Goal: Task Accomplishment & Management: Use online tool/utility

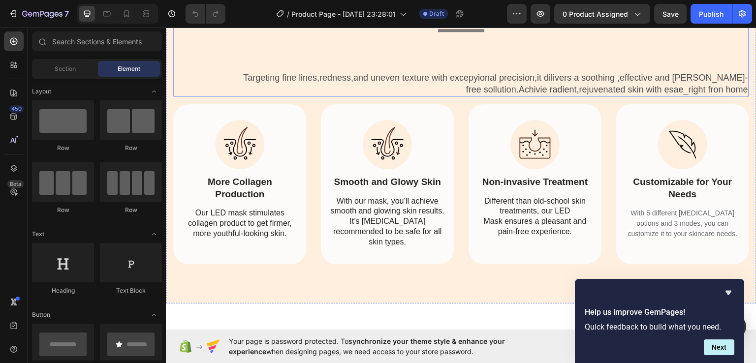
scroll to position [2214, 0]
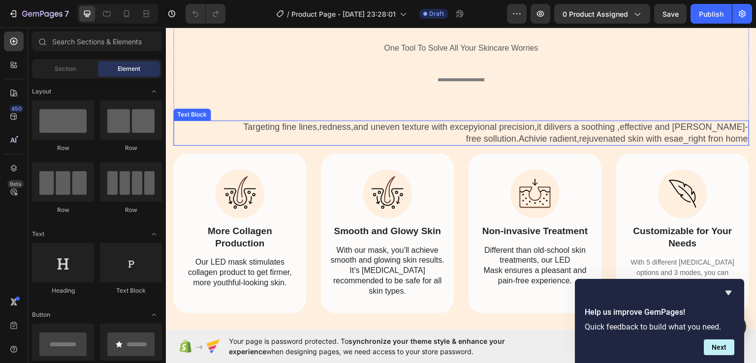
click at [389, 133] on p "Targeting fine lines,redness,and uneven texture with excepyional precision,it d…" at bounding box center [461, 132] width 574 height 23
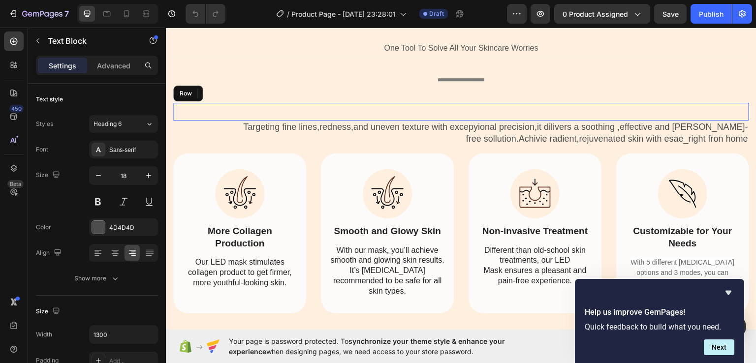
click at [440, 106] on div "Text Block Row" at bounding box center [461, 111] width 576 height 18
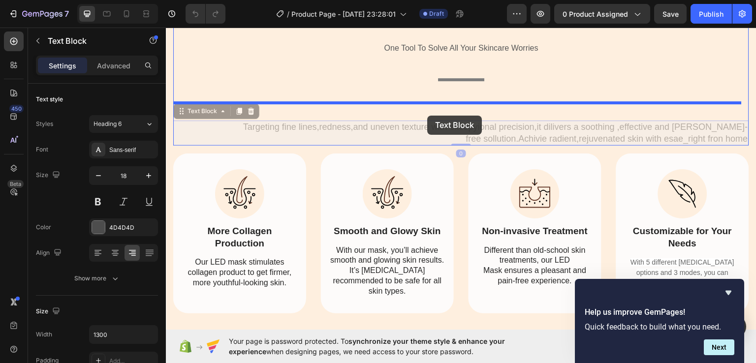
drag, startPoint x: 424, startPoint y: 130, endPoint x: 427, endPoint y: 115, distance: 15.2
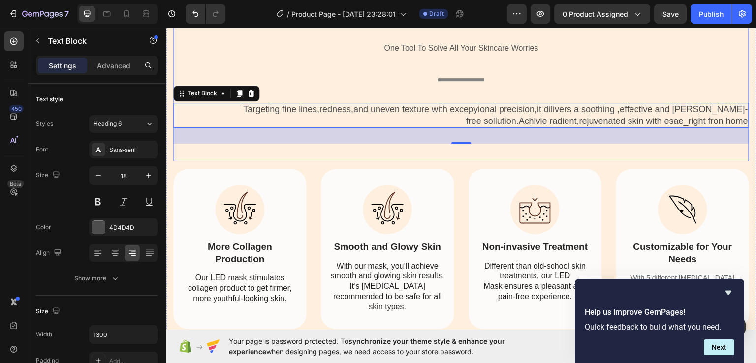
click at [422, 92] on div "Three Light Therapy Modes for Beautiful Skin Heading One Tool To Solve All Your…" at bounding box center [461, 76] width 576 height 169
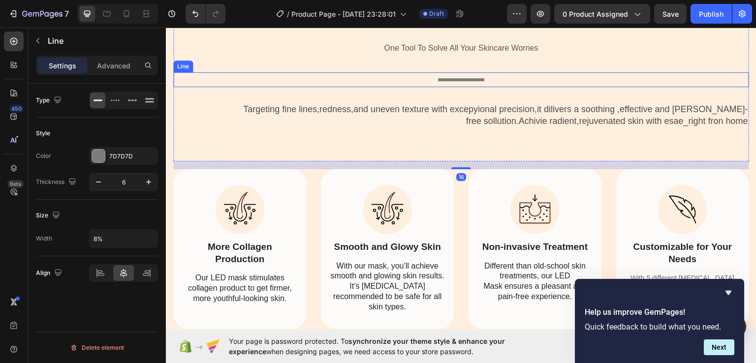
click at [457, 81] on div "Title Line" at bounding box center [461, 79] width 576 height 15
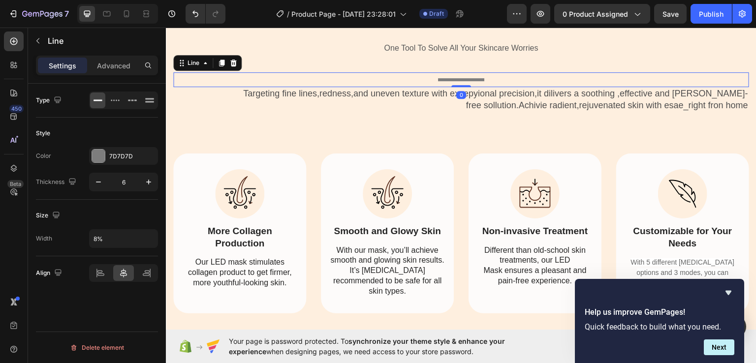
drag, startPoint x: 457, startPoint y: 101, endPoint x: 463, endPoint y: 79, distance: 22.9
click at [463, 79] on div "Title Line 0" at bounding box center [461, 79] width 576 height 15
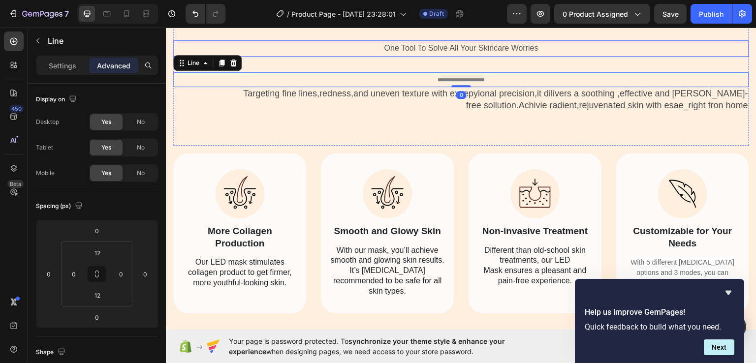
click at [467, 51] on p "One Tool To Solve All Your Skincare Worries" at bounding box center [461, 48] width 574 height 14
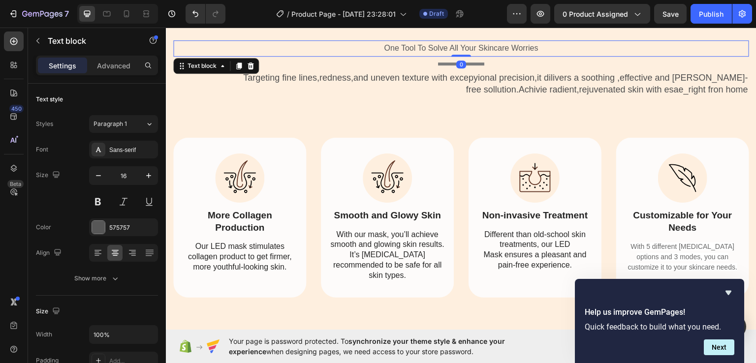
drag, startPoint x: 457, startPoint y: 70, endPoint x: 464, endPoint y: 45, distance: 26.3
click at [464, 45] on div "One Tool To Solve All Your Skincare Worries Text block 0" at bounding box center [461, 48] width 576 height 16
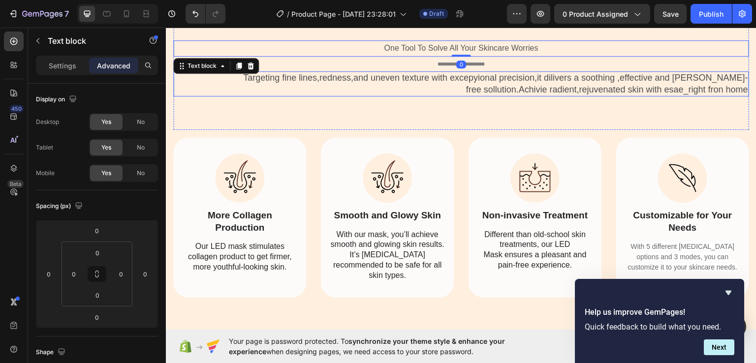
click at [442, 80] on p "Targeting fine lines,redness,and uneven texture with excepyional precision,it d…" at bounding box center [461, 83] width 574 height 23
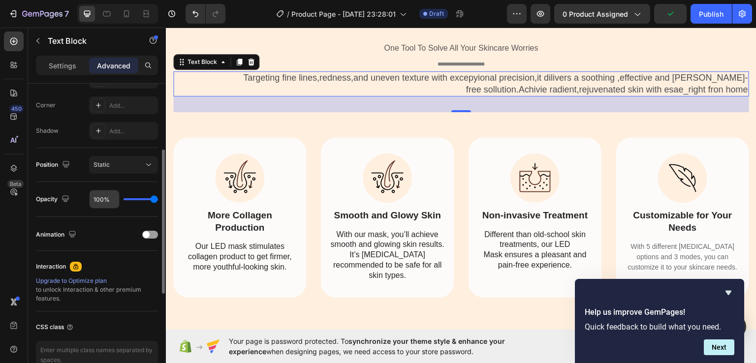
scroll to position [98, 0]
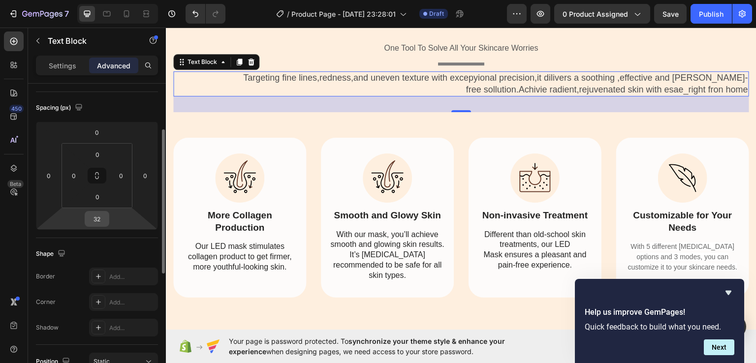
click at [103, 218] on input "32" at bounding box center [97, 219] width 20 height 15
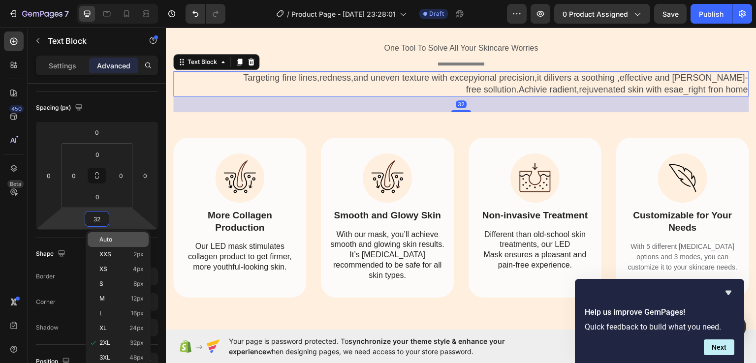
click at [108, 240] on span "Auto" at bounding box center [105, 239] width 13 height 7
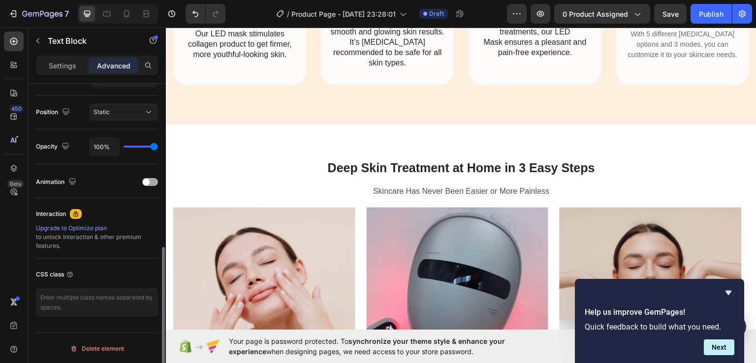
scroll to position [53, 0]
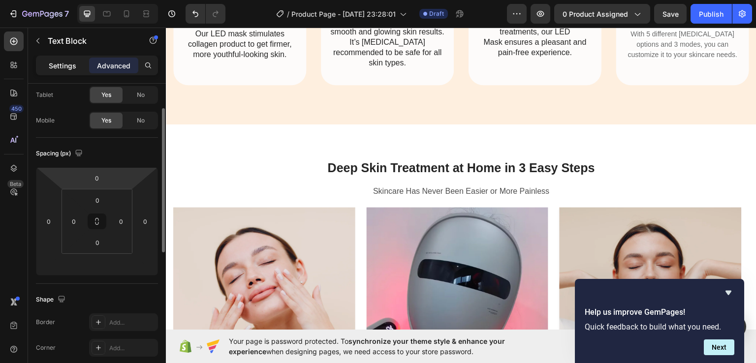
click at [56, 70] on p "Settings" at bounding box center [63, 66] width 28 height 10
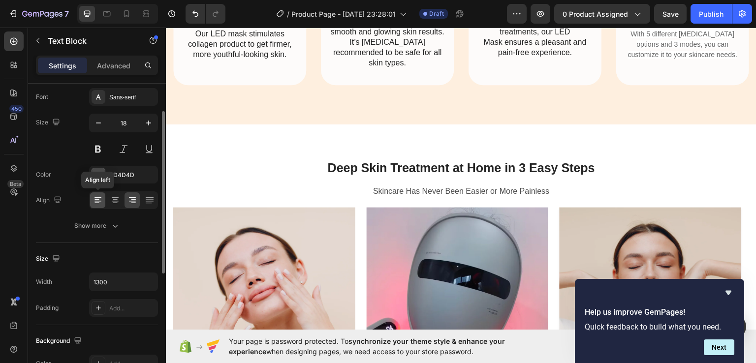
click at [96, 200] on icon at bounding box center [98, 200] width 10 height 10
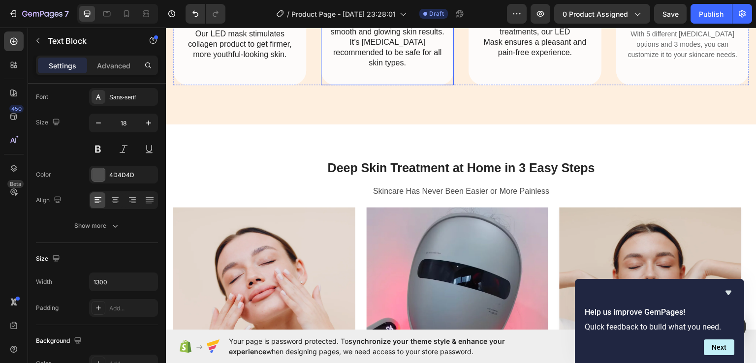
scroll to position [2115, 0]
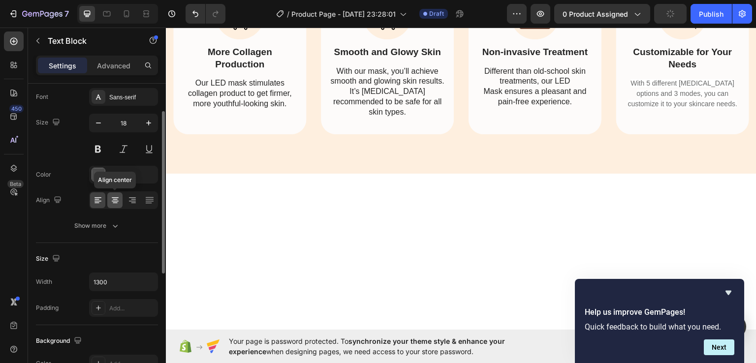
click at [111, 199] on icon at bounding box center [115, 200] width 10 height 10
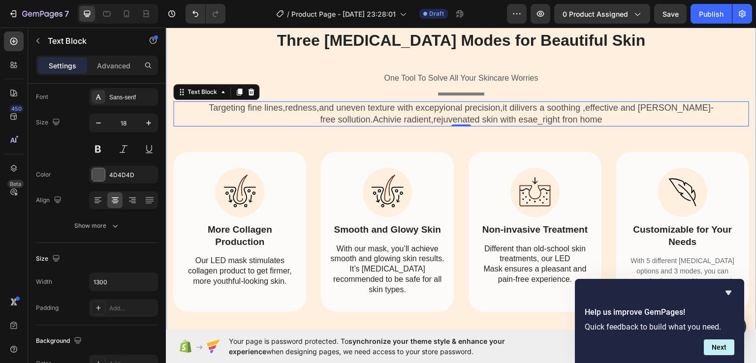
scroll to position [2164, 0]
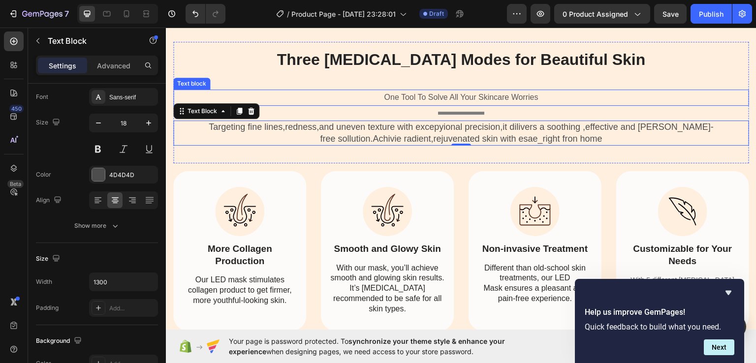
click at [474, 97] on p "One Tool To Solve All Your Skincare Worries" at bounding box center [461, 97] width 574 height 14
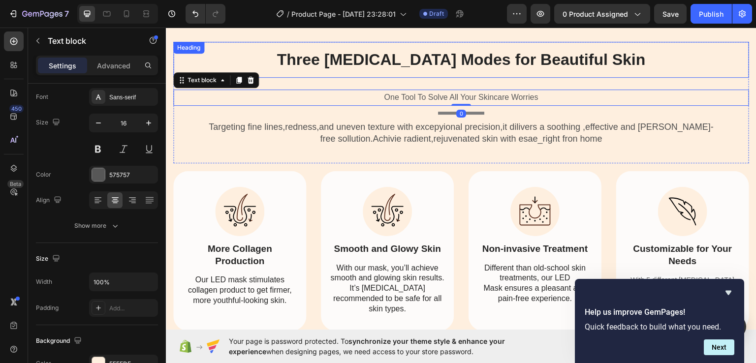
click at [471, 61] on strong "Three [MEDICAL_DATA] Modes for Beautiful Skin" at bounding box center [460, 59] width 368 height 18
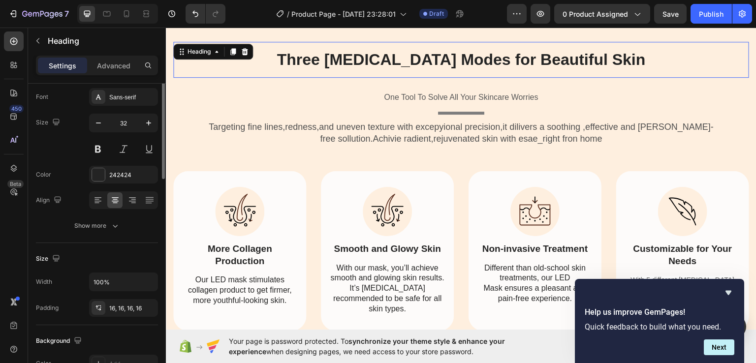
scroll to position [0, 0]
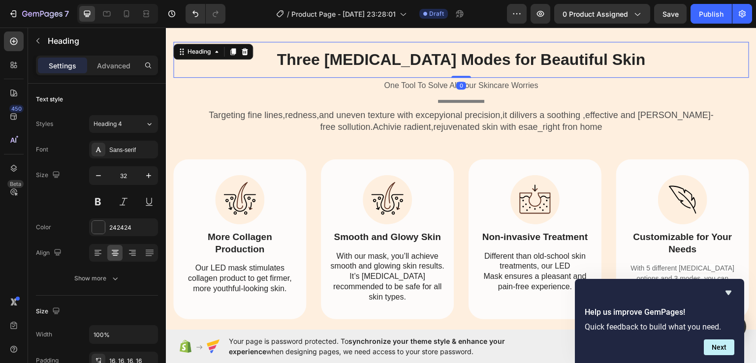
drag, startPoint x: 462, startPoint y: 89, endPoint x: 463, endPoint y: 64, distance: 24.6
click at [463, 64] on div "Three Light Therapy Modes for Beautiful Skin Heading 0" at bounding box center [461, 59] width 576 height 36
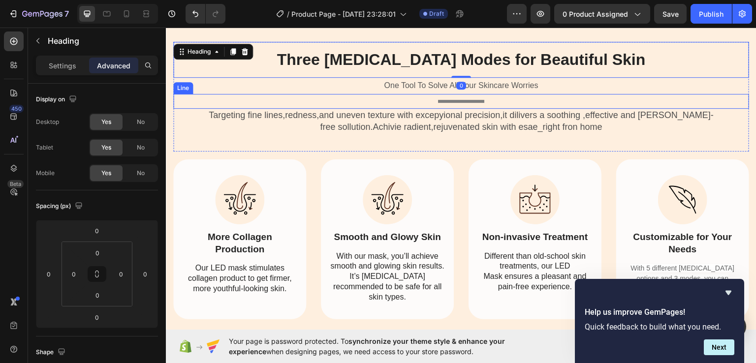
click at [453, 97] on div "Title Line" at bounding box center [461, 100] width 576 height 15
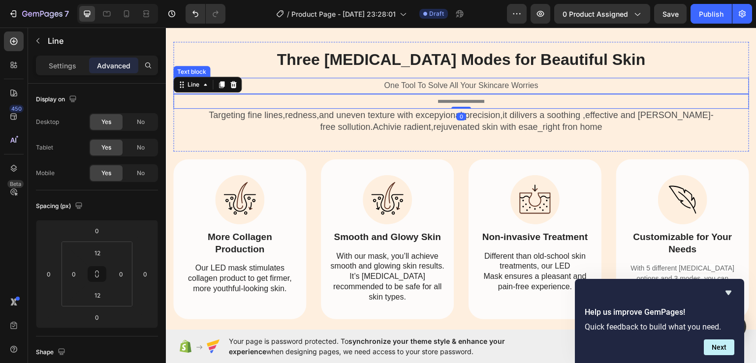
click at [454, 89] on p "One Tool To Solve All Your Skincare Worries" at bounding box center [461, 85] width 574 height 14
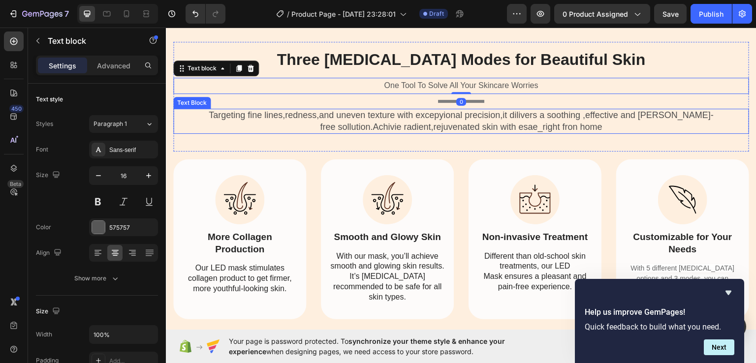
click at [444, 114] on p "Targeting fine lines,redness,and uneven texture with excepyional precision,it d…" at bounding box center [461, 120] width 574 height 23
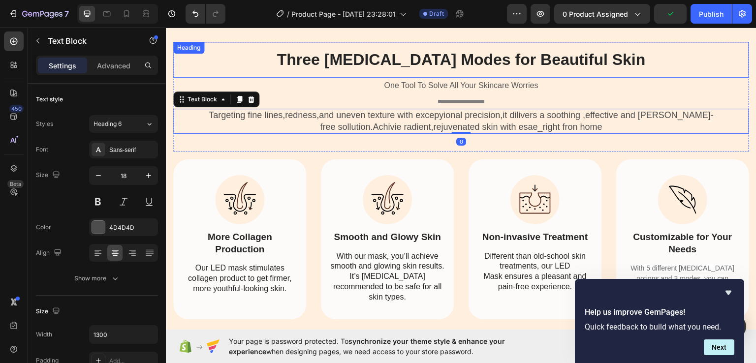
click at [660, 71] on h2 "Three [MEDICAL_DATA] Modes for Beautiful Skin" at bounding box center [461, 59] width 576 height 36
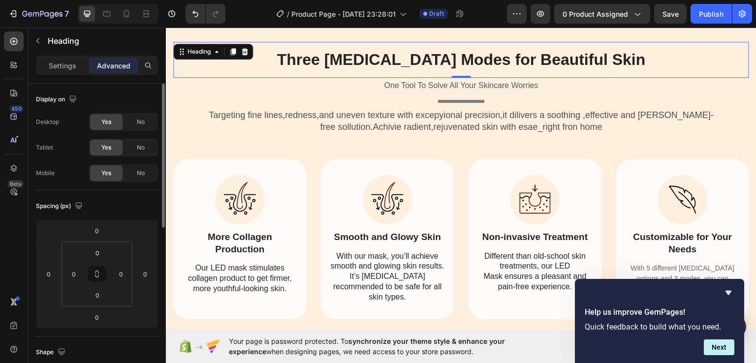
scroll to position [2115, 0]
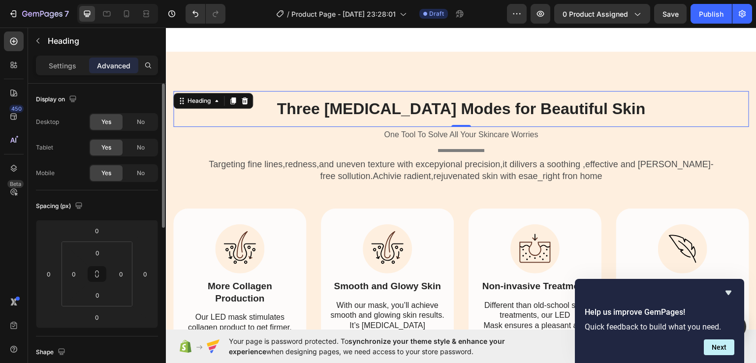
drag, startPoint x: 111, startPoint y: 187, endPoint x: 115, endPoint y: 178, distance: 10.4
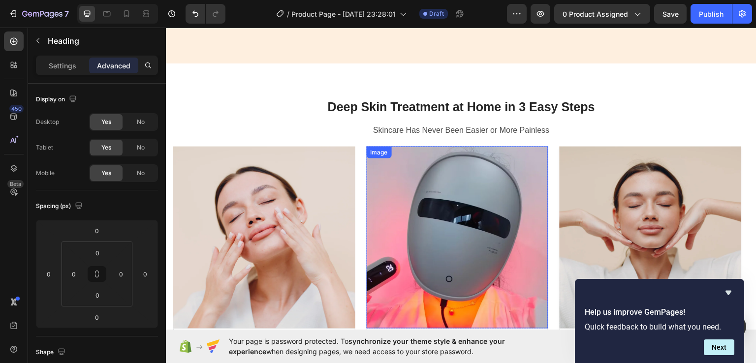
scroll to position [2509, 0]
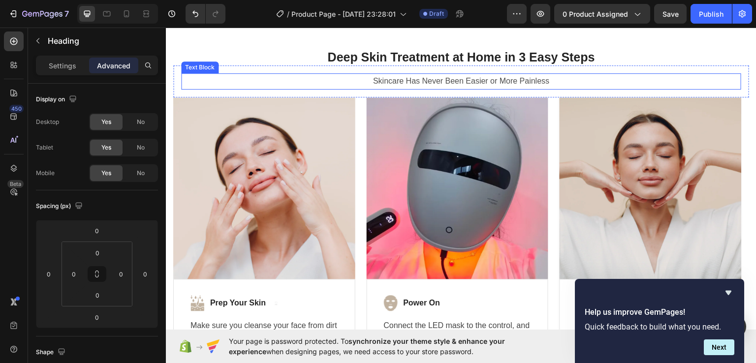
click at [449, 80] on p "Skincare Has Never Been Easier or More Painless" at bounding box center [461, 81] width 558 height 14
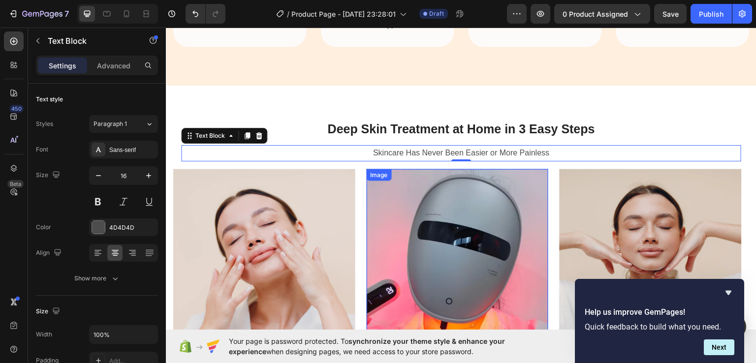
scroll to position [2410, 0]
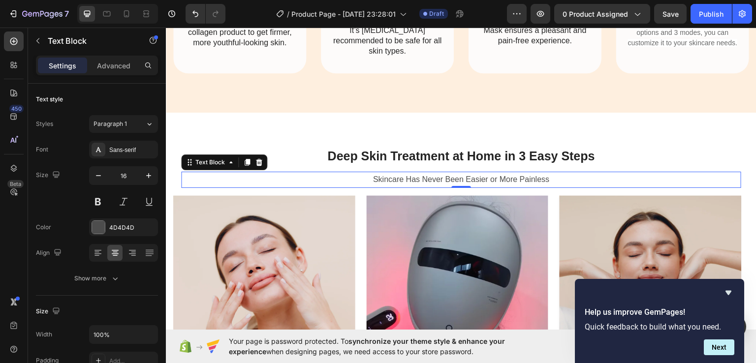
click at [458, 184] on p "Skincare Has Never Been Easier or More Painless" at bounding box center [461, 179] width 558 height 14
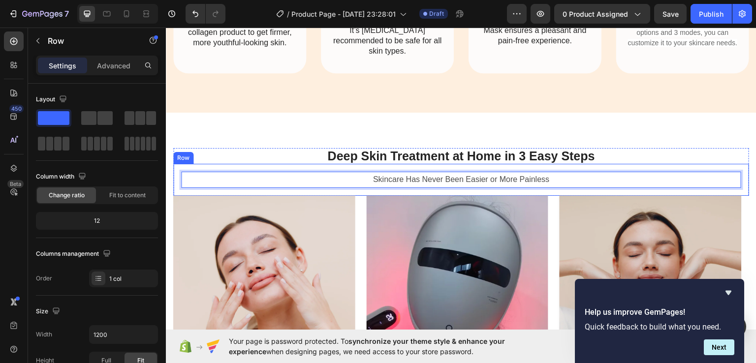
click at [457, 188] on div "Skincare Has Never Been Easier or More Painless Text Block 0 Row" at bounding box center [461, 179] width 576 height 32
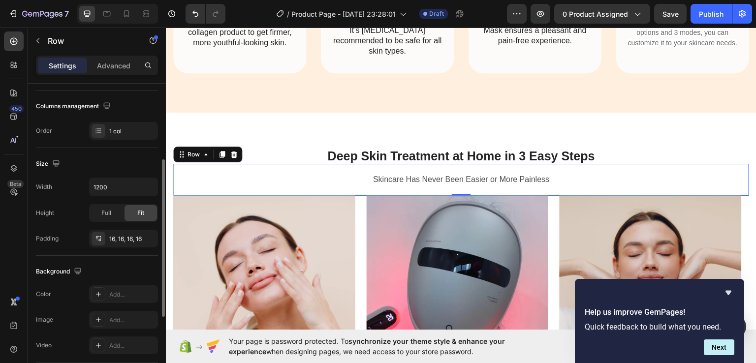
scroll to position [98, 0]
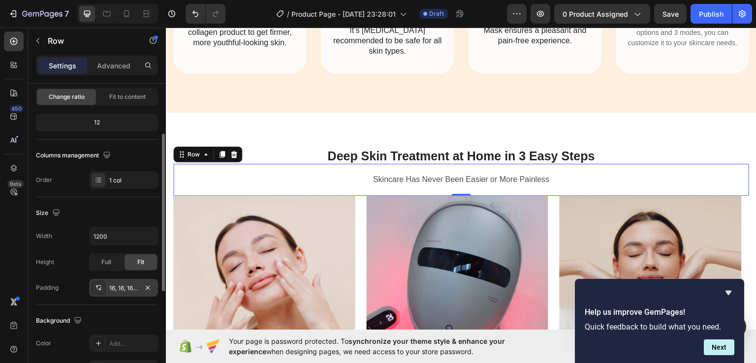
click at [136, 287] on div "16, 16, 16, 16" at bounding box center [123, 288] width 29 height 9
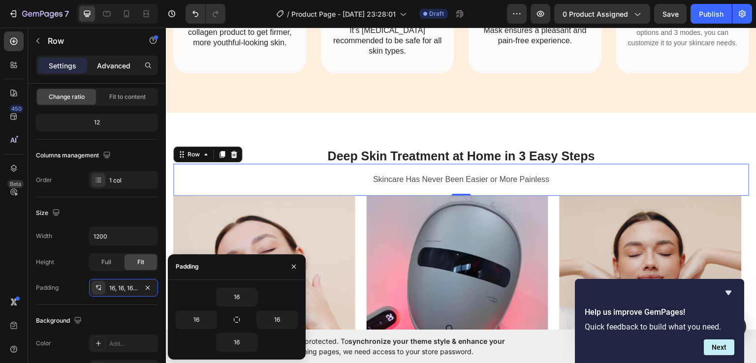
click at [110, 65] on p "Advanced" at bounding box center [113, 66] width 33 height 10
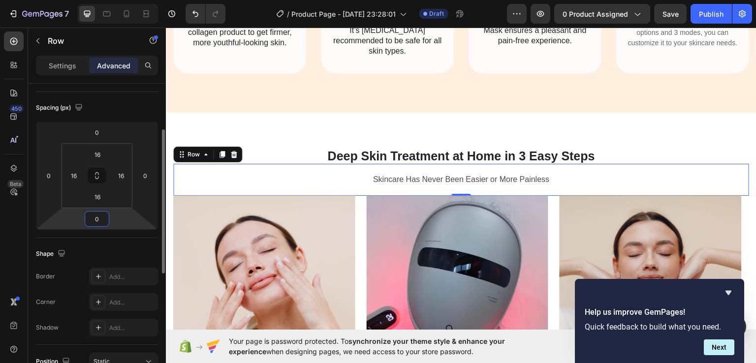
click at [97, 216] on input "0" at bounding box center [97, 219] width 20 height 15
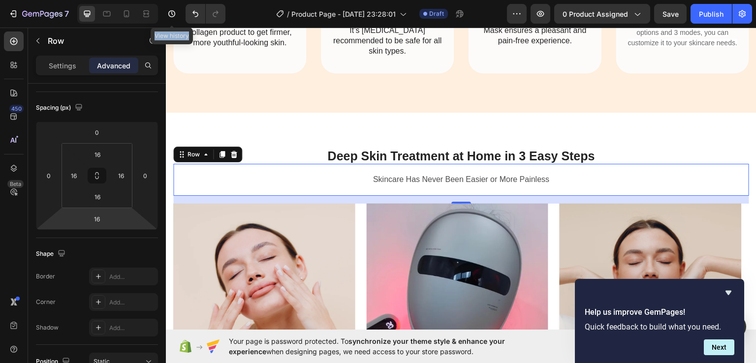
drag, startPoint x: 144, startPoint y: 12, endPoint x: 147, endPoint y: 22, distance: 10.7
click at [142, 13] on div "7 Version history View history / Product Page - Sep 22, 23:28:01 Draft Preview …" at bounding box center [378, 14] width 756 height 28
click at [104, 223] on input "16" at bounding box center [97, 219] width 20 height 15
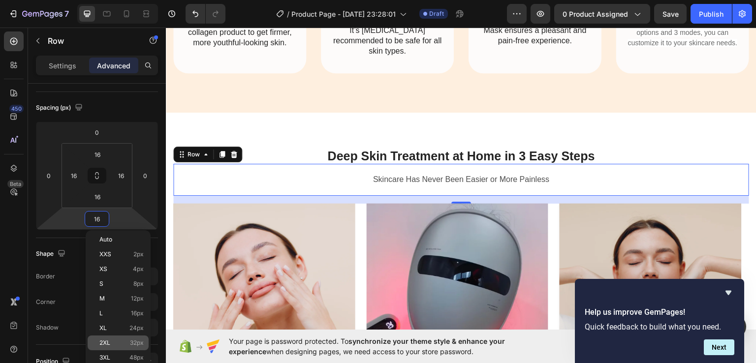
click at [137, 349] on div "2XL 32px" at bounding box center [118, 342] width 61 height 15
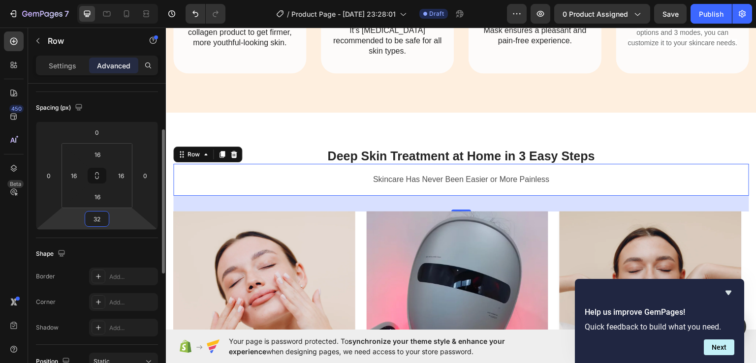
click at [106, 213] on input "32" at bounding box center [97, 219] width 20 height 15
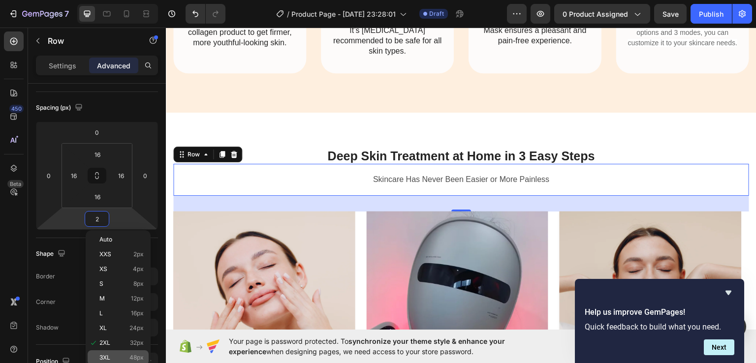
click at [137, 359] on span "48px" at bounding box center [136, 357] width 14 height 7
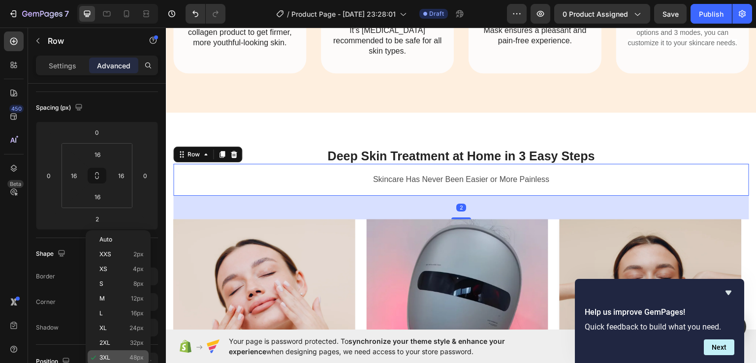
type input "48"
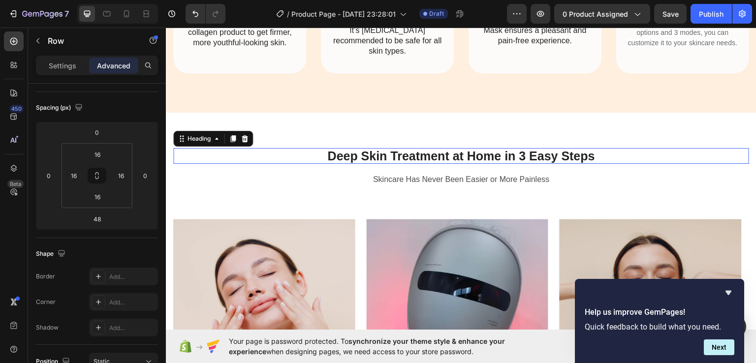
click at [494, 155] on strong "Deep Skin Treatment at Home in 3 Easy Steps" at bounding box center [460, 156] width 267 height 14
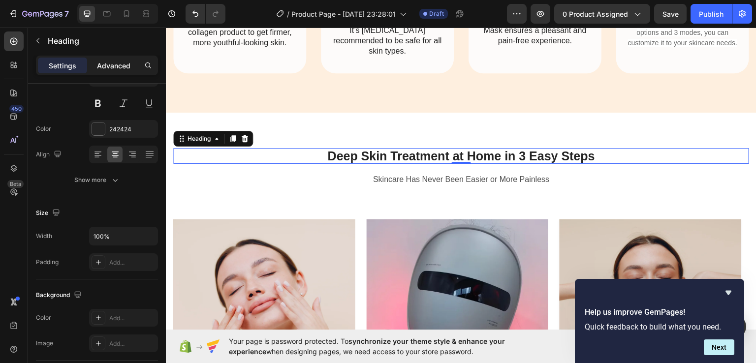
click at [119, 60] on div "Advanced" at bounding box center [113, 66] width 49 height 16
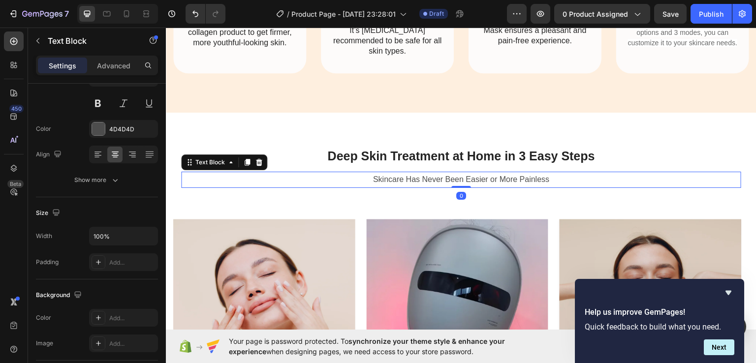
click at [454, 179] on p "Skincare Has Never Been Easier or More Painless" at bounding box center [461, 179] width 558 height 14
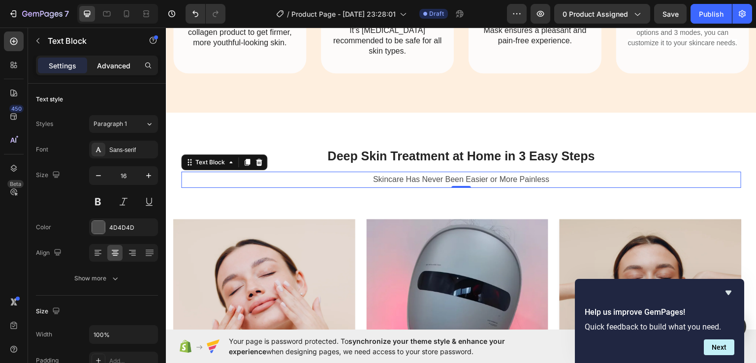
click at [116, 61] on p "Advanced" at bounding box center [113, 66] width 33 height 10
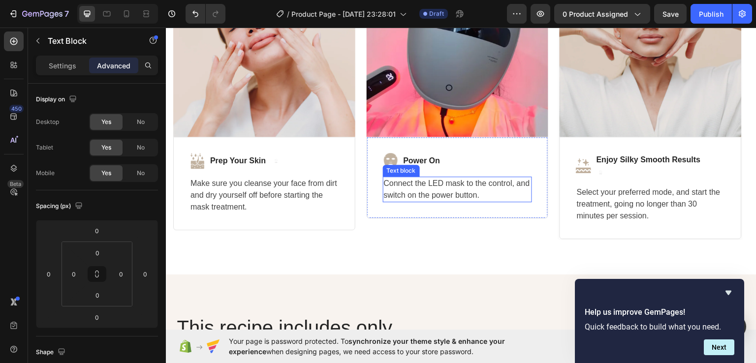
scroll to position [2755, 0]
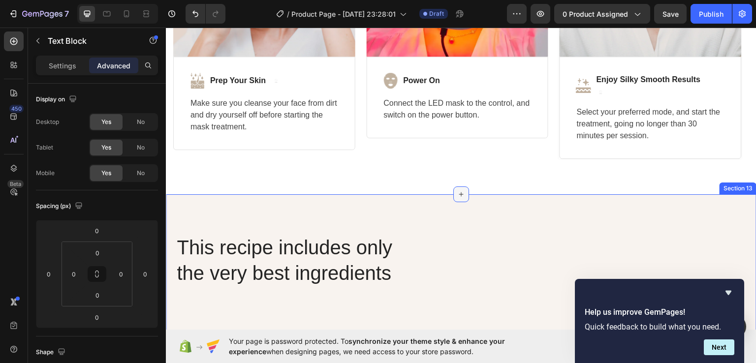
click at [458, 196] on icon at bounding box center [461, 194] width 8 height 8
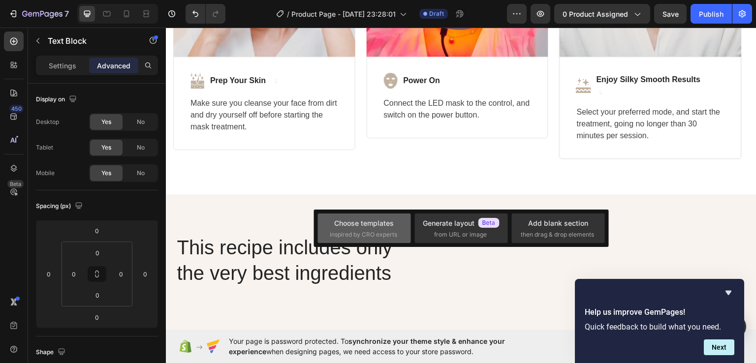
click at [381, 217] on div "Choose templates inspired by CRO experts" at bounding box center [363, 228] width 93 height 30
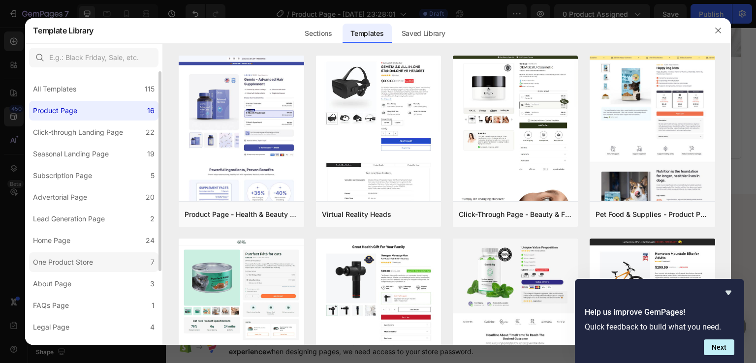
click at [74, 265] on div "One Product Store" at bounding box center [63, 262] width 60 height 12
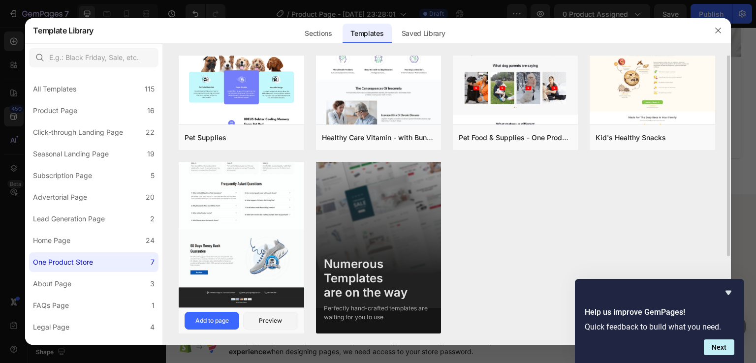
scroll to position [28, 0]
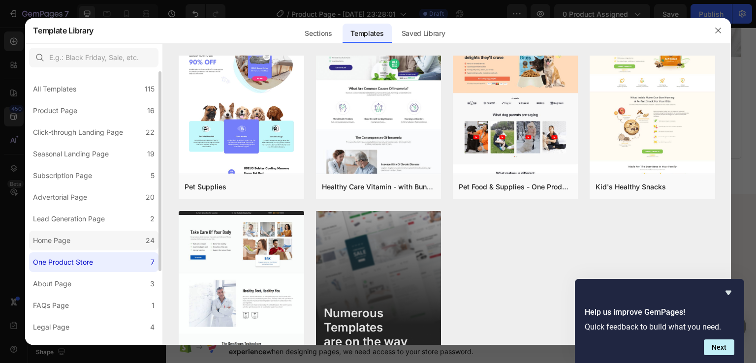
click at [123, 238] on label "Home Page 24" at bounding box center [93, 241] width 129 height 20
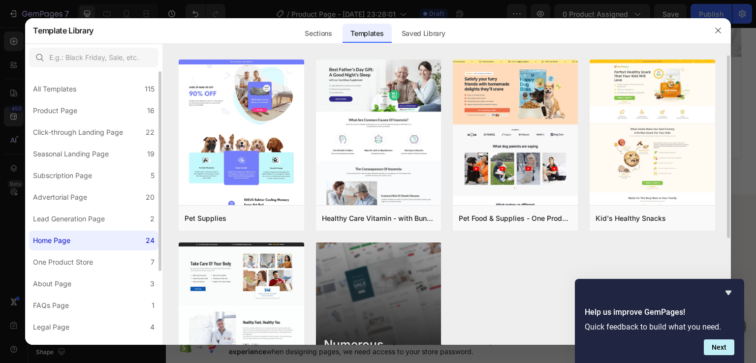
scroll to position [0, 0]
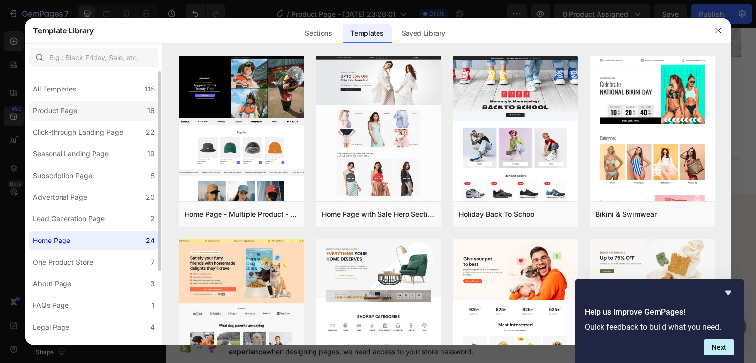
click at [57, 110] on div "Product Page" at bounding box center [55, 111] width 44 height 12
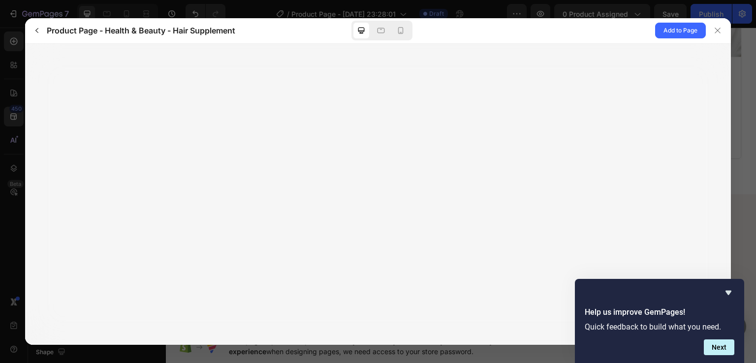
click at [389, 171] on div at bounding box center [377, 194] width 705 height 301
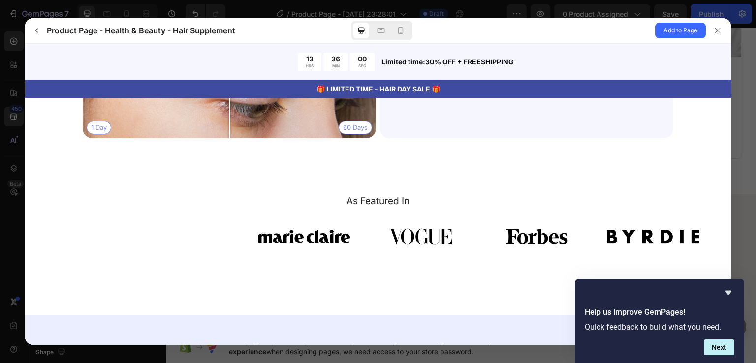
scroll to position [2471, 0]
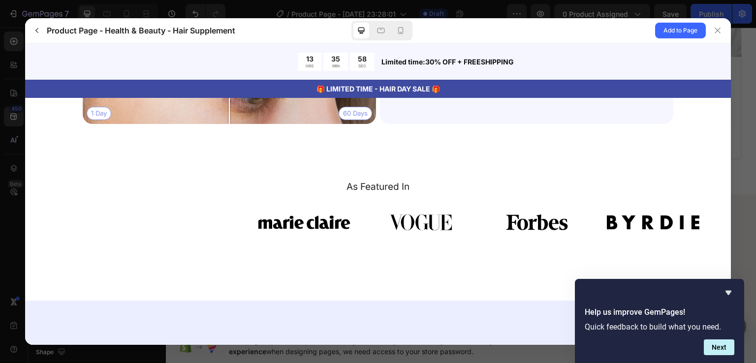
click at [681, 26] on span "Add to Page" at bounding box center [680, 31] width 34 height 12
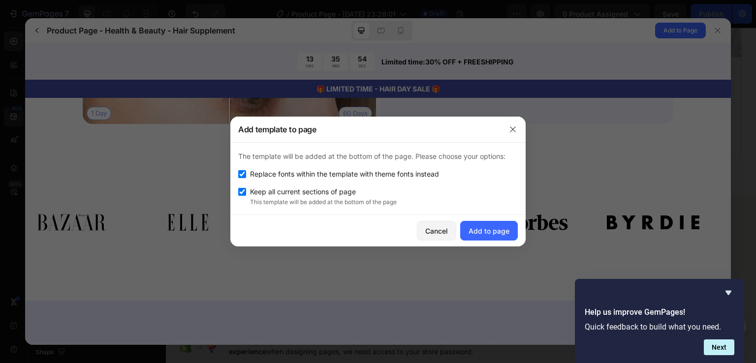
click at [242, 193] on input "checkbox" at bounding box center [242, 192] width 8 height 8
click at [241, 189] on input "checkbox" at bounding box center [242, 192] width 8 height 8
checkbox input "true"
click at [487, 230] on div "Add to page" at bounding box center [488, 231] width 41 height 10
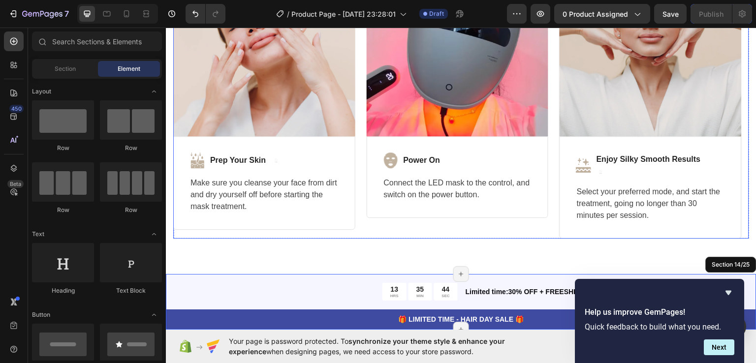
scroll to position [2773, 0]
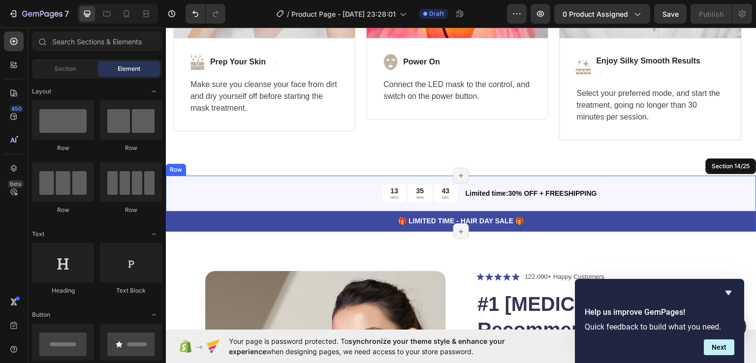
click at [446, 201] on div "13 HRS 35 MIN 43 SEC Countdown Timer Limited time:30% OFF + FREESHIPPING Text B…" at bounding box center [461, 193] width 590 height 36
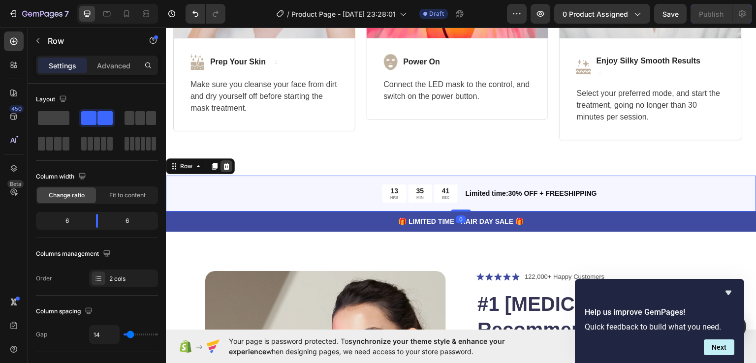
click at [227, 165] on icon at bounding box center [226, 166] width 8 height 8
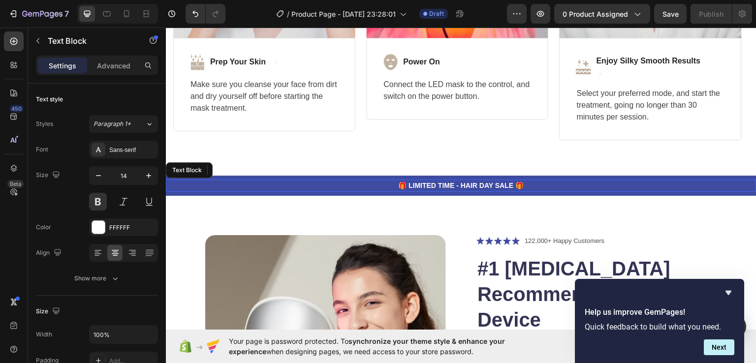
click at [256, 182] on p "🎁 LIMITED TIME - HAIR DAY SALE 🎁" at bounding box center [461, 185] width 588 height 10
click at [243, 173] on icon at bounding box center [244, 170] width 8 height 8
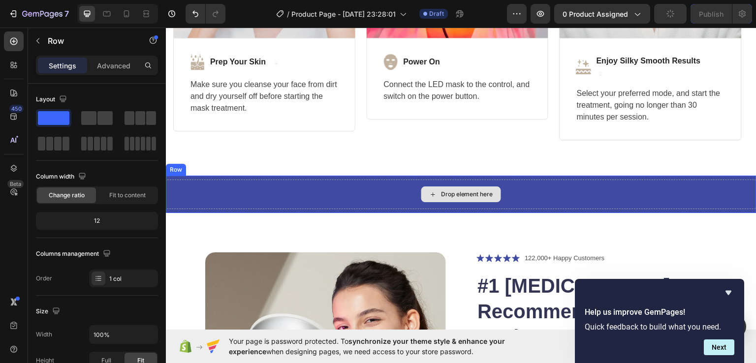
click at [249, 188] on div "Drop element here" at bounding box center [461, 194] width 590 height 30
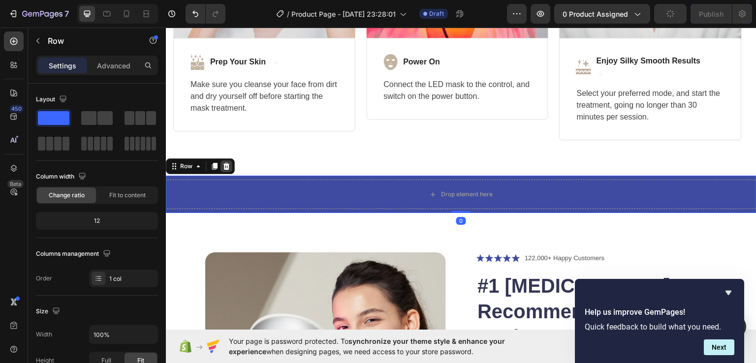
click at [226, 168] on icon at bounding box center [226, 165] width 6 height 7
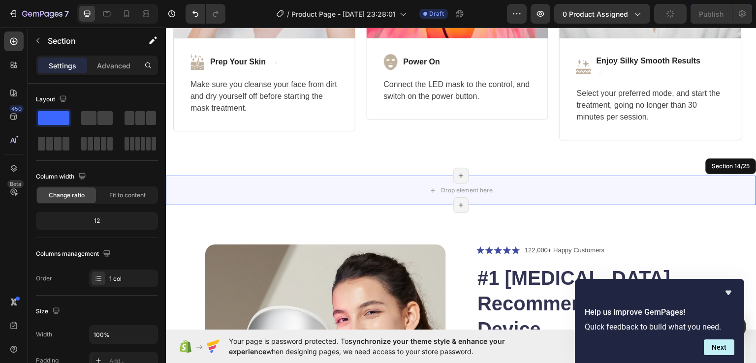
click at [239, 191] on div "Drop element here" at bounding box center [461, 190] width 590 height 30
click at [738, 184] on div "Drop element here" at bounding box center [461, 190] width 590 height 30
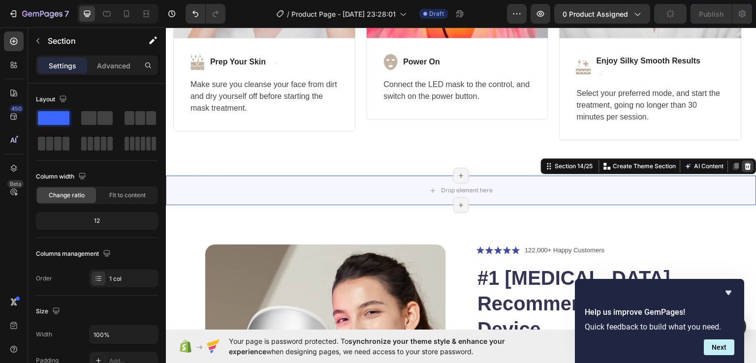
click at [745, 166] on icon at bounding box center [748, 165] width 6 height 7
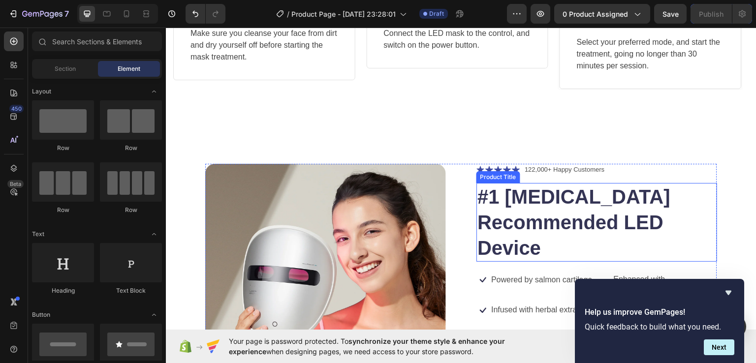
scroll to position [2823, 0]
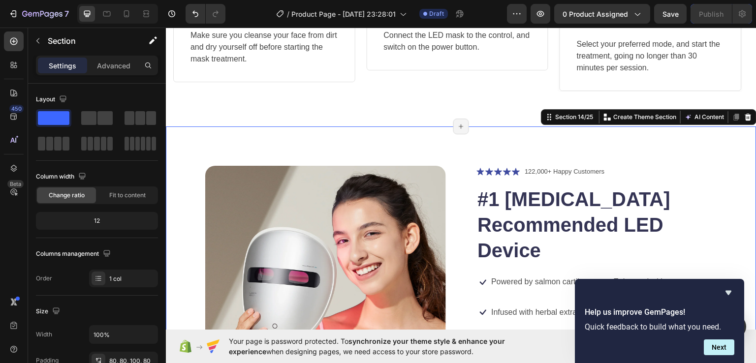
click at [745, 115] on icon at bounding box center [748, 116] width 6 height 7
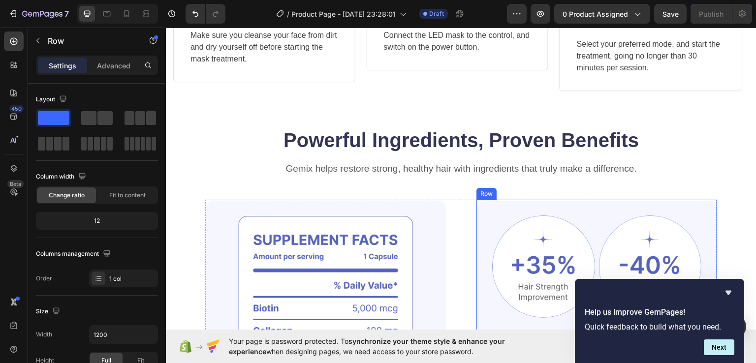
click at [621, 210] on div "Image Image Row Image Image Row Clinically Proven Benefits for Stronger, Health…" at bounding box center [596, 339] width 241 height 280
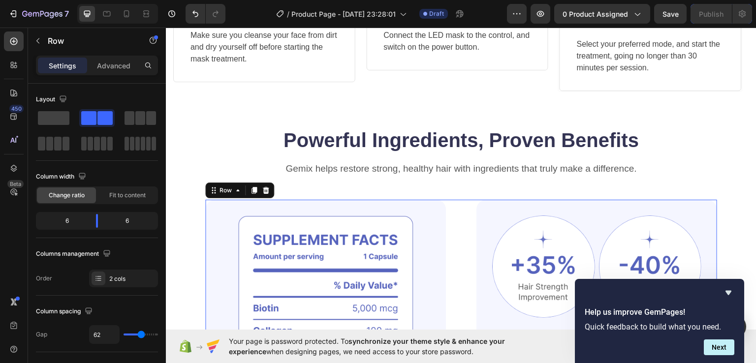
click at [468, 210] on div "Image Image Image Row Image Image Row Clinically Proven Benefits for Stronger, …" at bounding box center [461, 339] width 512 height 280
click at [266, 192] on icon at bounding box center [266, 189] width 6 height 7
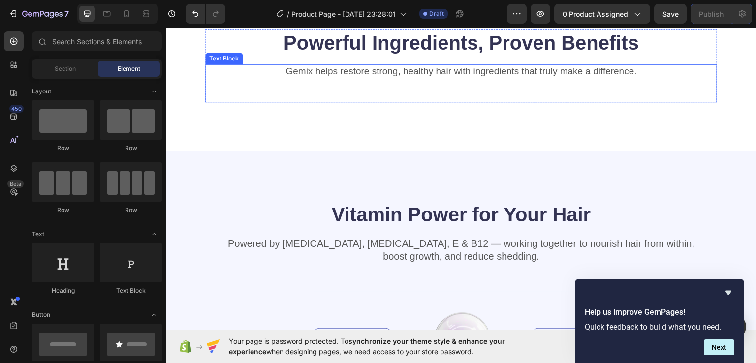
scroll to position [2921, 0]
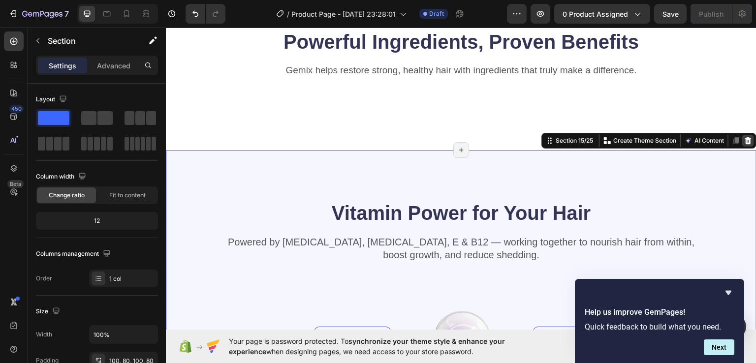
click at [745, 138] on icon at bounding box center [748, 140] width 6 height 7
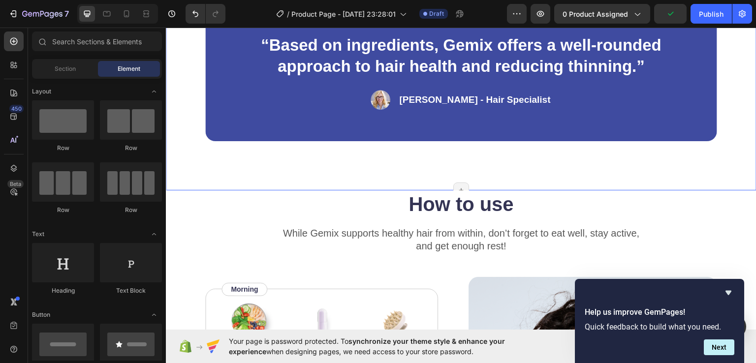
scroll to position [3069, 0]
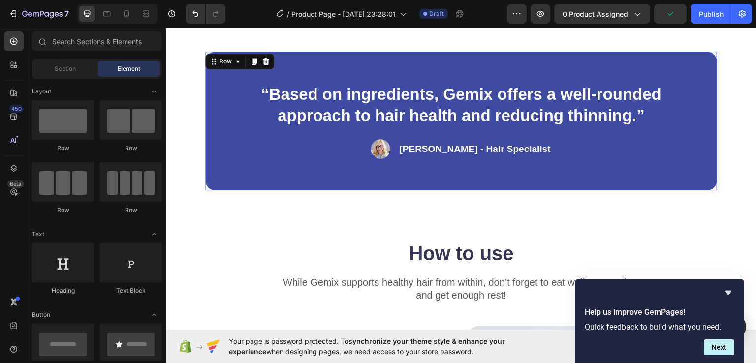
click at [686, 134] on div "“Based on ingredients, Gemix offers a well-rounded approach to hair health and …" at bounding box center [461, 120] width 512 height 139
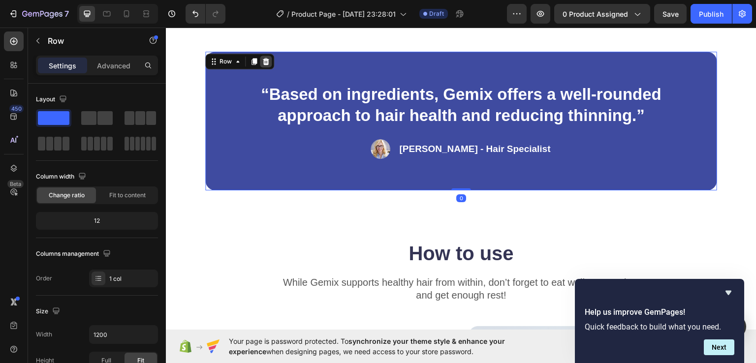
click at [264, 59] on icon at bounding box center [266, 61] width 6 height 7
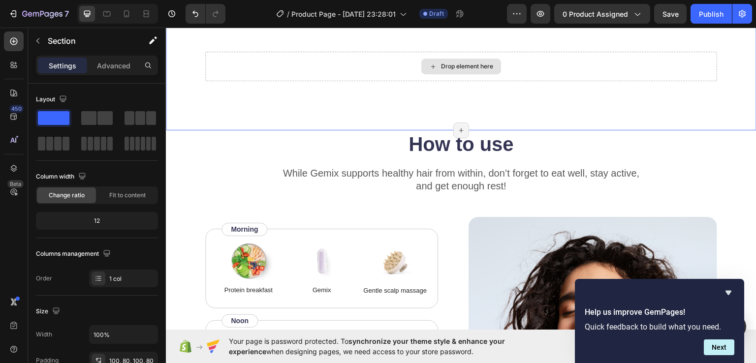
click at [266, 64] on div "Drop element here" at bounding box center [461, 66] width 512 height 30
drag, startPoint x: 274, startPoint y: 63, endPoint x: 284, endPoint y: 63, distance: 10.3
click at [275, 64] on div "Drop element here" at bounding box center [461, 66] width 512 height 30
click at [365, 63] on div "Drop element here" at bounding box center [461, 66] width 512 height 30
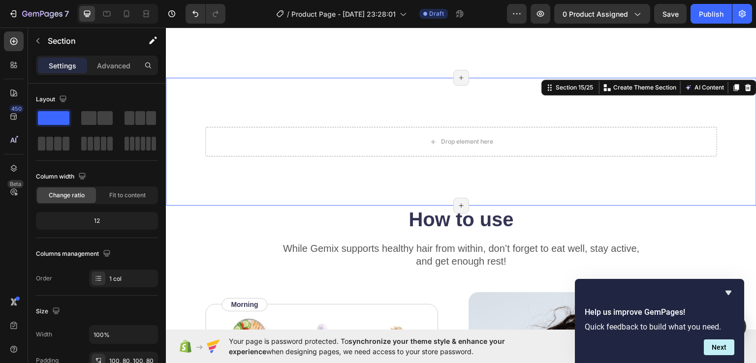
scroll to position [2970, 0]
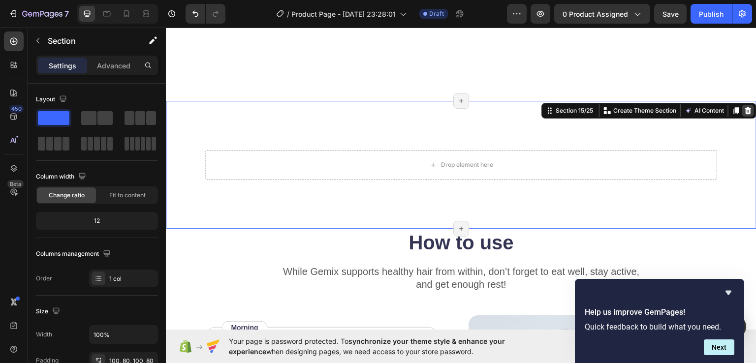
click at [745, 111] on div at bounding box center [748, 110] width 12 height 12
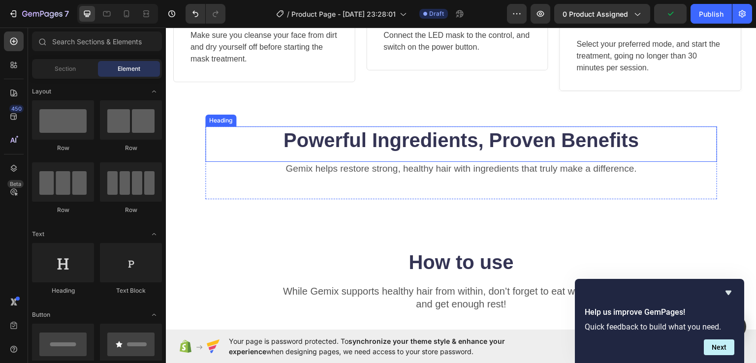
scroll to position [2872, 0]
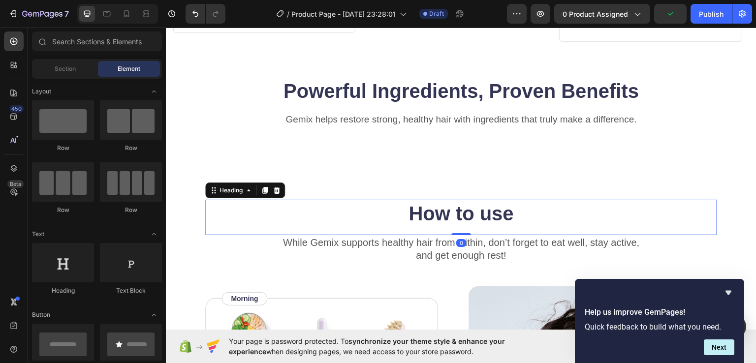
drag, startPoint x: 625, startPoint y: 212, endPoint x: 639, endPoint y: 205, distance: 16.3
click at [626, 212] on h2 "How to use" at bounding box center [461, 213] width 512 height 28
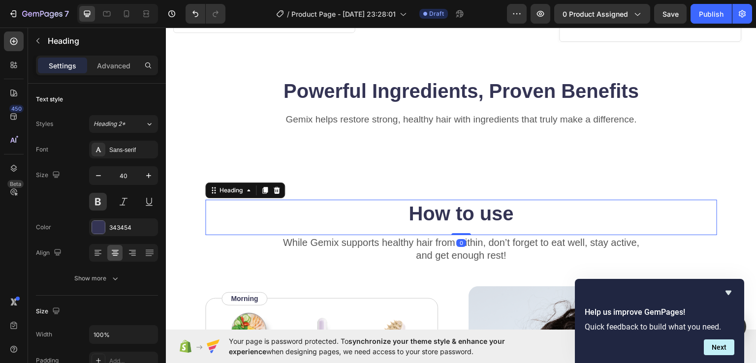
drag, startPoint x: 660, startPoint y: 212, endPoint x: 667, endPoint y: 217, distance: 8.8
click at [660, 213] on h2 "How to use" at bounding box center [461, 213] width 512 height 28
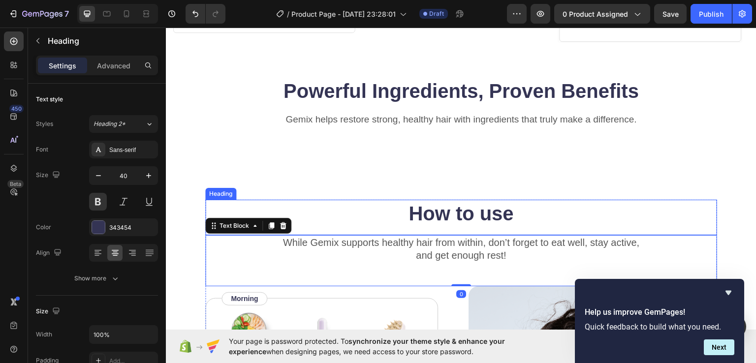
drag, startPoint x: 691, startPoint y: 213, endPoint x: 697, endPoint y: 210, distance: 7.1
click at [693, 212] on p "How to use" at bounding box center [461, 213] width 510 height 26
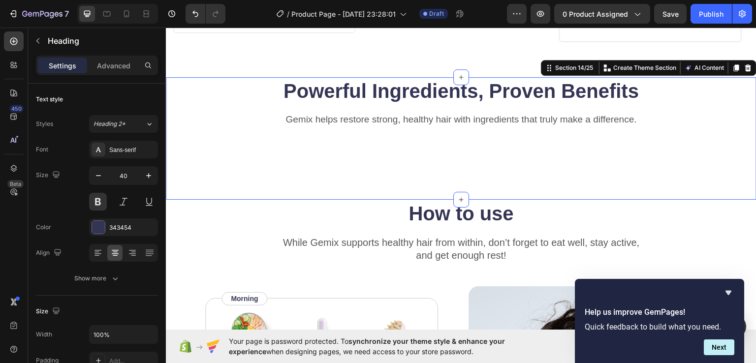
click at [711, 195] on div "Powerful Ingredients, Proven Benefits Heading Gemix helps restore strong, healt…" at bounding box center [461, 138] width 590 height 122
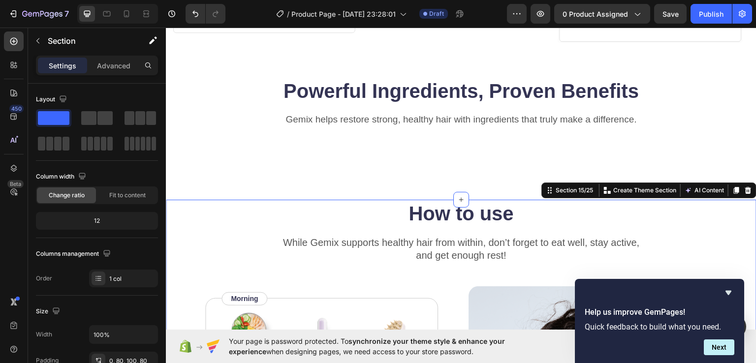
click at [744, 188] on icon at bounding box center [748, 190] width 8 height 8
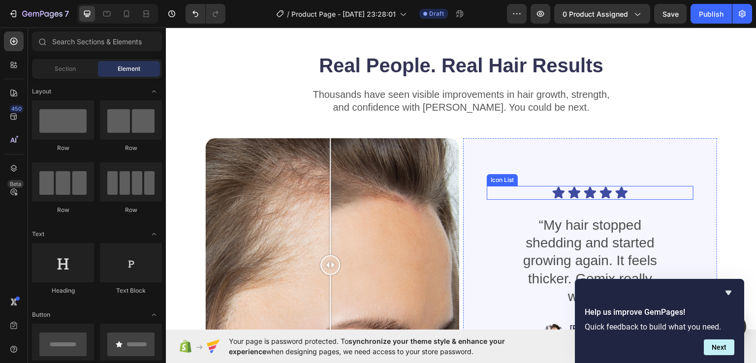
scroll to position [3069, 0]
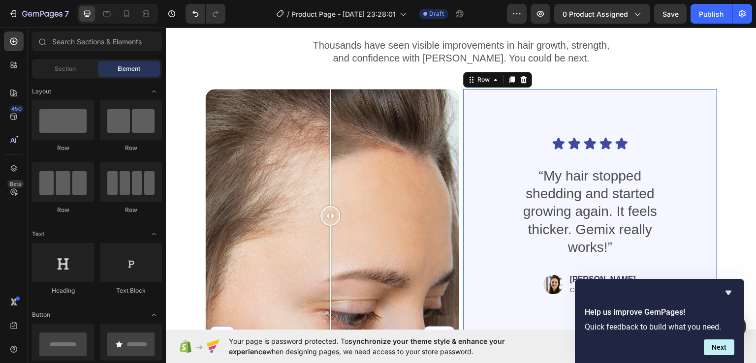
click at [464, 98] on div "Icon Icon Icon Icon Icon Icon List “My hair stopped shedding and started growin…" at bounding box center [590, 216] width 254 height 254
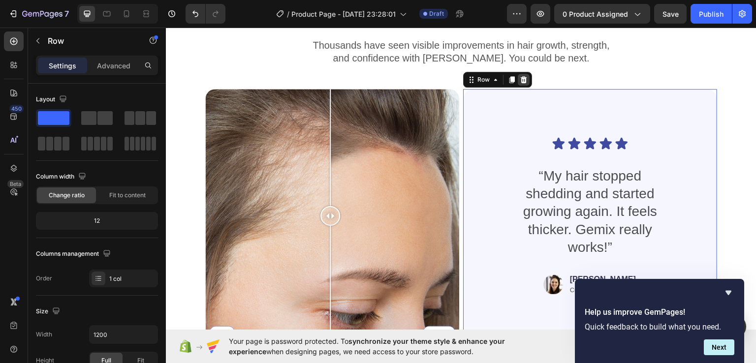
click at [523, 77] on icon at bounding box center [523, 79] width 8 height 8
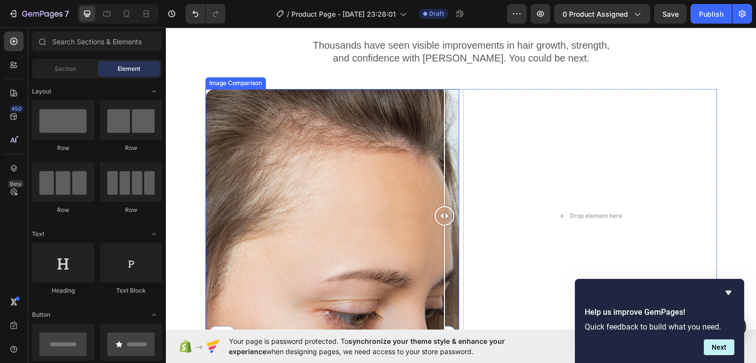
click at [450, 126] on div "1 Day 60 Days" at bounding box center [332, 216] width 254 height 254
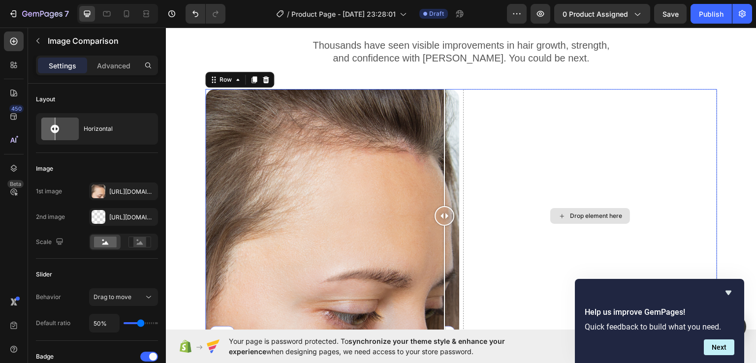
click at [463, 110] on div "Drop element here" at bounding box center [590, 216] width 254 height 254
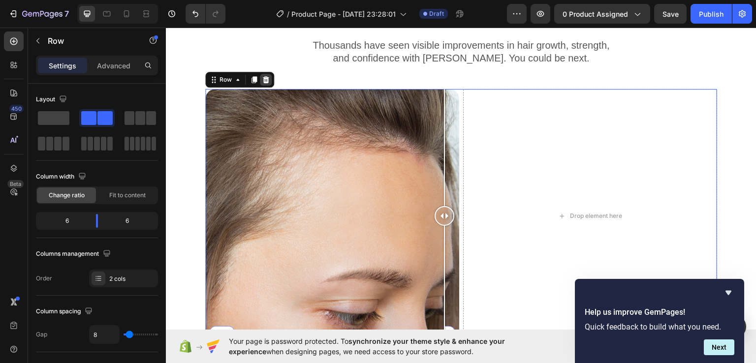
click at [264, 77] on icon at bounding box center [266, 79] width 6 height 7
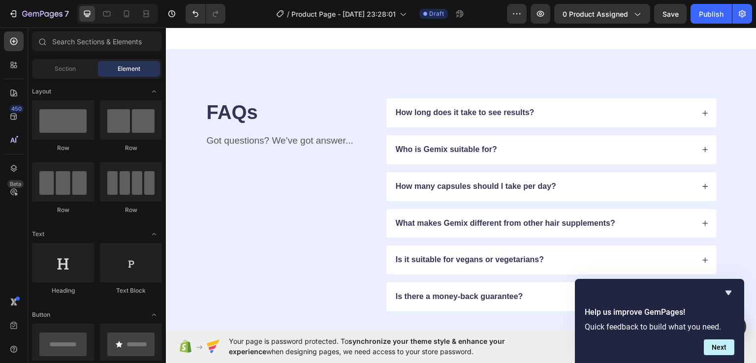
scroll to position [3167, 0]
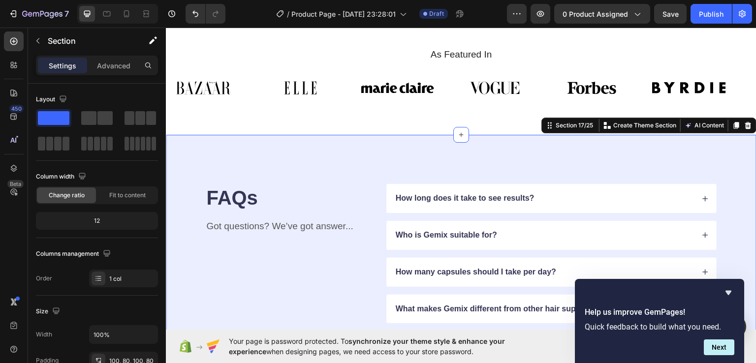
click at [309, 139] on div "FAQs Heading Got questions? We’ve got answer... Text Block How long does it tak…" at bounding box center [461, 289] width 590 height 311
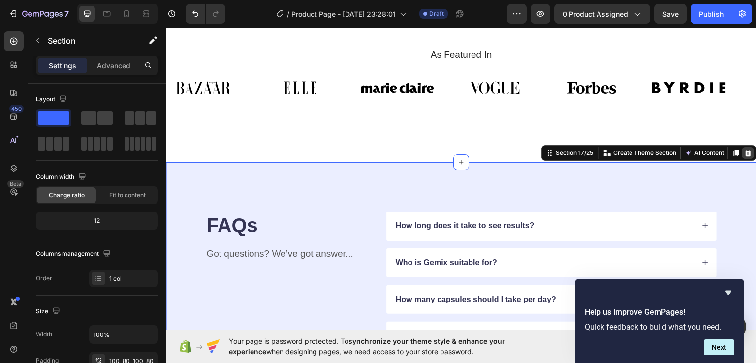
click at [745, 152] on icon at bounding box center [748, 152] width 6 height 7
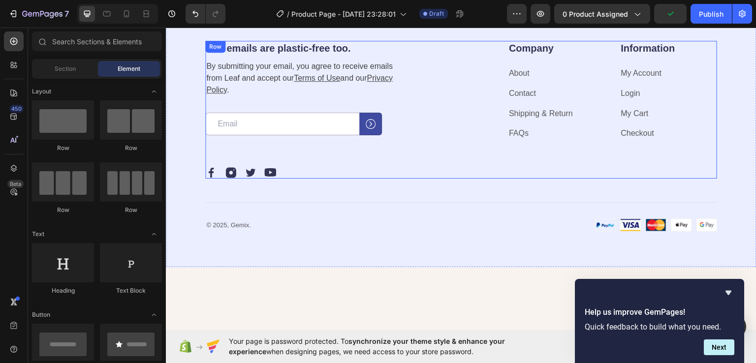
scroll to position [3265, 0]
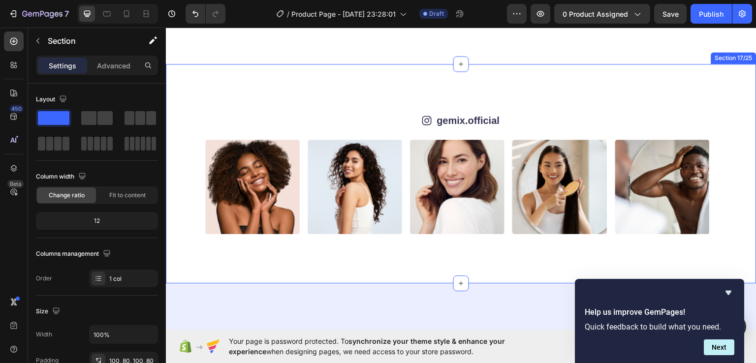
click at [739, 181] on div "Icon gemix.official Text Block Row Image Image Image Image Image Image Image Im…" at bounding box center [461, 172] width 590 height 219
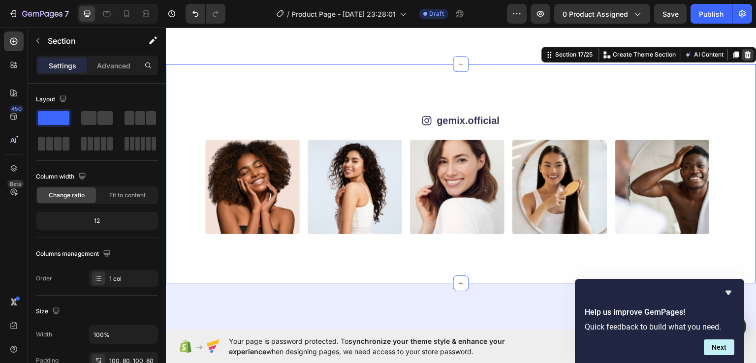
click at [745, 55] on icon at bounding box center [748, 54] width 6 height 7
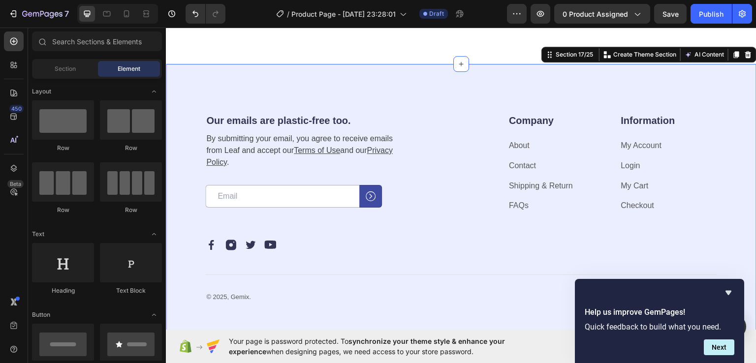
click at [699, 84] on div "Our emails are plastic-free too. Heading By submitting your email, you agree to…" at bounding box center [461, 207] width 590 height 289
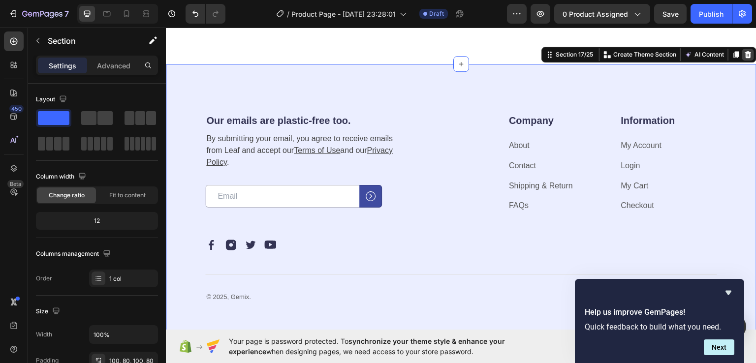
click at [744, 53] on icon at bounding box center [748, 54] width 8 height 8
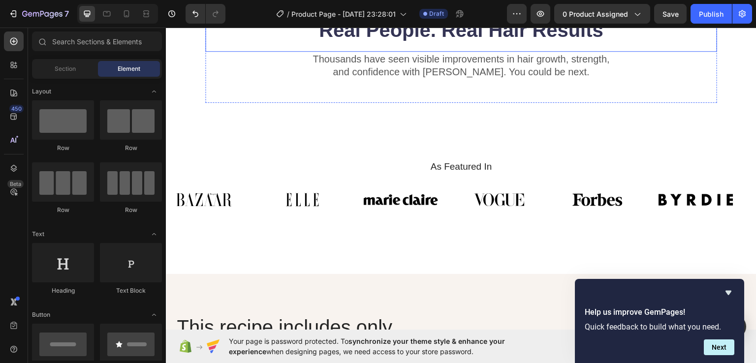
scroll to position [3069, 0]
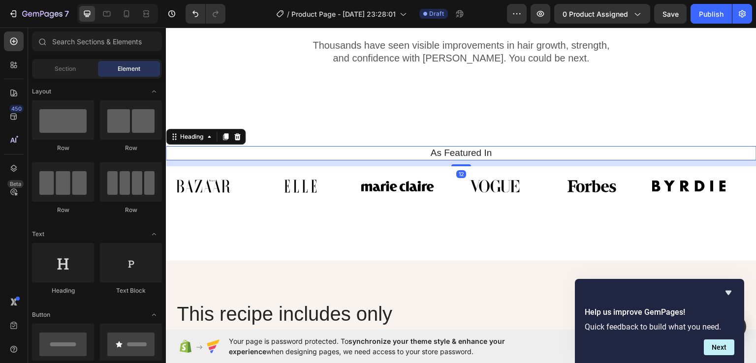
click at [437, 152] on h2 "As Featured In" at bounding box center [461, 153] width 576 height 14
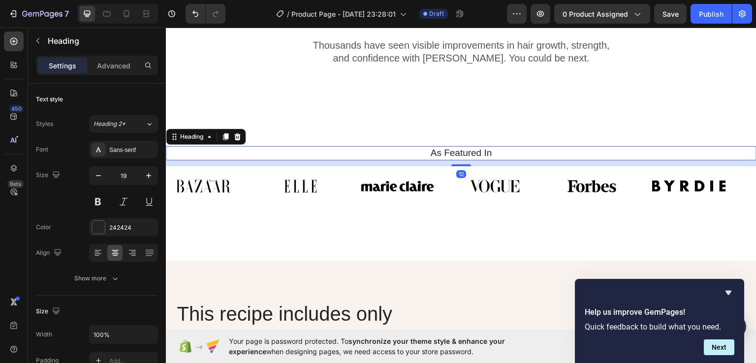
click at [239, 129] on div "Heading" at bounding box center [206, 136] width 80 height 16
click at [238, 136] on icon at bounding box center [237, 136] width 6 height 7
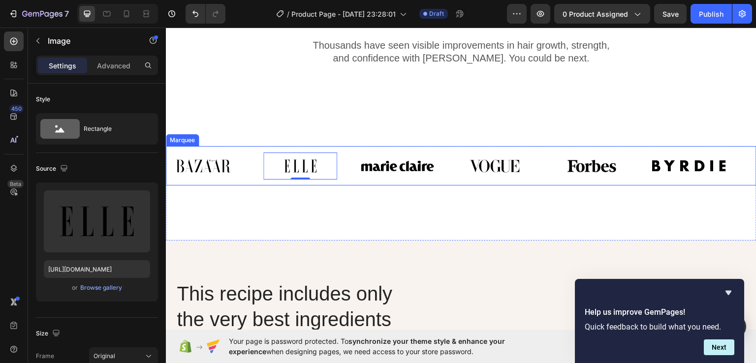
click at [343, 178] on div "Image 0" at bounding box center [311, 165] width 97 height 27
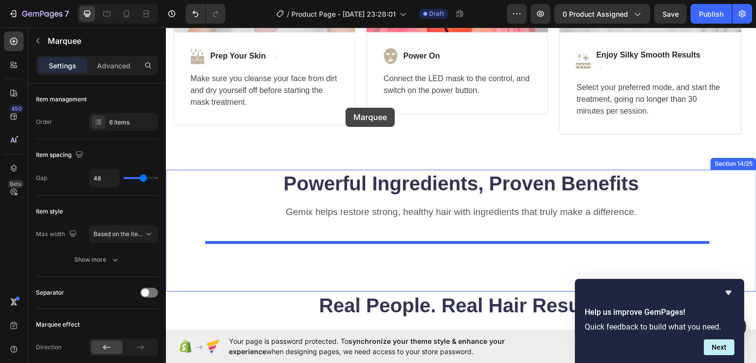
scroll to position [2773, 0]
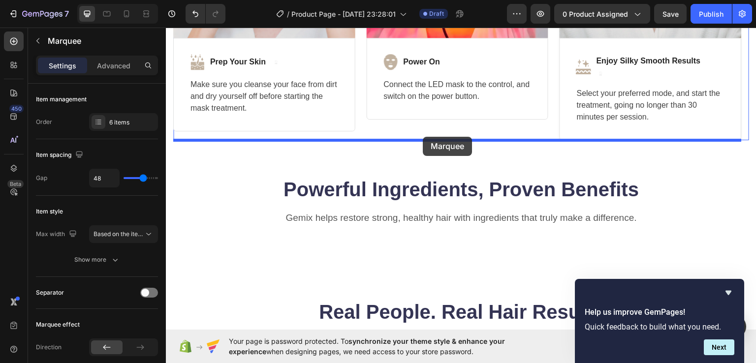
drag, startPoint x: 345, startPoint y: 178, endPoint x: 423, endPoint y: 135, distance: 88.7
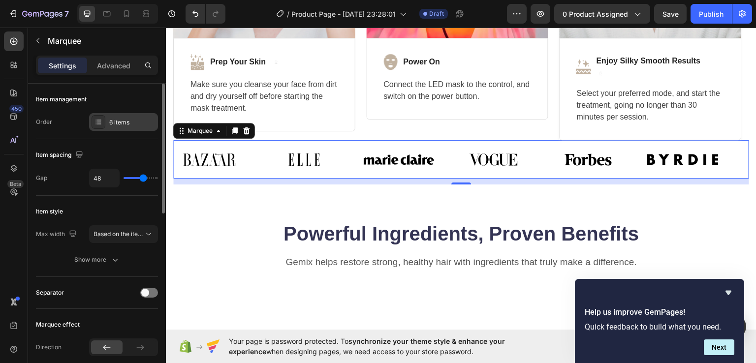
click at [117, 120] on div "6 items" at bounding box center [132, 122] width 46 height 9
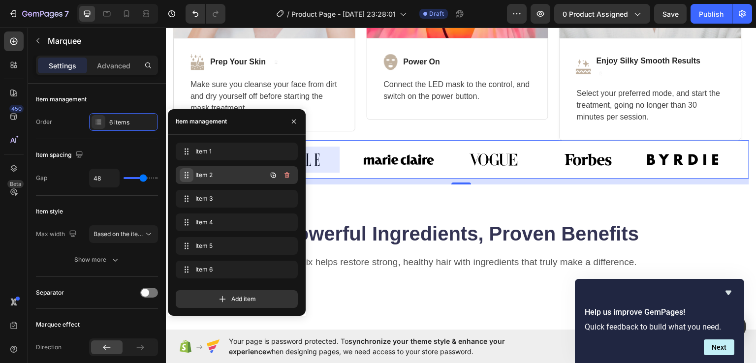
click at [191, 170] on div "Item 2 Item 2" at bounding box center [223, 175] width 87 height 14
click at [236, 178] on span "Item 2" at bounding box center [229, 175] width 73 height 9
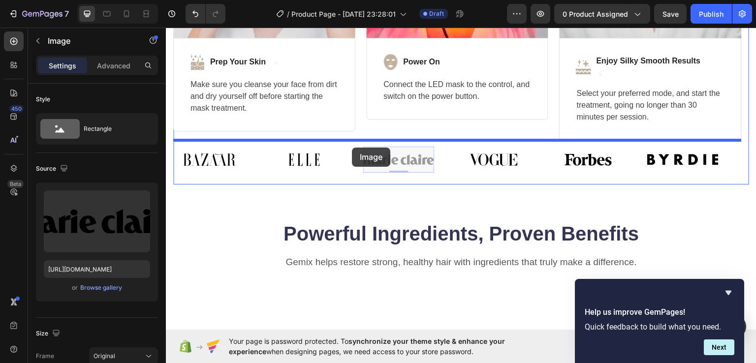
drag, startPoint x: 382, startPoint y: 152, endPoint x: 374, endPoint y: 147, distance: 10.2
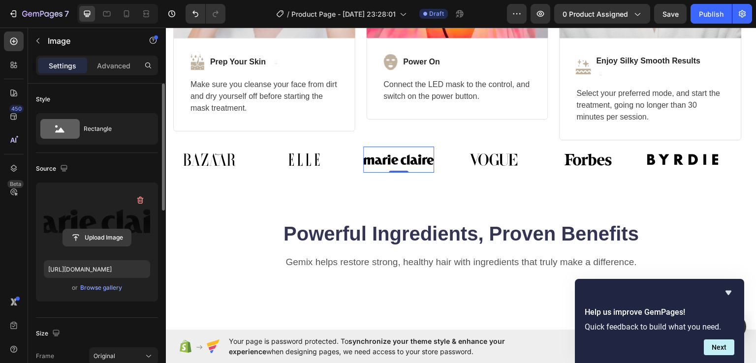
click at [101, 241] on input "file" at bounding box center [97, 237] width 68 height 17
click at [137, 197] on icon "button" at bounding box center [140, 200] width 10 height 10
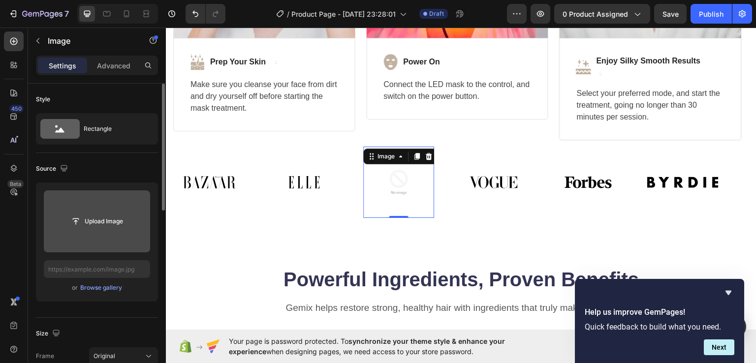
click at [415, 180] on img at bounding box center [398, 181] width 71 height 71
click at [425, 156] on icon at bounding box center [429, 156] width 8 height 8
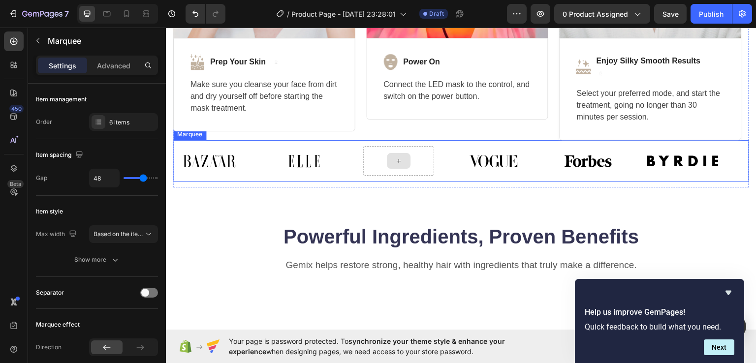
click at [424, 155] on div at bounding box center [398, 161] width 71 height 30
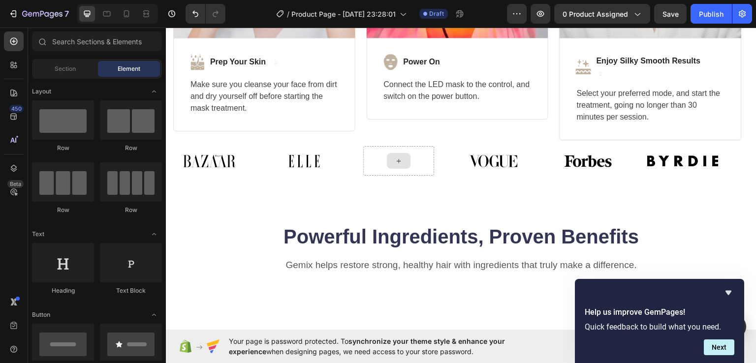
click at [402, 160] on icon at bounding box center [399, 160] width 8 height 8
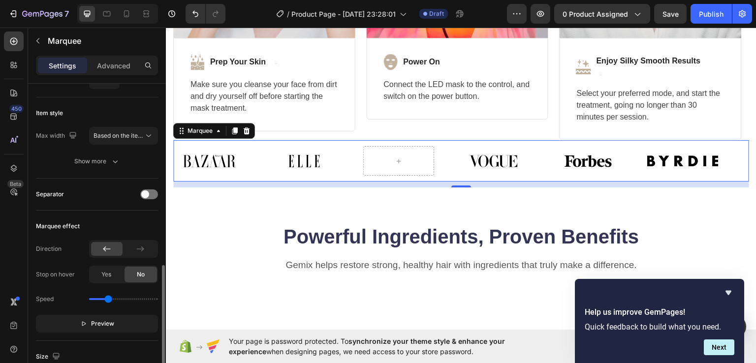
scroll to position [197, 0]
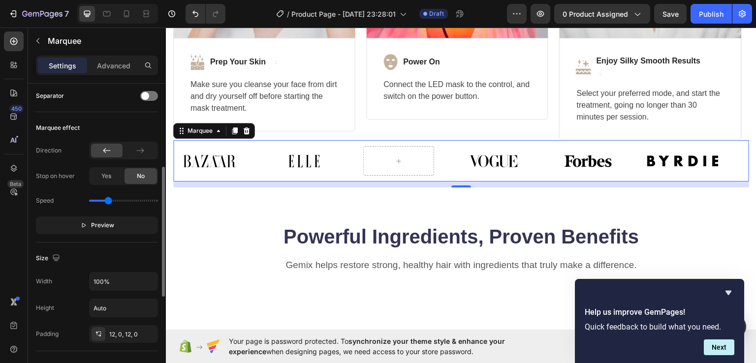
click at [83, 225] on icon "button" at bounding box center [83, 225] width 7 height 7
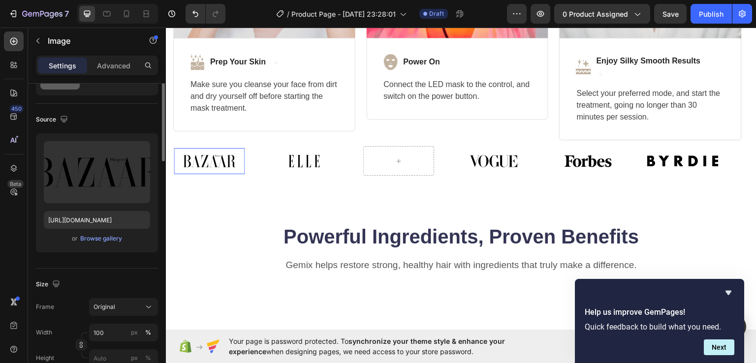
scroll to position [0, 0]
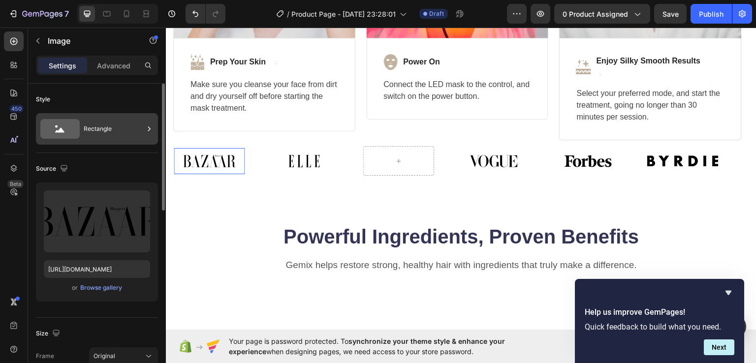
click at [85, 131] on div "Rectangle" at bounding box center [114, 129] width 60 height 23
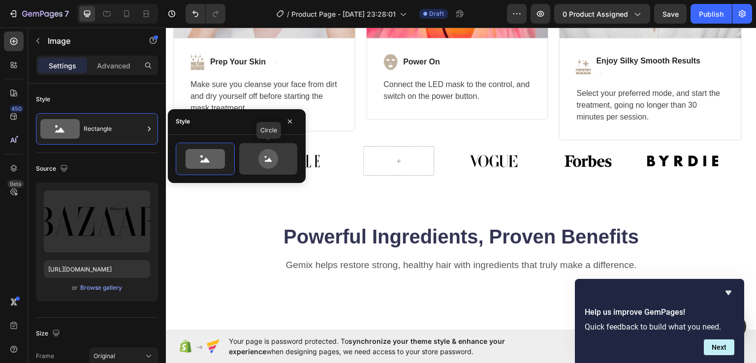
click at [277, 154] on icon at bounding box center [268, 159] width 46 height 20
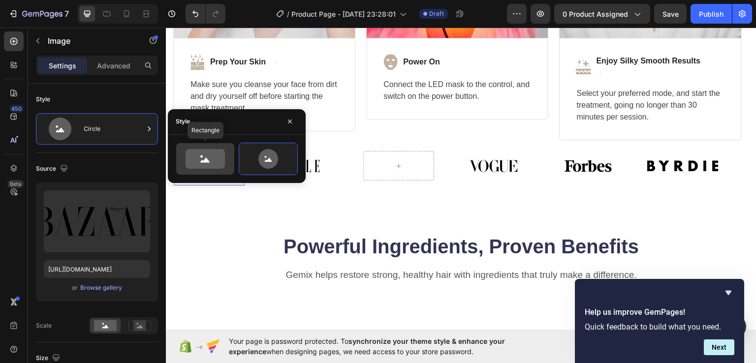
click at [211, 157] on icon at bounding box center [204, 159] width 39 height 20
type input "100"
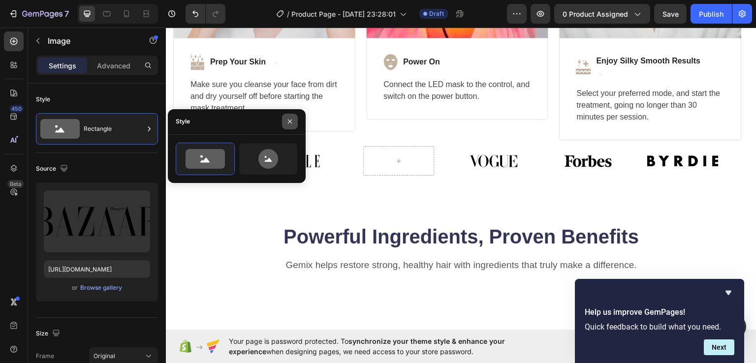
click at [289, 122] on icon "button" at bounding box center [290, 122] width 4 height 4
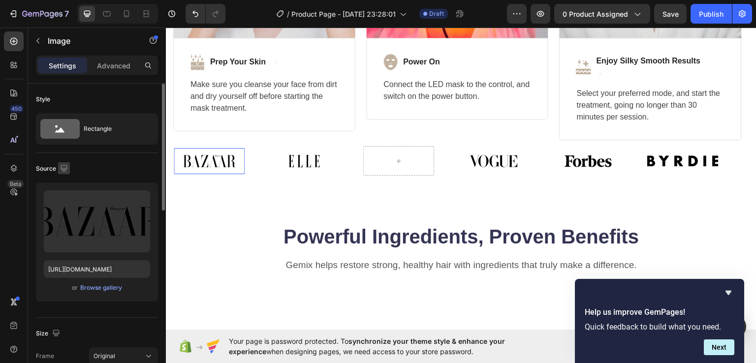
click at [61, 169] on icon "button" at bounding box center [64, 168] width 6 height 6
click at [61, 200] on icon "button" at bounding box center [66, 202] width 10 height 10
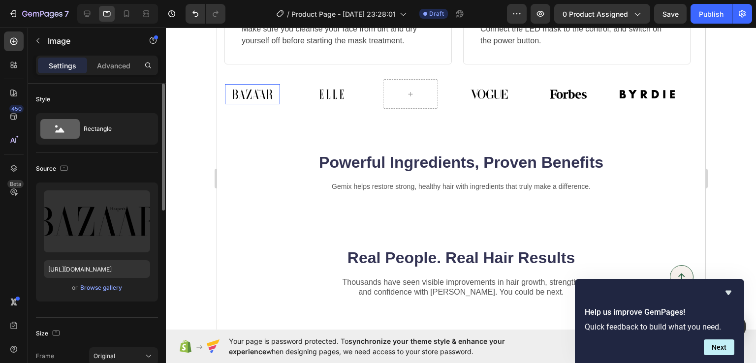
scroll to position [2930, 0]
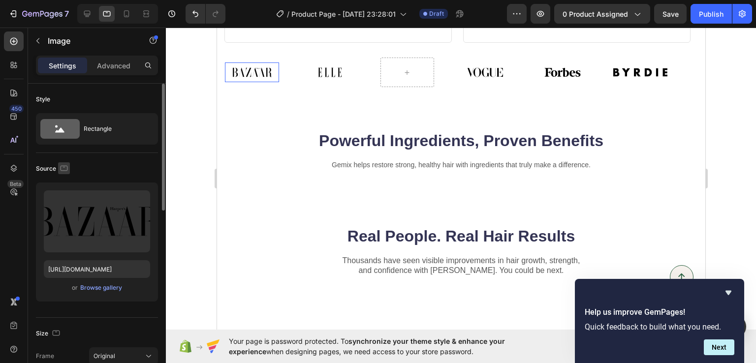
click at [64, 172] on icon "button" at bounding box center [64, 168] width 10 height 10
click at [62, 181] on icon "button" at bounding box center [66, 184] width 10 height 10
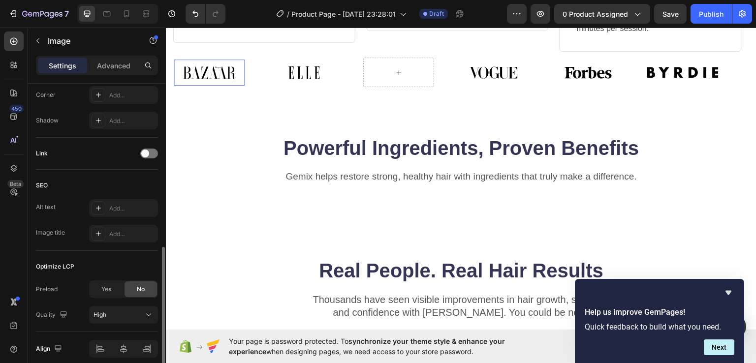
scroll to position [435, 0]
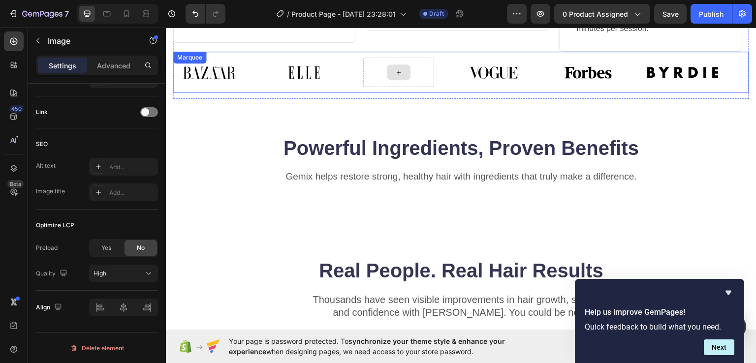
click at [387, 72] on div at bounding box center [399, 72] width 24 height 16
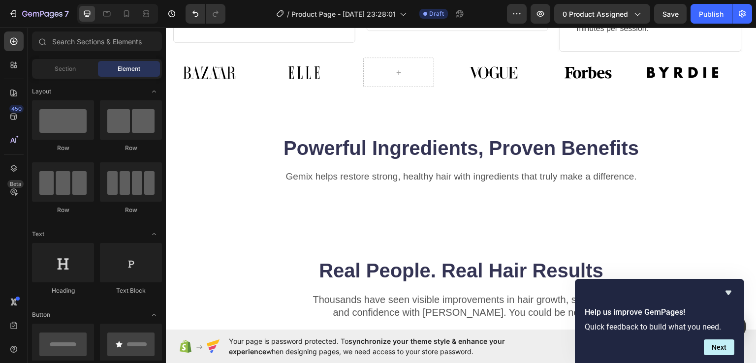
scroll to position [49, 0]
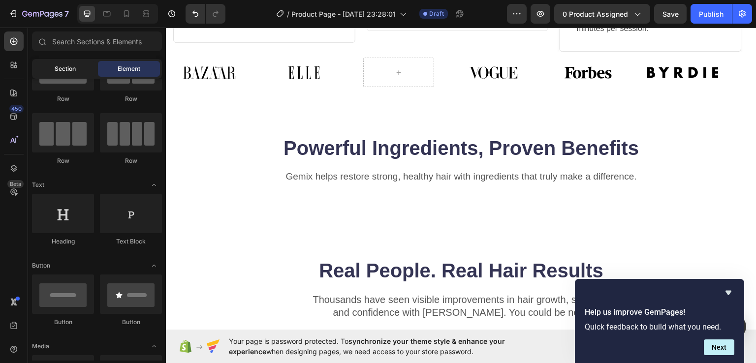
click at [65, 69] on span "Section" at bounding box center [65, 68] width 21 height 9
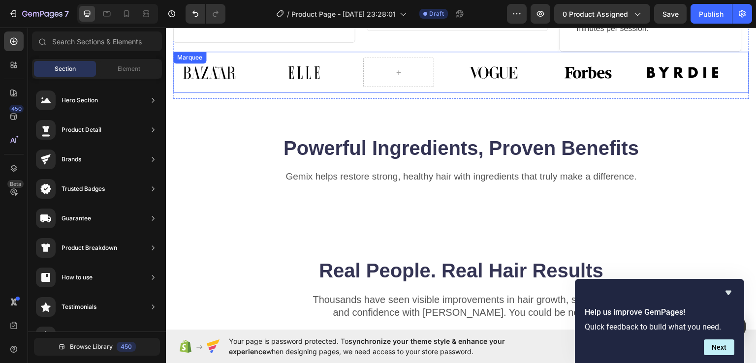
click at [646, 73] on img at bounding box center [681, 72] width 71 height 26
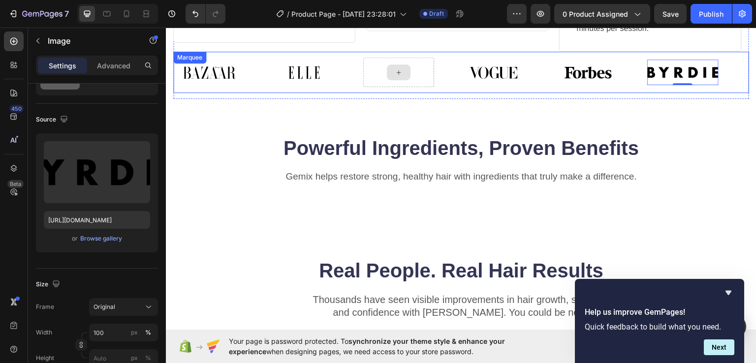
click at [363, 78] on div at bounding box center [398, 72] width 71 height 30
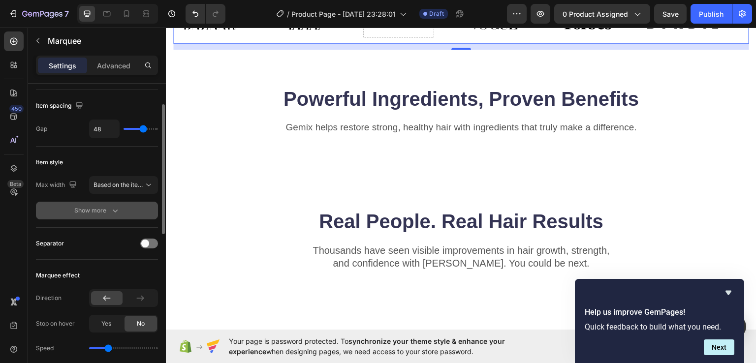
click at [113, 210] on icon "button" at bounding box center [115, 211] width 5 height 3
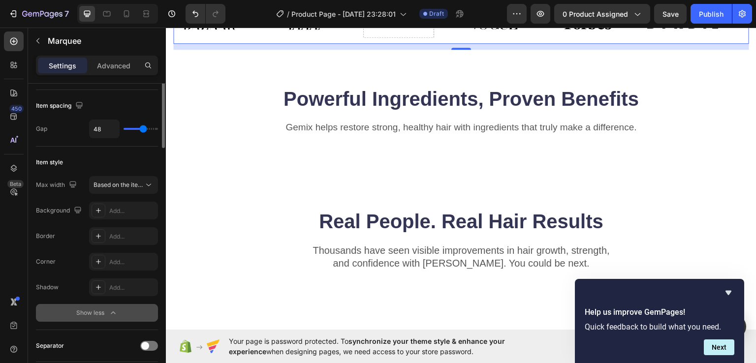
scroll to position [0, 0]
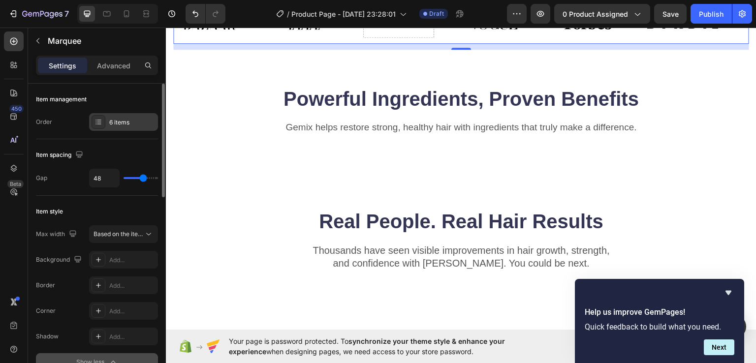
click at [144, 122] on div "6 items" at bounding box center [132, 122] width 46 height 9
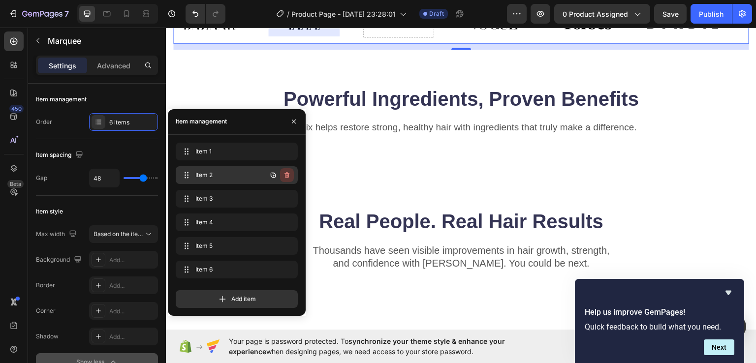
click at [287, 172] on icon "button" at bounding box center [287, 175] width 8 height 8
click at [282, 174] on div "Delete" at bounding box center [280, 175] width 18 height 9
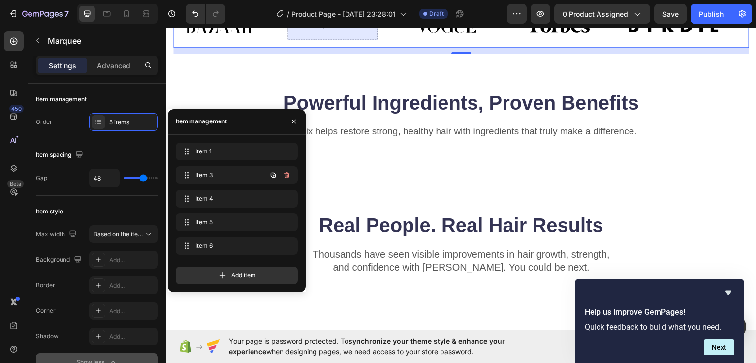
click at [283, 174] on icon "button" at bounding box center [287, 175] width 8 height 8
click at [282, 175] on div "Delete" at bounding box center [280, 175] width 18 height 9
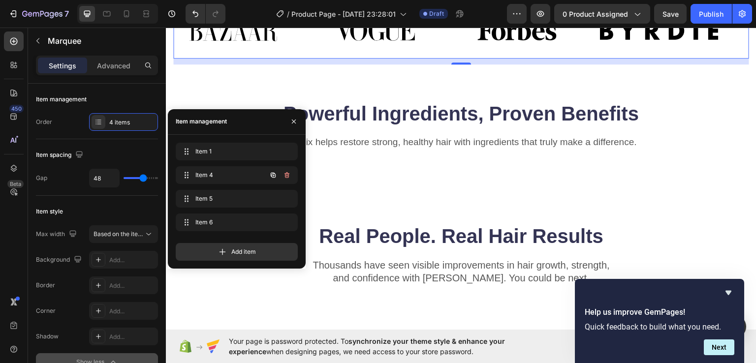
click at [282, 175] on button "button" at bounding box center [287, 175] width 14 height 14
click at [282, 175] on div "Delete" at bounding box center [280, 175] width 18 height 9
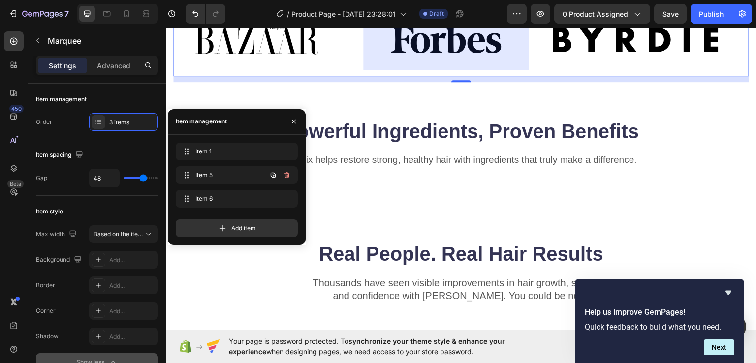
click at [282, 175] on button "button" at bounding box center [287, 175] width 14 height 14
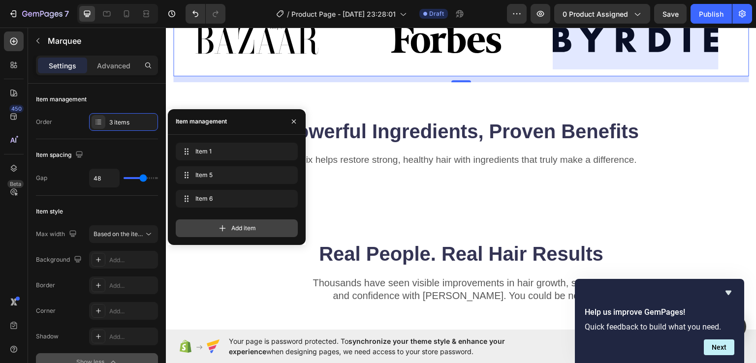
click at [252, 229] on span "Add item" at bounding box center [243, 228] width 25 height 9
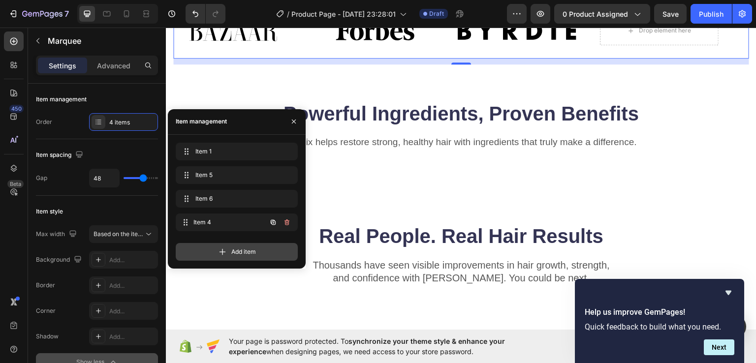
click at [229, 221] on span "Item 4" at bounding box center [229, 222] width 73 height 9
click at [235, 258] on div "Add item" at bounding box center [237, 252] width 122 height 18
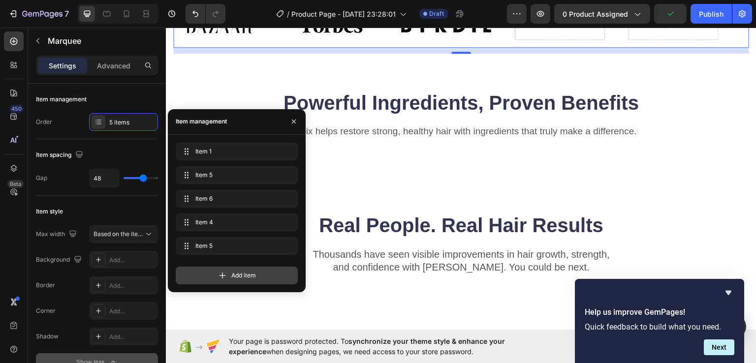
click at [228, 278] on div "Add item" at bounding box center [237, 276] width 122 height 18
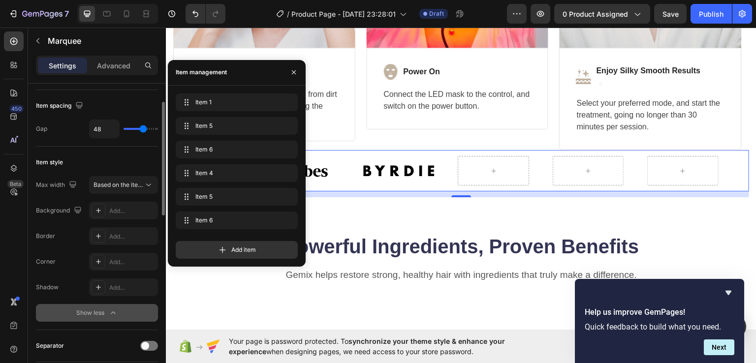
scroll to position [98, 0]
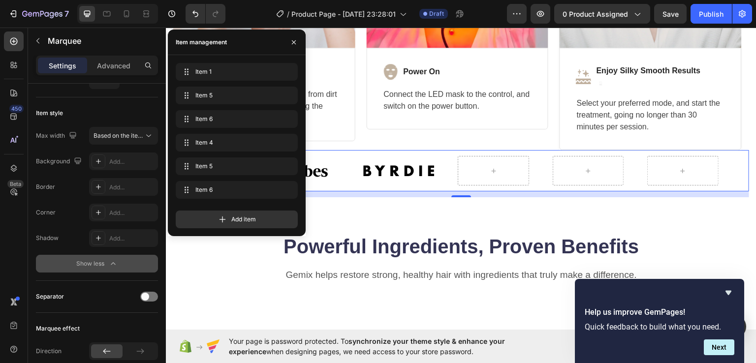
click at [106, 262] on div "Show less" at bounding box center [97, 264] width 42 height 10
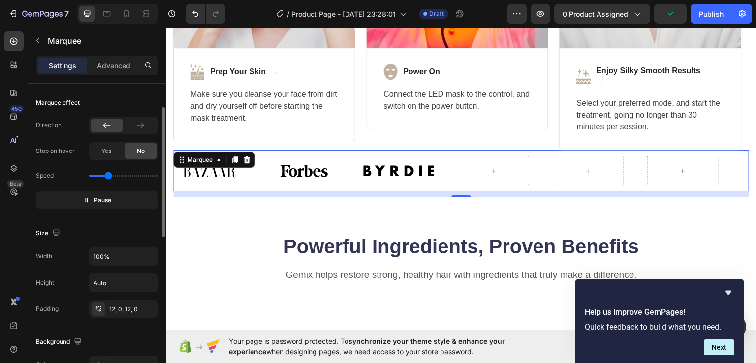
scroll to position [173, 0]
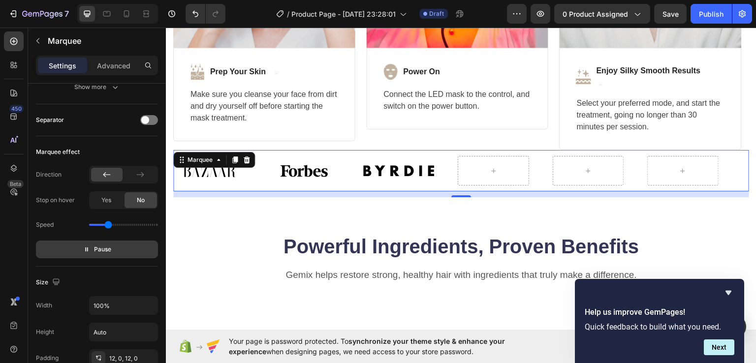
click at [87, 248] on icon "button" at bounding box center [86, 249] width 7 height 7
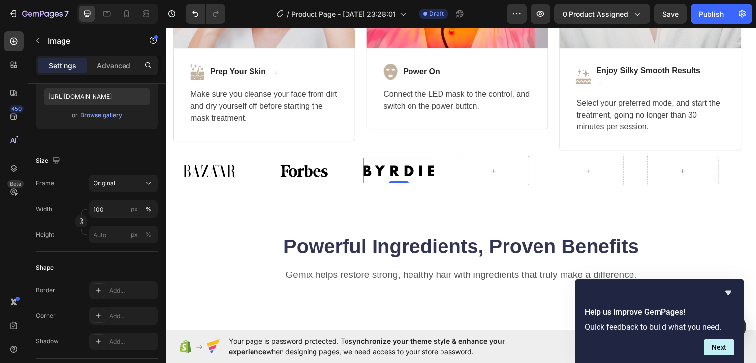
click at [404, 164] on img at bounding box center [398, 170] width 71 height 26
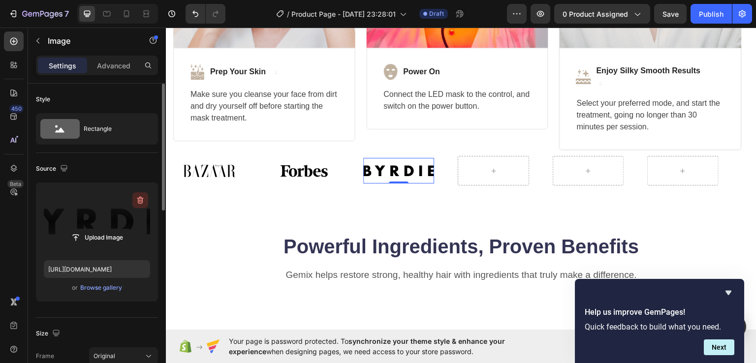
click at [140, 199] on icon "button" at bounding box center [139, 200] width 1 height 3
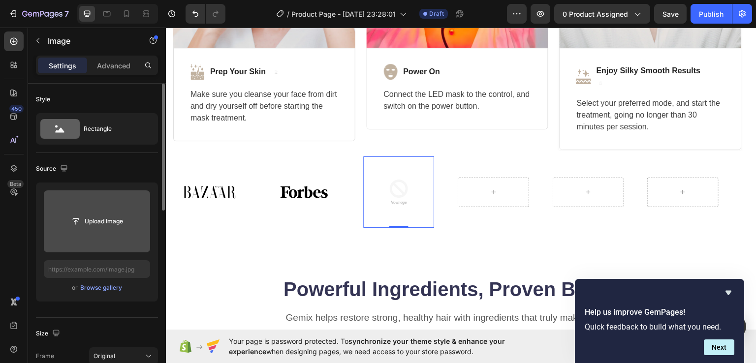
click at [380, 205] on img at bounding box center [397, 191] width 71 height 71
click at [395, 196] on img at bounding box center [397, 191] width 71 height 71
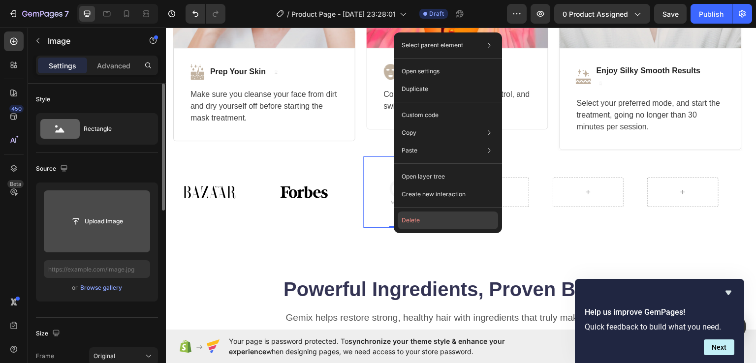
click at [414, 219] on button "Delete" at bounding box center [447, 221] width 100 height 18
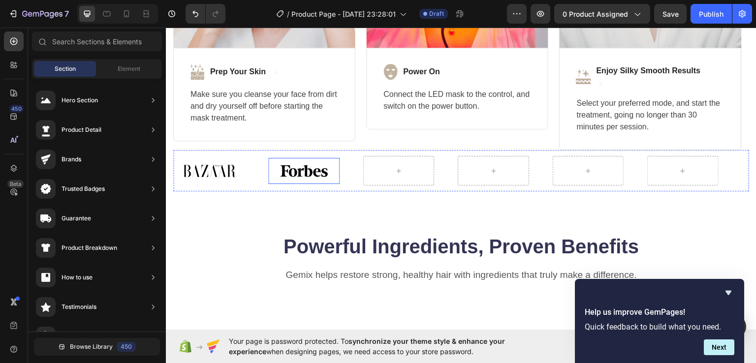
click at [305, 163] on img at bounding box center [302, 170] width 71 height 26
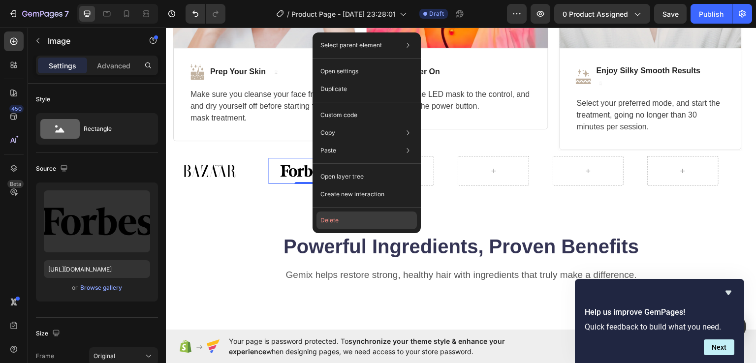
click at [330, 217] on button "Delete" at bounding box center [366, 221] width 100 height 18
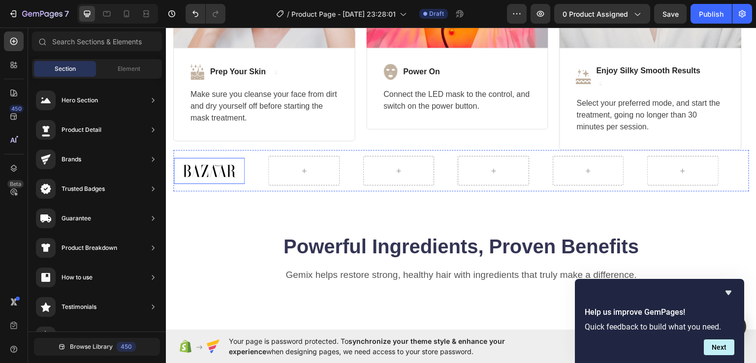
click at [212, 168] on img at bounding box center [208, 170] width 71 height 26
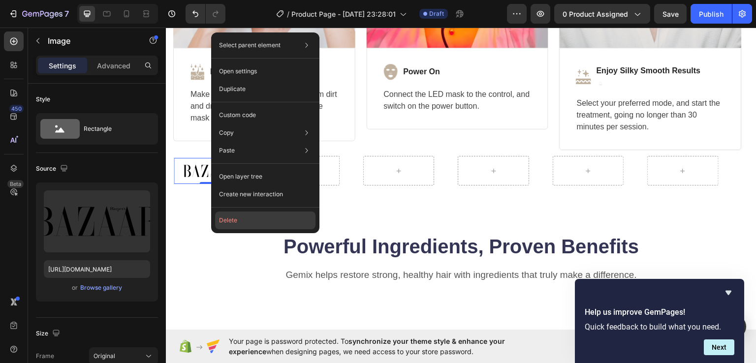
click at [236, 219] on button "Delete" at bounding box center [265, 221] width 100 height 18
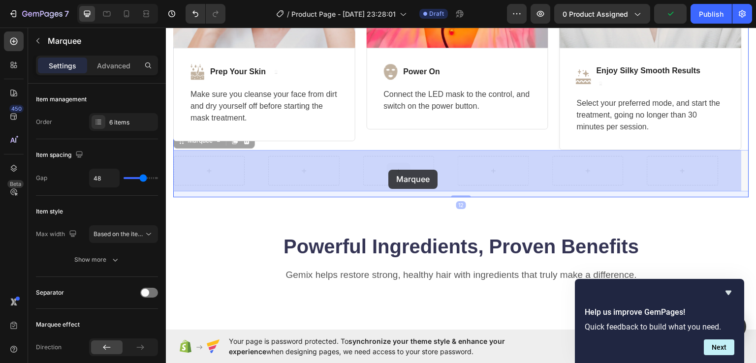
drag, startPoint x: 453, startPoint y: 176, endPoint x: 388, endPoint y: 169, distance: 65.2
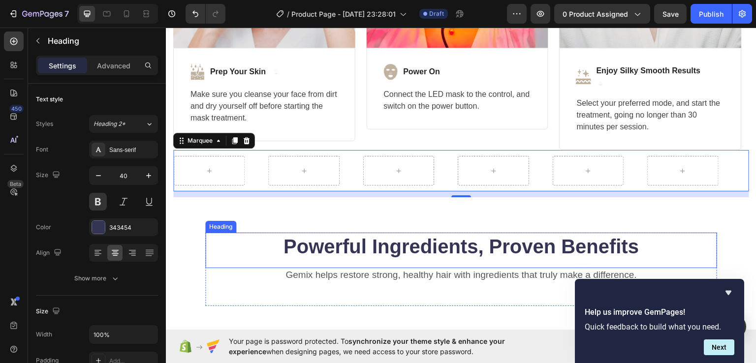
click at [233, 235] on h2 "Powerful Ingredients, Proven Benefits" at bounding box center [461, 246] width 512 height 28
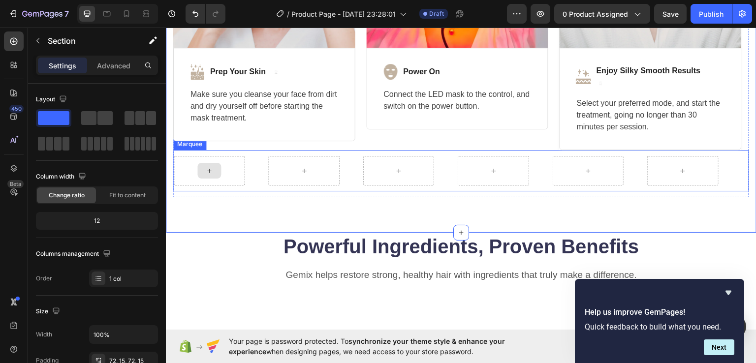
click at [180, 176] on div at bounding box center [205, 170] width 71 height 30
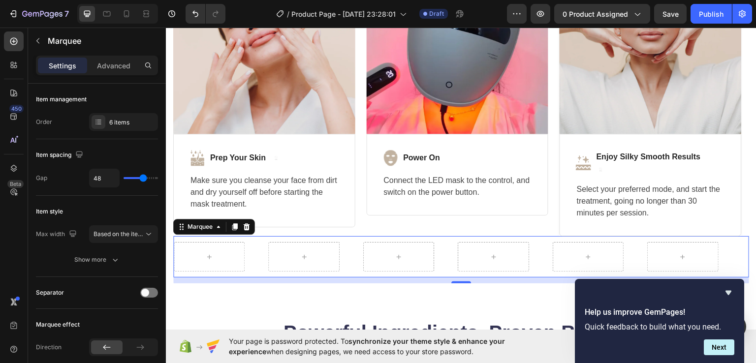
scroll to position [2764, 0]
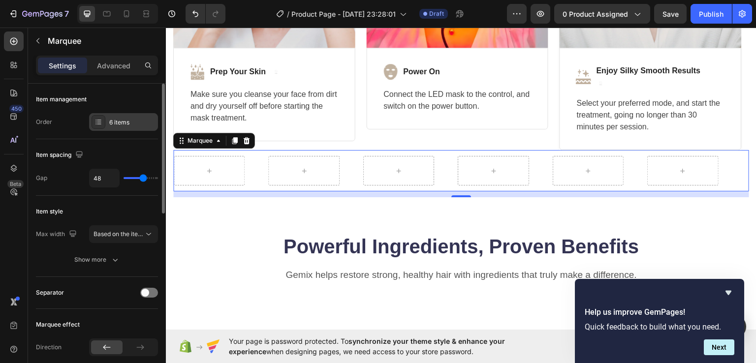
click at [125, 122] on div "6 items" at bounding box center [132, 122] width 46 height 9
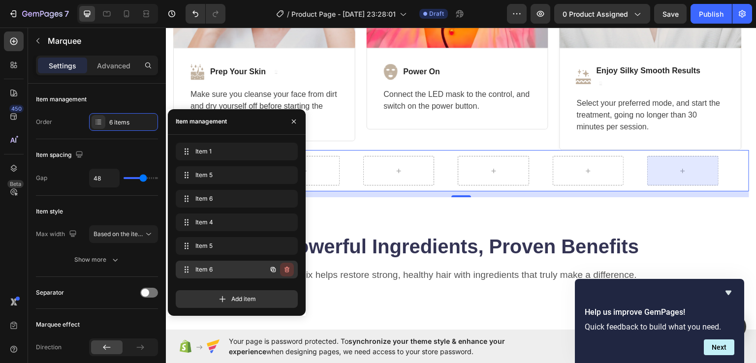
click at [284, 268] on icon "button" at bounding box center [287, 270] width 8 height 8
click at [283, 270] on div "Delete" at bounding box center [280, 269] width 18 height 9
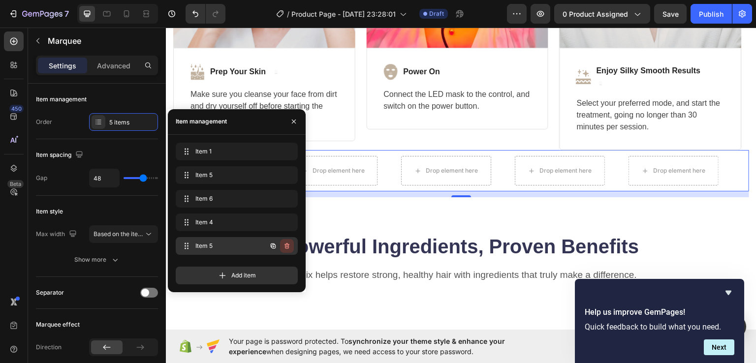
click at [285, 244] on icon "button" at bounding box center [286, 246] width 5 height 6
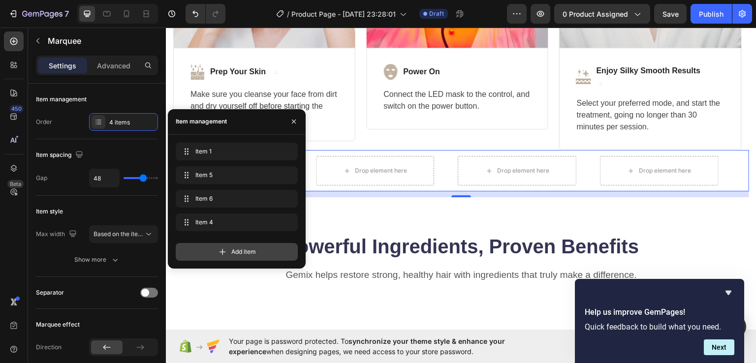
click at [281, 244] on div "Add item" at bounding box center [237, 252] width 122 height 18
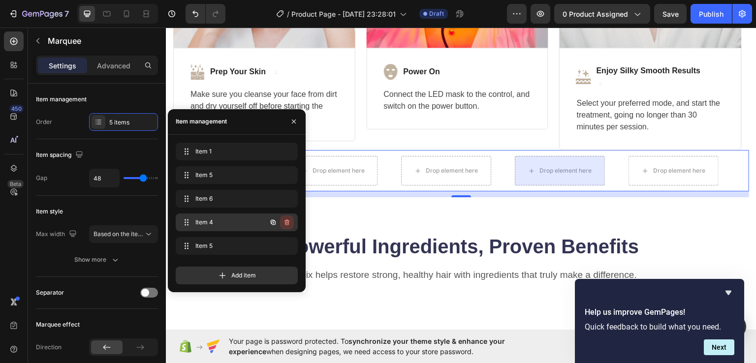
click at [284, 220] on icon "button" at bounding box center [287, 222] width 8 height 8
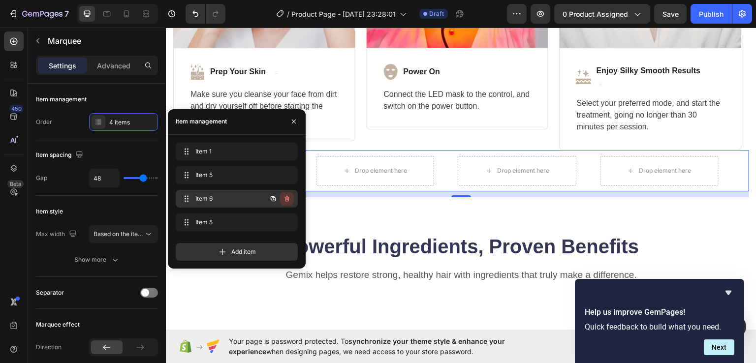
click at [289, 201] on icon "button" at bounding box center [287, 199] width 8 height 8
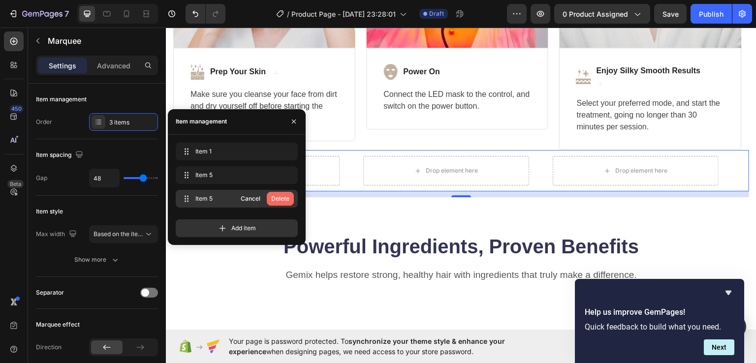
click at [286, 199] on div "Delete" at bounding box center [280, 198] width 18 height 9
click at [286, 219] on div "Add item" at bounding box center [237, 228] width 122 height 18
click at [284, 199] on div "Delete" at bounding box center [280, 198] width 18 height 9
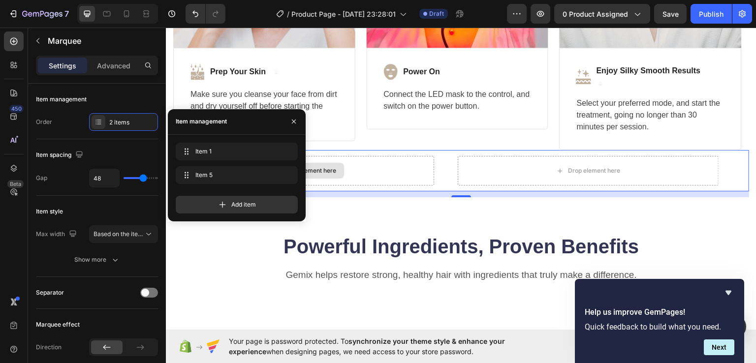
click at [410, 173] on div "Drop element here" at bounding box center [302, 170] width 260 height 30
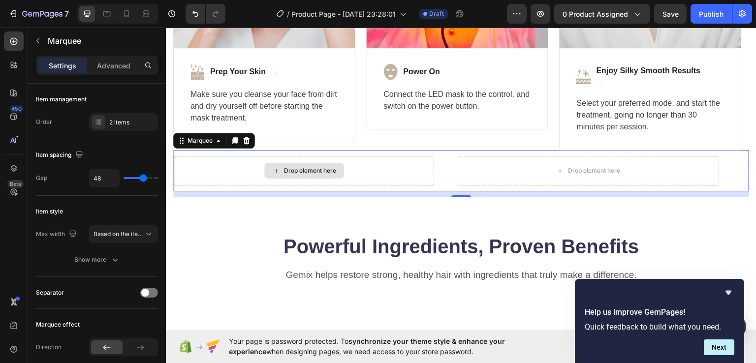
click at [404, 172] on div "Drop element here" at bounding box center [304, 170] width 260 height 30
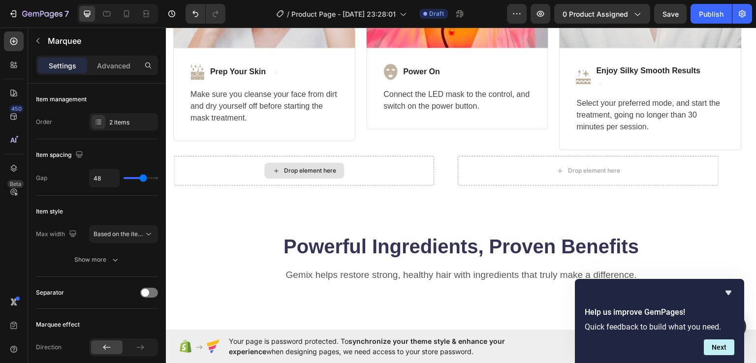
click at [331, 171] on div "Drop element here" at bounding box center [310, 170] width 52 height 8
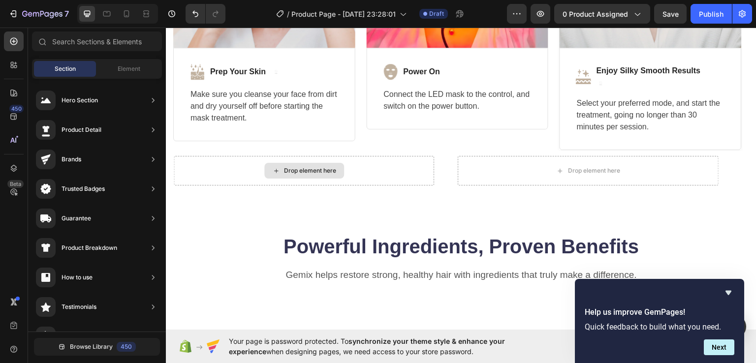
click at [331, 171] on div "Drop element here" at bounding box center [308, 170] width 52 height 8
click at [331, 171] on div "Drop element here" at bounding box center [309, 170] width 52 height 8
click at [331, 171] on div "Drop element here" at bounding box center [308, 170] width 52 height 8
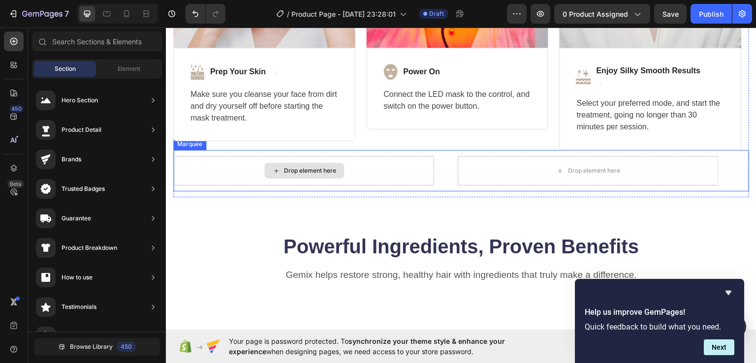
click at [219, 166] on div "Drop element here" at bounding box center [303, 170] width 260 height 30
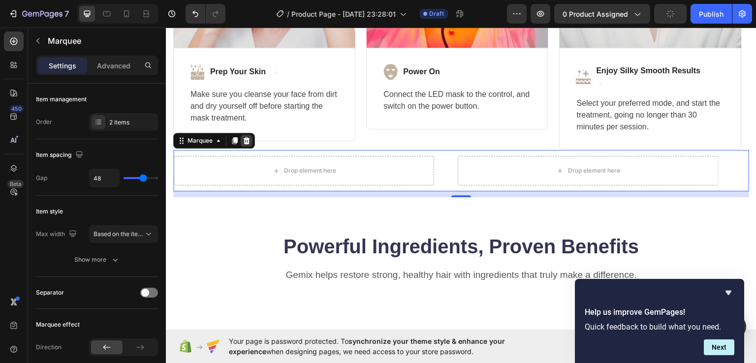
click at [246, 139] on icon at bounding box center [247, 140] width 8 height 8
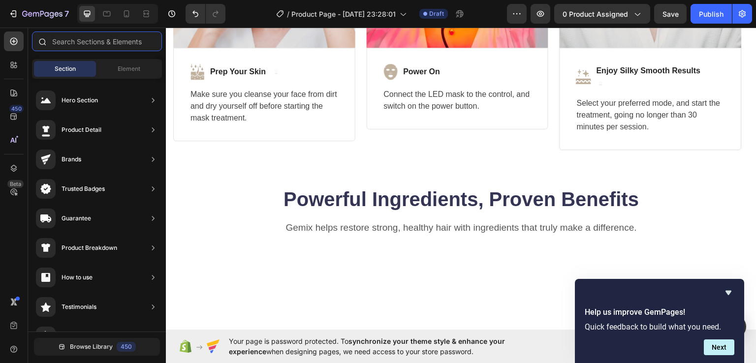
click at [108, 46] on input "text" at bounding box center [97, 41] width 130 height 20
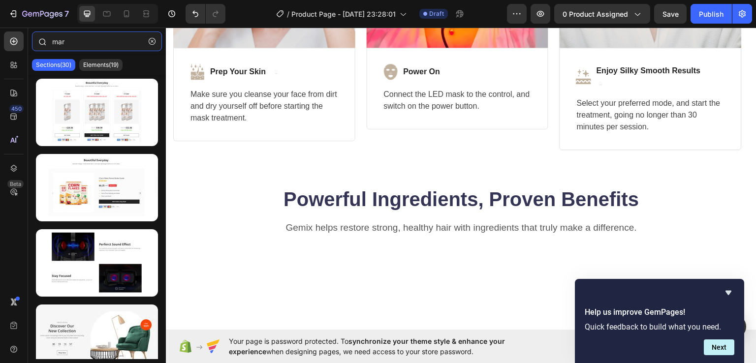
type input "marq"
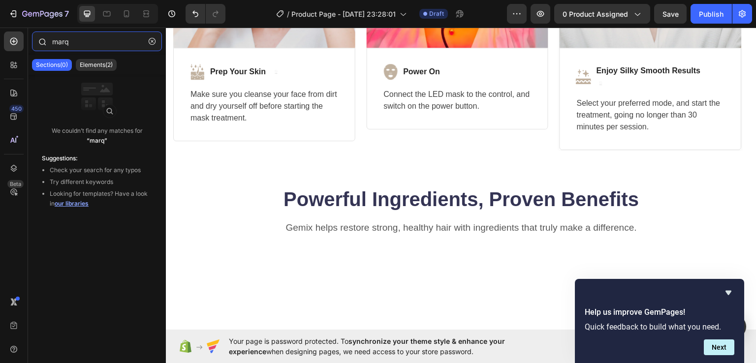
drag, startPoint x: 84, startPoint y: 42, endPoint x: 50, endPoint y: 40, distance: 34.0
click at [51, 41] on div "marq" at bounding box center [97, 43] width 138 height 24
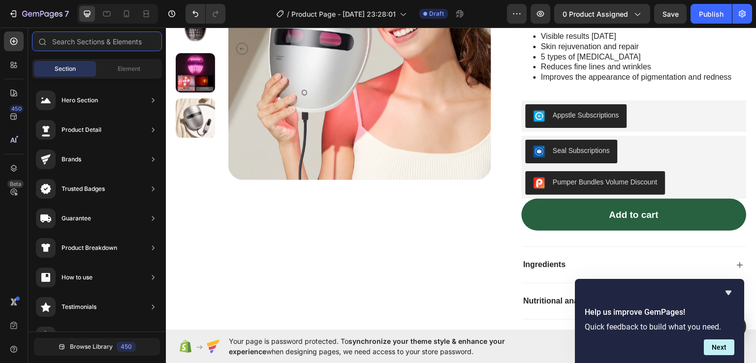
scroll to position [4261, 0]
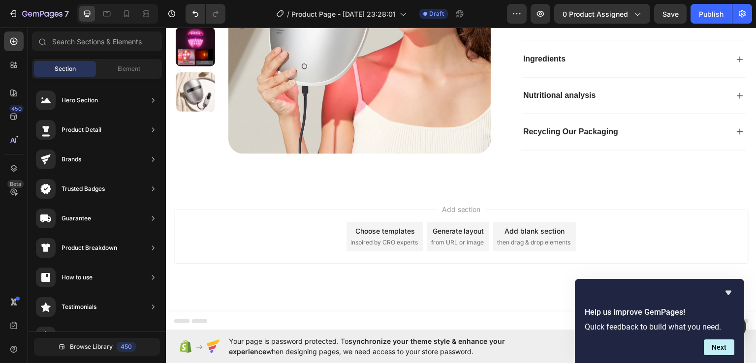
click at [388, 240] on span "inspired by CRO experts" at bounding box center [383, 242] width 67 height 9
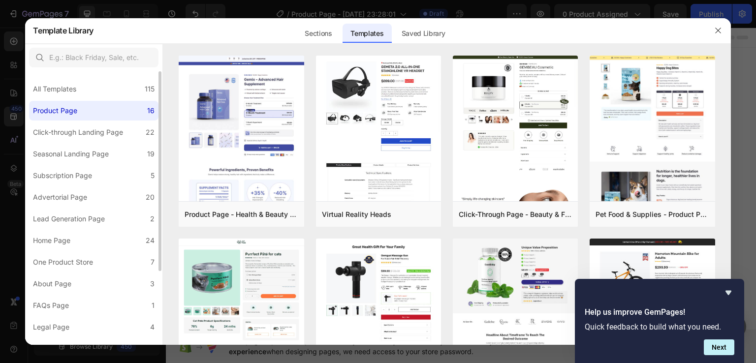
scroll to position [4261, 0]
click at [319, 31] on div "Sections" at bounding box center [318, 34] width 43 height 20
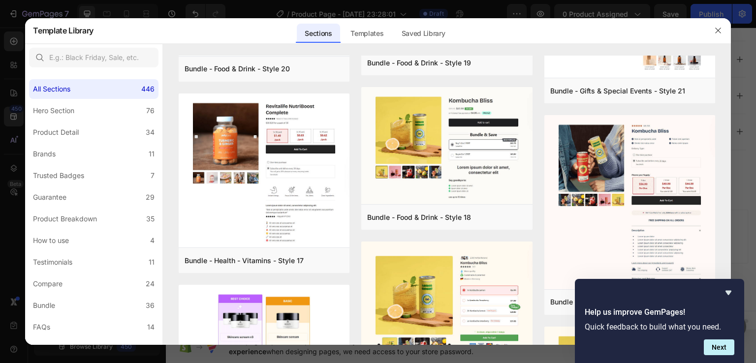
scroll to position [1170, 0]
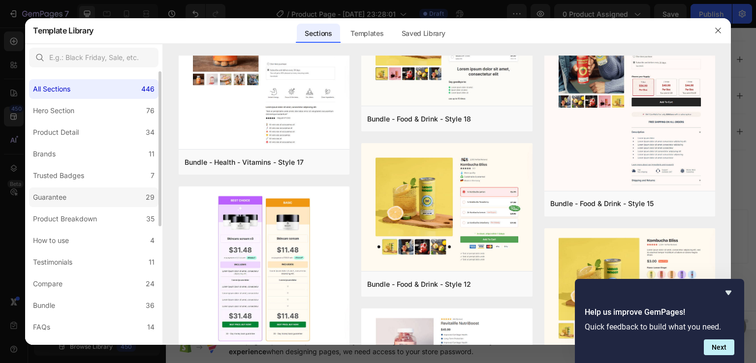
click at [65, 199] on div "Guarantee" at bounding box center [49, 197] width 33 height 12
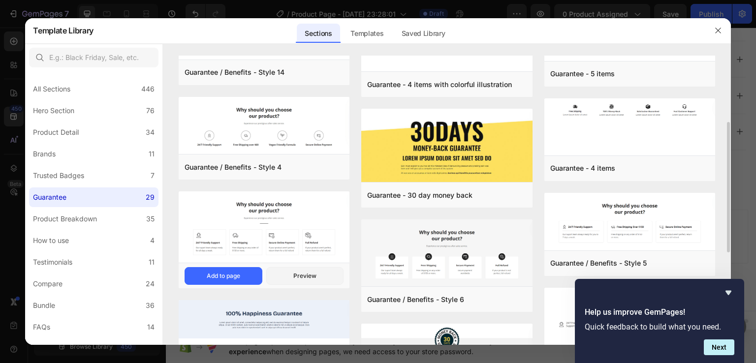
scroll to position [295, 0]
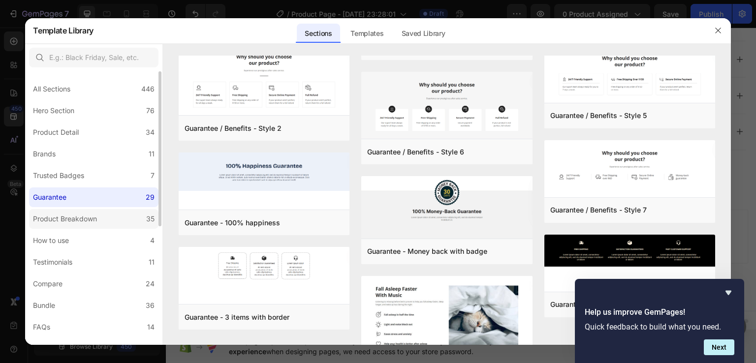
click at [55, 216] on div "Product Breakdown" at bounding box center [65, 219] width 64 height 12
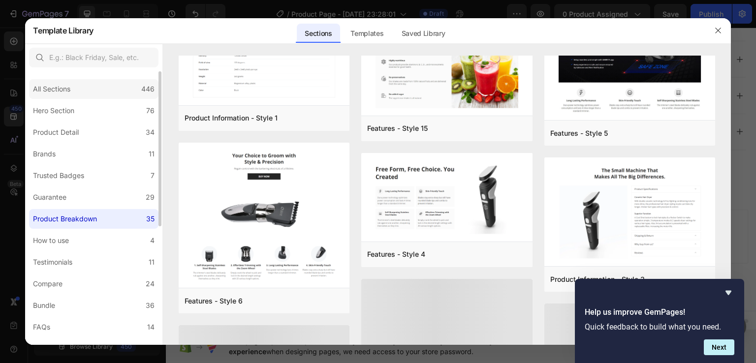
scroll to position [401, 0]
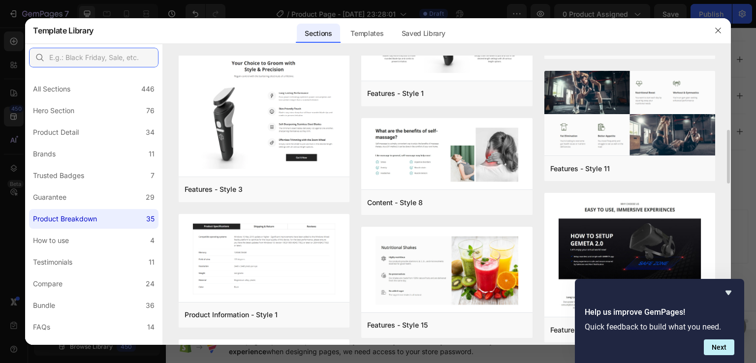
click at [76, 57] on input "text" at bounding box center [93, 58] width 129 height 20
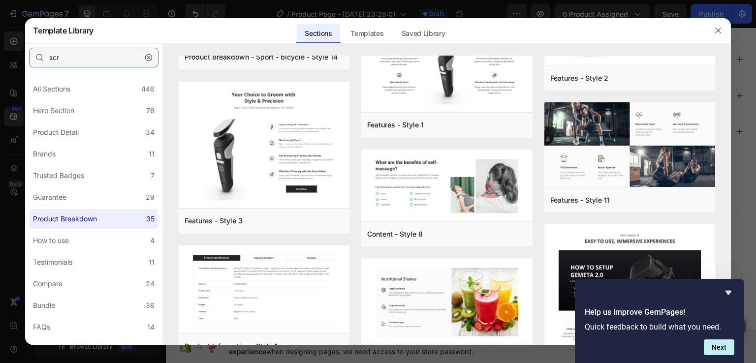
scroll to position [0, 0]
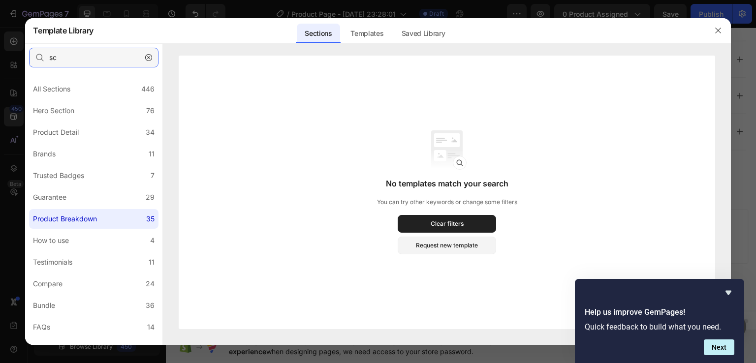
type input "s"
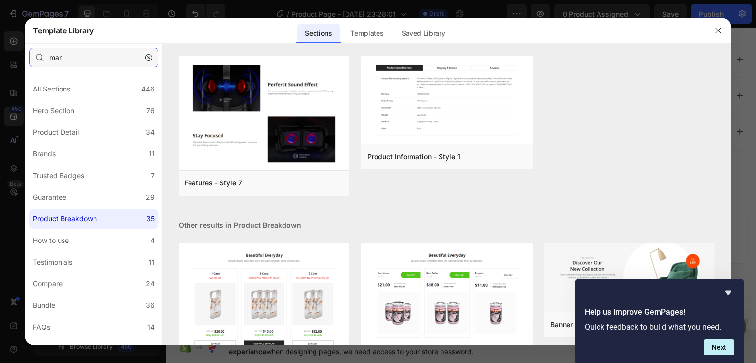
type input "marq"
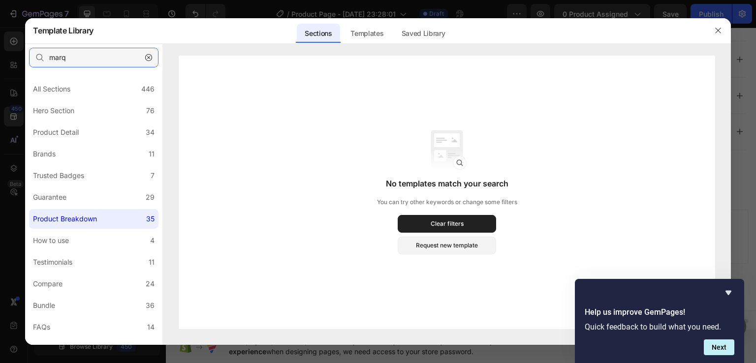
drag, startPoint x: 83, startPoint y: 56, endPoint x: 0, endPoint y: 65, distance: 83.2
click at [0, 65] on div "Template Library Sections Templates Existing pages Saved Library Templates Save…" at bounding box center [378, 181] width 756 height 363
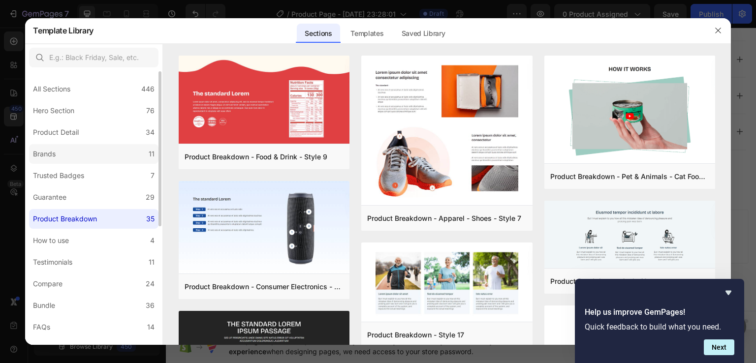
click at [56, 154] on div "Brands" at bounding box center [44, 154] width 23 height 12
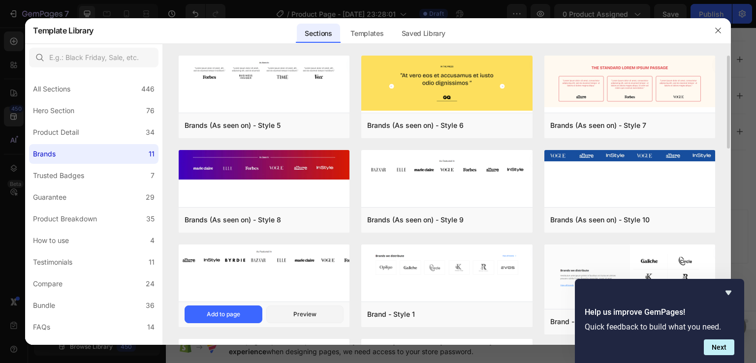
scroll to position [98, 0]
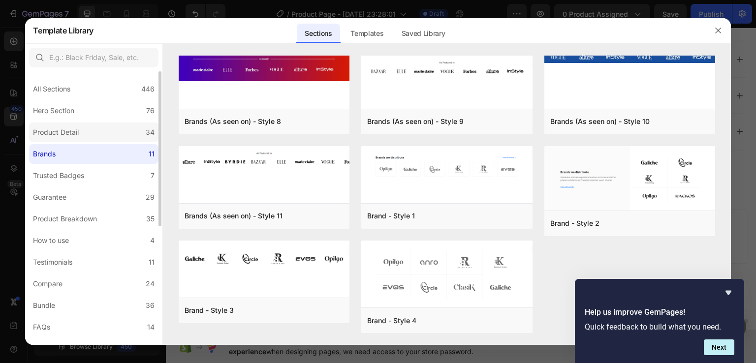
click at [57, 132] on div "Product Detail" at bounding box center [56, 132] width 46 height 12
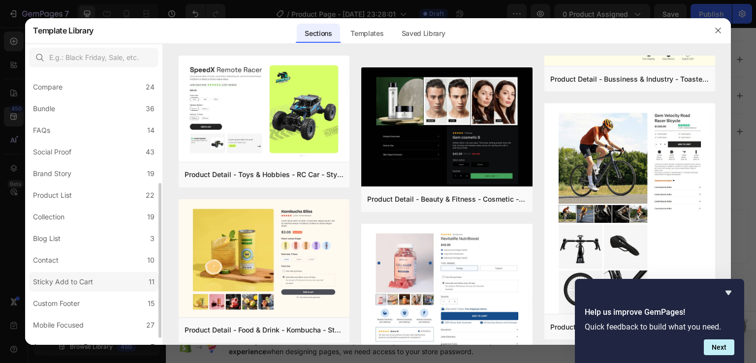
scroll to position [209, 0]
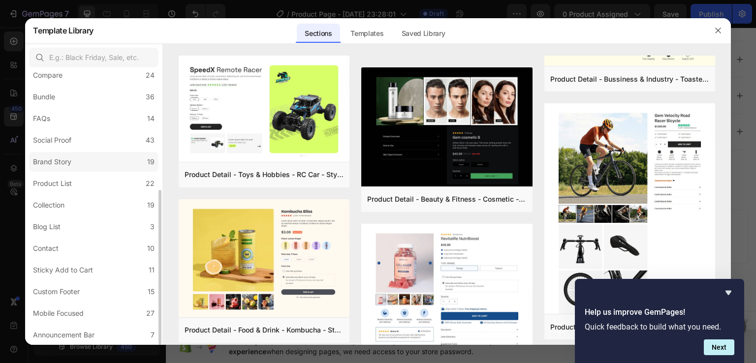
click at [53, 163] on div "Brand Story" at bounding box center [52, 162] width 38 height 12
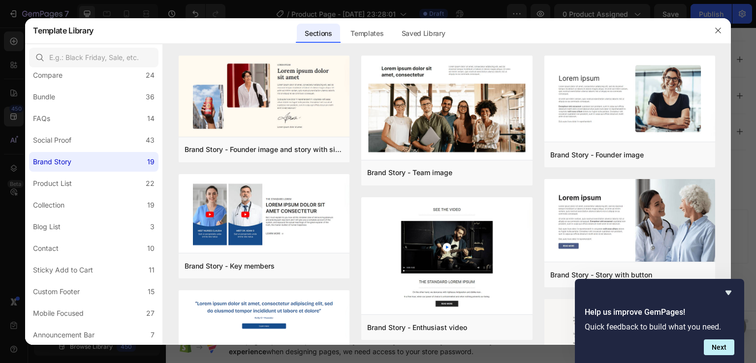
scroll to position [246, 0]
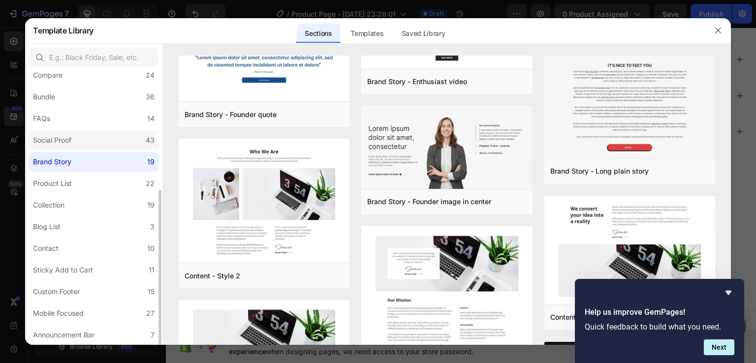
click at [58, 141] on div "Social Proof" at bounding box center [52, 140] width 38 height 12
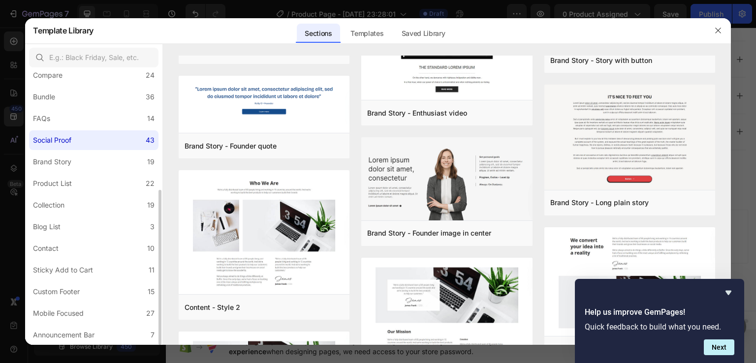
scroll to position [0, 0]
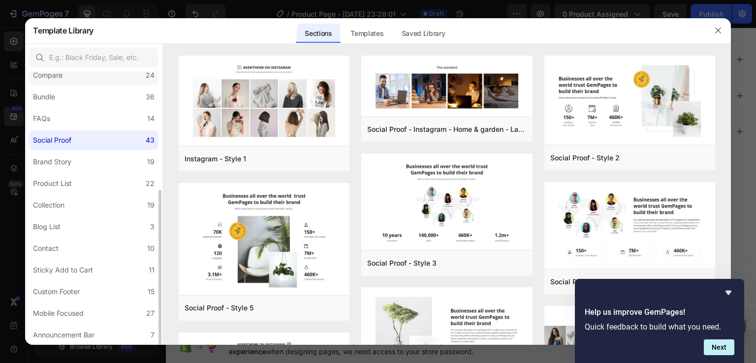
click at [74, 75] on label "Compare 24" at bounding box center [93, 75] width 129 height 20
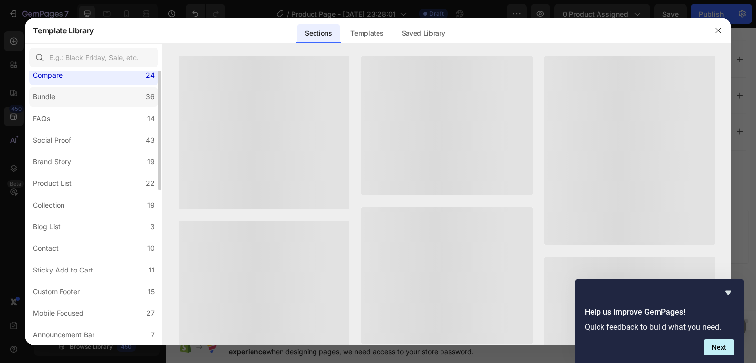
scroll to position [61, 0]
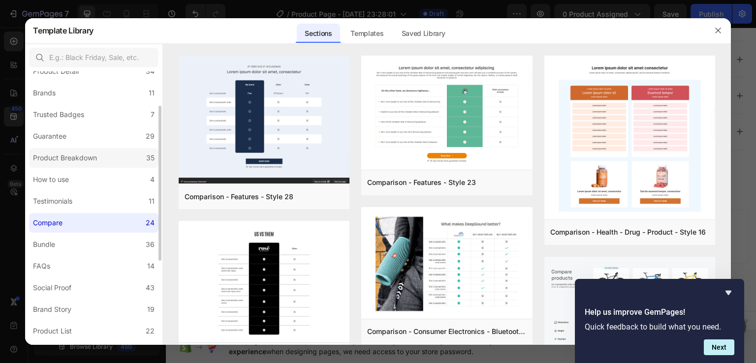
click at [80, 158] on div "Product Breakdown" at bounding box center [65, 158] width 64 height 12
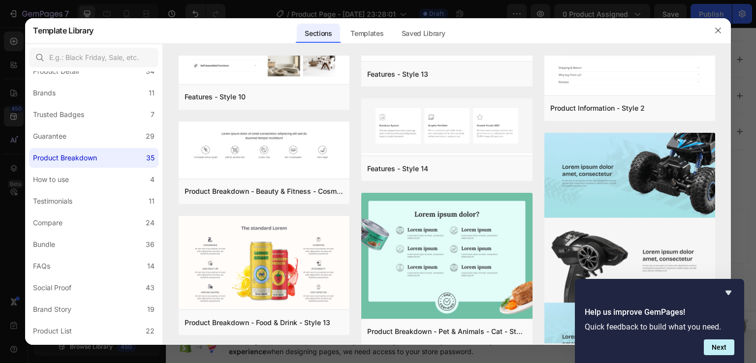
scroll to position [1271, 0]
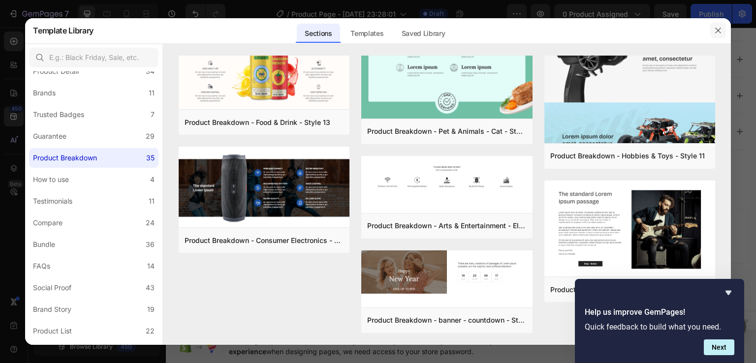
click at [716, 27] on icon "button" at bounding box center [718, 31] width 8 height 8
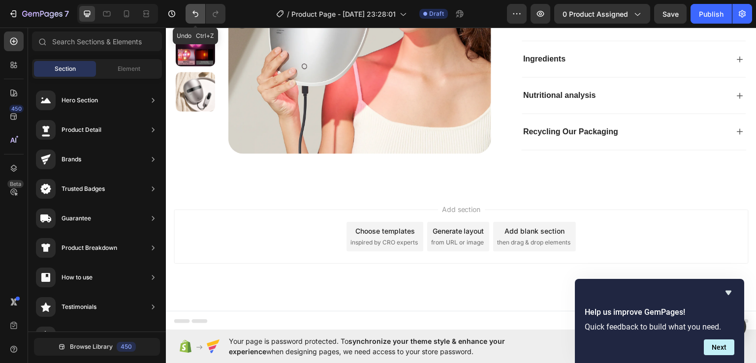
click at [198, 16] on icon "Undo/Redo" at bounding box center [195, 14] width 10 height 10
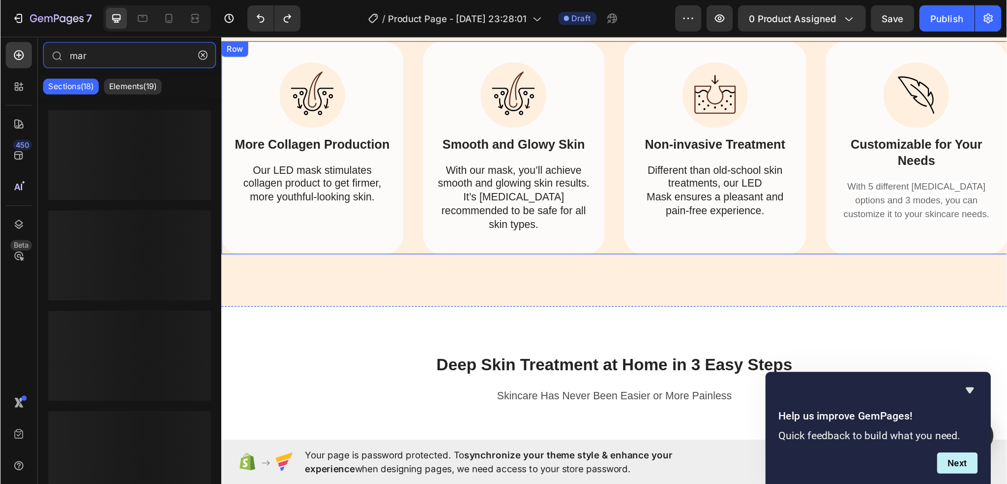
scroll to position [2293, 0]
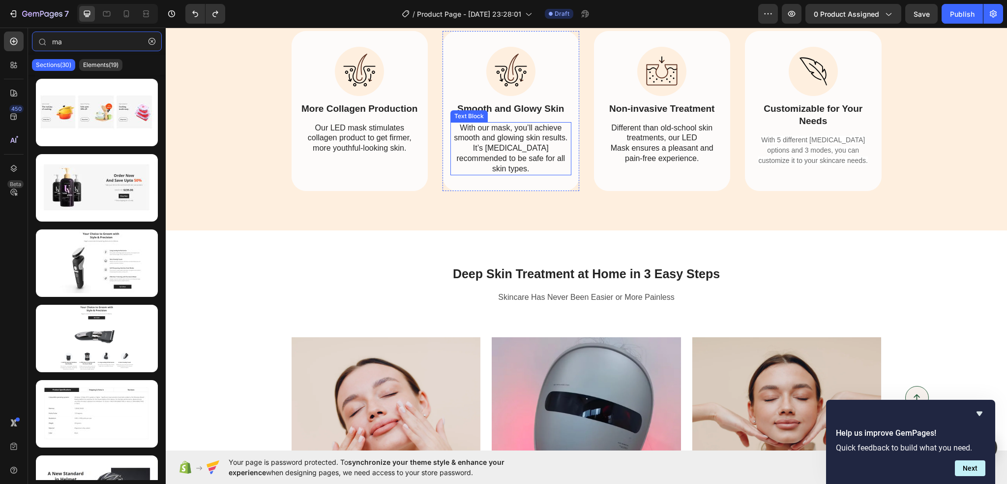
type input "m"
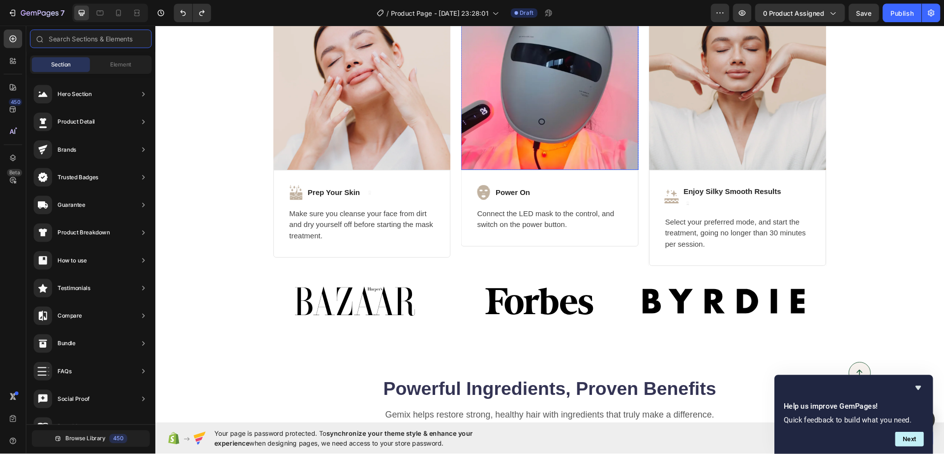
scroll to position [2634, 0]
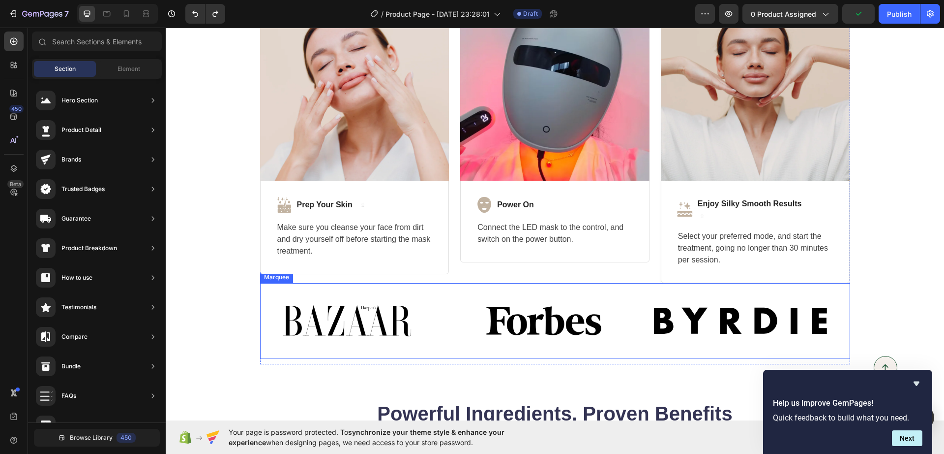
click at [351, 356] on div "Image Image Image Image Image Image Marquee" at bounding box center [555, 320] width 590 height 75
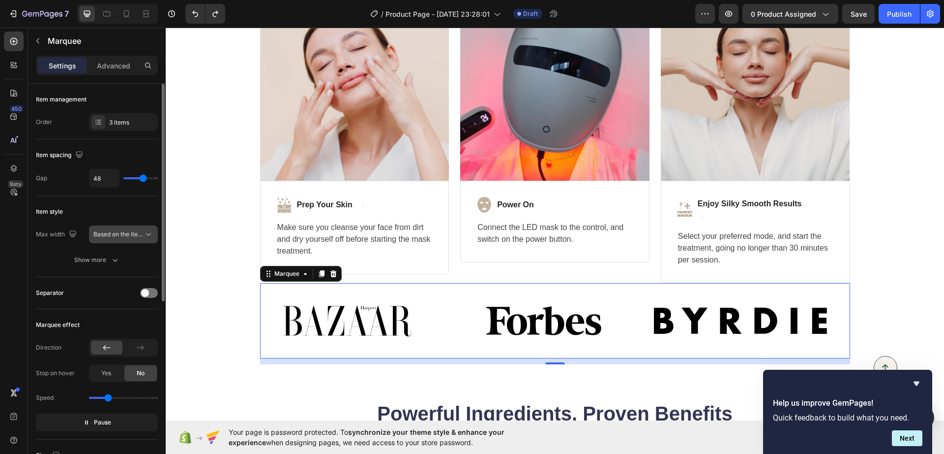
click at [105, 236] on span "Based on the item count" at bounding box center [126, 233] width 67 height 7
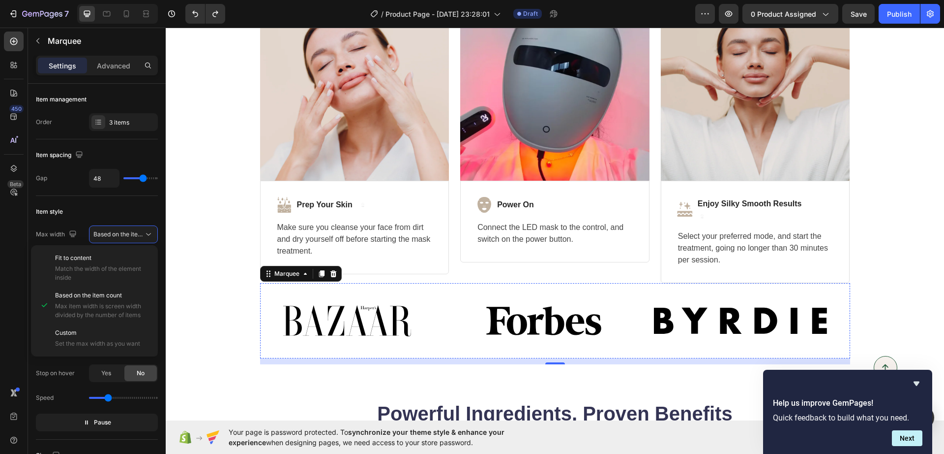
click at [755, 316] on img at bounding box center [936, 320] width 173 height 63
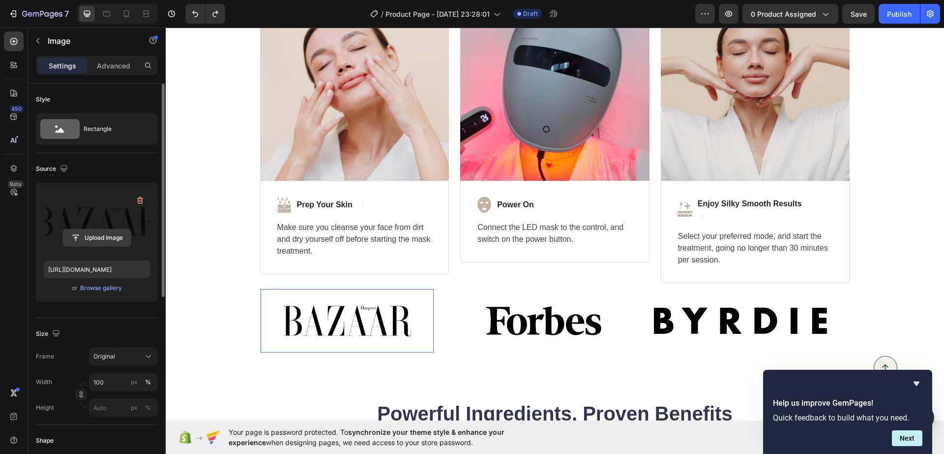
click at [101, 241] on input "file" at bounding box center [97, 237] width 68 height 17
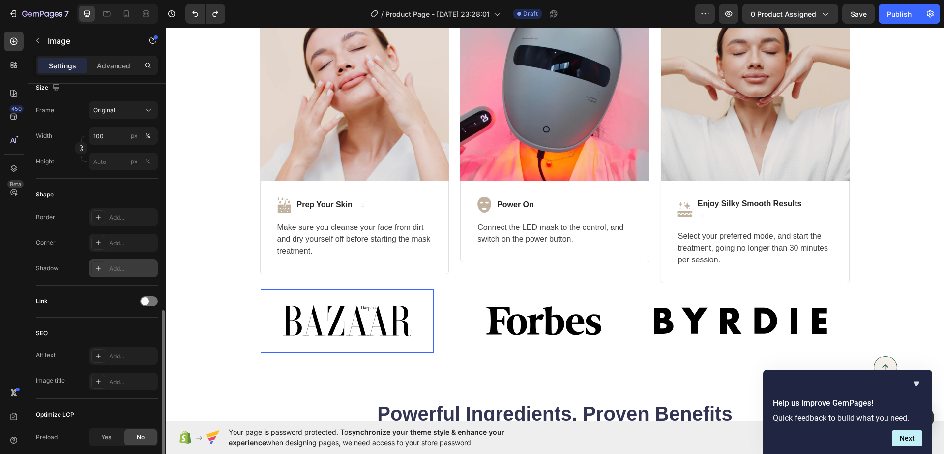
scroll to position [307, 0]
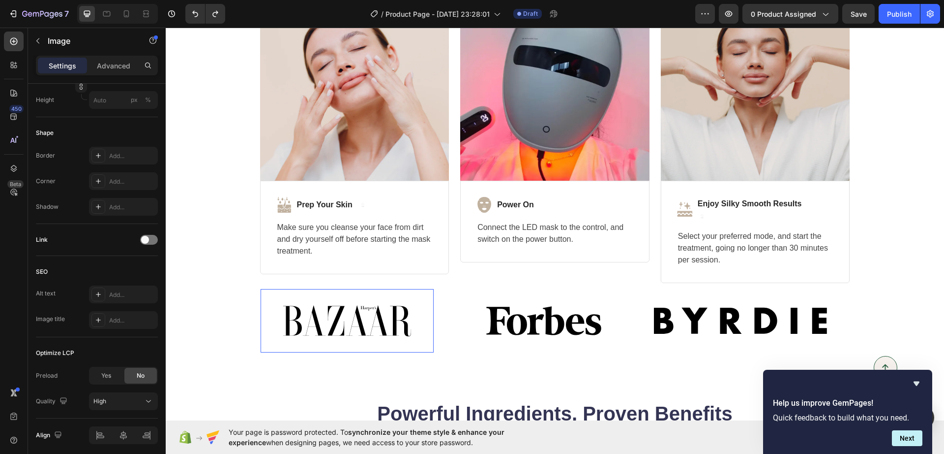
click at [333, 315] on img at bounding box center [344, 320] width 173 height 63
click at [653, 301] on div "Image" at bounding box center [665, 295] width 25 height 12
click at [652, 297] on img at bounding box center [738, 320] width 173 height 63
click at [755, 348] on img at bounding box center [936, 320] width 173 height 63
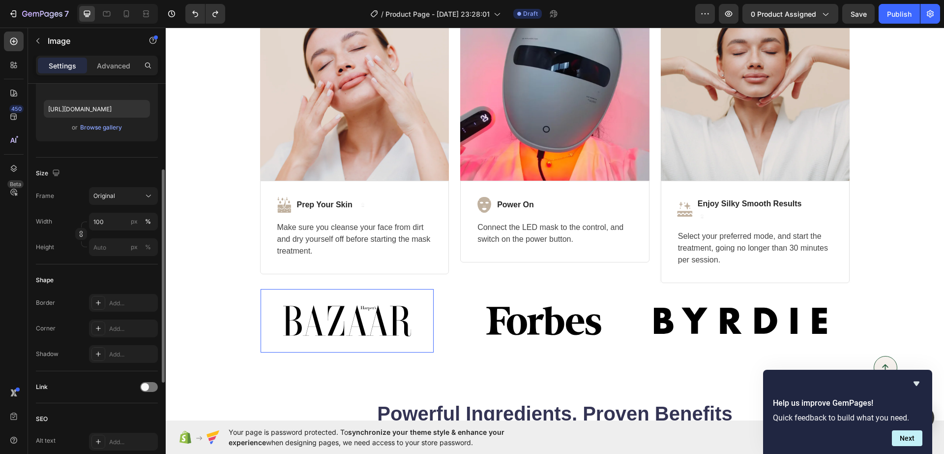
scroll to position [0, 0]
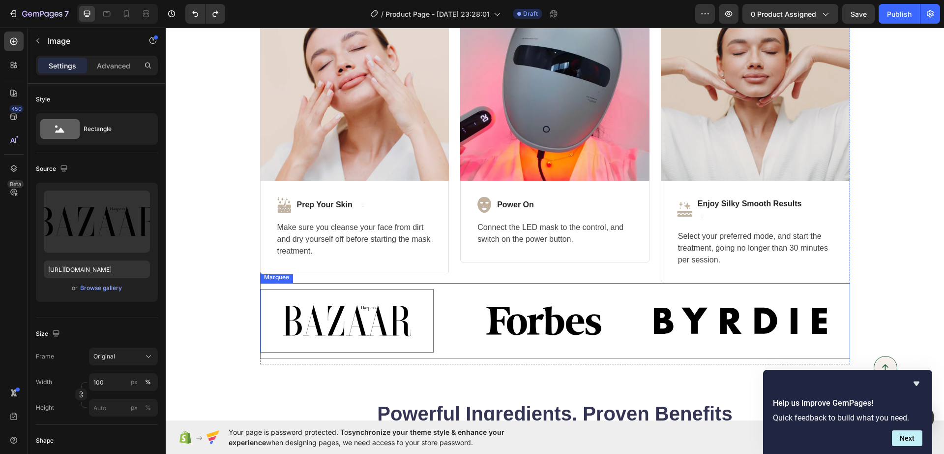
click at [342, 355] on div "Image 0 Image Image Image 0 Image Image Marquee" at bounding box center [555, 320] width 590 height 75
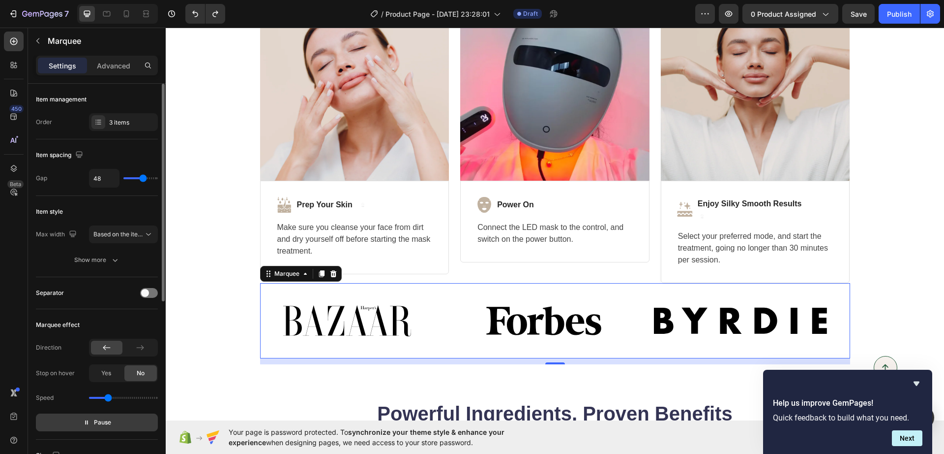
click at [95, 363] on span "Pause" at bounding box center [102, 422] width 17 height 10
click at [359, 326] on img at bounding box center [346, 320] width 173 height 63
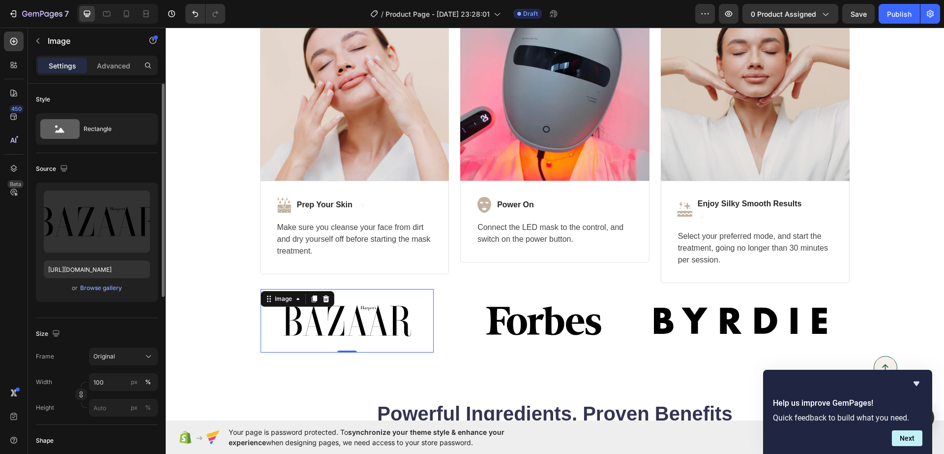
click at [321, 297] on icon at bounding box center [325, 299] width 8 height 8
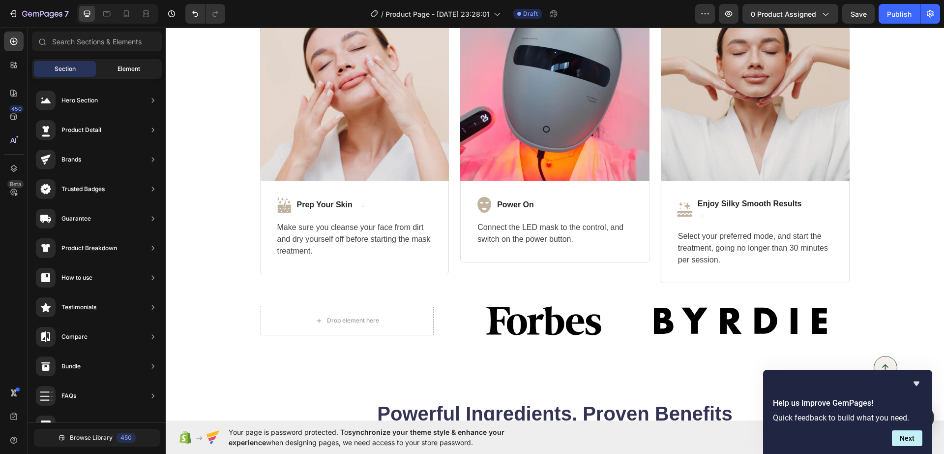
click at [132, 67] on span "Element" at bounding box center [129, 68] width 23 height 9
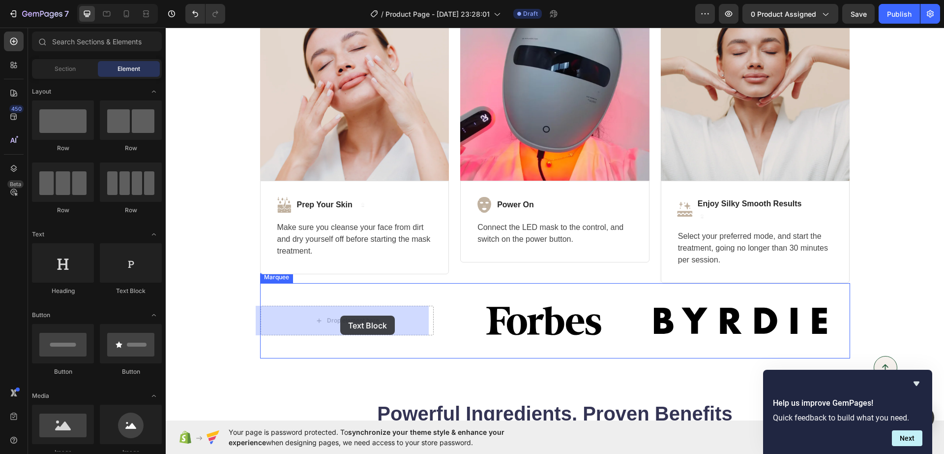
drag, startPoint x: 291, startPoint y: 295, endPoint x: 340, endPoint y: 315, distance: 53.8
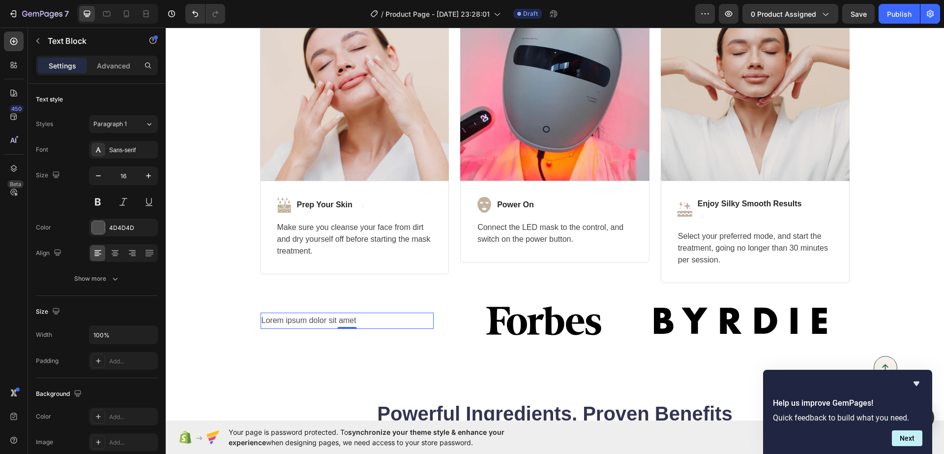
click at [335, 322] on div "Lorem ipsum dolor sit amet" at bounding box center [346, 320] width 173 height 16
click at [335, 322] on p "Lorem ipsum dolor sit amet" at bounding box center [345, 320] width 171 height 14
click at [335, 322] on p "Lorem ipsum dolor sit amet" at bounding box center [347, 320] width 171 height 14
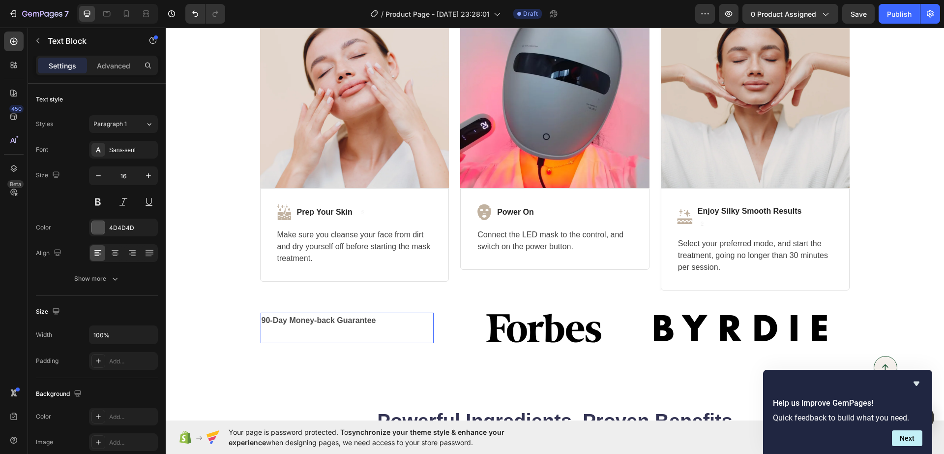
scroll to position [2634, 0]
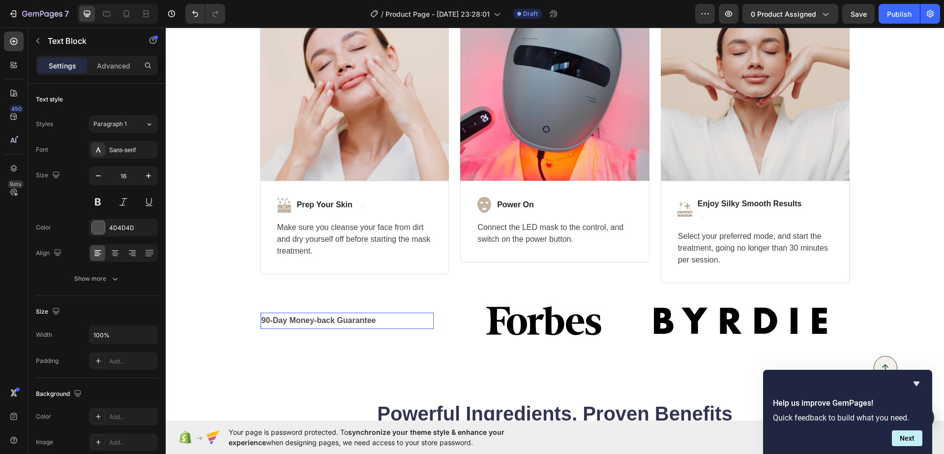
click at [338, 319] on strong "90-Day Money-back Guarantee" at bounding box center [318, 320] width 115 height 8
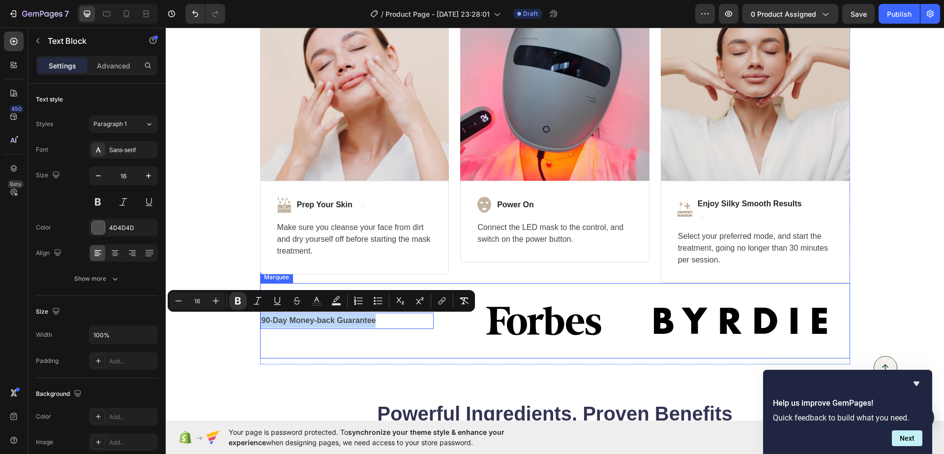
click at [295, 336] on div "90-Day Money-back Guarantee Text Block 0 Image Image" at bounding box center [556, 320] width 590 height 63
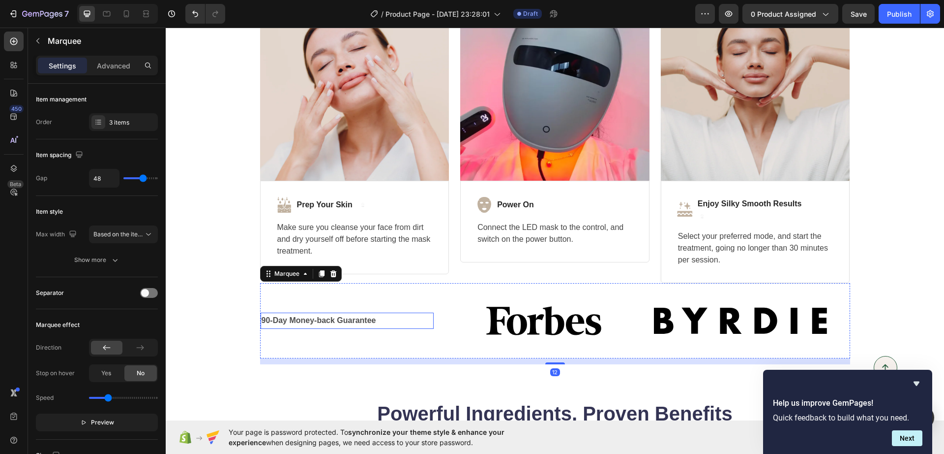
click at [302, 322] on strong "90-Day Money-back Guarantee" at bounding box center [317, 320] width 115 height 8
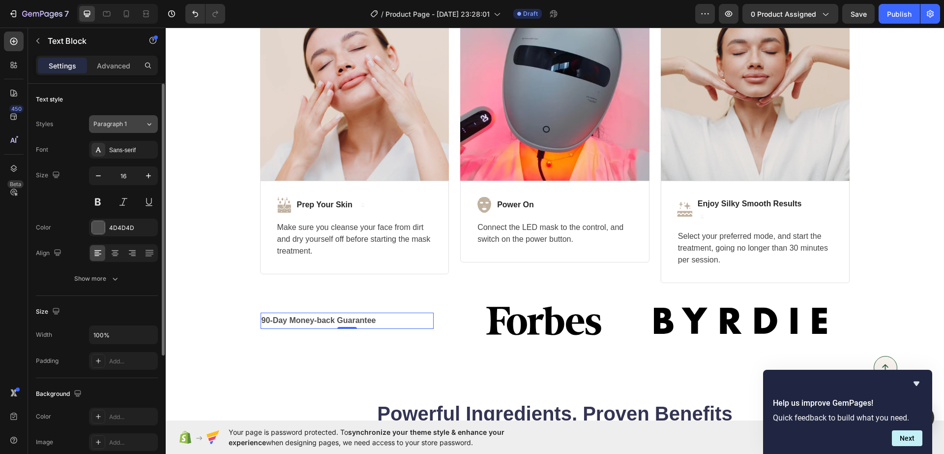
click at [119, 123] on span "Paragraph 1" at bounding box center [109, 124] width 33 height 9
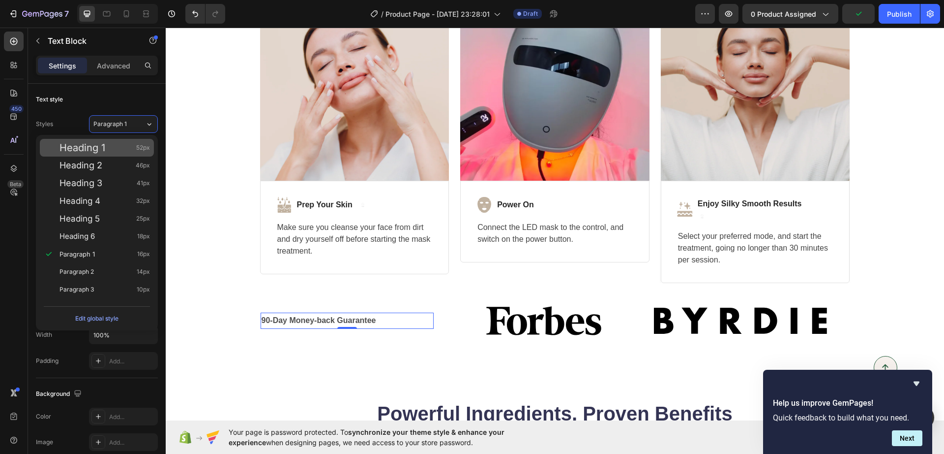
click at [96, 150] on span "Heading 1" at bounding box center [83, 148] width 46 height 10
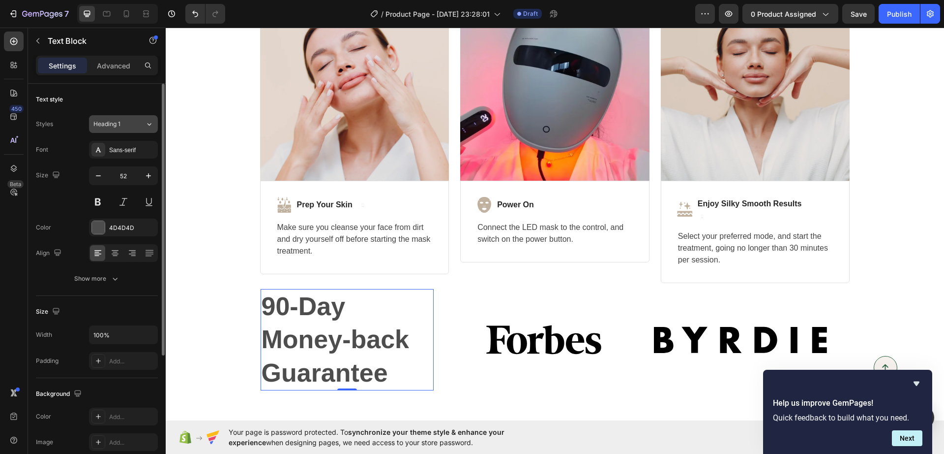
click at [109, 130] on button "Heading 1" at bounding box center [123, 124] width 69 height 18
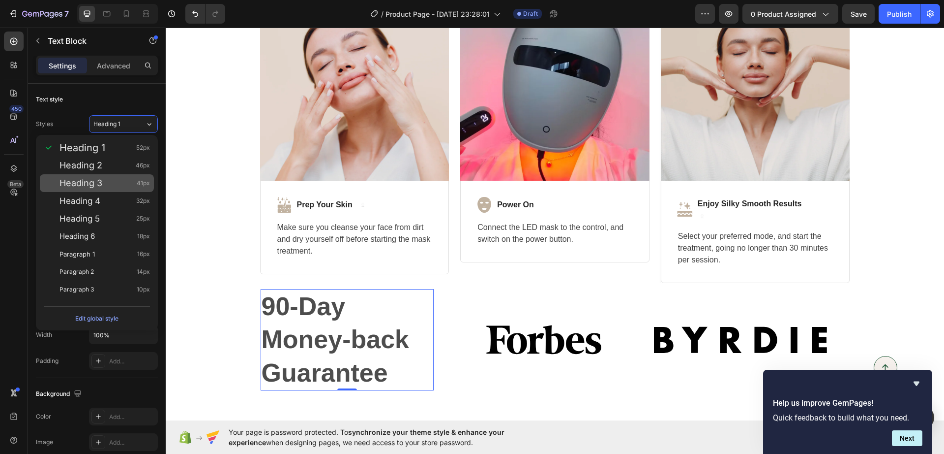
click at [101, 186] on span "Heading 3" at bounding box center [81, 183] width 43 height 10
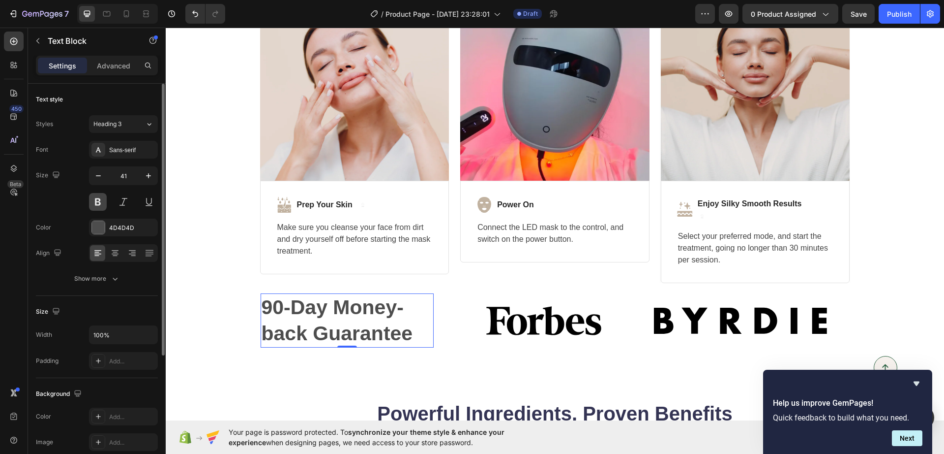
click at [100, 201] on button at bounding box center [98, 202] width 18 height 18
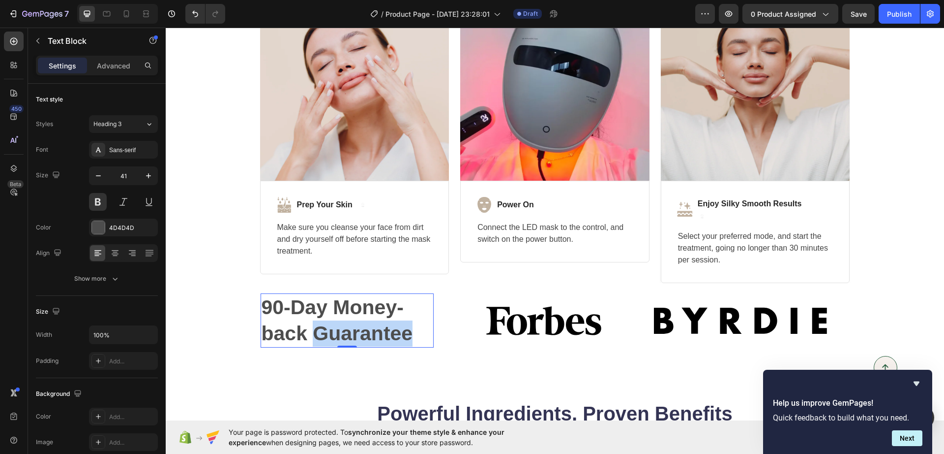
click at [351, 332] on strong "90-Day Money-back Guarantee" at bounding box center [336, 320] width 152 height 49
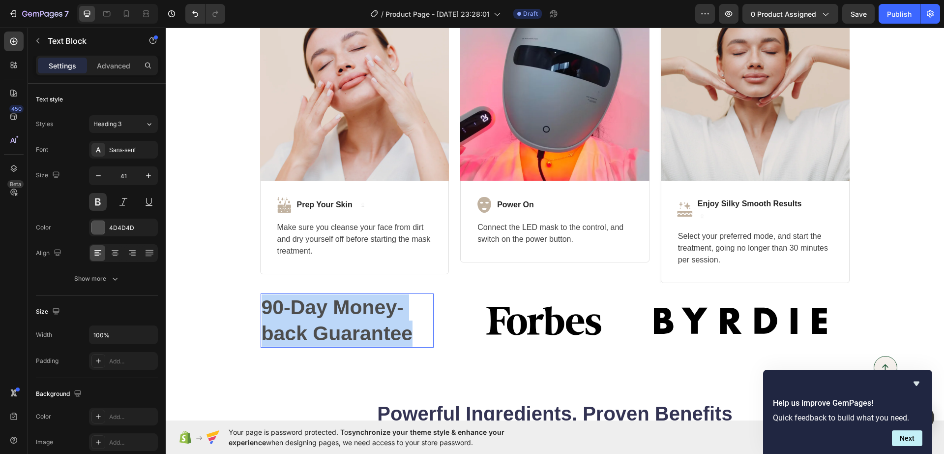
click at [351, 332] on strong "90-Day Money-back Guarantee" at bounding box center [338, 320] width 152 height 49
click at [351, 332] on strong "90-Day Money-back Guarantee" at bounding box center [337, 320] width 152 height 49
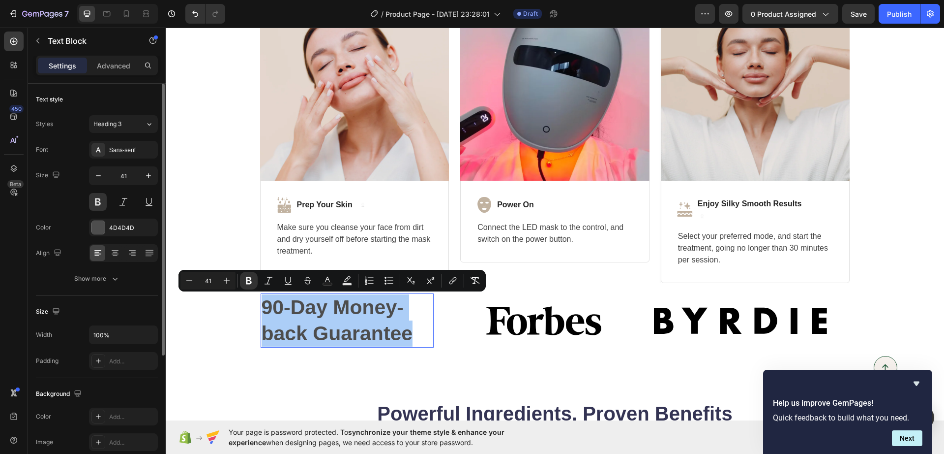
click at [38, 203] on div "Size 41" at bounding box center [97, 188] width 122 height 44
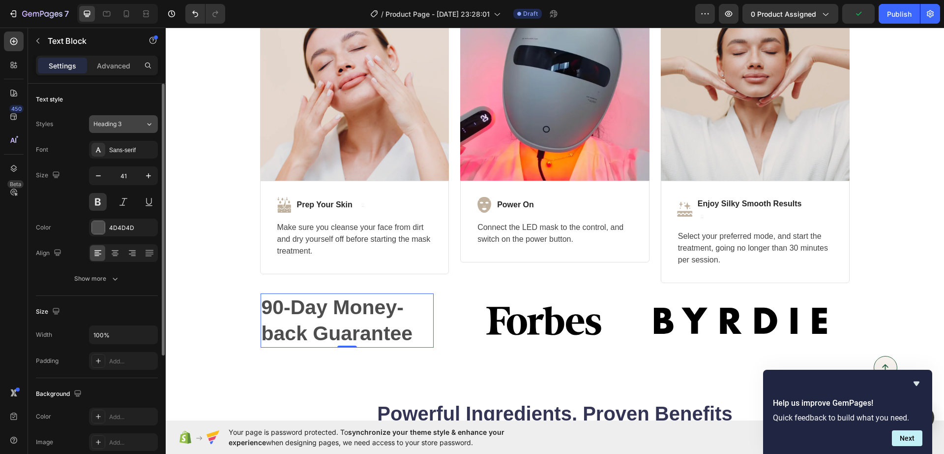
click at [99, 123] on span "Heading 3" at bounding box center [107, 124] width 28 height 9
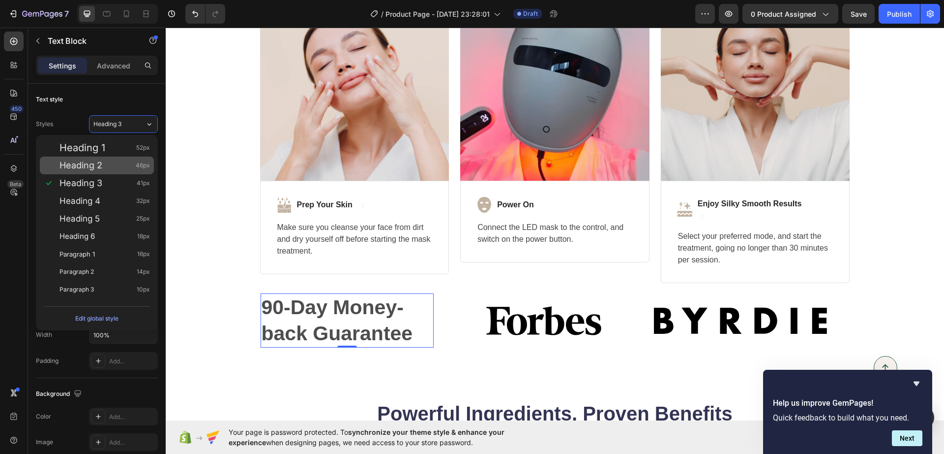
click at [97, 171] on div "Heading 2 46px" at bounding box center [97, 165] width 114 height 18
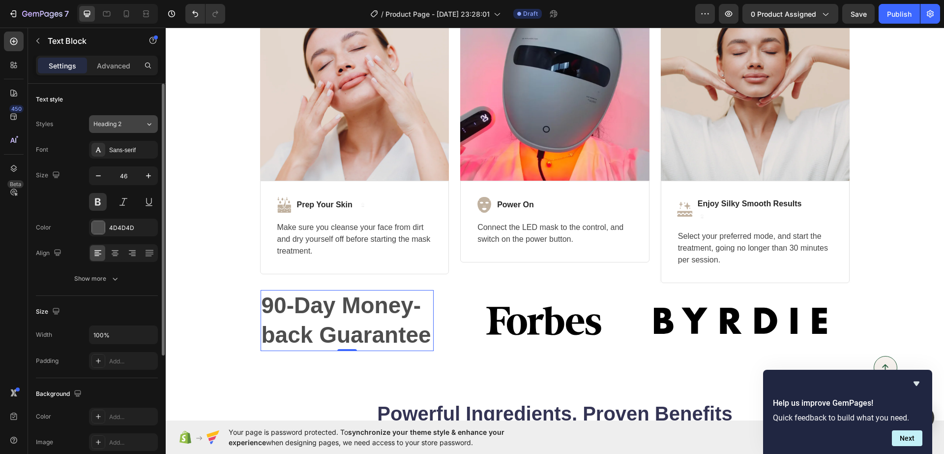
click at [104, 129] on button "Heading 2" at bounding box center [123, 124] width 69 height 18
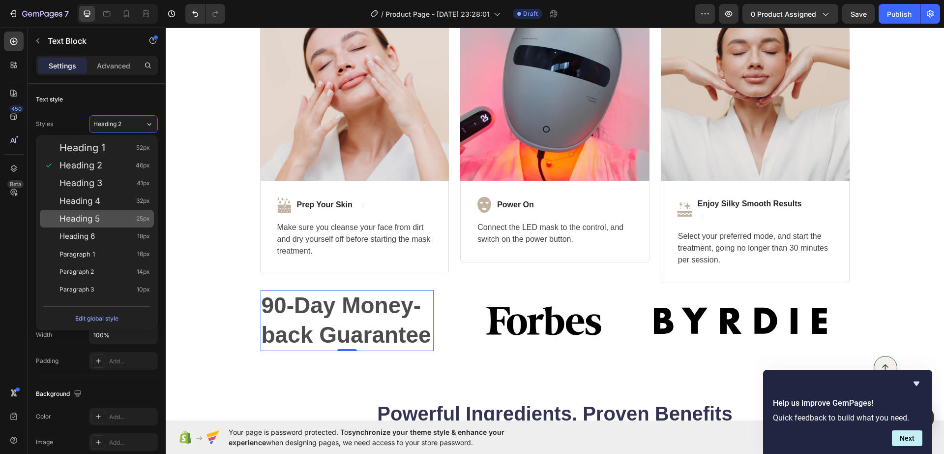
click at [93, 217] on span "Heading 5" at bounding box center [80, 218] width 40 height 10
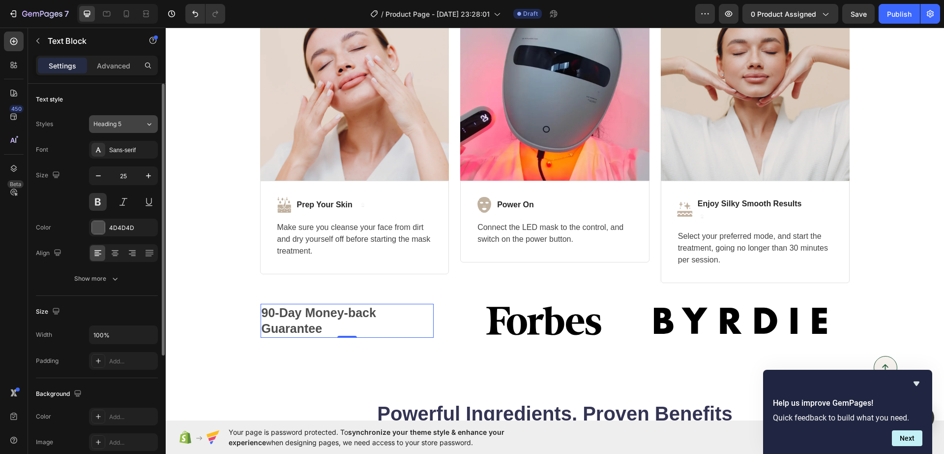
click at [127, 130] on button "Heading 5" at bounding box center [123, 124] width 69 height 18
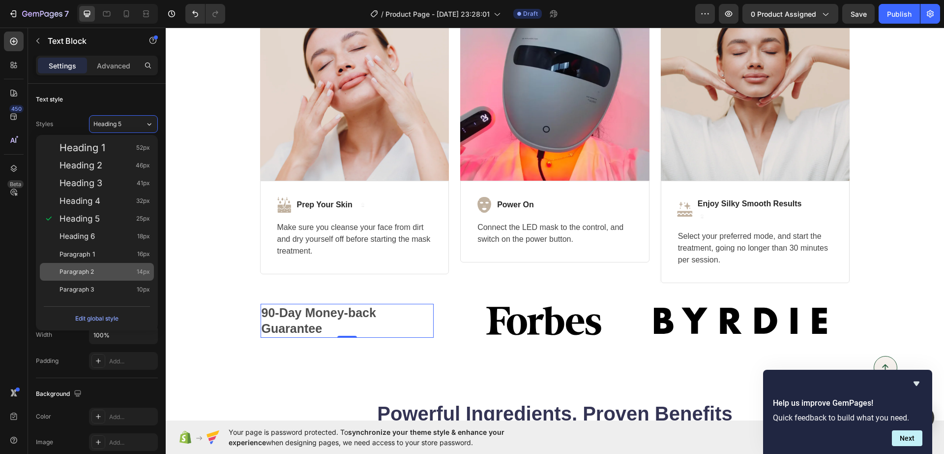
click at [104, 276] on div "Paragraph 2 14px" at bounding box center [97, 272] width 114 height 18
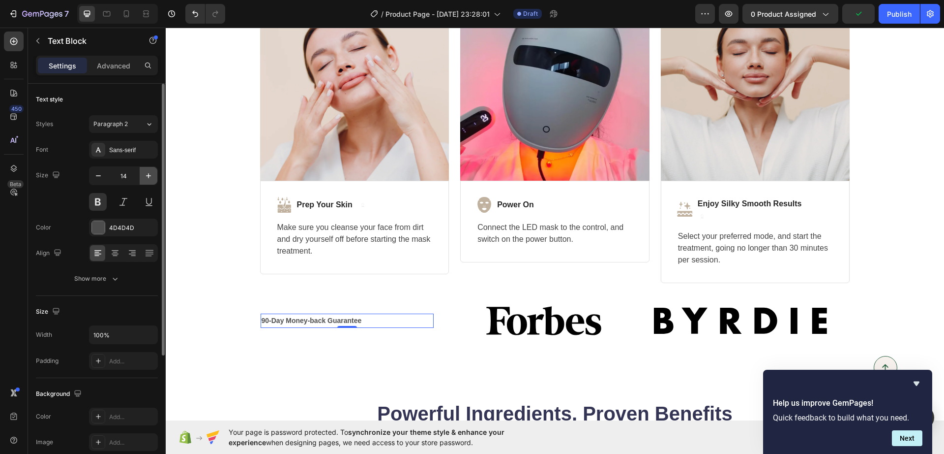
click at [147, 181] on button "button" at bounding box center [149, 176] width 18 height 18
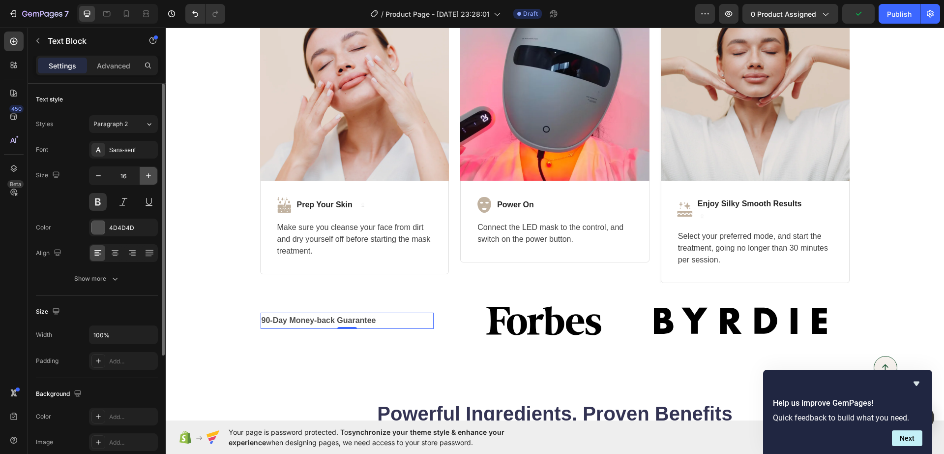
click at [147, 181] on button "button" at bounding box center [149, 176] width 18 height 18
drag, startPoint x: 147, startPoint y: 181, endPoint x: 36, endPoint y: 137, distance: 119.5
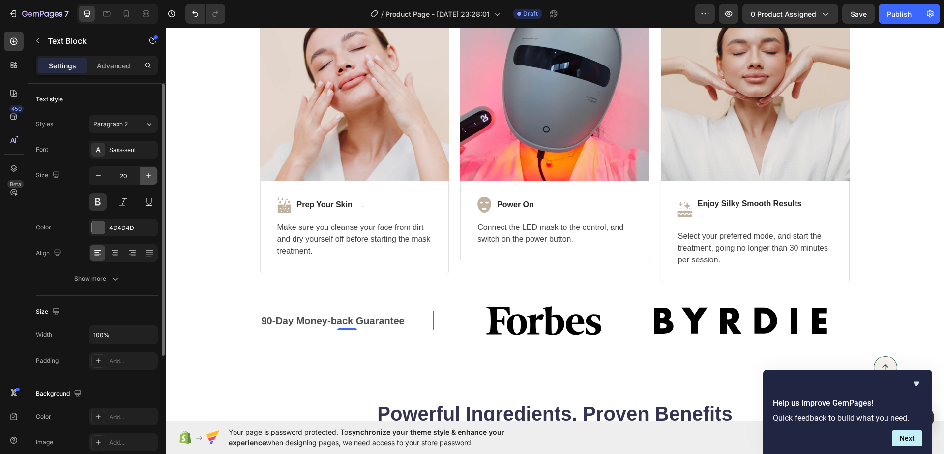
click at [147, 180] on icon "button" at bounding box center [149, 176] width 10 height 10
click at [98, 178] on icon "button" at bounding box center [98, 176] width 10 height 10
type input "20"
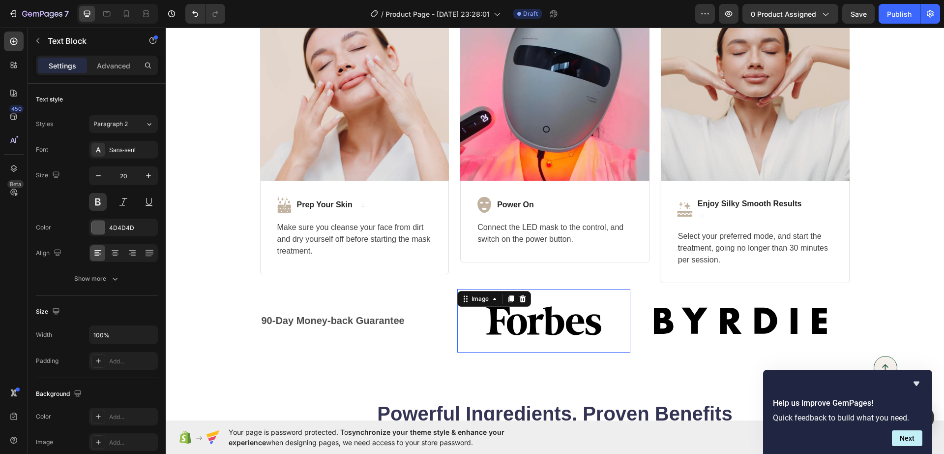
click at [499, 312] on img at bounding box center [543, 320] width 173 height 63
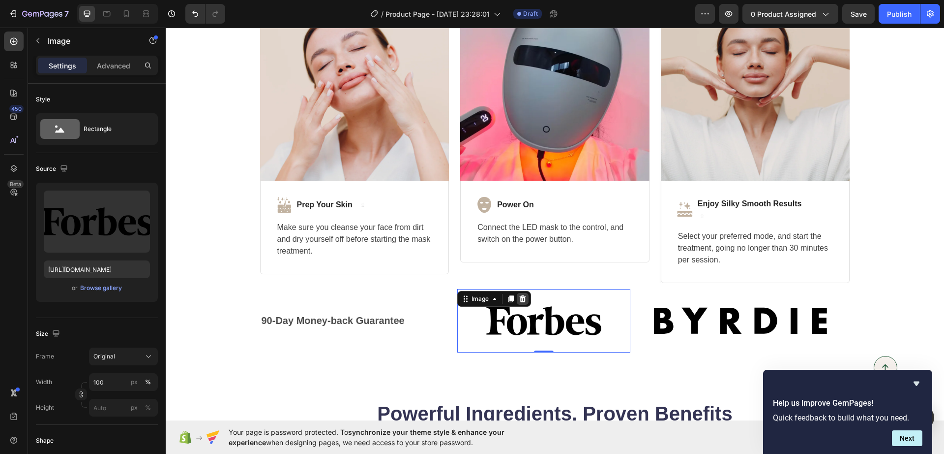
click at [518, 299] on icon at bounding box center [522, 299] width 8 height 8
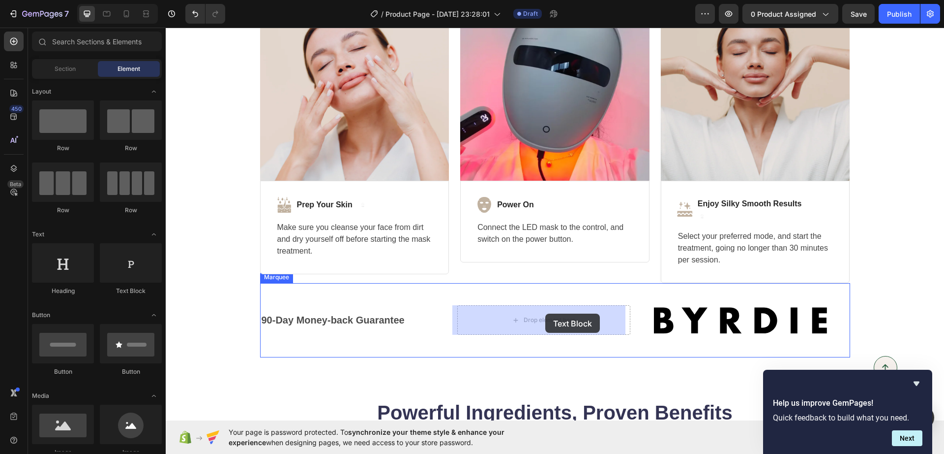
drag, startPoint x: 302, startPoint y: 295, endPoint x: 546, endPoint y: 314, distance: 244.7
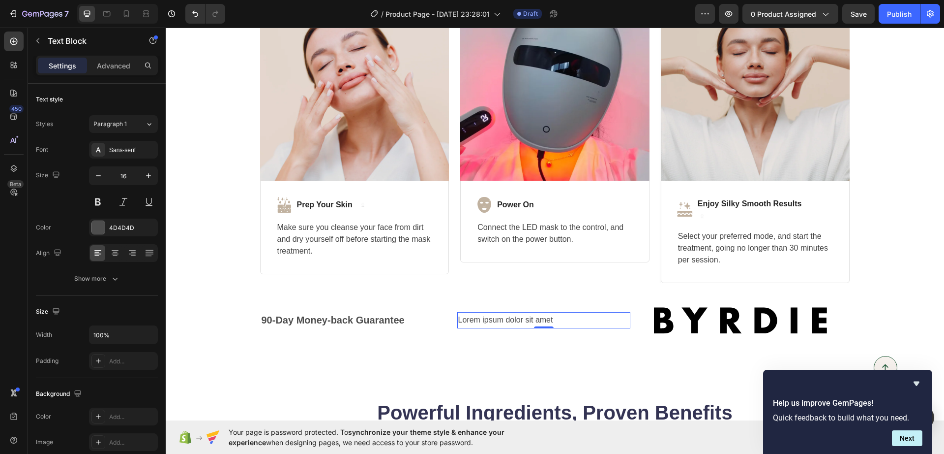
click at [563, 314] on div "Lorem ipsum dolor sit amet" at bounding box center [543, 320] width 173 height 16
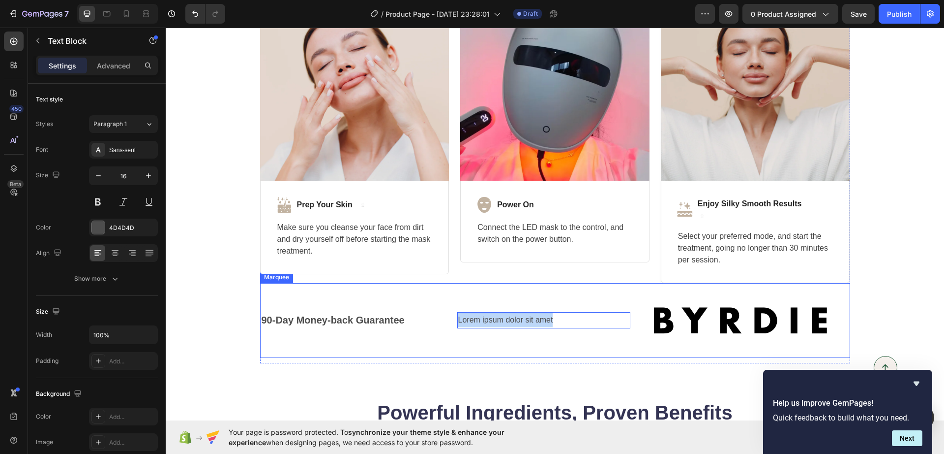
drag, startPoint x: 550, startPoint y: 317, endPoint x: 451, endPoint y: 325, distance: 99.2
click at [451, 325] on div "90-Day Money-back Guarantee Text Block Lorem ipsum dolor sit amet Text Block 0 …" at bounding box center [556, 320] width 590 height 63
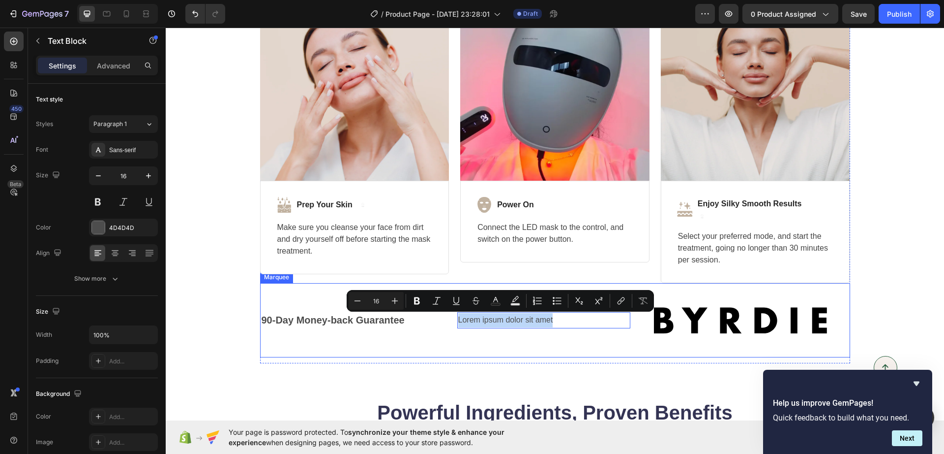
copy p "Lorem ipsum dolor sit amet"
drag, startPoint x: 556, startPoint y: 316, endPoint x: 447, endPoint y: 317, distance: 109.2
click at [447, 317] on div "90-Day Money-back Guarantee Text Block Lorem ipsum dolor sit amet Text Block 0 …" at bounding box center [554, 320] width 590 height 63
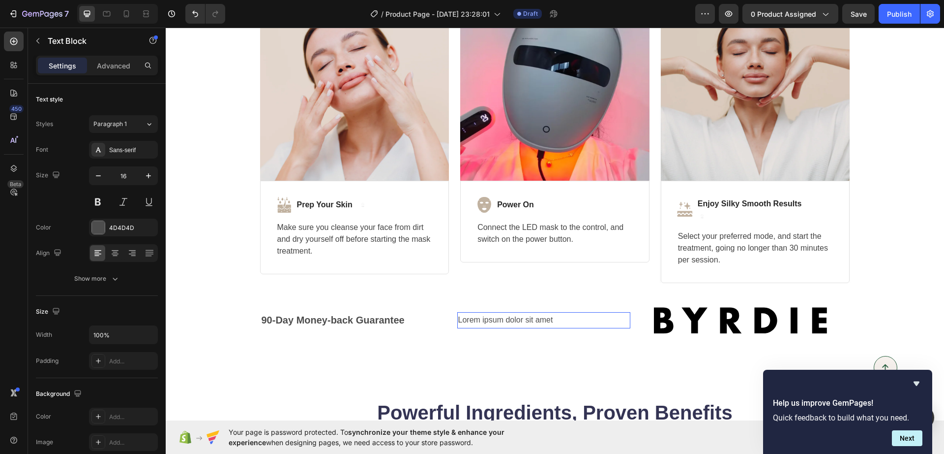
click at [521, 322] on p "Lorem ipsum dolor sit amet" at bounding box center [542, 320] width 171 height 14
click at [521, 322] on p "Lorem ipsum dolor sit amet" at bounding box center [543, 320] width 171 height 14
click at [521, 321] on p "Lorem ipsum dolor sit amet" at bounding box center [542, 320] width 171 height 14
click at [657, 323] on img at bounding box center [738, 320] width 173 height 63
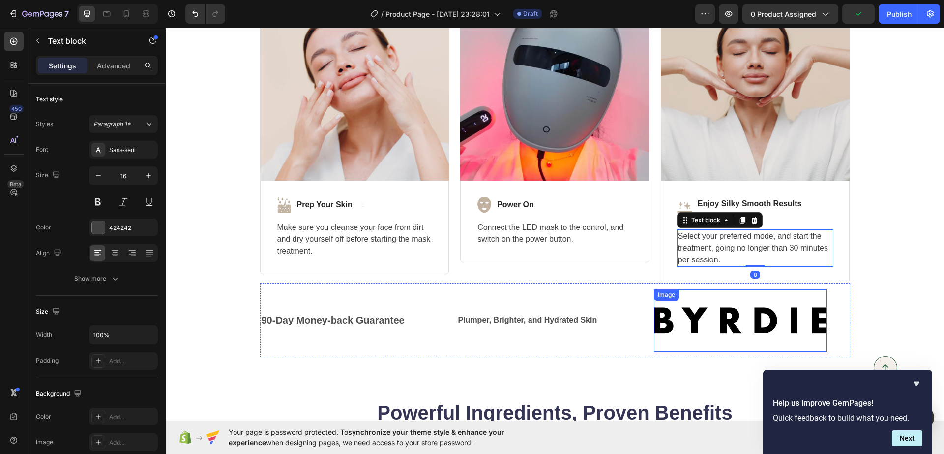
click at [738, 324] on img at bounding box center [738, 320] width 173 height 63
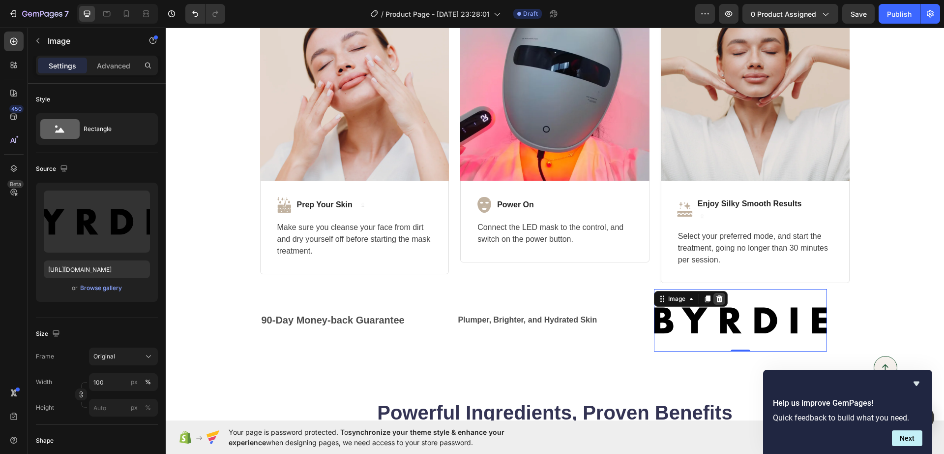
click at [713, 304] on div at bounding box center [719, 299] width 12 height 12
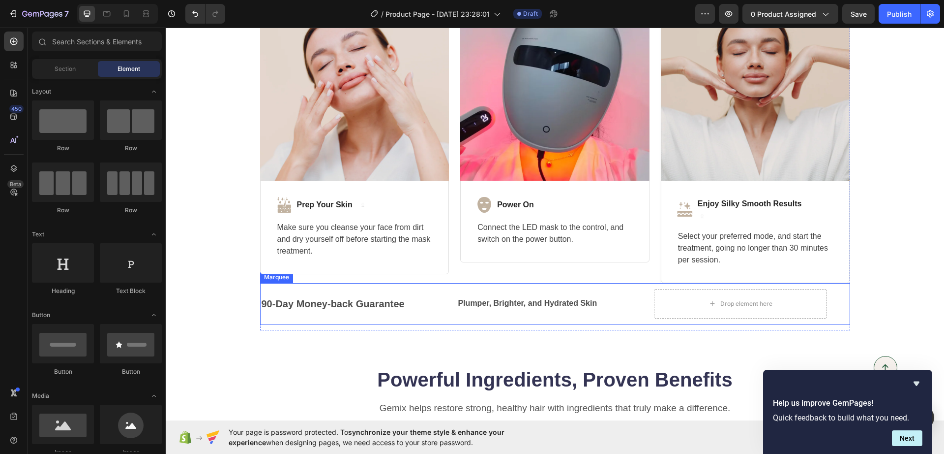
click at [595, 316] on div "90-Day Money-back Guarantee Text Block Plumper, Brighter, and Hydrated Skin Tex…" at bounding box center [556, 304] width 590 height 30
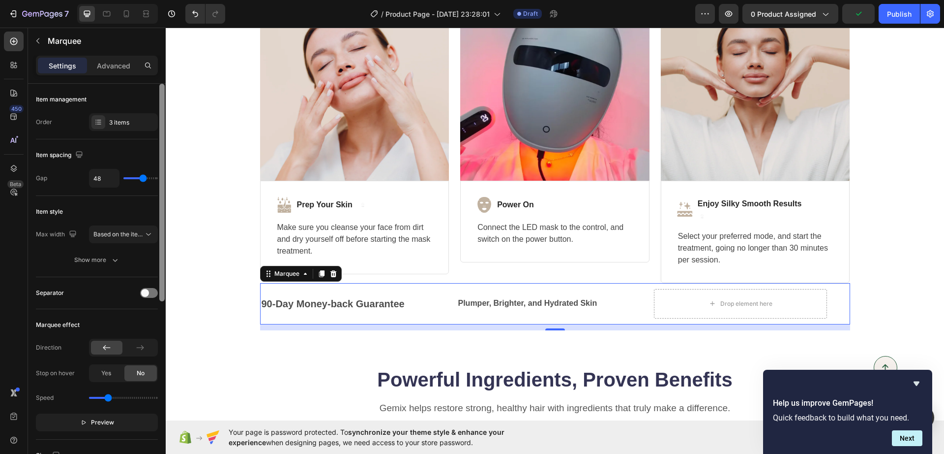
click at [159, 184] on div at bounding box center [161, 192] width 5 height 217
click at [124, 131] on div "Item management Order 3 items" at bounding box center [97, 112] width 122 height 56
drag, startPoint x: 137, startPoint y: 117, endPoint x: 138, endPoint y: 122, distance: 5.4
click at [136, 119] on div "3 items" at bounding box center [123, 122] width 69 height 18
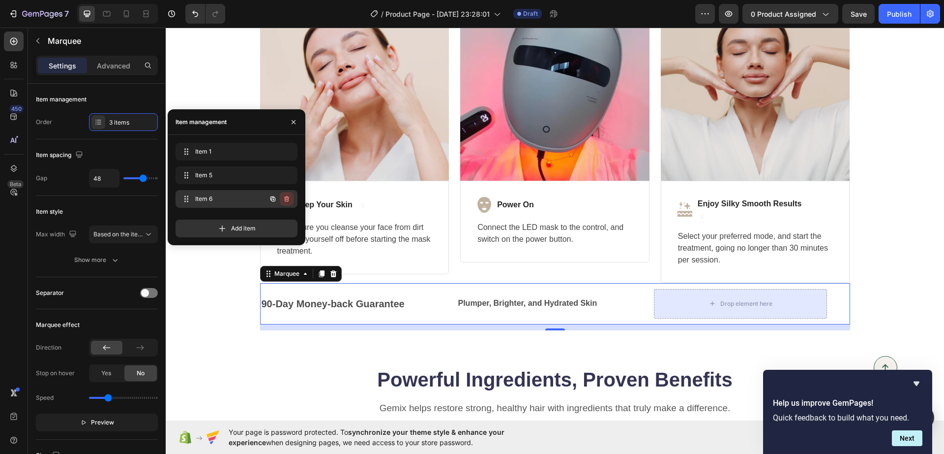
click at [288, 199] on icon "button" at bounding box center [287, 199] width 8 height 8
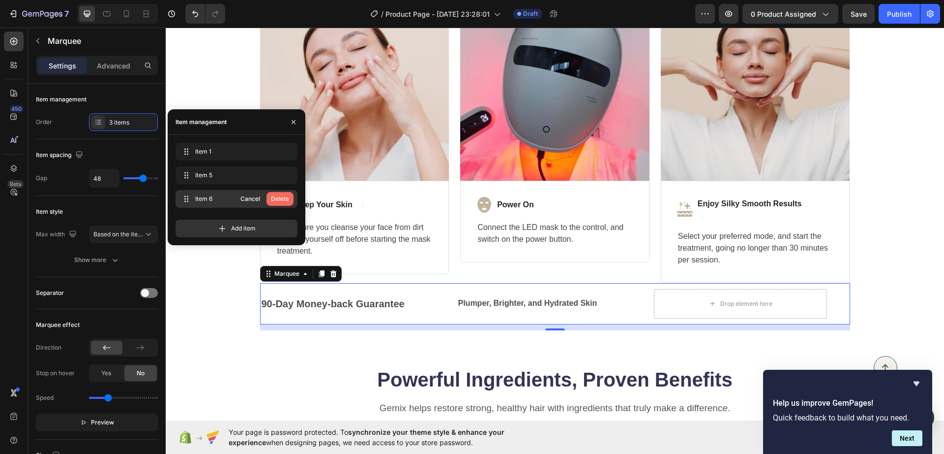
click at [284, 196] on div "Delete" at bounding box center [280, 198] width 18 height 9
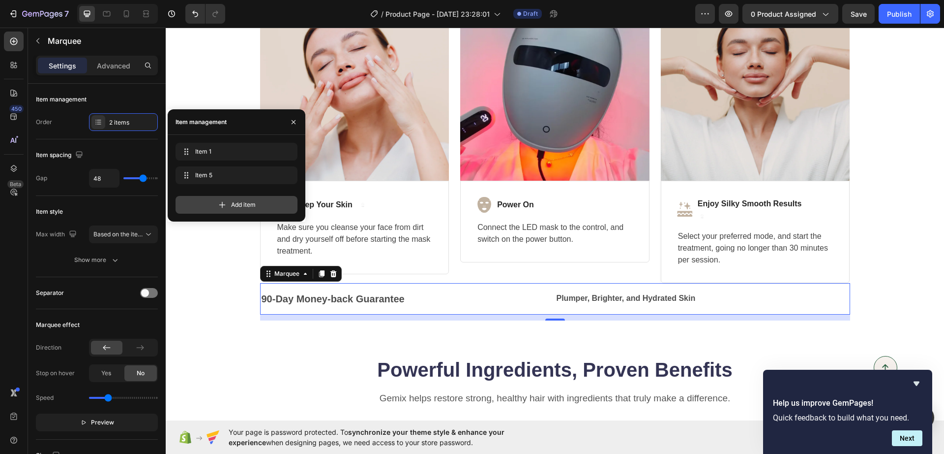
click at [283, 196] on div "Add item" at bounding box center [237, 205] width 122 height 18
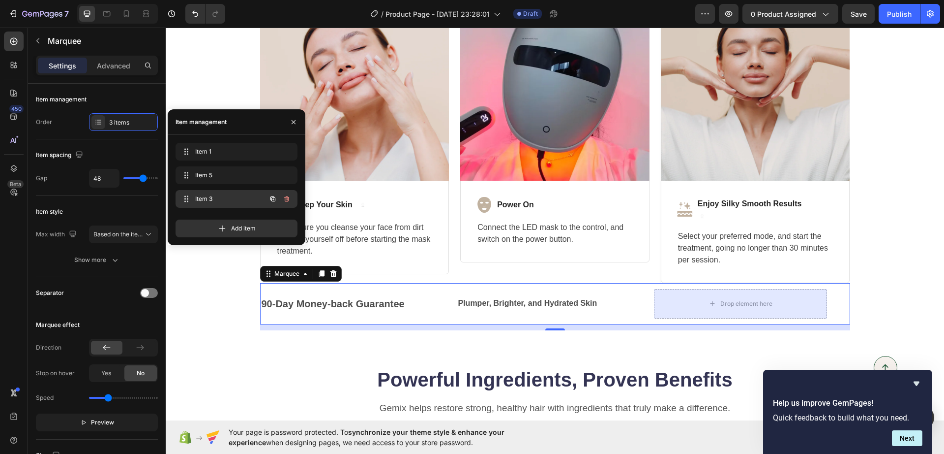
click at [289, 197] on icon "button" at bounding box center [287, 199] width 8 height 8
click at [287, 195] on div "Delete" at bounding box center [280, 198] width 18 height 9
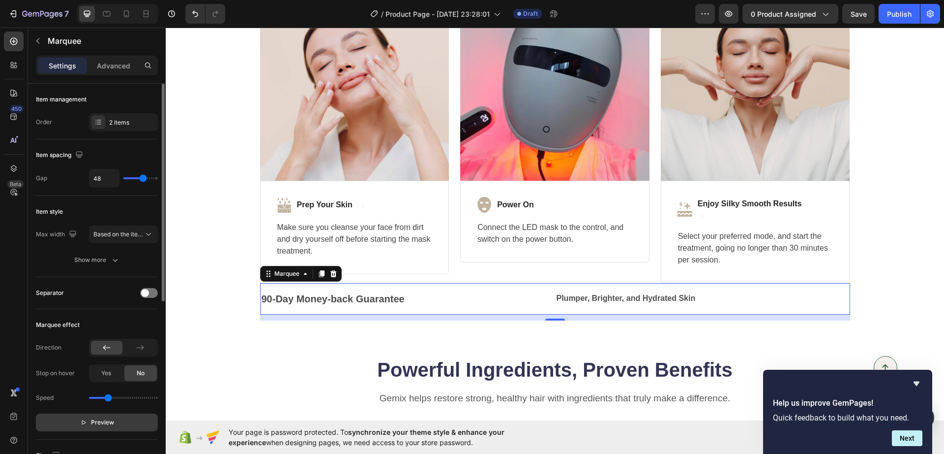
click at [131, 363] on button "Preview" at bounding box center [97, 422] width 122 height 18
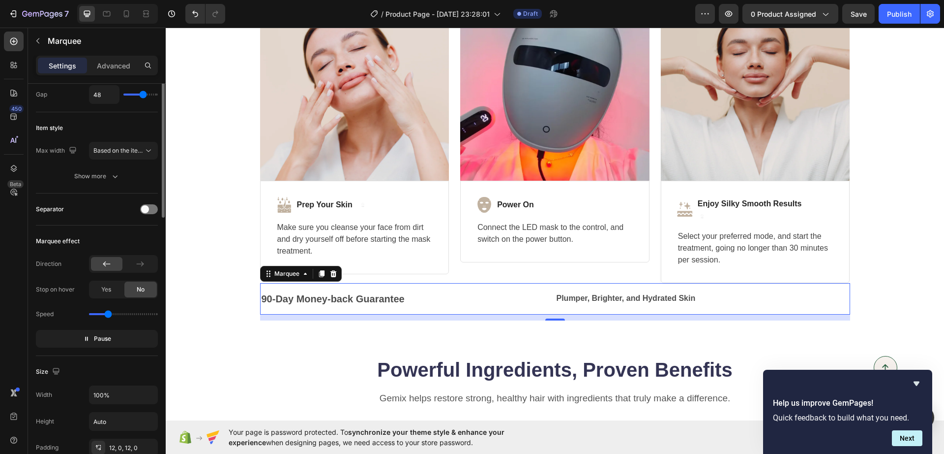
scroll to position [0, 0]
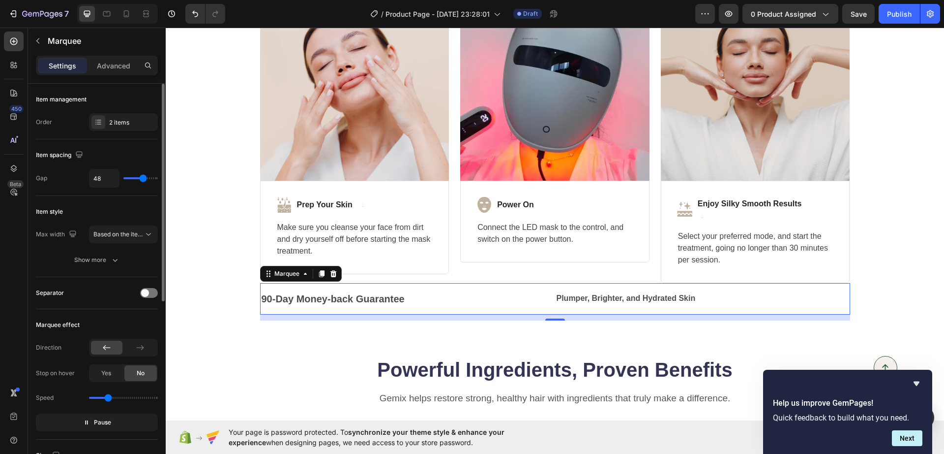
type input "15"
type input "13"
click at [132, 178] on input "range" at bounding box center [140, 178] width 34 height 2
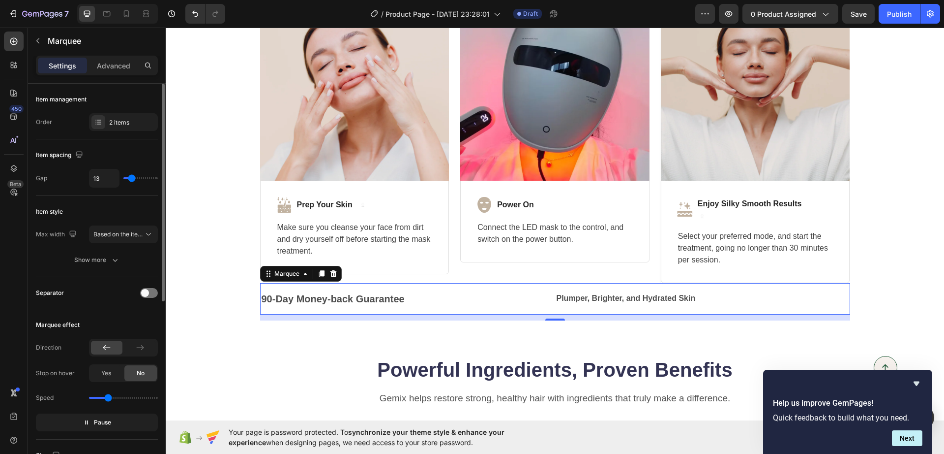
type input "0"
drag, startPoint x: 132, startPoint y: 178, endPoint x: 119, endPoint y: 177, distance: 13.3
type input "0"
click at [123, 177] on input "range" at bounding box center [140, 178] width 34 height 2
click at [145, 13] on icon at bounding box center [144, 13] width 3 height 2
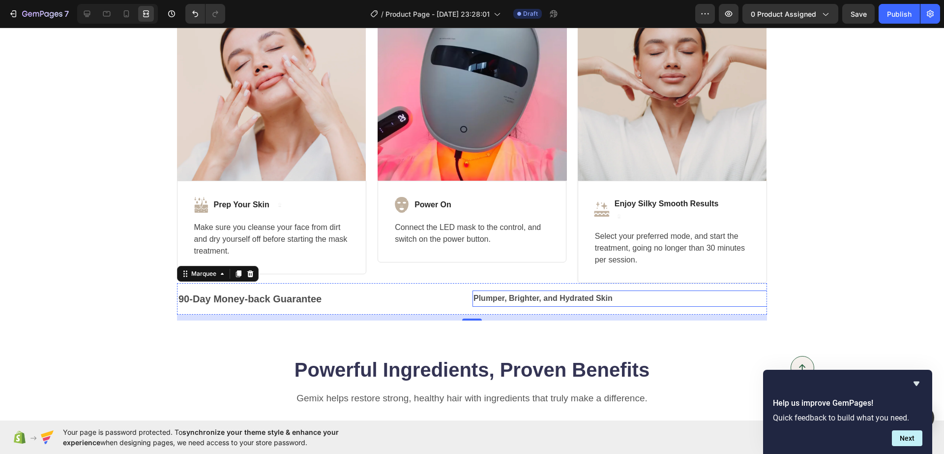
click at [474, 303] on p "Plumper, Brighter, and Hydrated Skin" at bounding box center [620, 298] width 293 height 14
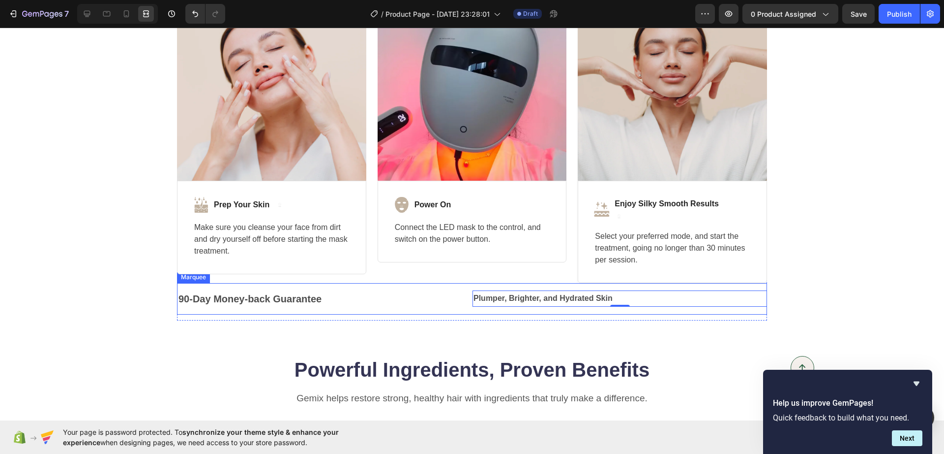
click at [386, 311] on div "90-Day Money-back Guarantee Text Block Plumper, Brighter, and Hydrated Skin Tex…" at bounding box center [472, 298] width 590 height 31
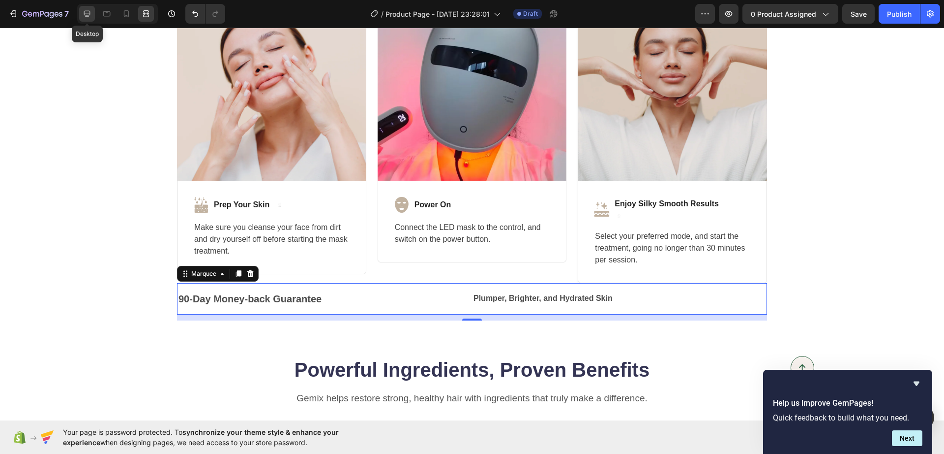
click at [90, 16] on icon at bounding box center [87, 14] width 10 height 10
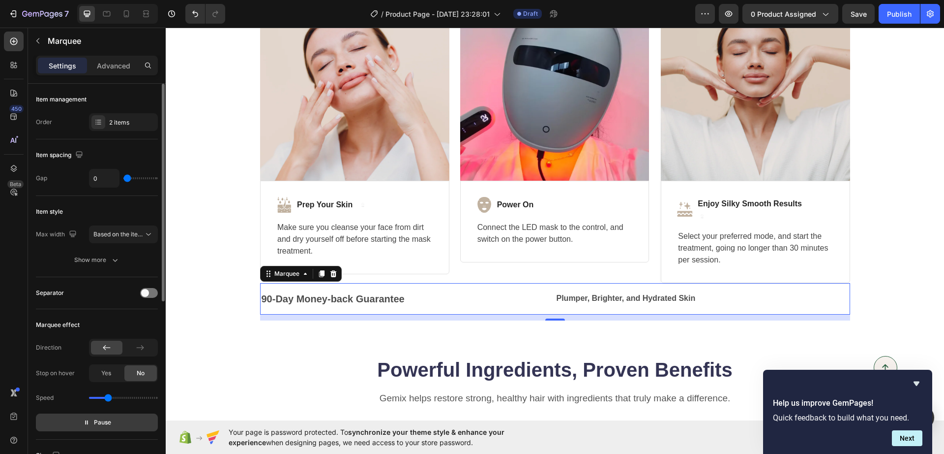
click at [86, 363] on icon "button" at bounding box center [86, 422] width 2 height 4
click at [359, 298] on strong "90-Day Money-back Guarantee" at bounding box center [332, 298] width 143 height 11
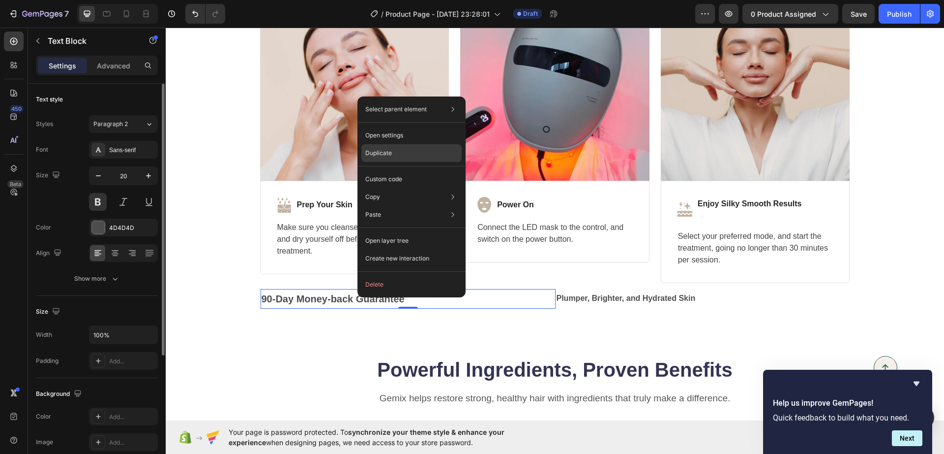
click at [389, 153] on p "Duplicate" at bounding box center [378, 153] width 27 height 9
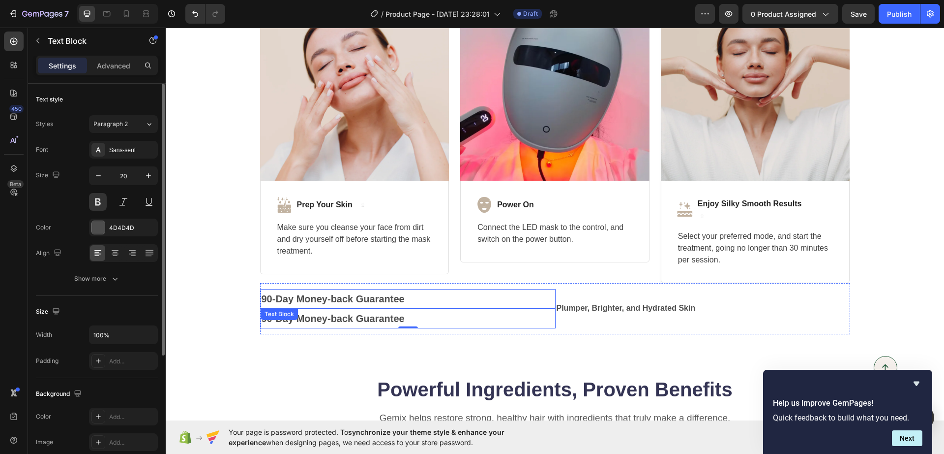
click at [425, 299] on p "90-Day Money-back Guarantee" at bounding box center [406, 299] width 293 height 18
click at [572, 297] on div "90-Day Money-back Guarantee Text Block 0 90-Day Money-back Guarantee Text Block…" at bounding box center [555, 308] width 590 height 39
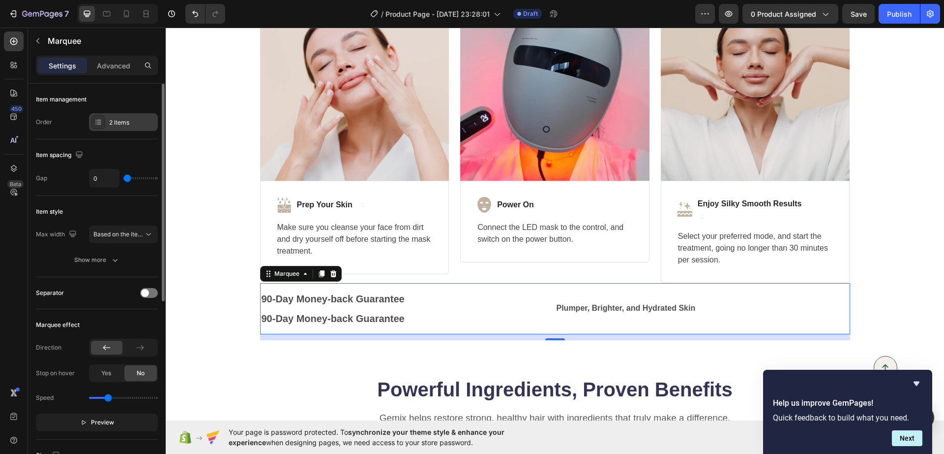
click at [107, 122] on div "2 items" at bounding box center [123, 122] width 69 height 18
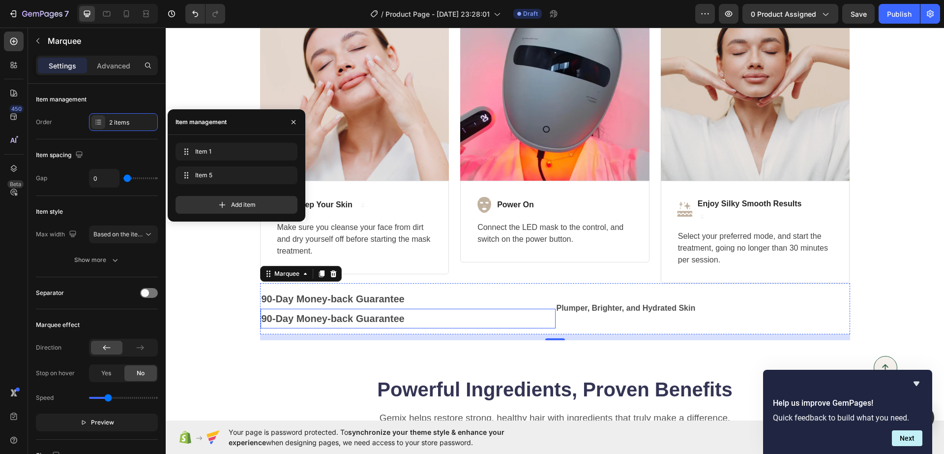
click at [362, 315] on strong "90-Day Money-back Guarantee" at bounding box center [331, 318] width 143 height 11
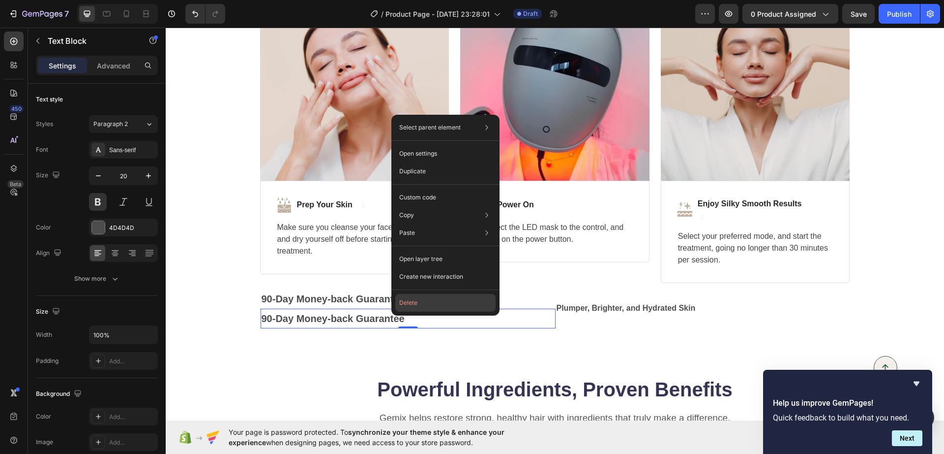
click at [409, 306] on button "Delete" at bounding box center [446, 303] width 100 height 18
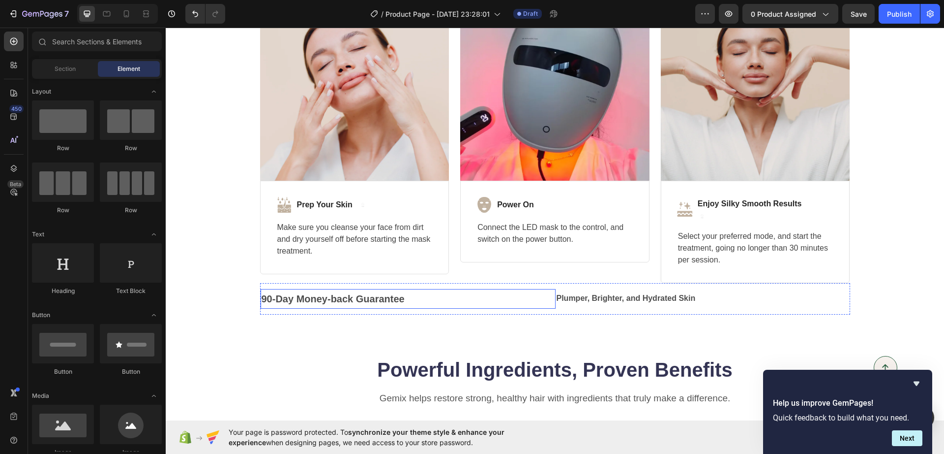
click at [425, 299] on p "90-Day Money-back Guarantee" at bounding box center [406, 299] width 293 height 18
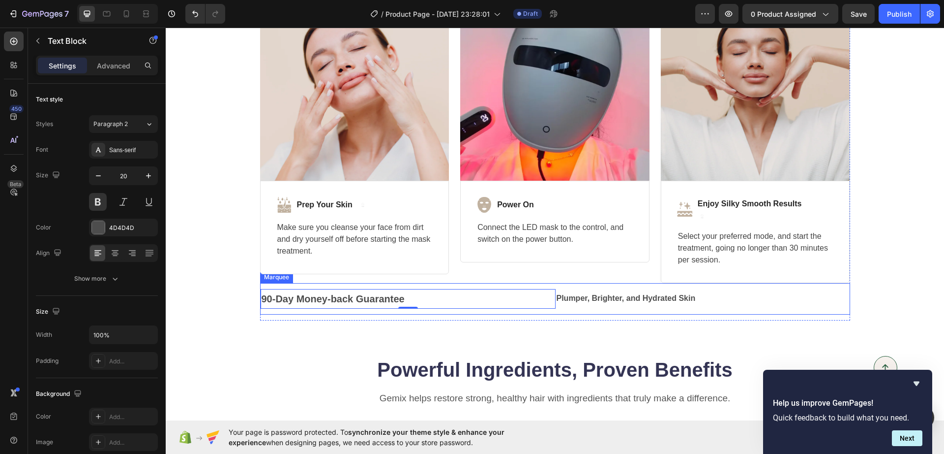
click at [495, 310] on div "90-Day Money-back Guarantee Text Block 0 Plumper, Brighter, and Hydrated Skin T…" at bounding box center [555, 298] width 590 height 31
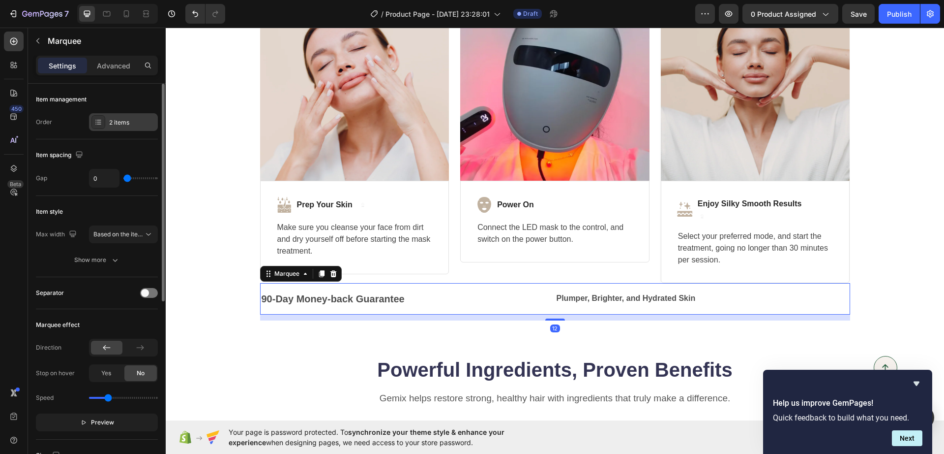
click at [112, 125] on div "2 items" at bounding box center [132, 122] width 46 height 9
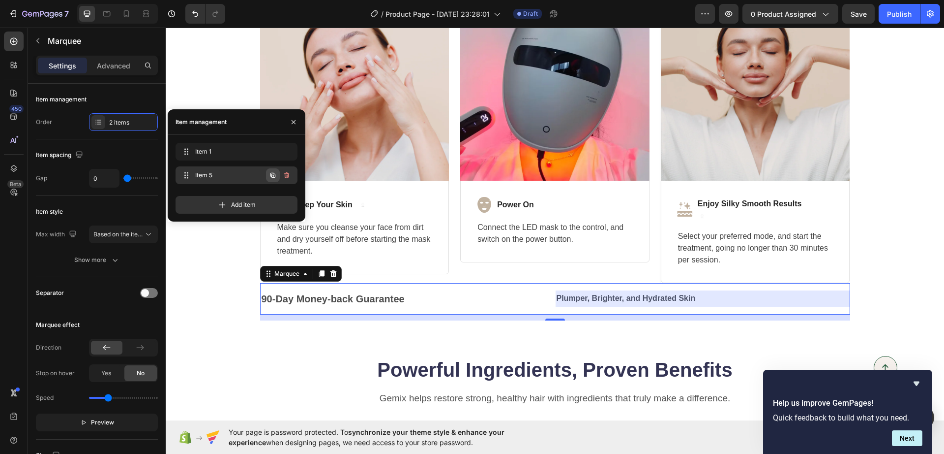
click at [272, 176] on icon "button" at bounding box center [273, 175] width 5 height 5
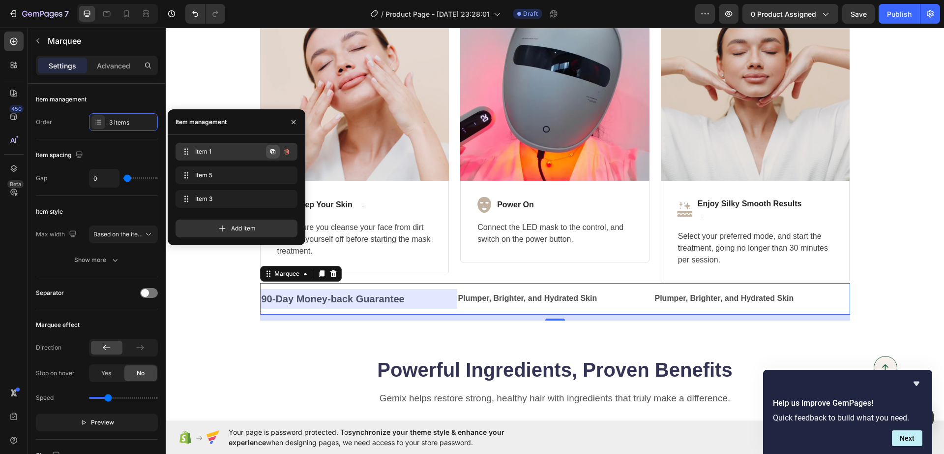
click at [274, 152] on icon "button" at bounding box center [273, 152] width 8 height 8
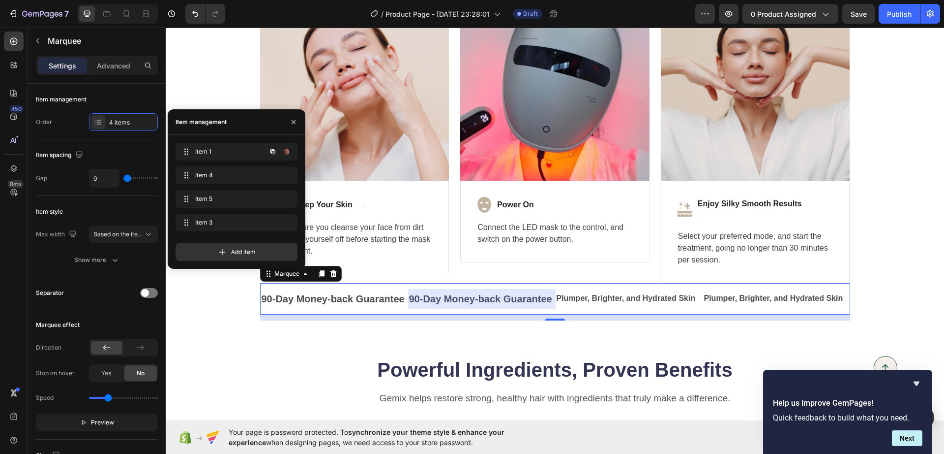
click at [274, 152] on icon "button" at bounding box center [273, 152] width 8 height 8
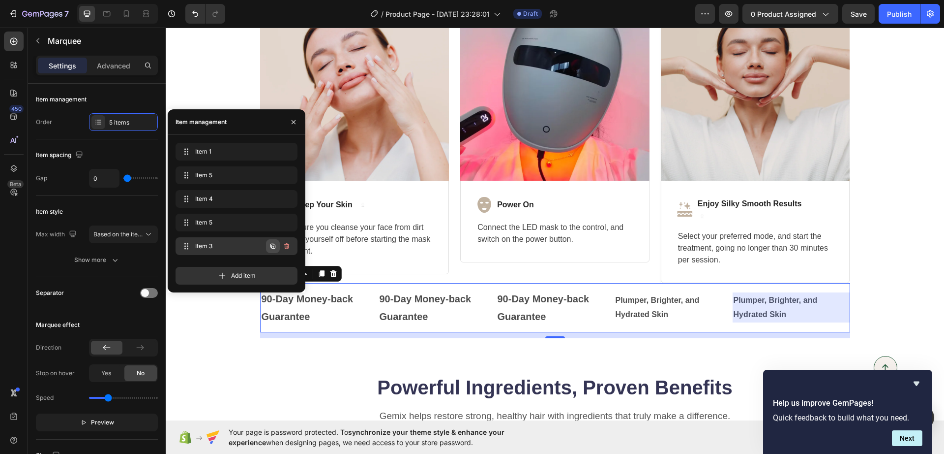
click at [274, 246] on icon "button" at bounding box center [274, 246] width 2 height 2
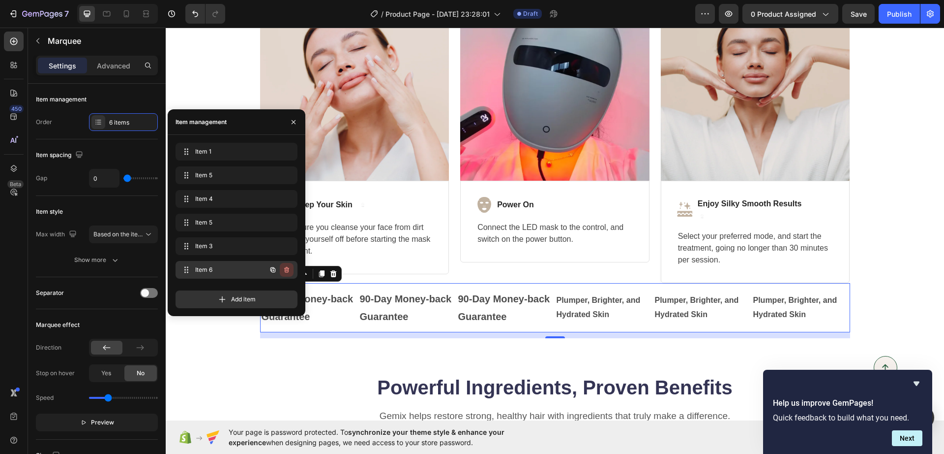
click at [288, 271] on icon "button" at bounding box center [286, 270] width 5 height 6
click at [287, 174] on icon "button" at bounding box center [286, 175] width 5 height 6
click at [287, 174] on div "Delete" at bounding box center [280, 175] width 18 height 9
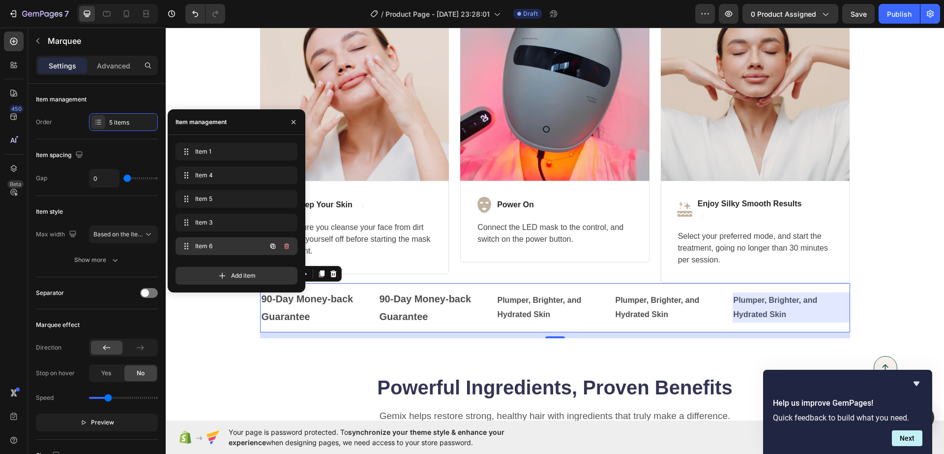
click at [283, 246] on icon "button" at bounding box center [287, 246] width 8 height 8
click at [283, 246] on div "Delete" at bounding box center [280, 246] width 18 height 9
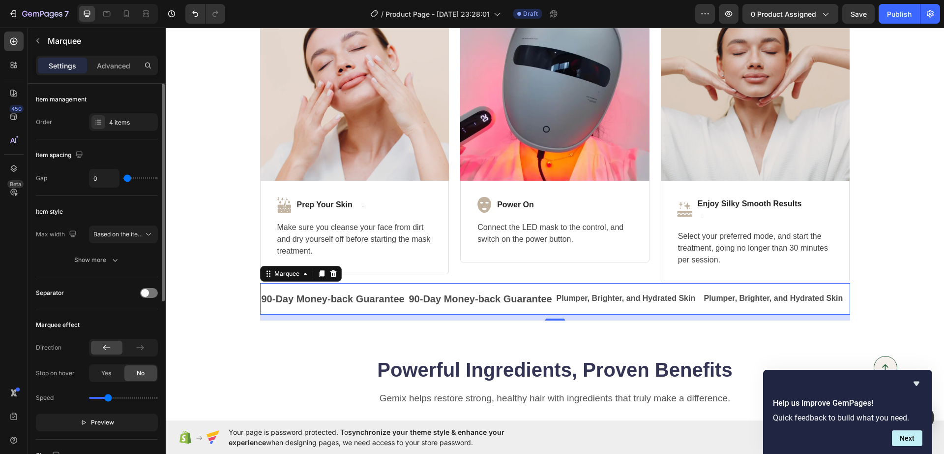
click at [127, 178] on input "range" at bounding box center [140, 178] width 34 height 2
type input "13"
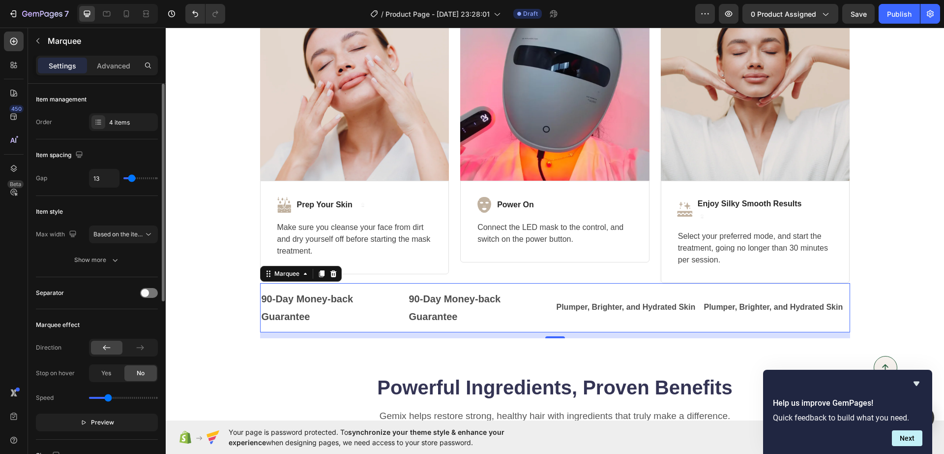
type input "15"
type input "21"
type input "30"
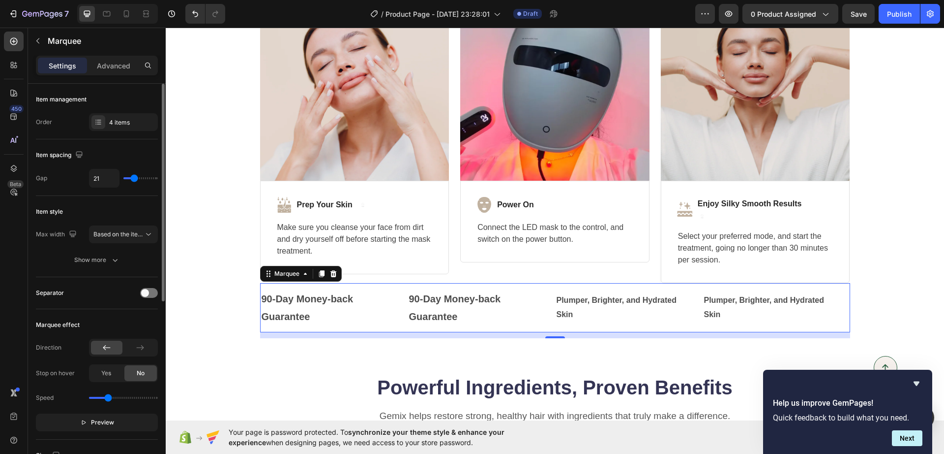
type input "30"
type input "37"
type input "40"
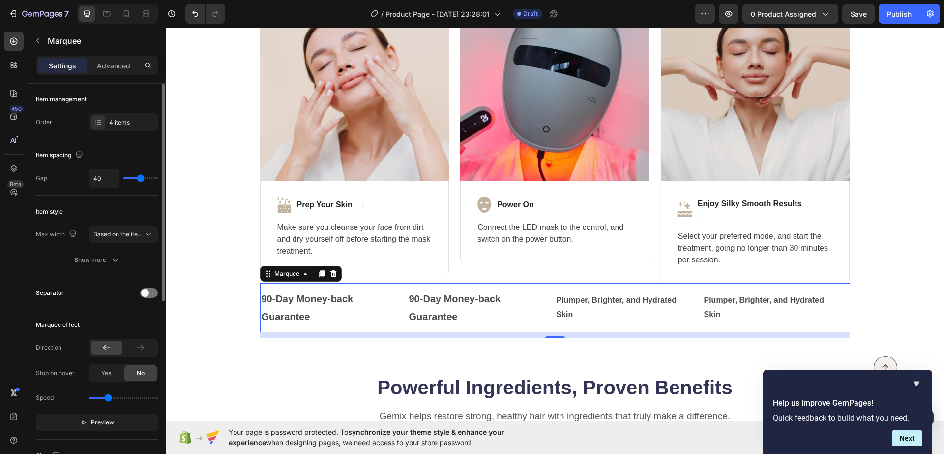
type input "41"
type input "12"
type input "7"
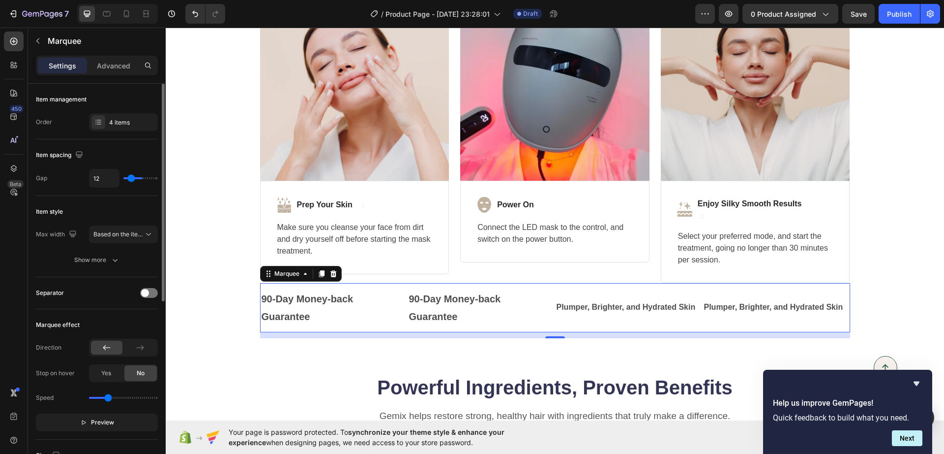
type input "7"
type input "10"
click at [131, 178] on input "range" at bounding box center [140, 178] width 34 height 2
click at [340, 318] on p "90-Day Money-back Guarantee" at bounding box center [331, 307] width 141 height 35
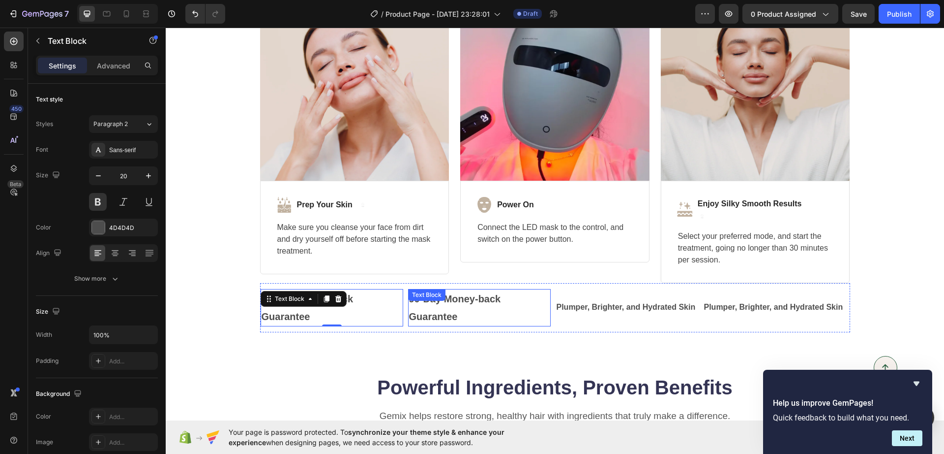
click at [487, 308] on p "90-Day Money-back Guarantee" at bounding box center [478, 307] width 141 height 35
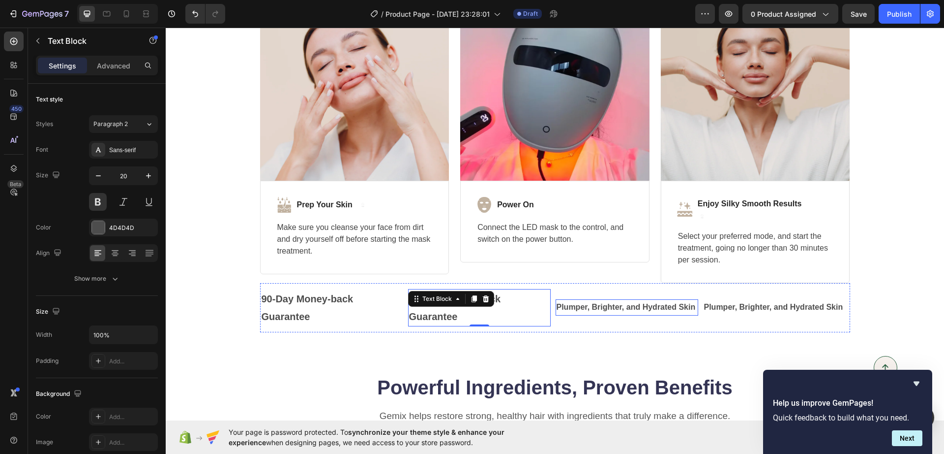
click at [587, 304] on strong "Plumper, Brighter, and Hydrated Skin" at bounding box center [626, 307] width 139 height 8
click at [452, 300] on strong "90-Day Money-back Guarantee" at bounding box center [453, 307] width 92 height 29
click at [94, 174] on icon "button" at bounding box center [98, 176] width 10 height 10
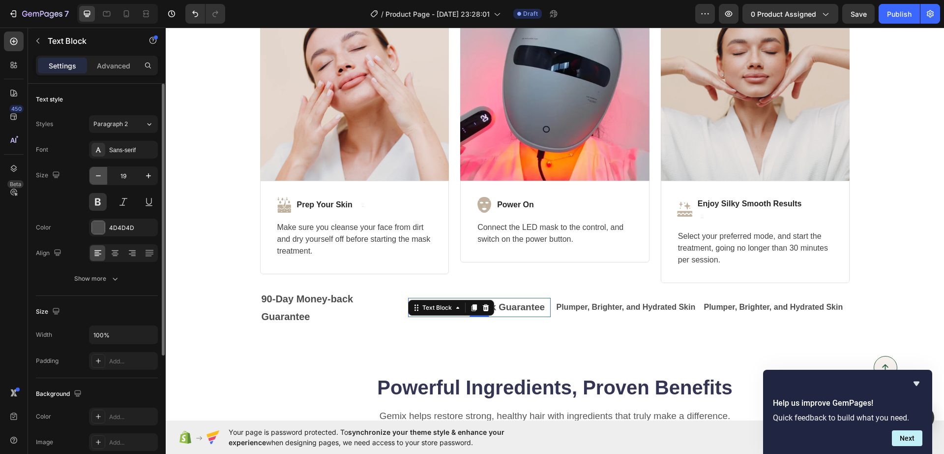
click at [94, 174] on icon "button" at bounding box center [98, 176] width 10 height 10
click at [145, 176] on icon "button" at bounding box center [149, 176] width 10 height 10
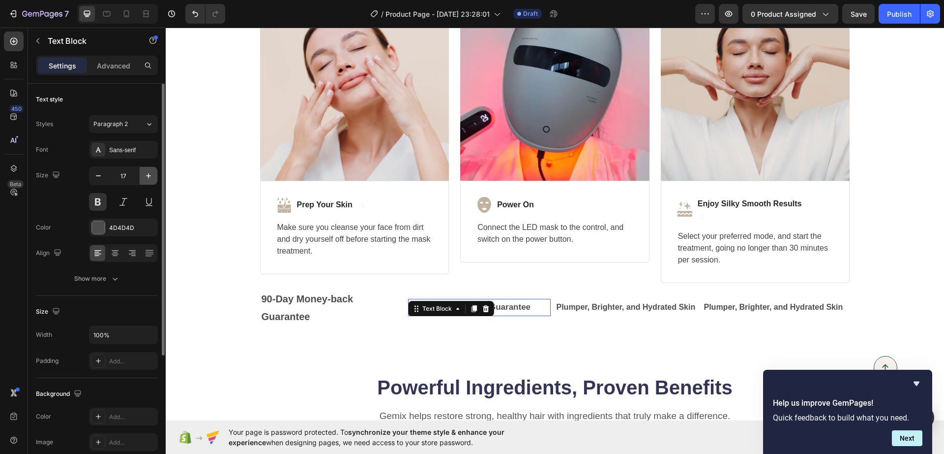
type input "18"
click at [579, 303] on strong "Plumper, Brighter, and Hydrated Skin" at bounding box center [626, 307] width 139 height 8
click at [145, 179] on icon "button" at bounding box center [149, 176] width 10 height 10
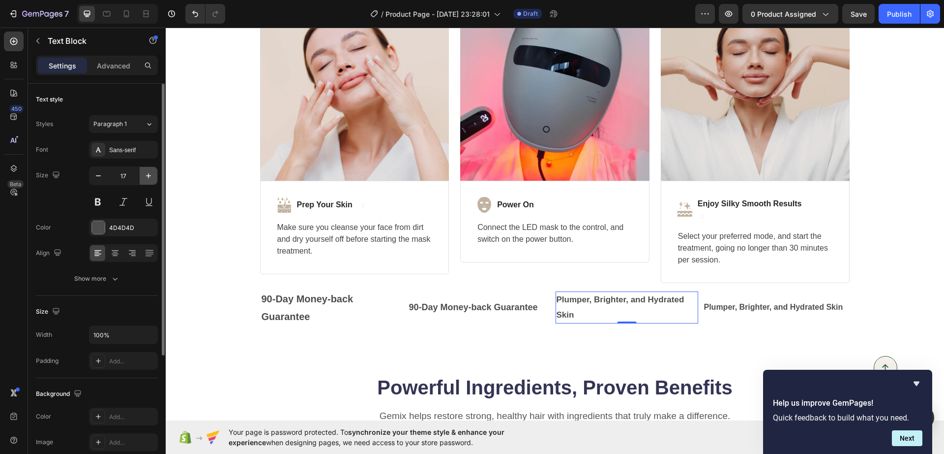
click at [145, 178] on icon "button" at bounding box center [149, 176] width 10 height 10
click at [93, 178] on icon "button" at bounding box center [98, 176] width 10 height 10
type input "16"
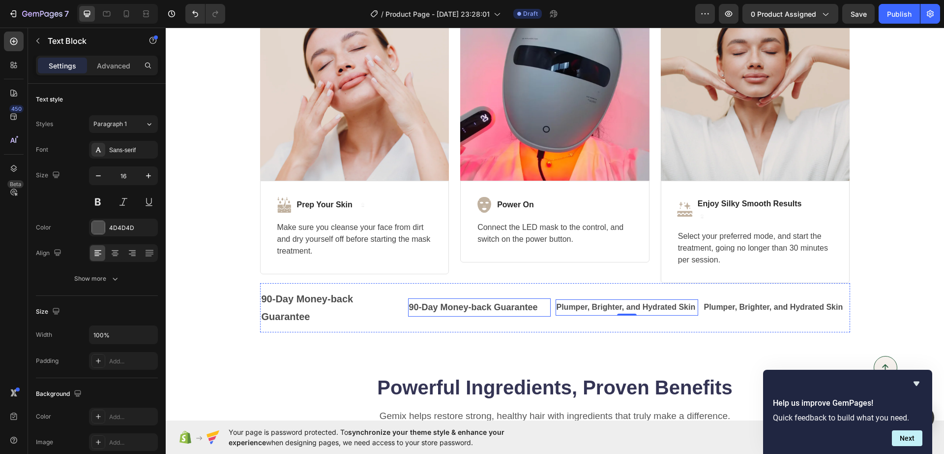
click at [487, 314] on p "90-Day Money-back Guarantee" at bounding box center [477, 307] width 141 height 16
click at [100, 175] on icon "button" at bounding box center [98, 176] width 10 height 10
click at [99, 174] on icon "button" at bounding box center [98, 176] width 10 height 10
type input "16"
click at [286, 305] on div "90-Day Money-back Guarantee Text Block" at bounding box center [332, 307] width 143 height 37
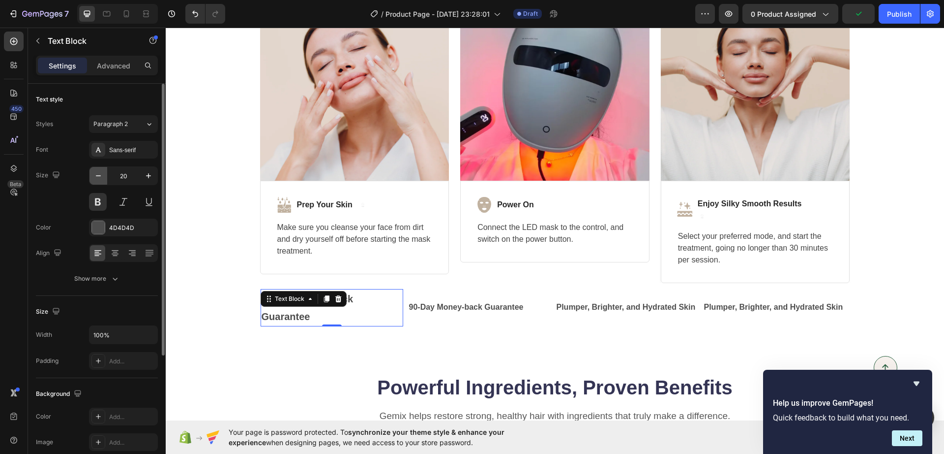
click at [98, 175] on icon "button" at bounding box center [98, 175] width 5 height 1
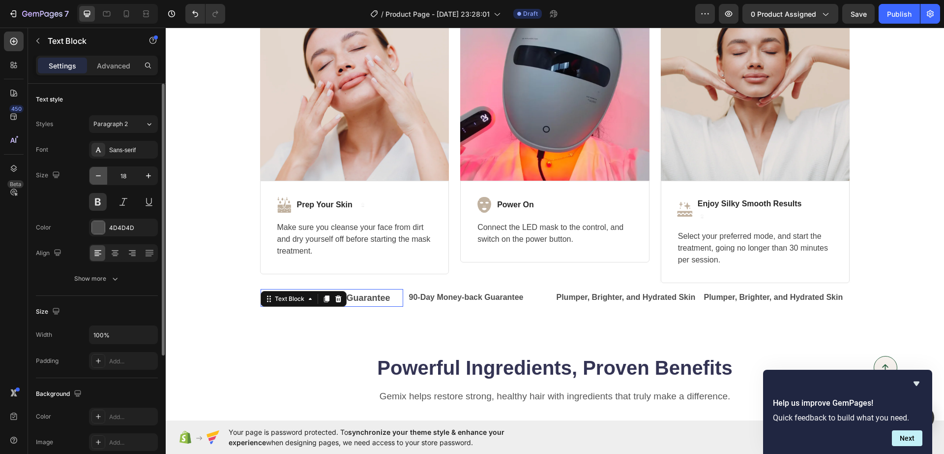
click at [98, 175] on icon "button" at bounding box center [98, 175] width 5 height 1
click at [99, 175] on icon "button" at bounding box center [98, 175] width 5 height 1
type input "16"
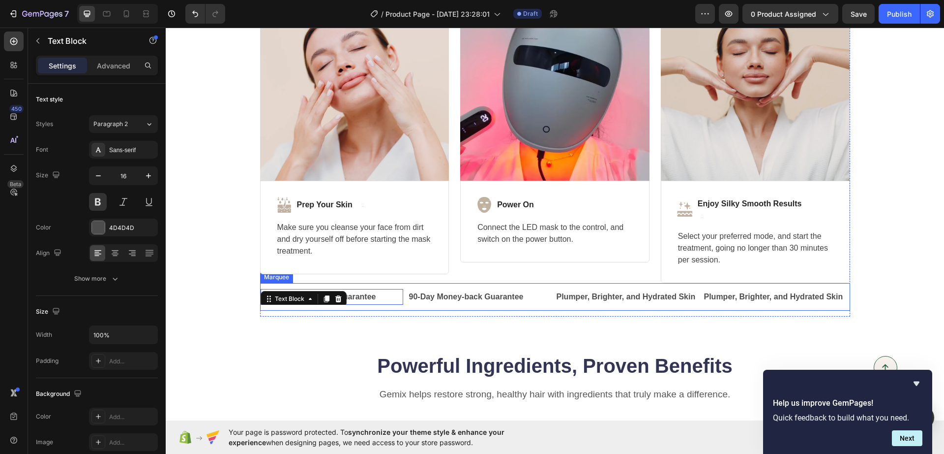
click at [544, 305] on div "90-Day Money-back Guarantee Text Block 0 90-Day Money-back Guarantee Text Block…" at bounding box center [555, 297] width 590 height 28
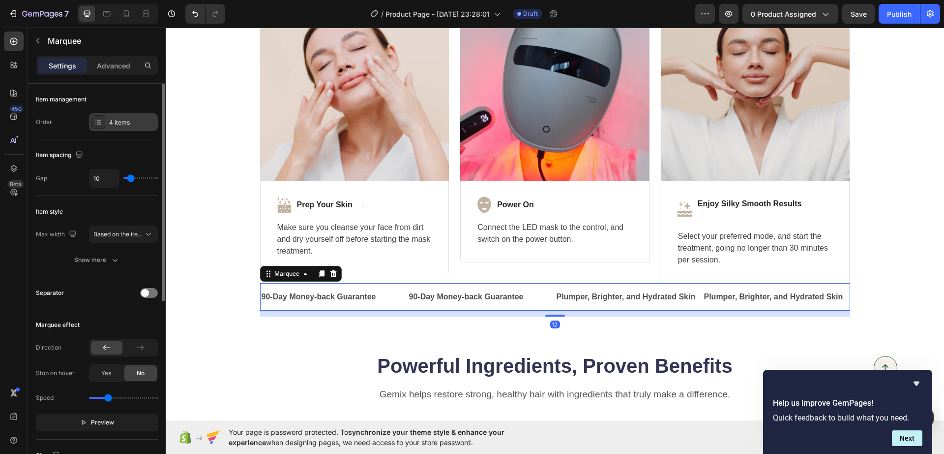
click at [114, 126] on div "4 items" at bounding box center [132, 122] width 46 height 9
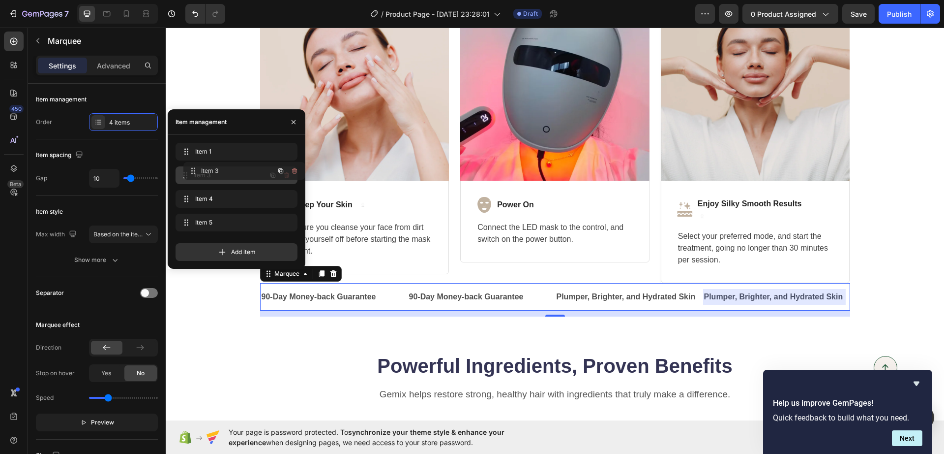
drag, startPoint x: 187, startPoint y: 222, endPoint x: 195, endPoint y: 170, distance: 52.2
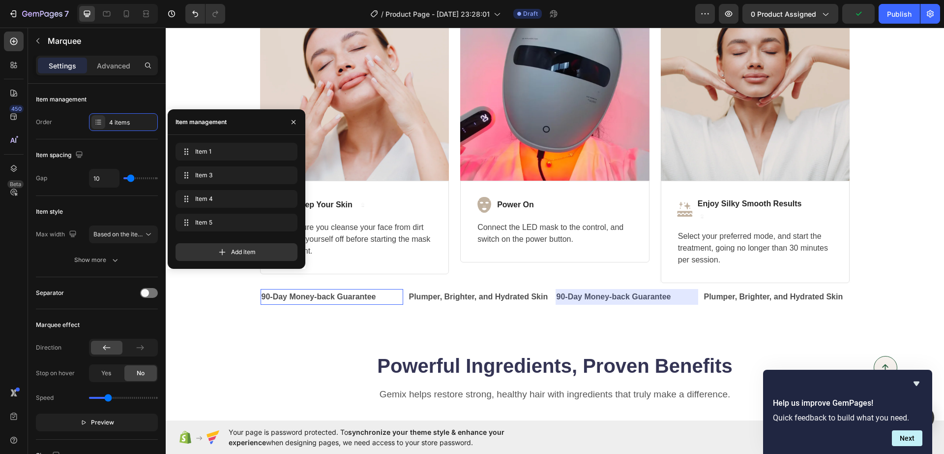
click at [381, 296] on p "90-Day Money-back Guarantee" at bounding box center [331, 297] width 141 height 14
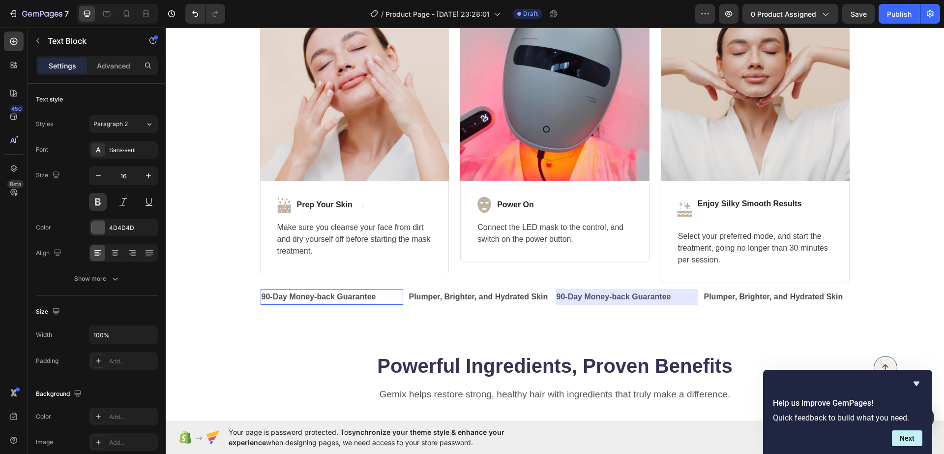
click at [388, 298] on p "90-Day Money-back Guarantee" at bounding box center [330, 297] width 141 height 14
click at [108, 338] on input "100%" at bounding box center [124, 335] width 68 height 18
click at [128, 341] on input "100%" at bounding box center [124, 335] width 68 height 18
click at [153, 335] on icon "button" at bounding box center [149, 335] width 10 height 10
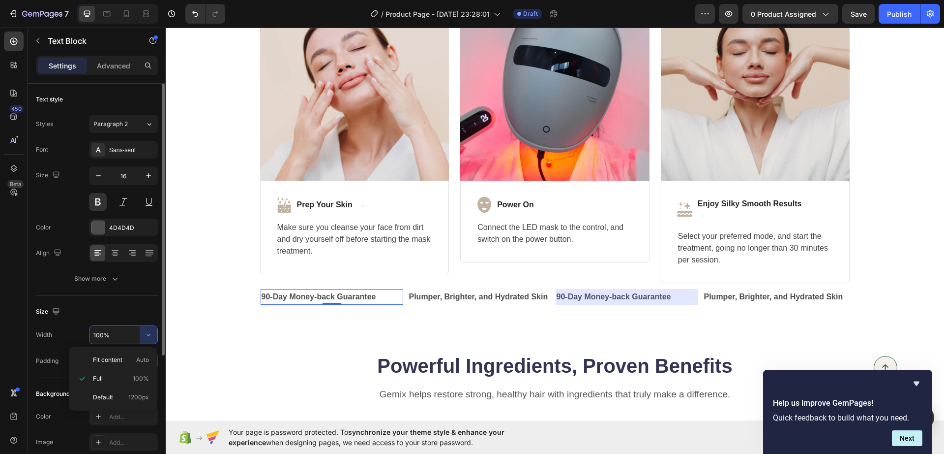
click at [128, 363] on div "Fit content Auto" at bounding box center [113, 359] width 81 height 19
type input "Auto"
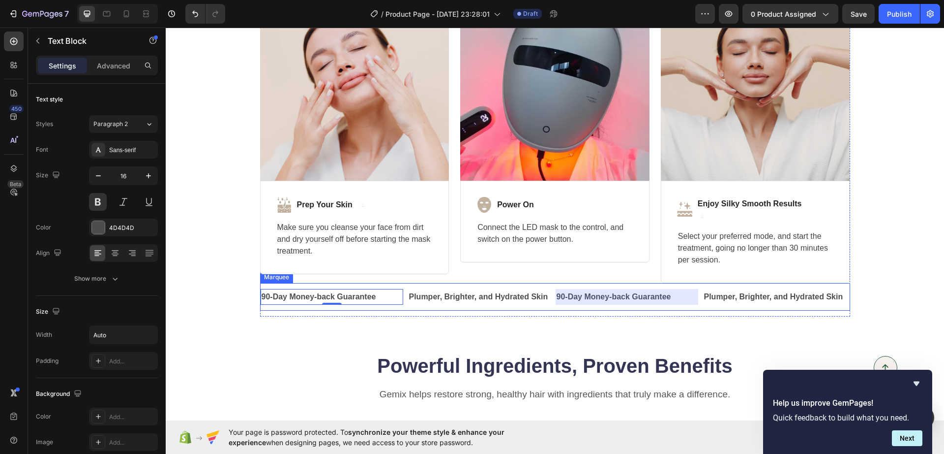
click at [400, 304] on div "90-Day Money-back Guarantee Text Block 0" at bounding box center [334, 297] width 148 height 16
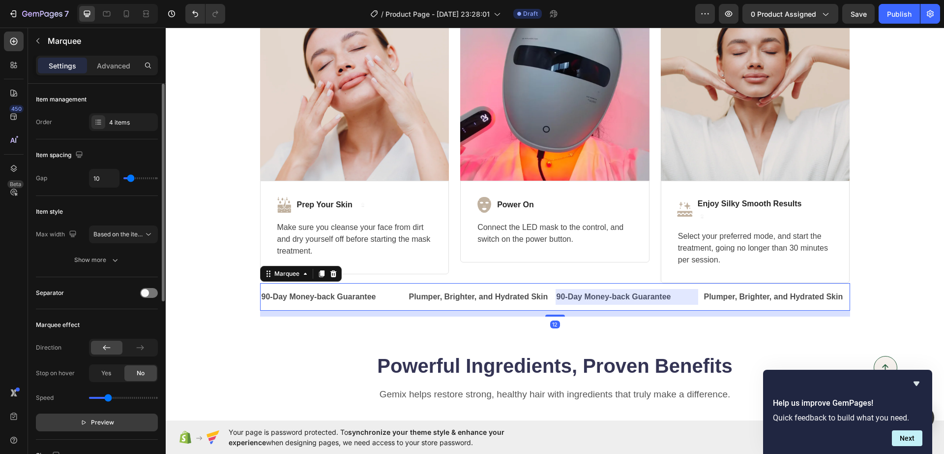
click at [120, 363] on button "Preview" at bounding box center [97, 422] width 122 height 18
click at [755, 294] on div "90-Day Money-back Guarantee" at bounding box center [922, 297] width 143 height 16
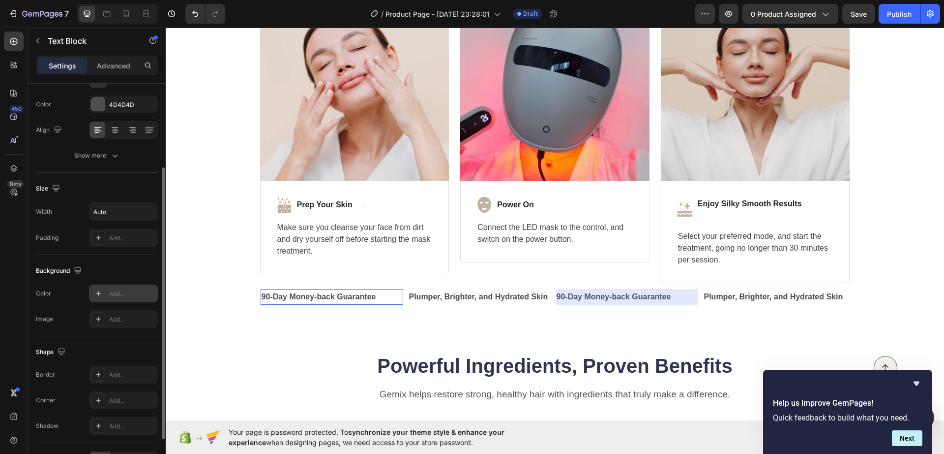
scroll to position [185, 0]
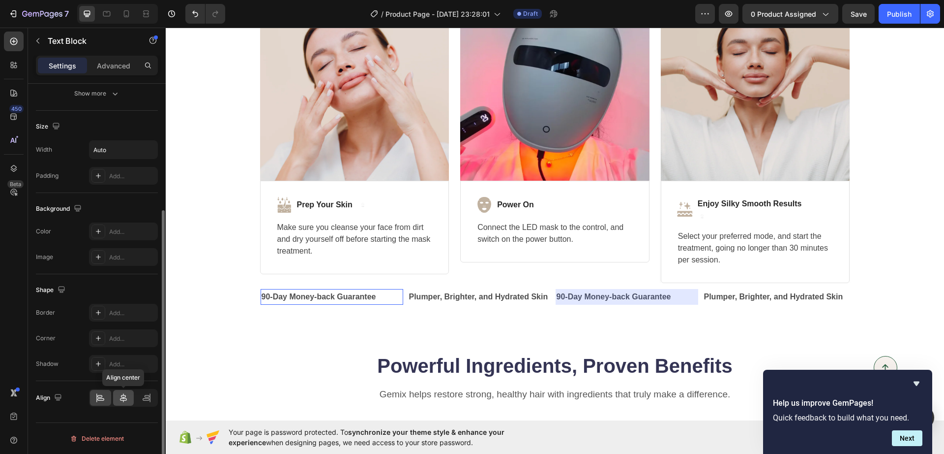
click at [118, 363] on div at bounding box center [123, 398] width 21 height 16
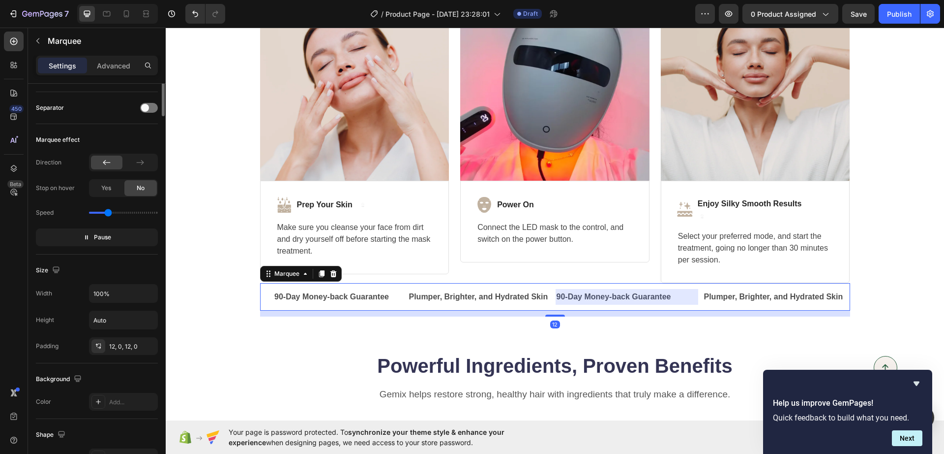
scroll to position [0, 0]
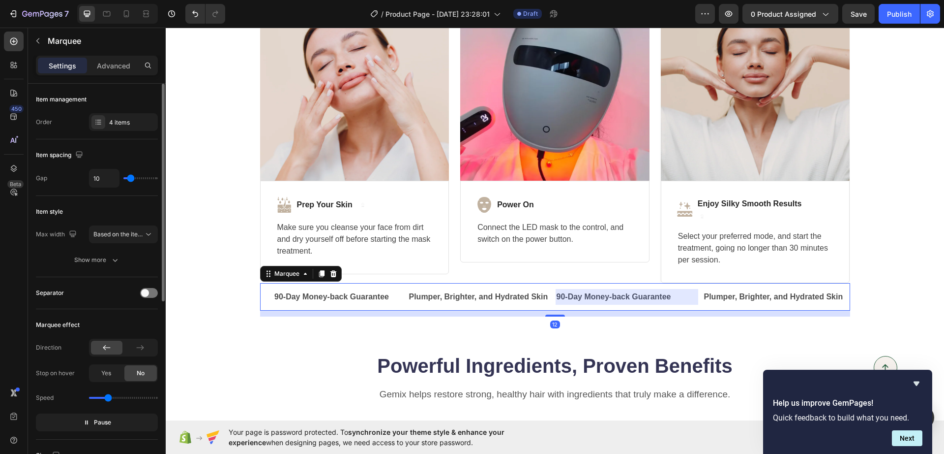
drag, startPoint x: 788, startPoint y: 295, endPoint x: 719, endPoint y: 297, distance: 68.9
drag, startPoint x: 716, startPoint y: 297, endPoint x: 710, endPoint y: 297, distance: 5.4
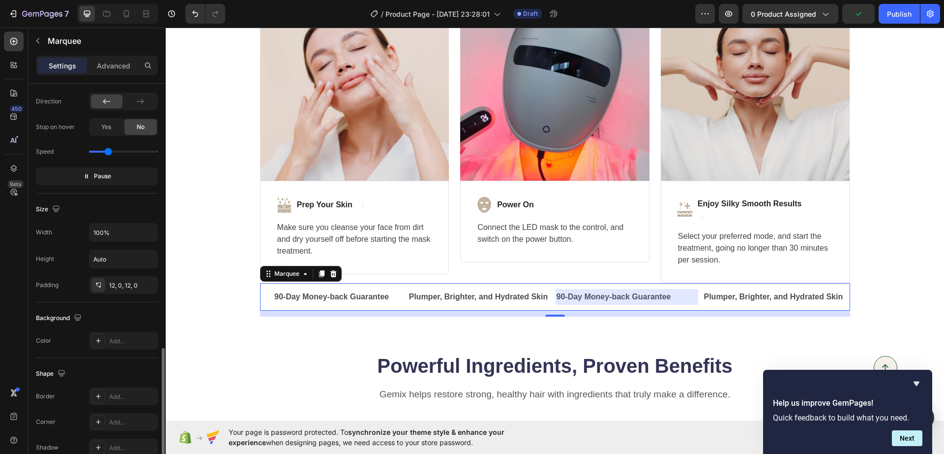
scroll to position [330, 0]
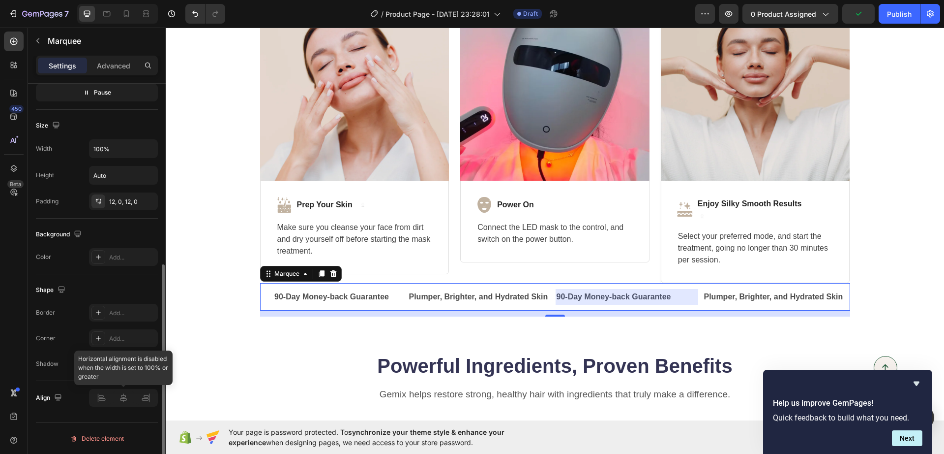
click at [127, 363] on div at bounding box center [123, 398] width 69 height 18
click at [704, 303] on p "Plumper, Brighter, and Hydrated Skin" at bounding box center [774, 297] width 141 height 14
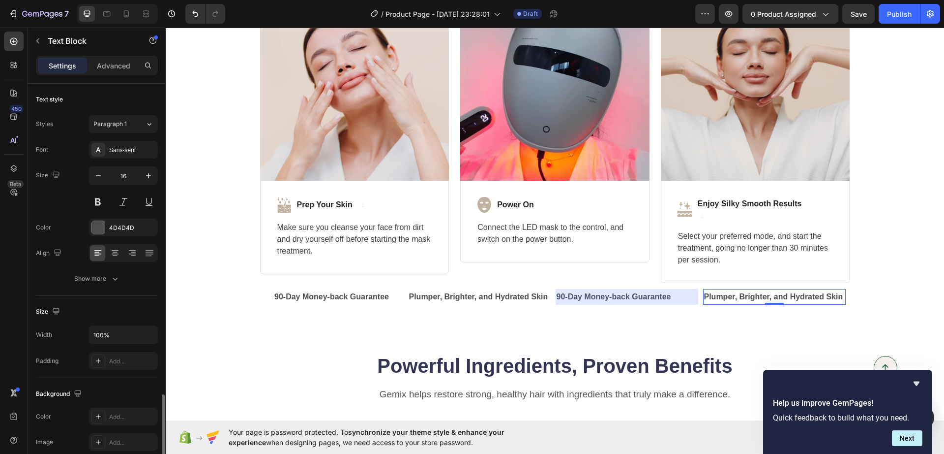
scroll to position [185, 0]
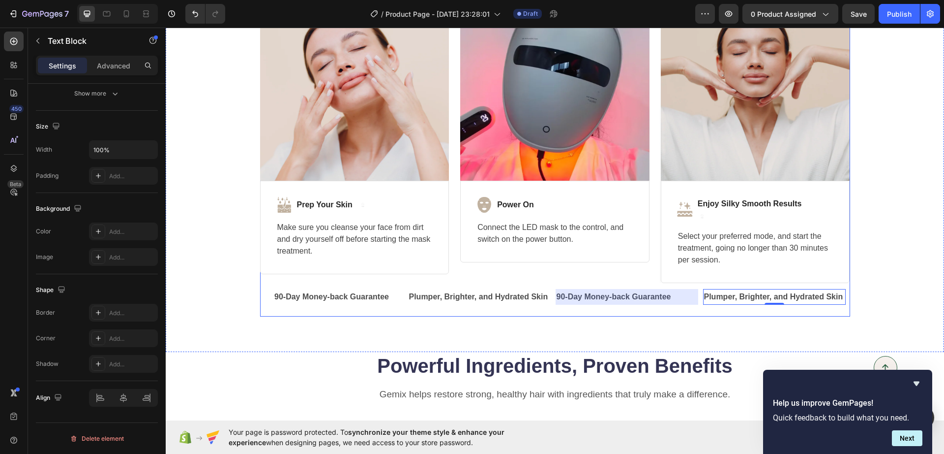
click at [525, 312] on div "90-Day Money-back Guarantee Text Block Plumper, Brighter, and Hydrated Skin Tex…" at bounding box center [555, 300] width 590 height 34
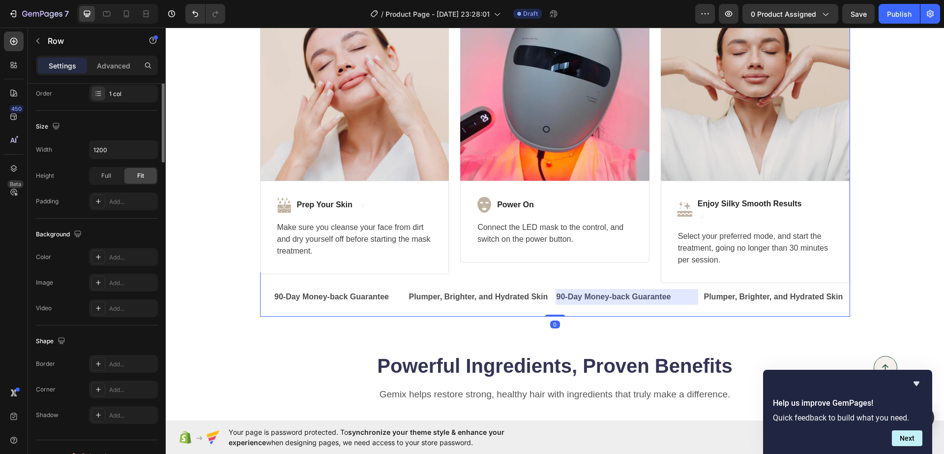
scroll to position [0, 0]
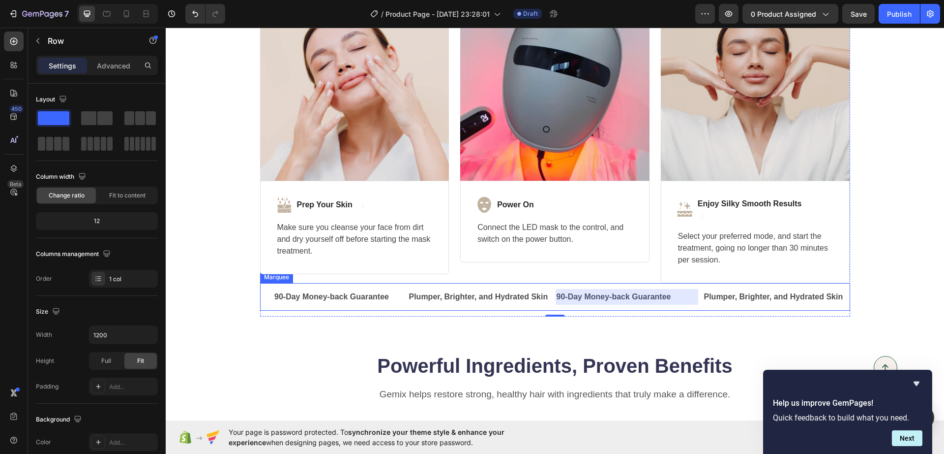
click at [441, 306] on div "90-Day Money-back Guarantee Text Block Plumper, Brighter, and Hydrated Skin Tex…" at bounding box center [555, 297] width 590 height 28
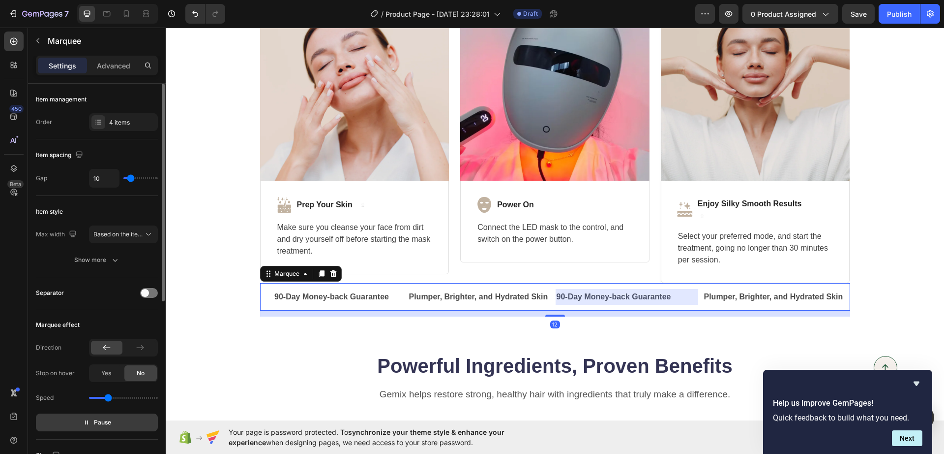
click at [99, 363] on span "Pause" at bounding box center [102, 422] width 17 height 10
click at [607, 300] on div at bounding box center [626, 297] width 143 height 16
click at [609, 295] on div at bounding box center [626, 297] width 143 height 16
click at [609, 295] on div at bounding box center [627, 297] width 143 height 16
click at [609, 295] on div at bounding box center [626, 297] width 143 height 16
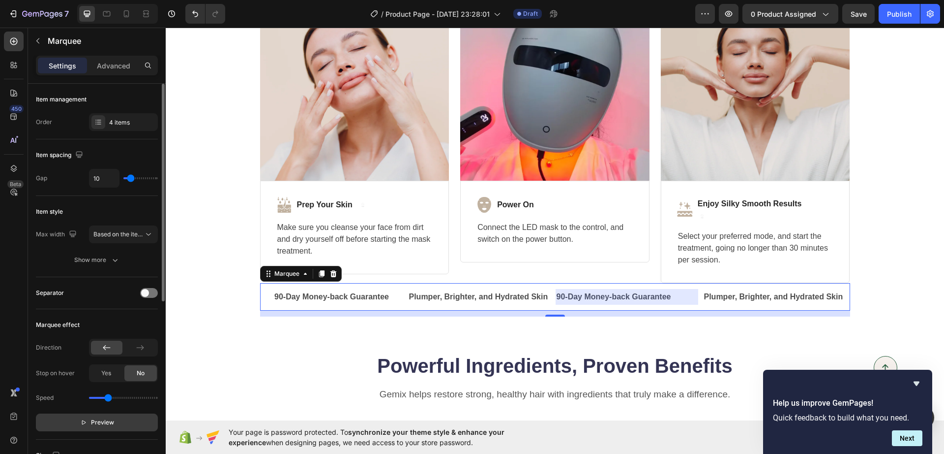
click at [607, 294] on div at bounding box center [625, 297] width 143 height 16
click at [607, 294] on div at bounding box center [626, 297] width 143 height 16
click at [607, 294] on div at bounding box center [625, 297] width 143 height 16
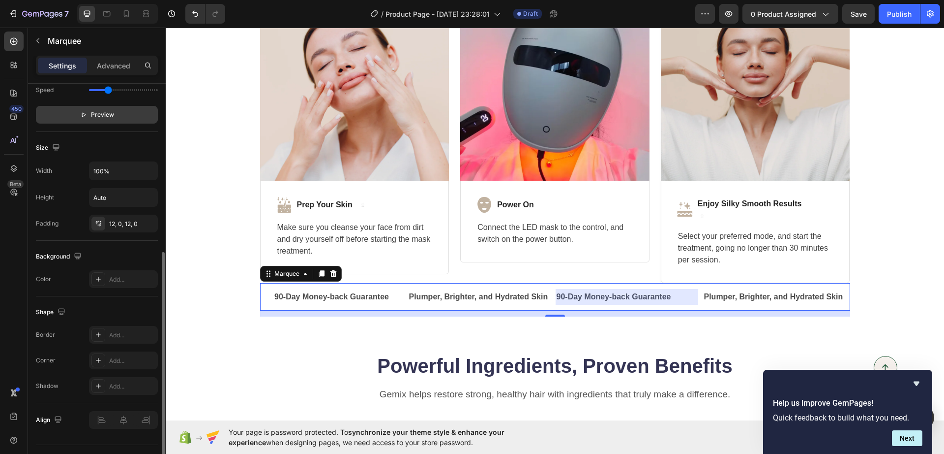
scroll to position [330, 0]
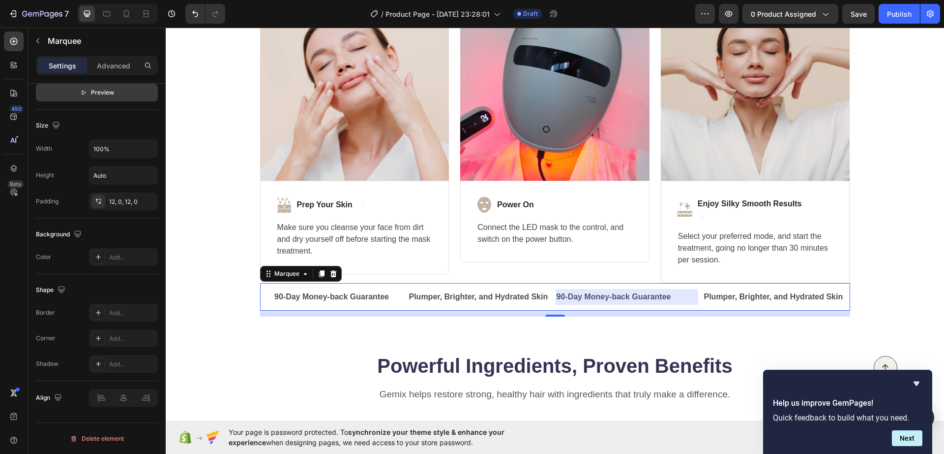
click at [609, 295] on div at bounding box center [626, 297] width 143 height 16
click at [609, 295] on div at bounding box center [625, 297] width 143 height 16
click at [573, 300] on div at bounding box center [626, 297] width 143 height 16
click at [573, 299] on div at bounding box center [627, 297] width 143 height 16
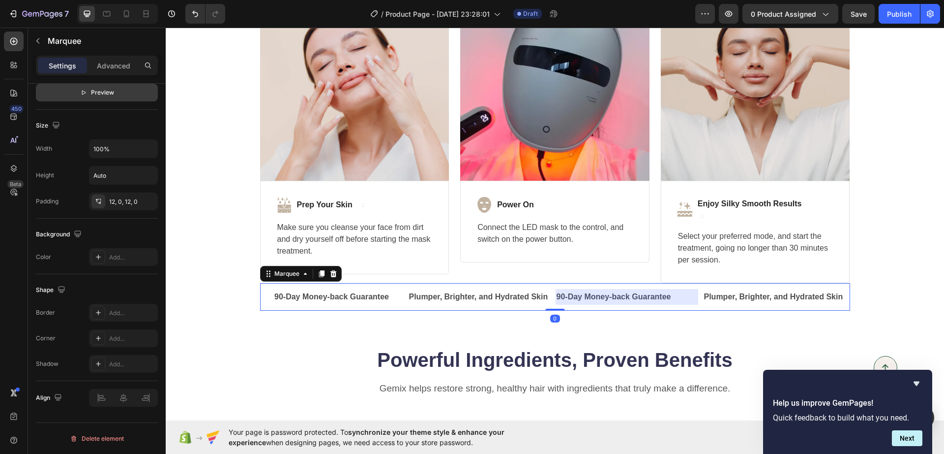
drag, startPoint x: 551, startPoint y: 316, endPoint x: 552, endPoint y: 305, distance: 10.3
click at [552, 305] on div "90-Day Money-back Guarantee Text Block Plumper, Brighter, and Hydrated Skin Tex…" at bounding box center [555, 297] width 590 height 28
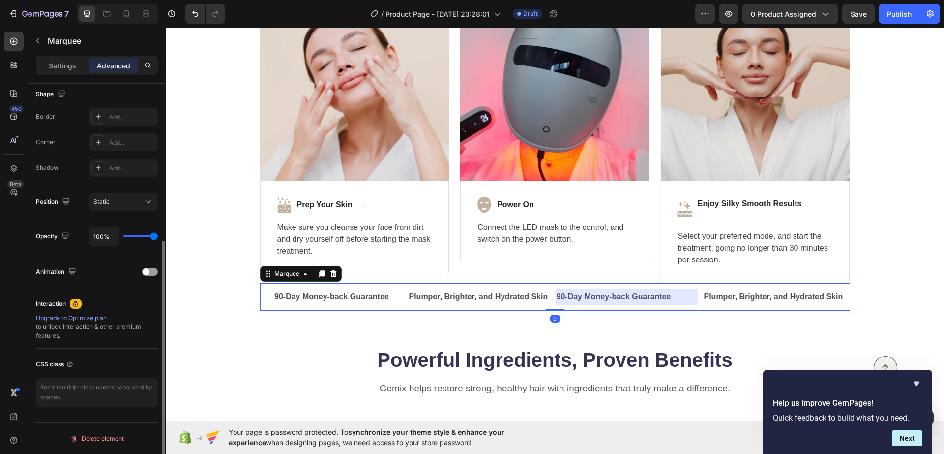
scroll to position [258, 0]
click at [571, 293] on div at bounding box center [626, 297] width 143 height 16
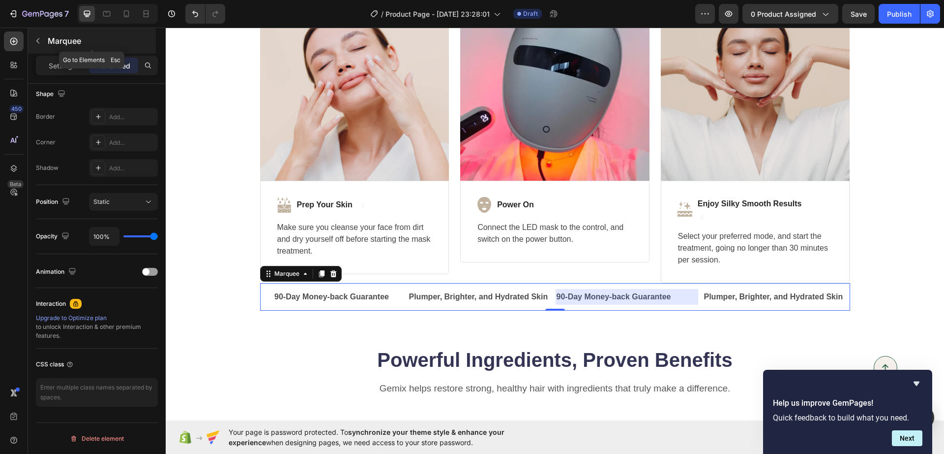
click at [40, 39] on icon "button" at bounding box center [38, 41] width 8 height 8
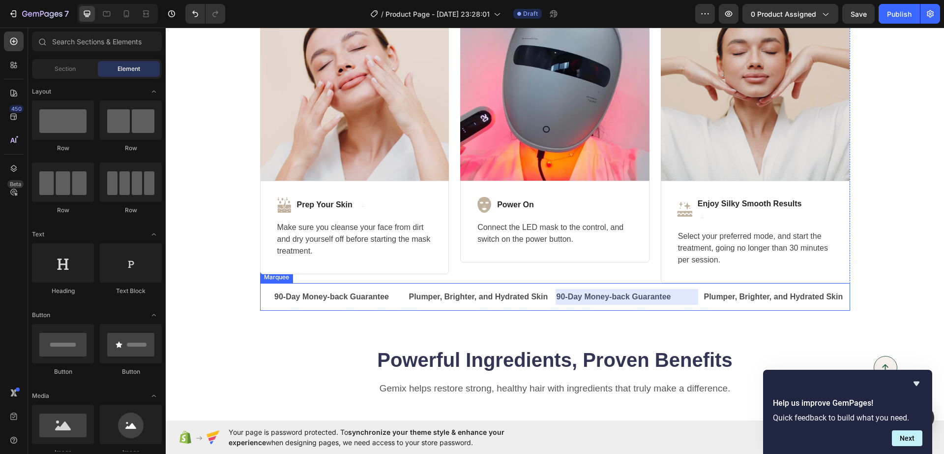
click at [400, 304] on div "90-Day Money-back Guarantee Text Block" at bounding box center [334, 297] width 148 height 16
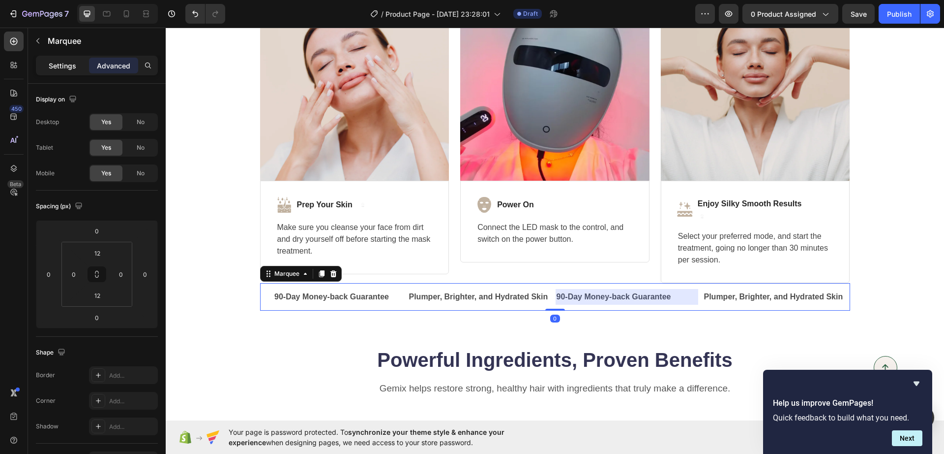
click at [41, 61] on div "Settings" at bounding box center [62, 66] width 49 height 16
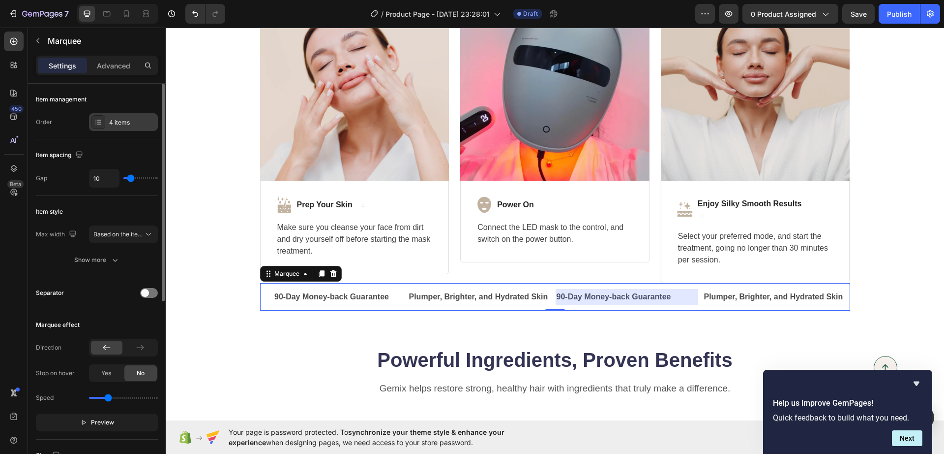
click at [116, 113] on div "4 items" at bounding box center [123, 122] width 69 height 18
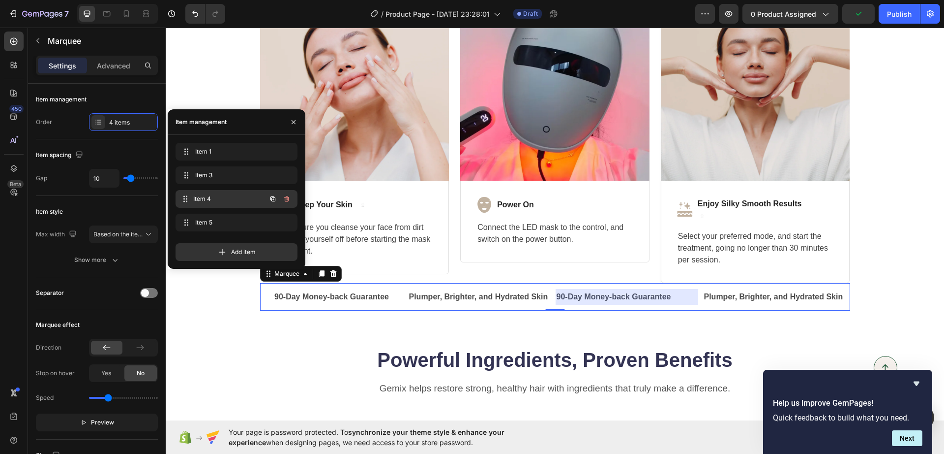
click at [210, 203] on div "Item 4 Item 4" at bounding box center [223, 199] width 87 height 14
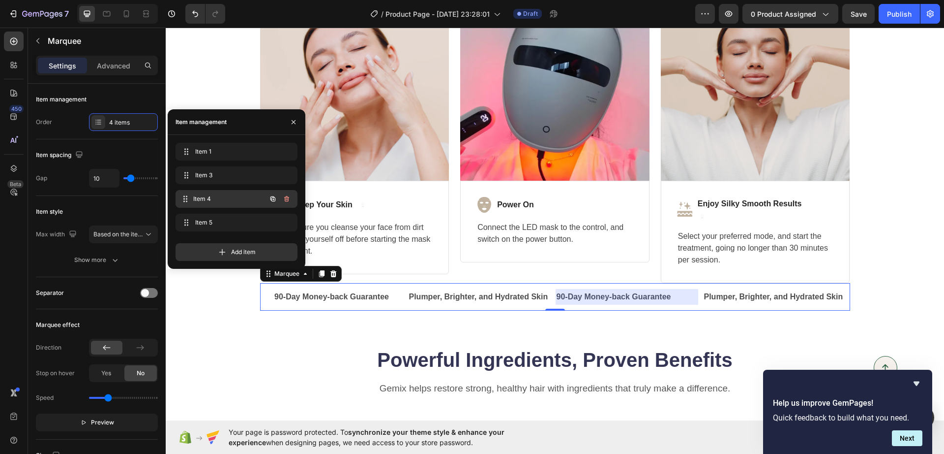
click at [210, 203] on div "Item 4 Item 4" at bounding box center [223, 199] width 87 height 14
click at [185, 202] on icon at bounding box center [187, 199] width 8 height 8
click at [291, 200] on button "button" at bounding box center [287, 199] width 14 height 14
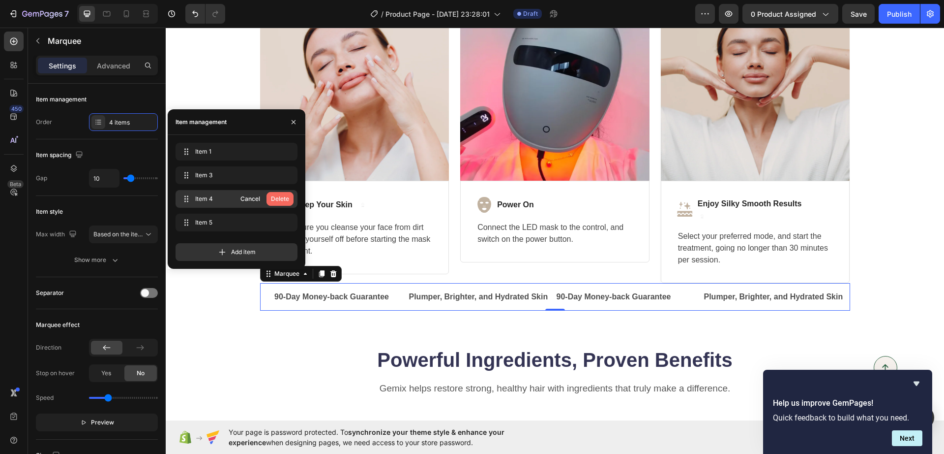
click at [291, 198] on button "Delete" at bounding box center [280, 199] width 27 height 14
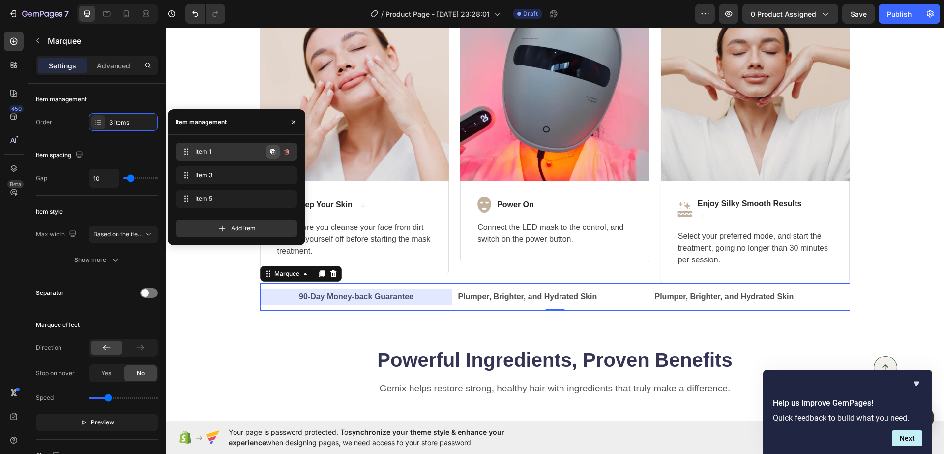
click at [274, 149] on icon "button" at bounding box center [273, 152] width 8 height 8
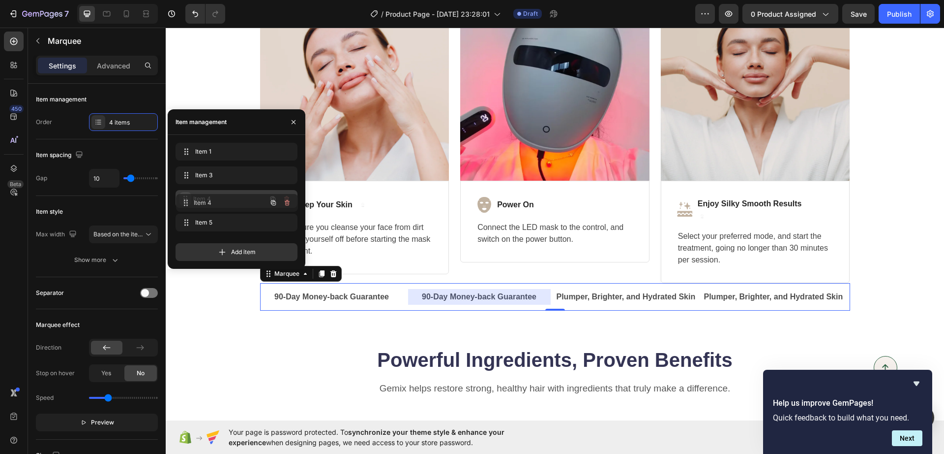
drag, startPoint x: 186, startPoint y: 175, endPoint x: 187, endPoint y: 203, distance: 27.6
click at [293, 121] on icon "button" at bounding box center [294, 122] width 4 height 4
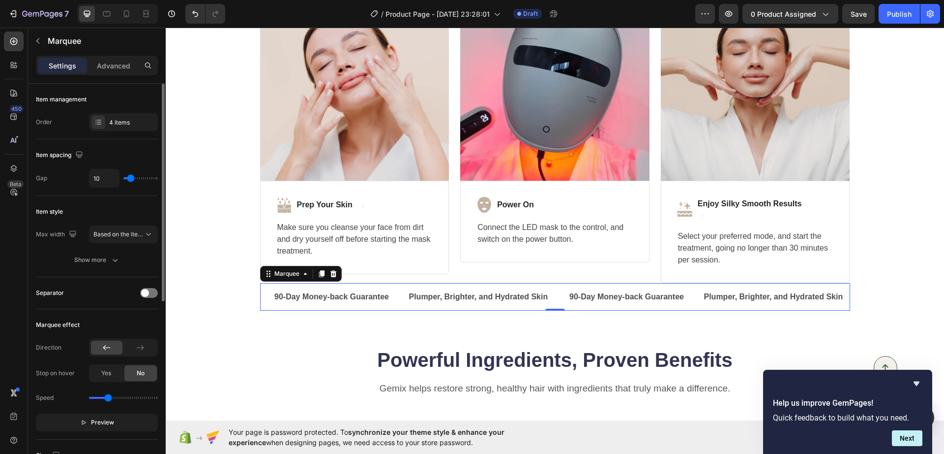
click at [150, 287] on div "Separator" at bounding box center [97, 293] width 122 height 16
click at [149, 290] on div at bounding box center [149, 293] width 18 height 8
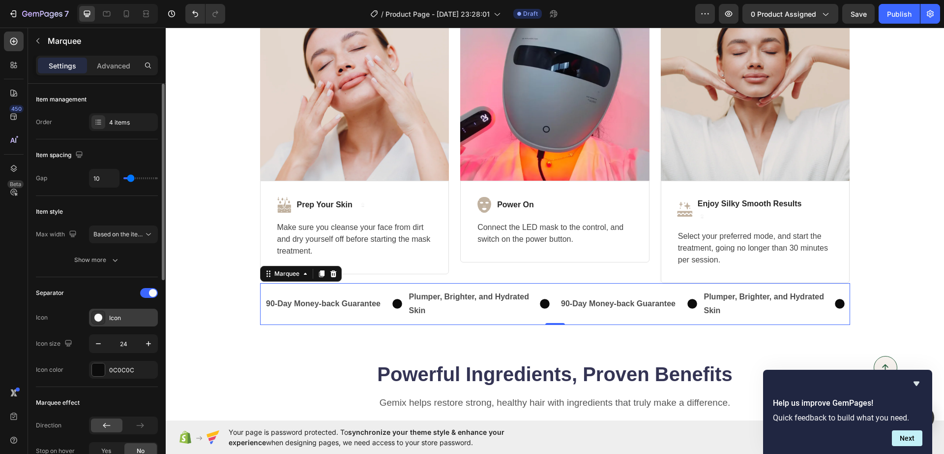
click at [108, 321] on div "Icon" at bounding box center [123, 317] width 69 height 18
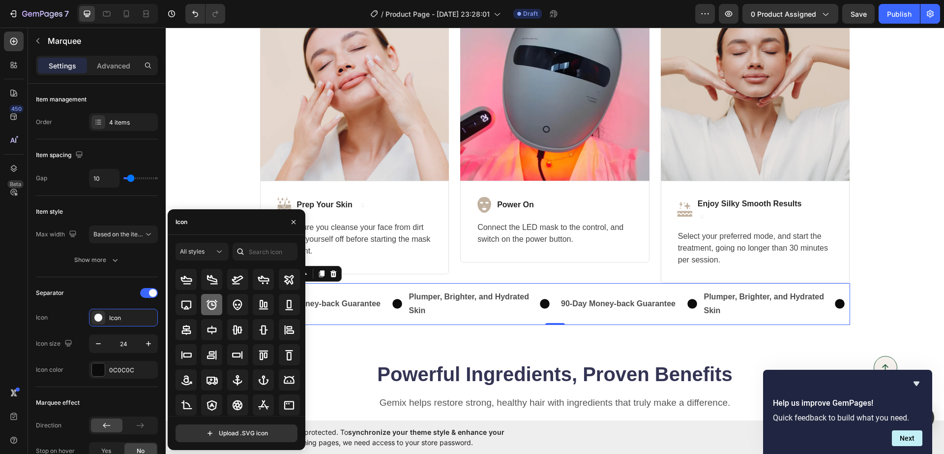
scroll to position [108, 0]
drag, startPoint x: 225, startPoint y: 345, endPoint x: 233, endPoint y: 340, distance: 9.2
drag, startPoint x: 233, startPoint y: 340, endPoint x: 200, endPoint y: 250, distance: 95.9
click at [200, 250] on span "All styles" at bounding box center [192, 250] width 25 height 7
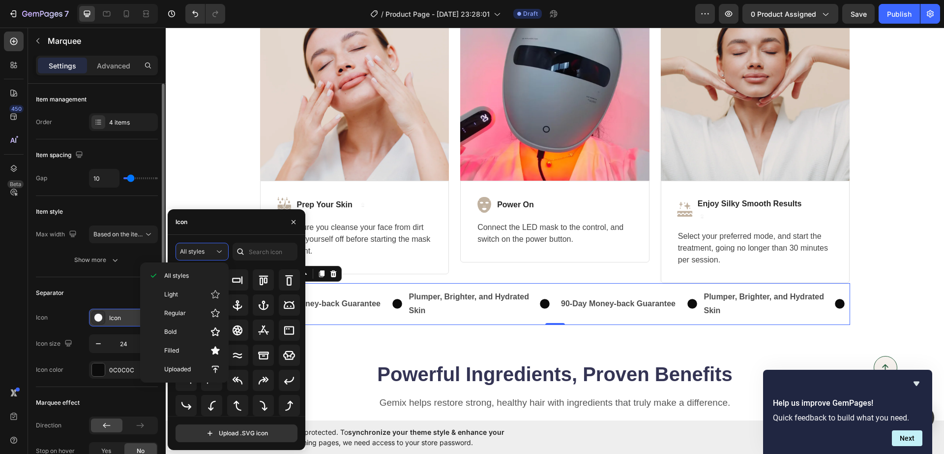
click at [94, 315] on icon at bounding box center [98, 317] width 10 height 10
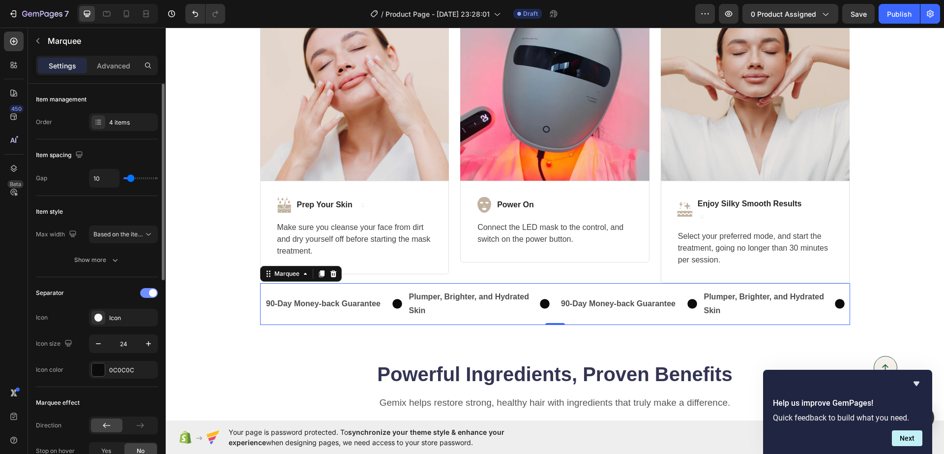
click at [145, 290] on div at bounding box center [149, 293] width 18 height 10
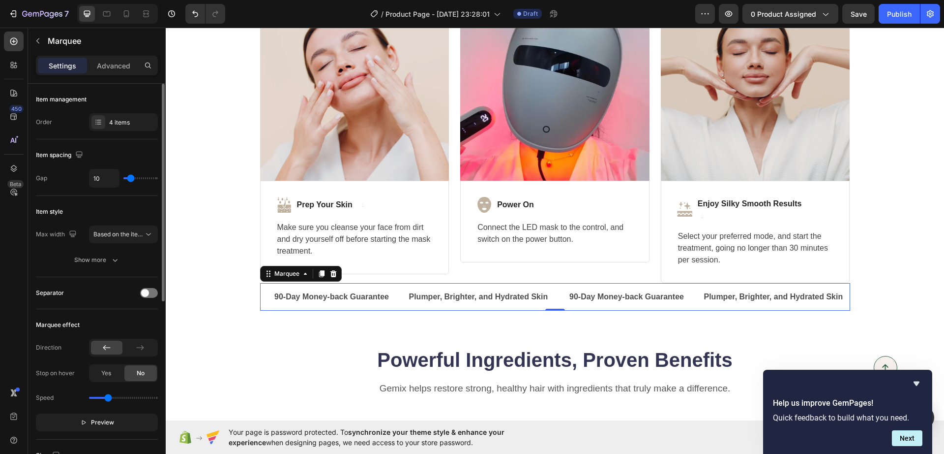
type input "4"
type input "7"
type input "13"
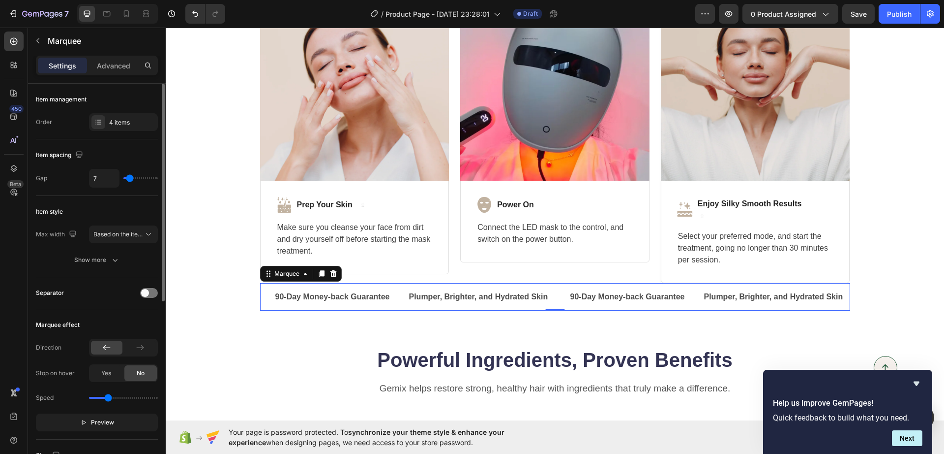
type input "13"
type input "16"
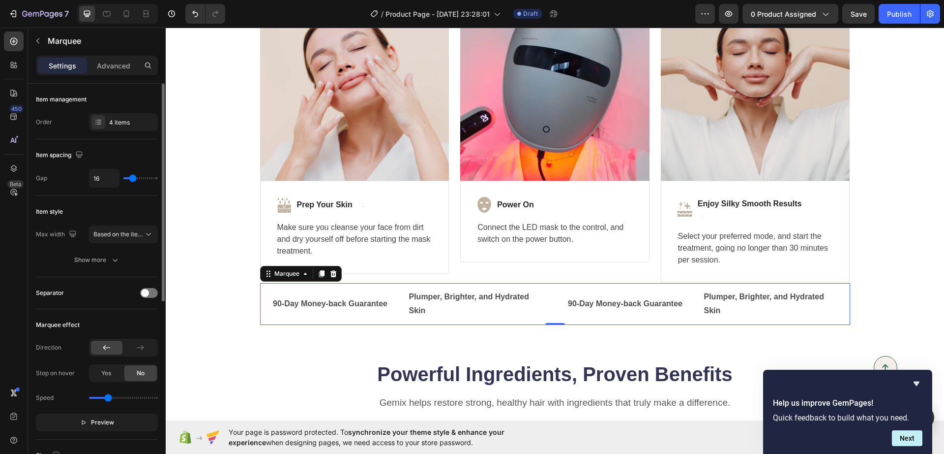
type input "18"
type input "19"
type input "28"
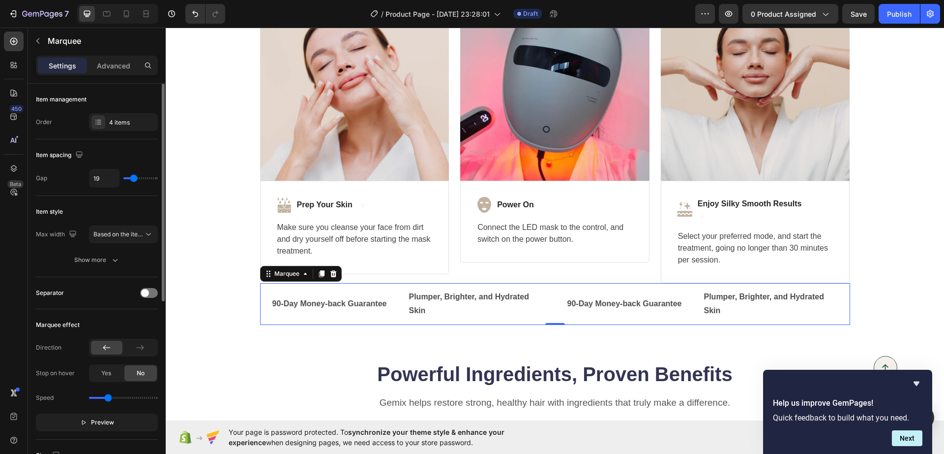
type input "28"
type input "43"
type input "73"
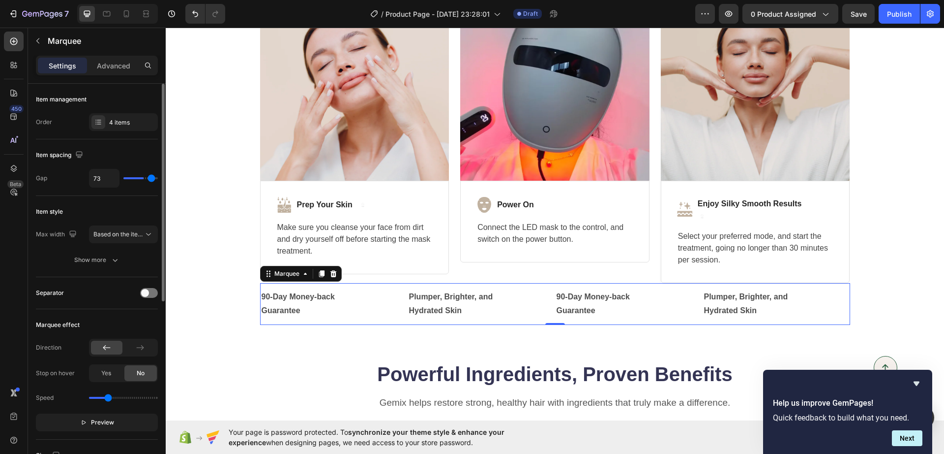
type input "80"
drag, startPoint x: 128, startPoint y: 178, endPoint x: 161, endPoint y: 177, distance: 33.0
type input "80"
click at [158, 177] on input "range" at bounding box center [140, 178] width 34 height 2
type input "4"
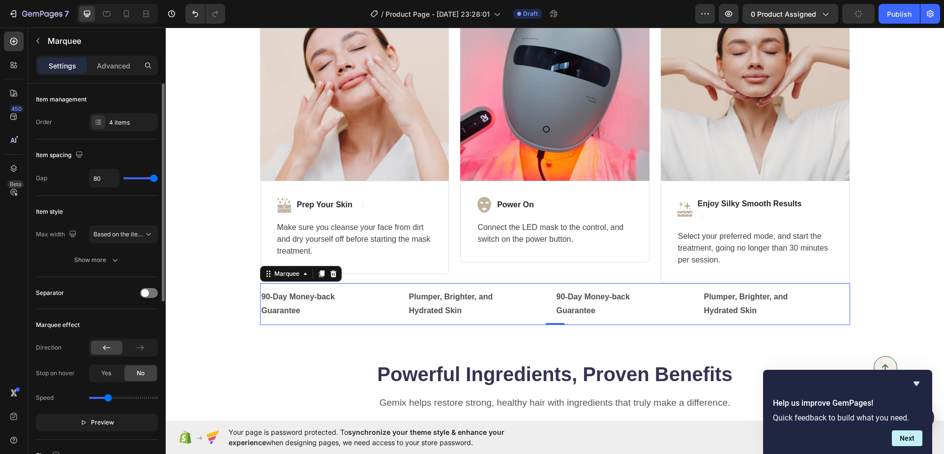
type input "4"
type input "0"
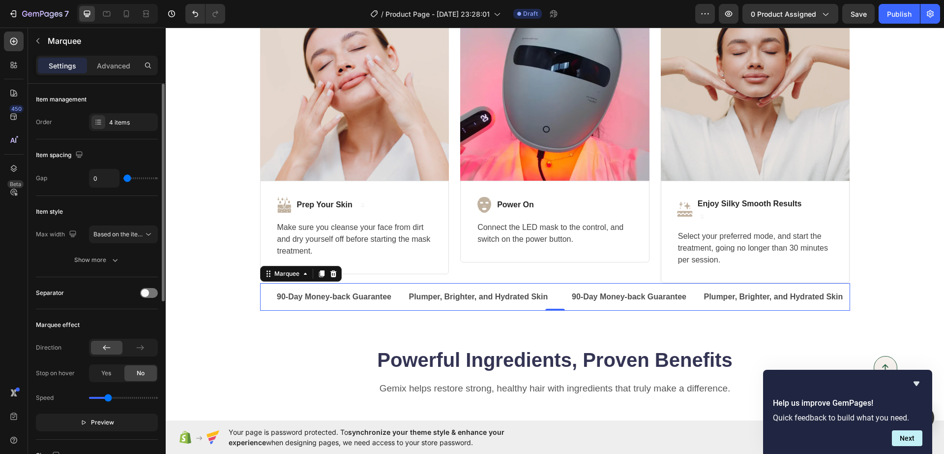
drag, startPoint x: 129, startPoint y: 178, endPoint x: 113, endPoint y: 177, distance: 15.8
type input "0"
click at [123, 177] on input "range" at bounding box center [140, 178] width 34 height 2
click at [91, 363] on p "Preview" at bounding box center [97, 422] width 34 height 10
click at [144, 13] on icon at bounding box center [144, 13] width 3 height 2
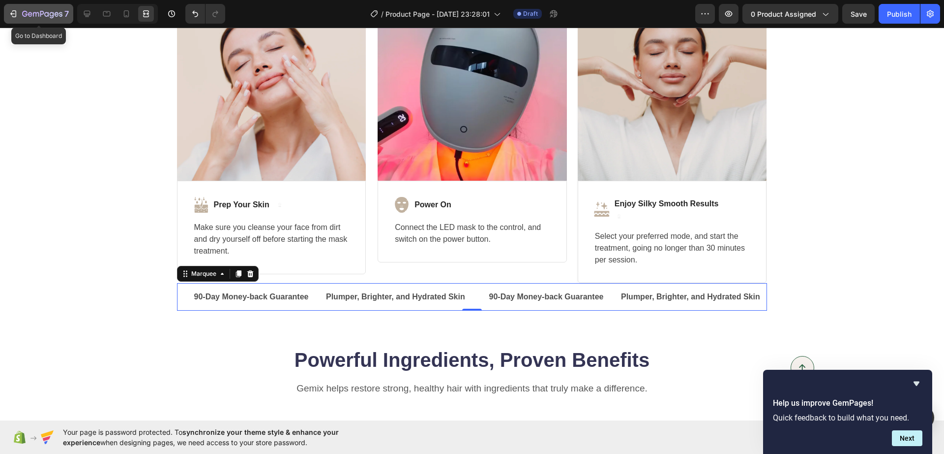
drag, startPoint x: 47, startPoint y: 20, endPoint x: 97, endPoint y: 14, distance: 50.0
click at [71, 16] on button "7" at bounding box center [38, 14] width 69 height 20
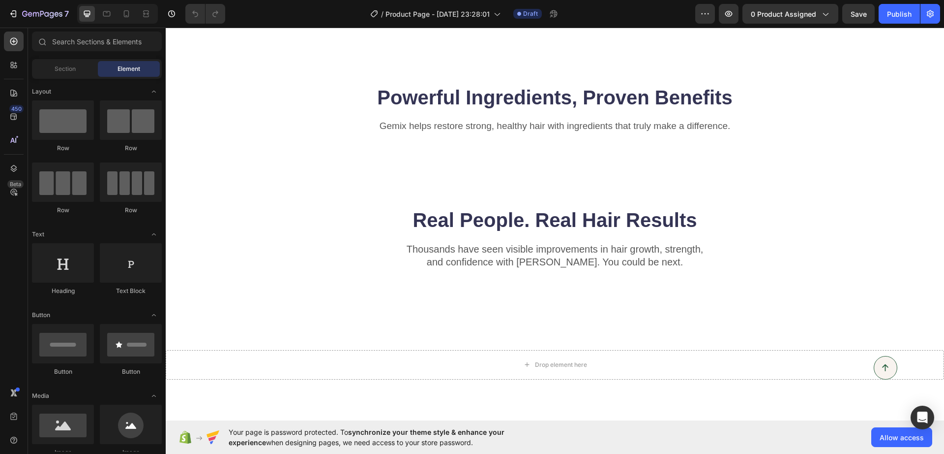
scroll to position [2337, 0]
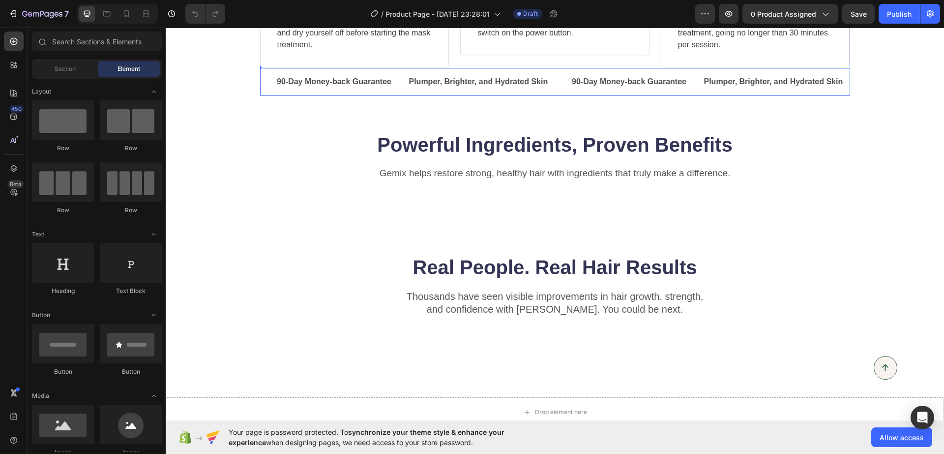
click at [349, 96] on div "90-Day Money-back Guarantee Text Block Plumper, Brighter, and Hydrated Skin Tex…" at bounding box center [555, 82] width 590 height 28
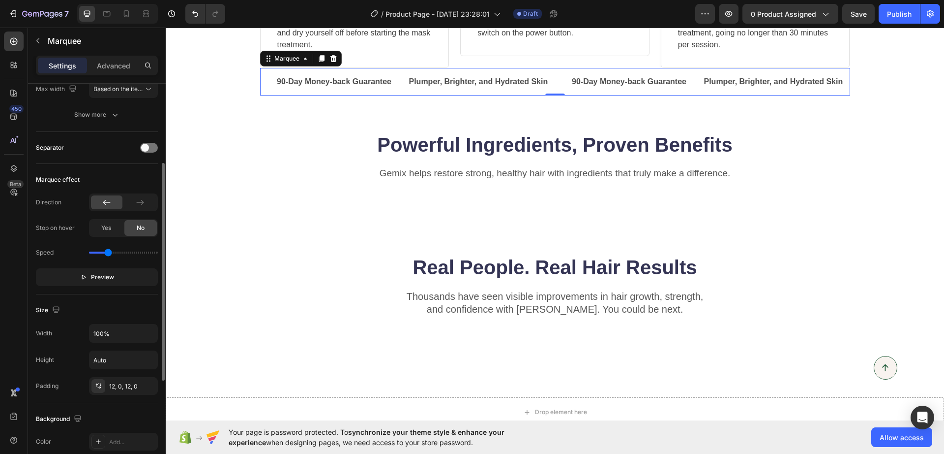
scroll to position [0, 0]
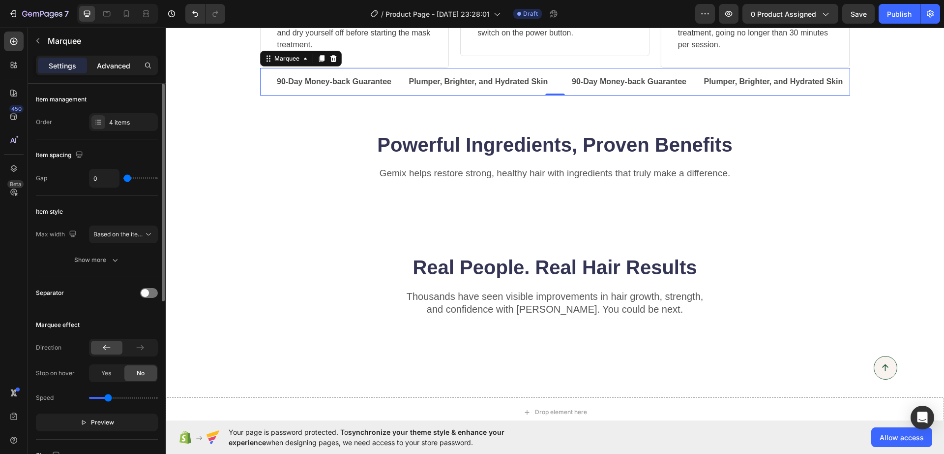
click at [115, 72] on div "Advanced" at bounding box center [113, 66] width 49 height 16
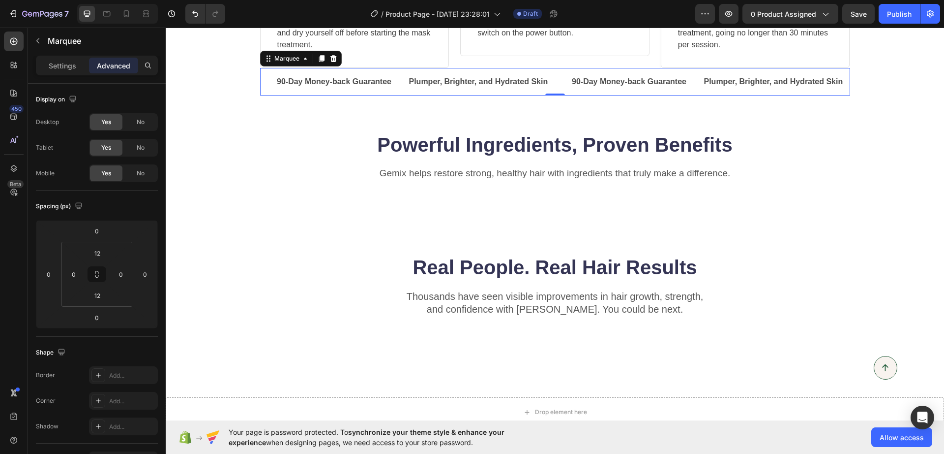
click at [684, 8] on div "/ Product Page - [DATE] 23:28:01 Draft" at bounding box center [464, 14] width 462 height 20
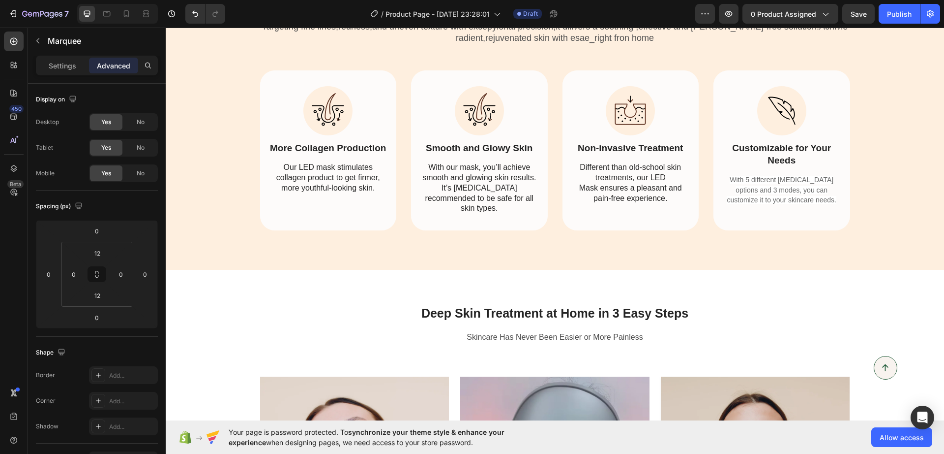
scroll to position [258, 0]
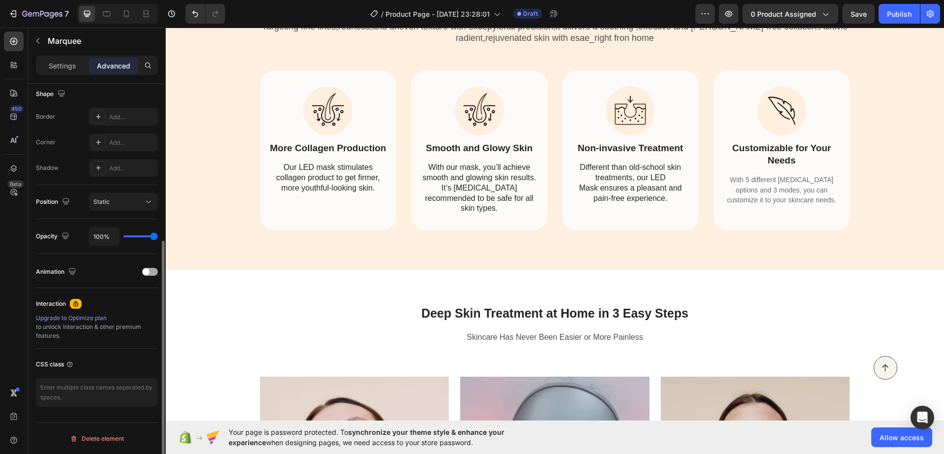
click at [149, 272] on span at bounding box center [146, 271] width 7 height 7
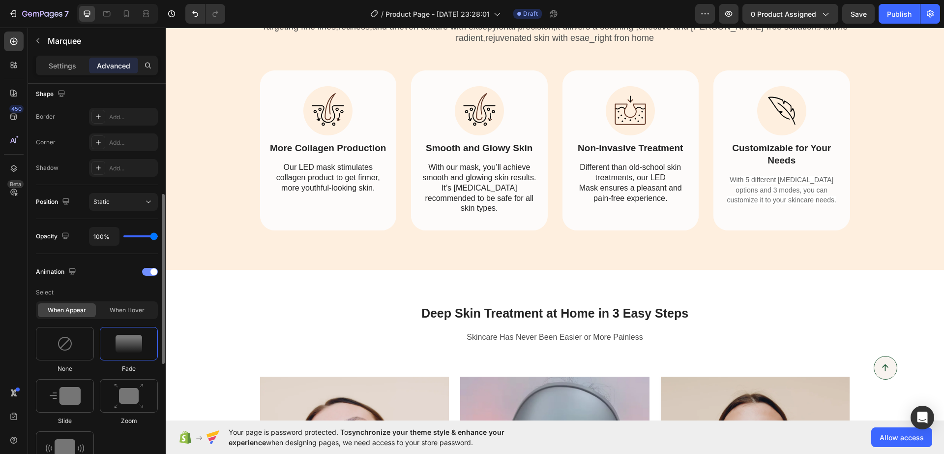
click at [147, 270] on div at bounding box center [150, 272] width 16 height 8
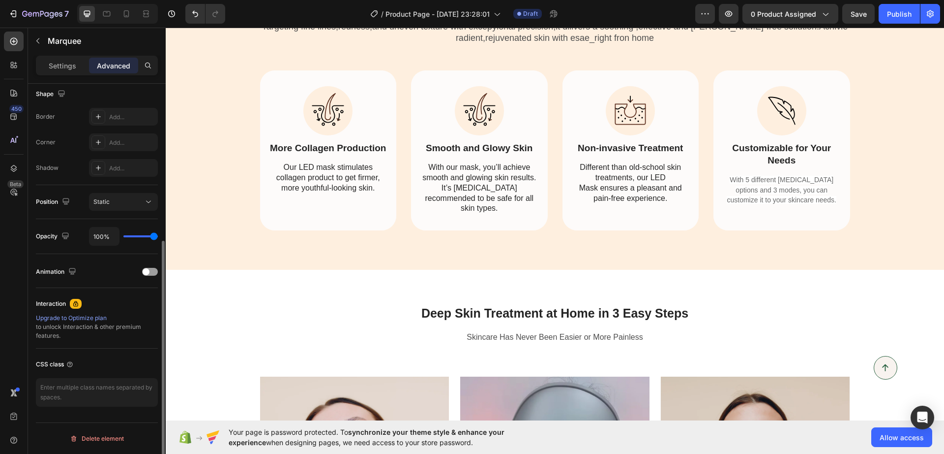
scroll to position [0, 0]
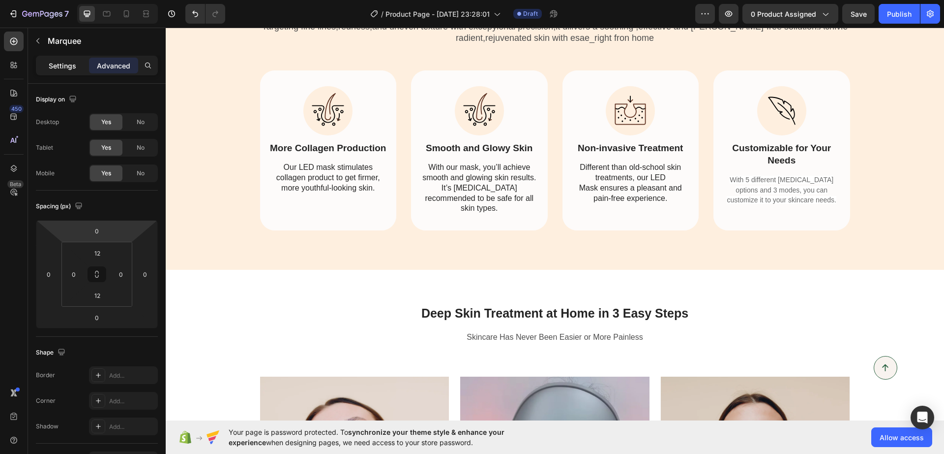
click at [84, 65] on div "Settings" at bounding box center [62, 66] width 49 height 16
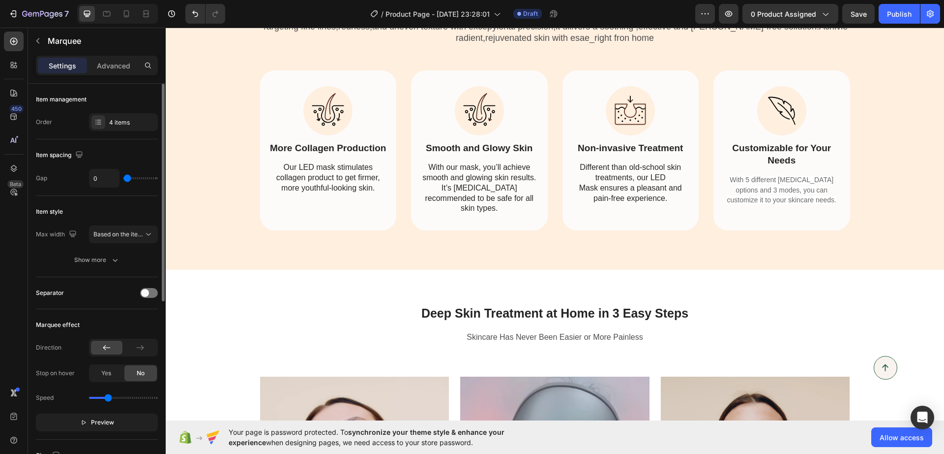
click at [53, 234] on div "Max width" at bounding box center [57, 234] width 43 height 13
click at [76, 235] on icon "button" at bounding box center [73, 234] width 10 height 10
click at [78, 268] on icon "button" at bounding box center [74, 266] width 7 height 5
type input "48"
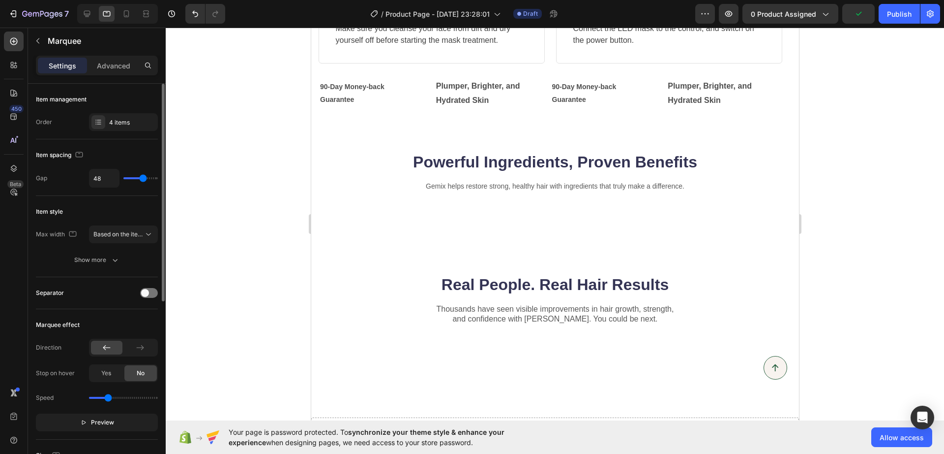
scroll to position [2631, 0]
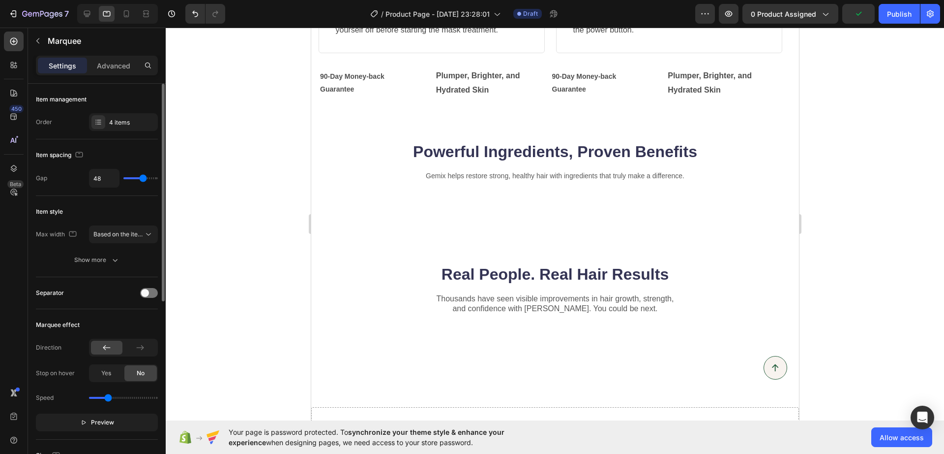
click at [57, 229] on div "Max width" at bounding box center [57, 234] width 43 height 16
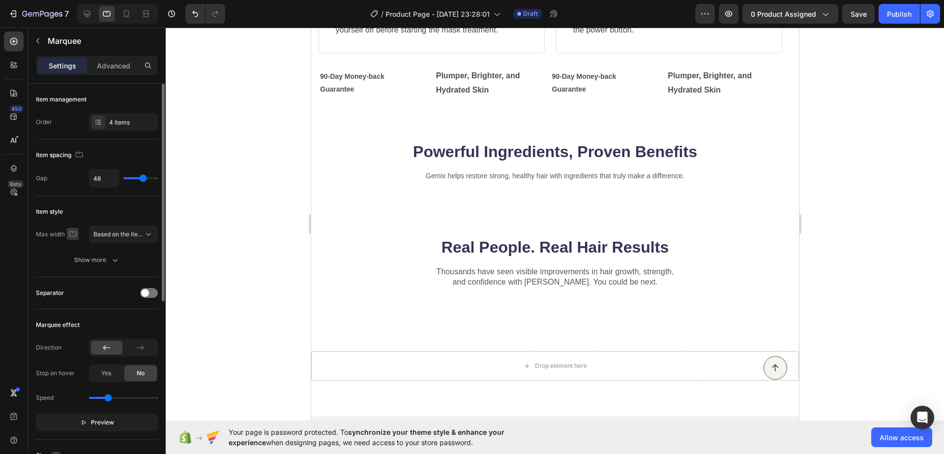
click at [67, 234] on div "Max width" at bounding box center [57, 234] width 43 height 13
click at [75, 235] on icon "button" at bounding box center [73, 234] width 10 height 10
drag, startPoint x: 73, startPoint y: 253, endPoint x: 137, endPoint y: 243, distance: 65.2
click at [73, 252] on icon "button" at bounding box center [75, 249] width 10 height 10
type input "0"
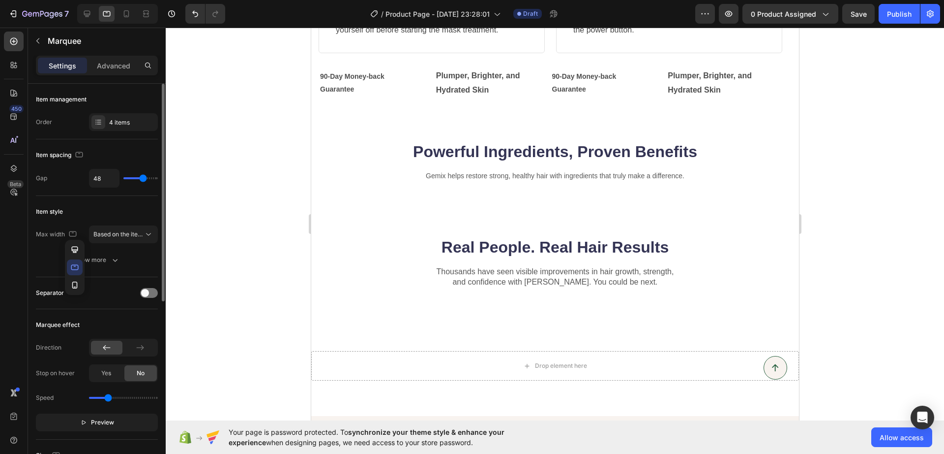
type input "0"
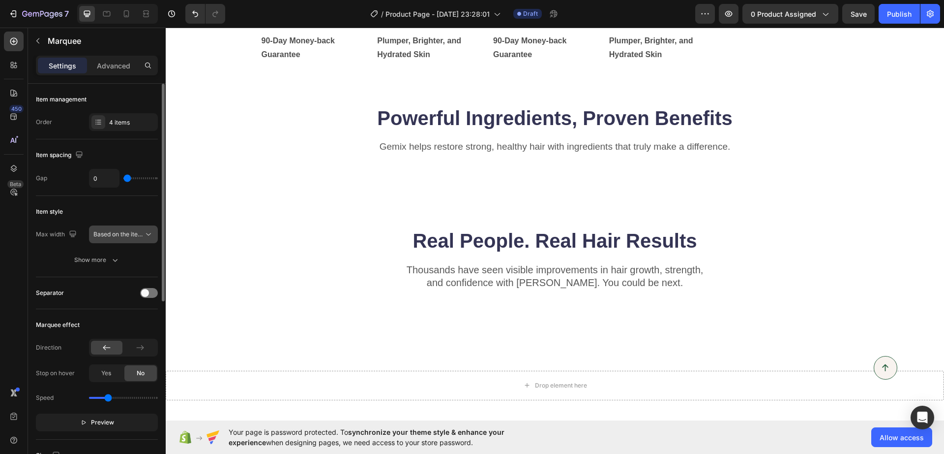
scroll to position [2571, 0]
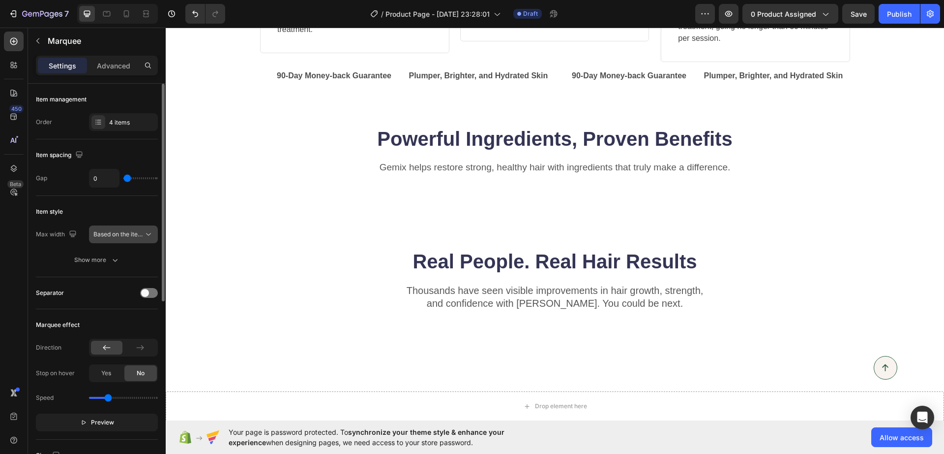
click at [150, 231] on icon at bounding box center [149, 234] width 10 height 10
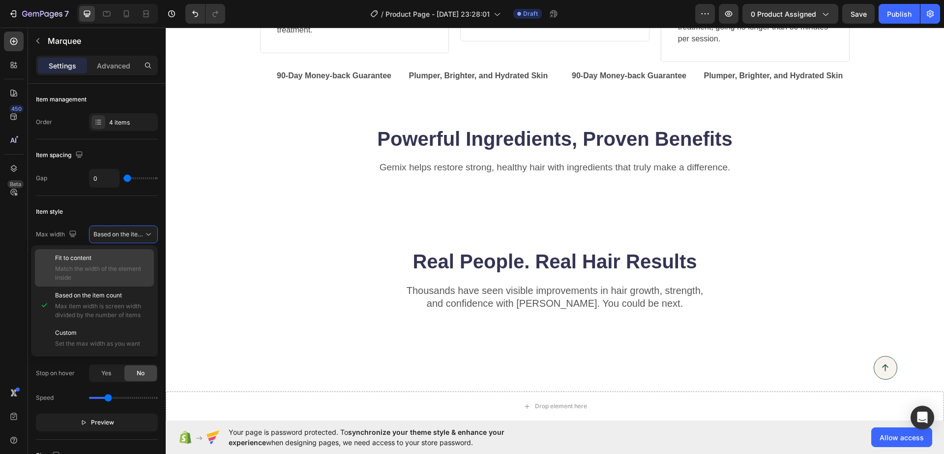
click at [115, 256] on p "Fit to content" at bounding box center [102, 257] width 94 height 9
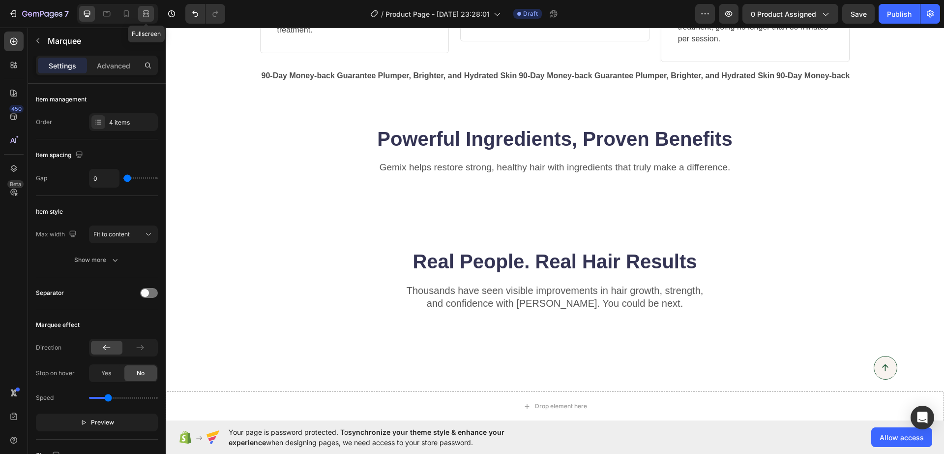
click at [147, 18] on icon at bounding box center [146, 14] width 10 height 10
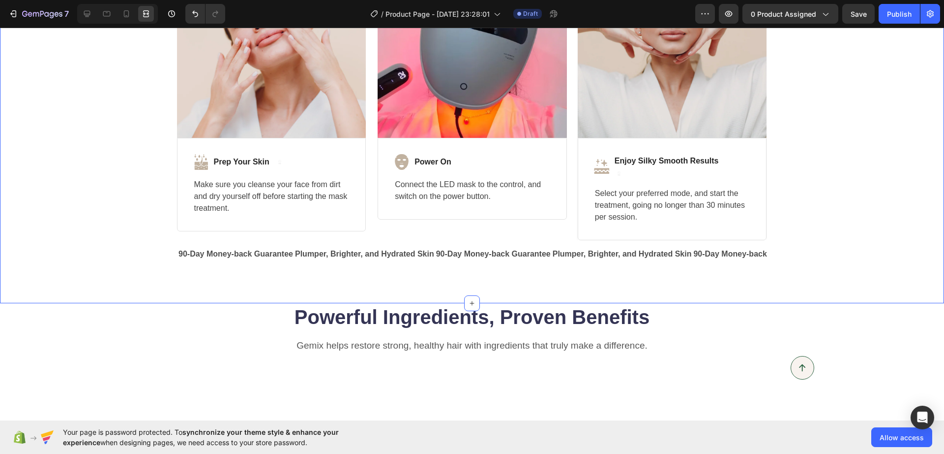
scroll to position [2387, 0]
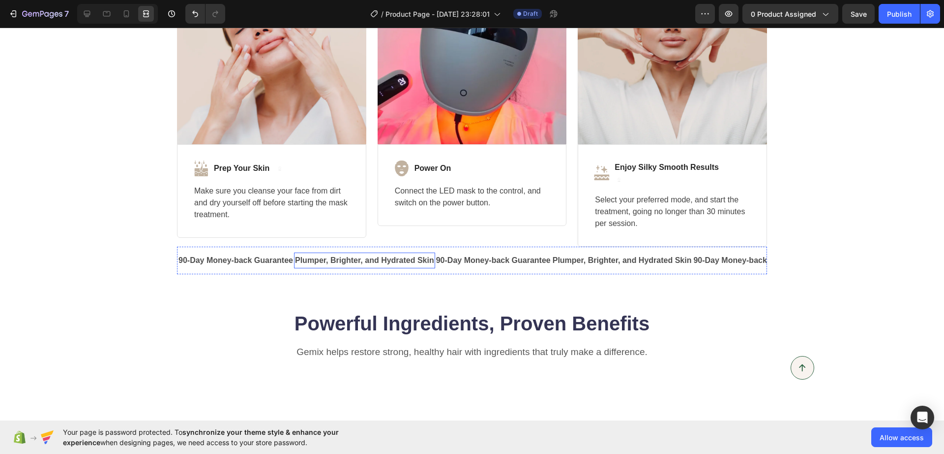
click at [301, 265] on p "Plumper, Brighter, and Hydrated Skin" at bounding box center [364, 260] width 139 height 14
click at [88, 14] on icon at bounding box center [87, 14] width 6 height 6
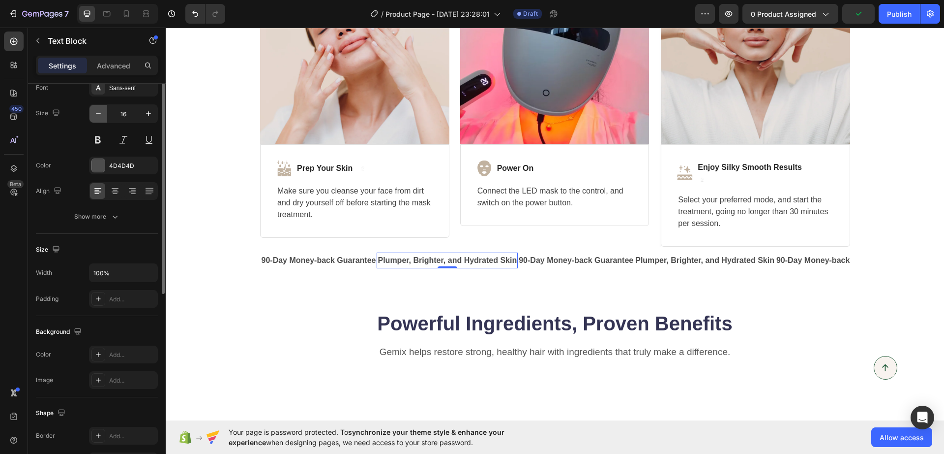
scroll to position [0, 0]
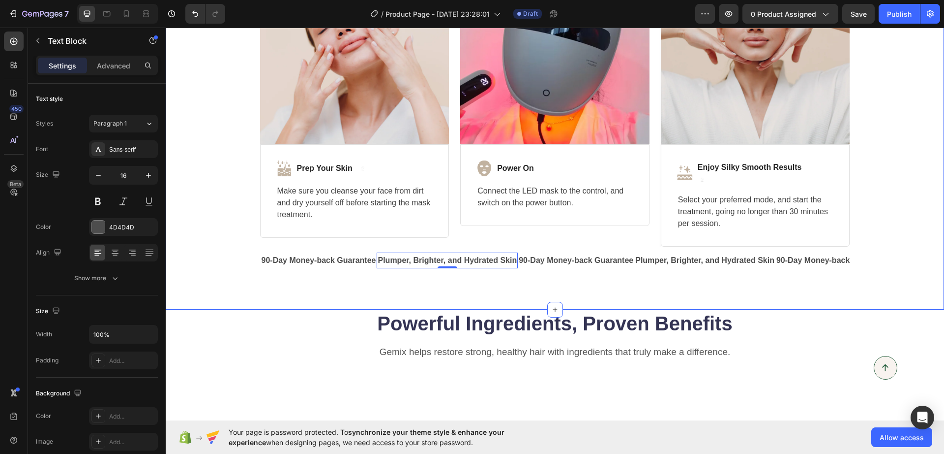
click at [269, 272] on div "90-Day Money-back Guarantee Text Block Plumper, Brighter, and Hydrated Skin Tex…" at bounding box center [555, 260] width 590 height 28
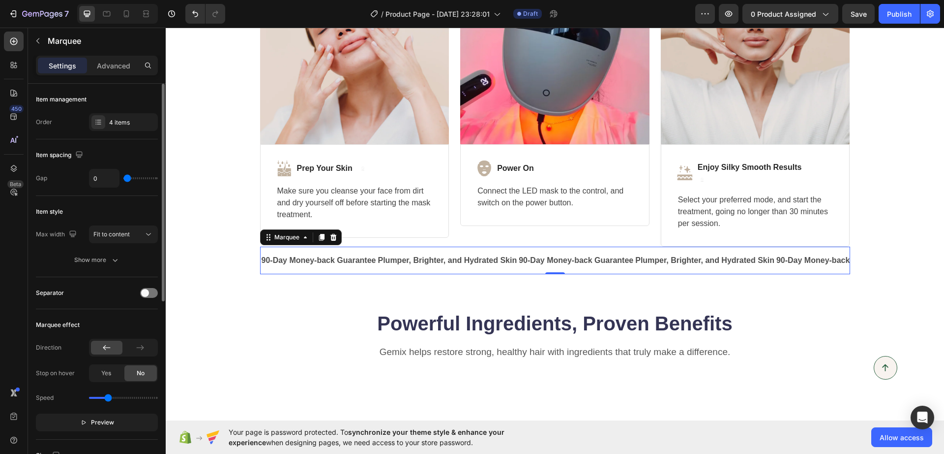
scroll to position [123, 0]
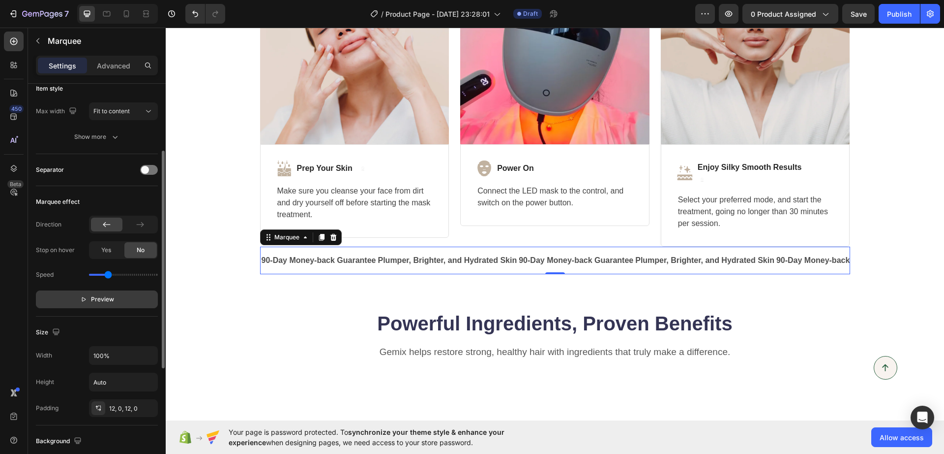
click at [80, 293] on button "Preview" at bounding box center [97, 299] width 122 height 18
click at [155, 10] on div at bounding box center [117, 14] width 81 height 20
click at [145, 9] on icon at bounding box center [146, 14] width 10 height 10
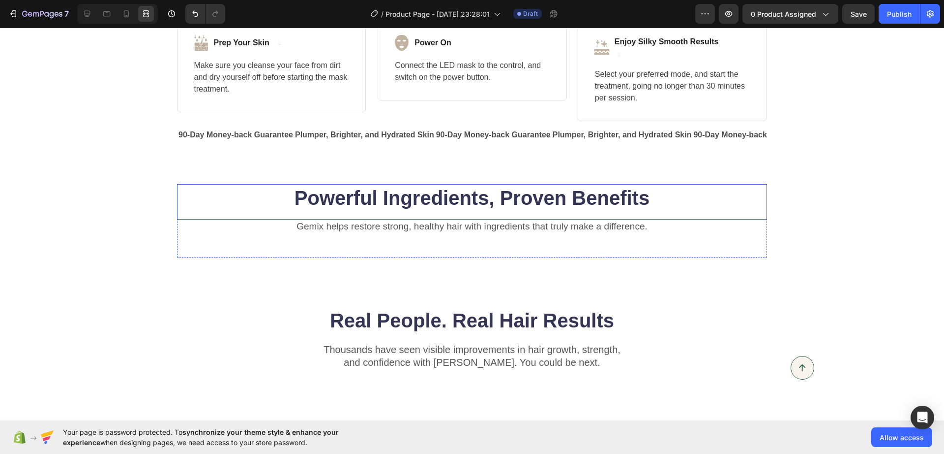
scroll to position [2510, 0]
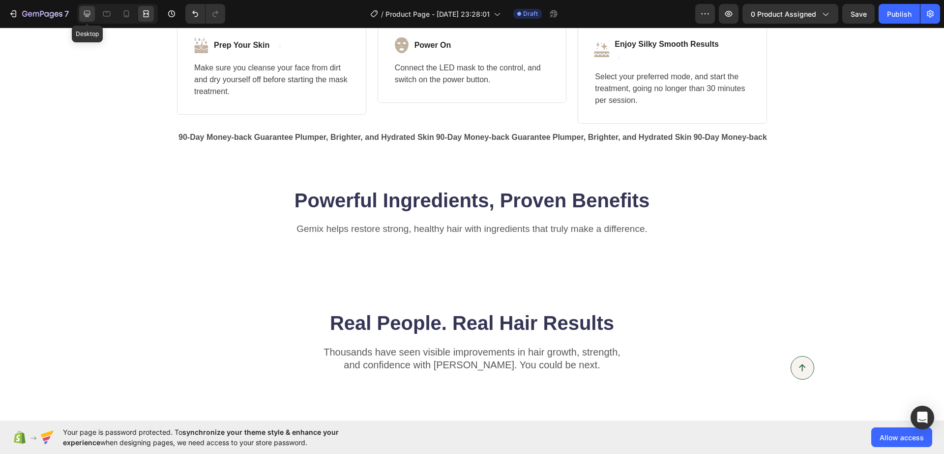
click at [86, 18] on icon at bounding box center [87, 14] width 10 height 10
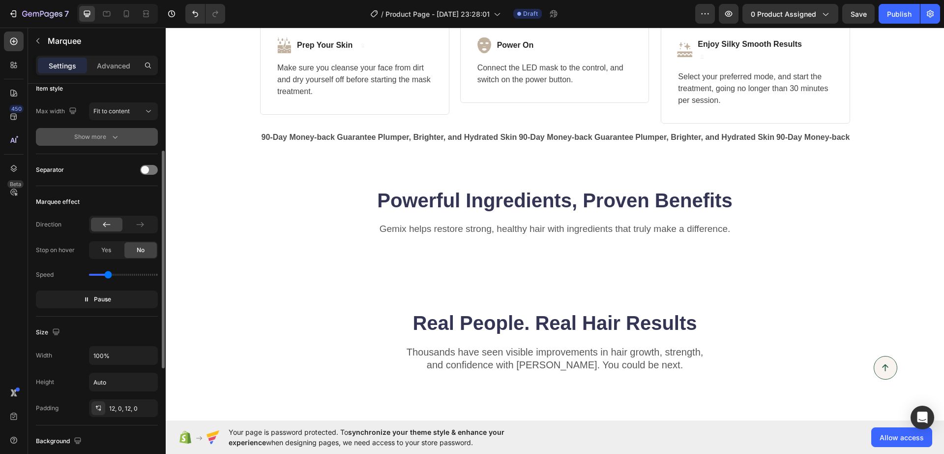
click at [91, 141] on div "Show more" at bounding box center [97, 137] width 46 height 10
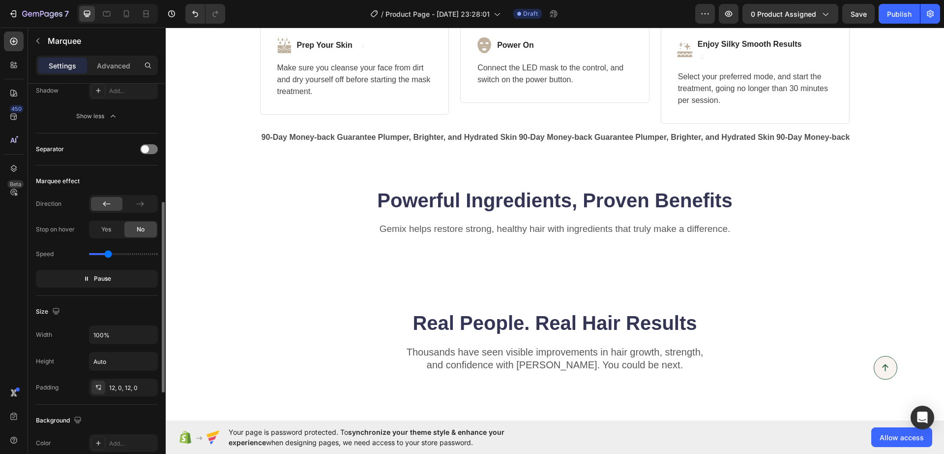
scroll to position [307, 0]
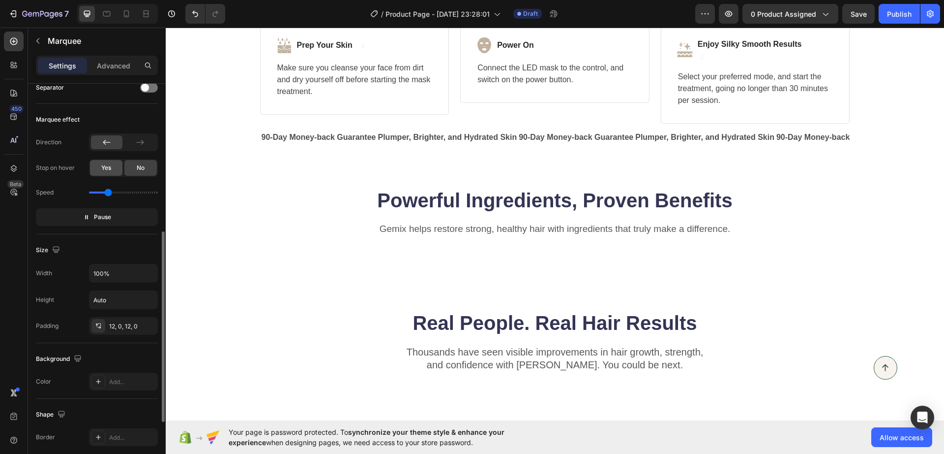
click at [97, 169] on div "Yes" at bounding box center [106, 168] width 32 height 16
click at [98, 169] on div "Yes" at bounding box center [106, 168] width 32 height 16
click at [133, 168] on div "No" at bounding box center [140, 168] width 32 height 16
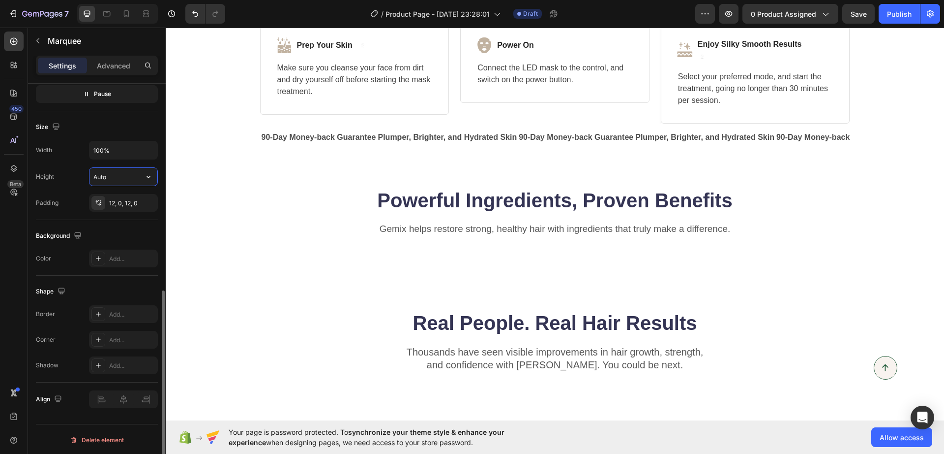
click at [102, 174] on input "Auto" at bounding box center [124, 177] width 68 height 18
click at [117, 258] on div "Add..." at bounding box center [132, 257] width 46 height 9
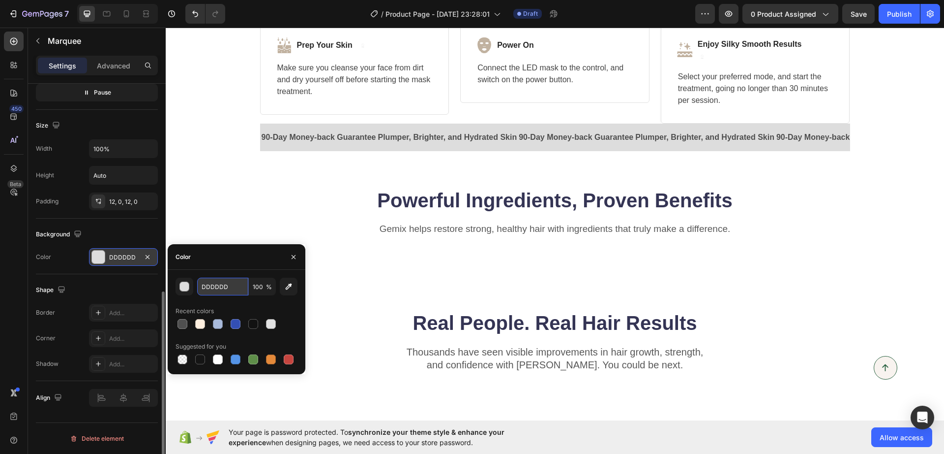
click at [217, 287] on input "DDDDDD" at bounding box center [222, 286] width 51 height 18
click at [217, 286] on input "DDDDDD" at bounding box center [222, 286] width 51 height 18
paste input "#EDEAE"
type input "#EDEAED"
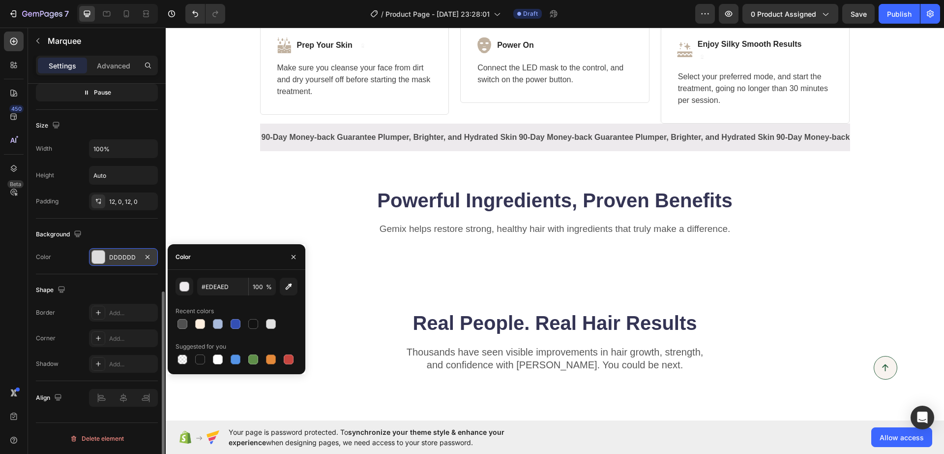
click at [213, 213] on div "Powerful Ingredients, Proven Benefits Heading Gemix helps restore strong, healt…" at bounding box center [555, 222] width 700 height 73
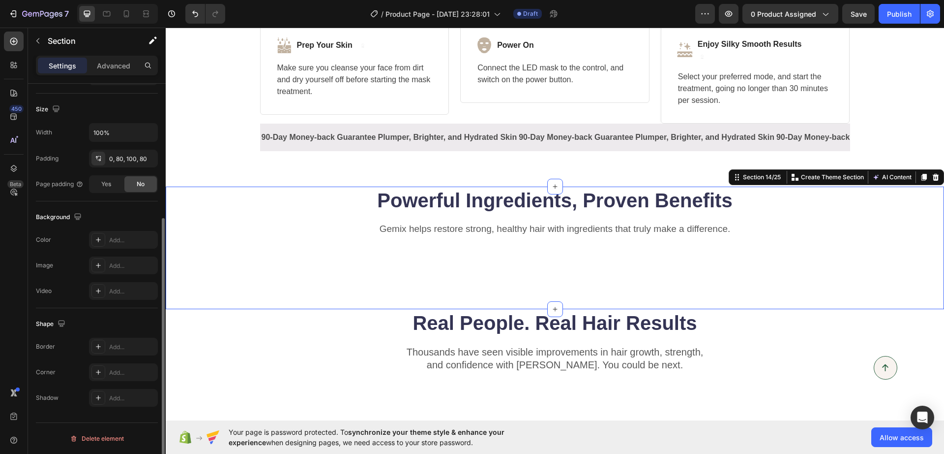
scroll to position [0, 0]
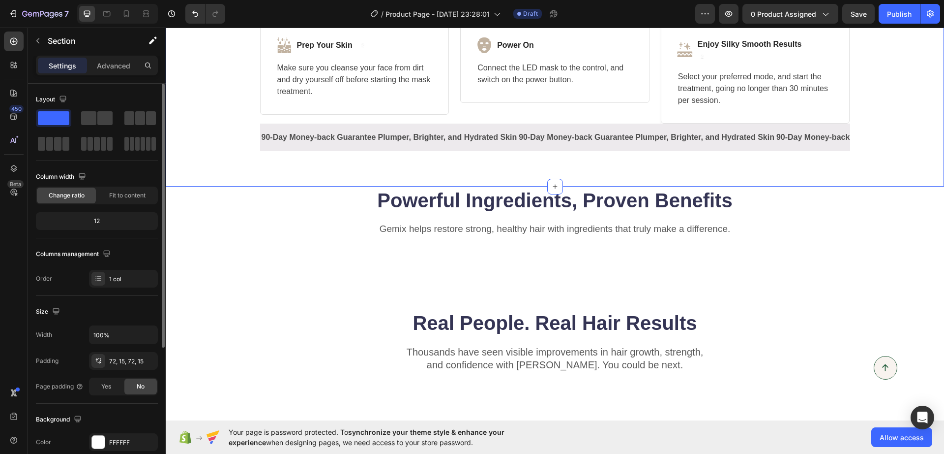
click at [78, 193] on span "Change ratio" at bounding box center [67, 195] width 36 height 9
click at [115, 188] on div "Fit to content" at bounding box center [127, 195] width 59 height 16
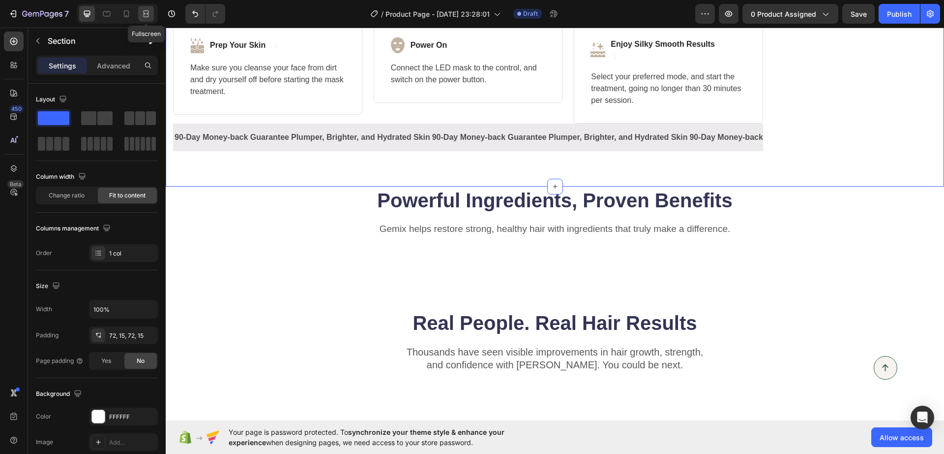
click at [141, 14] on icon at bounding box center [146, 14] width 10 height 10
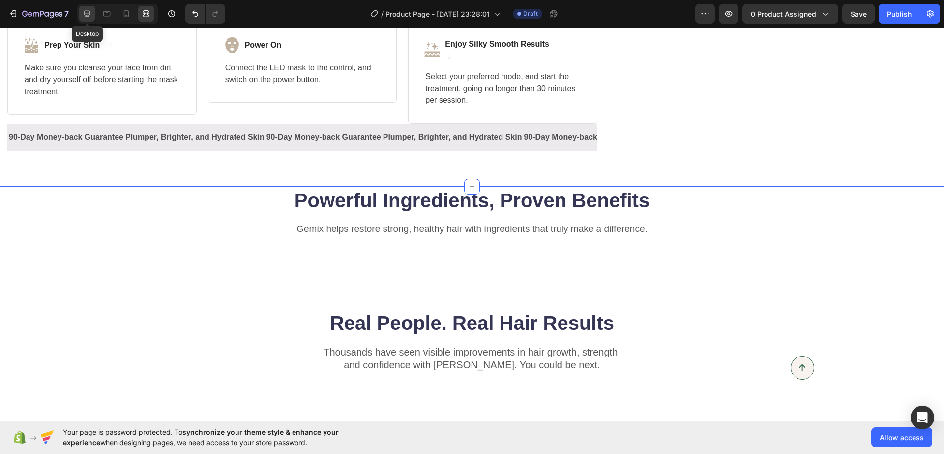
click at [87, 18] on icon at bounding box center [87, 14] width 10 height 10
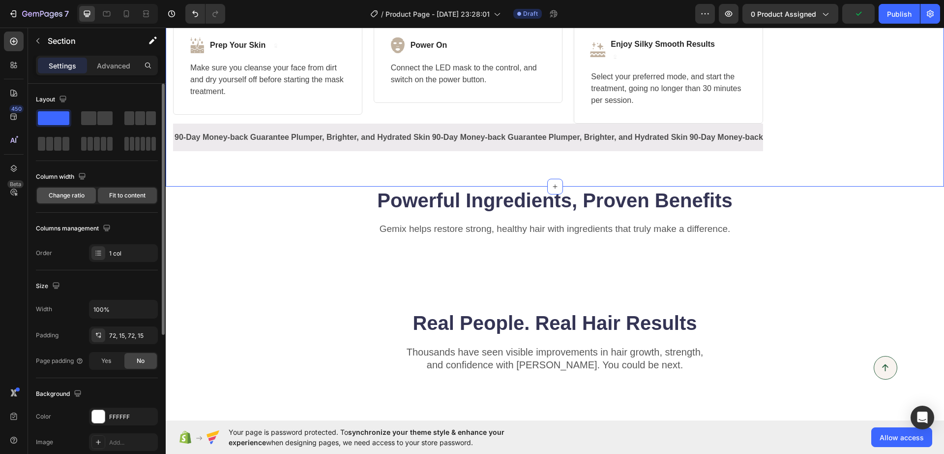
click at [53, 197] on span "Change ratio" at bounding box center [67, 195] width 36 height 9
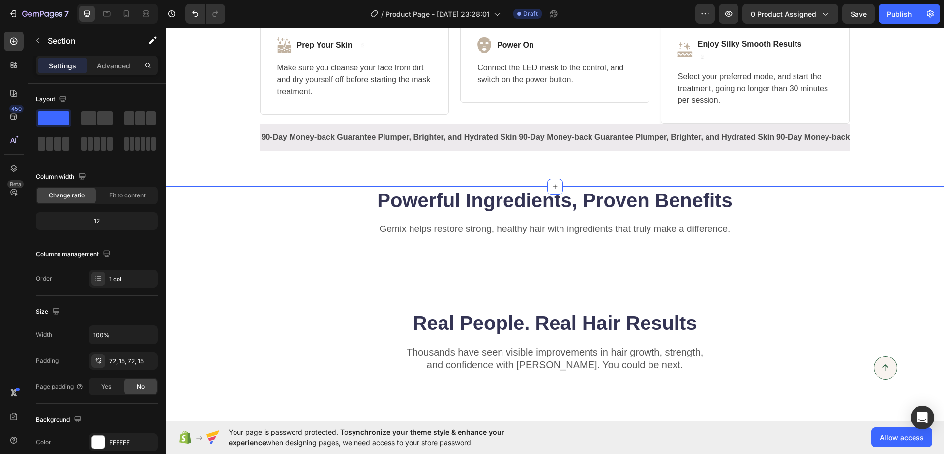
click at [271, 143] on p "90-Day Money-back Guarantee" at bounding box center [319, 137] width 115 height 14
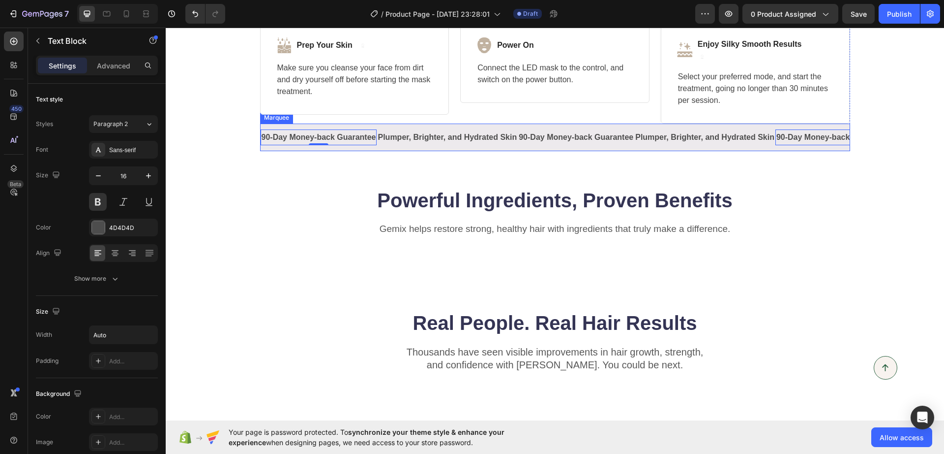
click at [408, 147] on div "90-Day Money-back Guarantee Text Block 0 Plumper, Brighter, and Hydrated Skin T…" at bounding box center [555, 137] width 590 height 28
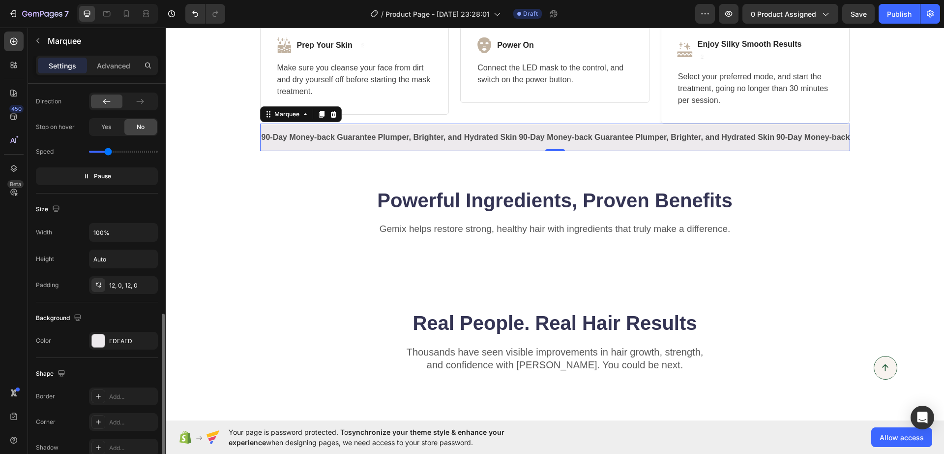
scroll to position [307, 0]
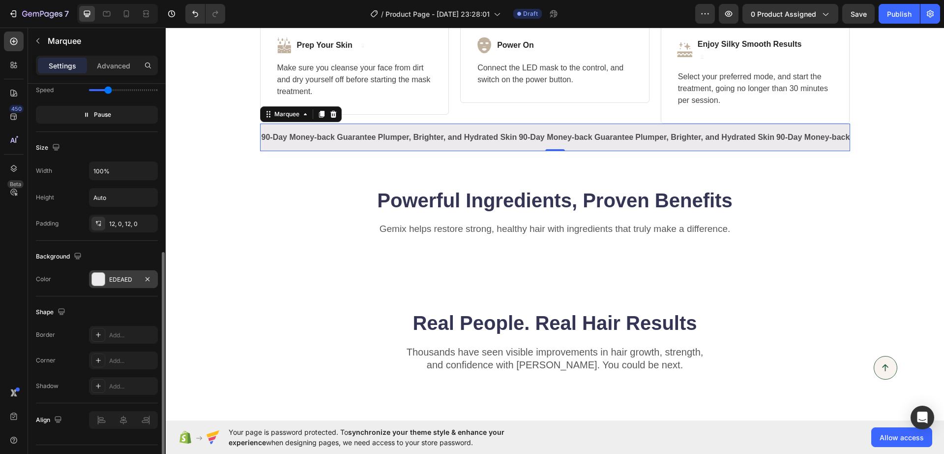
click at [118, 276] on div "EDEAED" at bounding box center [123, 279] width 29 height 9
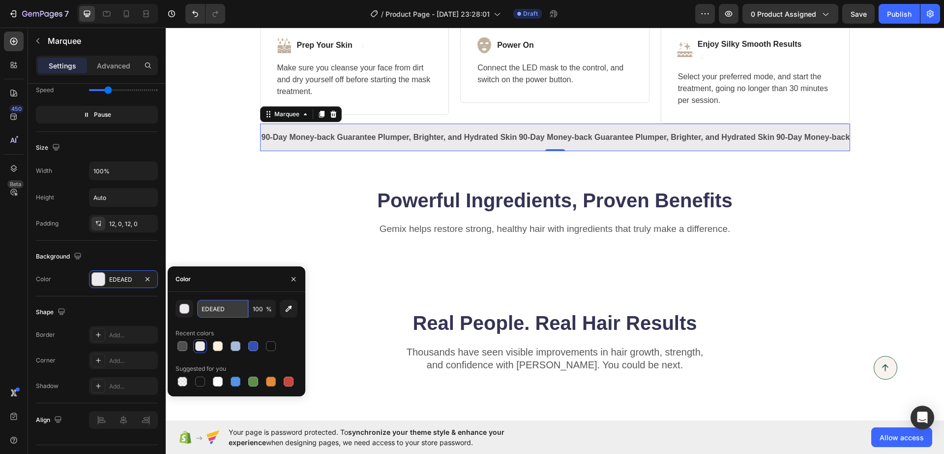
click at [201, 305] on input "EDEAED" at bounding box center [222, 309] width 51 height 18
click at [203, 305] on input "EDEAED" at bounding box center [222, 309] width 51 height 18
paste input "#FFF9F6"
type input "#FFF9F6"
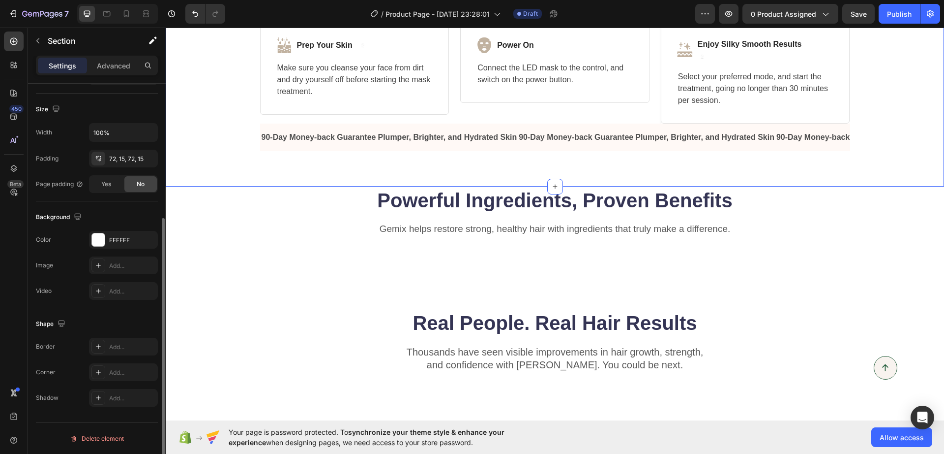
scroll to position [0, 0]
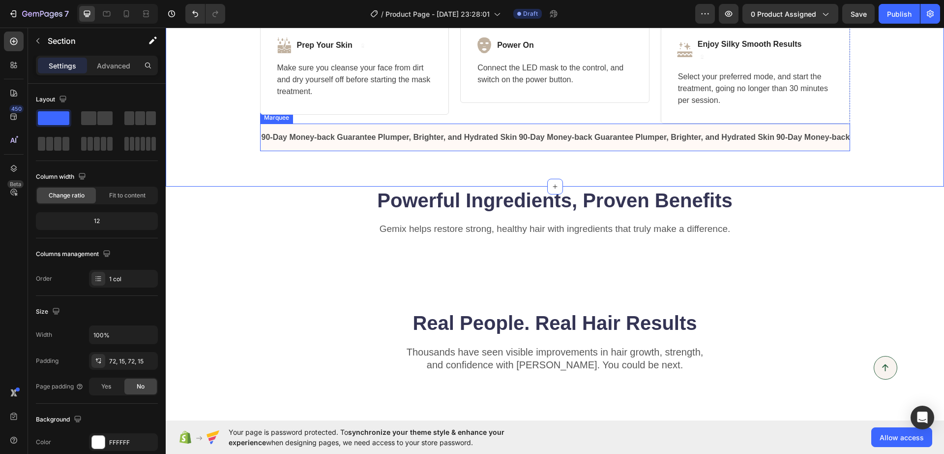
click at [284, 149] on div "90-Day Money-back Guarantee Text Block Plumper, Brighter, and Hydrated Skin Tex…" at bounding box center [555, 137] width 590 height 28
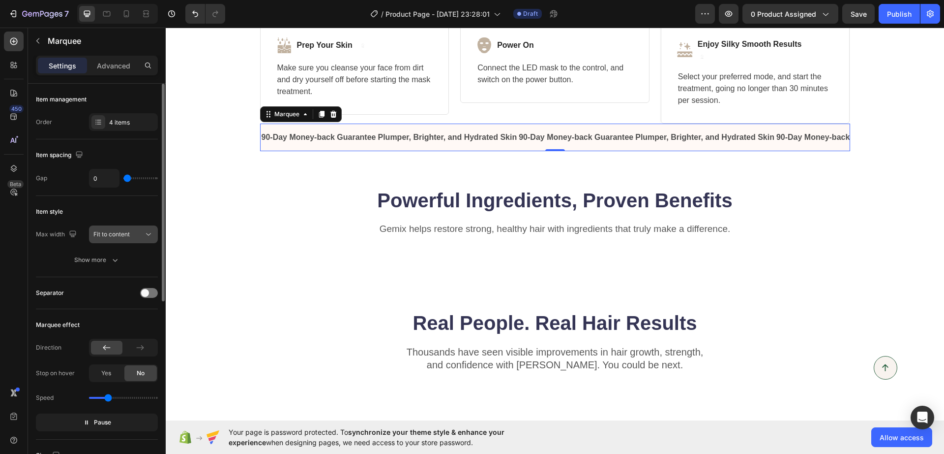
click at [118, 229] on div "Fit to content" at bounding box center [123, 234] width 60 height 10
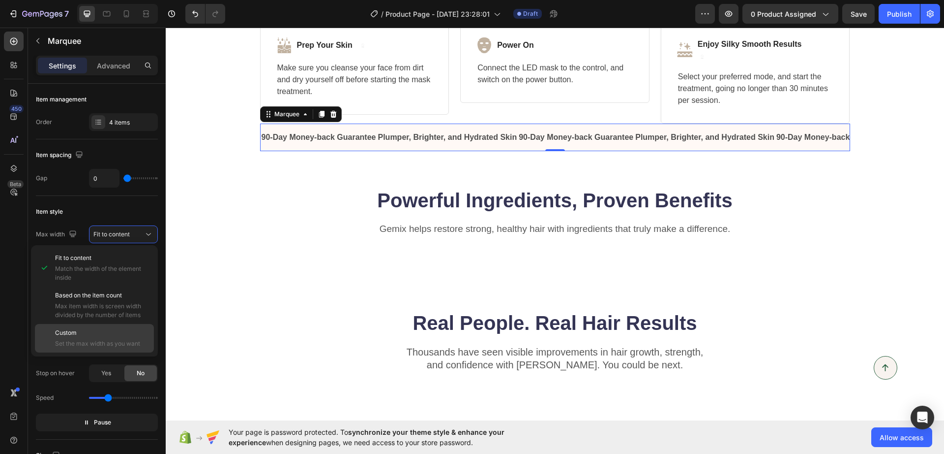
click at [103, 331] on p "Custom" at bounding box center [102, 332] width 94 height 9
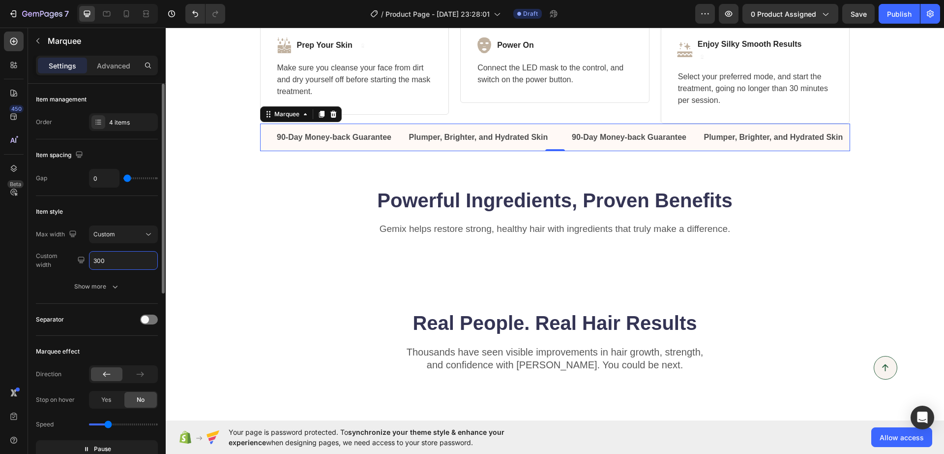
click at [115, 265] on input "300" at bounding box center [124, 260] width 68 height 18
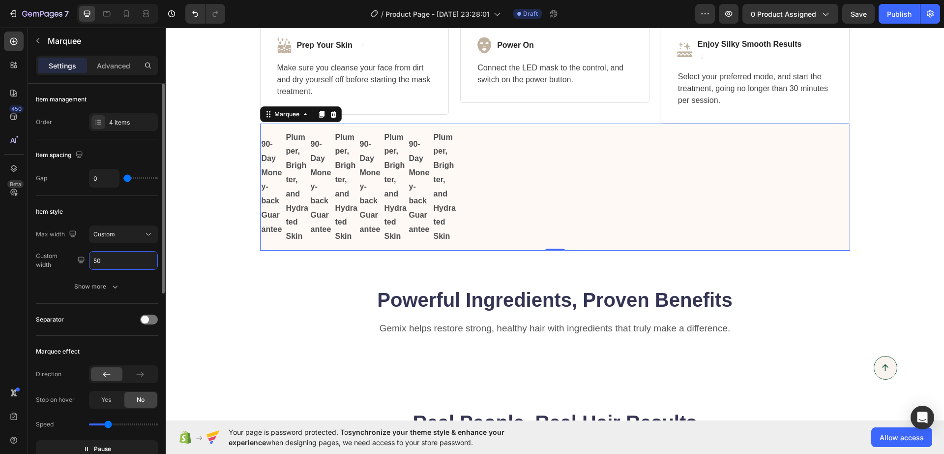
type input "5"
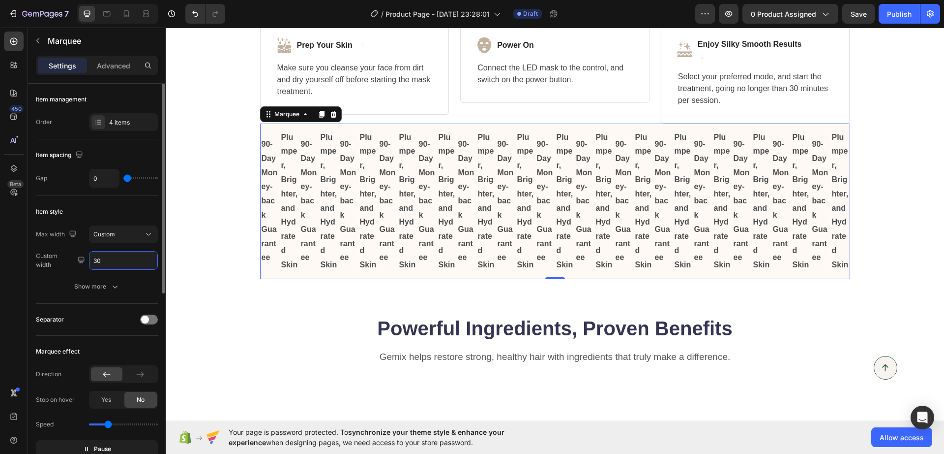
type input "300"
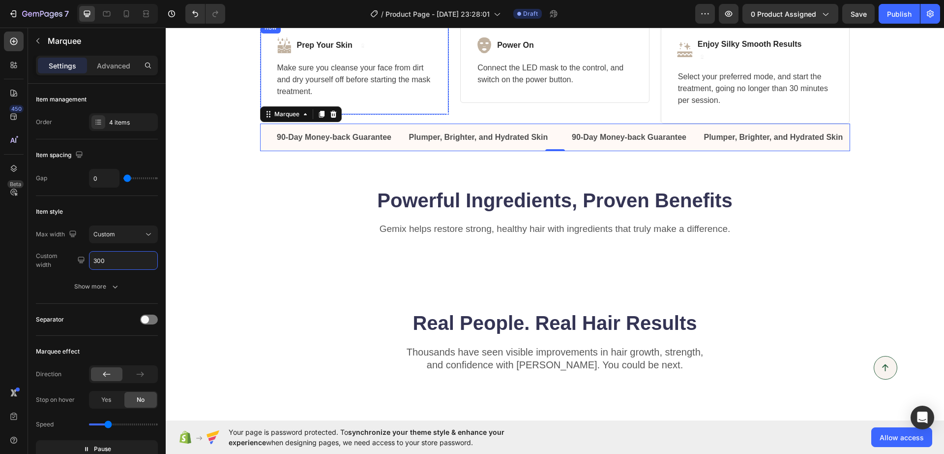
click at [396, 108] on div "Image Prep Your Skin Text block Image Row Make sure you cleanse your face from …" at bounding box center [354, 67] width 189 height 93
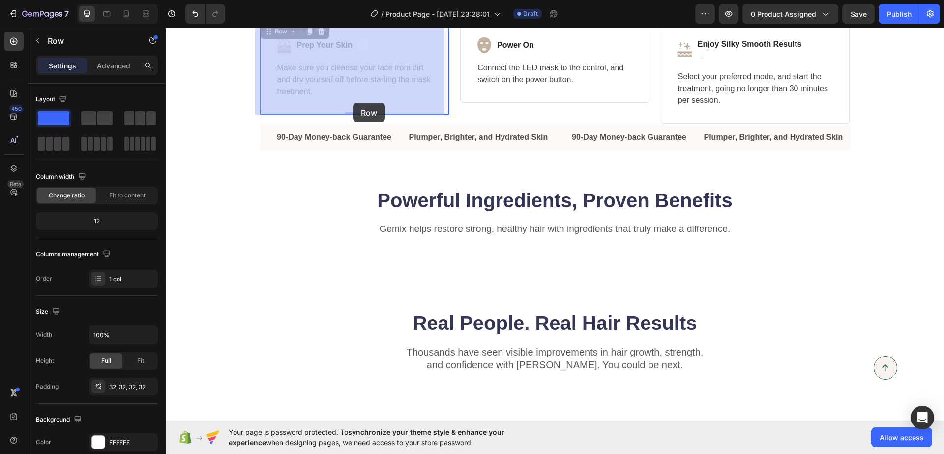
drag, startPoint x: 355, startPoint y: 110, endPoint x: 353, endPoint y: 99, distance: 11.0
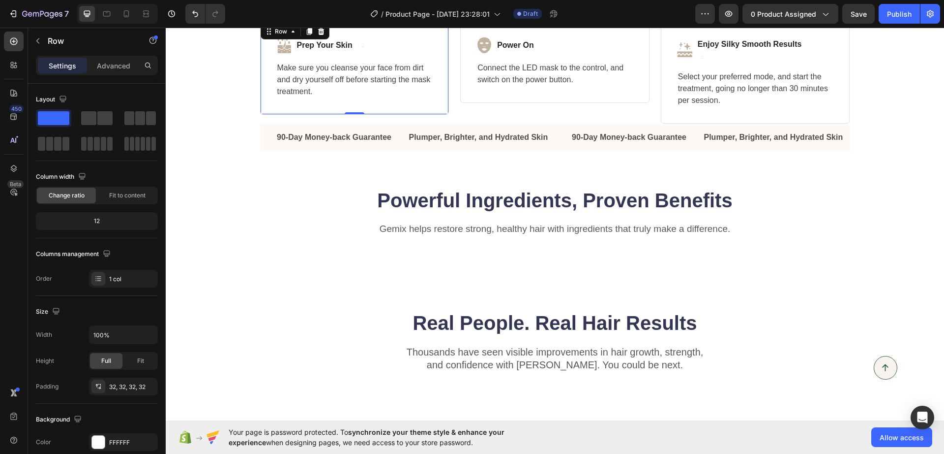
click at [350, 111] on div "0" at bounding box center [355, 114] width 10 height 8
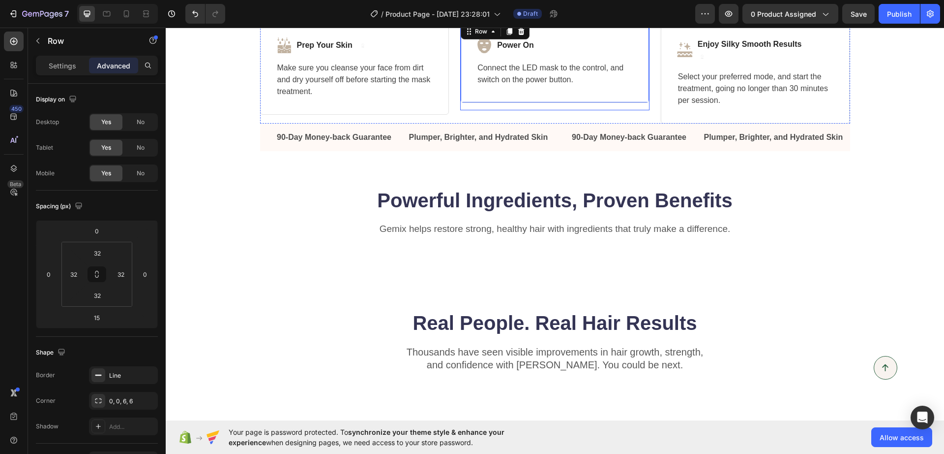
drag, startPoint x: 551, startPoint y: 103, endPoint x: 548, endPoint y: 95, distance: 7.8
click at [549, 113] on div at bounding box center [555, 112] width 20 height 3
type input "8"
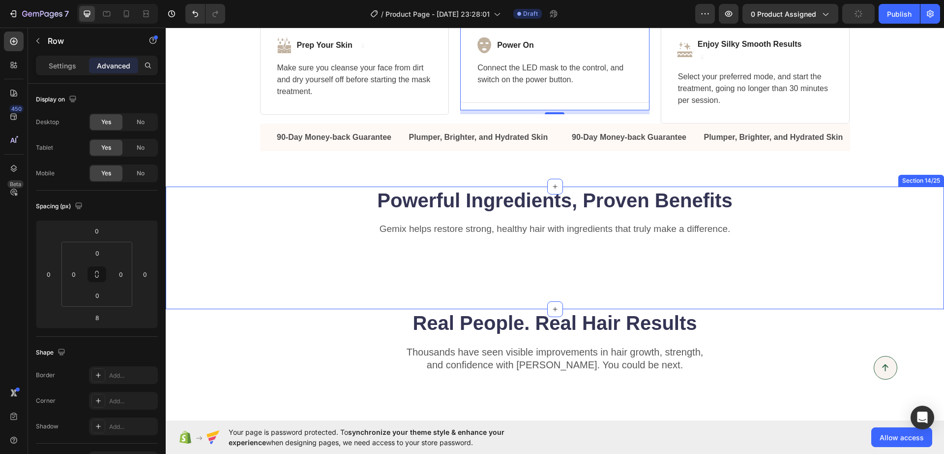
drag, startPoint x: 326, startPoint y: 301, endPoint x: 330, endPoint y: 297, distance: 5.9
click at [328, 300] on div "Powerful Ingredients, Proven Benefits Heading Gemix helps restore strong, healt…" at bounding box center [555, 247] width 779 height 122
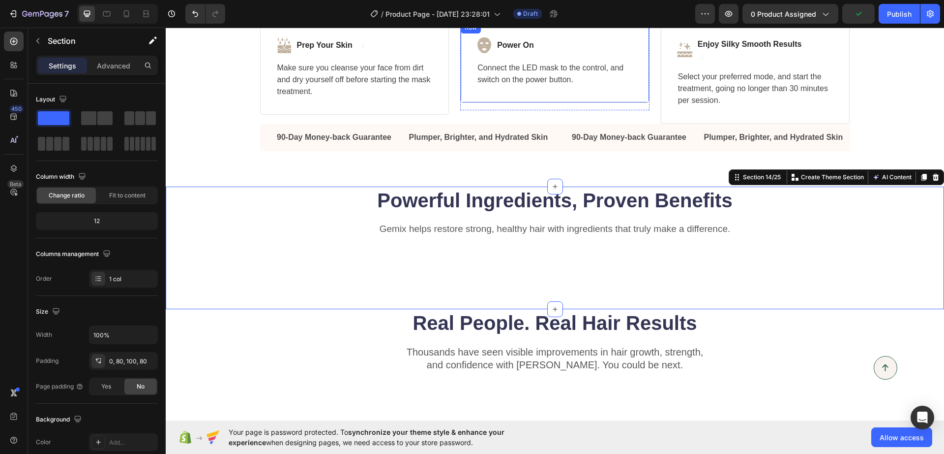
click at [504, 98] on div "Image Power On Text block Row Connect the LED mask to the control, and switch o…" at bounding box center [554, 62] width 189 height 82
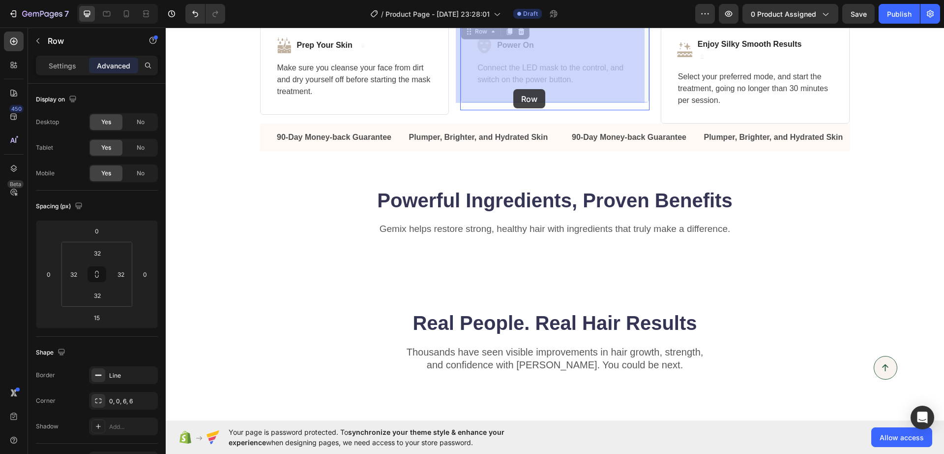
drag, startPoint x: 515, startPoint y: 102, endPoint x: 514, endPoint y: 89, distance: 13.4
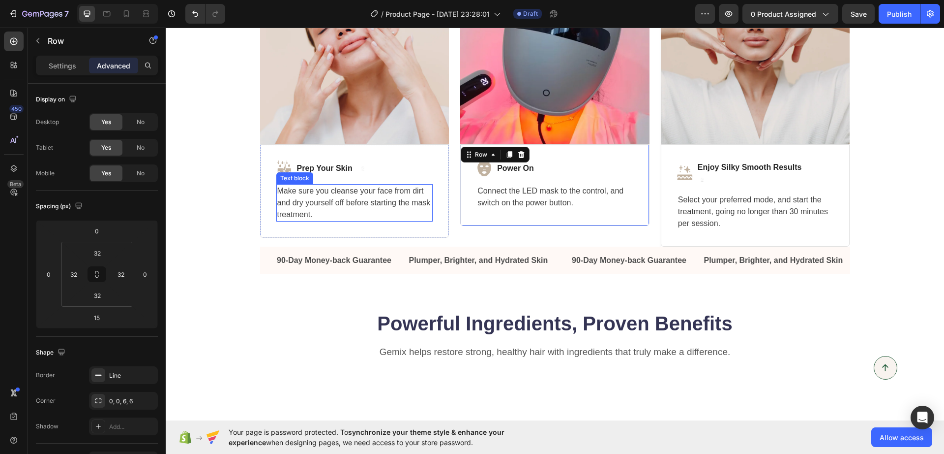
scroll to position [2571, 0]
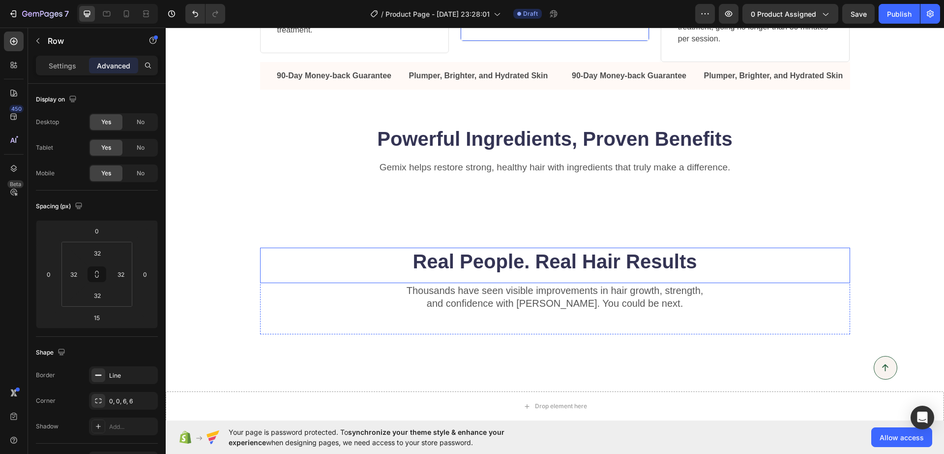
click at [334, 252] on h2 "Real People. Real Hair Results" at bounding box center [555, 261] width 590 height 28
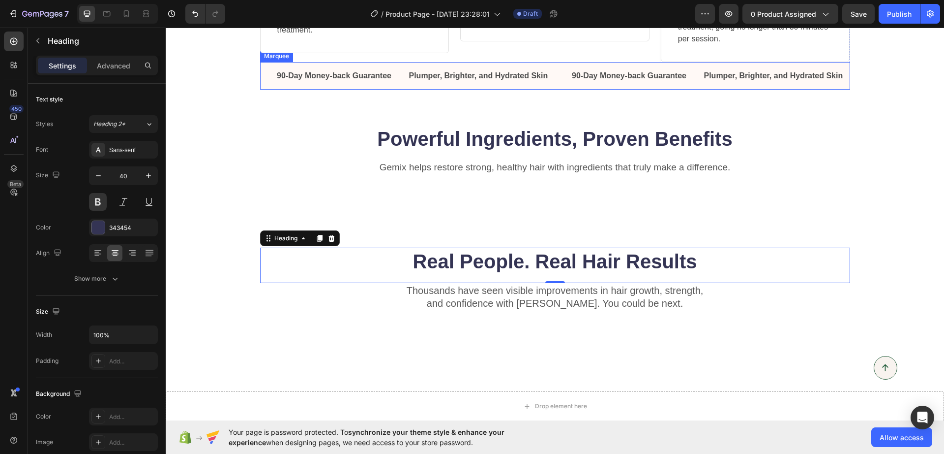
click at [389, 84] on div "90-Day Money-back Guarantee Text Block Plumper, Brighter, and Hydrated Skin Tex…" at bounding box center [555, 76] width 590 height 28
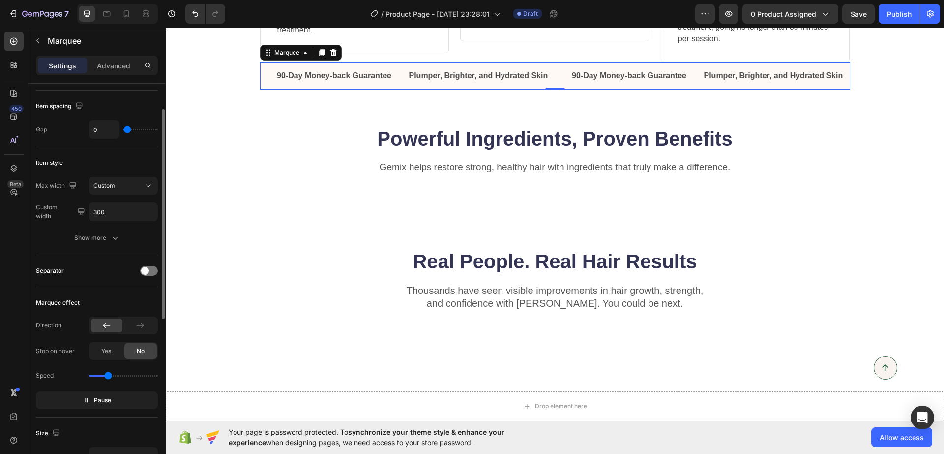
scroll to position [0, 0]
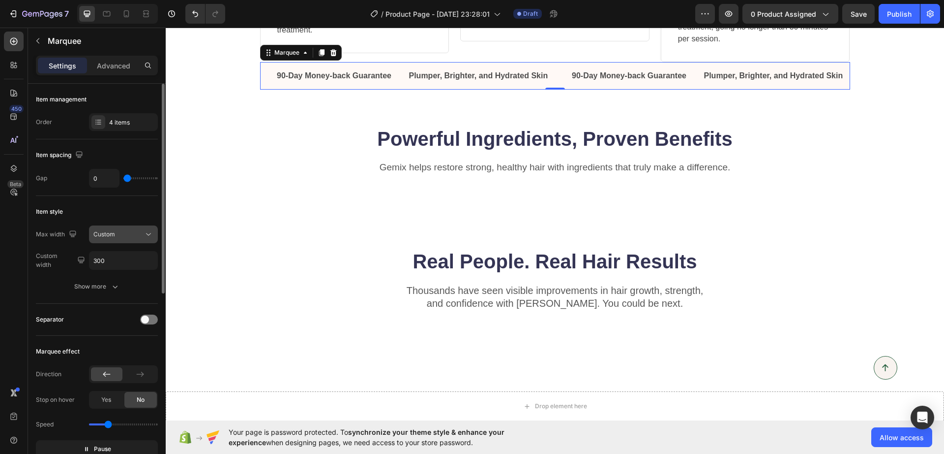
click at [110, 238] on span "Custom" at bounding box center [104, 234] width 22 height 9
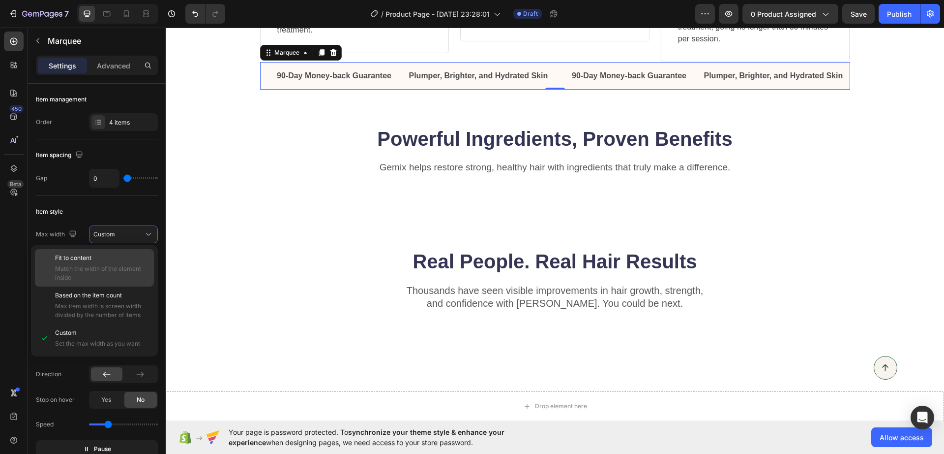
click at [98, 257] on p "Fit to content" at bounding box center [102, 257] width 94 height 9
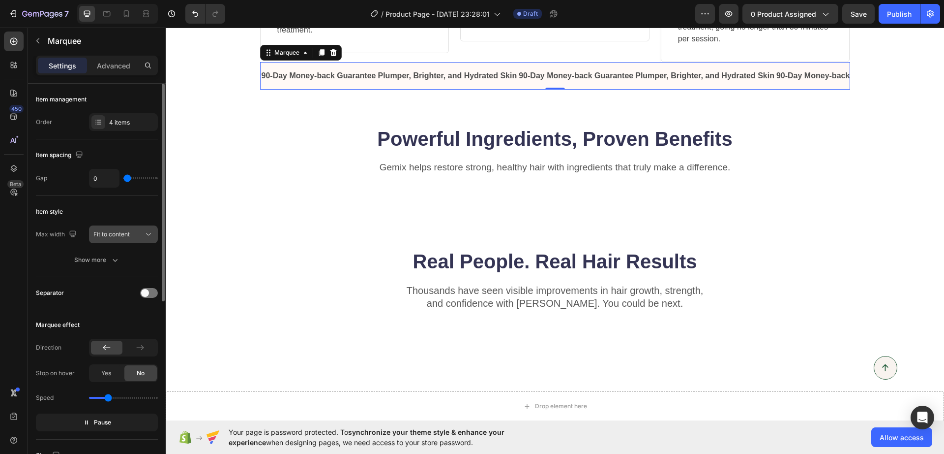
click at [99, 241] on button "Fit to content" at bounding box center [123, 234] width 69 height 18
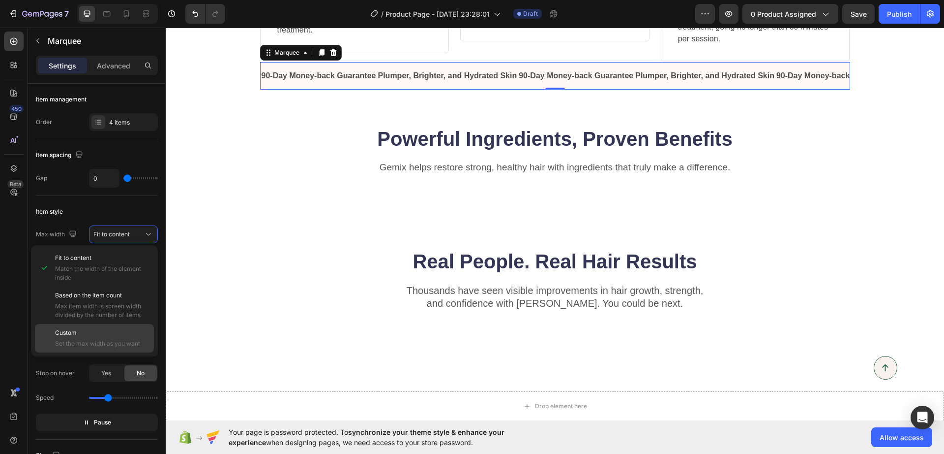
click at [67, 327] on div "Custom Set the max width as you want" at bounding box center [94, 338] width 119 height 29
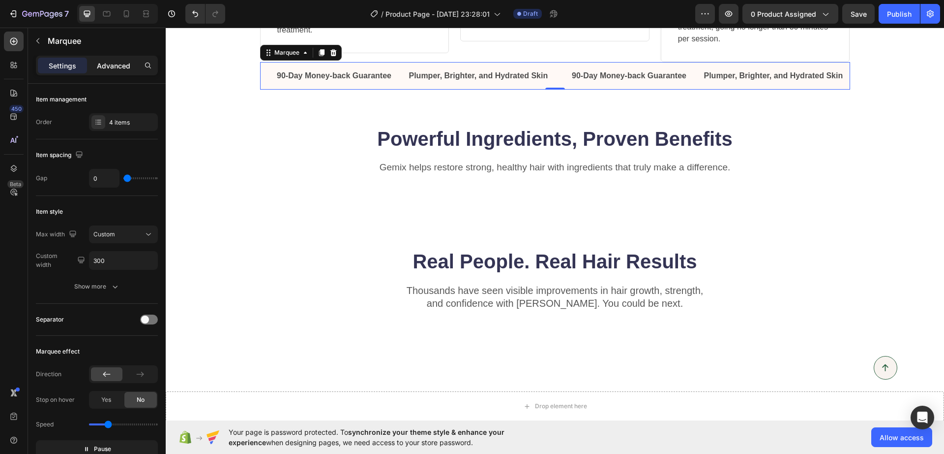
click at [122, 64] on p "Advanced" at bounding box center [113, 66] width 33 height 10
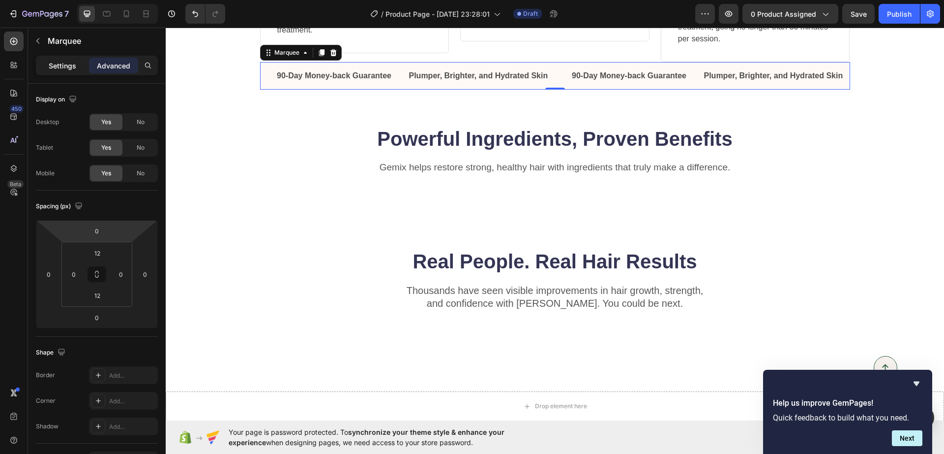
click at [70, 71] on div "Settings" at bounding box center [62, 66] width 49 height 16
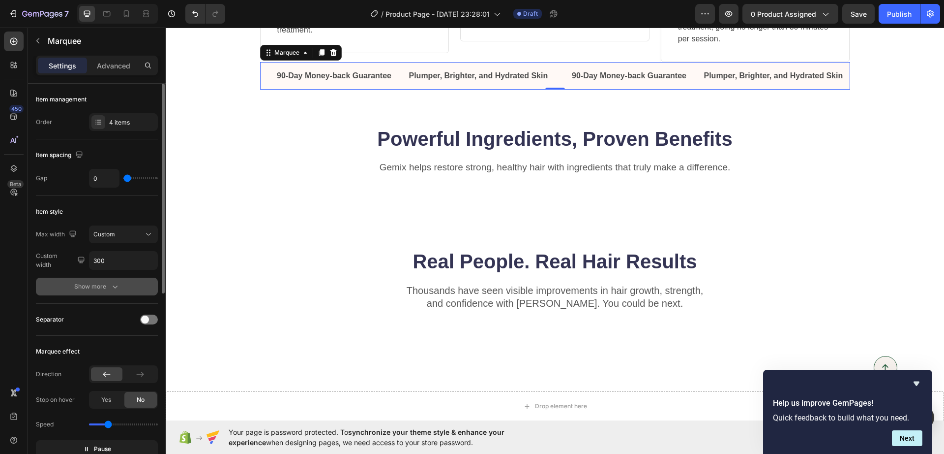
click at [95, 284] on div "Show more" at bounding box center [97, 286] width 46 height 10
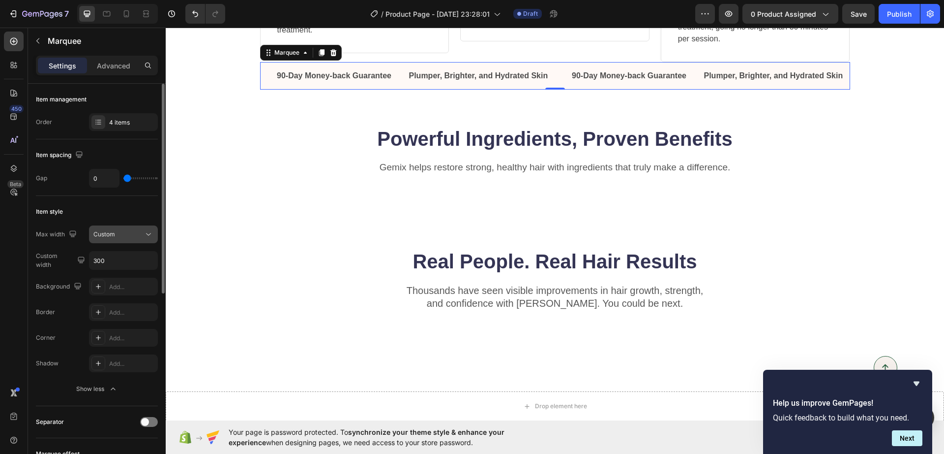
click at [118, 231] on div "Custom" at bounding box center [118, 234] width 50 height 9
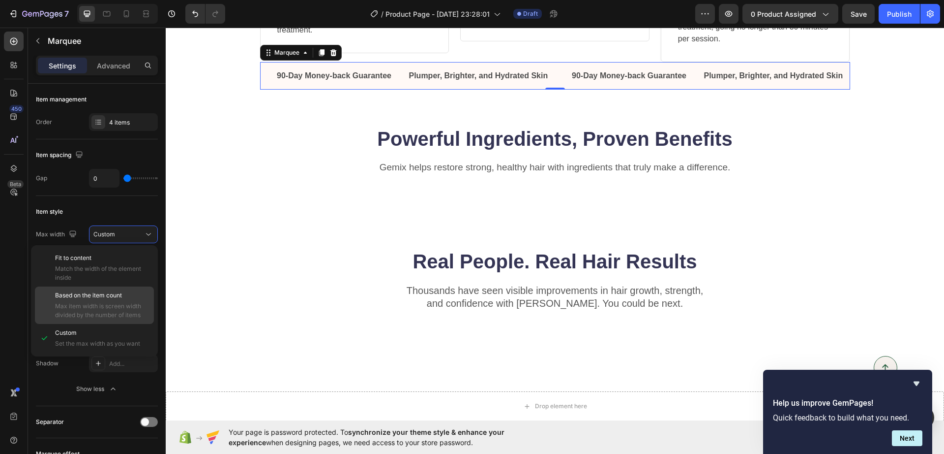
click at [89, 299] on div "Based on the item count Max item width is screen width divided by the number of…" at bounding box center [102, 305] width 94 height 29
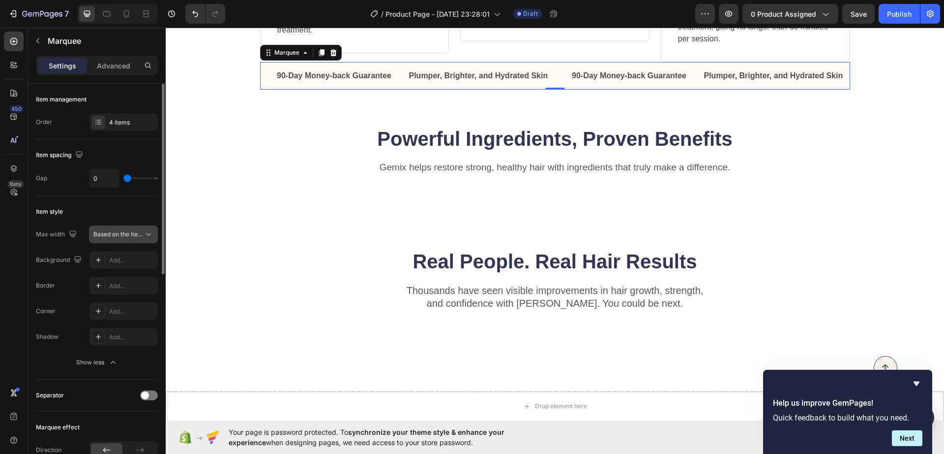
click at [122, 227] on button "Based on the item count" at bounding box center [123, 234] width 69 height 18
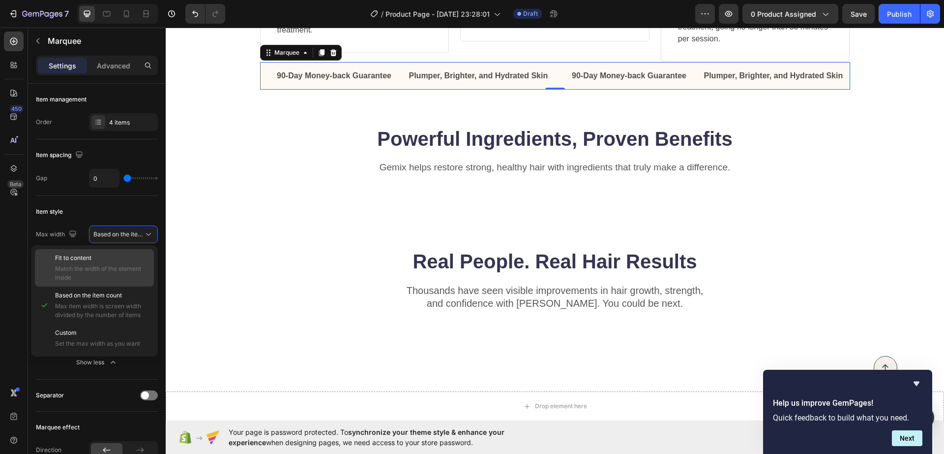
click at [104, 267] on span "Match the width of the element inside" at bounding box center [102, 273] width 94 height 18
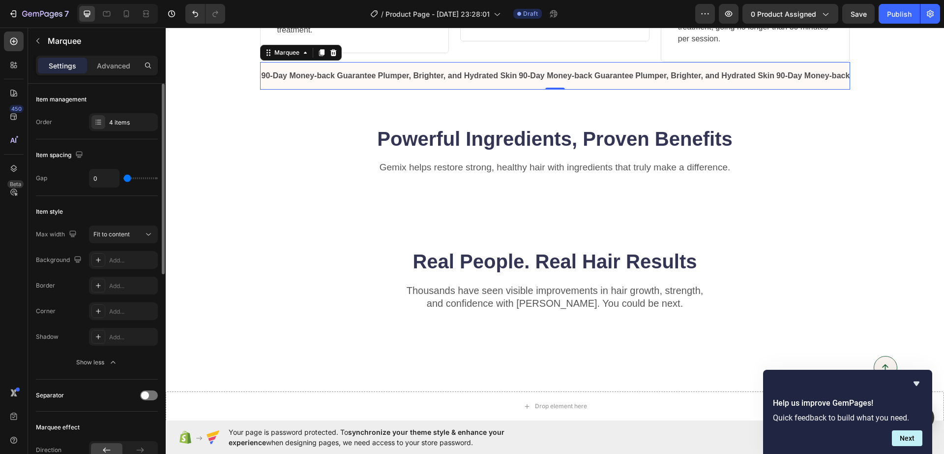
type input "6"
type input "19"
type input "25"
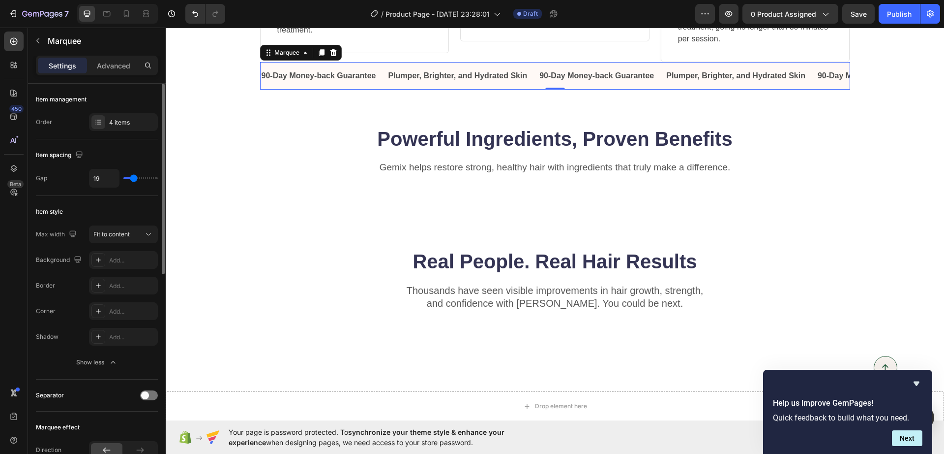
type input "25"
type input "27"
type input "30"
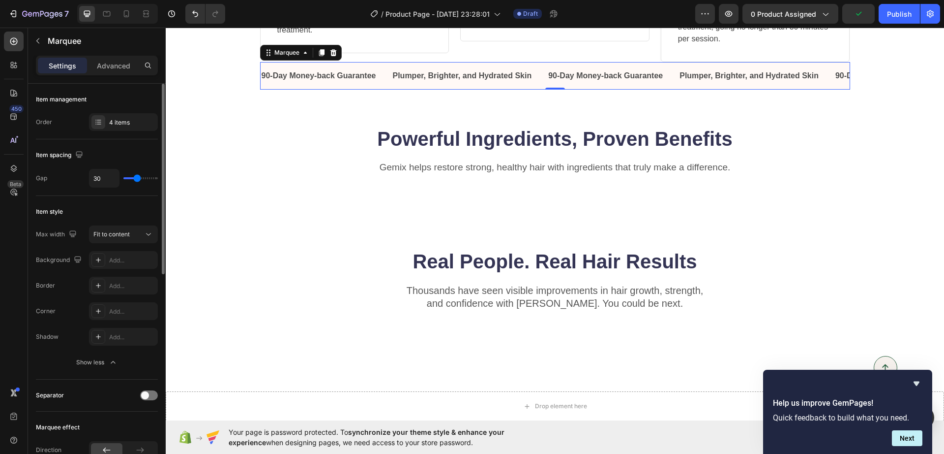
type input "33"
type input "40"
type input "50"
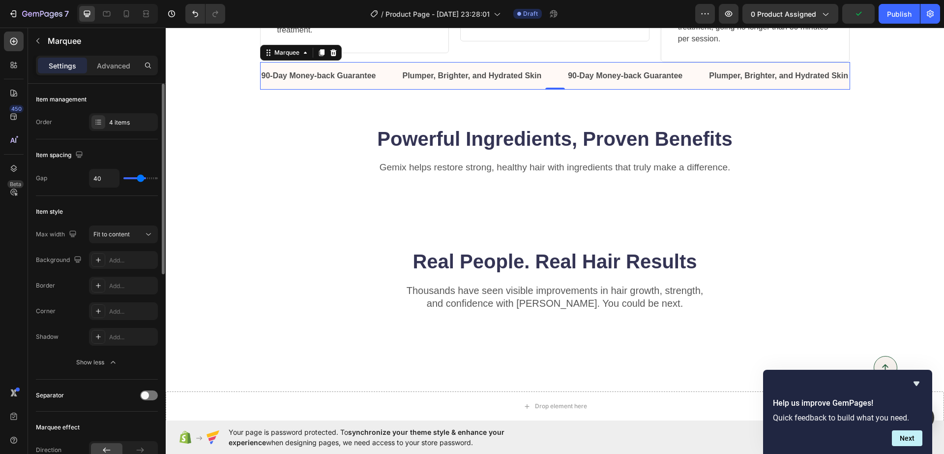
type input "50"
type input "80"
drag, startPoint x: 129, startPoint y: 178, endPoint x: 156, endPoint y: 173, distance: 27.5
type input "80"
click at [156, 177] on input "range" at bounding box center [140, 178] width 34 height 2
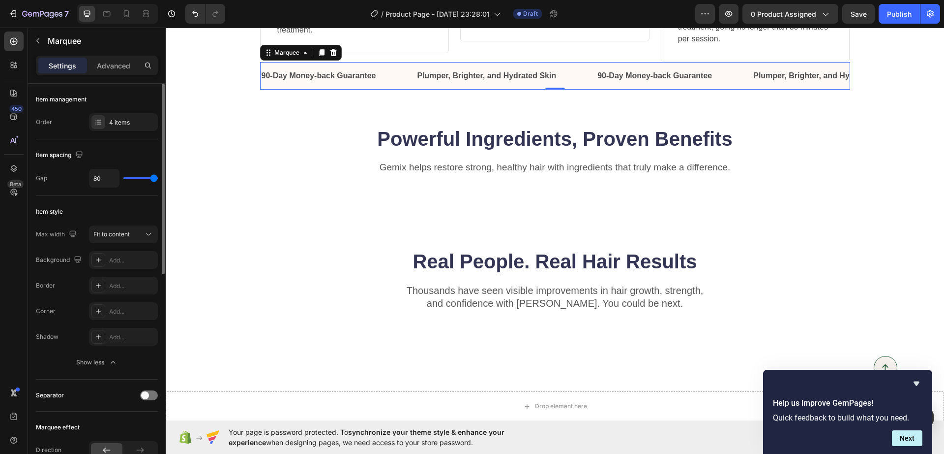
type input "70"
type input "61"
type input "58"
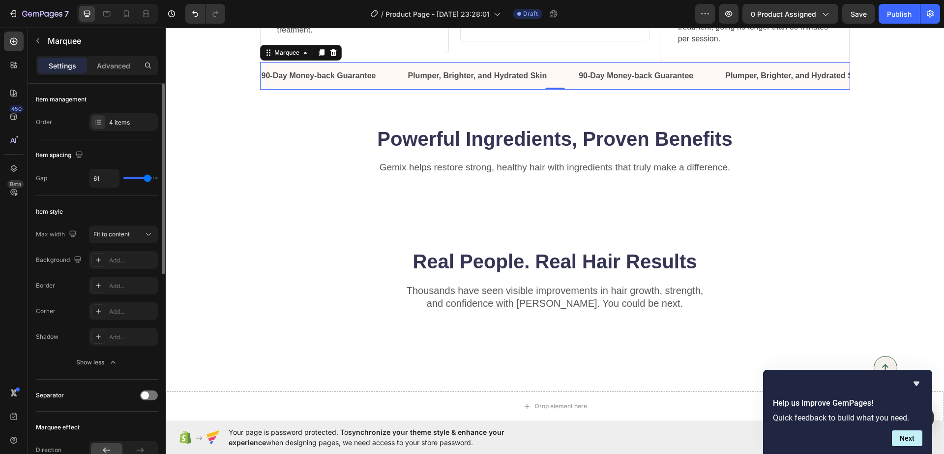
type input "58"
type input "49"
type input "46"
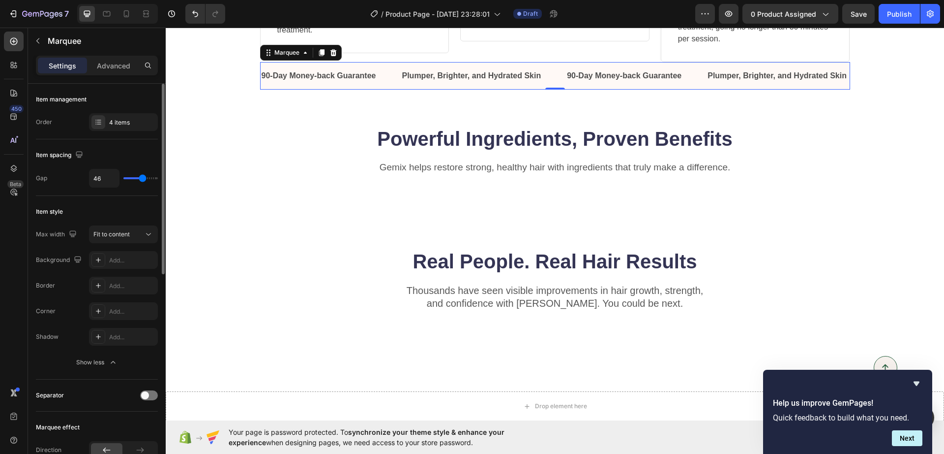
type input "43"
type input "39"
type input "37"
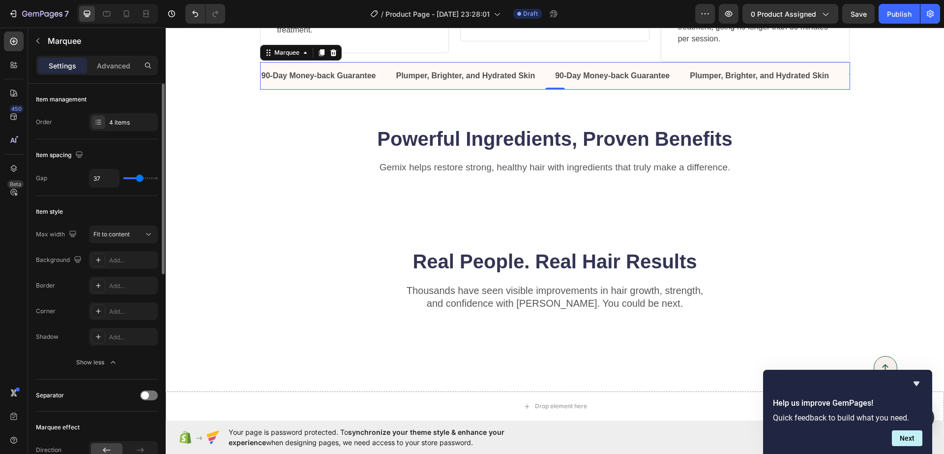
drag, startPoint x: 152, startPoint y: 176, endPoint x: 140, endPoint y: 179, distance: 12.6
type input "37"
click at [140, 179] on input "range" at bounding box center [140, 178] width 34 height 2
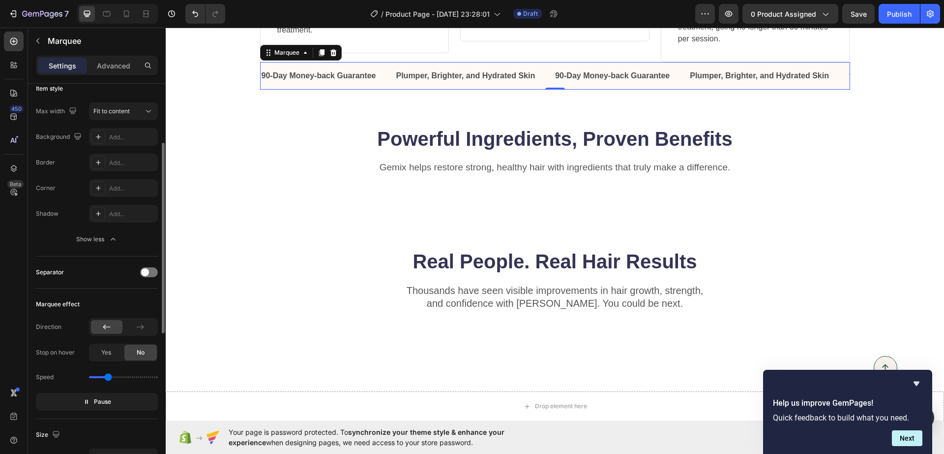
scroll to position [246, 0]
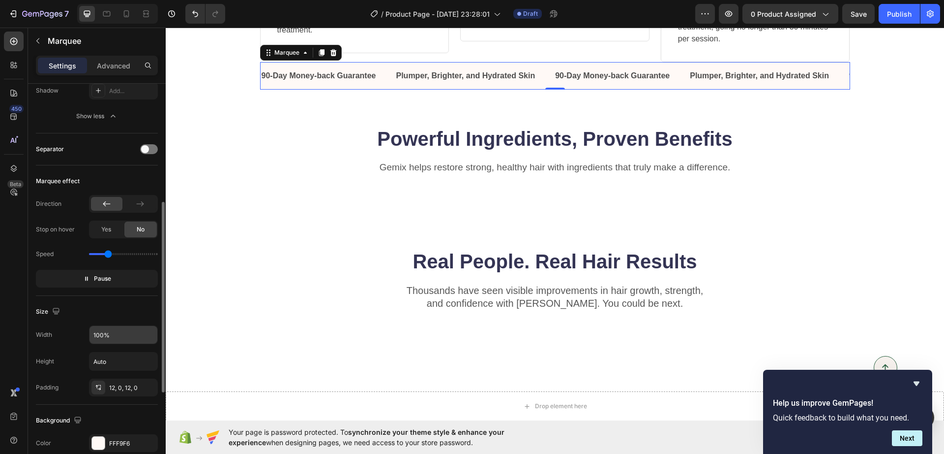
click at [117, 337] on input "100%" at bounding box center [124, 335] width 68 height 18
click at [127, 335] on input "100%" at bounding box center [124, 335] width 68 height 18
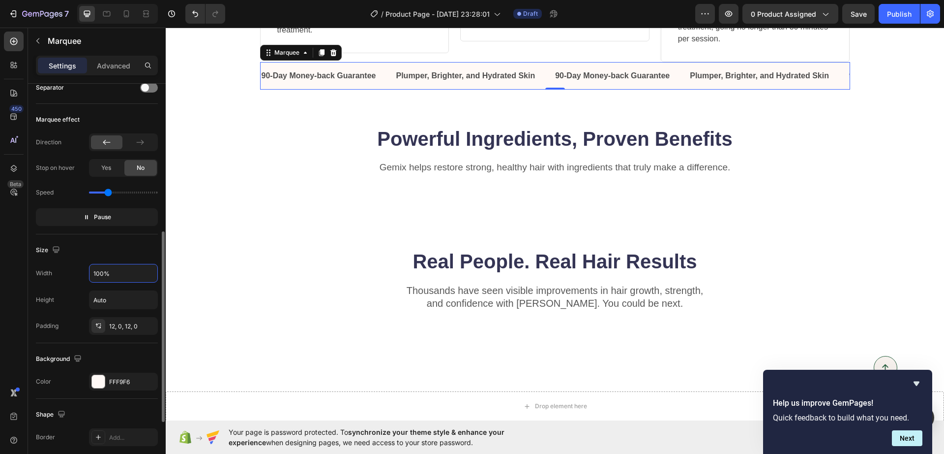
drag, startPoint x: 116, startPoint y: 270, endPoint x: 40, endPoint y: 280, distance: 76.4
click at [40, 279] on div "Width 100%" at bounding box center [97, 273] width 122 height 19
click at [95, 248] on div "Size" at bounding box center [97, 250] width 122 height 16
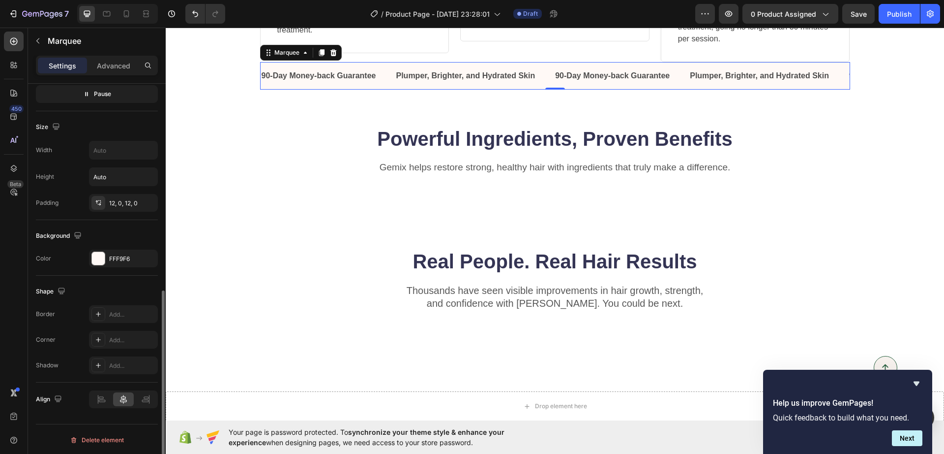
scroll to position [432, 0]
click at [100, 394] on icon at bounding box center [101, 398] width 10 height 10
click at [125, 395] on icon at bounding box center [123, 397] width 7 height 9
click at [108, 178] on input "Auto" at bounding box center [124, 175] width 68 height 18
click at [110, 156] on input "text" at bounding box center [124, 149] width 68 height 18
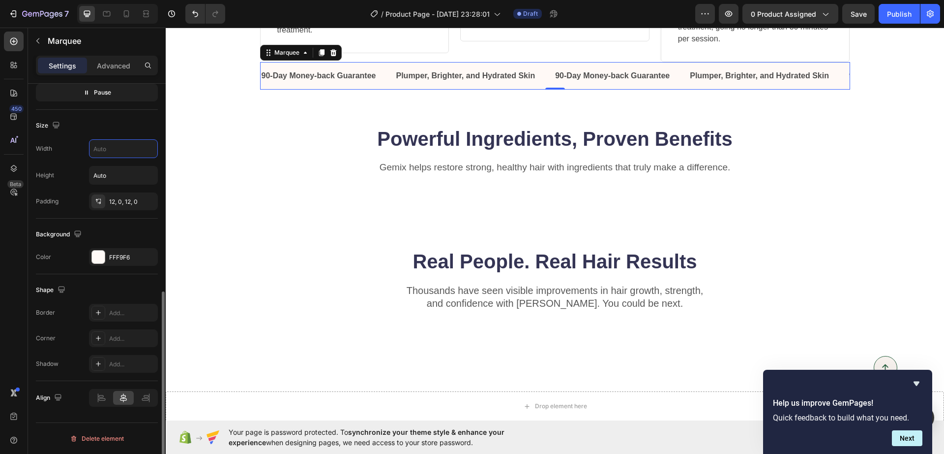
click at [111, 153] on input "text" at bounding box center [124, 149] width 68 height 18
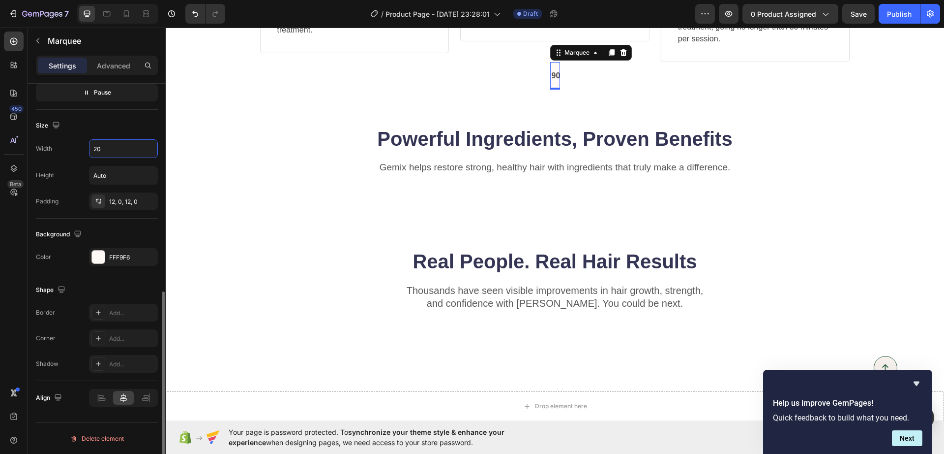
type input "2"
type input "1"
type input "100%"
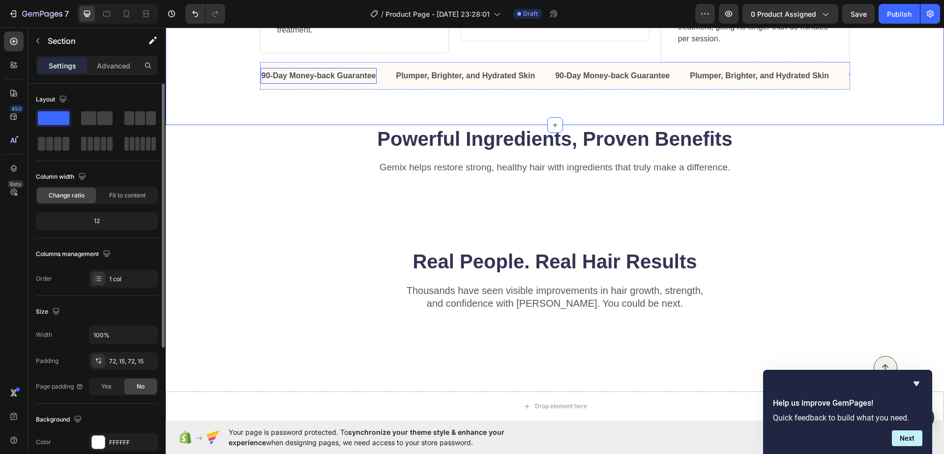
scroll to position [2448, 0]
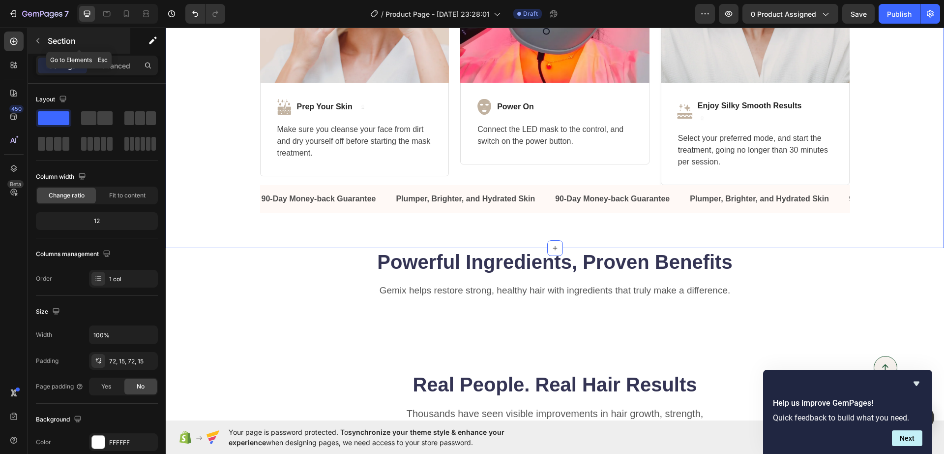
click at [36, 37] on icon "button" at bounding box center [38, 41] width 8 height 8
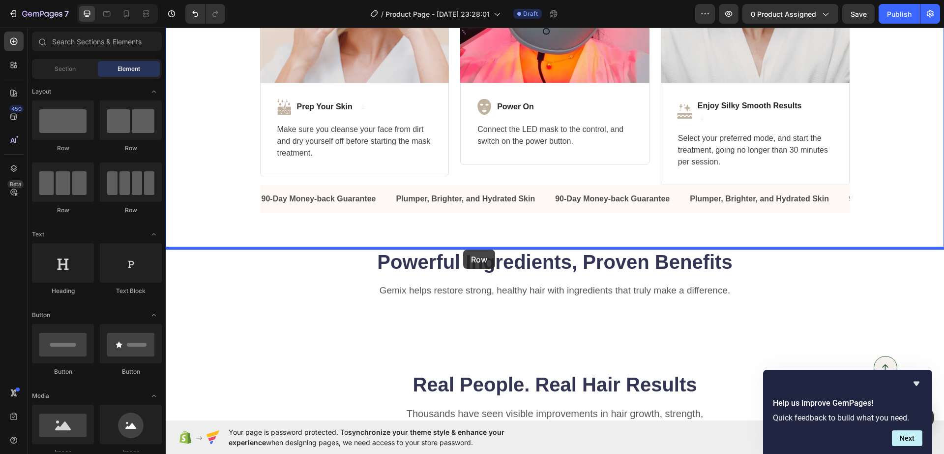
drag, startPoint x: 238, startPoint y: 159, endPoint x: 463, endPoint y: 249, distance: 243.1
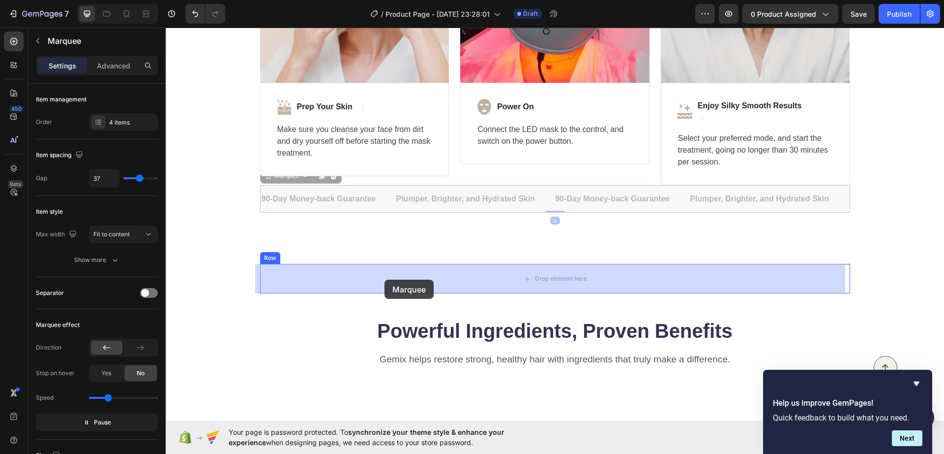
drag, startPoint x: 384, startPoint y: 230, endPoint x: 385, endPoint y: 280, distance: 49.7
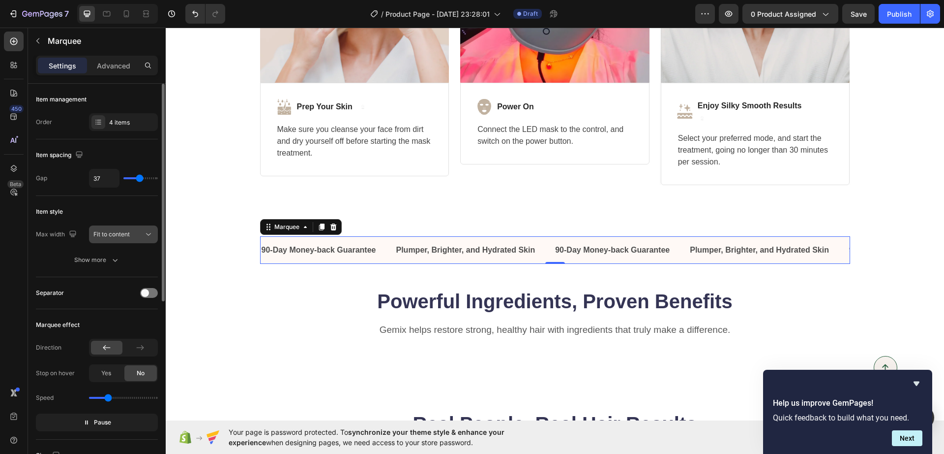
click at [118, 236] on span "Fit to content" at bounding box center [111, 233] width 36 height 7
click at [107, 211] on div "Item style" at bounding box center [97, 212] width 122 height 16
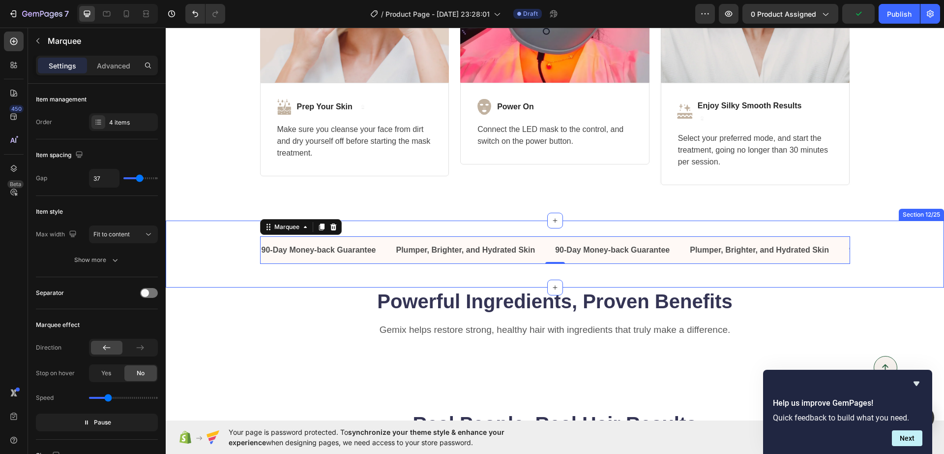
click at [385, 231] on div "90-Day Money-back Guarantee Text Block Plumper, Brighter, and Hydrated Skin Tex…" at bounding box center [555, 253] width 779 height 67
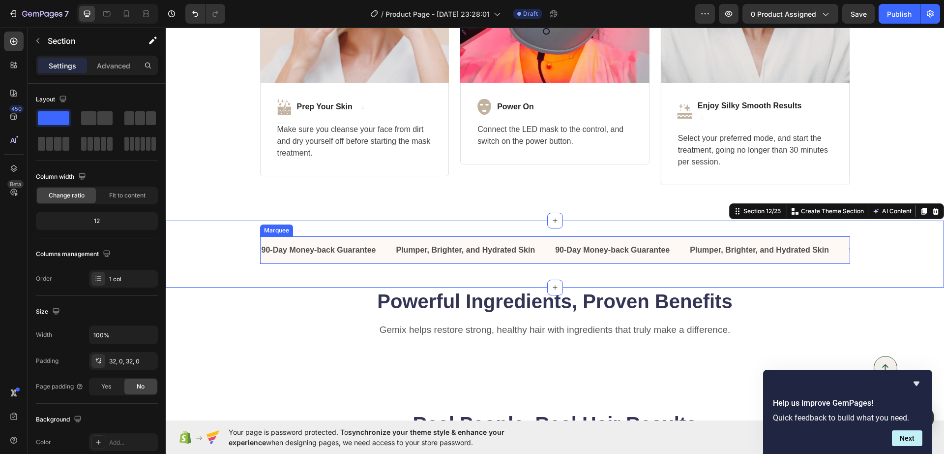
click at [381, 251] on div "90-Day Money-back Guarantee Text Block" at bounding box center [328, 250] width 135 height 16
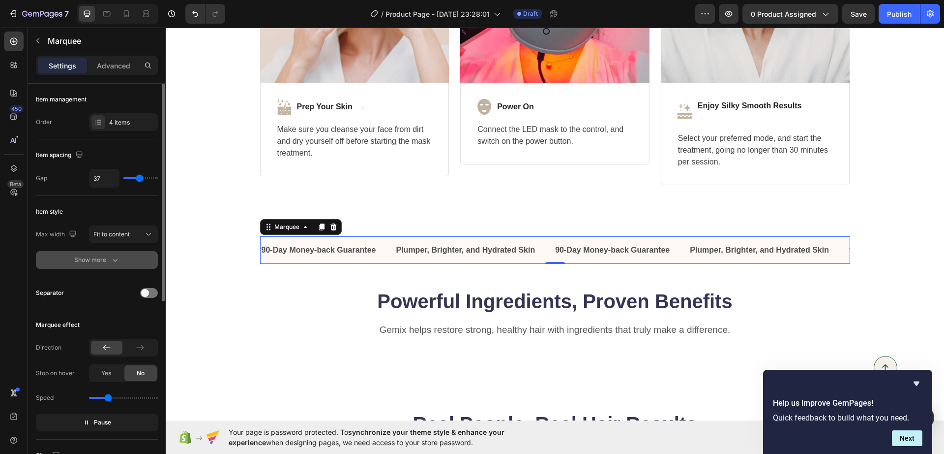
click at [104, 261] on div "Show more" at bounding box center [97, 260] width 46 height 10
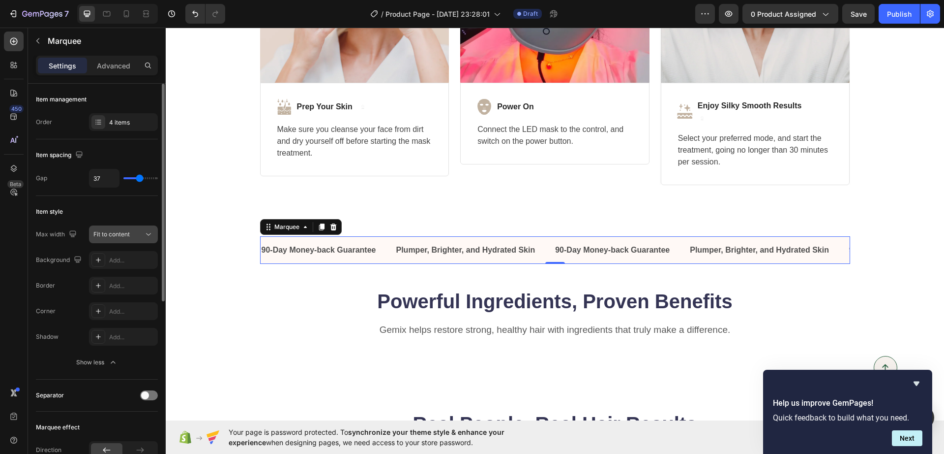
click at [112, 235] on span "Fit to content" at bounding box center [111, 233] width 36 height 7
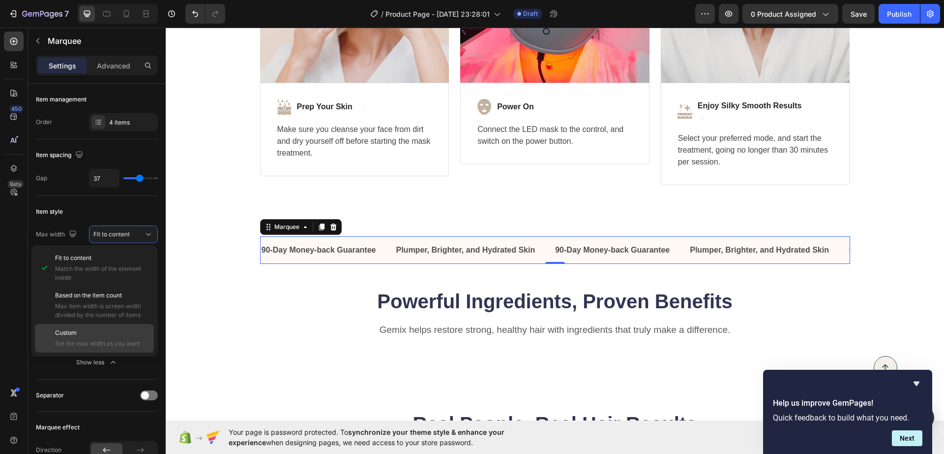
click at [103, 333] on p "Custom" at bounding box center [102, 332] width 94 height 9
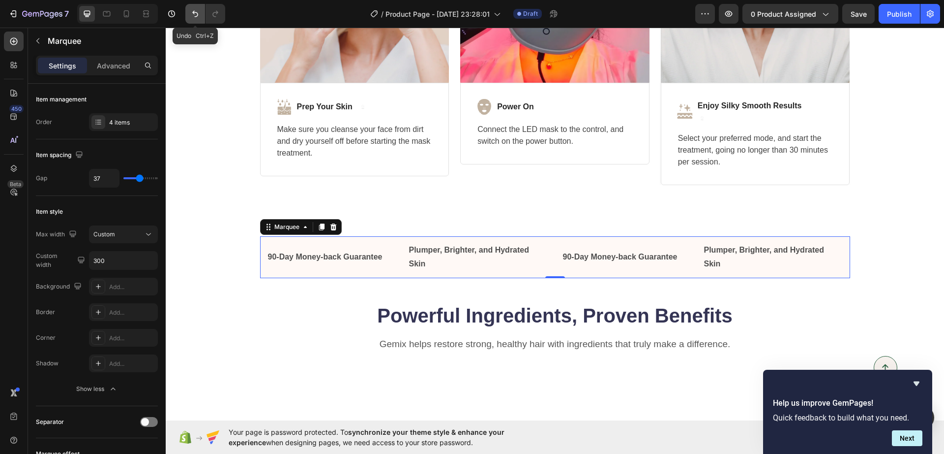
click at [199, 17] on icon "Undo/Redo" at bounding box center [195, 14] width 10 height 10
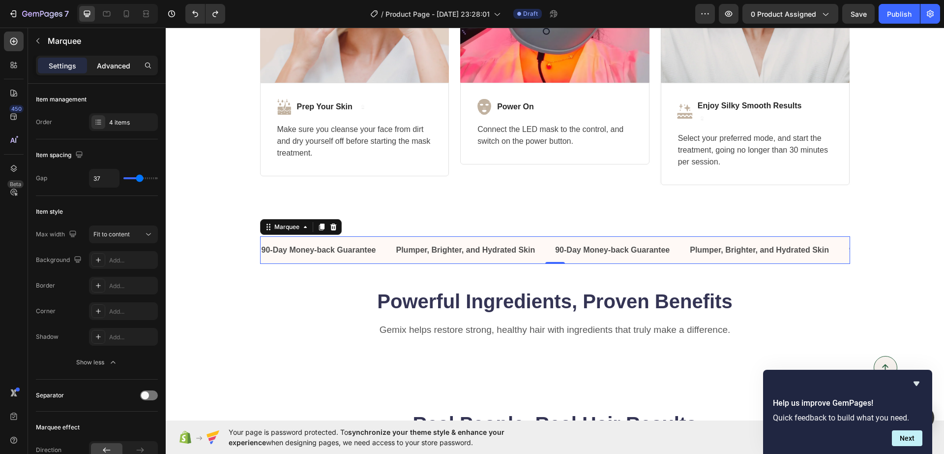
click at [106, 65] on p "Advanced" at bounding box center [113, 66] width 33 height 10
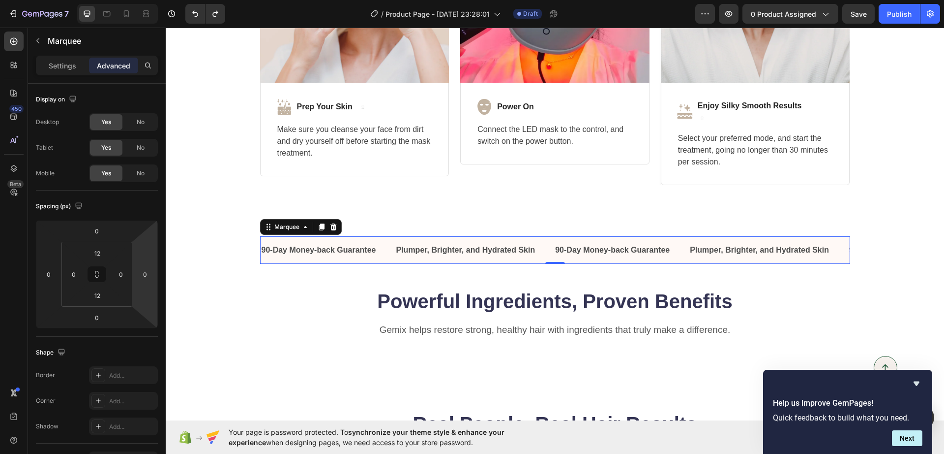
drag, startPoint x: 381, startPoint y: 245, endPoint x: 383, endPoint y: 257, distance: 12.1
click at [381, 223] on div "90-Day Money-back Guarantee Text Block Plumper, Brighter, and Hydrated Skin Tex…" at bounding box center [555, 253] width 779 height 67
click at [371, 284] on div "90-Day Money-back Guarantee Text Block Plumper, Brighter, and Hydrated Skin Tex…" at bounding box center [555, 253] width 779 height 67
drag, startPoint x: 381, startPoint y: 256, endPoint x: 388, endPoint y: 218, distance: 37.9
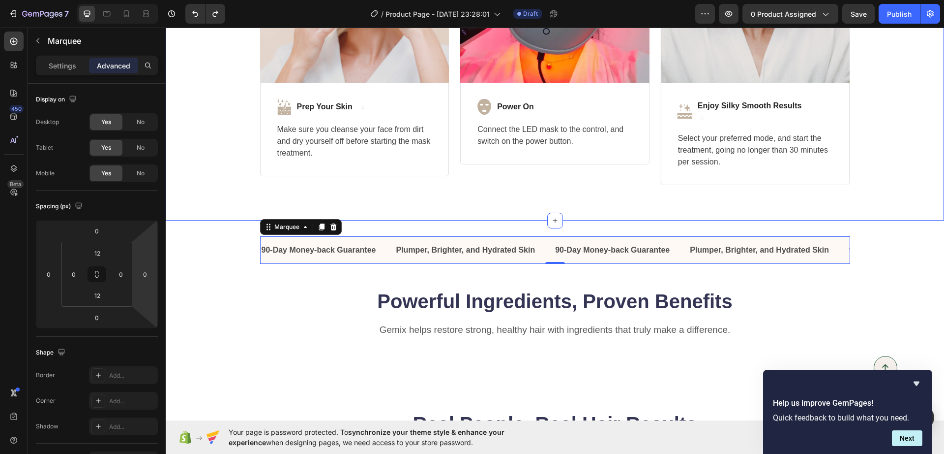
click at [388, 218] on div "Deep Skin Treatment at Home in 3 Easy Steps Heading Skincare Has Never Been Eas…" at bounding box center [555, 4] width 779 height 434
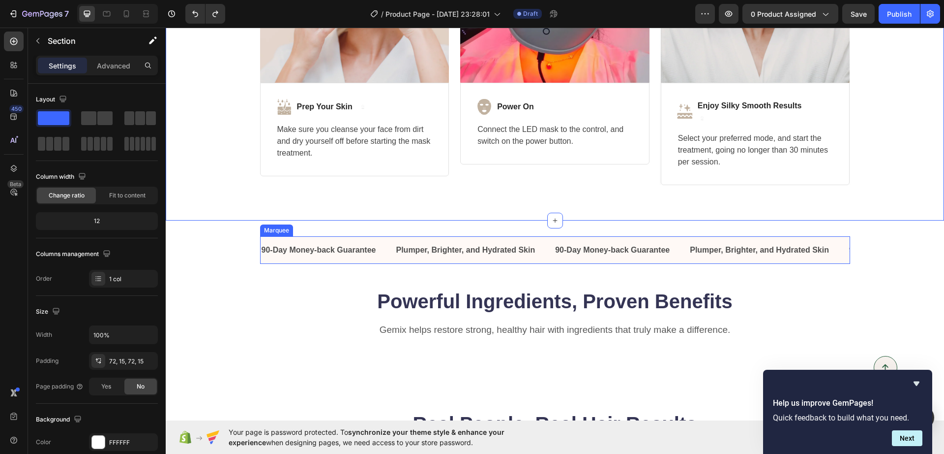
click at [383, 247] on div "90-Day Money-back Guarantee Text Block" at bounding box center [328, 250] width 135 height 16
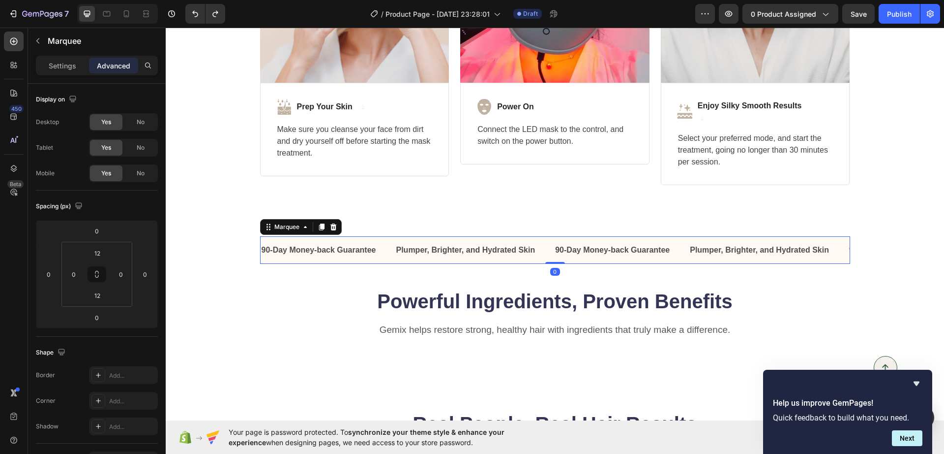
drag, startPoint x: 383, startPoint y: 247, endPoint x: 383, endPoint y: 219, distance: 28.0
click at [384, 218] on div "Deep Skin Treatment at Home in 3 Easy Steps Heading Skincare Has Never Been Eas…" at bounding box center [555, 4] width 779 height 434
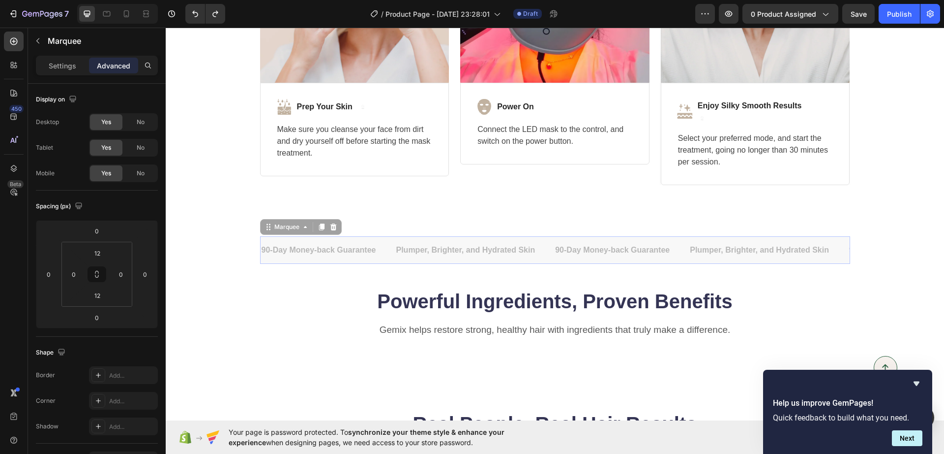
drag, startPoint x: 380, startPoint y: 246, endPoint x: 304, endPoint y: 210, distance: 83.6
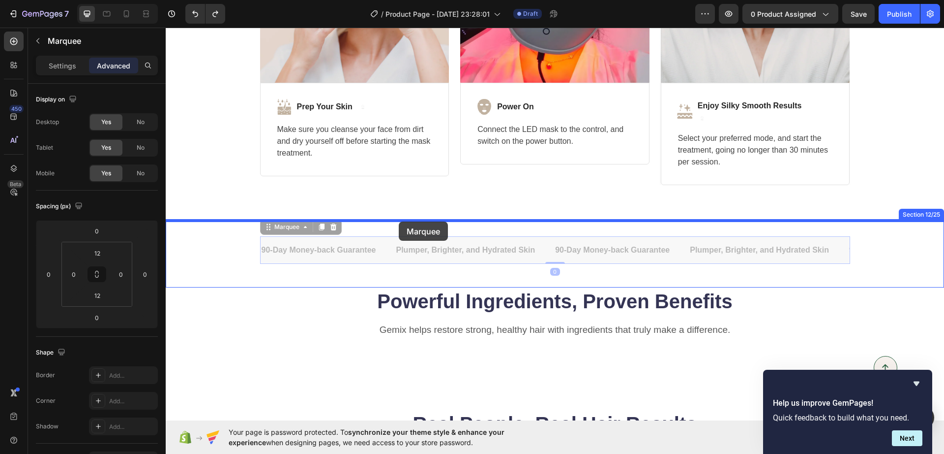
drag, startPoint x: 388, startPoint y: 256, endPoint x: 399, endPoint y: 222, distance: 35.8
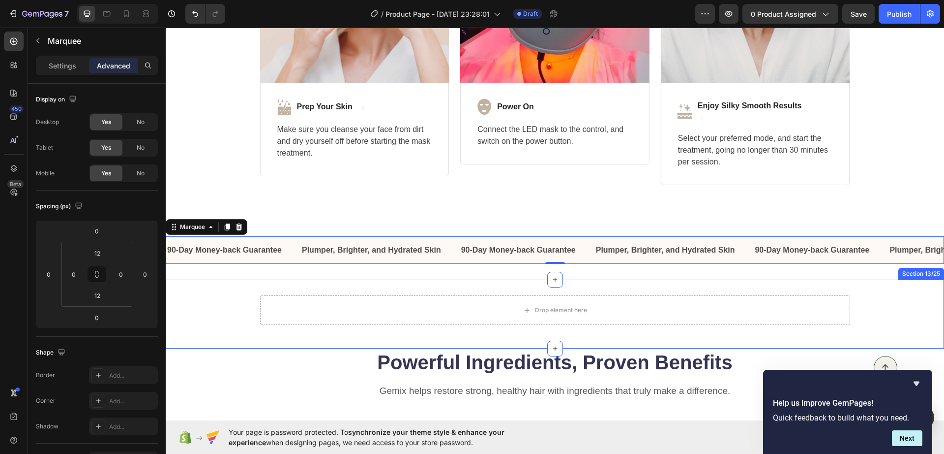
click at [212, 326] on div "Drop element here Row" at bounding box center [555, 313] width 779 height 37
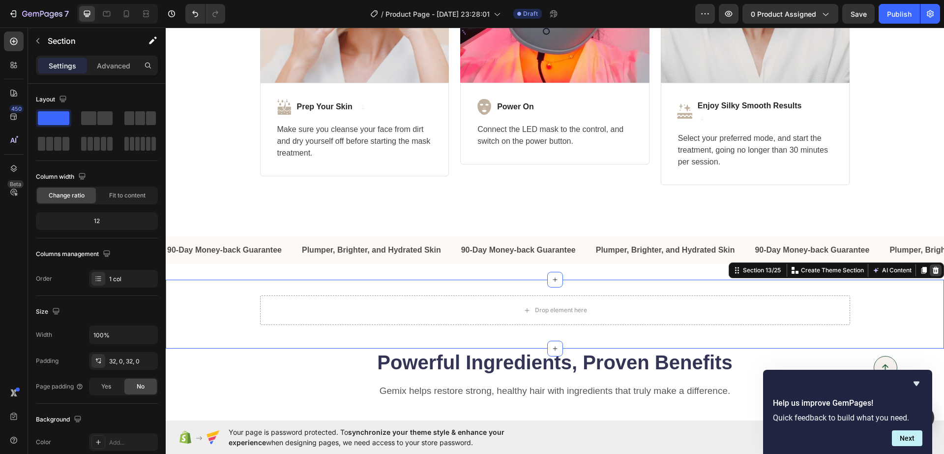
click at [932, 268] on icon at bounding box center [936, 270] width 8 height 8
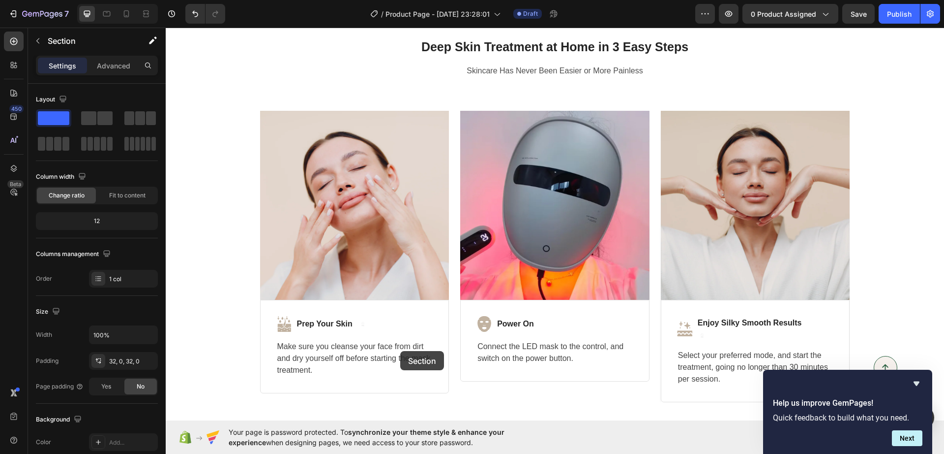
scroll to position [2387, 0]
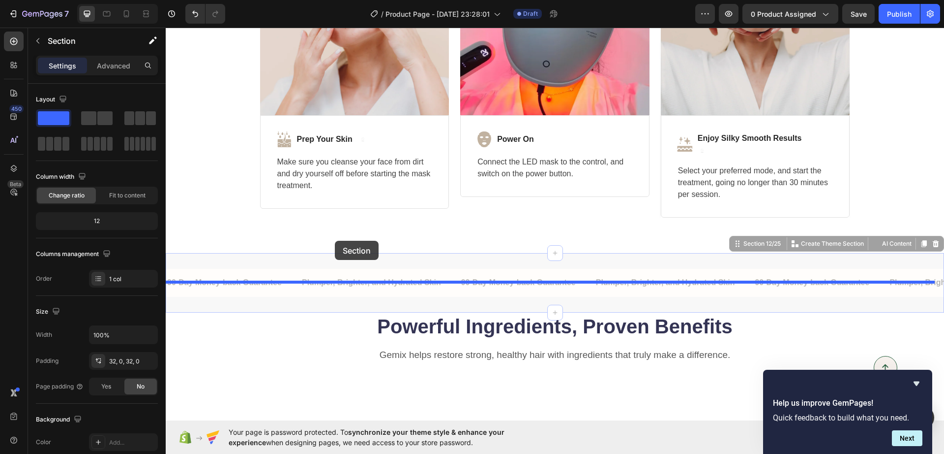
drag, startPoint x: 301, startPoint y: 235, endPoint x: 335, endPoint y: 241, distance: 34.4
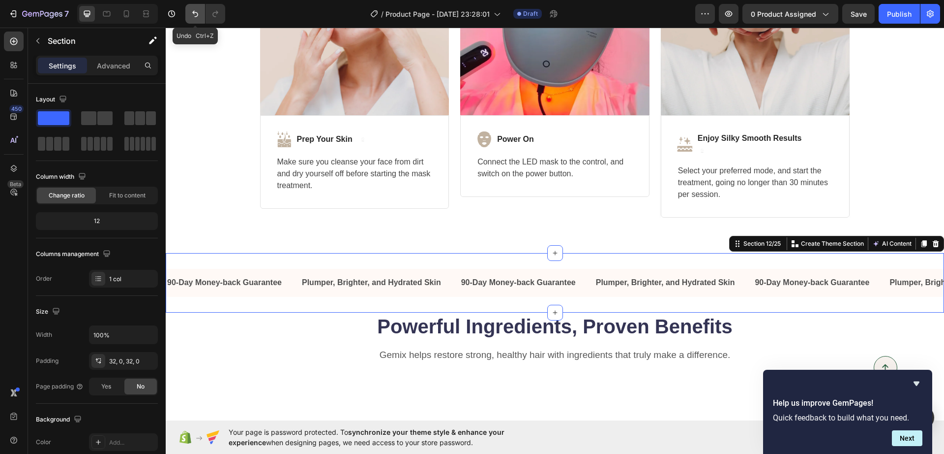
click at [191, 17] on icon "Undo/Redo" at bounding box center [195, 14] width 10 height 10
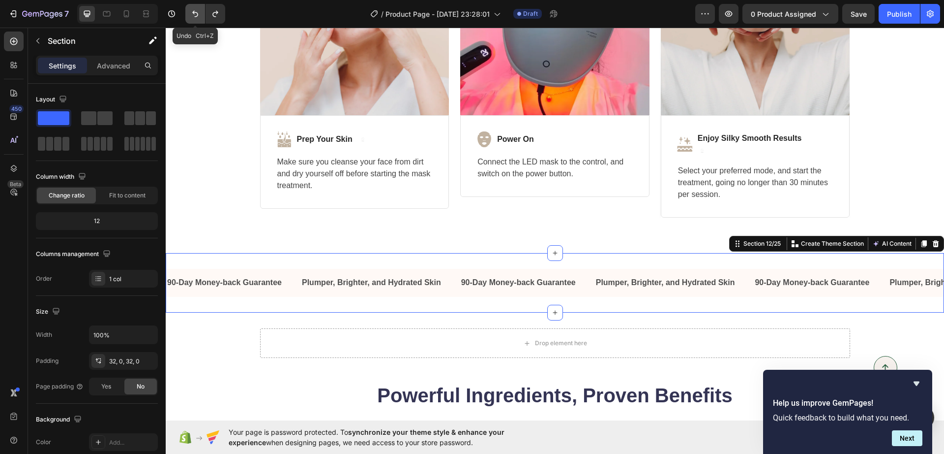
click at [190, 18] on icon "Undo/Redo" at bounding box center [195, 14] width 10 height 10
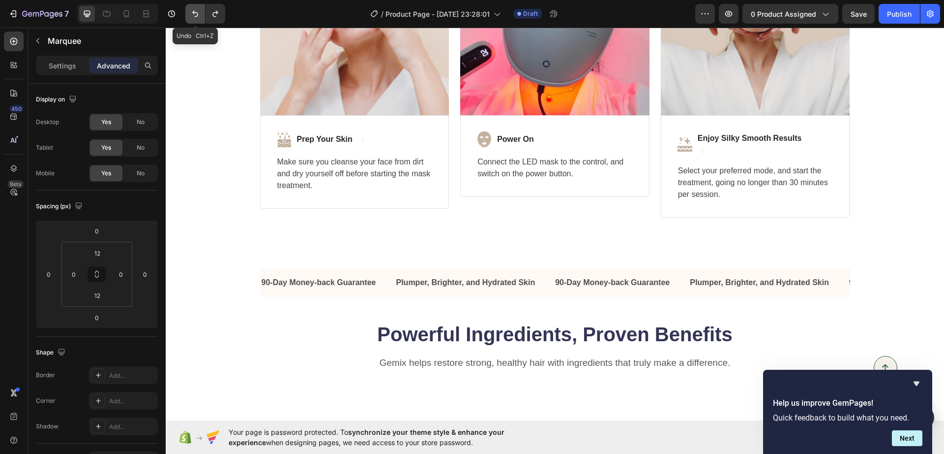
click at [197, 10] on icon "Undo/Redo" at bounding box center [195, 14] width 10 height 10
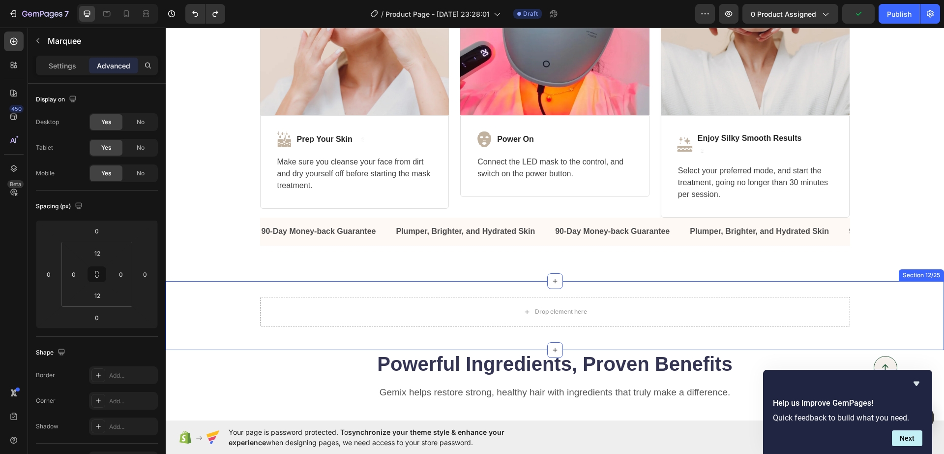
click at [486, 287] on div "Drop element here Row Section 12/25" at bounding box center [555, 315] width 779 height 69
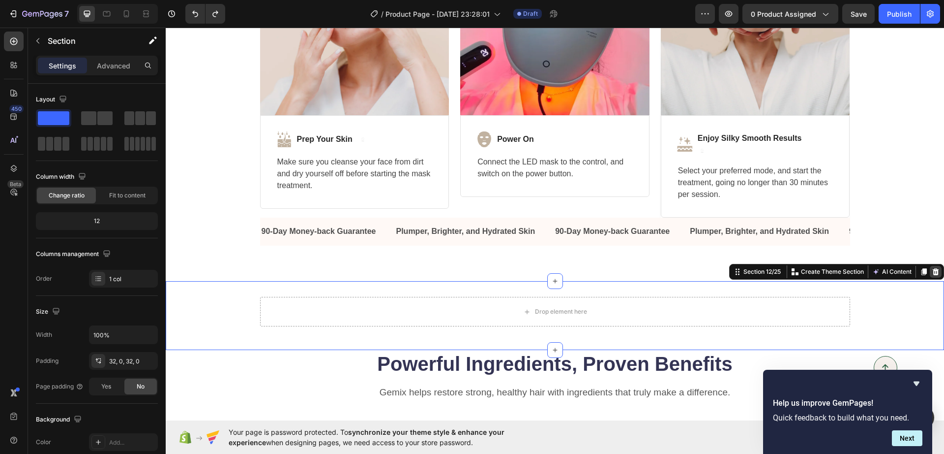
click at [932, 272] on icon at bounding box center [936, 272] width 8 height 8
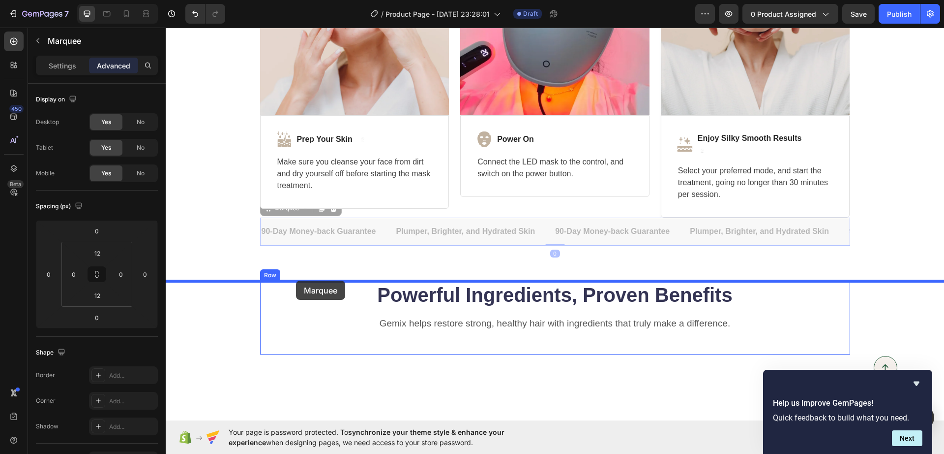
drag, startPoint x: 376, startPoint y: 237, endPoint x: 296, endPoint y: 280, distance: 90.9
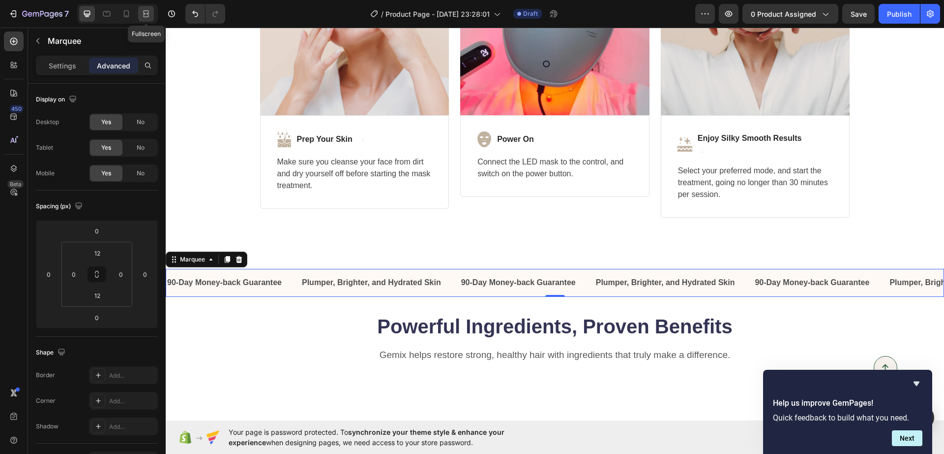
click at [148, 13] on icon at bounding box center [147, 13] width 3 height 2
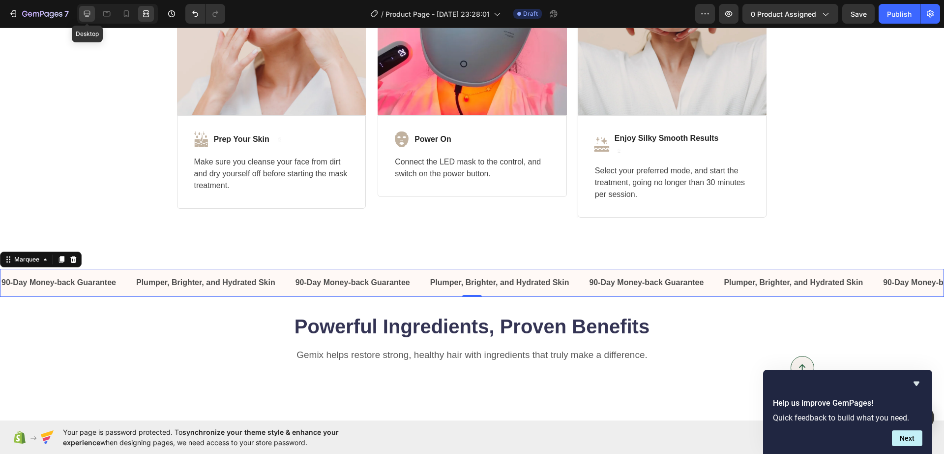
click at [91, 15] on icon at bounding box center [87, 14] width 10 height 10
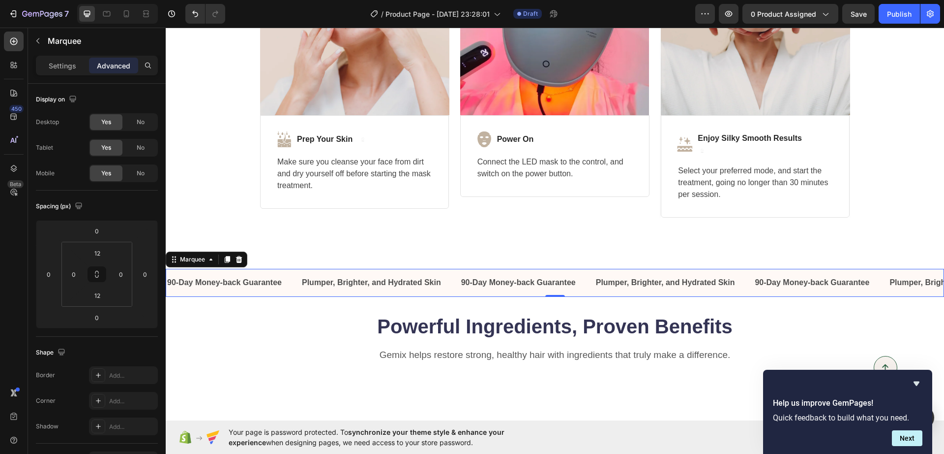
click at [293, 284] on div "90-Day Money-back Guarantee Text Block" at bounding box center [233, 282] width 135 height 16
click at [65, 61] on p "Settings" at bounding box center [63, 66] width 28 height 10
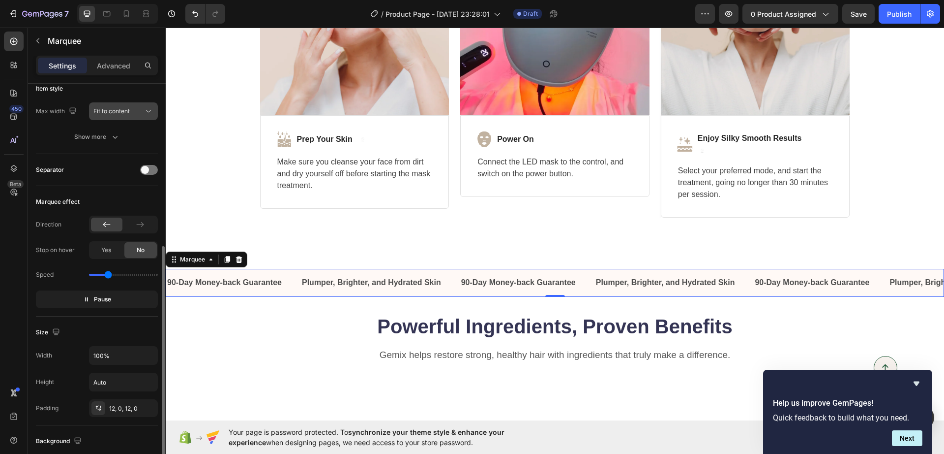
scroll to position [184, 0]
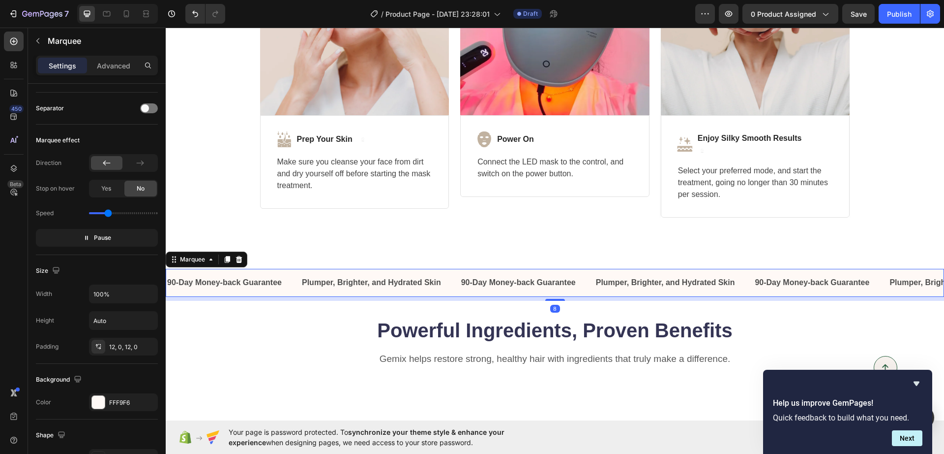
drag, startPoint x: 546, startPoint y: 294, endPoint x: 589, endPoint y: 316, distance: 48.0
click at [556, 300] on div at bounding box center [556, 300] width 20 height 2
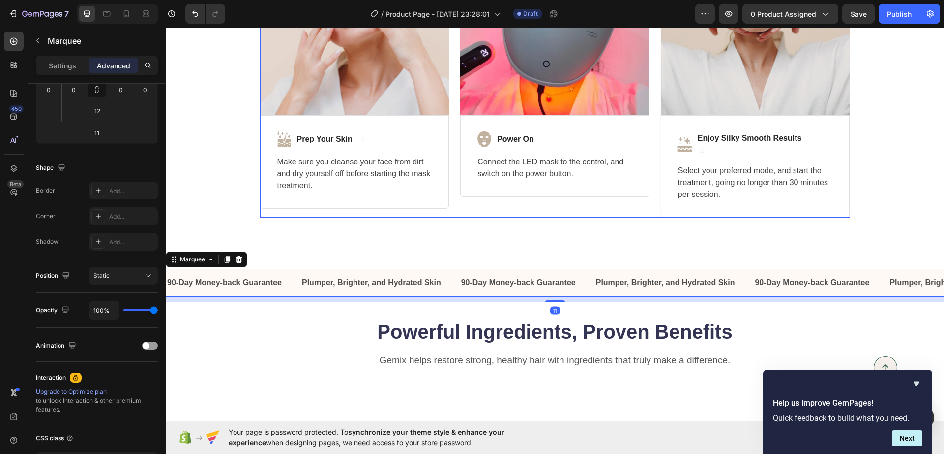
click at [609, 215] on div "Image Row Image Power On Text block Row Connect the LED mask to the control, an…" at bounding box center [554, 72] width 189 height 292
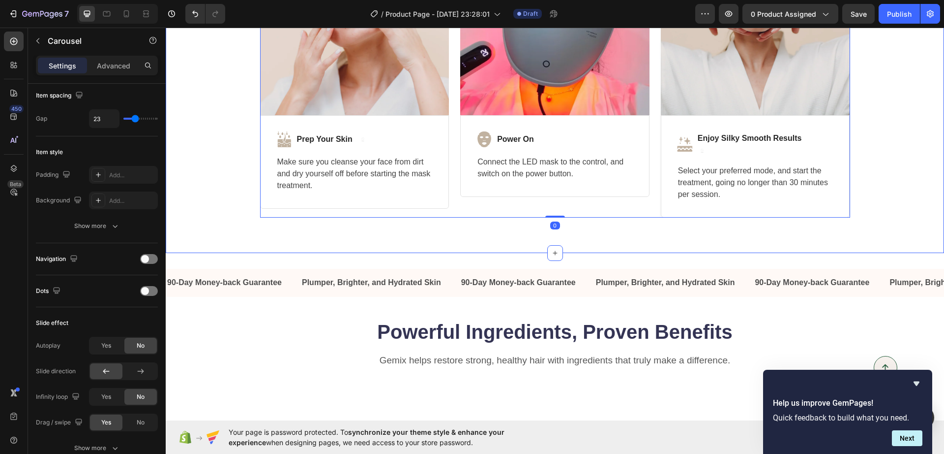
scroll to position [0, 0]
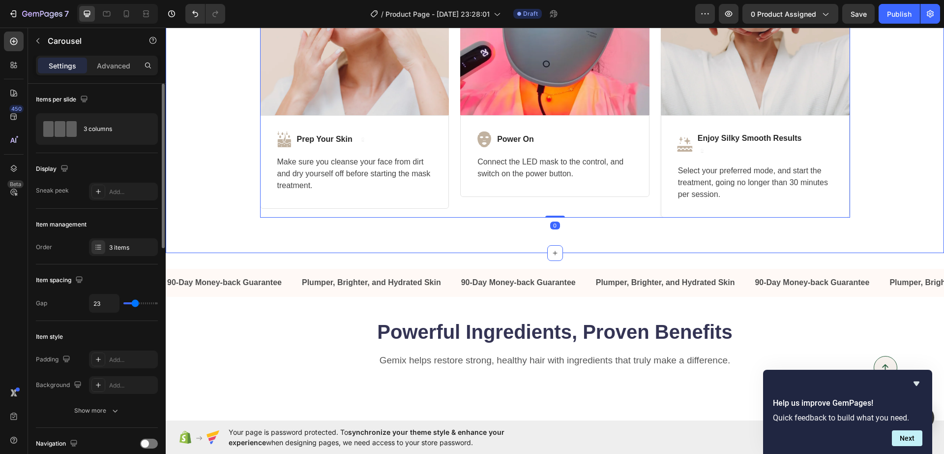
click at [609, 231] on div "Deep Skin Treatment at Home in 3 Easy Steps Heading Skincare Has Never Been Eas…" at bounding box center [555, 36] width 779 height 434
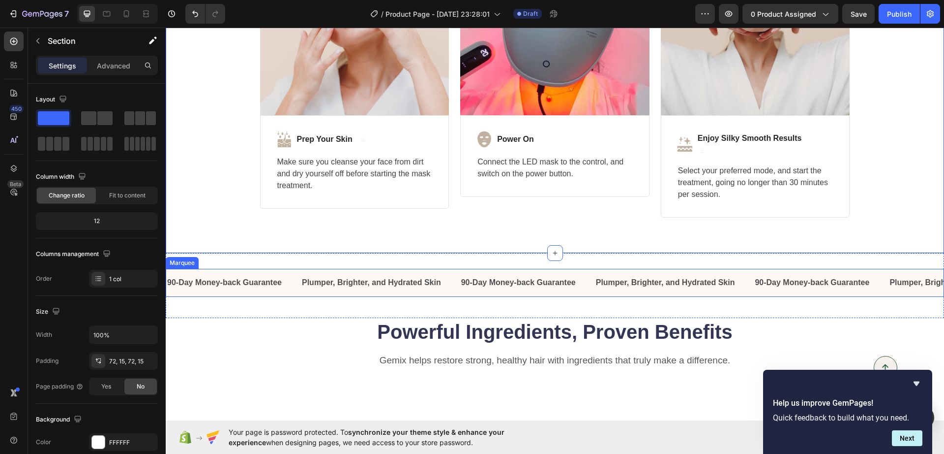
click at [579, 292] on div "90-Day Money-back Guarantee Text Block Plumper, Brighter, and Hydrated Skin Tex…" at bounding box center [555, 283] width 779 height 28
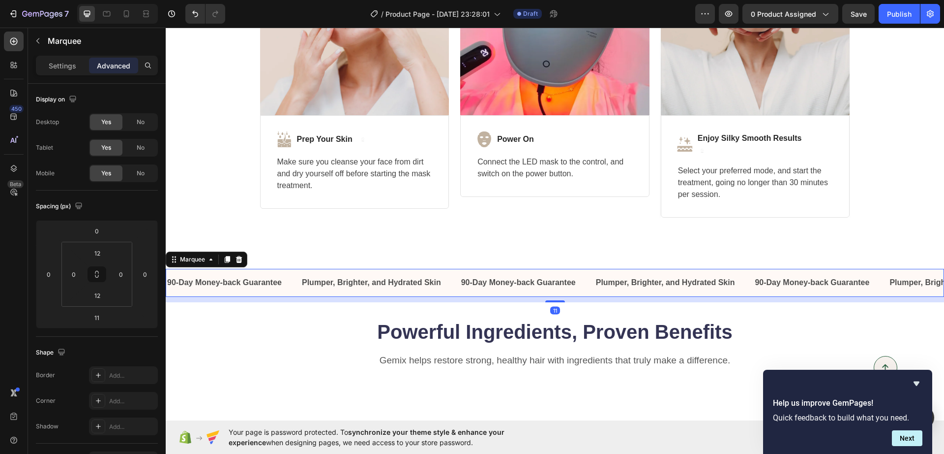
click at [577, 291] on div "90-Day Money-back Guarantee Text Block Plumper, Brighter, and Hydrated Skin Tex…" at bounding box center [555, 283] width 779 height 28
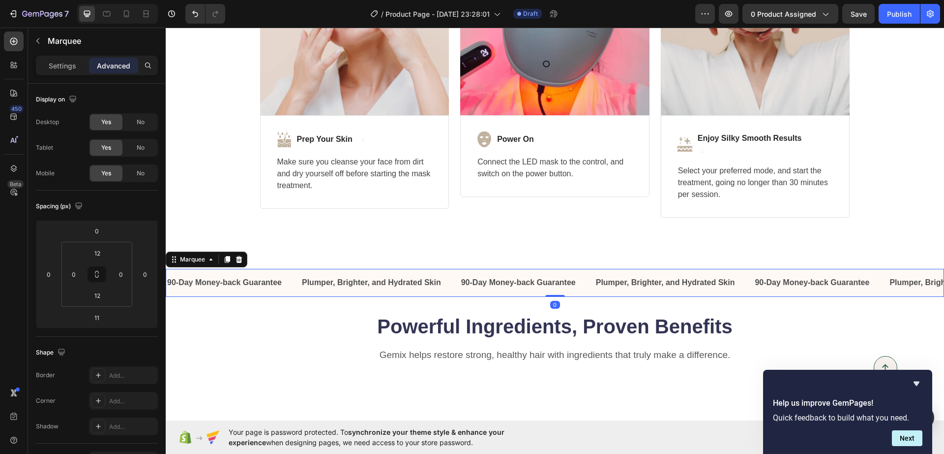
drag, startPoint x: 550, startPoint y: 298, endPoint x: 551, endPoint y: 292, distance: 6.0
click at [551, 292] on div "90-Day Money-back Guarantee Text Block Plumper, Brighter, and Hydrated Skin Tex…" at bounding box center [555, 283] width 779 height 28
type input "0"
click at [541, 281] on strong "90-Day Money-back Guarantee" at bounding box center [518, 282] width 115 height 8
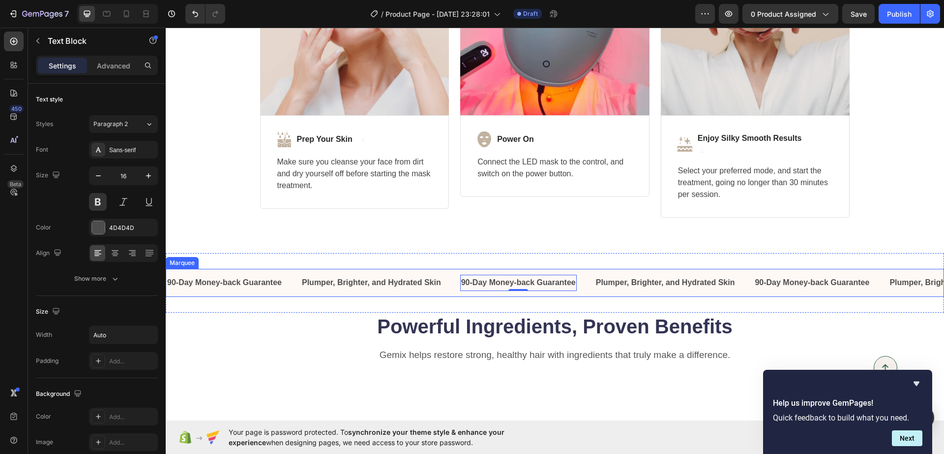
click at [587, 283] on div "90-Day Money-back Guarantee Text Block 0" at bounding box center [527, 282] width 135 height 16
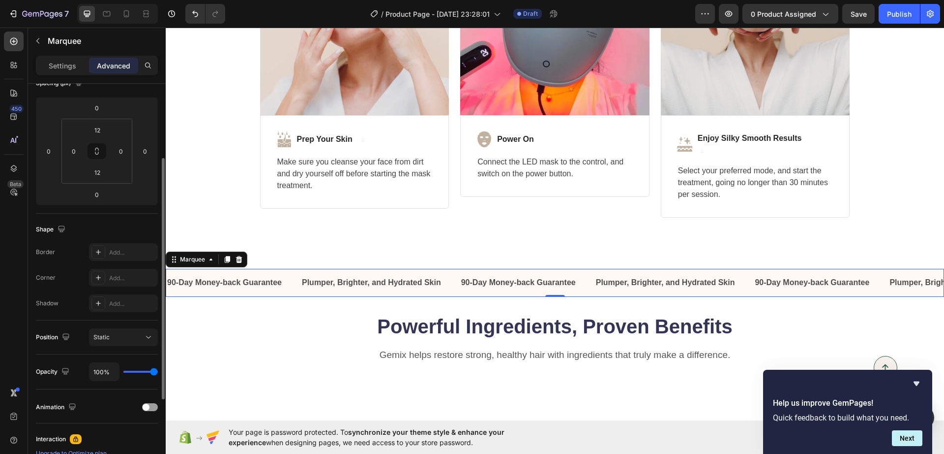
scroll to position [184, 0]
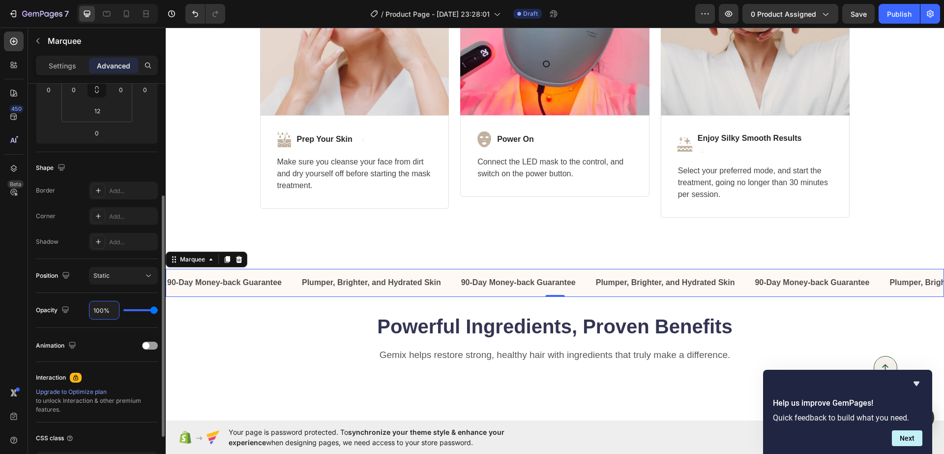
click at [101, 306] on input "100%" at bounding box center [105, 310] width 30 height 18
click at [99, 306] on input "100%" at bounding box center [105, 310] width 30 height 18
click at [102, 310] on input "100%" at bounding box center [105, 310] width 30 height 18
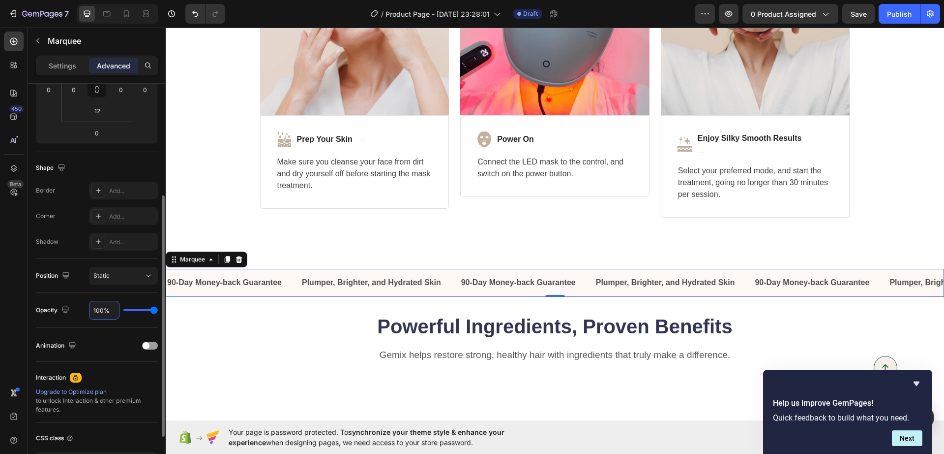
click at [101, 310] on input "100%" at bounding box center [105, 310] width 30 height 18
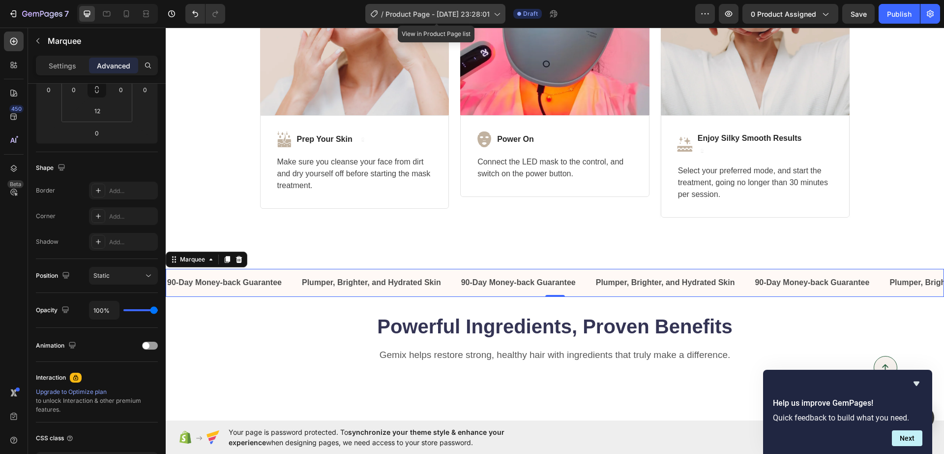
drag, startPoint x: 0, startPoint y: 3, endPoint x: 425, endPoint y: 11, distance: 424.6
click at [425, 13] on span "Product Page - [DATE] 23:28:01" at bounding box center [438, 14] width 104 height 10
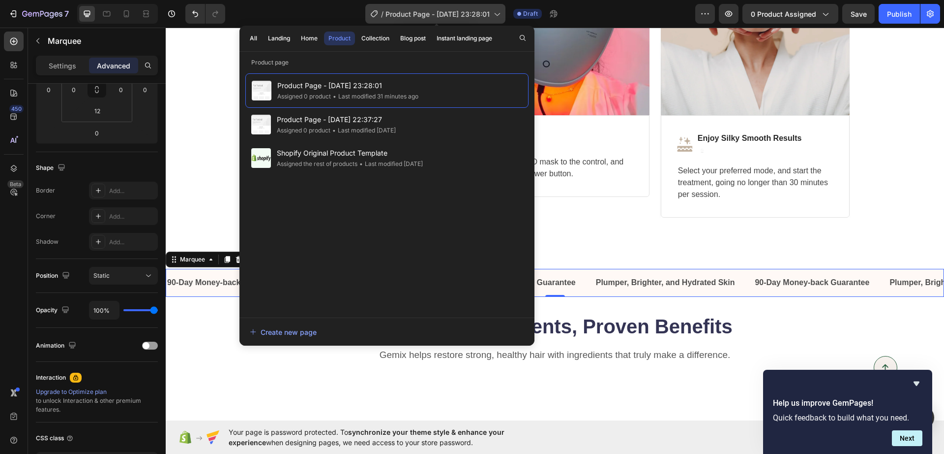
click at [374, 5] on div "/ Product Page - Sep 22, 23:28:01" at bounding box center [435, 14] width 140 height 20
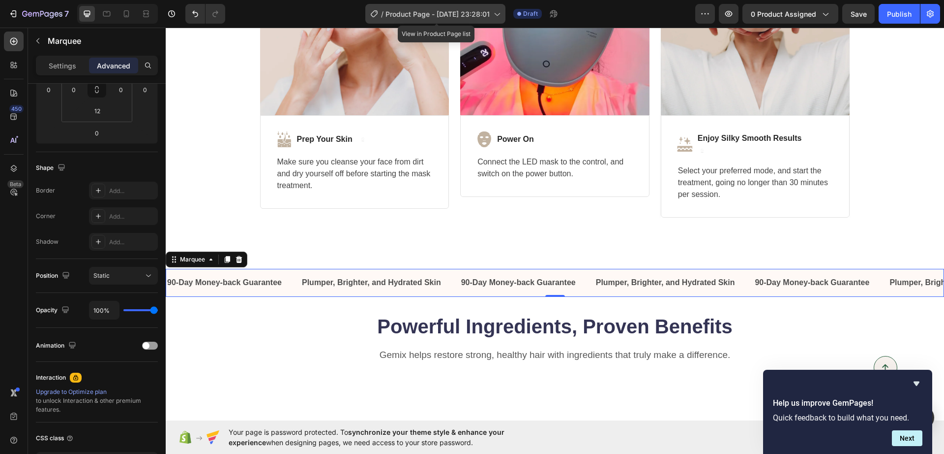
drag, startPoint x: 374, startPoint y: 5, endPoint x: 382, endPoint y: 7, distance: 8.0
click at [379, 7] on div "/ Product Page - Sep 22, 23:28:01" at bounding box center [435, 14] width 140 height 20
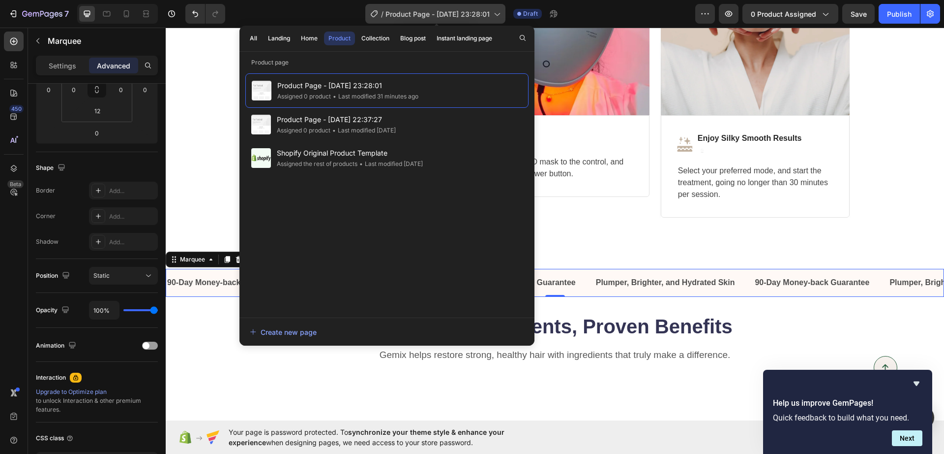
click at [400, 5] on div "/ Product Page - Sep 22, 23:28:01" at bounding box center [435, 14] width 140 height 20
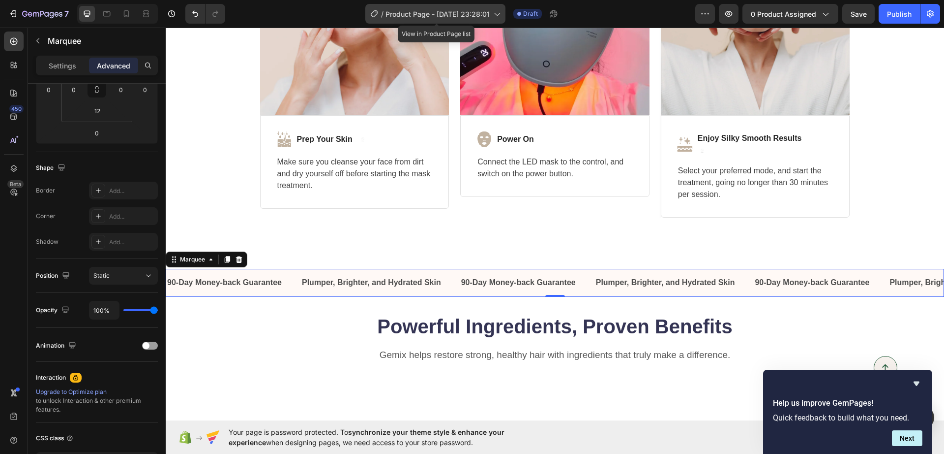
drag, startPoint x: 400, startPoint y: 5, endPoint x: 562, endPoint y: 15, distance: 161.7
click at [496, 18] on div "/ Product Page - Sep 22, 23:28:01" at bounding box center [435, 14] width 140 height 20
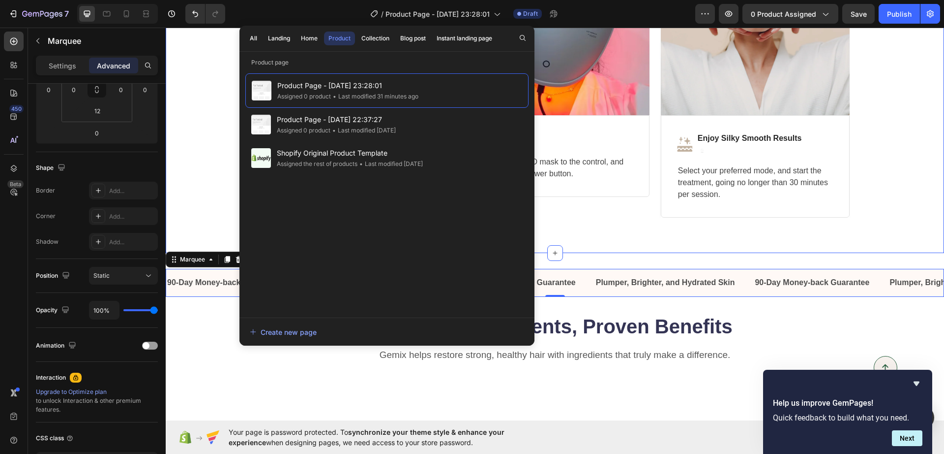
click at [931, 217] on div "Deep Skin Treatment at Home in 3 Easy Steps Heading Skincare Has Never Been Eas…" at bounding box center [555, 36] width 779 height 434
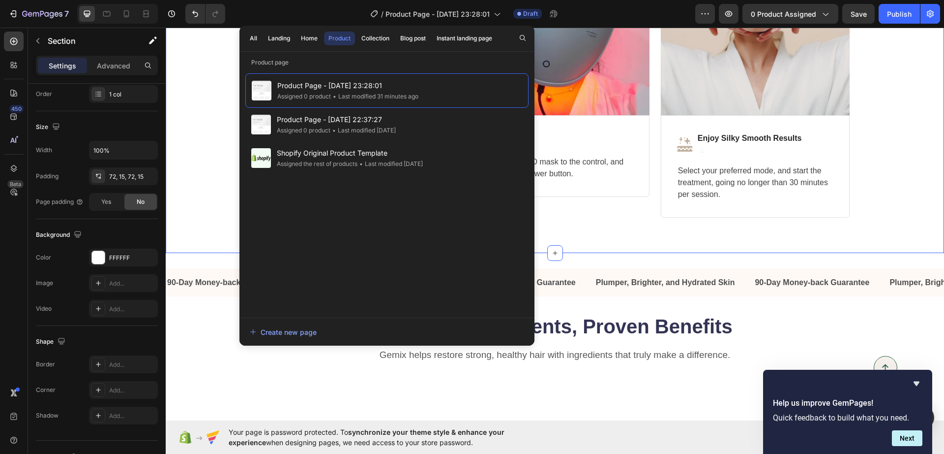
scroll to position [0, 0]
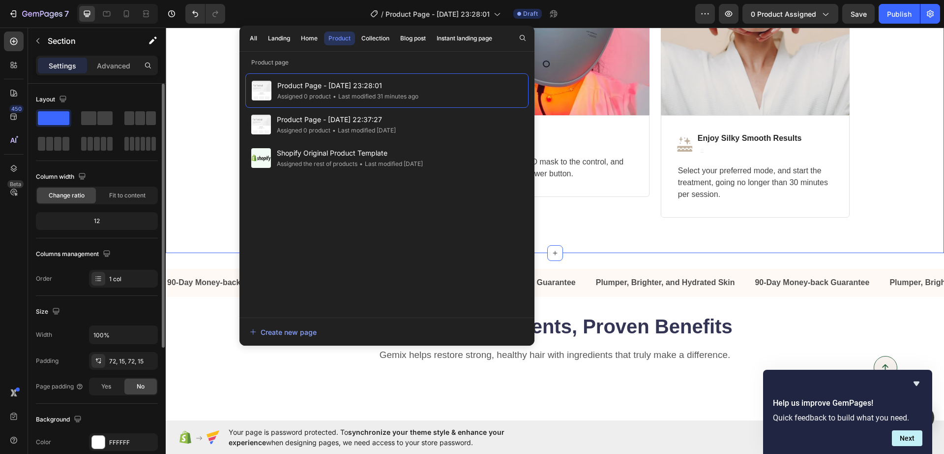
drag, startPoint x: 910, startPoint y: 209, endPoint x: 904, endPoint y: 189, distance: 20.9
click at [905, 190] on div "Deep Skin Treatment at Home in 3 Easy Steps Heading Skincare Has Never Been Eas…" at bounding box center [555, 35] width 764 height 363
click at [185, 79] on div "Deep Skin Treatment at Home in 3 Easy Steps Heading Skincare Has Never Been Eas…" at bounding box center [555, 35] width 764 height 363
click at [257, 41] on div "All" at bounding box center [253, 38] width 7 height 9
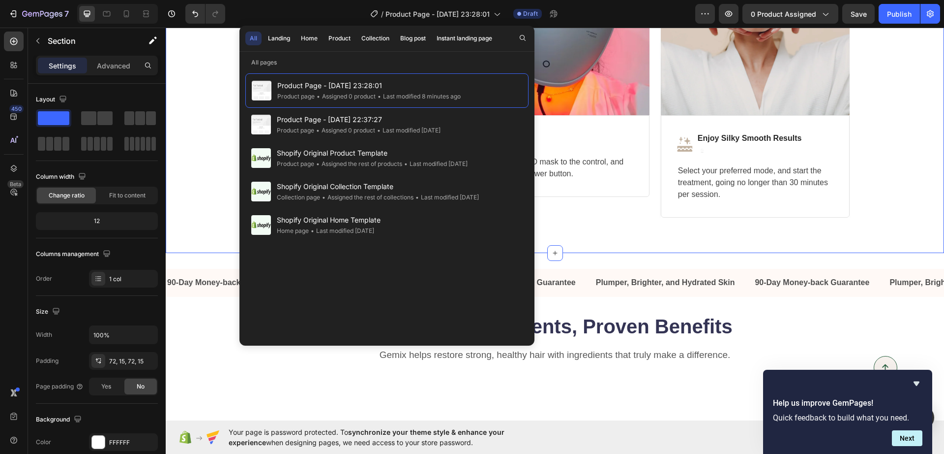
click at [206, 67] on div "Deep Skin Treatment at Home in 3 Easy Steps Heading Skincare Has Never Been Eas…" at bounding box center [555, 35] width 764 height 363
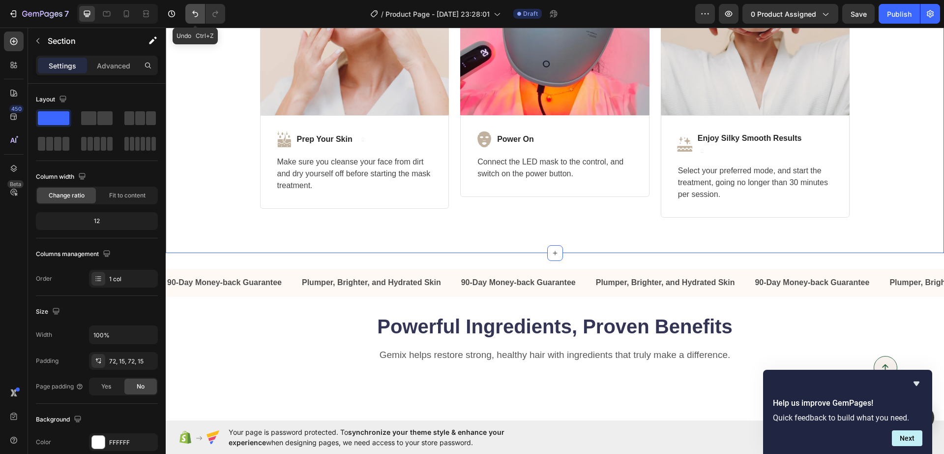
click at [196, 15] on icon "Undo/Redo" at bounding box center [195, 14] width 10 height 10
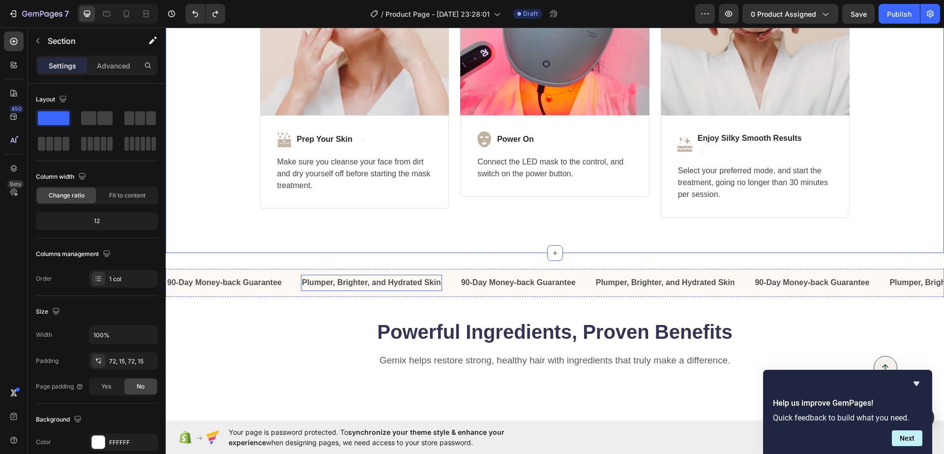
drag, startPoint x: 323, startPoint y: 283, endPoint x: 300, endPoint y: 289, distance: 24.2
click at [324, 284] on strong "Plumper, Brighter, and Hydrated Skin" at bounding box center [371, 282] width 139 height 8
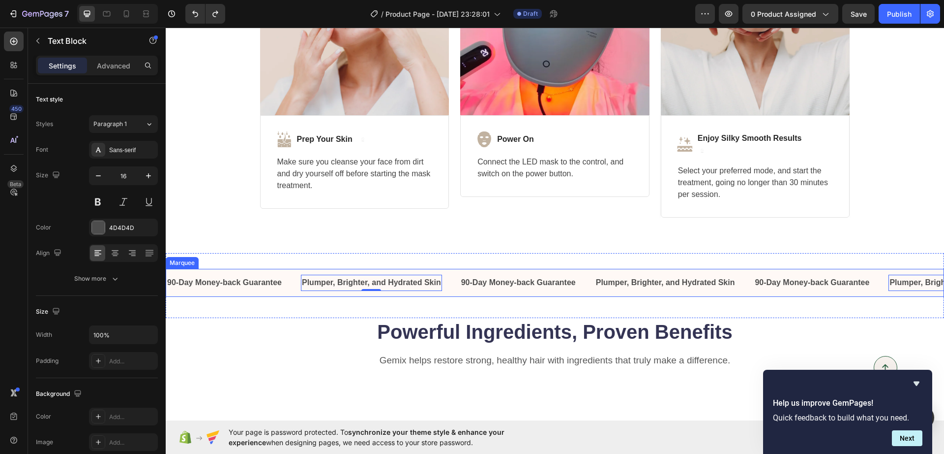
click at [290, 289] on div "90-Day Money-back Guarantee Text Block" at bounding box center [233, 282] width 135 height 16
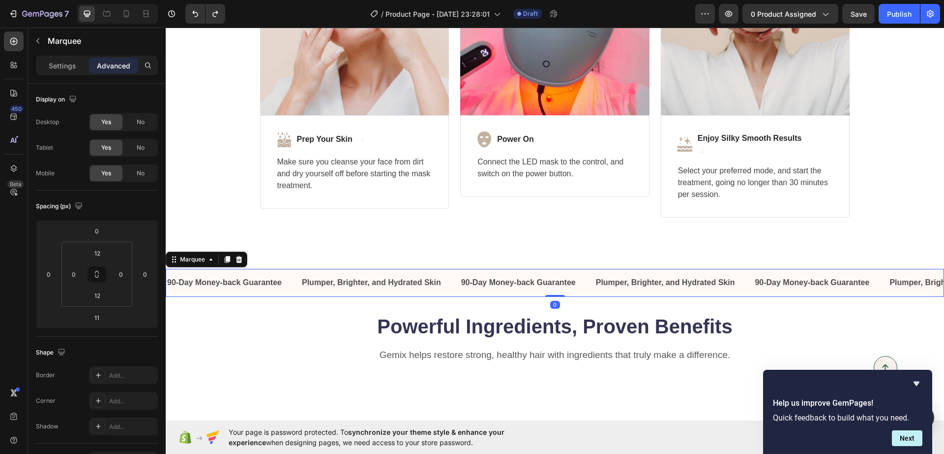
drag, startPoint x: 552, startPoint y: 300, endPoint x: 550, endPoint y: 291, distance: 8.6
click at [550, 291] on div "90-Day Money-back Guarantee Text Block Plumper, Brighter, and Hydrated Skin Tex…" at bounding box center [555, 283] width 779 height 28
type input "0"
click at [49, 61] on p "Settings" at bounding box center [63, 66] width 28 height 10
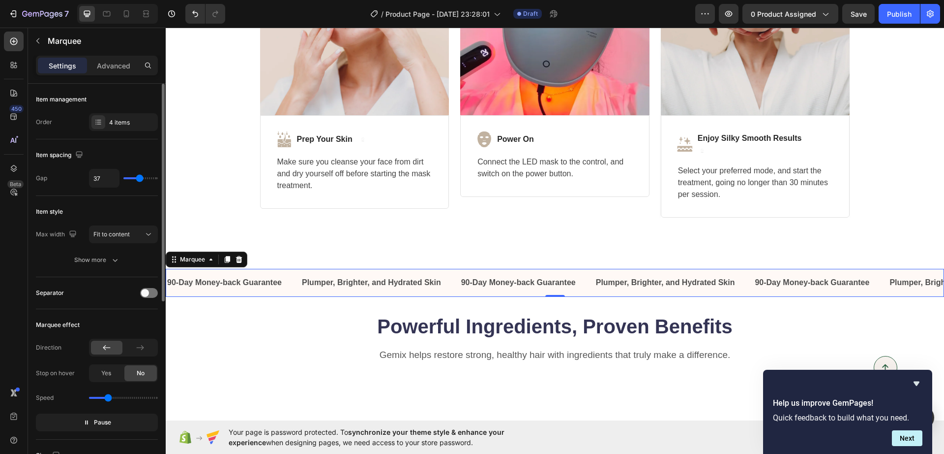
scroll to position [123, 0]
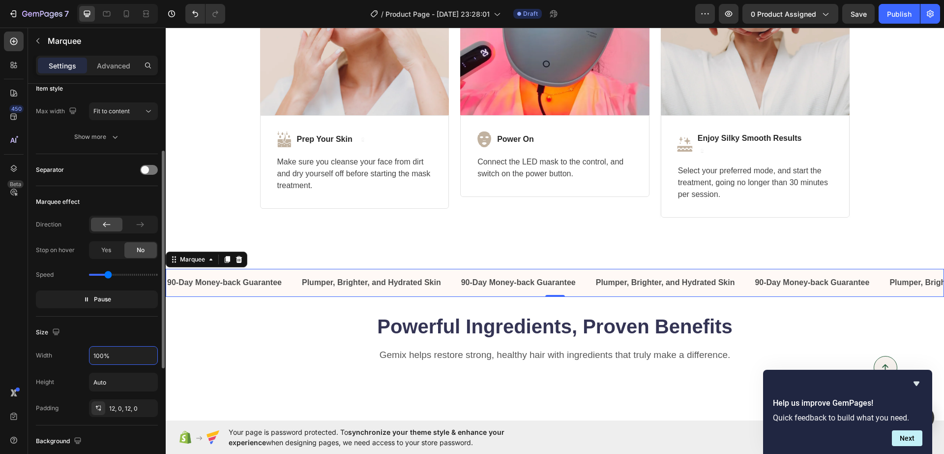
click at [117, 357] on input "100%" at bounding box center [124, 355] width 68 height 18
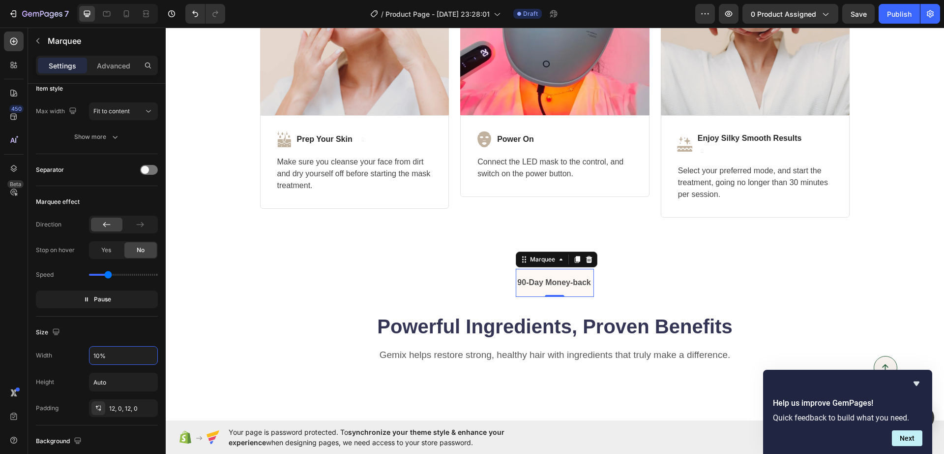
type input "100%"
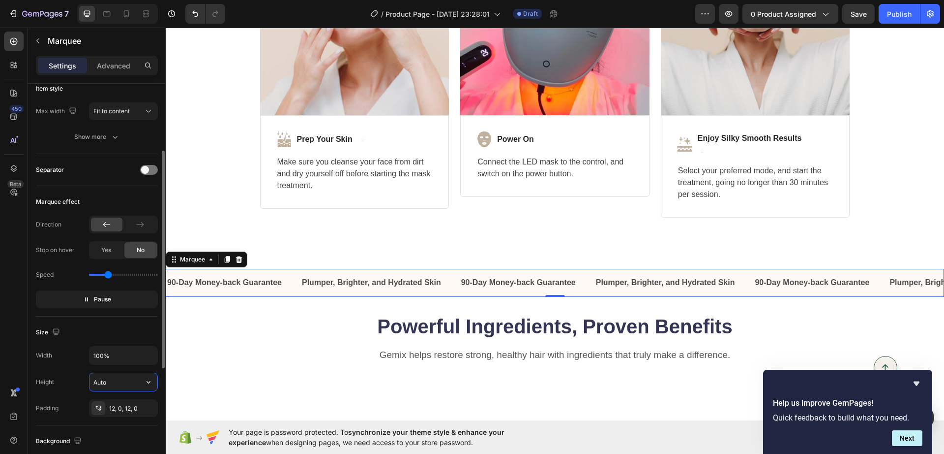
click at [117, 382] on input "Auto" at bounding box center [124, 382] width 68 height 18
click at [148, 380] on icon "button" at bounding box center [149, 382] width 10 height 10
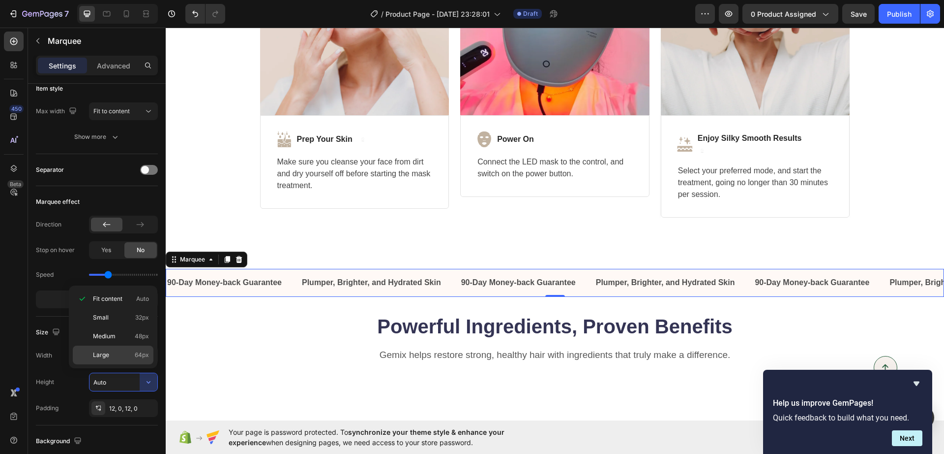
click at [137, 352] on span "64px" at bounding box center [142, 354] width 14 height 9
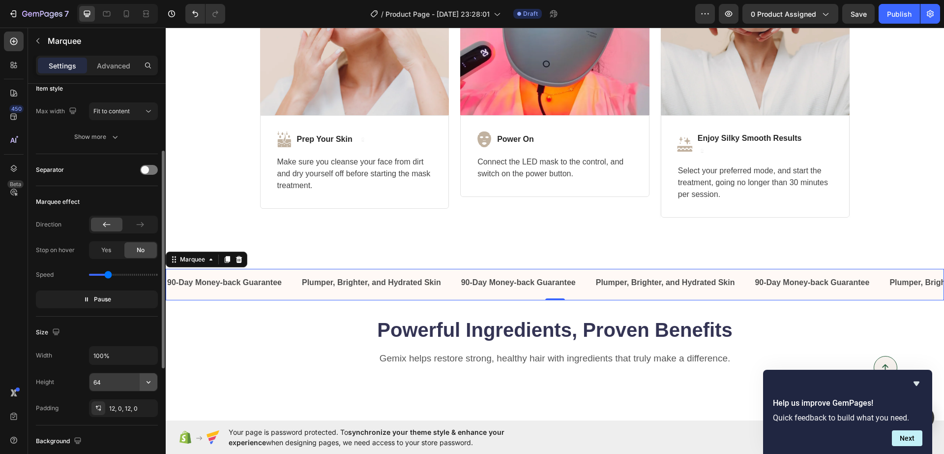
drag, startPoint x: 147, startPoint y: 378, endPoint x: 142, endPoint y: 380, distance: 5.6
click at [143, 380] on button "button" at bounding box center [149, 382] width 18 height 18
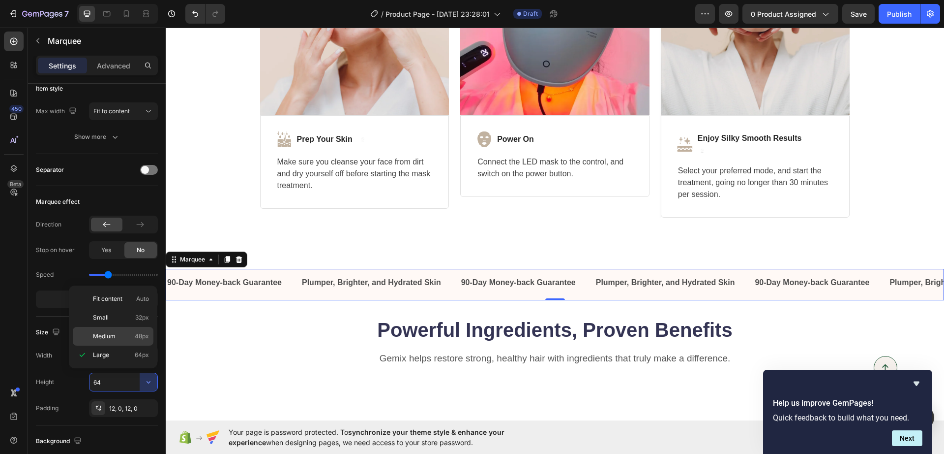
click at [146, 337] on span "48px" at bounding box center [142, 336] width 14 height 9
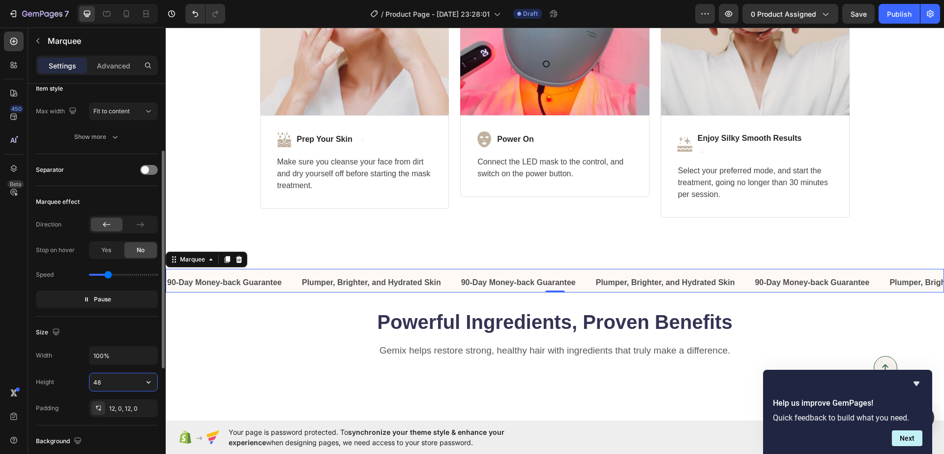
click at [135, 378] on input "48" at bounding box center [124, 382] width 68 height 18
click at [146, 382] on icon "button" at bounding box center [149, 382] width 10 height 10
drag, startPoint x: 129, startPoint y: 324, endPoint x: 133, endPoint y: 358, distance: 34.7
click at [132, 325] on div "Small 32px" at bounding box center [113, 317] width 81 height 19
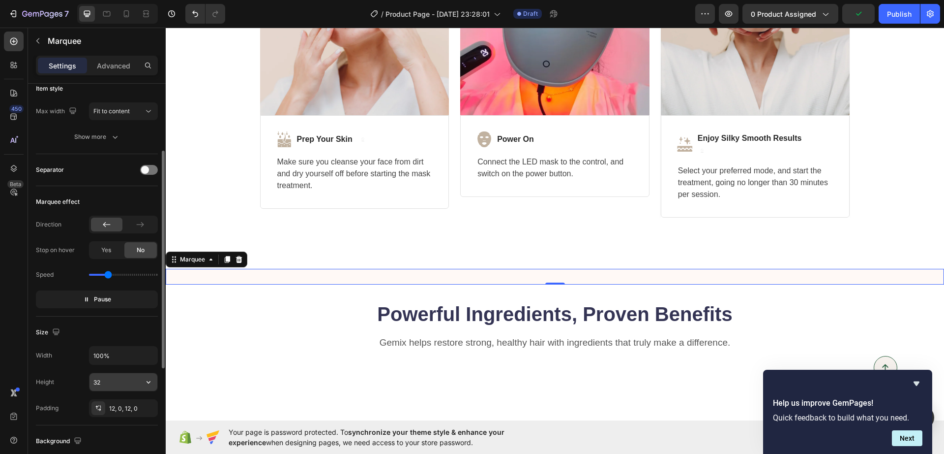
click at [116, 375] on input "32" at bounding box center [124, 382] width 68 height 18
click at [146, 381] on icon "button" at bounding box center [149, 382] width 10 height 10
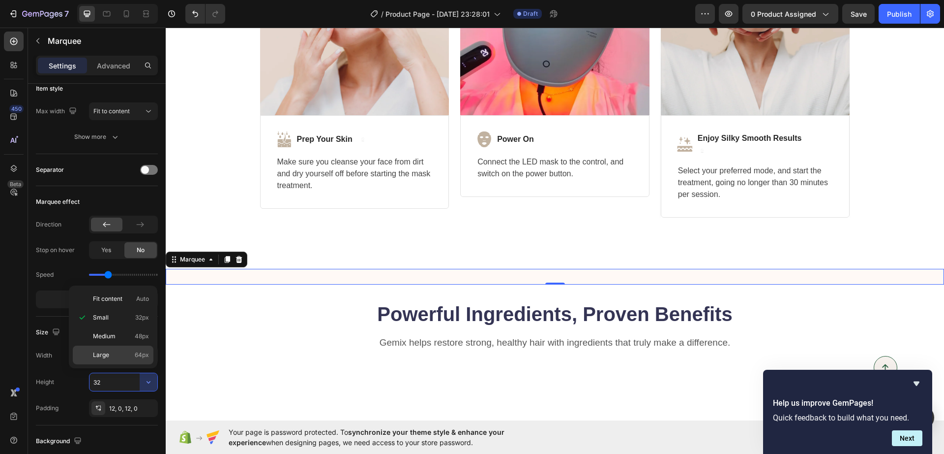
click at [145, 357] on span "64px" at bounding box center [142, 354] width 14 height 9
type input "64"
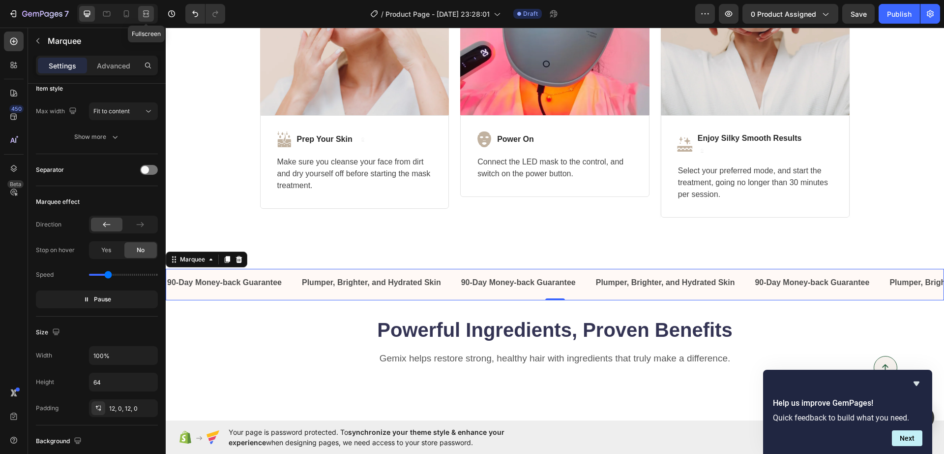
click at [149, 9] on icon at bounding box center [146, 14] width 10 height 10
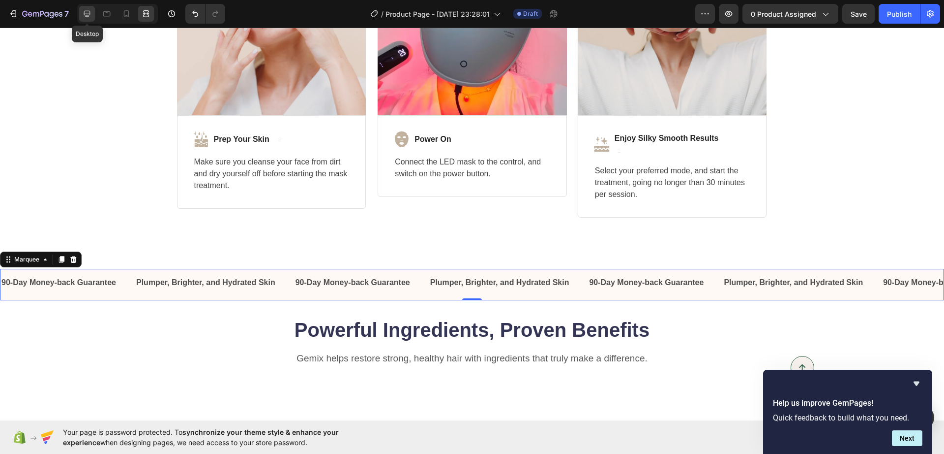
click at [87, 10] on icon at bounding box center [87, 14] width 10 height 10
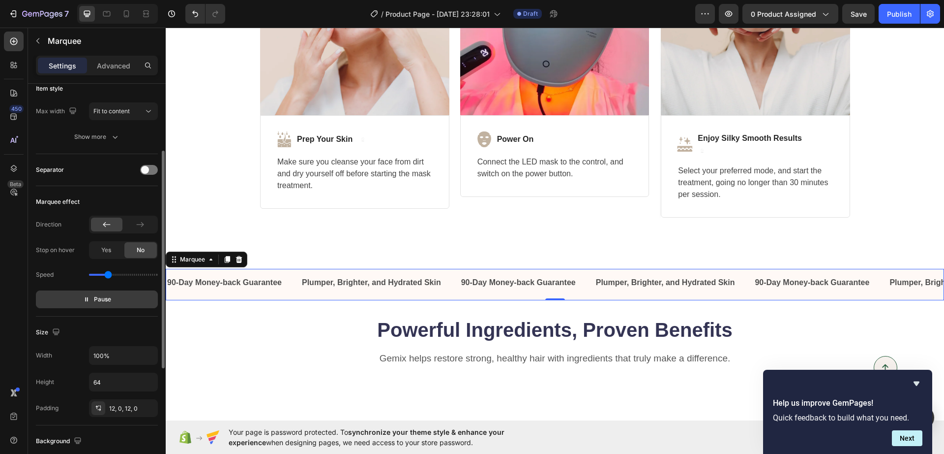
click at [95, 301] on span "Pause" at bounding box center [102, 299] width 17 height 10
click at [81, 299] on icon "button" at bounding box center [83, 299] width 7 height 7
click at [144, 13] on icon at bounding box center [146, 14] width 10 height 10
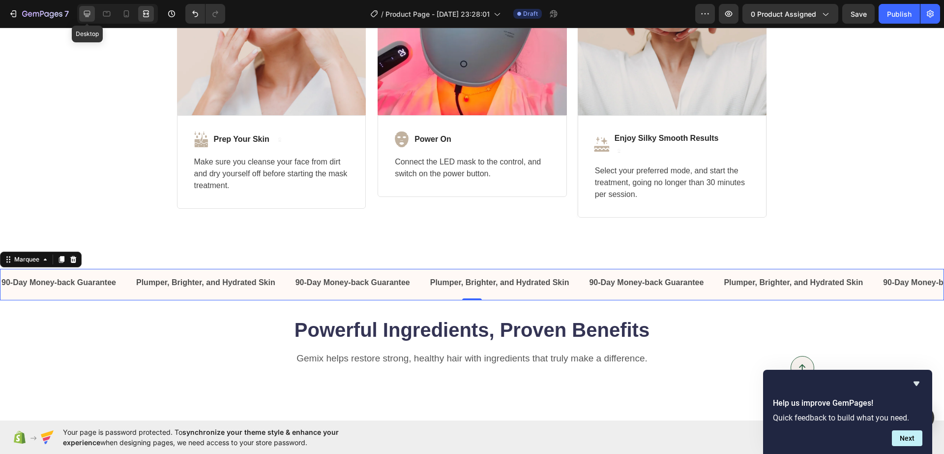
click at [87, 15] on icon at bounding box center [87, 14] width 6 height 6
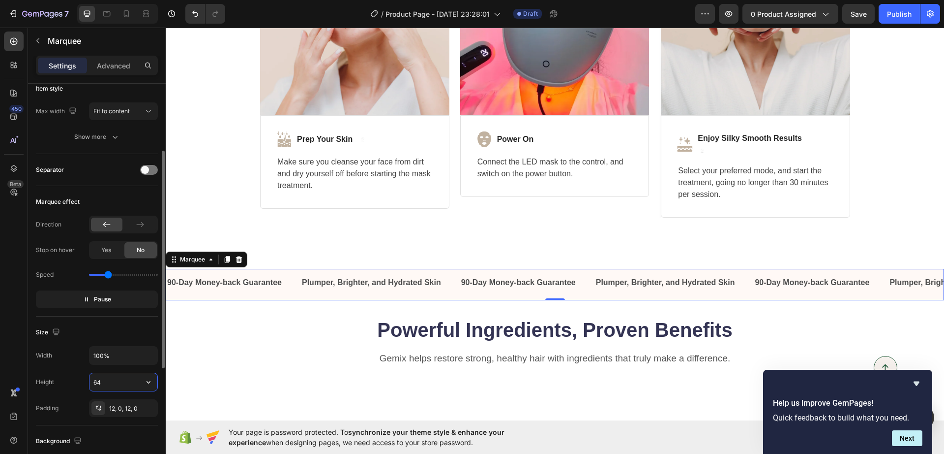
click at [122, 381] on input "64" at bounding box center [124, 382] width 68 height 18
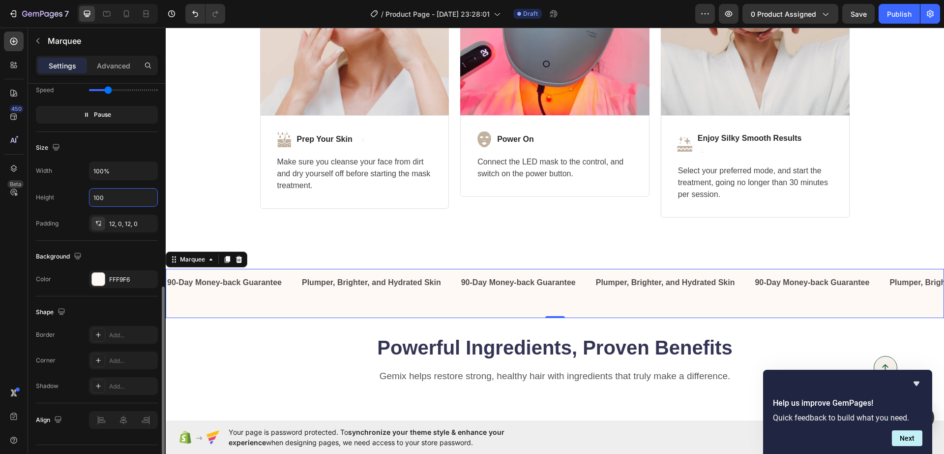
scroll to position [330, 0]
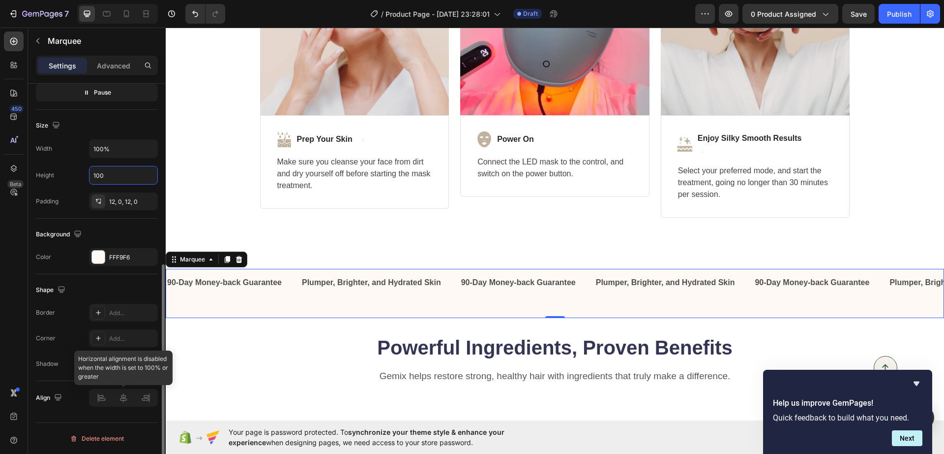
type input "100"
click at [127, 403] on div at bounding box center [123, 398] width 69 height 18
click at [122, 400] on div at bounding box center [123, 398] width 69 height 18
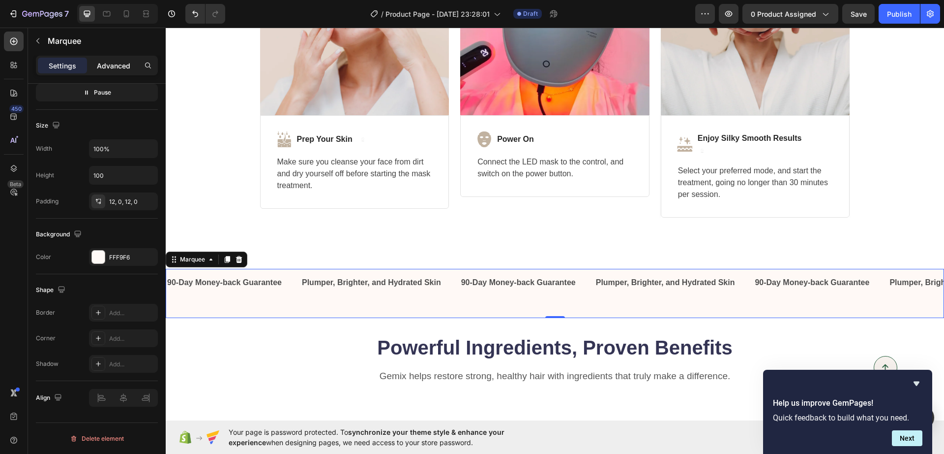
click at [127, 66] on p "Advanced" at bounding box center [113, 66] width 33 height 10
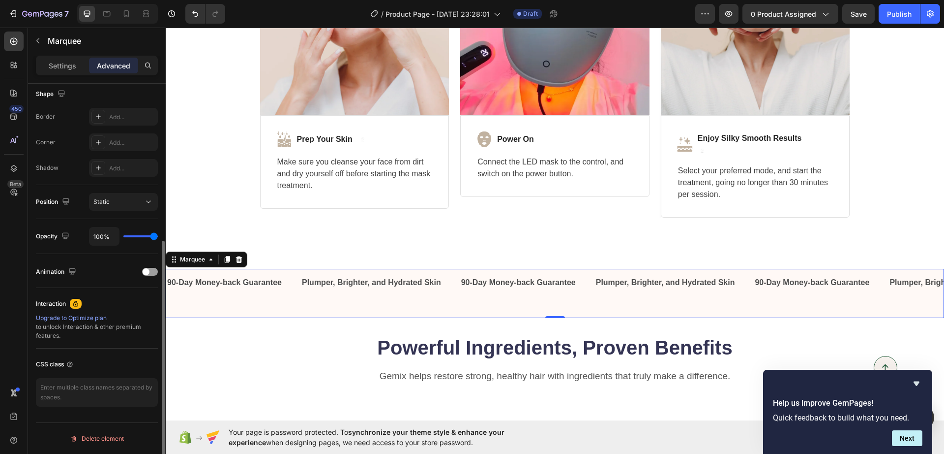
scroll to position [258, 0]
click at [117, 200] on div "Static" at bounding box center [118, 201] width 50 height 9
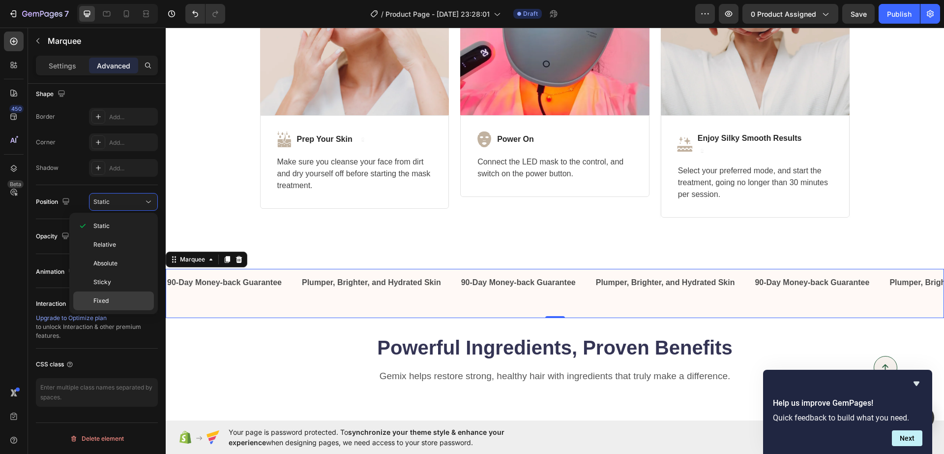
click at [126, 297] on p "Fixed" at bounding box center [121, 300] width 56 height 9
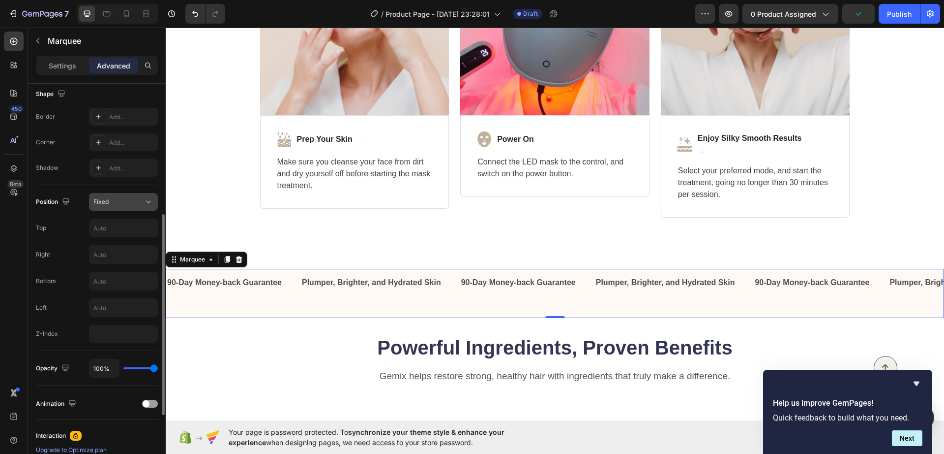
click at [126, 204] on div "Fixed" at bounding box center [118, 201] width 50 height 9
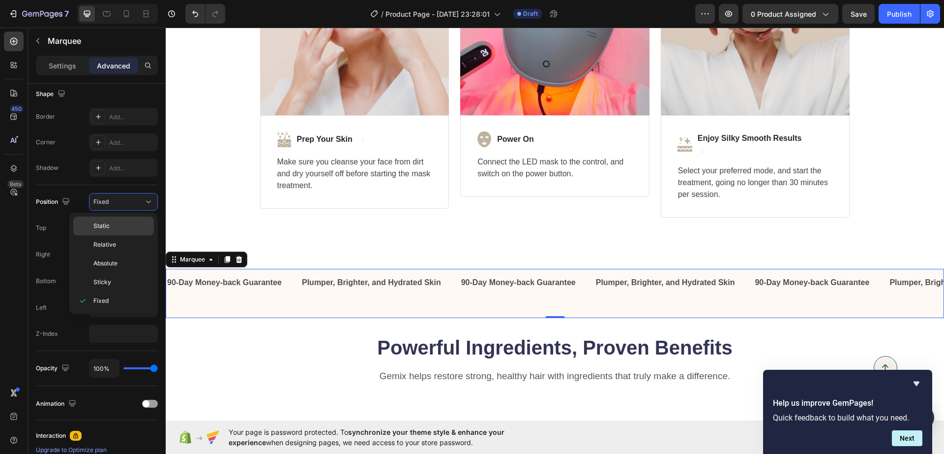
click at [117, 219] on div "Static" at bounding box center [113, 225] width 81 height 19
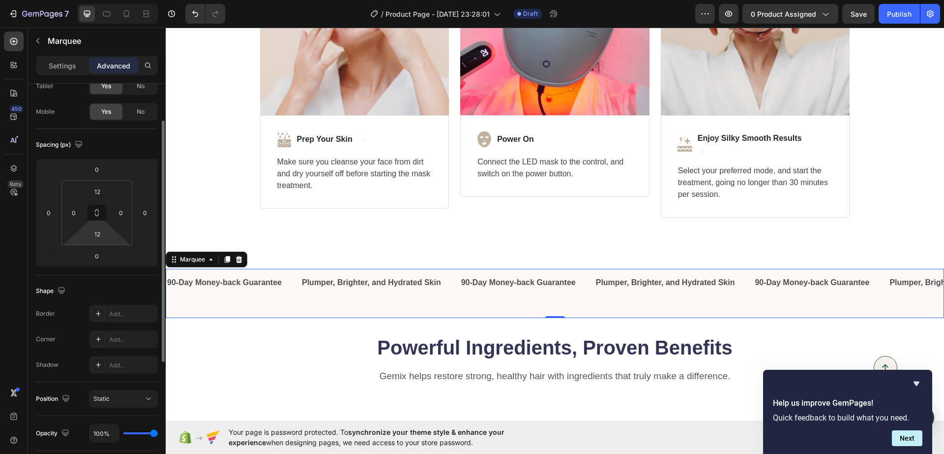
scroll to position [123, 0]
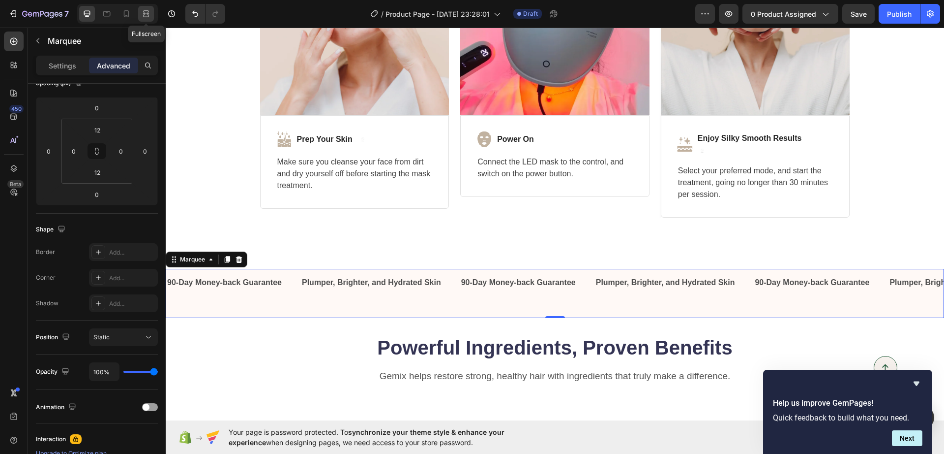
click at [150, 9] on icon at bounding box center [146, 14] width 10 height 10
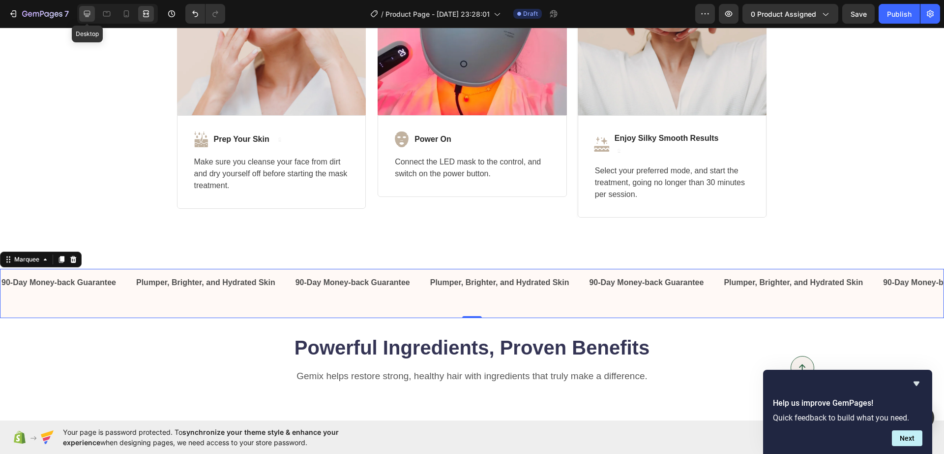
click at [85, 13] on icon at bounding box center [87, 14] width 6 height 6
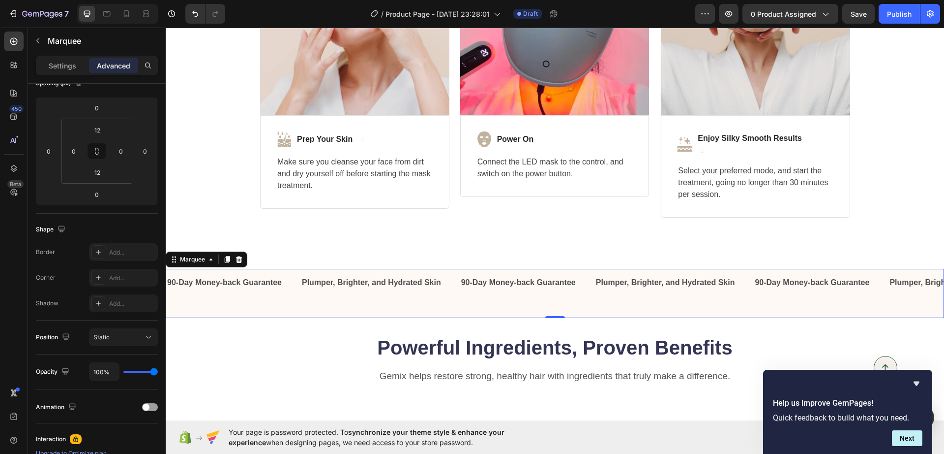
click at [0, 356] on div "450 Beta" at bounding box center [14, 241] width 28 height 426
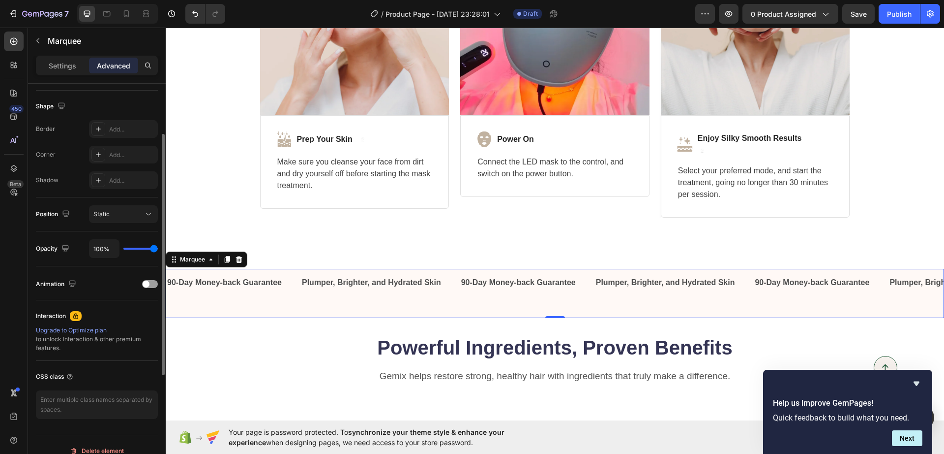
scroll to position [258, 0]
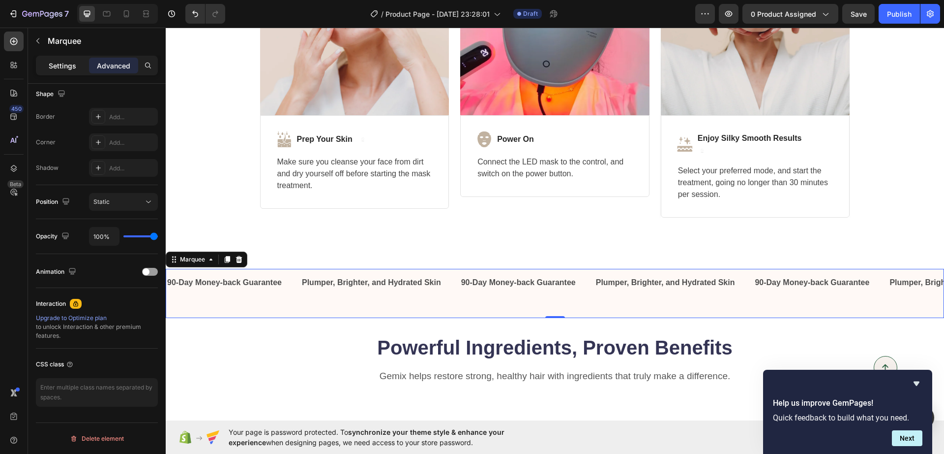
click at [65, 64] on p "Settings" at bounding box center [63, 66] width 28 height 10
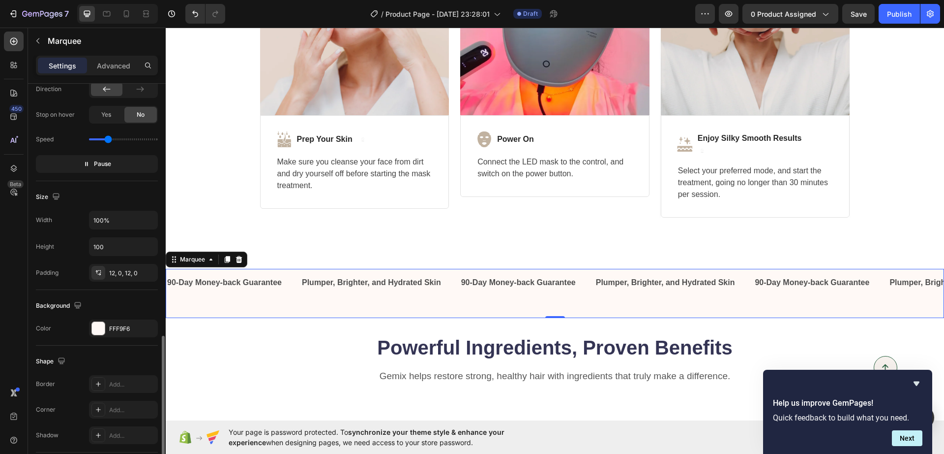
scroll to position [330, 0]
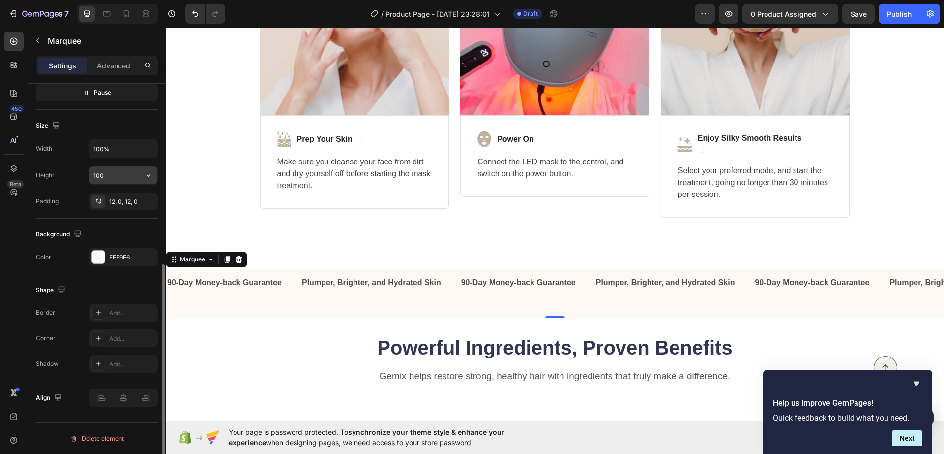
click at [100, 178] on input "100" at bounding box center [124, 175] width 68 height 18
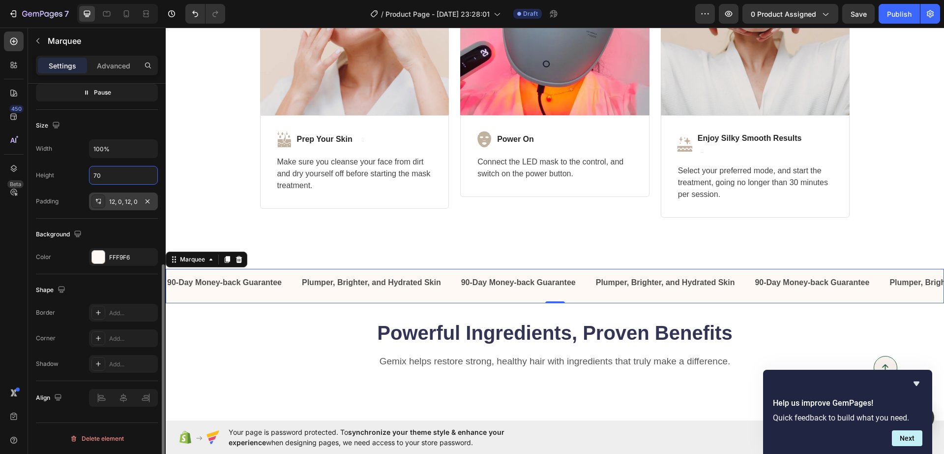
type input "70"
click at [100, 205] on div at bounding box center [98, 201] width 14 height 14
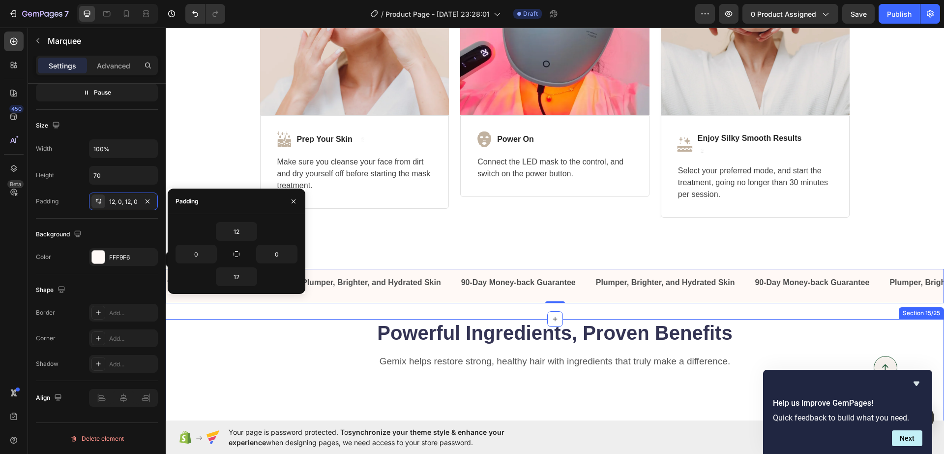
click at [171, 357] on div "Powerful Ingredients, Proven Benefits Heading Gemix helps restore strong, healt…" at bounding box center [555, 380] width 779 height 122
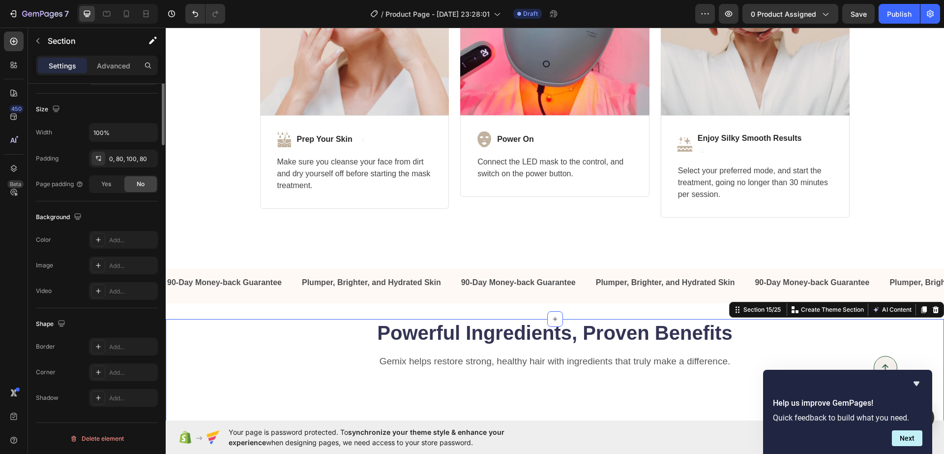
scroll to position [0, 0]
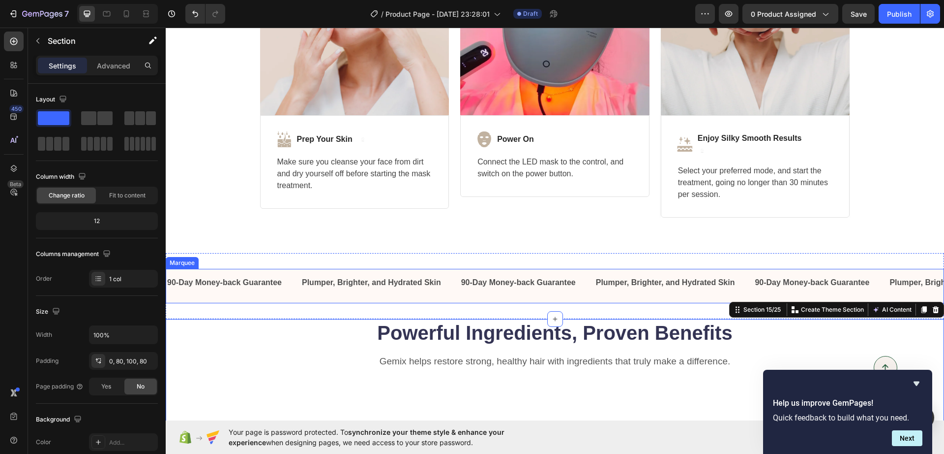
click at [262, 294] on div "90-Day Money-back Guarantee Text Block Plumper, Brighter, and Hydrated Skin Tex…" at bounding box center [555, 285] width 779 height 23
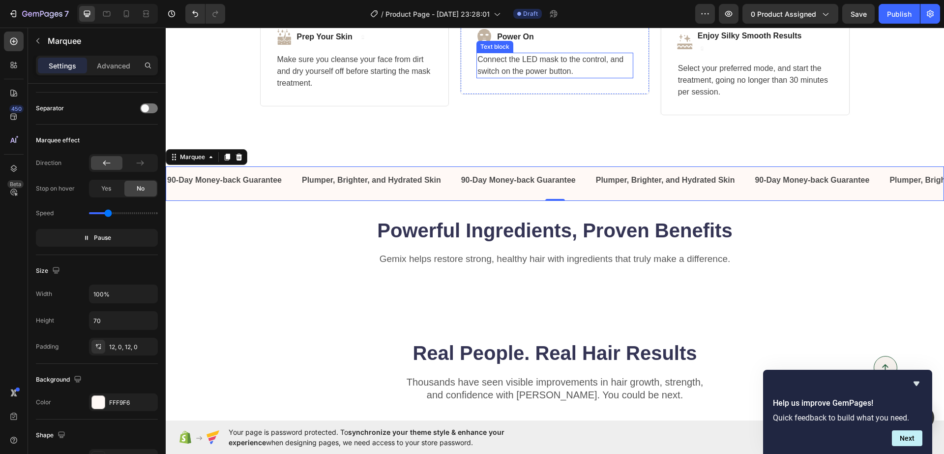
scroll to position [2510, 0]
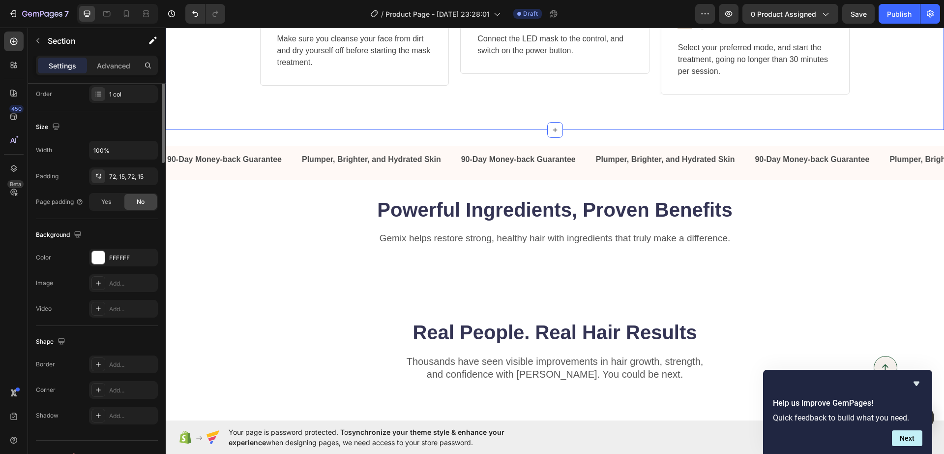
scroll to position [0, 0]
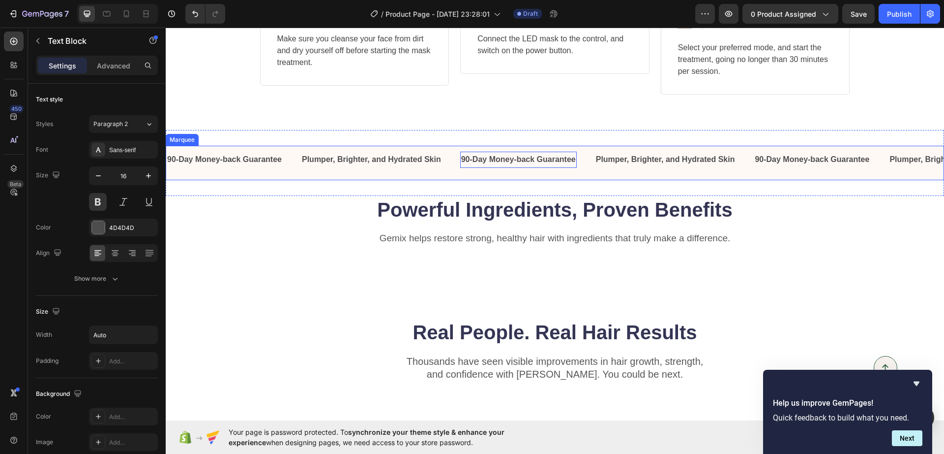
click at [563, 146] on div "90-Day Money-back Guarantee Text Block Plumper, Brighter, and Hydrated Skin Tex…" at bounding box center [555, 163] width 779 height 34
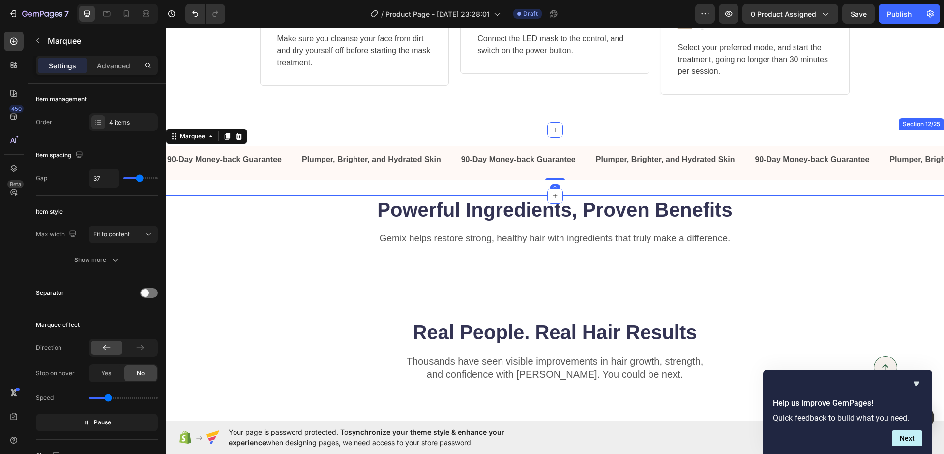
click at [584, 139] on div "90-Day Money-back Guarantee Text Block Plumper, Brighter, and Hydrated Skin Tex…" at bounding box center [555, 163] width 779 height 66
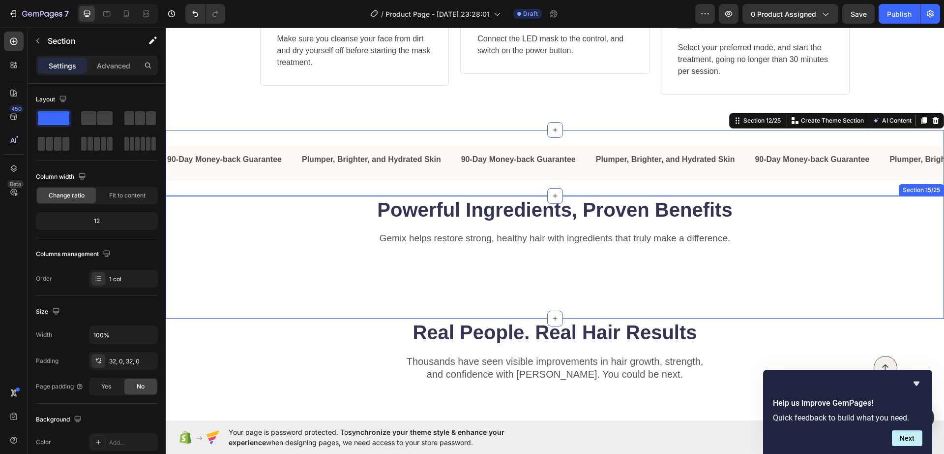
click at [856, 241] on div "Powerful Ingredients, Proven Benefits Heading Gemix helps restore strong, healt…" at bounding box center [555, 232] width 700 height 73
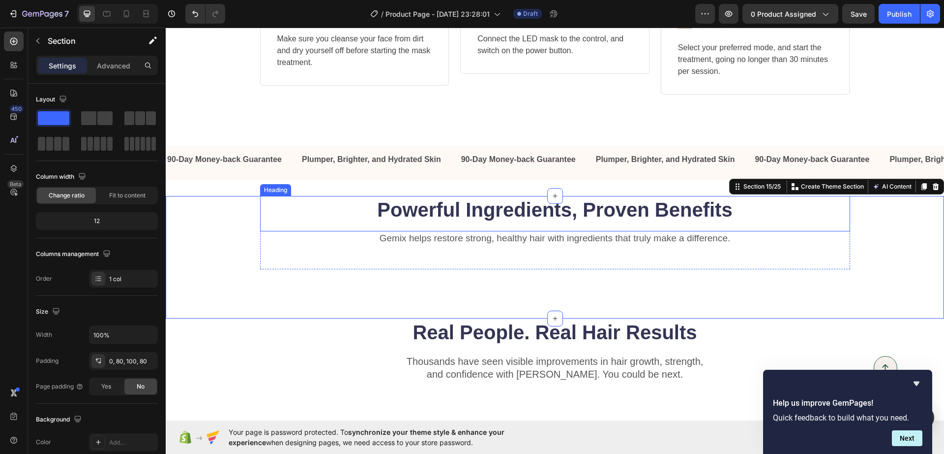
click at [463, 221] on h2 "Powerful Ingredients, Proven Benefits" at bounding box center [555, 210] width 590 height 28
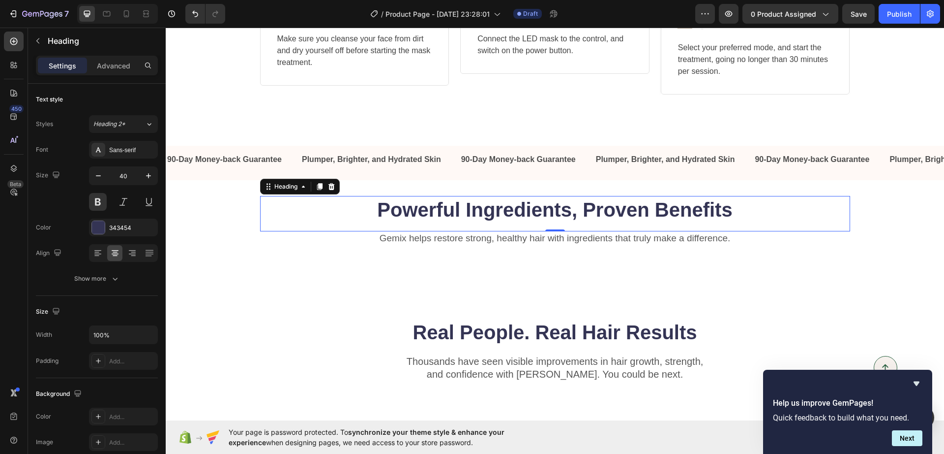
click at [409, 201] on h2 "Powerful Ingredients, Proven Benefits" at bounding box center [555, 210] width 590 height 28
drag, startPoint x: 409, startPoint y: 201, endPoint x: 421, endPoint y: 209, distance: 14.2
click at [421, 209] on p "Powerful Ingredients, Proven Benefits" at bounding box center [555, 210] width 588 height 26
click at [425, 210] on p "Powerful Ingredients, Proven Benefits" at bounding box center [555, 210] width 588 height 26
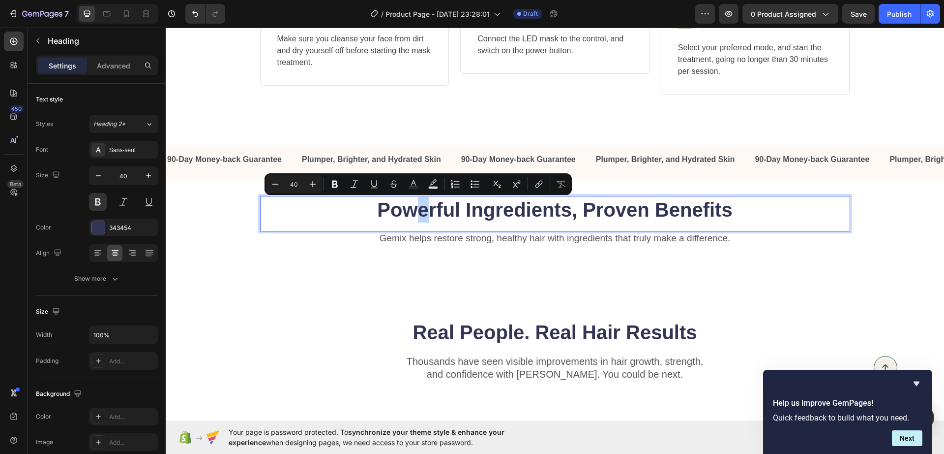
click at [426, 210] on p "Powerful Ingredients, Proven Benefits" at bounding box center [555, 210] width 588 height 26
click at [427, 210] on p "Powerful Ingredients, Proven Benefits" at bounding box center [555, 210] width 588 height 26
click at [428, 210] on p "Powerful Ingredients, Proven Benefits" at bounding box center [555, 210] width 588 height 26
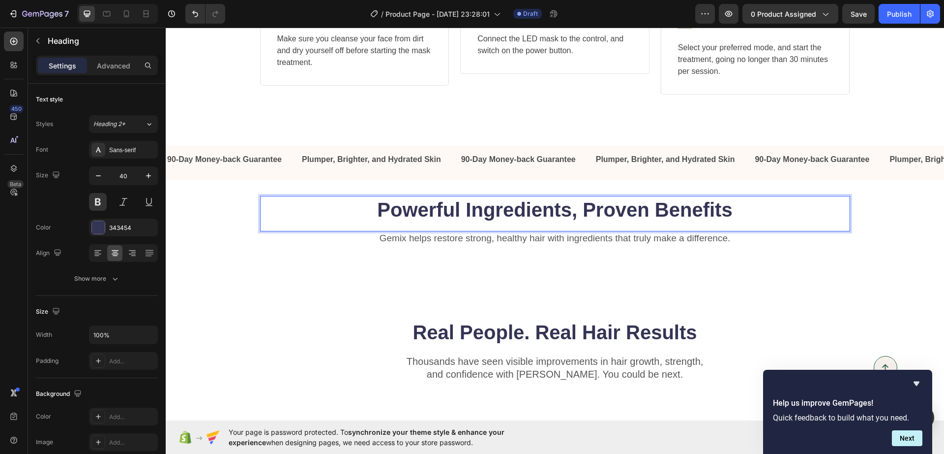
click at [370, 203] on p "Powerful Ingredients, Proven Benefits" at bounding box center [555, 210] width 588 height 26
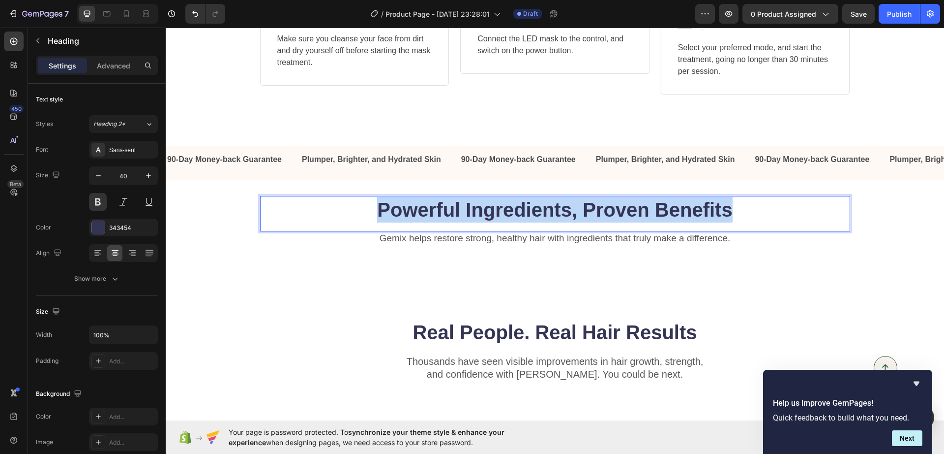
drag, startPoint x: 367, startPoint y: 205, endPoint x: 752, endPoint y: 209, distance: 384.2
click at [752, 209] on p "Powerful Ingredients, Proven Benefits" at bounding box center [555, 210] width 588 height 26
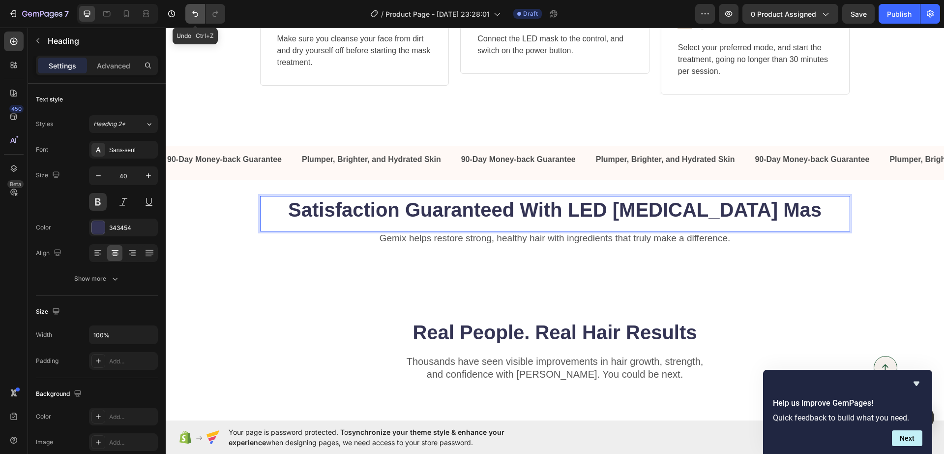
click at [195, 13] on icon "Undo/Redo" at bounding box center [195, 14] width 10 height 10
click at [197, 12] on icon "Undo/Redo" at bounding box center [195, 14] width 10 height 10
click at [197, 13] on icon "Undo/Redo" at bounding box center [195, 14] width 6 height 6
click at [698, 219] on strong "Satisfaction Guaranteed With LED Light Therapy Mas" at bounding box center [555, 210] width 534 height 22
drag, startPoint x: 743, startPoint y: 219, endPoint x: 762, endPoint y: 217, distance: 18.8
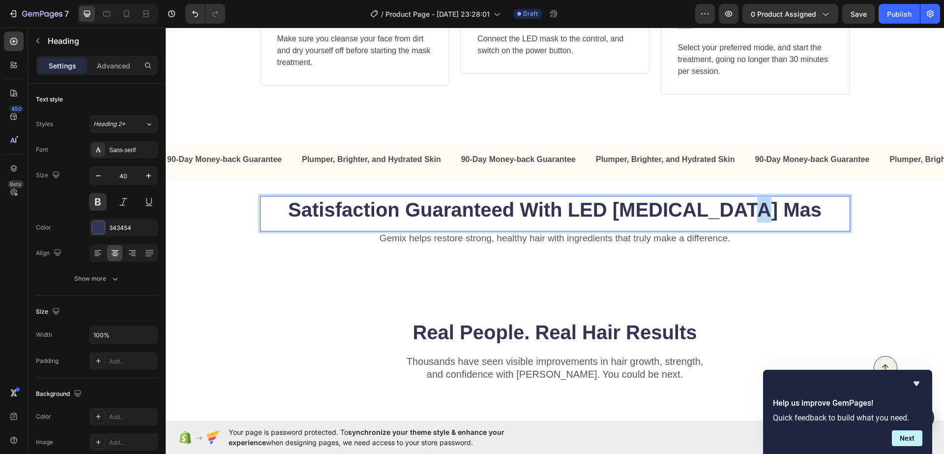
click at [746, 219] on strong "Satisfaction Guaranteed With LED Light Therapy Mas" at bounding box center [555, 210] width 534 height 22
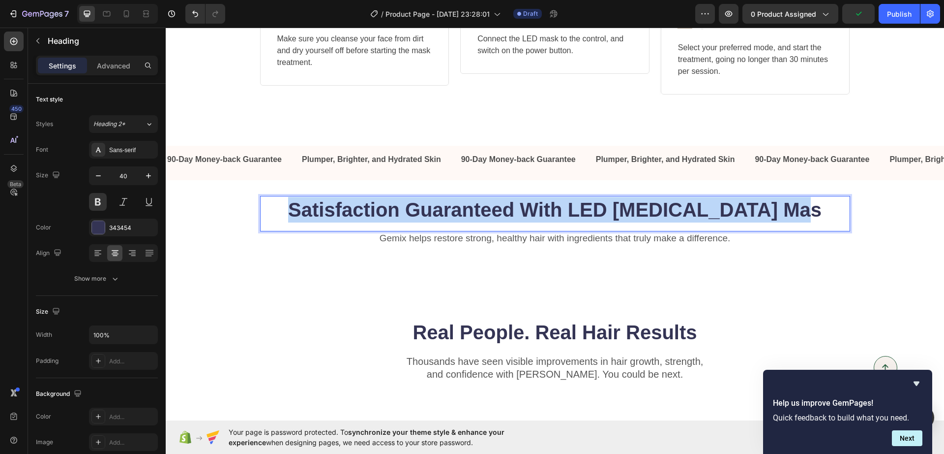
drag, startPoint x: 841, startPoint y: 218, endPoint x: 265, endPoint y: 203, distance: 576.2
click at [265, 203] on p "Satisfaction Guaranteed With LED Light Therapy Mas" at bounding box center [555, 210] width 588 height 26
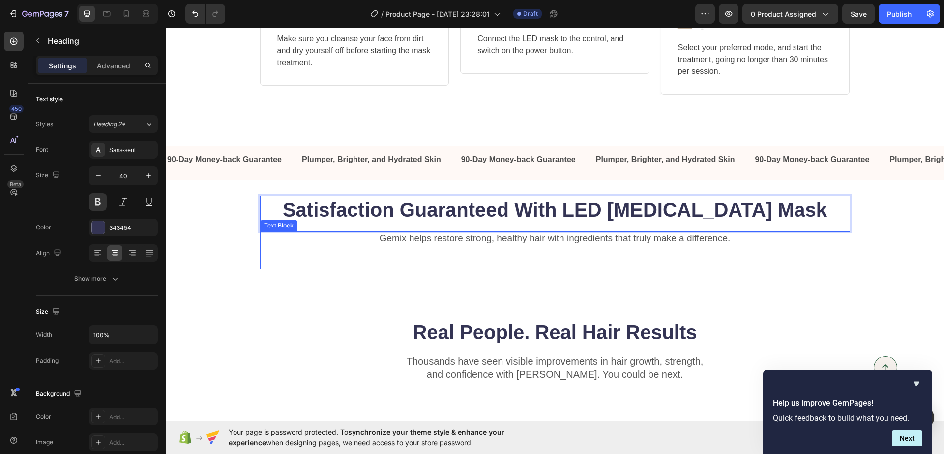
click at [495, 259] on div "Gemix helps restore strong, healthy hair with ingredients that truly make a dif…" at bounding box center [555, 250] width 590 height 38
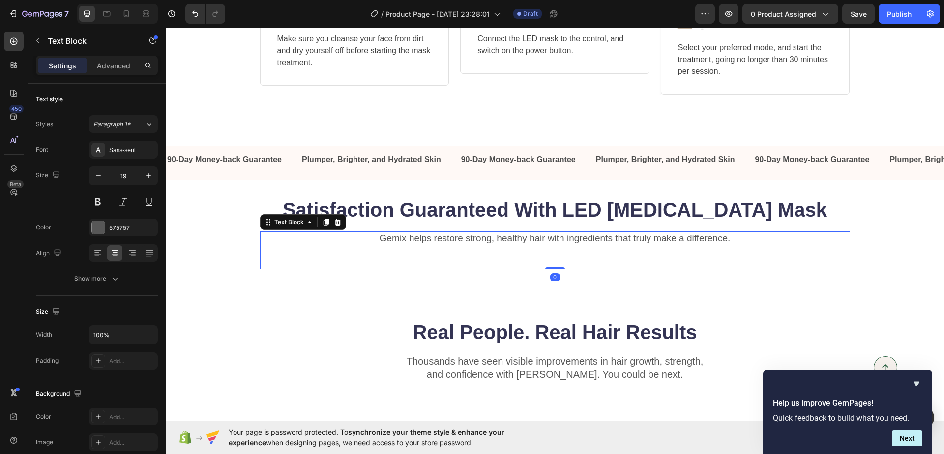
click at [493, 259] on div "Gemix helps restore strong, healthy hair with ingredients that truly make a dif…" at bounding box center [555, 250] width 590 height 38
click at [492, 250] on div "Gemix helps restore strong, healthy hair with ingredients that truly make a dif…" at bounding box center [555, 250] width 590 height 38
click at [493, 245] on div "Gemix helps restore strong, healthy hair with ingredients that truly make a dif…" at bounding box center [555, 250] width 590 height 38
click at [356, 248] on div "Gemix helps restore strong, healthy hair with ingredients that truly make a dif…" at bounding box center [555, 250] width 590 height 38
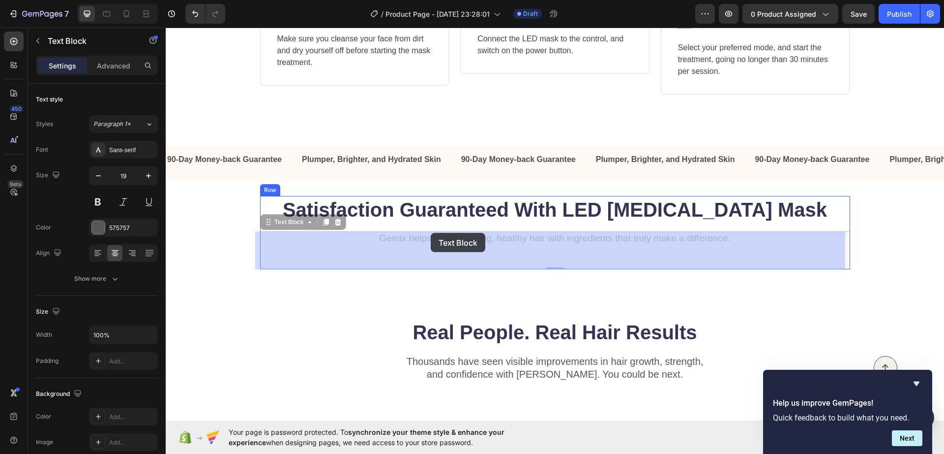
drag, startPoint x: 357, startPoint y: 238, endPoint x: 415, endPoint y: 238, distance: 57.6
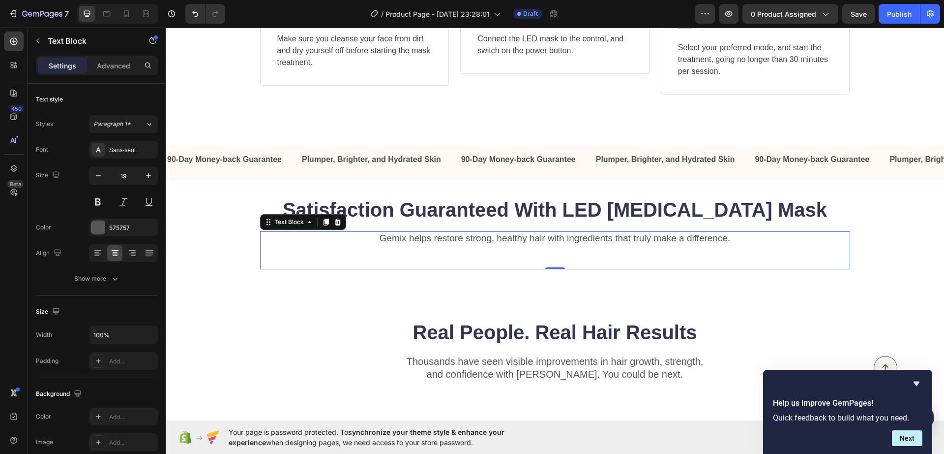
click at [417, 248] on div "Gemix helps restore strong, healthy hair with ingredients that truly make a dif…" at bounding box center [555, 250] width 590 height 38
click at [428, 242] on p "Gemix helps restore strong, healthy hair with ingredients that truly make a dif…" at bounding box center [555, 238] width 588 height 12
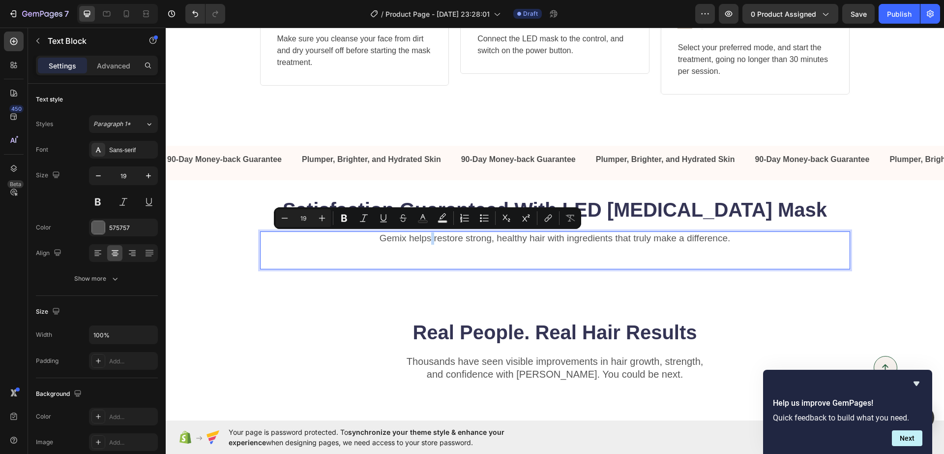
click at [428, 242] on p "Gemix helps restore strong, healthy hair with ingredients that truly make a dif…" at bounding box center [555, 238] width 588 height 12
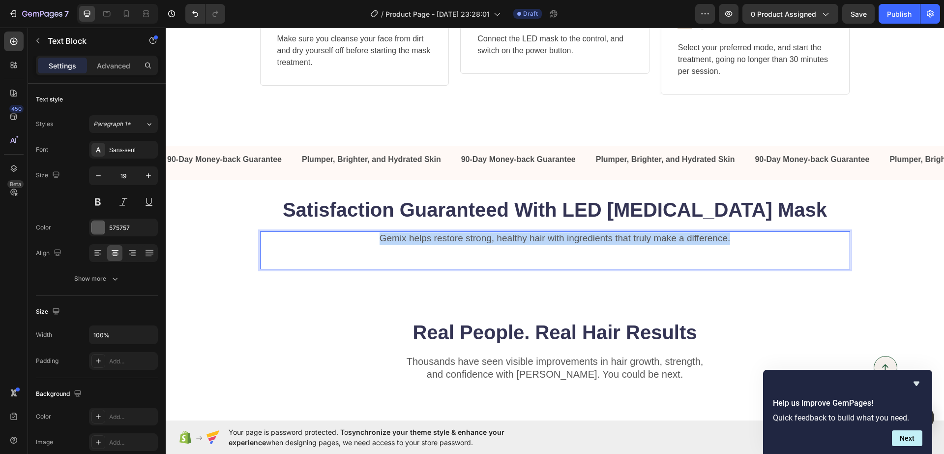
click at [428, 242] on p "Gemix helps restore strong, healthy hair with ingredients that truly make a dif…" at bounding box center [555, 238] width 588 height 12
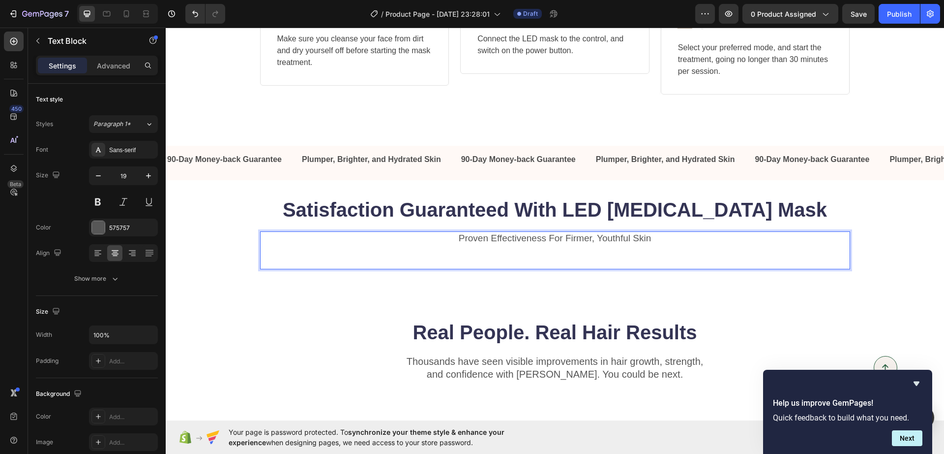
click at [530, 268] on div "Proven Effectiveness For Firmer, Youthful Skin Text Block 0" at bounding box center [555, 250] width 590 height 38
drag, startPoint x: 550, startPoint y: 265, endPoint x: 551, endPoint y: 258, distance: 7.4
click at [551, 258] on div "Proven Effectiveness For Firmer, Youthful Skin Text Block 0" at bounding box center [555, 250] width 590 height 38
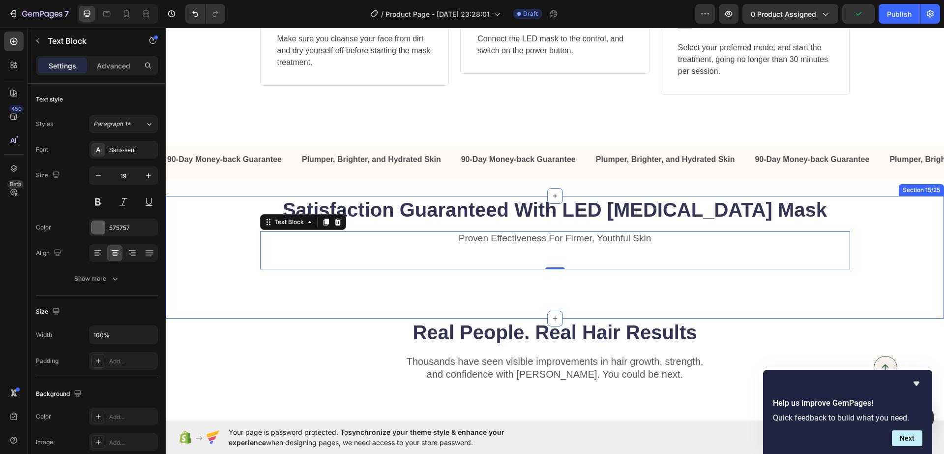
drag, startPoint x: 327, startPoint y: 270, endPoint x: 319, endPoint y: 276, distance: 9.8
click at [322, 274] on div "⁠⁠⁠⁠⁠⁠⁠ Satisfaction Guaranteed With LED Light Therapy Mask Heading Proven Effe…" at bounding box center [555, 257] width 779 height 122
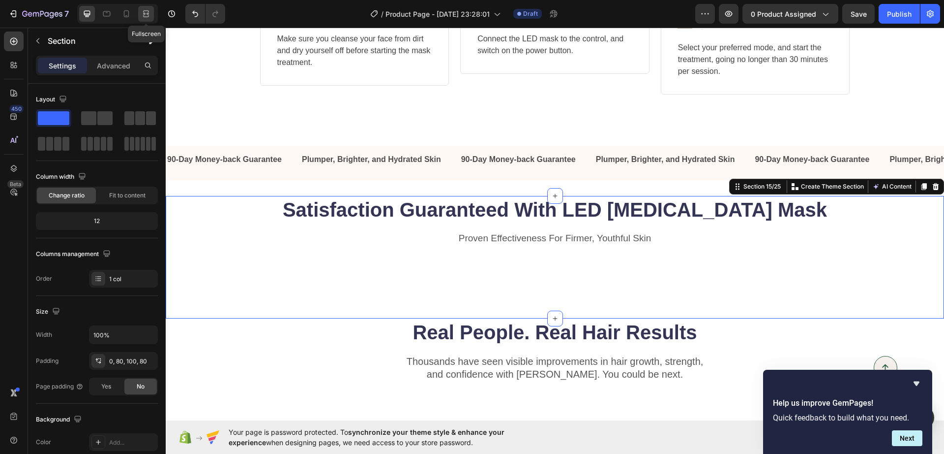
click at [144, 11] on icon at bounding box center [146, 14] width 10 height 10
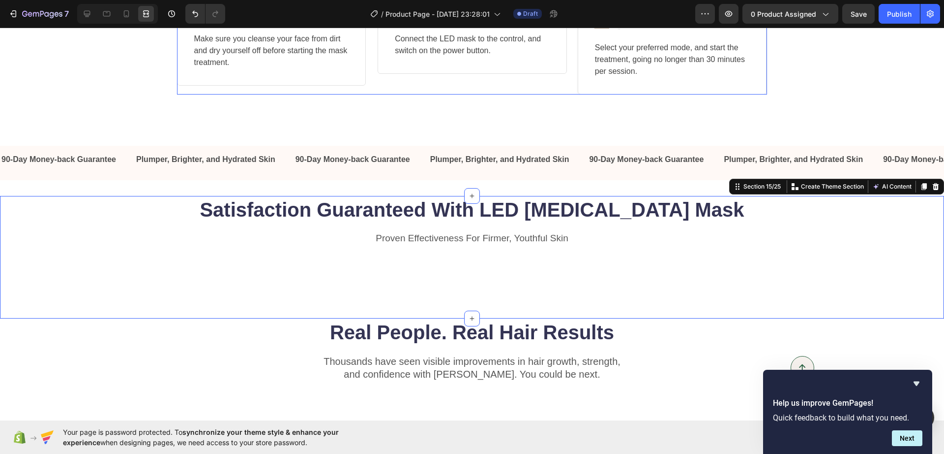
scroll to position [2387, 0]
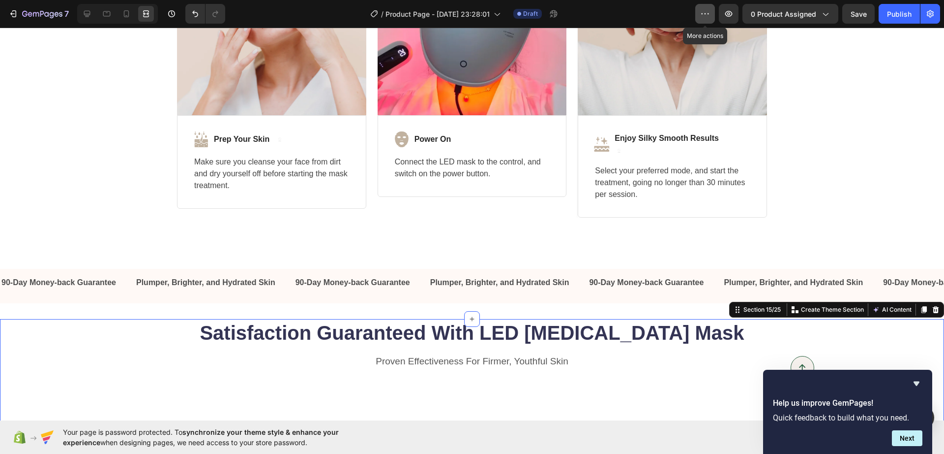
click at [709, 12] on icon "button" at bounding box center [705, 14] width 10 height 10
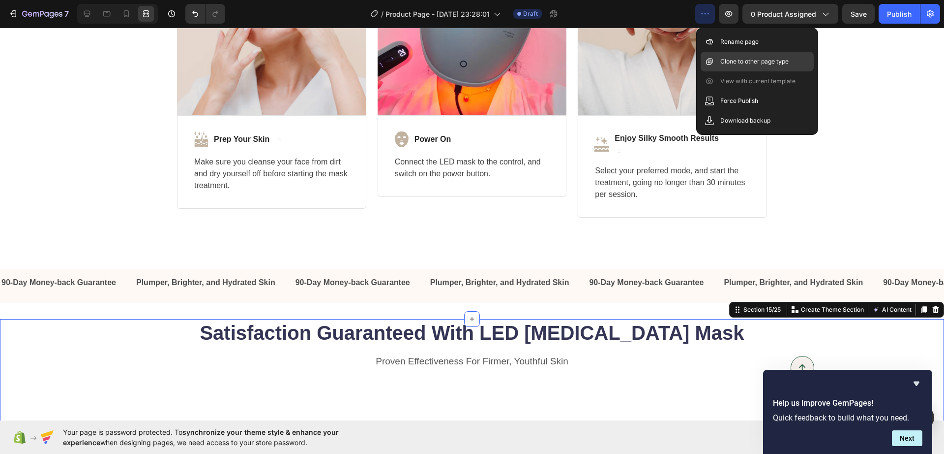
click at [744, 61] on p "Clone to other page type" at bounding box center [755, 62] width 68 height 10
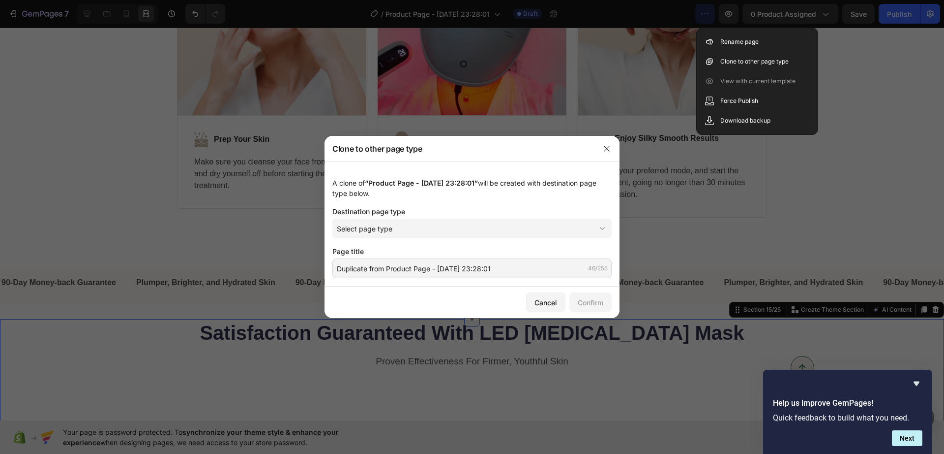
click at [910, 143] on div at bounding box center [472, 227] width 944 height 454
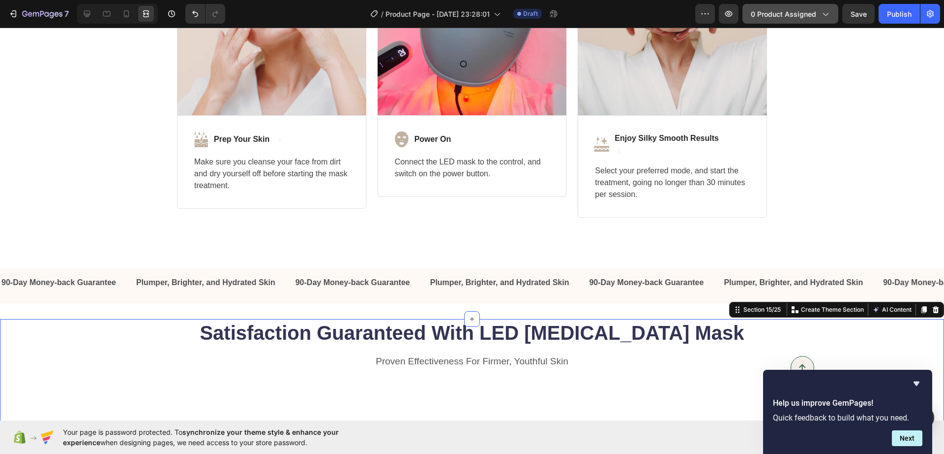
click at [823, 11] on icon "button" at bounding box center [826, 14] width 10 height 10
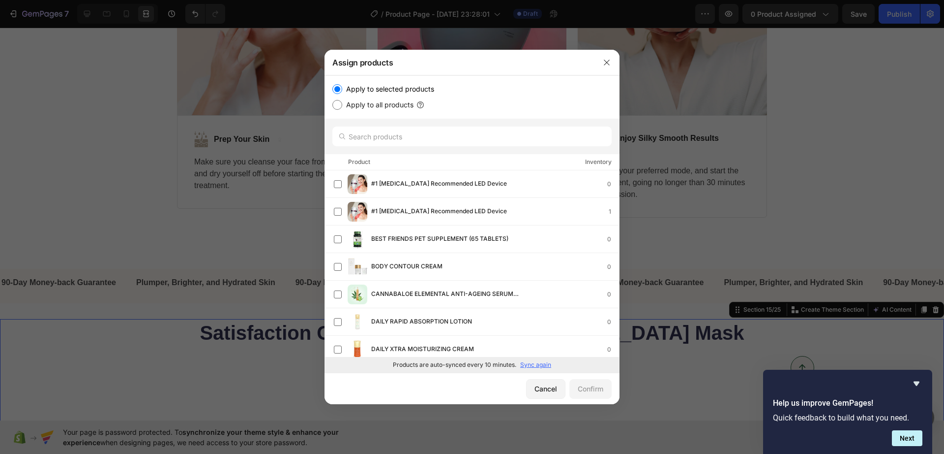
click at [803, 170] on div at bounding box center [472, 227] width 944 height 454
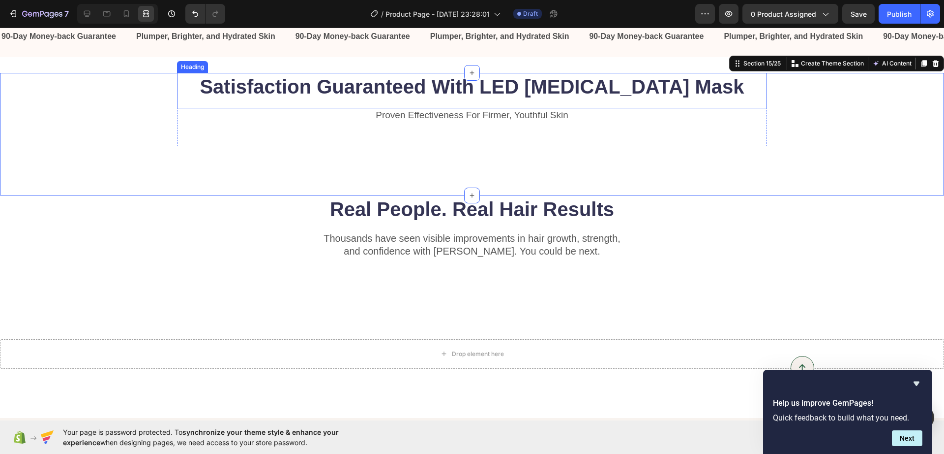
scroll to position [2571, 0]
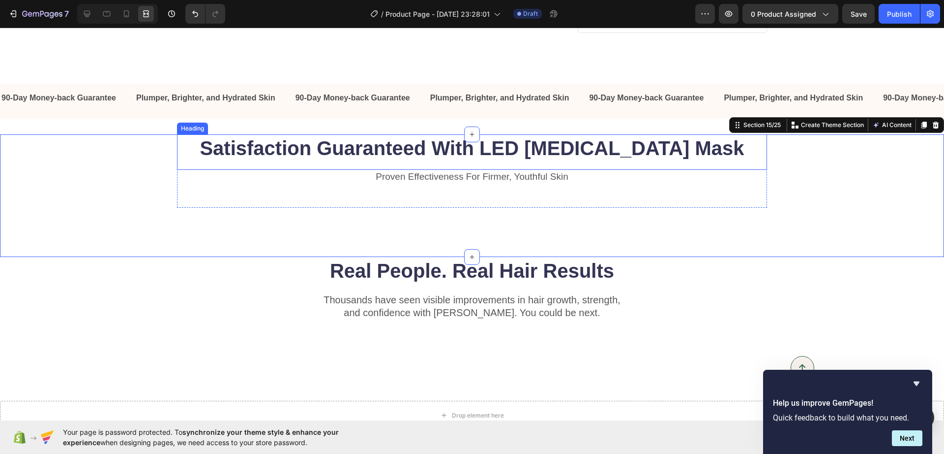
click at [521, 153] on strong "Satisfaction Guaranteed With LED [MEDICAL_DATA] Mask" at bounding box center [472, 148] width 545 height 22
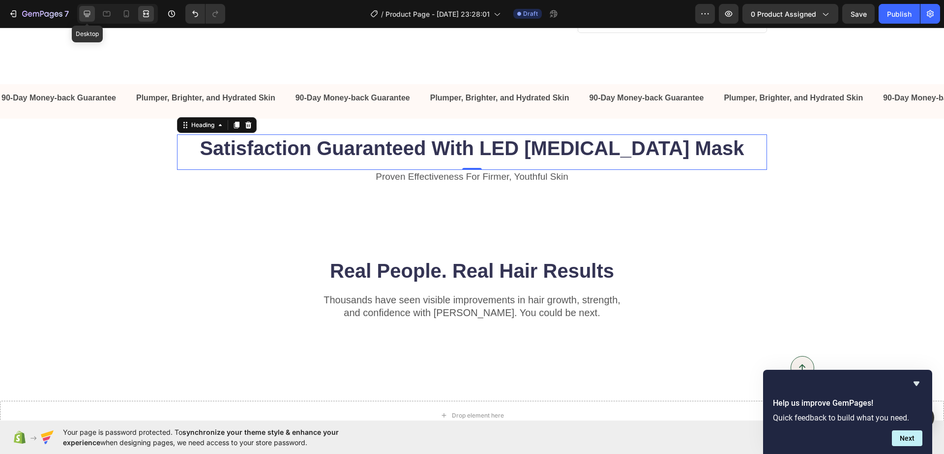
click at [91, 18] on icon at bounding box center [87, 14] width 10 height 10
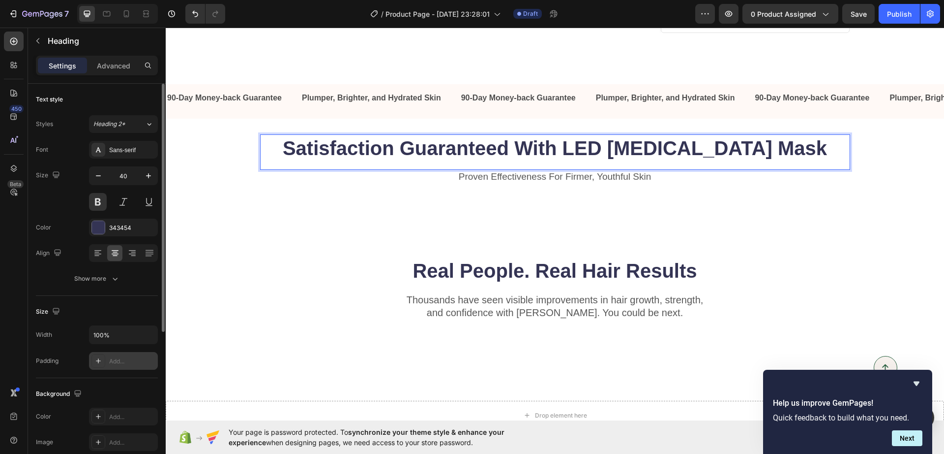
click at [139, 364] on div "Add..." at bounding box center [132, 361] width 46 height 9
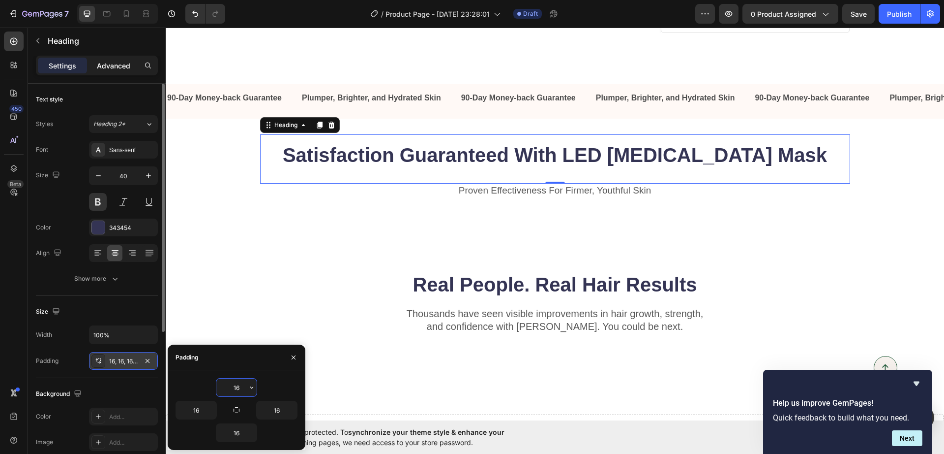
drag, startPoint x: 102, startPoint y: 63, endPoint x: 107, endPoint y: 67, distance: 6.6
click at [102, 64] on p "Advanced" at bounding box center [113, 66] width 33 height 10
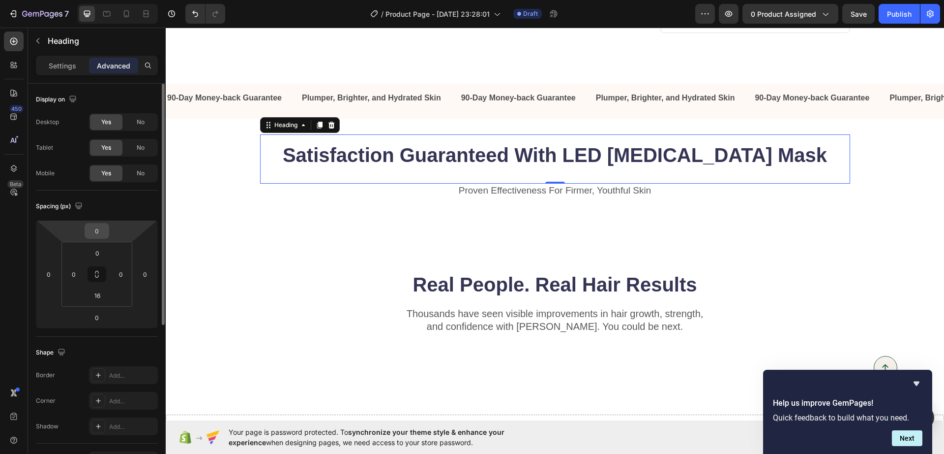
click at [100, 231] on input "0" at bounding box center [97, 230] width 20 height 15
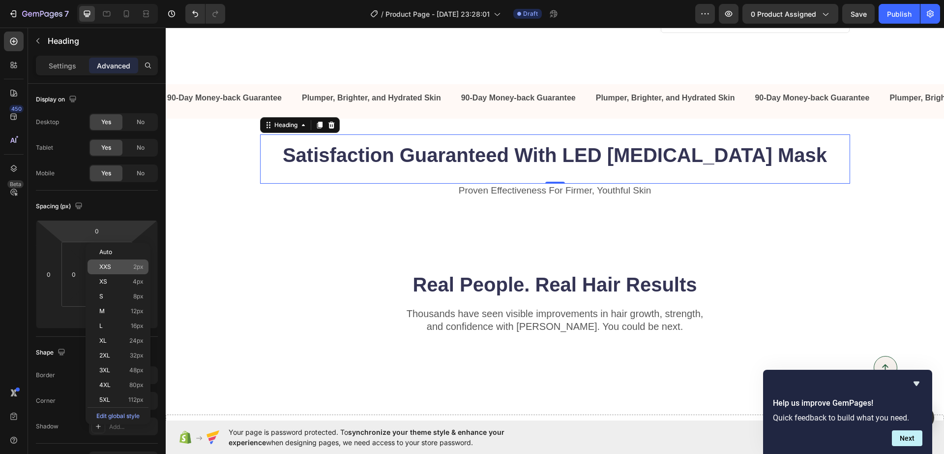
click at [122, 264] on p "XXS 2px" at bounding box center [121, 266] width 44 height 7
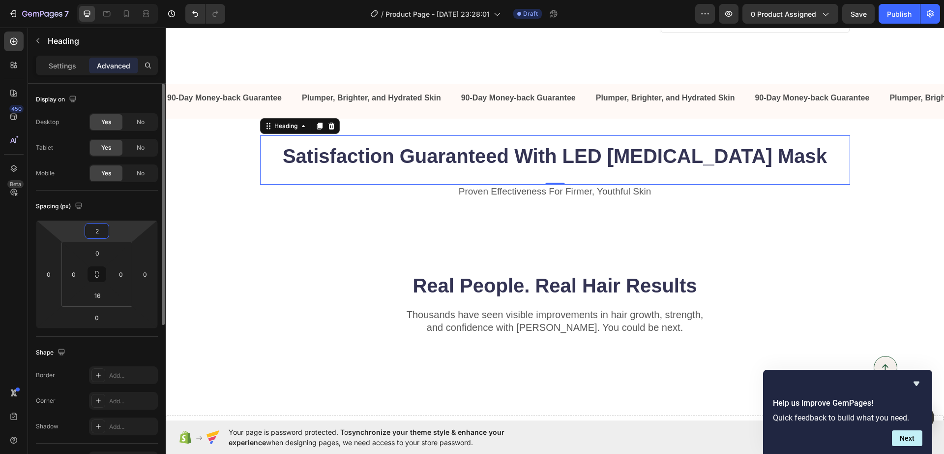
click at [105, 232] on input "2" at bounding box center [97, 230] width 20 height 15
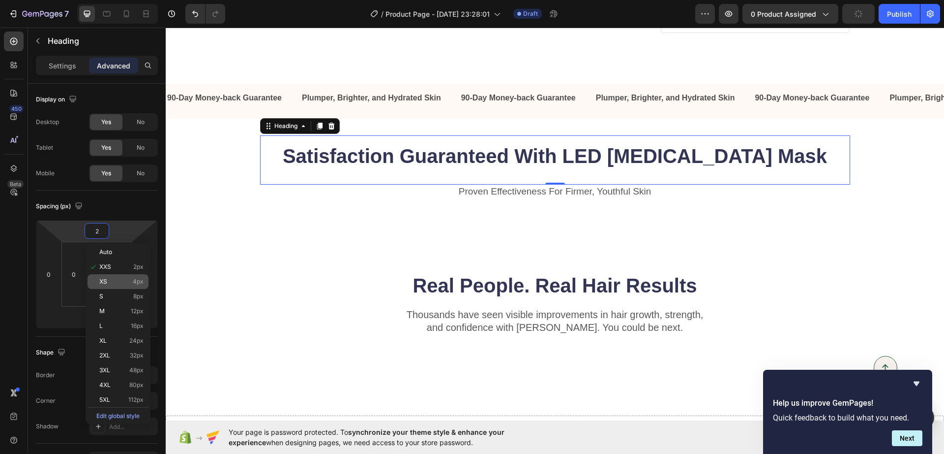
click at [133, 278] on span "4px" at bounding box center [138, 281] width 11 height 7
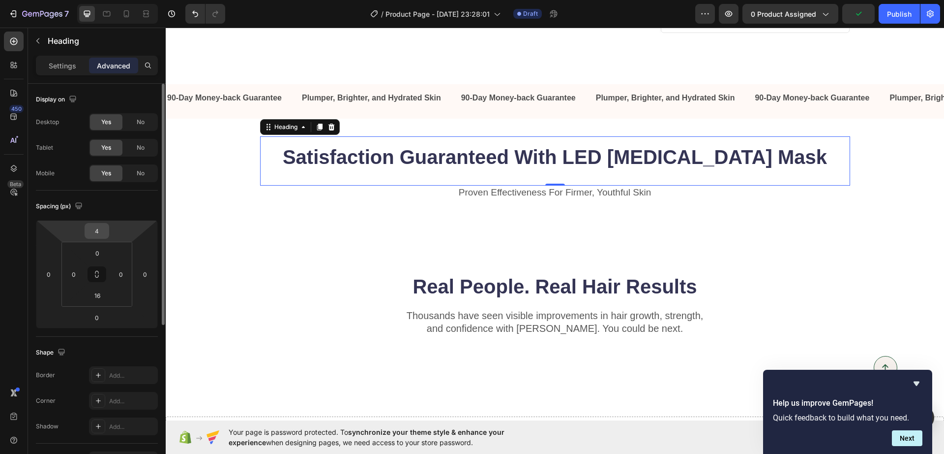
click at [107, 237] on div "4" at bounding box center [97, 231] width 25 height 16
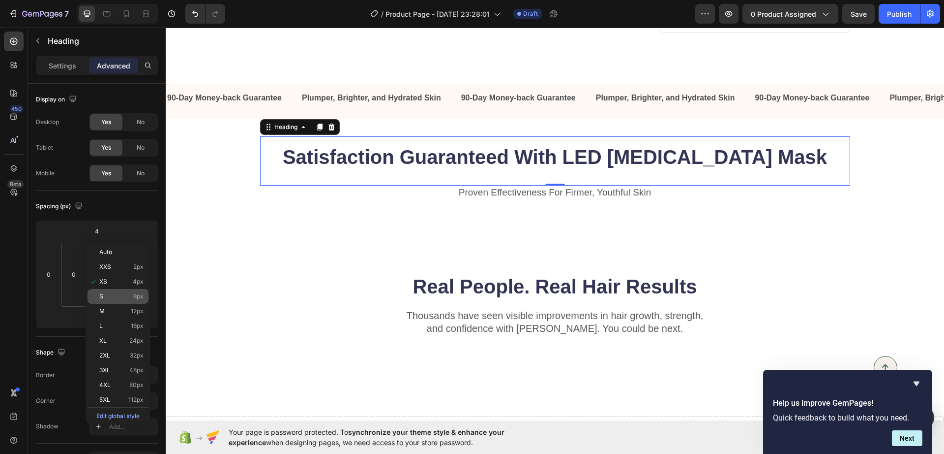
click at [148, 299] on div "S 8px" at bounding box center [118, 296] width 61 height 15
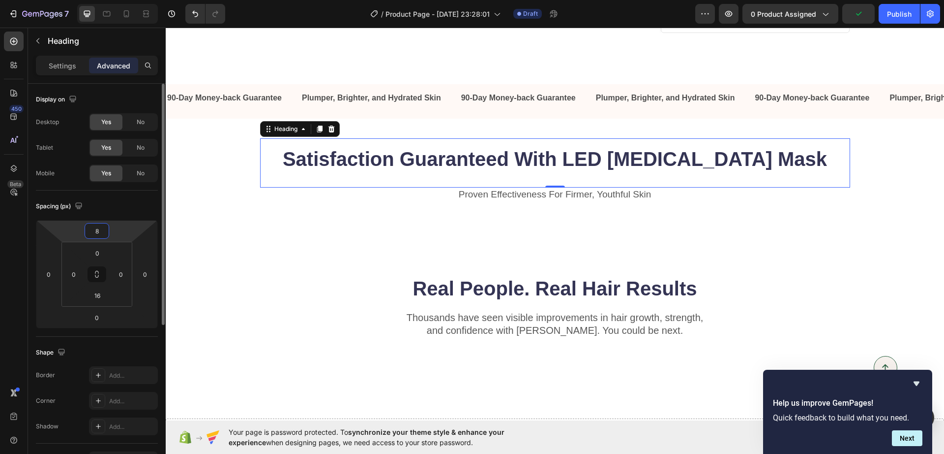
click at [103, 228] on input "8" at bounding box center [97, 230] width 20 height 15
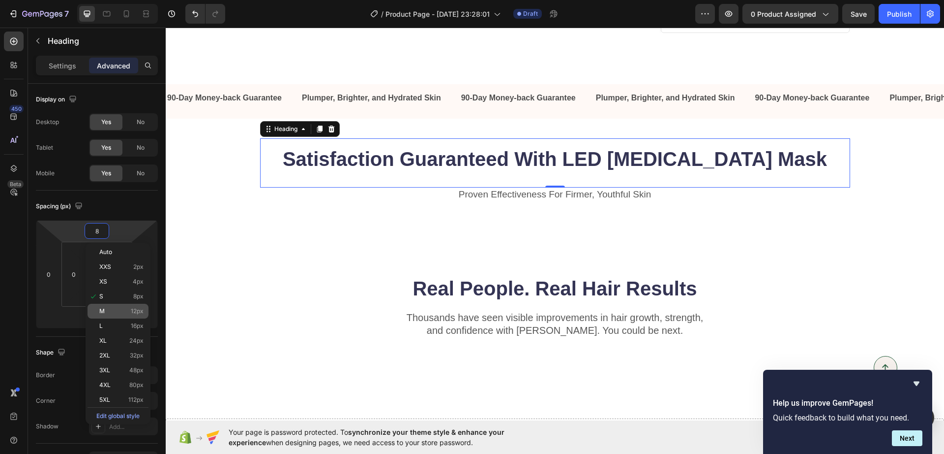
click at [133, 311] on span "12px" at bounding box center [137, 310] width 13 height 7
type input "12"
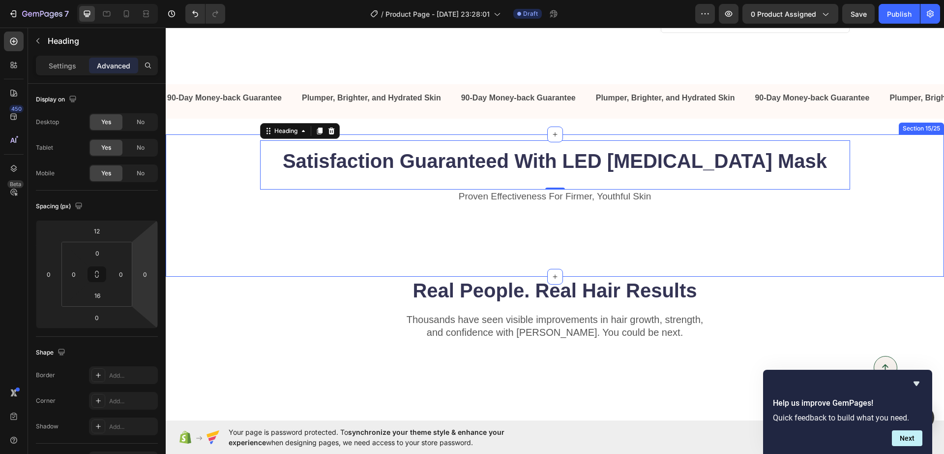
click at [332, 231] on div "⁠⁠⁠⁠⁠⁠⁠ Satisfaction Guaranteed With LED Light Therapy Mask Heading 0 Proven Ef…" at bounding box center [555, 205] width 779 height 142
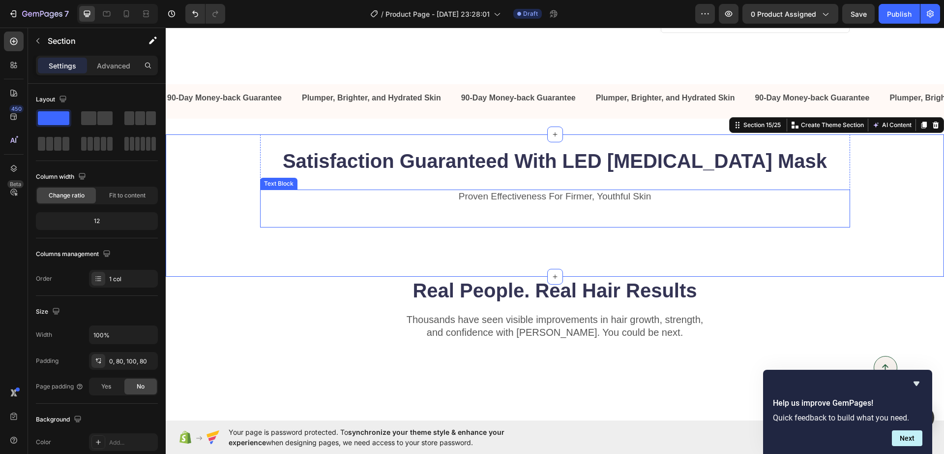
click at [339, 221] on div "Proven Effectiveness For Firmer, Youthful Skin Text Block" at bounding box center [555, 208] width 590 height 38
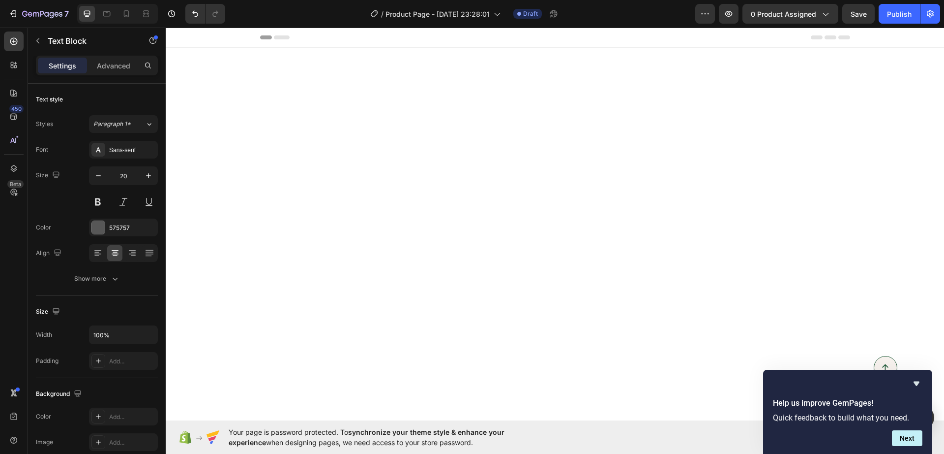
scroll to position [2571, 0]
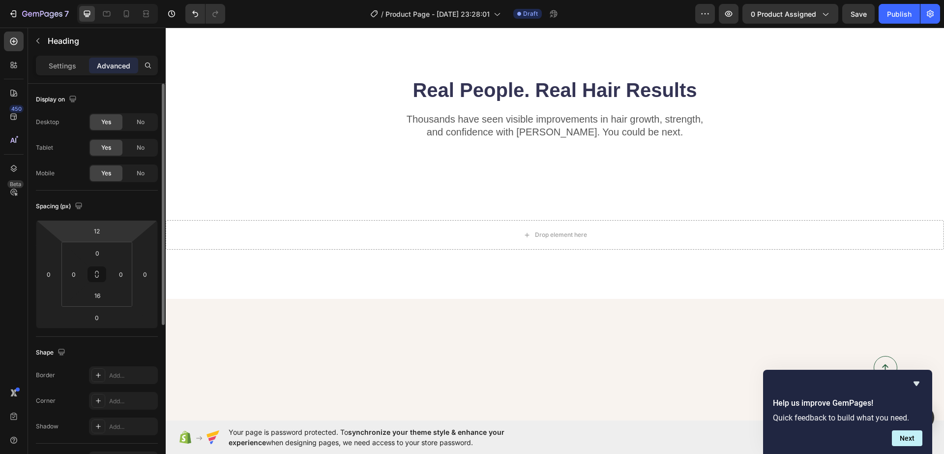
click at [84, 0] on html "7 Version history / Product Page - Sep 22, 23:28:01 Draft Preview 0 product ass…" at bounding box center [472, 0] width 944 height 0
drag, startPoint x: 108, startPoint y: 233, endPoint x: 102, endPoint y: 232, distance: 6.5
click at [108, 233] on div "12" at bounding box center [97, 231] width 25 height 16
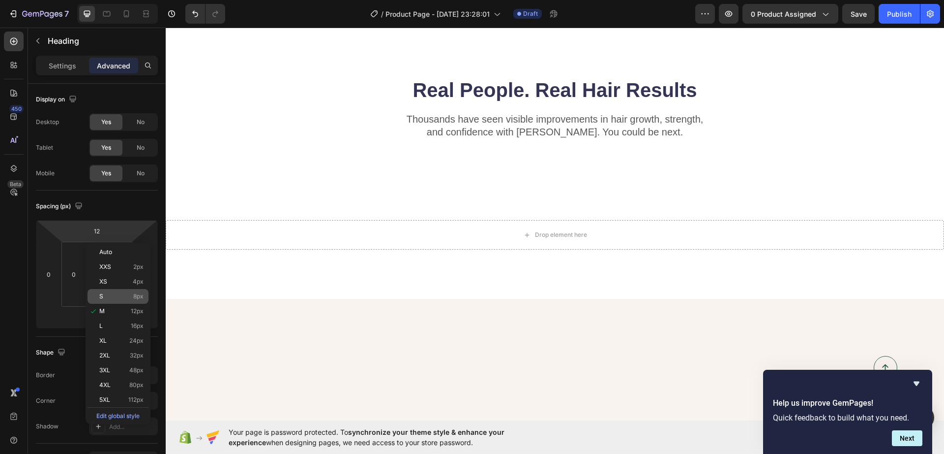
drag, startPoint x: 140, startPoint y: 325, endPoint x: 122, endPoint y: 301, distance: 29.8
click at [127, 306] on div "Auto XXS 2px XS 4px S 8px M 12px L 16px XL 24px 2XL 32px 3XL 48px 4XL 80px 5XL …" at bounding box center [118, 333] width 61 height 178
click at [143, 329] on span "16px" at bounding box center [137, 325] width 13 height 7
type input "16"
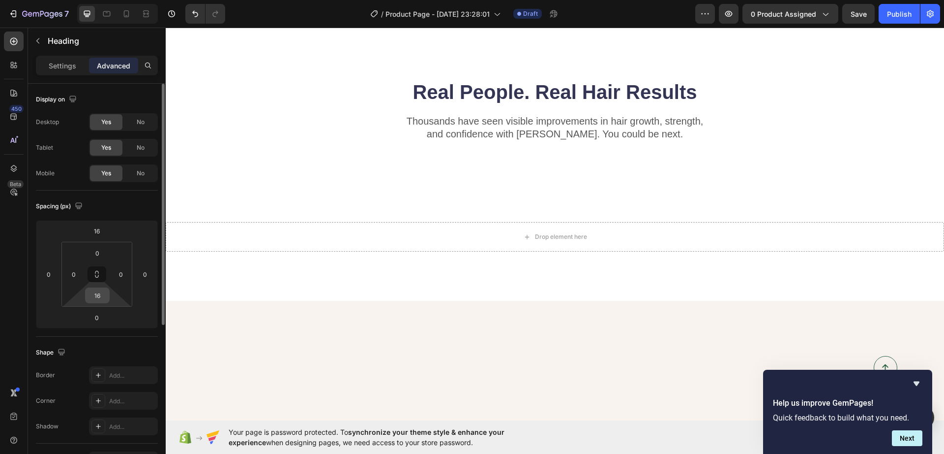
click at [101, 299] on input "16" at bounding box center [98, 295] width 20 height 15
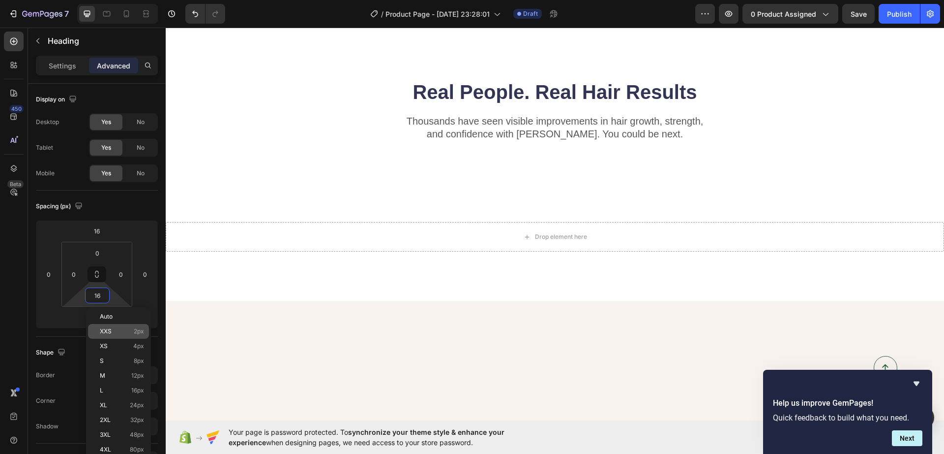
click at [145, 335] on div "XXS 2px" at bounding box center [118, 331] width 61 height 15
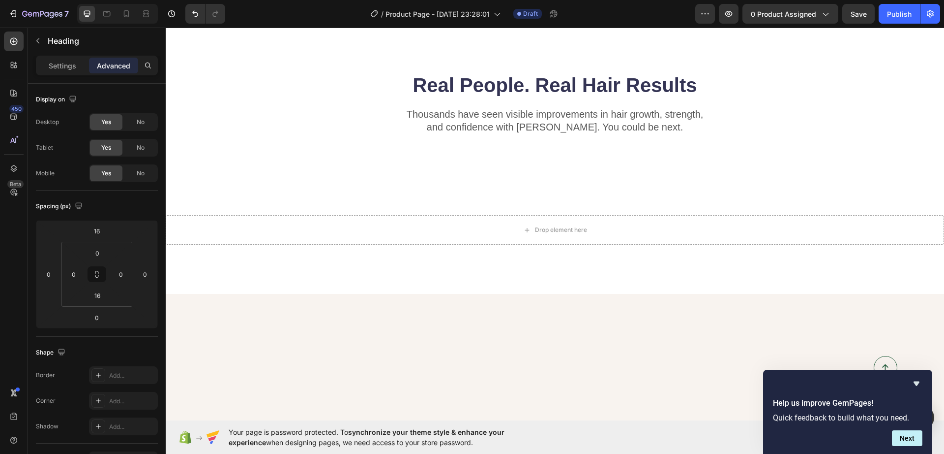
type input "2"
click at [99, 257] on input "0" at bounding box center [98, 252] width 20 height 15
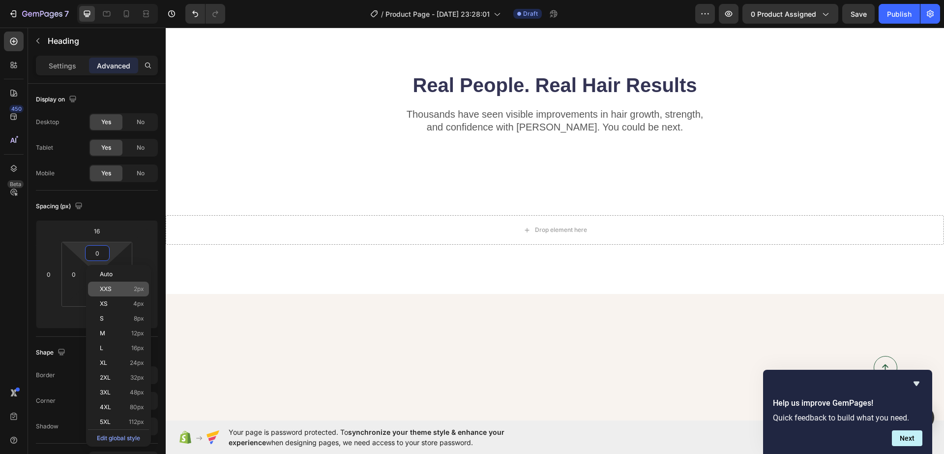
click at [129, 287] on p "XXS 2px" at bounding box center [122, 288] width 44 height 7
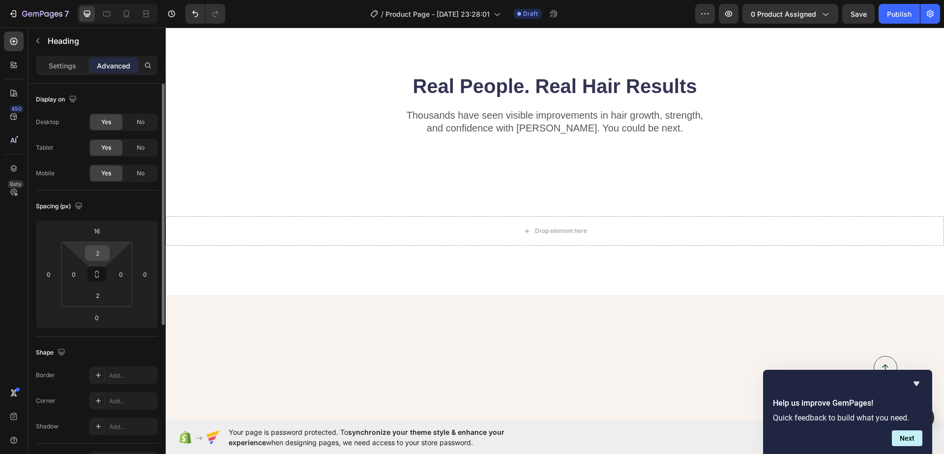
click at [87, 254] on div "2" at bounding box center [97, 253] width 25 height 16
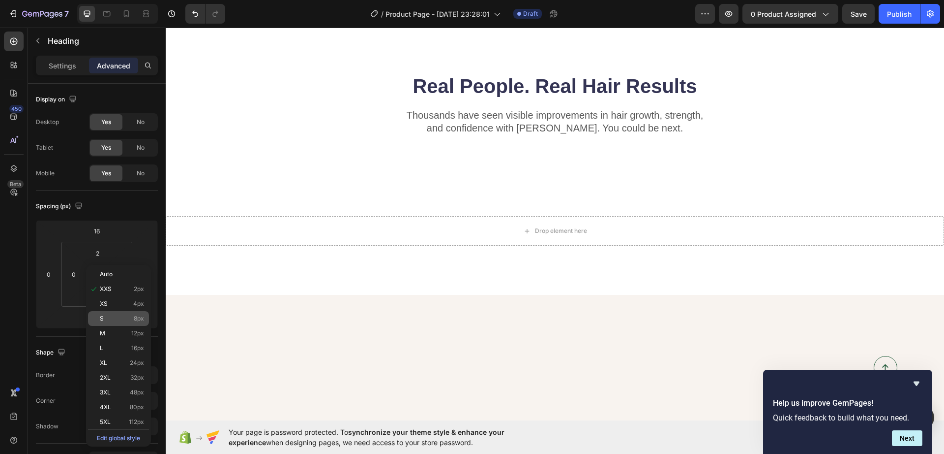
click at [135, 320] on span "8px" at bounding box center [139, 318] width 10 height 7
type input "8"
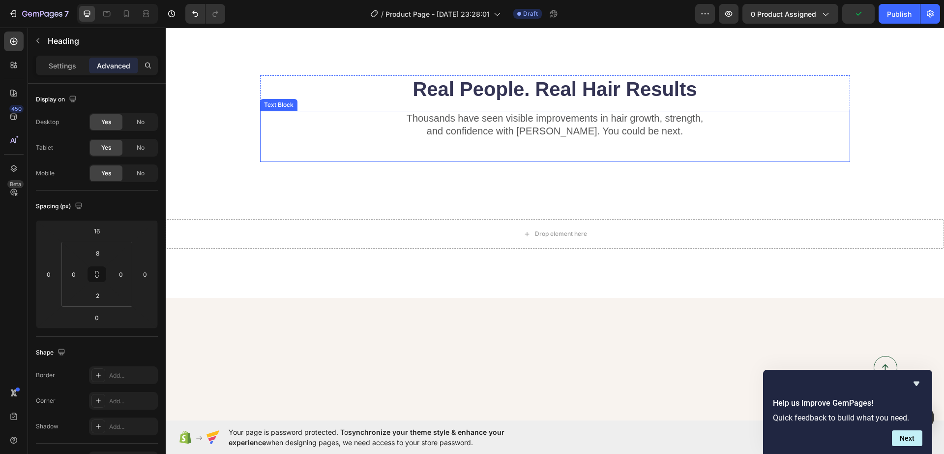
click at [283, 124] on p "Thousands have seen visible improvements in hair growth, strength," at bounding box center [555, 118] width 588 height 13
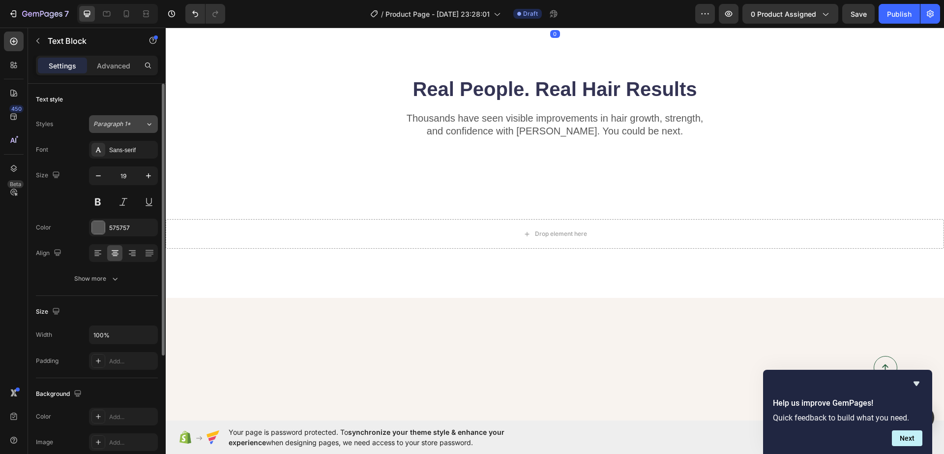
click at [117, 123] on span "Paragraph 1*" at bounding box center [111, 124] width 37 height 9
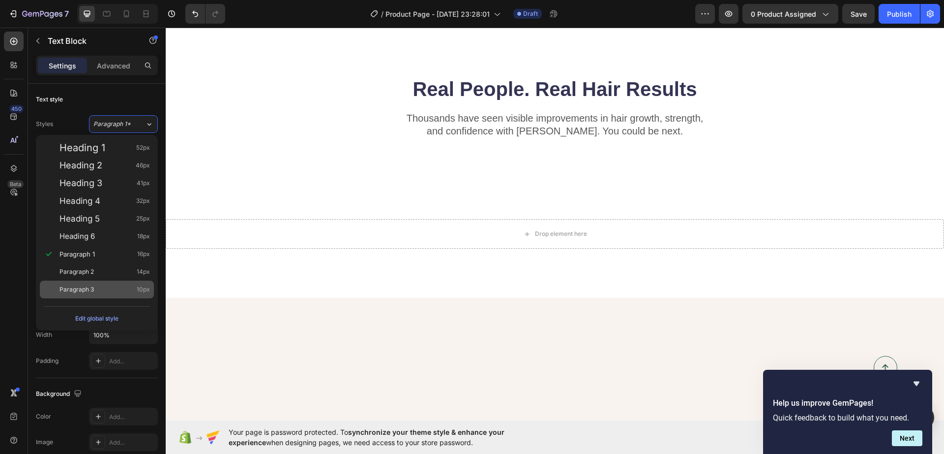
click at [94, 281] on div "Paragraph 3 10px" at bounding box center [97, 289] width 114 height 18
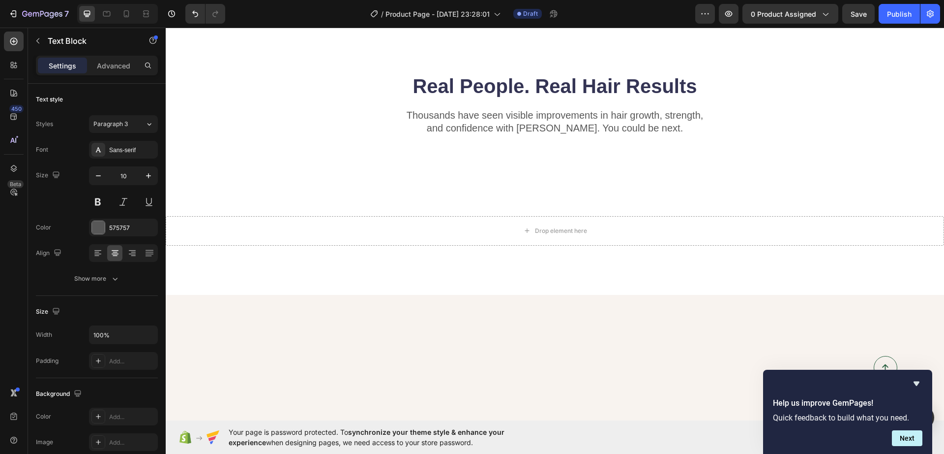
click at [93, 271] on button "Show more" at bounding box center [97, 279] width 122 height 18
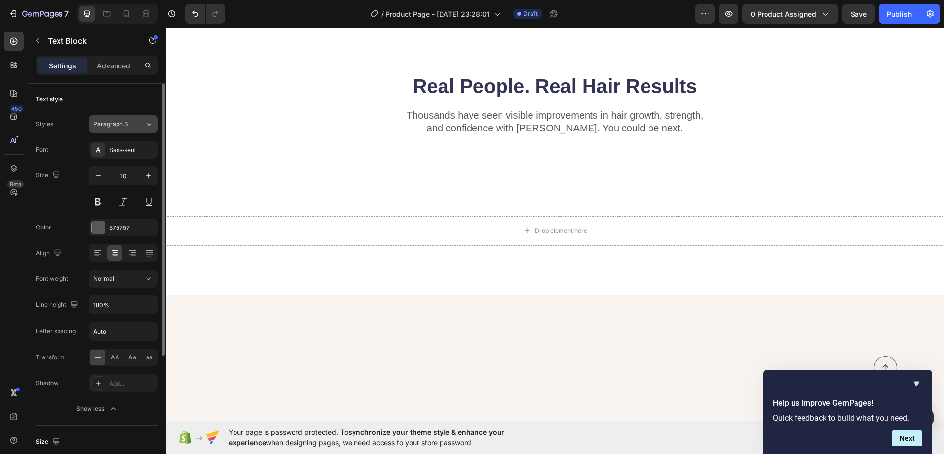
click at [118, 123] on span "Paragraph 3" at bounding box center [110, 124] width 34 height 9
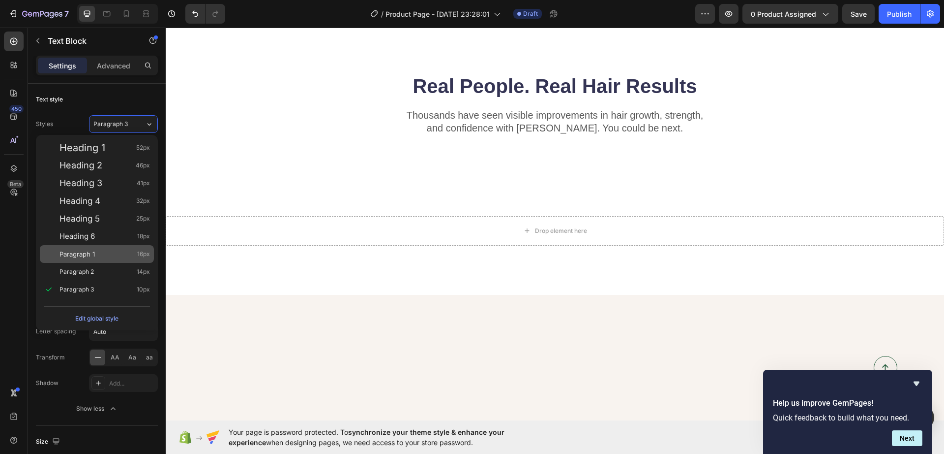
click at [133, 251] on div "Paragraph 1 16px" at bounding box center [105, 254] width 91 height 10
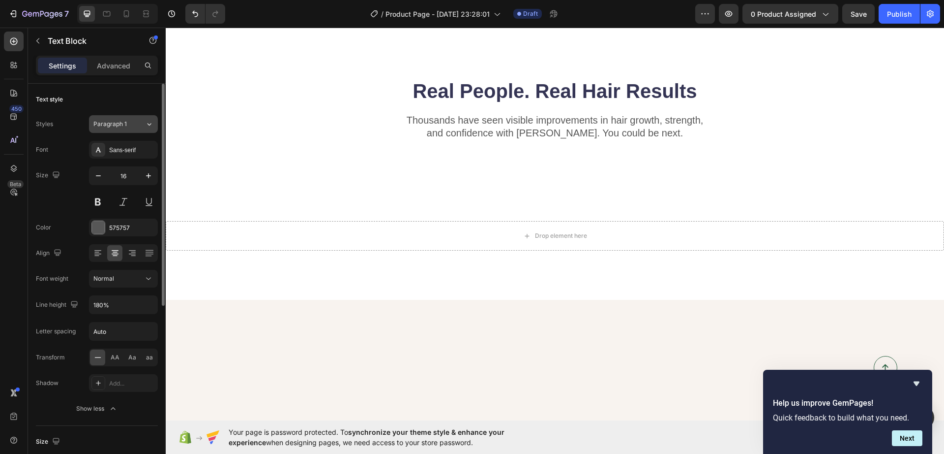
click at [125, 126] on span "Paragraph 1" at bounding box center [109, 124] width 33 height 9
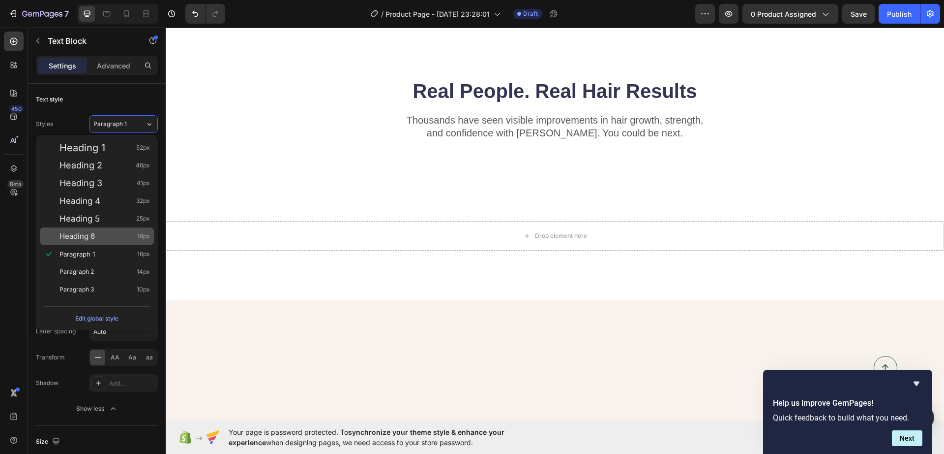
click at [114, 237] on div "Heading 6 18px" at bounding box center [105, 236] width 91 height 10
type input "18"
type input "130%"
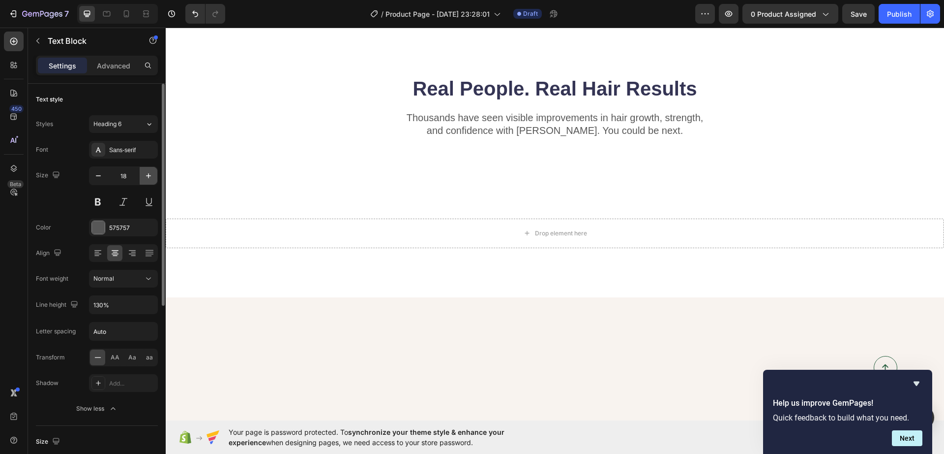
click at [150, 174] on icon "button" at bounding box center [149, 176] width 10 height 10
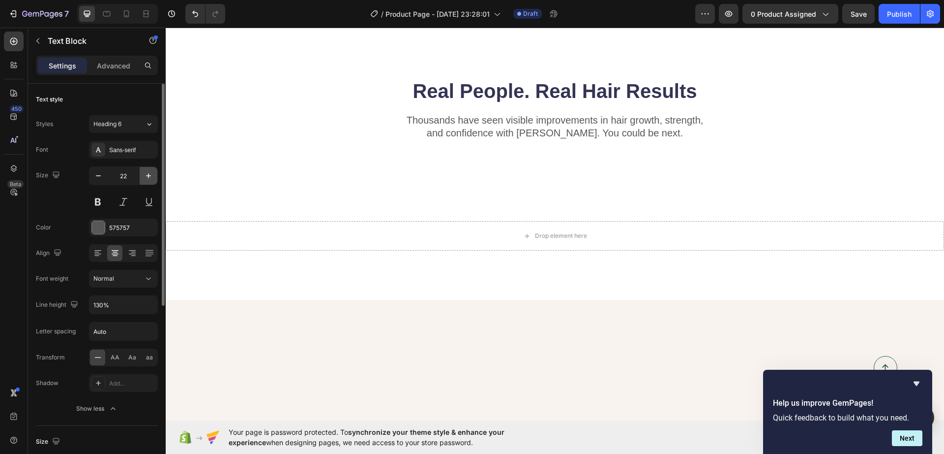
click at [150, 174] on icon "button" at bounding box center [149, 176] width 10 height 10
type input "23"
click at [103, 201] on button at bounding box center [98, 202] width 18 height 18
click at [133, 149] on div "Sans-serif" at bounding box center [132, 150] width 46 height 9
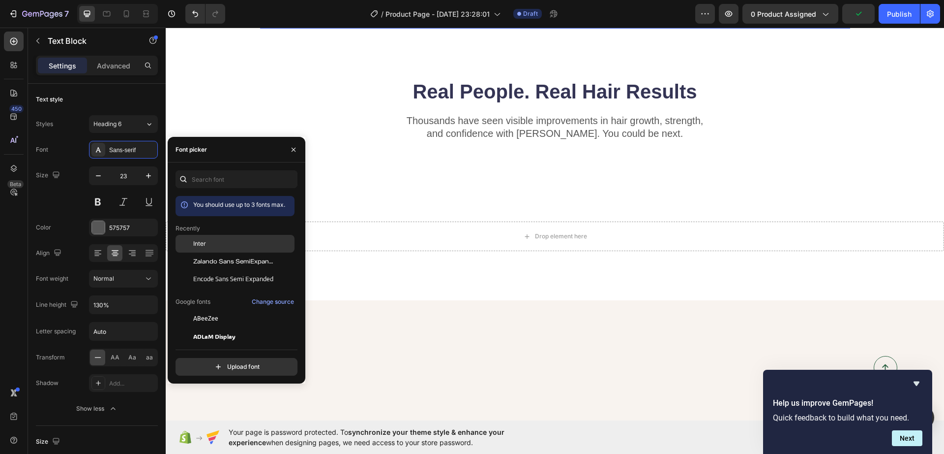
click at [204, 243] on span "Inter" at bounding box center [199, 243] width 13 height 9
drag, startPoint x: 315, startPoint y: 356, endPoint x: 321, endPoint y: 356, distance: 5.9
click at [317, 164] on div "Thousands have seen visible improvements in hair growth, strength, and confiden…" at bounding box center [555, 138] width 590 height 51
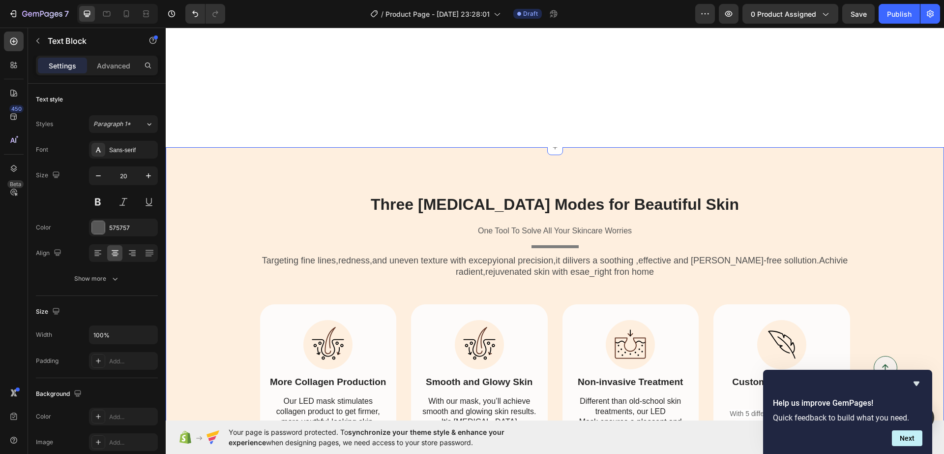
scroll to position [1710, 0]
click at [559, 247] on div at bounding box center [555, 246] width 47 height 3
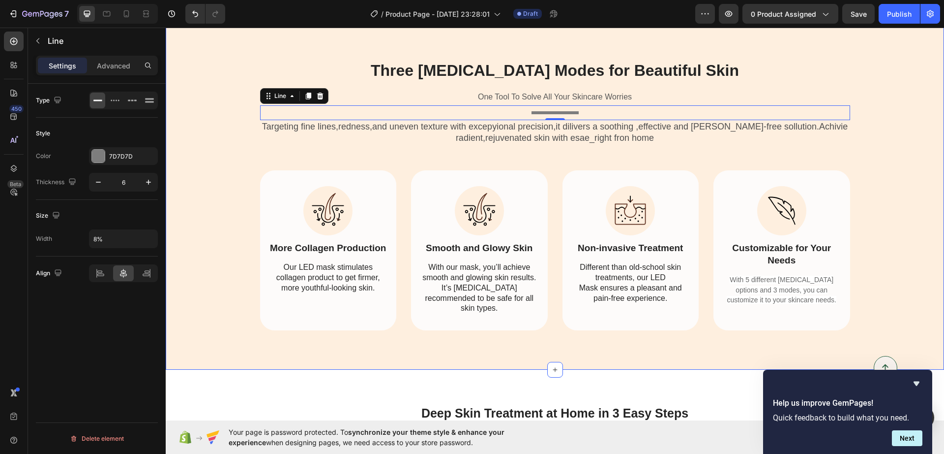
scroll to position [1837, 0]
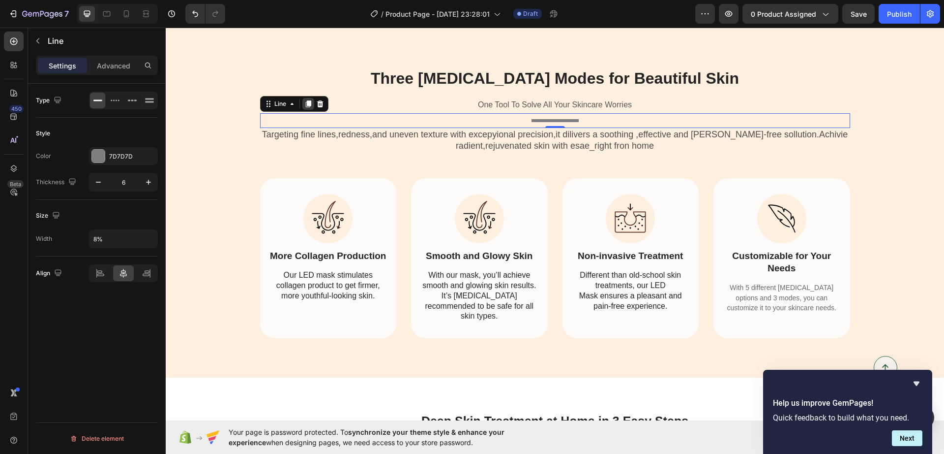
click at [305, 100] on icon at bounding box center [307, 103] width 5 height 7
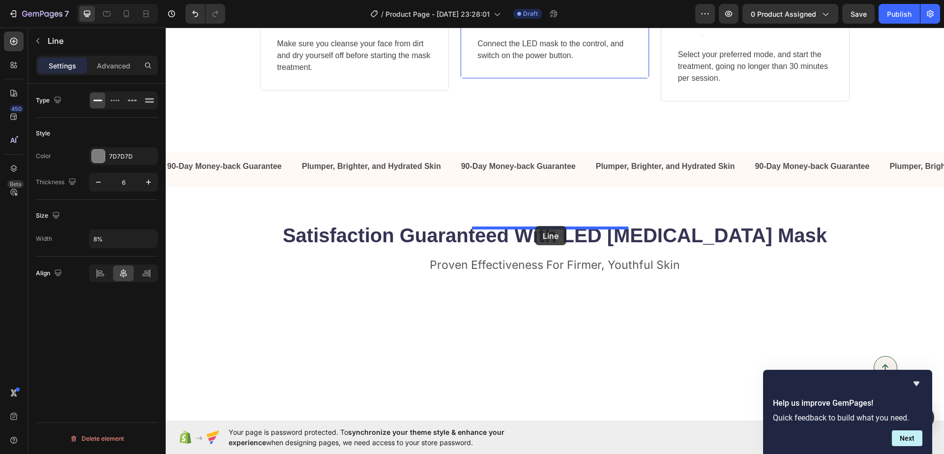
scroll to position [2206, 0]
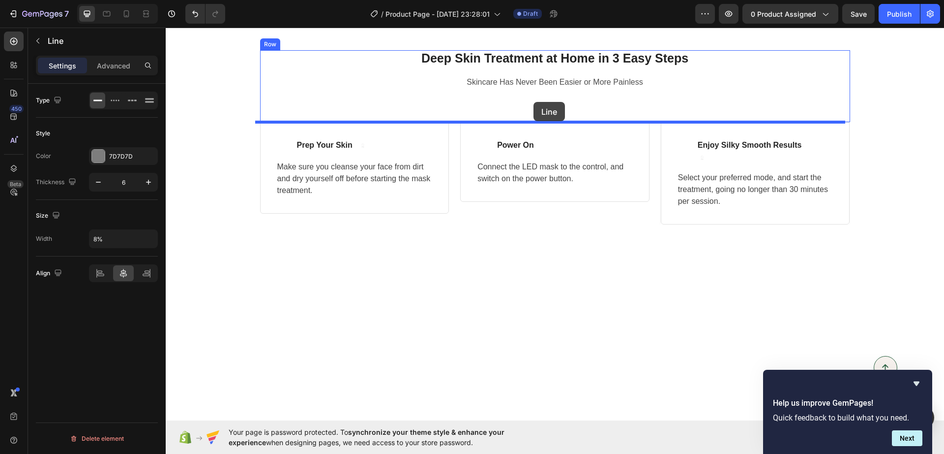
drag, startPoint x: 518, startPoint y: 131, endPoint x: 534, endPoint y: 102, distance: 33.2
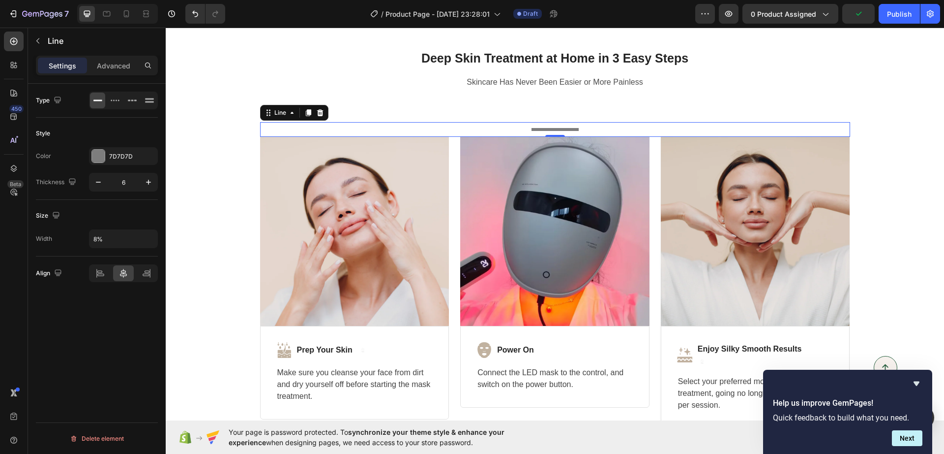
click at [547, 128] on div at bounding box center [555, 129] width 47 height 3
drag, startPoint x: 99, startPoint y: 64, endPoint x: 102, endPoint y: 80, distance: 15.4
click at [100, 65] on p "Advanced" at bounding box center [113, 66] width 33 height 10
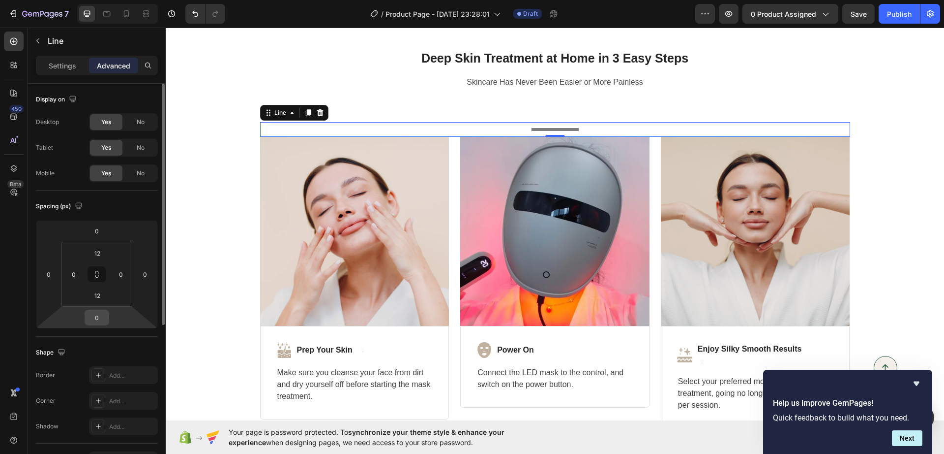
click at [105, 315] on input "0" at bounding box center [97, 317] width 20 height 15
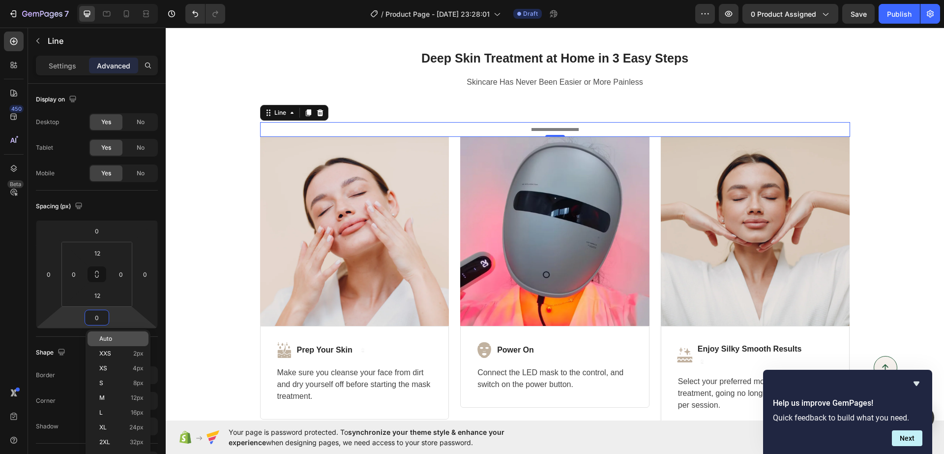
click at [133, 338] on p "Auto" at bounding box center [121, 338] width 44 height 7
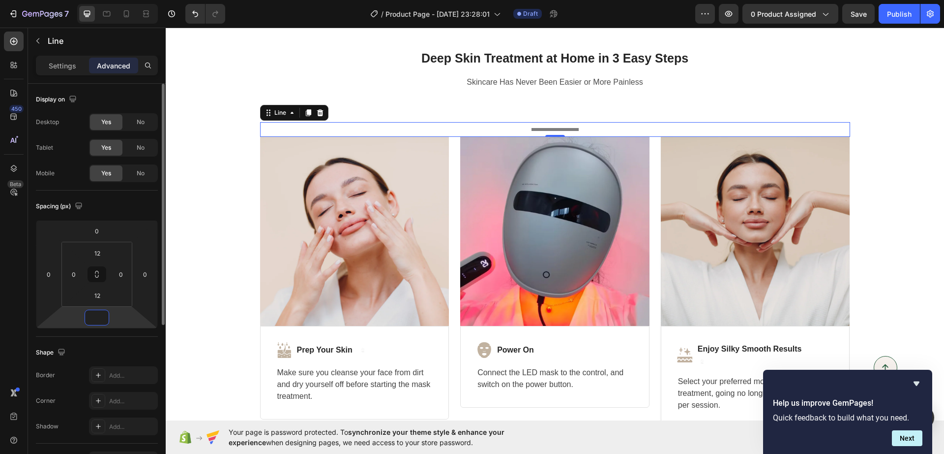
click at [95, 319] on input "number" at bounding box center [97, 317] width 20 height 15
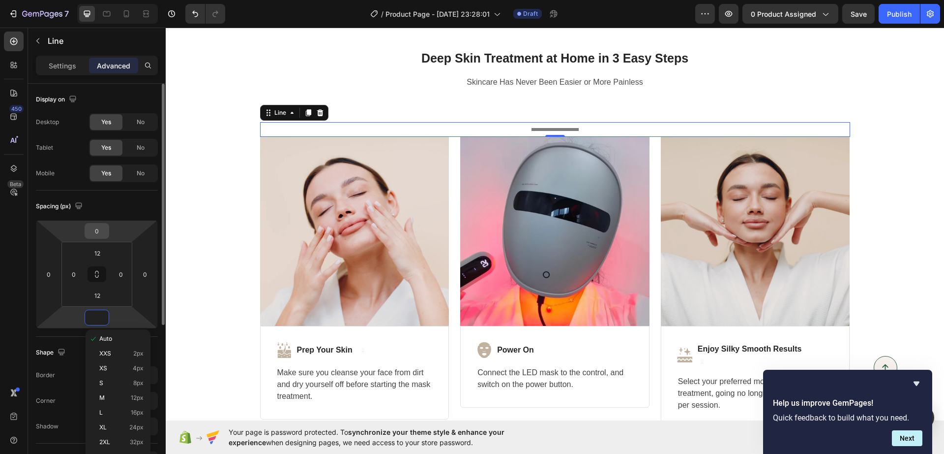
click at [91, 232] on input "0" at bounding box center [97, 230] width 20 height 15
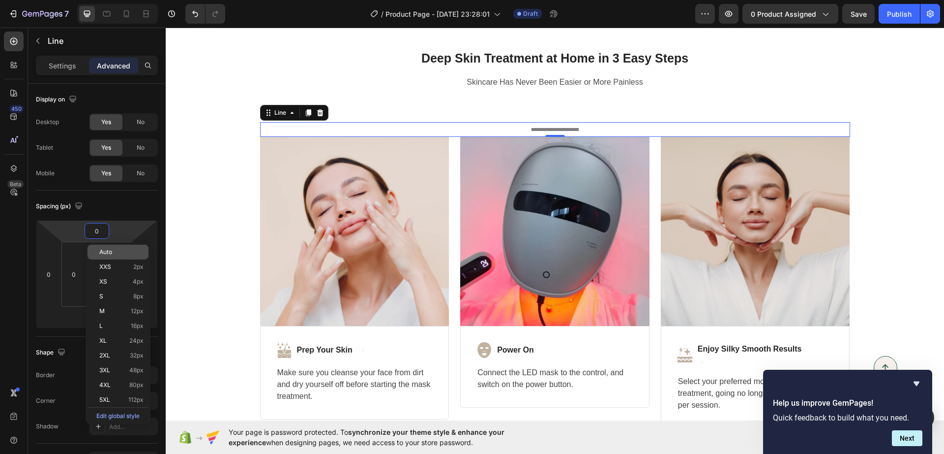
click at [104, 248] on span "Auto" at bounding box center [105, 251] width 13 height 7
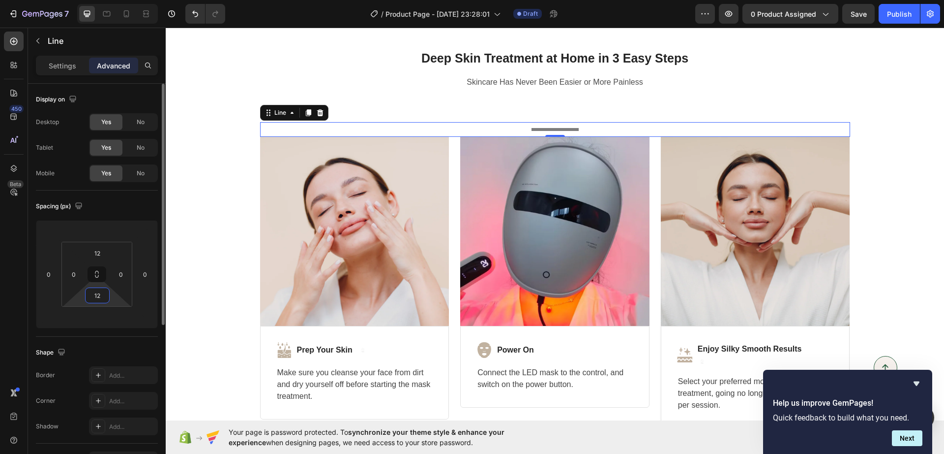
click at [92, 297] on input "12" at bounding box center [98, 295] width 20 height 15
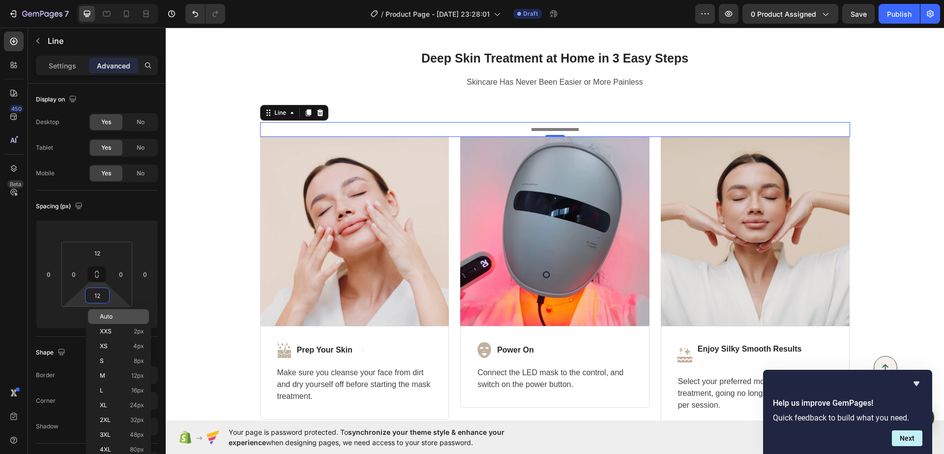
click at [101, 312] on div "Auto" at bounding box center [118, 316] width 61 height 15
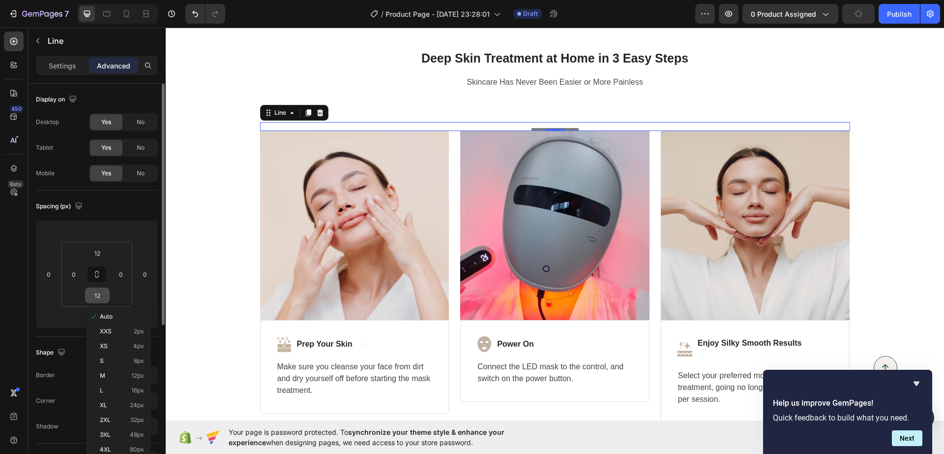
type input "Auto"
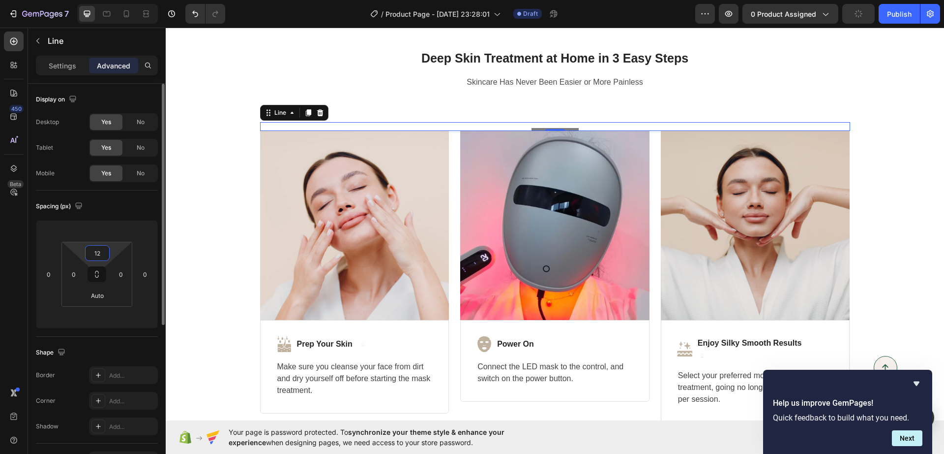
click at [96, 254] on input "12" at bounding box center [98, 252] width 20 height 15
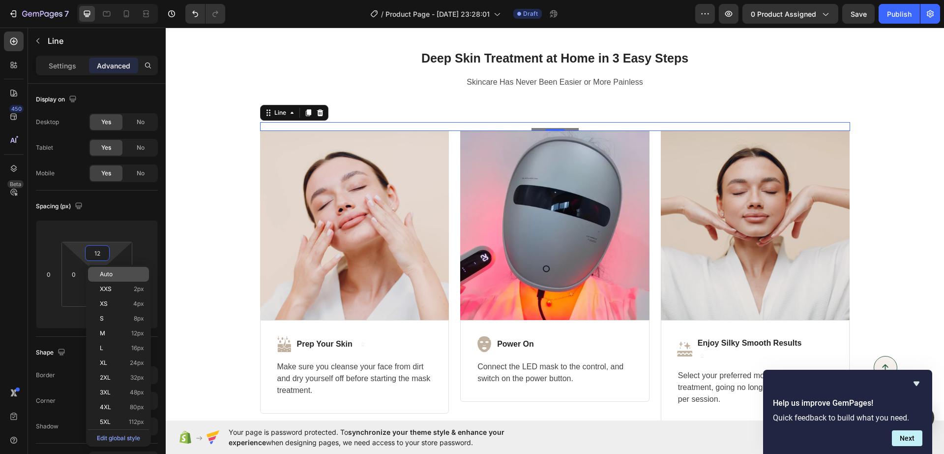
click at [109, 273] on span "Auto" at bounding box center [106, 274] width 13 height 7
type input "Auto"
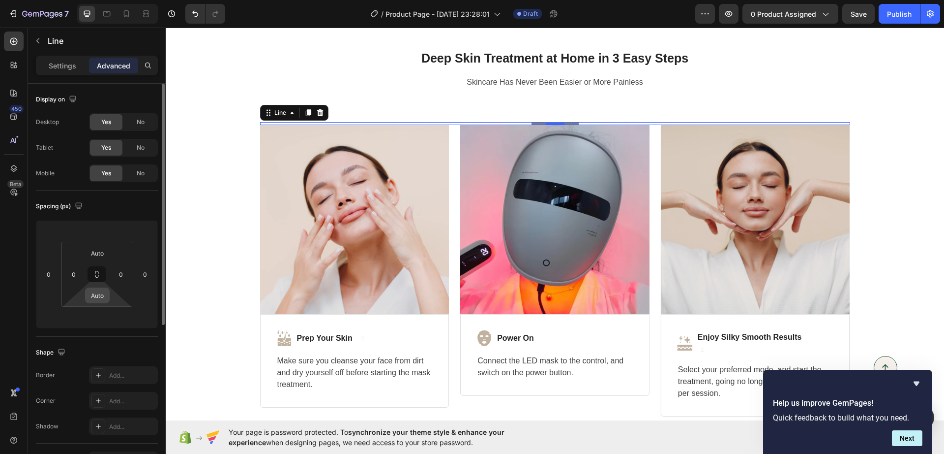
click at [109, 299] on div "Auto" at bounding box center [97, 295] width 25 height 16
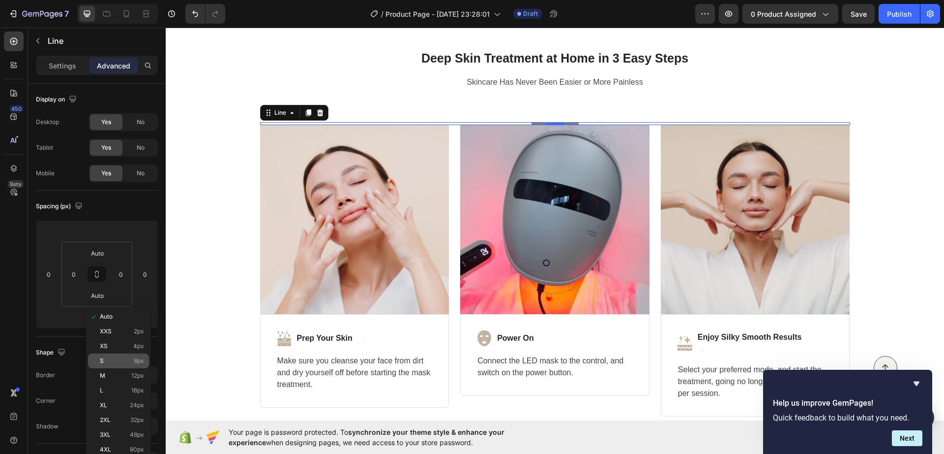
click at [139, 361] on span "8px" at bounding box center [139, 360] width 10 height 7
type input "8"
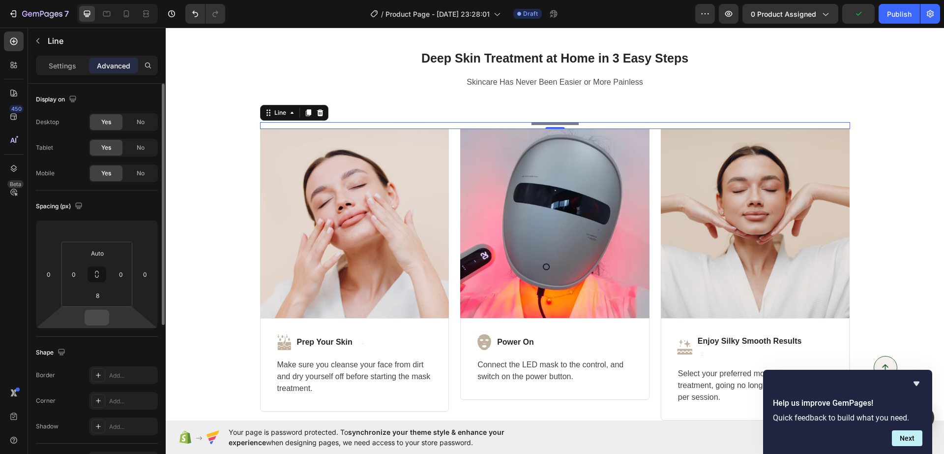
click at [89, 313] on input "number" at bounding box center [97, 317] width 20 height 15
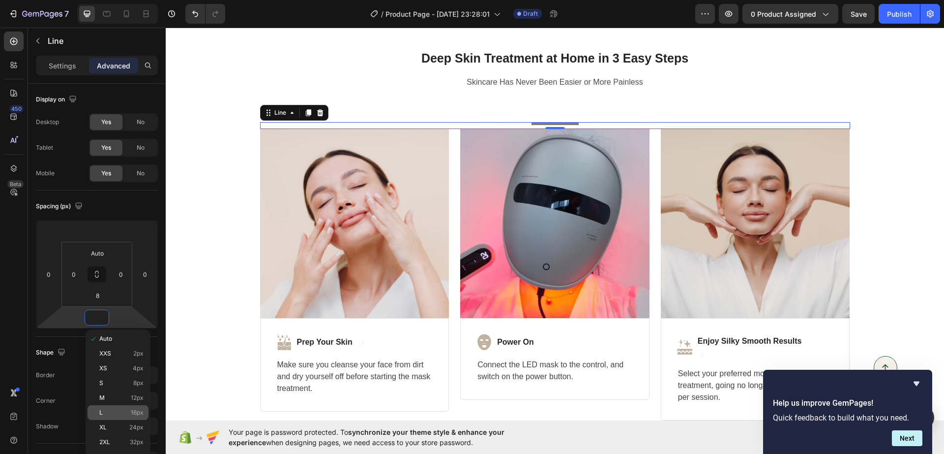
click at [128, 413] on p "L 16px" at bounding box center [121, 412] width 44 height 7
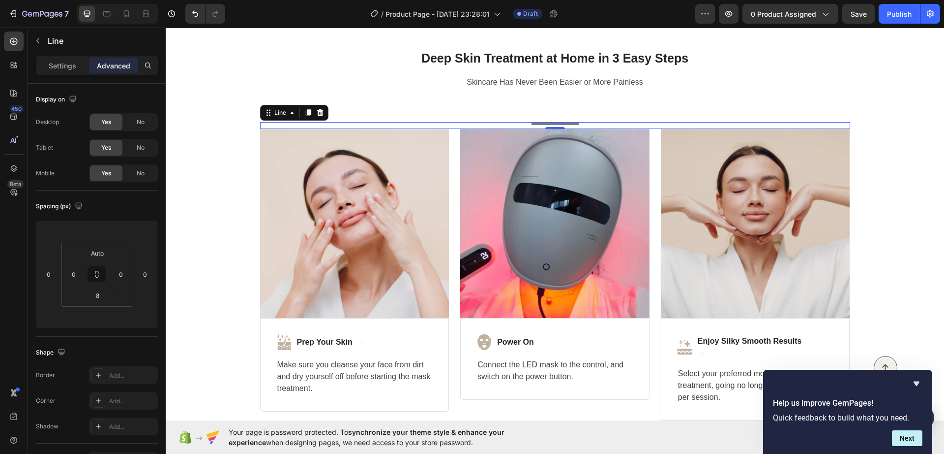
type input "16"
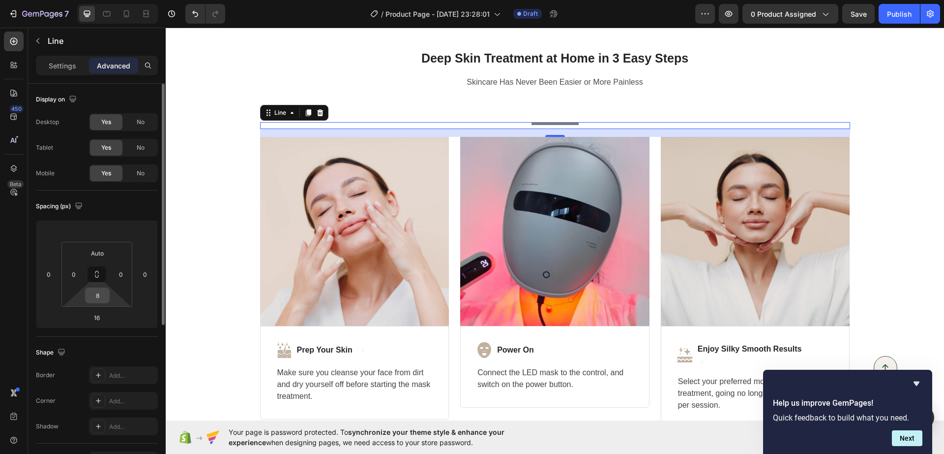
click at [107, 297] on div "8" at bounding box center [97, 295] width 25 height 16
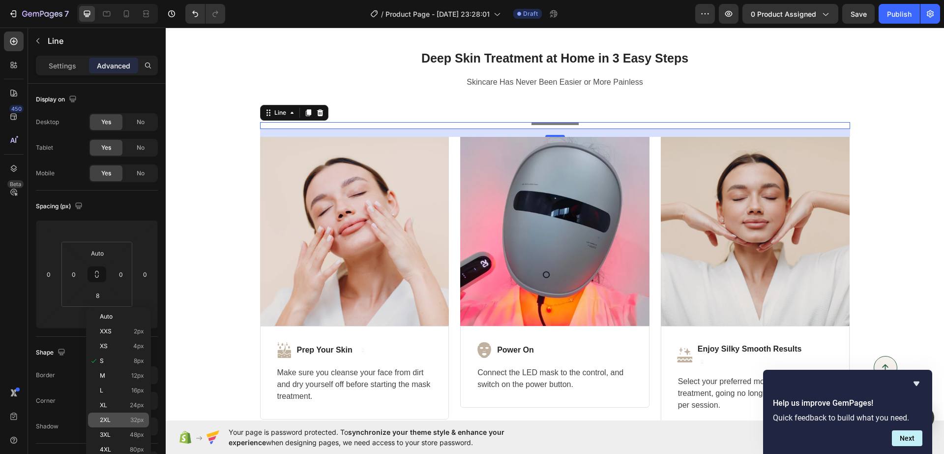
click at [143, 418] on span "32px" at bounding box center [137, 419] width 14 height 7
type input "32"
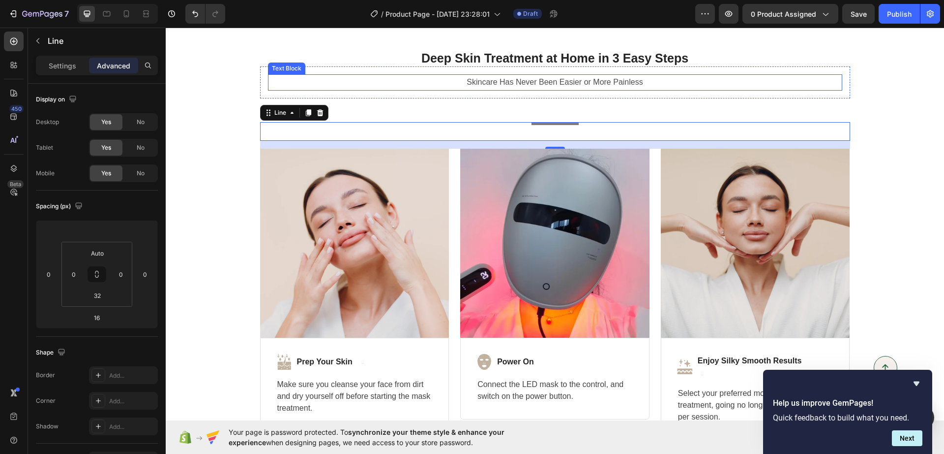
click at [500, 82] on p "Skincare Has Never Been Easier or More Painless" at bounding box center [555, 82] width 573 height 14
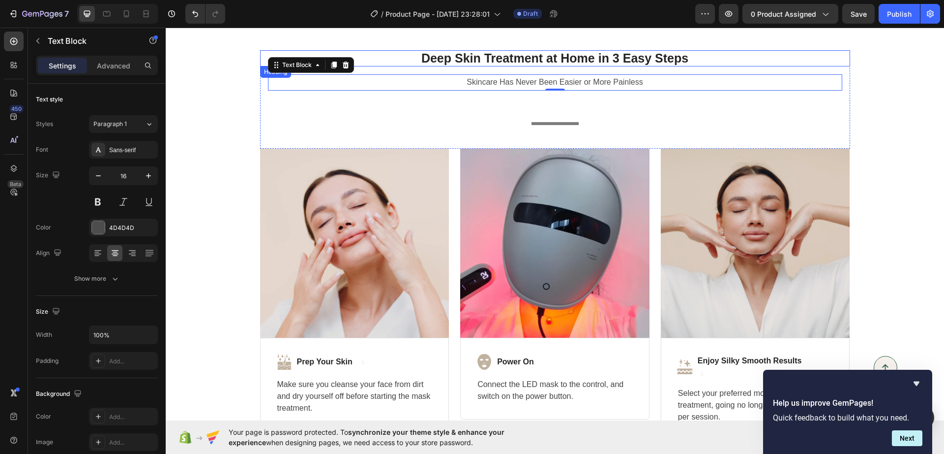
click at [523, 61] on strong "Deep Skin Treatment at Home in 3 Easy Steps" at bounding box center [555, 58] width 267 height 14
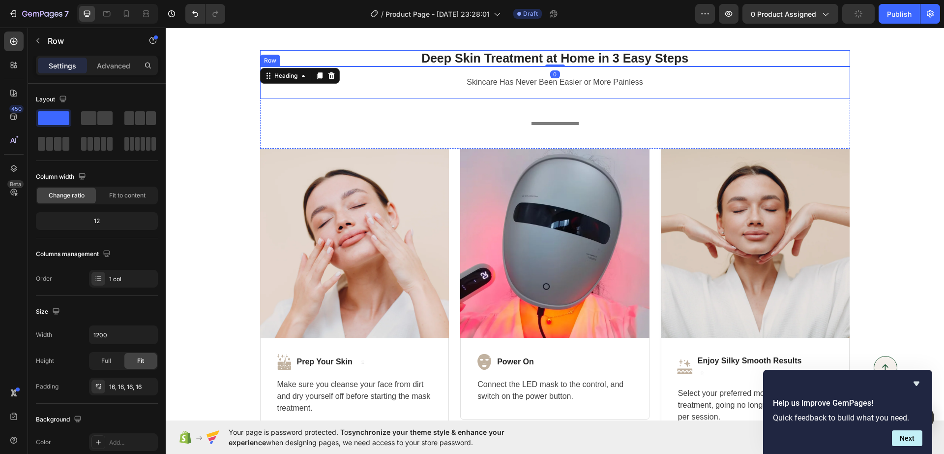
click at [714, 94] on div "Skincare Has Never Been Easier or More Painless Text Block Row" at bounding box center [555, 82] width 590 height 32
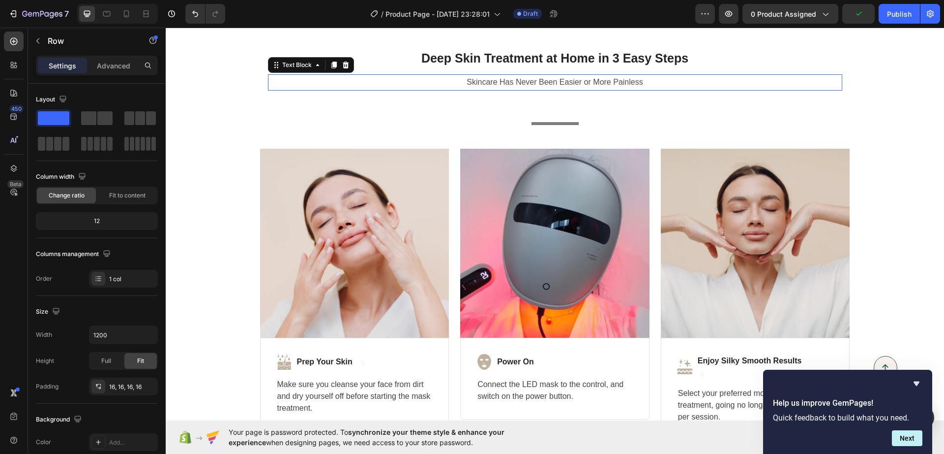
click at [711, 82] on p "Skincare Has Never Been Easier or More Painless" at bounding box center [555, 82] width 573 height 14
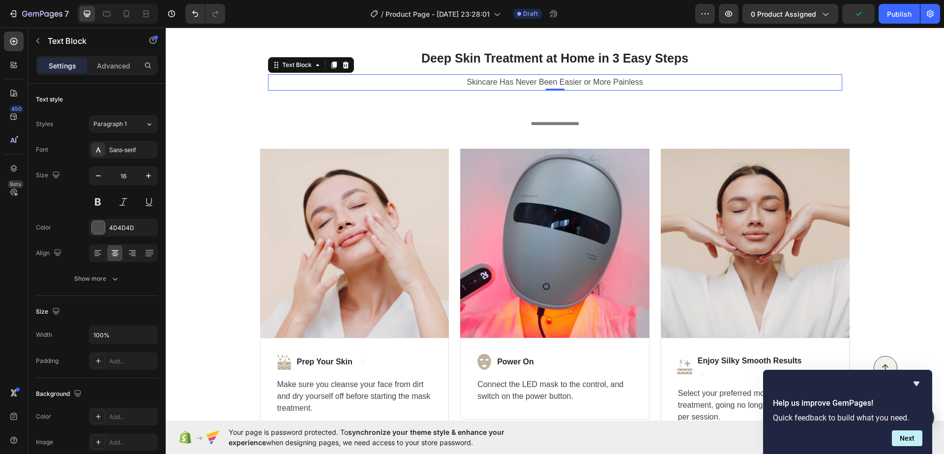
click at [815, 77] on p "Skincare Has Never Been Easier or More Painless" at bounding box center [555, 82] width 573 height 14
click at [808, 74] on div "Skincare Has Never Been Easier or More Painless" at bounding box center [555, 82] width 575 height 16
click at [650, 82] on p "Skincare Has Never Been Easier or More Painless" at bounding box center [555, 82] width 573 height 14
click at [562, 90] on div "Skincare Has Never Been Easier or More Painless" at bounding box center [555, 82] width 575 height 16
click at [561, 90] on div "Skincare Has Never Been Easier or More Painless" at bounding box center [555, 82] width 575 height 16
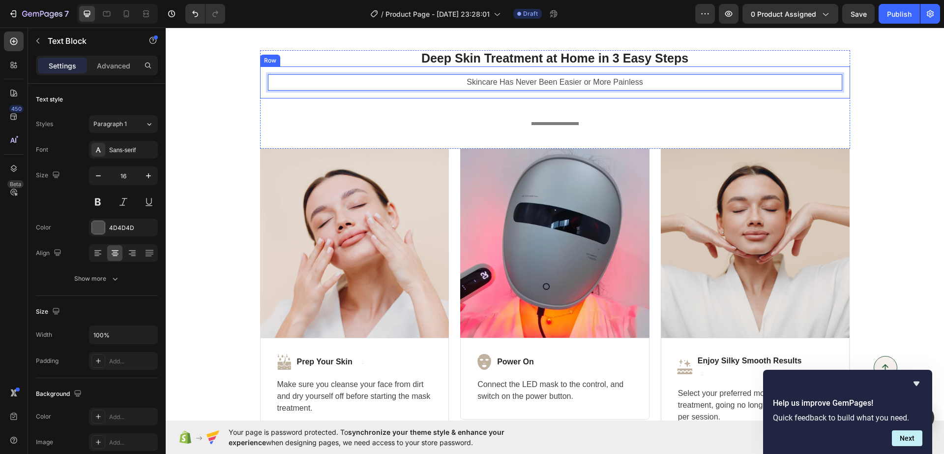
click at [560, 95] on div "Skincare Has Never Been Easier or More Painless Text Block 0 Row" at bounding box center [555, 82] width 590 height 32
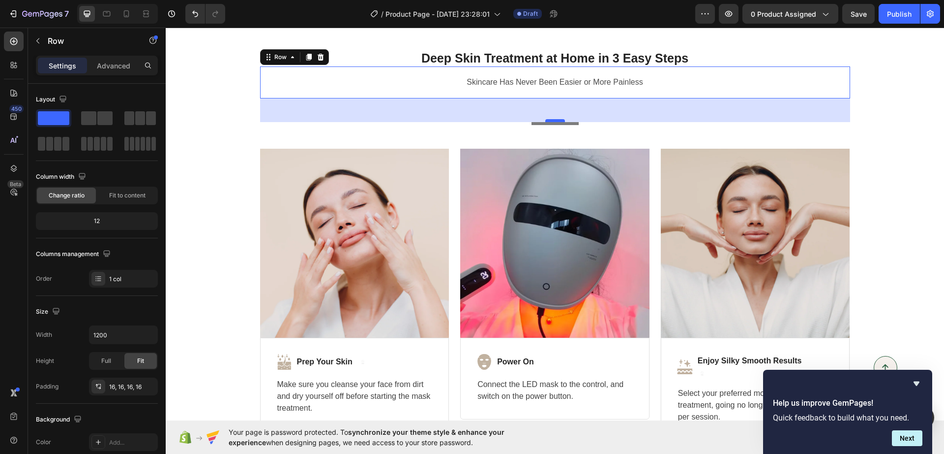
drag, startPoint x: 548, startPoint y: 118, endPoint x: 544, endPoint y: 119, distance: 5.0
click at [544, 98] on div "48" at bounding box center [555, 98] width 590 height 0
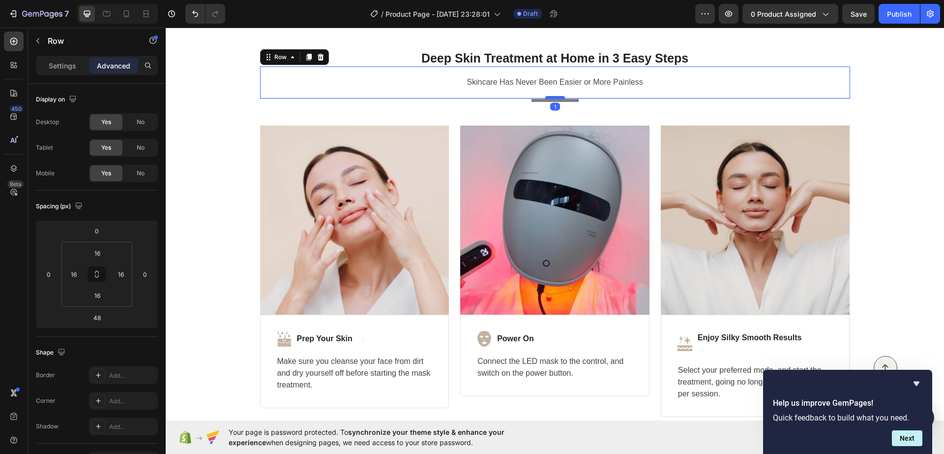
drag, startPoint x: 544, startPoint y: 119, endPoint x: 547, endPoint y: 96, distance: 23.4
click at [547, 96] on div at bounding box center [556, 97] width 20 height 3
click at [92, 317] on input "1" at bounding box center [97, 317] width 20 height 15
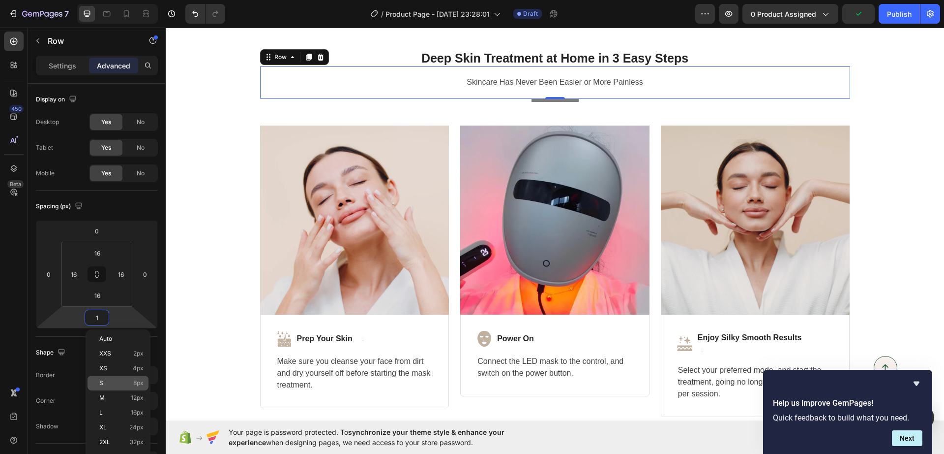
click at [109, 385] on p "S 8px" at bounding box center [121, 382] width 44 height 7
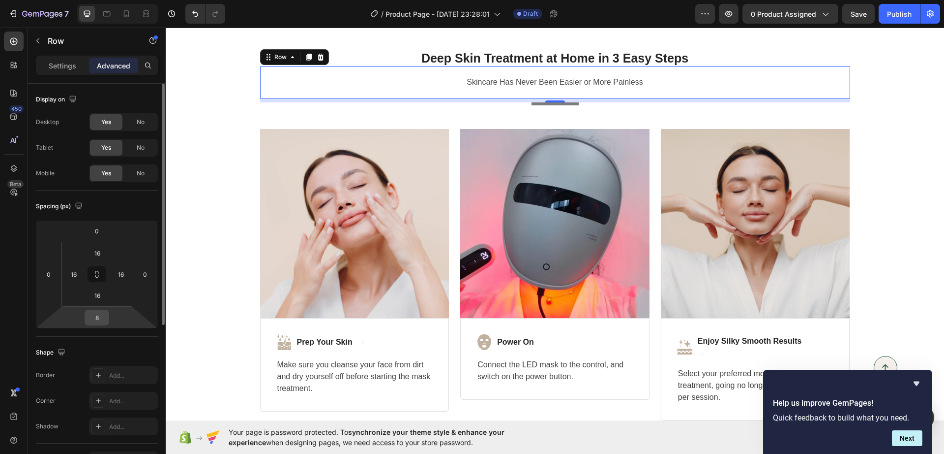
click at [109, 321] on div "8" at bounding box center [97, 317] width 25 height 16
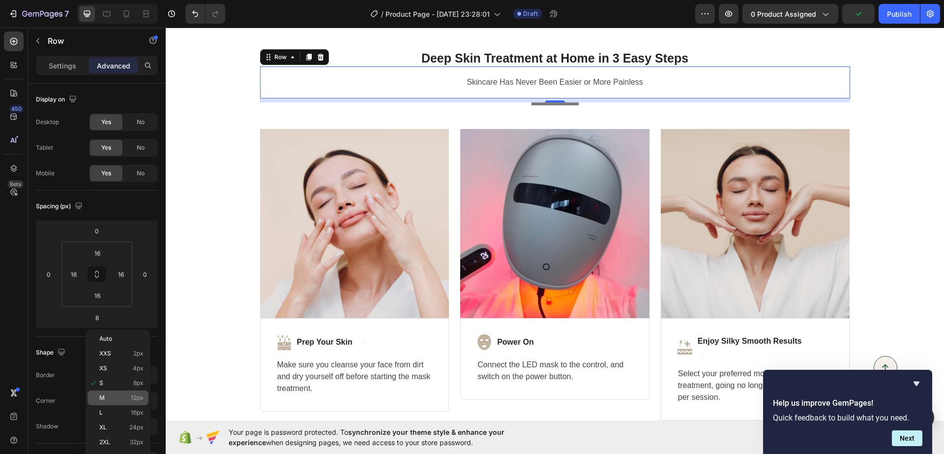
click at [146, 396] on div "M 12px" at bounding box center [118, 397] width 61 height 15
type input "12"
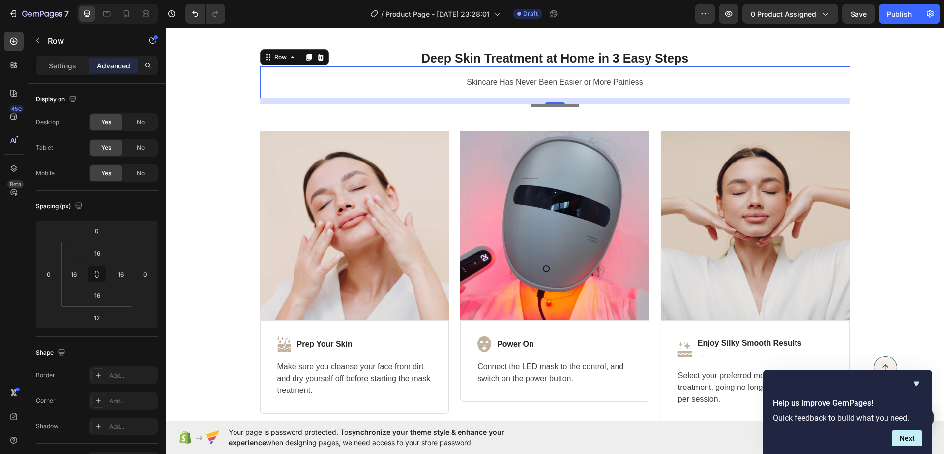
click at [548, 95] on div "Skincare Has Never Been Easier or More Painless Text Block Row 12" at bounding box center [555, 82] width 590 height 32
click at [548, 99] on div "12" at bounding box center [555, 101] width 590 height 6
click at [553, 106] on div at bounding box center [555, 105] width 47 height 3
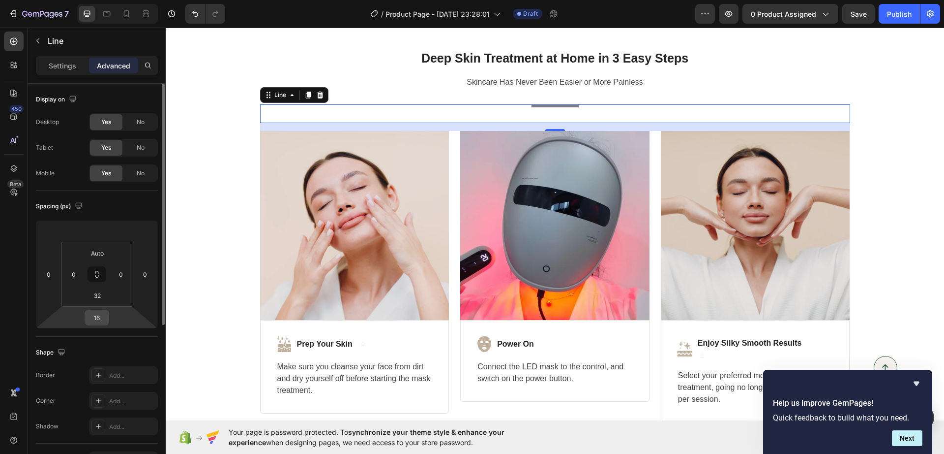
click at [97, 315] on input "16" at bounding box center [97, 317] width 20 height 15
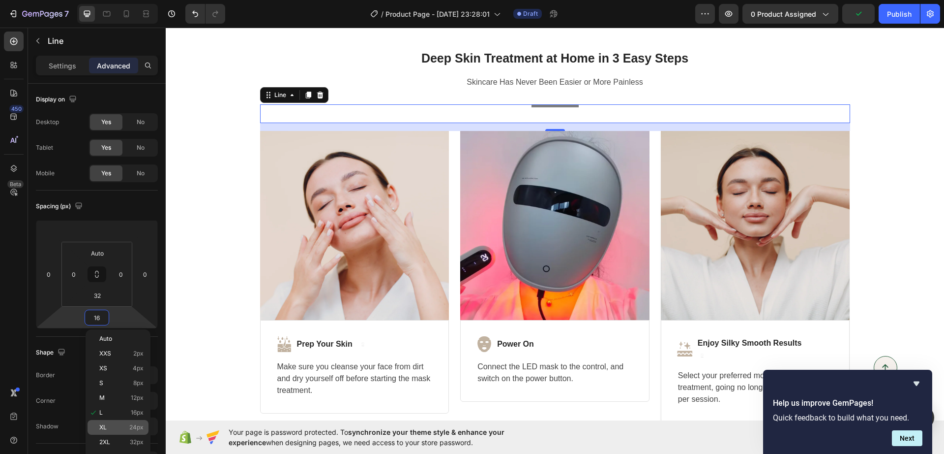
click at [130, 424] on span "24px" at bounding box center [136, 427] width 14 height 7
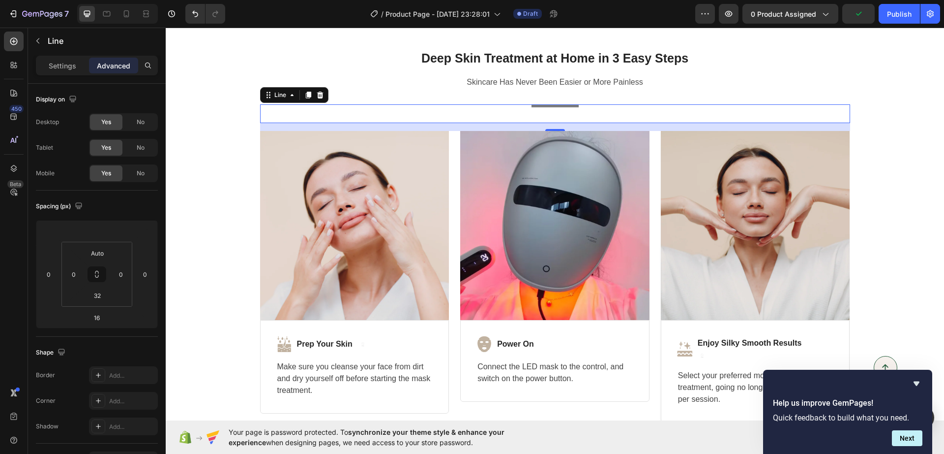
type input "24"
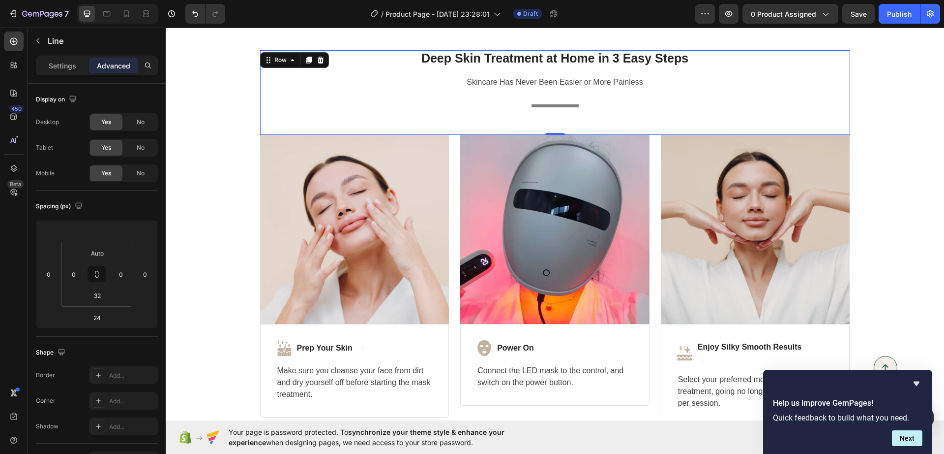
click at [517, 103] on div "Deep Skin Treatment at Home in 3 Easy Steps Heading Skincare Has Never Been Eas…" at bounding box center [555, 92] width 590 height 84
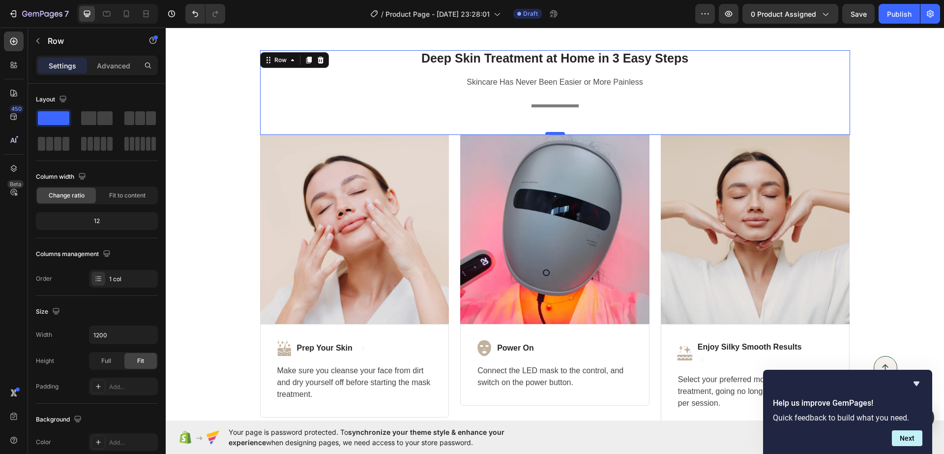
click at [555, 131] on div "Deep Skin Treatment at Home in 3 Easy Steps Heading Skincare Has Never Been Eas…" at bounding box center [555, 92] width 590 height 84
click at [551, 129] on div "Deep Skin Treatment at Home in 3 Easy Steps Heading Skincare Has Never Been Eas…" at bounding box center [555, 92] width 590 height 84
click at [552, 122] on div "Title Line" at bounding box center [555, 113] width 590 height 19
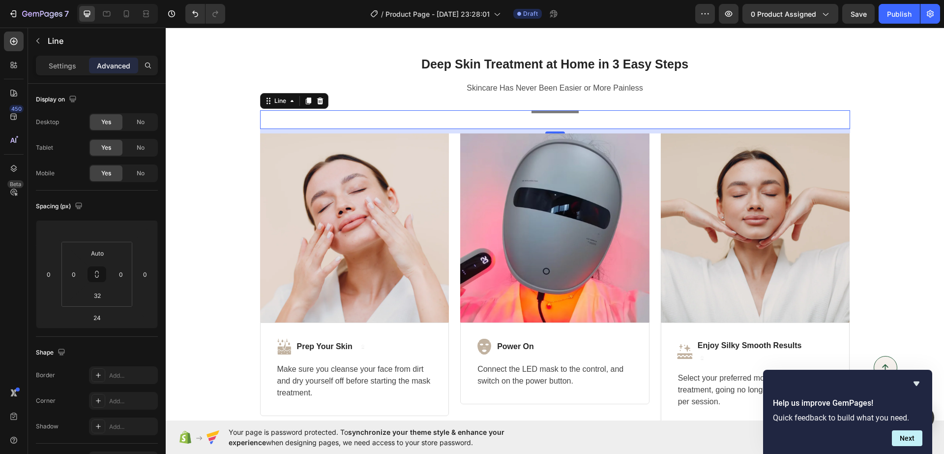
scroll to position [2198, 0]
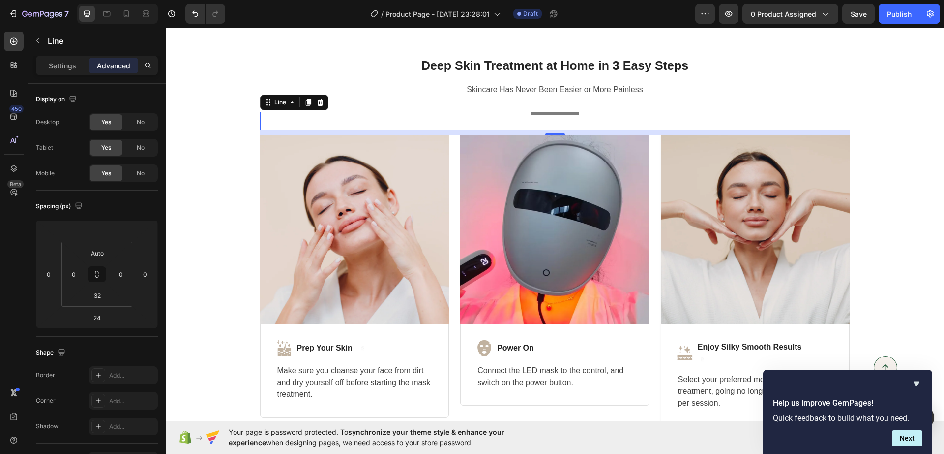
drag, startPoint x: 547, startPoint y: 133, endPoint x: 546, endPoint y: 126, distance: 7.4
click at [546, 126] on div "Title Line 9" at bounding box center [555, 121] width 590 height 19
type input "9"
click at [170, 156] on div "Deep Skin Treatment at Home in 3 Easy Steps Heading Skincare Has Never Been Eas…" at bounding box center [555, 241] width 779 height 439
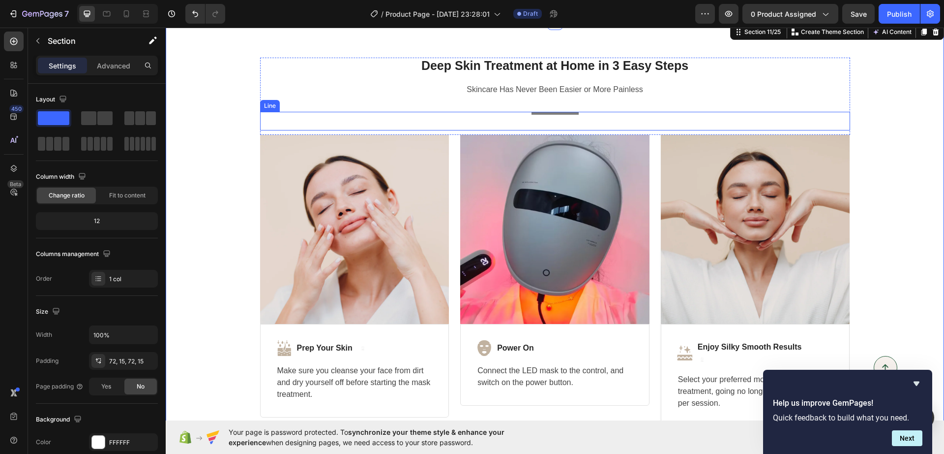
click at [543, 110] on div "Deep Skin Treatment at Home in 3 Easy Steps Heading Skincare Has Never Been Eas…" at bounding box center [555, 96] width 590 height 77
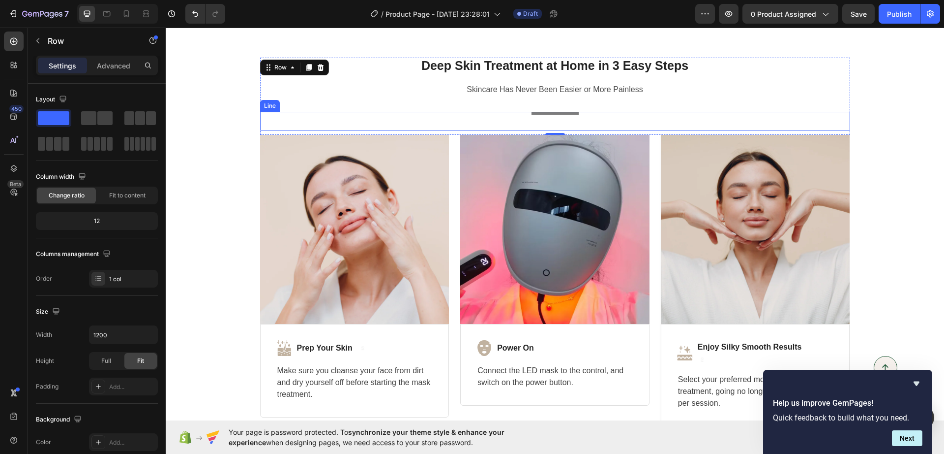
click at [534, 109] on div "Deep Skin Treatment at Home in 3 Easy Steps Heading Skincare Has Never Been Eas…" at bounding box center [555, 96] width 590 height 77
click at [540, 110] on div "Deep Skin Treatment at Home in 3 Easy Steps Heading Skincare Has Never Been Eas…" at bounding box center [555, 96] width 590 height 77
click at [623, 110] on div "Deep Skin Treatment at Home in 3 Easy Steps Heading Skincare Has Never Been Eas…" at bounding box center [555, 96] width 590 height 77
click at [554, 116] on div "Title Line" at bounding box center [555, 121] width 590 height 19
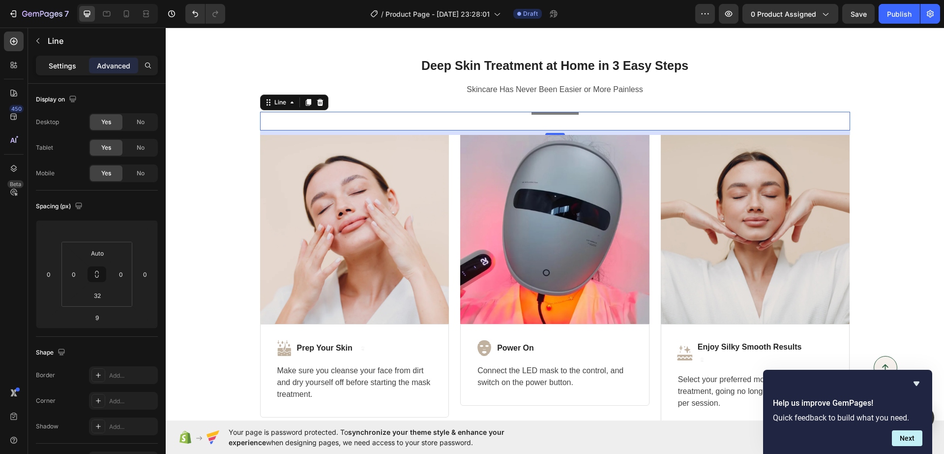
click at [75, 61] on p "Settings" at bounding box center [63, 66] width 28 height 10
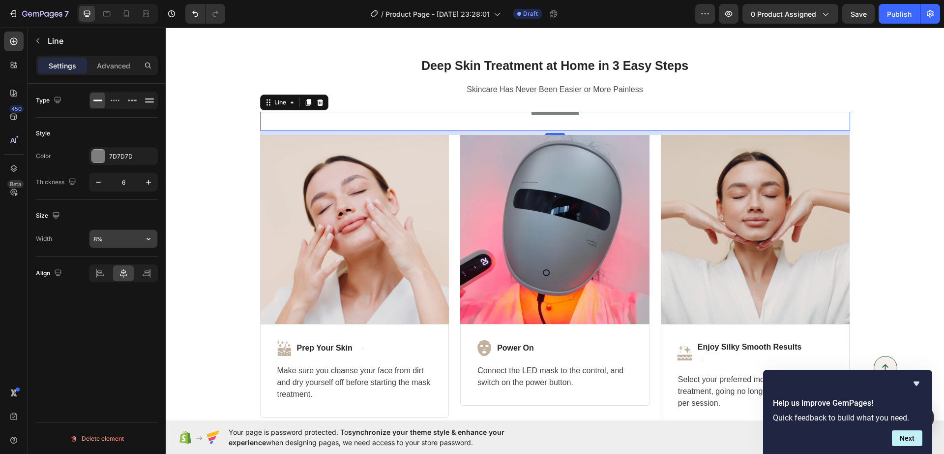
click at [114, 237] on input "8%" at bounding box center [124, 239] width 68 height 18
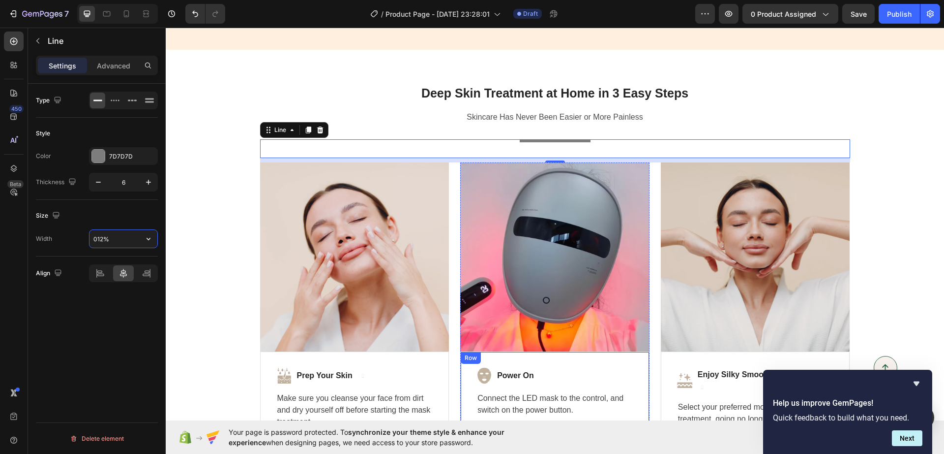
scroll to position [2137, 0]
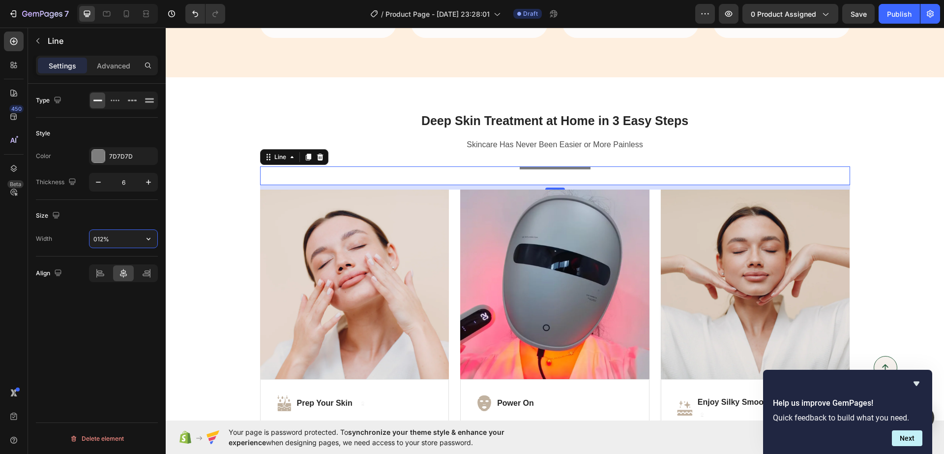
click at [95, 240] on input "012%" at bounding box center [124, 239] width 68 height 18
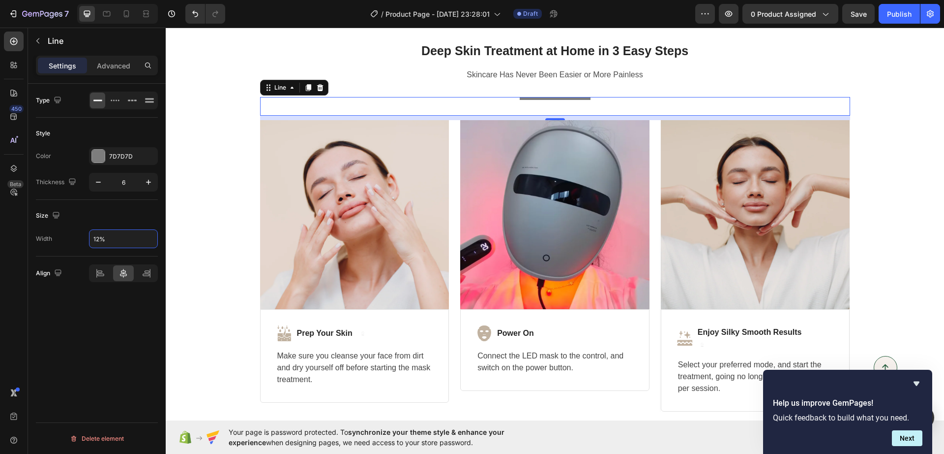
type input "12%"
click at [549, 99] on div at bounding box center [555, 98] width 71 height 3
click at [304, 87] on icon at bounding box center [308, 88] width 8 height 8
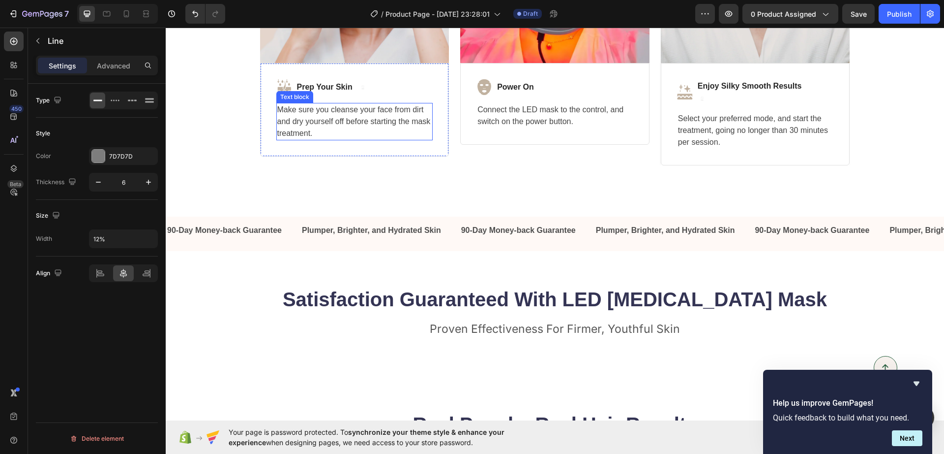
scroll to position [2506, 0]
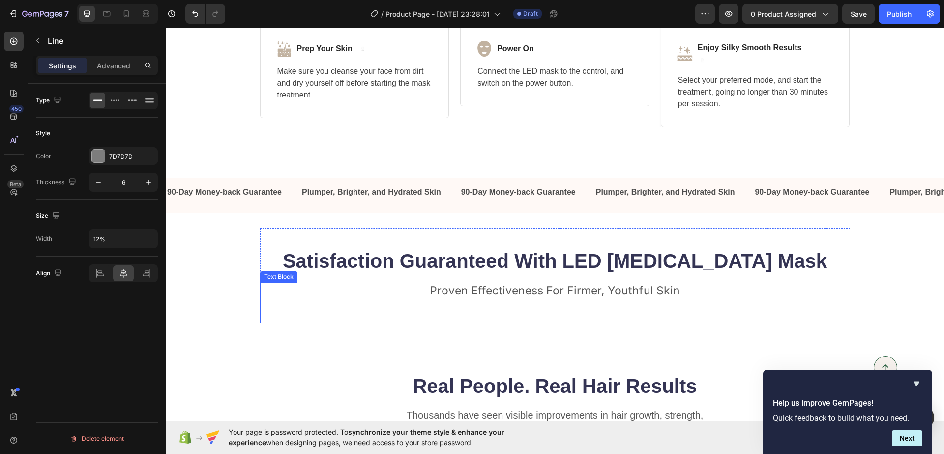
click at [545, 317] on div "Proven Effectiveness For Firmer, Youthful Skin Text Block" at bounding box center [555, 302] width 590 height 40
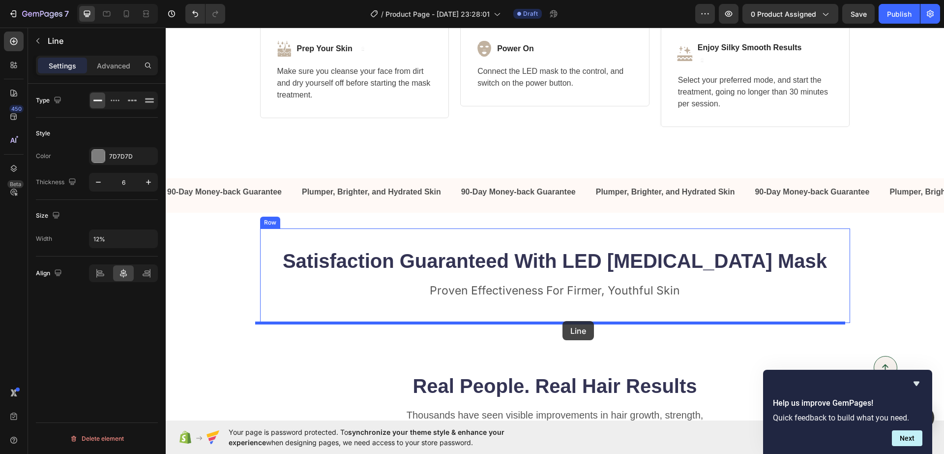
drag, startPoint x: 539, startPoint y: 124, endPoint x: 563, endPoint y: 321, distance: 198.2
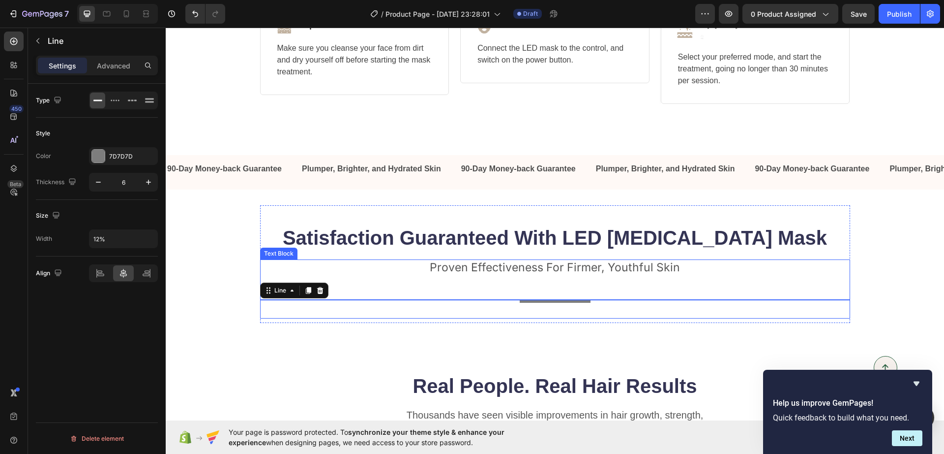
scroll to position [2483, 0]
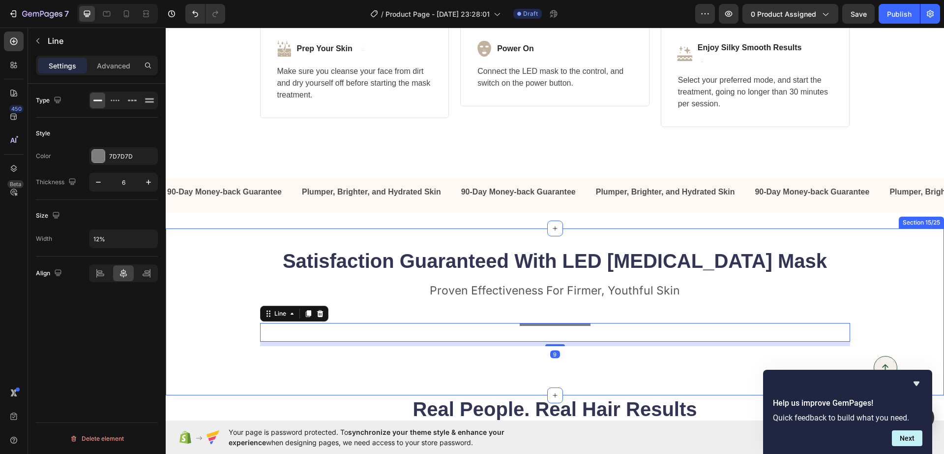
click at [457, 376] on div "Satisfaction Guaranteed With LED Light Therapy Mask Heading Proven Effectivenes…" at bounding box center [555, 311] width 779 height 167
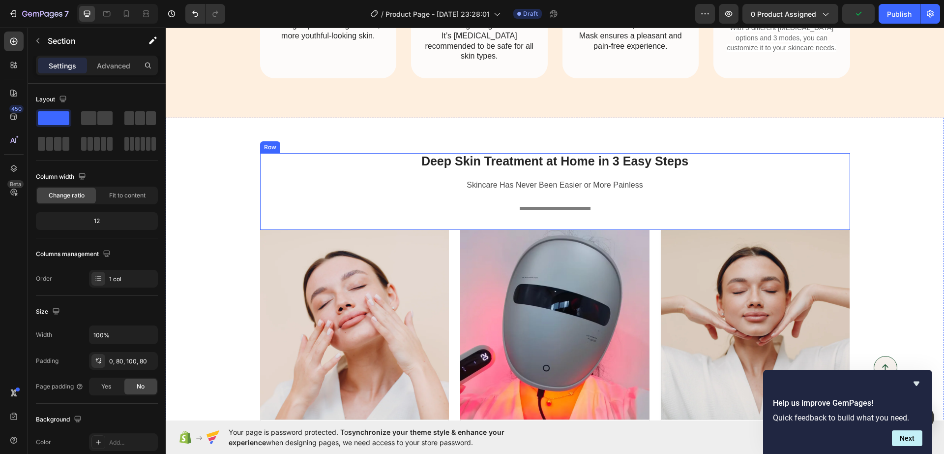
scroll to position [2114, 0]
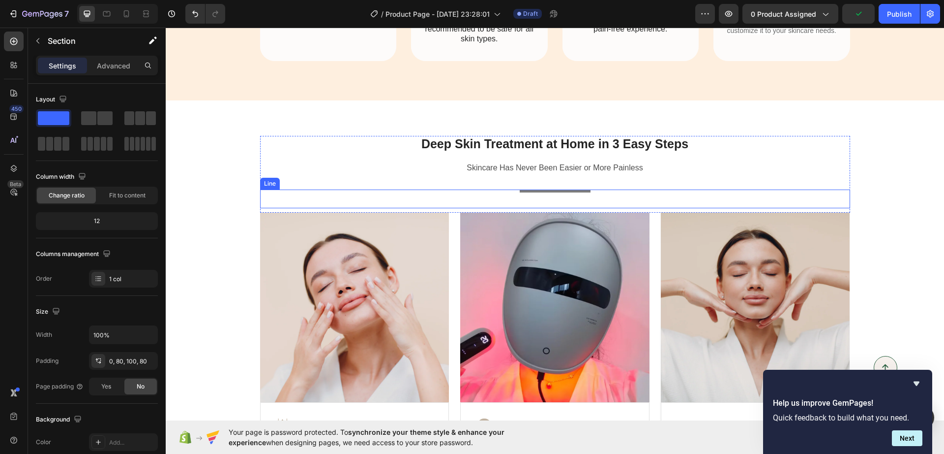
click at [547, 189] on div "Title Line" at bounding box center [555, 198] width 590 height 19
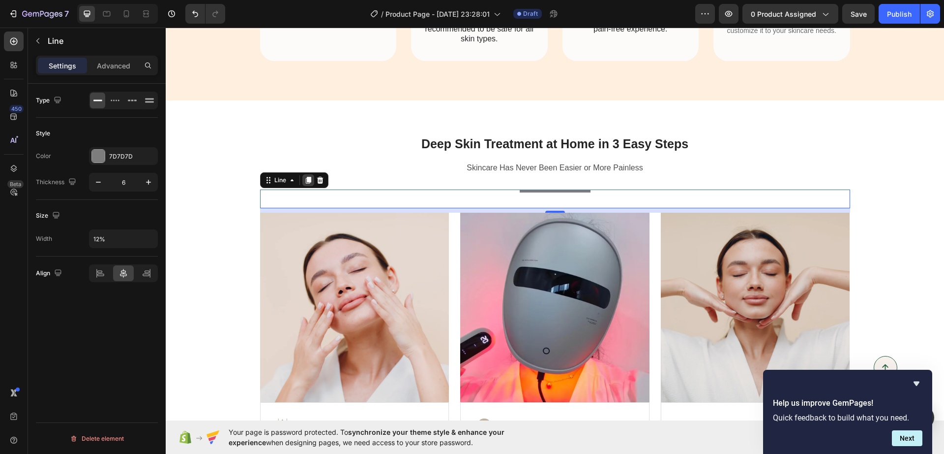
click at [304, 176] on icon at bounding box center [308, 180] width 8 height 8
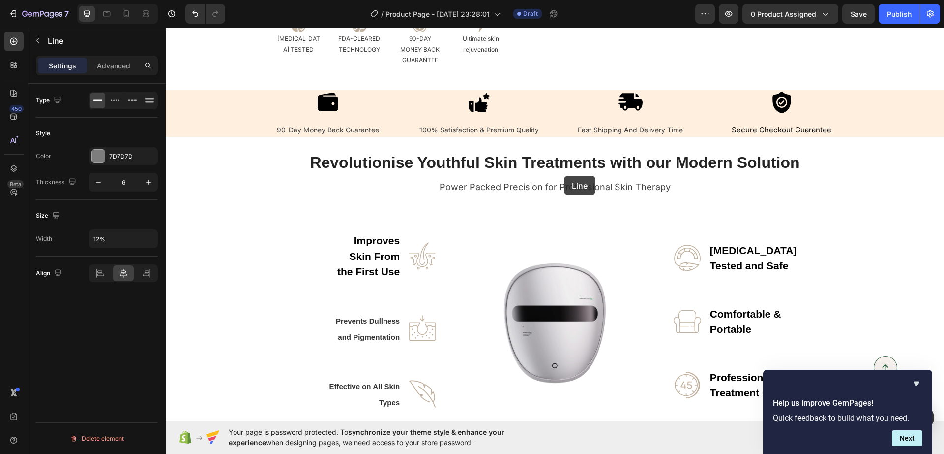
scroll to position [396, 0]
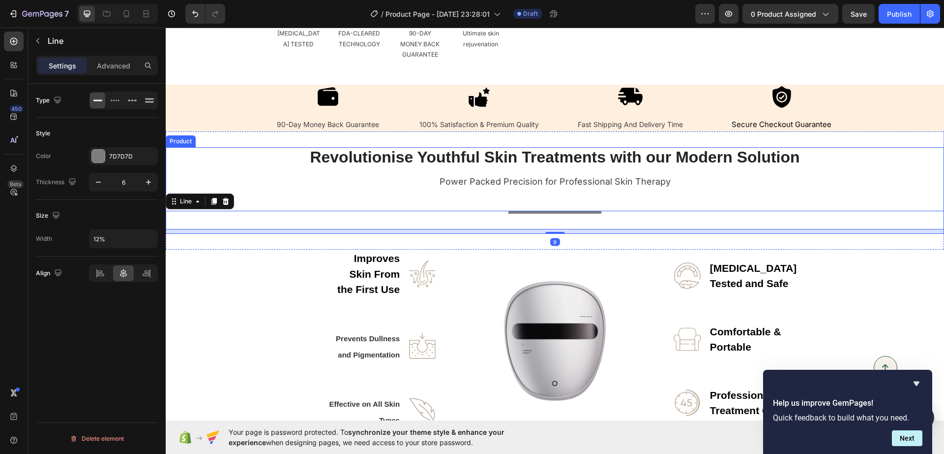
click at [639, 191] on div "Revolutionise Youthful Skin Treatments with our Modern Solution Heading Power P…" at bounding box center [555, 190] width 779 height 87
click at [530, 211] on div at bounding box center [555, 212] width 93 height 3
click at [97, 241] on input "12%" at bounding box center [124, 239] width 68 height 18
type input "10%"
click at [215, 202] on icon at bounding box center [214, 201] width 5 height 7
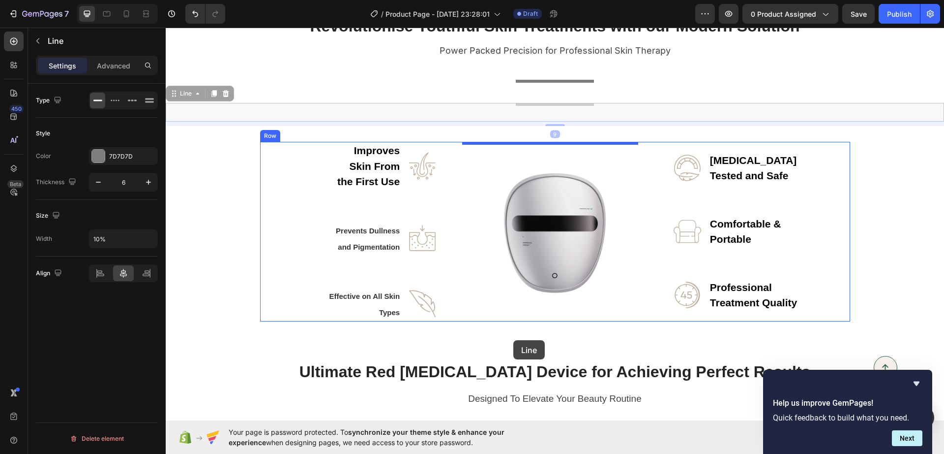
scroll to position [580, 0]
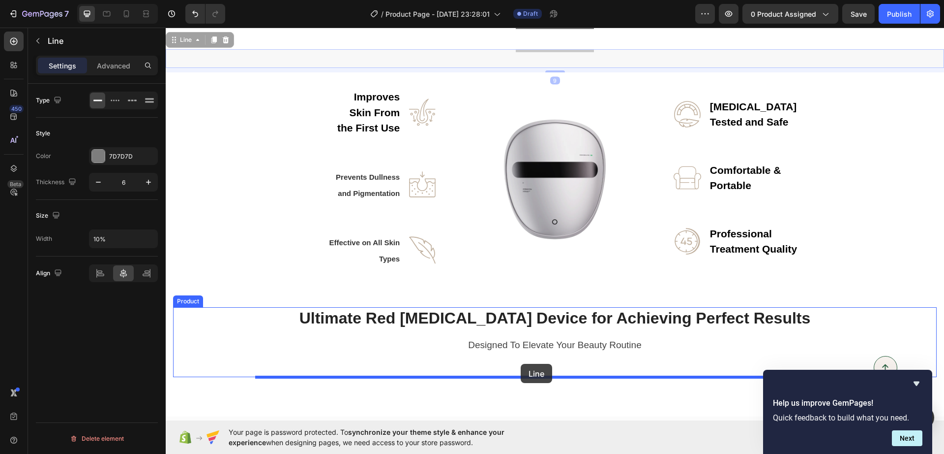
drag, startPoint x: 527, startPoint y: 237, endPoint x: 521, endPoint y: 364, distance: 127.1
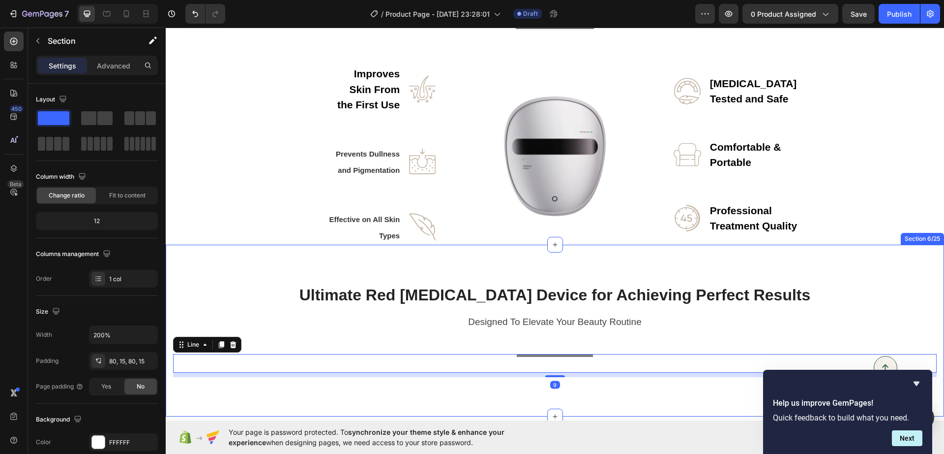
click at [664, 382] on div "Ultimate Red Light Therapy Device for Achieving Perfect Results Heading Designe…" at bounding box center [555, 330] width 779 height 172
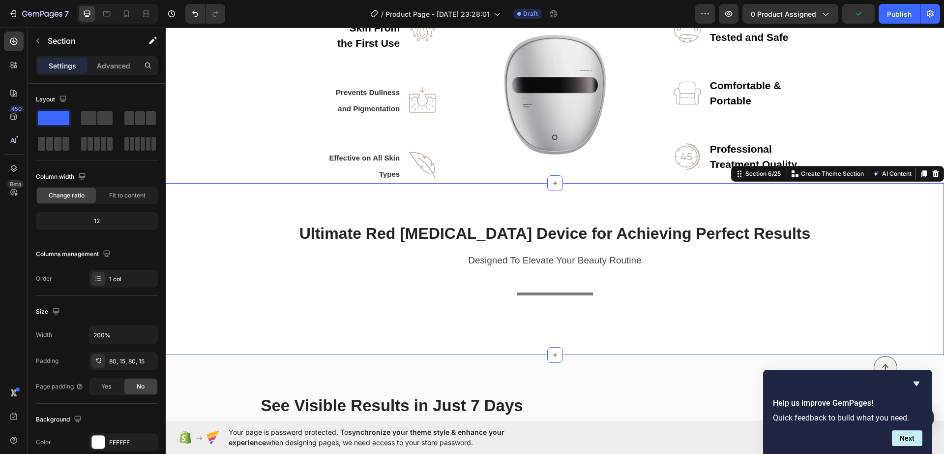
scroll to position [888, 0]
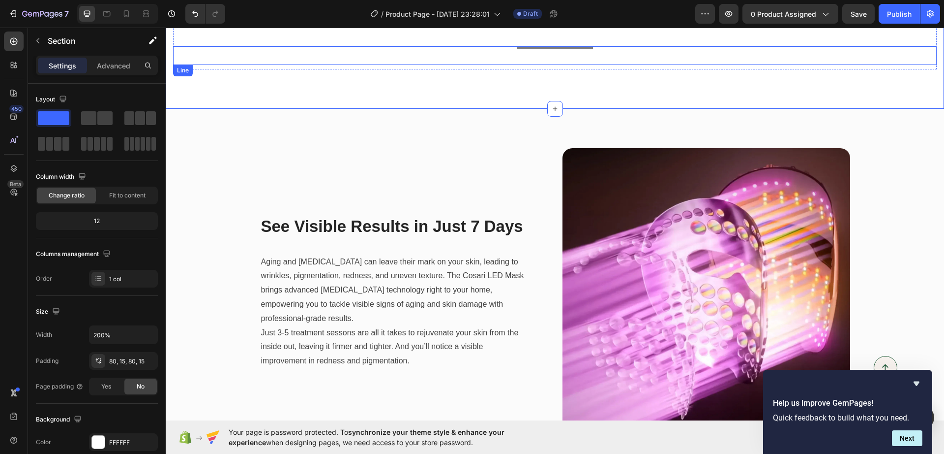
click at [555, 48] on div at bounding box center [555, 47] width 76 height 3
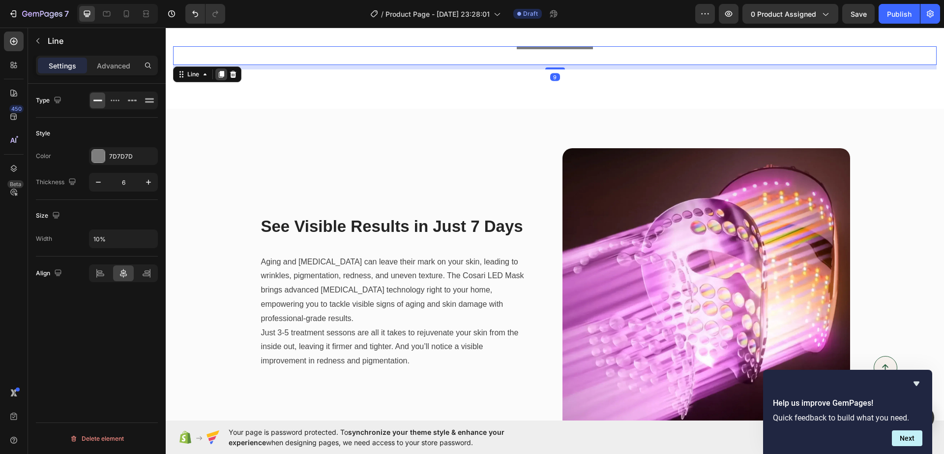
click at [217, 73] on icon at bounding box center [221, 74] width 8 height 8
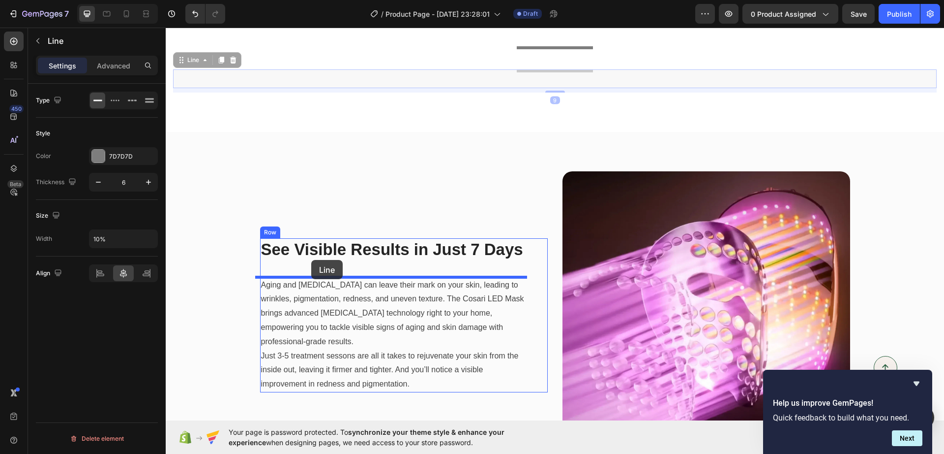
drag, startPoint x: 524, startPoint y: 70, endPoint x: 317, endPoint y: 254, distance: 277.3
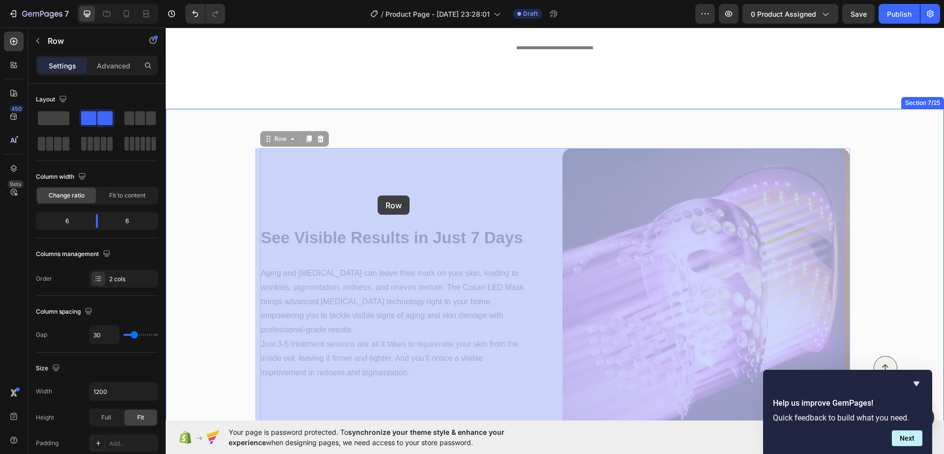
drag, startPoint x: 398, startPoint y: 201, endPoint x: 378, endPoint y: 195, distance: 21.5
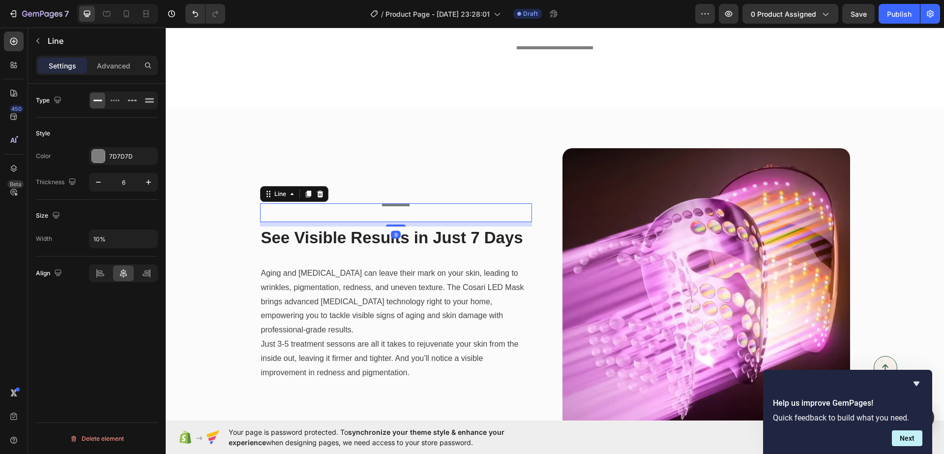
click at [389, 205] on div at bounding box center [395, 204] width 27 height 3
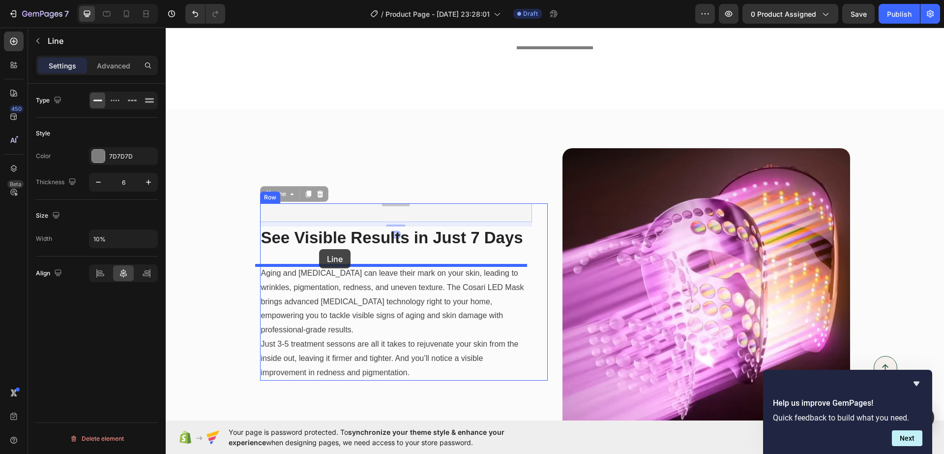
drag, startPoint x: 389, startPoint y: 205, endPoint x: 318, endPoint y: 248, distance: 83.4
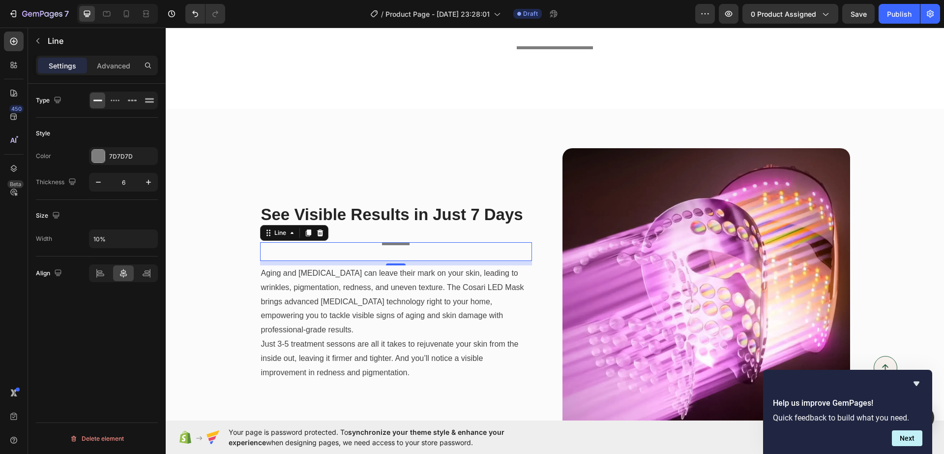
click at [389, 245] on div "Title Line 9" at bounding box center [396, 251] width 272 height 19
click at [96, 276] on icon at bounding box center [100, 273] width 10 height 10
click at [127, 270] on icon at bounding box center [124, 273] width 10 height 10
click at [149, 274] on icon at bounding box center [146, 275] width 7 height 2
click at [109, 270] on div at bounding box center [100, 273] width 21 height 16
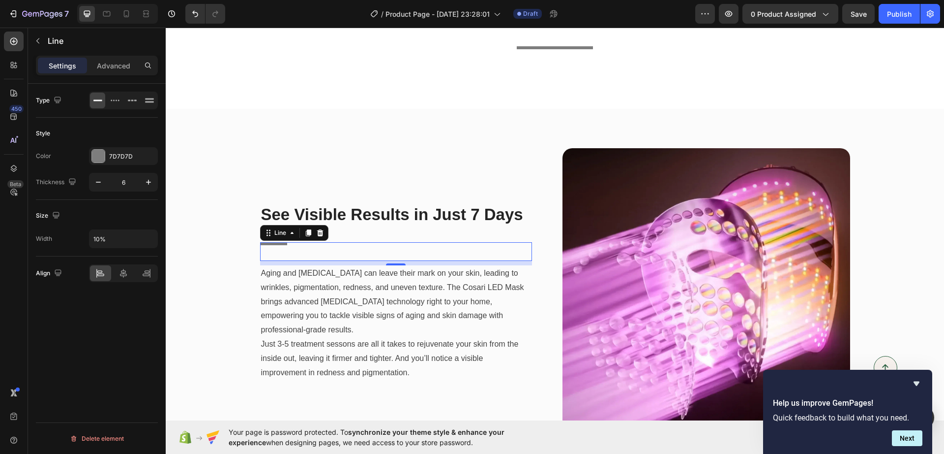
click at [103, 76] on div "Settings Advanced" at bounding box center [97, 70] width 138 height 28
click at [106, 70] on p "Advanced" at bounding box center [113, 66] width 33 height 10
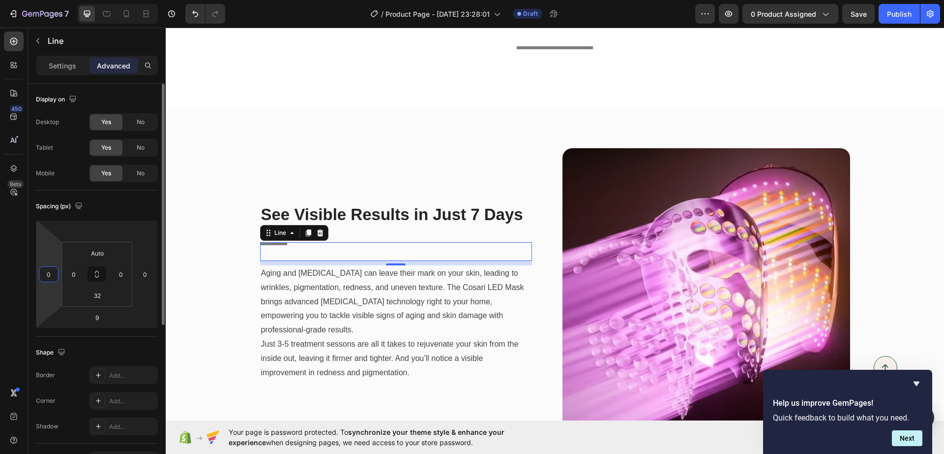
click at [48, 274] on input "0" at bounding box center [48, 274] width 15 height 15
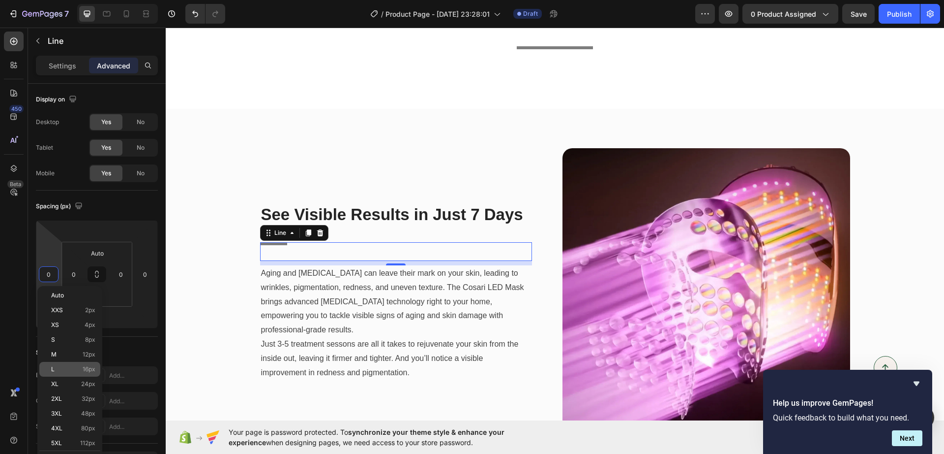
click at [75, 365] on div "L 16px" at bounding box center [69, 369] width 61 height 15
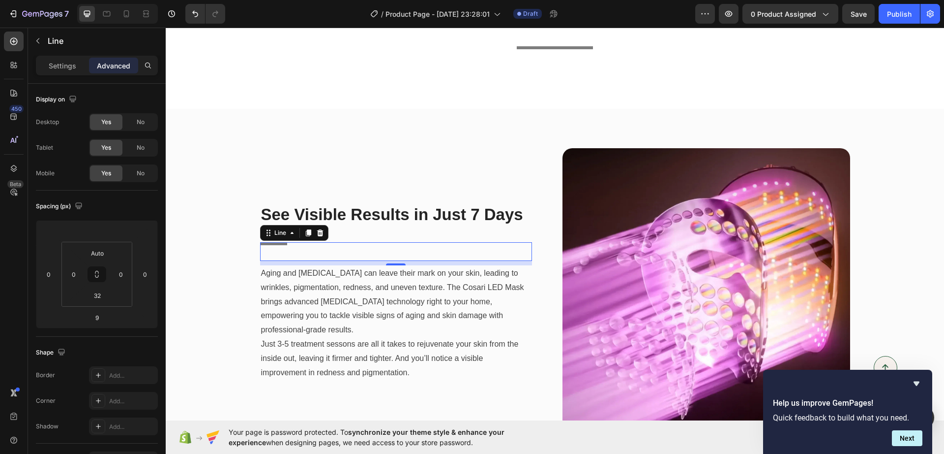
type input "16"
click at [73, 272] on input "0" at bounding box center [73, 274] width 15 height 15
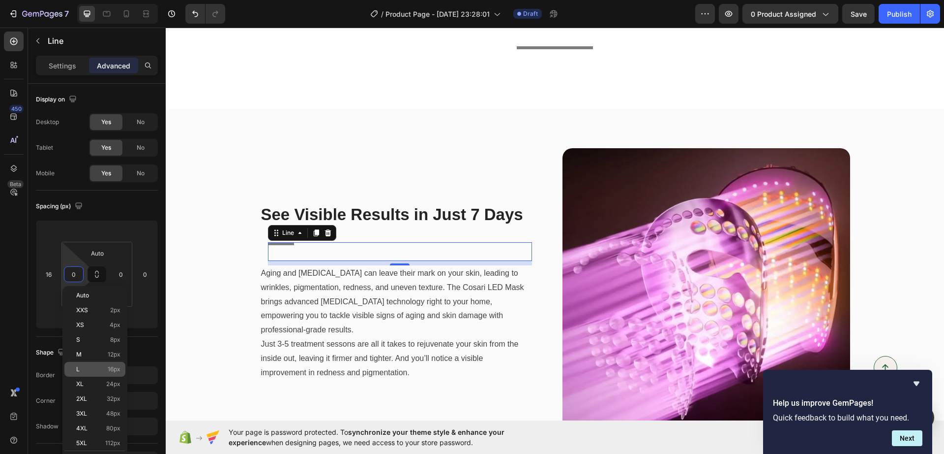
click at [102, 365] on p "L 16px" at bounding box center [98, 368] width 44 height 7
type input "16"
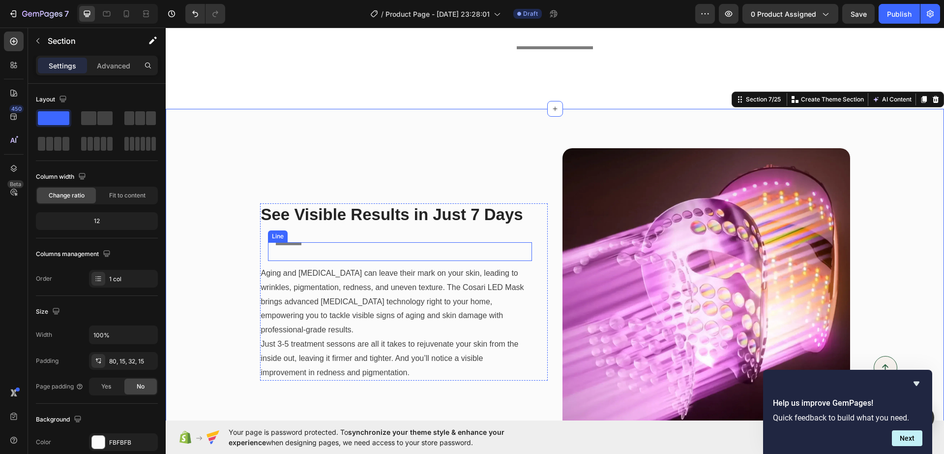
click at [281, 241] on div "See Visible Results in Just 7 Days Heading Title Line Aging and sun exposure ca…" at bounding box center [396, 291] width 272 height 177
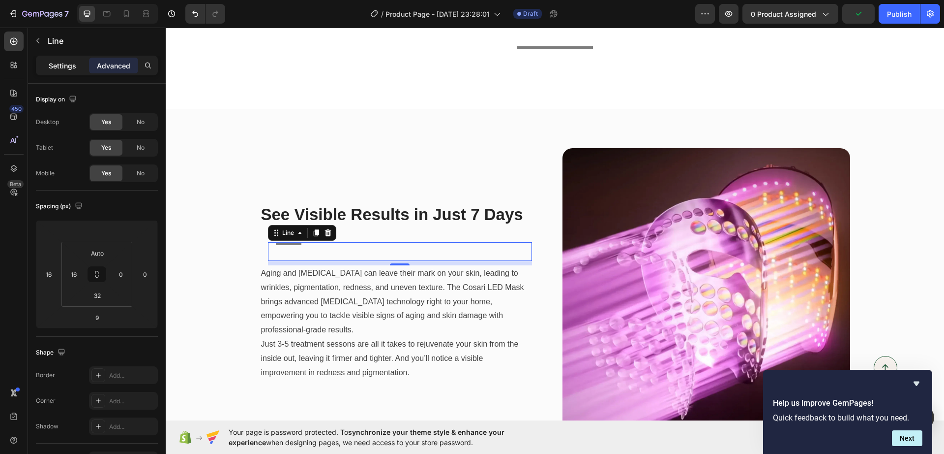
click at [71, 62] on p "Settings" at bounding box center [63, 66] width 28 height 10
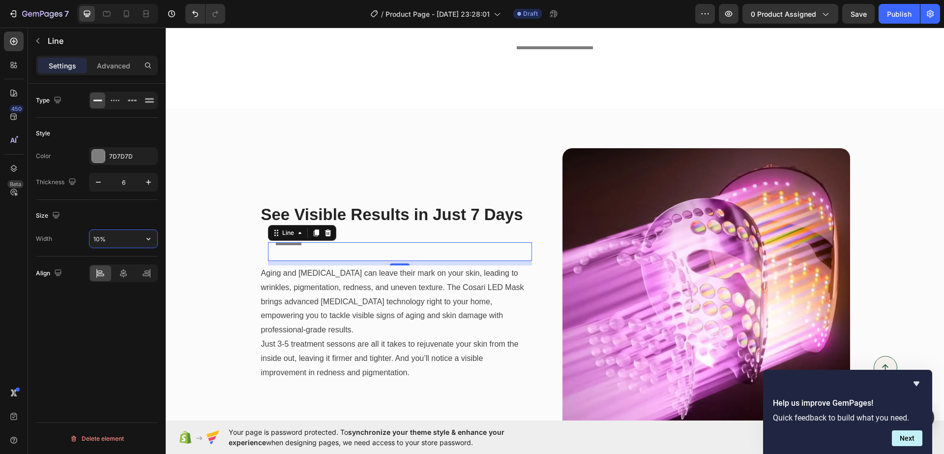
click at [116, 234] on input "10%" at bounding box center [124, 239] width 68 height 18
type input "13%"
click at [268, 242] on div "Title Line 9" at bounding box center [400, 251] width 264 height 19
click at [313, 234] on icon at bounding box center [315, 232] width 5 height 7
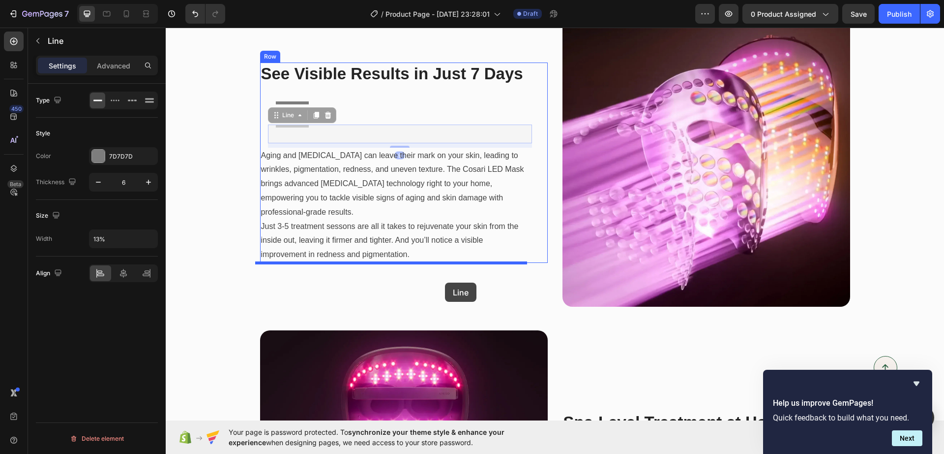
scroll to position [1072, 0]
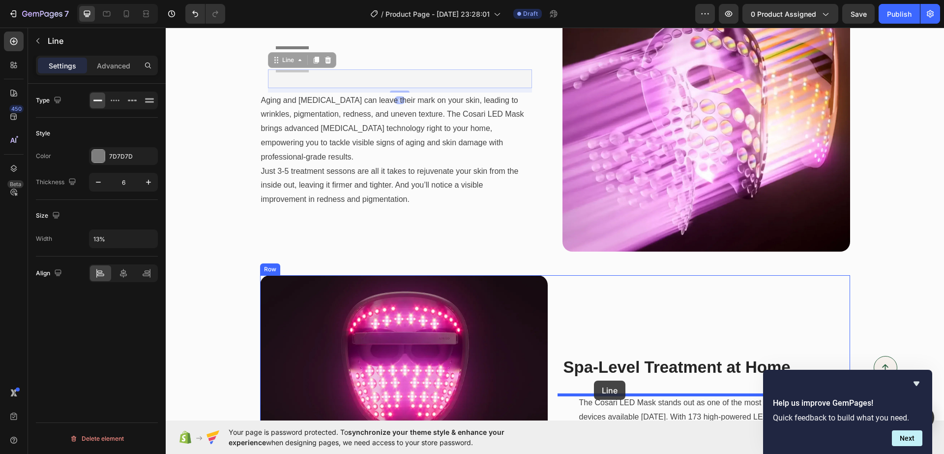
drag, startPoint x: 292, startPoint y: 256, endPoint x: 594, endPoint y: 380, distance: 326.9
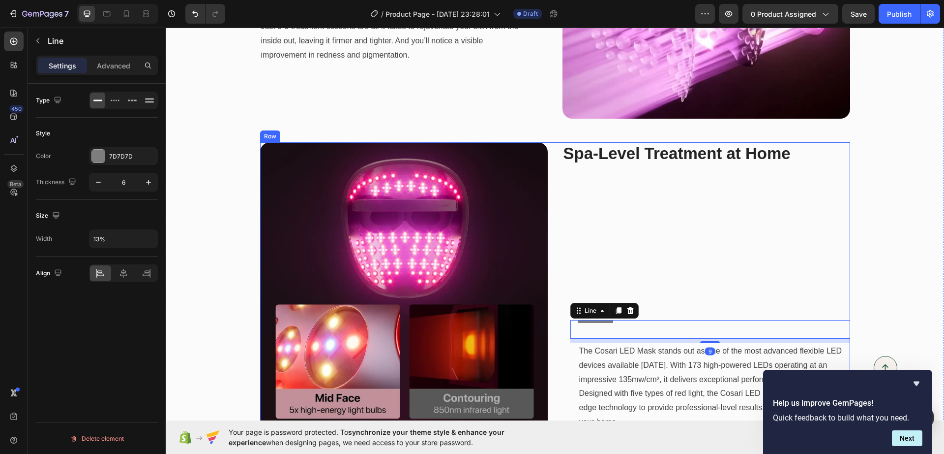
scroll to position [1207, 0]
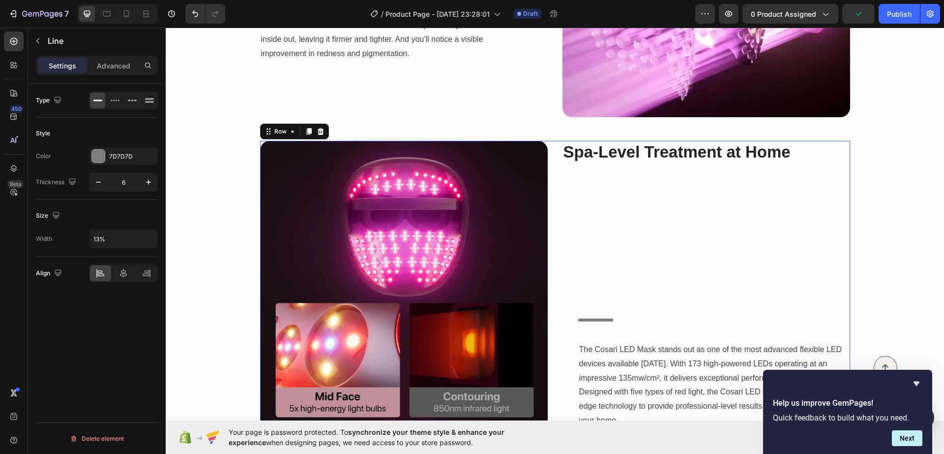
click at [629, 217] on div "Spa-Level Treatment at Home Heading Title Line The Cosari LED Mask stands out a…" at bounding box center [707, 285] width 288 height 288
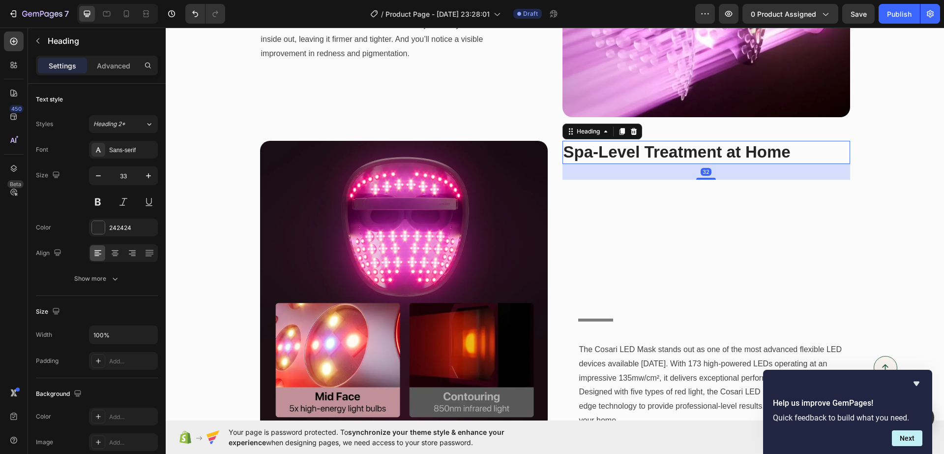
drag, startPoint x: 642, startPoint y: 158, endPoint x: 643, endPoint y: 153, distance: 5.6
click at [642, 158] on strong "Spa-Level Treatment at Home" at bounding box center [677, 152] width 227 height 18
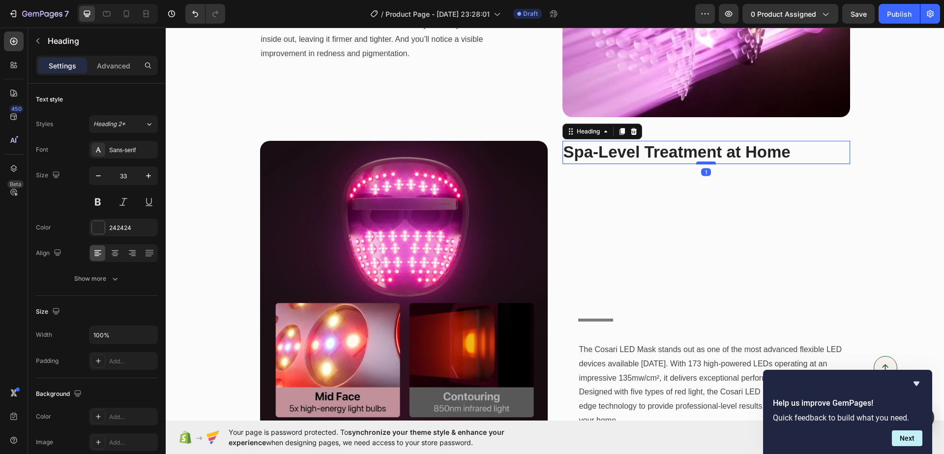
drag, startPoint x: 695, startPoint y: 177, endPoint x: 705, endPoint y: 162, distance: 18.4
click at [705, 162] on div at bounding box center [707, 162] width 20 height 3
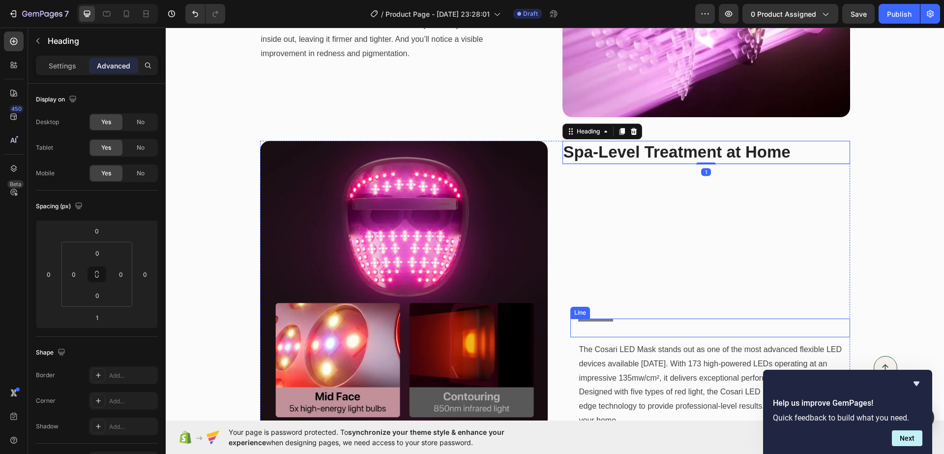
click at [664, 323] on div "Title Line" at bounding box center [711, 327] width 280 height 19
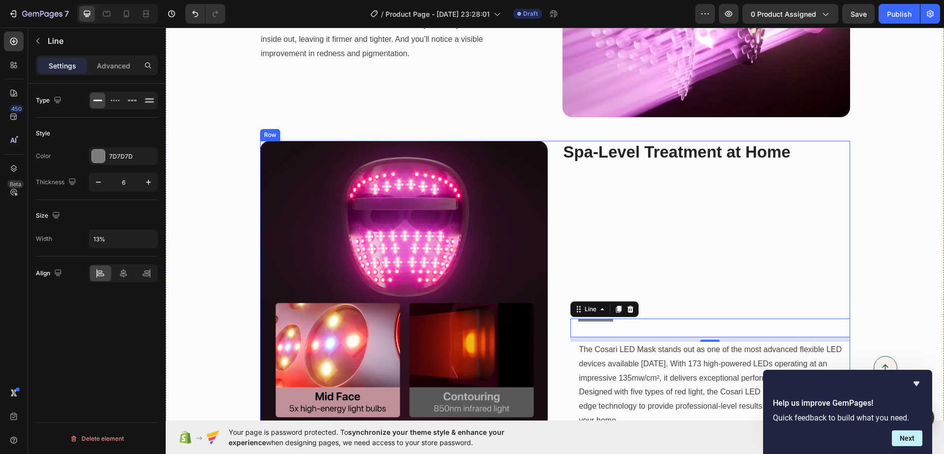
click at [670, 272] on div "Spa-Level Treatment at Home Heading Title Line 9 The Cosari LED Mask stands out…" at bounding box center [707, 285] width 288 height 288
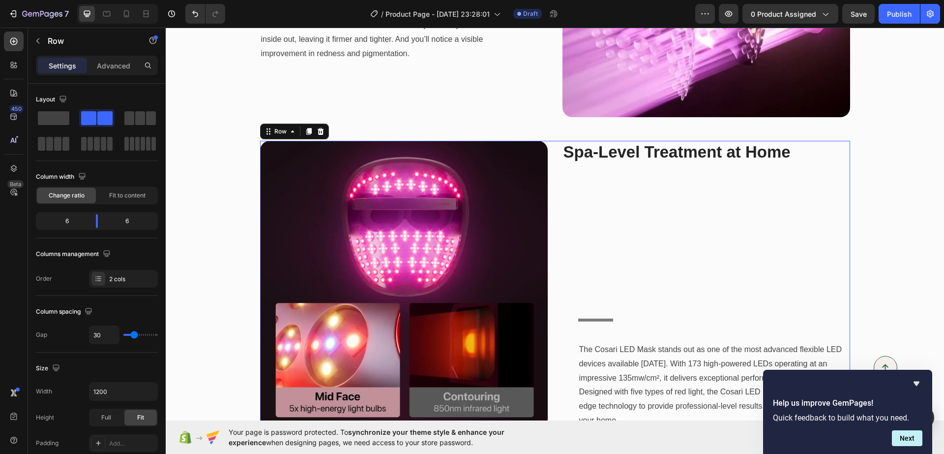
click at [667, 228] on div "Spa-Level Treatment at Home Heading Title Line The Cosari LED Mask stands out a…" at bounding box center [707, 285] width 288 height 288
click at [647, 169] on div "Spa-Level Treatment at Home Heading Title Line The Cosari LED Mask stands out a…" at bounding box center [707, 285] width 288 height 288
drag, startPoint x: 529, startPoint y: 176, endPoint x: 531, endPoint y: 157, distance: 18.9
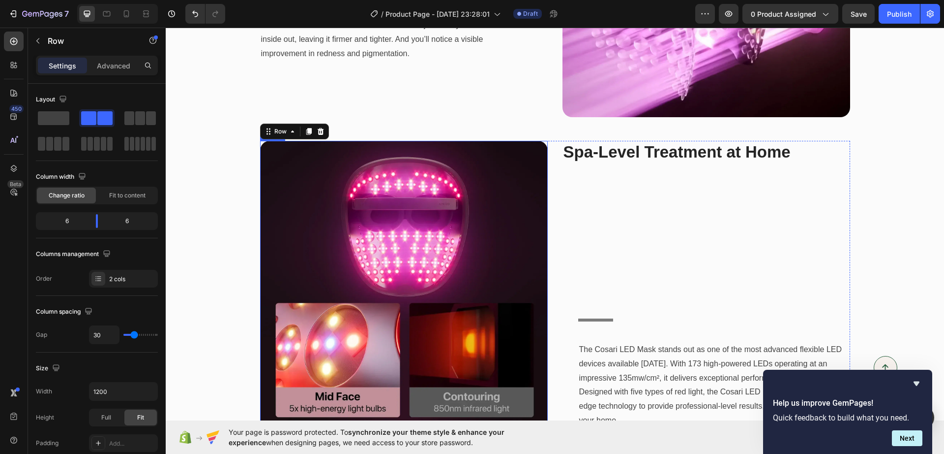
click at [529, 174] on img at bounding box center [404, 285] width 288 height 288
click at [597, 316] on div "Spa-Level Treatment at Home Heading Title Line The Cosari LED Mask stands out a…" at bounding box center [707, 285] width 288 height 288
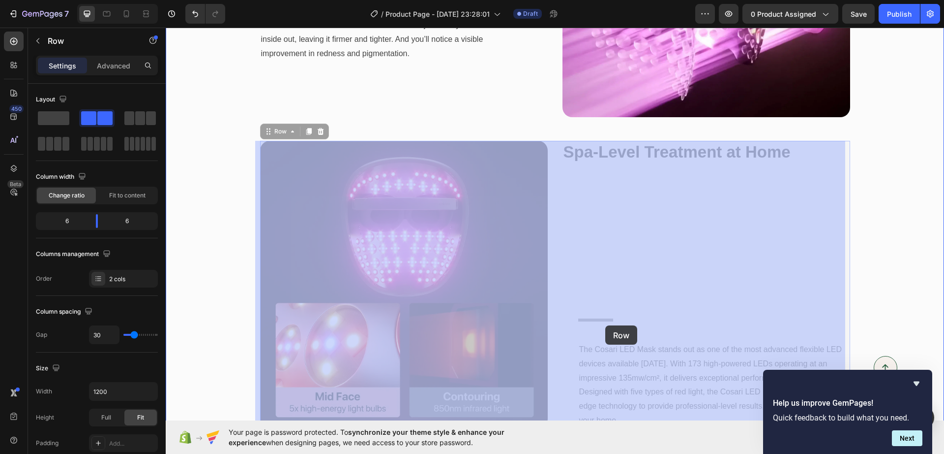
scroll to position [1391, 0]
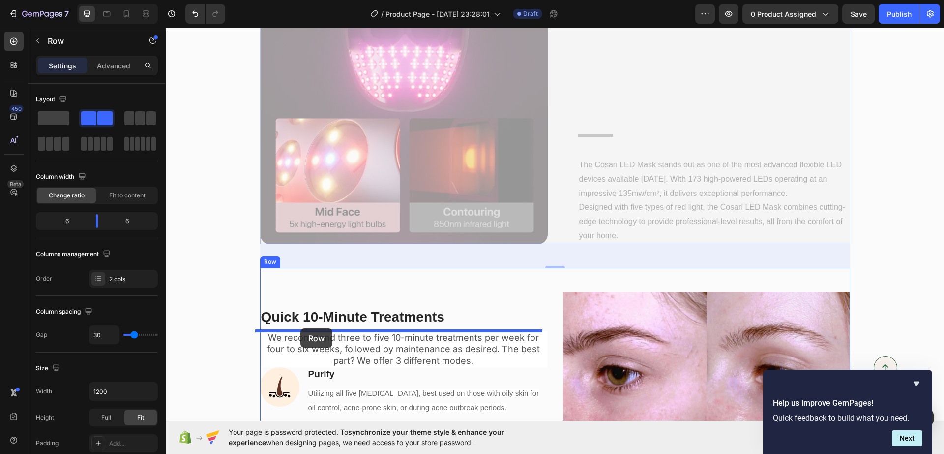
drag, startPoint x: 603, startPoint y: 317, endPoint x: 301, endPoint y: 328, distance: 302.7
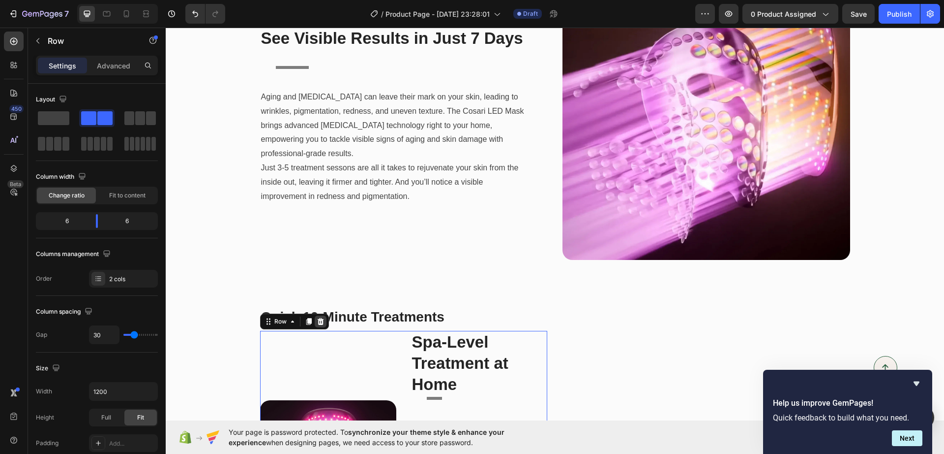
scroll to position [1187, 0]
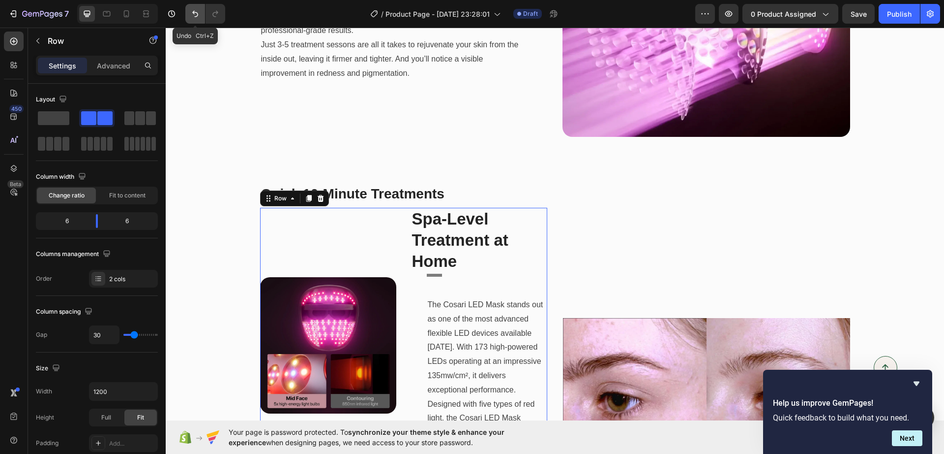
click at [193, 9] on icon "Undo/Redo" at bounding box center [195, 14] width 10 height 10
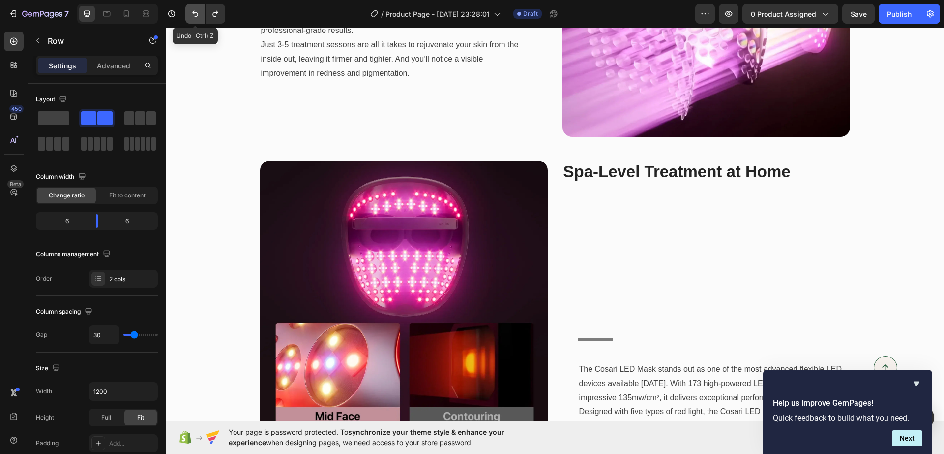
click at [193, 9] on icon "Undo/Redo" at bounding box center [195, 14] width 10 height 10
drag, startPoint x: 193, startPoint y: 13, endPoint x: 213, endPoint y: 24, distance: 22.0
click at [204, 17] on button "Undo/Redo" at bounding box center [195, 14] width 20 height 20
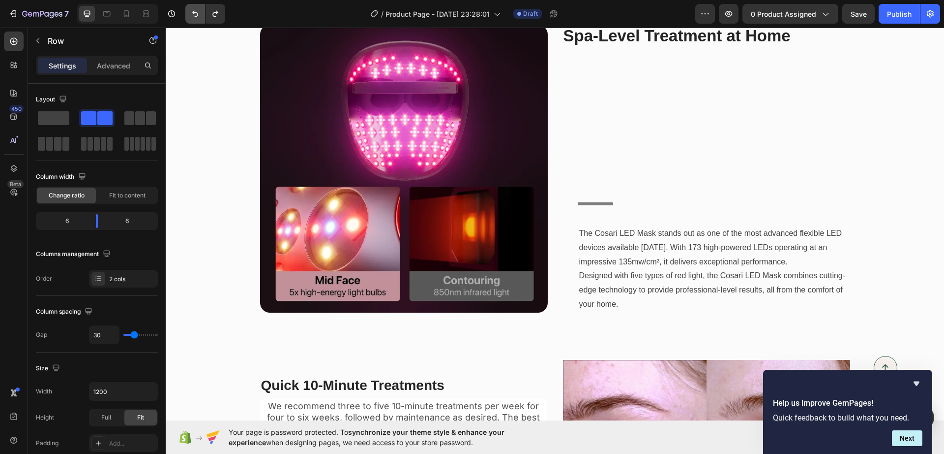
scroll to position [1310, 0]
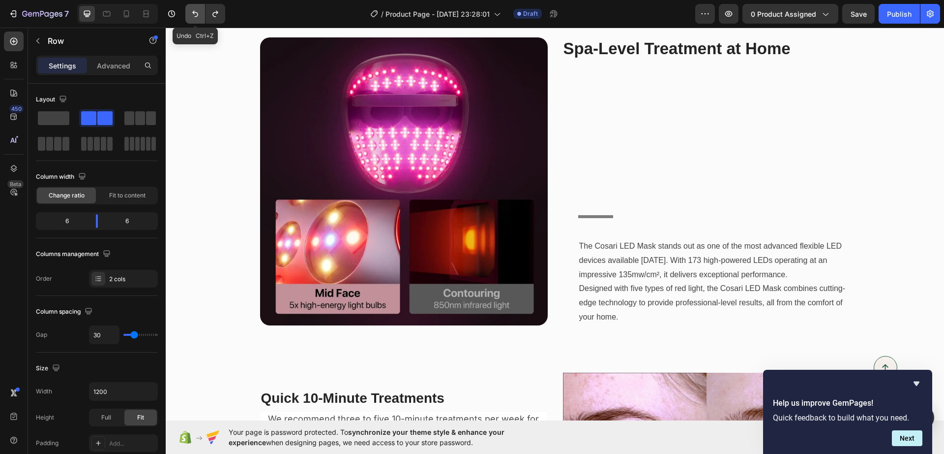
click at [195, 12] on icon "Undo/Redo" at bounding box center [195, 14] width 6 height 6
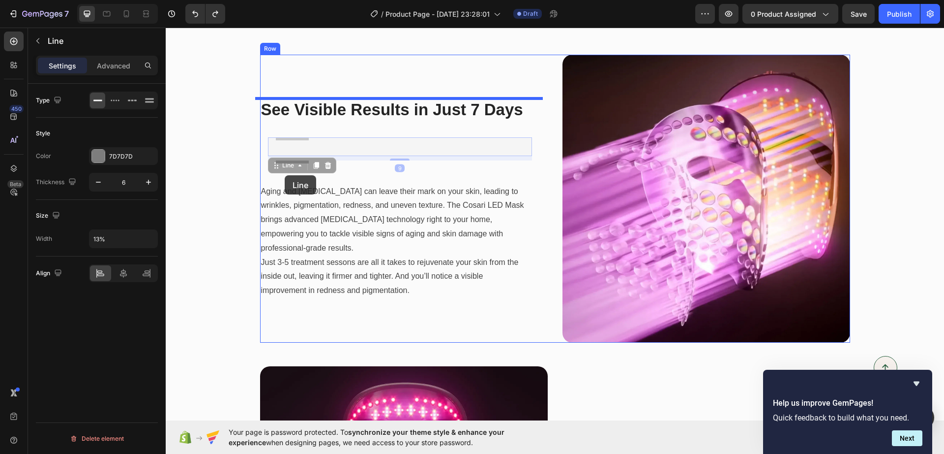
scroll to position [976, 0]
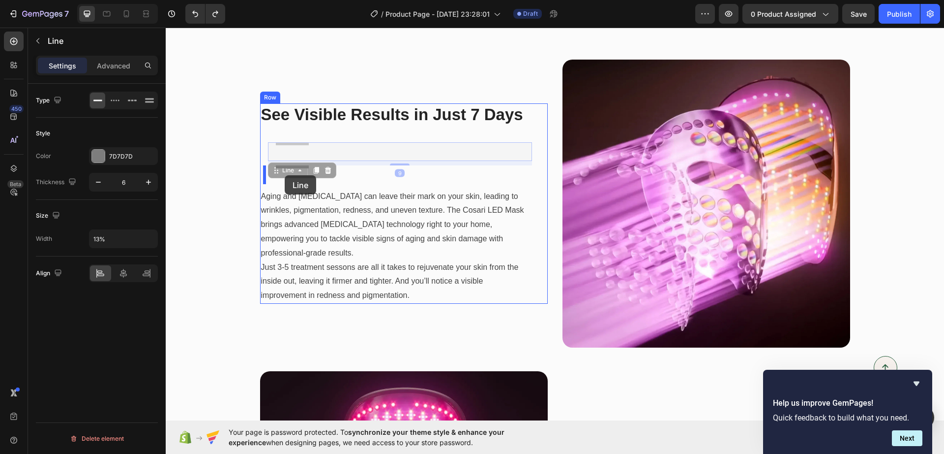
drag, startPoint x: 279, startPoint y: 78, endPoint x: 285, endPoint y: 175, distance: 97.6
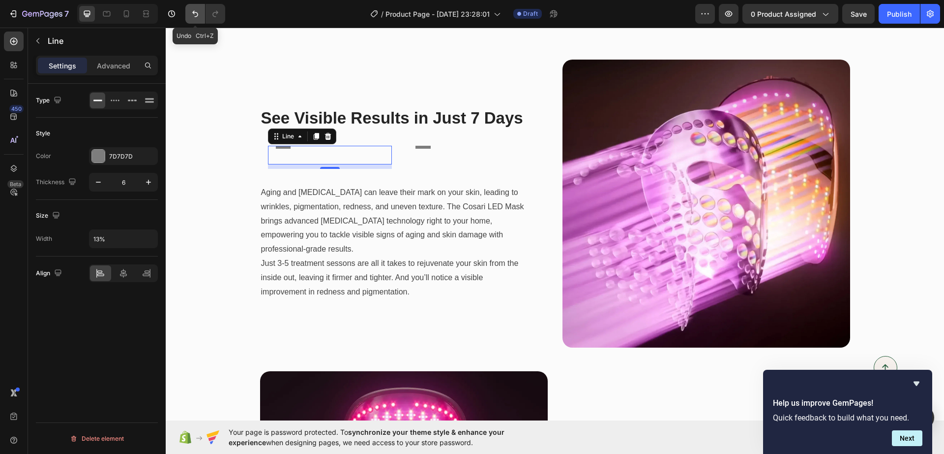
click at [197, 20] on button "Undo/Redo" at bounding box center [195, 14] width 20 height 20
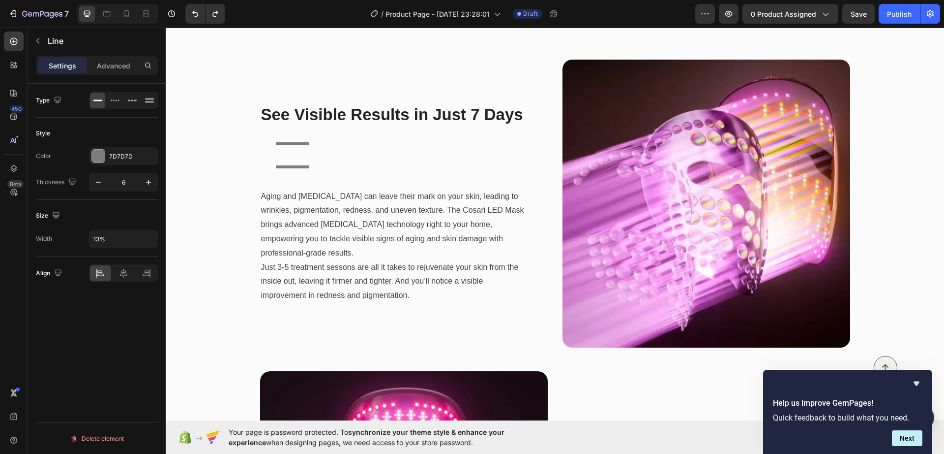
click at [309, 160] on div "Title Line" at bounding box center [400, 151] width 264 height 19
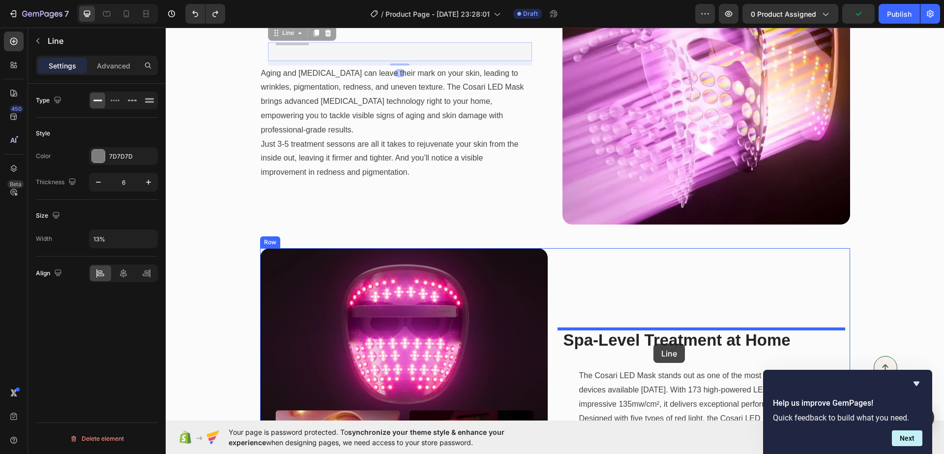
scroll to position [1161, 0]
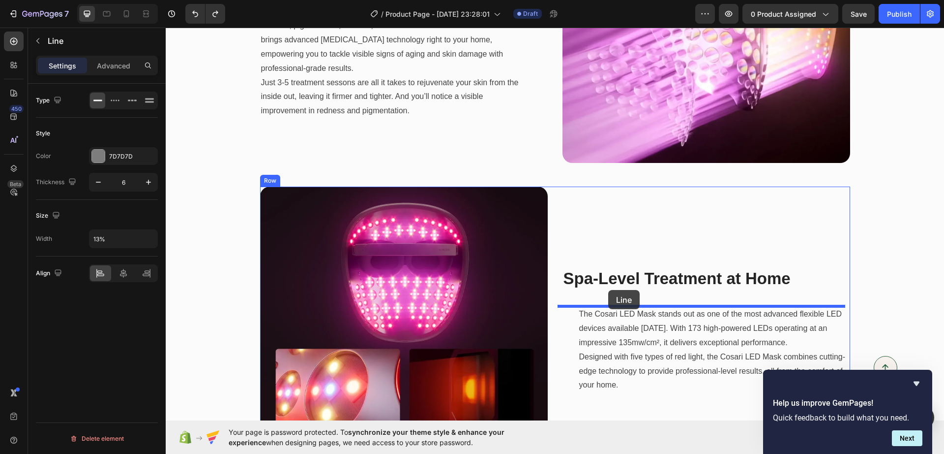
drag, startPoint x: 296, startPoint y: 171, endPoint x: 609, endPoint y: 290, distance: 334.7
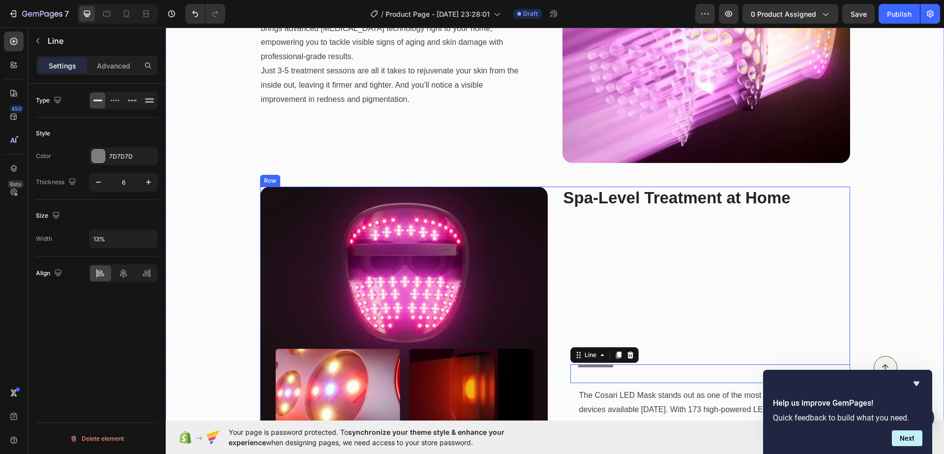
scroll to position [1149, 0]
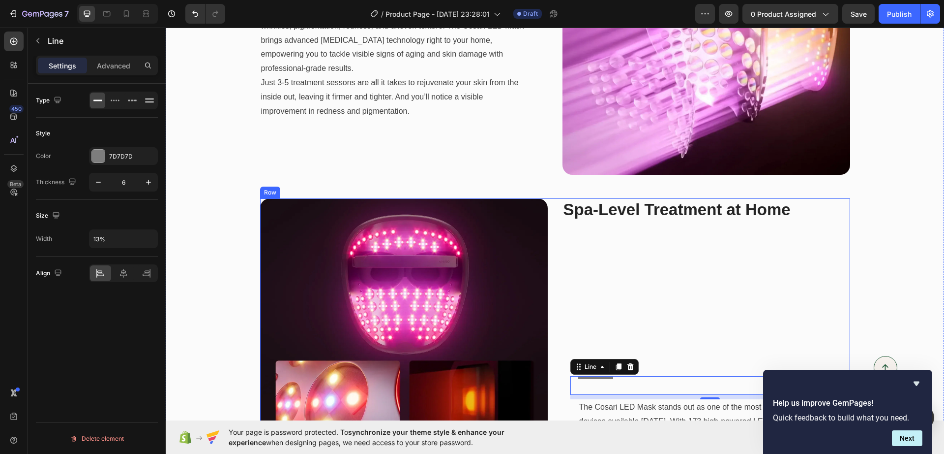
click at [608, 288] on div "Spa-Level Treatment at Home Heading Title Line 9 The Cosari LED Mask stands out…" at bounding box center [707, 342] width 288 height 288
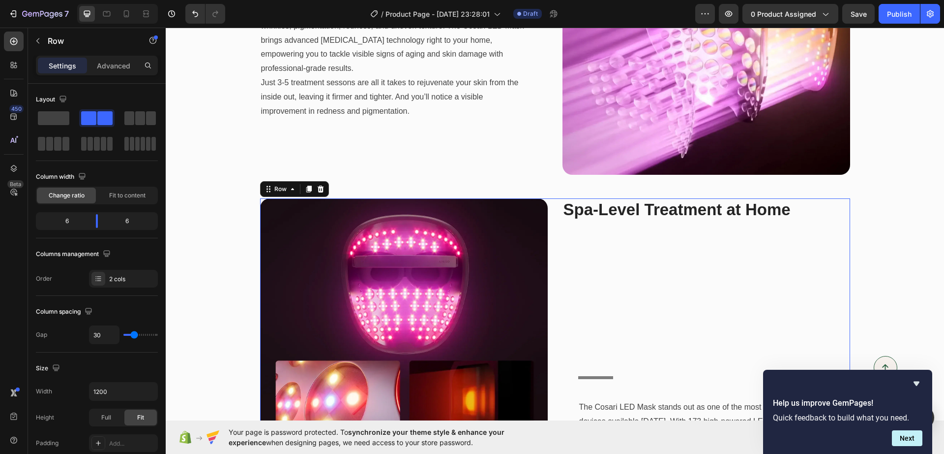
click at [609, 280] on div "Spa-Level Treatment at Home Heading Title Line The Cosari LED Mask stands out a…" at bounding box center [707, 342] width 288 height 288
type input "18"
type input "0"
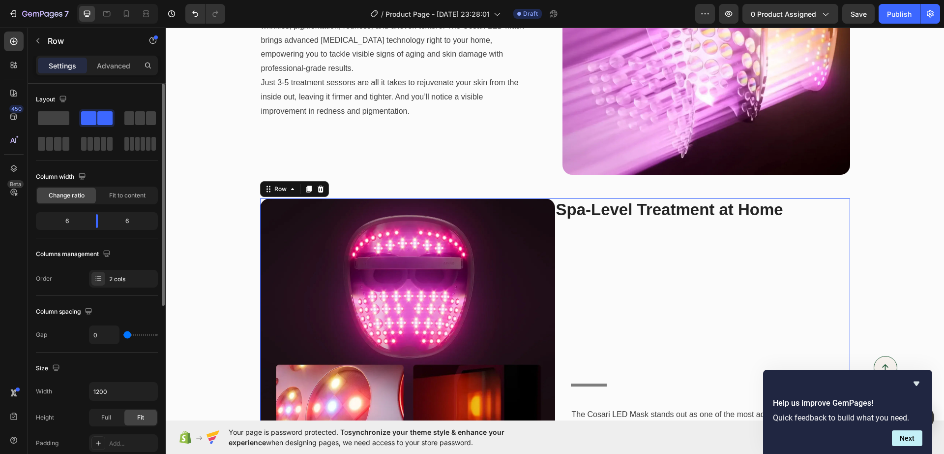
type input "22"
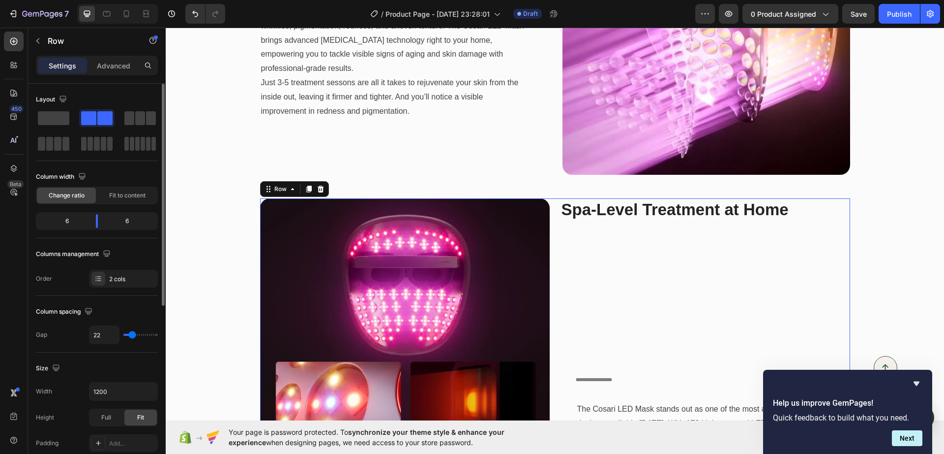
type input "29"
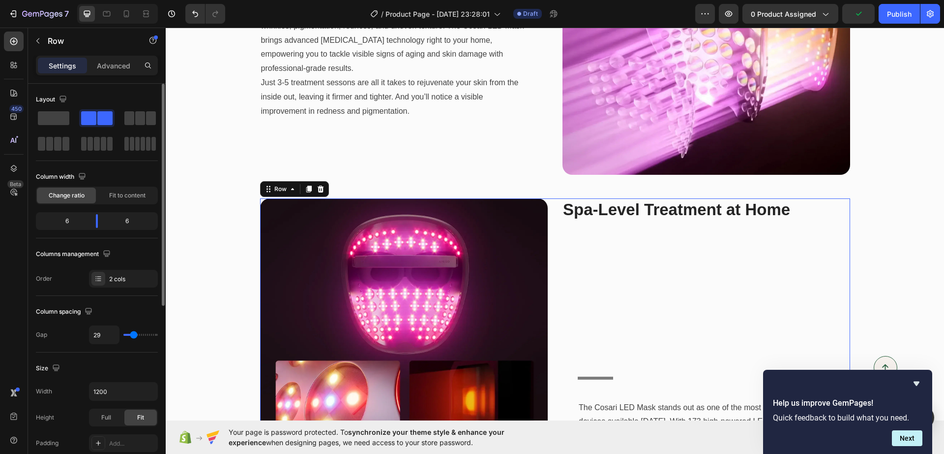
type input "27"
type input "24"
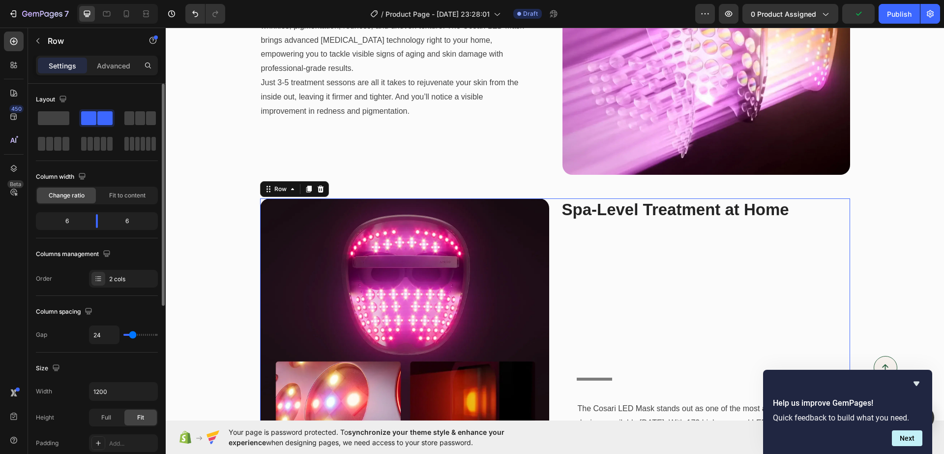
type input "24"
click at [133, 335] on input "range" at bounding box center [140, 335] width 34 height 2
click at [125, 389] on input "1200" at bounding box center [124, 391] width 68 height 18
drag, startPoint x: 544, startPoint y: 278, endPoint x: 558, endPoint y: 272, distance: 15.9
click at [548, 276] on div "Image Spa-Level Treatment at Home Heading Title Line The Cosari LED Mask stands…" at bounding box center [555, 342] width 590 height 289
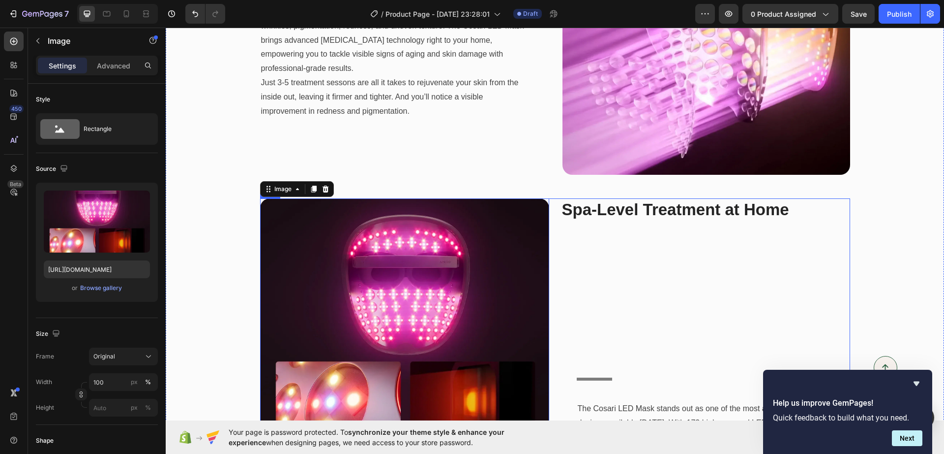
click at [608, 261] on div "Spa-Level Treatment at Home Heading Title Line The Cosari LED Mask stands out a…" at bounding box center [705, 342] width 289 height 289
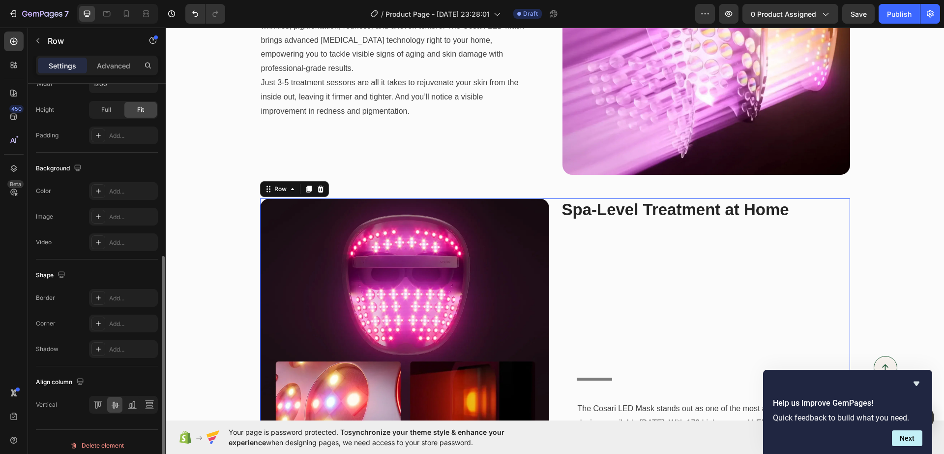
scroll to position [314, 0]
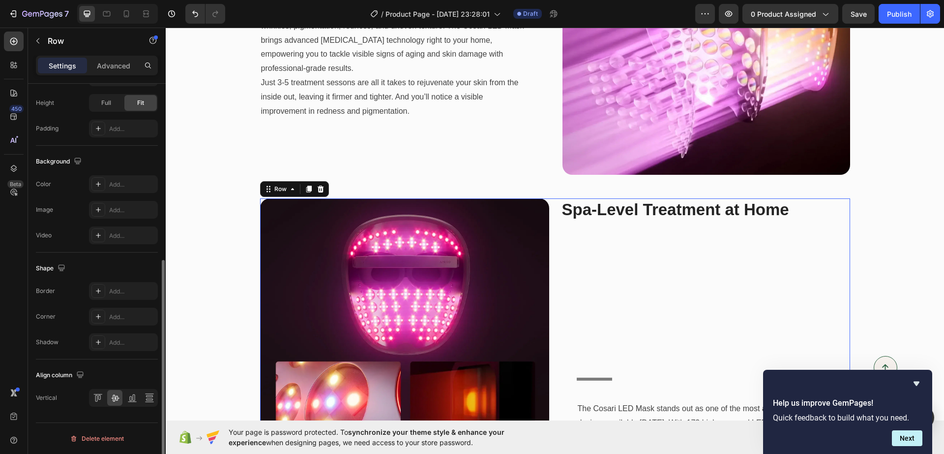
click at [600, 271] on div "Spa-Level Treatment at Home Heading Title Line The Cosari LED Mask stands out a…" at bounding box center [705, 342] width 289 height 289
click at [605, 269] on div "Spa-Level Treatment at Home Heading Title Line The Cosari LED Mask stands out a…" at bounding box center [705, 342] width 289 height 289
drag, startPoint x: 620, startPoint y: 262, endPoint x: 625, endPoint y: 261, distance: 5.1
click at [621, 262] on div "Spa-Level Treatment at Home Heading Title Line The Cosari LED Mask stands out a…" at bounding box center [705, 342] width 289 height 289
click at [633, 261] on div "Spa-Level Treatment at Home Heading Title Line The Cosari LED Mask stands out a…" at bounding box center [705, 342] width 289 height 289
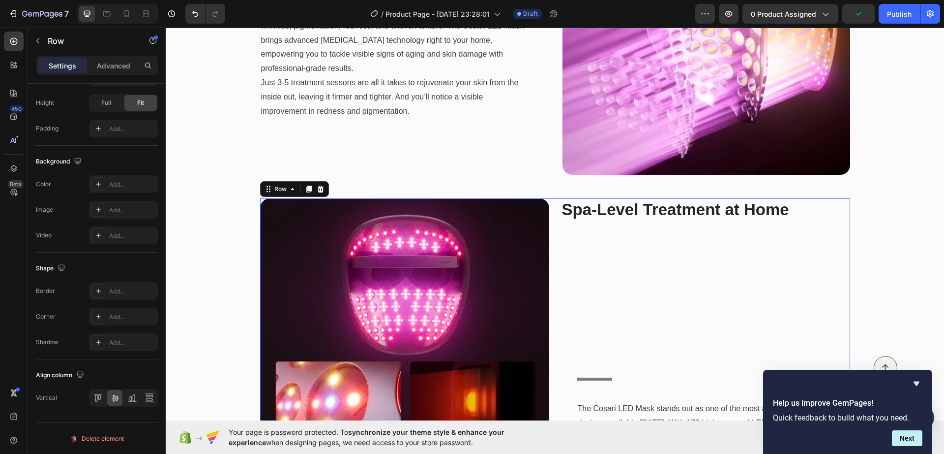
click at [662, 263] on div "Spa-Level Treatment at Home Heading Title Line The Cosari LED Mask stands out a…" at bounding box center [705, 342] width 289 height 289
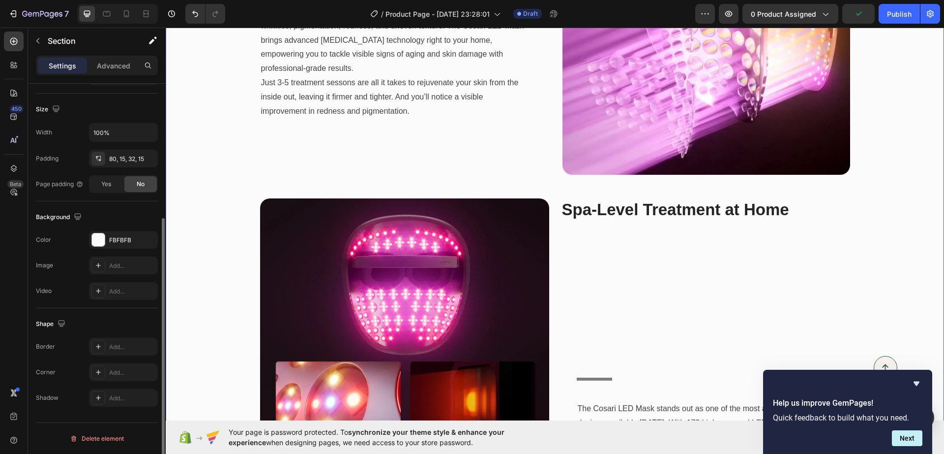
click at [906, 205] on div "See Visible Results in Just 7 Days Heading Title Line Aging and sun exposure ca…" at bounding box center [555, 354] width 764 height 935
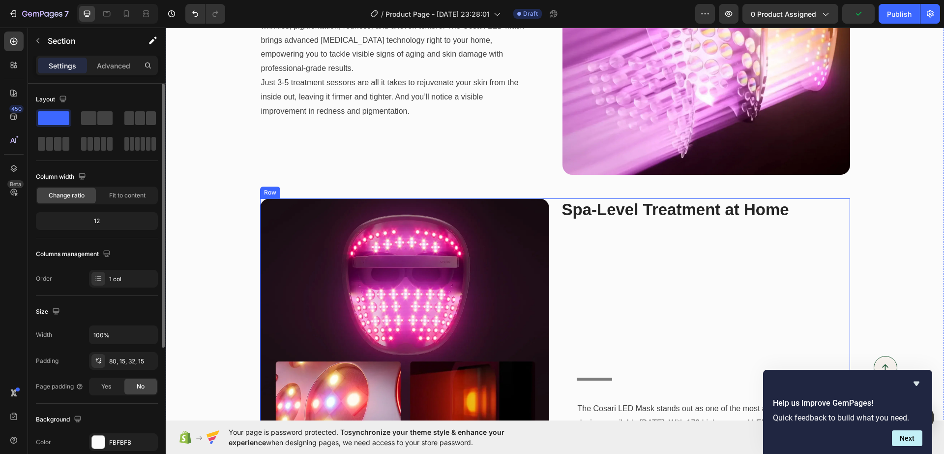
click at [681, 254] on div "Spa-Level Treatment at Home Heading Title Line The Cosari LED Mask stands out a…" at bounding box center [705, 342] width 289 height 289
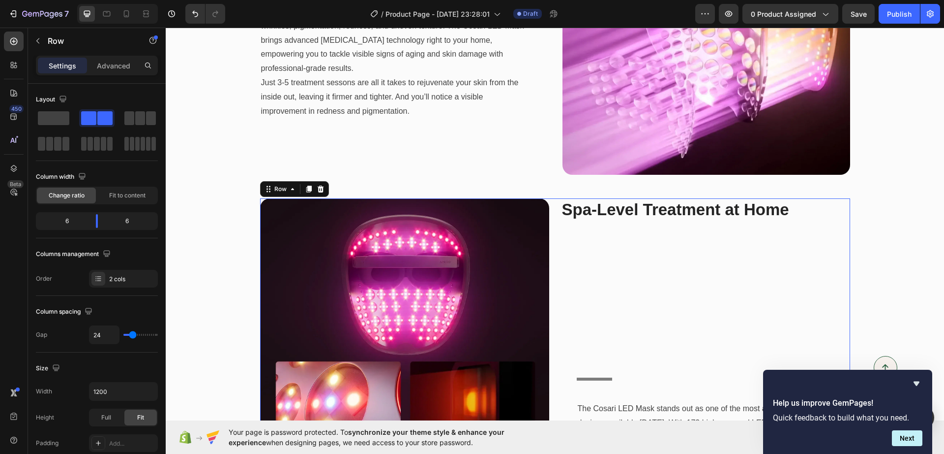
drag, startPoint x: 634, startPoint y: 239, endPoint x: 769, endPoint y: 223, distance: 135.6
click at [672, 236] on div "Spa-Level Treatment at Home Heading Title Line The Cosari LED Mask stands out a…" at bounding box center [705, 342] width 289 height 289
click at [786, 221] on div "Spa-Level Treatment at Home Heading Title Line The Cosari LED Mask stands out a…" at bounding box center [705, 342] width 289 height 289
click at [782, 208] on strong "Spa-Level Treatment at Home" at bounding box center [675, 209] width 227 height 18
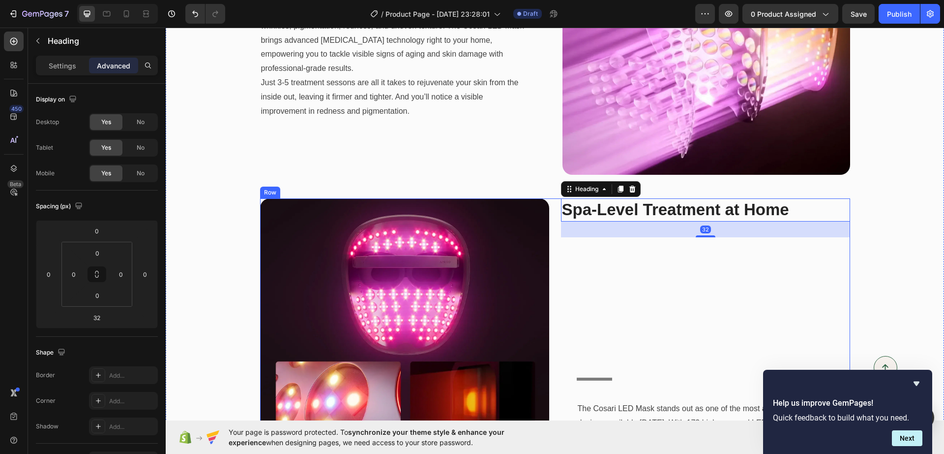
click at [719, 265] on div "Spa-Level Treatment at Home Heading 32 Title Line The Cosari LED Mask stands ou…" at bounding box center [705, 342] width 289 height 289
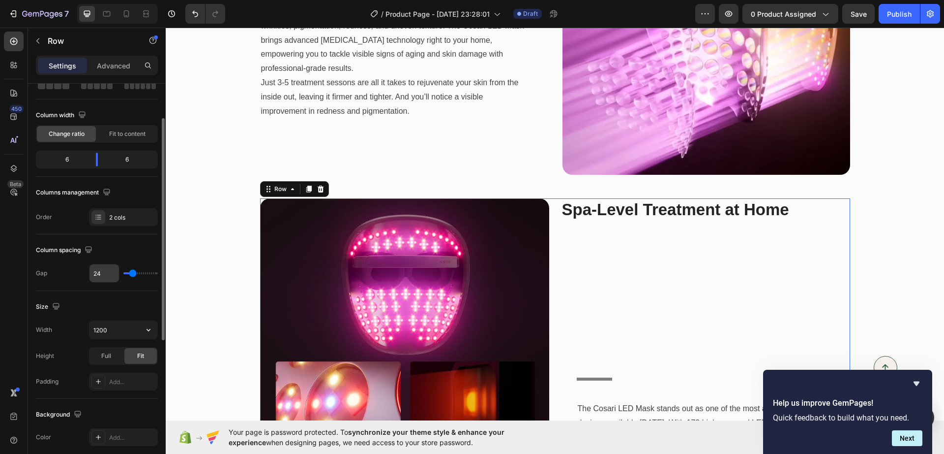
scroll to position [123, 0]
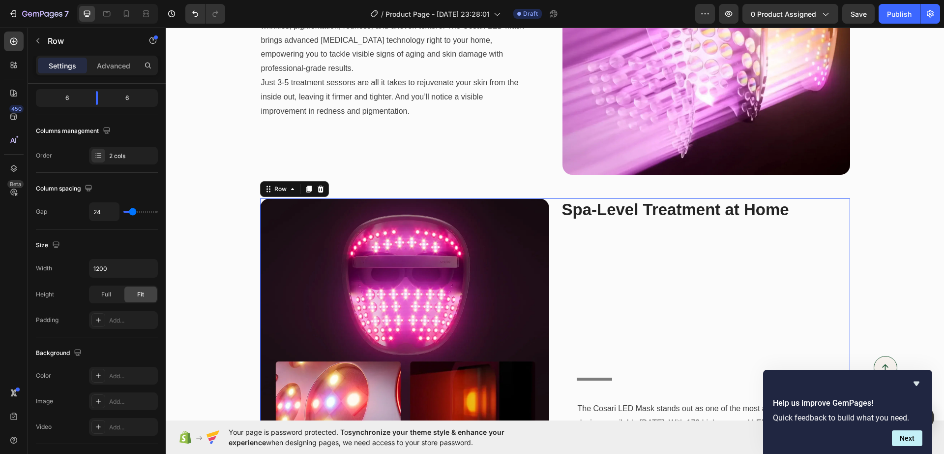
drag, startPoint x: 601, startPoint y: 337, endPoint x: 601, endPoint y: 343, distance: 5.9
click at [601, 343] on div "Spa-Level Treatment at Home Heading Title Line The Cosari LED Mask stands out a…" at bounding box center [705, 342] width 289 height 289
click at [116, 65] on p "Advanced" at bounding box center [113, 66] width 33 height 10
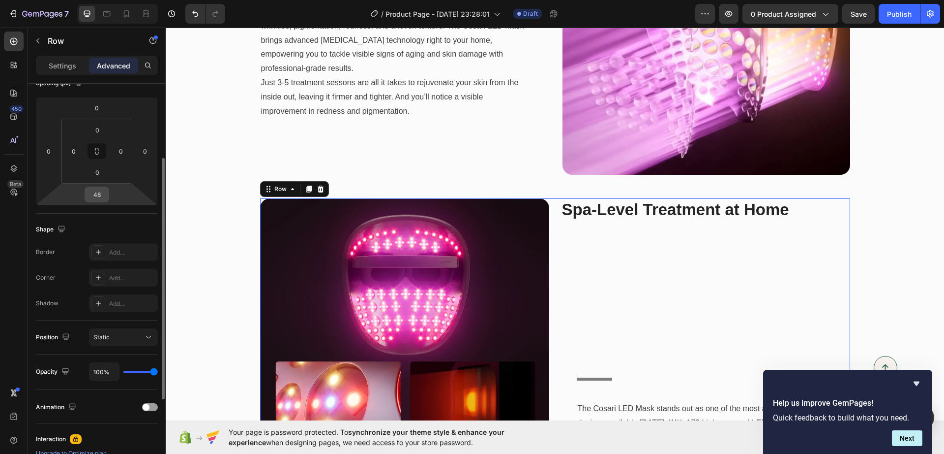
click at [96, 197] on input "48" at bounding box center [97, 194] width 20 height 15
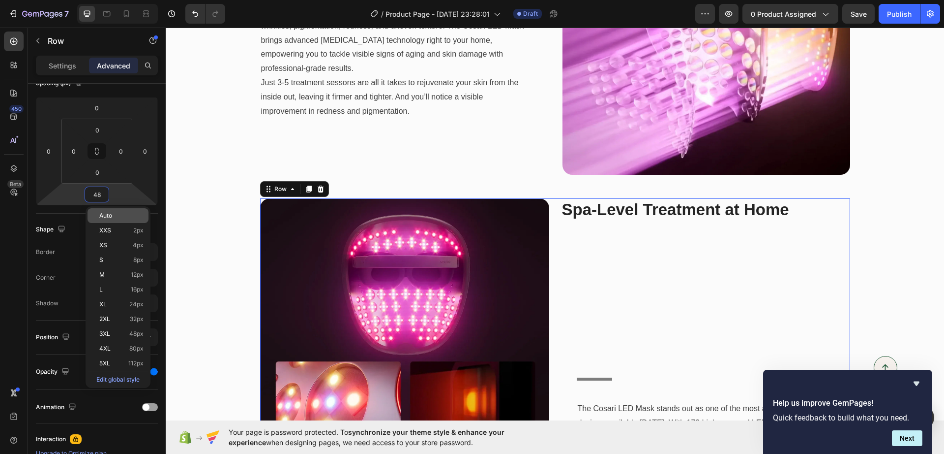
click at [107, 213] on span "Auto" at bounding box center [105, 215] width 13 height 7
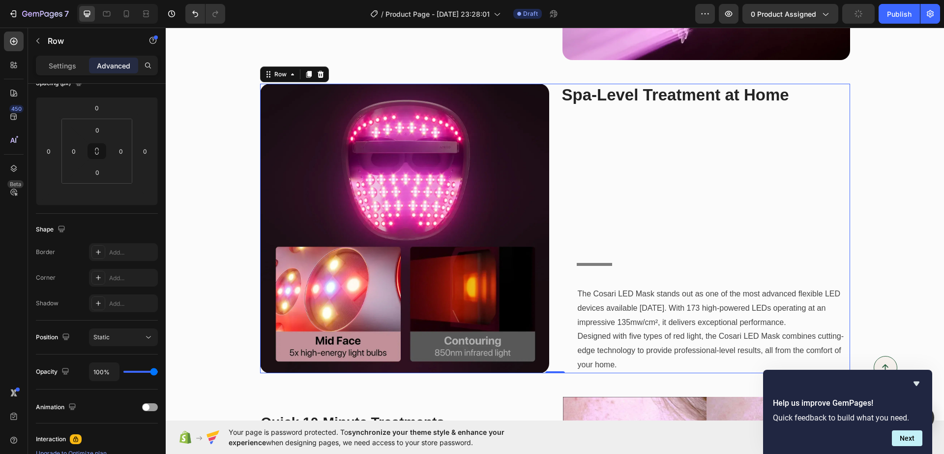
scroll to position [1272, 0]
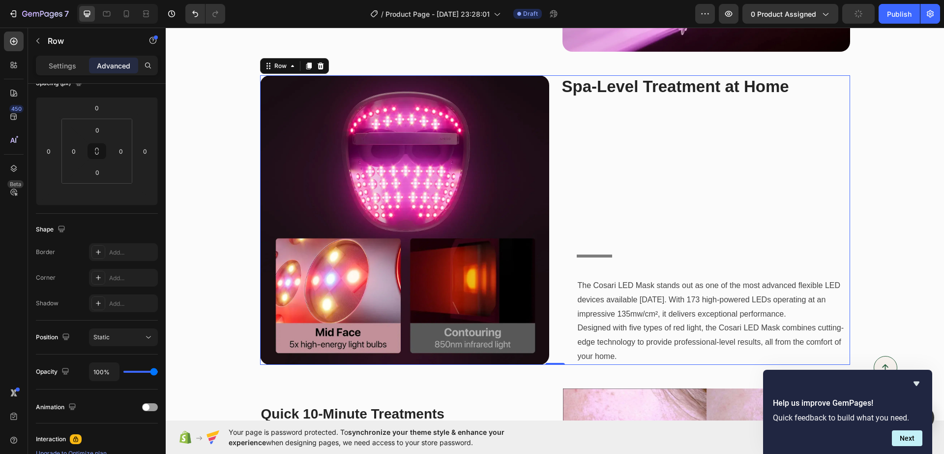
click at [638, 236] on div "Spa-Level Treatment at Home Heading Title Line The Cosari LED Mask stands out a…" at bounding box center [705, 219] width 289 height 289
drag, startPoint x: 646, startPoint y: 35, endPoint x: 654, endPoint y: 72, distance: 37.2
click at [654, 65] on div "See Visible Results in Just 7 Days Heading Title Line Aging and sun exposure ca…" at bounding box center [555, 220] width 764 height 912
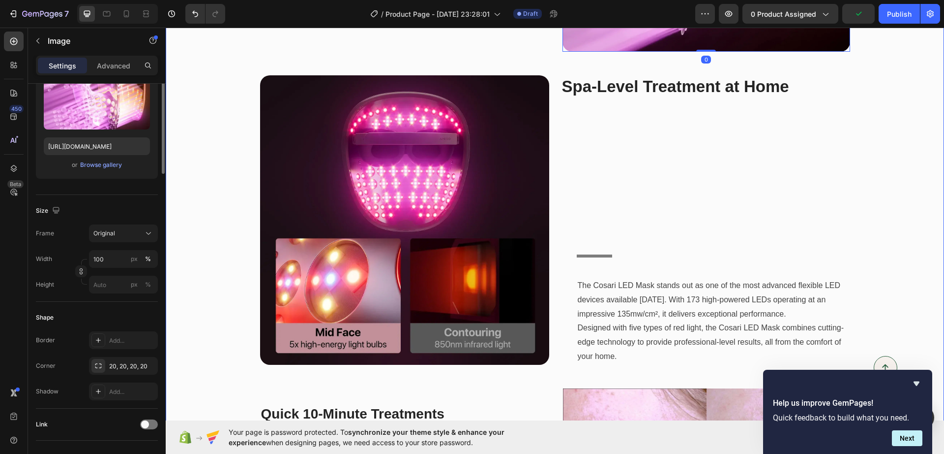
scroll to position [0, 0]
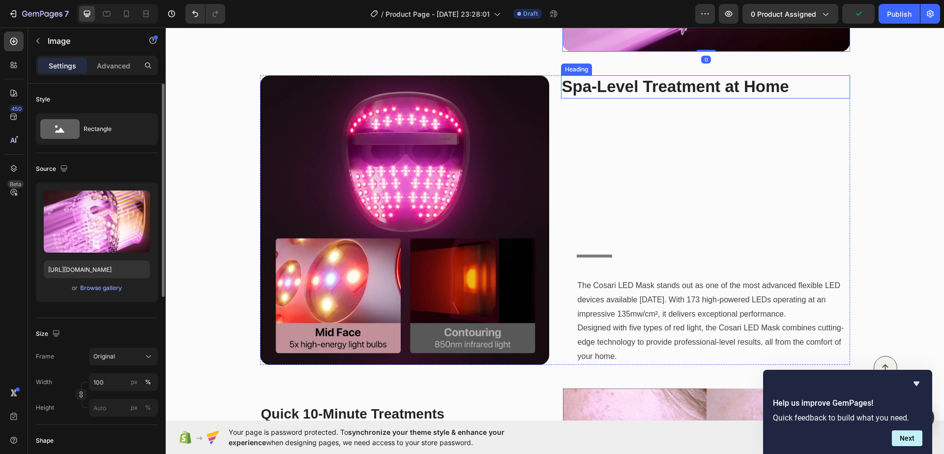
click at [655, 84] on strong "Spa-Level Treatment at Home" at bounding box center [675, 86] width 227 height 18
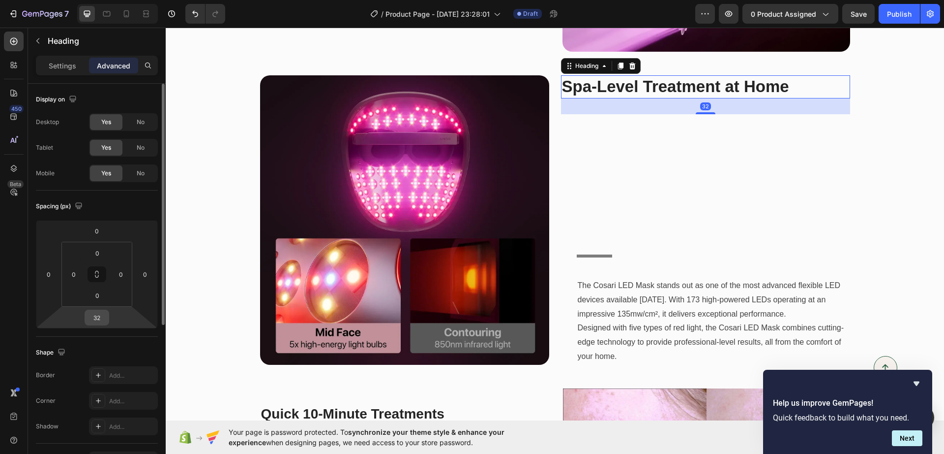
click at [101, 317] on input "32" at bounding box center [97, 317] width 20 height 15
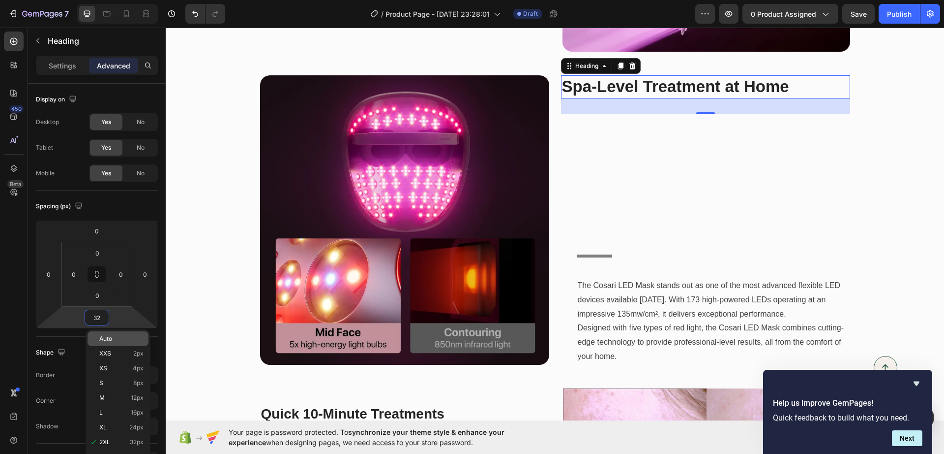
type input "2"
click at [109, 333] on div "Auto" at bounding box center [118, 338] width 61 height 15
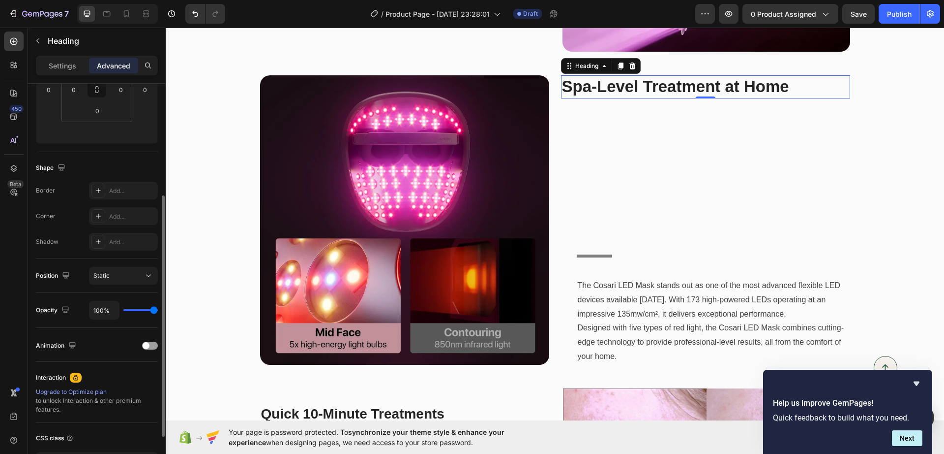
scroll to position [246, 0]
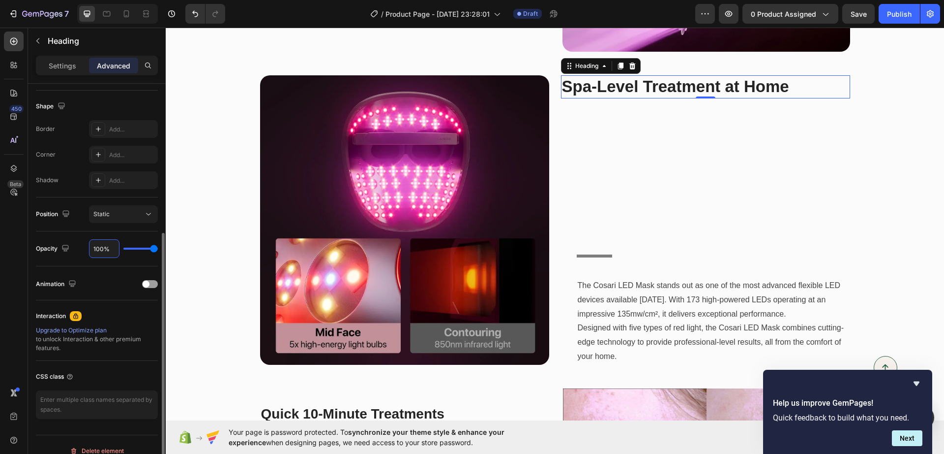
click at [111, 248] on input "100%" at bounding box center [105, 249] width 30 height 18
type input "94%"
type input "94"
type input "59%"
type input "59"
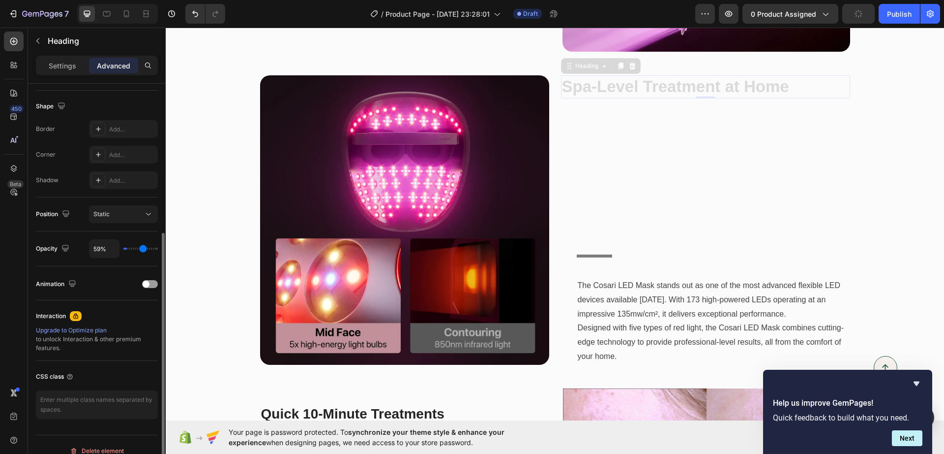
type input "0%"
type input "0"
type input "20%"
type input "20"
type input "46%"
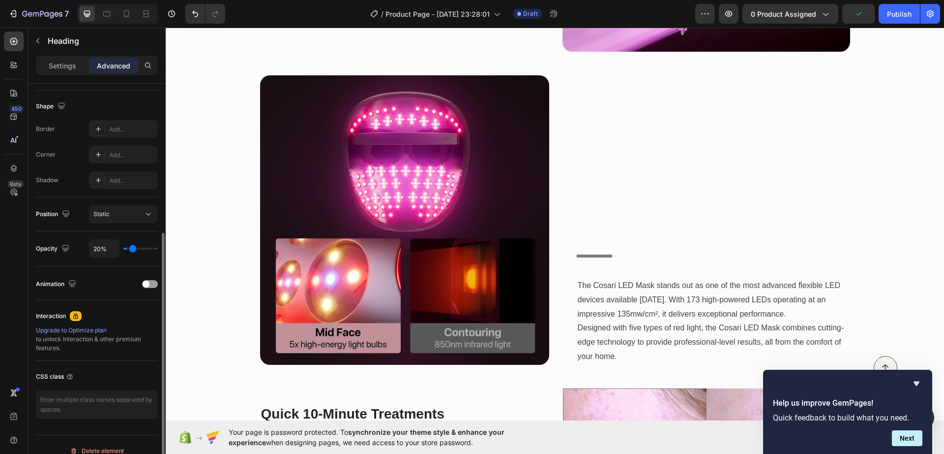
type input "46"
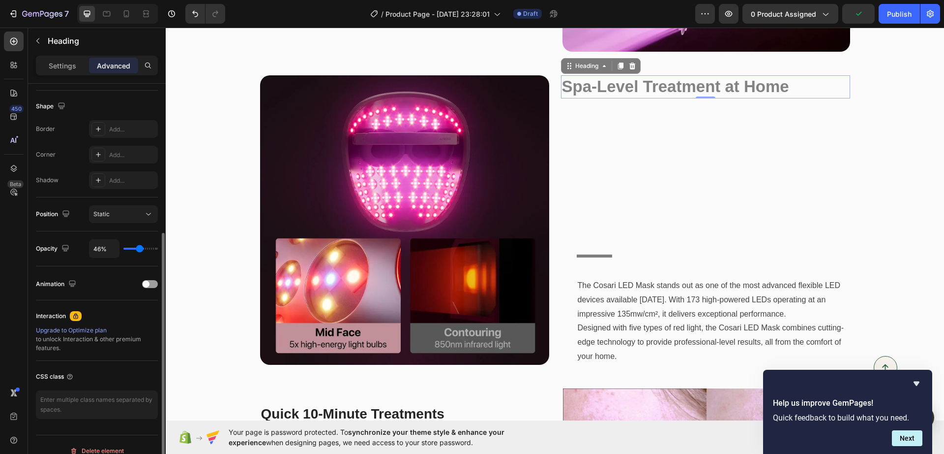
type input "85%"
type input "85"
type input "100%"
type input "100"
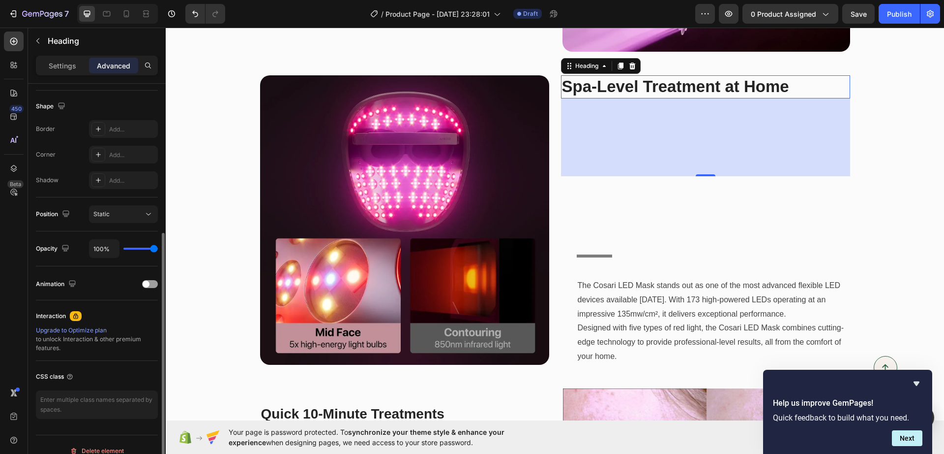
type input "72%"
type input "72"
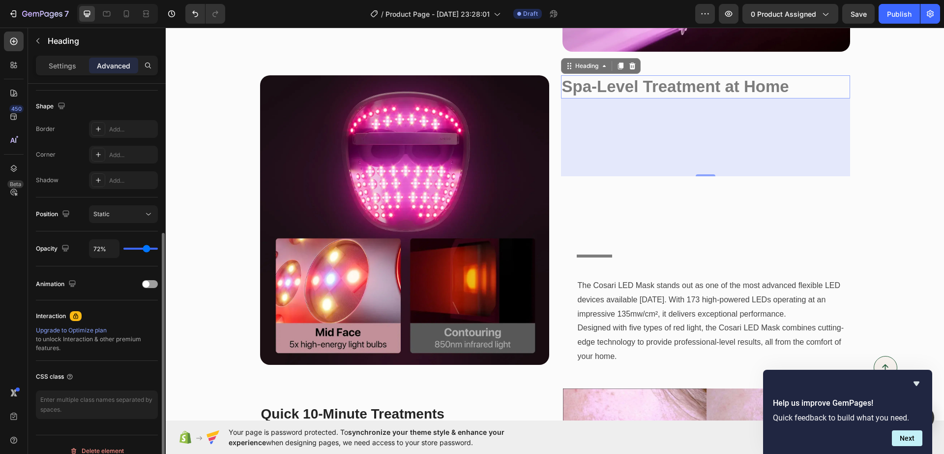
type input "59%"
type input "59"
type input "50%"
type input "50"
type input "43%"
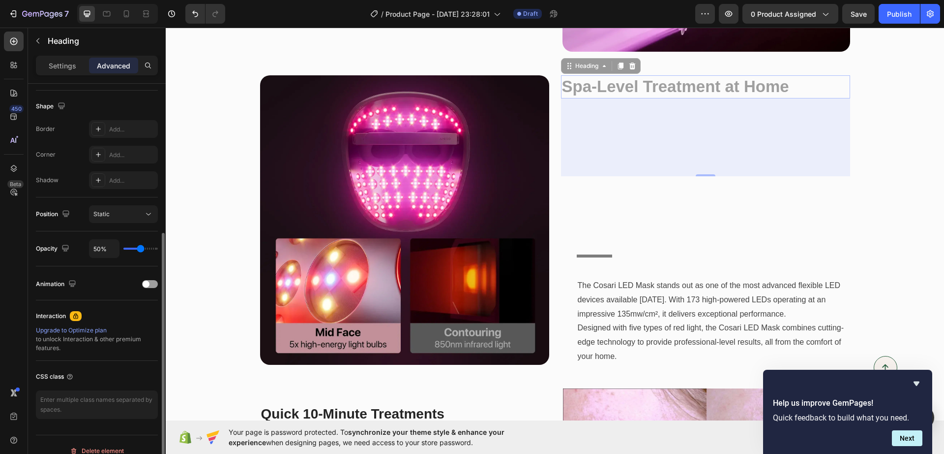
type input "43"
type input "33%"
type input "33"
type input "30%"
drag, startPoint x: 154, startPoint y: 249, endPoint x: 135, endPoint y: 246, distance: 19.4
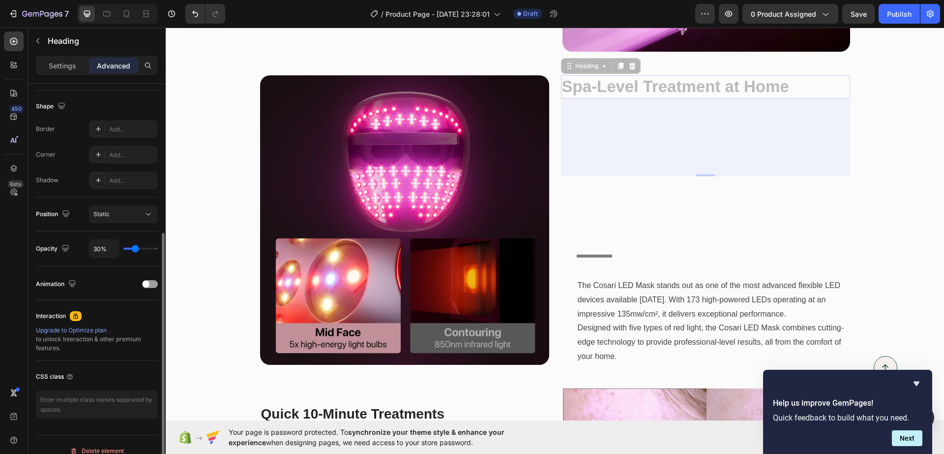
type input "30"
click at [135, 247] on input "range" at bounding box center [140, 248] width 34 height 2
click at [667, 146] on div "158.656" at bounding box center [705, 137] width 289 height 78
type input "31%"
type input "31"
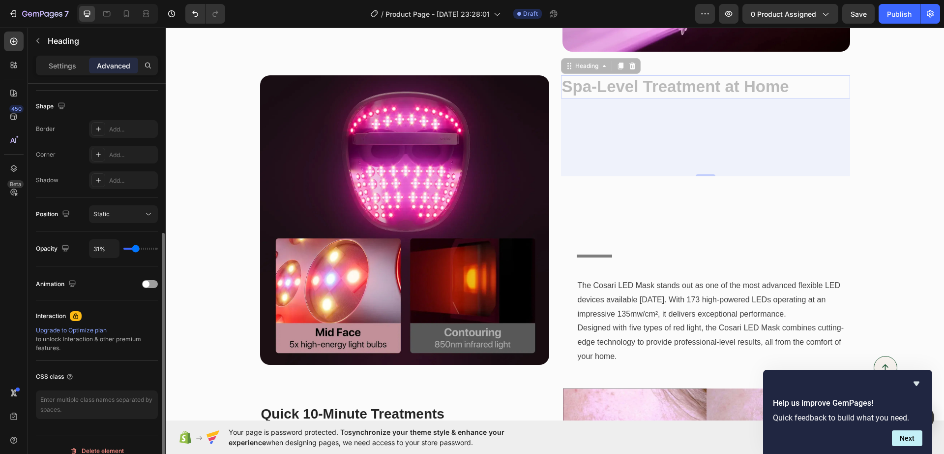
type input "100%"
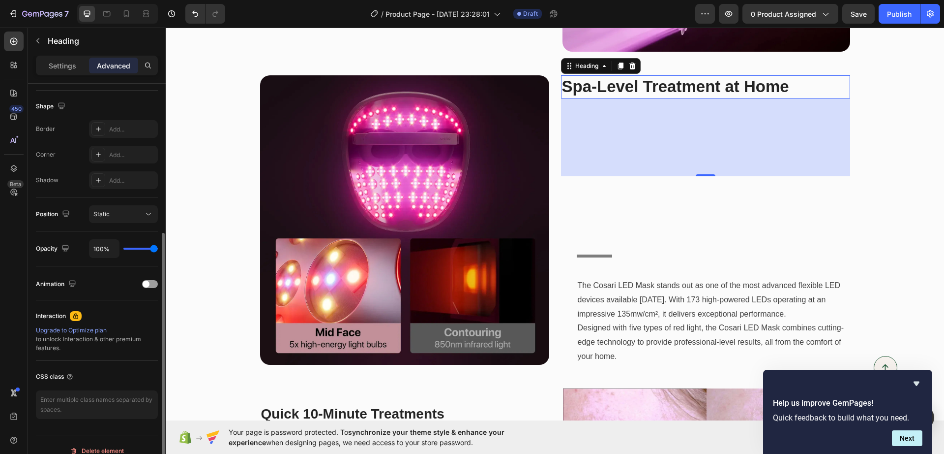
drag, startPoint x: 134, startPoint y: 245, endPoint x: 185, endPoint y: 241, distance: 51.3
type input "100"
click at [158, 247] on input "range" at bounding box center [140, 248] width 34 height 2
drag, startPoint x: 699, startPoint y: 172, endPoint x: 707, endPoint y: 180, distance: 11.1
click at [708, 178] on div "Spa-Level Treatment at Home Heading 158.656 Title Line The Cosari LED Mask stan…" at bounding box center [705, 219] width 289 height 289
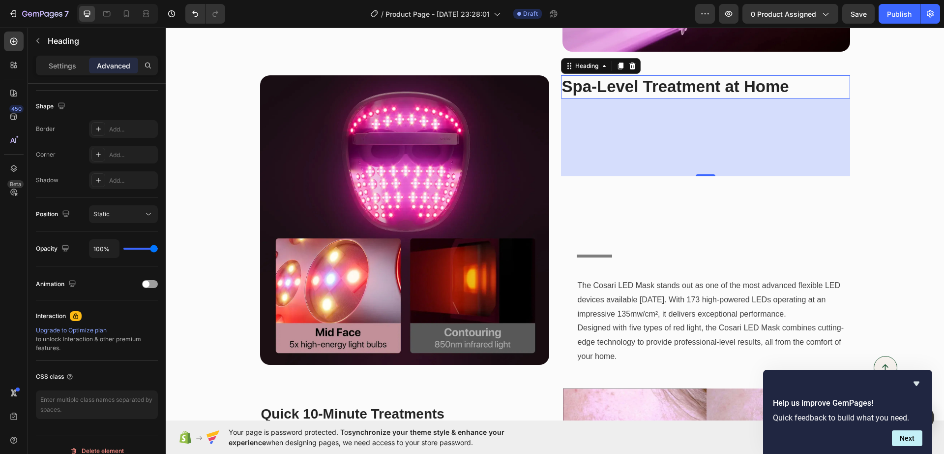
drag, startPoint x: 695, startPoint y: 173, endPoint x: 698, endPoint y: 164, distance: 8.9
click at [698, 151] on div "158.656" at bounding box center [705, 137] width 289 height 78
click at [699, 169] on div "158.656" at bounding box center [705, 137] width 289 height 78
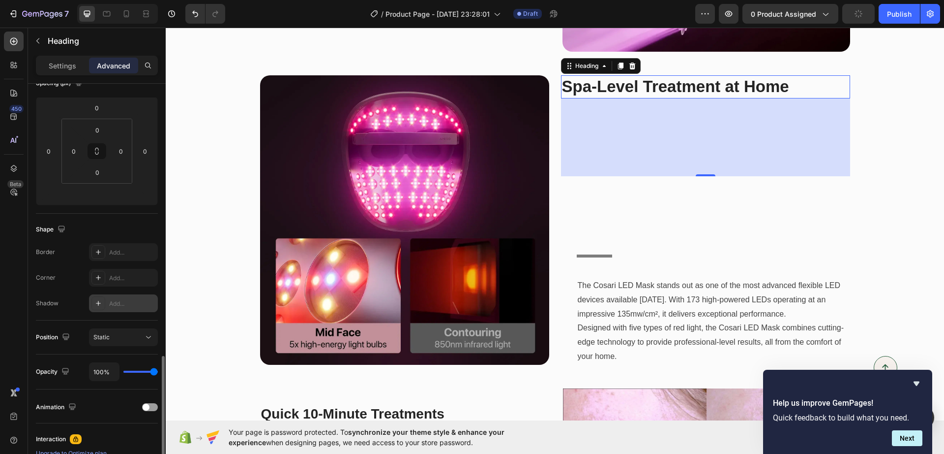
scroll to position [61, 0]
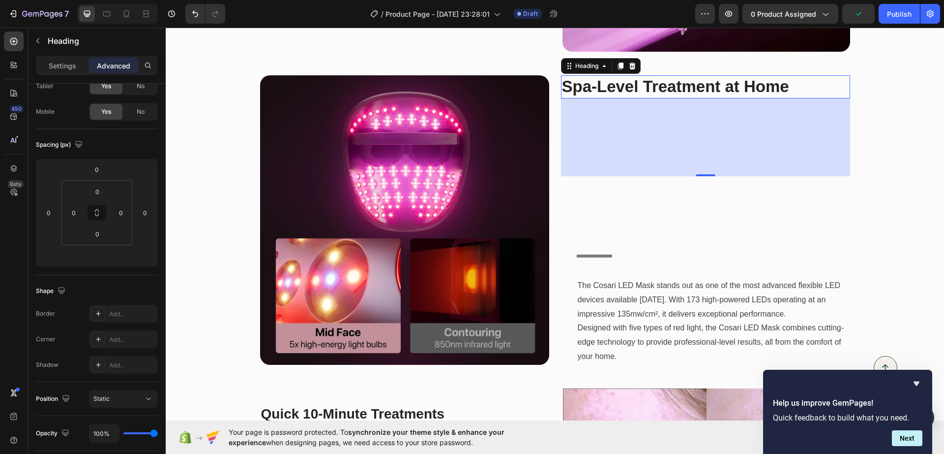
click at [729, 166] on div "158.656" at bounding box center [705, 137] width 289 height 78
drag, startPoint x: 696, startPoint y: 166, endPoint x: 700, endPoint y: 178, distance: 12.8
click at [699, 171] on div "158.656" at bounding box center [705, 137] width 289 height 78
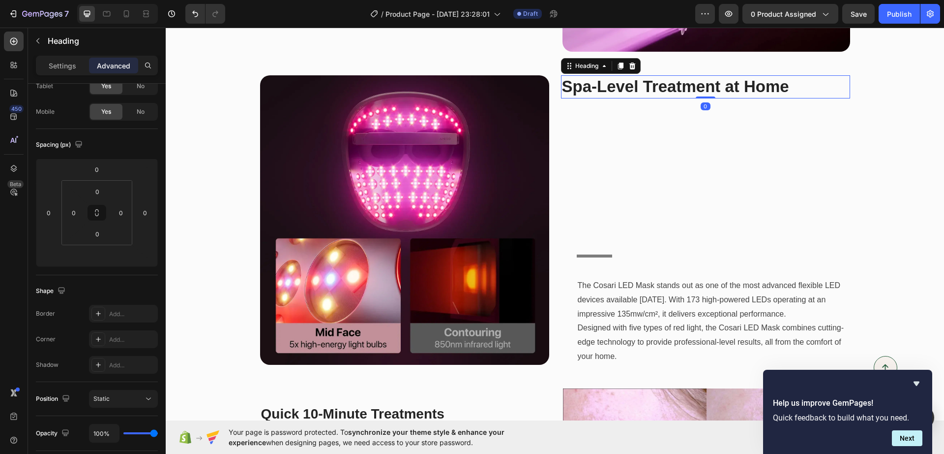
drag, startPoint x: 699, startPoint y: 175, endPoint x: 697, endPoint y: 82, distance: 93.0
click at [697, 82] on div "Spa-Level Treatment at Home Heading 0" at bounding box center [705, 86] width 289 height 23
type input "0"
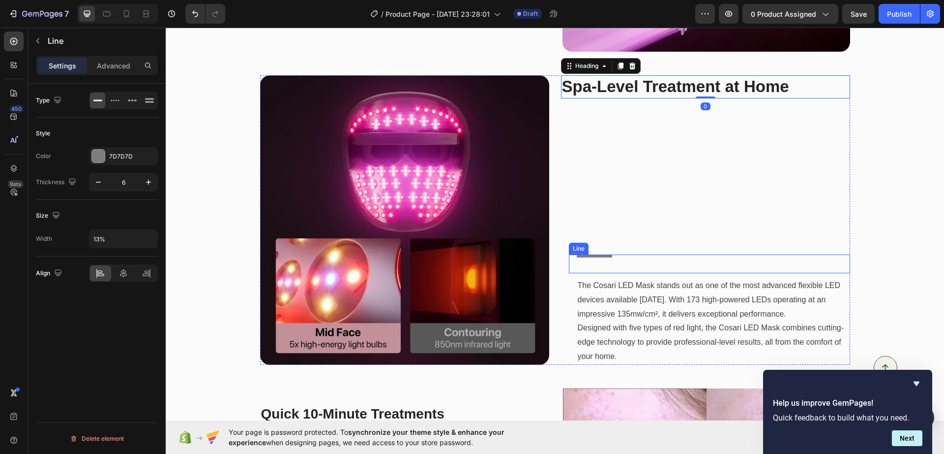
click at [590, 258] on div "Title Line" at bounding box center [709, 263] width 281 height 19
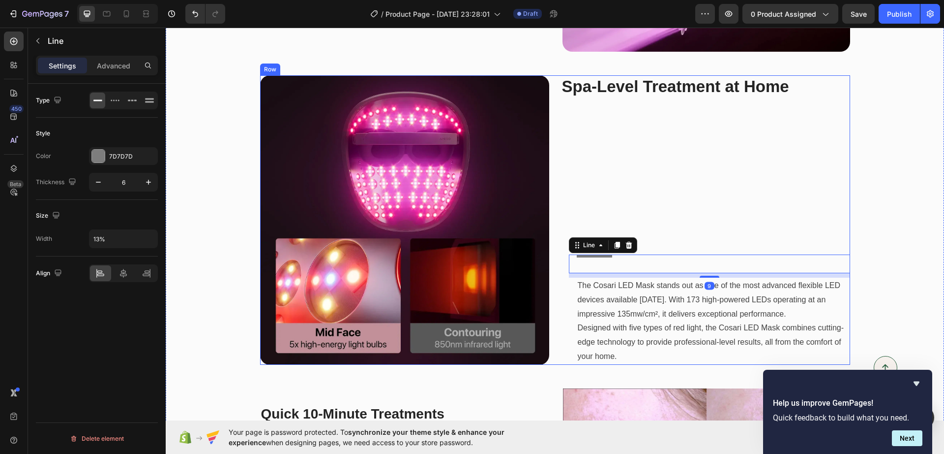
click at [634, 178] on div "Spa-Level Treatment at Home Heading Title Line 9 The Cosari LED Mask stands out…" at bounding box center [705, 219] width 289 height 289
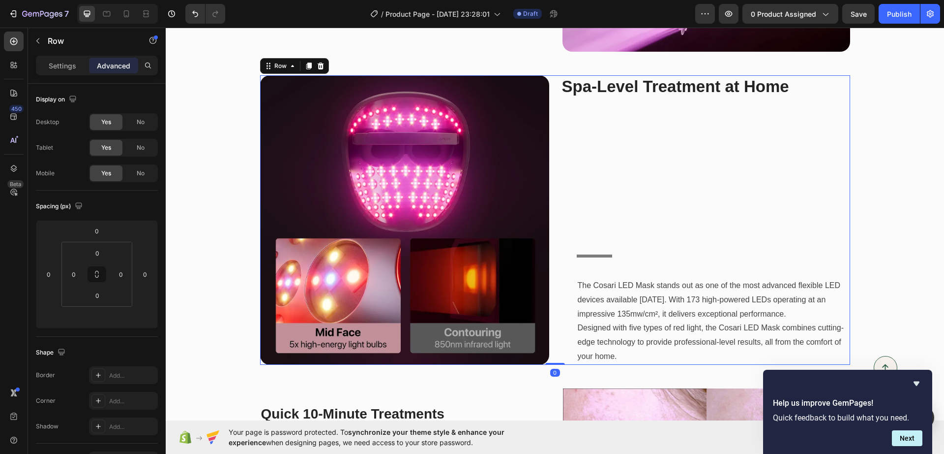
click at [645, 171] on div "Spa-Level Treatment at Home Heading Title Line The Cosari LED Mask stands out a…" at bounding box center [705, 219] width 289 height 289
click at [721, 91] on strong "Spa-Level Treatment at Home" at bounding box center [675, 86] width 227 height 18
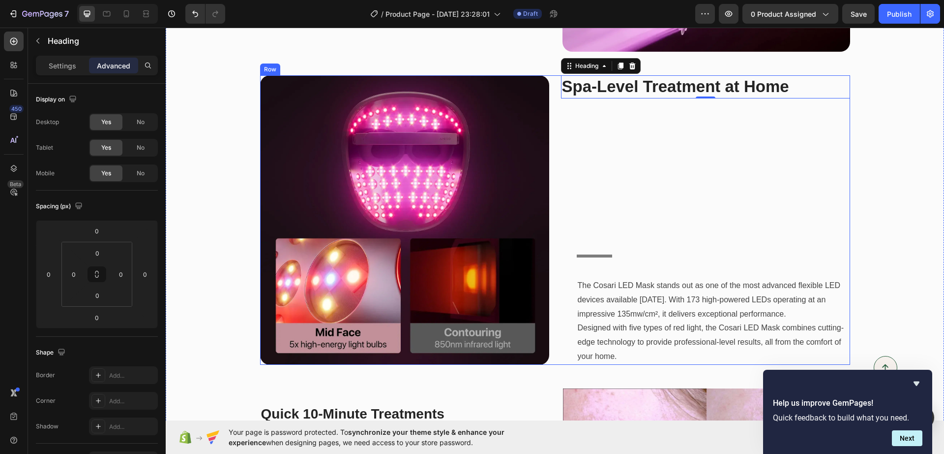
click at [593, 178] on div "Spa-Level Treatment at Home Heading 0 Title Line The Cosari LED Mask stands out…" at bounding box center [705, 219] width 289 height 289
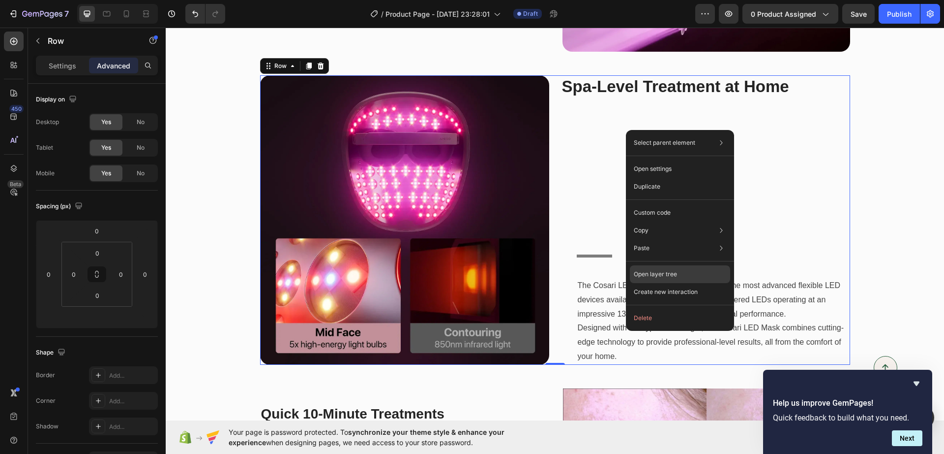
click at [691, 276] on div "Open layer tree" at bounding box center [680, 274] width 100 height 18
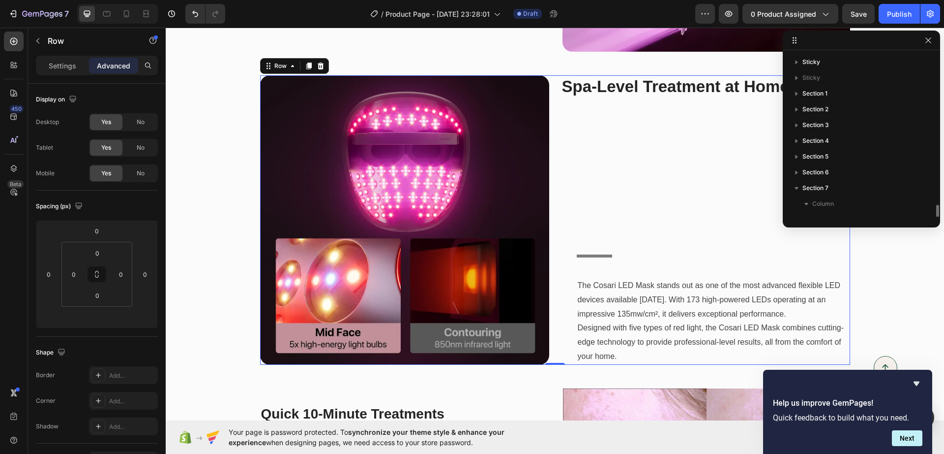
scroll to position [108, 0]
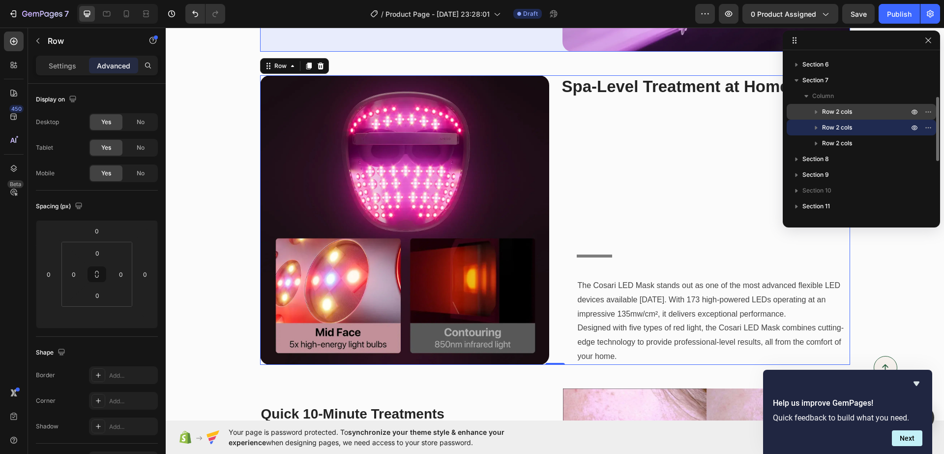
click at [818, 113] on icon "button" at bounding box center [817, 112] width 10 height 10
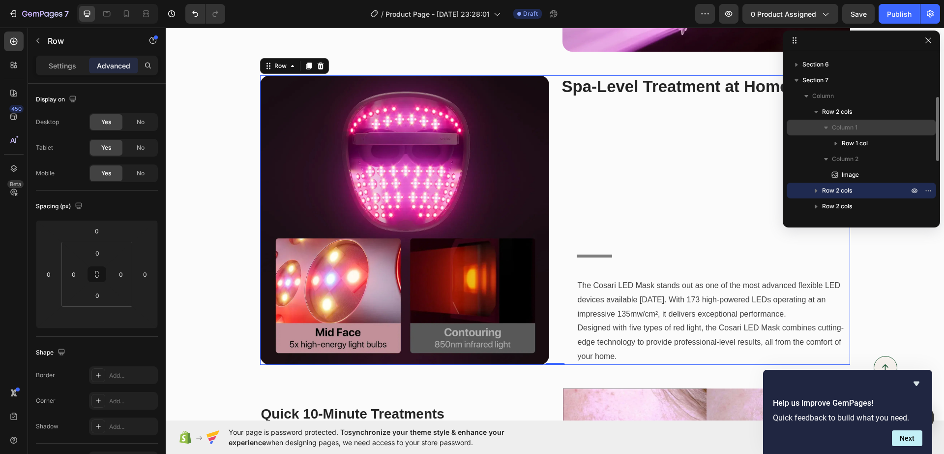
click at [841, 132] on span "Column 1" at bounding box center [845, 127] width 26 height 10
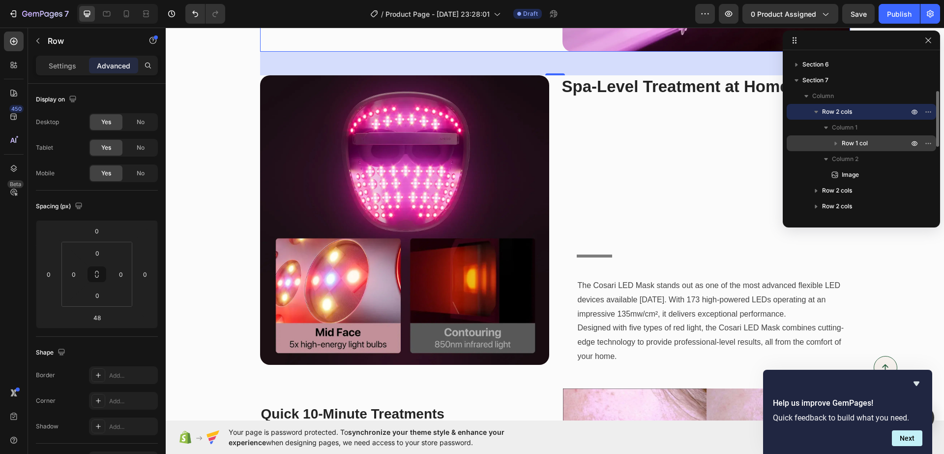
click at [845, 143] on span "Row 1 col" at bounding box center [855, 143] width 26 height 10
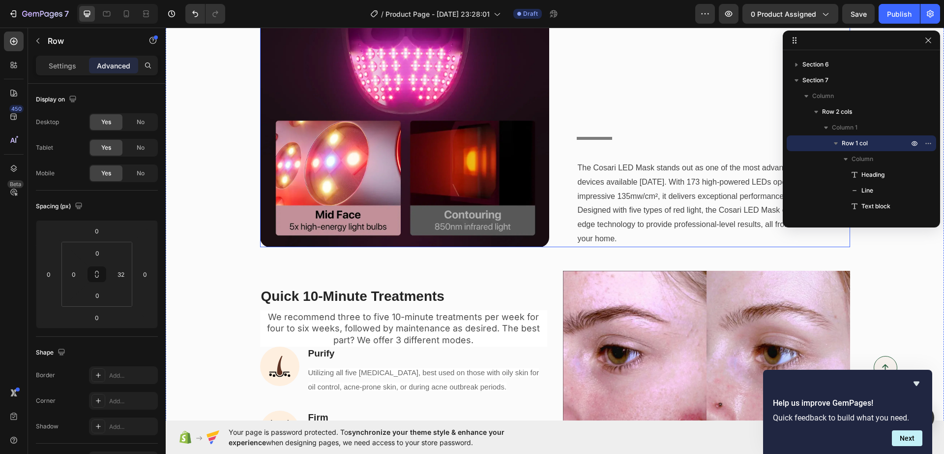
scroll to position [1398, 0]
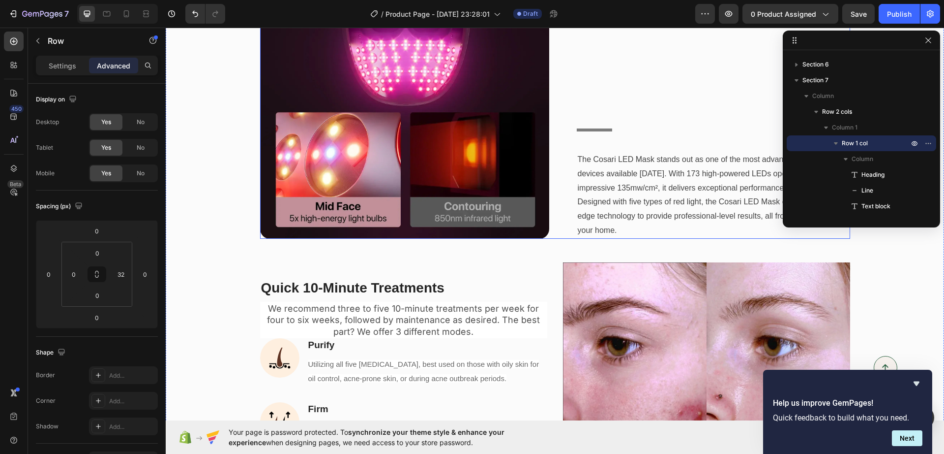
click at [612, 108] on div "Spa-Level Treatment at Home Heading Title Line The Cosari LED Mask stands out a…" at bounding box center [705, 93] width 289 height 289
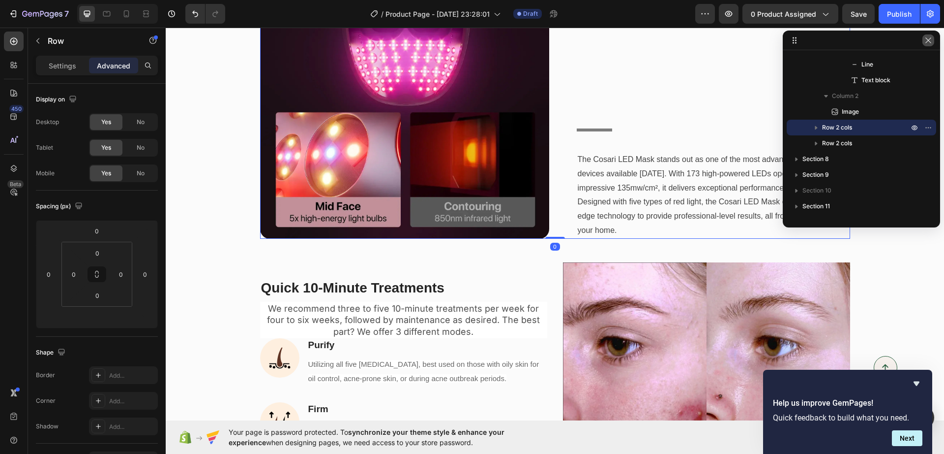
drag, startPoint x: 934, startPoint y: 42, endPoint x: 764, endPoint y: 15, distance: 171.9
click at [934, 42] on button "button" at bounding box center [929, 40] width 12 height 12
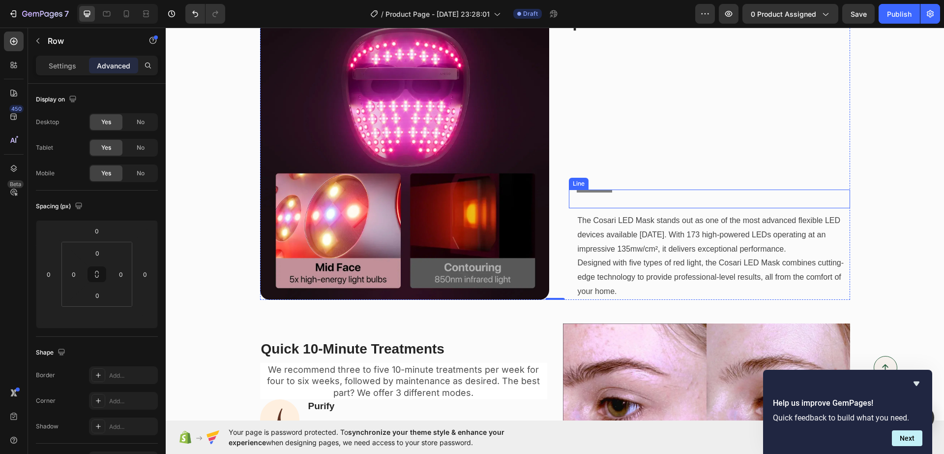
scroll to position [1275, 0]
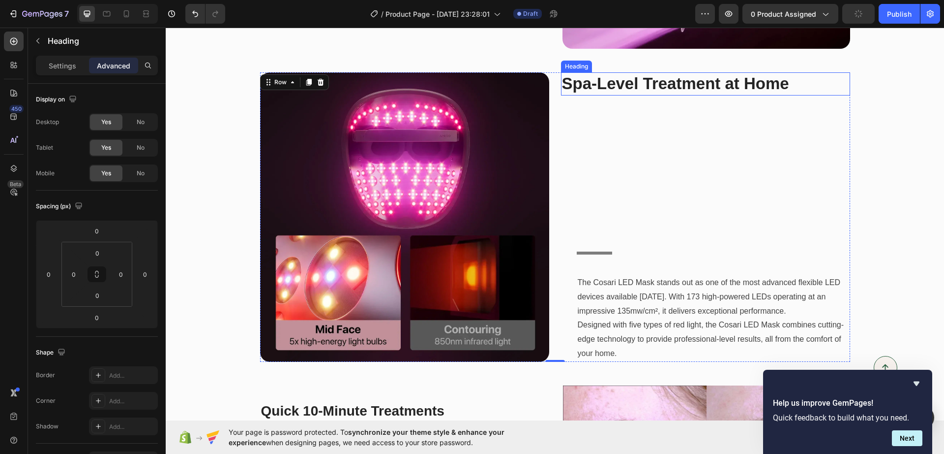
click at [648, 87] on strong "Spa-Level Treatment at Home" at bounding box center [675, 83] width 227 height 18
click at [698, 159] on div "Spa-Level Treatment at Home Heading 0 Title Line The Cosari LED Mask stands out…" at bounding box center [705, 216] width 289 height 289
click at [582, 253] on div at bounding box center [594, 252] width 35 height 3
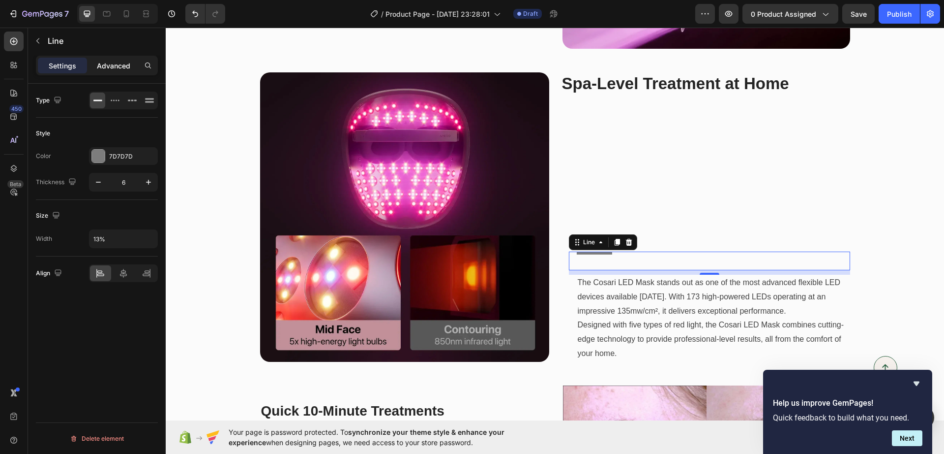
click at [103, 59] on div "Advanced" at bounding box center [113, 66] width 49 height 16
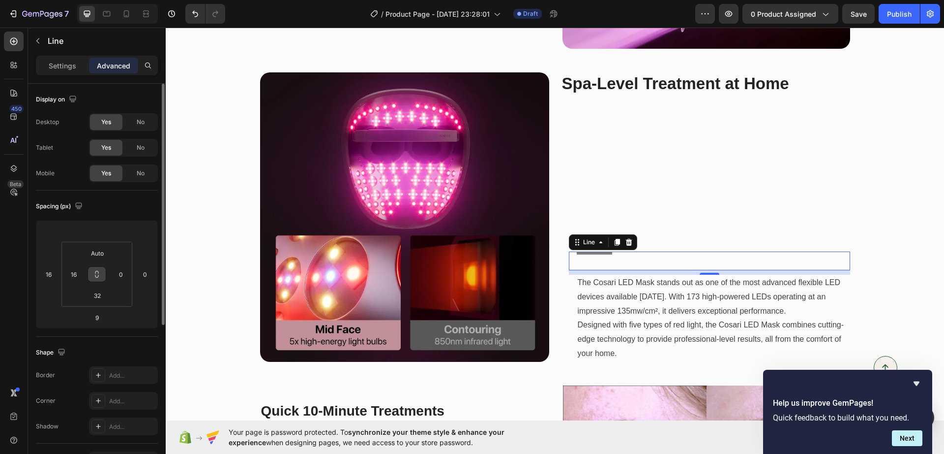
click at [97, 278] on button at bounding box center [97, 274] width 19 height 16
click at [100, 257] on input "Auto" at bounding box center [98, 252] width 20 height 15
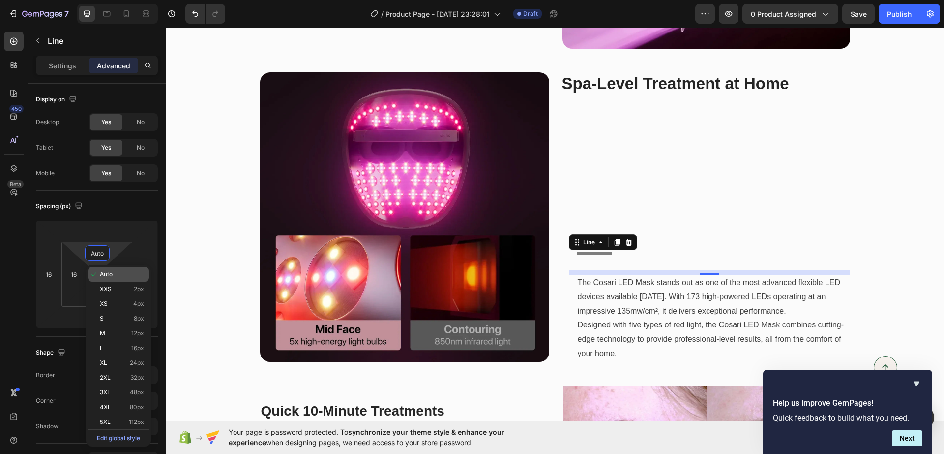
click at [109, 273] on span "Auto" at bounding box center [106, 274] width 13 height 7
type input "Auto"
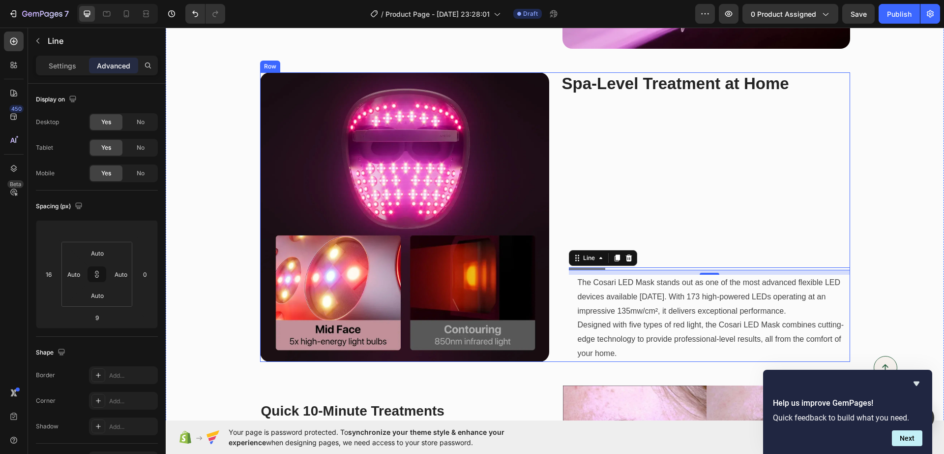
click at [582, 209] on div "Spa-Level Treatment at Home Heading Title Line 9 The Cosari LED Mask stands out…" at bounding box center [705, 216] width 289 height 289
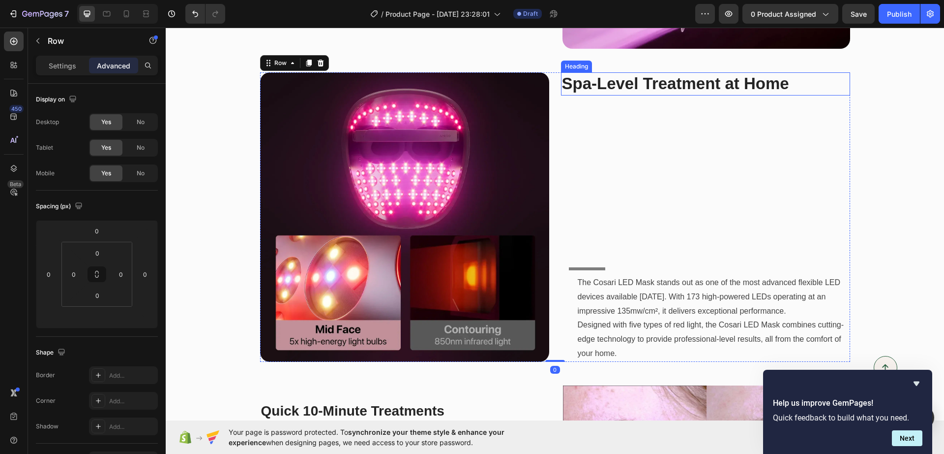
click at [634, 85] on strong "Spa-Level Treatment at Home" at bounding box center [675, 83] width 227 height 18
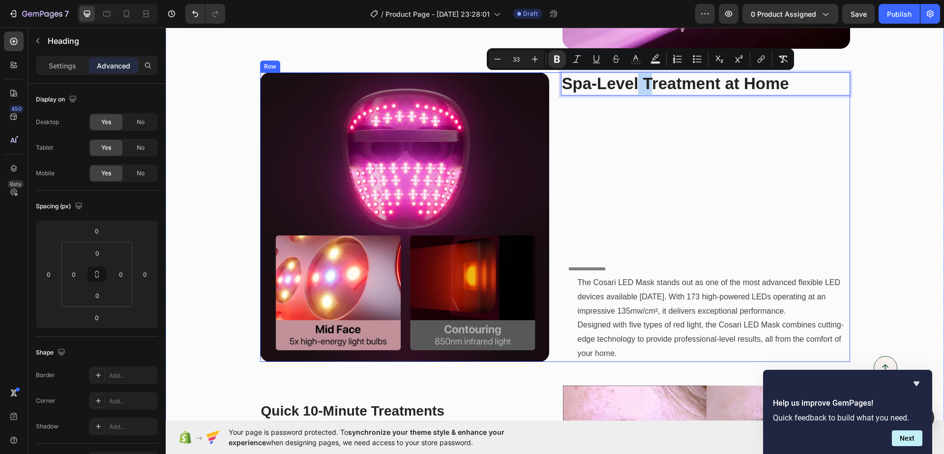
drag, startPoint x: 634, startPoint y: 85, endPoint x: 643, endPoint y: 154, distance: 70.4
click at [643, 151] on div "Spa-Level Treatment at Home Heading 0 Title Line The Cosari LED Mask stands out…" at bounding box center [705, 216] width 289 height 289
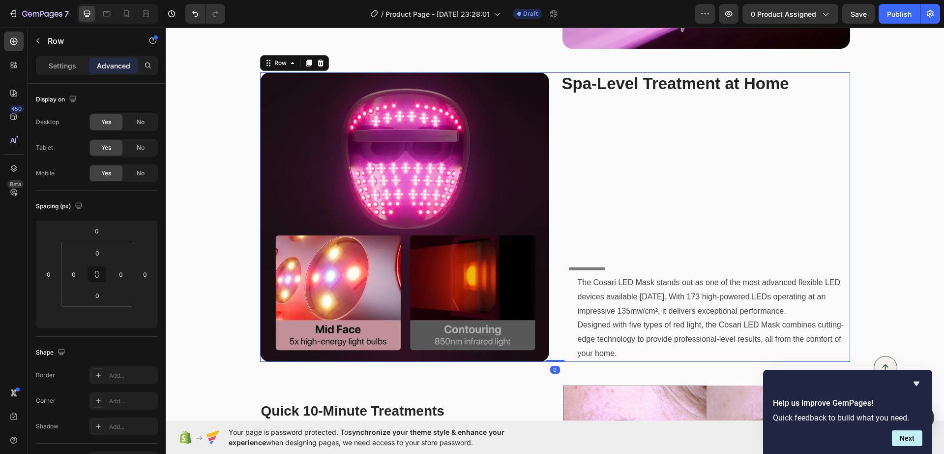
click at [605, 135] on div "⁠⁠⁠⁠⁠⁠⁠ Spa-Level Treatment at Home Heading Title Line The Cosari LED Mask stan…" at bounding box center [705, 216] width 289 height 289
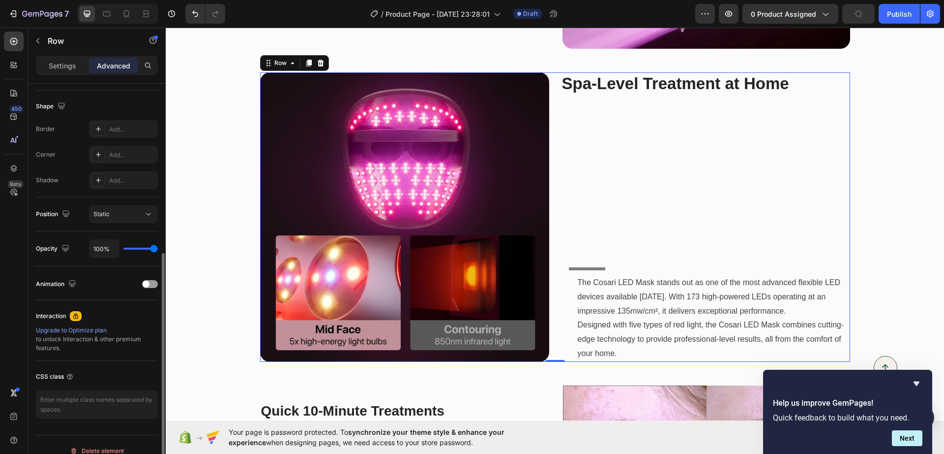
scroll to position [258, 0]
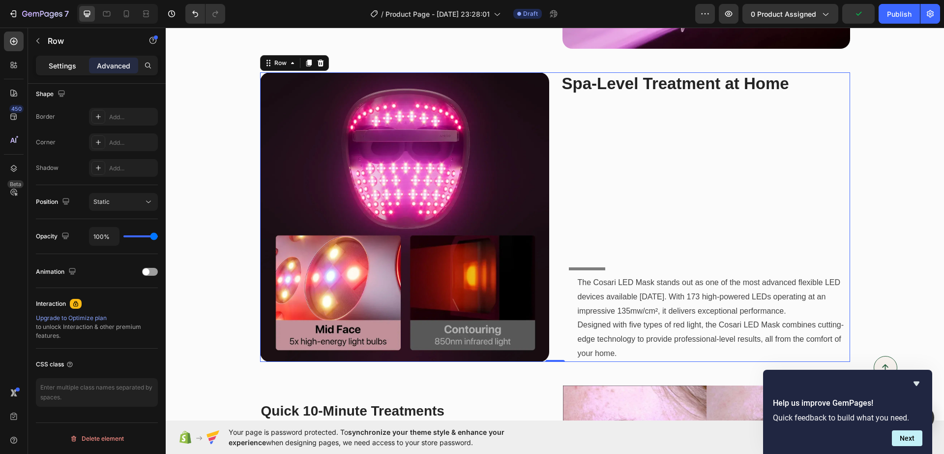
click at [72, 63] on p "Settings" at bounding box center [63, 66] width 28 height 10
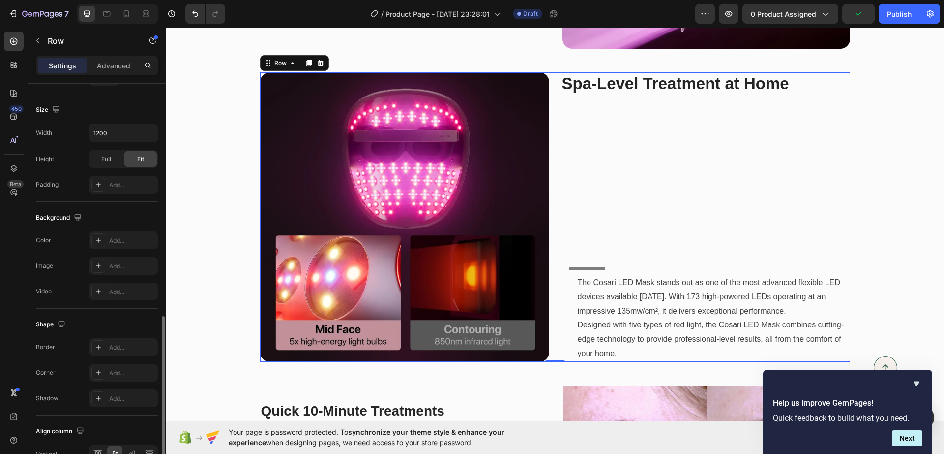
scroll to position [314, 0]
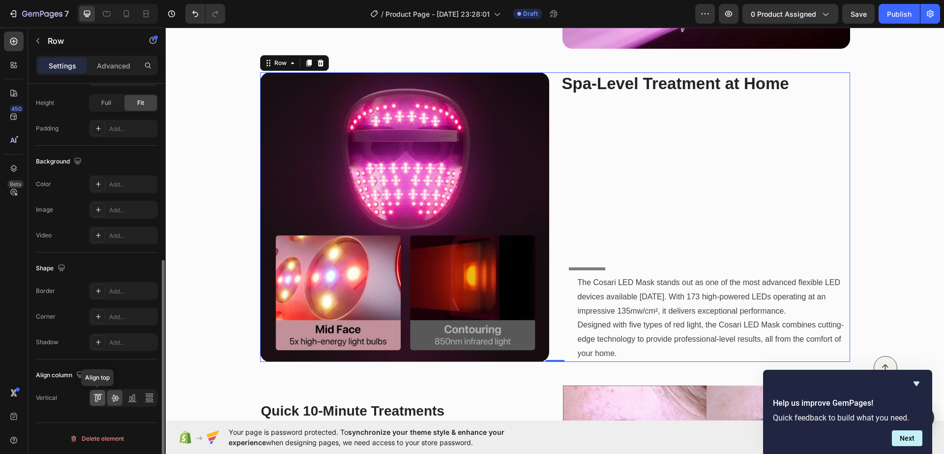
click at [96, 404] on div at bounding box center [97, 398] width 15 height 16
click at [150, 396] on icon at bounding box center [149, 396] width 7 height 2
click at [95, 399] on icon at bounding box center [96, 398] width 2 height 7
click at [117, 399] on icon at bounding box center [115, 398] width 10 height 10
click at [375, 271] on img at bounding box center [404, 216] width 289 height 289
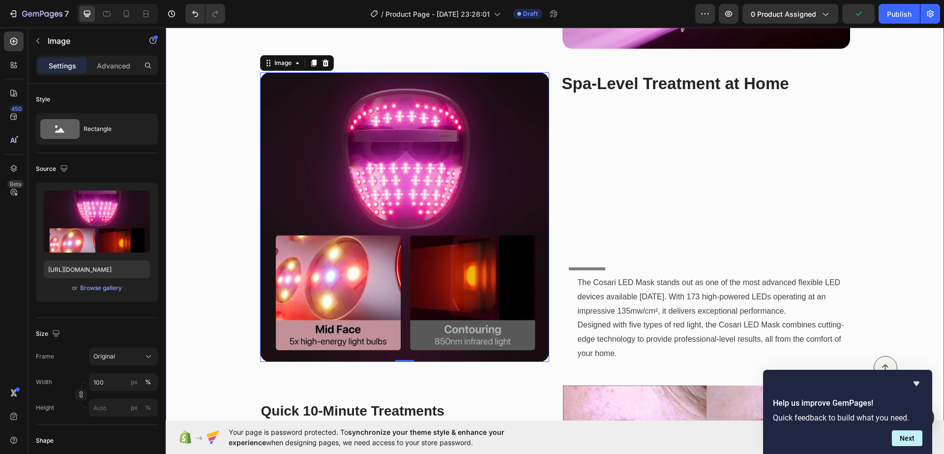
scroll to position [1152, 0]
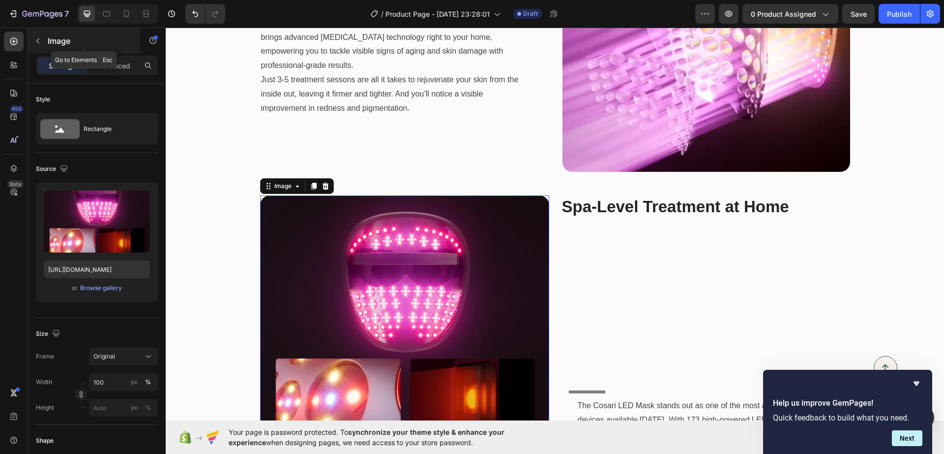
click at [34, 41] on icon "button" at bounding box center [38, 41] width 8 height 8
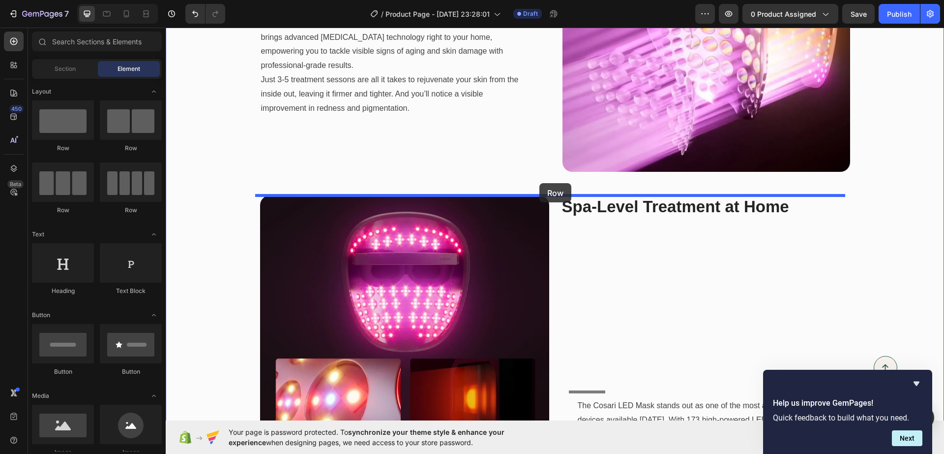
drag, startPoint x: 360, startPoint y: 173, endPoint x: 540, endPoint y: 182, distance: 179.8
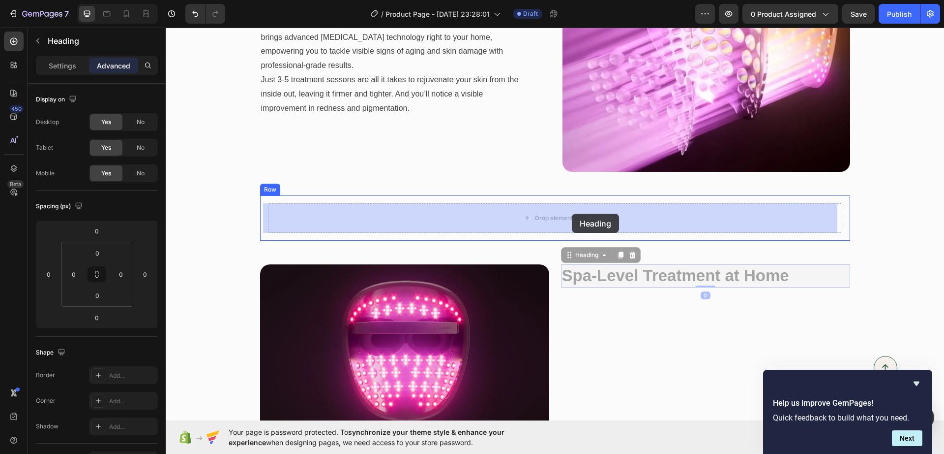
drag, startPoint x: 646, startPoint y: 273, endPoint x: 572, endPoint y: 213, distance: 95.2
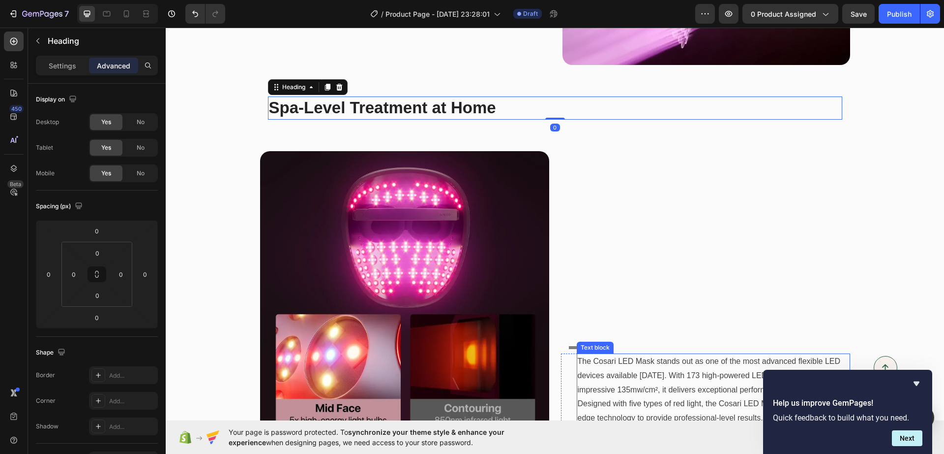
scroll to position [1398, 0]
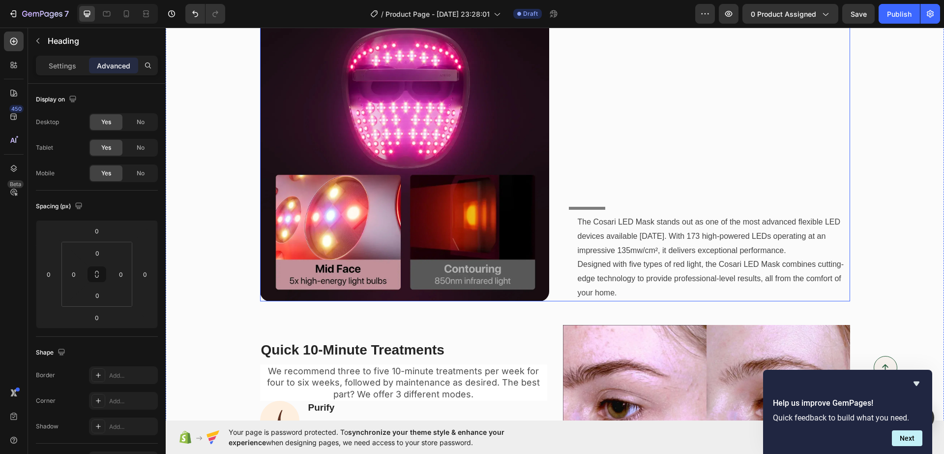
click at [642, 138] on div "Title Line The Cosari LED Mask stands out as one of the most advanced flexible …" at bounding box center [705, 156] width 289 height 289
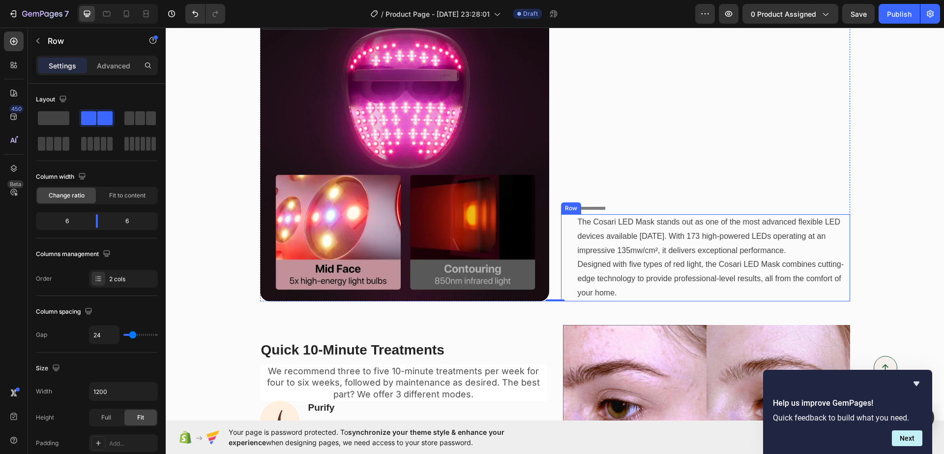
click at [565, 245] on div "The Cosari LED Mask stands out as one of the most advanced flexible LED devices…" at bounding box center [705, 257] width 289 height 87
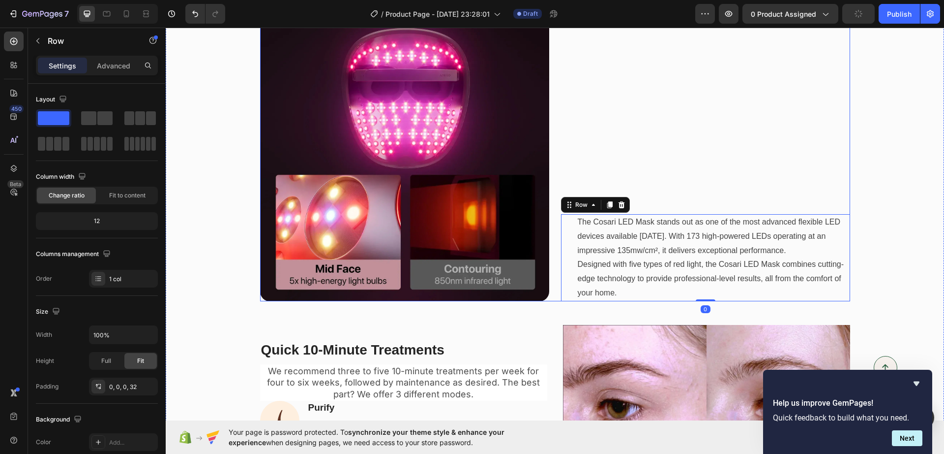
click at [609, 106] on div "Title Line The Cosari LED Mask stands out as one of the most advanced flexible …" at bounding box center [705, 156] width 289 height 289
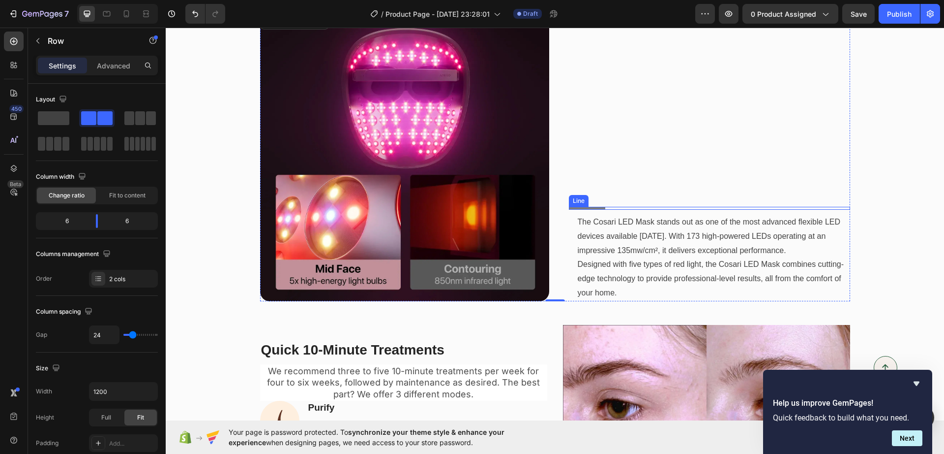
click at [569, 208] on div at bounding box center [587, 208] width 36 height 3
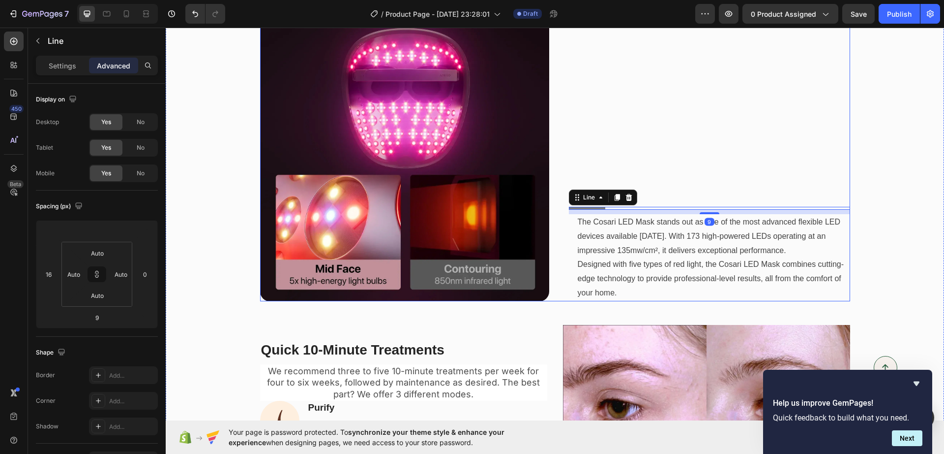
click at [639, 120] on div "Title Line 9 The Cosari LED Mask stands out as one of the most advanced flexibl…" at bounding box center [705, 156] width 289 height 289
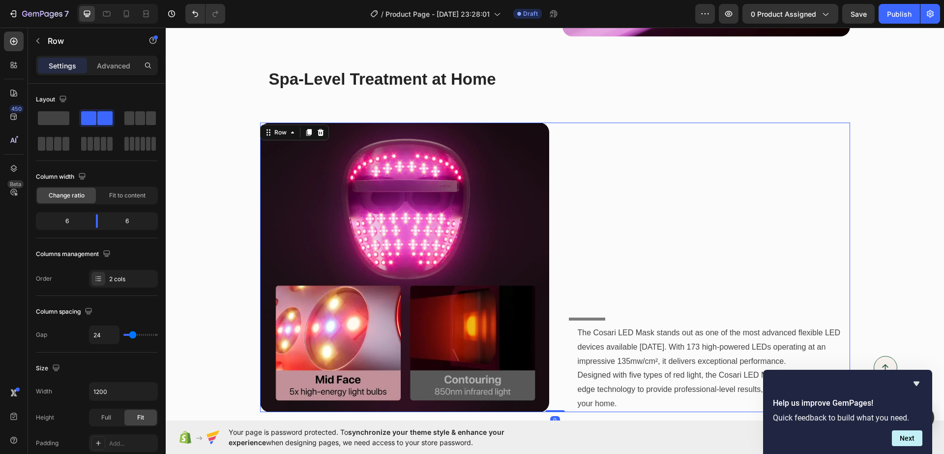
scroll to position [1337, 0]
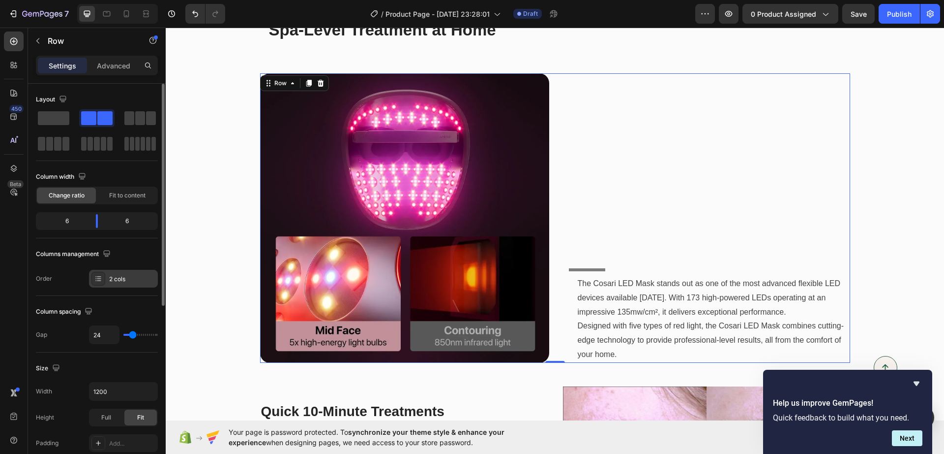
click at [97, 283] on div at bounding box center [98, 279] width 14 height 14
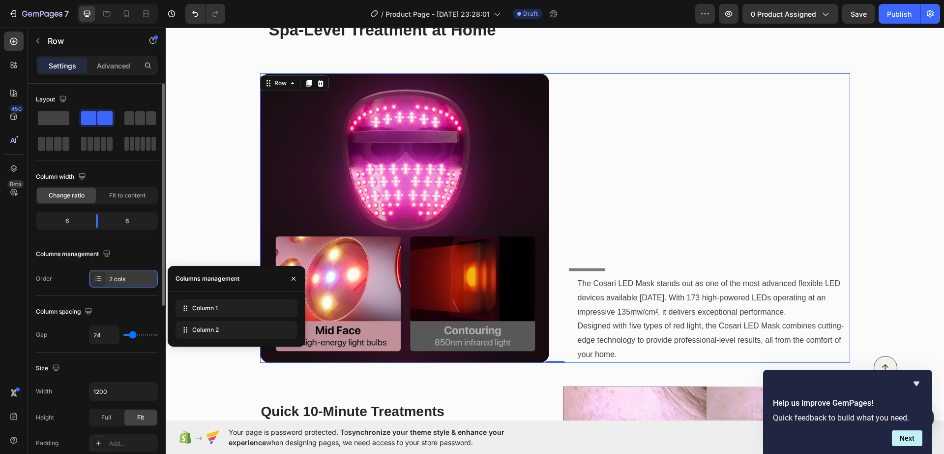
click at [97, 283] on div at bounding box center [98, 279] width 14 height 14
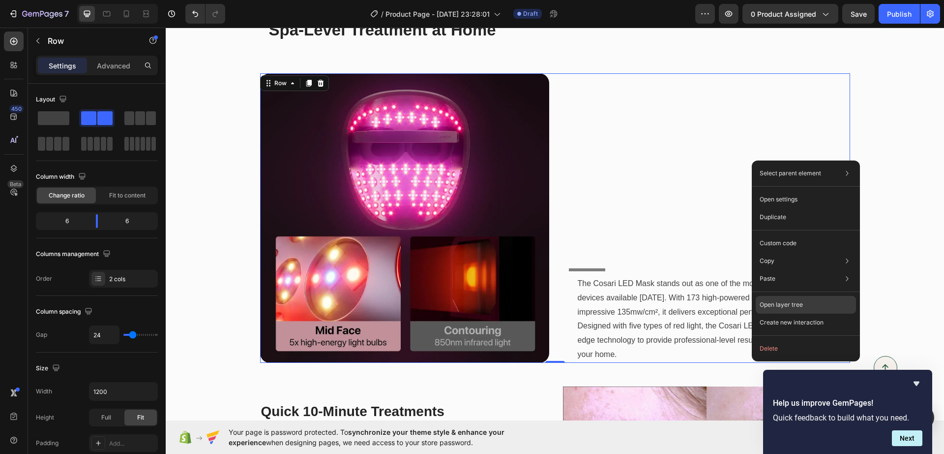
click at [788, 304] on p "Open layer tree" at bounding box center [781, 304] width 43 height 9
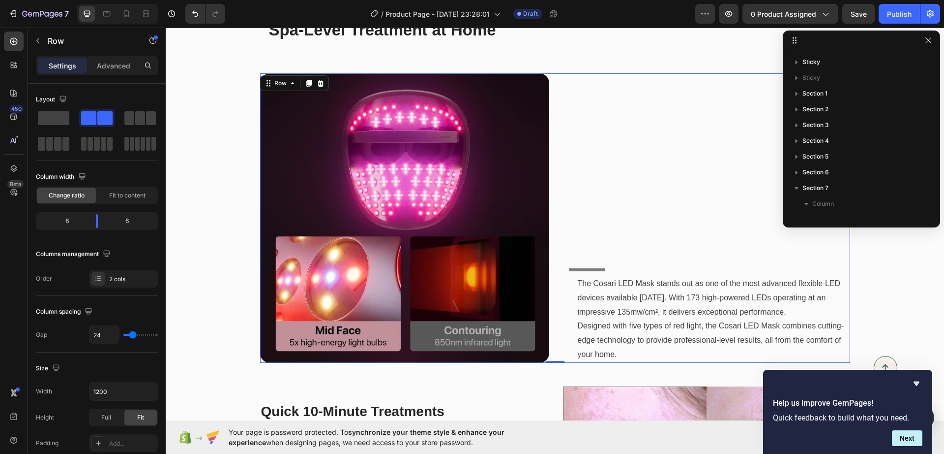
scroll to position [123, 0]
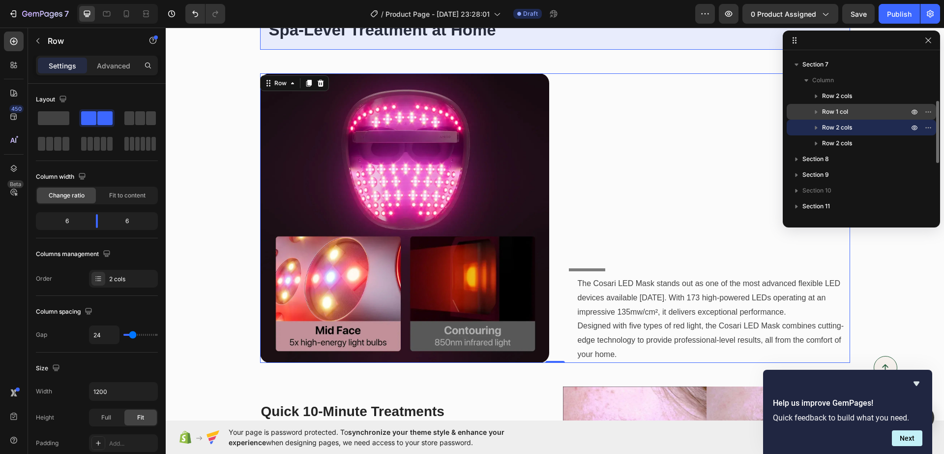
click at [819, 111] on icon "button" at bounding box center [817, 112] width 10 height 10
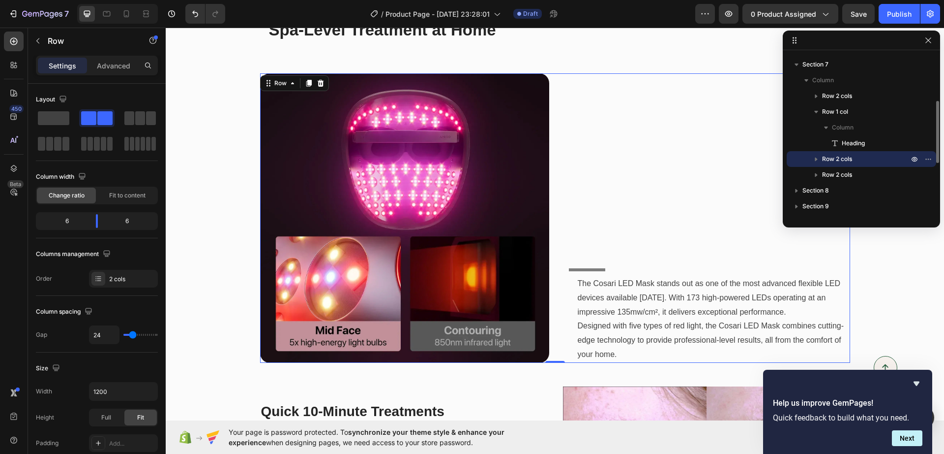
click at [817, 161] on icon "button" at bounding box center [817, 159] width 10 height 10
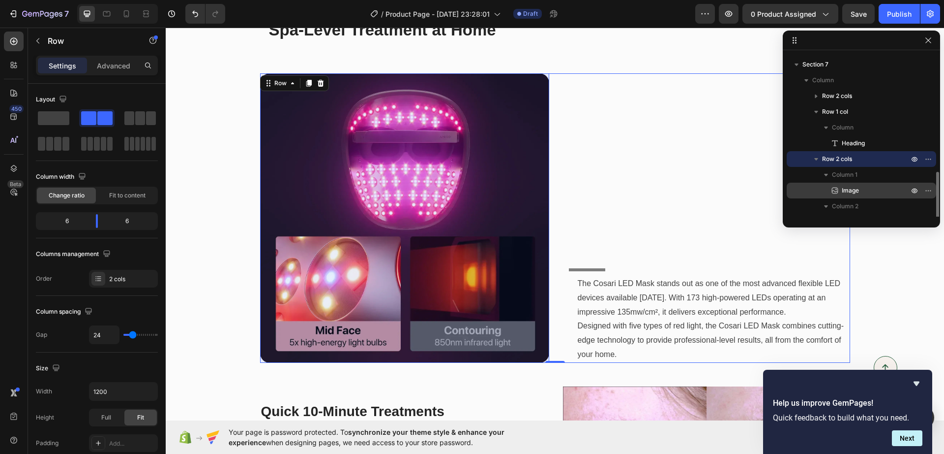
scroll to position [185, 0]
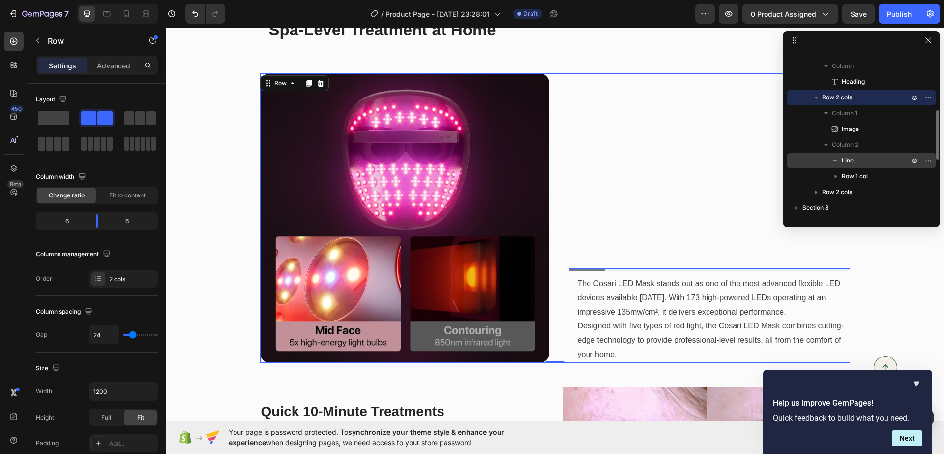
click at [843, 158] on span "Line" at bounding box center [848, 160] width 12 height 10
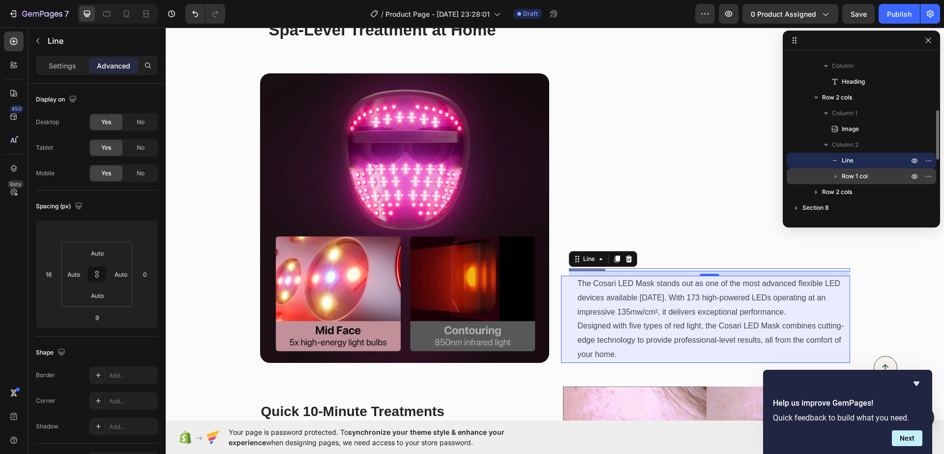
click at [845, 178] on span "Row 1 col" at bounding box center [855, 176] width 26 height 10
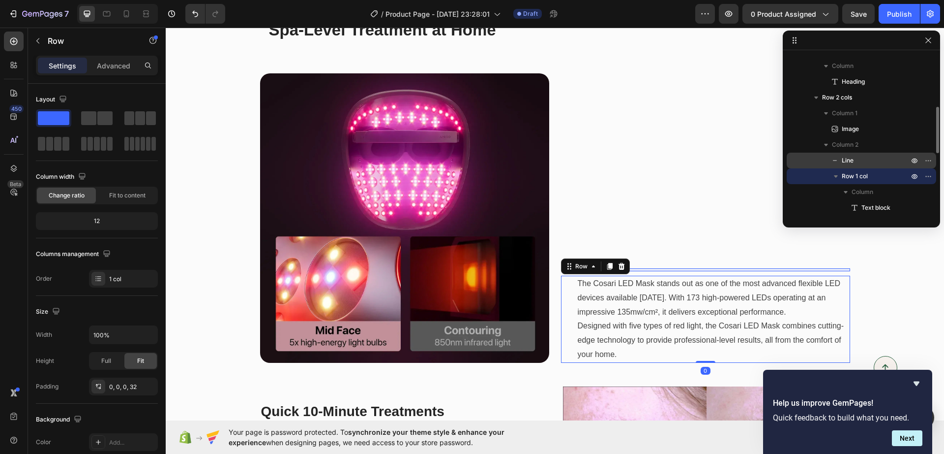
click at [844, 160] on span "Line" at bounding box center [848, 160] width 12 height 10
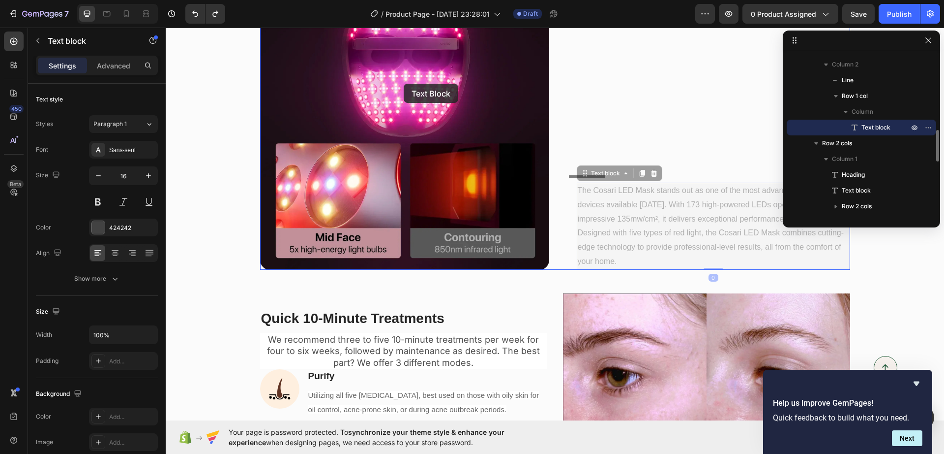
scroll to position [1245, 0]
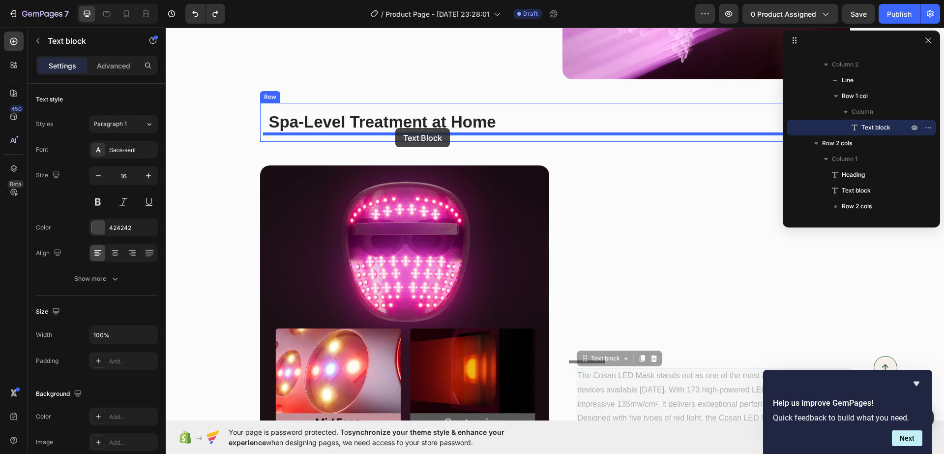
drag, startPoint x: 658, startPoint y: 164, endPoint x: 396, endPoint y: 128, distance: 264.6
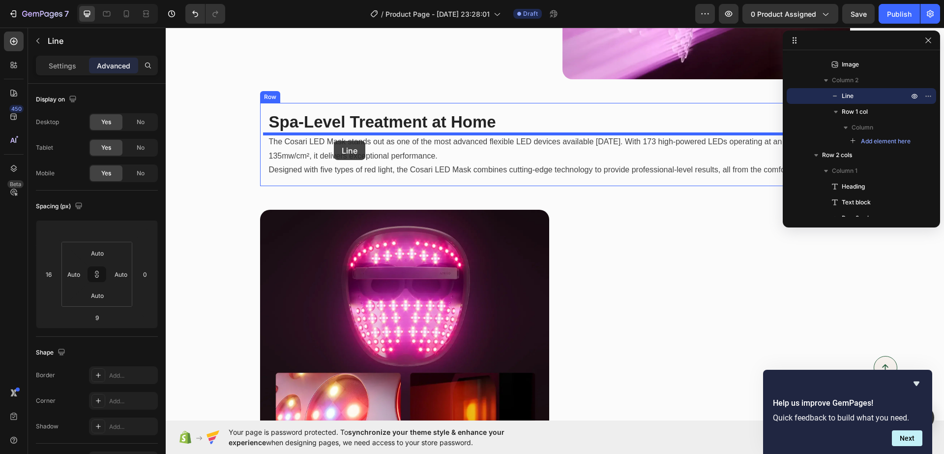
drag, startPoint x: 590, startPoint y: 277, endPoint x: 334, endPoint y: 141, distance: 290.3
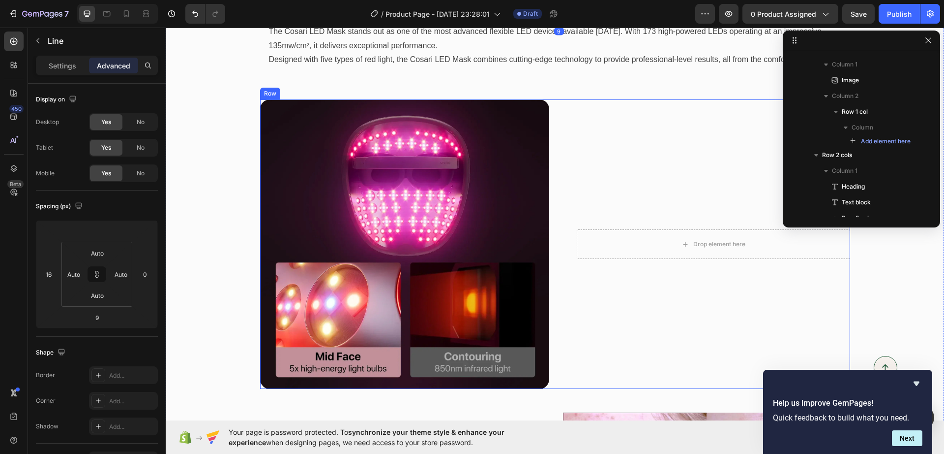
scroll to position [1368, 0]
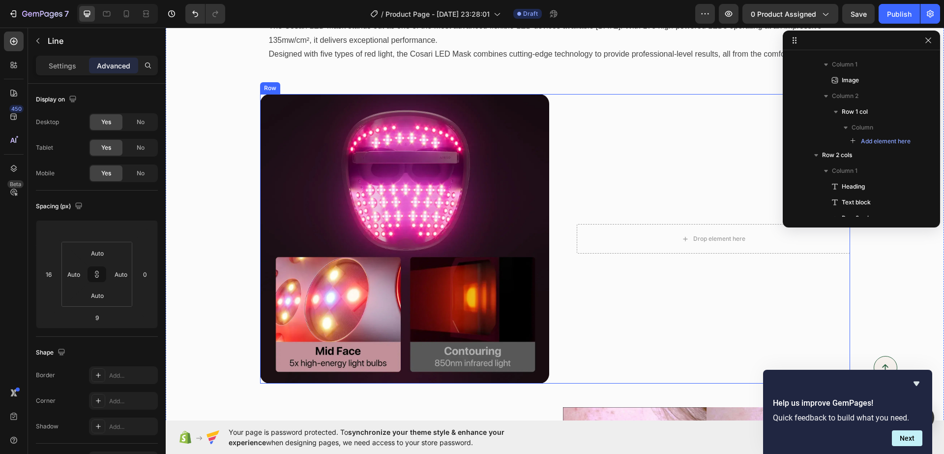
click at [612, 164] on div "Drop element here Row" at bounding box center [705, 238] width 289 height 289
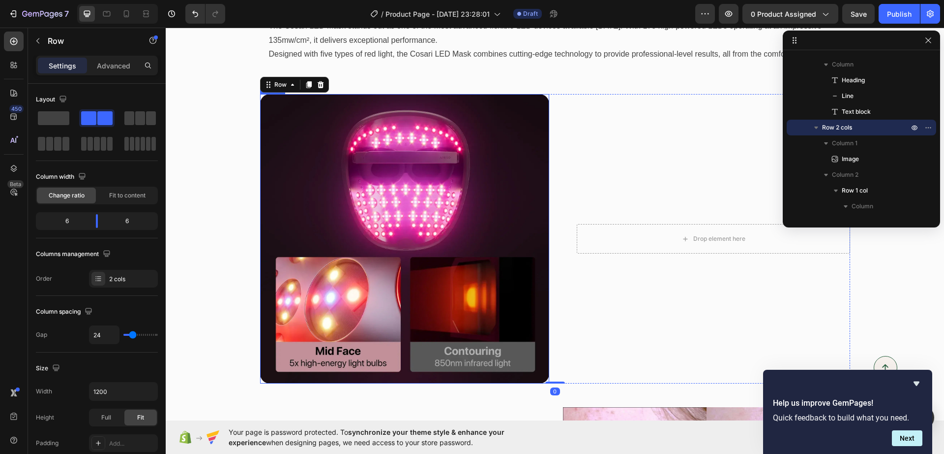
scroll to position [1245, 0]
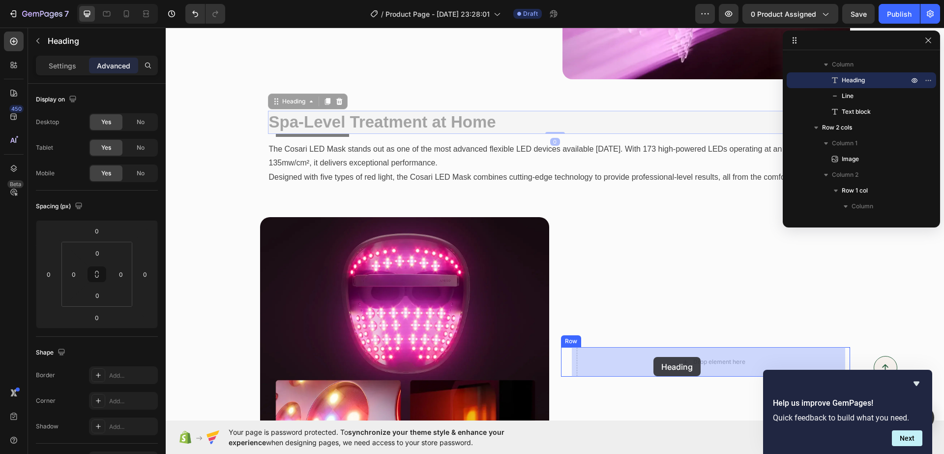
drag, startPoint x: 353, startPoint y: 119, endPoint x: 654, endPoint y: 357, distance: 383.8
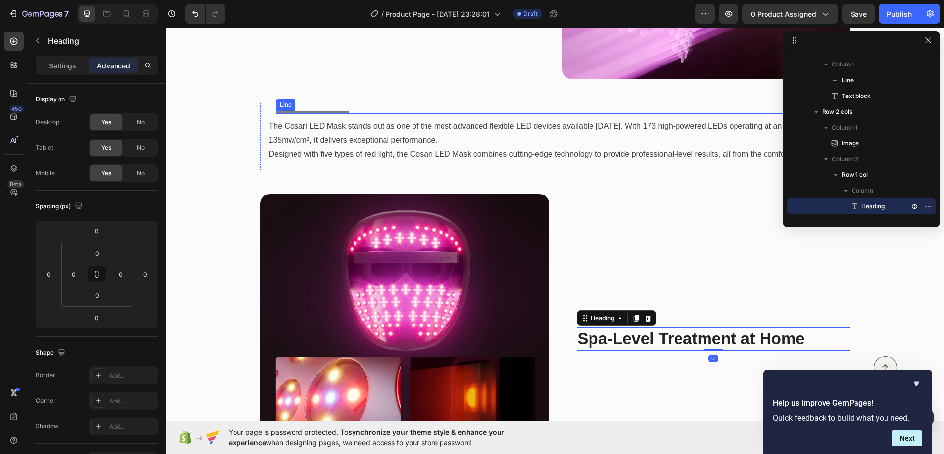
click at [325, 112] on div at bounding box center [313, 112] width 74 height 3
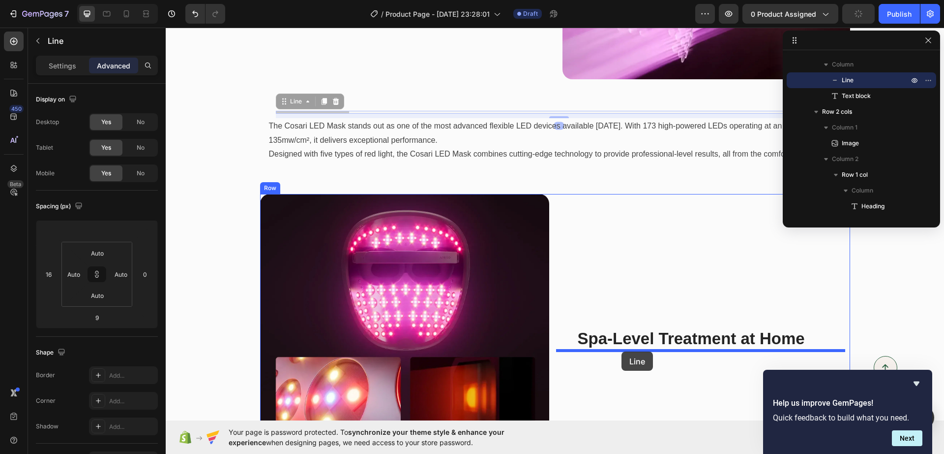
drag, startPoint x: 325, startPoint y: 112, endPoint x: 622, endPoint y: 351, distance: 381.3
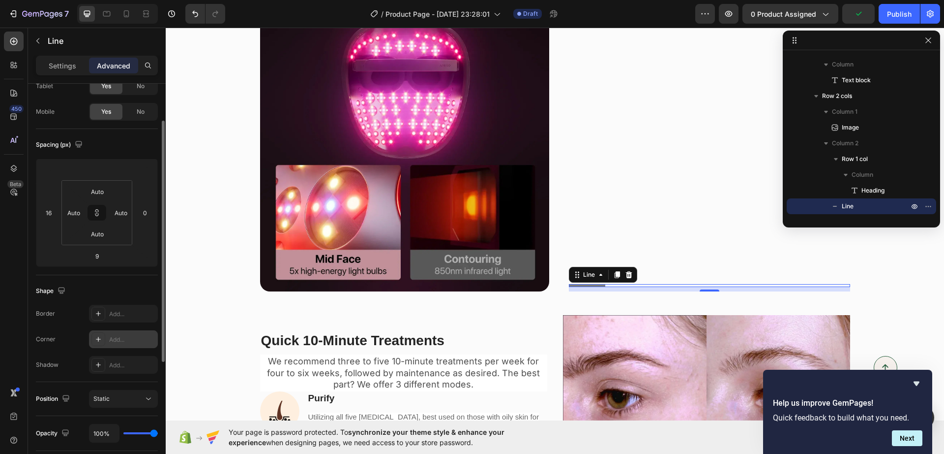
scroll to position [123, 0]
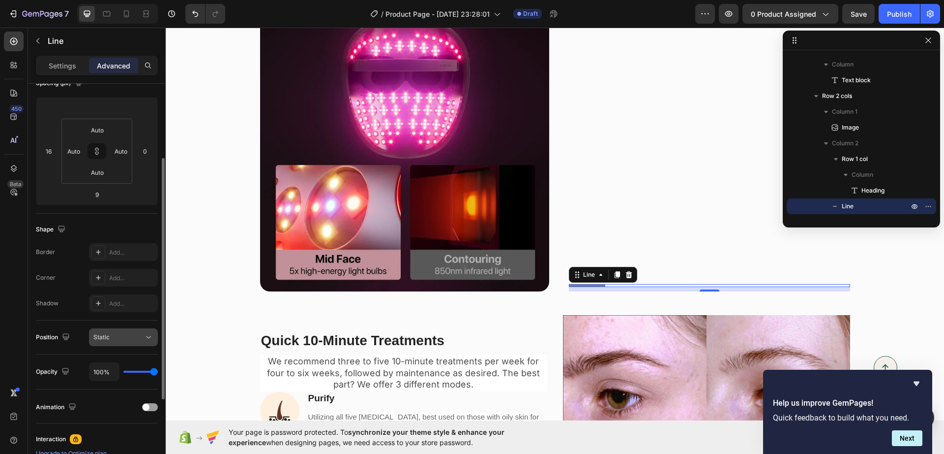
click at [118, 335] on div "Static" at bounding box center [118, 337] width 50 height 9
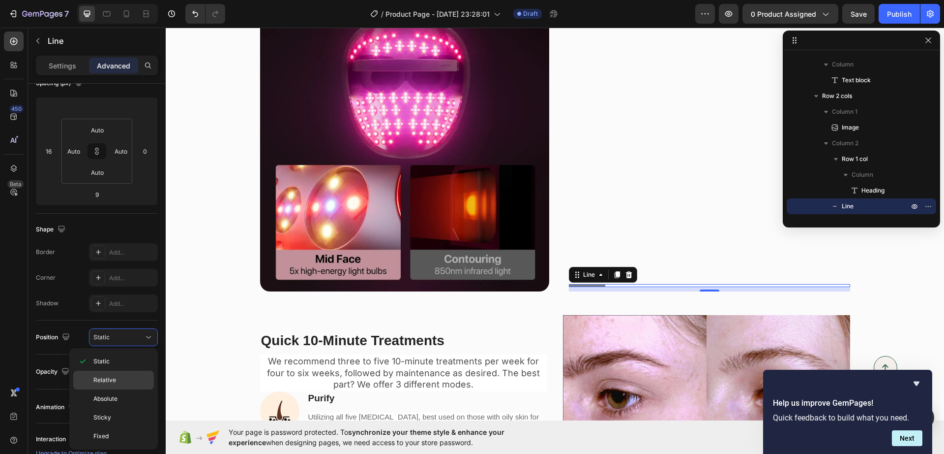
click at [103, 380] on span "Relative" at bounding box center [104, 379] width 23 height 9
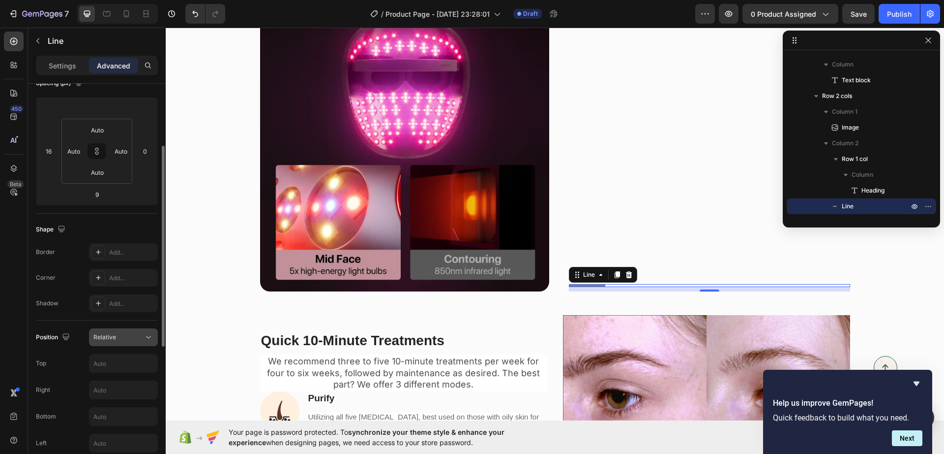
click at [117, 335] on div "Relative" at bounding box center [118, 337] width 50 height 9
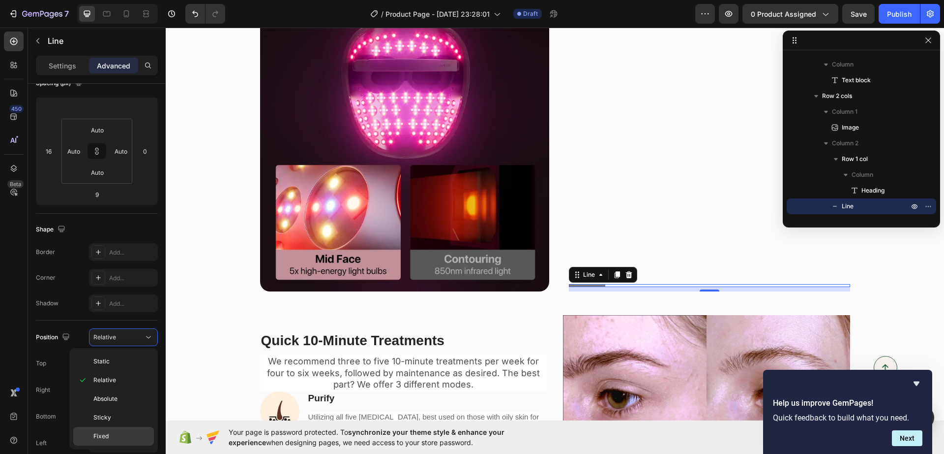
click at [104, 429] on div "Fixed" at bounding box center [113, 435] width 81 height 19
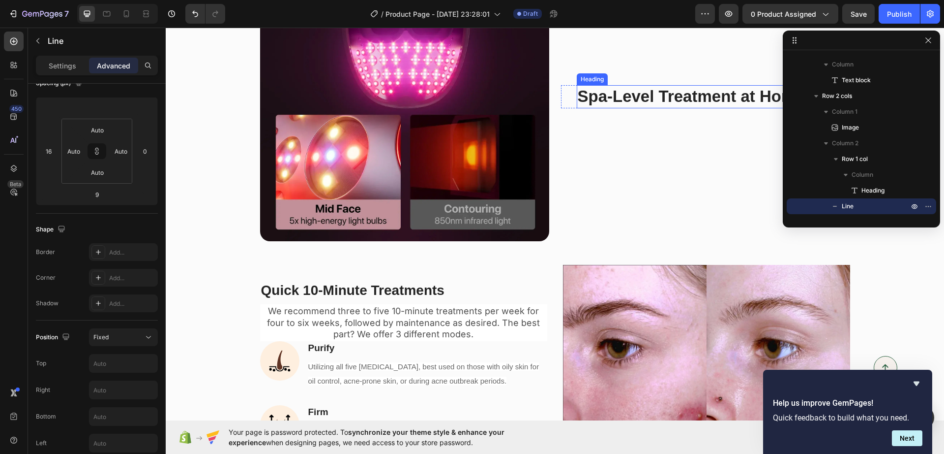
scroll to position [1491, 0]
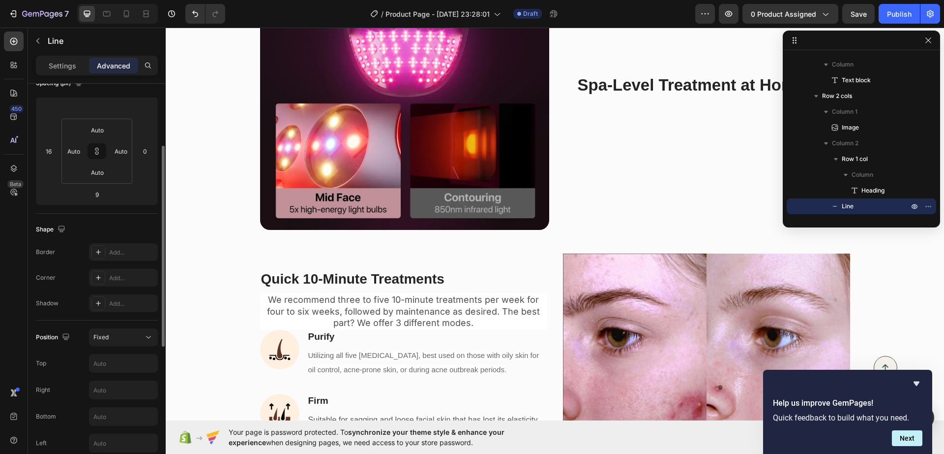
drag, startPoint x: 117, startPoint y: 340, endPoint x: 112, endPoint y: 346, distance: 7.3
click at [116, 342] on button "Fixed" at bounding box center [123, 337] width 69 height 18
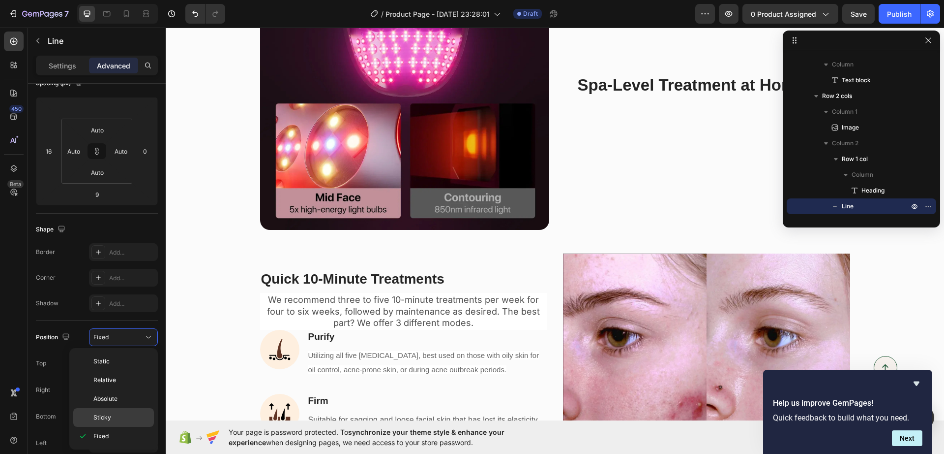
click at [109, 413] on span "Sticky" at bounding box center [102, 417] width 18 height 9
type input "0"
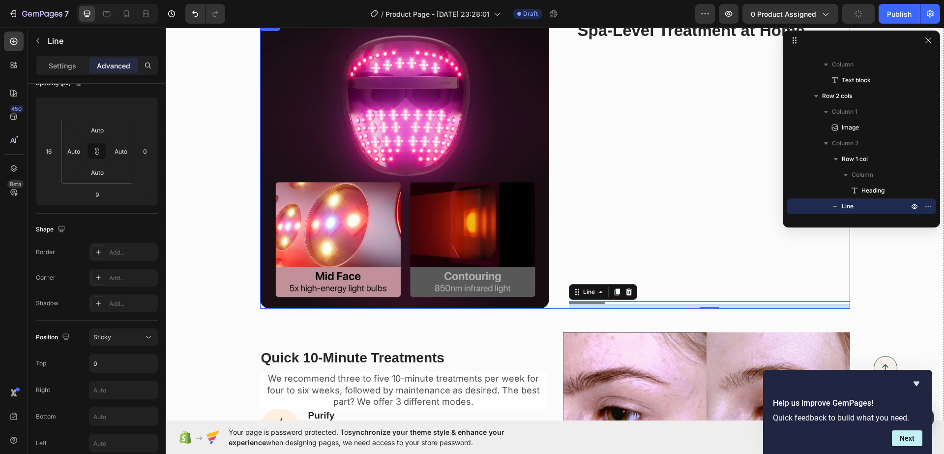
scroll to position [1429, 0]
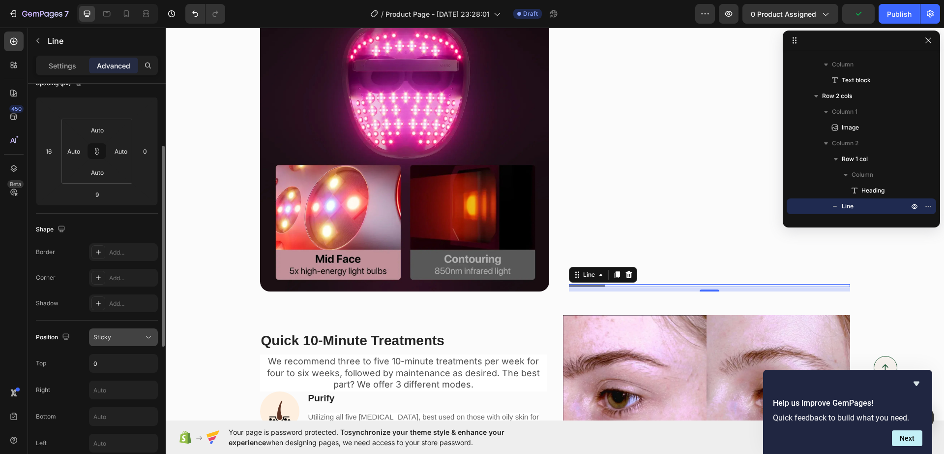
click at [120, 344] on button "Sticky" at bounding box center [123, 337] width 69 height 18
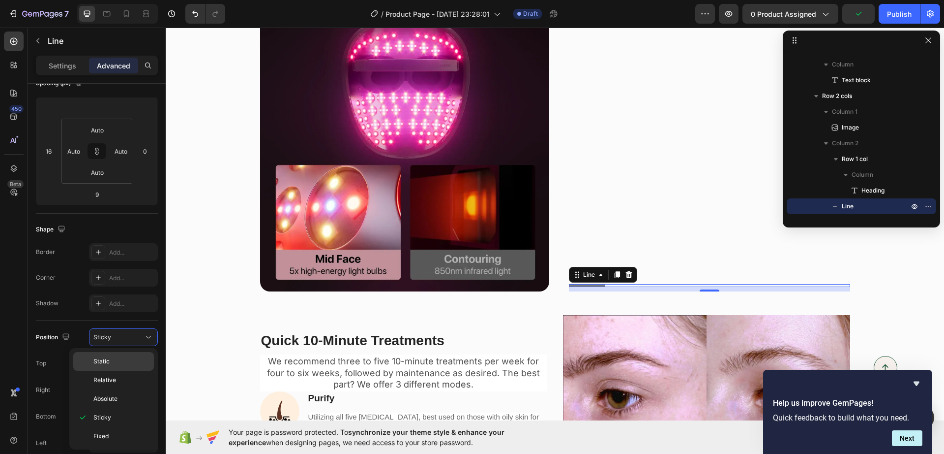
click at [112, 358] on p "Static" at bounding box center [121, 361] width 56 height 9
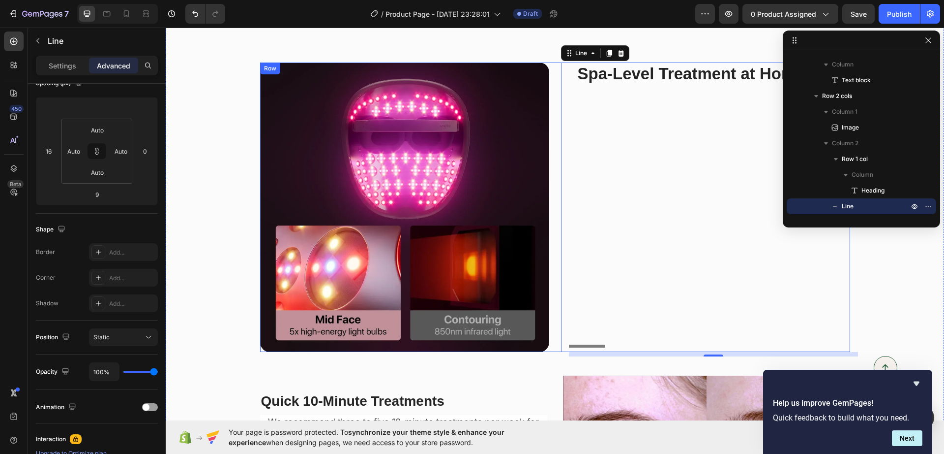
scroll to position [1368, 0]
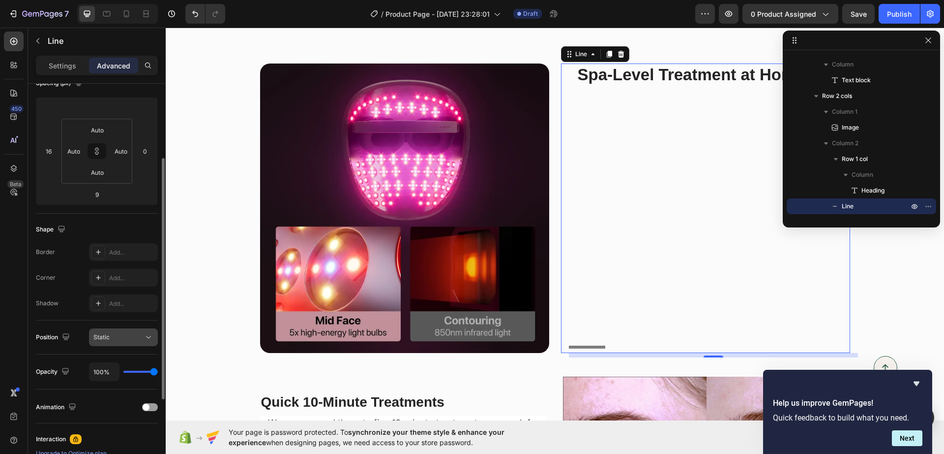
click at [116, 338] on div "Static" at bounding box center [118, 337] width 50 height 9
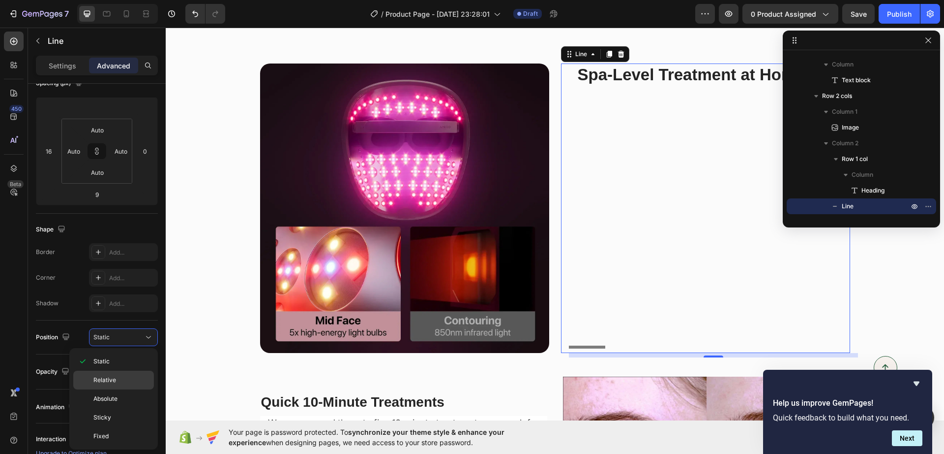
click at [109, 382] on span "Relative" at bounding box center [104, 379] width 23 height 9
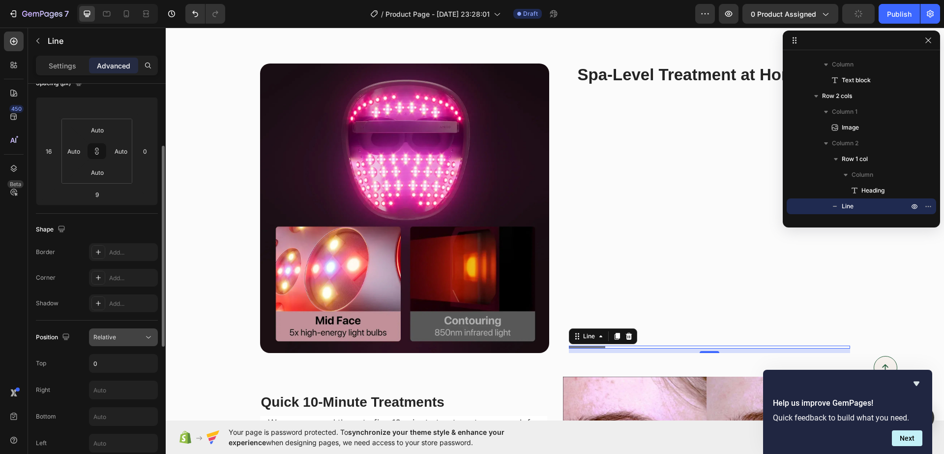
click at [121, 343] on button "Relative" at bounding box center [123, 337] width 69 height 18
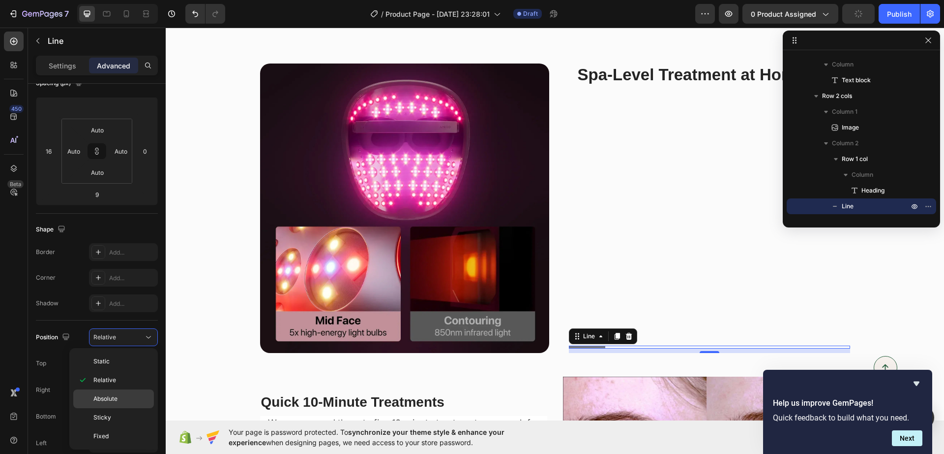
click at [111, 396] on span "Absolute" at bounding box center [105, 398] width 24 height 9
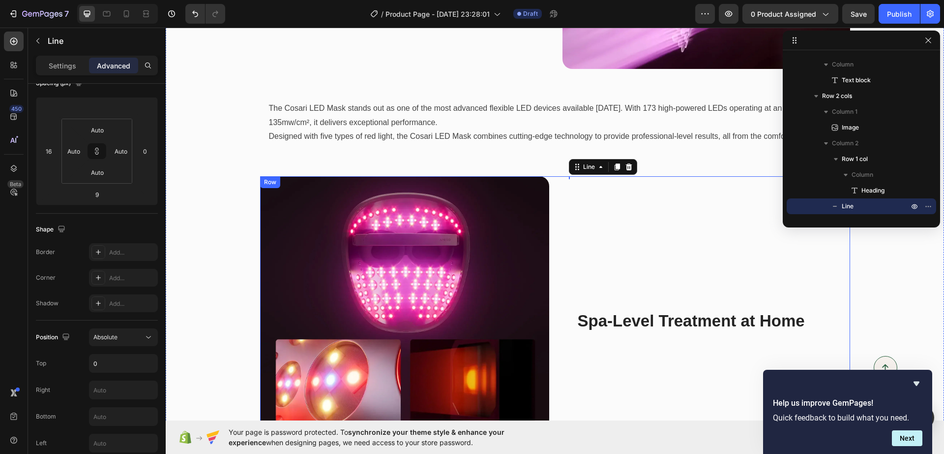
scroll to position [1245, 0]
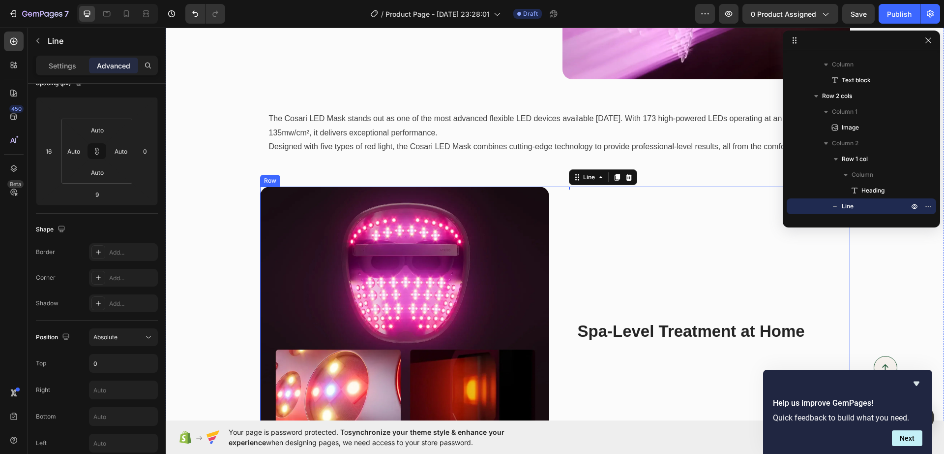
click at [595, 234] on div "Spa-Level Treatment at Home Heading Row Title Line 9" at bounding box center [705, 330] width 289 height 289
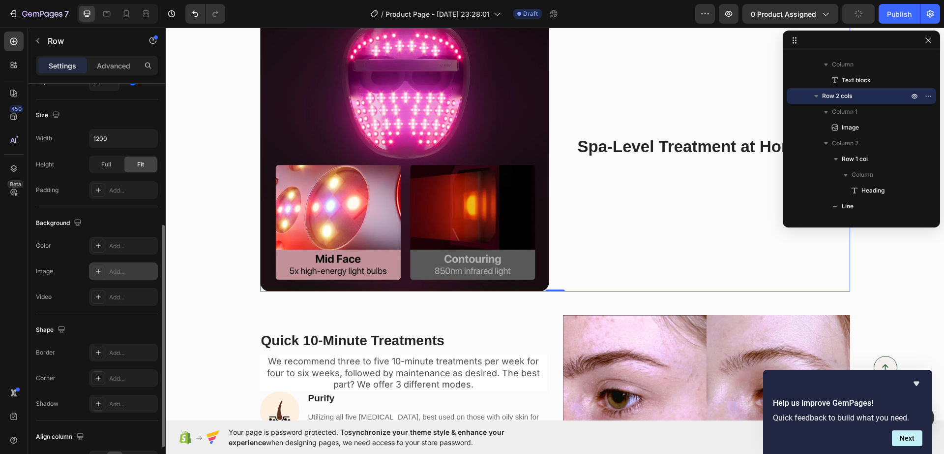
scroll to position [130, 0]
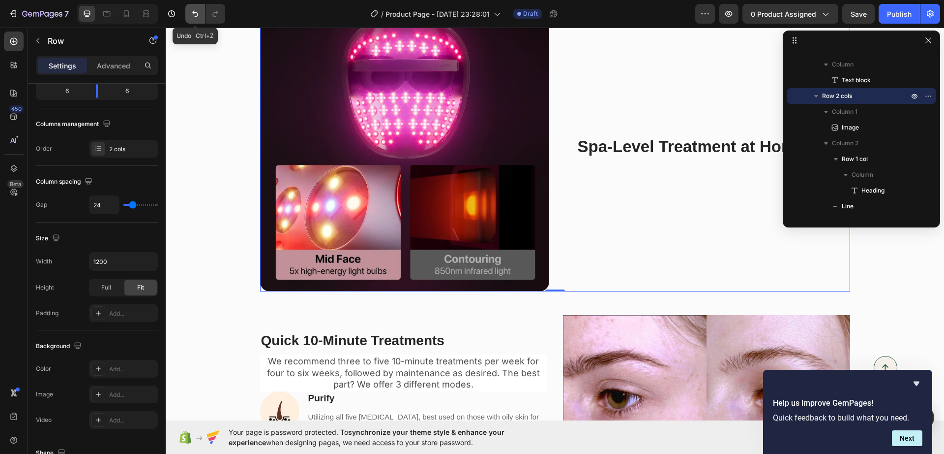
click at [191, 11] on icon "Undo/Redo" at bounding box center [195, 14] width 10 height 10
click at [256, 4] on div "/ Product Page - Sep 22, 23:28:01 Draft" at bounding box center [464, 14] width 462 height 20
click at [195, 15] on icon "Undo/Redo" at bounding box center [195, 14] width 10 height 10
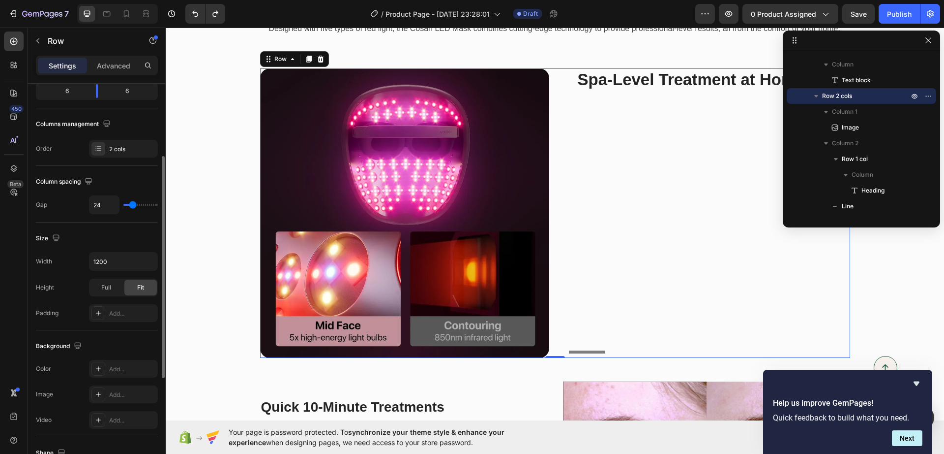
scroll to position [1368, 0]
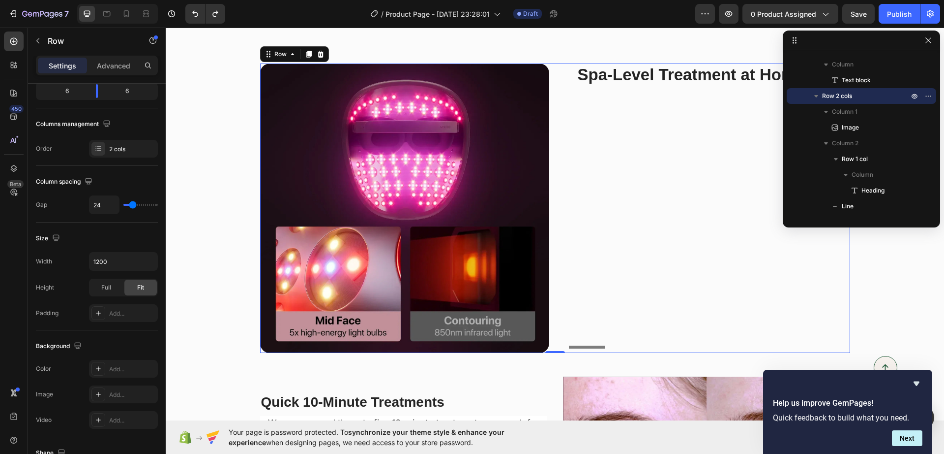
click at [586, 344] on div "Spa-Level Treatment at Home Heading Row Title Line" at bounding box center [705, 207] width 289 height 289
click at [589, 345] on div at bounding box center [587, 346] width 36 height 3
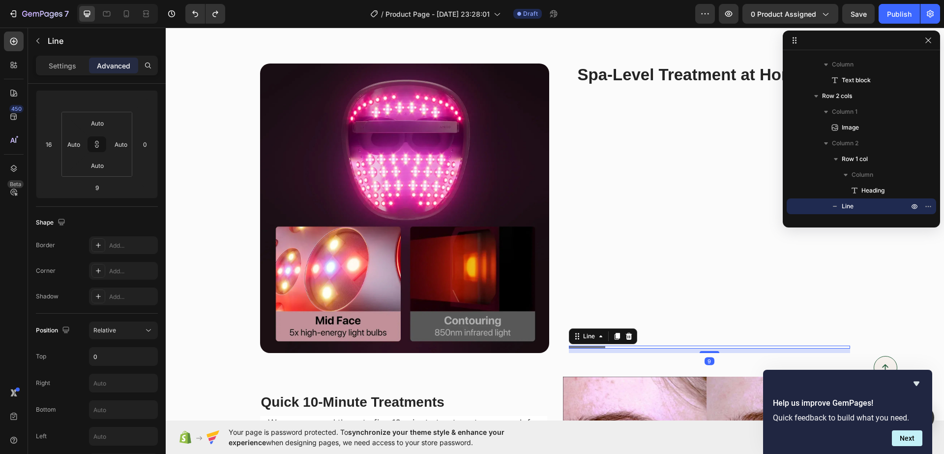
scroll to position [0, 0]
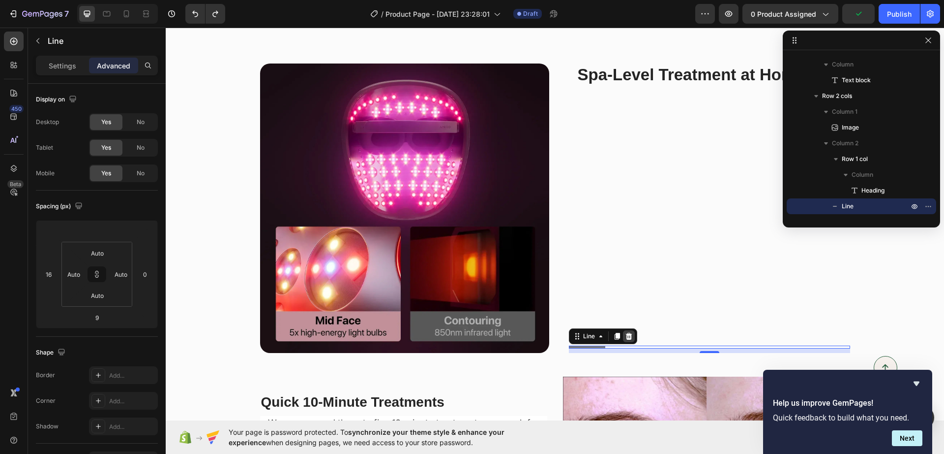
click at [626, 336] on icon at bounding box center [629, 336] width 6 height 7
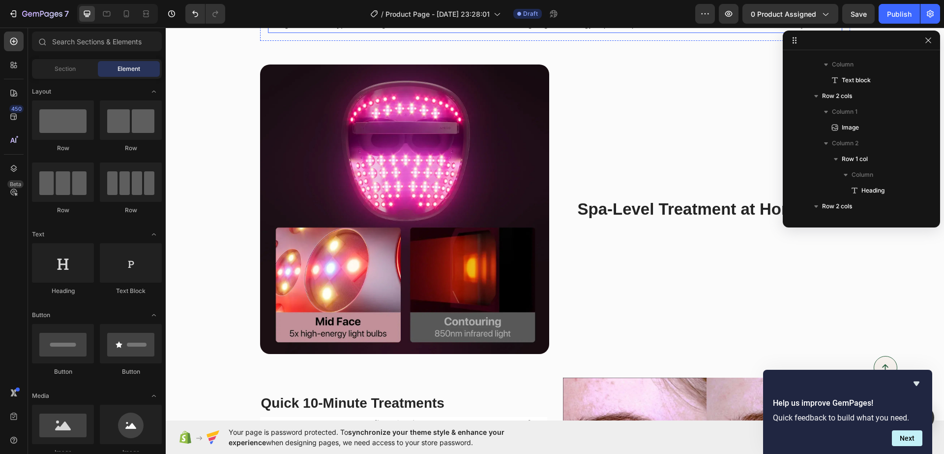
scroll to position [1245, 0]
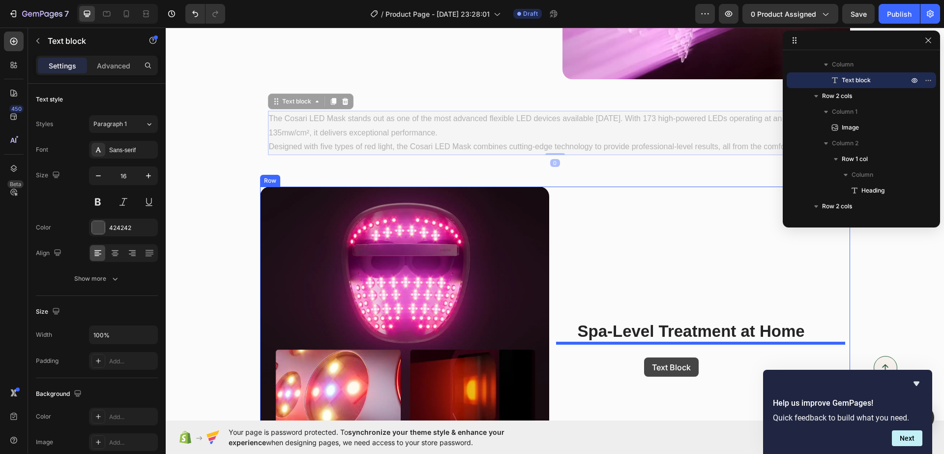
drag, startPoint x: 525, startPoint y: 306, endPoint x: 644, endPoint y: 357, distance: 130.0
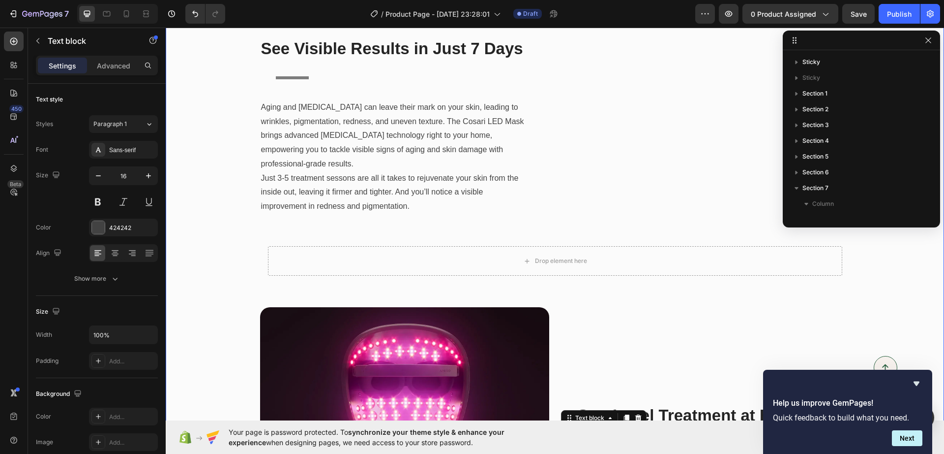
scroll to position [312, 0]
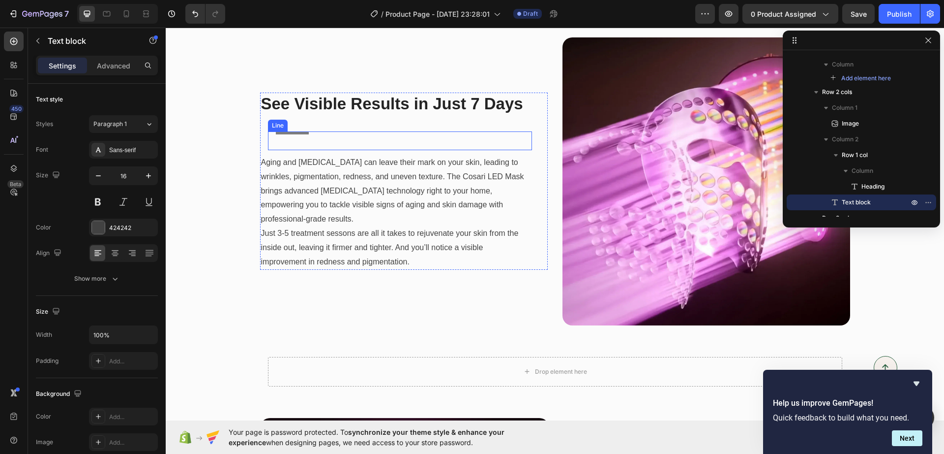
click at [297, 133] on div at bounding box center [292, 132] width 33 height 3
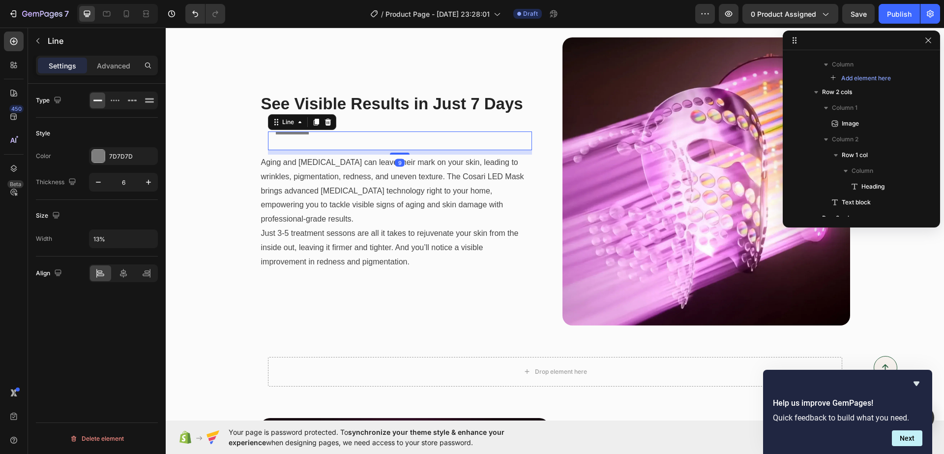
scroll to position [171, 0]
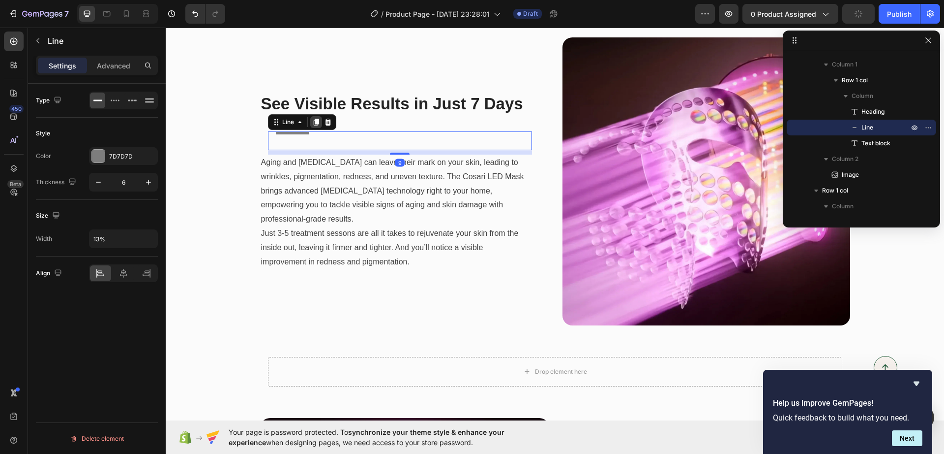
click at [312, 122] on icon at bounding box center [316, 122] width 8 height 8
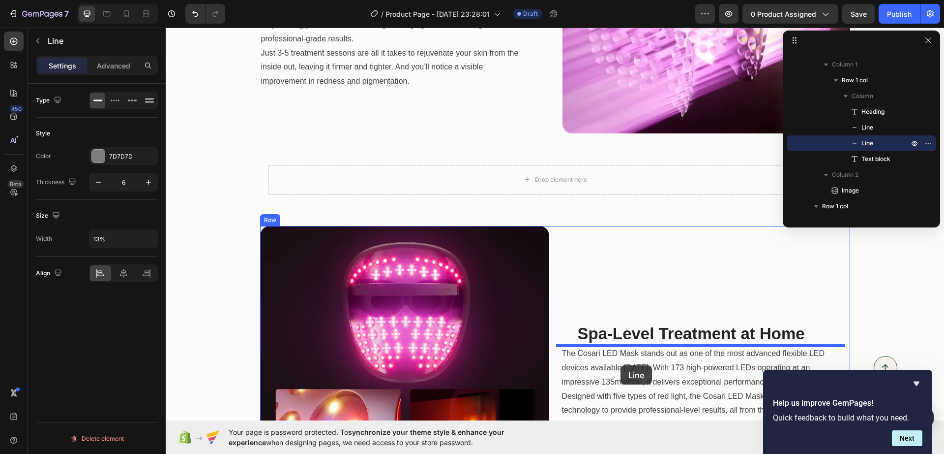
scroll to position [1252, 0]
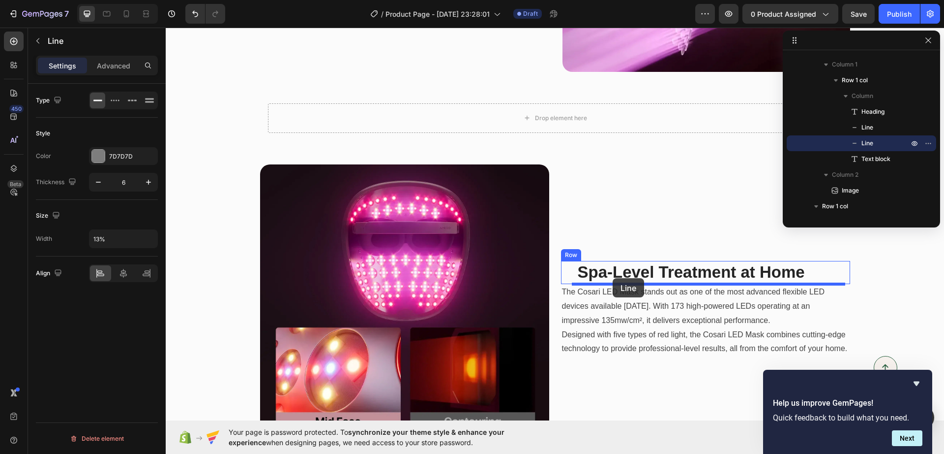
drag, startPoint x: 297, startPoint y: 148, endPoint x: 613, endPoint y: 278, distance: 341.7
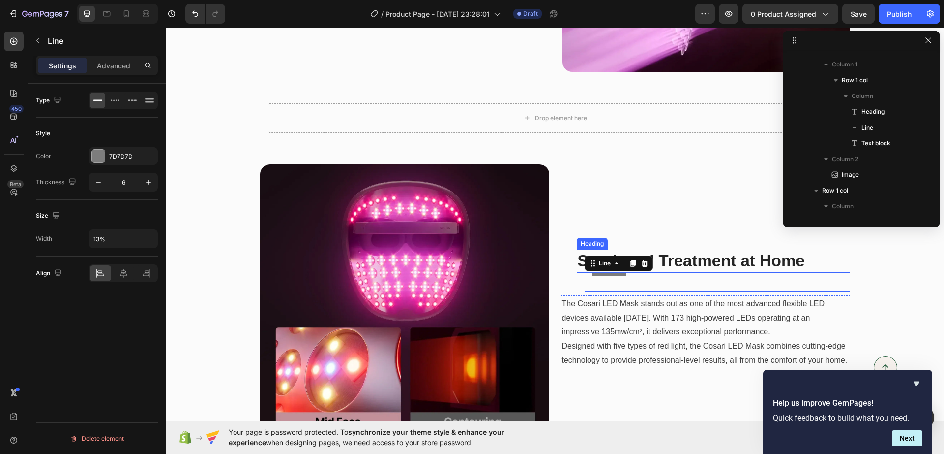
scroll to position [1240, 0]
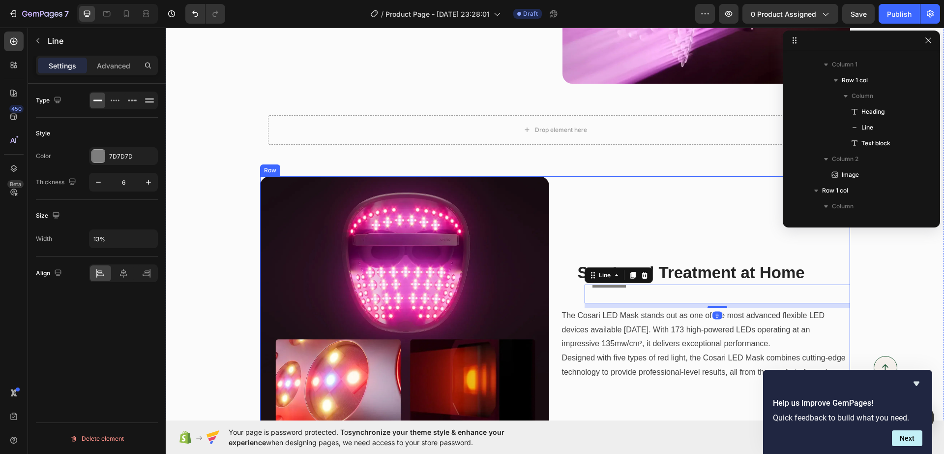
click at [696, 238] on div "Spa-Level Treatment at Home Heading Title Line 9 Row The Cosari LED Mask stands…" at bounding box center [705, 320] width 289 height 289
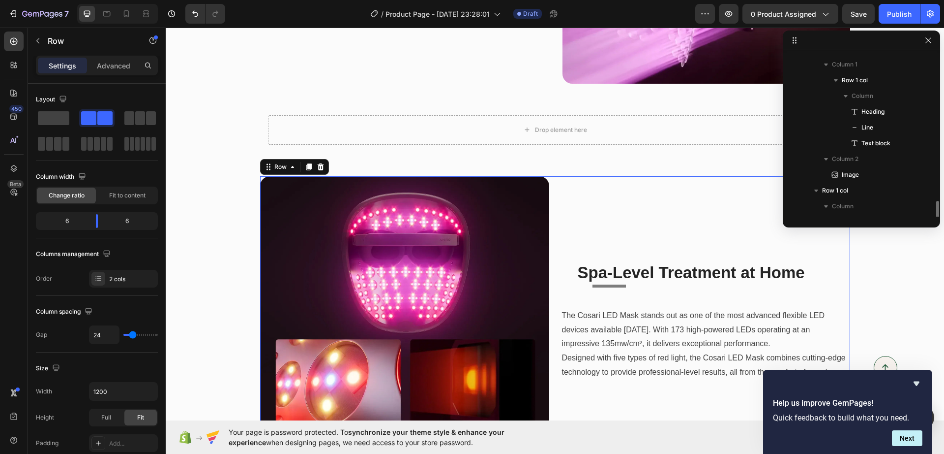
scroll to position [277, 0]
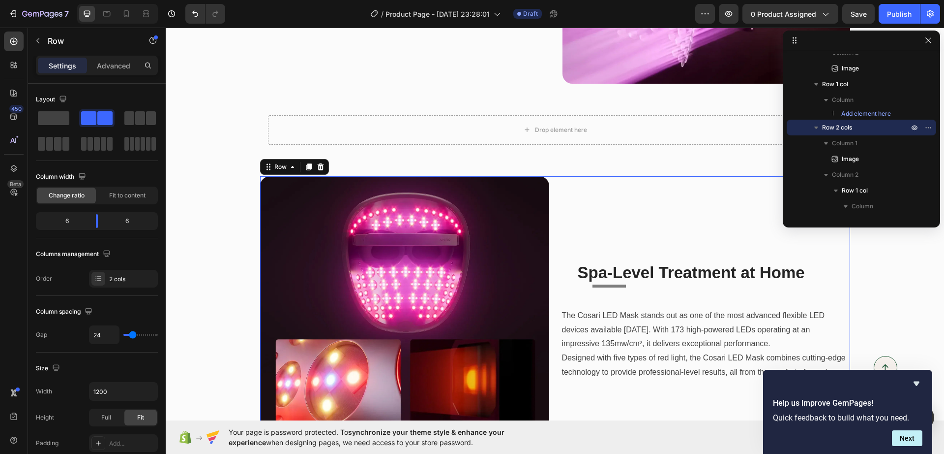
click at [644, 230] on div "Spa-Level Treatment at Home Heading Title Line Row The Cosari LED Mask stands o…" at bounding box center [705, 320] width 289 height 289
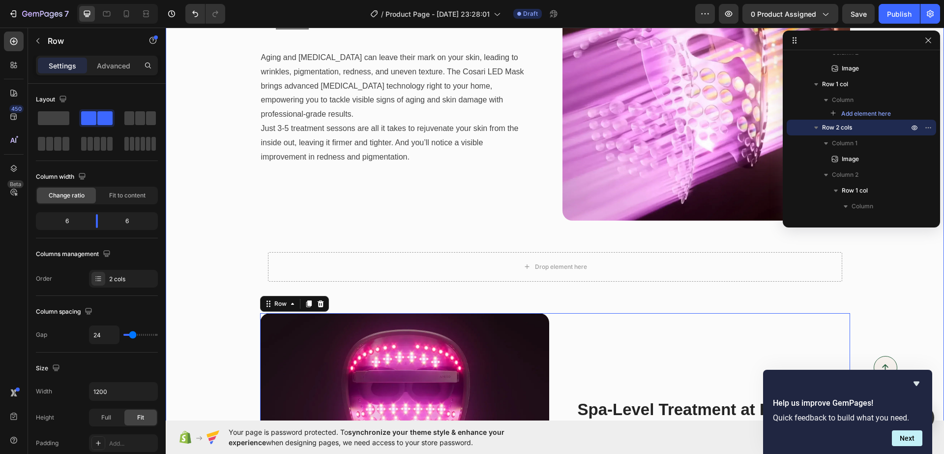
scroll to position [1302, 0]
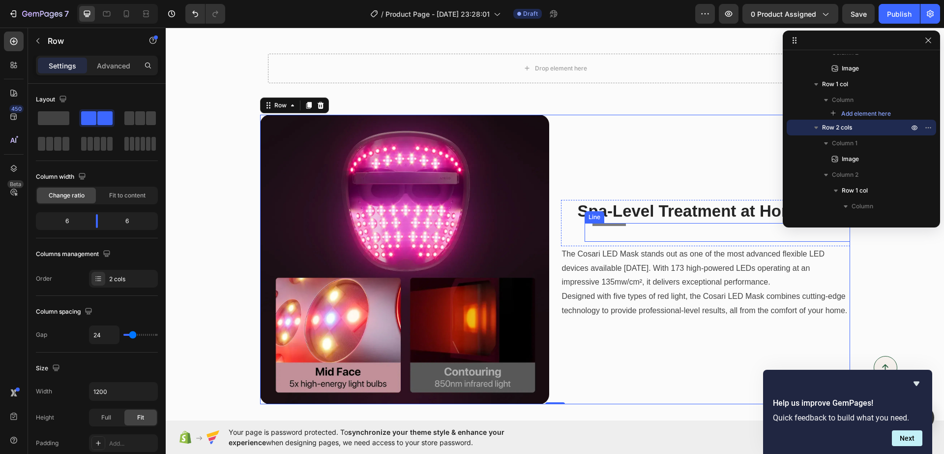
click at [615, 226] on div "Title Line" at bounding box center [718, 232] width 266 height 19
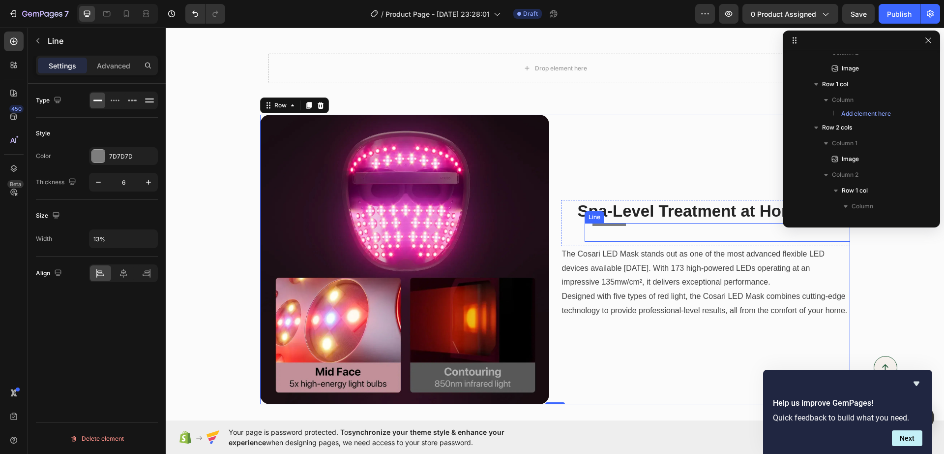
scroll to position [387, 0]
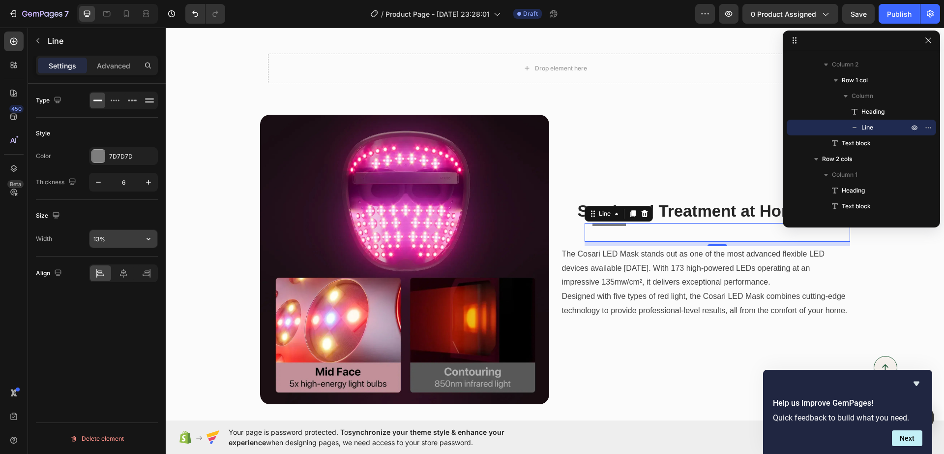
click at [136, 235] on input "13%" at bounding box center [124, 239] width 68 height 18
click at [158, 237] on div "Type Style Color 7D7D7D Thickness 6 Size Width 13% Align Delete element" at bounding box center [97, 283] width 138 height 398
click at [150, 236] on icon "button" at bounding box center [149, 239] width 10 height 10
click at [123, 265] on p "Full 100%" at bounding box center [121, 263] width 56 height 9
drag, startPoint x: 119, startPoint y: 237, endPoint x: 82, endPoint y: 241, distance: 37.1
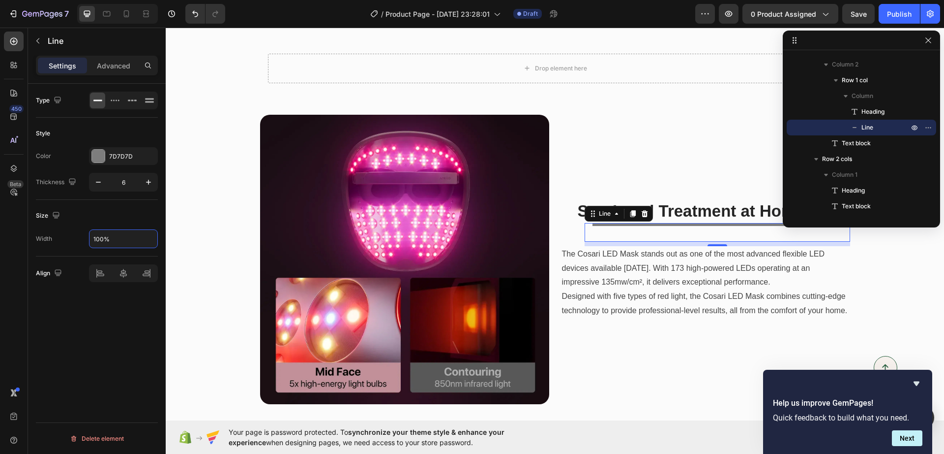
click at [82, 241] on div "Width 100%" at bounding box center [97, 238] width 122 height 19
click at [97, 239] on input "100%" at bounding box center [124, 239] width 68 height 18
type input "20%"
click at [114, 204] on div "Size Width 20%" at bounding box center [97, 228] width 122 height 57
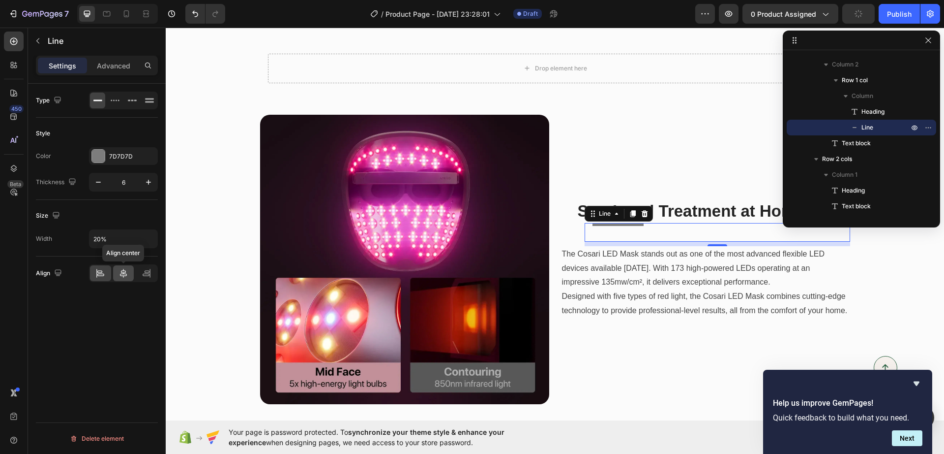
click at [120, 272] on icon at bounding box center [124, 273] width 10 height 10
click at [94, 272] on div at bounding box center [100, 273] width 21 height 16
click at [121, 60] on div "Advanced" at bounding box center [113, 66] width 49 height 16
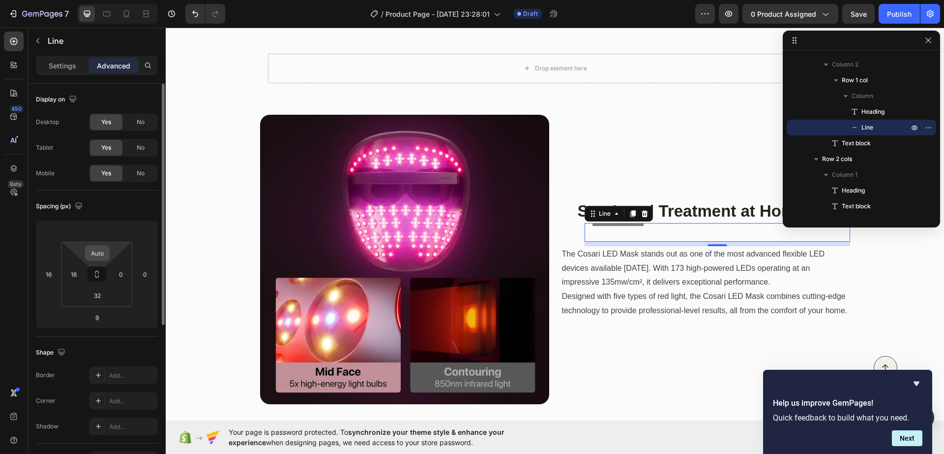
click at [102, 252] on input "Auto" at bounding box center [98, 252] width 20 height 15
click at [87, 245] on div "Auto" at bounding box center [97, 253] width 25 height 16
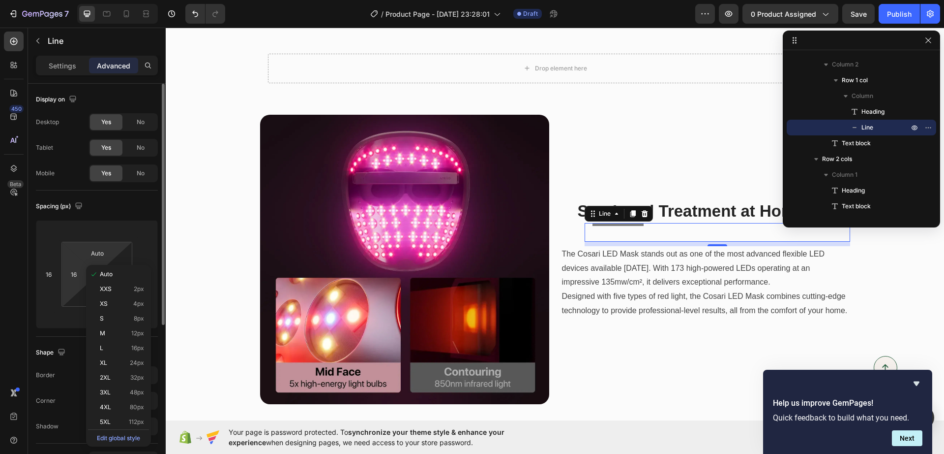
click at [83, 0] on html "7 Version history / Product Page - [DATE] 23:28:01 Draft Preview 0 product assi…" at bounding box center [472, 0] width 944 height 0
click at [92, 276] on button at bounding box center [97, 274] width 19 height 16
click at [95, 251] on input "Auto" at bounding box center [98, 252] width 20 height 15
click at [106, 277] on div "Auto" at bounding box center [118, 274] width 61 height 15
type input "Auto"
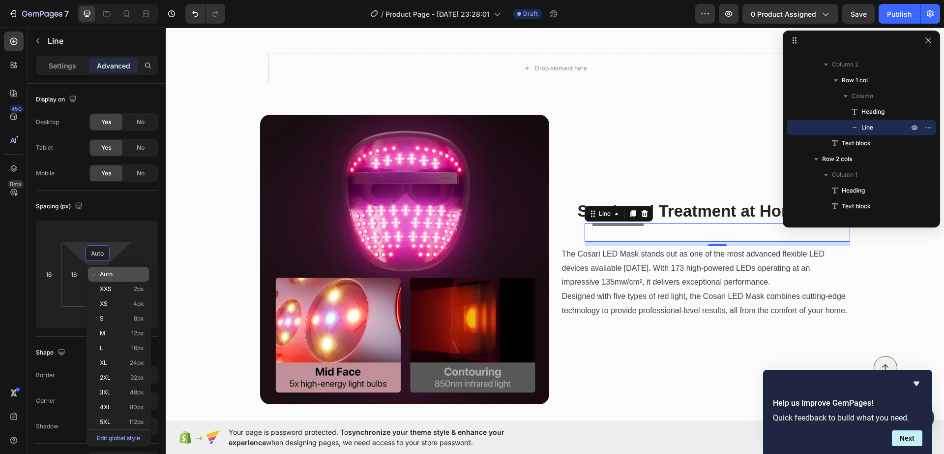
type input "Auto"
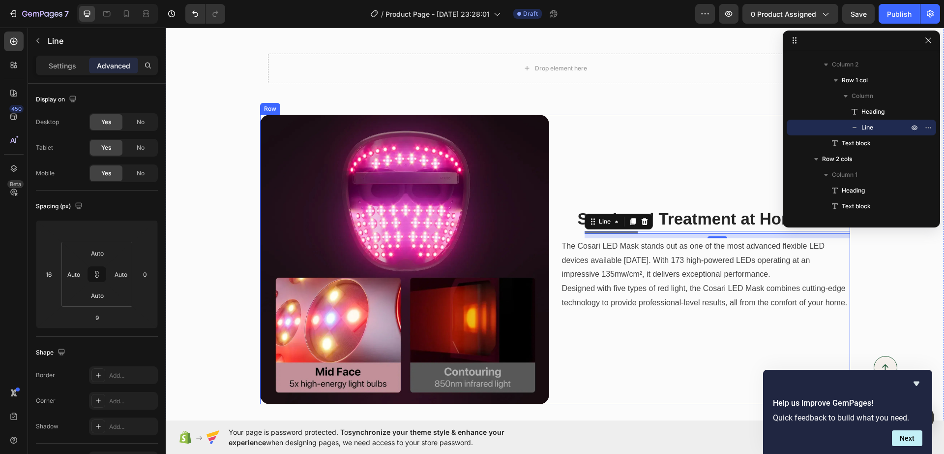
click at [680, 170] on div "Spa-Level Treatment at Home Heading Title Line 9 Row The Cosari LED Mask stands…" at bounding box center [705, 259] width 289 height 289
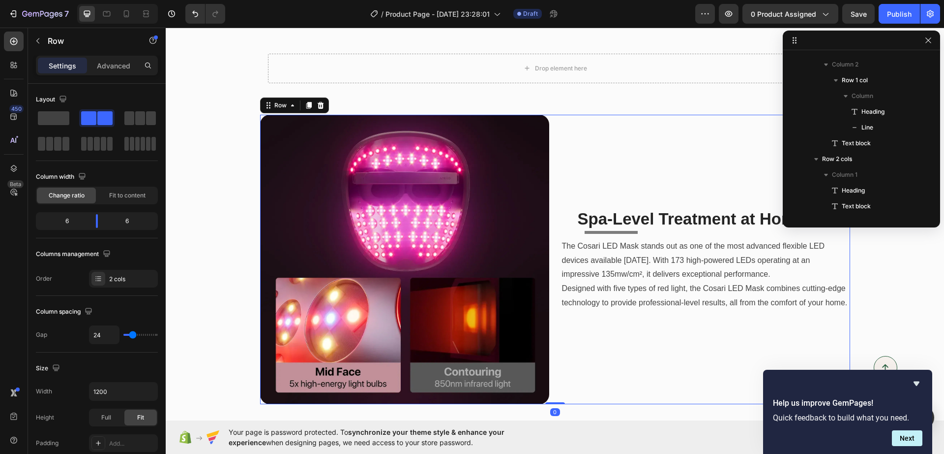
scroll to position [277, 0]
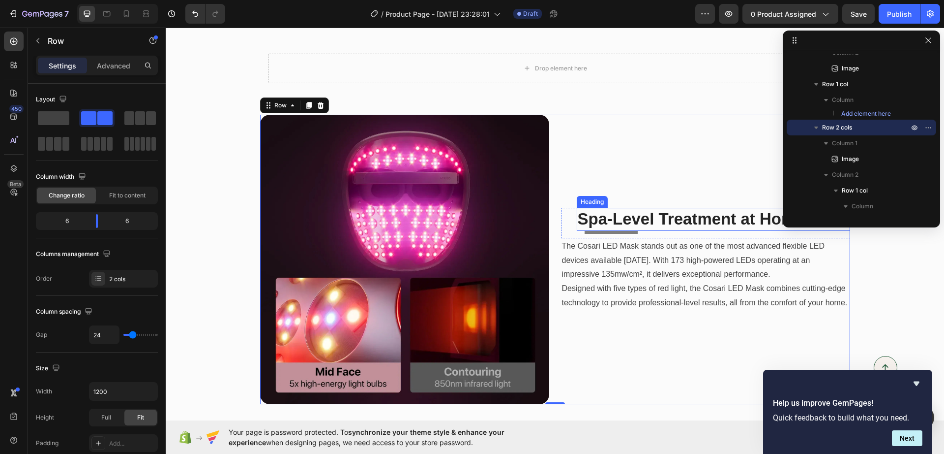
click at [599, 221] on strong "Spa-Level Treatment at Home" at bounding box center [691, 219] width 227 height 18
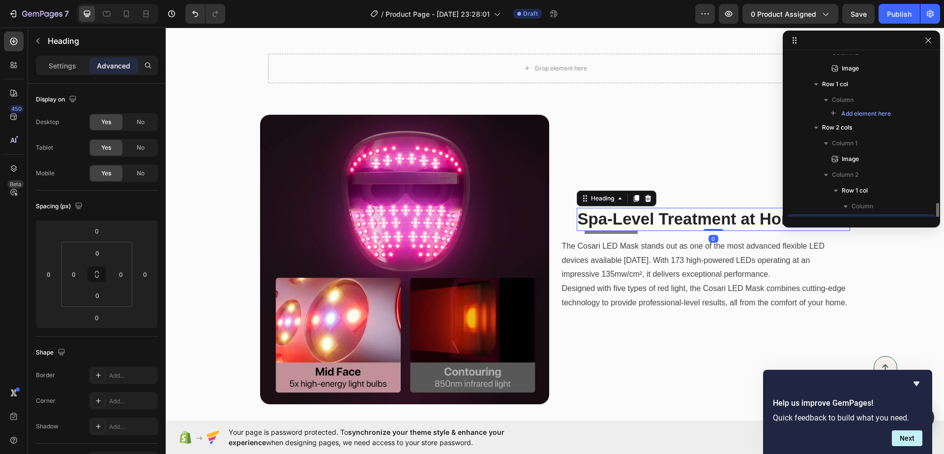
scroll to position [371, 0]
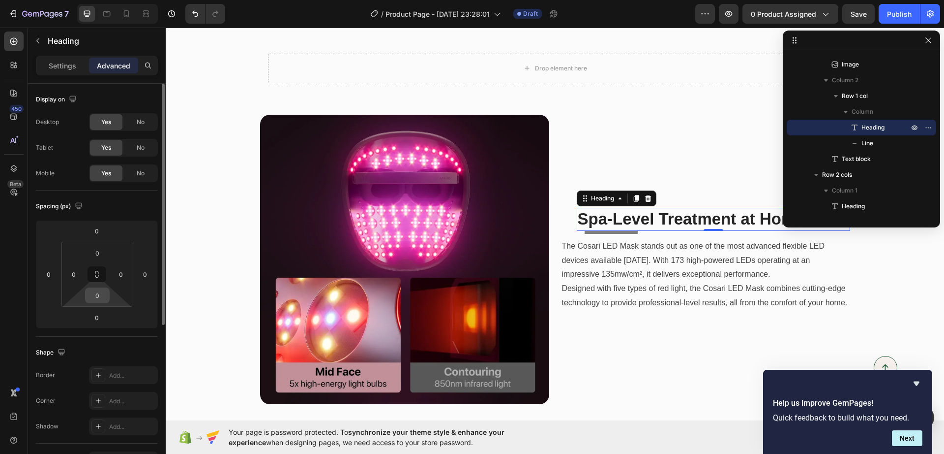
click at [108, 295] on div "0" at bounding box center [97, 295] width 25 height 16
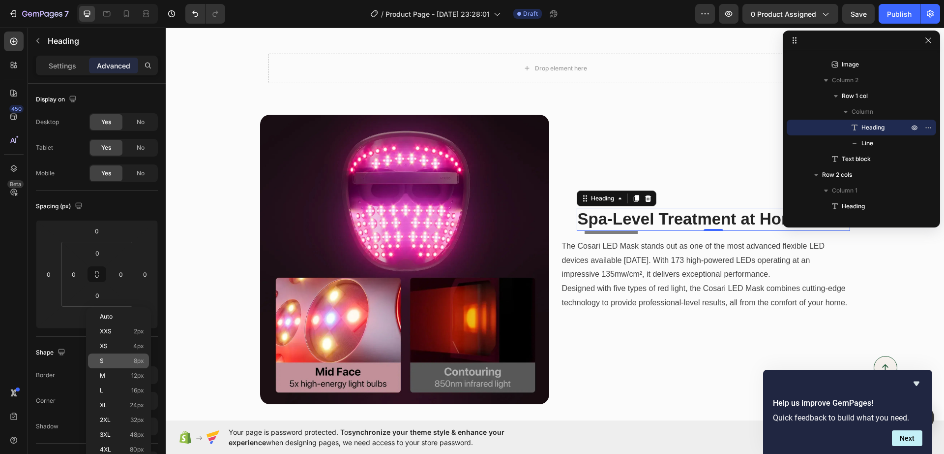
click at [115, 356] on div "S 8px" at bounding box center [118, 360] width 61 height 15
type input "8"
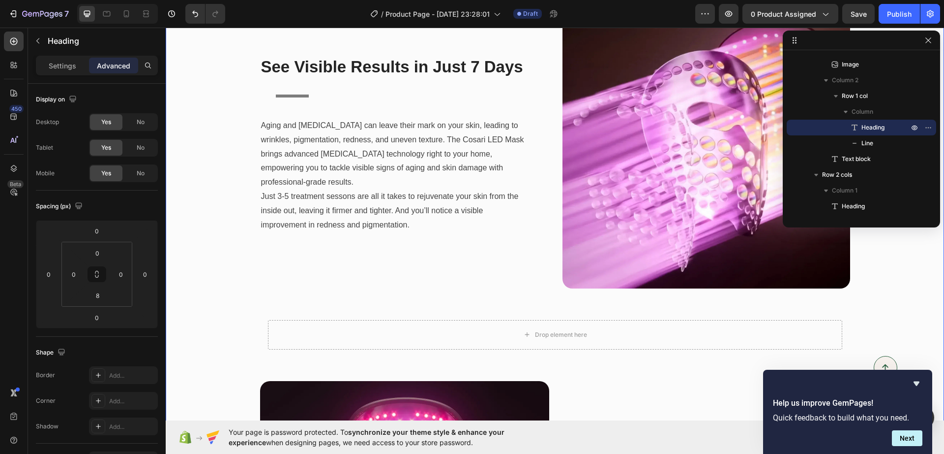
scroll to position [871, 0]
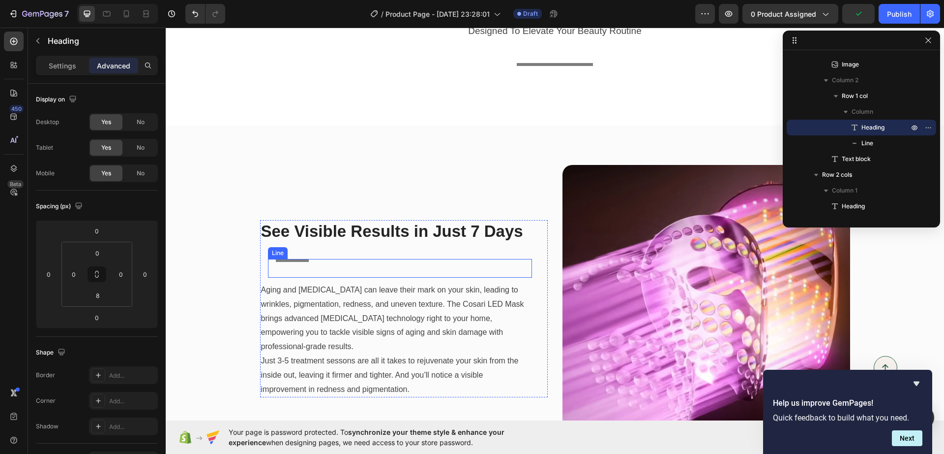
click at [283, 264] on div "Title Line" at bounding box center [400, 268] width 264 height 19
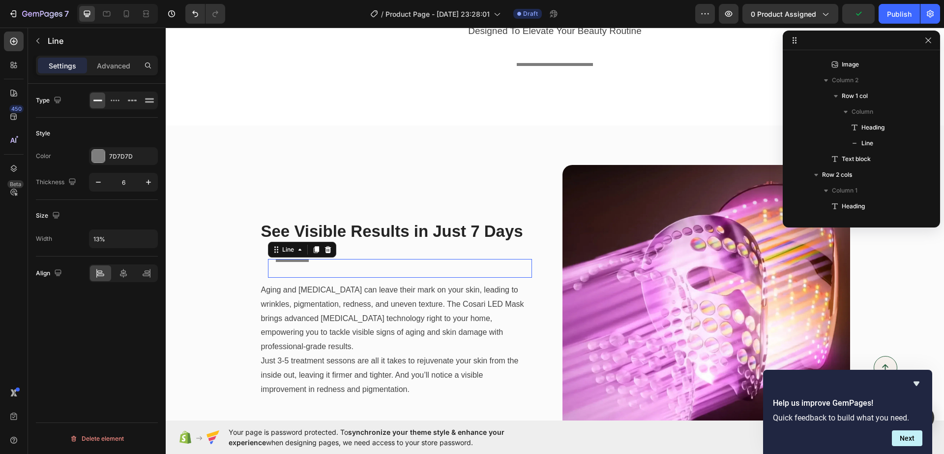
scroll to position [171, 0]
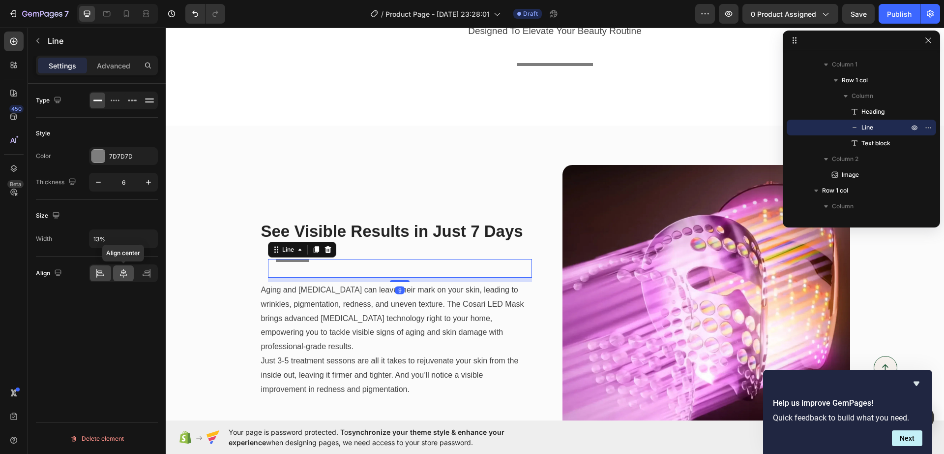
click at [123, 272] on icon at bounding box center [123, 273] width 7 height 9
click at [98, 272] on icon at bounding box center [99, 271] width 5 height 2
drag, startPoint x: 107, startPoint y: 242, endPoint x: 65, endPoint y: 249, distance: 42.5
click at [65, 249] on div "Size Width 13%" at bounding box center [97, 228] width 122 height 57
type input "20%"
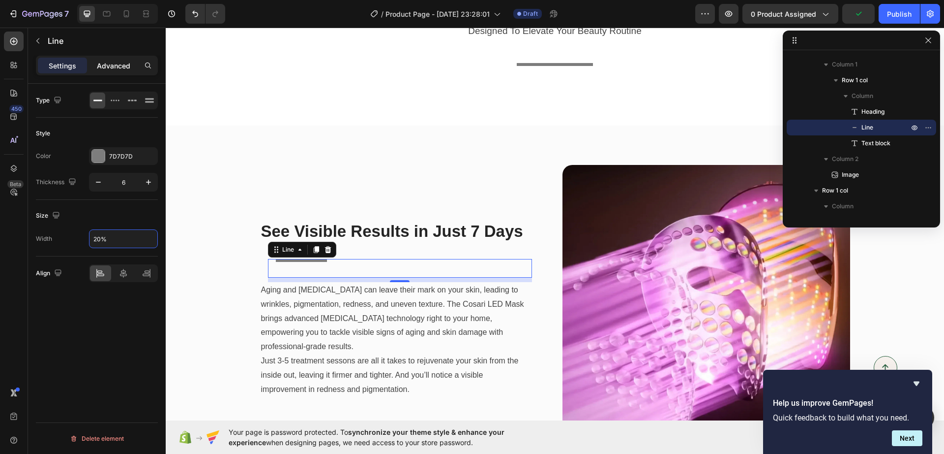
click at [114, 68] on p "Advanced" at bounding box center [113, 66] width 33 height 10
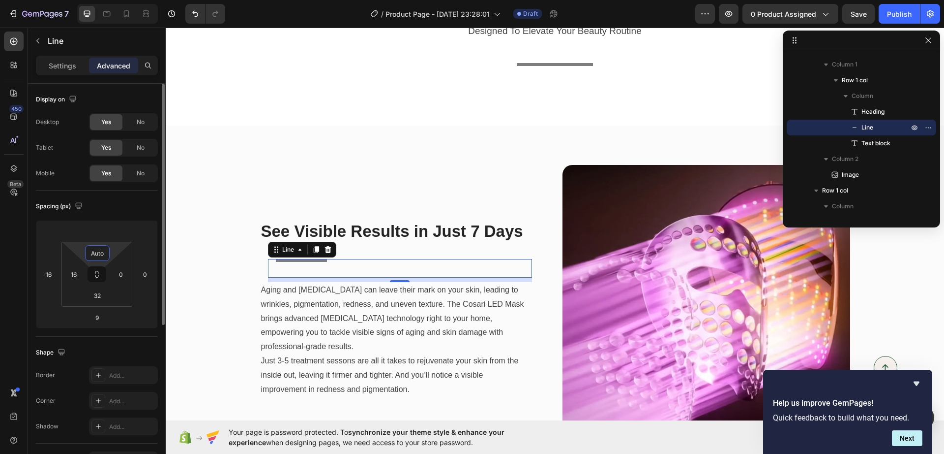
click at [99, 248] on input "Auto" at bounding box center [98, 252] width 20 height 15
click at [68, 0] on html "7 Version history / Product Page - [DATE] 23:28:01 Draft Preview 0 product assi…" at bounding box center [472, 0] width 944 height 0
click at [95, 0] on html "7 Version history / Product Page - [DATE] 23:28:01 Draft Preview 0 product assi…" at bounding box center [472, 0] width 944 height 0
type input "2"
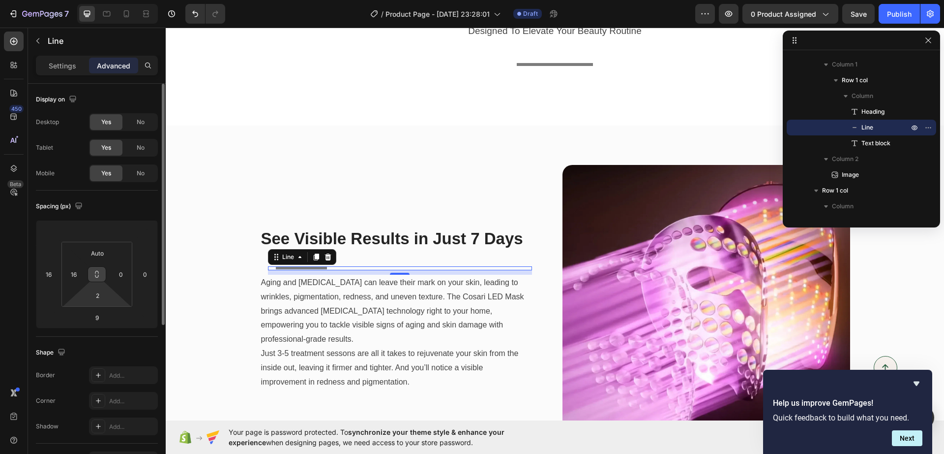
click at [99, 277] on icon at bounding box center [97, 274] width 8 height 8
click at [98, 252] on input "Auto" at bounding box center [98, 252] width 20 height 15
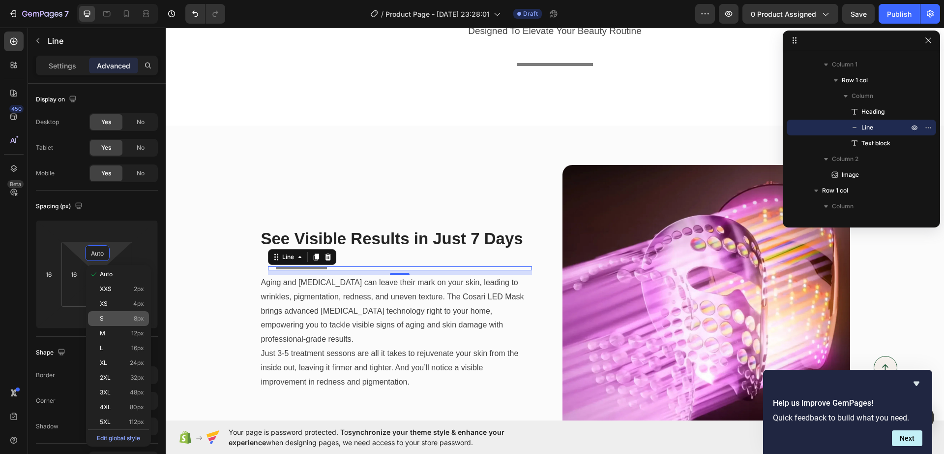
click at [109, 319] on p "S 8px" at bounding box center [122, 318] width 44 height 7
type input "8"
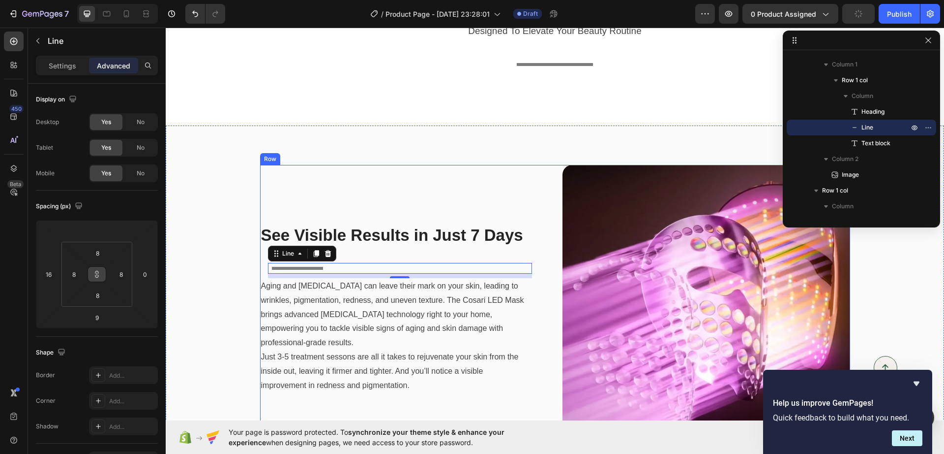
click at [405, 183] on div "See Visible Results in Just 7 Days Heading Title Line 9 Aging and sun exposure …" at bounding box center [404, 309] width 288 height 288
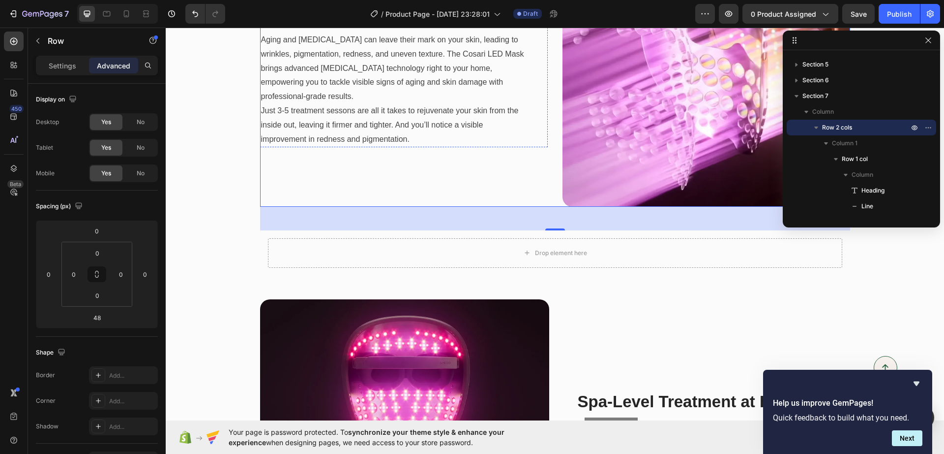
scroll to position [810, 0]
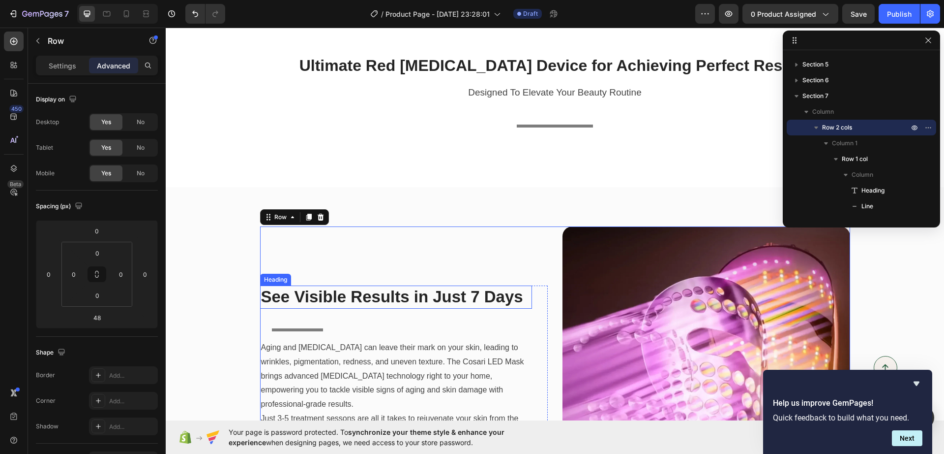
click at [321, 296] on strong "See Visible Results in Just 7 Days" at bounding box center [392, 296] width 262 height 18
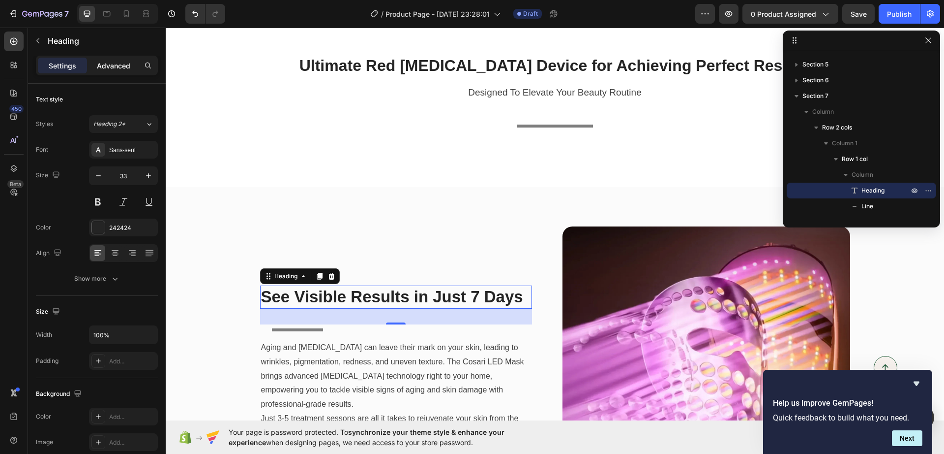
click at [118, 67] on p "Advanced" at bounding box center [113, 66] width 33 height 10
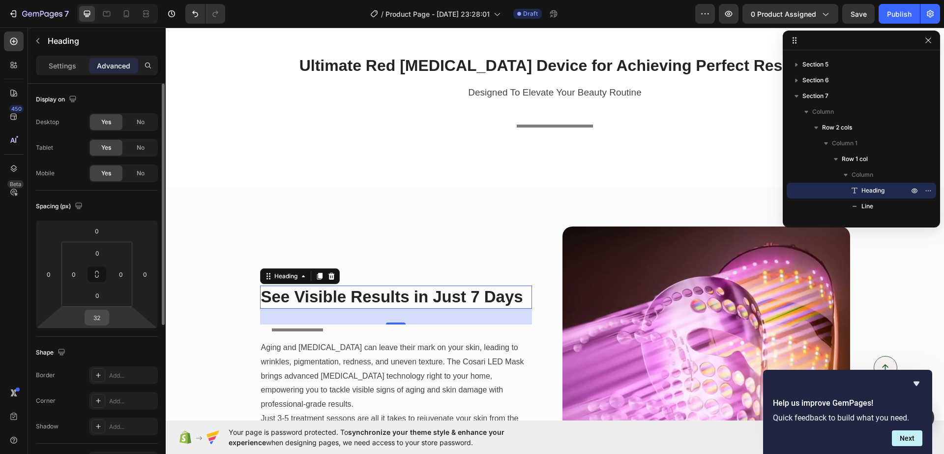
click at [103, 311] on input "32" at bounding box center [97, 317] width 20 height 15
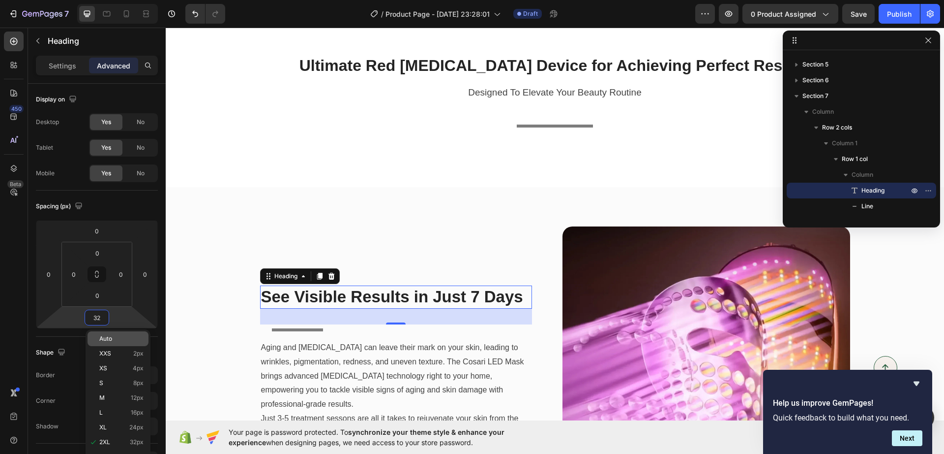
click at [119, 342] on div "Auto" at bounding box center [118, 338] width 61 height 15
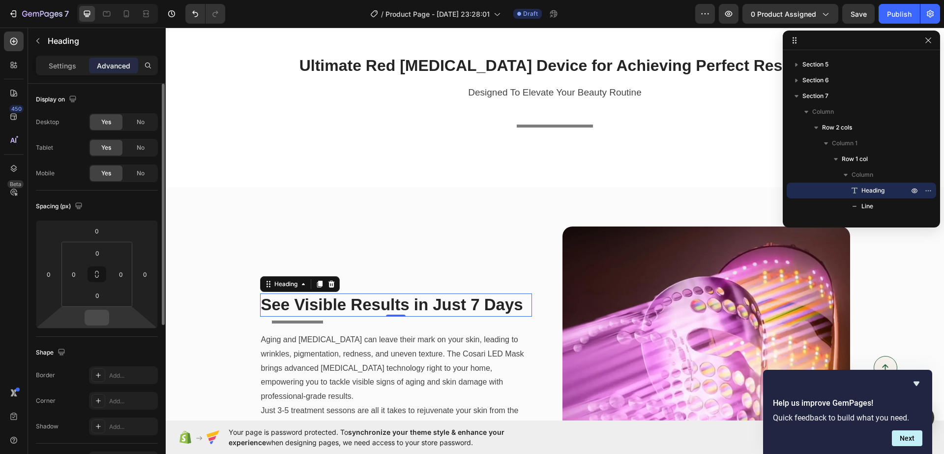
click at [97, 314] on input "number" at bounding box center [97, 317] width 20 height 15
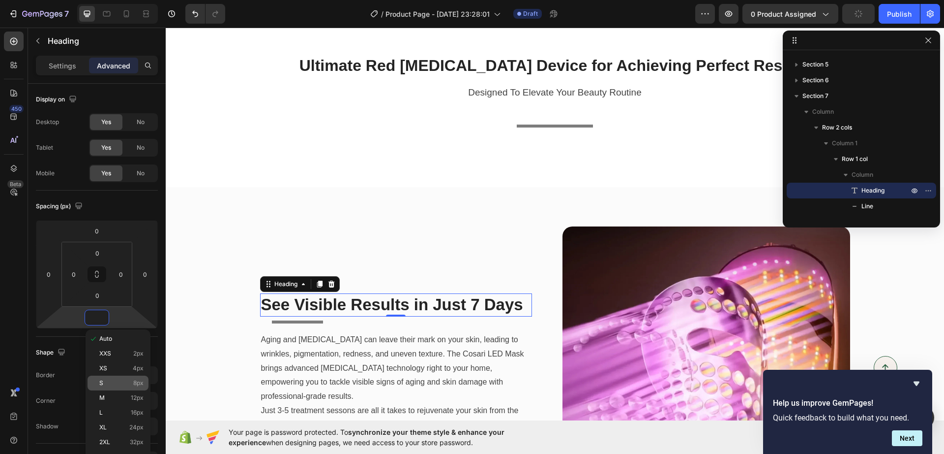
click at [133, 384] on span "8px" at bounding box center [138, 382] width 10 height 7
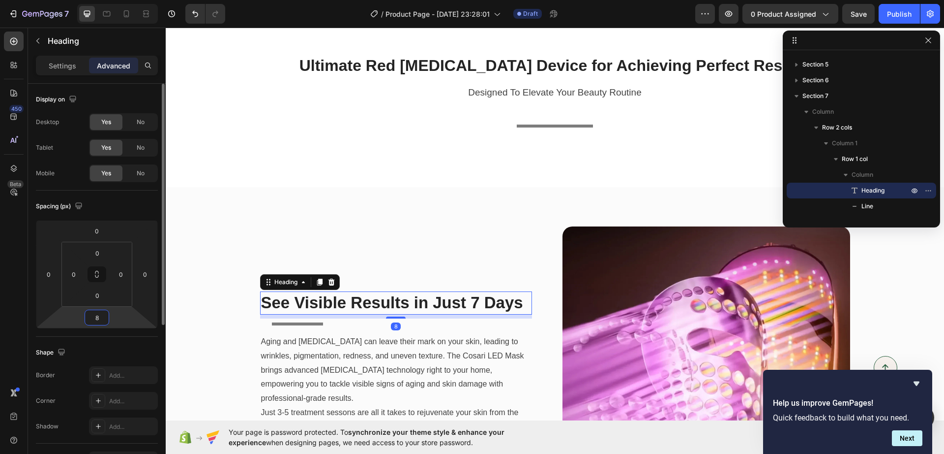
click at [97, 321] on input "8" at bounding box center [97, 317] width 20 height 15
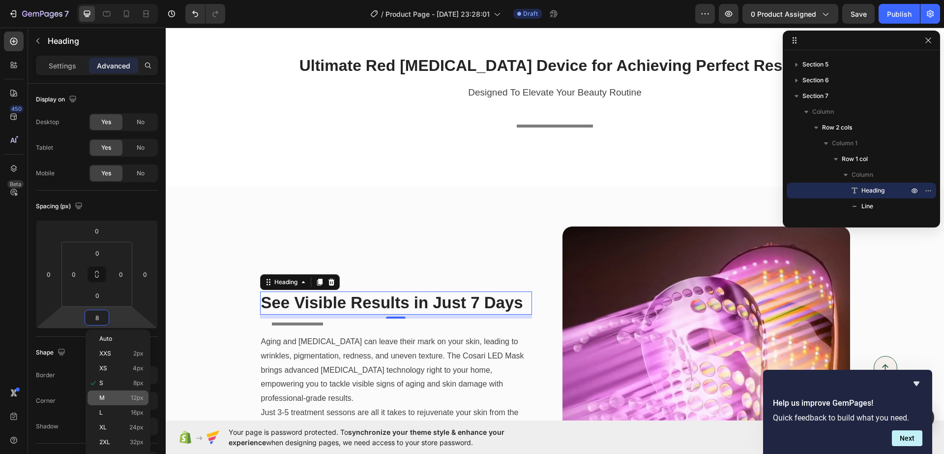
click at [110, 397] on p "M 12px" at bounding box center [121, 397] width 44 height 7
type input "12"
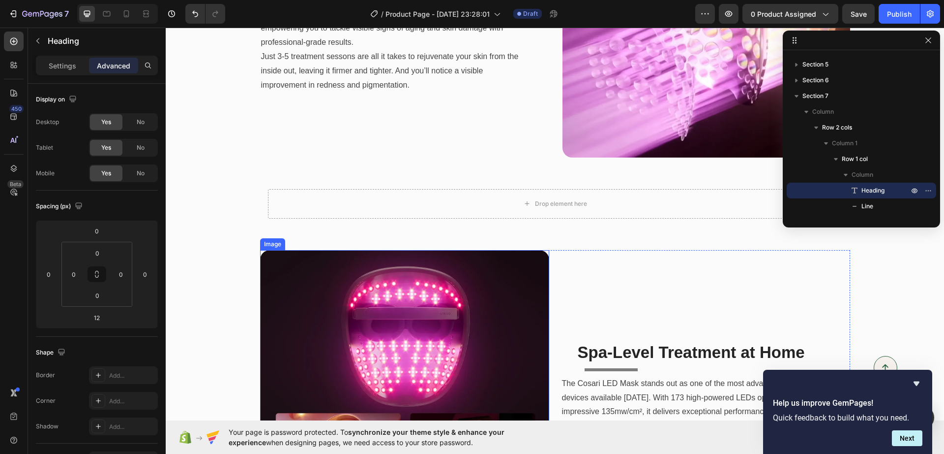
scroll to position [1179, 0]
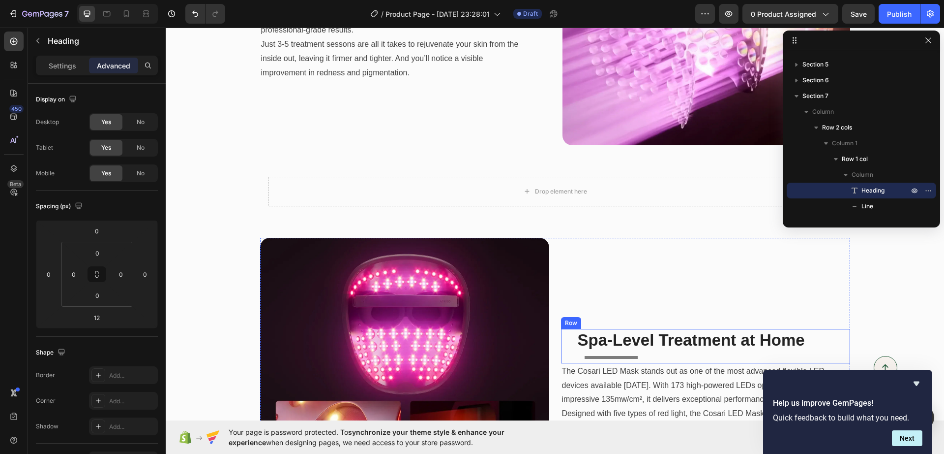
click at [611, 358] on div at bounding box center [611, 357] width 53 height 3
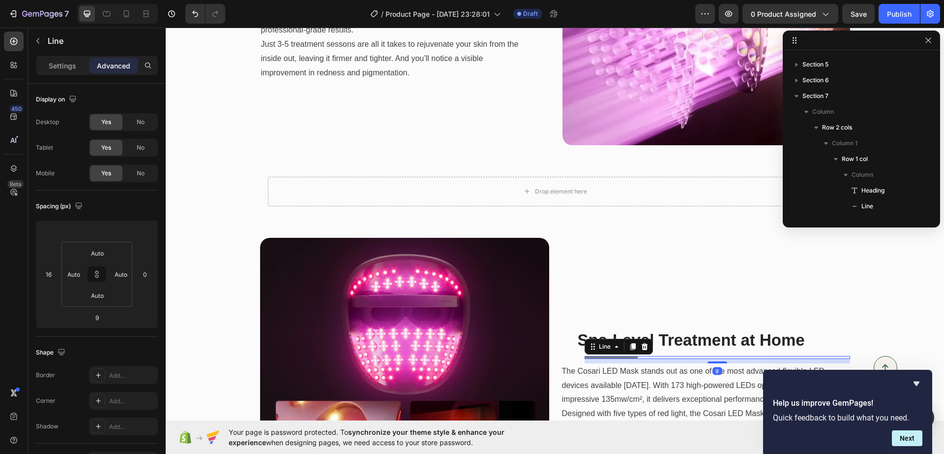
scroll to position [387, 0]
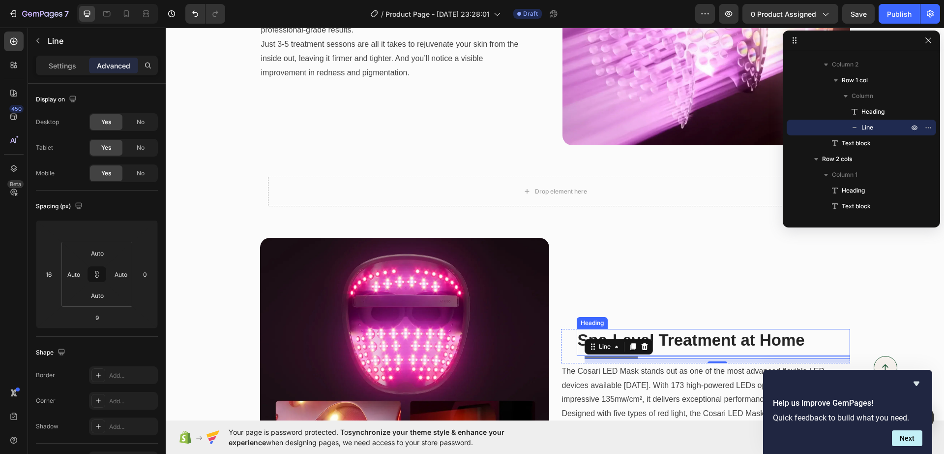
click at [662, 338] on strong "Spa-Level Treatment at Home" at bounding box center [691, 340] width 227 height 18
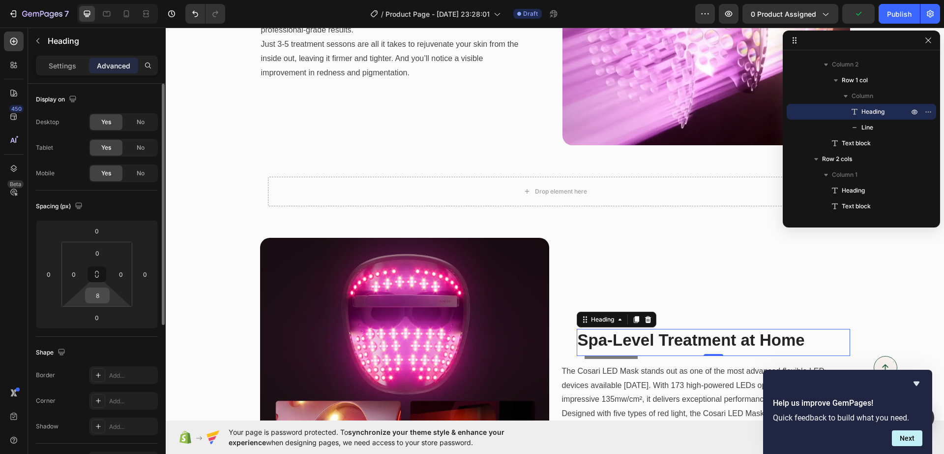
click at [91, 300] on input "8" at bounding box center [98, 295] width 20 height 15
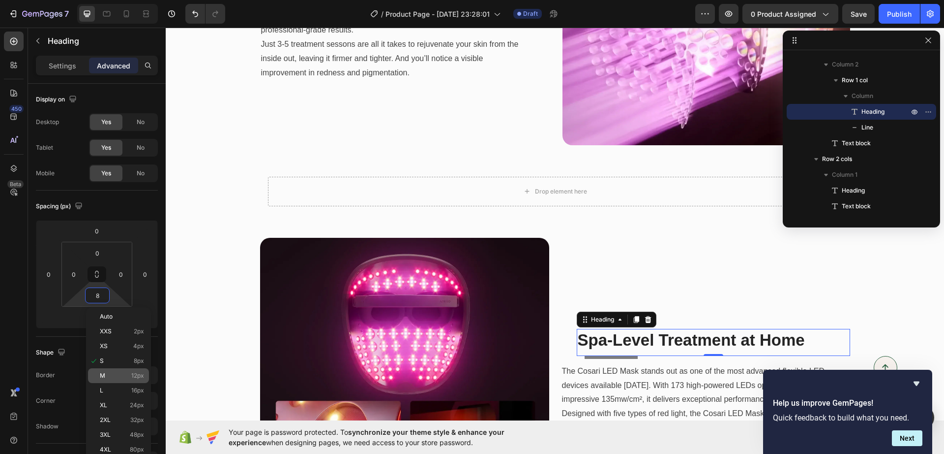
click at [107, 374] on p "M 12px" at bounding box center [122, 375] width 44 height 7
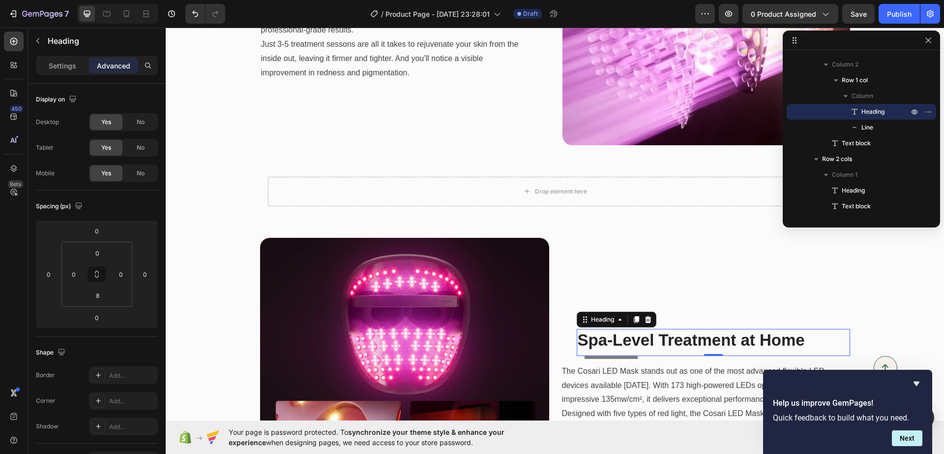
type input "12"
click at [95, 297] on input "12" at bounding box center [98, 295] width 20 height 15
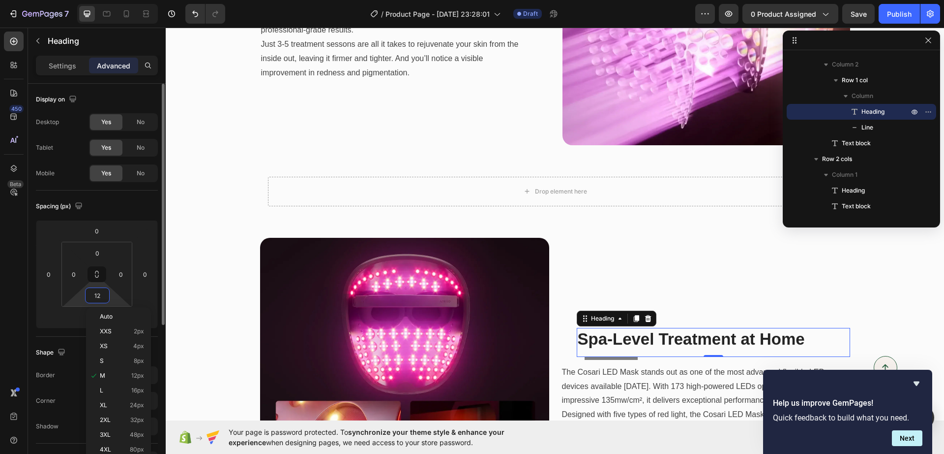
click at [95, 297] on input "12" at bounding box center [98, 295] width 20 height 15
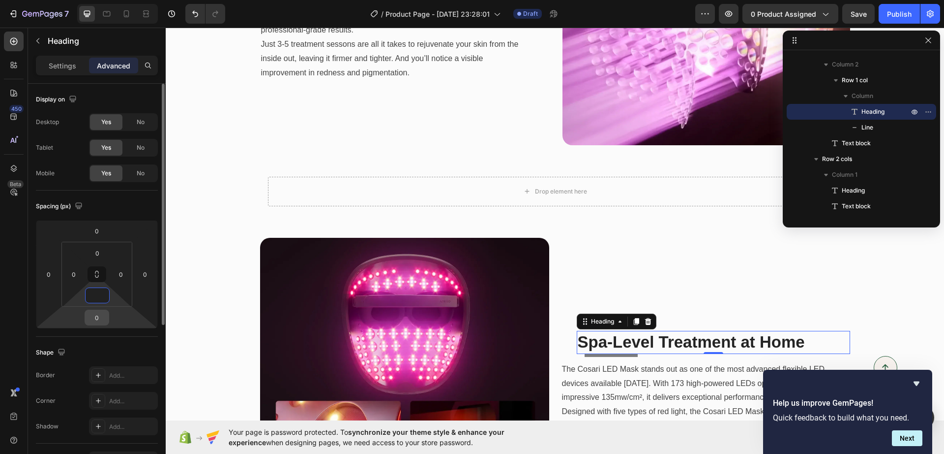
type input "0"
click at [101, 321] on input "0" at bounding box center [97, 317] width 20 height 15
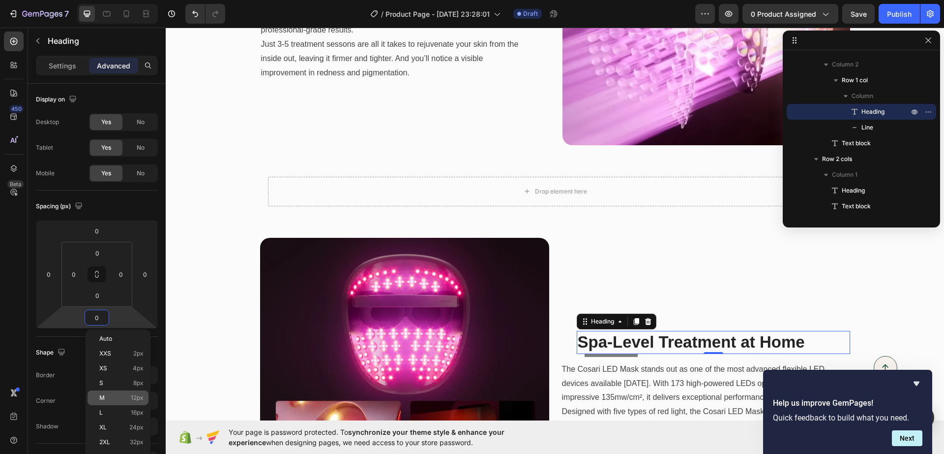
click at [119, 403] on div "M 12px" at bounding box center [118, 397] width 61 height 15
type input "12"
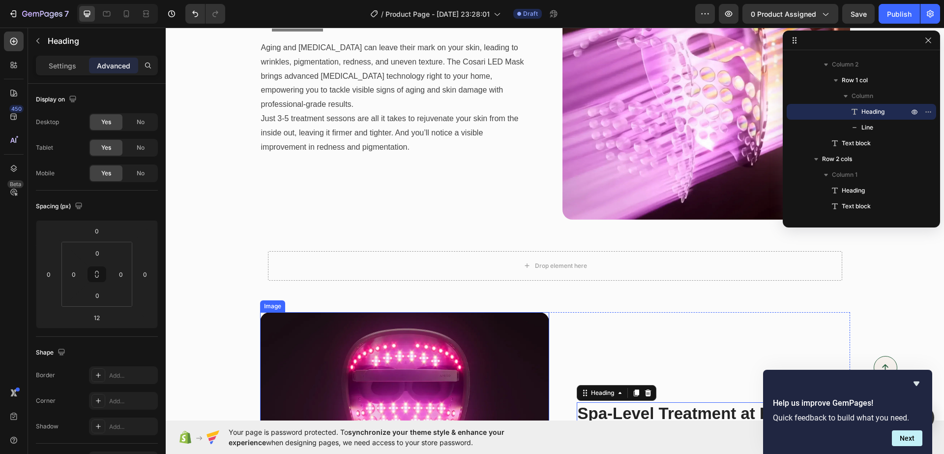
scroll to position [994, 0]
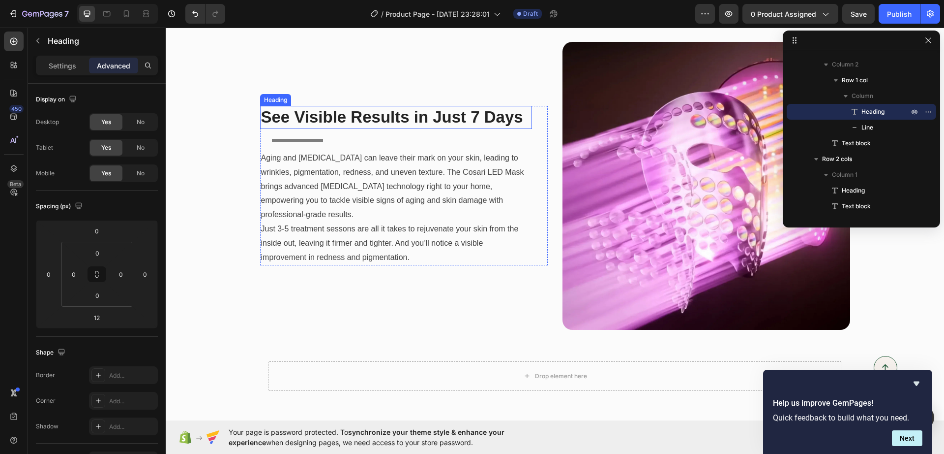
click at [308, 125] on strong "See Visible Results in Just 7 Days" at bounding box center [392, 117] width 262 height 18
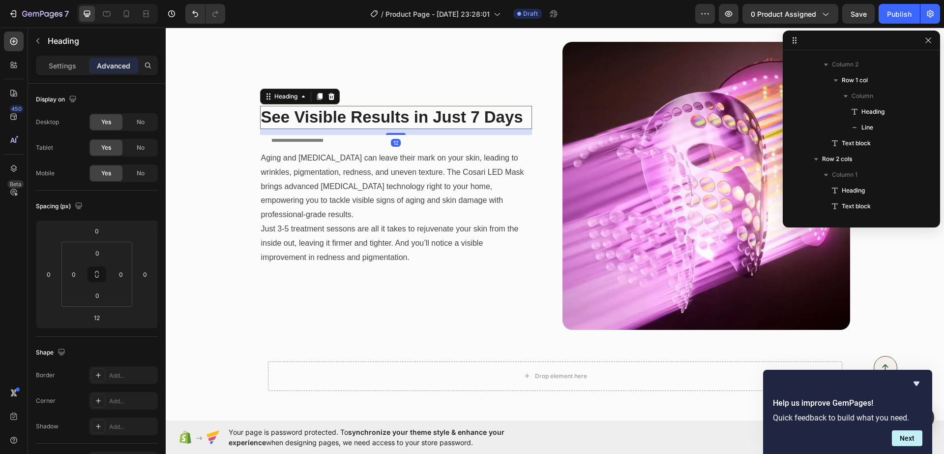
scroll to position [155, 0]
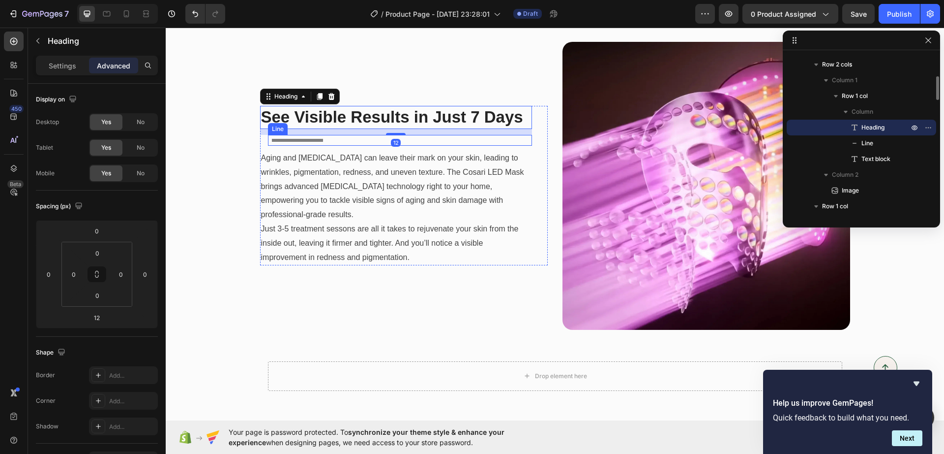
click at [309, 139] on div at bounding box center [297, 140] width 51 height 3
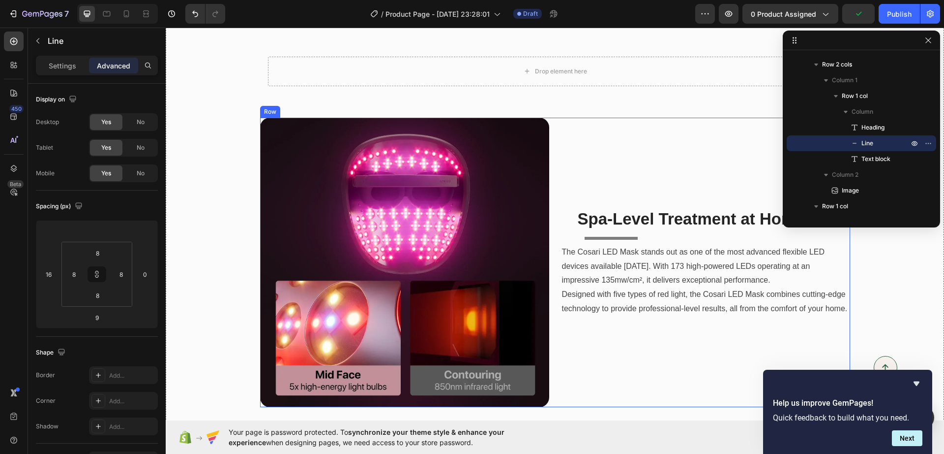
scroll to position [1302, 0]
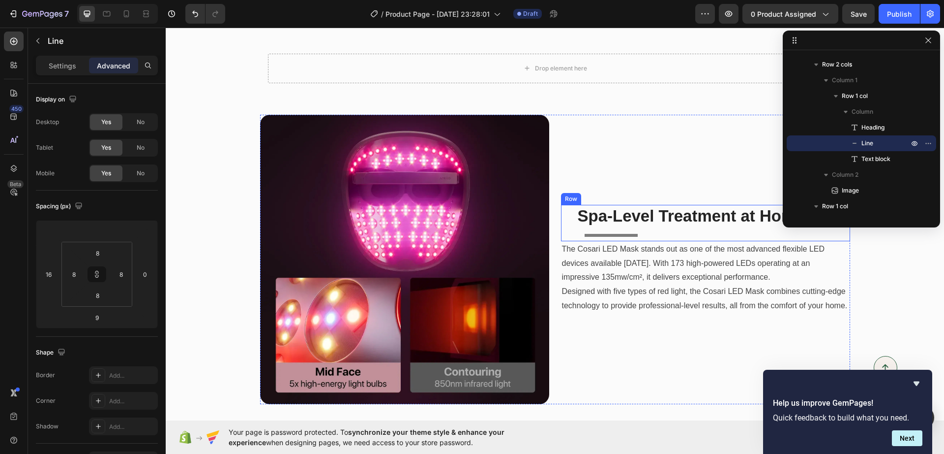
click at [568, 214] on div "Spa-Level Treatment at Home Heading Title Line Row" at bounding box center [705, 223] width 289 height 36
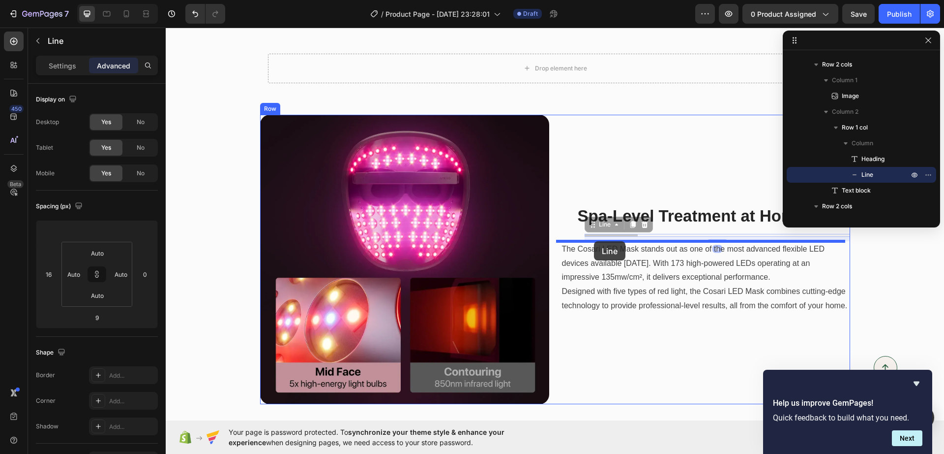
drag, startPoint x: 604, startPoint y: 234, endPoint x: 594, endPoint y: 241, distance: 12.3
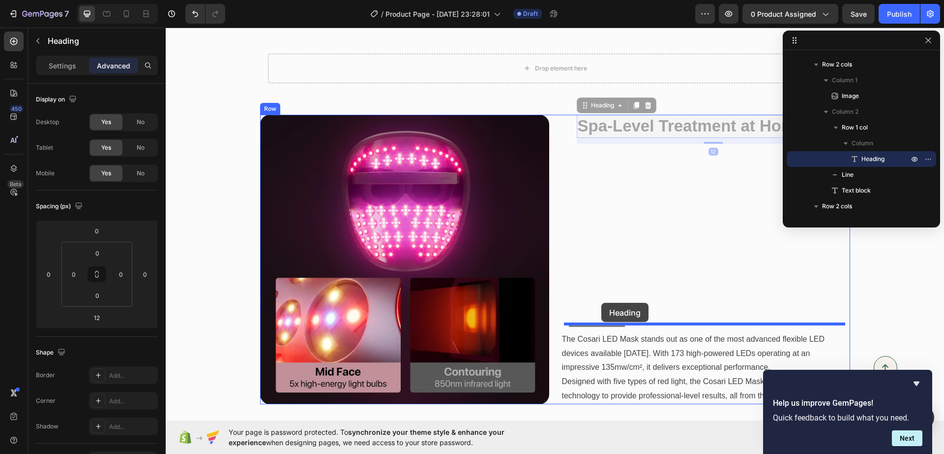
drag, startPoint x: 634, startPoint y: 129, endPoint x: 602, endPoint y: 303, distance: 176.6
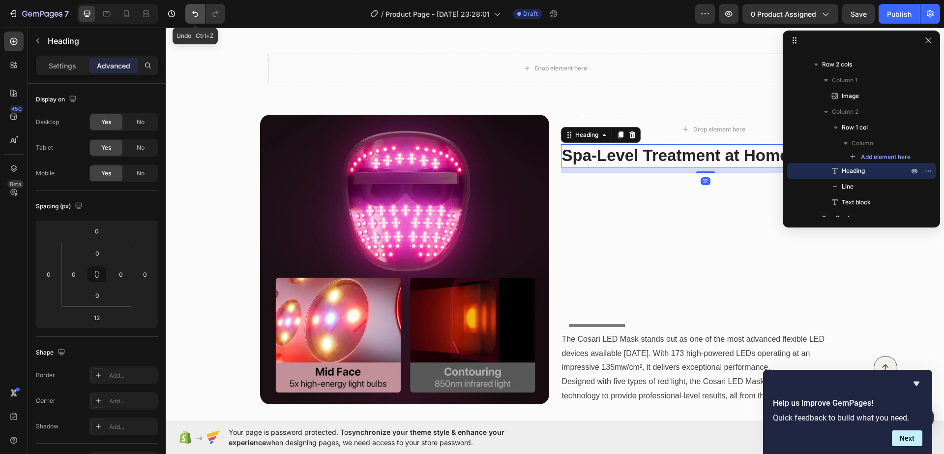
click at [195, 13] on icon "Undo/Redo" at bounding box center [195, 14] width 10 height 10
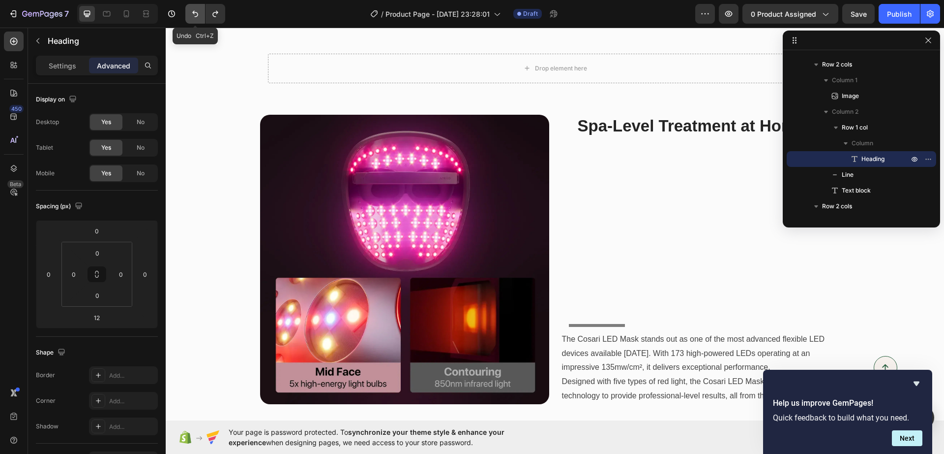
click at [195, 13] on icon "Undo/Redo" at bounding box center [195, 14] width 10 height 10
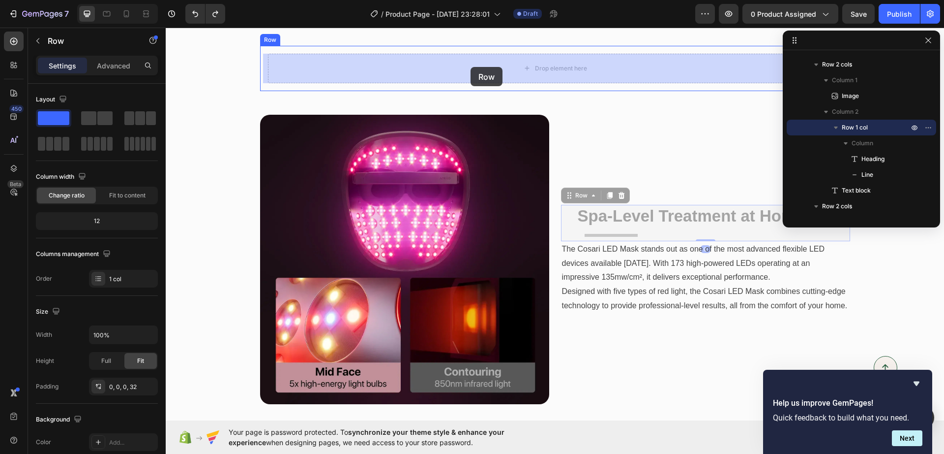
drag, startPoint x: 678, startPoint y: 228, endPoint x: 471, endPoint y: 67, distance: 262.6
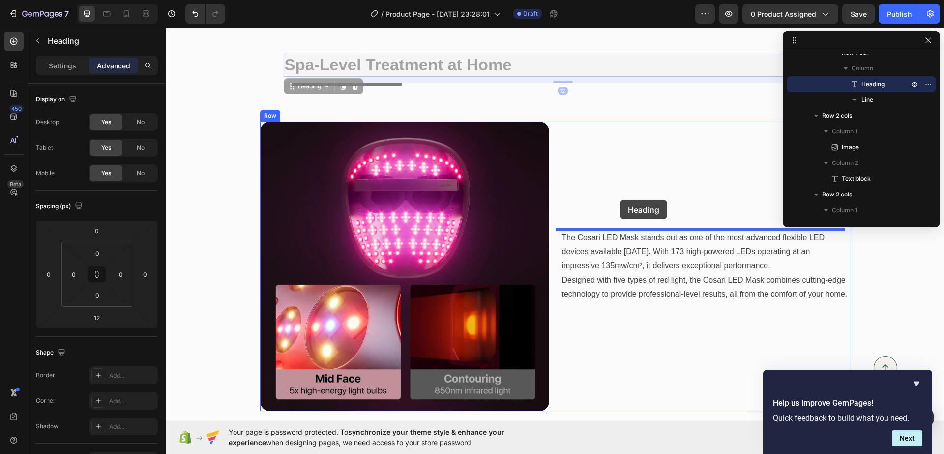
drag, startPoint x: 385, startPoint y: 63, endPoint x: 620, endPoint y: 200, distance: 272.4
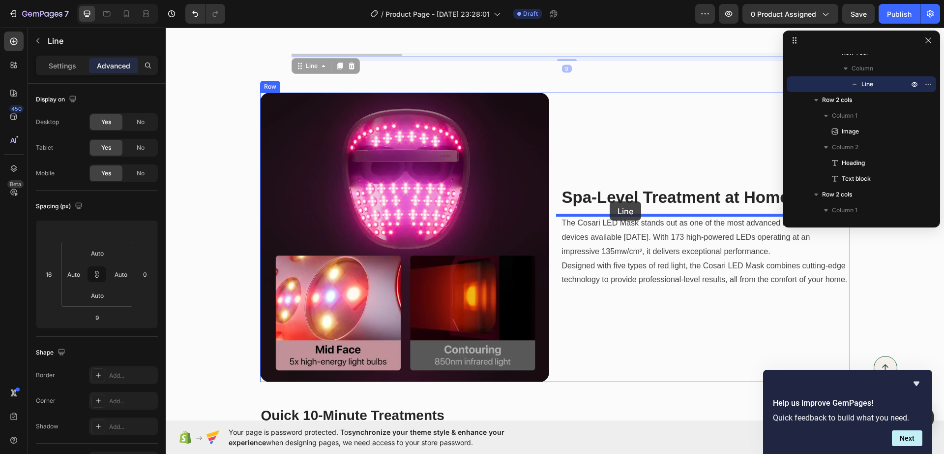
drag, startPoint x: 359, startPoint y: 54, endPoint x: 611, endPoint y: 199, distance: 291.3
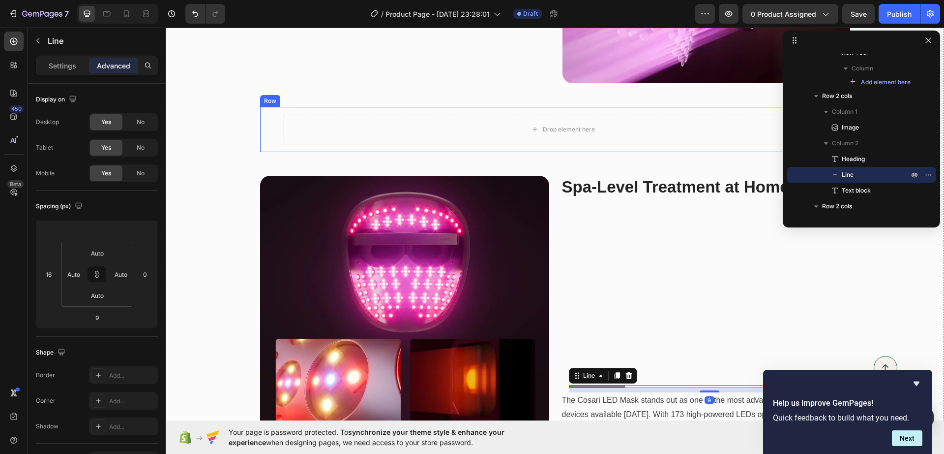
scroll to position [1240, 0]
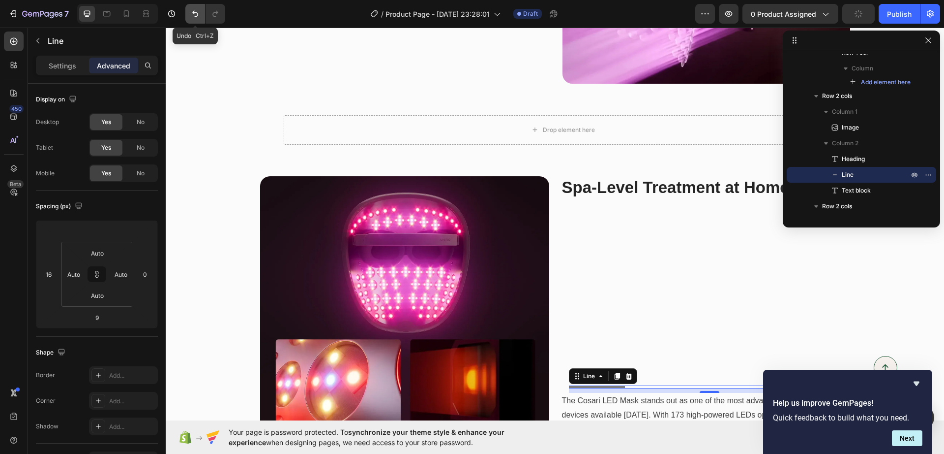
click at [198, 13] on icon "Undo/Redo" at bounding box center [195, 14] width 10 height 10
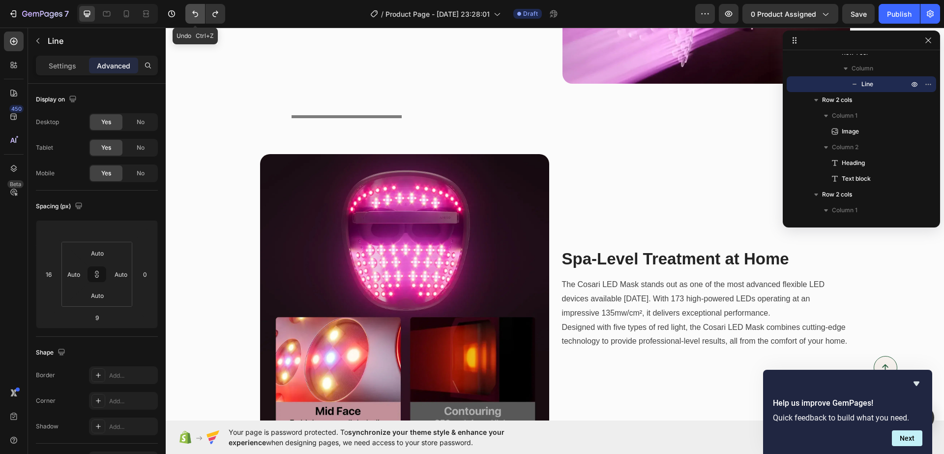
click at [197, 13] on icon "Undo/Redo" at bounding box center [195, 14] width 6 height 6
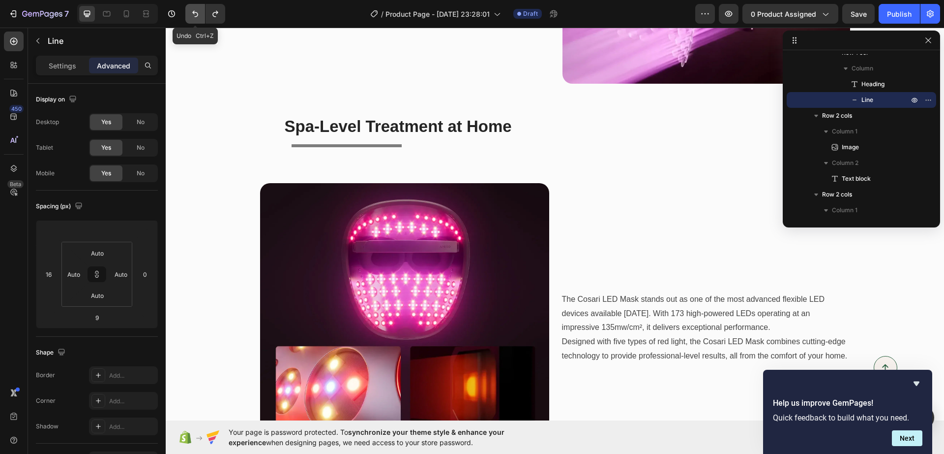
click at [197, 13] on icon "Undo/Redo" at bounding box center [195, 14] width 6 height 6
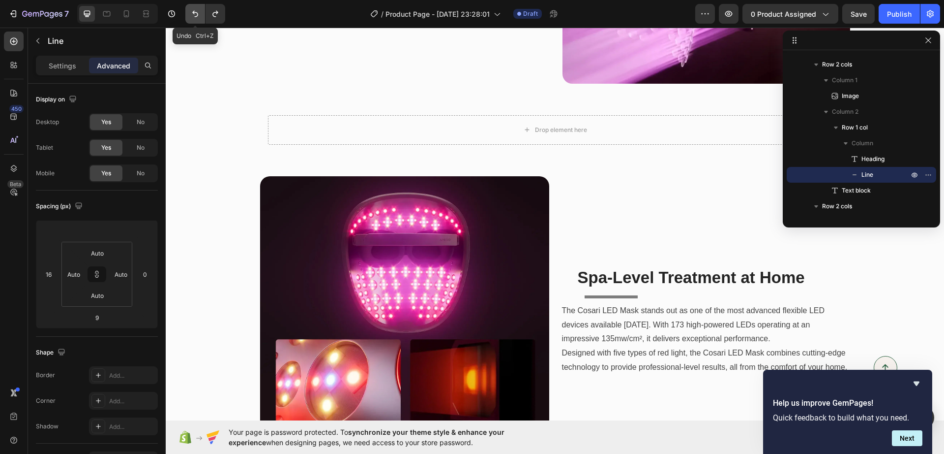
click at [197, 13] on icon "Undo/Redo" at bounding box center [195, 14] width 6 height 6
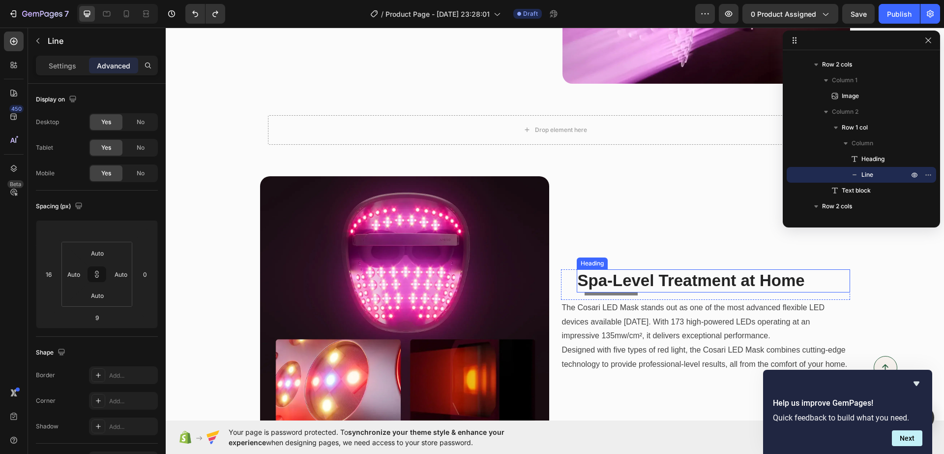
click at [581, 281] on strong "Spa-Level Treatment at Home" at bounding box center [691, 280] width 227 height 18
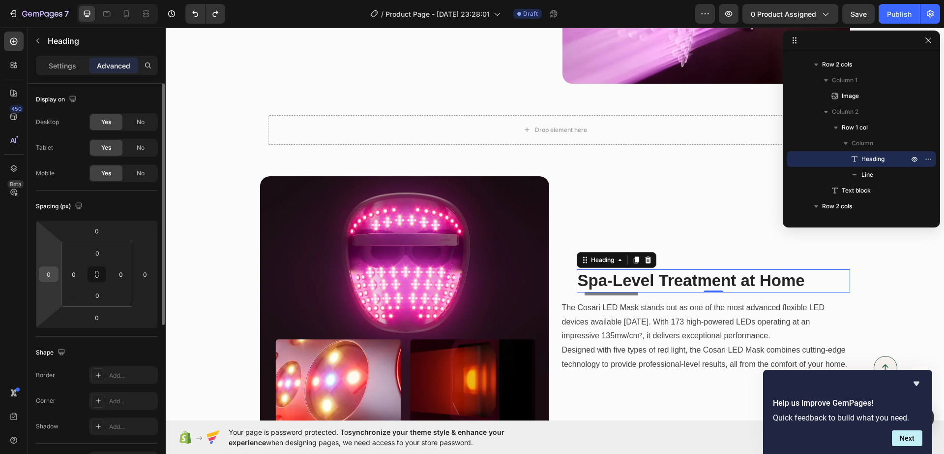
click at [46, 279] on input "0" at bounding box center [48, 274] width 15 height 15
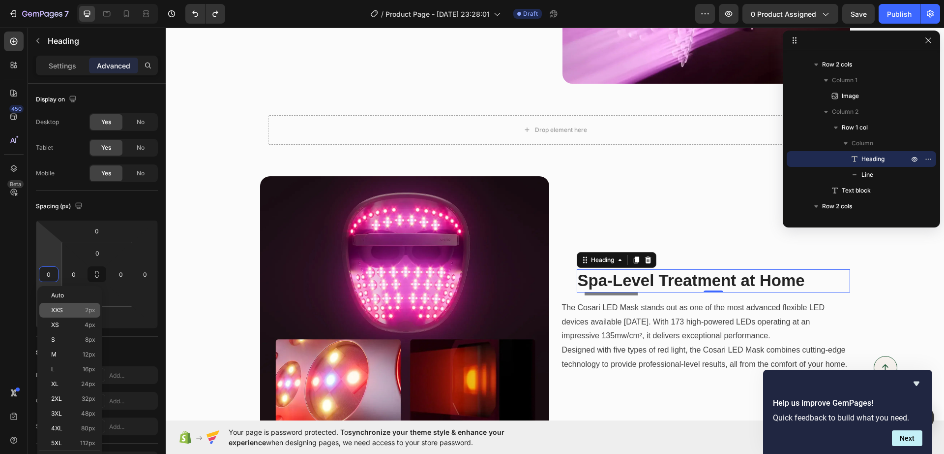
click at [66, 310] on p "XXS 2px" at bounding box center [73, 309] width 44 height 7
type input "2"
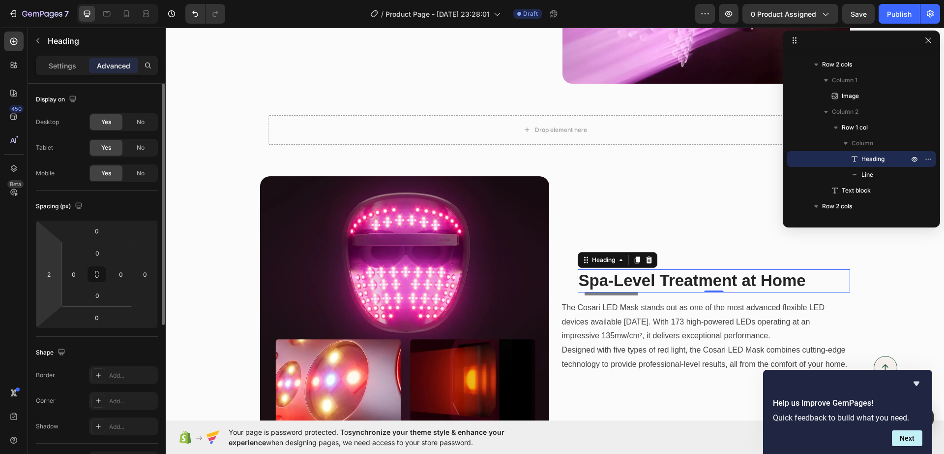
click at [49, 0] on html "7 Version history / Product Page - [DATE] 23:28:01 Draft Preview 0 product assi…" at bounding box center [472, 0] width 944 height 0
click at [562, 281] on div "Spa-Level Treatment at Home Heading 0 Title Line Row" at bounding box center [705, 284] width 289 height 30
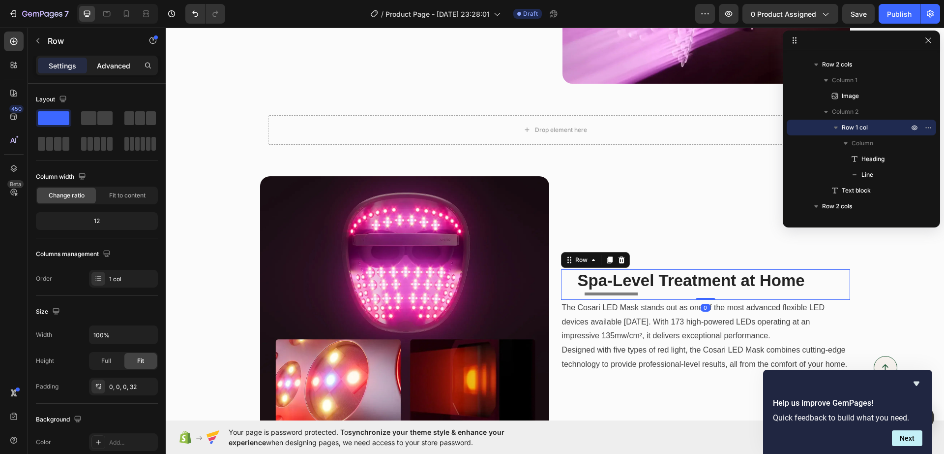
click at [129, 68] on p "Advanced" at bounding box center [113, 66] width 33 height 10
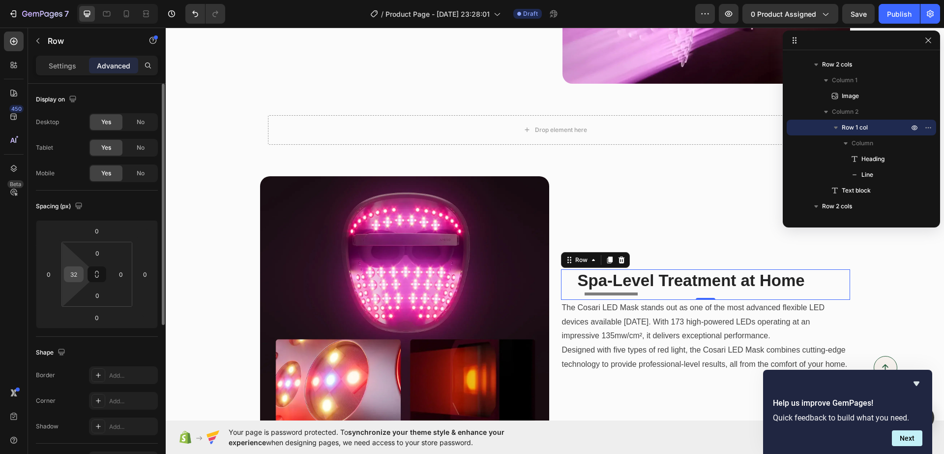
click at [82, 274] on div "32" at bounding box center [74, 274] width 20 height 16
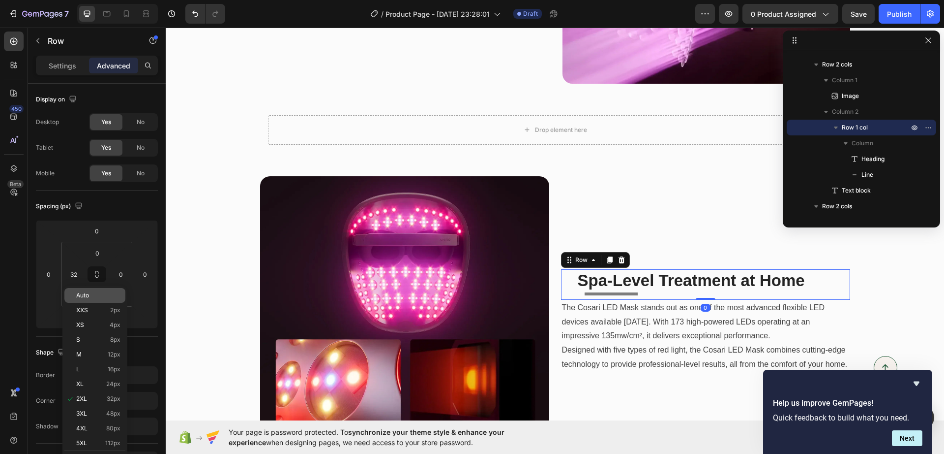
click at [93, 298] on p "Auto" at bounding box center [98, 295] width 44 height 7
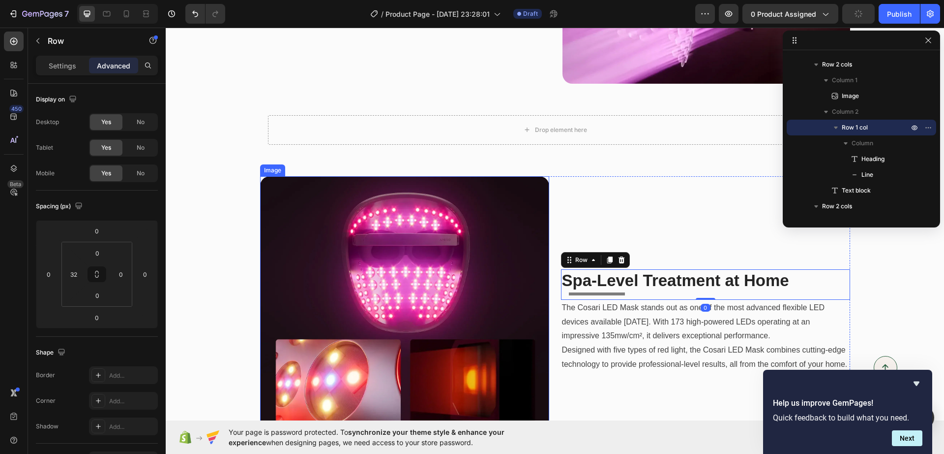
type input "Auto"
click at [658, 201] on div "Spa-Level Treatment at Home Heading Title Line Row 0 The Cosari LED Mask stands…" at bounding box center [705, 320] width 289 height 289
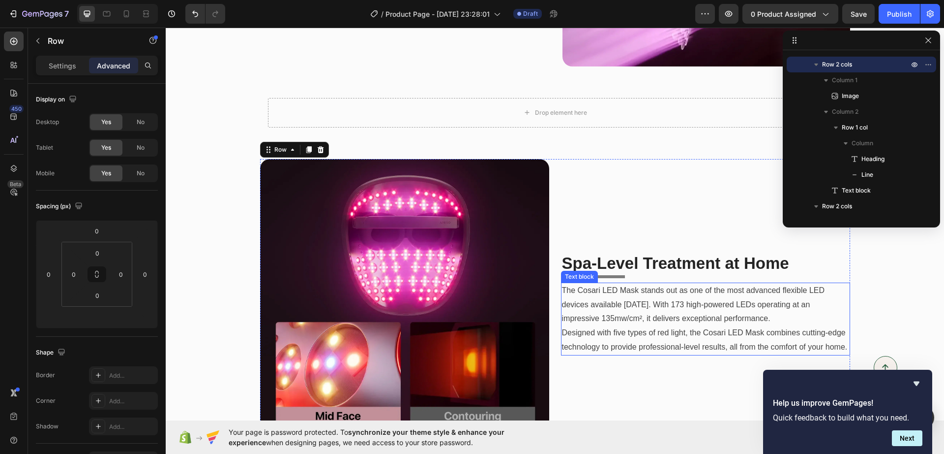
scroll to position [1302, 0]
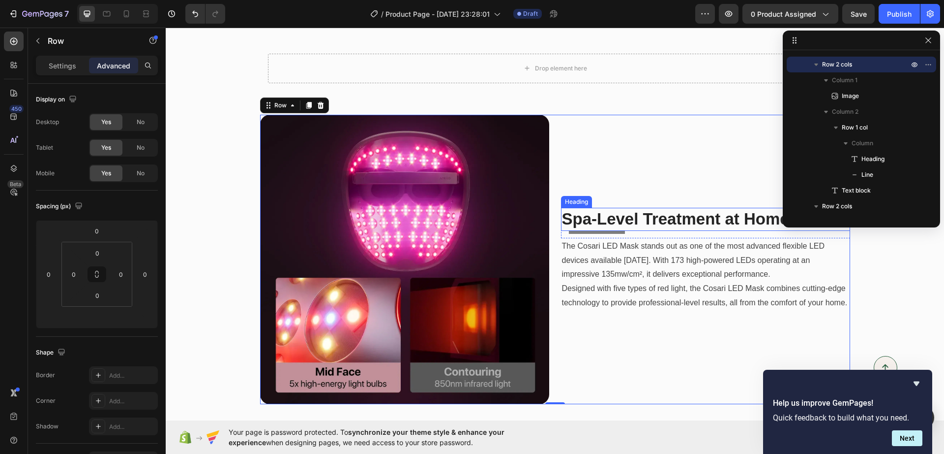
click at [605, 221] on strong "Spa-Level Treatment at Home" at bounding box center [675, 219] width 227 height 18
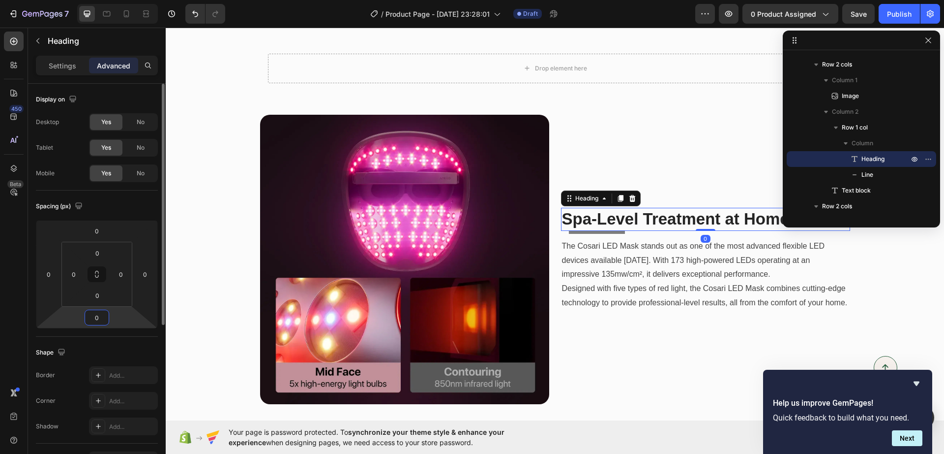
click at [102, 323] on input "0" at bounding box center [97, 317] width 20 height 15
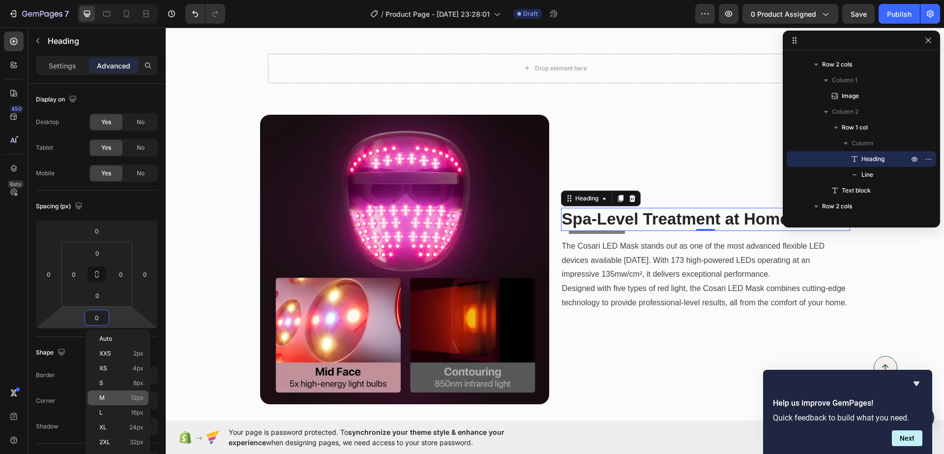
click at [122, 399] on p "M 12px" at bounding box center [121, 397] width 44 height 7
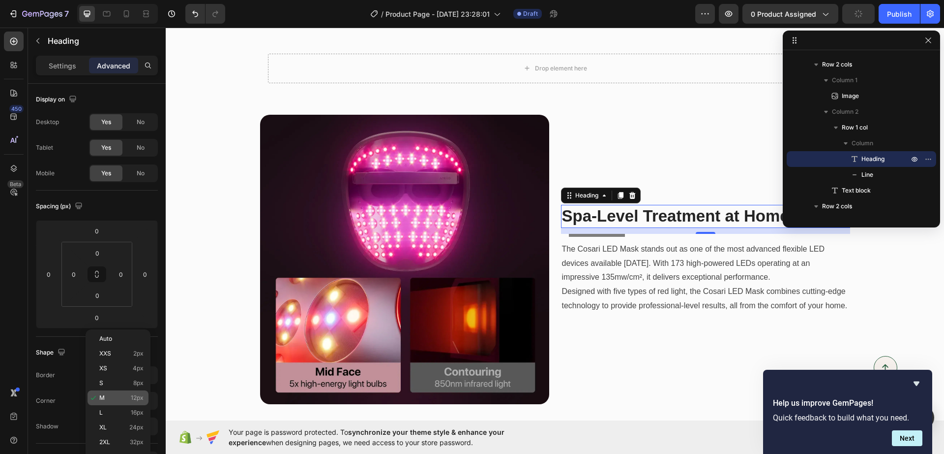
type input "12"
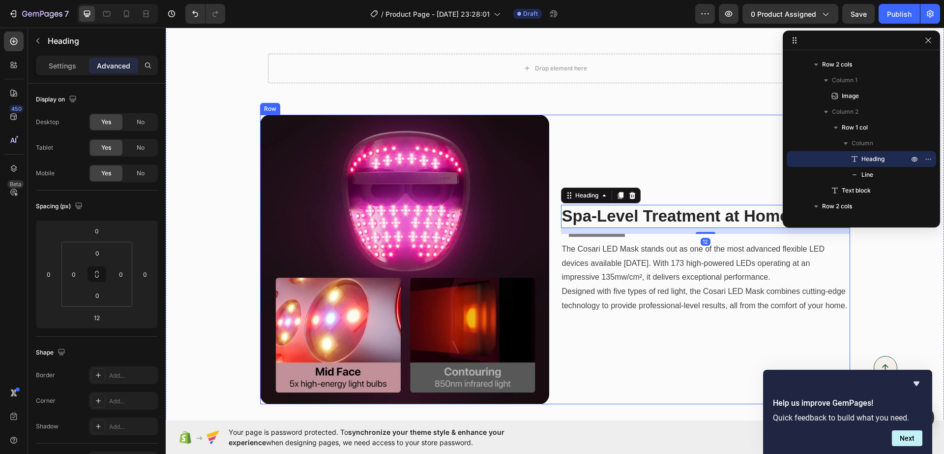
click at [634, 340] on div "Spa-Level Treatment at Home Heading 12 Title Line Row The Cosari LED Mask stand…" at bounding box center [705, 259] width 289 height 289
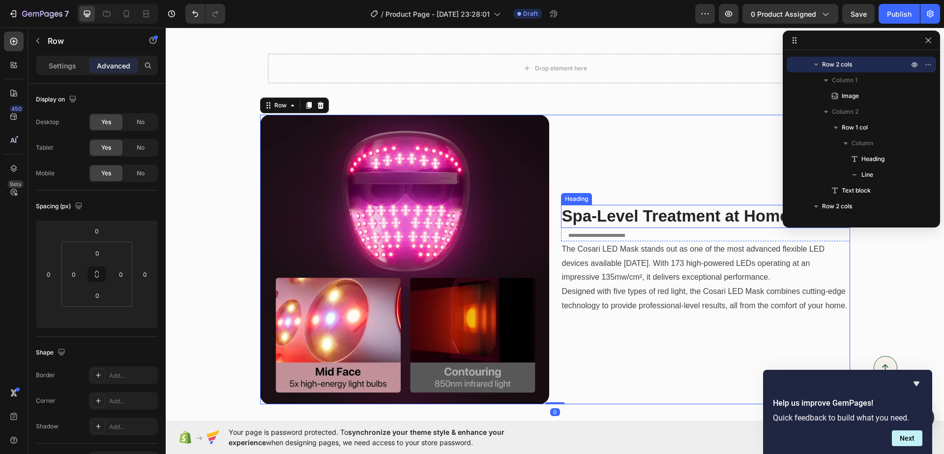
click at [582, 222] on strong "Spa-Level Treatment at Home" at bounding box center [675, 216] width 227 height 18
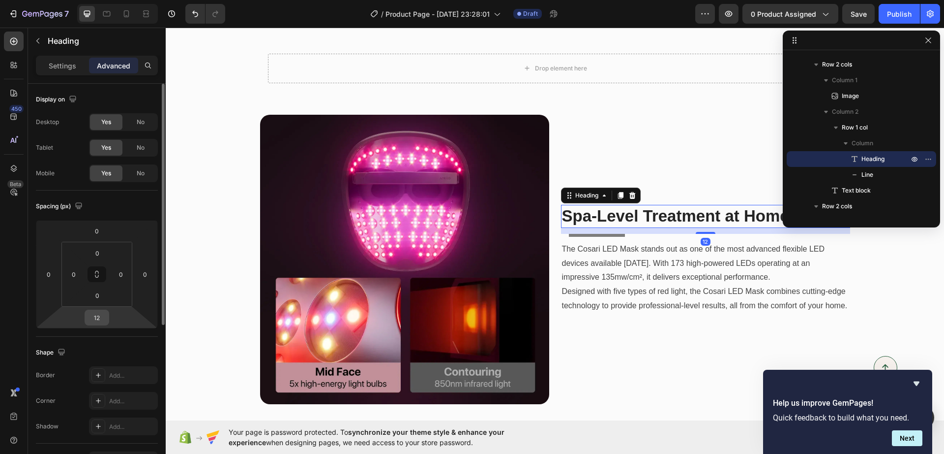
click at [93, 309] on div "12" at bounding box center [97, 317] width 25 height 16
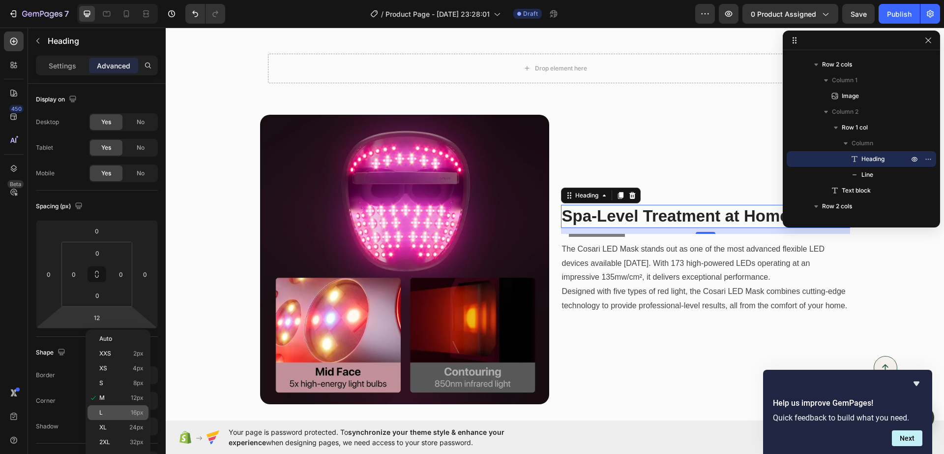
click at [109, 410] on p "L 16px" at bounding box center [121, 412] width 44 height 7
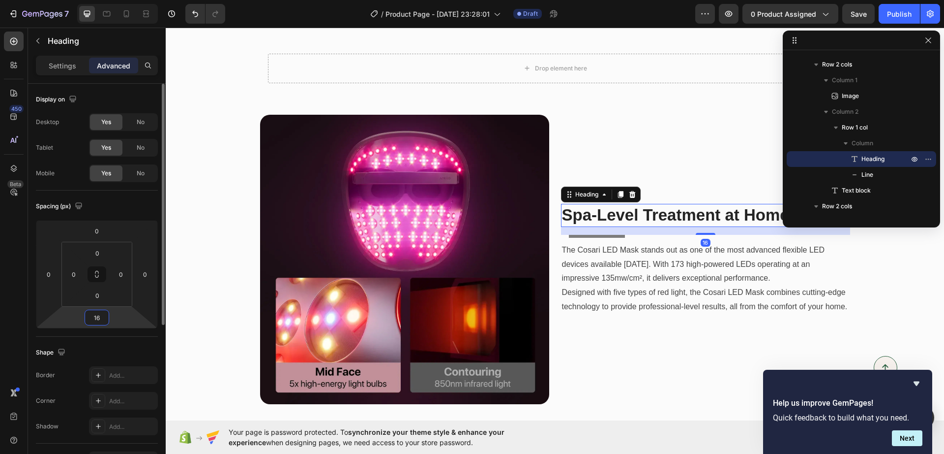
click at [93, 322] on input "16" at bounding box center [97, 317] width 20 height 15
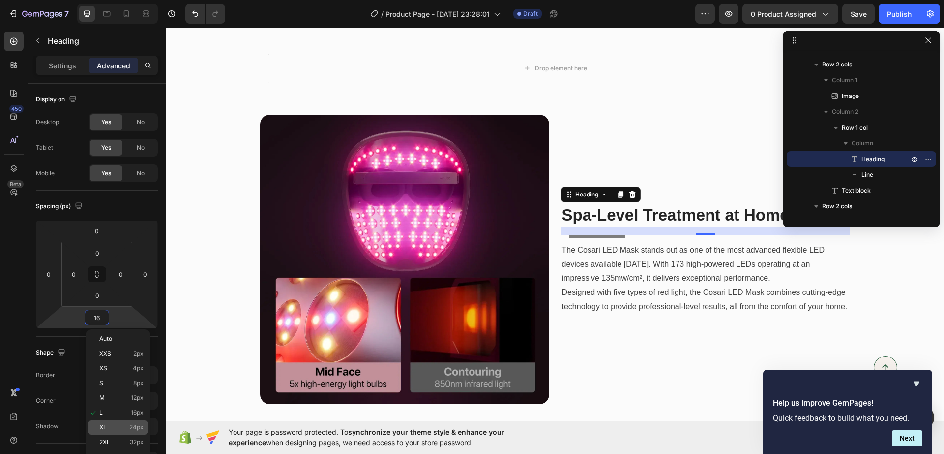
click at [106, 420] on div "XL 24px" at bounding box center [118, 427] width 61 height 15
type input "24"
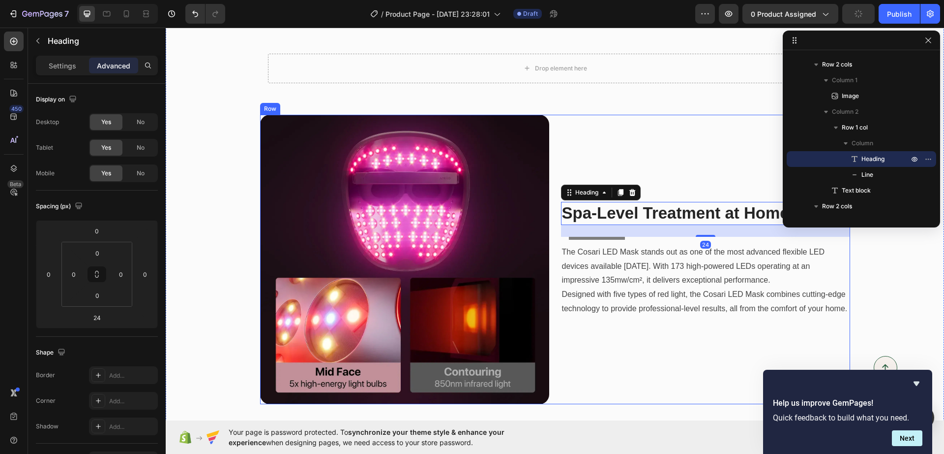
drag, startPoint x: 658, startPoint y: 335, endPoint x: 651, endPoint y: 327, distance: 10.1
click at [658, 335] on div "Spa-Level Treatment at Home Heading 24 Title Line Row The Cosari LED Mask stand…" at bounding box center [705, 259] width 289 height 289
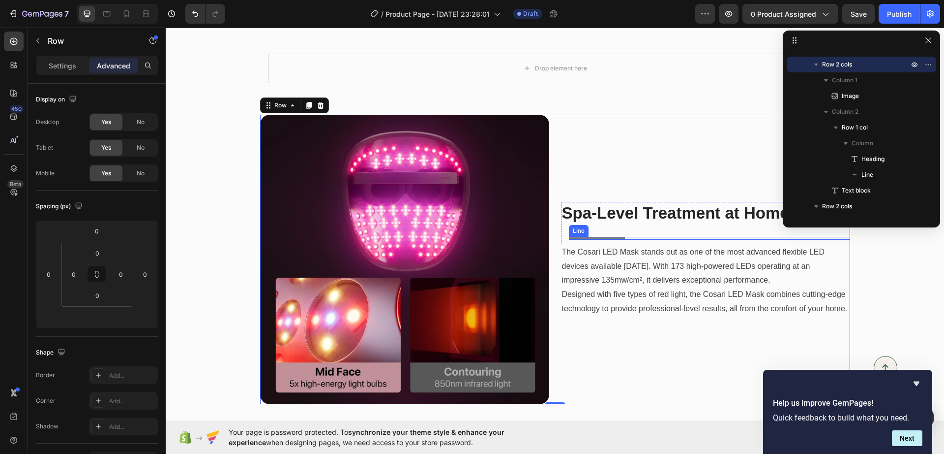
click at [616, 238] on div at bounding box center [597, 238] width 56 height 3
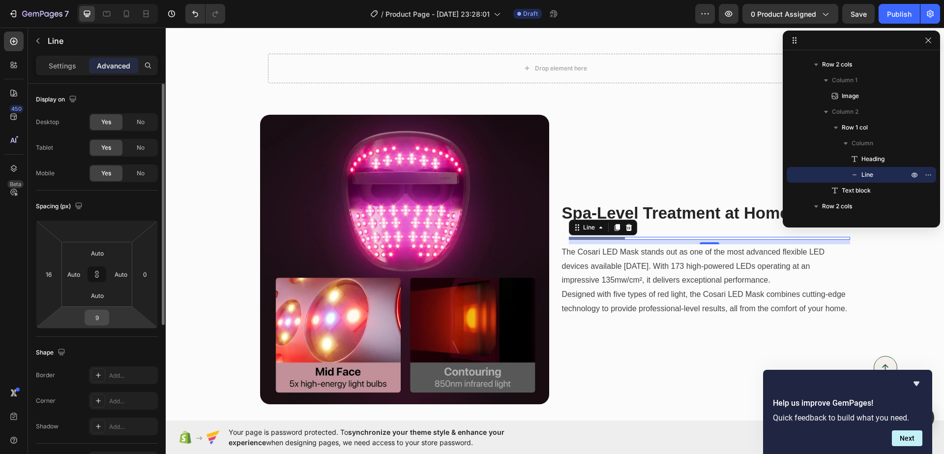
click at [98, 312] on input "9" at bounding box center [97, 317] width 20 height 15
click at [99, 275] on icon at bounding box center [97, 274] width 8 height 8
type input "9"
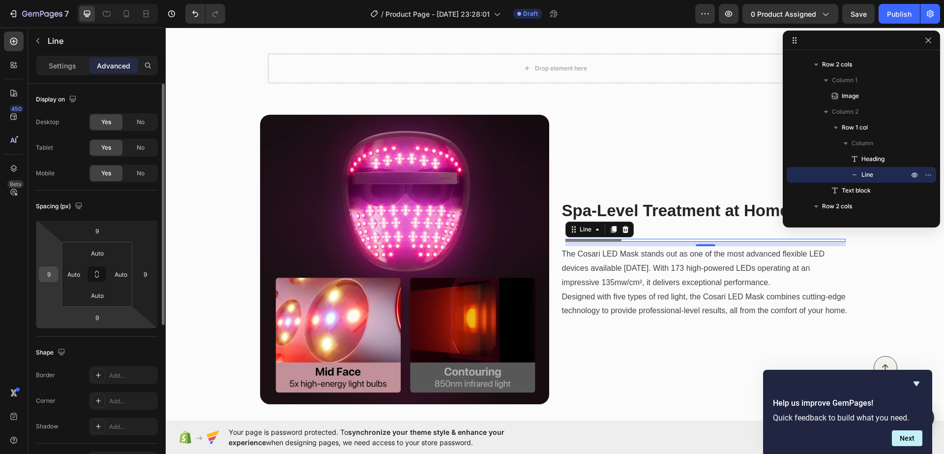
drag, startPoint x: 57, startPoint y: 274, endPoint x: 39, endPoint y: 274, distance: 17.7
click at [39, 274] on div "9" at bounding box center [49, 274] width 20 height 16
click at [48, 275] on input "9" at bounding box center [48, 274] width 15 height 15
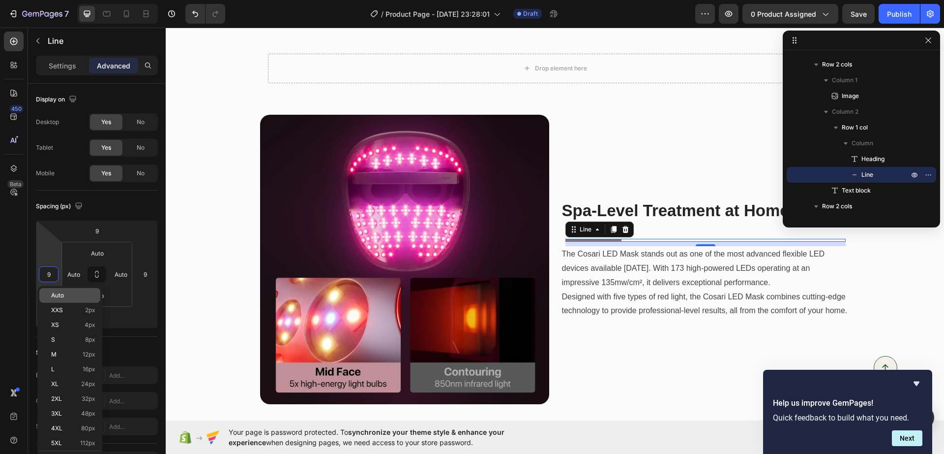
click at [58, 293] on span "Auto" at bounding box center [57, 295] width 13 height 7
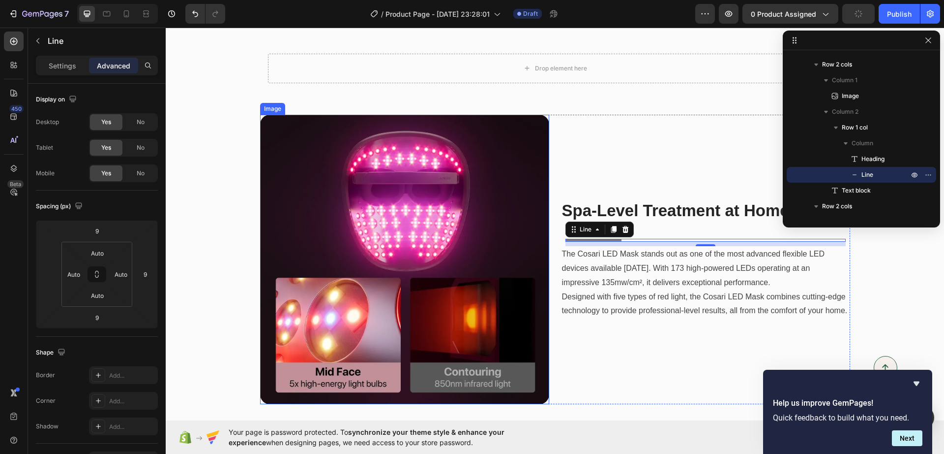
type input "9"
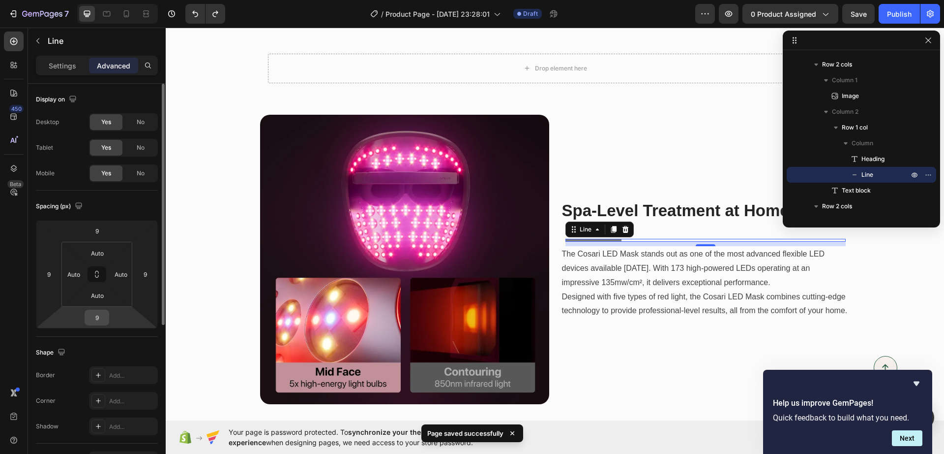
click at [107, 317] on div "9" at bounding box center [97, 317] width 25 height 16
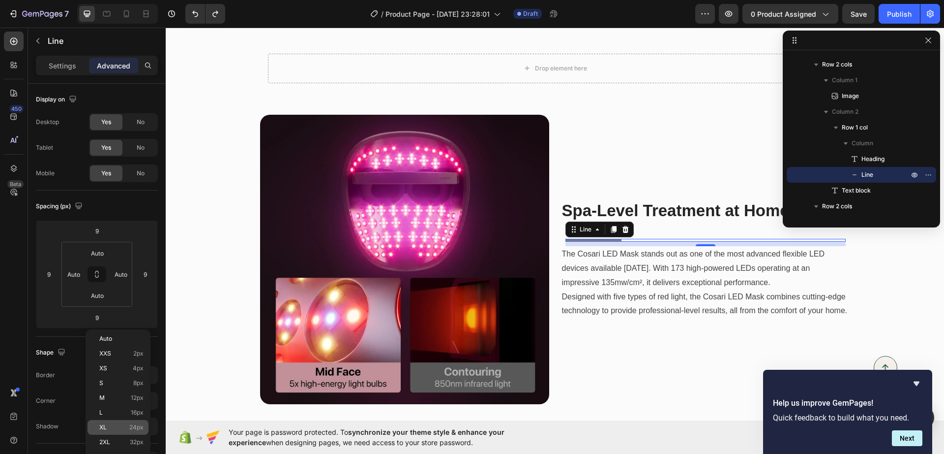
click at [125, 427] on p "XL 24px" at bounding box center [121, 427] width 44 height 7
type input "24"
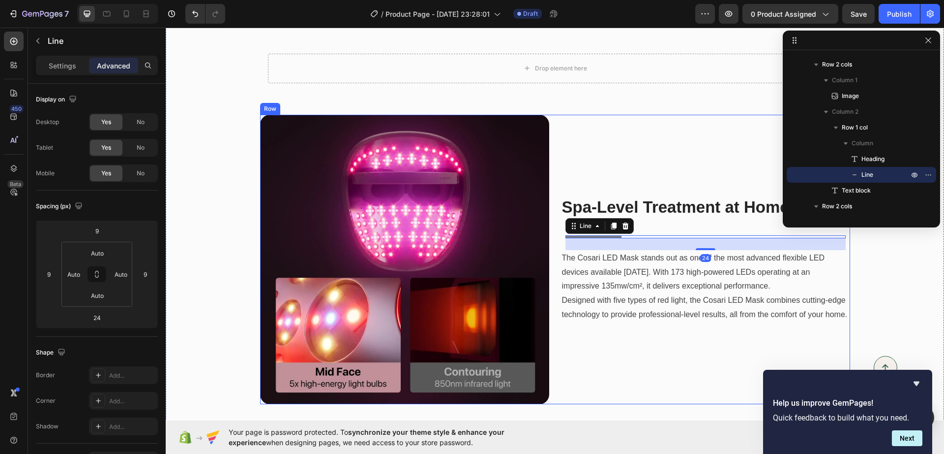
click at [615, 371] on div "Spa-Level Treatment at Home Heading Title Line 24 Row The Cosari LED Mask stand…" at bounding box center [705, 259] width 289 height 289
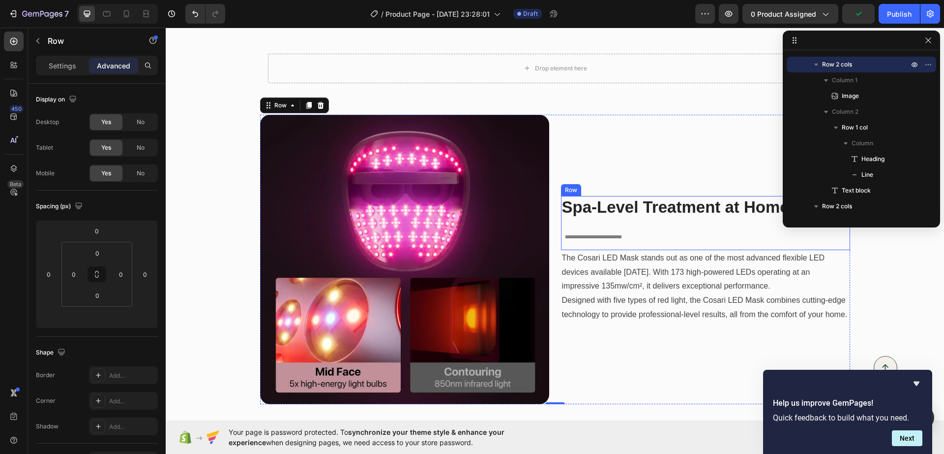
click at [604, 233] on div "Spa-Level Treatment at Home Heading Title Line" at bounding box center [705, 223] width 289 height 54
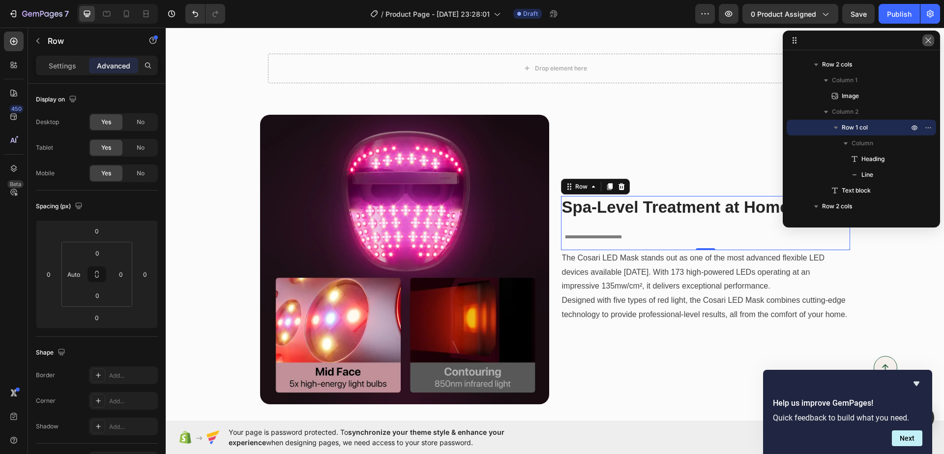
click at [934, 39] on button "button" at bounding box center [929, 40] width 12 height 12
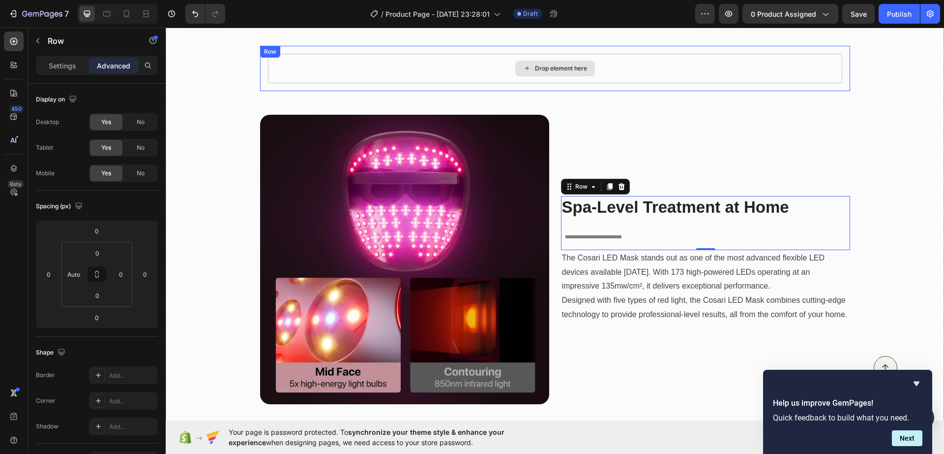
click at [713, 81] on div "Drop element here" at bounding box center [555, 69] width 575 height 30
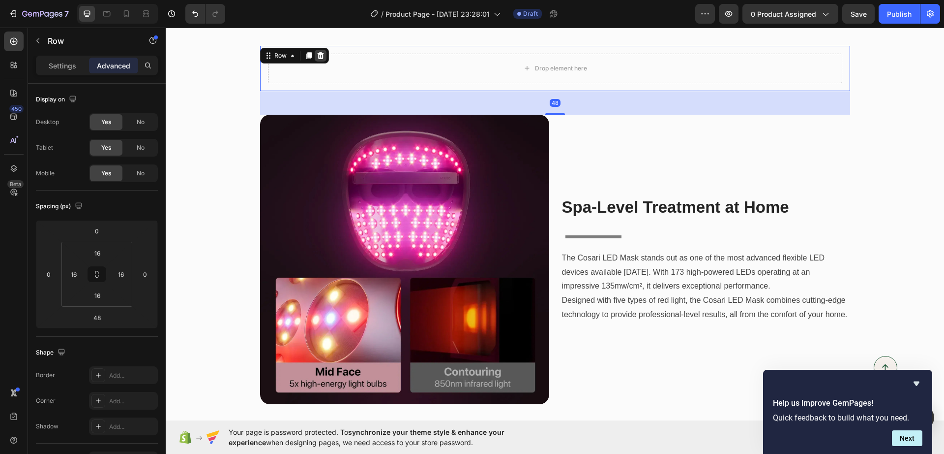
click at [317, 54] on icon at bounding box center [321, 56] width 8 height 8
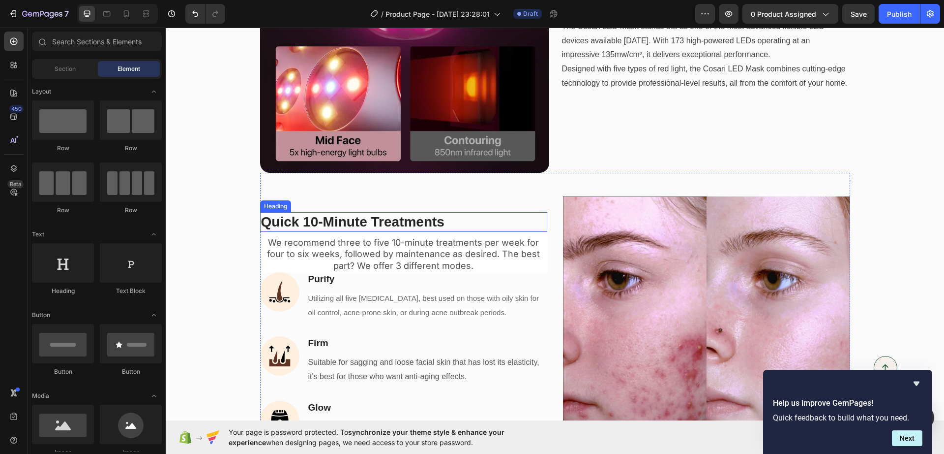
scroll to position [1417, 0]
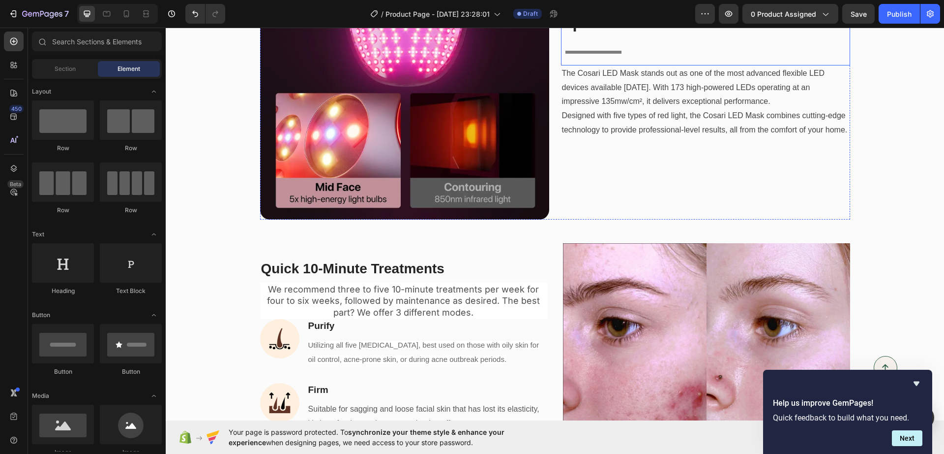
click at [585, 47] on div "Spa-Level Treatment at Home Heading Title Line" at bounding box center [705, 38] width 289 height 54
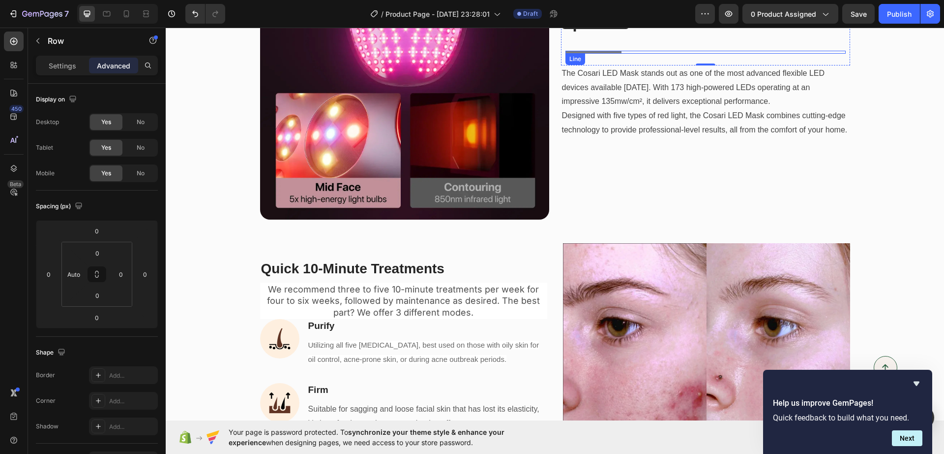
click at [587, 53] on div at bounding box center [594, 52] width 56 height 3
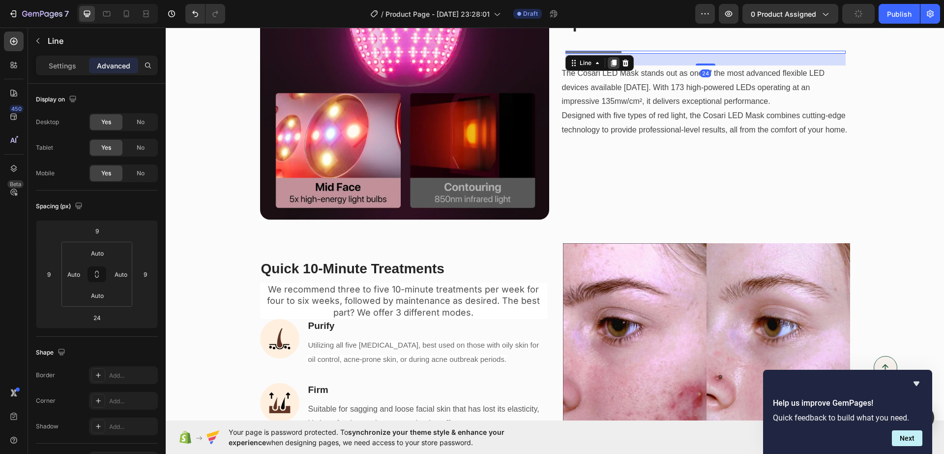
click at [610, 63] on icon at bounding box center [614, 63] width 8 height 8
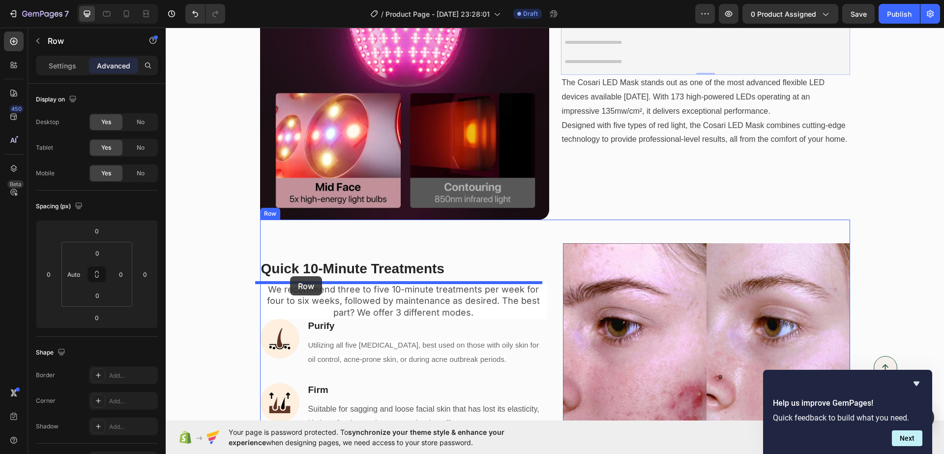
drag, startPoint x: 609, startPoint y: 59, endPoint x: 290, endPoint y: 276, distance: 385.2
type input "8"
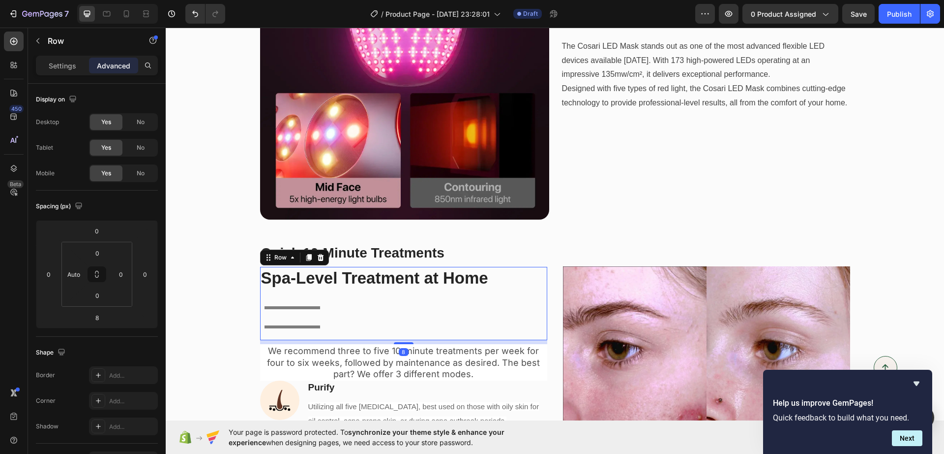
click at [295, 323] on div "Spa-Level Treatment at Home Heading Title Line Title Line" at bounding box center [403, 303] width 287 height 73
click at [302, 317] on div "Spa-Level Treatment at Home Heading Title Line Title Line" at bounding box center [403, 303] width 287 height 73
drag, startPoint x: 304, startPoint y: 316, endPoint x: 315, endPoint y: 311, distance: 11.9
click at [307, 315] on div "Spa-Level Treatment at Home Heading Title Line Title Line" at bounding box center [403, 303] width 287 height 73
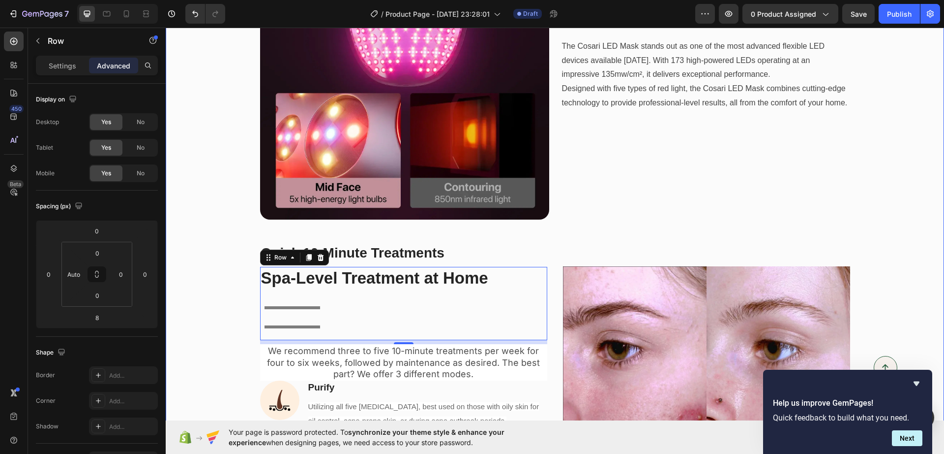
click at [173, 265] on div "See Visible Results in Just 7 Days Heading Title Line Aging and sun exposure ca…" at bounding box center [555, 85] width 779 height 1012
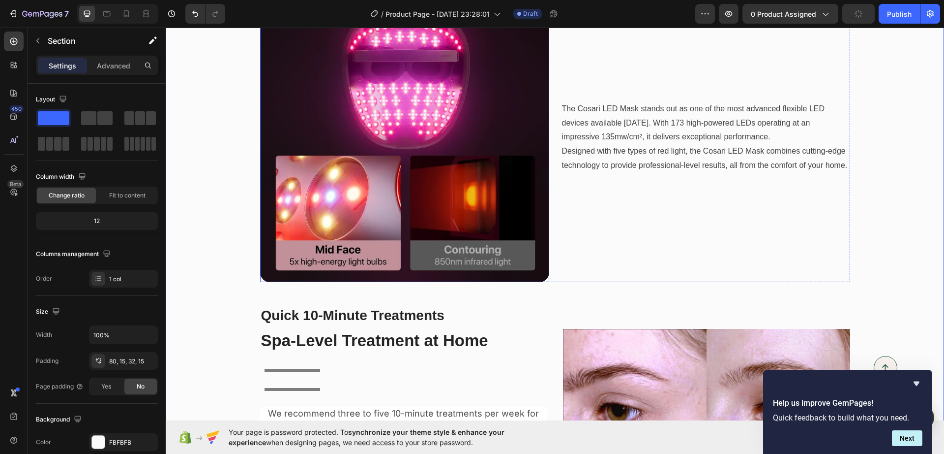
scroll to position [1356, 0]
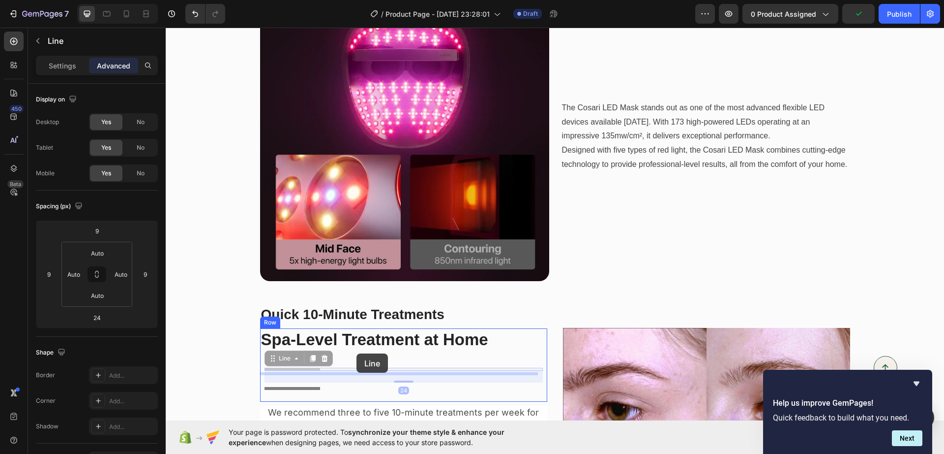
drag, startPoint x: 335, startPoint y: 361, endPoint x: 330, endPoint y: 362, distance: 5.6
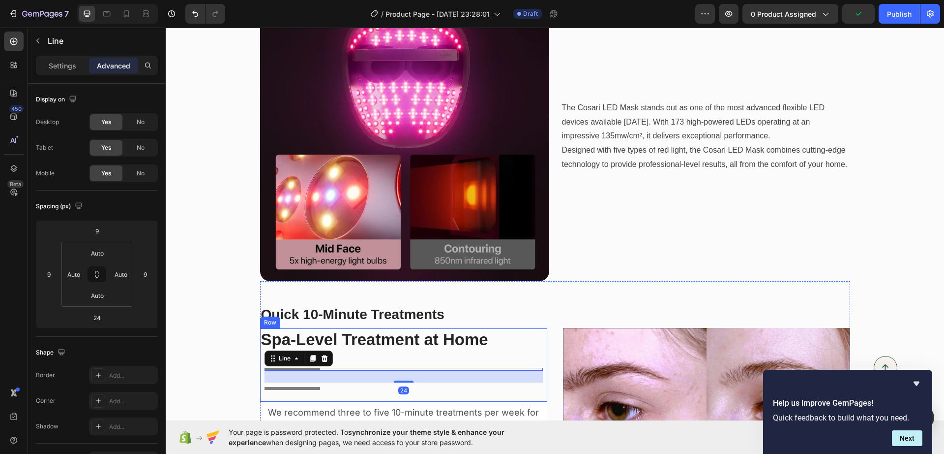
click at [332, 358] on div "Spa-Level Treatment at Home Heading Title Line 24 Title Line" at bounding box center [403, 364] width 287 height 73
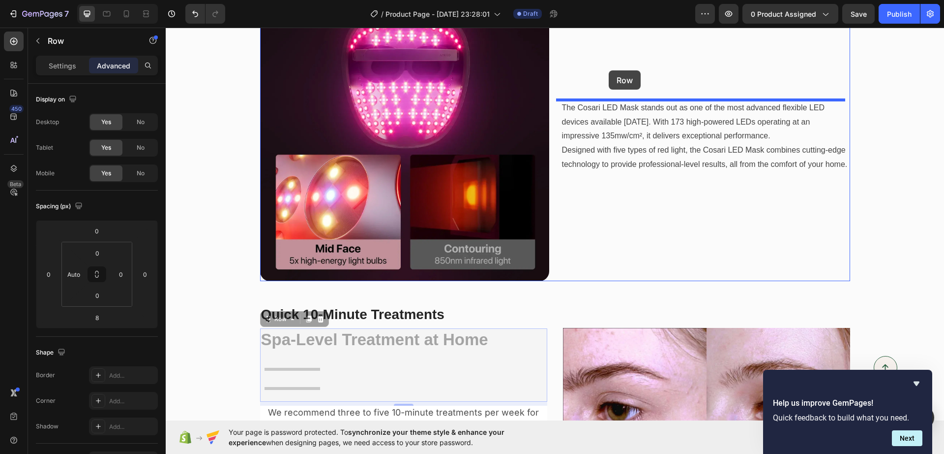
drag, startPoint x: 371, startPoint y: 354, endPoint x: 609, endPoint y: 70, distance: 370.2
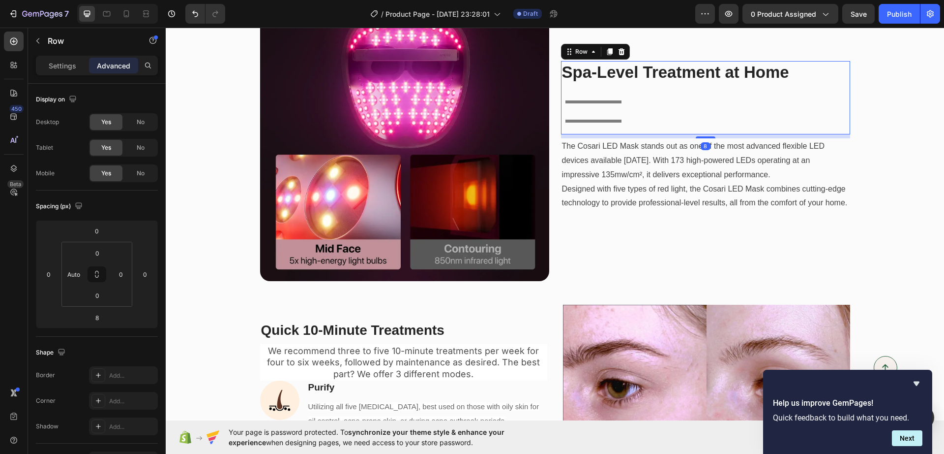
click at [619, 108] on div "Spa-Level Treatment at Home Heading Title Line Title Line" at bounding box center [705, 97] width 289 height 73
click at [599, 122] on div at bounding box center [594, 121] width 56 height 3
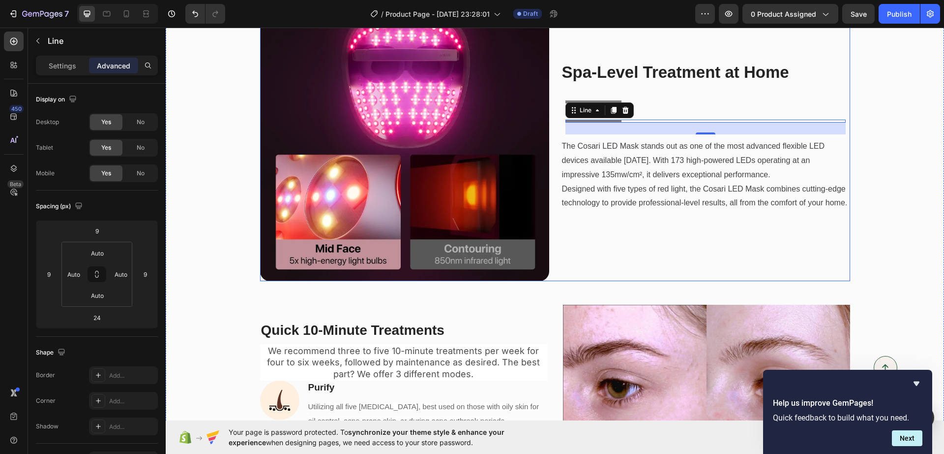
drag, startPoint x: 599, startPoint y: 122, endPoint x: 555, endPoint y: 143, distance: 47.8
click at [555, 149] on div "Image Spa-Level Treatment at Home Heading Title Line Title Line 24 Row The Cosa…" at bounding box center [555, 136] width 590 height 289
click at [578, 113] on div "Line" at bounding box center [586, 110] width 16 height 9
click at [578, 118] on div "Spa-Level Treatment at Home Heading Title Line Title Line Row 1 col Row 2 cols …" at bounding box center [705, 97] width 289 height 73
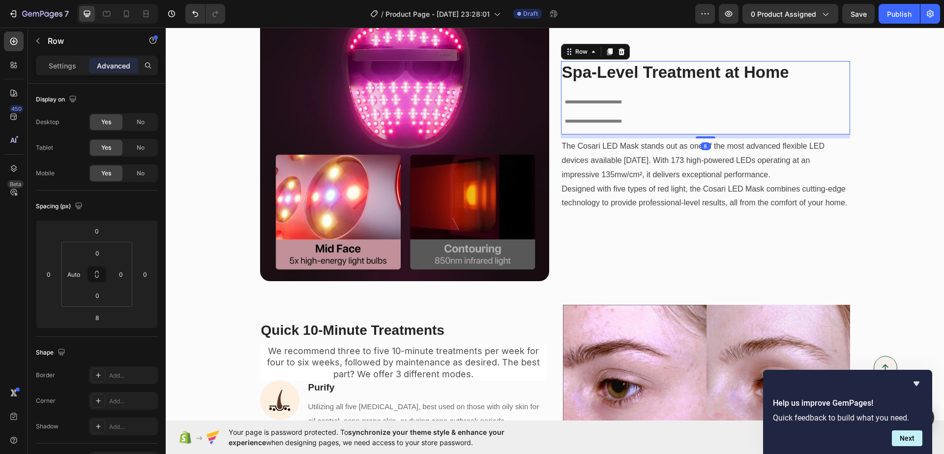
click at [578, 118] on div "Spa-Level Treatment at Home Heading Title Line Title Line" at bounding box center [705, 97] width 289 height 73
click at [734, 113] on div "Spa-Level Treatment at Home Heading Title Line Title Line" at bounding box center [705, 97] width 289 height 73
click at [875, 118] on div "See Visible Results in Just 7 Days Heading Title Line Aging and sun exposure ca…" at bounding box center [555, 136] width 764 height 912
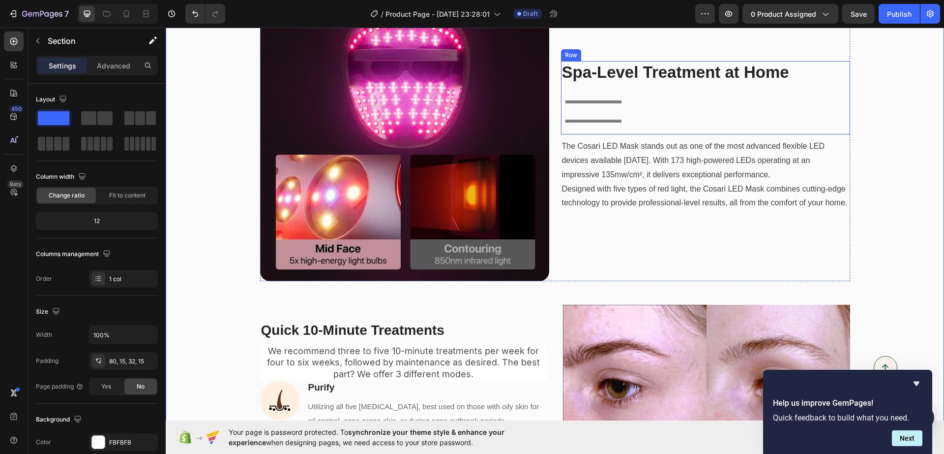
click at [596, 121] on div at bounding box center [594, 121] width 56 height 3
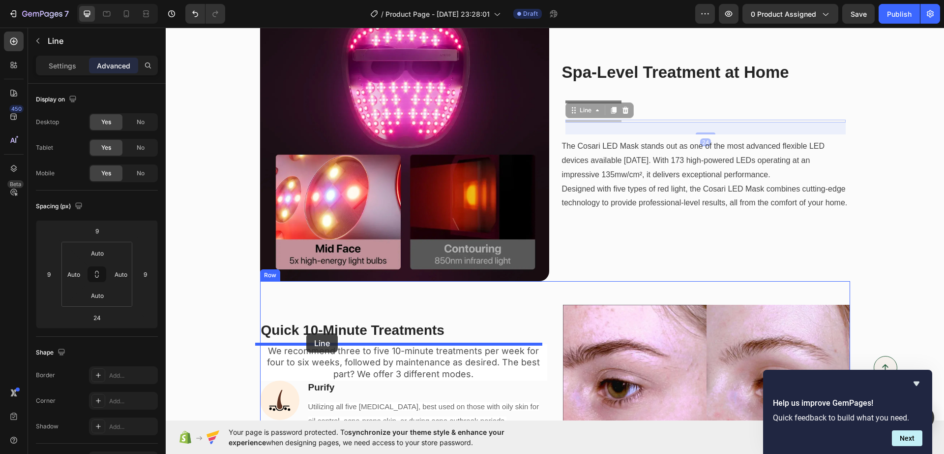
drag, startPoint x: 596, startPoint y: 122, endPoint x: 302, endPoint y: 332, distance: 361.3
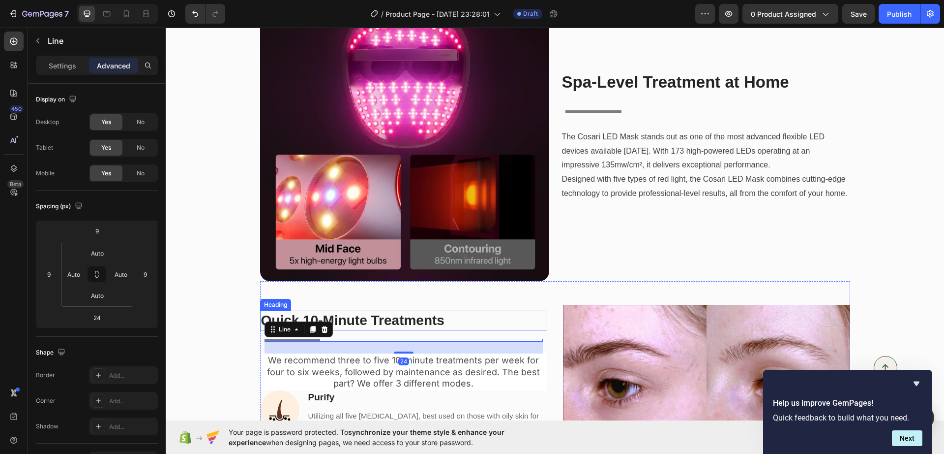
click at [426, 318] on strong "Quick 10-Minute Treatments" at bounding box center [352, 319] width 183 height 15
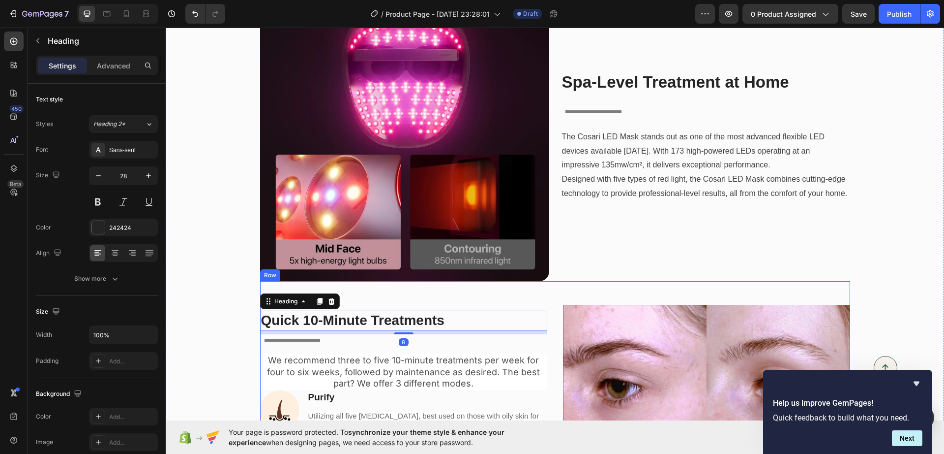
click at [474, 295] on div "Quick 10-Minute Treatments Heading 8 Title Line We recommend three to five 10-m…" at bounding box center [555, 436] width 590 height 311
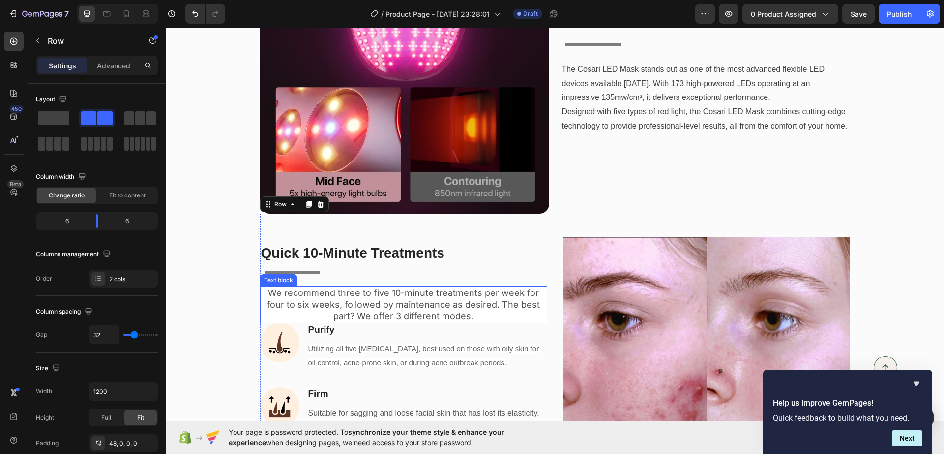
scroll to position [1479, 0]
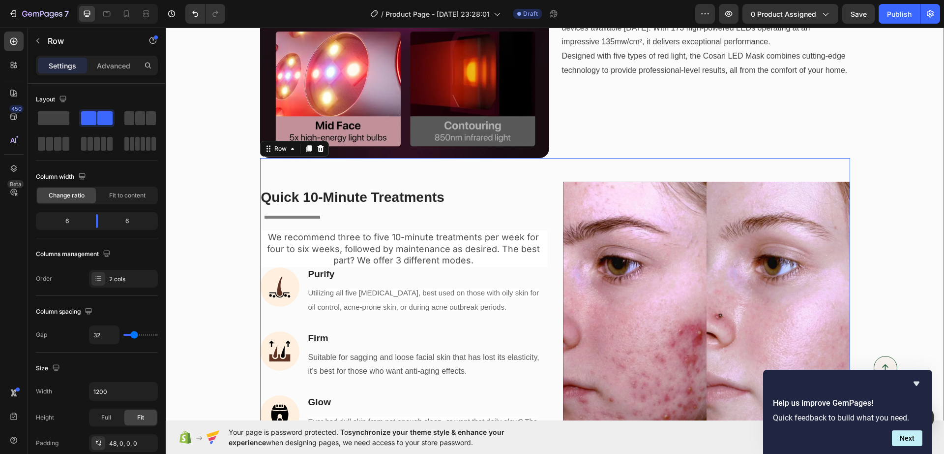
click at [216, 290] on div "See Visible Results in Just 7 Days Heading Title Line Aging and [MEDICAL_DATA] …" at bounding box center [555, 13] width 764 height 912
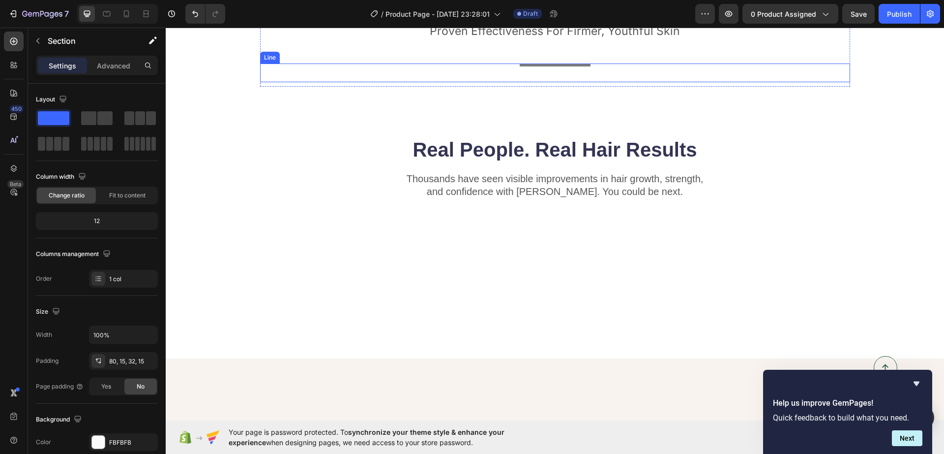
scroll to position [2954, 0]
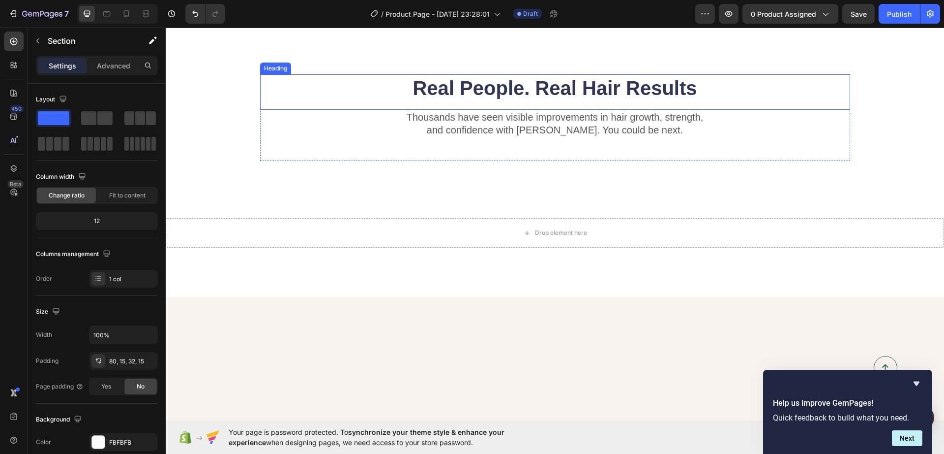
click at [519, 102] on h2 "Real People. Real Hair Results" at bounding box center [555, 88] width 590 height 28
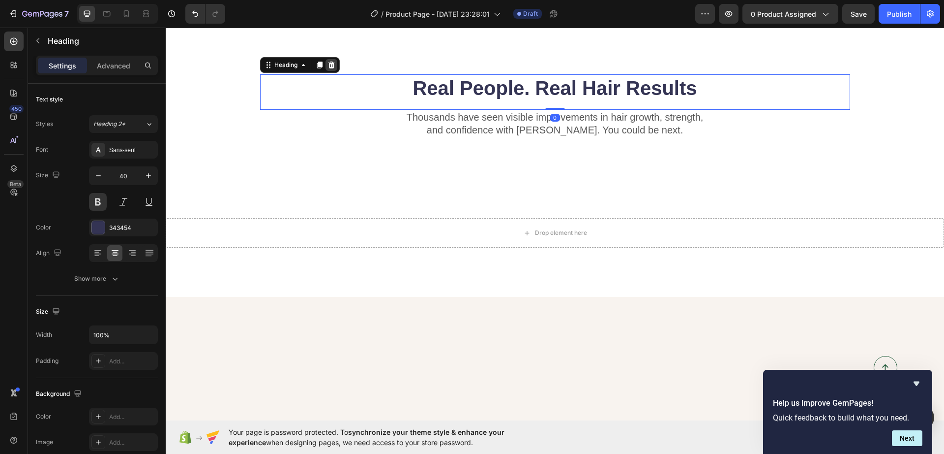
click at [332, 71] on div at bounding box center [332, 65] width 12 height 12
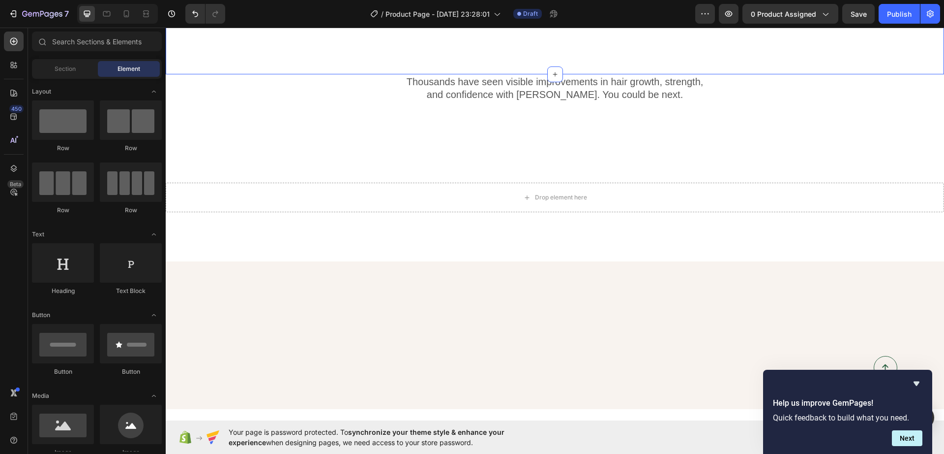
click at [518, 101] on p "and confidence with Gemix. You could be next." at bounding box center [555, 94] width 588 height 13
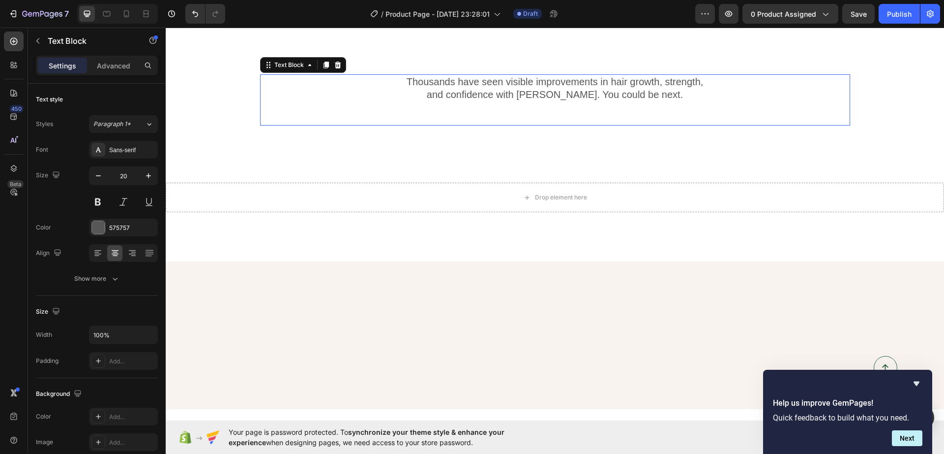
click at [518, 101] on p "and confidence with Gemix. You could be next." at bounding box center [555, 94] width 588 height 13
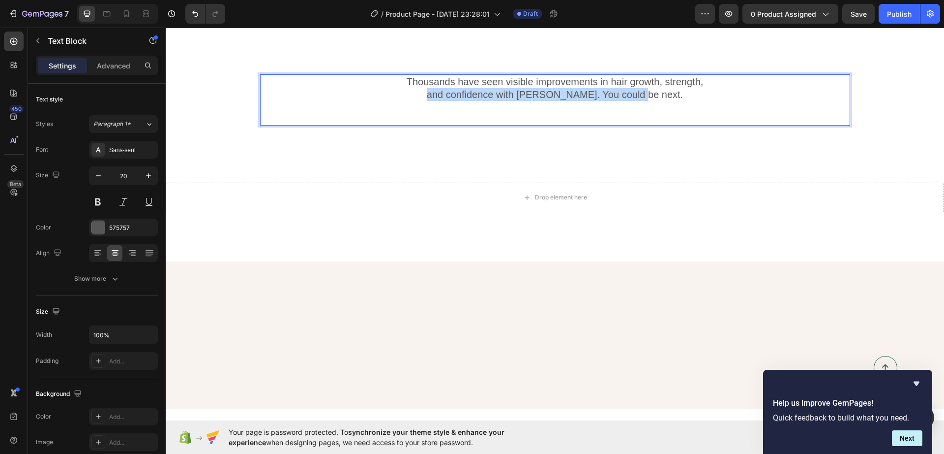
click at [518, 101] on p "and confidence with Gemix. You could be next." at bounding box center [555, 94] width 588 height 13
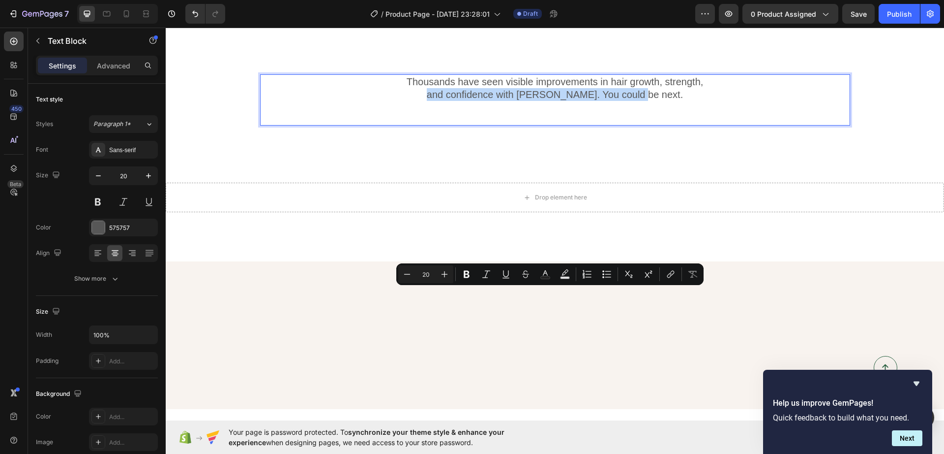
click at [518, 101] on p "and confidence with Gemix. You could be next." at bounding box center [555, 94] width 588 height 13
click at [668, 101] on p "and confidence with Gemix. You could be next." at bounding box center [555, 94] width 588 height 13
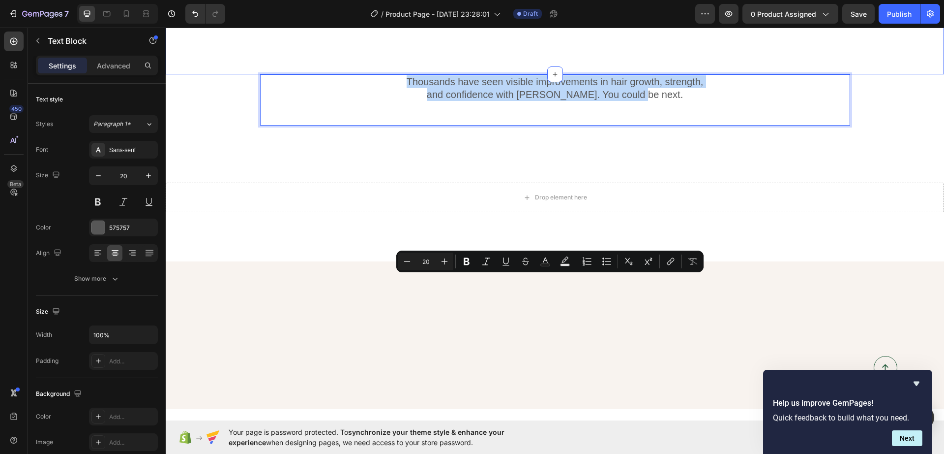
drag, startPoint x: 668, startPoint y: 300, endPoint x: 399, endPoint y: 269, distance: 270.3
click at [399, 269] on button "Minus" at bounding box center [407, 261] width 18 height 18
type input "19"
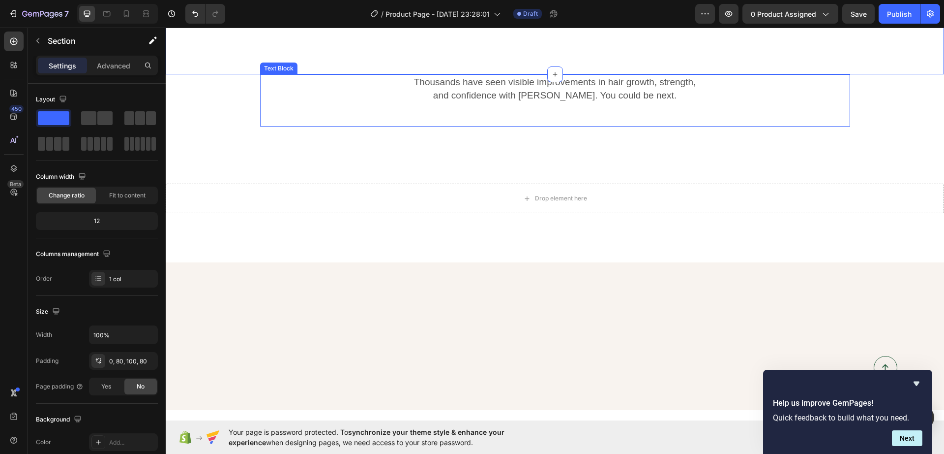
click at [576, 100] on span "and confidence with Gemix. You could be next." at bounding box center [554, 95] width 243 height 10
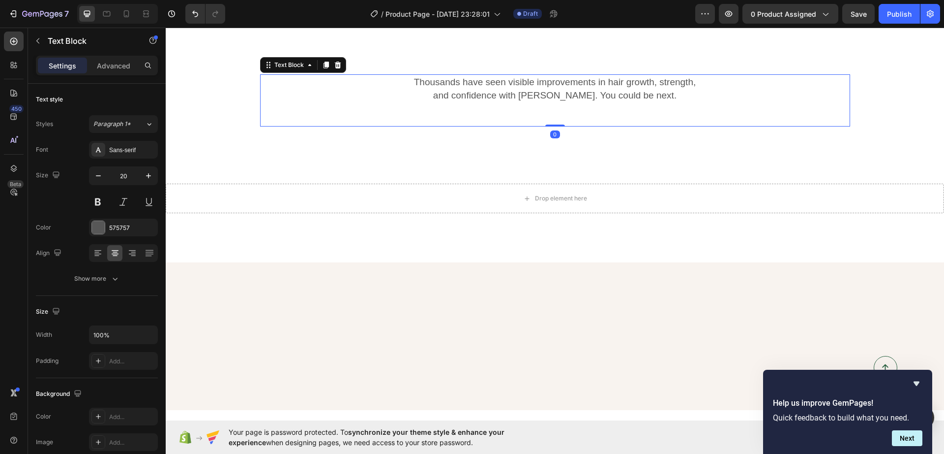
drag, startPoint x: 559, startPoint y: 294, endPoint x: 431, endPoint y: 281, distance: 128.0
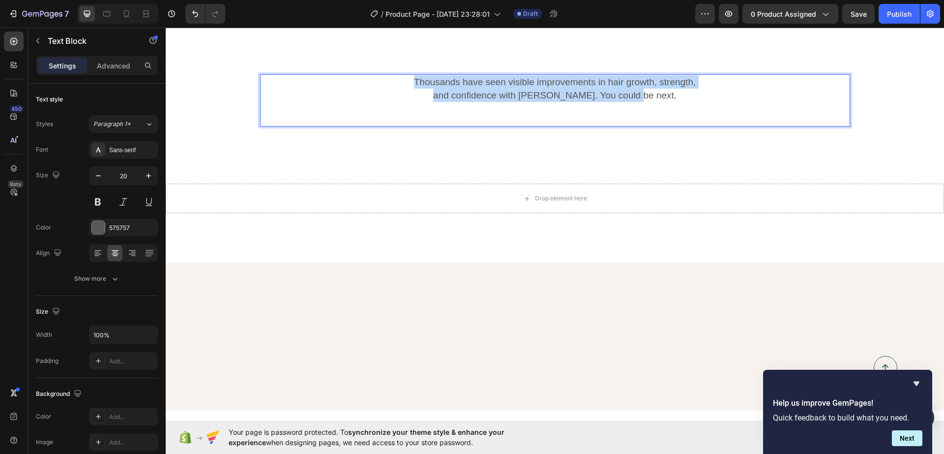
drag, startPoint x: 393, startPoint y: 275, endPoint x: 651, endPoint y: 294, distance: 258.9
click at [651, 103] on div "Thousands have seen visible improvements in hair growth, strength, and confiden…" at bounding box center [555, 88] width 590 height 29
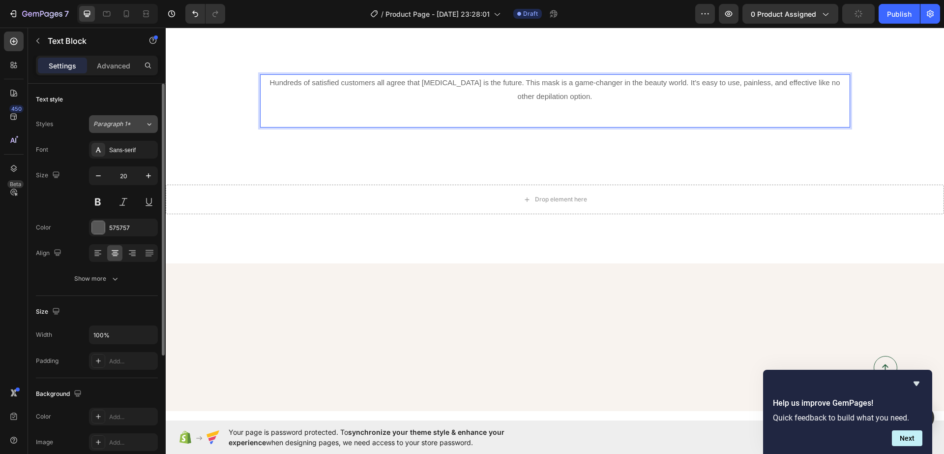
click at [116, 118] on button "Paragraph 1*" at bounding box center [123, 124] width 69 height 18
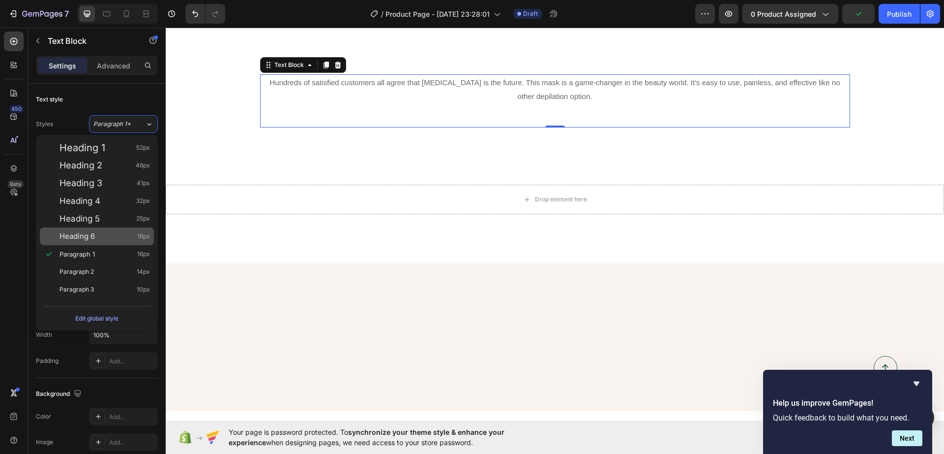
click at [123, 237] on div "Heading 6 18px" at bounding box center [105, 236] width 91 height 10
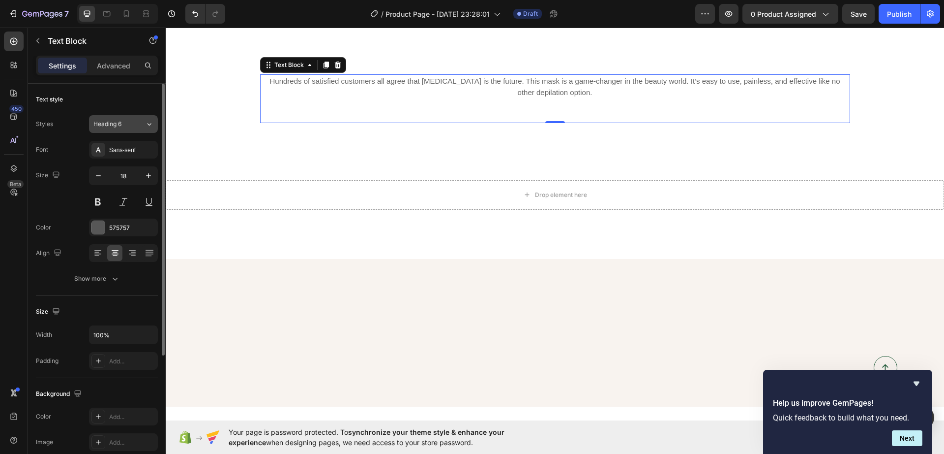
click at [119, 126] on span "Heading 6" at bounding box center [107, 124] width 28 height 9
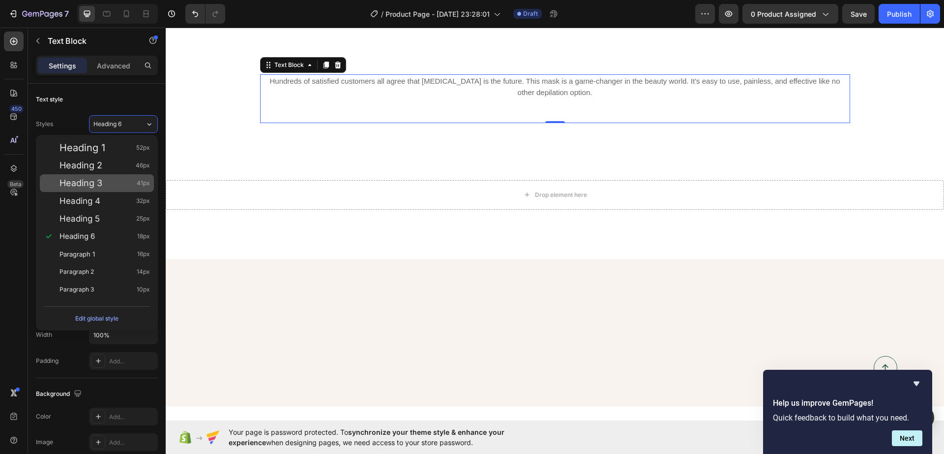
click at [102, 178] on span "Heading 3" at bounding box center [81, 183] width 43 height 10
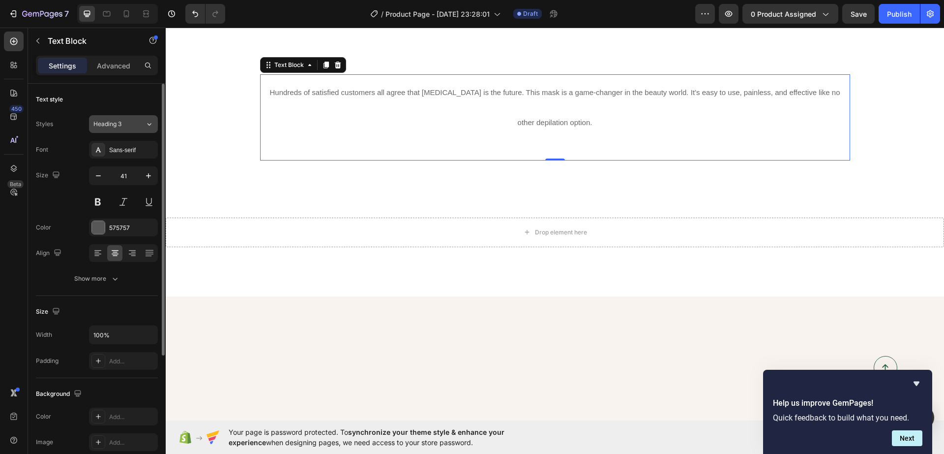
click at [132, 126] on div "Heading 3" at bounding box center [113, 124] width 40 height 9
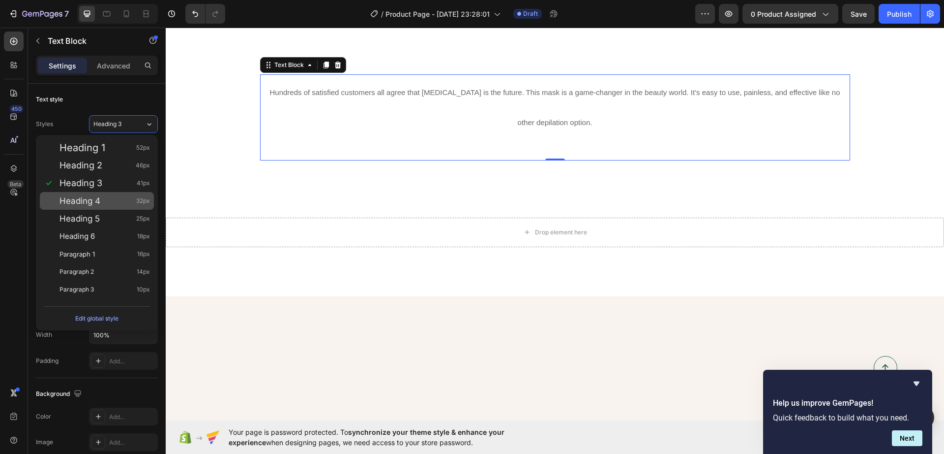
click at [109, 203] on div "Heading 4 32px" at bounding box center [105, 201] width 91 height 10
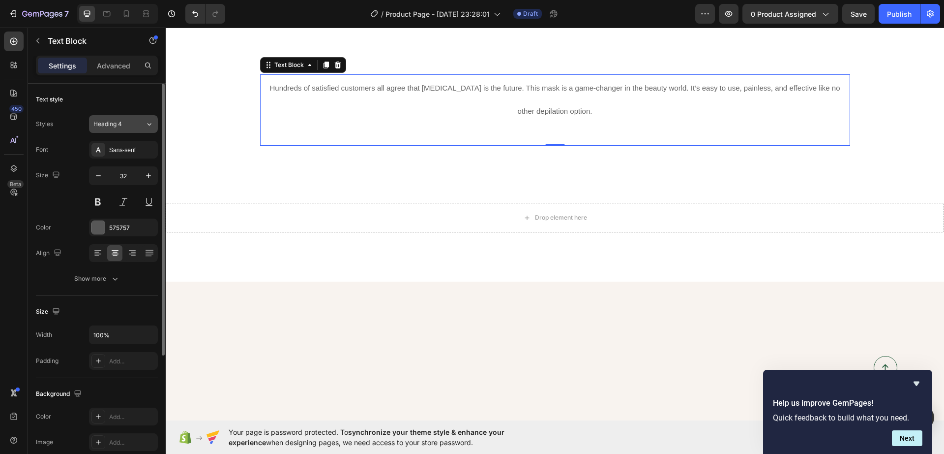
click at [122, 128] on button "Heading 4" at bounding box center [123, 124] width 69 height 18
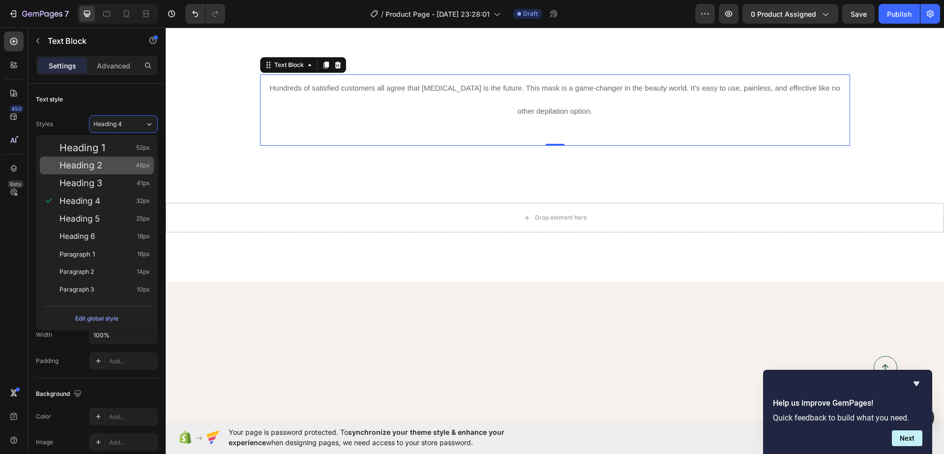
click at [132, 163] on div "Heading 2 46px" at bounding box center [105, 165] width 91 height 10
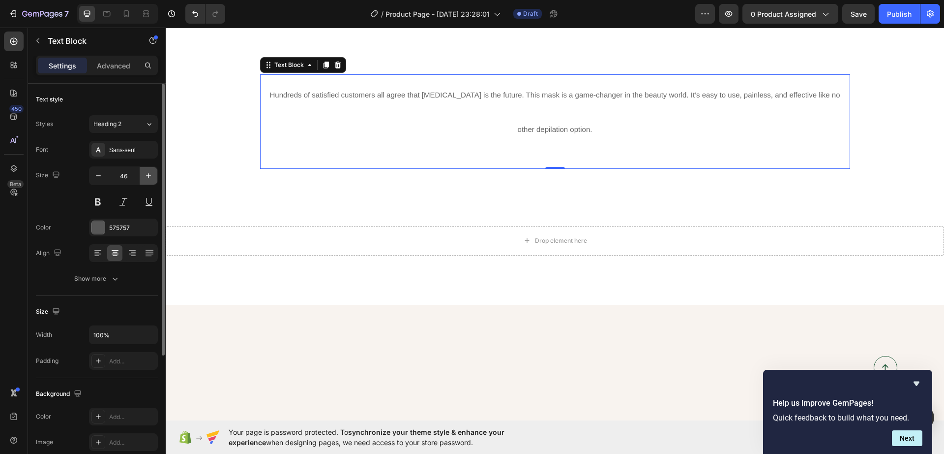
click at [151, 179] on icon "button" at bounding box center [149, 176] width 10 height 10
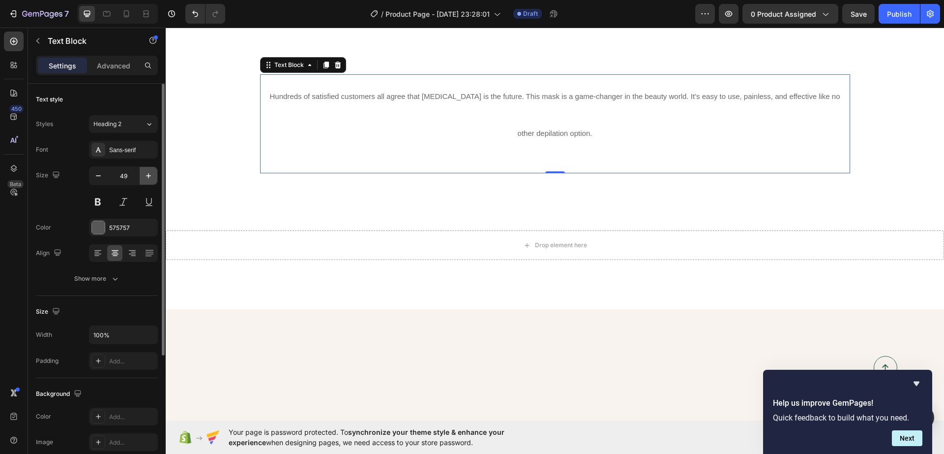
click at [151, 177] on icon "button" at bounding box center [149, 176] width 10 height 10
click at [151, 176] on icon "button" at bounding box center [149, 176] width 10 height 10
click at [150, 176] on icon "button" at bounding box center [149, 176] width 10 height 10
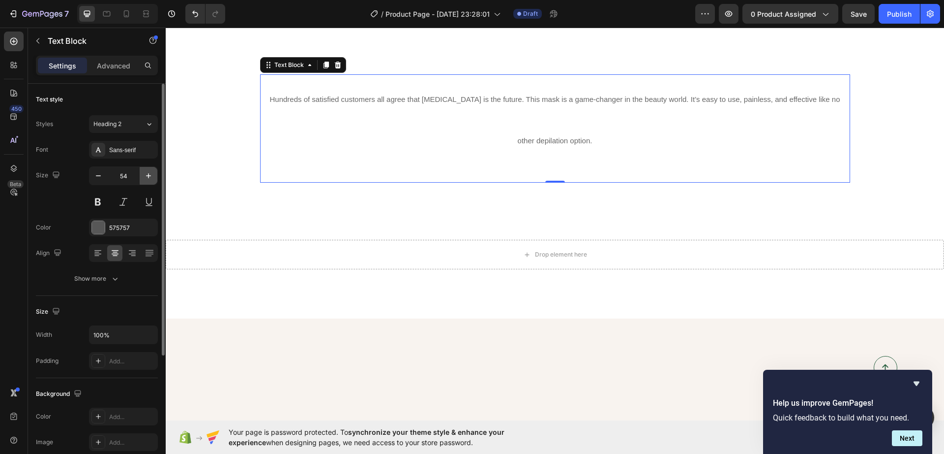
click at [148, 175] on icon "button" at bounding box center [148, 175] width 5 height 5
drag, startPoint x: 148, startPoint y: 175, endPoint x: 106, endPoint y: 176, distance: 41.8
click at [141, 175] on button "button" at bounding box center [149, 176] width 18 height 18
click at [98, 178] on icon "button" at bounding box center [98, 176] width 10 height 10
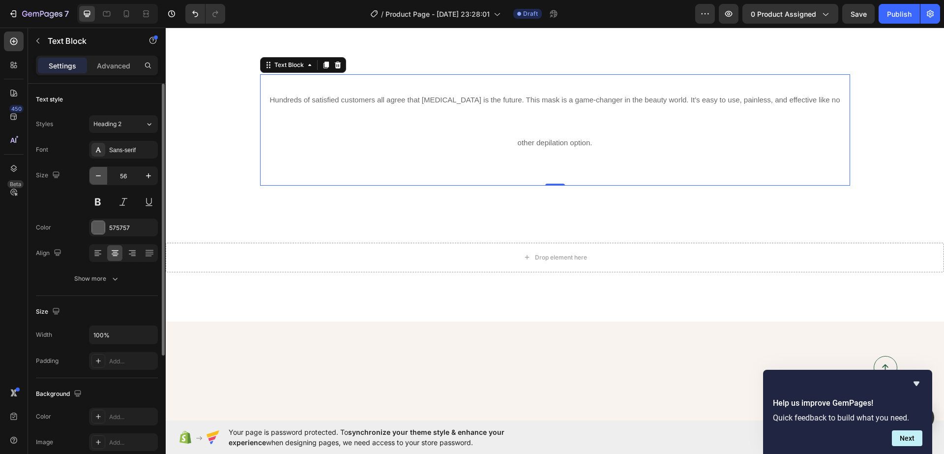
drag, startPoint x: 98, startPoint y: 178, endPoint x: 101, endPoint y: 161, distance: 16.4
click at [98, 172] on icon "button" at bounding box center [98, 176] width 10 height 10
click at [130, 118] on button "Heading 2" at bounding box center [123, 124] width 69 height 18
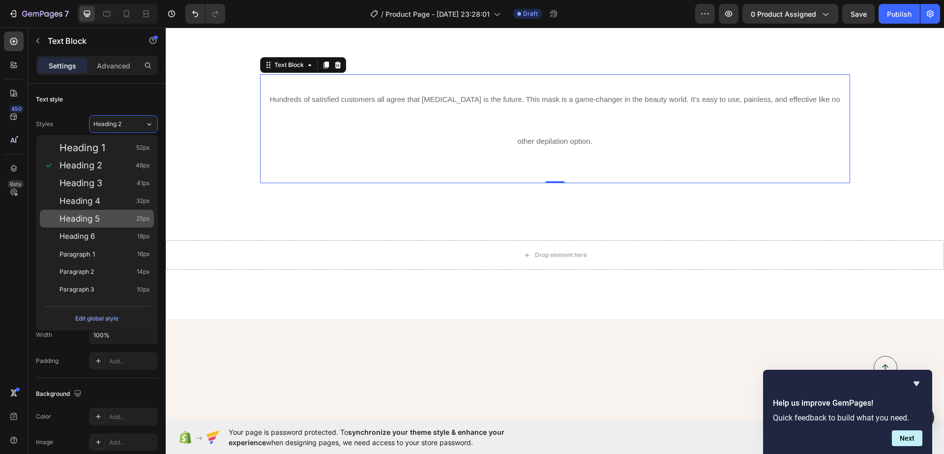
click at [91, 223] on div "Heading 5 25px" at bounding box center [97, 219] width 114 height 18
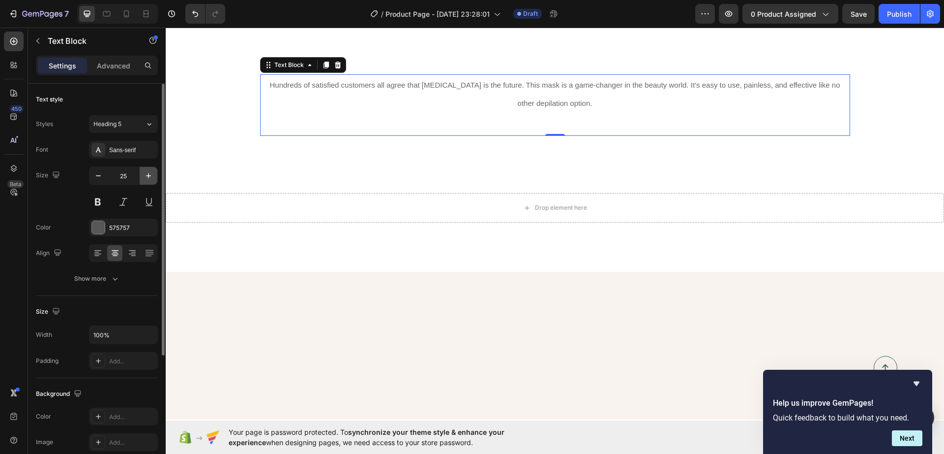
click at [142, 176] on button "button" at bounding box center [149, 176] width 18 height 18
click at [143, 174] on button "button" at bounding box center [149, 176] width 18 height 18
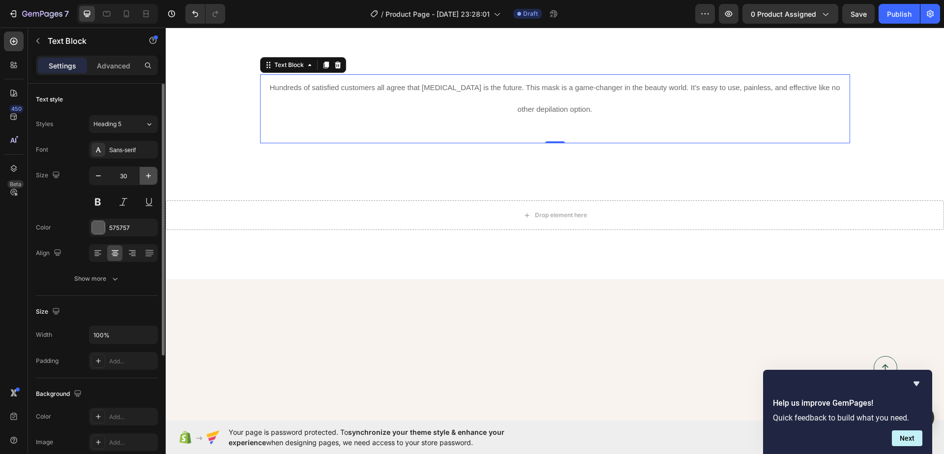
click at [143, 174] on button "button" at bounding box center [149, 176] width 18 height 18
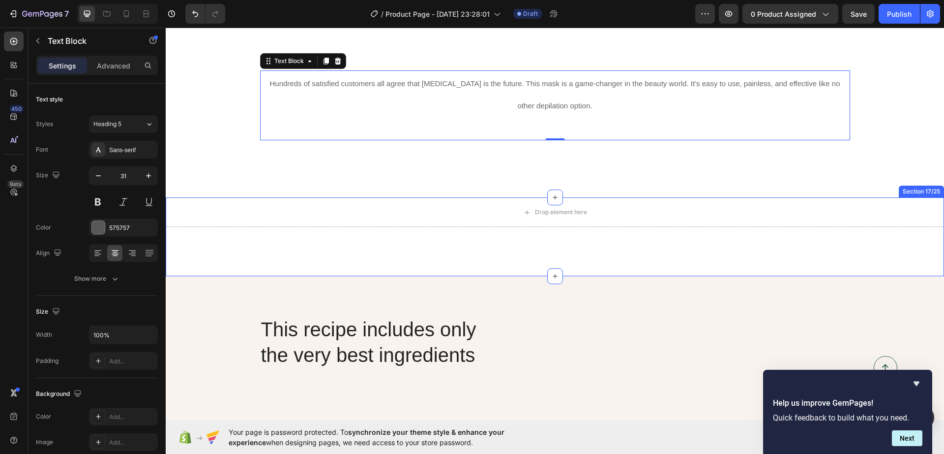
scroll to position [3077, 0]
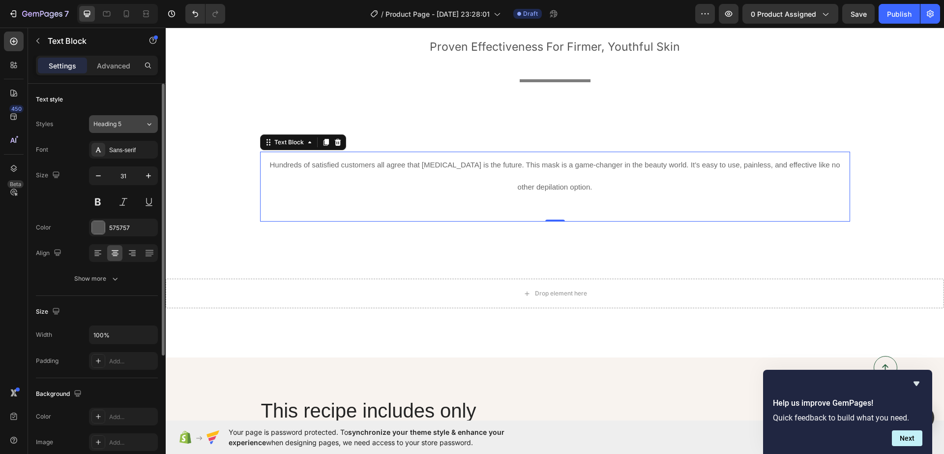
click at [110, 120] on span "Heading 5" at bounding box center [107, 124] width 28 height 9
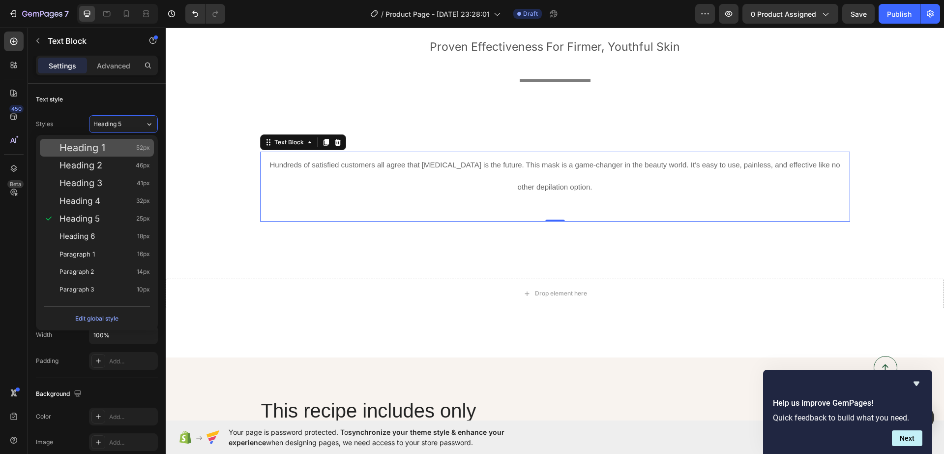
click at [111, 155] on div "Heading 1 52px" at bounding box center [97, 148] width 114 height 18
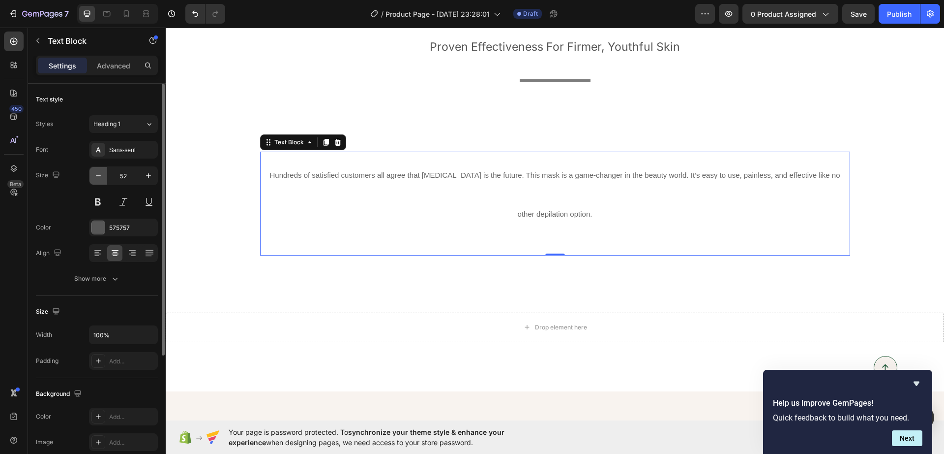
click at [99, 176] on icon "button" at bounding box center [98, 176] width 10 height 10
click at [99, 176] on icon "button" at bounding box center [98, 175] width 5 height 1
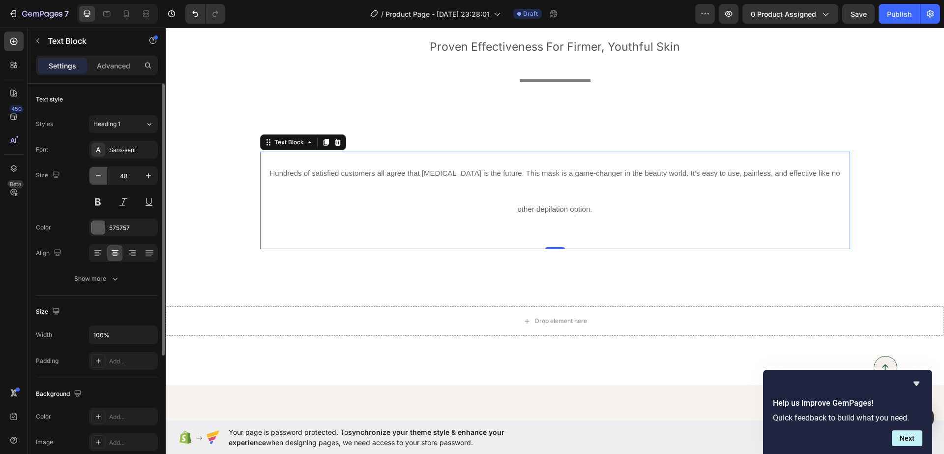
click at [99, 176] on icon "button" at bounding box center [98, 175] width 5 height 1
click at [99, 175] on icon "button" at bounding box center [98, 175] width 5 height 1
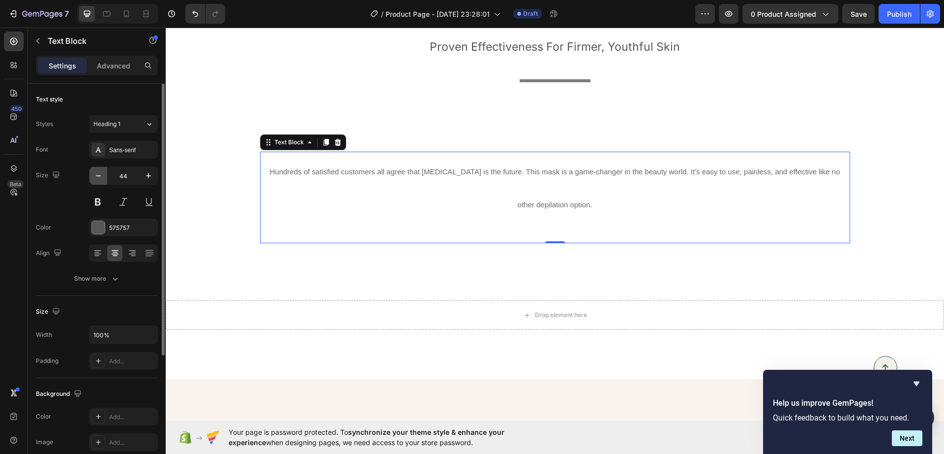
click at [99, 174] on icon "button" at bounding box center [98, 176] width 10 height 10
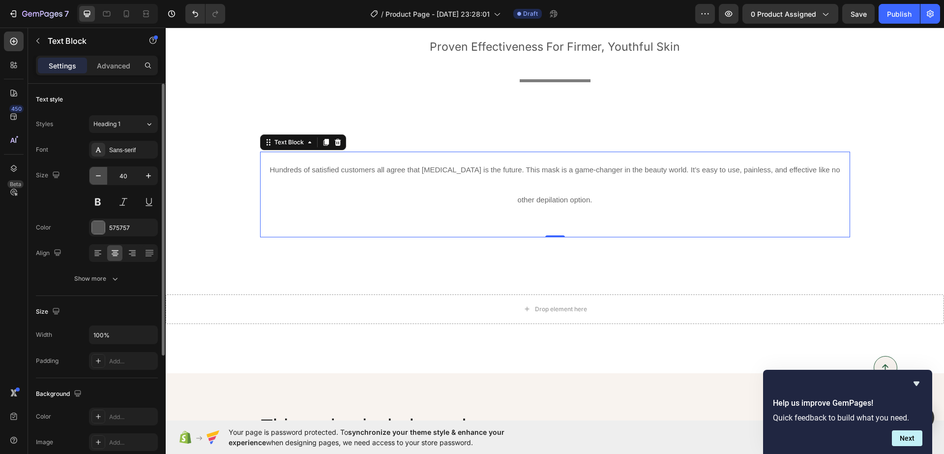
click at [99, 174] on icon "button" at bounding box center [98, 176] width 10 height 10
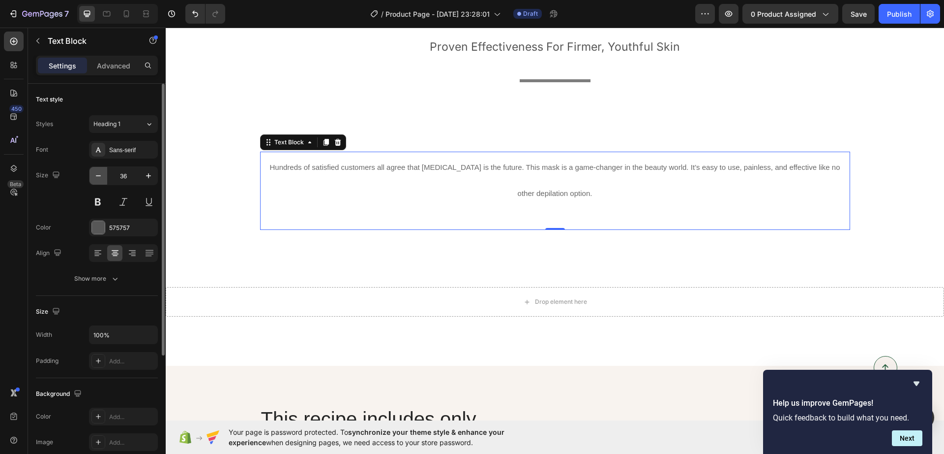
click at [99, 174] on icon "button" at bounding box center [98, 176] width 10 height 10
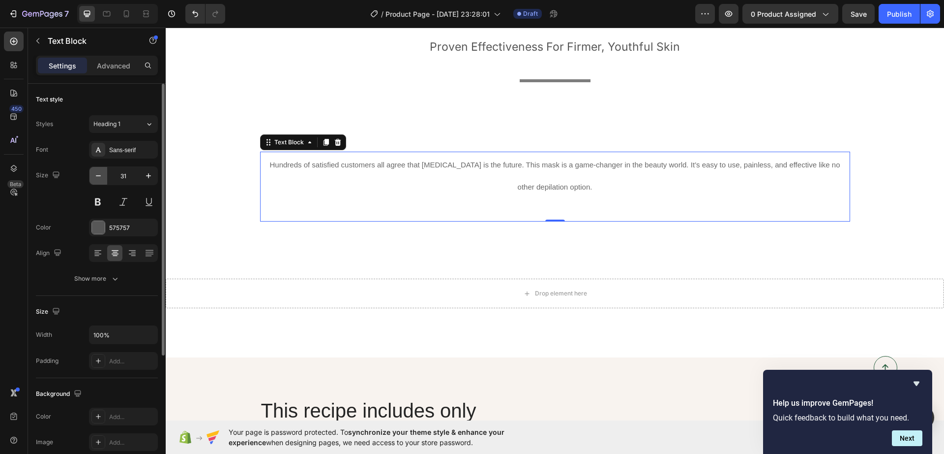
click at [99, 174] on icon "button" at bounding box center [98, 176] width 10 height 10
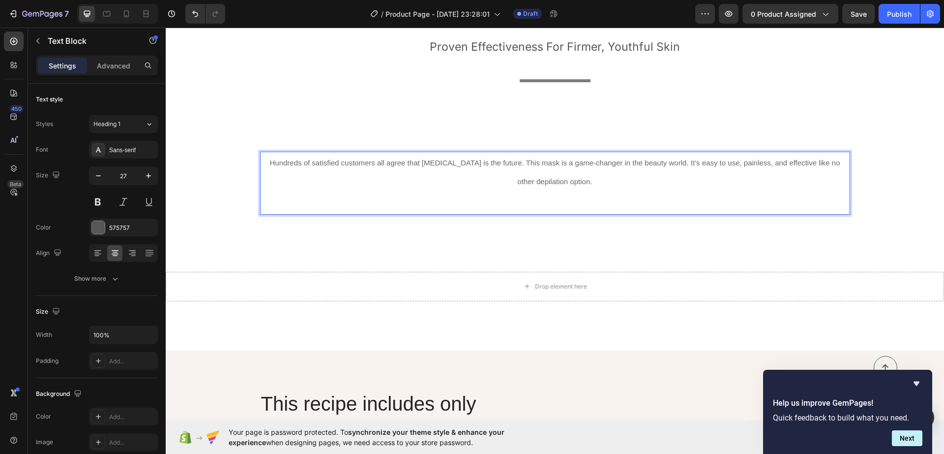
click at [433, 168] on p "Hundreds of satisfied customers all agree that [MEDICAL_DATA] is the future. Th…" at bounding box center [555, 170] width 588 height 37
click at [433, 167] on p "Hundreds of satisfied customers all agree that [MEDICAL_DATA] is the future. Th…" at bounding box center [555, 170] width 588 height 37
click at [432, 167] on p "Hundreds of satisfied customers all agree that [MEDICAL_DATA] is the future. Th…" at bounding box center [555, 170] width 588 height 37
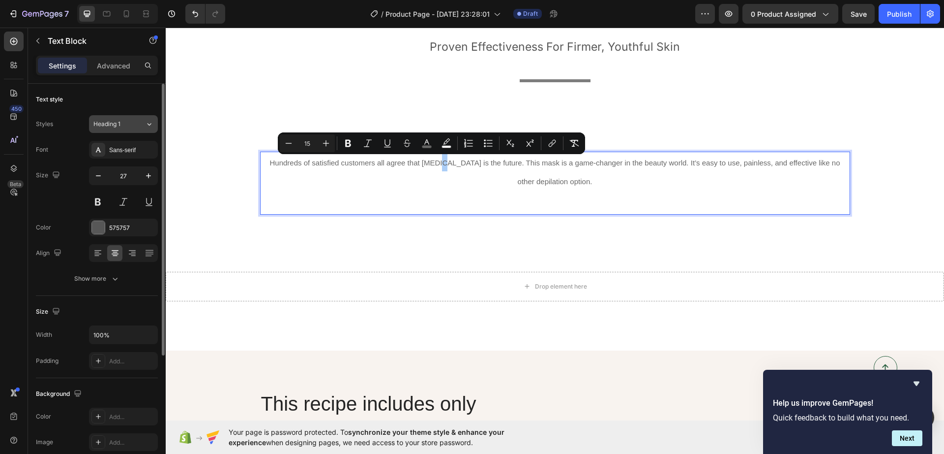
click at [146, 125] on icon at bounding box center [149, 124] width 8 height 10
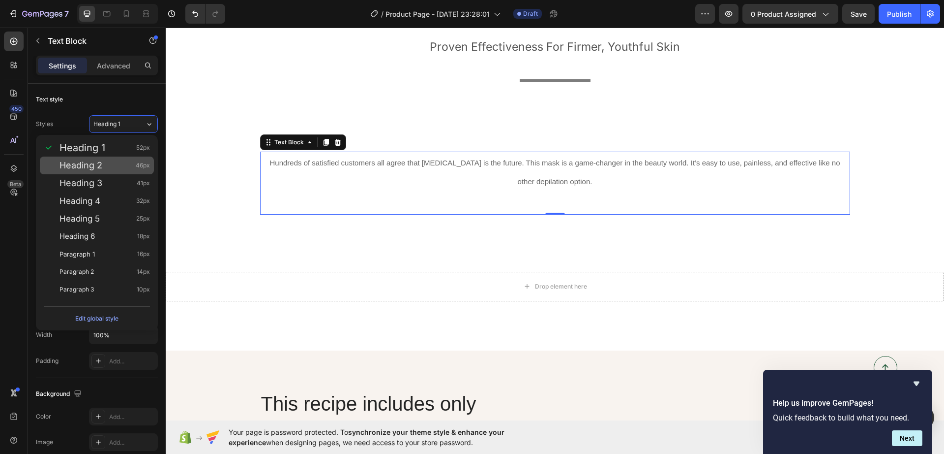
click at [142, 165] on span "46px" at bounding box center [143, 165] width 14 height 10
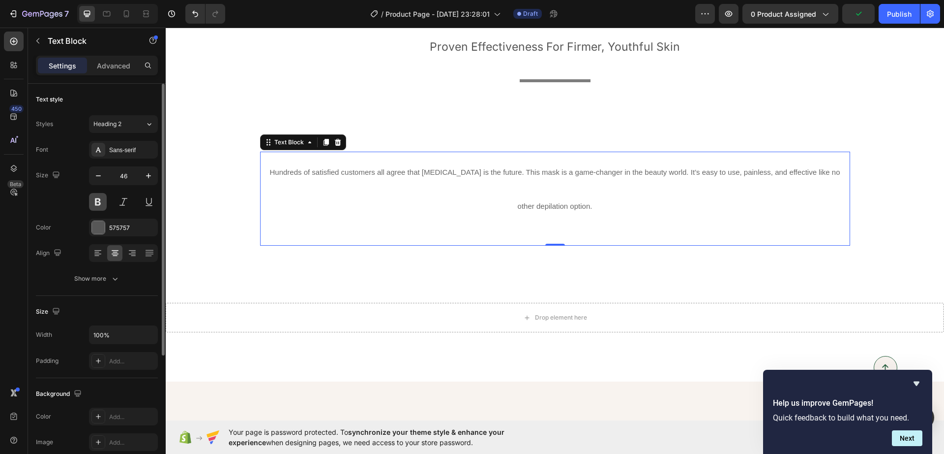
click at [93, 197] on button at bounding box center [98, 202] width 18 height 18
click at [121, 199] on button at bounding box center [124, 202] width 18 height 18
click at [124, 196] on button at bounding box center [124, 202] width 18 height 18
click at [142, 199] on button at bounding box center [149, 202] width 18 height 18
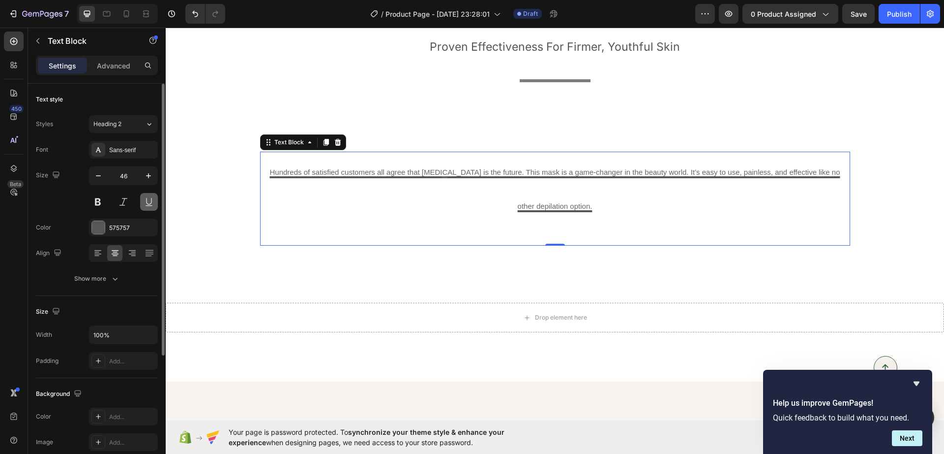
click at [143, 199] on button at bounding box center [149, 202] width 18 height 18
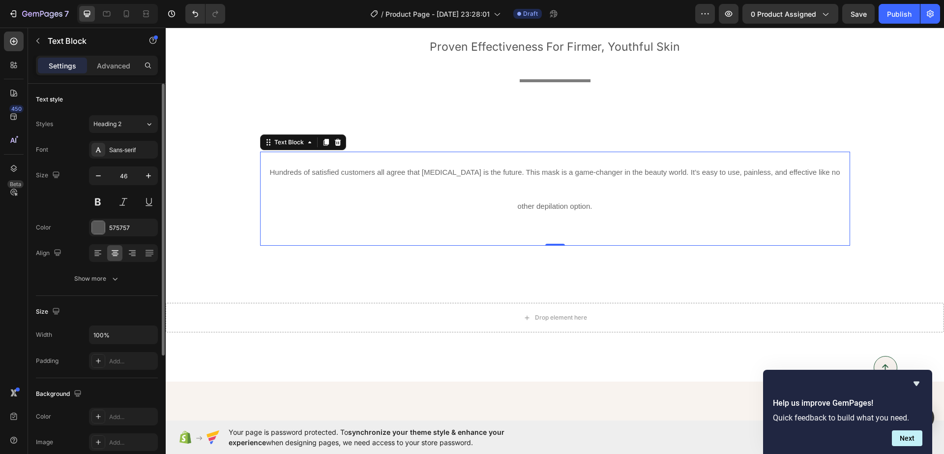
click at [133, 134] on div "Styles Heading 2 Font Sans-serif Size 46 Color 575757 Align Show more" at bounding box center [97, 201] width 122 height 172
click at [132, 152] on div "Sans-serif" at bounding box center [132, 150] width 46 height 9
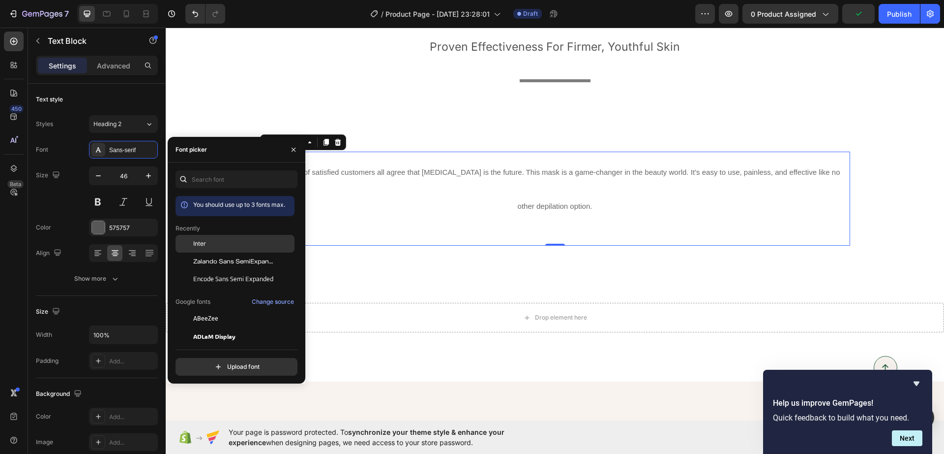
click at [214, 244] on div "Inter" at bounding box center [242, 243] width 99 height 9
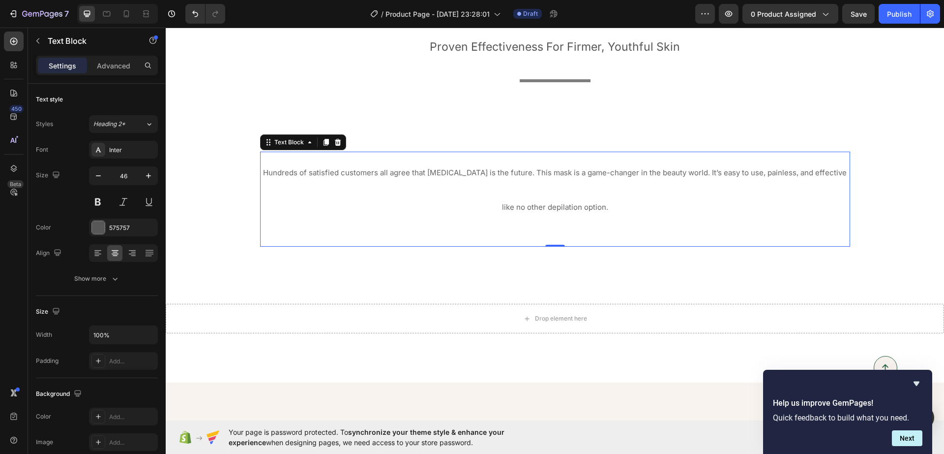
click at [369, 229] on div "Hundreds of satisfied customers all agree that light therapy is the future. Thi…" at bounding box center [555, 199] width 590 height 95
click at [149, 173] on icon "button" at bounding box center [148, 175] width 5 height 5
click at [149, 174] on icon "button" at bounding box center [148, 175] width 5 height 5
click at [97, 179] on icon "button" at bounding box center [98, 176] width 10 height 10
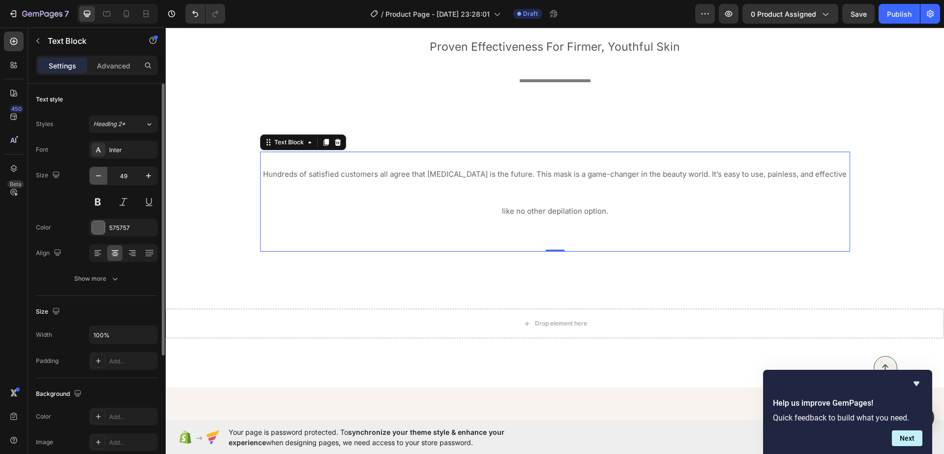
click at [97, 179] on icon "button" at bounding box center [98, 176] width 10 height 10
click at [97, 178] on icon "button" at bounding box center [98, 176] width 10 height 10
click at [97, 176] on icon "button" at bounding box center [98, 176] width 10 height 10
click at [97, 175] on icon "button" at bounding box center [98, 175] width 5 height 1
click at [97, 174] on icon "button" at bounding box center [98, 176] width 10 height 10
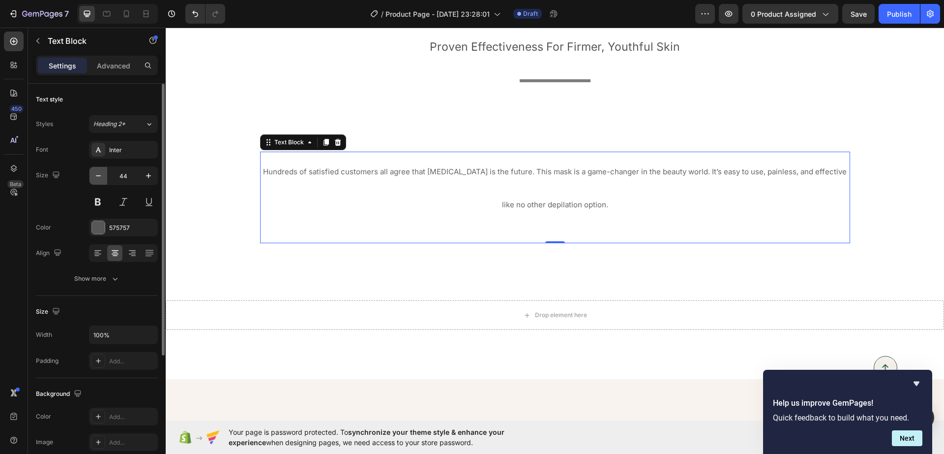
click at [97, 174] on icon "button" at bounding box center [98, 176] width 10 height 10
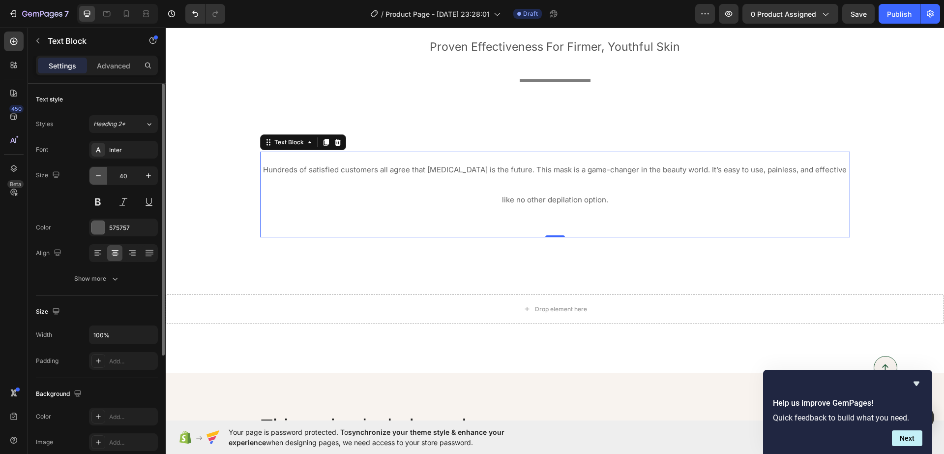
click at [97, 174] on icon "button" at bounding box center [98, 176] width 10 height 10
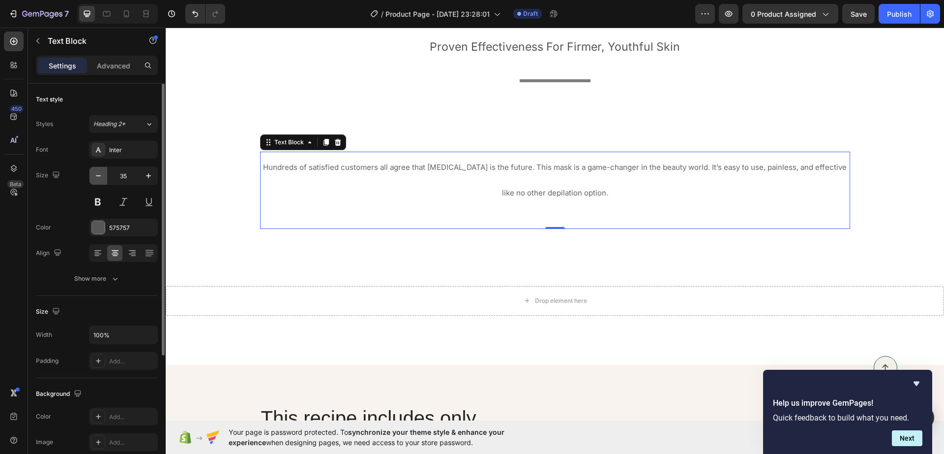
click at [97, 172] on icon "button" at bounding box center [98, 176] width 10 height 10
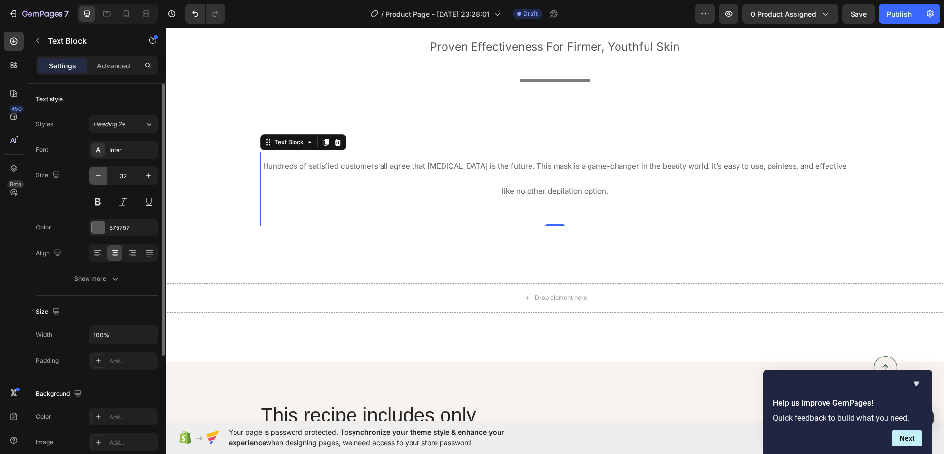
click at [97, 172] on icon "button" at bounding box center [98, 176] width 10 height 10
click at [98, 171] on icon "button" at bounding box center [98, 176] width 10 height 10
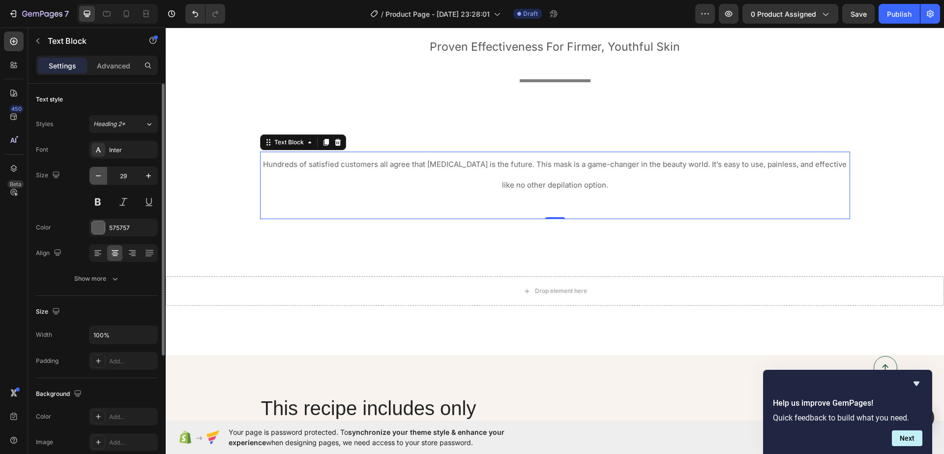
click at [98, 171] on icon "button" at bounding box center [98, 176] width 10 height 10
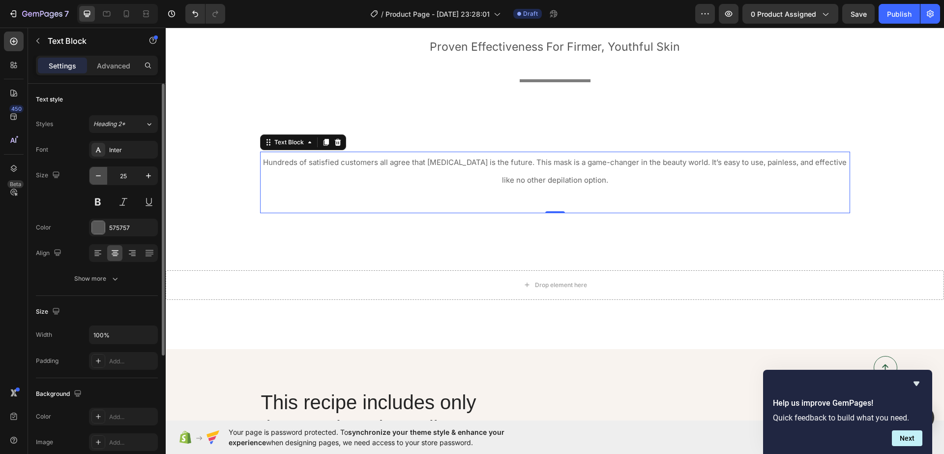
click at [98, 171] on icon "button" at bounding box center [98, 176] width 10 height 10
type input "24"
click at [137, 122] on div "Heading 2*" at bounding box center [119, 124] width 52 height 9
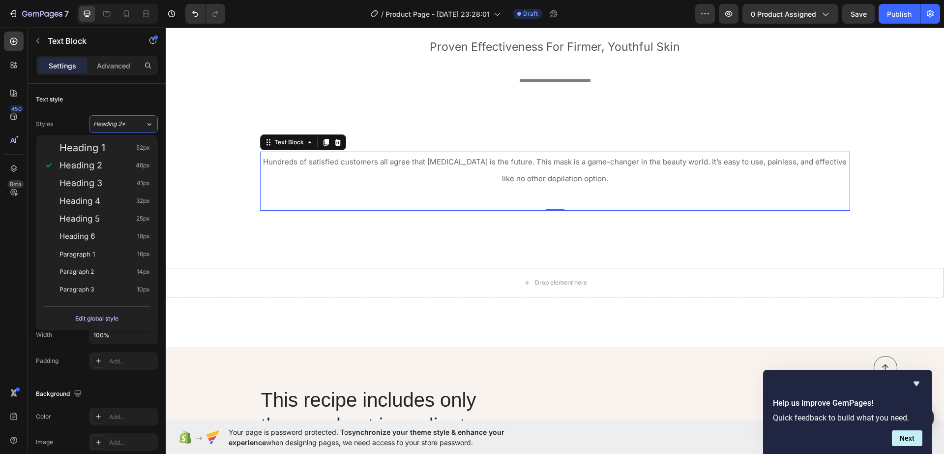
click at [111, 323] on div "Edit global style" at bounding box center [96, 318] width 43 height 12
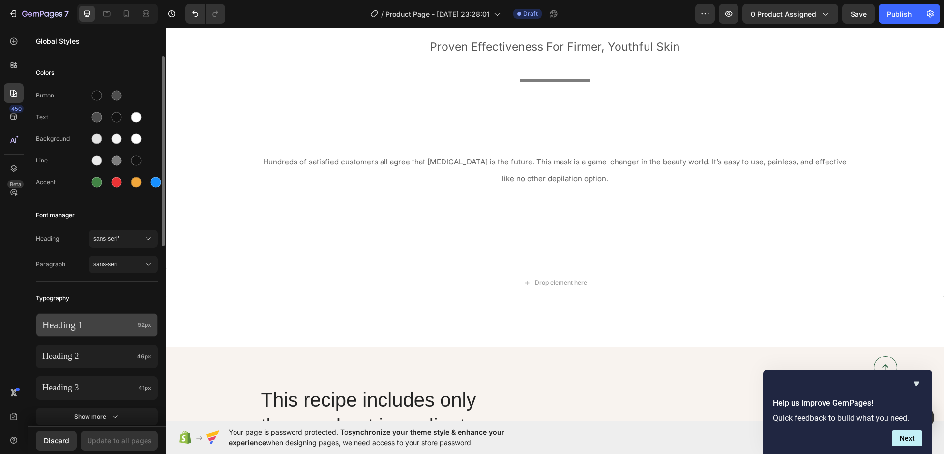
click at [131, 325] on p "Heading 1" at bounding box center [87, 324] width 91 height 13
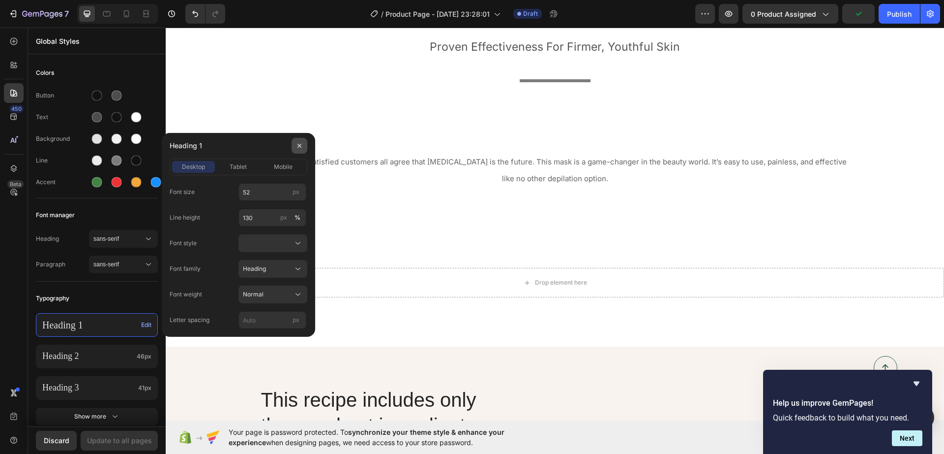
click at [302, 143] on icon "button" at bounding box center [300, 146] width 8 height 8
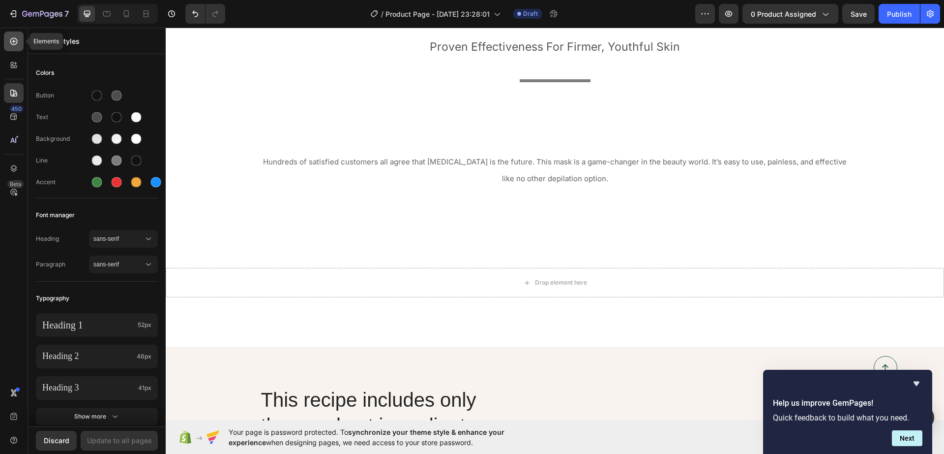
click at [16, 40] on icon at bounding box center [14, 41] width 10 height 10
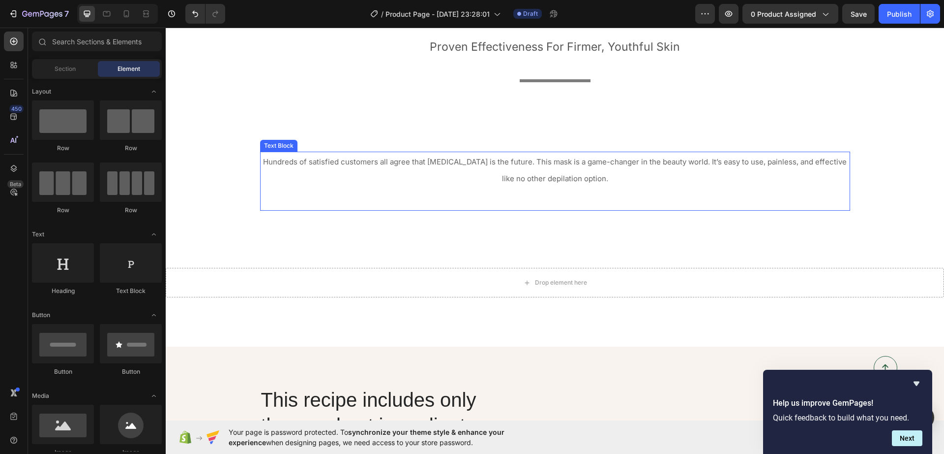
click at [546, 178] on span "Hundreds of satisfied customers all agree that [MEDICAL_DATA] is the future. Th…" at bounding box center [555, 170] width 584 height 26
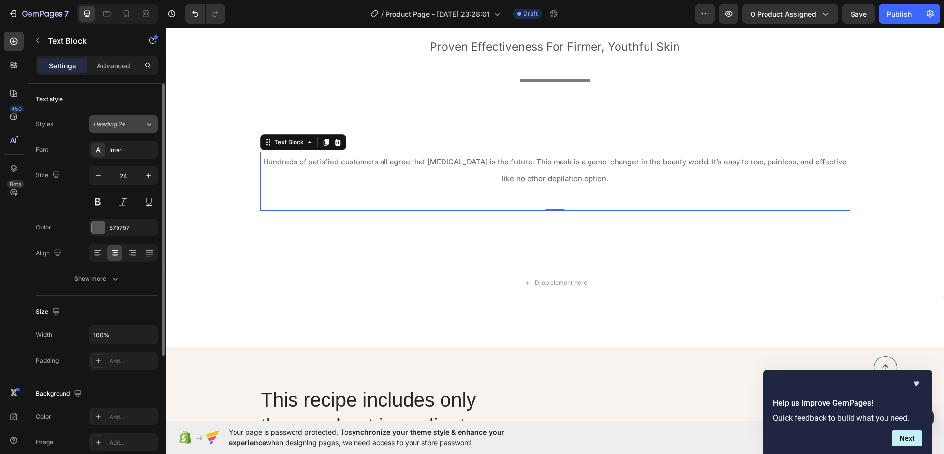
click at [139, 121] on div "Heading 2*" at bounding box center [119, 124] width 52 height 9
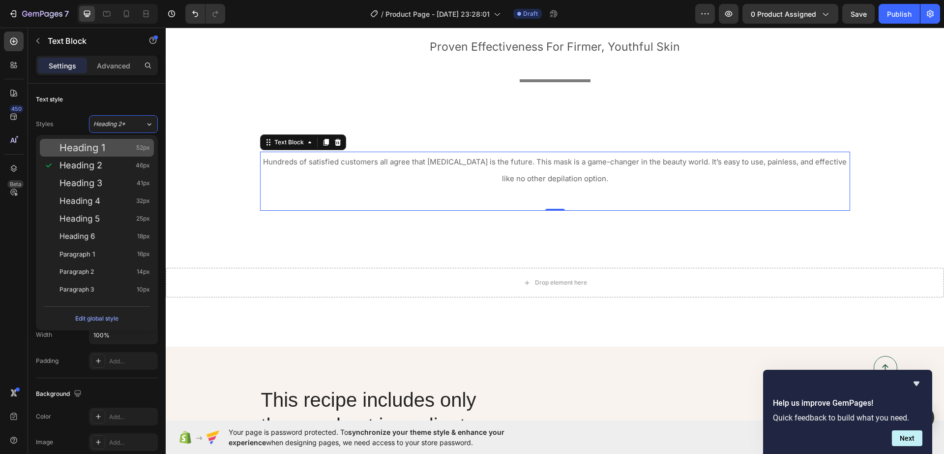
click at [111, 145] on div "Heading 1 52px" at bounding box center [105, 148] width 91 height 10
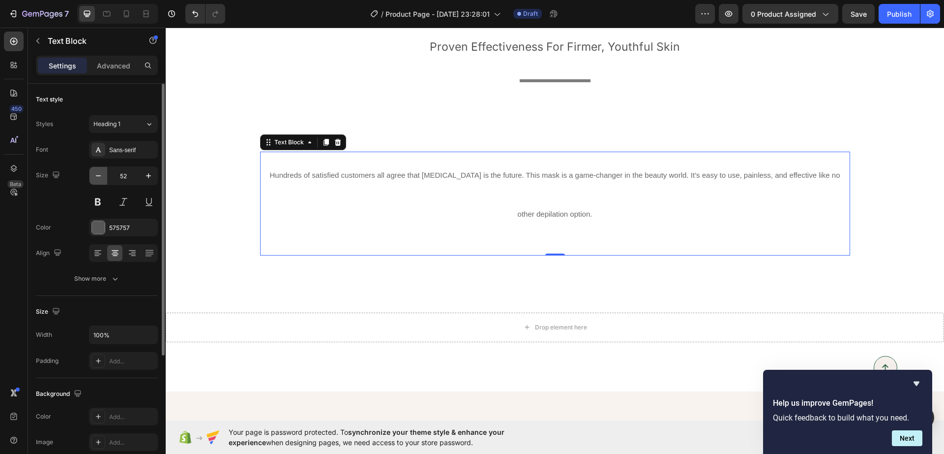
click at [95, 180] on icon "button" at bounding box center [98, 176] width 10 height 10
click at [99, 179] on icon "button" at bounding box center [98, 176] width 10 height 10
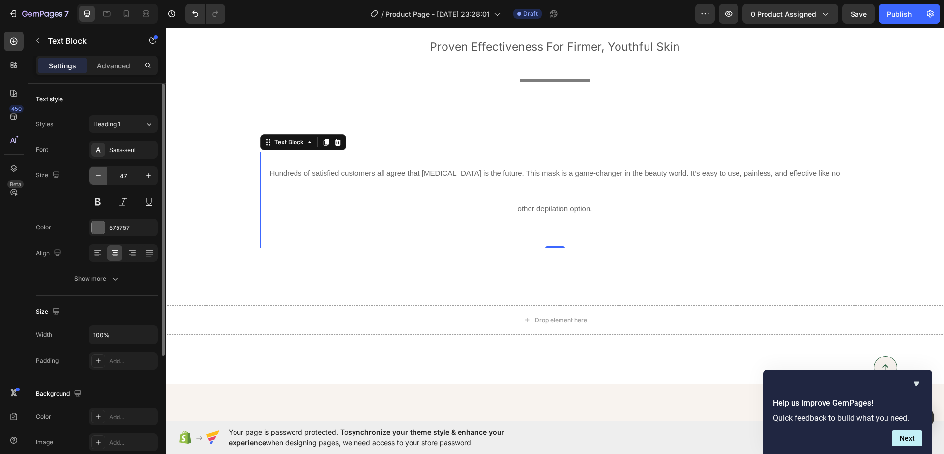
click at [99, 179] on icon "button" at bounding box center [98, 176] width 10 height 10
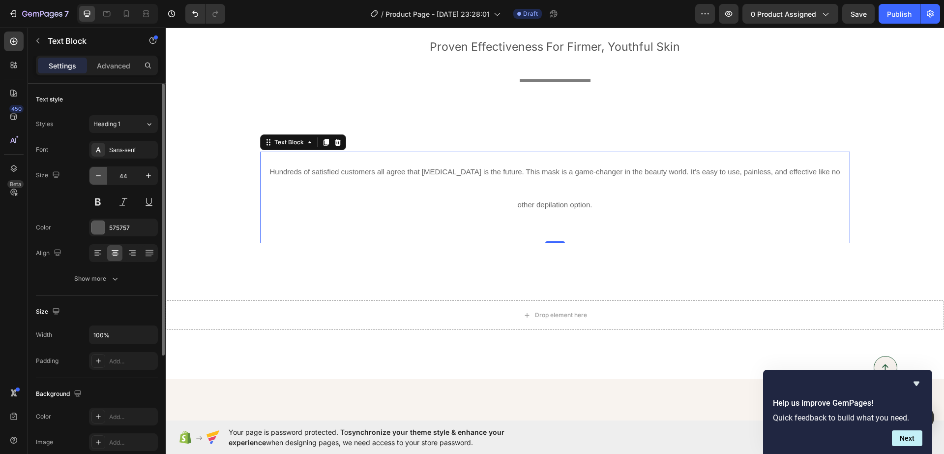
click at [99, 179] on icon "button" at bounding box center [98, 176] width 10 height 10
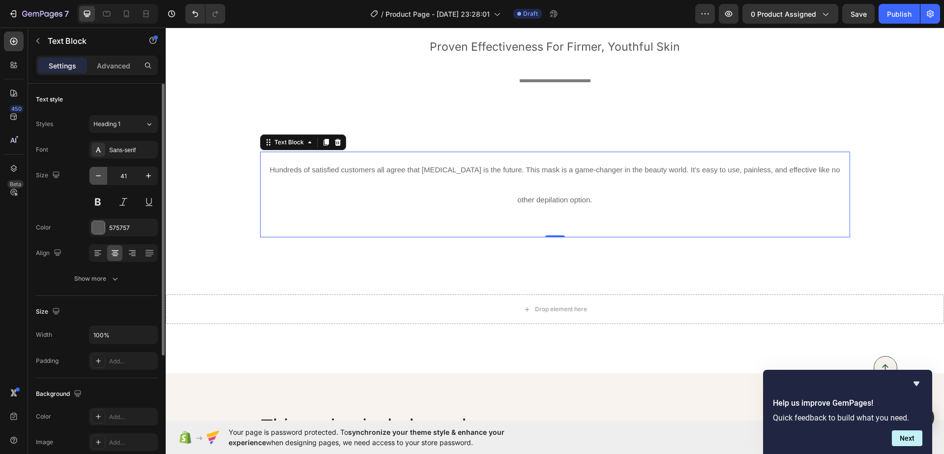
click at [99, 179] on icon "button" at bounding box center [98, 176] width 10 height 10
click at [100, 179] on icon "button" at bounding box center [98, 176] width 10 height 10
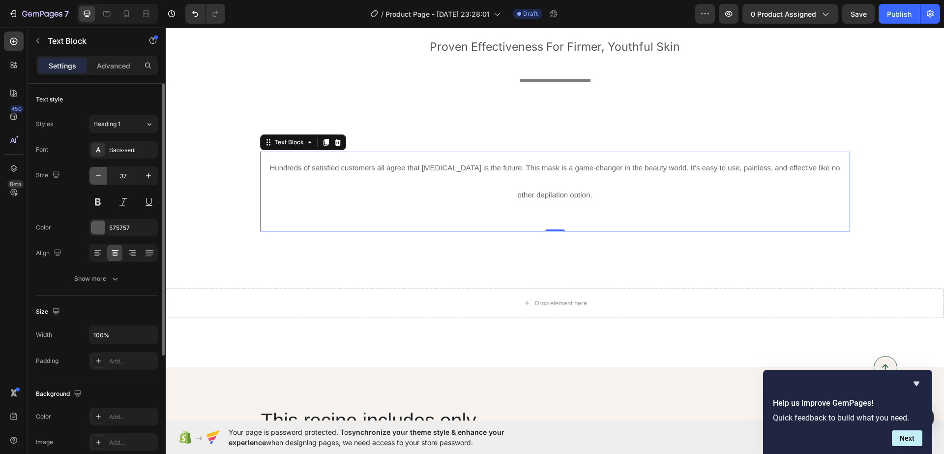
click at [100, 179] on icon "button" at bounding box center [98, 176] width 10 height 10
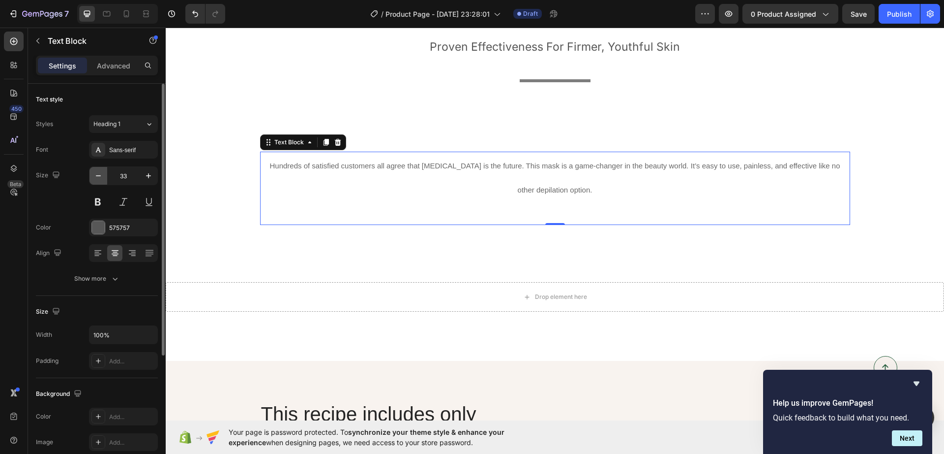
click at [100, 179] on icon "button" at bounding box center [98, 176] width 10 height 10
type input "29"
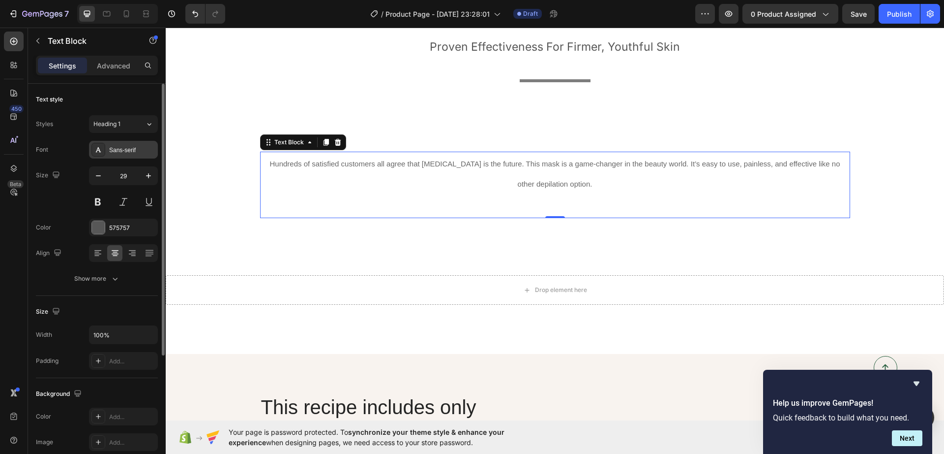
click at [132, 151] on div "Sans-serif" at bounding box center [132, 150] width 46 height 9
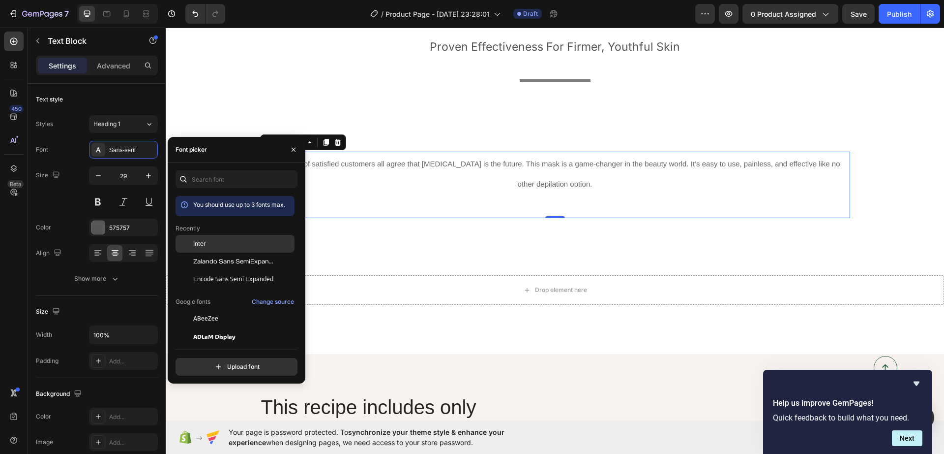
click at [185, 244] on div at bounding box center [185, 244] width 18 height 18
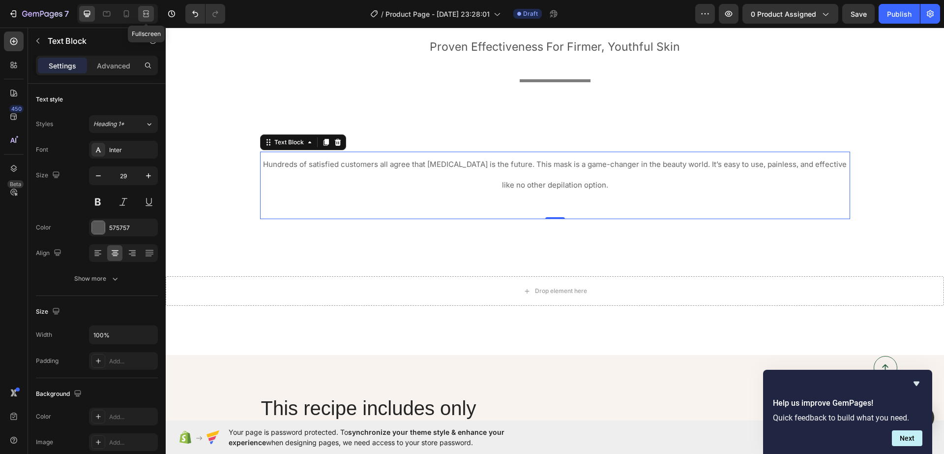
click at [146, 7] on div at bounding box center [146, 14] width 16 height 16
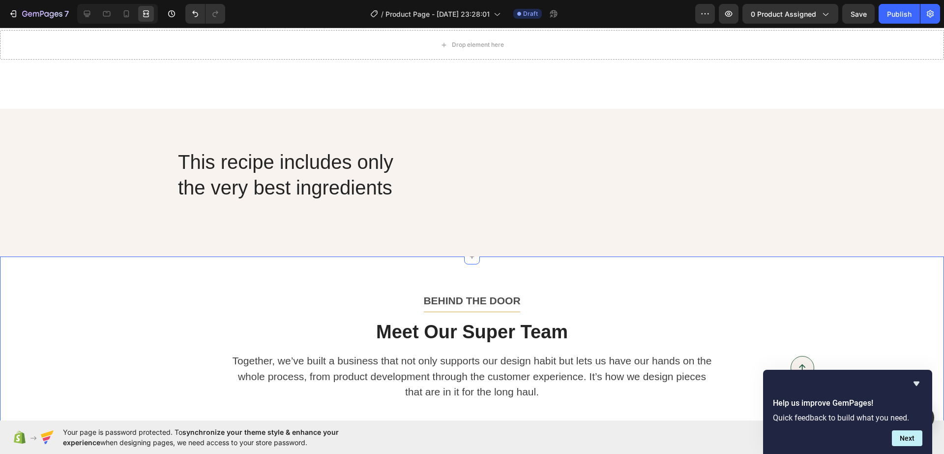
scroll to position [3262, 0]
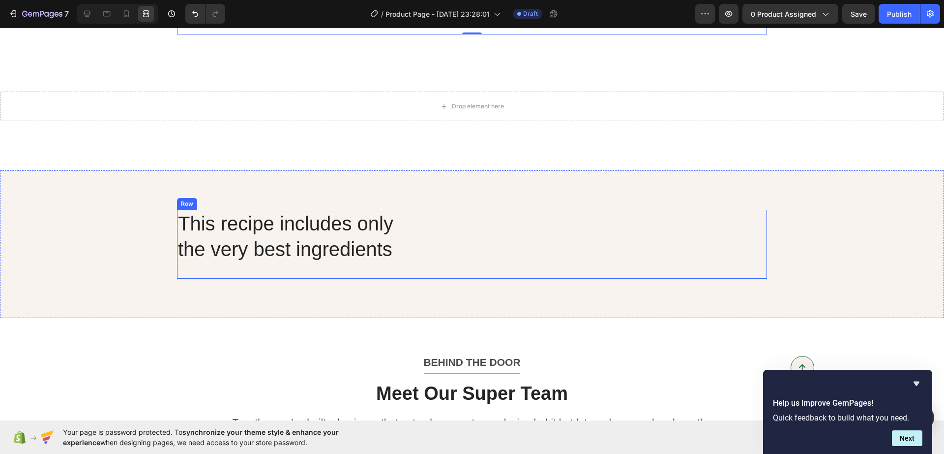
click at [687, 261] on div "This recipe includes only the very best ingredients" at bounding box center [472, 236] width 590 height 53
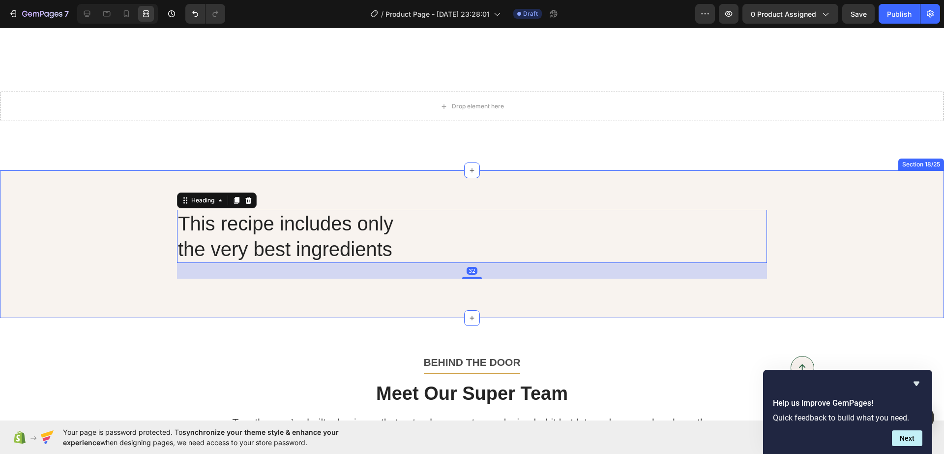
click at [817, 224] on div "This recipe includes only the very best ingredients Heading 32 Row" at bounding box center [472, 244] width 925 height 69
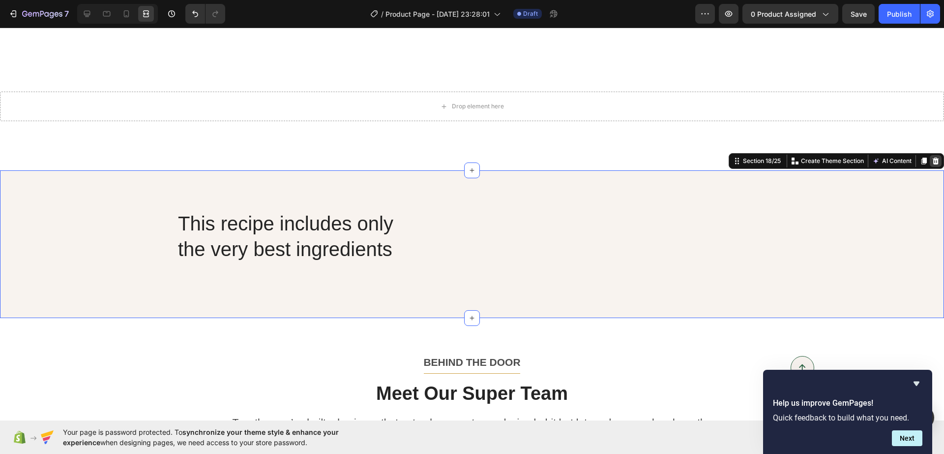
click at [933, 159] on icon at bounding box center [936, 160] width 6 height 7
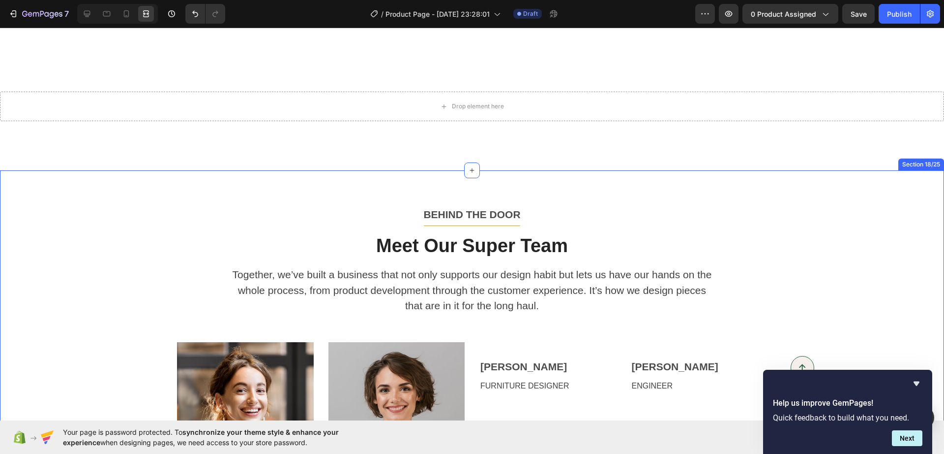
scroll to position [3323, 0]
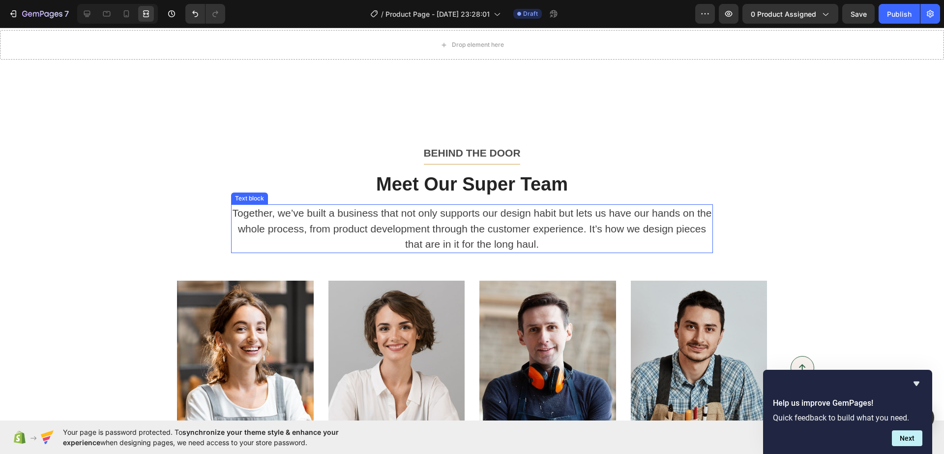
click at [536, 228] on p "Together, we’ve built a business that not only supports our design habit but le…" at bounding box center [472, 228] width 480 height 47
click at [526, 235] on p "Together, we’ve built a business that not only supports our design habit but le…" at bounding box center [472, 228] width 480 height 47
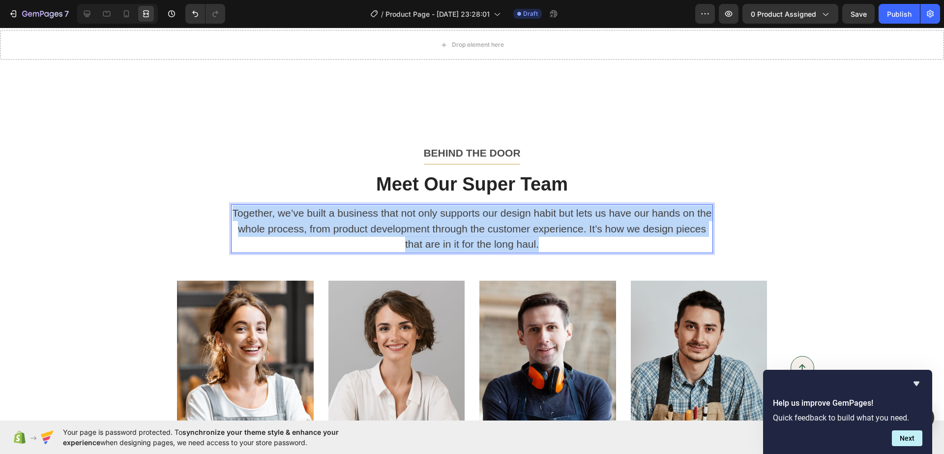
click at [526, 235] on p "Together, we’ve built a business that not only supports our design habit but le…" at bounding box center [472, 228] width 480 height 47
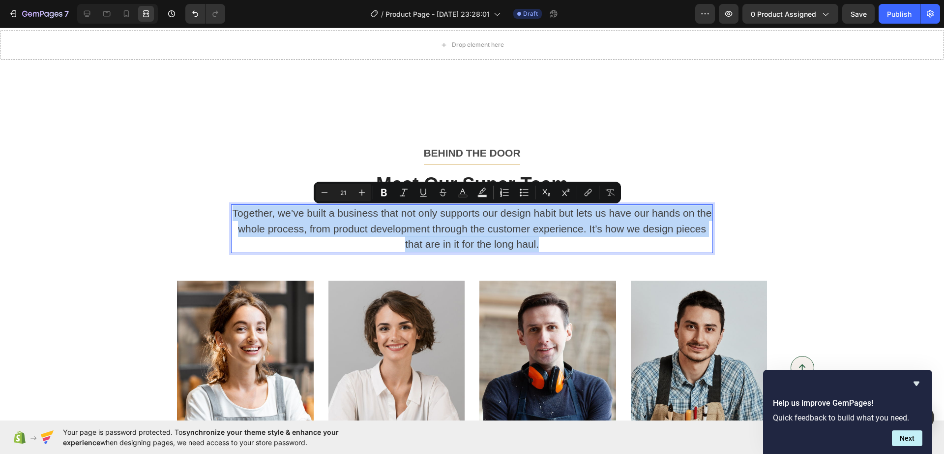
click at [526, 235] on p "Together, we’ve built a business that not only supports our design habit but le…" at bounding box center [472, 228] width 480 height 47
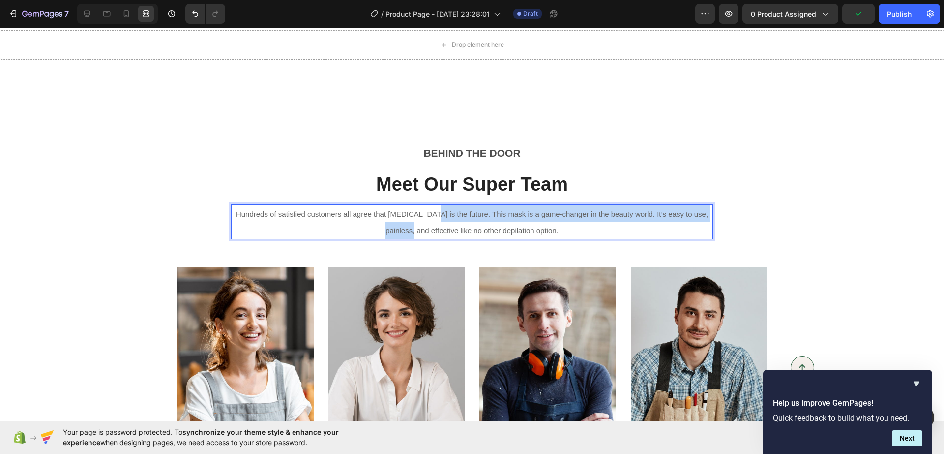
drag, startPoint x: 429, startPoint y: 214, endPoint x: 412, endPoint y: 237, distance: 27.7
click at [412, 237] on p "Hundreds of satisfied customers all agree that [MEDICAL_DATA] is the future. Th…" at bounding box center [472, 221] width 480 height 33
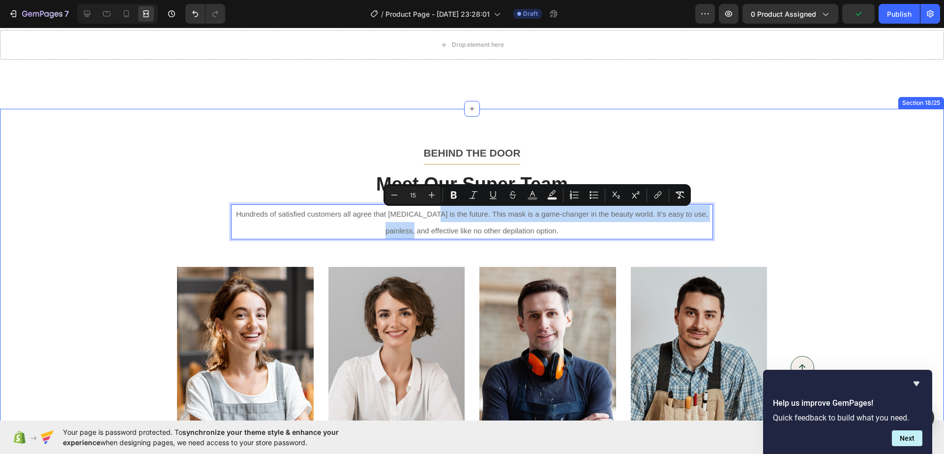
click at [785, 251] on div "BEHIND THE DOOR Text block Title Line Meet Our Super Team Heading Hundreds of s…" at bounding box center [472, 316] width 930 height 344
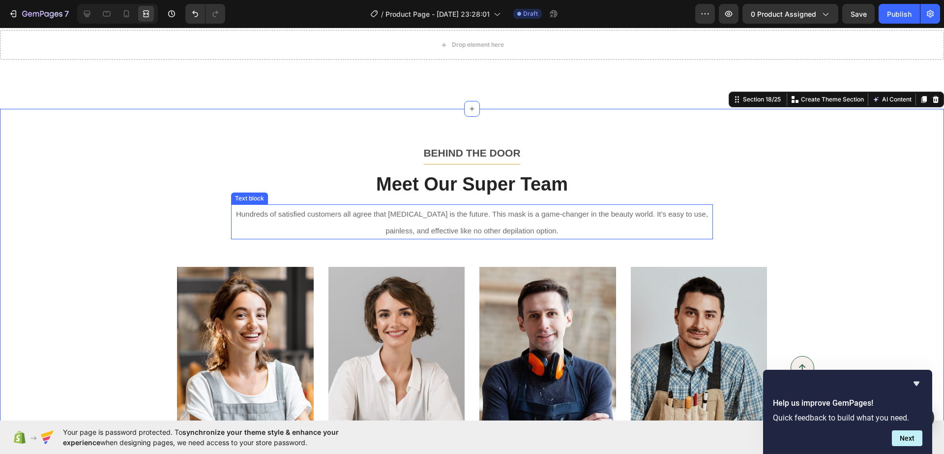
click at [679, 232] on p "Hundreds of satisfied customers all agree that [MEDICAL_DATA] is the future. Th…" at bounding box center [472, 221] width 480 height 33
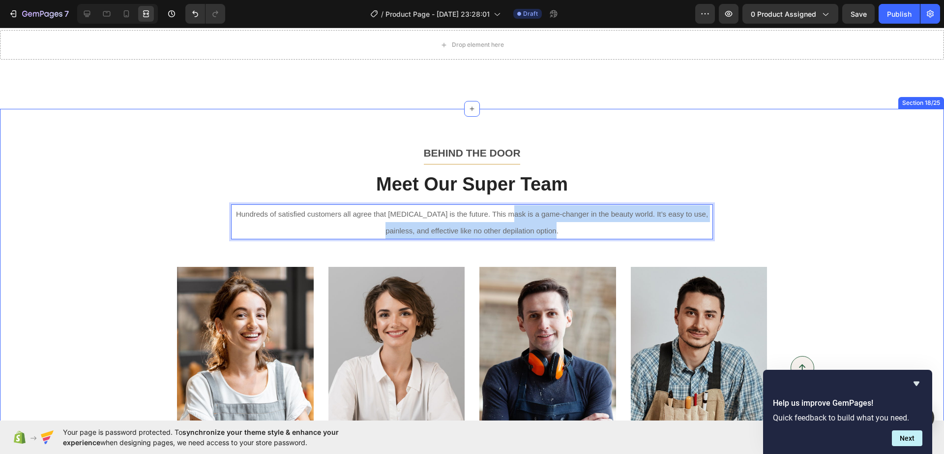
drag, startPoint x: 676, startPoint y: 231, endPoint x: 505, endPoint y: 142, distance: 192.7
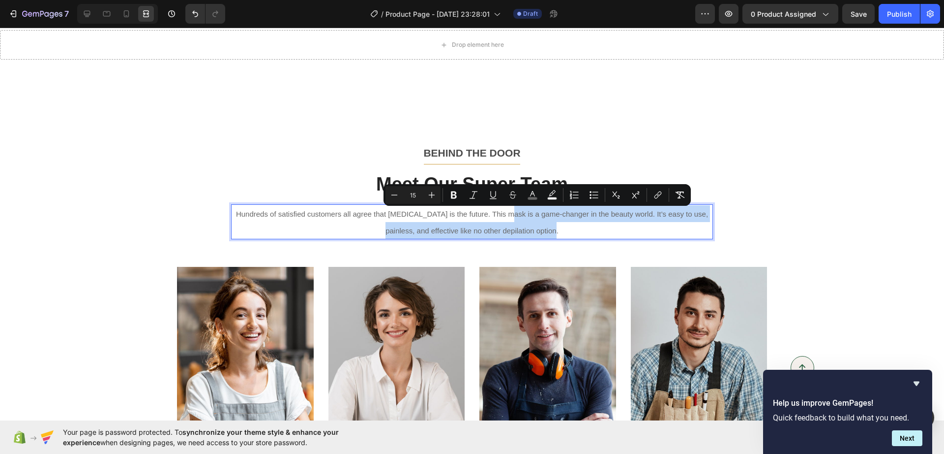
click at [706, 220] on p "Hundreds of satisfied customers all agree that [MEDICAL_DATA] is the future. Th…" at bounding box center [472, 221] width 480 height 33
drag, startPoint x: 735, startPoint y: 213, endPoint x: 741, endPoint y: 213, distance: 5.4
click at [741, 213] on div "BEHIND THE DOOR Text block Title Line Meet Our Super Team Heading Hundreds of s…" at bounding box center [472, 191] width 590 height 95
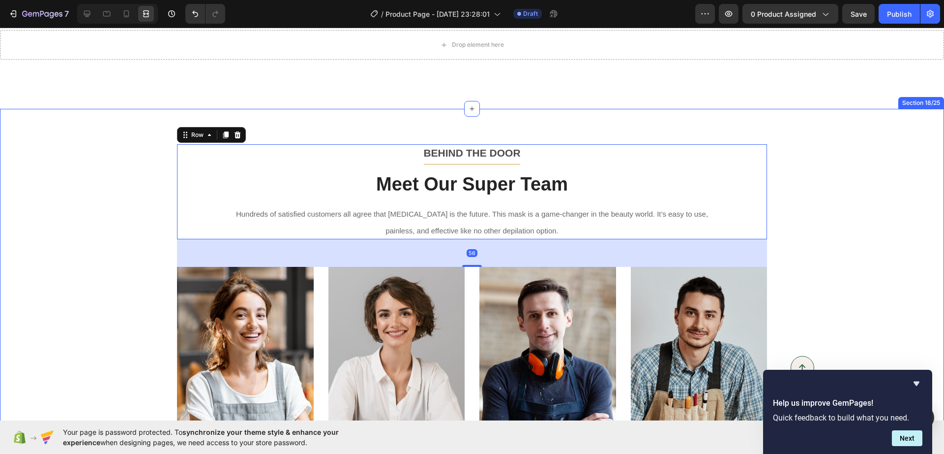
drag, startPoint x: 883, startPoint y: 202, endPoint x: 837, endPoint y: 213, distance: 47.1
click at [875, 209] on div "BEHIND THE DOOR Text block Title Line Meet Our Super Team Heading Hundreds of s…" at bounding box center [472, 316] width 930 height 344
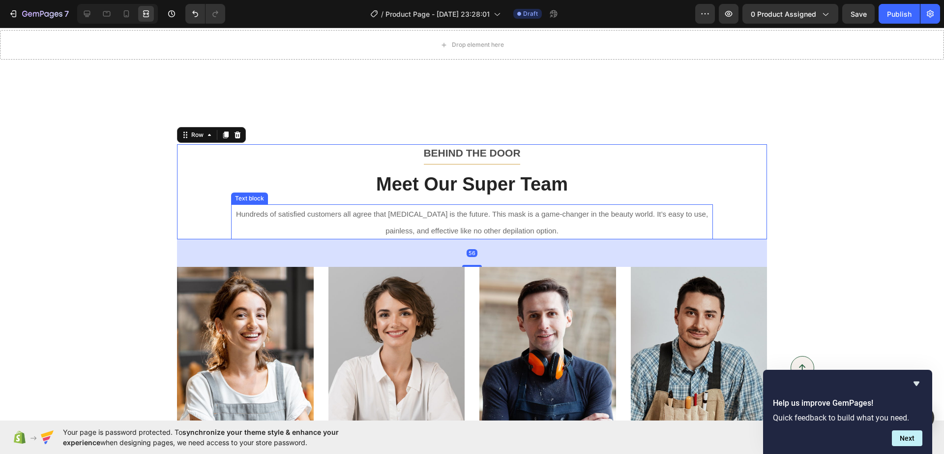
click at [581, 213] on span "Hundreds of satisfied customers all agree that [MEDICAL_DATA] is the future. Th…" at bounding box center [472, 222] width 472 height 25
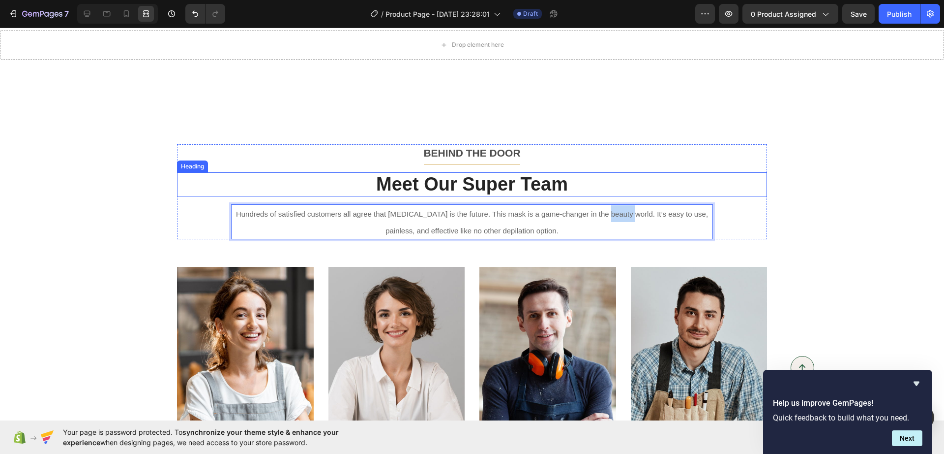
drag, startPoint x: 625, startPoint y: 217, endPoint x: 602, endPoint y: 183, distance: 41.1
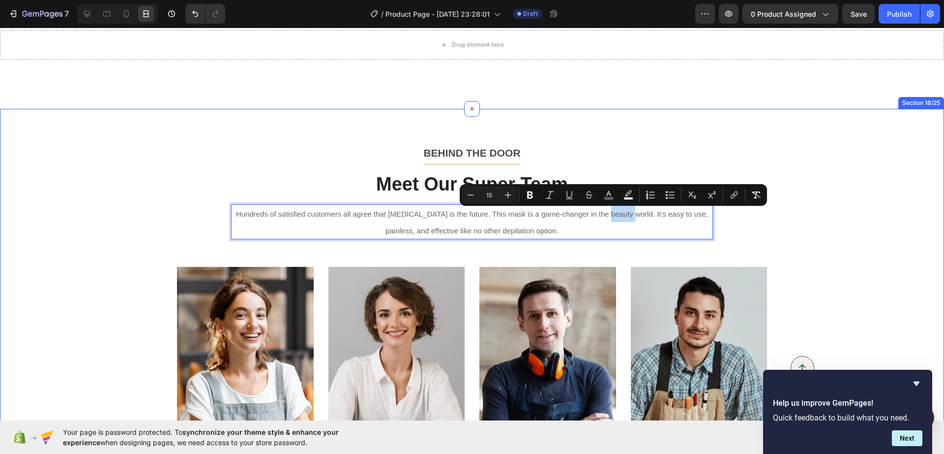
click at [823, 242] on div "BEHIND THE DOOR Text block Title Line Meet Our Super Team Heading Hundreds of s…" at bounding box center [472, 316] width 930 height 344
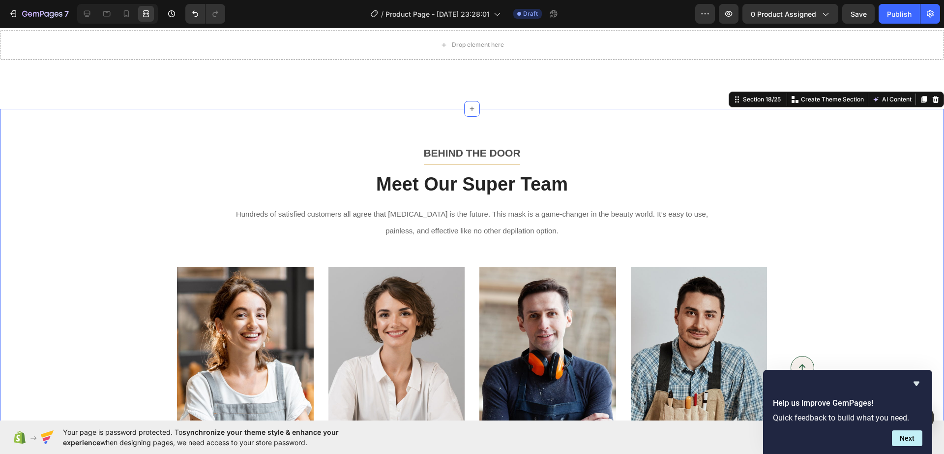
click at [819, 252] on div "BEHIND THE DOOR Text block Title Line Meet Our Super Team Heading Hundreds of s…" at bounding box center [472, 316] width 930 height 344
click at [819, 254] on div "BEHIND THE DOOR Text block Title Line Meet Our Super Team Heading Hundreds of s…" at bounding box center [472, 316] width 930 height 344
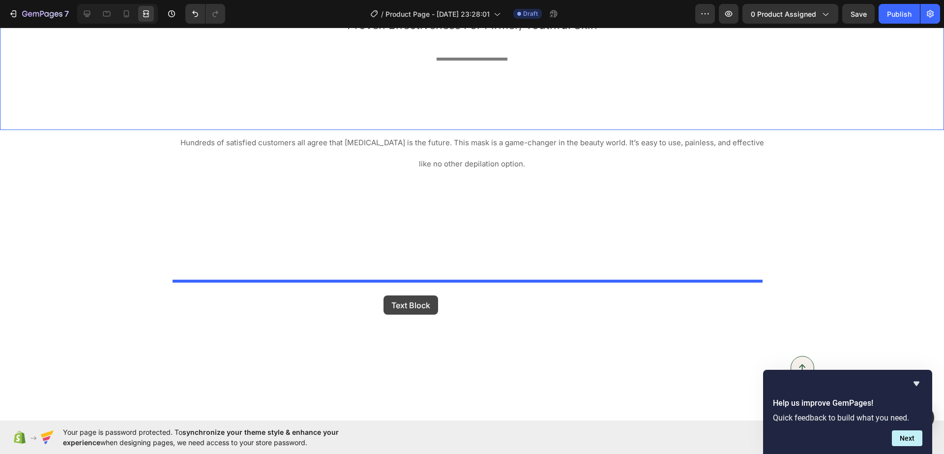
scroll to position [2841, 0]
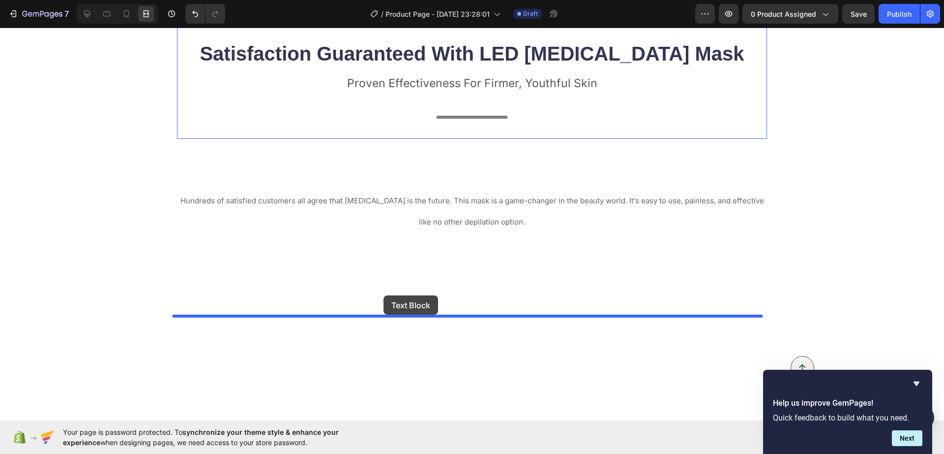
drag, startPoint x: 233, startPoint y: 192, endPoint x: 384, endPoint y: 295, distance: 182.3
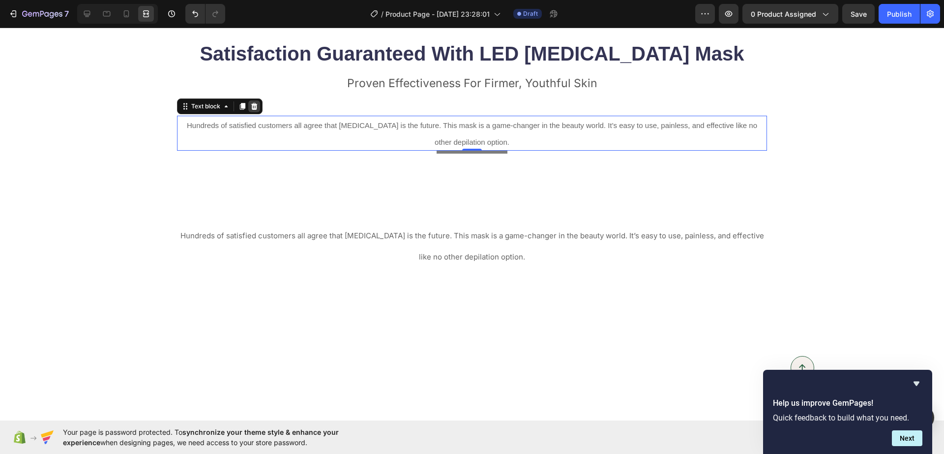
click at [251, 110] on icon at bounding box center [254, 106] width 6 height 7
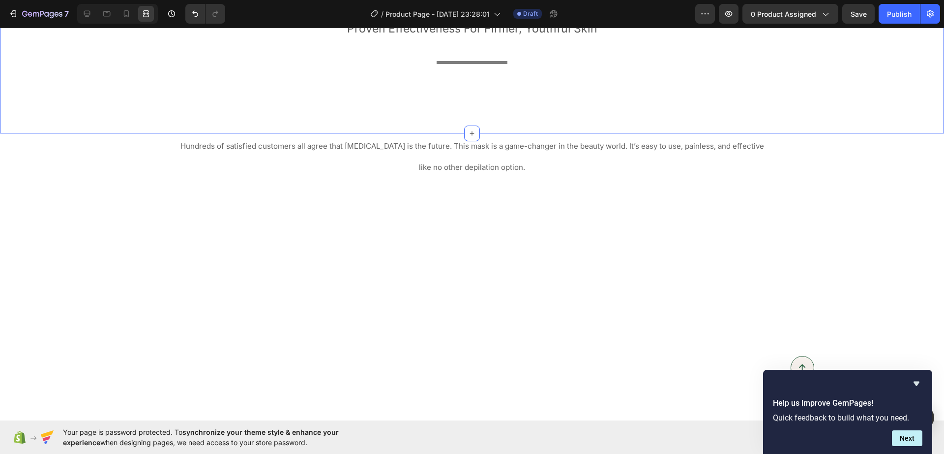
scroll to position [2902, 0]
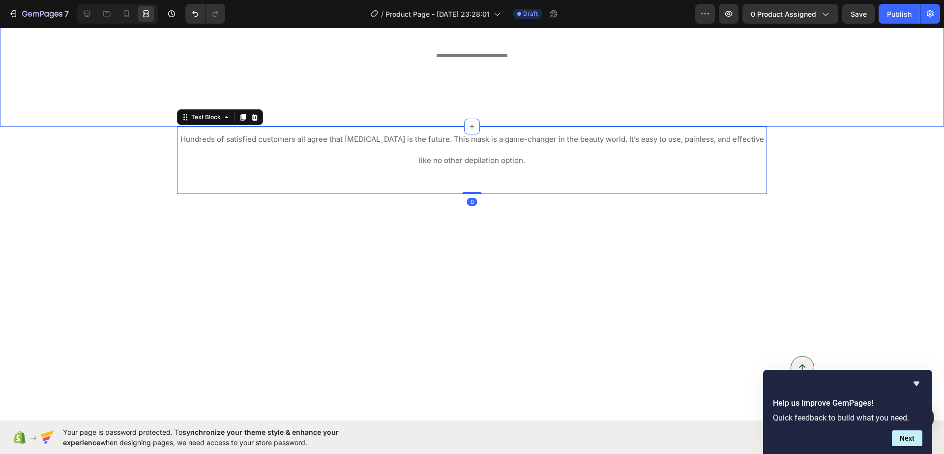
click at [444, 126] on div "Satisfaction Guaranteed With LED Light Therapy Mask Heading Proven Effectivenes…" at bounding box center [472, 43] width 944 height 167
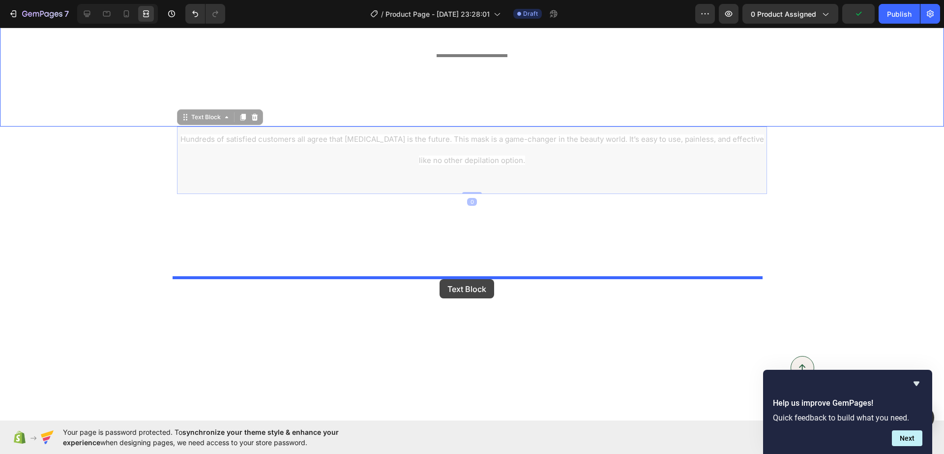
drag, startPoint x: 393, startPoint y: 343, endPoint x: 440, endPoint y: 279, distance: 79.6
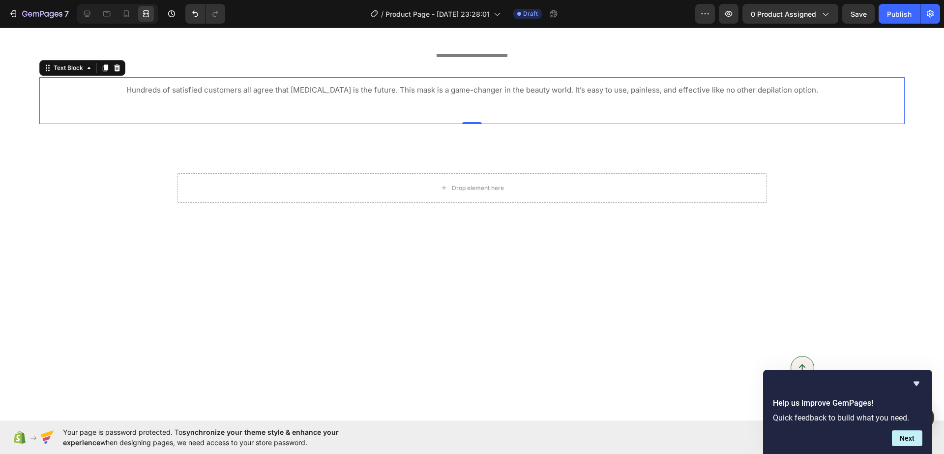
click at [222, 99] on p "Hundreds of satisfied customers all agree that [MEDICAL_DATA] is the future. Th…" at bounding box center [472, 88] width 864 height 21
click at [216, 124] on div "Hundreds of satisfied customers all agree that light therapy is the future. Thi…" at bounding box center [472, 100] width 866 height 47
click at [816, 99] on p "Hundreds of satisfied customers all agree that [MEDICAL_DATA] is the future. Th…" at bounding box center [472, 88] width 864 height 21
click at [87, 15] on icon at bounding box center [87, 14] width 6 height 6
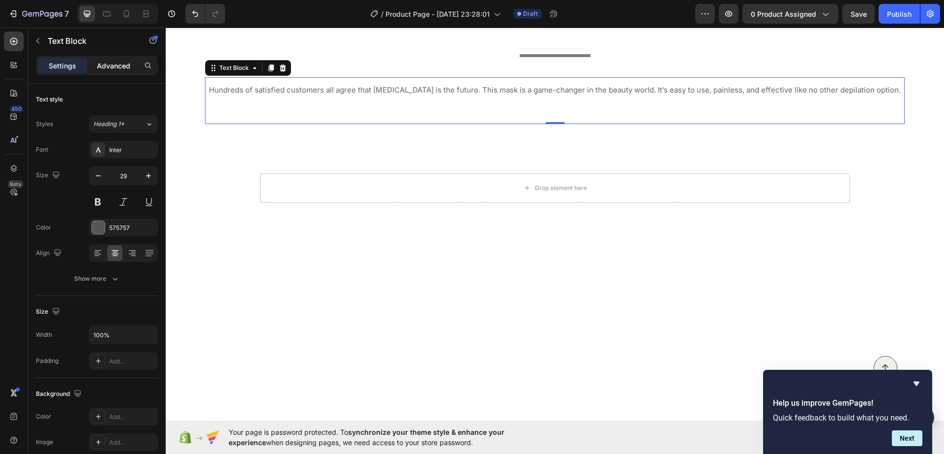
click at [113, 62] on p "Advanced" at bounding box center [113, 66] width 33 height 10
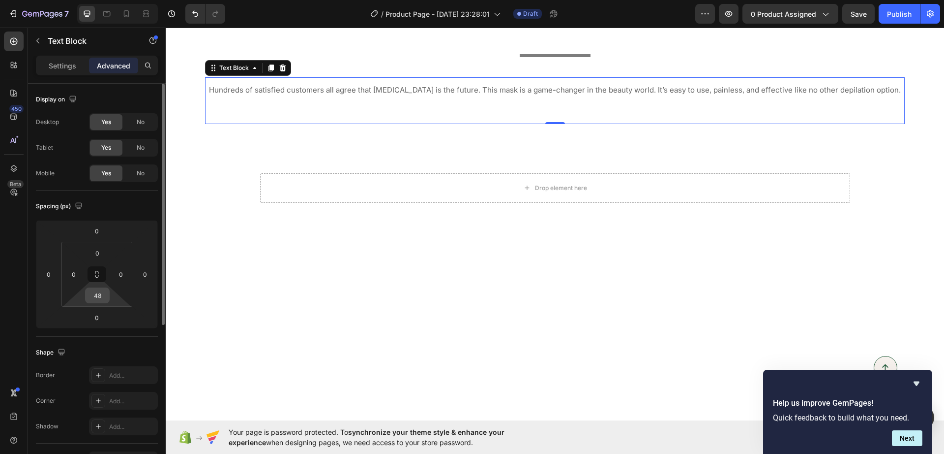
click at [100, 296] on input "48" at bounding box center [98, 295] width 20 height 15
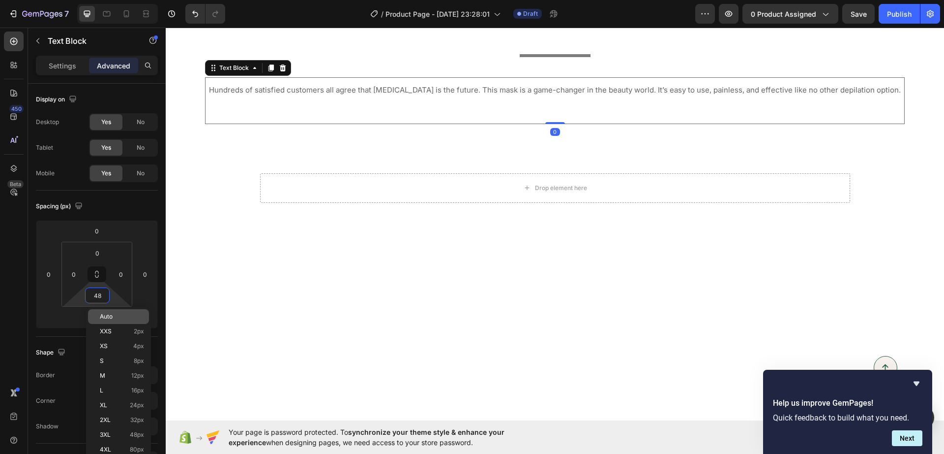
click at [106, 316] on span "Auto" at bounding box center [106, 316] width 13 height 7
type input "Auto"
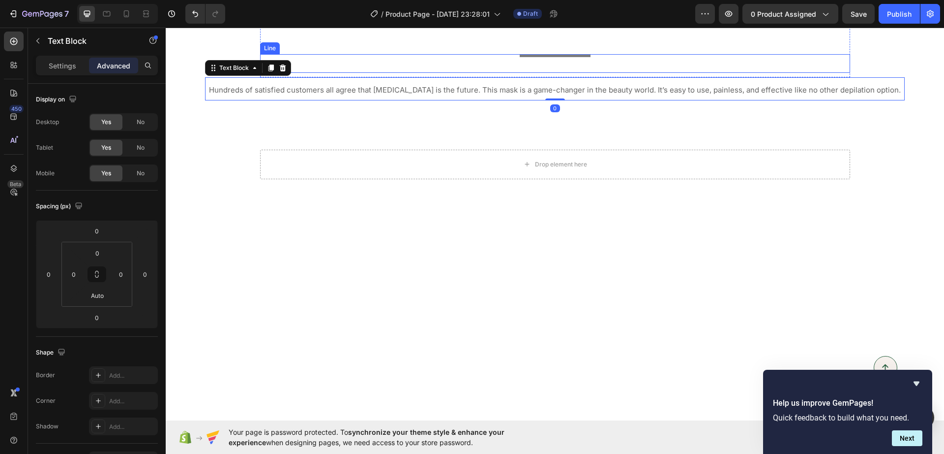
click at [521, 73] on div "Title Line" at bounding box center [555, 63] width 590 height 19
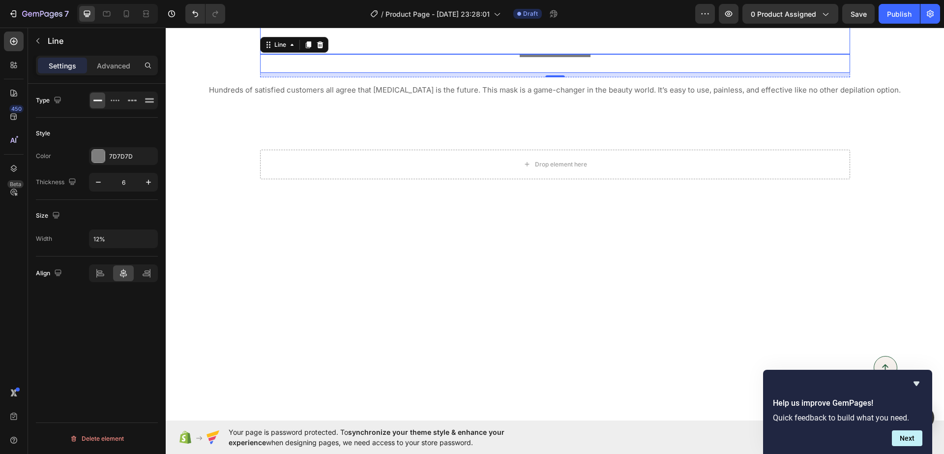
click at [557, 30] on p "Proven Effectiveness For Firmer, Youthful Skin" at bounding box center [555, 22] width 588 height 15
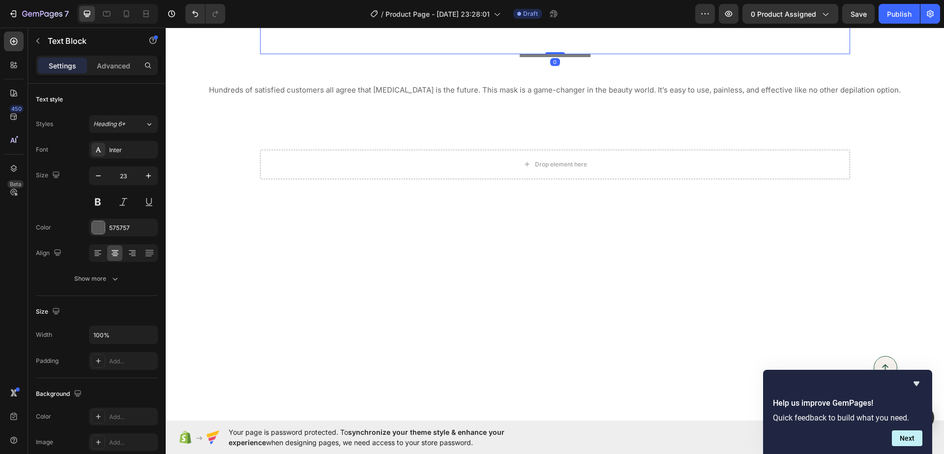
click at [451, 54] on div "Proven Effectiveness For Firmer, Youthful Skin Text Block 0" at bounding box center [555, 34] width 590 height 40
click at [686, 54] on div "Proven Effectiveness For Firmer, Youthful Skin Text Block 0" at bounding box center [555, 34] width 590 height 40
click at [680, 30] on p "Proven Effectiveness For Firmer, Youthful Skin" at bounding box center [555, 22] width 588 height 15
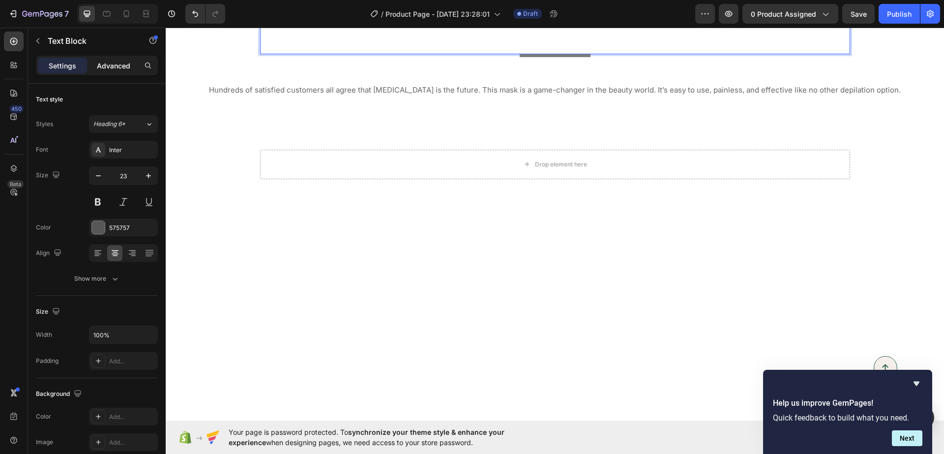
click at [130, 63] on p "Advanced" at bounding box center [113, 66] width 33 height 10
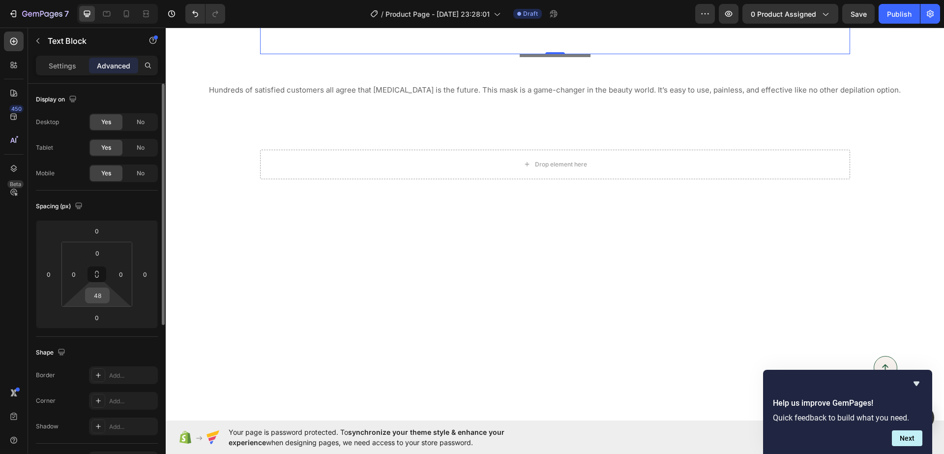
click at [99, 291] on input "48" at bounding box center [98, 295] width 20 height 15
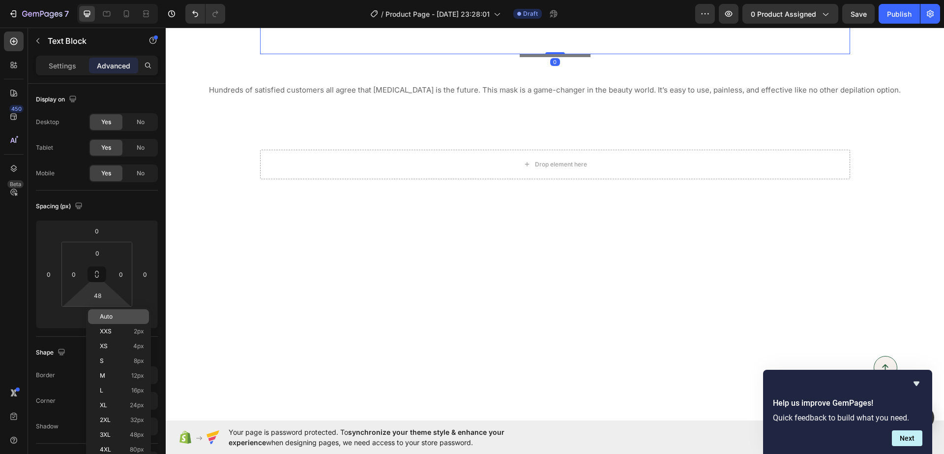
click at [111, 320] on div "Auto" at bounding box center [118, 316] width 61 height 15
type input "Auto"
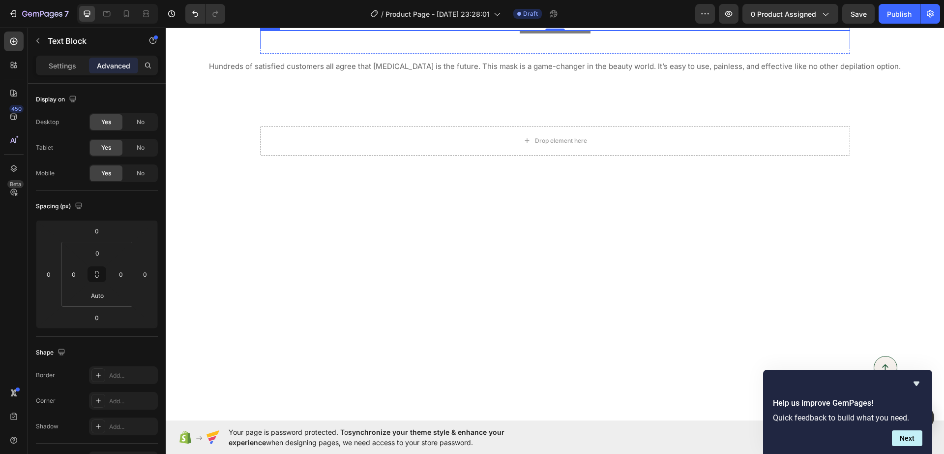
click at [502, 49] on div "Title Line" at bounding box center [555, 39] width 590 height 19
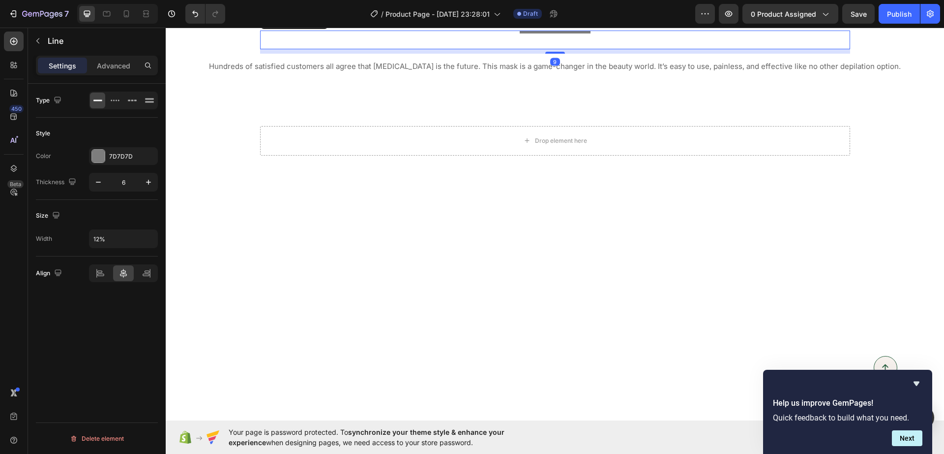
click at [566, 33] on div at bounding box center [555, 31] width 71 height 3
click at [534, 33] on div at bounding box center [555, 31] width 71 height 3
click at [533, 49] on div "Title Line 9" at bounding box center [555, 39] width 590 height 19
click at [426, 71] on span "Hundreds of satisfied customers all agree that [MEDICAL_DATA] is the future. Th…" at bounding box center [555, 65] width 692 height 9
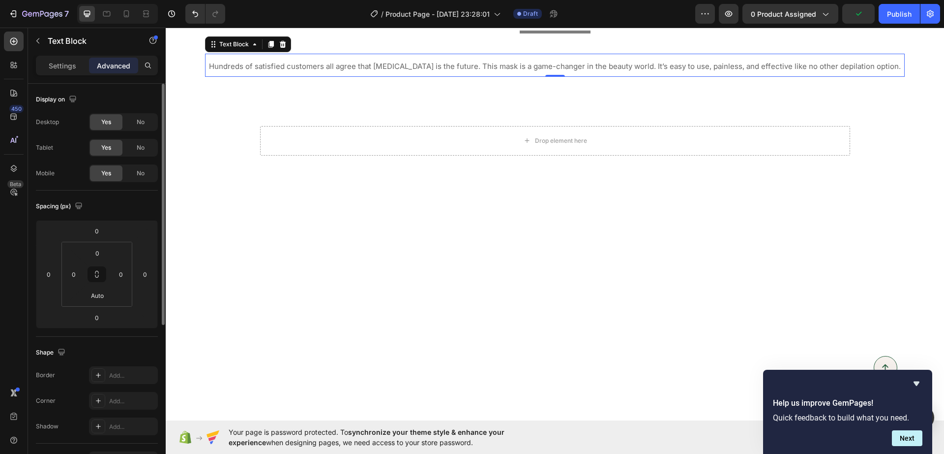
scroll to position [246, 0]
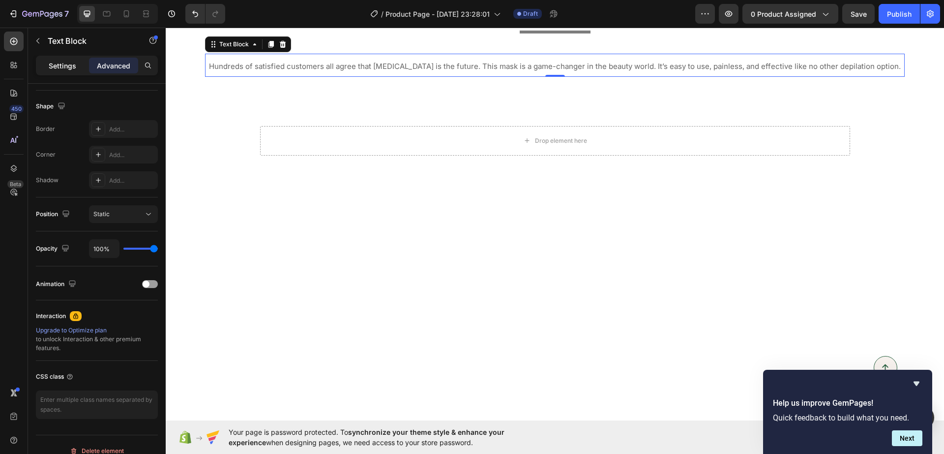
click at [61, 64] on p "Settings" at bounding box center [63, 66] width 28 height 10
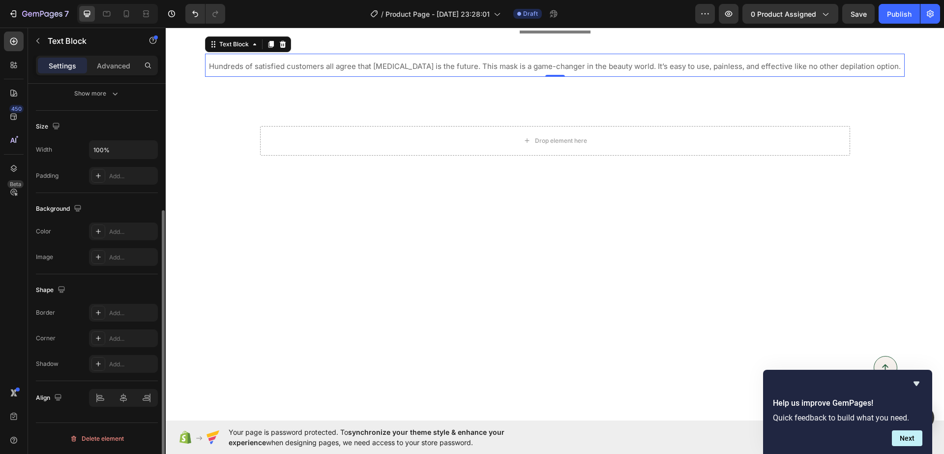
scroll to position [185, 0]
click at [125, 401] on div at bounding box center [123, 398] width 69 height 18
click at [487, 71] on span "Hundreds of satisfied customers all agree that [MEDICAL_DATA] is the future. Th…" at bounding box center [555, 65] width 692 height 9
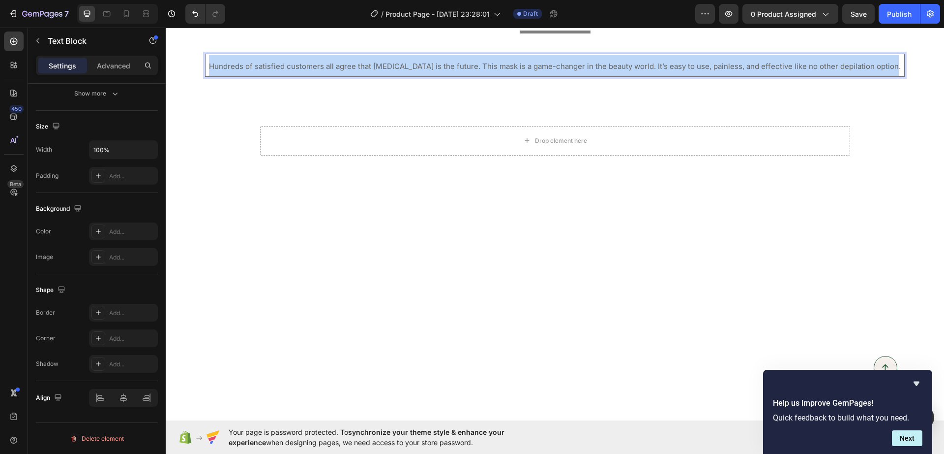
click at [487, 71] on span "Hundreds of satisfied customers all agree that [MEDICAL_DATA] is the future. Th…" at bounding box center [555, 65] width 692 height 9
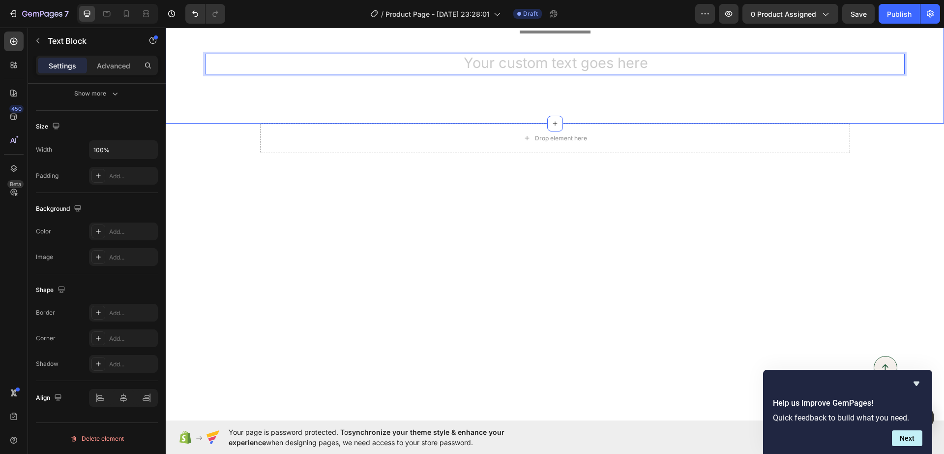
click at [577, 123] on div "Satisfaction Guaranteed With LED Light Therapy Mask Heading Proven Effectivenes…" at bounding box center [555, 42] width 779 height 164
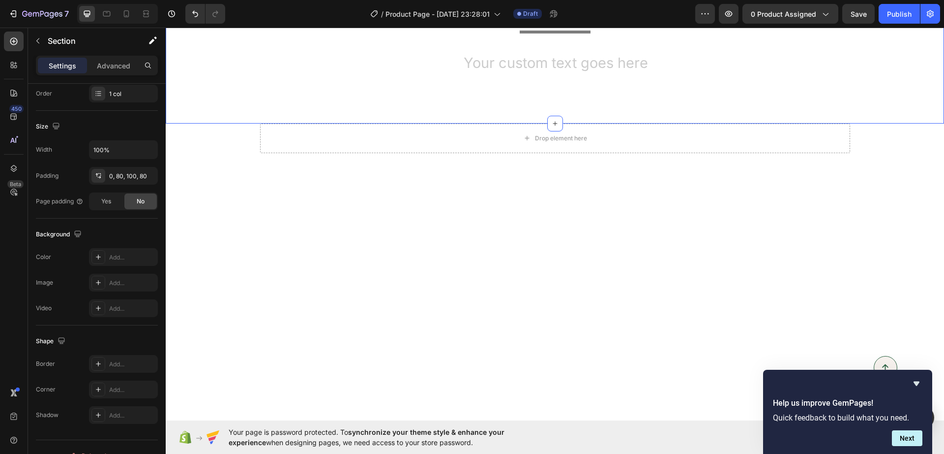
scroll to position [0, 0]
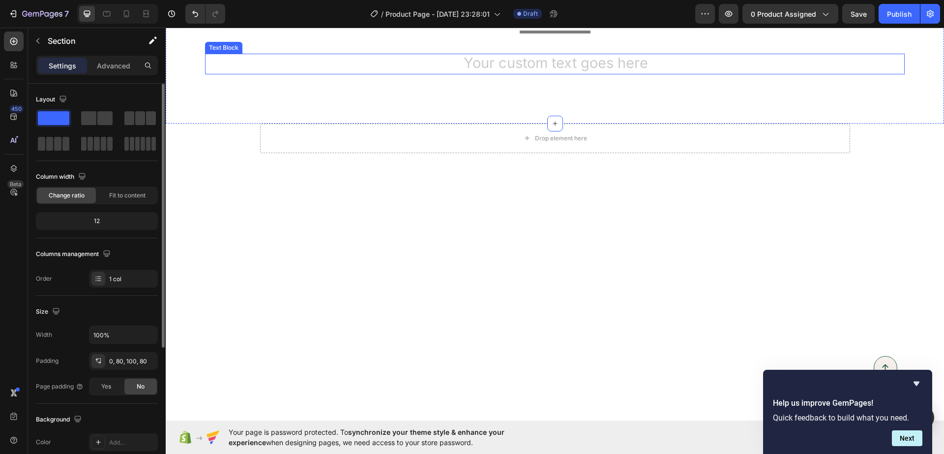
click at [609, 74] on div "Rich Text Editor. Editing area: main" at bounding box center [555, 64] width 700 height 21
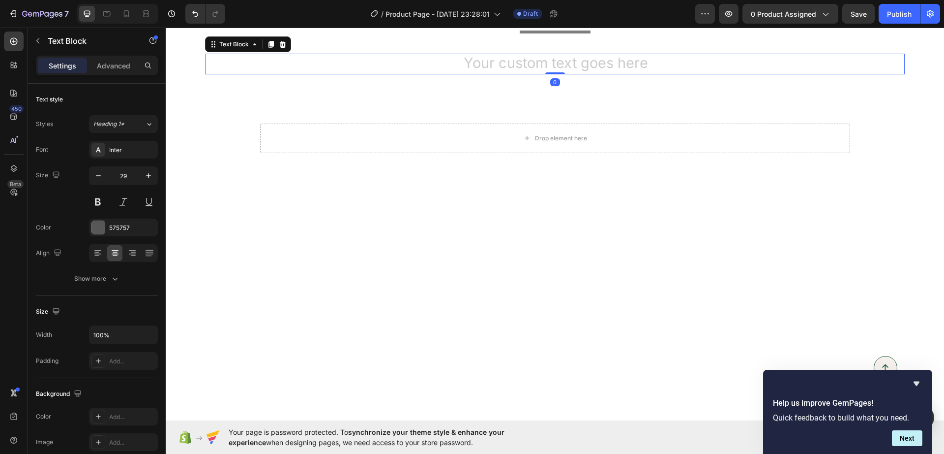
click at [285, 48] on icon at bounding box center [283, 44] width 8 height 8
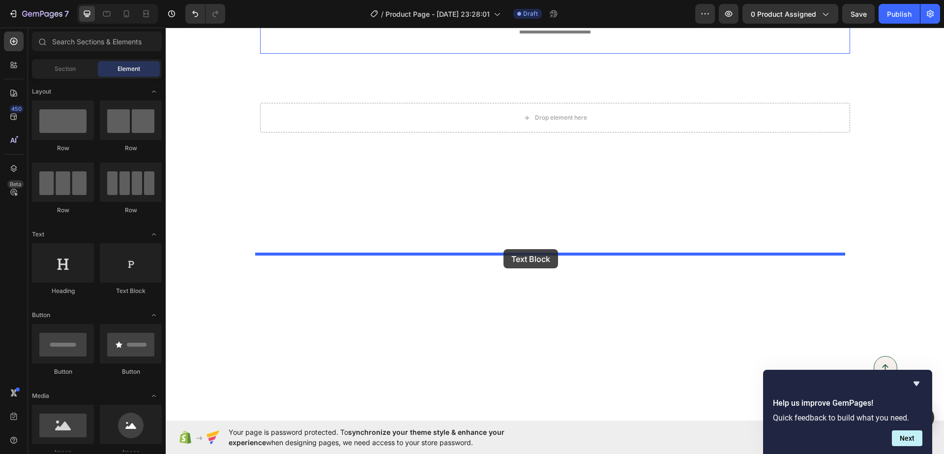
drag, startPoint x: 290, startPoint y: 302, endPoint x: 504, endPoint y: 249, distance: 219.9
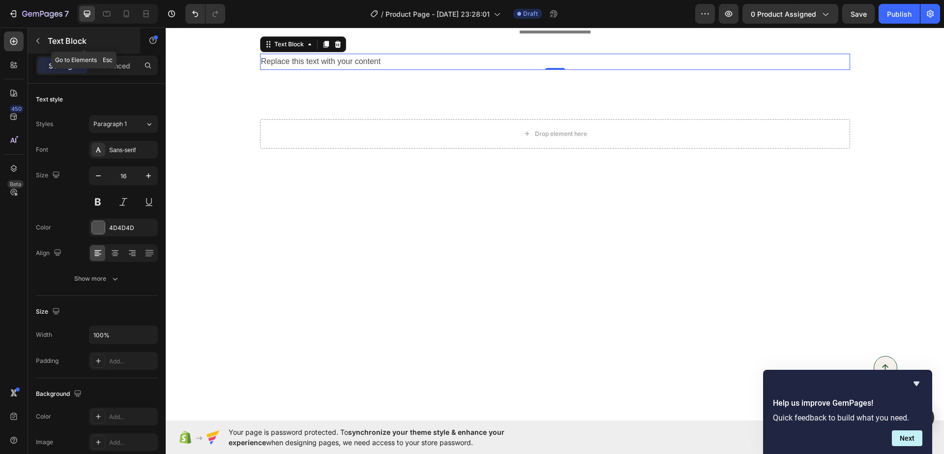
click at [43, 44] on button "button" at bounding box center [38, 41] width 16 height 16
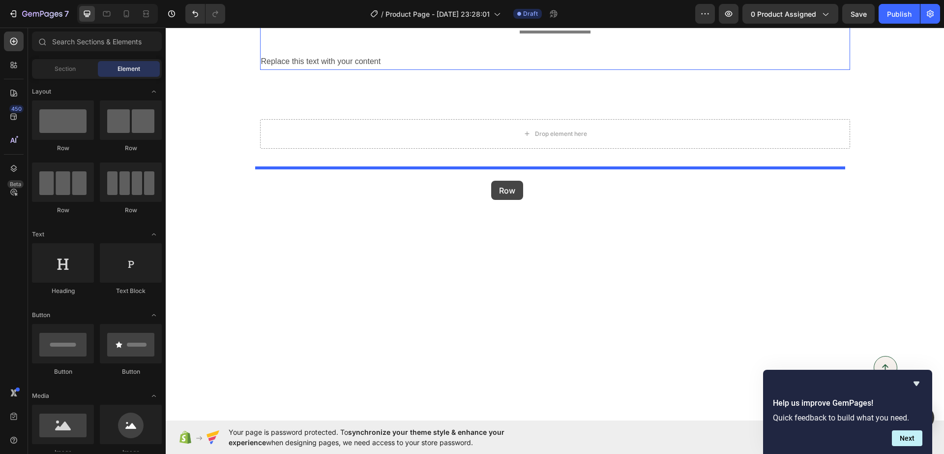
drag, startPoint x: 319, startPoint y: 157, endPoint x: 491, endPoint y: 181, distance: 174.3
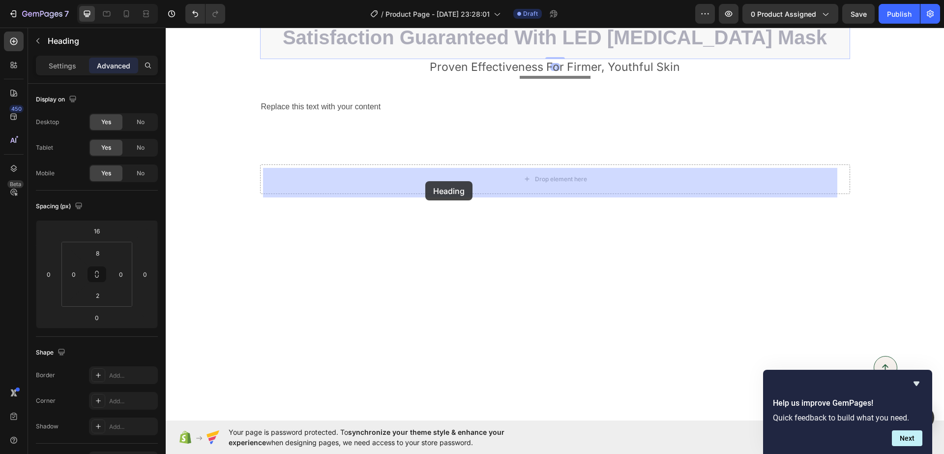
drag, startPoint x: 396, startPoint y: 241, endPoint x: 425, endPoint y: 183, distance: 64.0
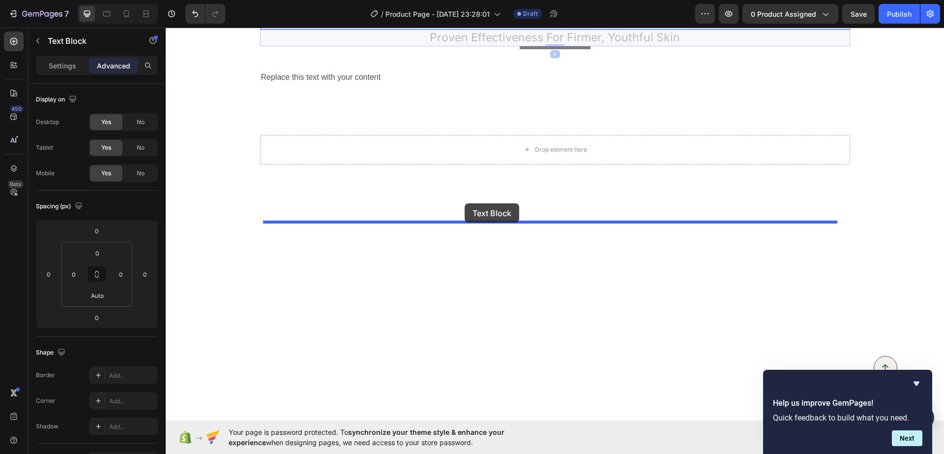
drag, startPoint x: 467, startPoint y: 236, endPoint x: 465, endPoint y: 203, distance: 33.1
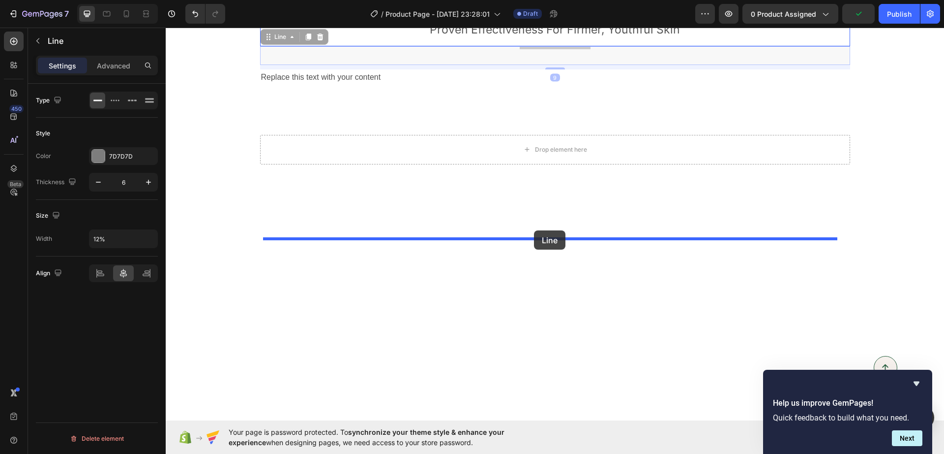
drag, startPoint x: 530, startPoint y: 246, endPoint x: 534, endPoint y: 230, distance: 16.4
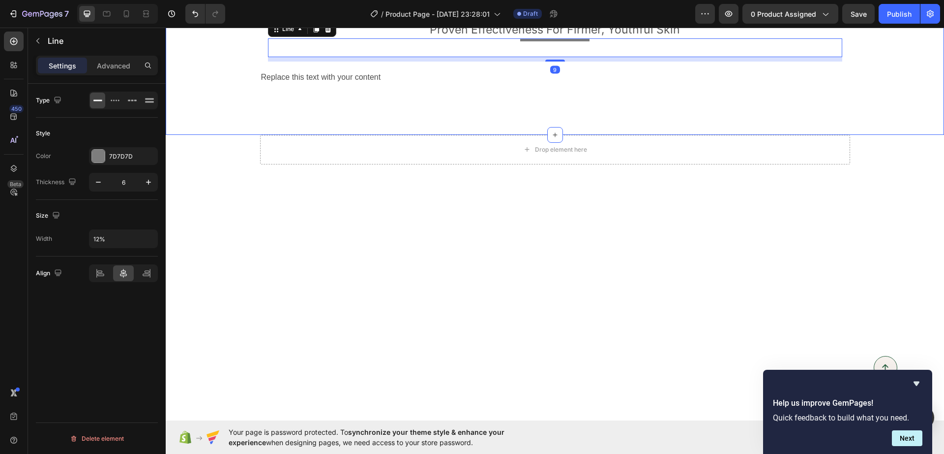
click at [229, 86] on div "Satisfaction Guaranteed With LED Light Therapy Mask Heading Proven Effectivenes…" at bounding box center [555, 23] width 700 height 126
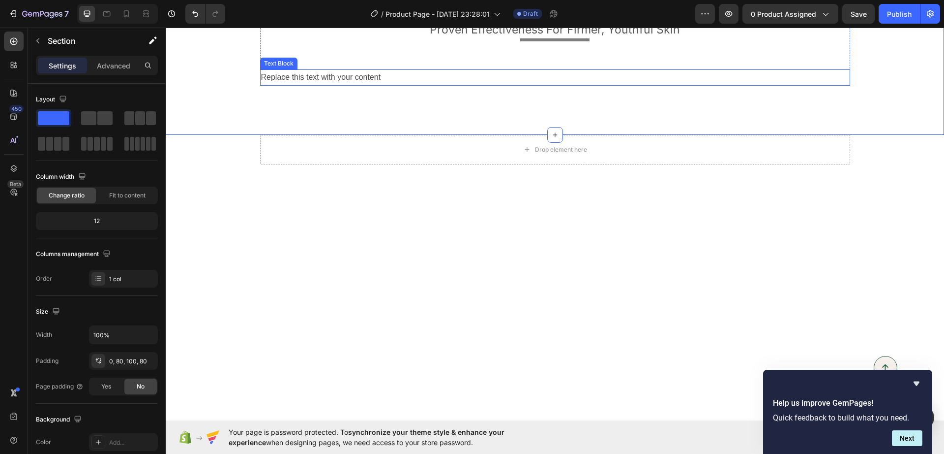
click at [329, 86] on div "Replace this text with your content" at bounding box center [555, 77] width 590 height 16
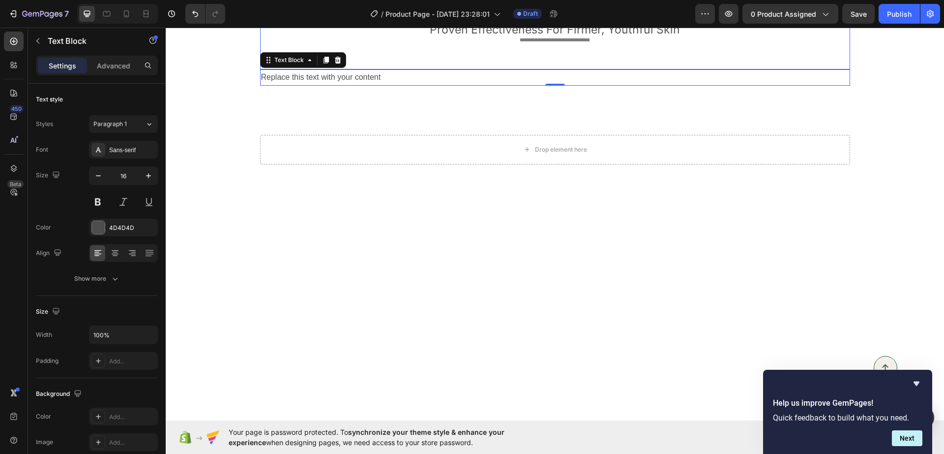
click at [260, 69] on div "Satisfaction Guaranteed With LED Light Therapy Mask Heading Proven Effectivenes…" at bounding box center [555, 15] width 590 height 110
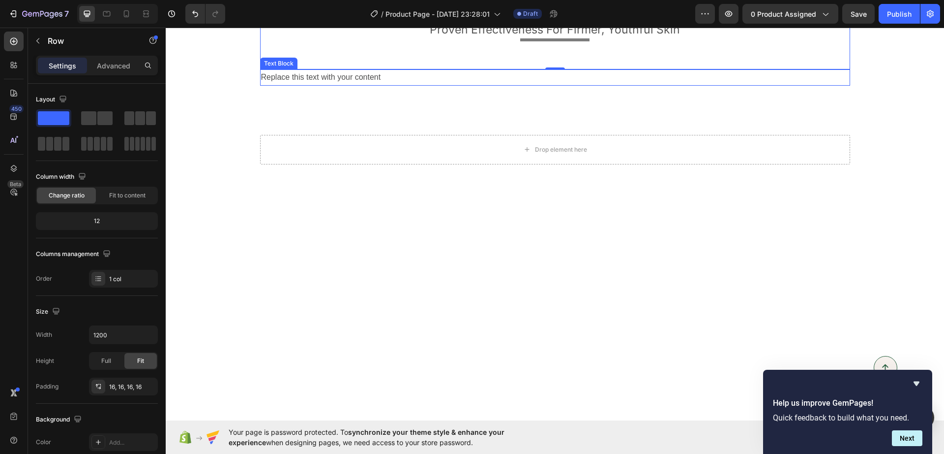
click at [325, 86] on div "Replace this text with your content" at bounding box center [555, 77] width 590 height 16
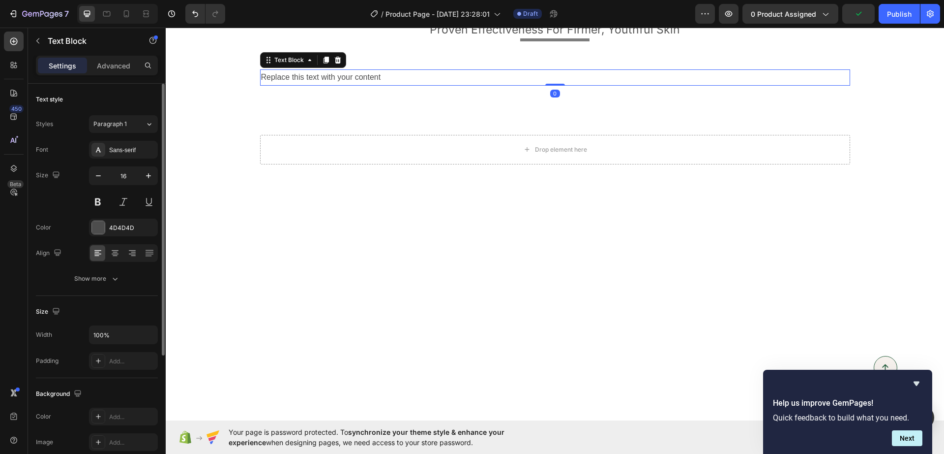
scroll to position [185, 0]
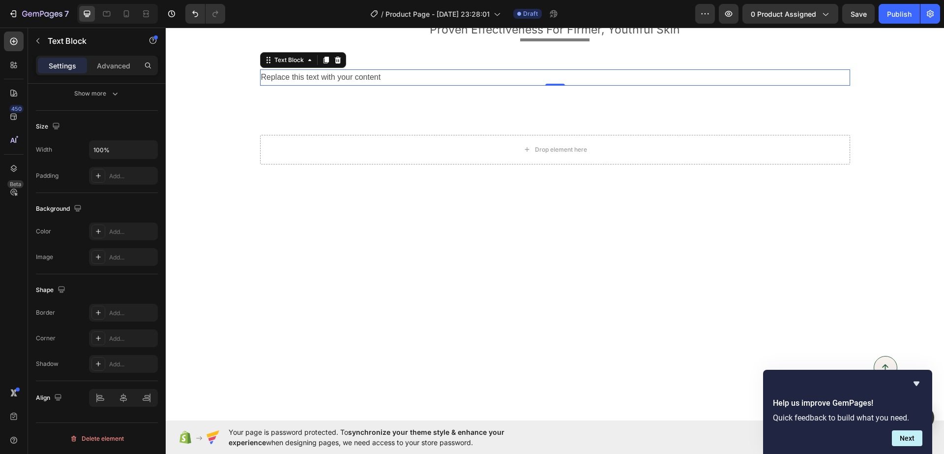
click at [374, 86] on div "Replace this text with your content" at bounding box center [555, 77] width 590 height 16
click at [374, 85] on p "Replace this text with your content" at bounding box center [555, 77] width 588 height 14
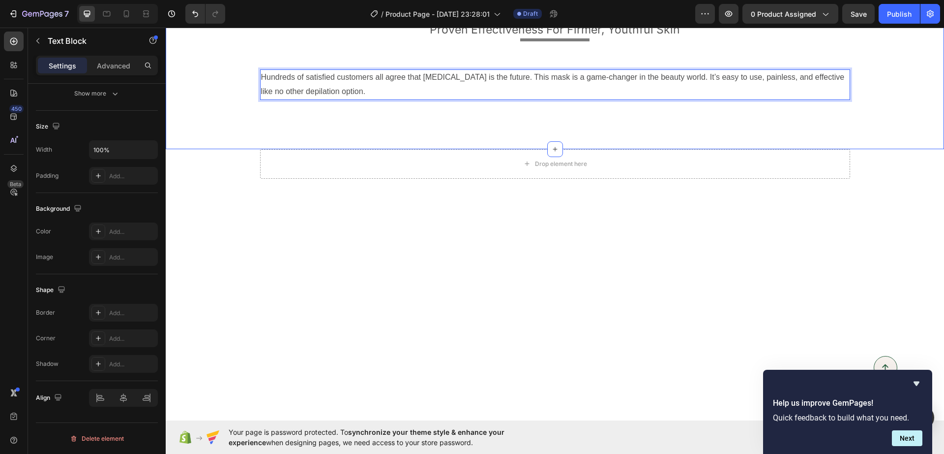
click at [500, 149] on div "Satisfaction Guaranteed With LED Light Therapy Mask Heading Proven Effectivenes…" at bounding box center [555, 54] width 779 height 189
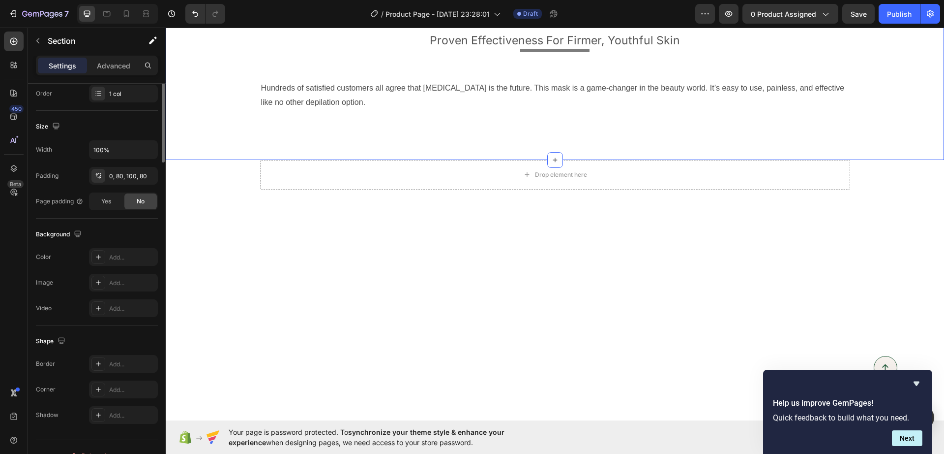
scroll to position [0, 0]
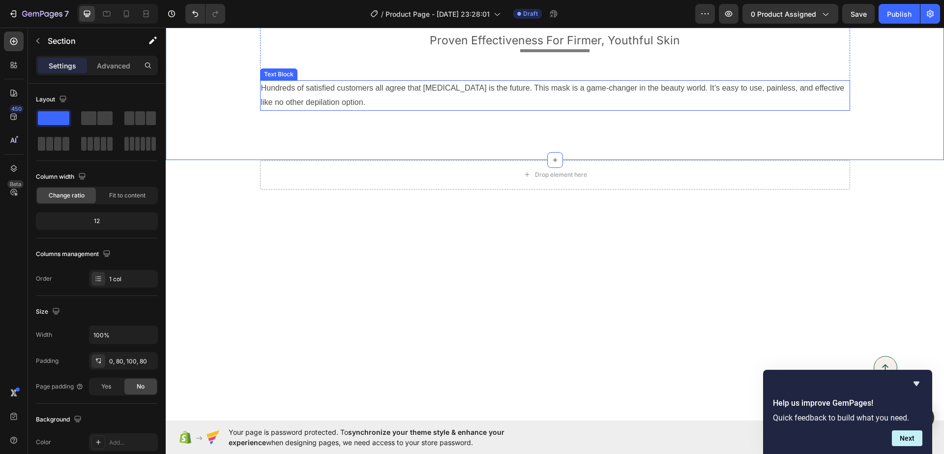
click at [305, 110] on p "Hundreds of satisfied customers all agree that [MEDICAL_DATA] is the future. Th…" at bounding box center [555, 95] width 588 height 29
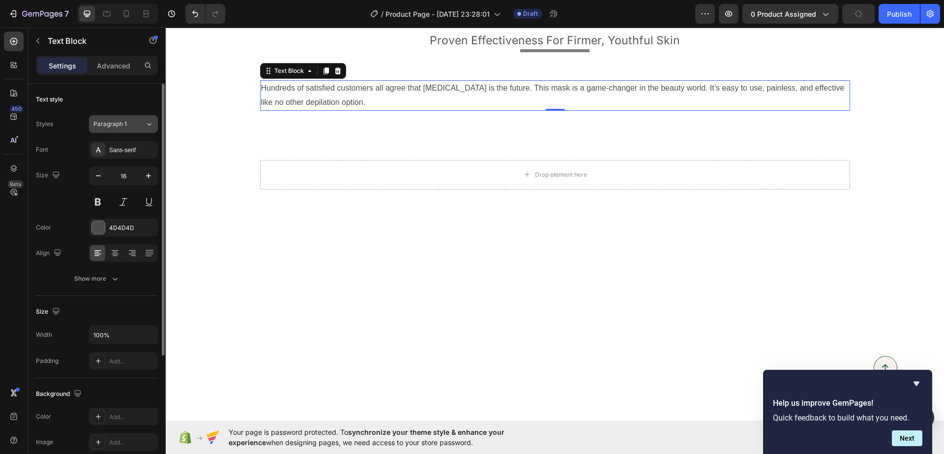
click at [132, 127] on div "Paragraph 1" at bounding box center [113, 124] width 40 height 9
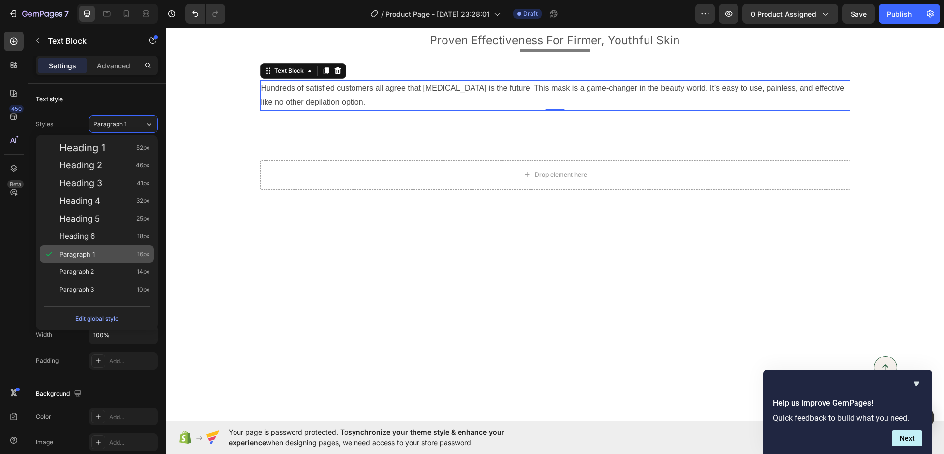
click at [97, 255] on div "Paragraph 1 16px" at bounding box center [105, 254] width 91 height 10
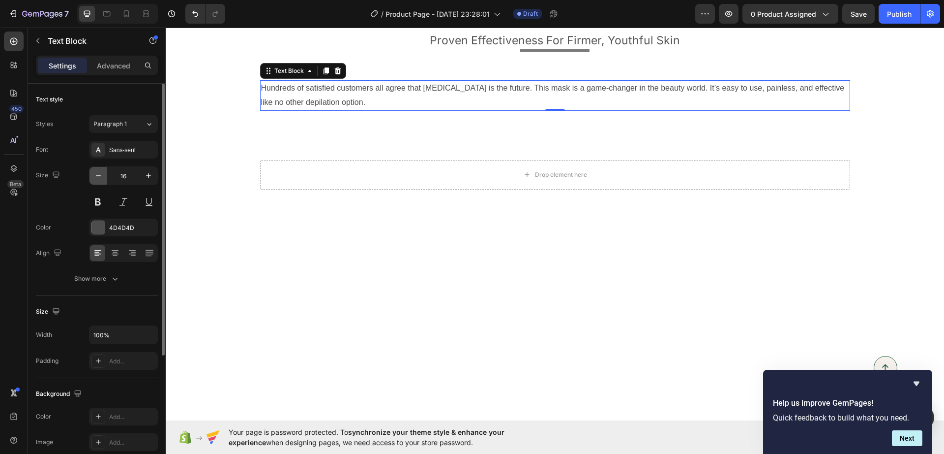
click at [100, 177] on icon "button" at bounding box center [98, 176] width 10 height 10
type input "15"
click at [112, 150] on div "Sans-serif" at bounding box center [132, 150] width 46 height 9
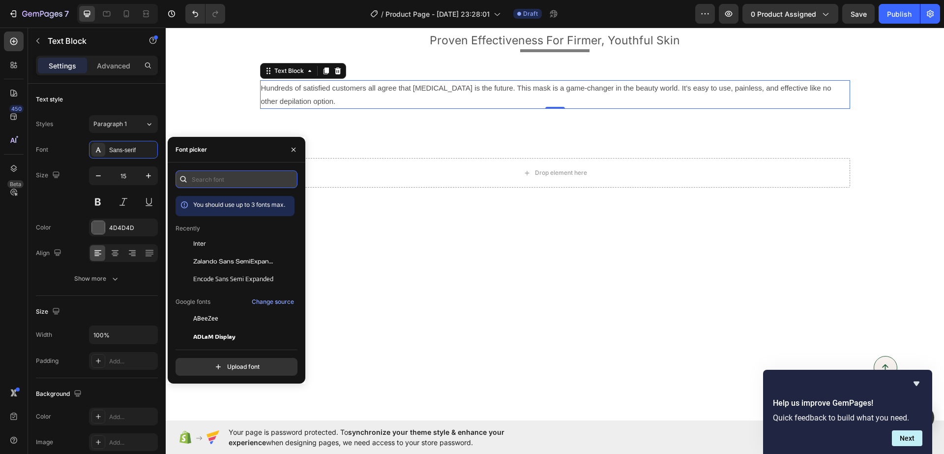
click at [193, 178] on input "text" at bounding box center [237, 179] width 122 height 18
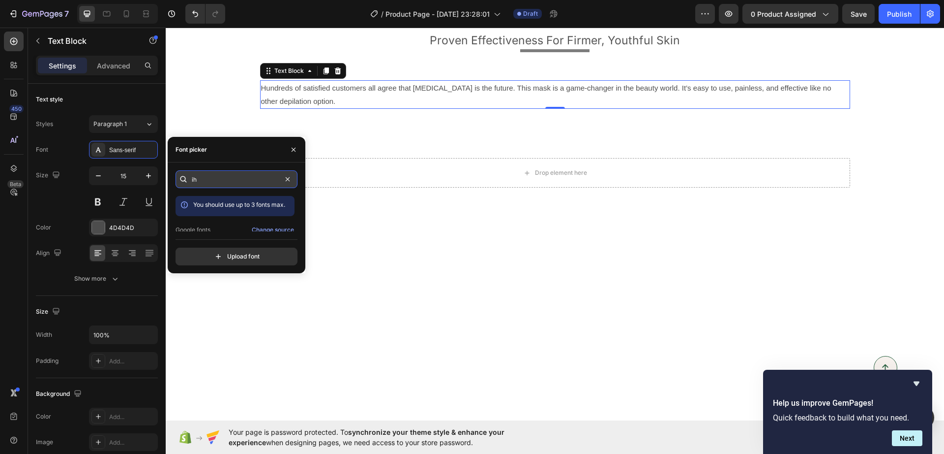
type input "i"
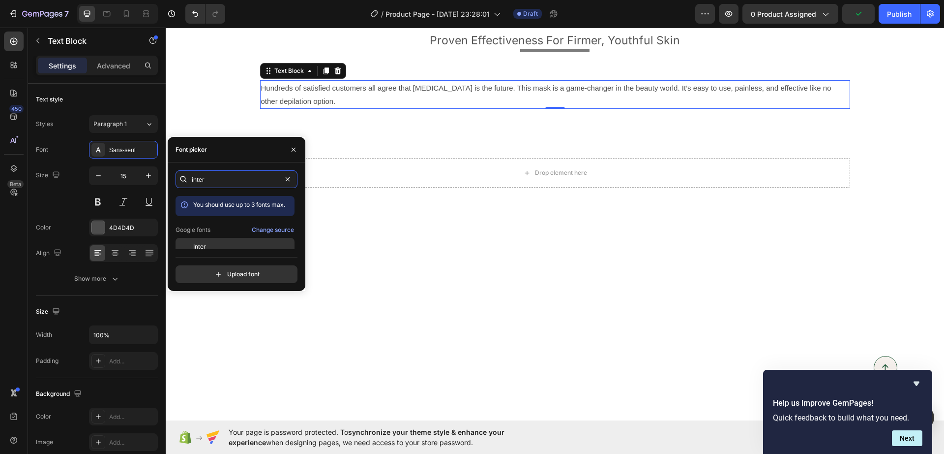
type input "inter"
click at [190, 240] on div at bounding box center [185, 247] width 18 height 18
click at [528, 158] on div "Satisfaction Guaranteed With LED Light Therapy Mask Heading Proven Effectivenes…" at bounding box center [555, 63] width 779 height 187
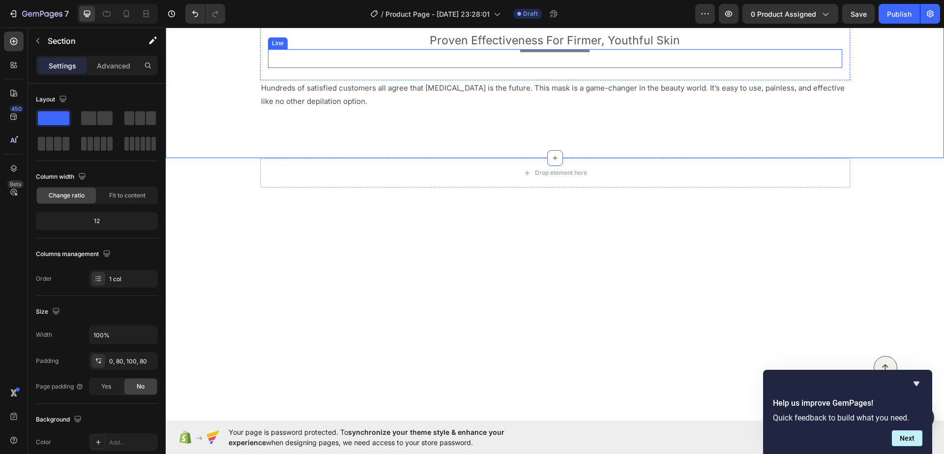
click at [553, 52] on div at bounding box center [554, 50] width 69 height 3
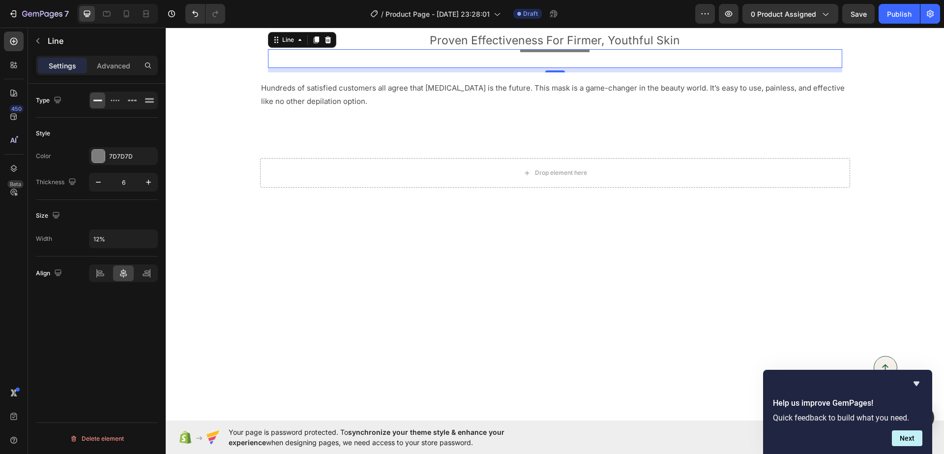
click at [112, 83] on div "Settings Advanced" at bounding box center [97, 70] width 138 height 28
click at [117, 67] on p "Advanced" at bounding box center [113, 66] width 33 height 10
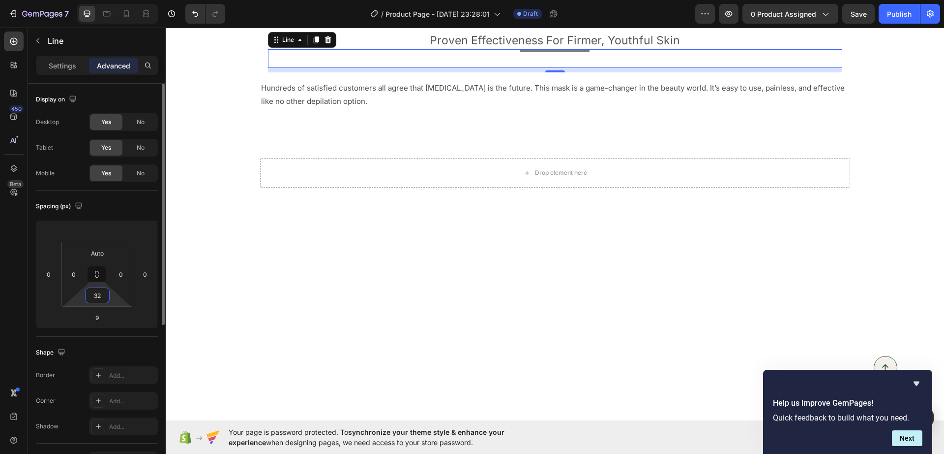
click at [102, 302] on input "32" at bounding box center [98, 295] width 20 height 15
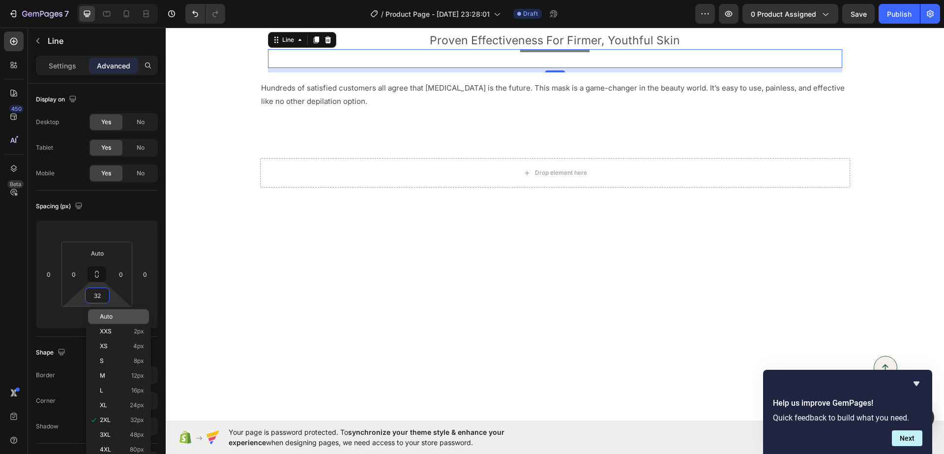
click at [93, 320] on div "Auto" at bounding box center [118, 316] width 61 height 15
type input "Auto"
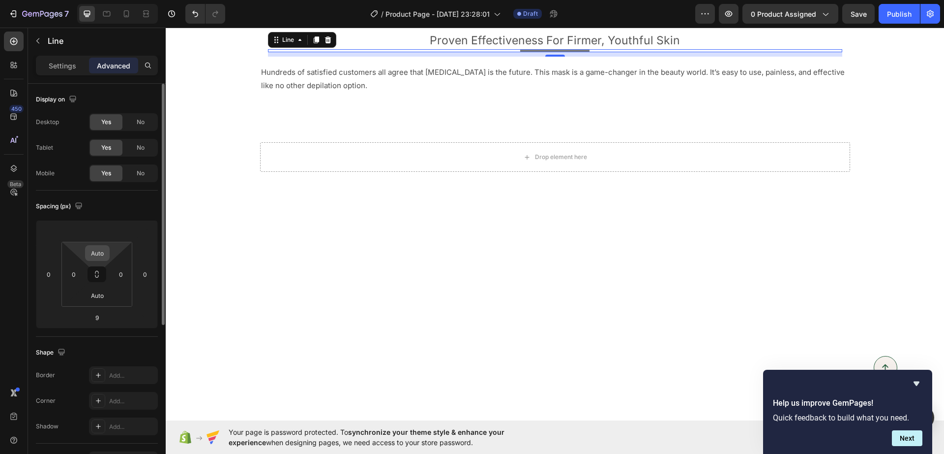
click at [104, 254] on input "Auto" at bounding box center [98, 252] width 20 height 15
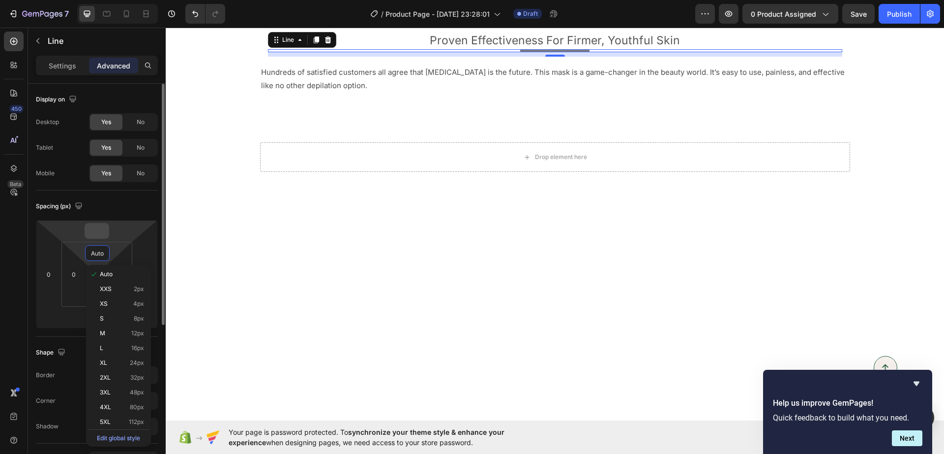
click at [106, 234] on input "number" at bounding box center [97, 230] width 20 height 15
click at [122, 330] on div "L 16px" at bounding box center [118, 325] width 61 height 15
type input "16"
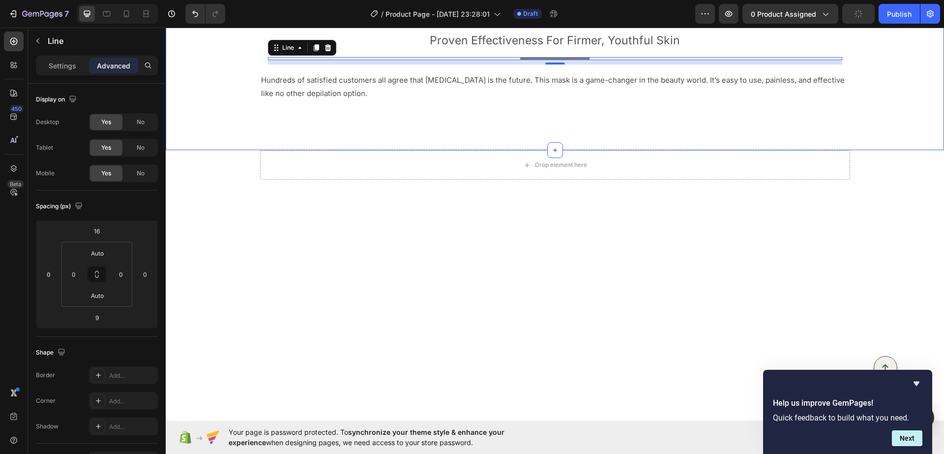
click at [590, 150] on div "Satisfaction Guaranteed With LED Light Therapy Mask Heading Proven Effectivenes…" at bounding box center [555, 60] width 779 height 180
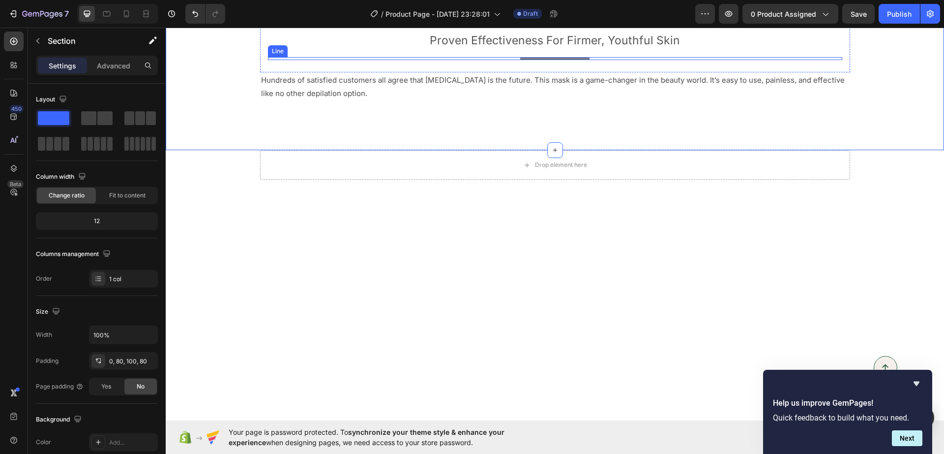
click at [557, 60] on div at bounding box center [554, 58] width 69 height 3
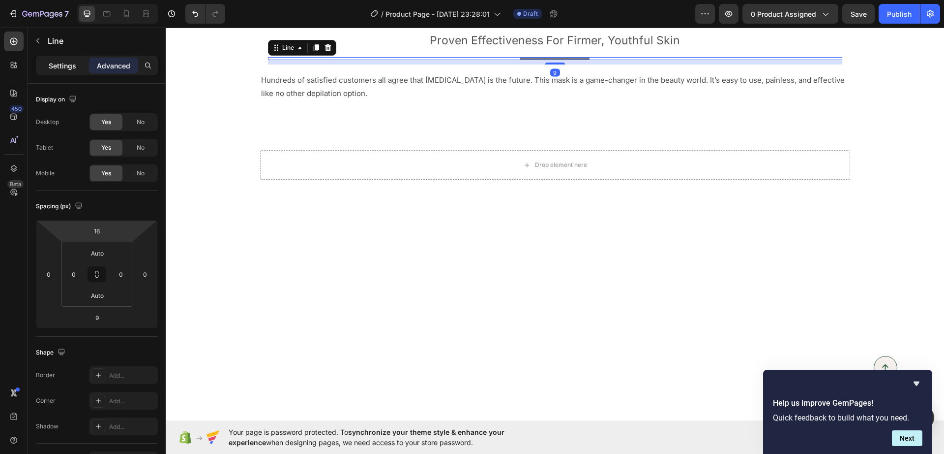
click at [61, 65] on p "Settings" at bounding box center [63, 66] width 28 height 10
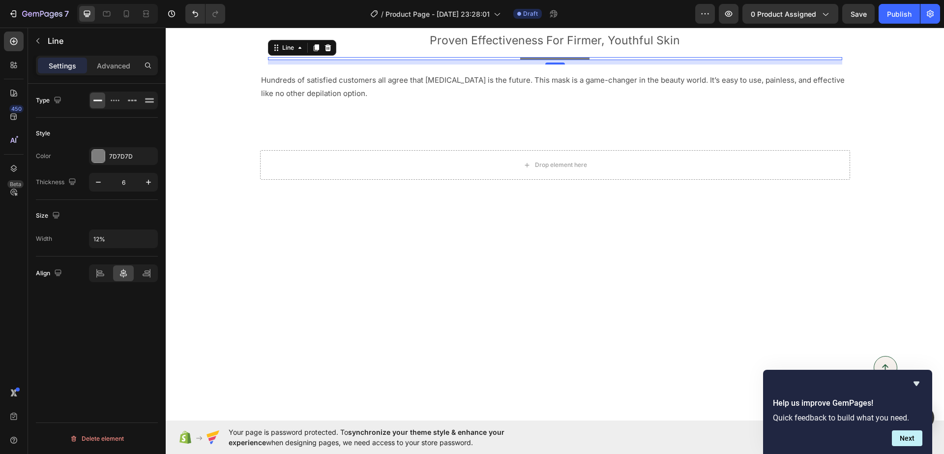
click at [489, 60] on div "Title" at bounding box center [555, 58] width 575 height 3
click at [328, 54] on div at bounding box center [328, 48] width 12 height 12
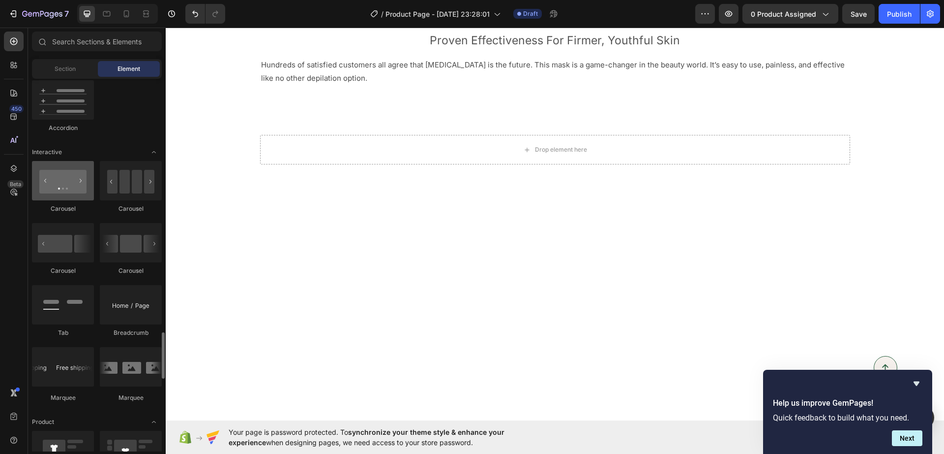
scroll to position [1045, 0]
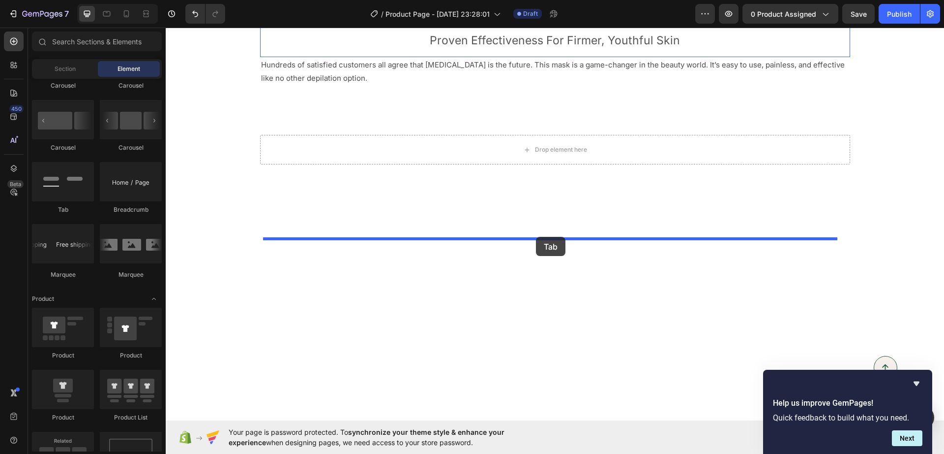
drag, startPoint x: 227, startPoint y: 214, endPoint x: 536, endPoint y: 237, distance: 310.2
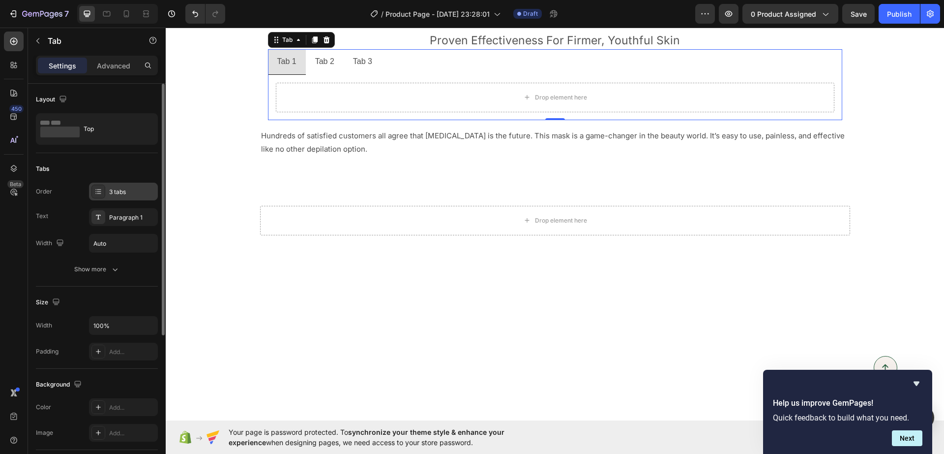
click at [137, 193] on div "3 tabs" at bounding box center [132, 191] width 46 height 9
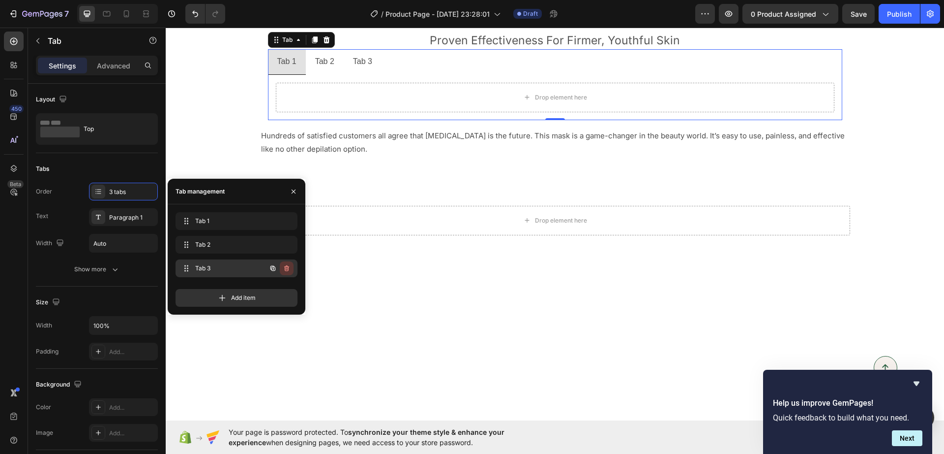
click at [289, 269] on icon "button" at bounding box center [287, 268] width 8 height 8
click at [289, 269] on button "Delete" at bounding box center [280, 268] width 27 height 14
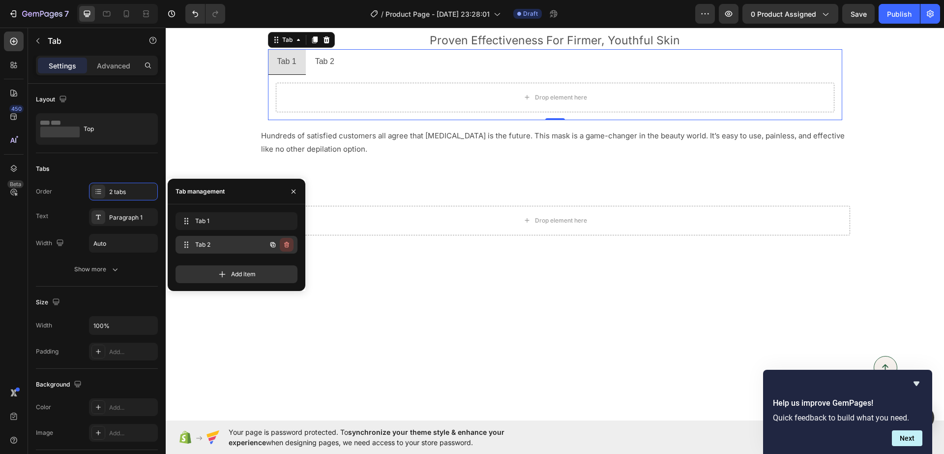
click at [289, 246] on icon "button" at bounding box center [287, 245] width 8 height 8
click at [289, 246] on button "Delete" at bounding box center [280, 245] width 27 height 14
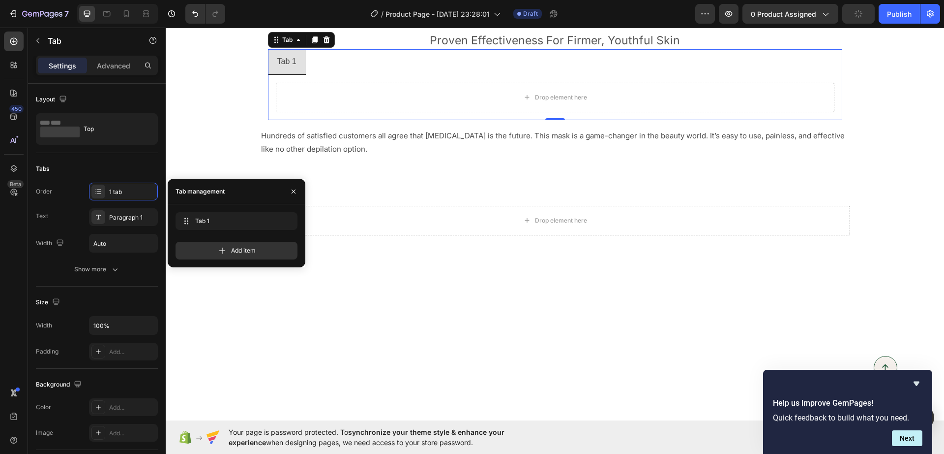
click at [372, 75] on ul "Tab 1" at bounding box center [555, 62] width 575 height 26
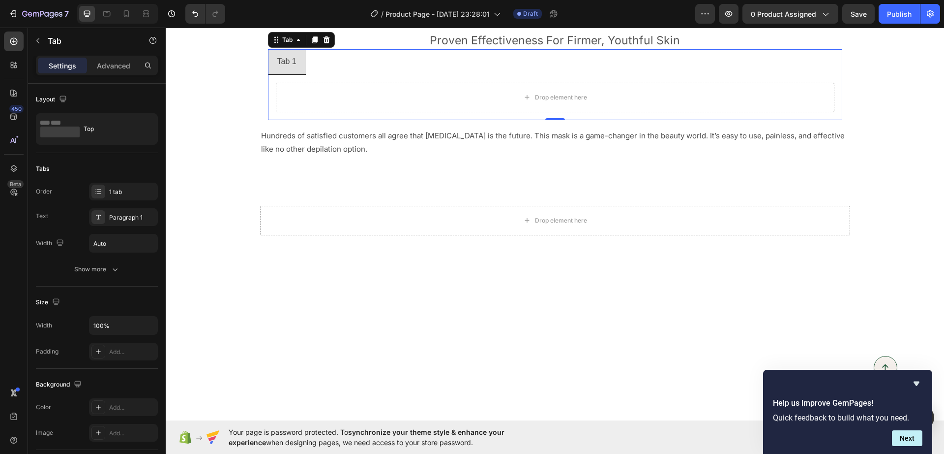
click at [328, 75] on ul "Tab 1" at bounding box center [555, 62] width 575 height 26
click at [363, 112] on div "Drop element here" at bounding box center [555, 98] width 559 height 30
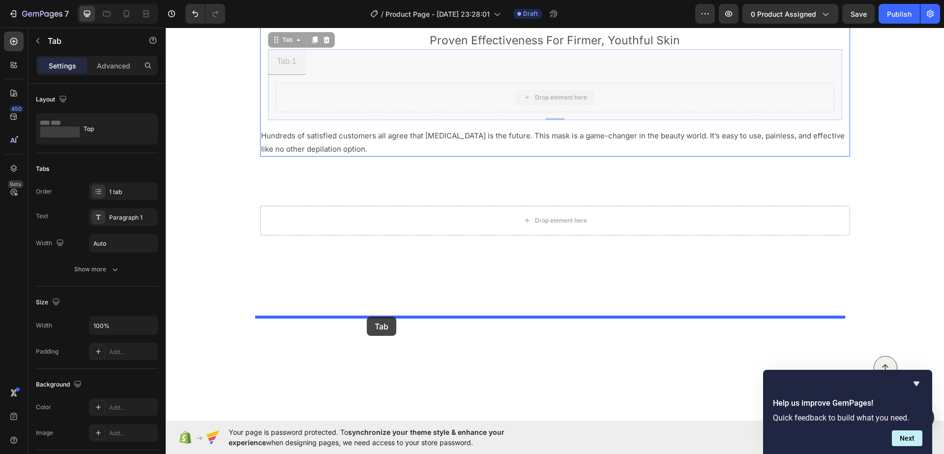
drag, startPoint x: 368, startPoint y: 284, endPoint x: 367, endPoint y: 316, distance: 32.5
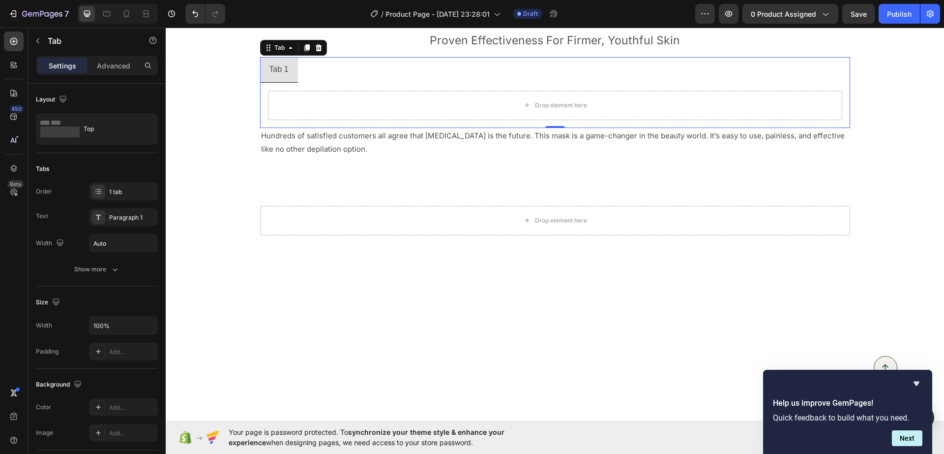
click at [291, 83] on li "Tab 1" at bounding box center [279, 70] width 38 height 26
click at [285, 78] on div "Tab 1" at bounding box center [279, 69] width 22 height 17
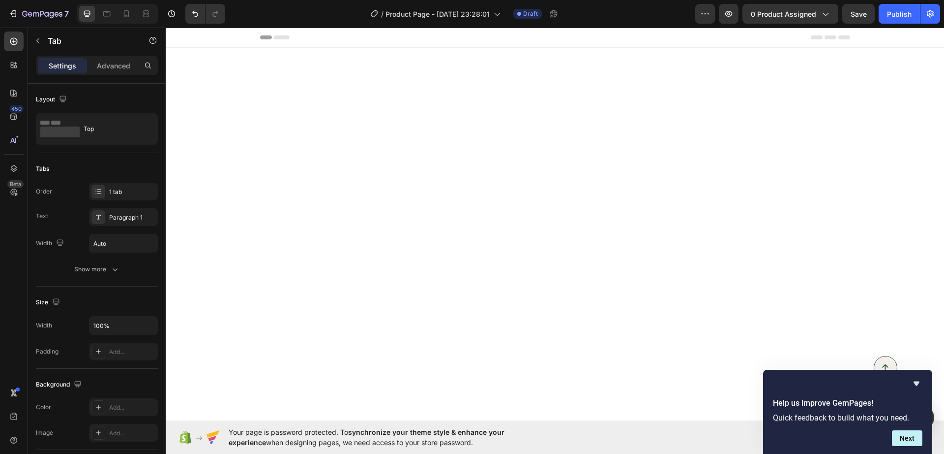
scroll to position [2902, 0]
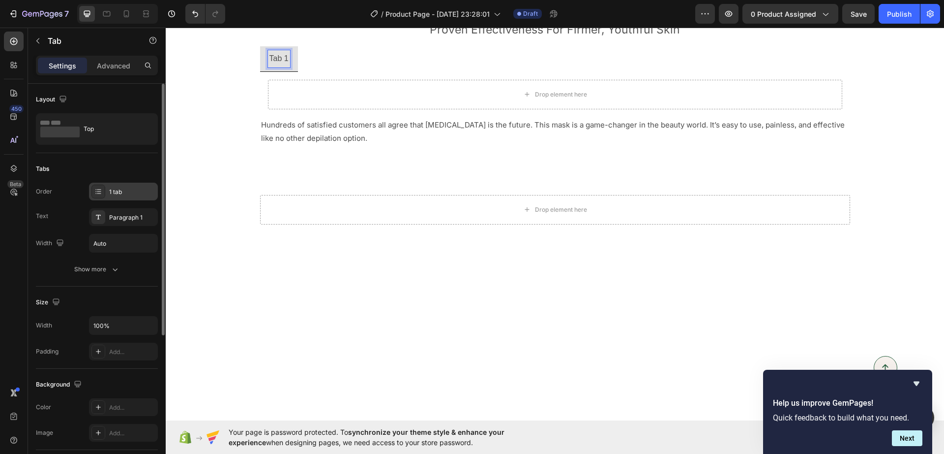
click at [128, 191] on div "1 tab" at bounding box center [132, 191] width 46 height 9
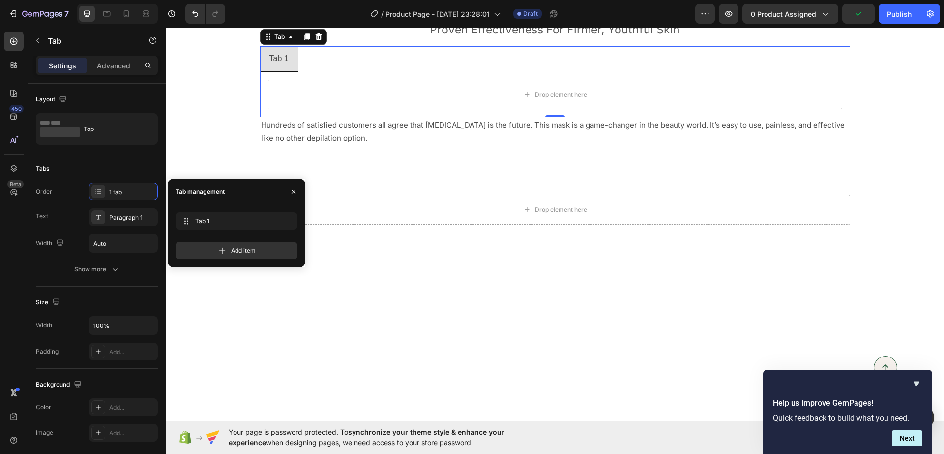
click at [415, 72] on ul "Tab 1" at bounding box center [555, 59] width 590 height 26
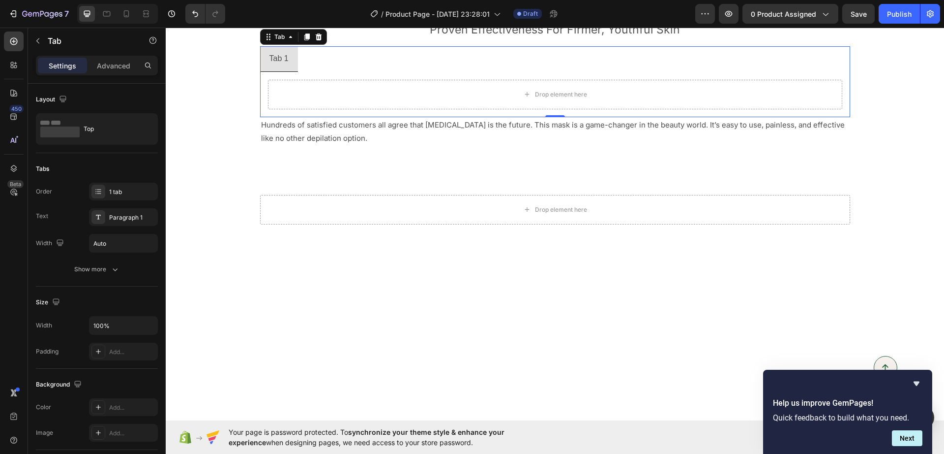
click at [441, 117] on div "Drop element here" at bounding box center [555, 94] width 590 height 45
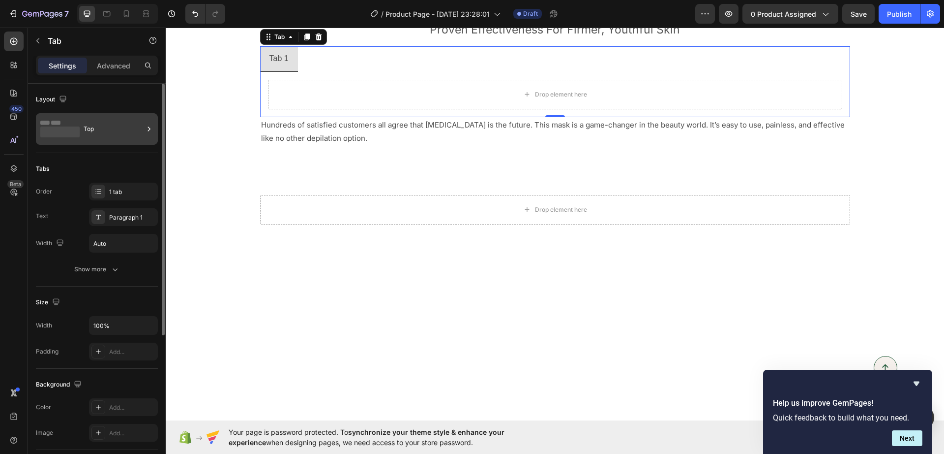
click at [74, 125] on icon at bounding box center [59, 129] width 39 height 23
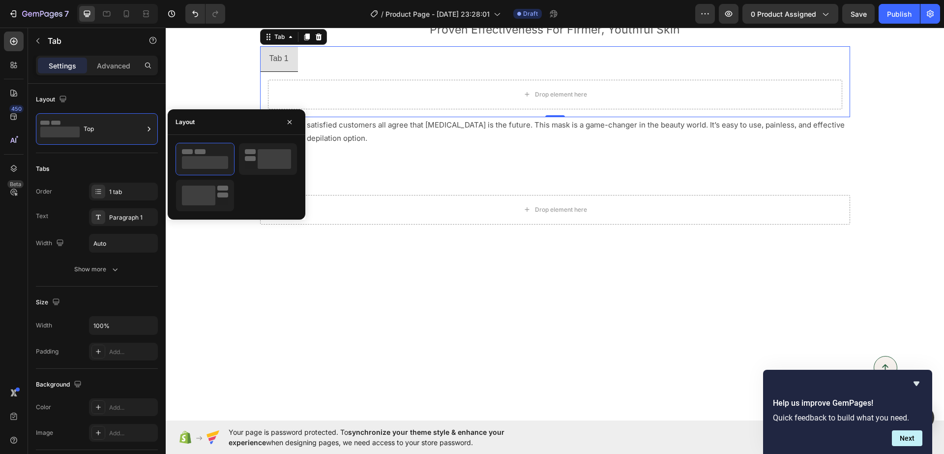
click at [343, 72] on ul "Tab 1" at bounding box center [555, 59] width 590 height 26
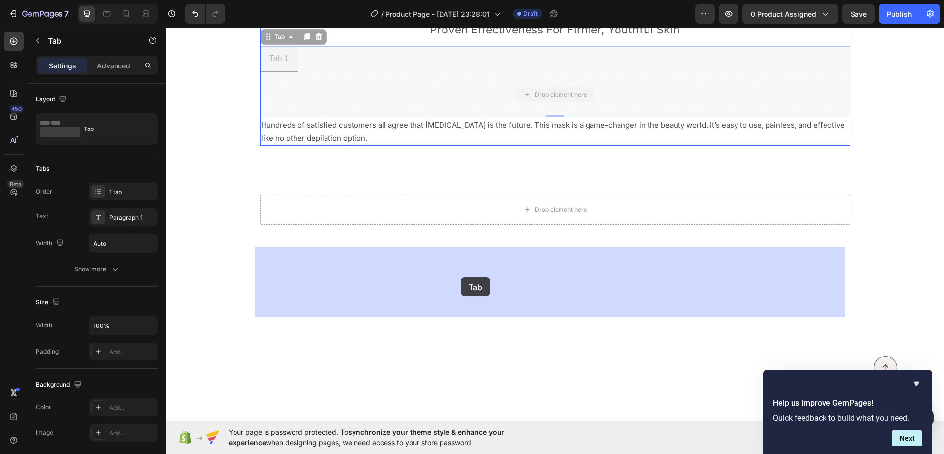
drag, startPoint x: 370, startPoint y: 291, endPoint x: 460, endPoint y: 276, distance: 91.1
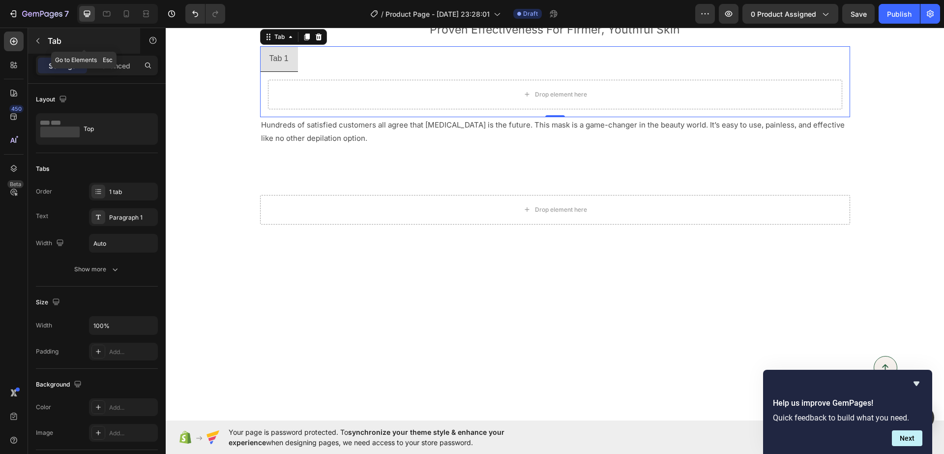
click at [36, 38] on icon "button" at bounding box center [38, 41] width 8 height 8
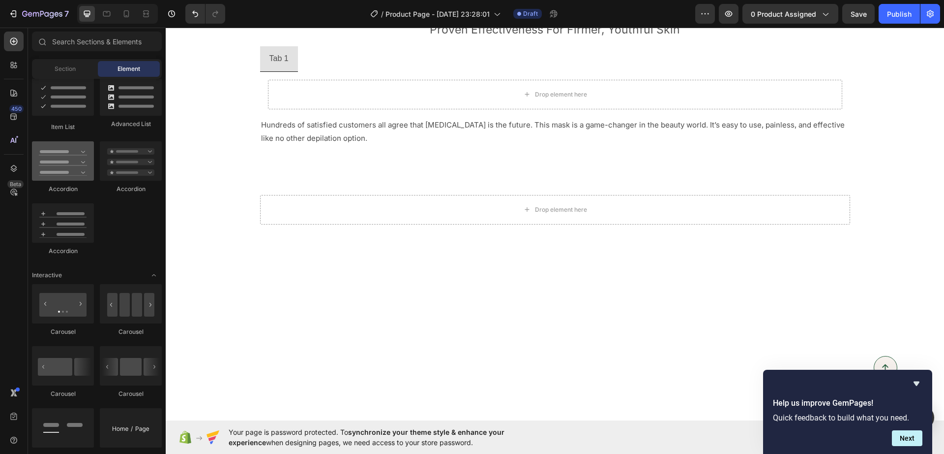
scroll to position [615, 0]
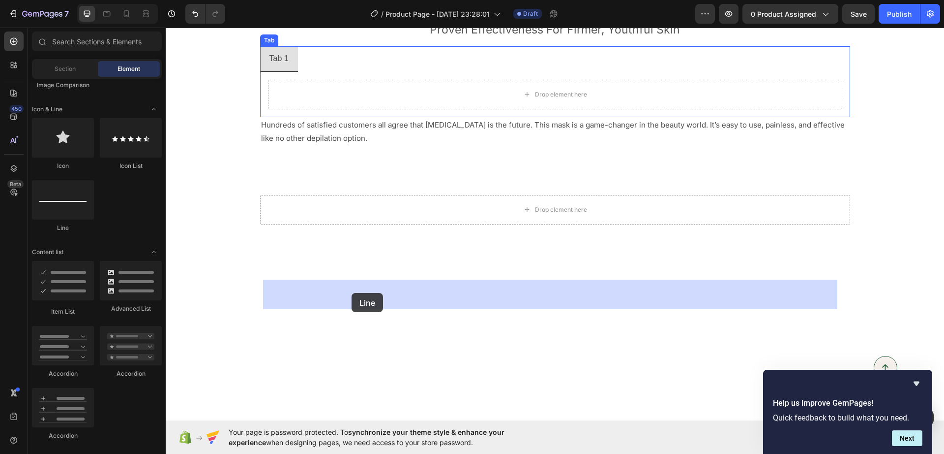
drag, startPoint x: 227, startPoint y: 234, endPoint x: 352, endPoint y: 293, distance: 137.7
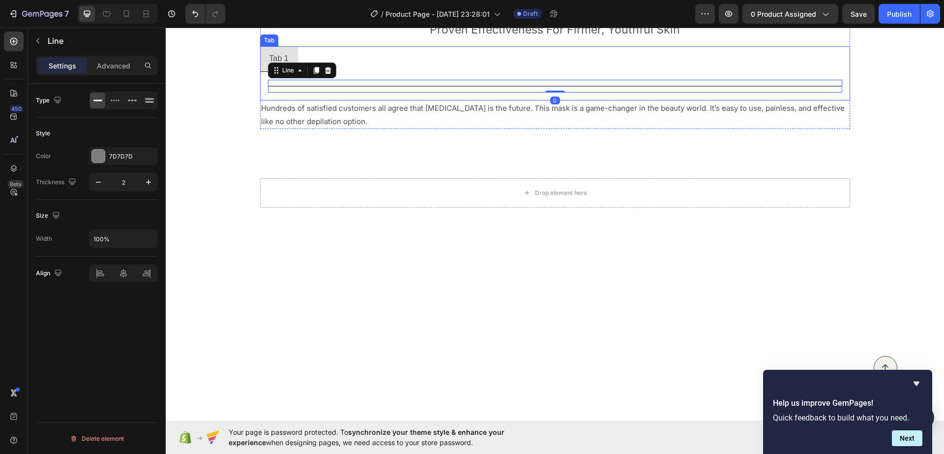
click at [297, 72] on ul "Tab 1" at bounding box center [555, 59] width 590 height 26
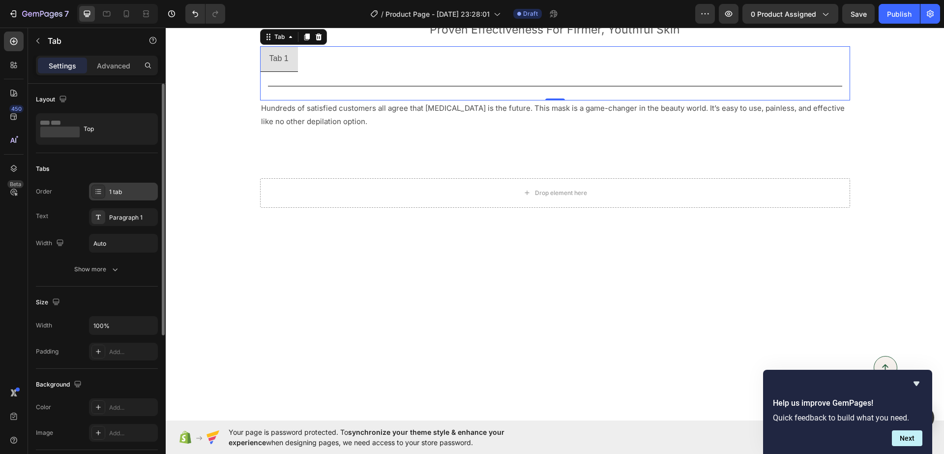
click at [124, 191] on div "1 tab" at bounding box center [132, 191] width 46 height 9
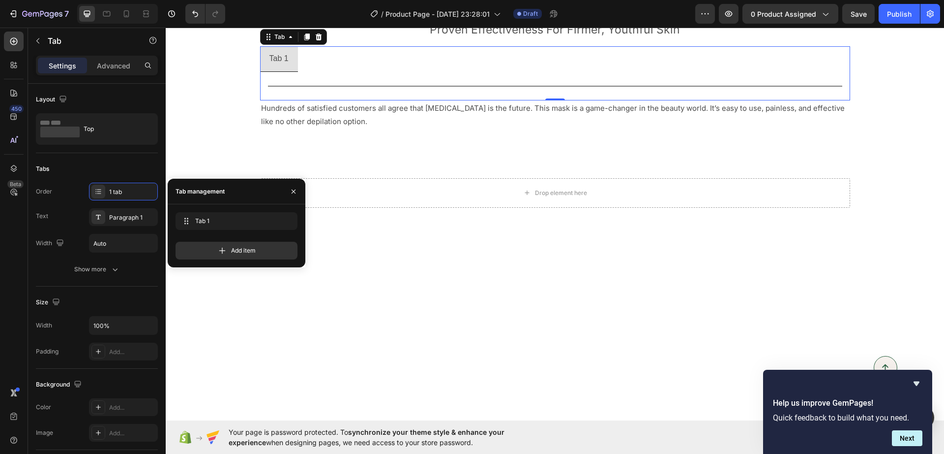
click at [323, 72] on ul "Tab 1" at bounding box center [555, 59] width 590 height 26
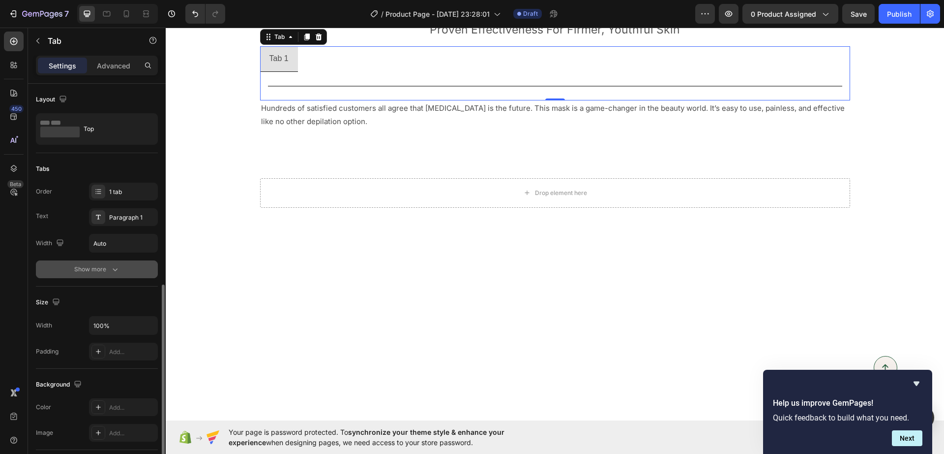
scroll to position [123, 0]
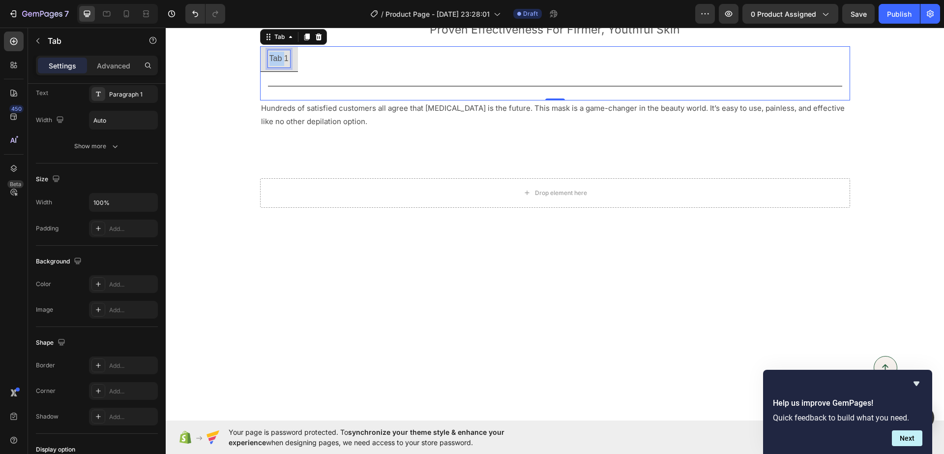
click at [273, 66] on p "Tab 1" at bounding box center [279, 59] width 19 height 14
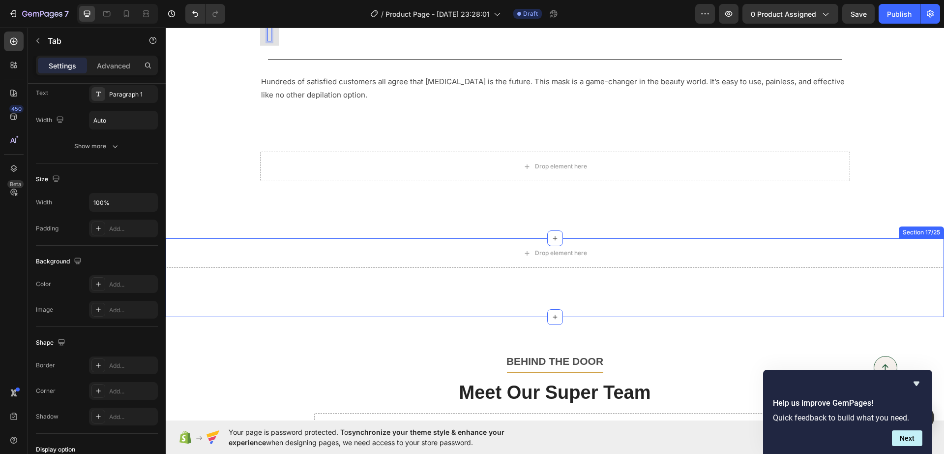
scroll to position [3117, 0]
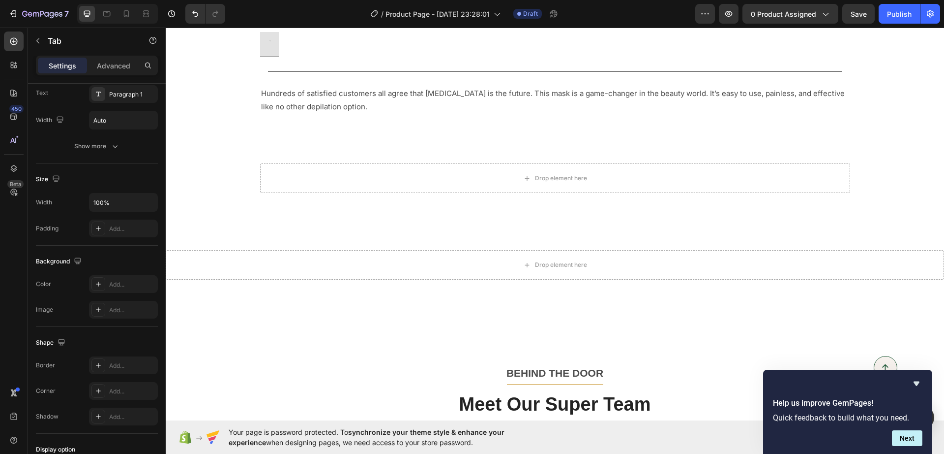
click at [429, 57] on ul at bounding box center [555, 45] width 590 height 26
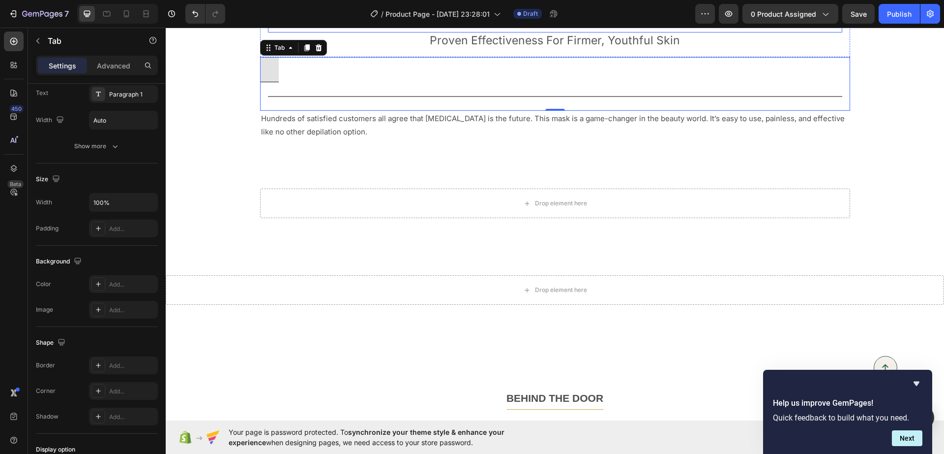
scroll to position [3055, 0]
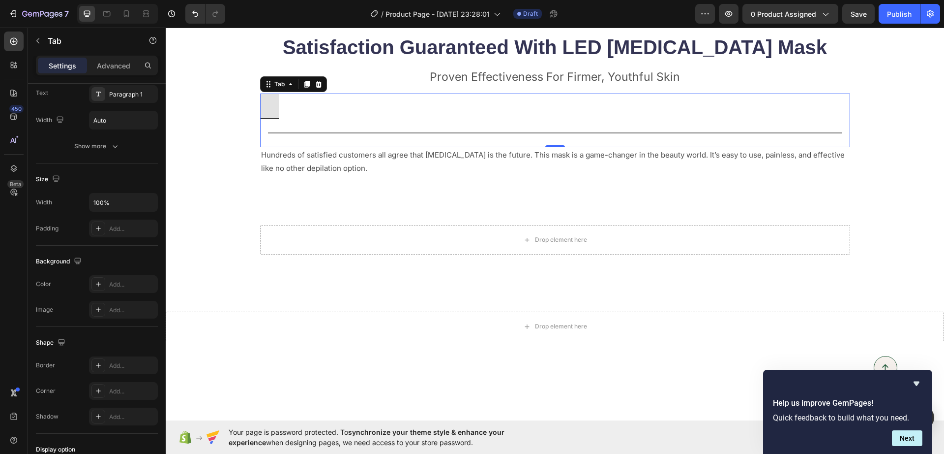
click at [270, 104] on li at bounding box center [269, 106] width 19 height 26
click at [267, 105] on li at bounding box center [269, 106] width 19 height 26
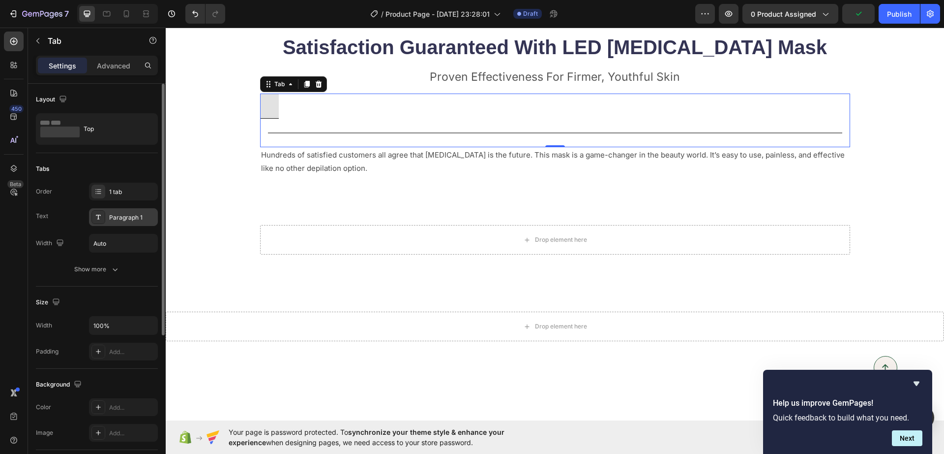
click at [129, 218] on div "Paragraph 1" at bounding box center [132, 217] width 46 height 9
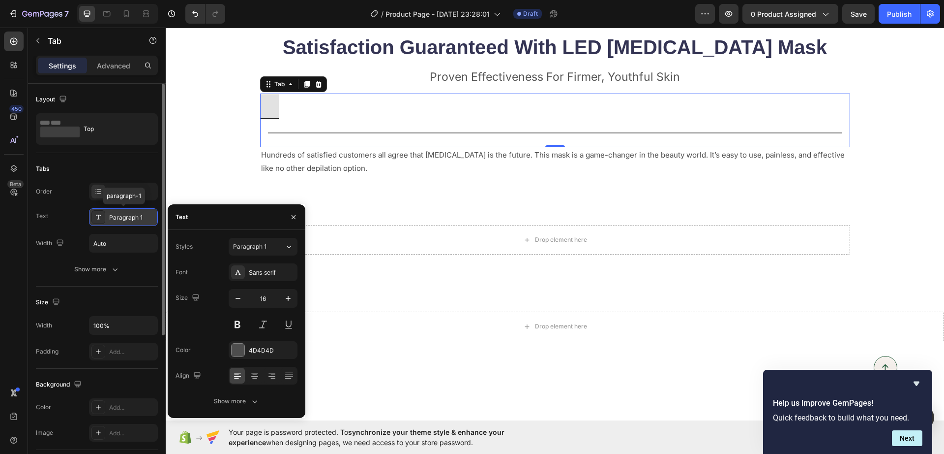
click at [129, 218] on div "Paragraph 1" at bounding box center [132, 217] width 46 height 9
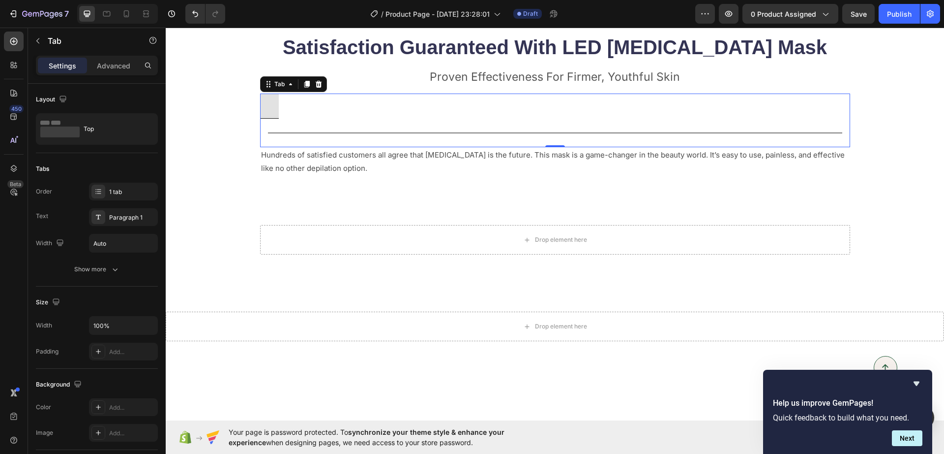
click at [354, 117] on ul at bounding box center [555, 106] width 590 height 26
click at [268, 106] on div "Rich Text Editor. Editing area: main" at bounding box center [269, 105] width 3 height 17
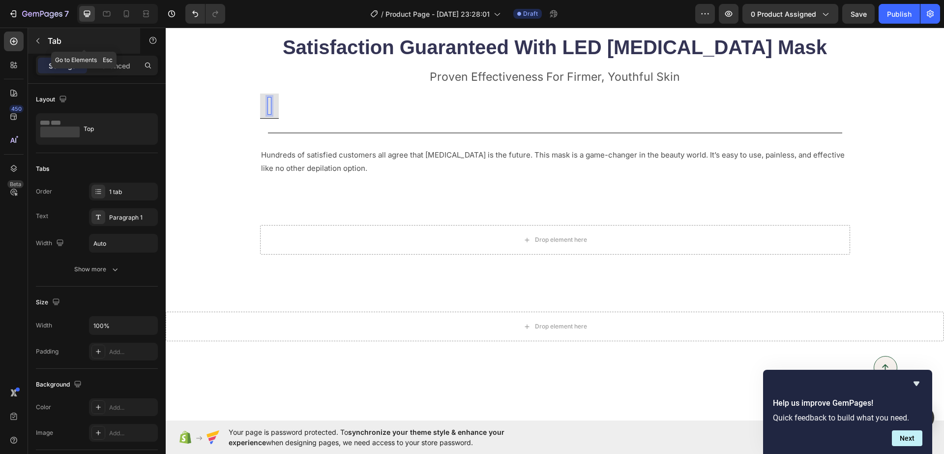
click at [40, 46] on button "button" at bounding box center [38, 41] width 16 height 16
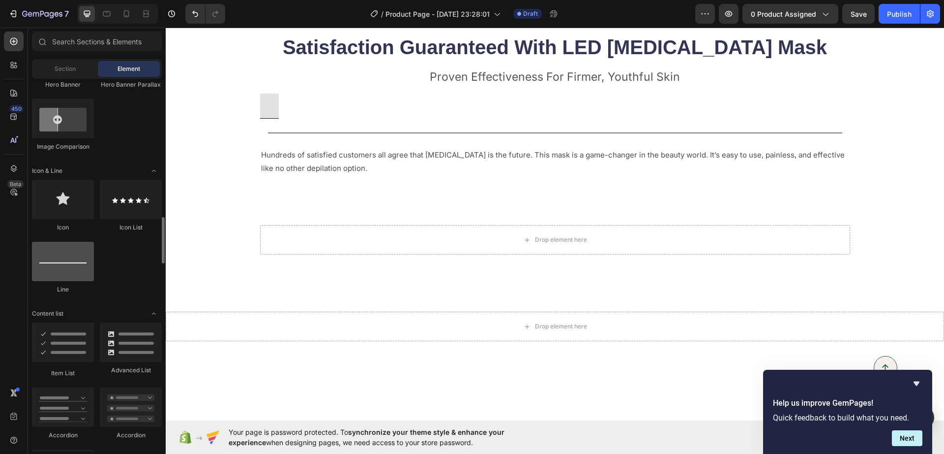
scroll to position [615, 0]
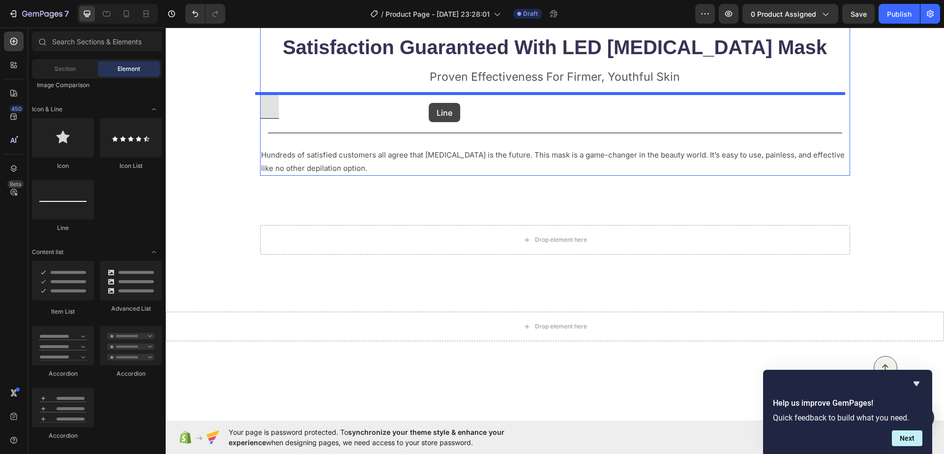
drag, startPoint x: 226, startPoint y: 221, endPoint x: 429, endPoint y: 103, distance: 234.6
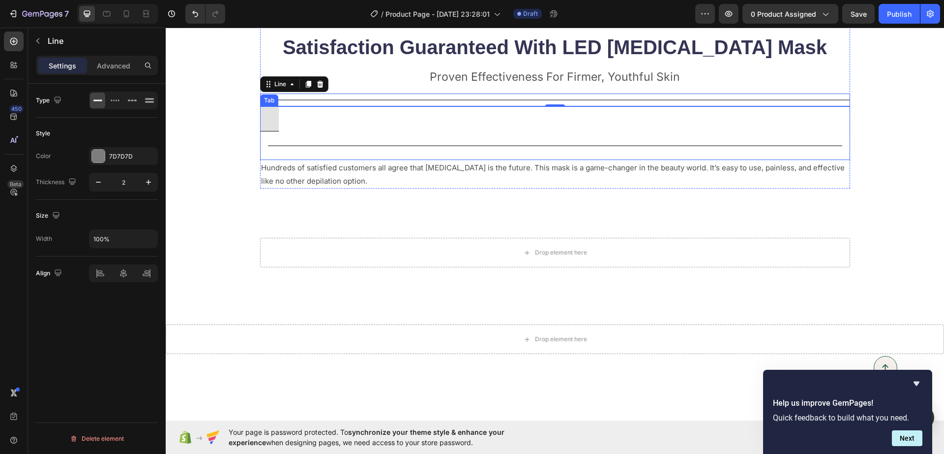
click at [309, 127] on ul at bounding box center [555, 119] width 590 height 26
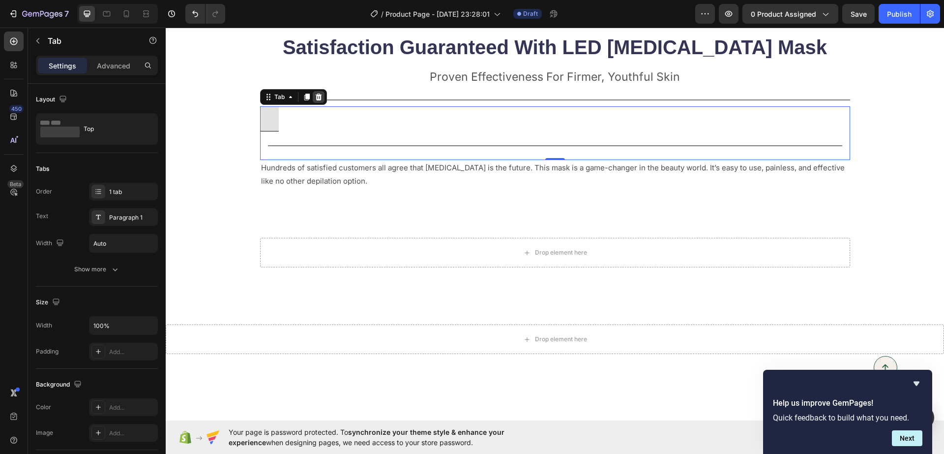
click at [315, 99] on icon at bounding box center [319, 97] width 8 height 8
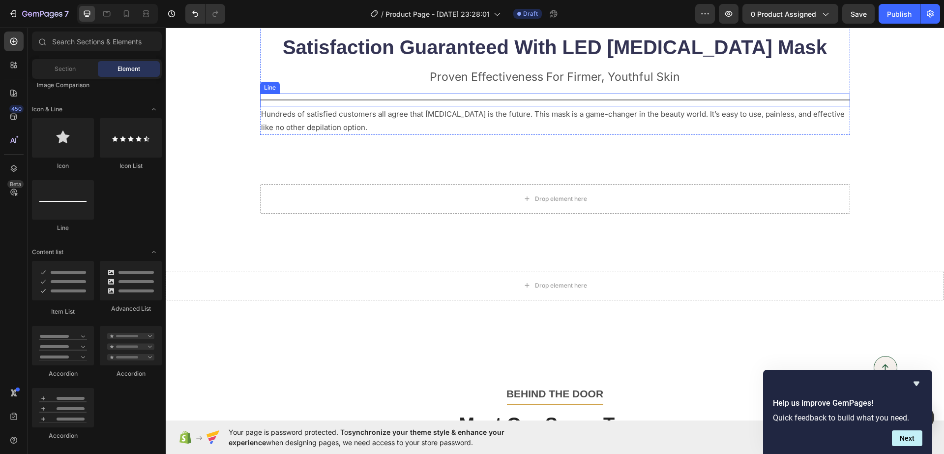
click at [324, 97] on div "Title Line" at bounding box center [555, 99] width 590 height 13
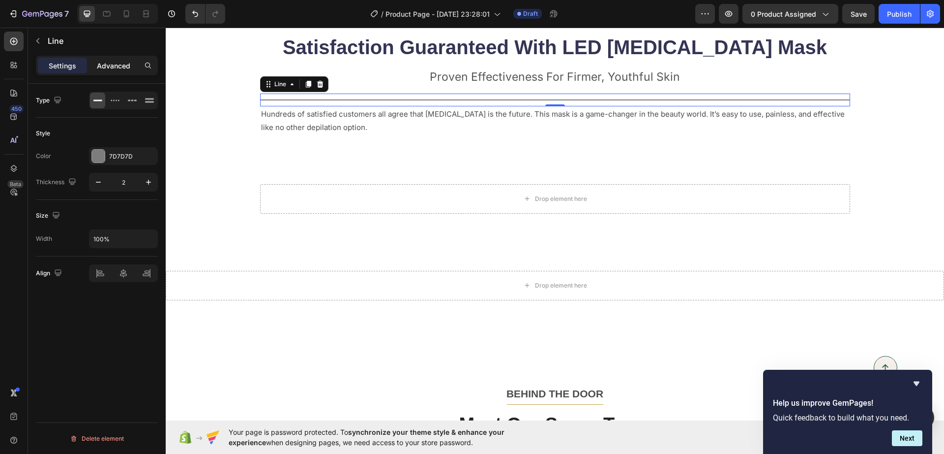
click at [120, 62] on p "Advanced" at bounding box center [113, 66] width 33 height 10
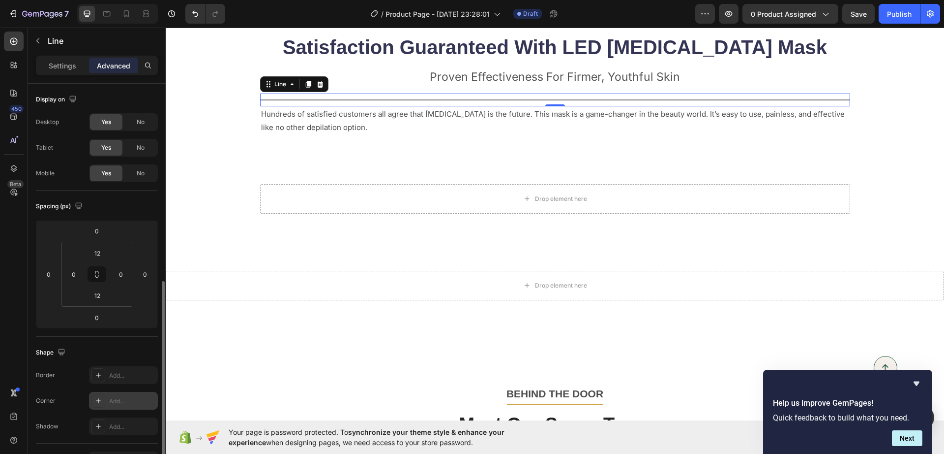
scroll to position [123, 0]
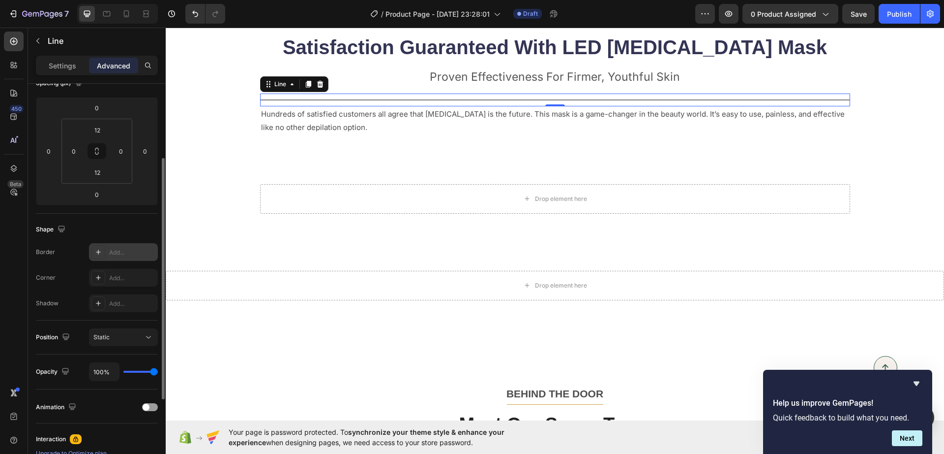
click at [130, 249] on div "Add..." at bounding box center [132, 252] width 46 height 9
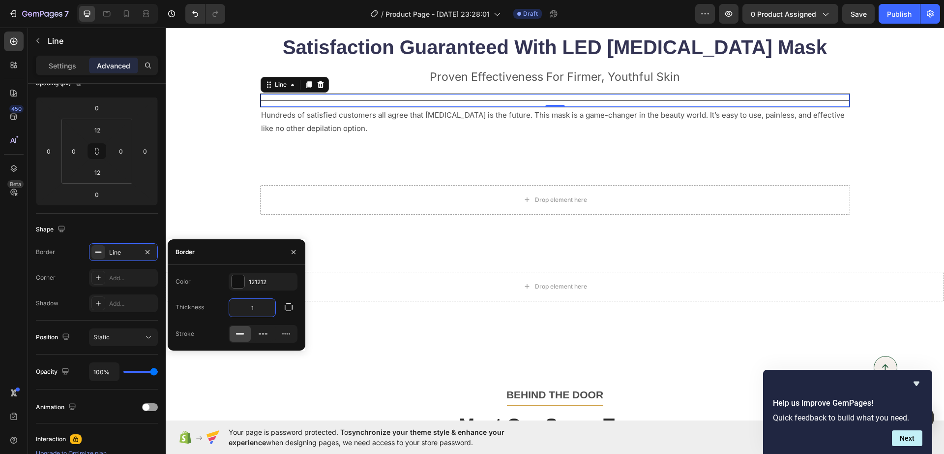
click at [254, 307] on input "1" at bounding box center [252, 308] width 46 height 18
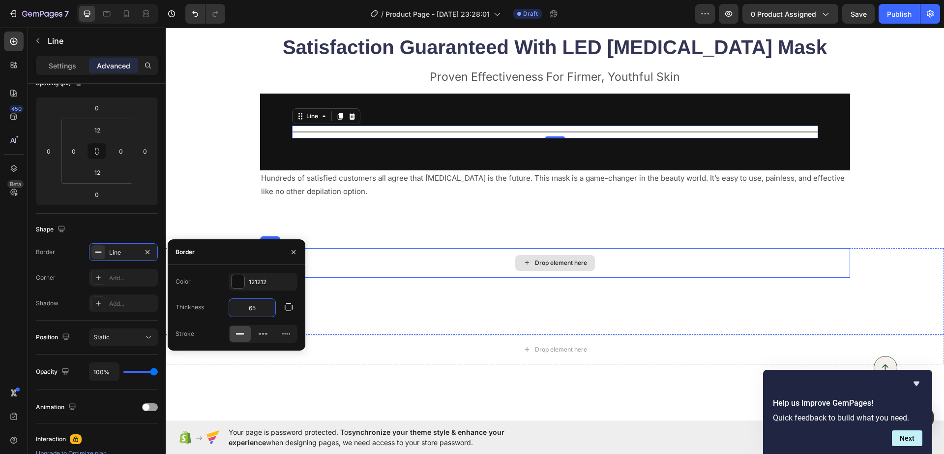
type input "6"
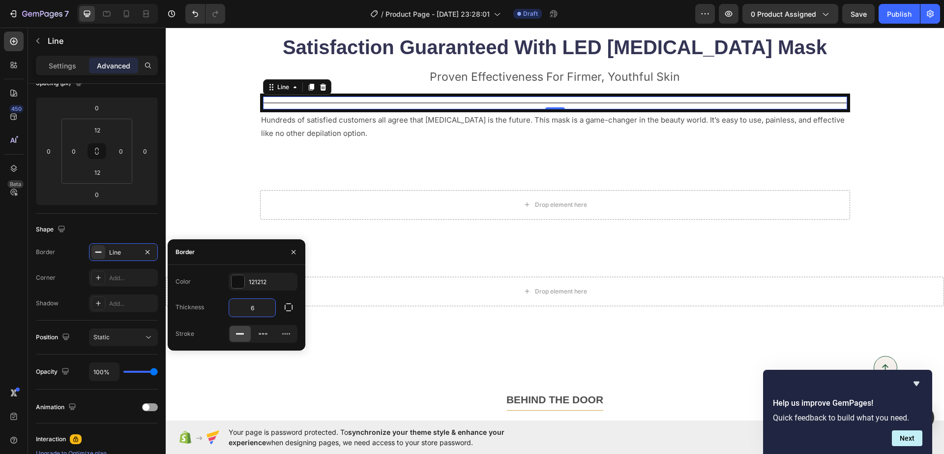
click at [339, 104] on div "Title Line 0" at bounding box center [555, 102] width 590 height 19
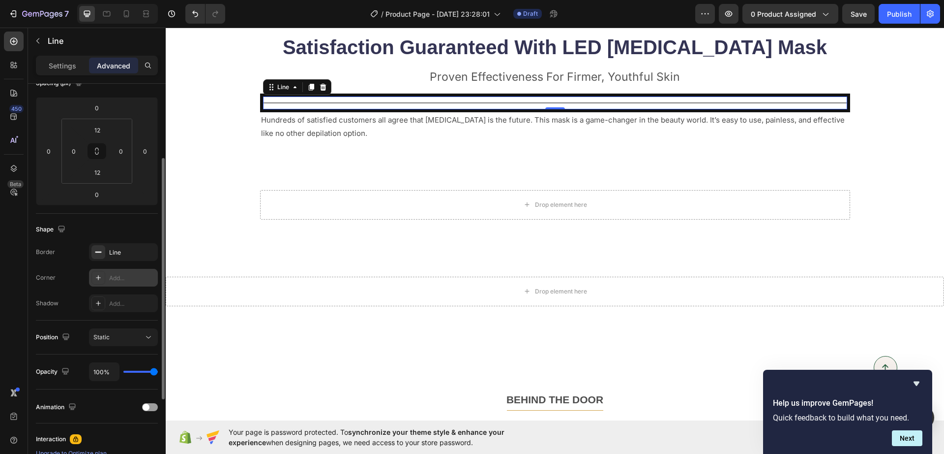
click at [112, 278] on div "Add..." at bounding box center [132, 278] width 46 height 9
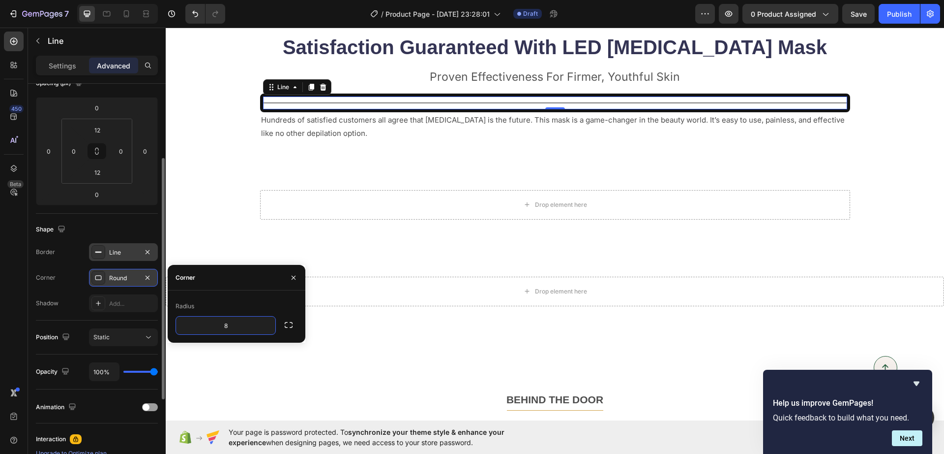
click at [122, 252] on div "Line" at bounding box center [123, 252] width 29 height 9
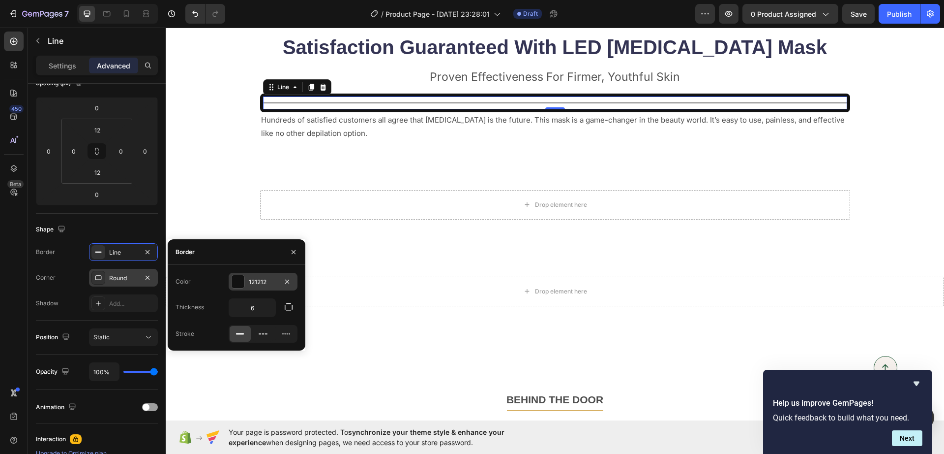
click at [239, 279] on div at bounding box center [238, 281] width 13 height 13
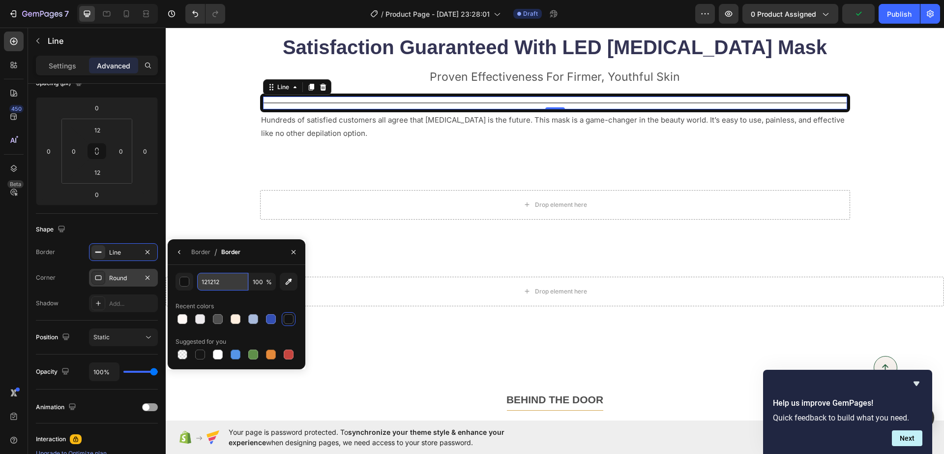
click at [213, 280] on input "121212" at bounding box center [222, 282] width 51 height 18
paste input "#C1B19F"
type input "#C1B19F"
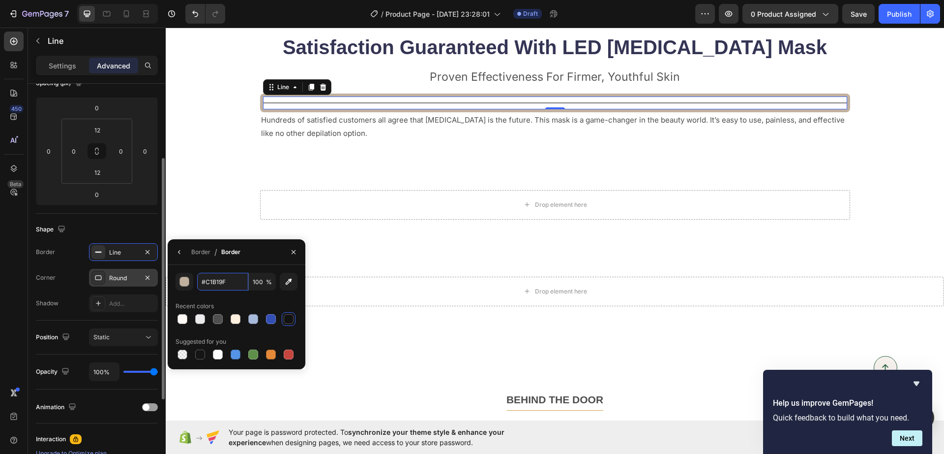
scroll to position [0, 0]
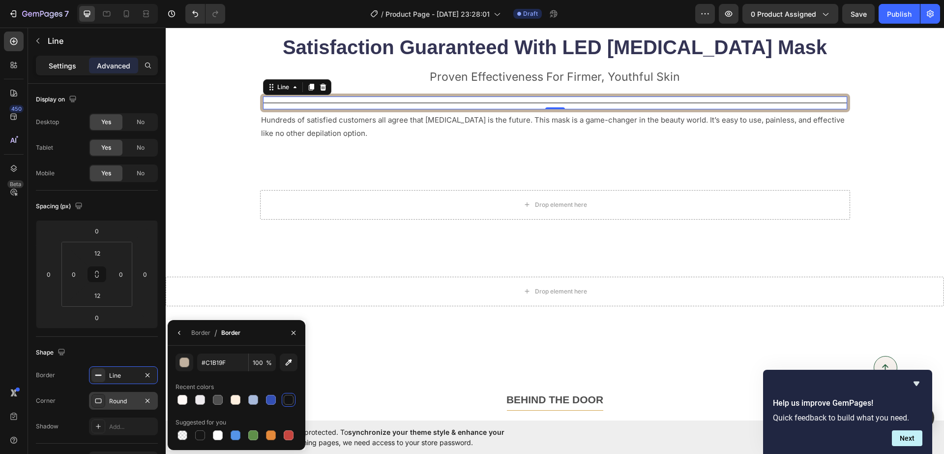
click at [59, 63] on p "Settings" at bounding box center [63, 66] width 28 height 10
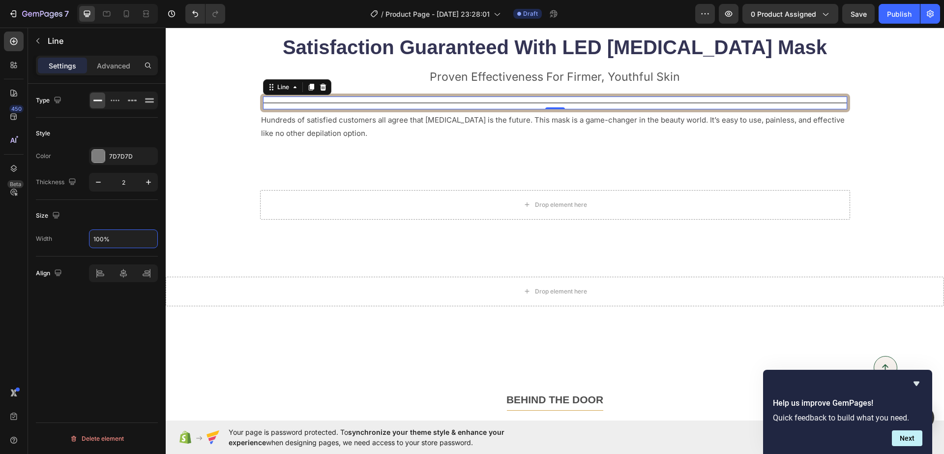
drag, startPoint x: 114, startPoint y: 239, endPoint x: 62, endPoint y: 244, distance: 51.9
click at [62, 244] on div "Width 100%" at bounding box center [97, 238] width 122 height 19
click at [94, 239] on input "100%" at bounding box center [124, 239] width 68 height 18
click at [95, 239] on input "100%" at bounding box center [124, 239] width 68 height 18
type input "5%"
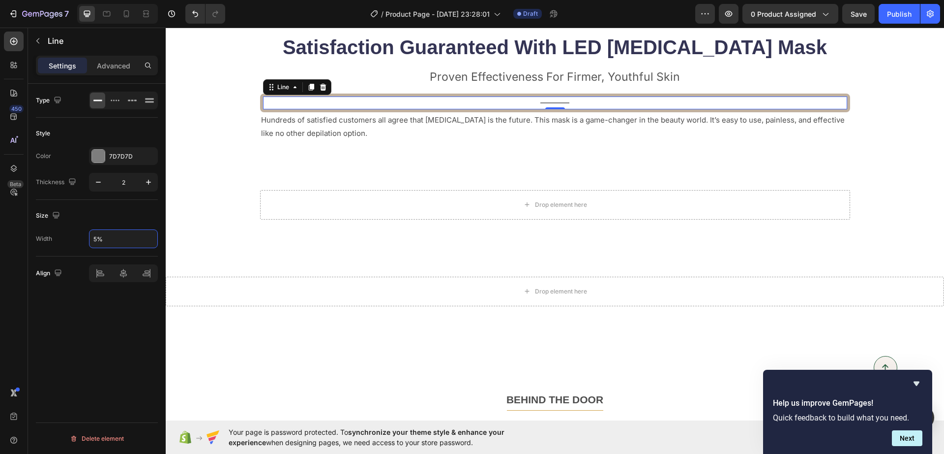
drag, startPoint x: 112, startPoint y: 239, endPoint x: 90, endPoint y: 236, distance: 21.9
click at [86, 239] on div "Width 5%" at bounding box center [97, 238] width 122 height 19
click at [218, 234] on div "Drop element here Row Section 16/25" at bounding box center [555, 233] width 779 height 87
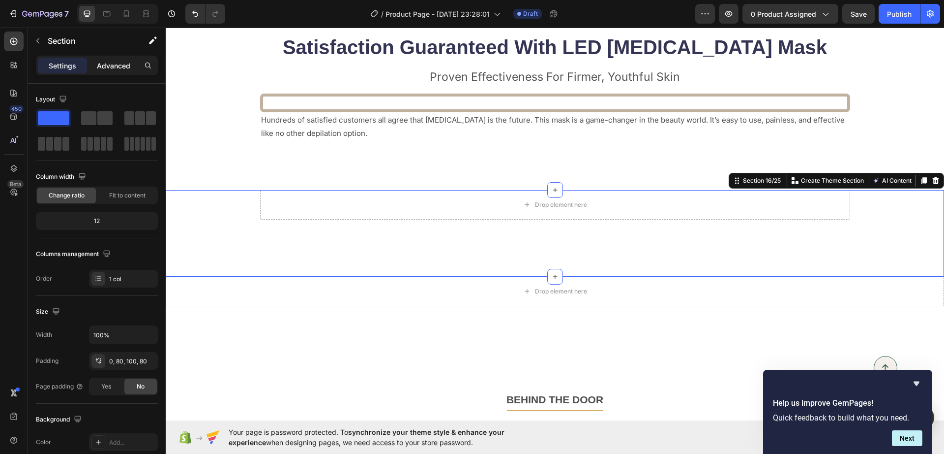
click at [109, 66] on p "Advanced" at bounding box center [113, 66] width 33 height 10
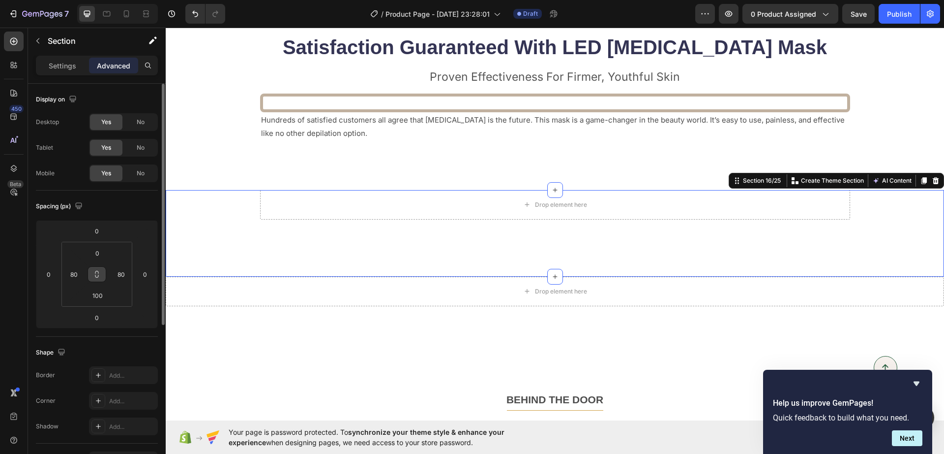
click at [92, 276] on button at bounding box center [97, 274] width 19 height 16
click at [96, 258] on input "0" at bounding box center [98, 252] width 20 height 15
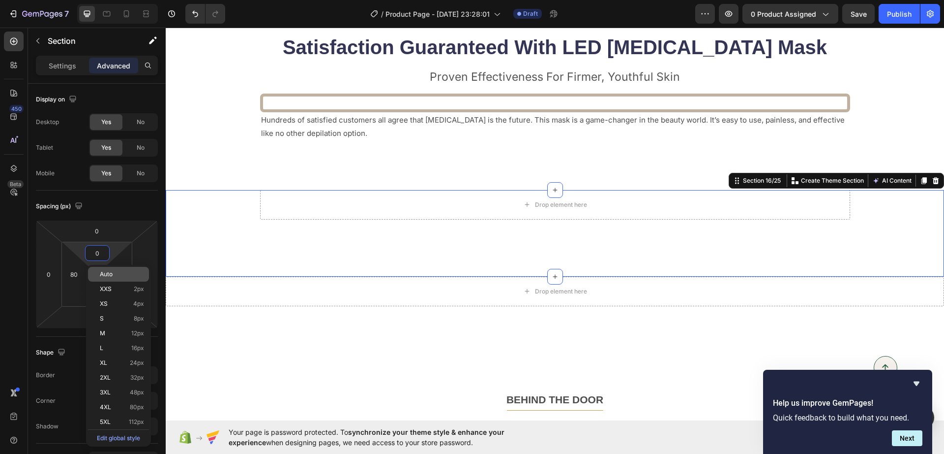
click at [102, 273] on span "Auto" at bounding box center [106, 274] width 13 height 7
type input "Auto"
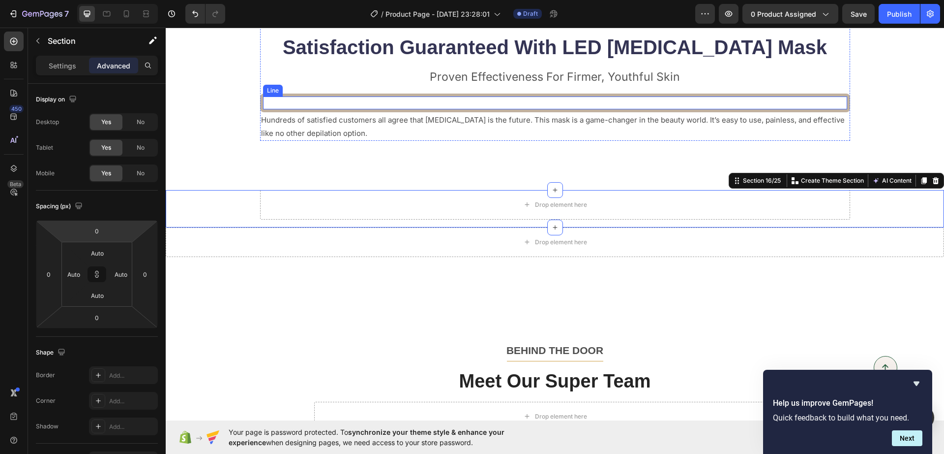
click at [458, 101] on div "Title Line" at bounding box center [555, 102] width 590 height 19
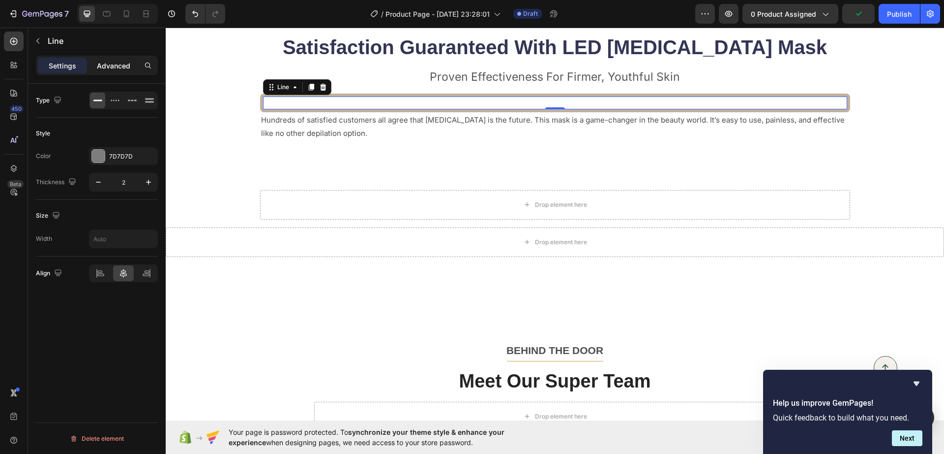
click at [117, 61] on p "Advanced" at bounding box center [113, 66] width 33 height 10
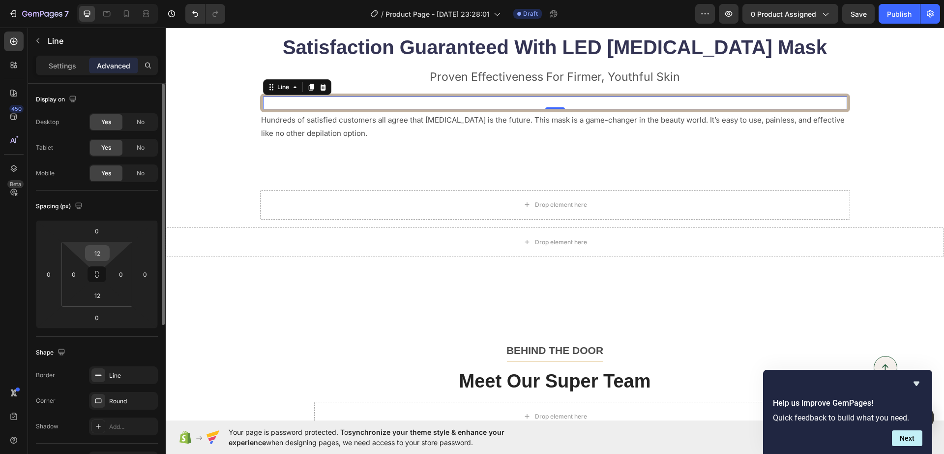
click at [98, 255] on input "12" at bounding box center [98, 252] width 20 height 15
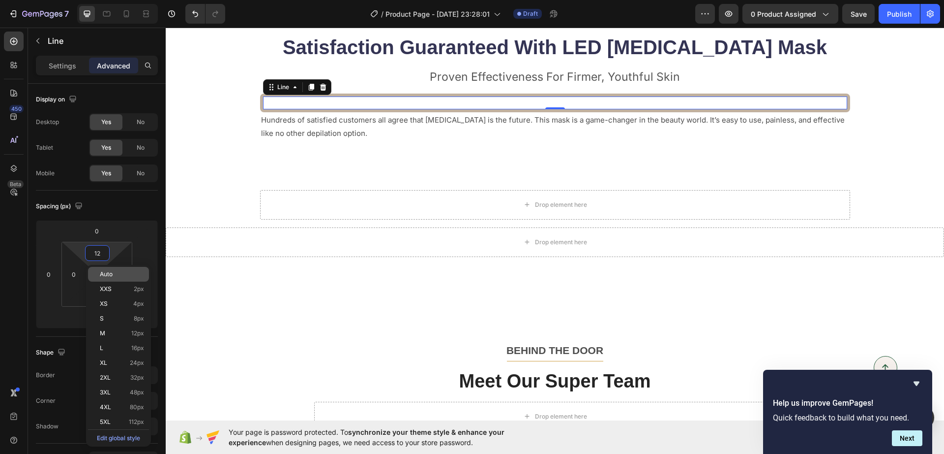
click at [103, 279] on div "Auto" at bounding box center [118, 274] width 61 height 15
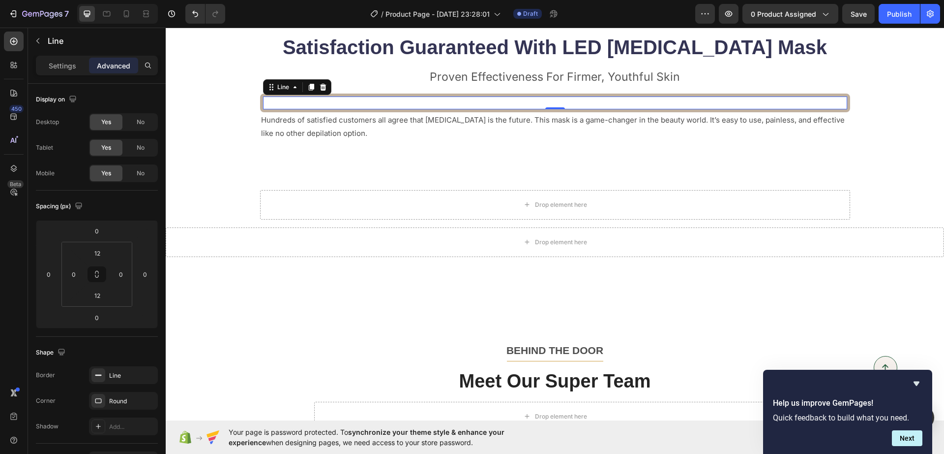
type input "Auto"
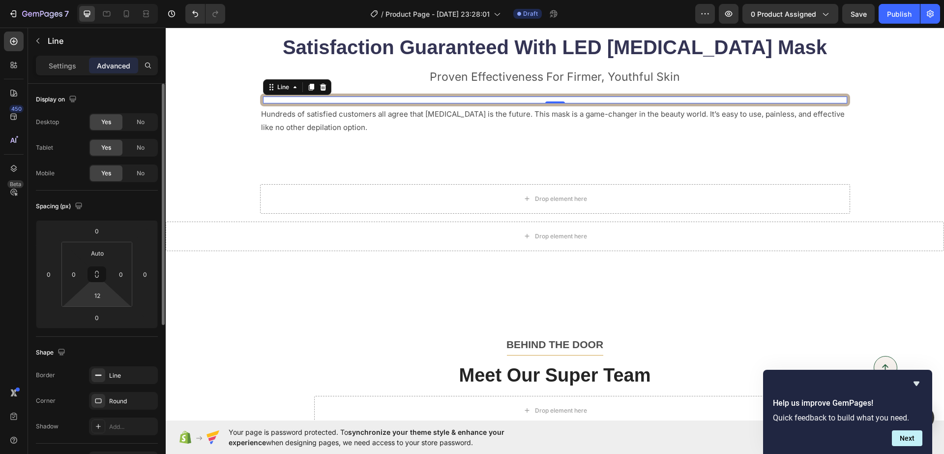
click at [99, 0] on html "7 Version history / Product Page - [DATE] 23:28:01 Draft Preview 0 product assi…" at bounding box center [472, 0] width 944 height 0
click at [100, 293] on input "12" at bounding box center [98, 295] width 20 height 15
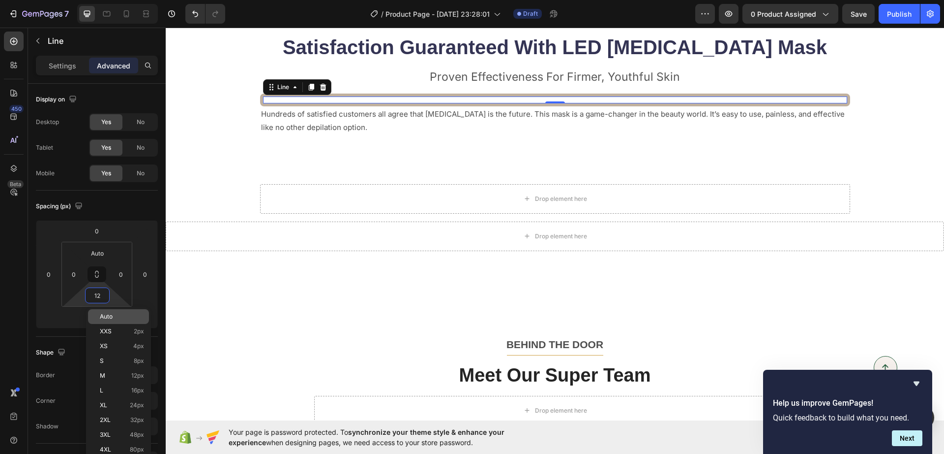
click at [111, 314] on span "Auto" at bounding box center [106, 316] width 13 height 7
type input "Auto"
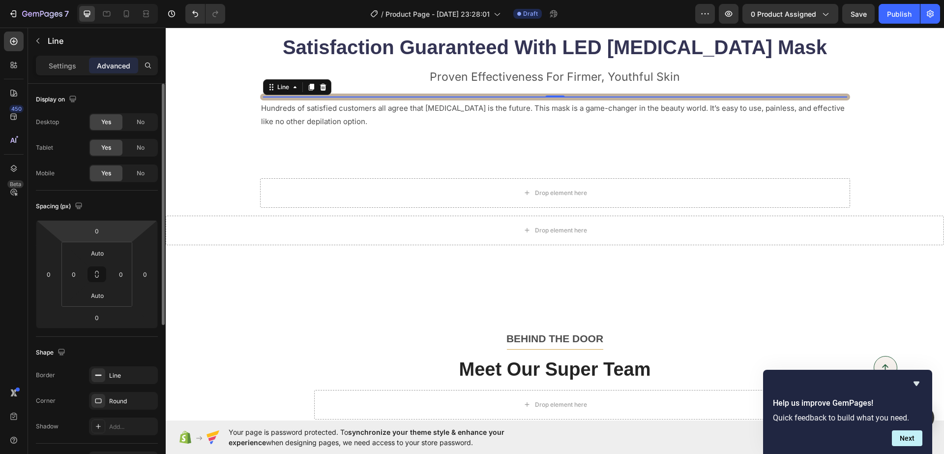
scroll to position [184, 0]
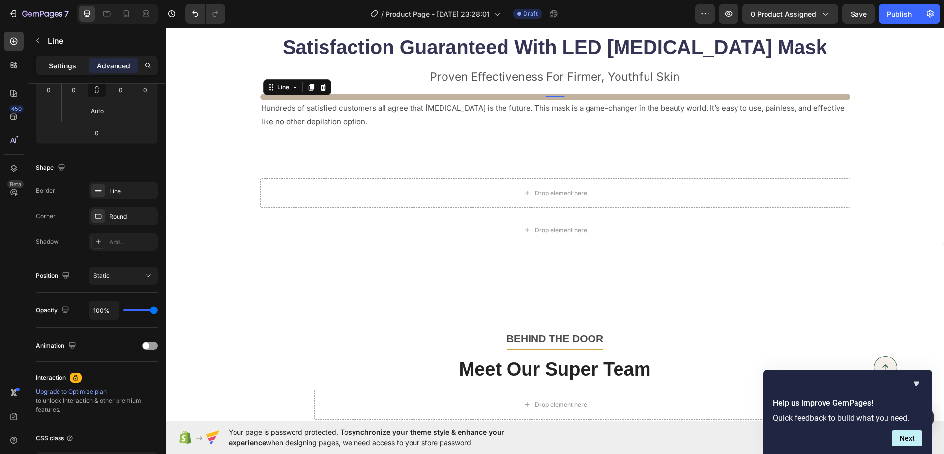
click at [70, 61] on p "Settings" at bounding box center [63, 66] width 28 height 10
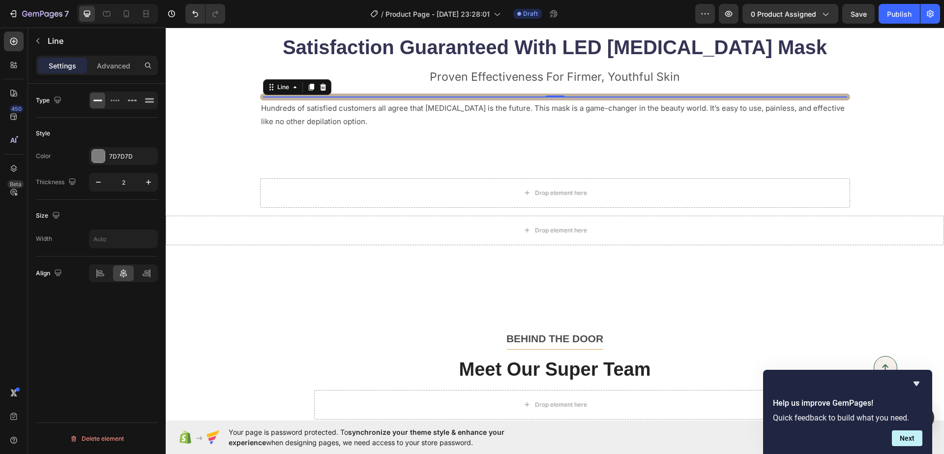
scroll to position [0, 0]
click at [99, 237] on input "text" at bounding box center [124, 239] width 68 height 18
type input "10"
click at [256, 158] on div "Satisfaction Guaranteed With LED [MEDICAL_DATA] Mask Heading Proven Effectivene…" at bounding box center [555, 92] width 779 height 171
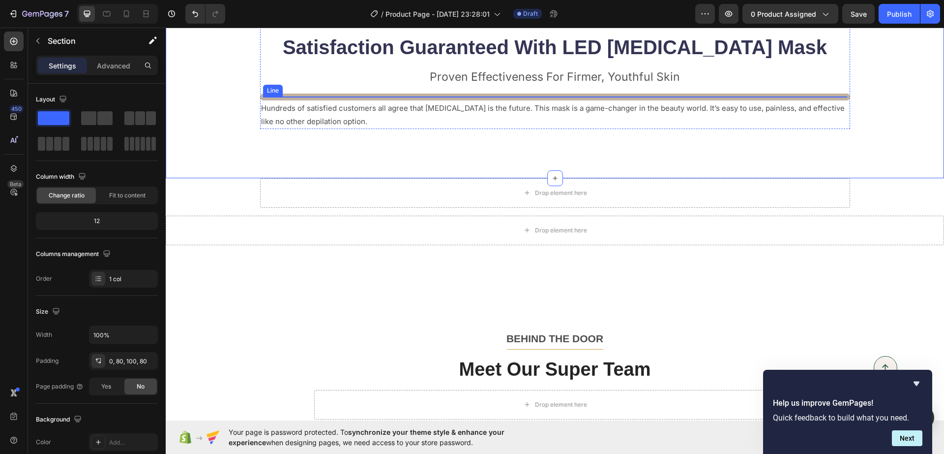
click at [354, 96] on div "Title" at bounding box center [555, 96] width 584 height 1
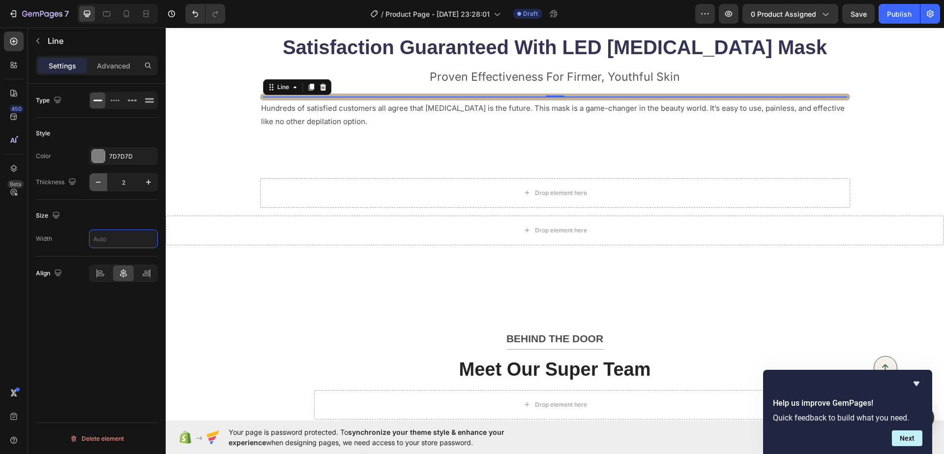
click at [100, 182] on icon "button" at bounding box center [98, 182] width 10 height 10
type input "1"
click at [341, 147] on div "Satisfaction Guaranteed With LED [MEDICAL_DATA] Mask Heading Proven Effectivene…" at bounding box center [555, 92] width 779 height 171
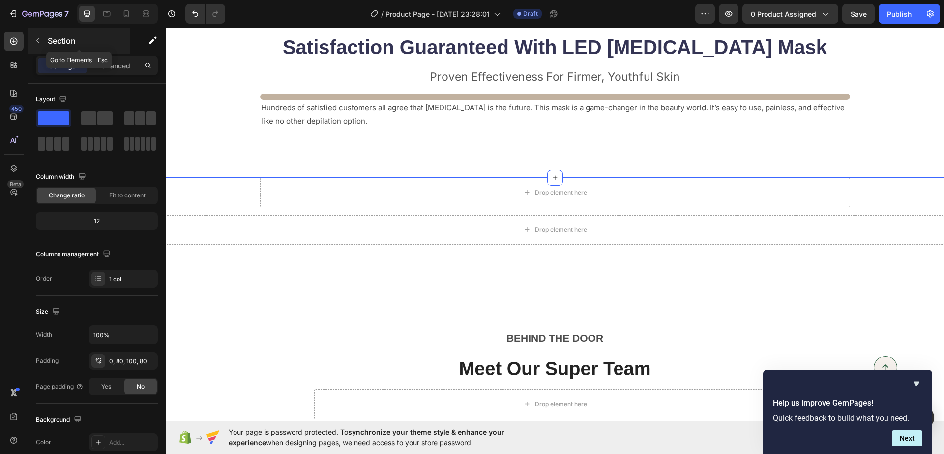
click at [39, 43] on icon "button" at bounding box center [37, 40] width 3 height 5
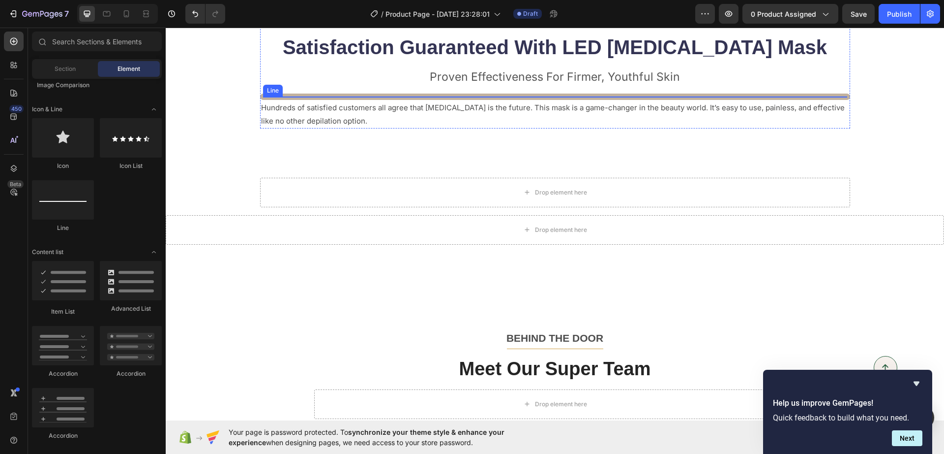
click at [359, 95] on div "Title Line" at bounding box center [555, 96] width 590 height 6
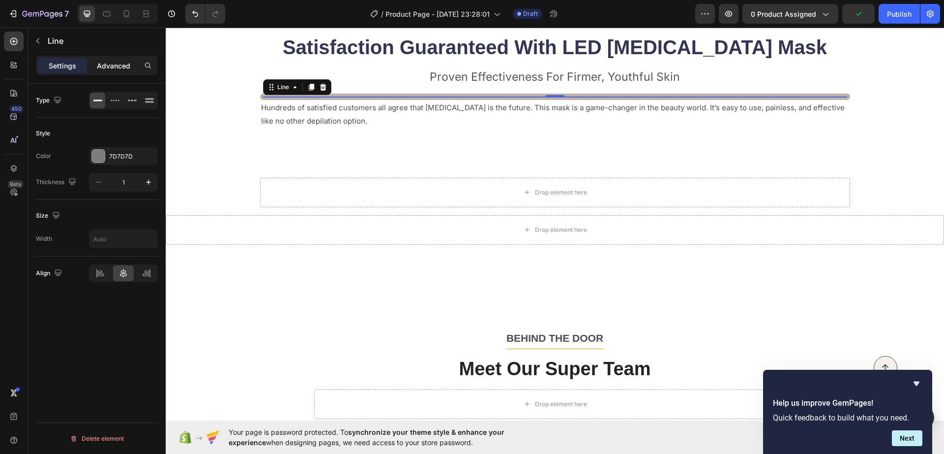
click at [107, 66] on p "Advanced" at bounding box center [113, 66] width 33 height 10
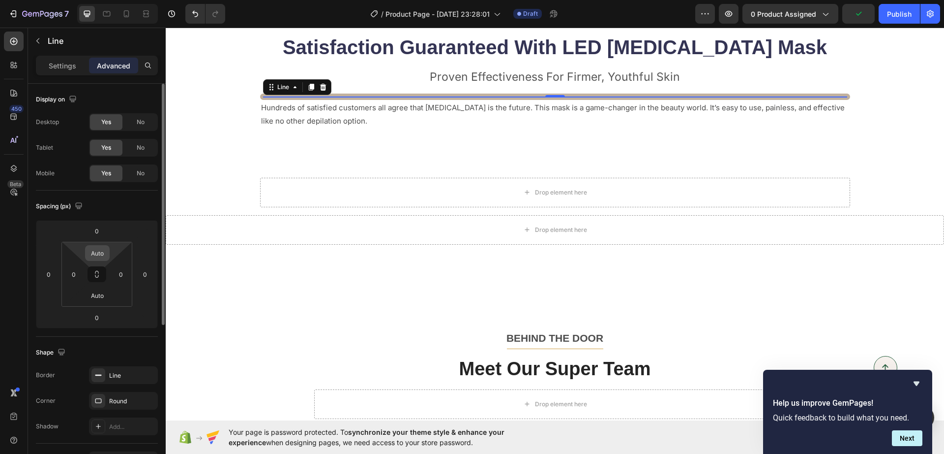
click at [105, 254] on input "Auto" at bounding box center [98, 252] width 20 height 15
click at [99, 255] on input "Auto" at bounding box center [98, 252] width 20 height 15
type input "A"
type input "0"
click at [99, 296] on input "Auto" at bounding box center [98, 295] width 20 height 15
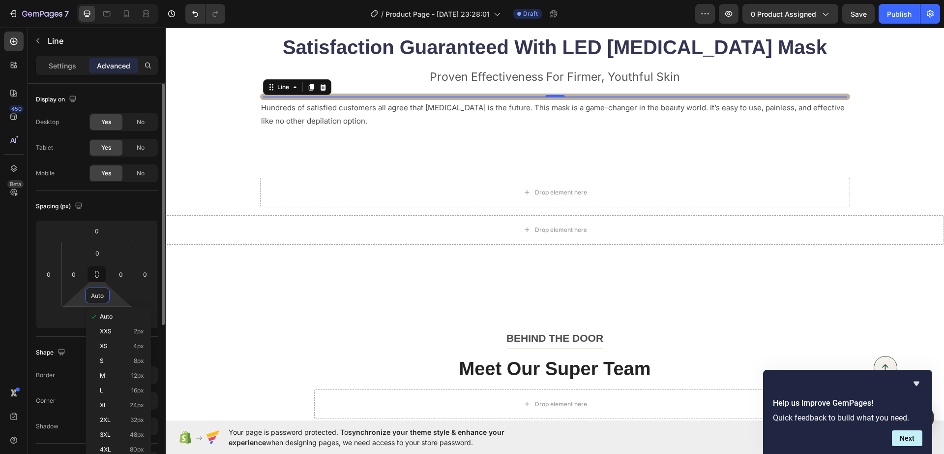
type input "0"
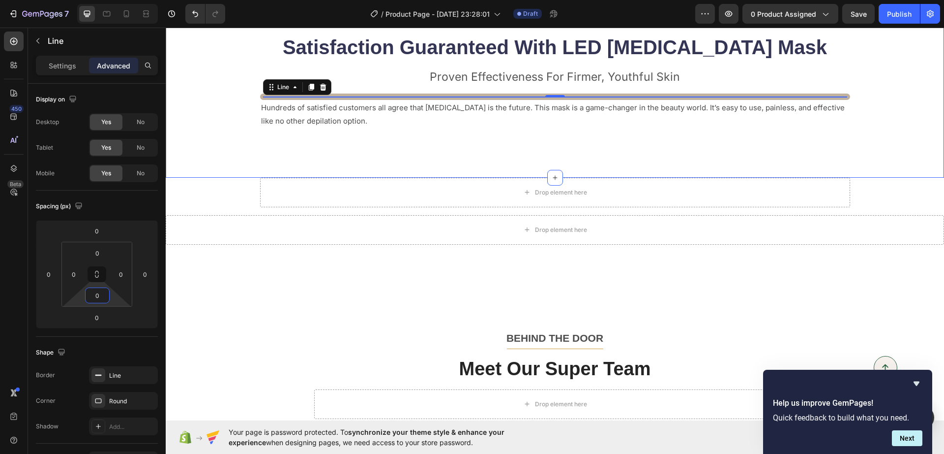
click at [454, 129] on div "Satisfaction Guaranteed With LED [MEDICAL_DATA] Mask Heading Proven Effectivene…" at bounding box center [555, 92] width 779 height 171
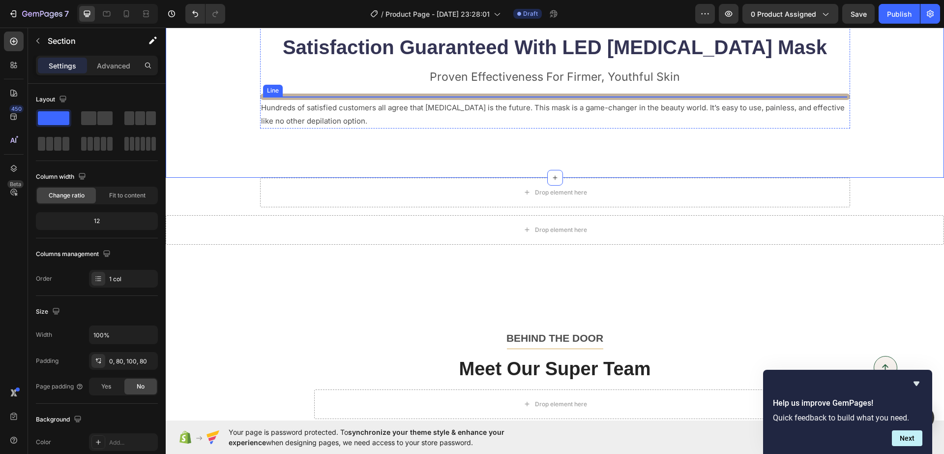
click at [450, 95] on div "Title Line" at bounding box center [555, 96] width 590 height 6
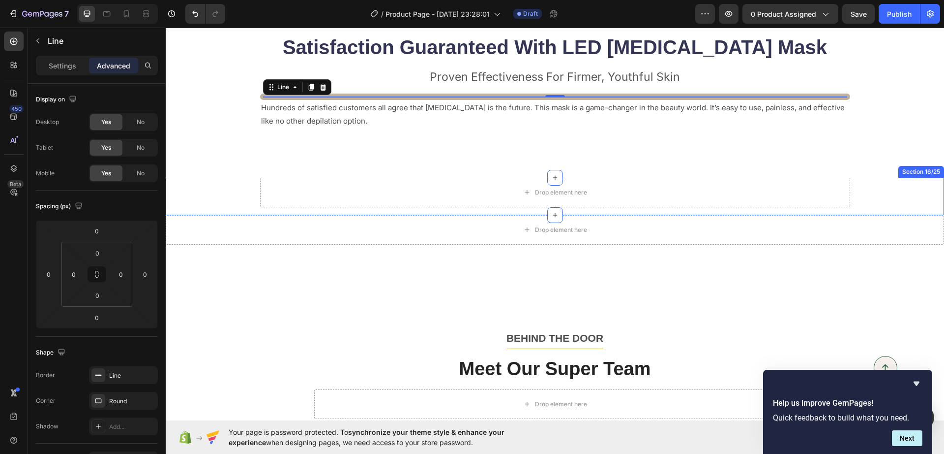
click at [890, 196] on div "Drop element here Row" at bounding box center [555, 196] width 779 height 37
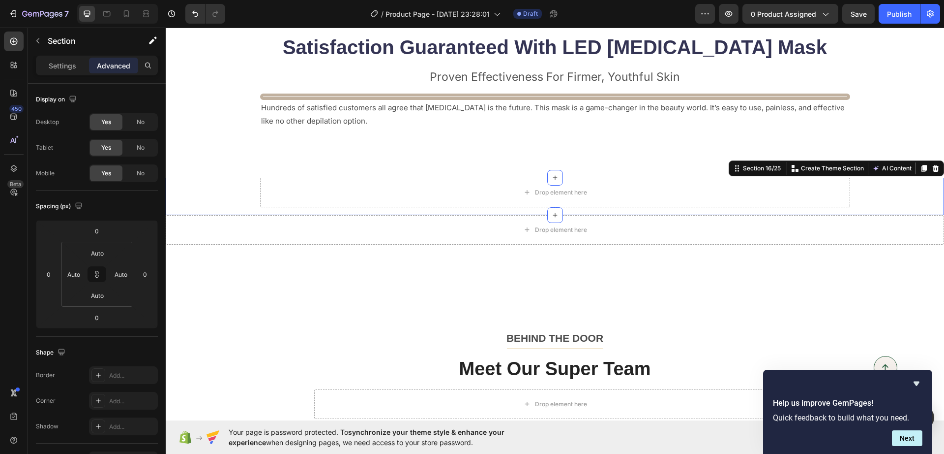
click at [932, 169] on icon at bounding box center [936, 168] width 8 height 8
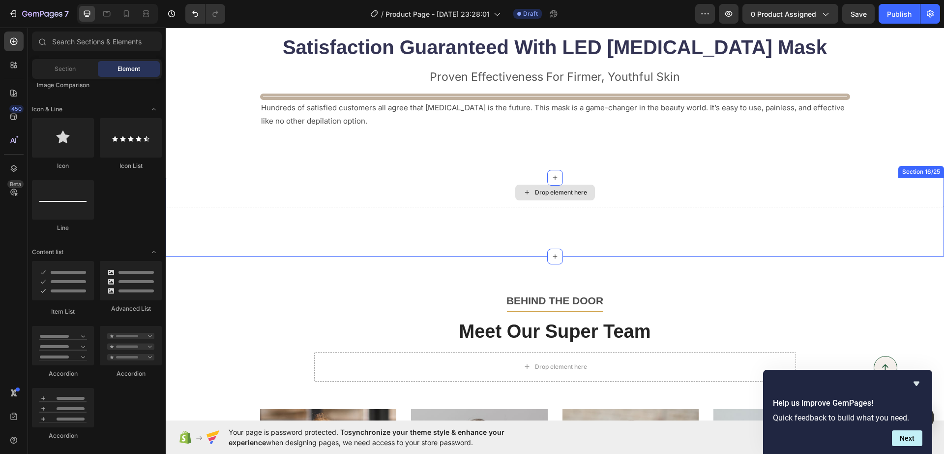
click at [896, 189] on div "Drop element here" at bounding box center [555, 193] width 779 height 30
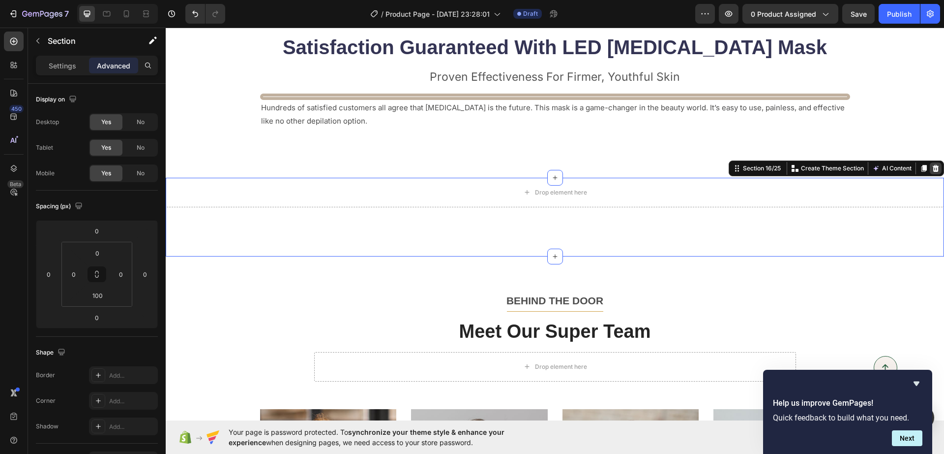
click at [932, 170] on icon at bounding box center [936, 168] width 8 height 8
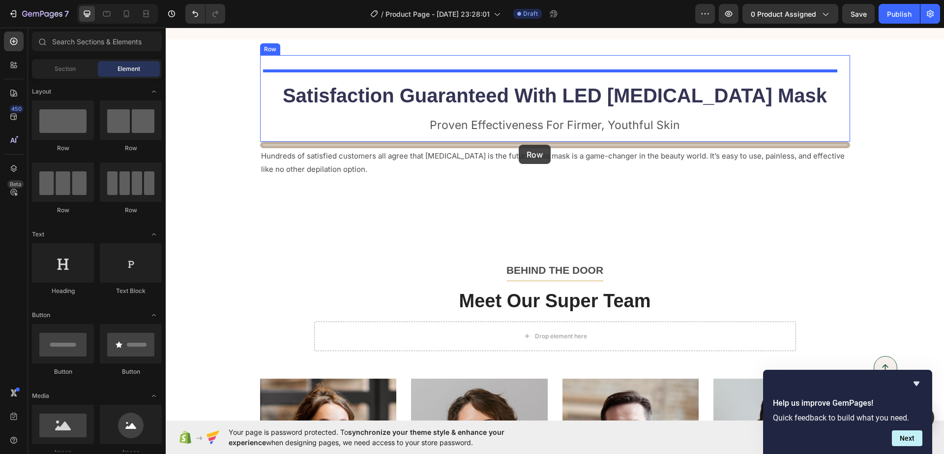
scroll to position [2993, 0]
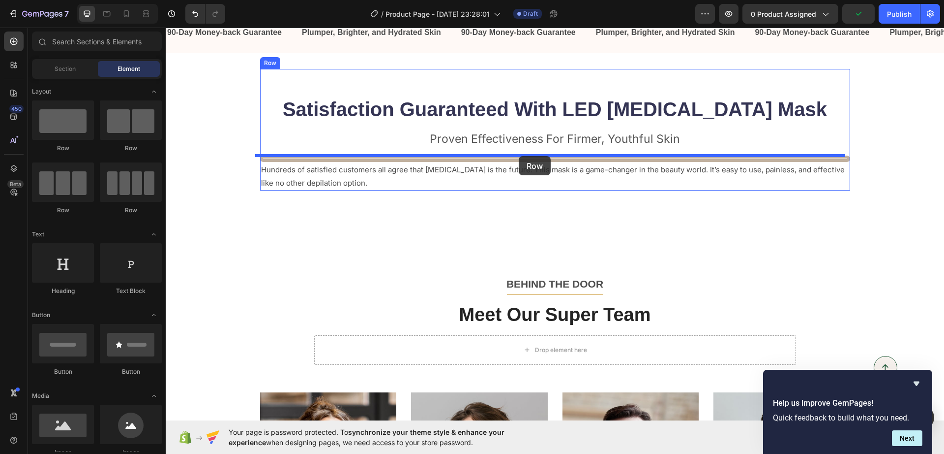
drag, startPoint x: 226, startPoint y: 155, endPoint x: 519, endPoint y: 156, distance: 293.2
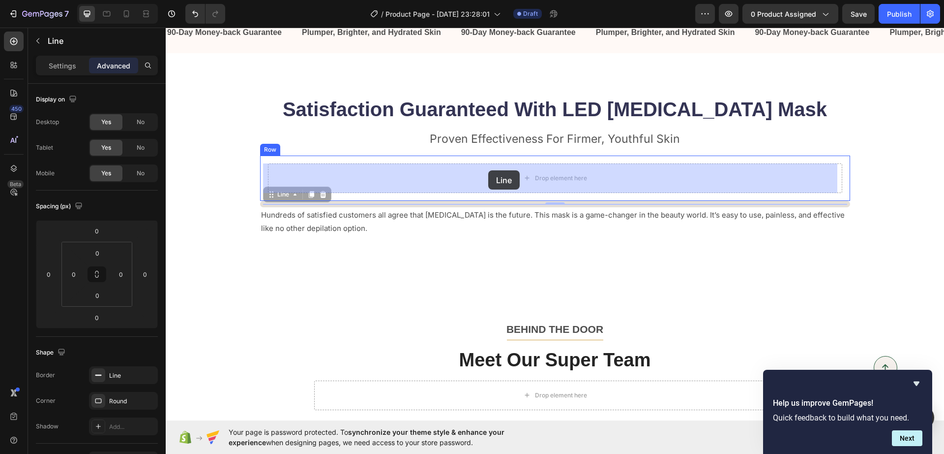
drag, startPoint x: 301, startPoint y: 201, endPoint x: 488, endPoint y: 170, distance: 190.5
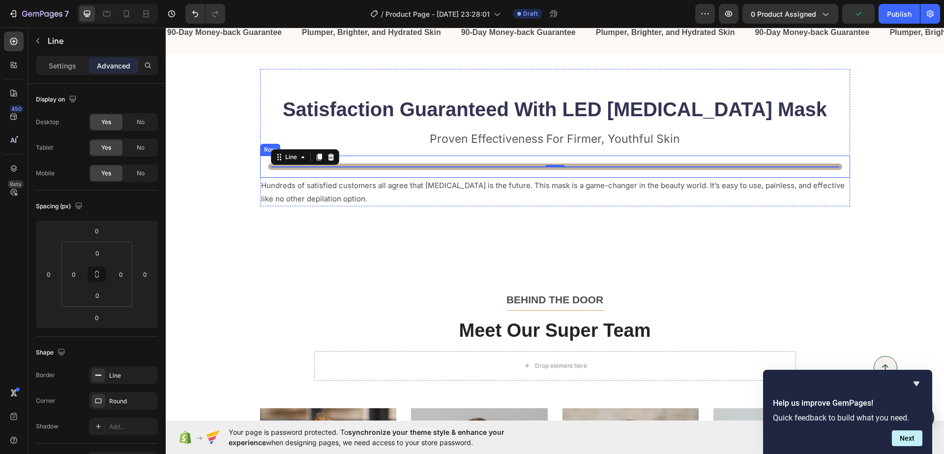
click at [386, 158] on div "Title Line 0 Row" at bounding box center [555, 166] width 590 height 22
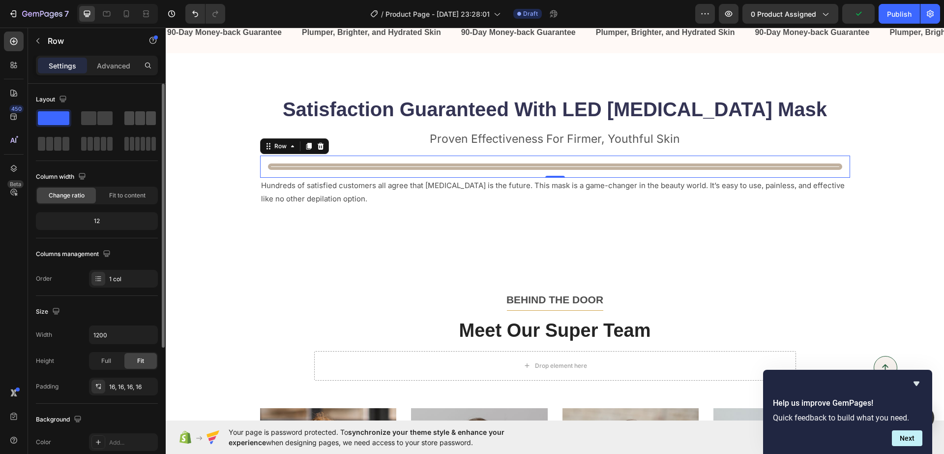
click at [145, 117] on div at bounding box center [139, 118] width 31 height 14
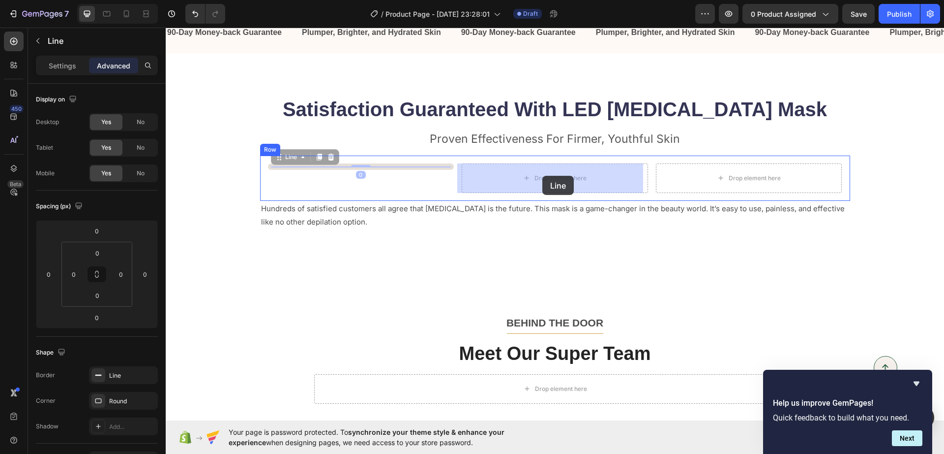
drag, startPoint x: 399, startPoint y: 166, endPoint x: 543, endPoint y: 176, distance: 144.0
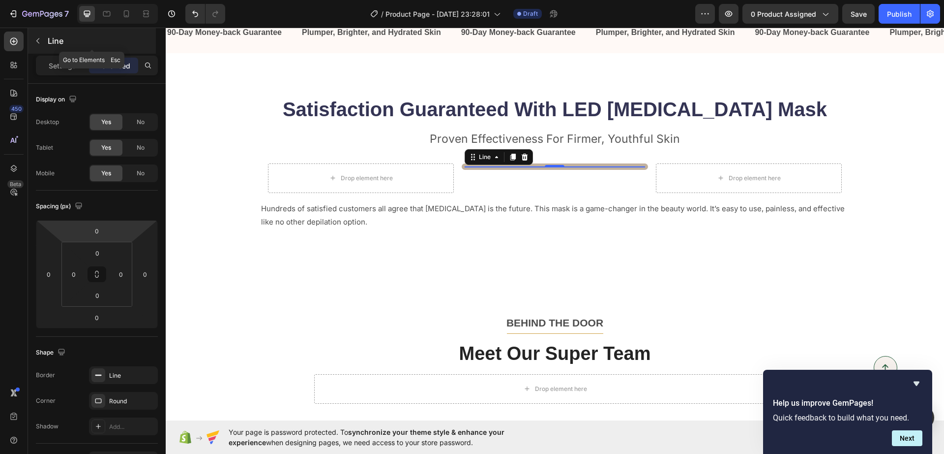
click at [39, 43] on icon "button" at bounding box center [38, 41] width 8 height 8
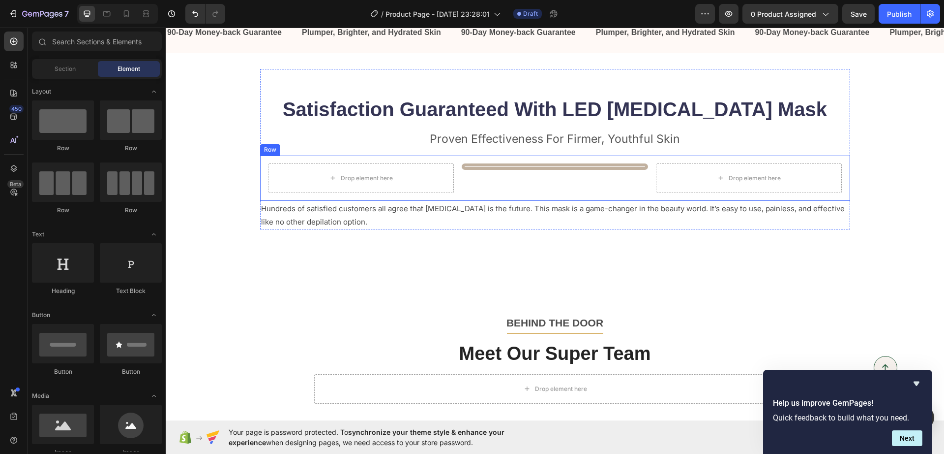
click at [542, 175] on div "Title Line" at bounding box center [555, 178] width 186 height 30
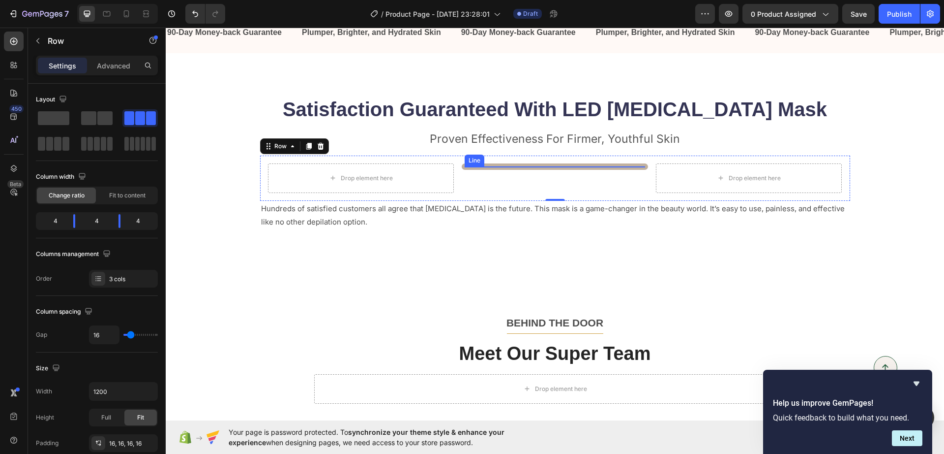
click at [546, 164] on div "Title Line" at bounding box center [555, 166] width 186 height 6
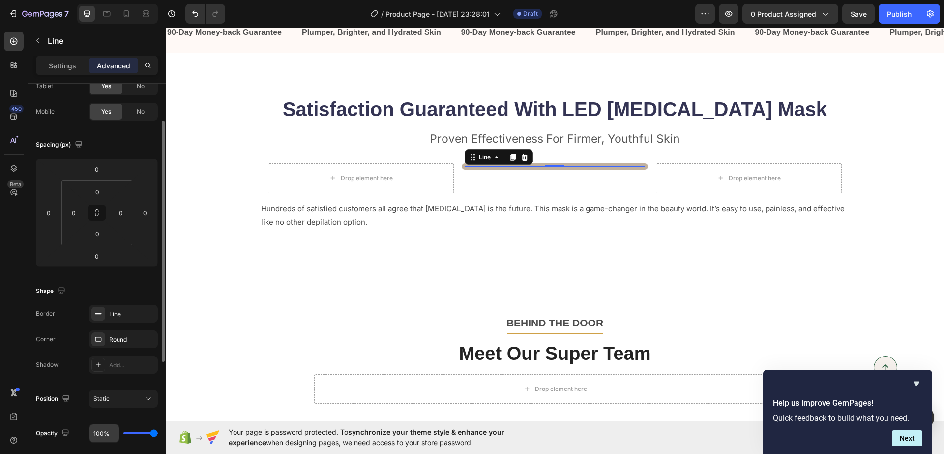
scroll to position [123, 0]
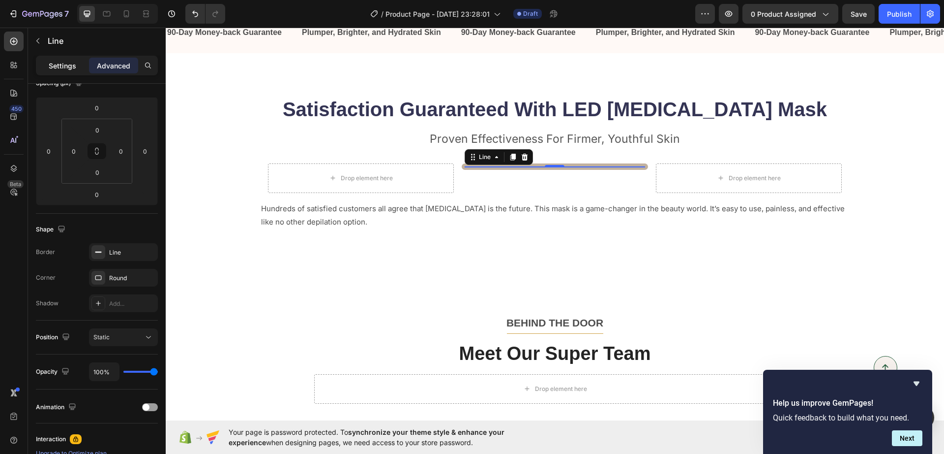
click at [59, 66] on p "Settings" at bounding box center [63, 66] width 28 height 10
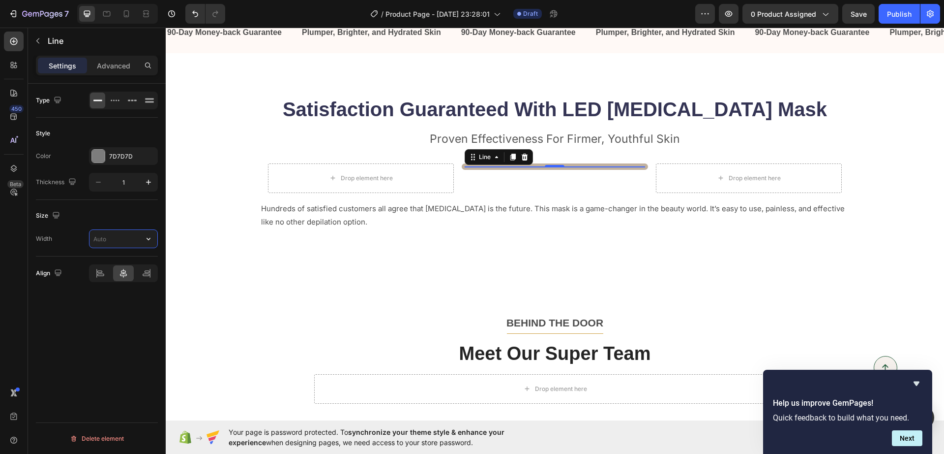
click at [122, 238] on input "text" at bounding box center [124, 239] width 68 height 18
click at [140, 239] on div at bounding box center [124, 239] width 68 height 18
click at [146, 240] on icon "button" at bounding box center [149, 239] width 10 height 10
click at [141, 277] on div "Default 1200px" at bounding box center [113, 282] width 81 height 19
click at [98, 360] on div "Type Style Color 7D7D7D Thickness 1 Size Width 200 Align Delete element" at bounding box center [97, 283] width 138 height 398
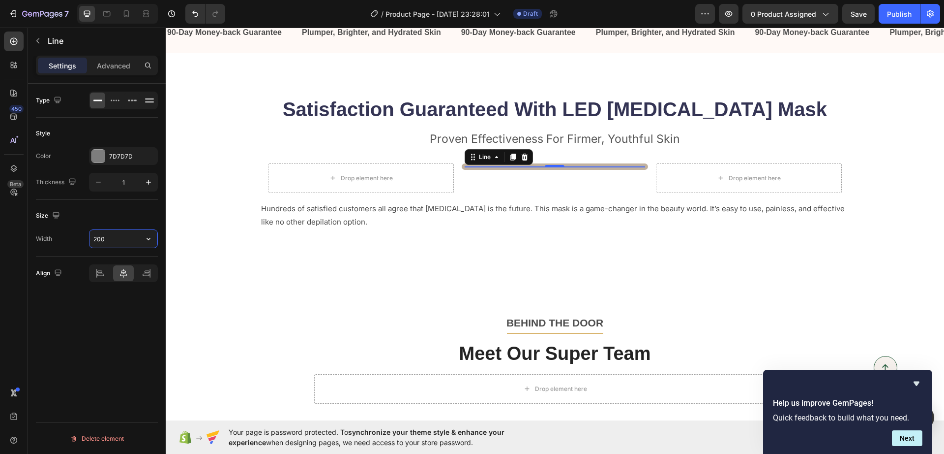
click at [132, 241] on input "200" at bounding box center [124, 239] width 68 height 18
type input "200px"
drag, startPoint x: 349, startPoint y: 260, endPoint x: 539, endPoint y: 194, distance: 201.5
click at [349, 260] on div "Satisfaction Guaranteed With LED [MEDICAL_DATA] Mask Heading Proven Effectivene…" at bounding box center [555, 174] width 779 height 210
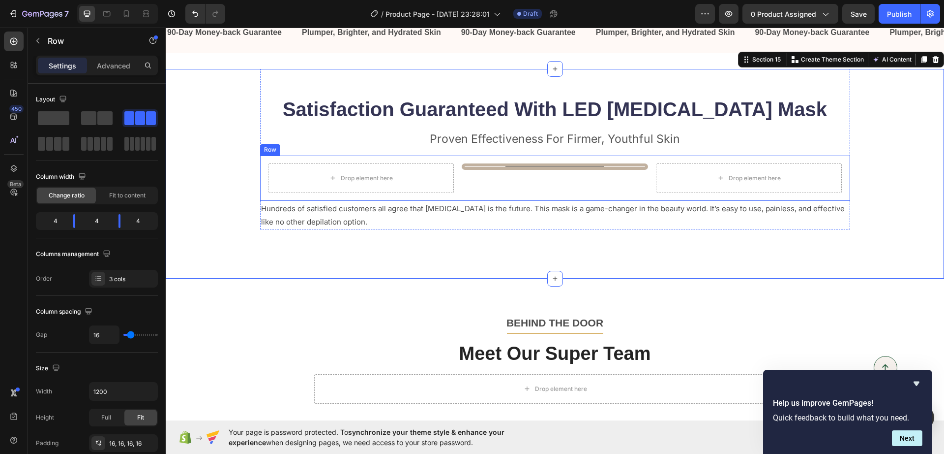
click at [473, 186] on div "Title Line" at bounding box center [555, 178] width 186 height 30
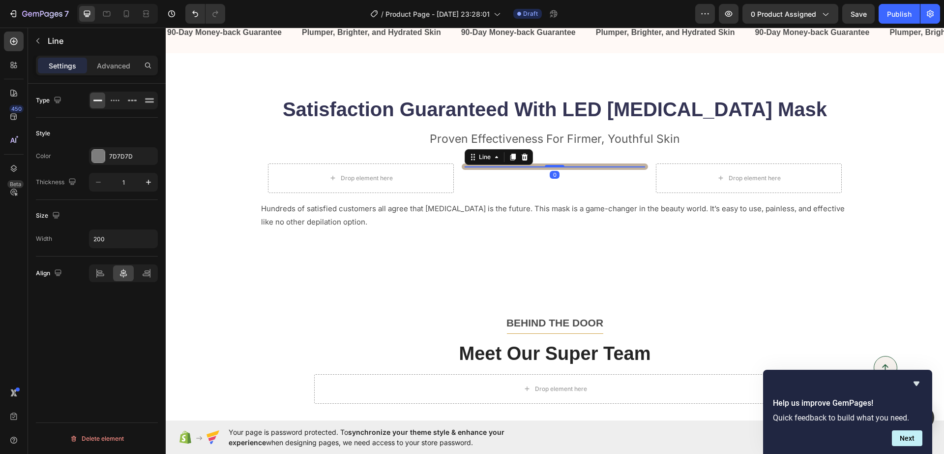
click at [525, 164] on div "Title Line 0" at bounding box center [555, 166] width 186 height 6
click at [97, 154] on div at bounding box center [98, 156] width 13 height 13
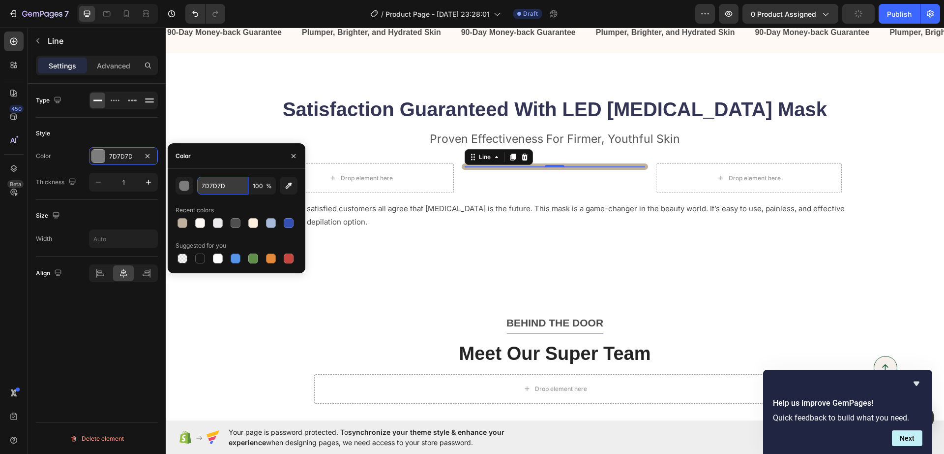
click at [211, 183] on input "7D7D7D" at bounding box center [222, 186] width 51 height 18
paste input "#C1B19F"
click at [246, 208] on div "Recent colors" at bounding box center [237, 210] width 122 height 16
type input "C1B19F"
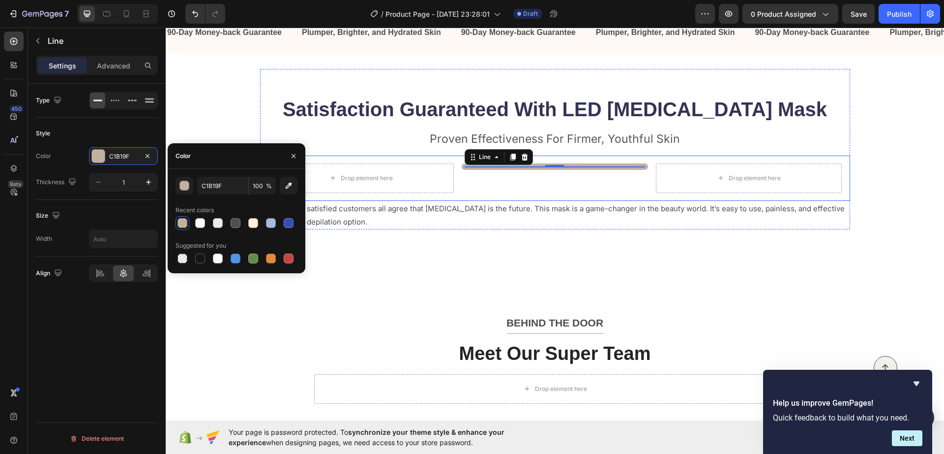
click at [503, 188] on div "Title Line 0" at bounding box center [555, 178] width 186 height 30
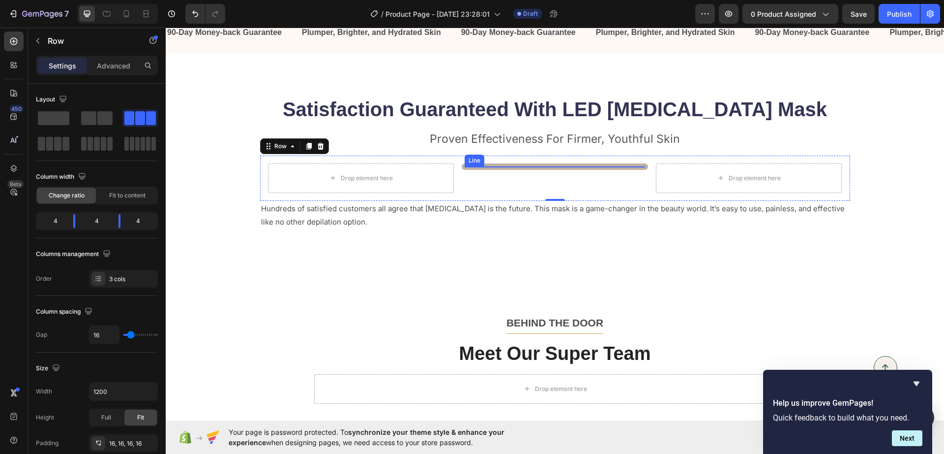
click at [522, 164] on div "Title Line" at bounding box center [555, 166] width 186 height 6
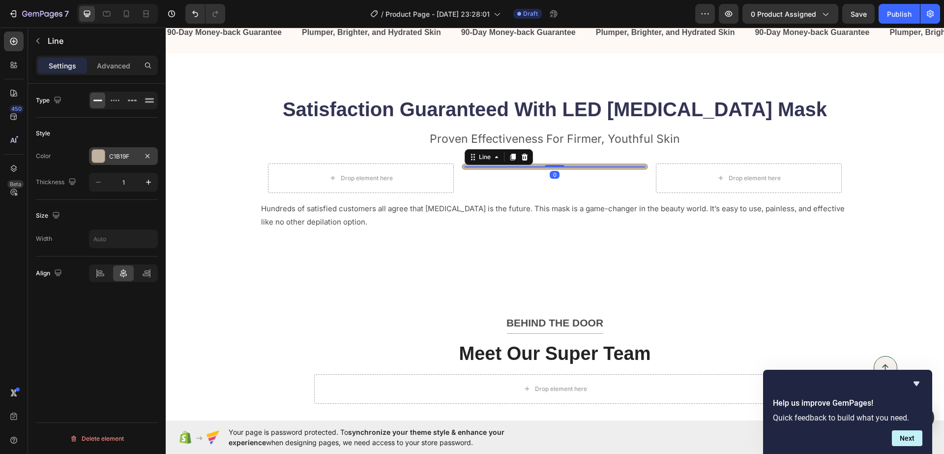
click at [107, 154] on div "C1B19F" at bounding box center [123, 156] width 69 height 18
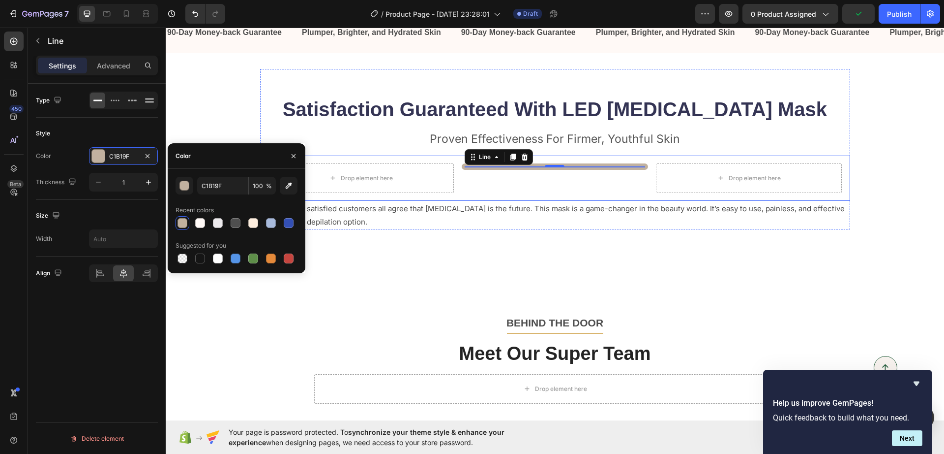
click at [594, 184] on div "Title Line 0" at bounding box center [555, 178] width 186 height 30
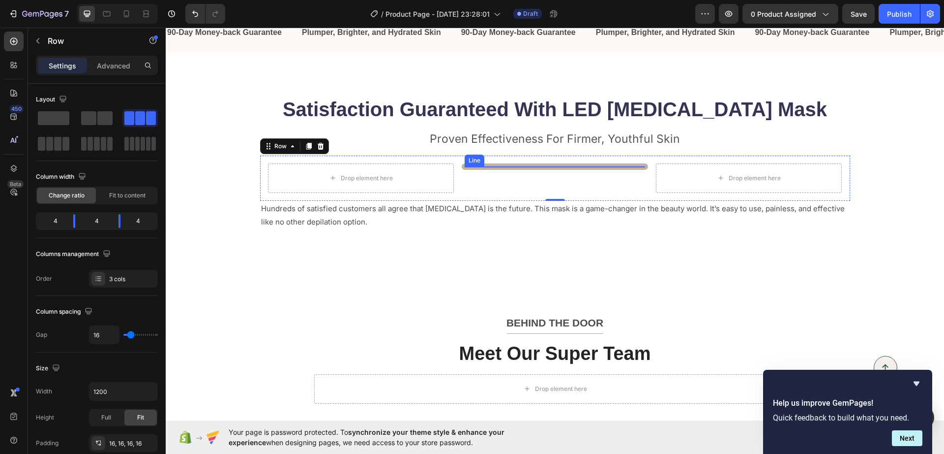
click at [541, 164] on div "Title Line" at bounding box center [555, 166] width 186 height 6
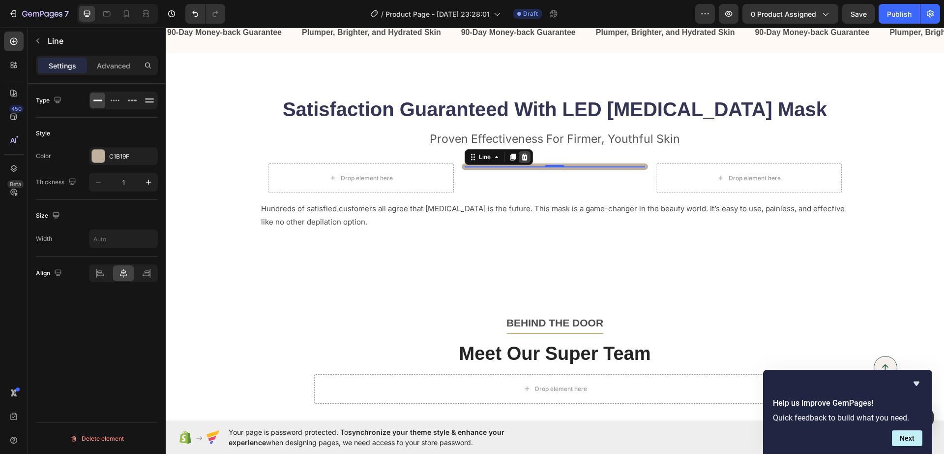
click at [522, 156] on icon at bounding box center [525, 156] width 6 height 7
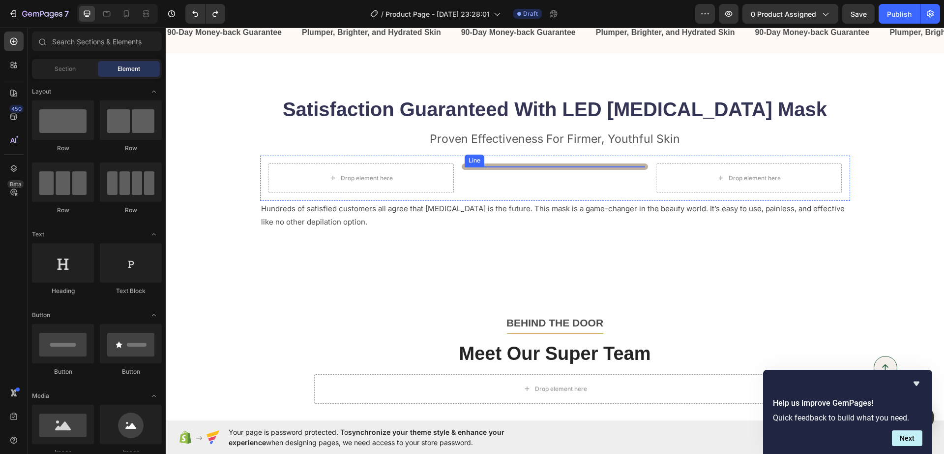
click at [489, 164] on div "Title Line" at bounding box center [555, 166] width 186 height 6
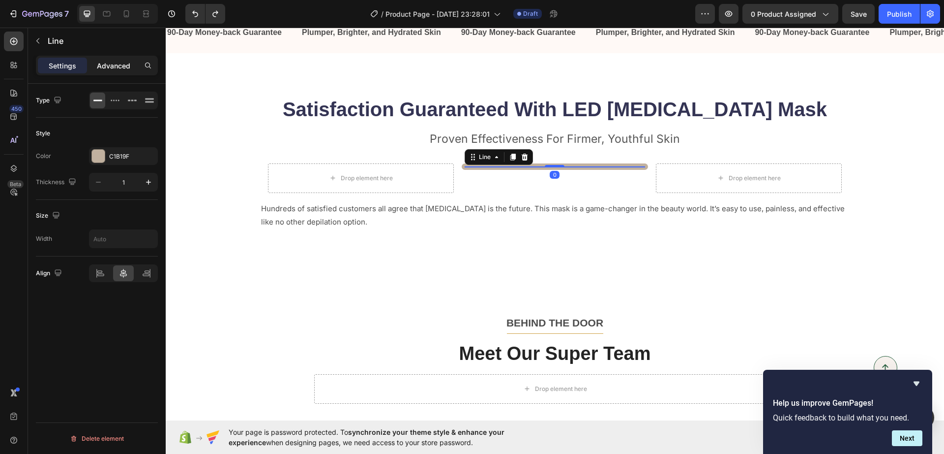
click at [125, 64] on p "Advanced" at bounding box center [113, 66] width 33 height 10
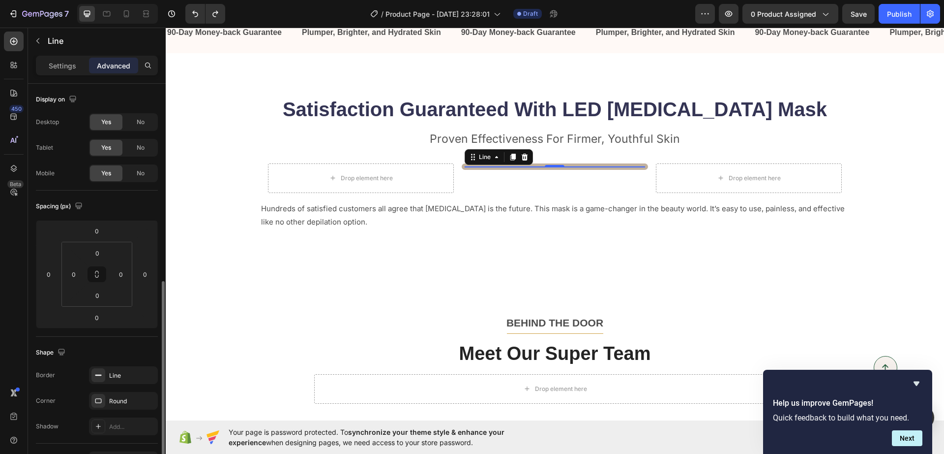
scroll to position [123, 0]
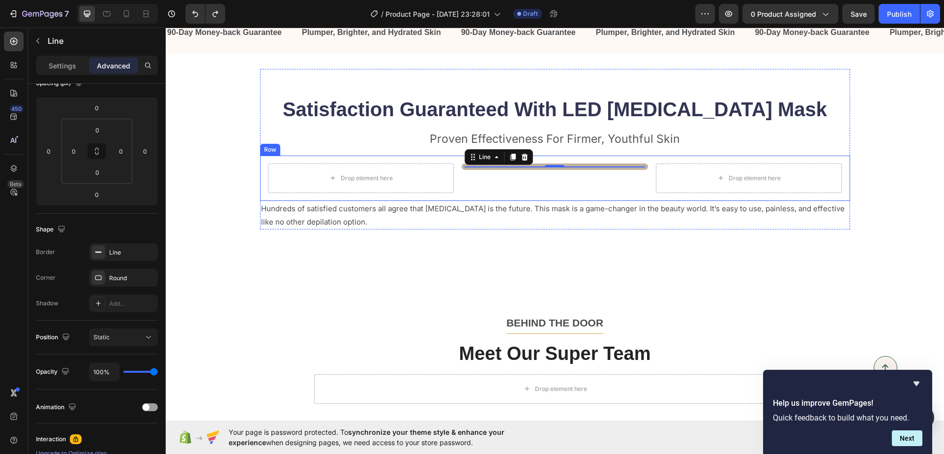
click at [451, 188] on div "Drop element here Title Line 0 Drop element here Row" at bounding box center [555, 177] width 590 height 45
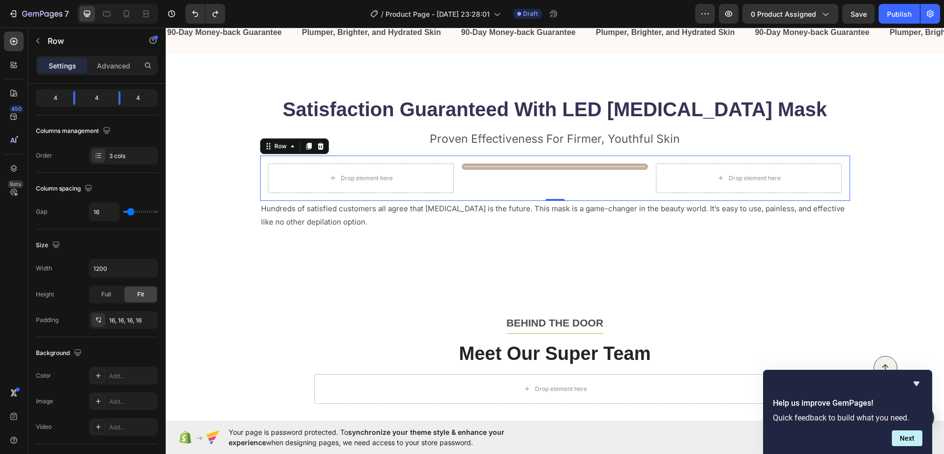
scroll to position [0, 0]
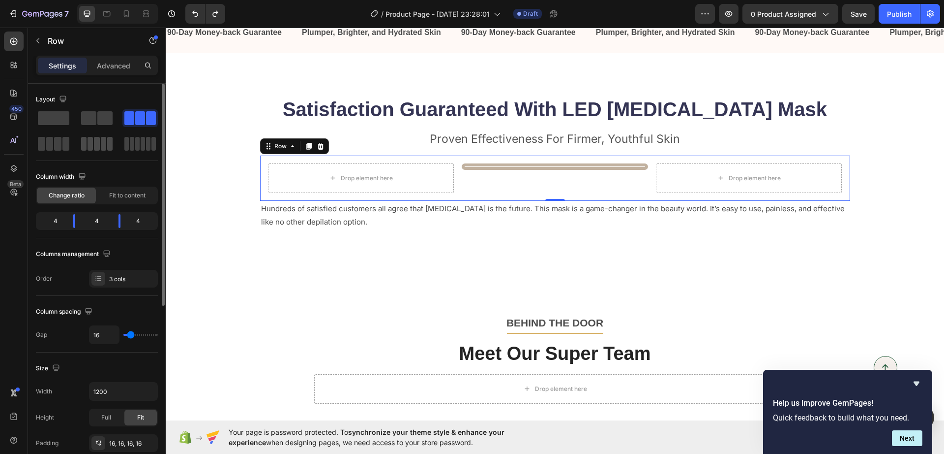
click at [96, 144] on span at bounding box center [96, 144] width 5 height 14
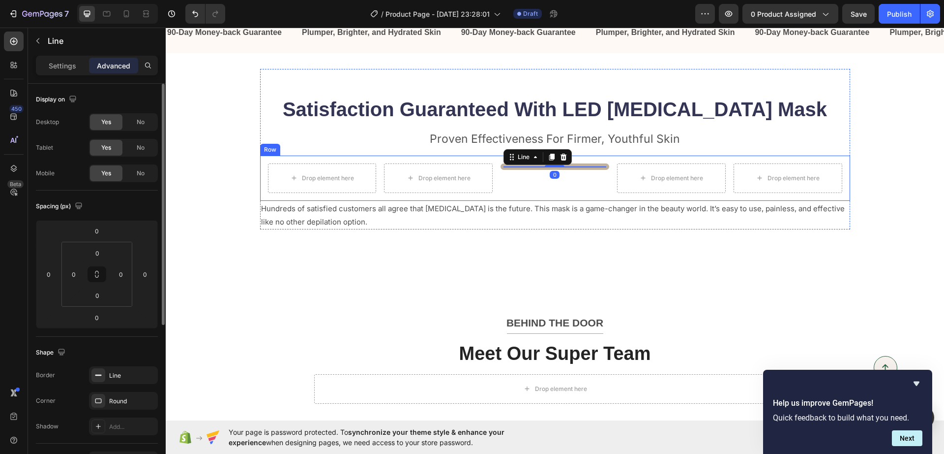
click at [530, 182] on div "Title Line 0" at bounding box center [555, 178] width 109 height 30
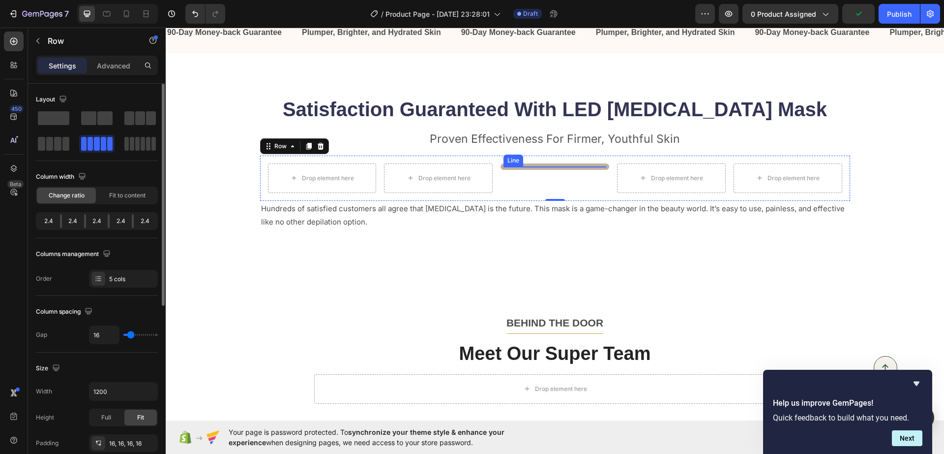
click at [554, 166] on div "Title" at bounding box center [555, 166] width 103 height 0
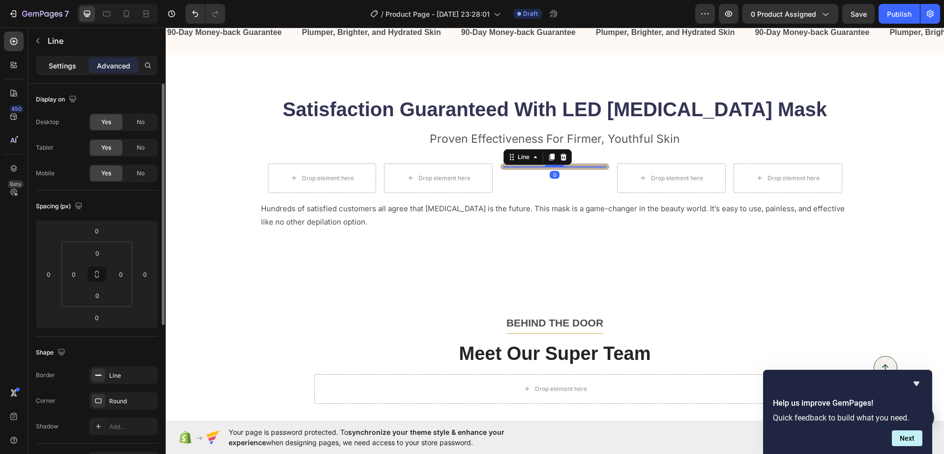
click at [63, 67] on p "Settings" at bounding box center [63, 66] width 28 height 10
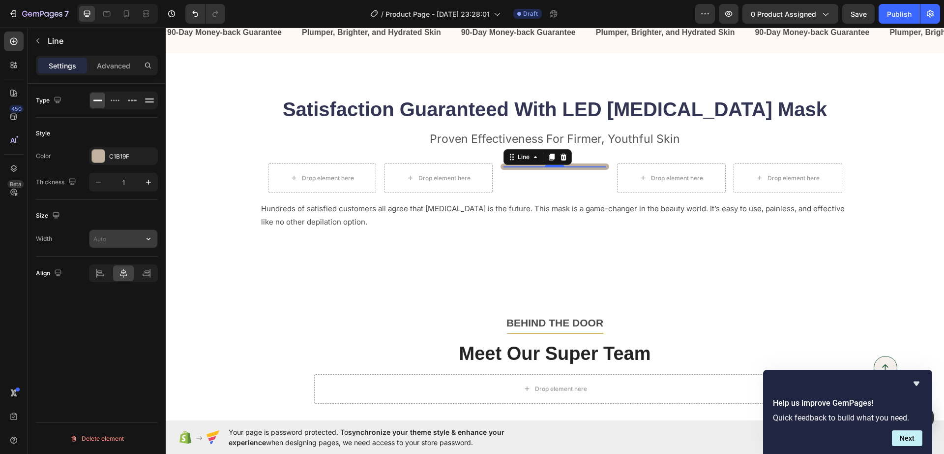
click at [118, 244] on input "text" at bounding box center [124, 239] width 68 height 18
click at [154, 238] on button "button" at bounding box center [149, 239] width 18 height 18
click at [115, 264] on p "Full 100%" at bounding box center [121, 263] width 56 height 9
click at [115, 242] on input "100%" at bounding box center [124, 239] width 68 height 18
type input "1%"
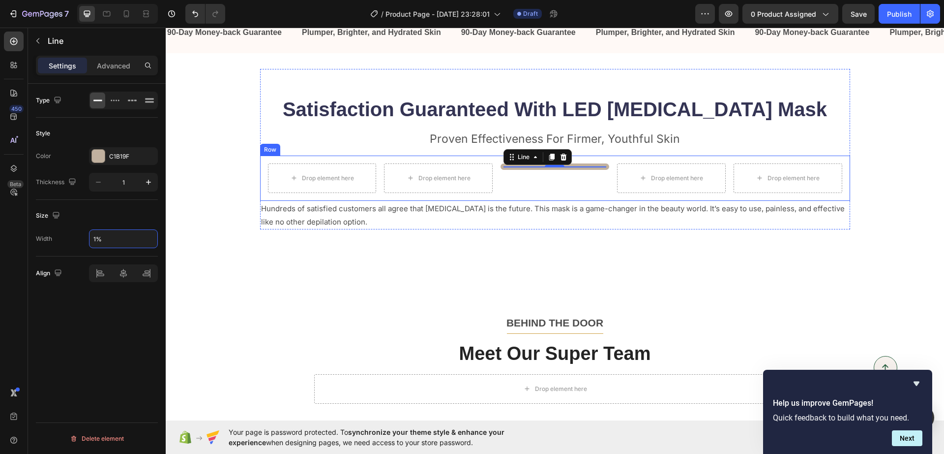
click at [518, 183] on div "Title Line 0" at bounding box center [555, 178] width 109 height 30
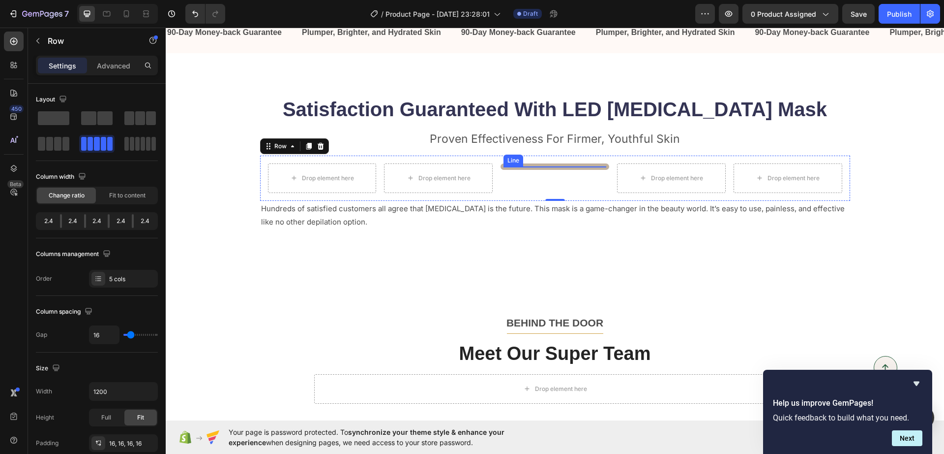
click at [556, 165] on div "Title Line" at bounding box center [555, 166] width 109 height 6
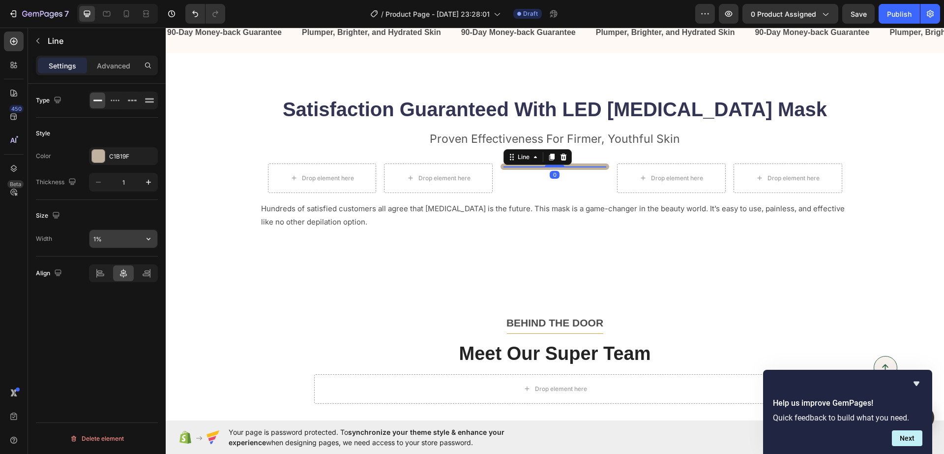
click at [117, 239] on input "1%" at bounding box center [124, 239] width 68 height 18
click at [149, 234] on icon "button" at bounding box center [149, 239] width 10 height 10
click at [128, 257] on div "Full 100%" at bounding box center [113, 263] width 81 height 19
type input "100%"
click at [525, 188] on div "Title Line 0" at bounding box center [555, 178] width 109 height 30
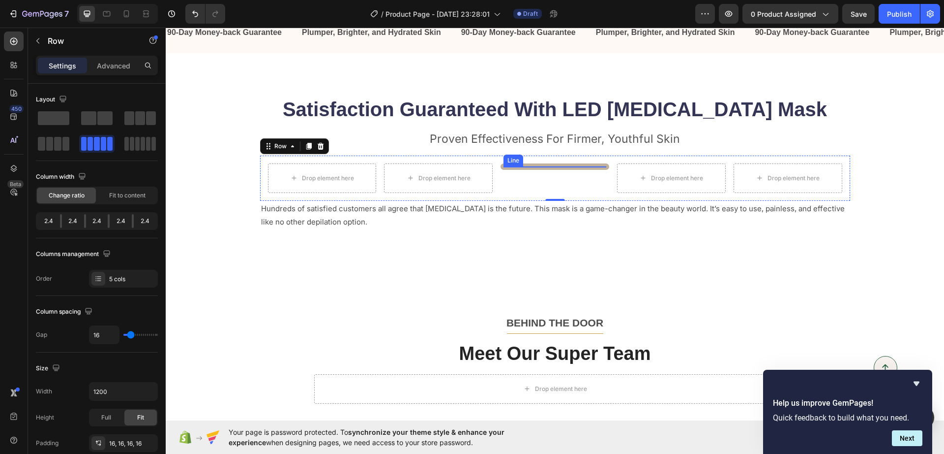
click at [537, 167] on div "Title Line" at bounding box center [555, 166] width 109 height 6
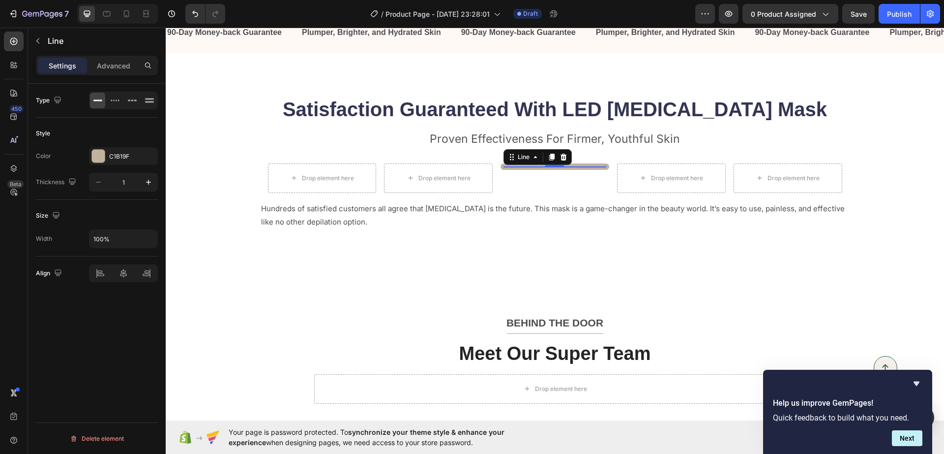
click at [501, 165] on div "Title Line 0" at bounding box center [555, 166] width 109 height 6
click at [109, 69] on p "Advanced" at bounding box center [113, 66] width 33 height 10
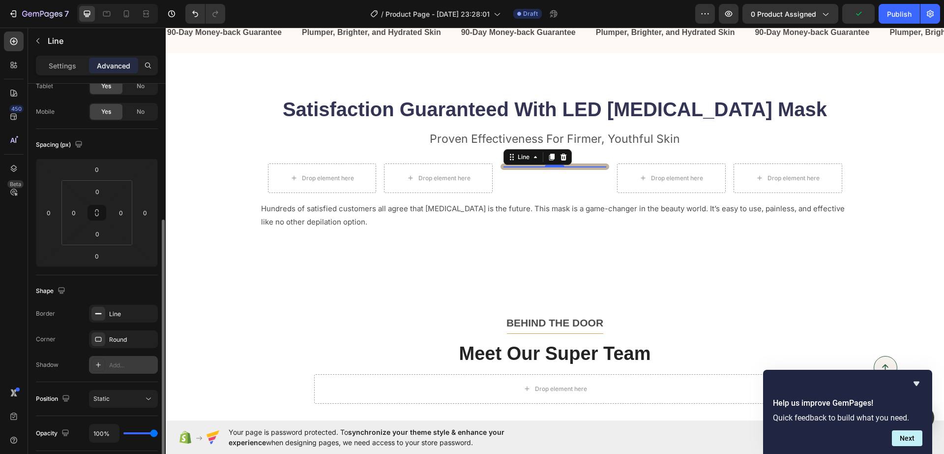
scroll to position [123, 0]
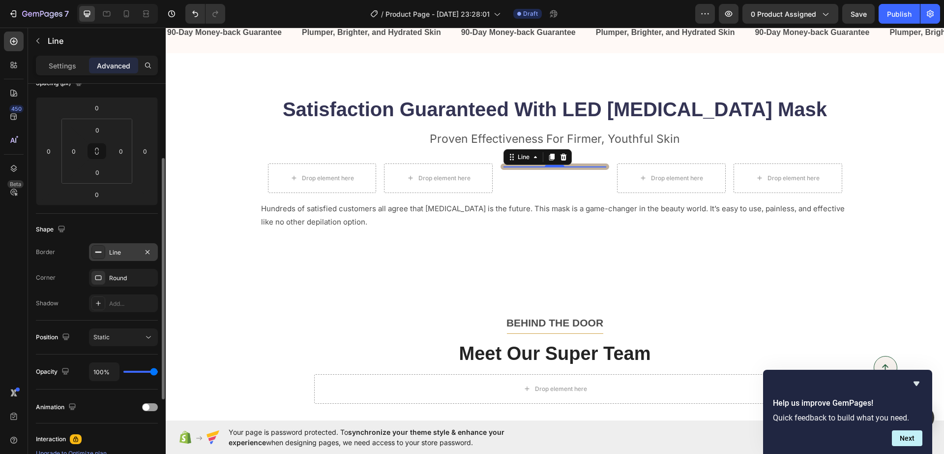
click at [111, 247] on div "Line" at bounding box center [123, 252] width 69 height 18
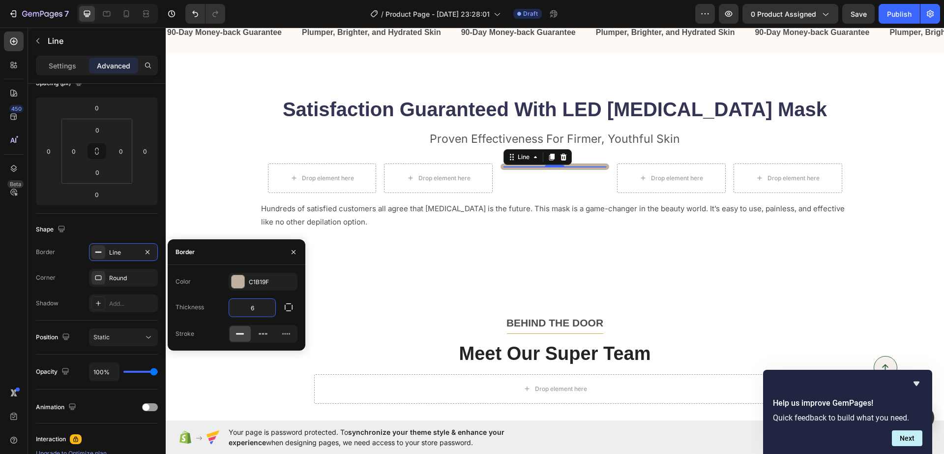
click at [259, 310] on input "6" at bounding box center [252, 308] width 46 height 18
type input "3"
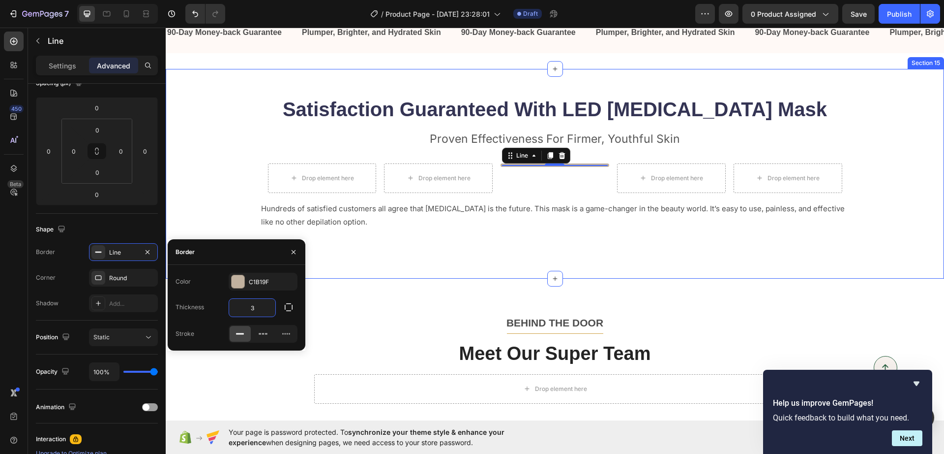
click at [538, 235] on div "Satisfaction Guaranteed With LED [MEDICAL_DATA] Mask Heading Proven Effectivene…" at bounding box center [555, 174] width 779 height 210
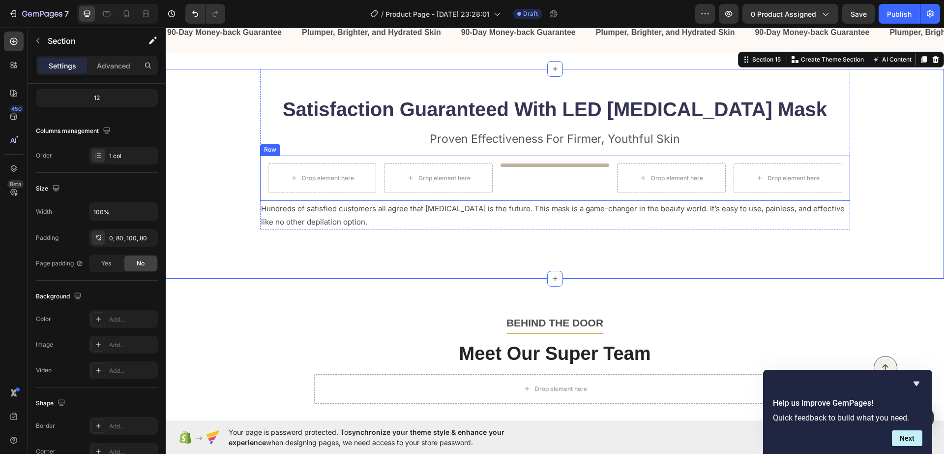
scroll to position [0, 0]
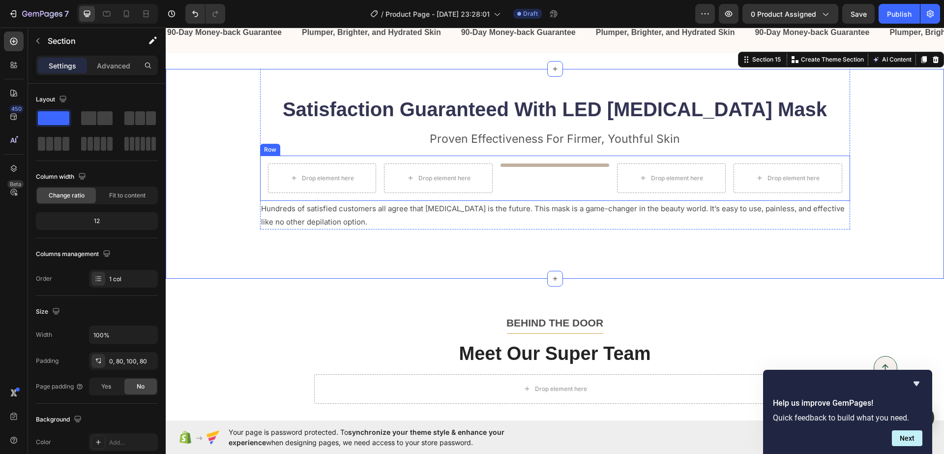
click at [513, 180] on div "Title Line" at bounding box center [555, 178] width 109 height 30
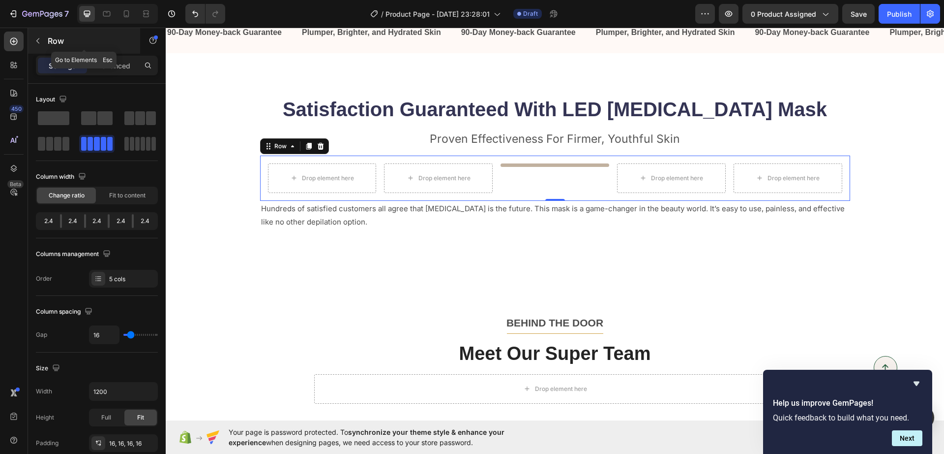
click at [35, 38] on icon "button" at bounding box center [38, 41] width 8 height 8
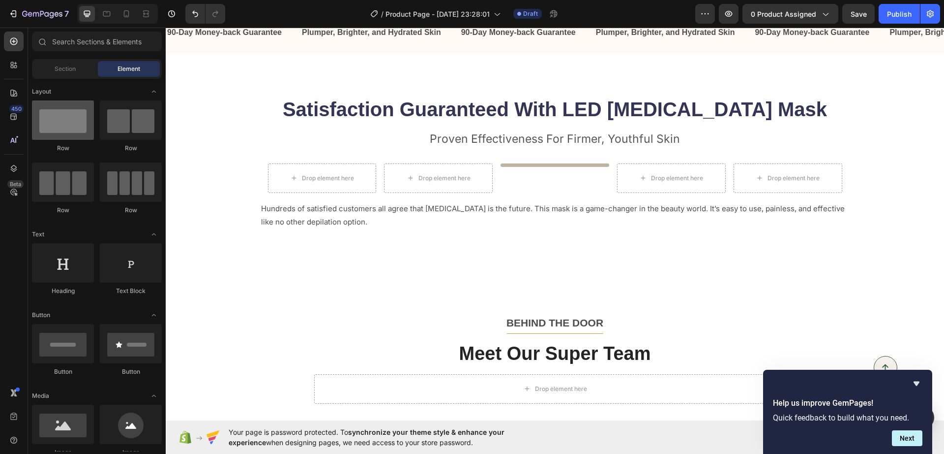
click at [44, 102] on div at bounding box center [63, 119] width 62 height 39
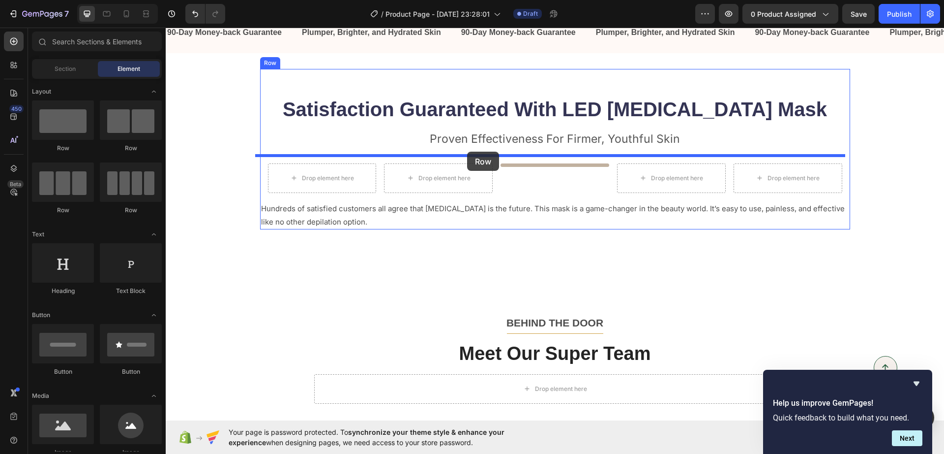
drag, startPoint x: 229, startPoint y: 148, endPoint x: 467, endPoint y: 152, distance: 238.1
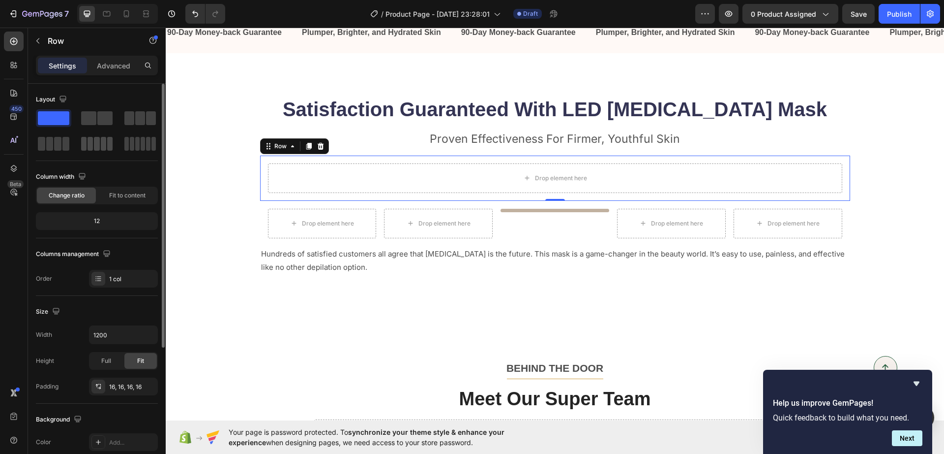
click at [106, 145] on div at bounding box center [96, 144] width 31 height 14
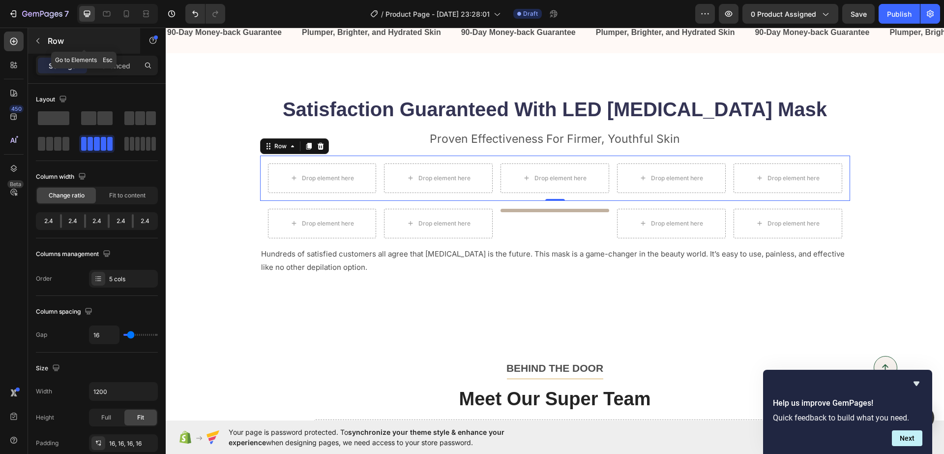
click at [34, 42] on icon "button" at bounding box center [38, 41] width 8 height 8
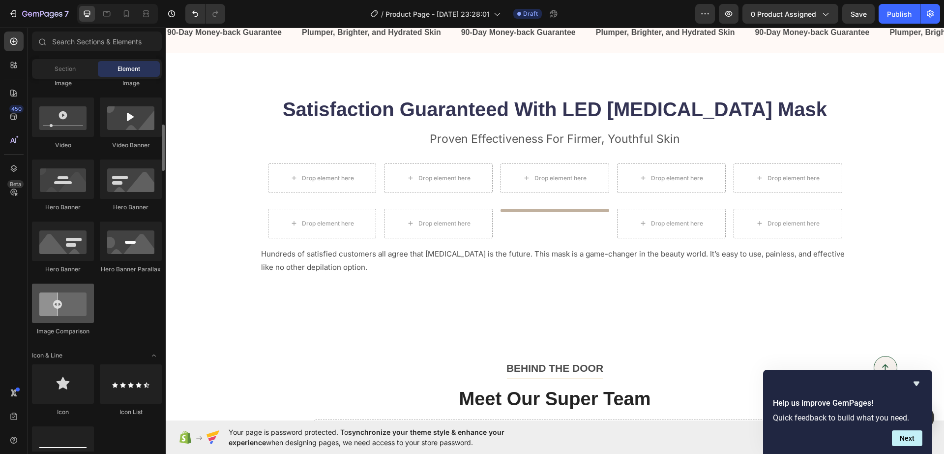
scroll to position [553, 0]
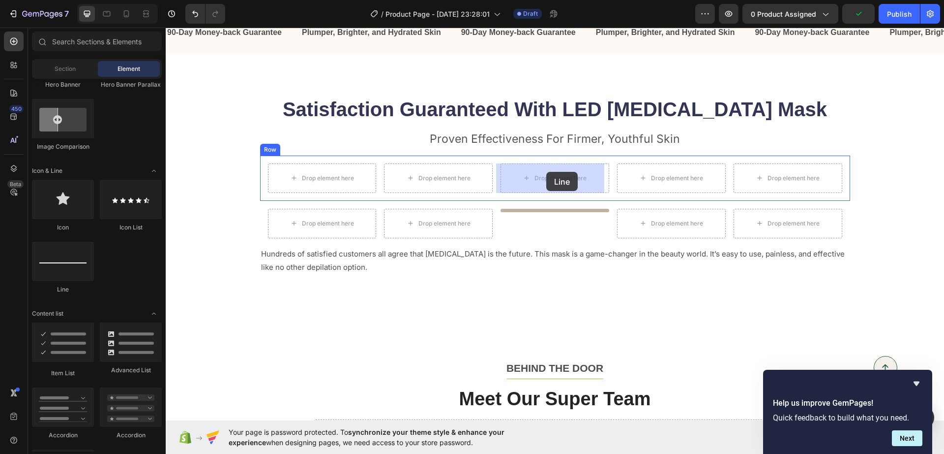
drag, startPoint x: 234, startPoint y: 301, endPoint x: 546, endPoint y: 172, distance: 337.6
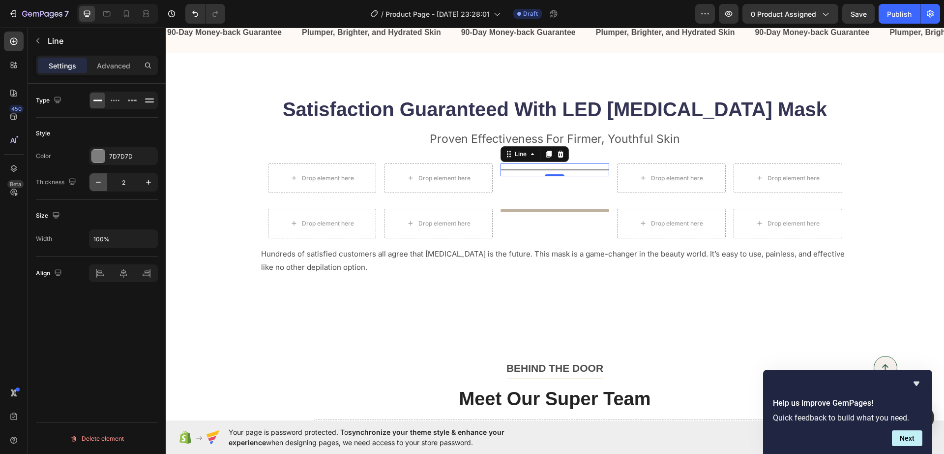
click at [94, 180] on icon "button" at bounding box center [98, 182] width 10 height 10
type input "1"
click at [101, 155] on div at bounding box center [98, 156] width 13 height 13
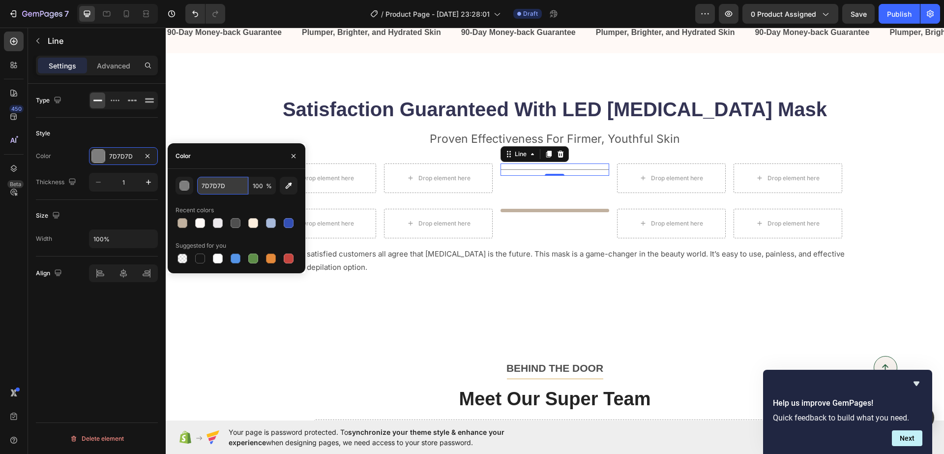
click at [216, 185] on input "7D7D7D" at bounding box center [222, 186] width 51 height 18
paste input "#C1B19F"
click at [233, 203] on div "Recent colors" at bounding box center [237, 210] width 122 height 16
type input "C1B19F"
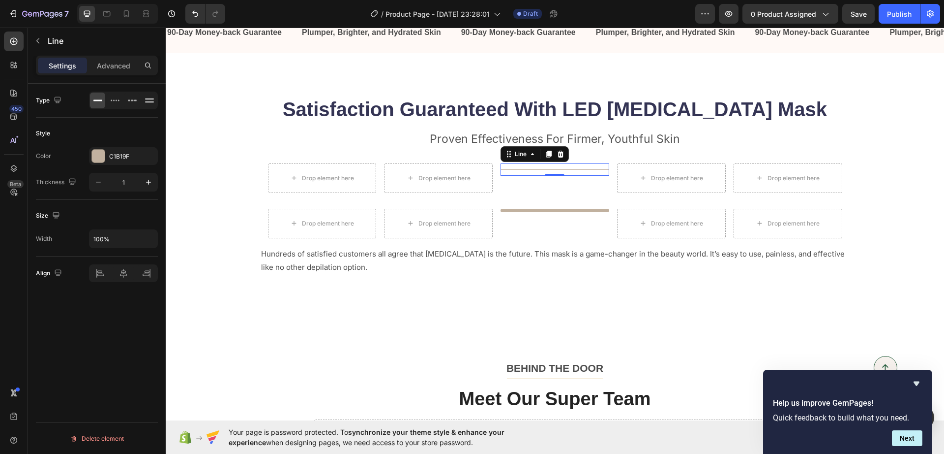
click at [512, 170] on div "Title Line 0" at bounding box center [555, 169] width 109 height 12
click at [534, 167] on div "Title Line 0" at bounding box center [555, 169] width 109 height 12
click at [121, 72] on div "Advanced" at bounding box center [113, 66] width 49 height 16
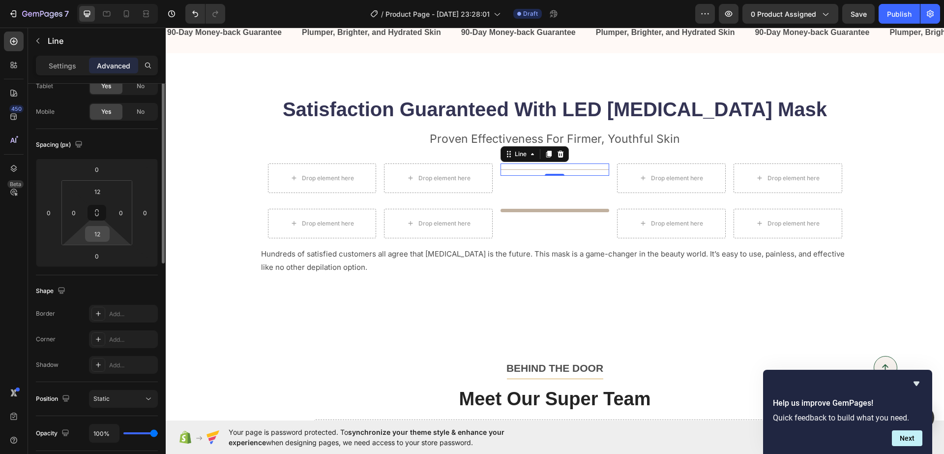
scroll to position [0, 0]
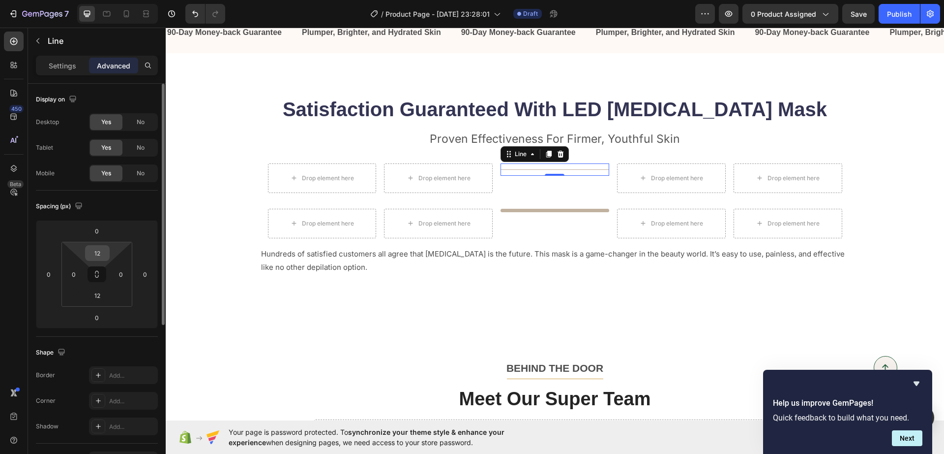
click at [97, 250] on input "12" at bounding box center [98, 252] width 20 height 15
type input "0"
click at [99, 300] on input "12" at bounding box center [98, 295] width 20 height 15
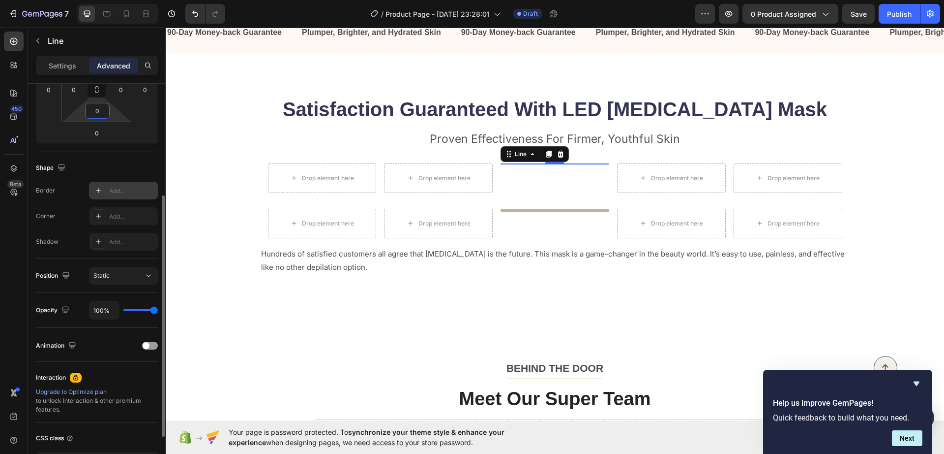
type input "0"
click at [115, 191] on div "Add..." at bounding box center [132, 190] width 46 height 9
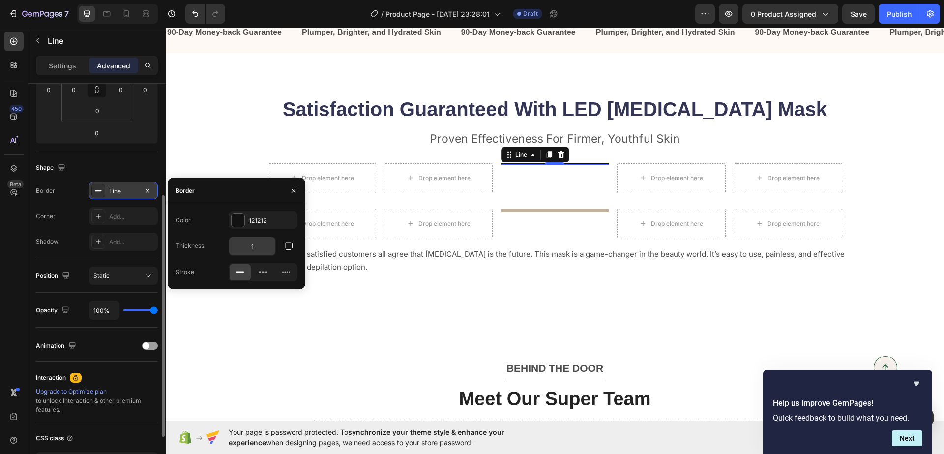
click at [264, 240] on input "1" at bounding box center [252, 246] width 46 height 18
type input "5"
click at [254, 219] on div "121212" at bounding box center [263, 220] width 29 height 9
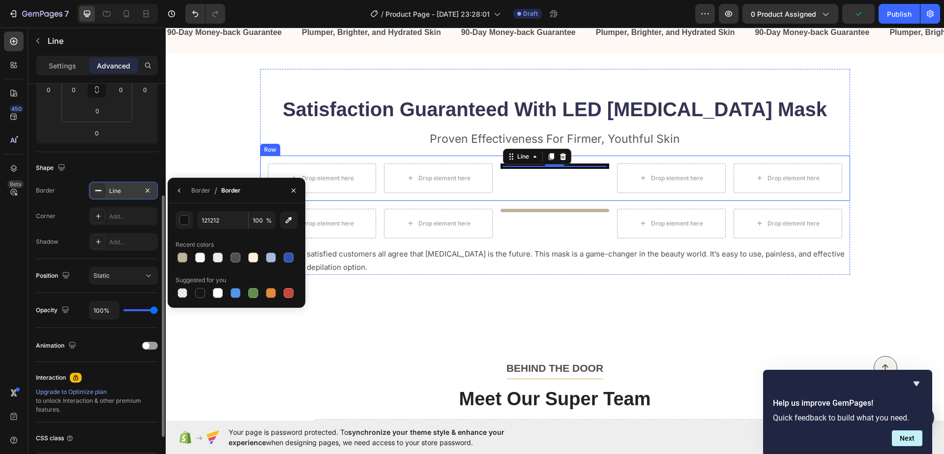
click at [549, 184] on div "Title Line 0" at bounding box center [555, 178] width 109 height 30
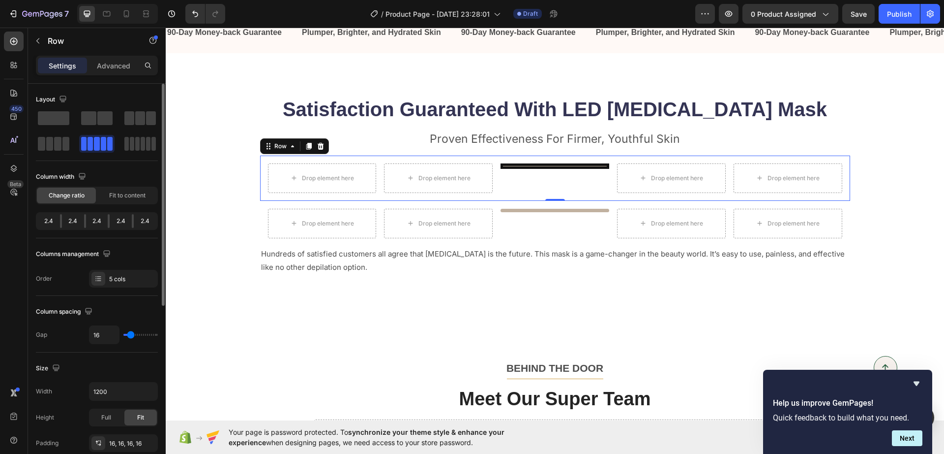
scroll to position [246, 0]
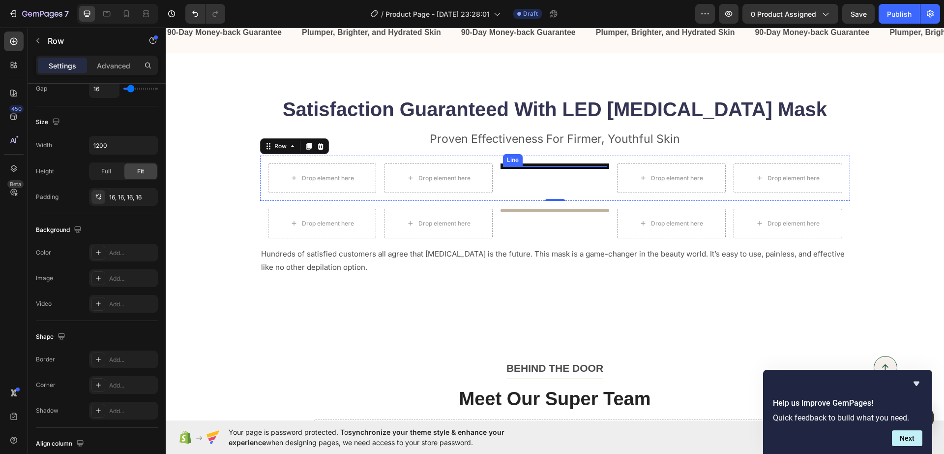
click at [513, 165] on div "Title Line" at bounding box center [555, 165] width 109 height 5
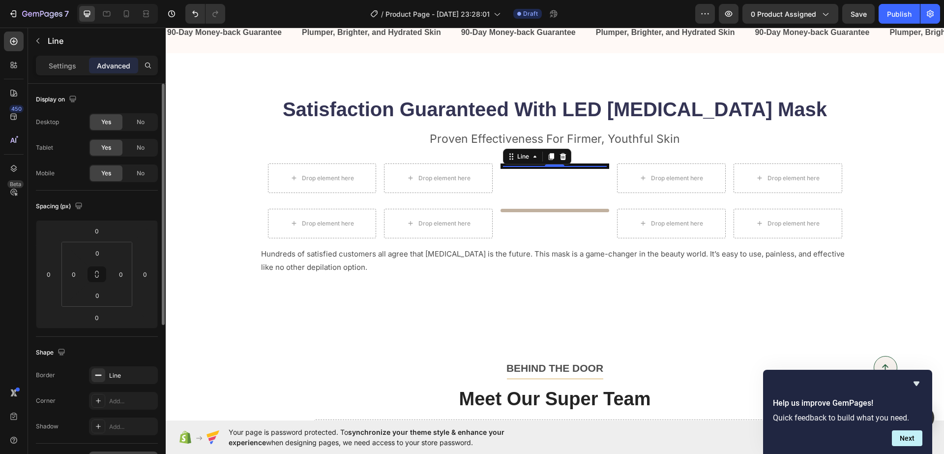
scroll to position [123, 0]
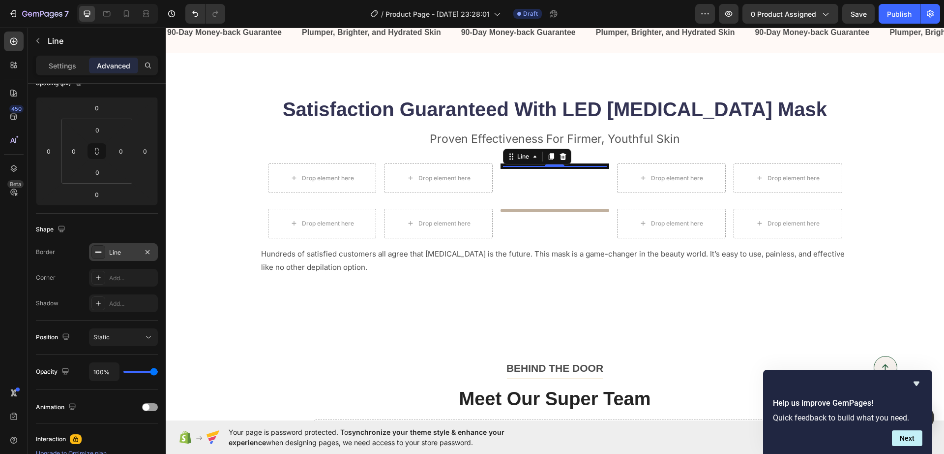
click at [114, 254] on div "Line" at bounding box center [123, 252] width 29 height 9
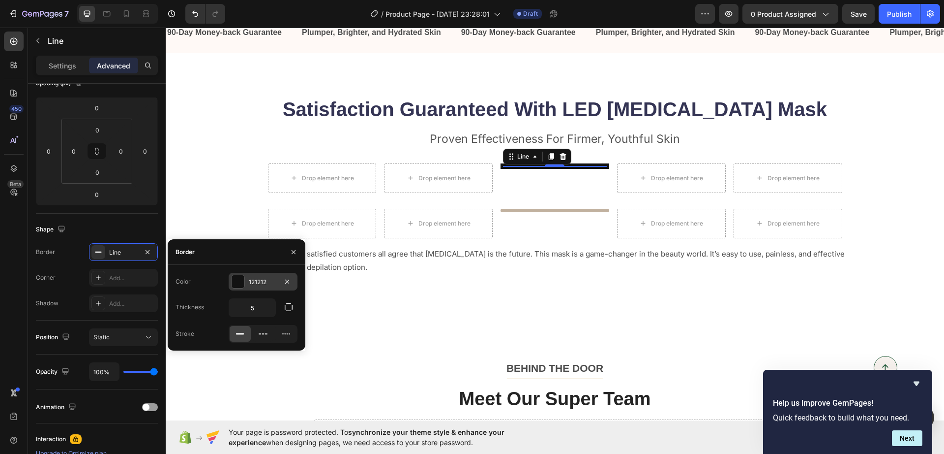
click at [243, 280] on div at bounding box center [238, 281] width 13 height 13
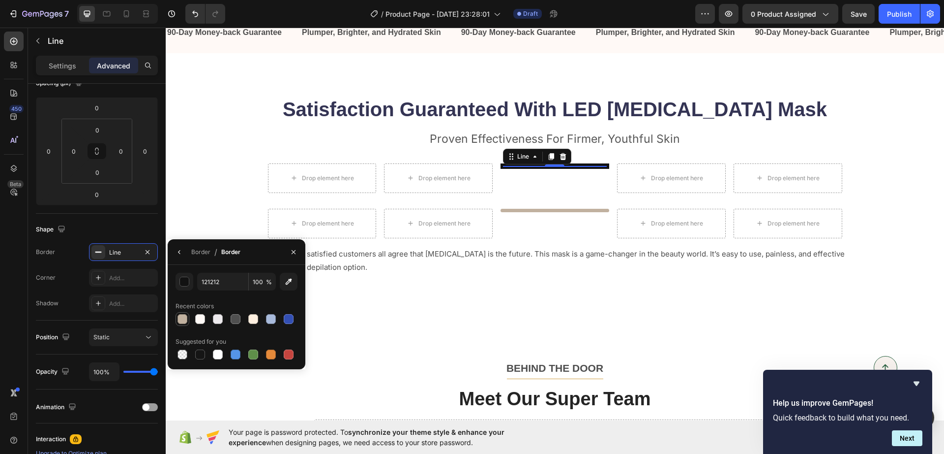
click at [182, 318] on div at bounding box center [183, 319] width 10 height 10
type input "C1B19F"
click at [561, 187] on div "Title Line 0" at bounding box center [555, 178] width 109 height 30
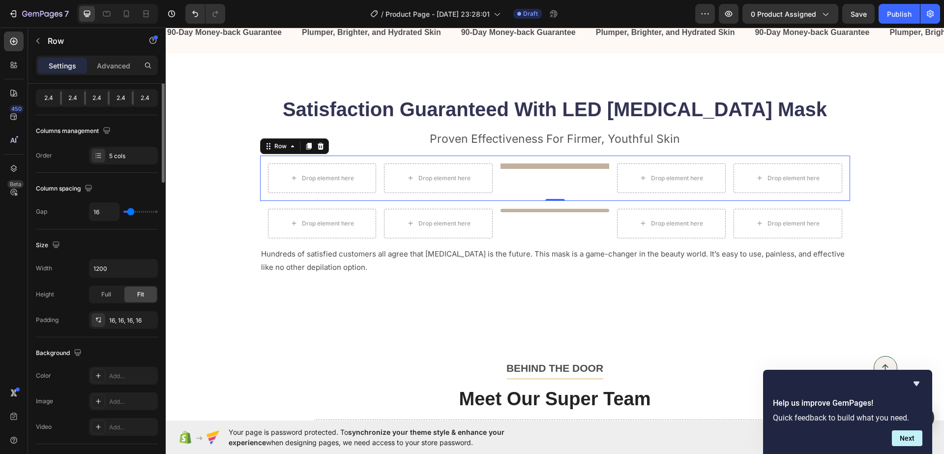
scroll to position [0, 0]
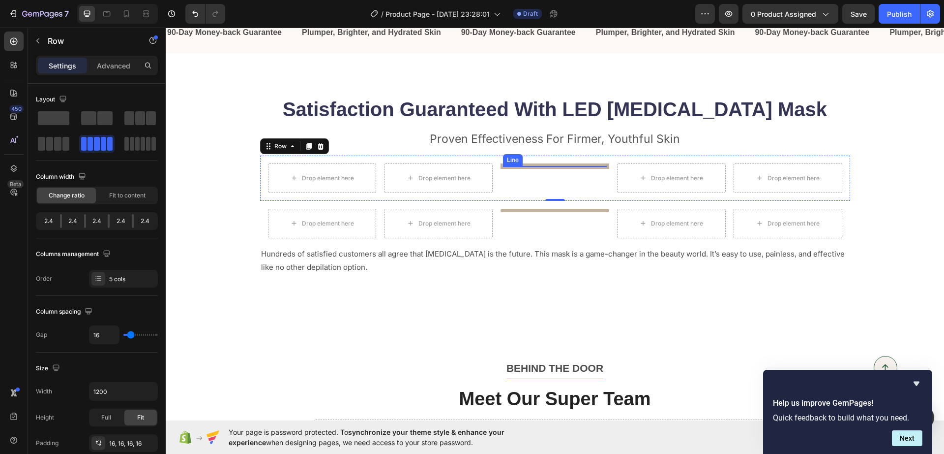
click at [586, 166] on div at bounding box center [555, 166] width 104 height 0
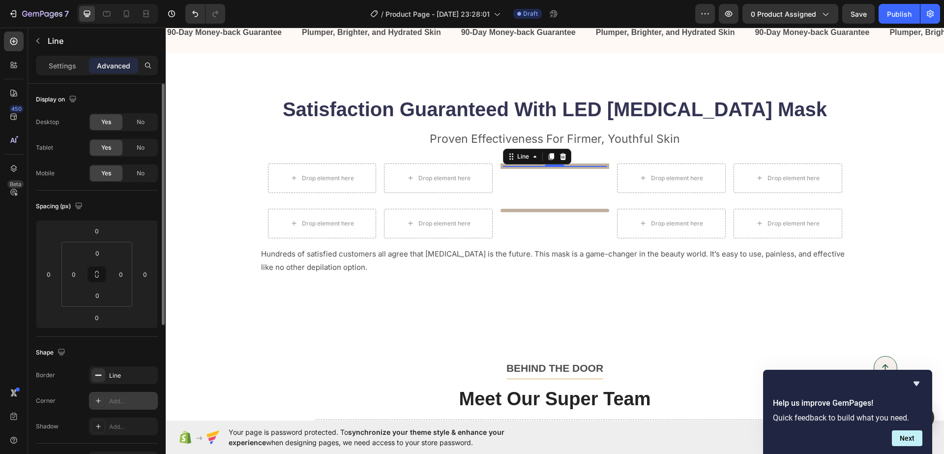
click at [99, 398] on icon at bounding box center [98, 400] width 8 height 8
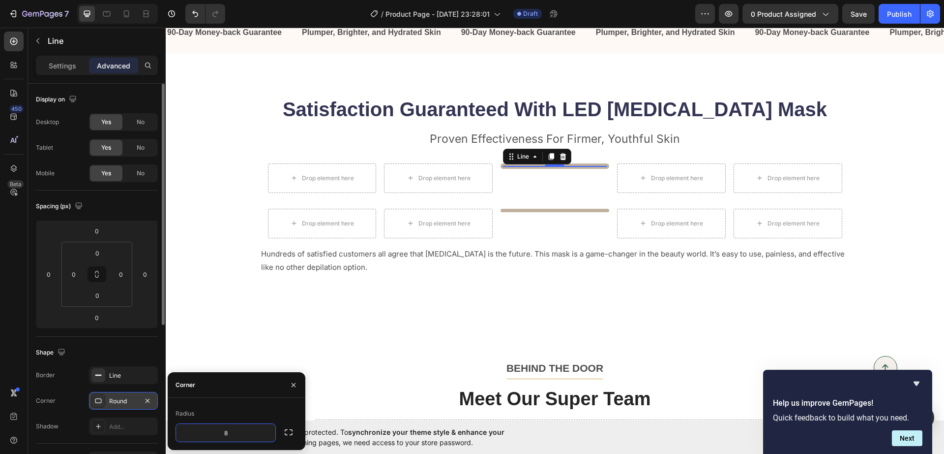
click at [262, 414] on div "Radius" at bounding box center [237, 413] width 122 height 16
click at [535, 190] on div "Title Line 0" at bounding box center [555, 178] width 109 height 30
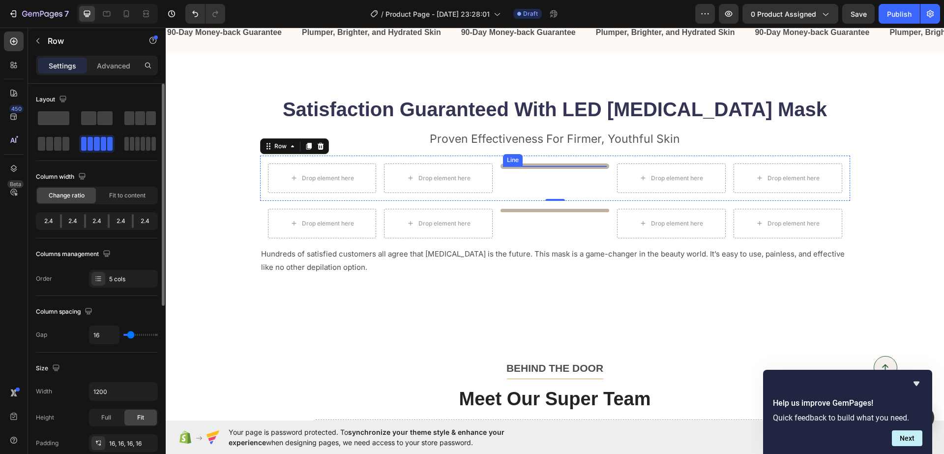
click at [543, 163] on div "Title Line" at bounding box center [555, 165] width 109 height 5
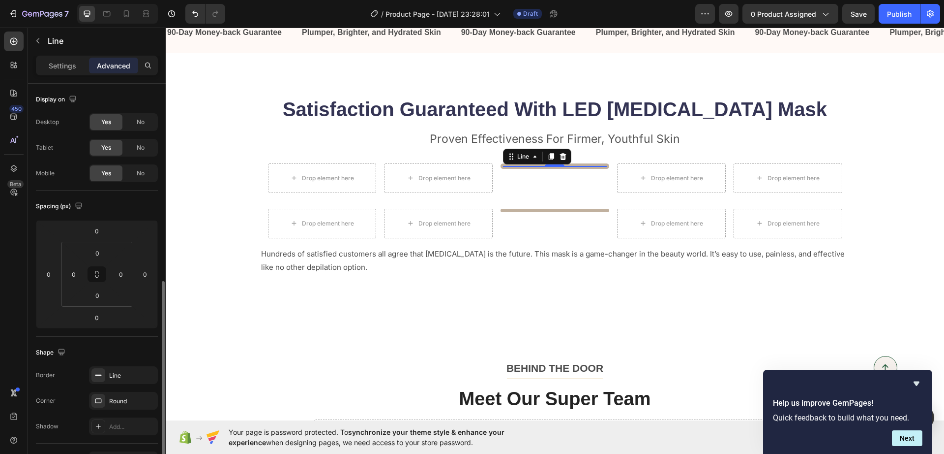
scroll to position [184, 0]
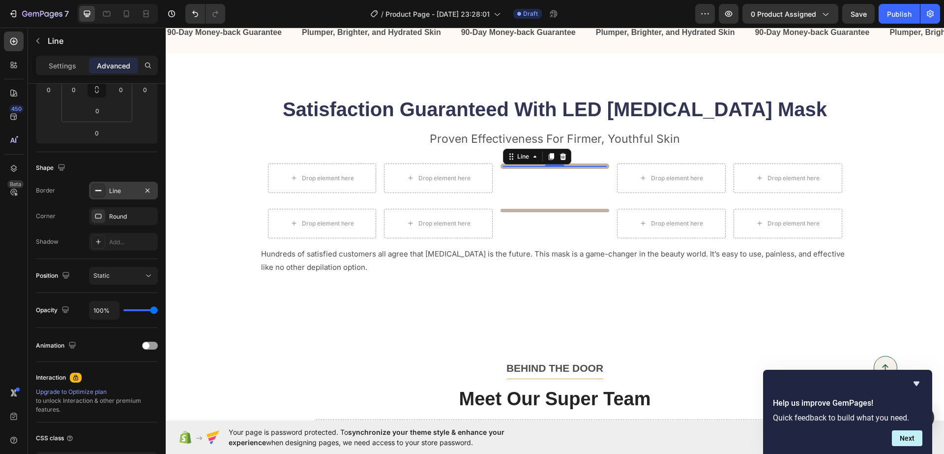
click at [113, 191] on div "Line" at bounding box center [123, 190] width 29 height 9
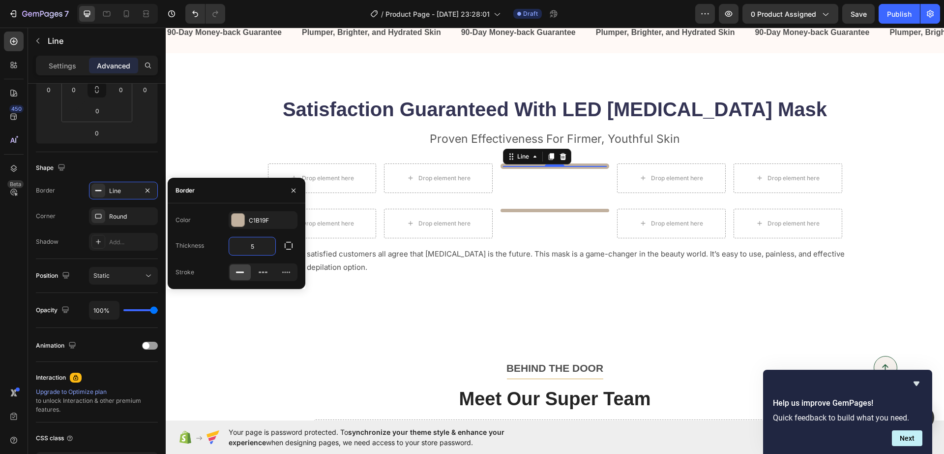
type input "3"
click at [533, 181] on div "Title Line 0" at bounding box center [555, 178] width 109 height 30
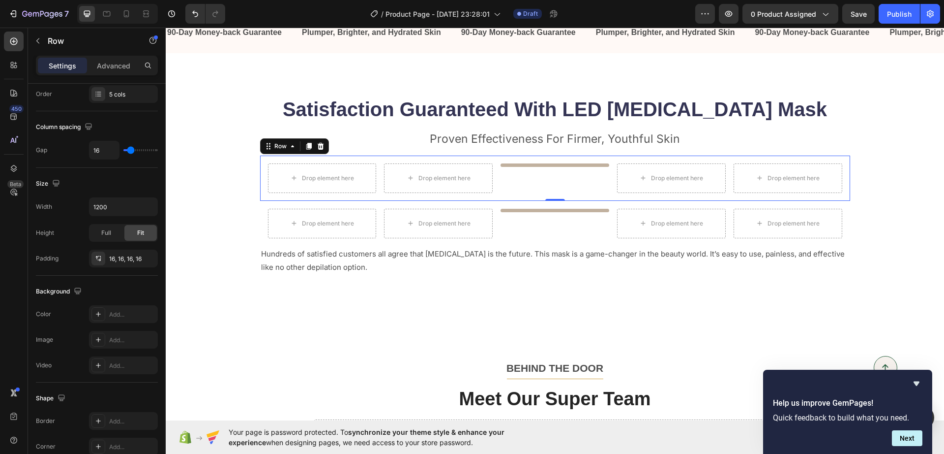
scroll to position [0, 0]
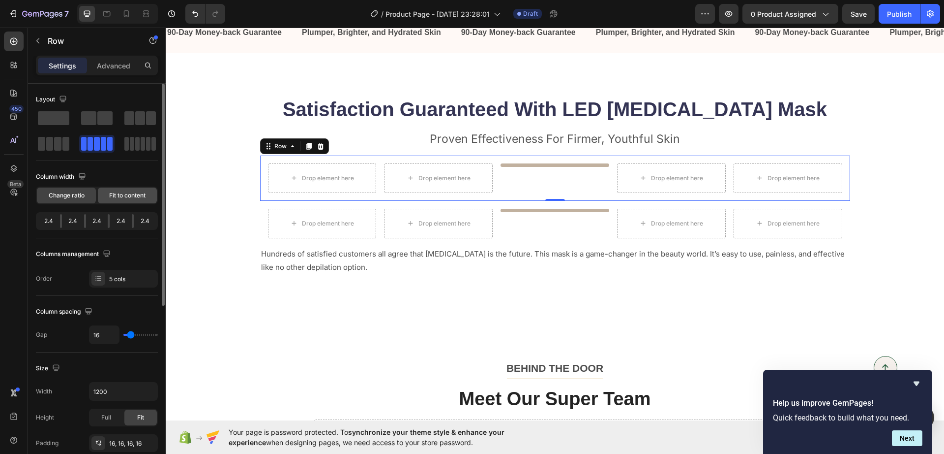
click at [132, 196] on span "Fit to content" at bounding box center [127, 195] width 36 height 9
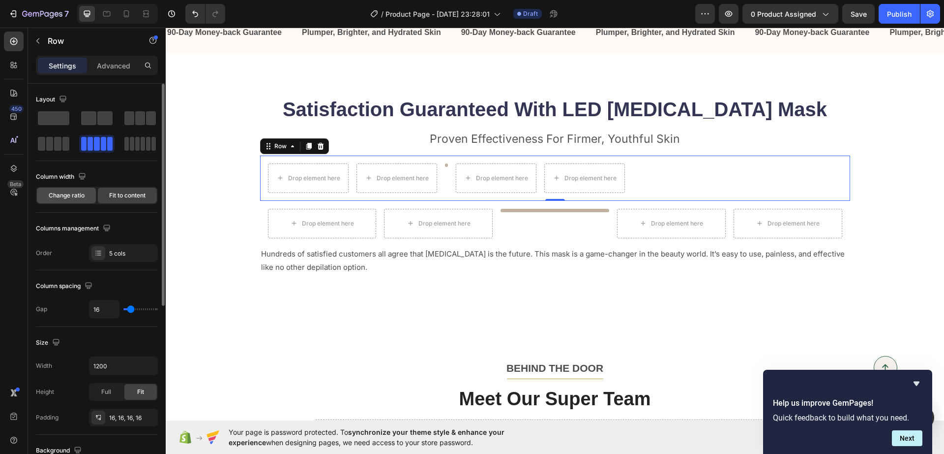
click at [78, 195] on span "Change ratio" at bounding box center [67, 195] width 36 height 9
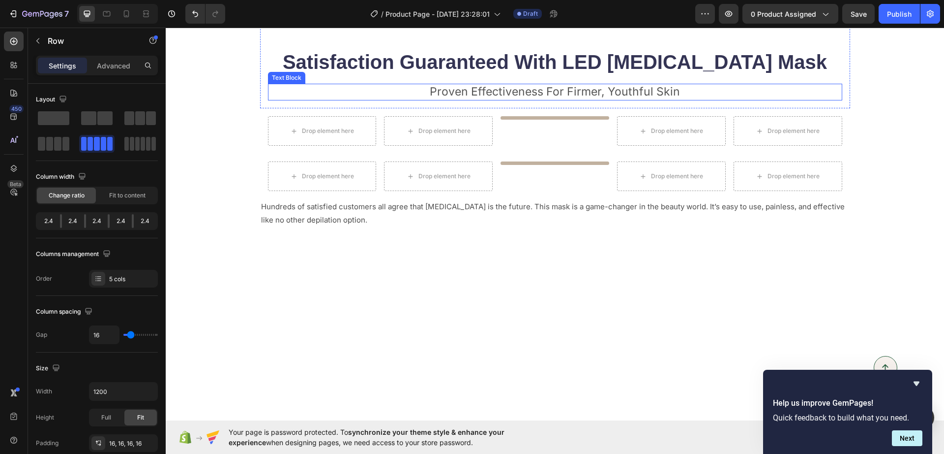
scroll to position [2870, 0]
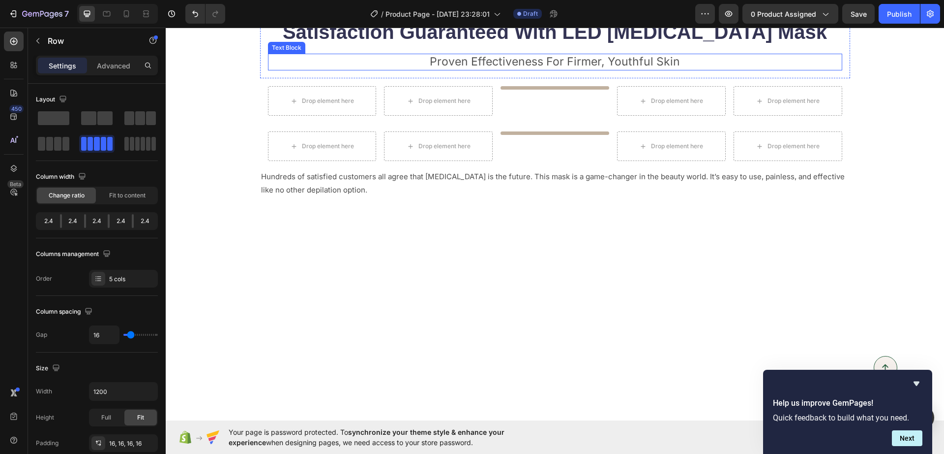
click at [542, 116] on div "Title Line" at bounding box center [555, 101] width 109 height 30
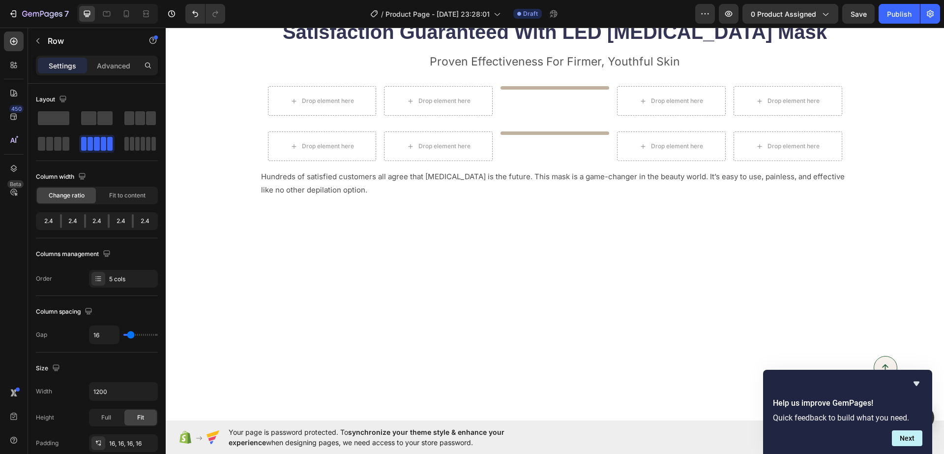
click at [542, 116] on div "Title Line" at bounding box center [555, 101] width 109 height 30
click at [854, 197] on div "Satisfaction Guaranteed With LED [MEDICAL_DATA] Mask Heading Proven Effectivene…" at bounding box center [555, 95] width 700 height 206
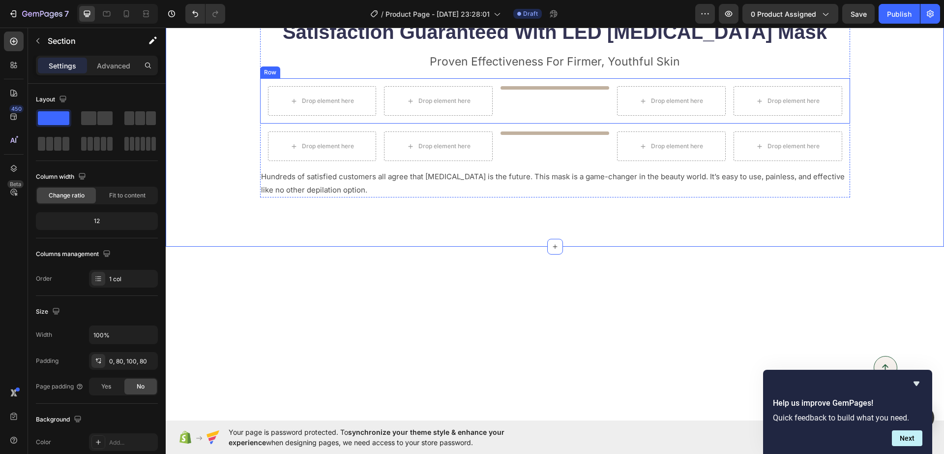
click at [845, 123] on div "Drop element here Drop element here Title Line Drop element here Drop element h…" at bounding box center [555, 100] width 590 height 45
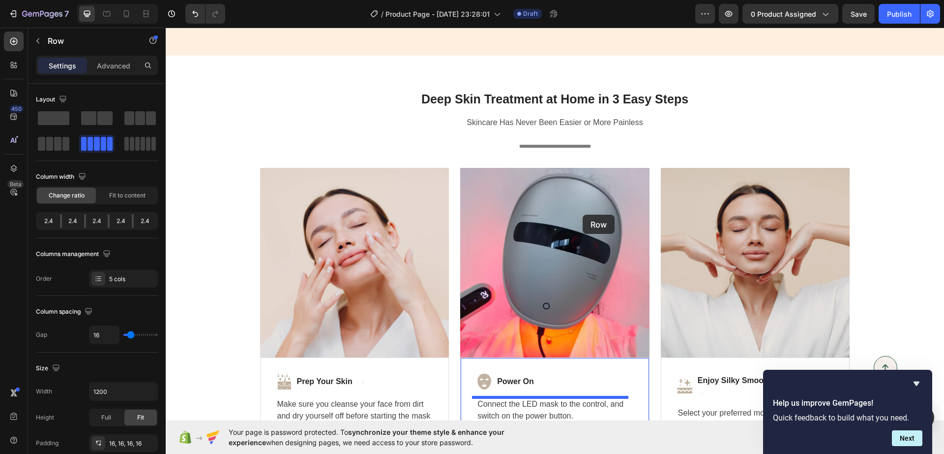
scroll to position [2440, 0]
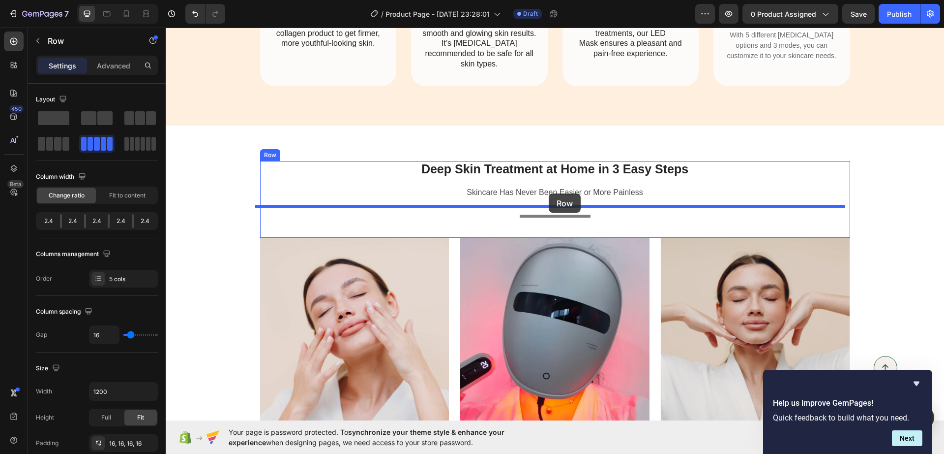
drag, startPoint x: 578, startPoint y: 308, endPoint x: 549, endPoint y: 193, distance: 118.4
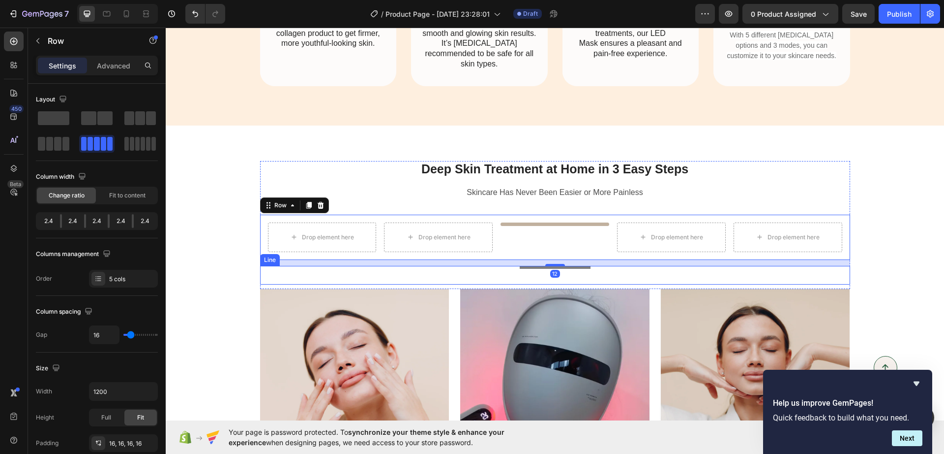
click at [566, 266] on div "Title Line" at bounding box center [555, 275] width 590 height 19
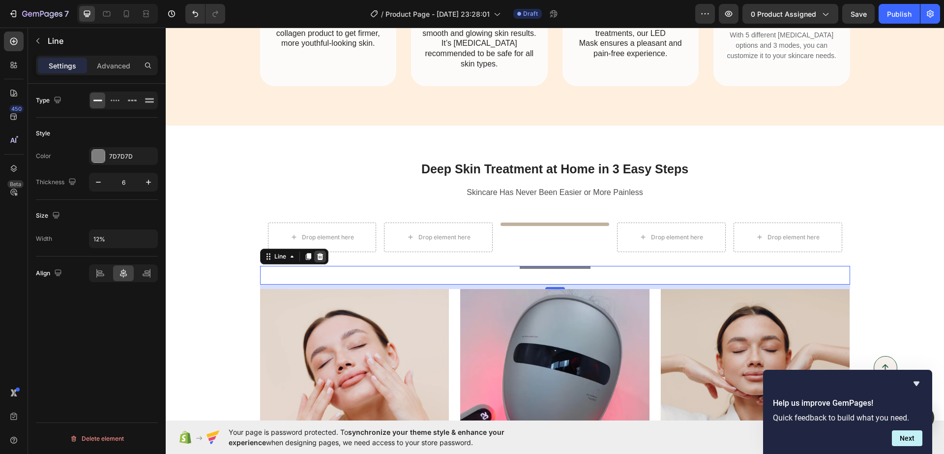
click at [317, 253] on icon at bounding box center [320, 256] width 6 height 7
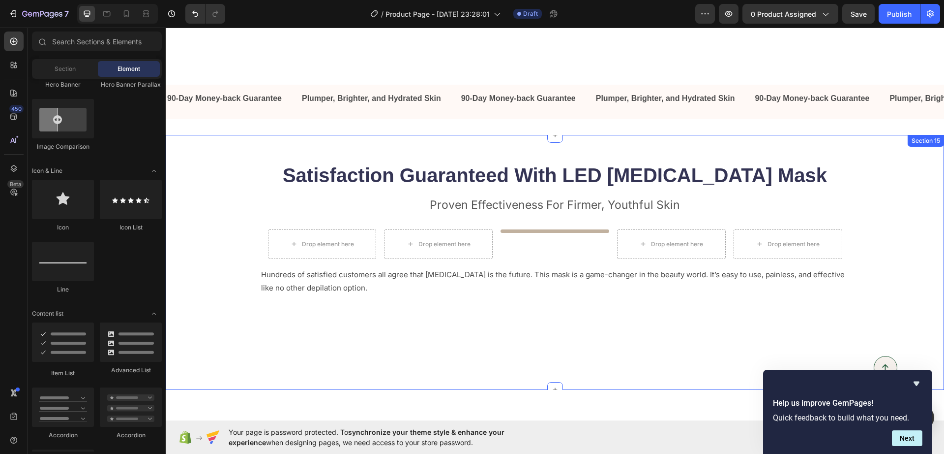
scroll to position [3055, 0]
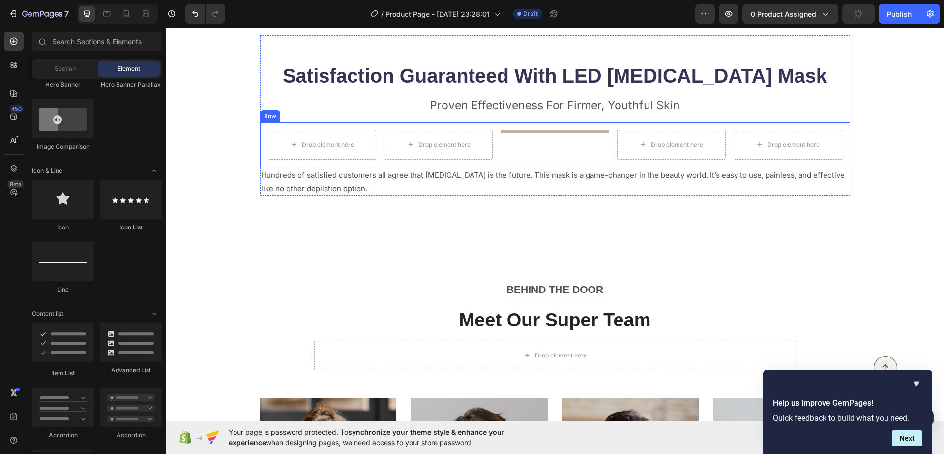
click at [523, 154] on div "Title Line" at bounding box center [555, 145] width 109 height 30
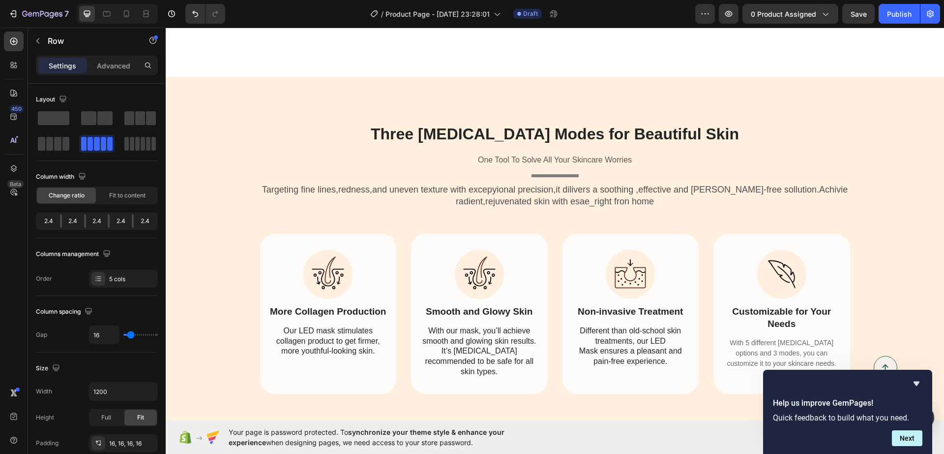
scroll to position [2440, 0]
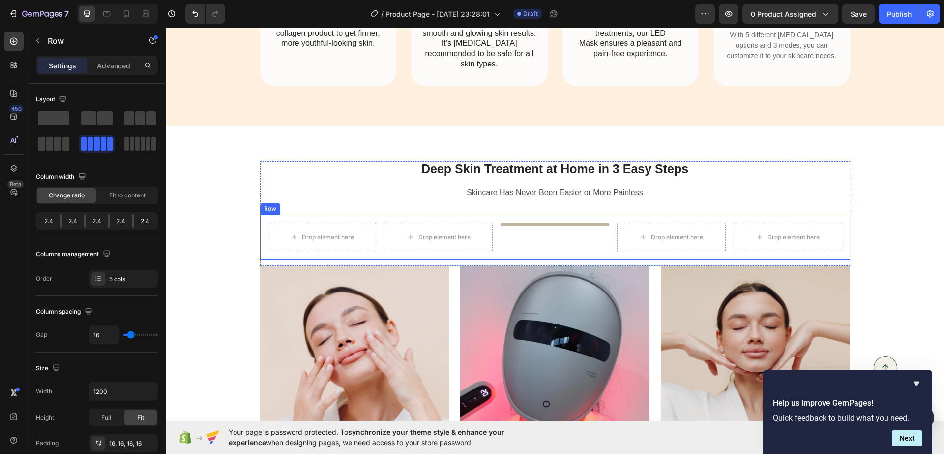
click at [543, 222] on div "Title Line" at bounding box center [555, 237] width 109 height 30
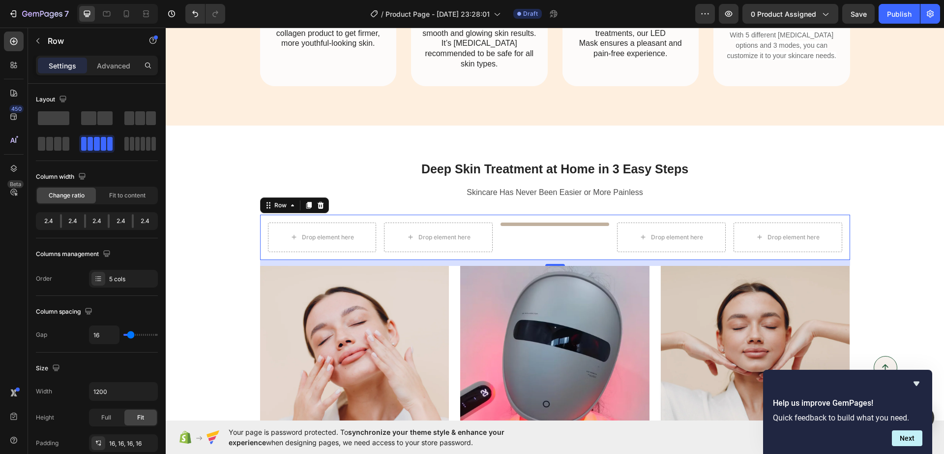
click at [527, 214] on div "Drop element here Drop element here Title Line Drop element here Drop element h…" at bounding box center [555, 236] width 590 height 45
click at [528, 214] on div "Drop element here Drop element here Title Line Drop element here Drop element h…" at bounding box center [555, 236] width 590 height 45
click at [7, 42] on div at bounding box center [14, 41] width 20 height 20
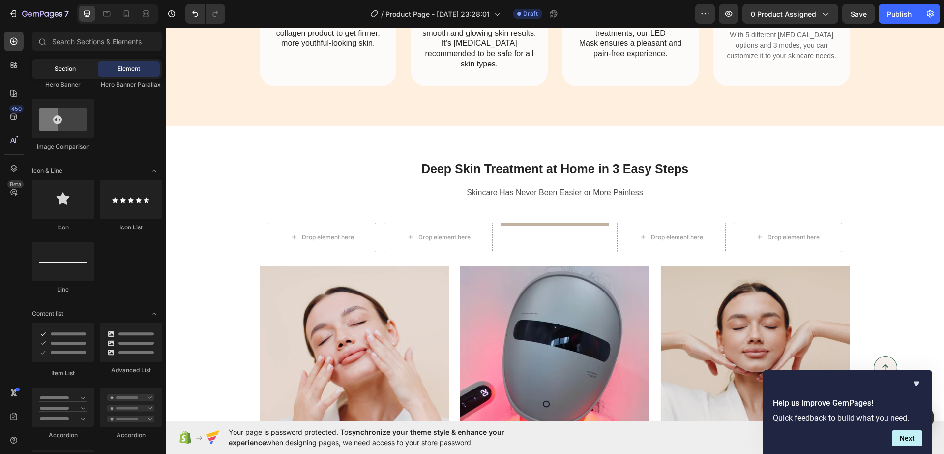
click at [58, 71] on span "Section" at bounding box center [65, 68] width 21 height 9
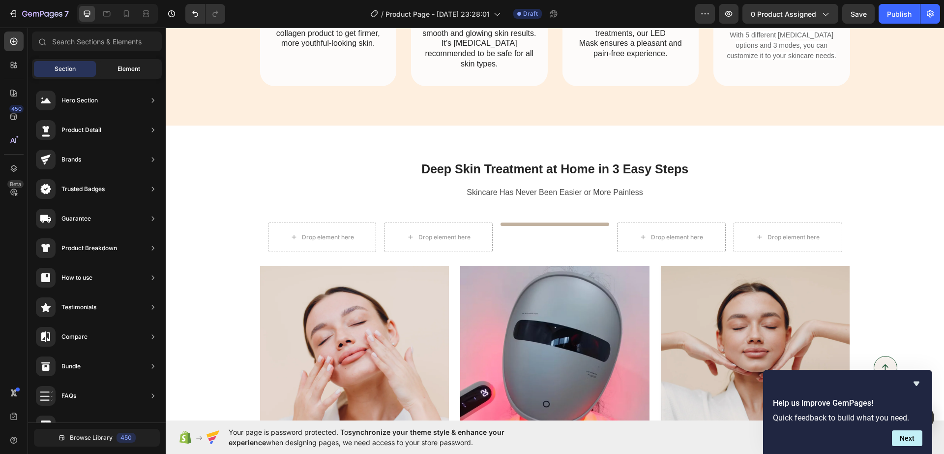
click at [108, 70] on div "Element" at bounding box center [129, 69] width 62 height 16
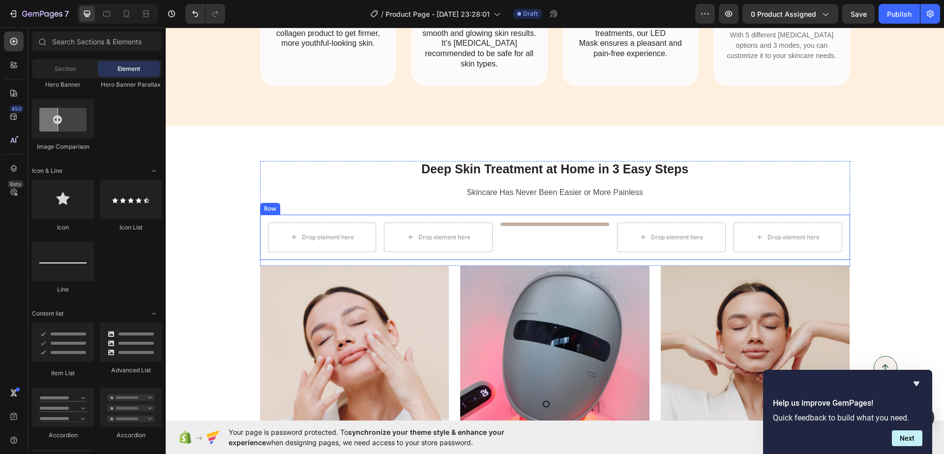
click at [560, 222] on div "Title Line" at bounding box center [555, 223] width 109 height 3
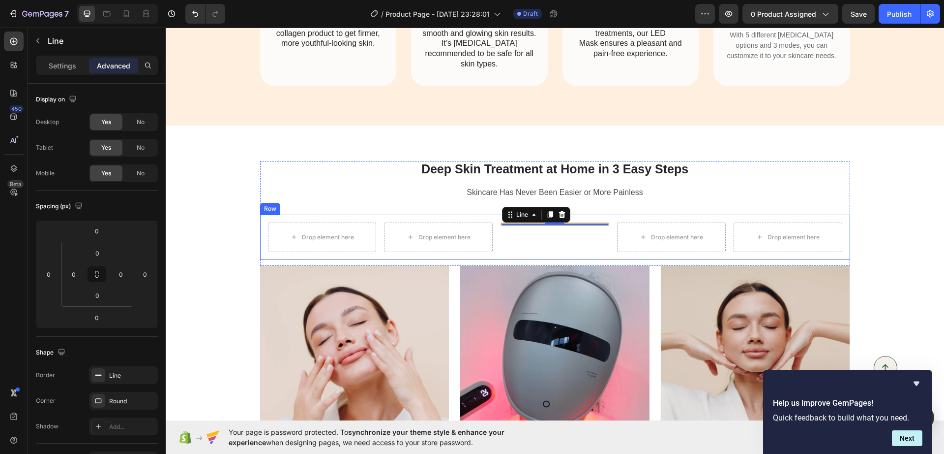
click at [565, 231] on div "Title Line 0" at bounding box center [555, 237] width 109 height 30
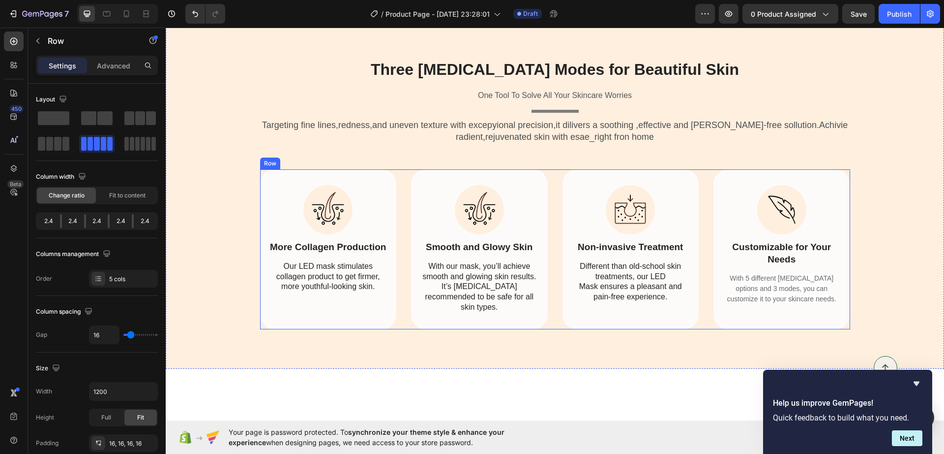
scroll to position [2132, 0]
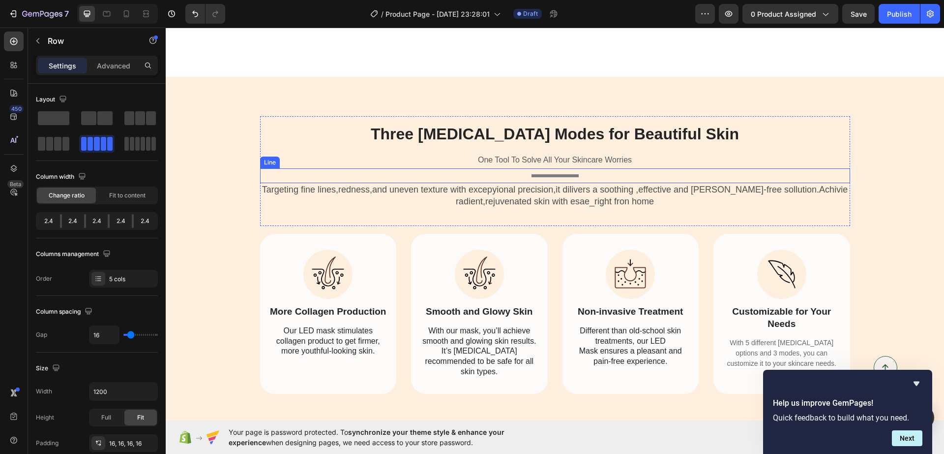
click at [564, 173] on div "Title Line" at bounding box center [555, 175] width 590 height 15
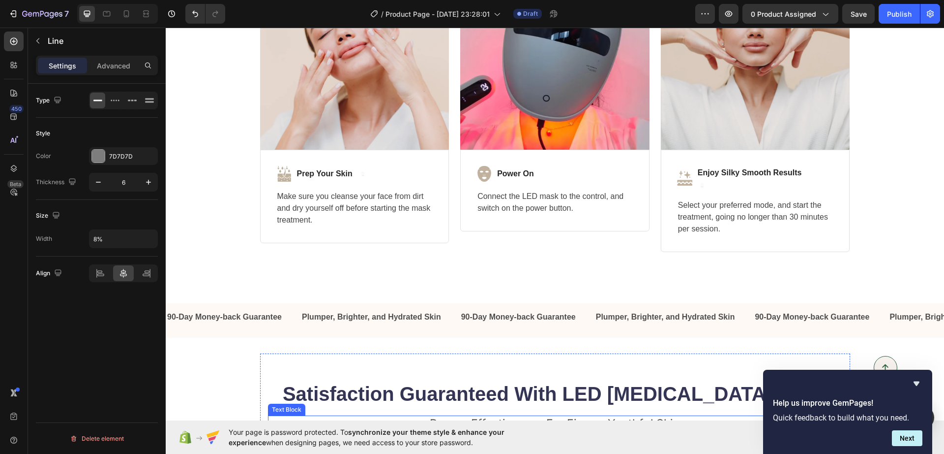
scroll to position [2987, 0]
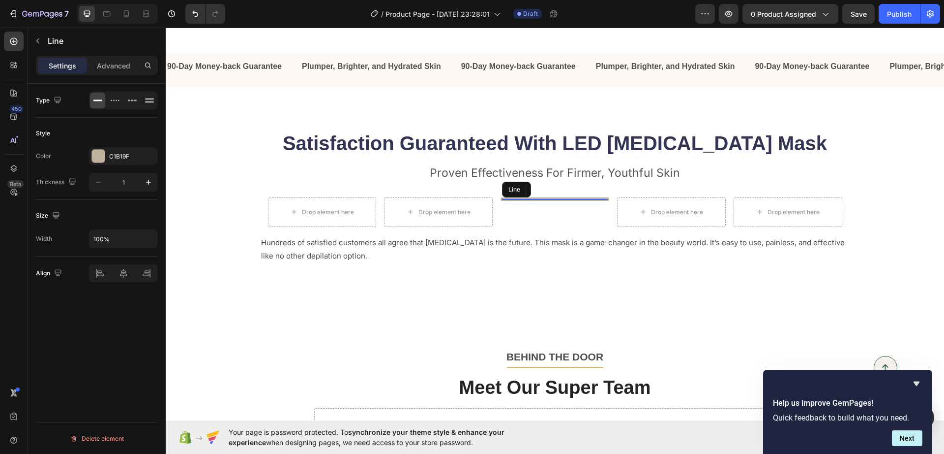
click at [549, 197] on div "Title Line" at bounding box center [555, 198] width 109 height 3
click at [548, 190] on icon at bounding box center [550, 189] width 5 height 7
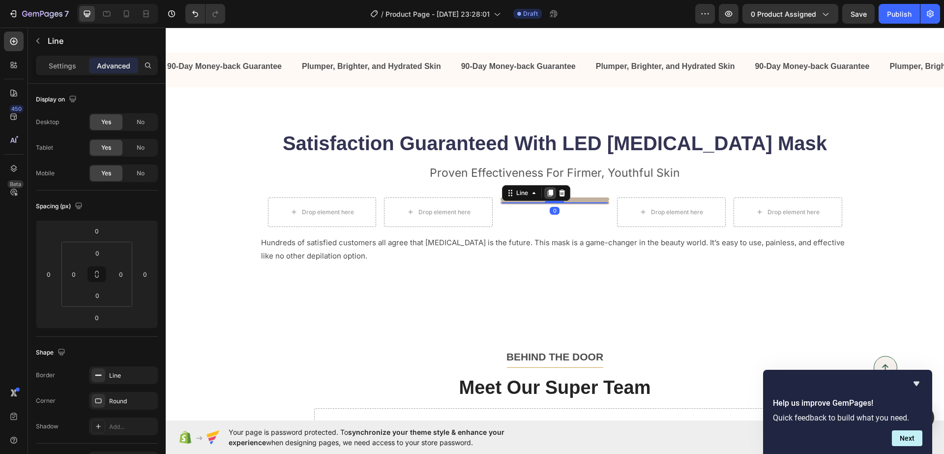
click at [548, 190] on icon at bounding box center [550, 192] width 5 height 7
click at [558, 196] on icon at bounding box center [562, 196] width 8 height 8
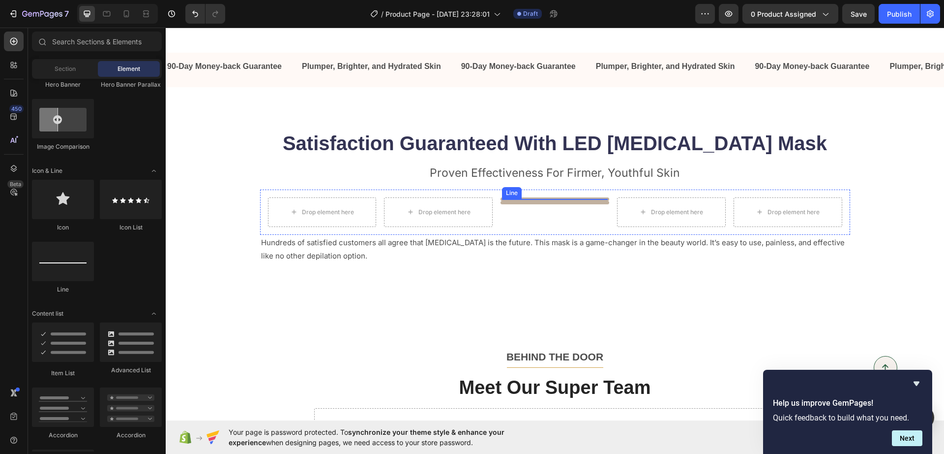
click at [556, 200] on div "Title Line" at bounding box center [555, 198] width 109 height 3
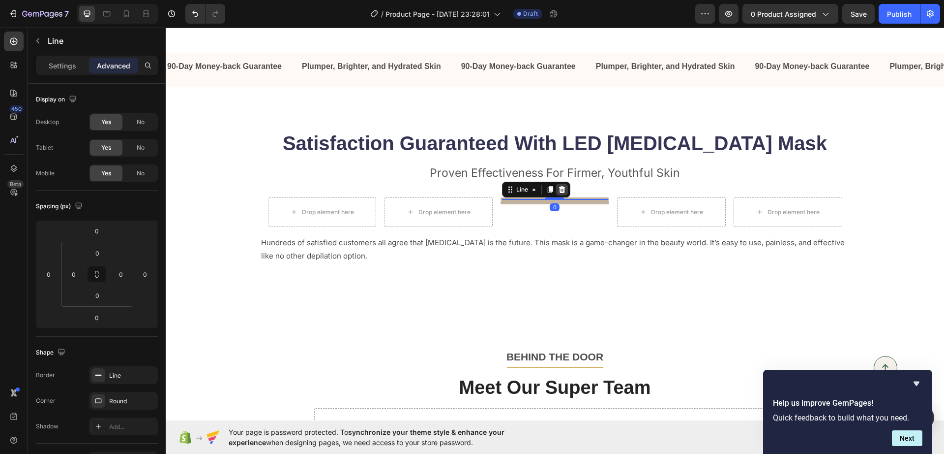
click at [560, 191] on icon at bounding box center [562, 189] width 6 height 7
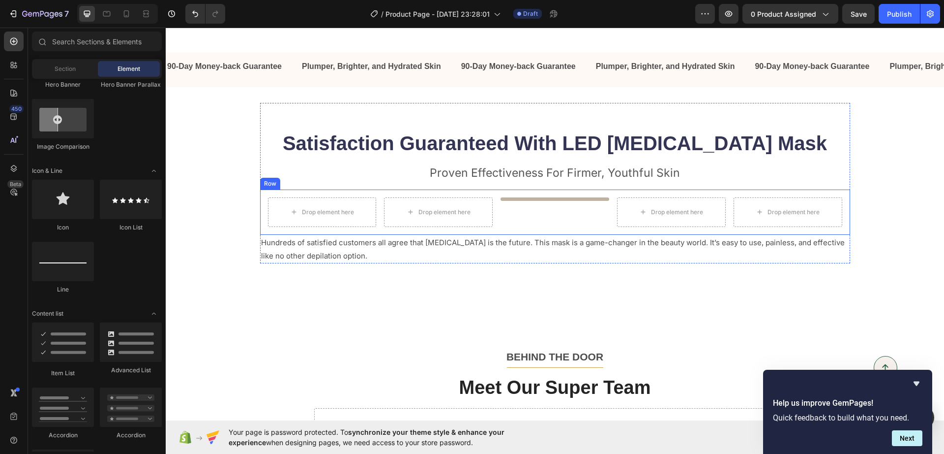
click at [516, 217] on div "Title Line" at bounding box center [555, 212] width 109 height 30
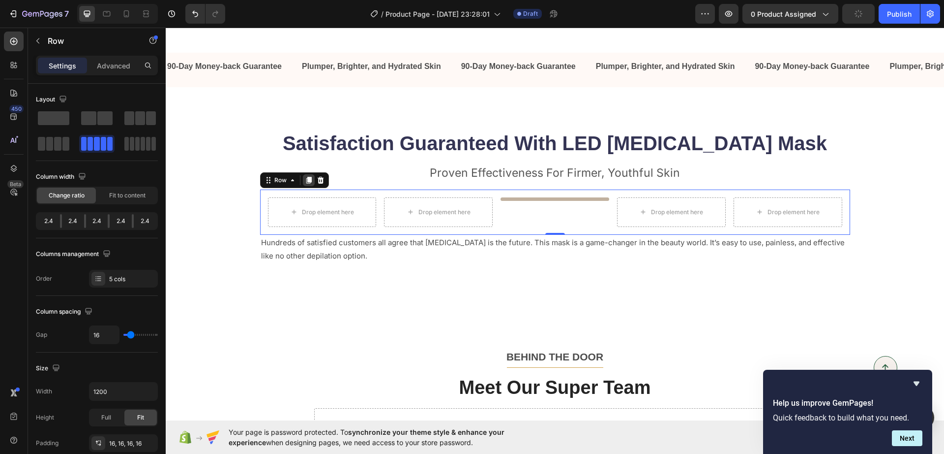
click at [305, 179] on icon at bounding box center [309, 180] width 8 height 8
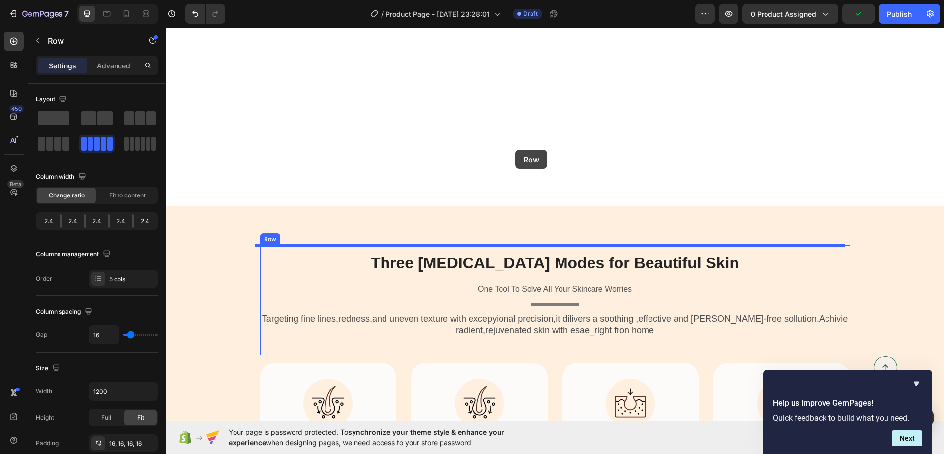
scroll to position [2127, 0]
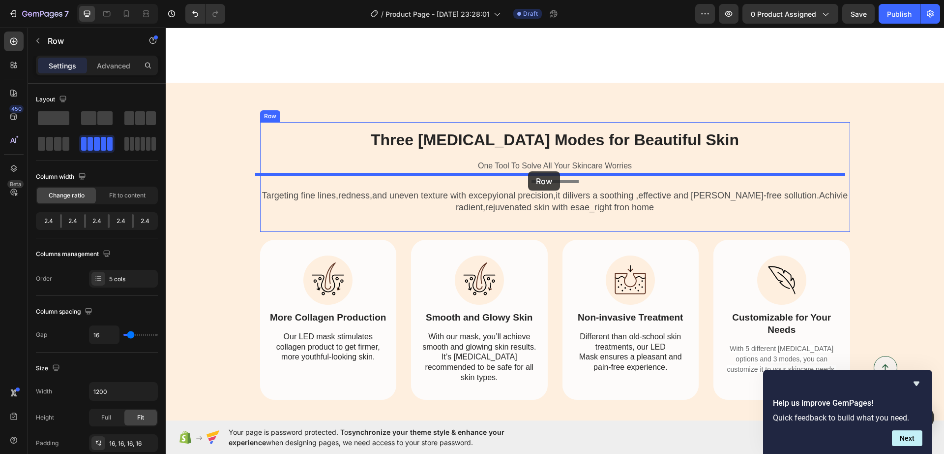
drag, startPoint x: 520, startPoint y: 254, endPoint x: 528, endPoint y: 171, distance: 83.1
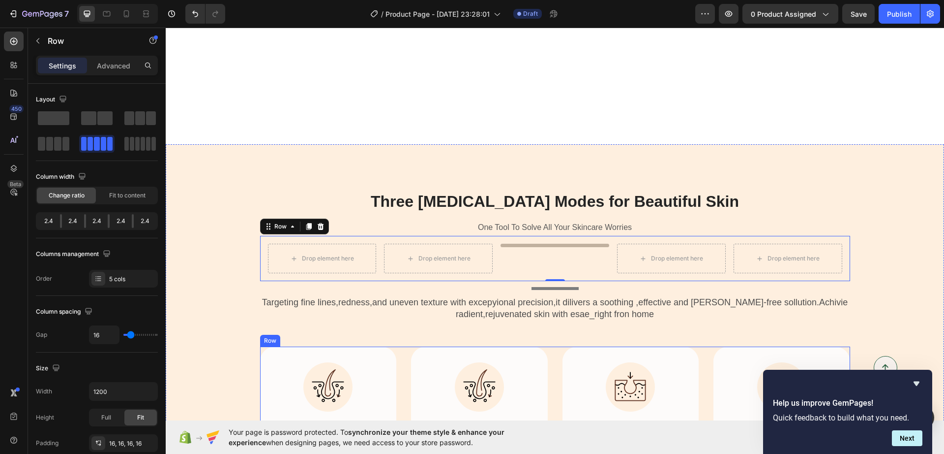
scroll to position [2250, 0]
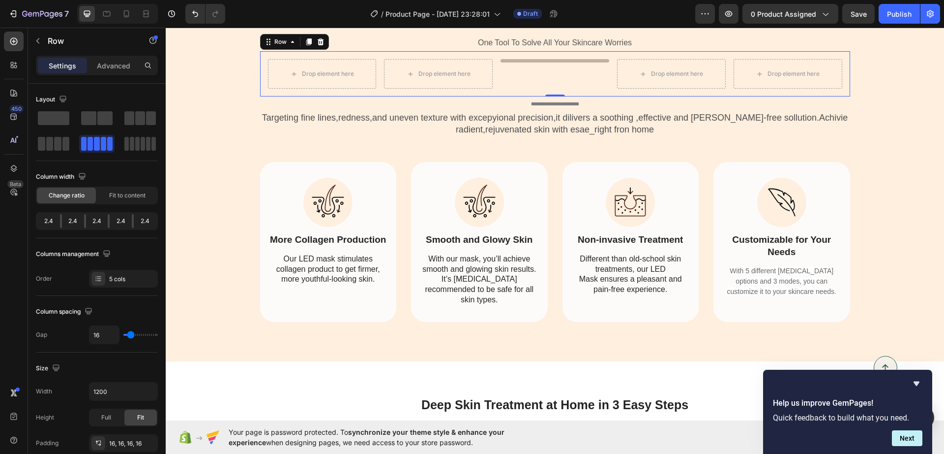
click at [553, 69] on div "Title Line" at bounding box center [555, 74] width 109 height 30
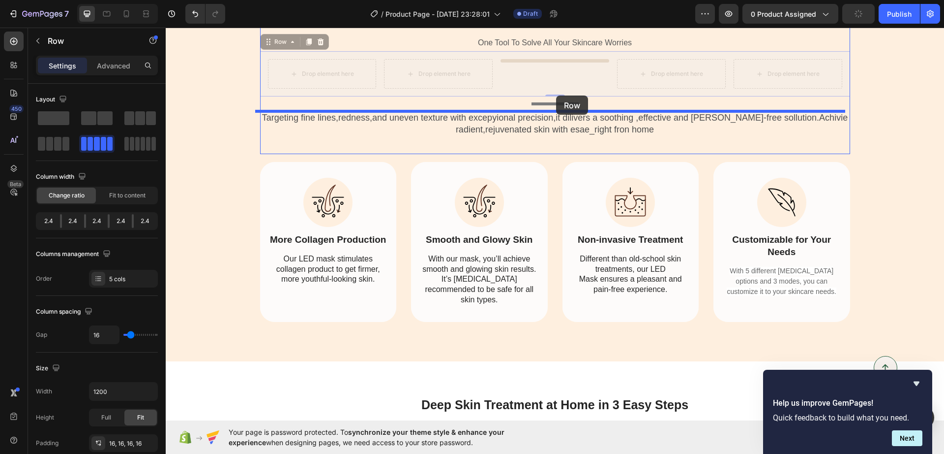
drag, startPoint x: 553, startPoint y: 69, endPoint x: 556, endPoint y: 95, distance: 26.2
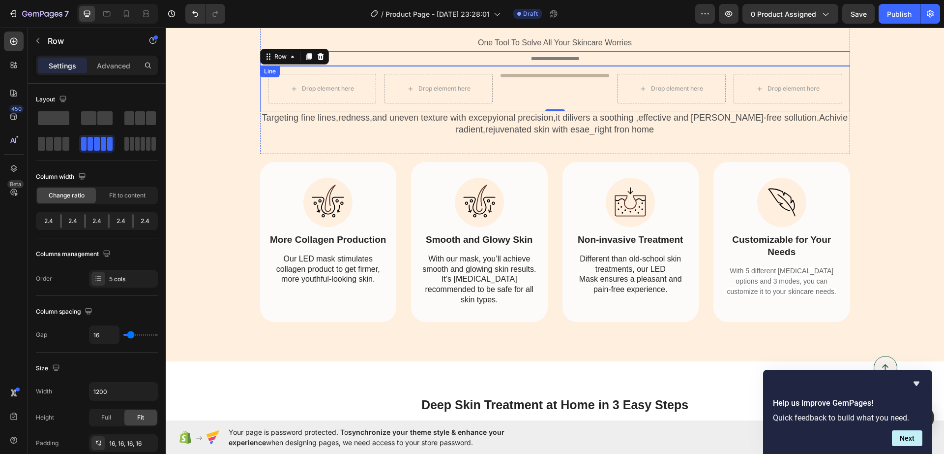
click at [549, 56] on div "Title Line" at bounding box center [555, 58] width 590 height 15
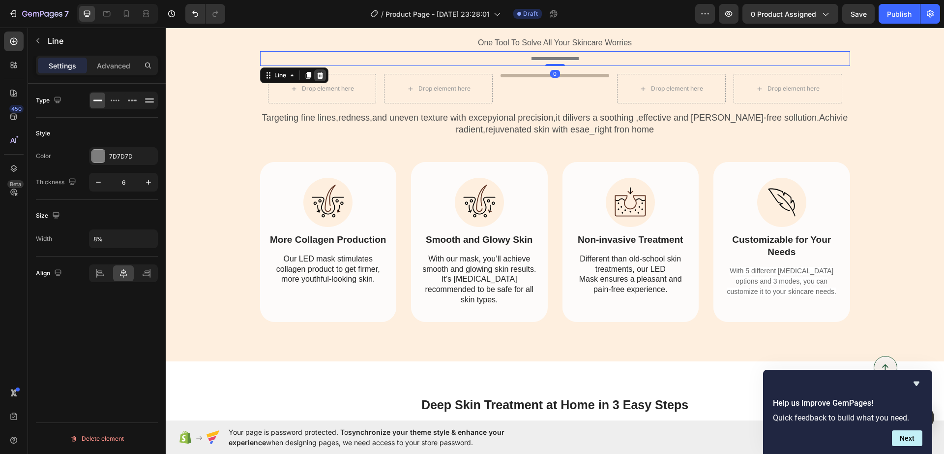
click at [317, 77] on icon at bounding box center [320, 75] width 6 height 7
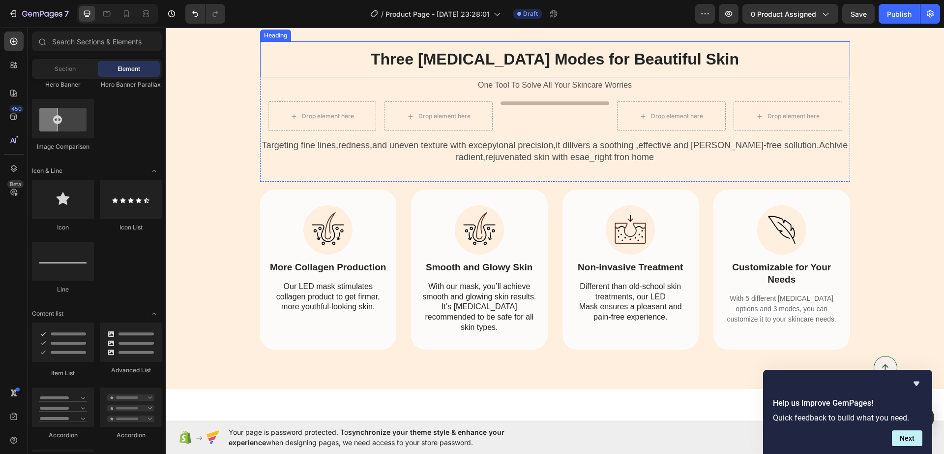
scroll to position [2188, 0]
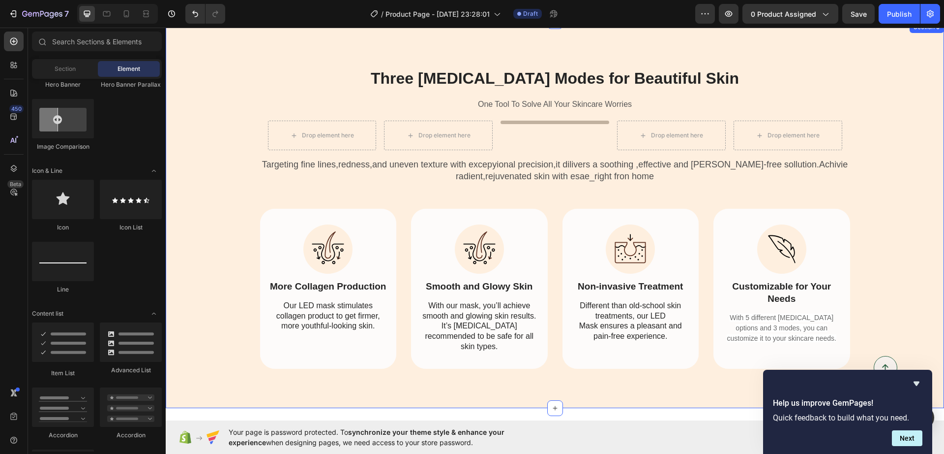
click at [869, 146] on div "Three [MEDICAL_DATA] Modes for Beautiful Skin Heading One Tool To Solve All You…" at bounding box center [555, 215] width 764 height 308
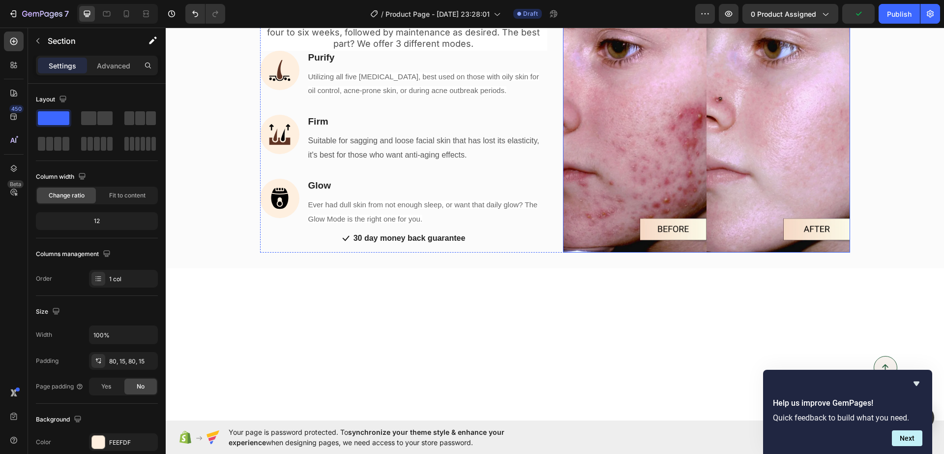
scroll to position [1383, 0]
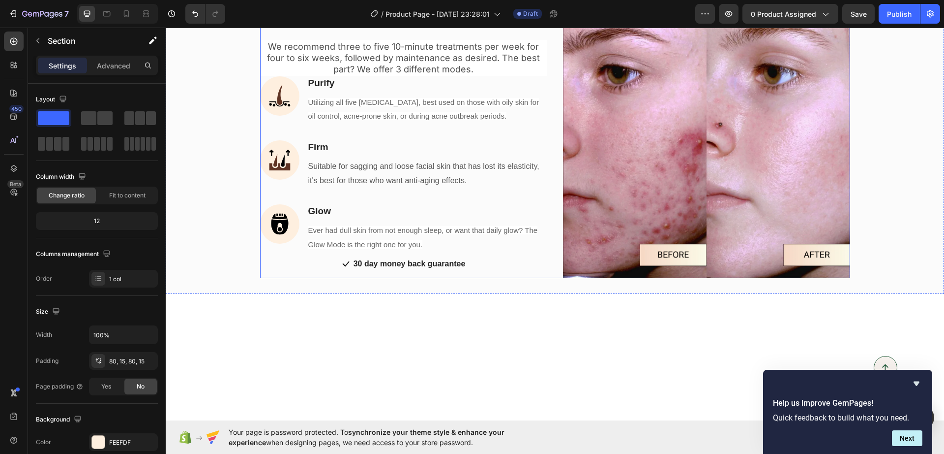
click at [302, 278] on div "Quick 10-Minute Treatments Heading Title Line We recommend three to five 10-min…" at bounding box center [403, 134] width 287 height 287
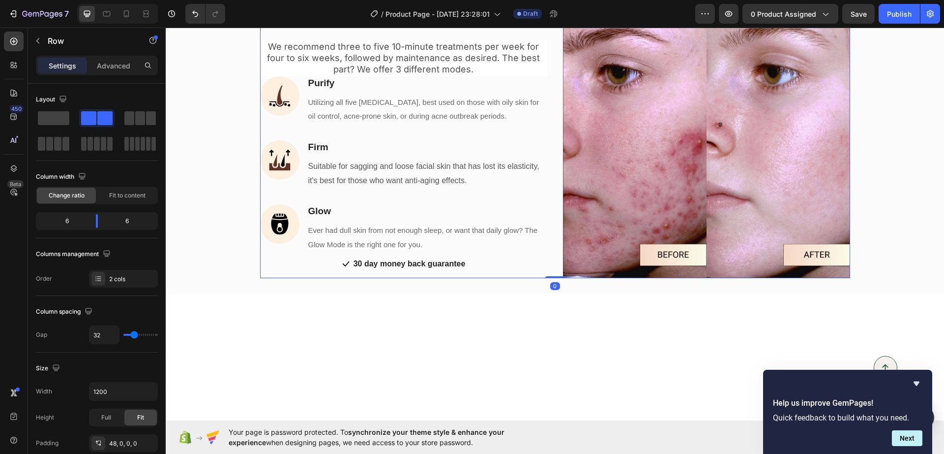
click at [298, 278] on div "Quick 10-Minute Treatments Heading Title Line We recommend three to five 10-min…" at bounding box center [403, 134] width 287 height 287
drag, startPoint x: 293, startPoint y: 303, endPoint x: 291, endPoint y: 308, distance: 5.3
click at [291, 278] on div "Quick 10-Minute Treatments Heading Title Line We recommend three to five 10-min…" at bounding box center [403, 134] width 287 height 287
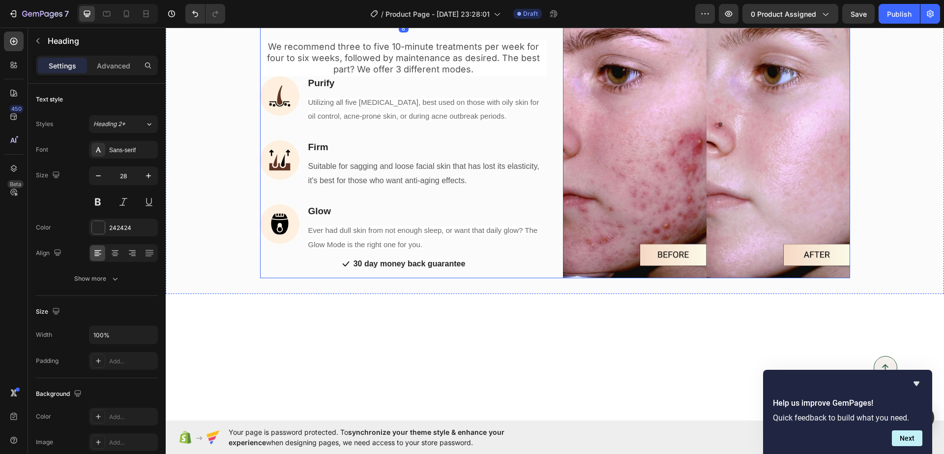
click at [289, 278] on div "Quick 10-Minute Treatments Heading 8 Title Line We recommend three to five 10-m…" at bounding box center [403, 134] width 287 height 287
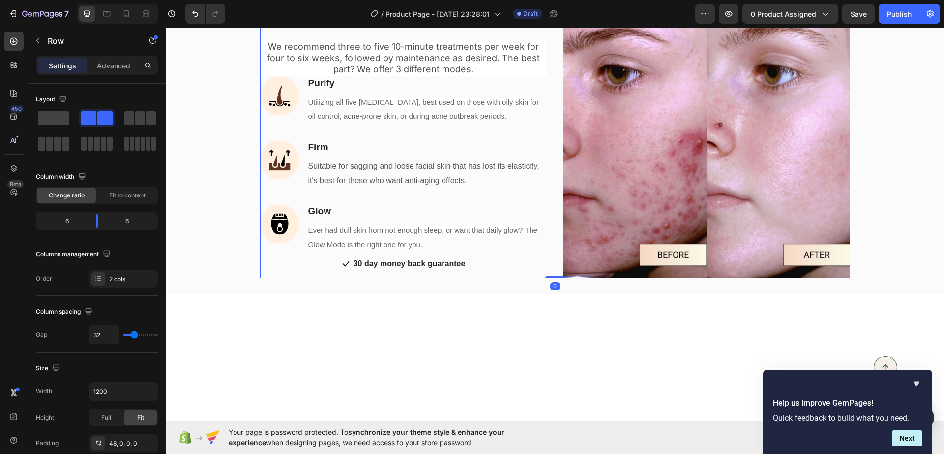
click at [289, 28] on div at bounding box center [293, 26] width 56 height 3
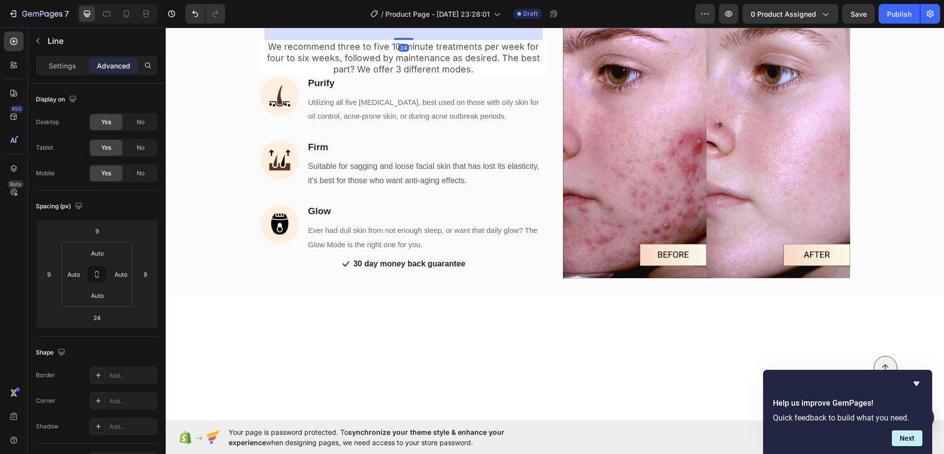
drag, startPoint x: 53, startPoint y: 66, endPoint x: 57, endPoint y: 77, distance: 12.1
click at [53, 67] on p "Settings" at bounding box center [63, 66] width 28 height 10
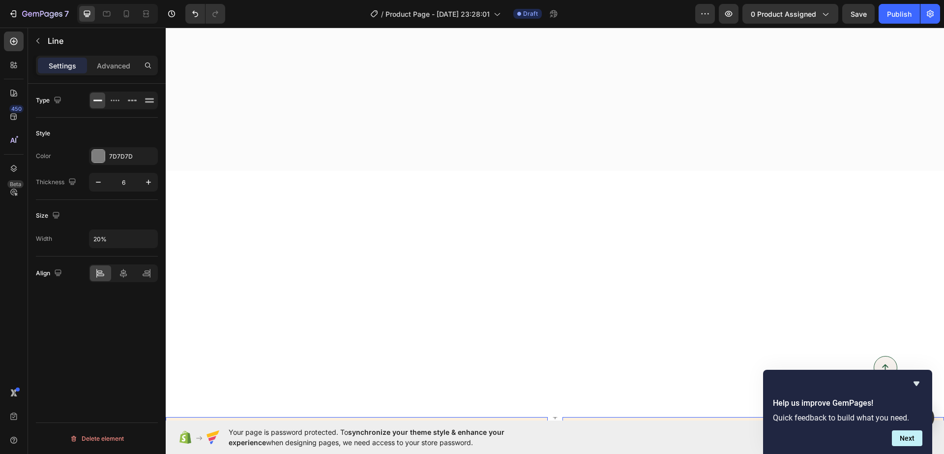
scroll to position [2059, 0]
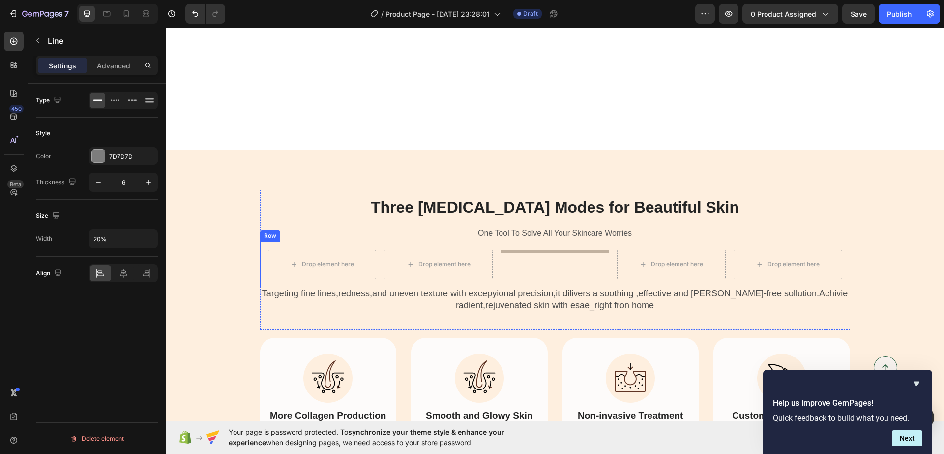
drag, startPoint x: 523, startPoint y: 245, endPoint x: 530, endPoint y: 247, distance: 7.8
click at [527, 246] on div "Drop element here Drop element here Title Line Drop element here Drop element h…" at bounding box center [555, 264] width 590 height 45
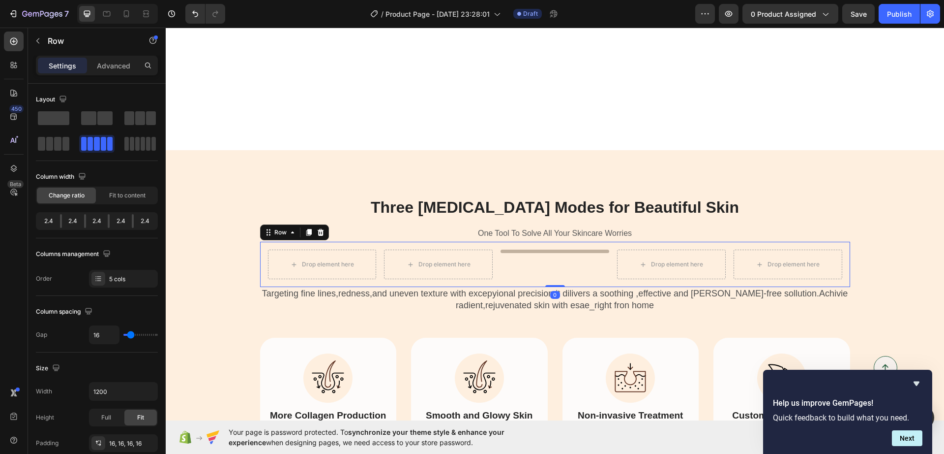
click at [532, 248] on div "Three [MEDICAL_DATA] Modes for Beautiful Skin Heading One Tool To Solve All You…" at bounding box center [555, 343] width 779 height 387
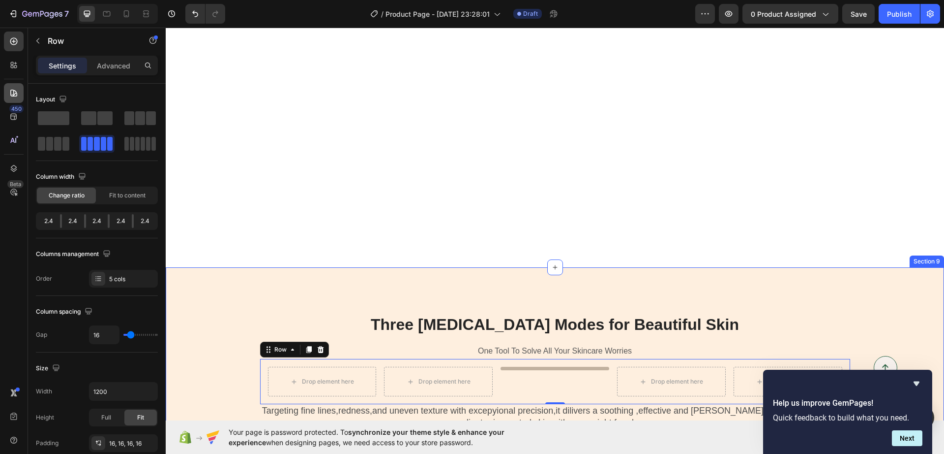
scroll to position [1806, 0]
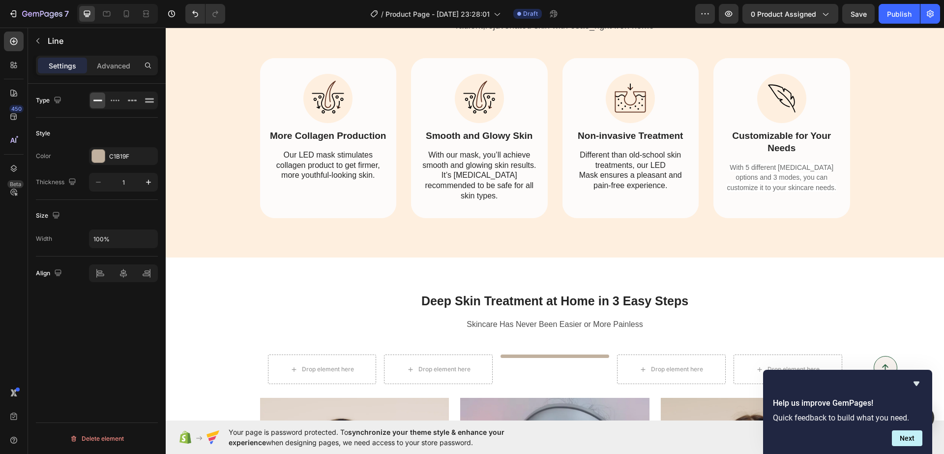
drag, startPoint x: 548, startPoint y: 257, endPoint x: 509, endPoint y: 254, distance: 40.0
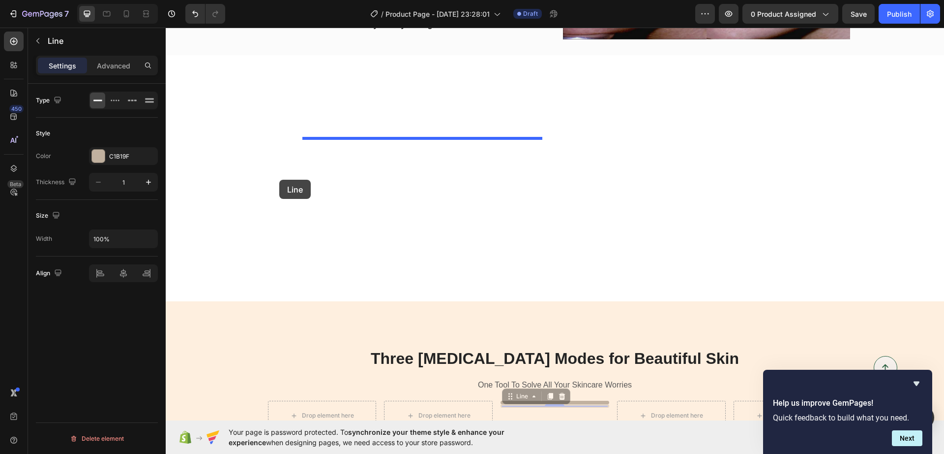
scroll to position [1498, 0]
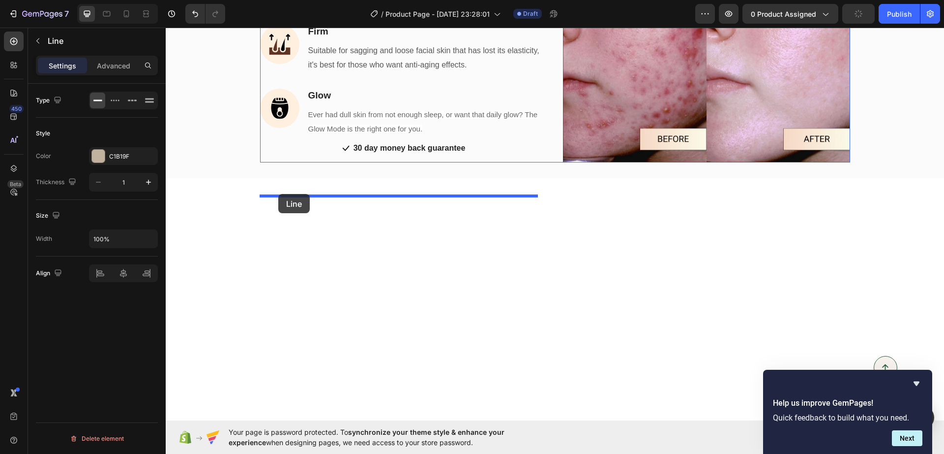
drag, startPoint x: 551, startPoint y: 260, endPoint x: 278, endPoint y: 194, distance: 280.9
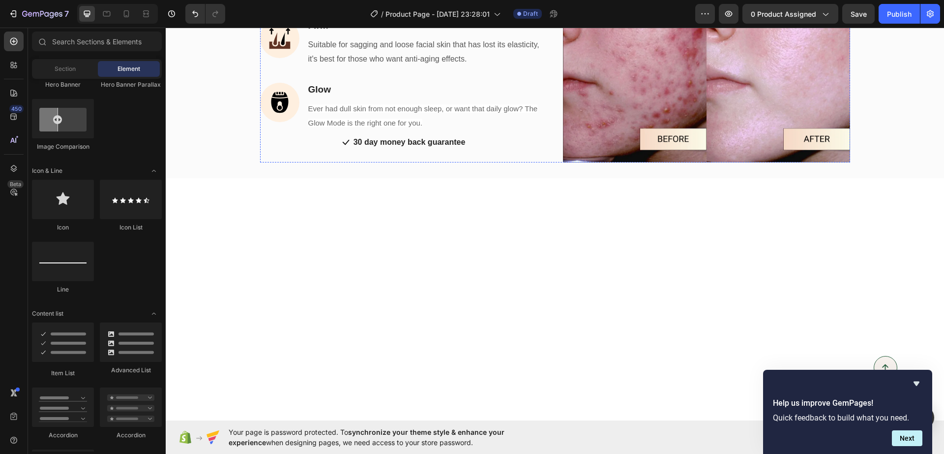
click at [319, 162] on div "Quick 10-Minute Treatments Heading Title Line We recommend three to five 10-min…" at bounding box center [403, 18] width 287 height 287
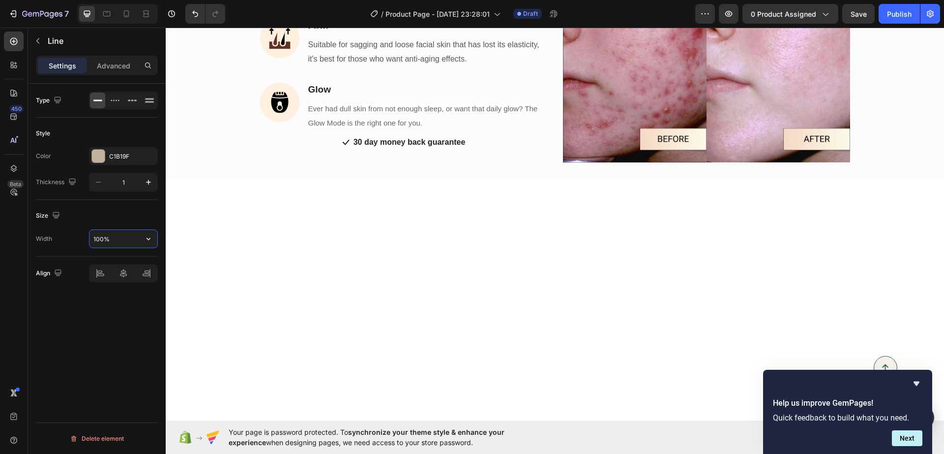
click at [113, 237] on input "100%" at bounding box center [124, 239] width 68 height 18
type input "14%"
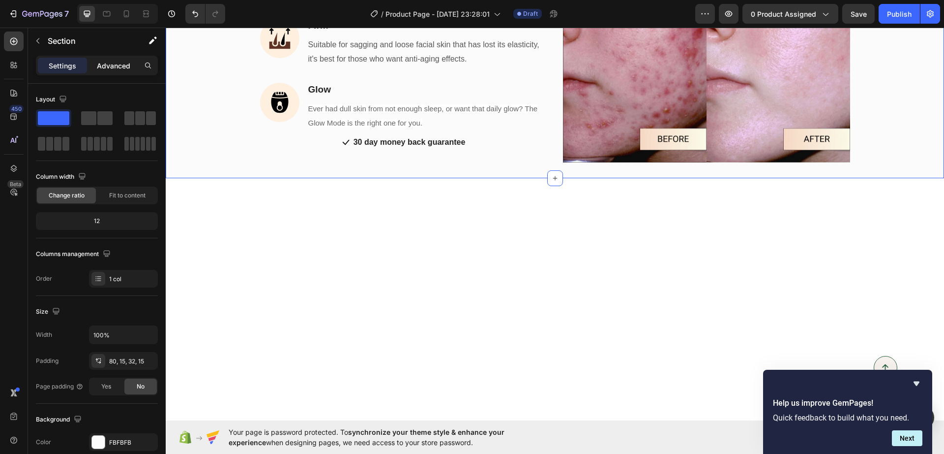
click at [125, 72] on div "Advanced" at bounding box center [113, 66] width 49 height 16
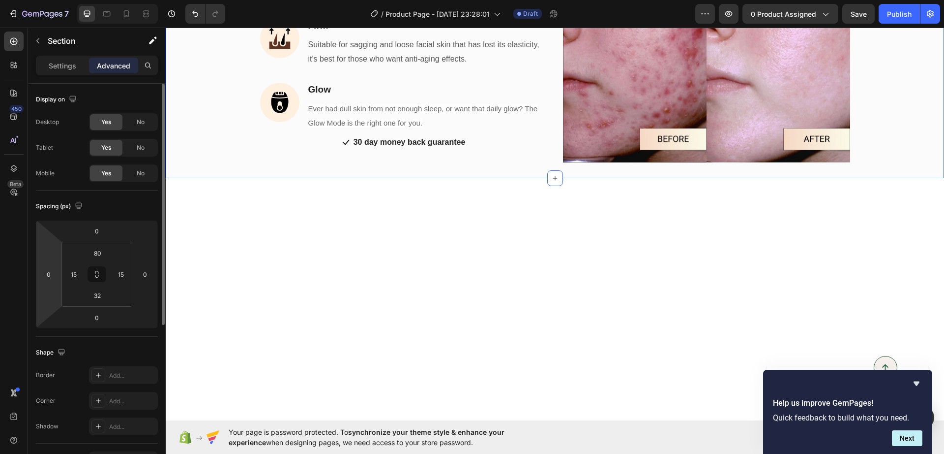
scroll to position [123, 0]
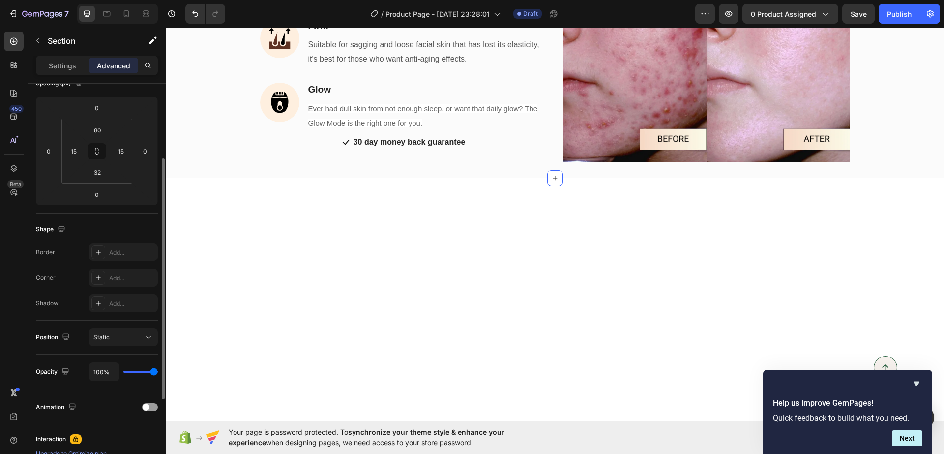
click at [116, 267] on div "Border Add... Corner Add... Shadow Add..." at bounding box center [97, 277] width 122 height 69
click at [115, 279] on div "Add..." at bounding box center [132, 278] width 46 height 9
click at [111, 304] on div "Add..." at bounding box center [132, 303] width 46 height 9
click at [116, 253] on div "Add..." at bounding box center [132, 252] width 46 height 9
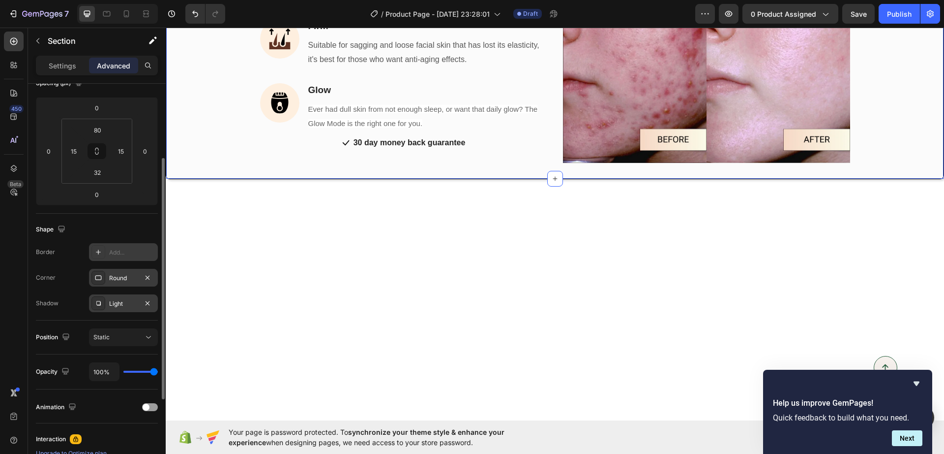
scroll to position [1499, 0]
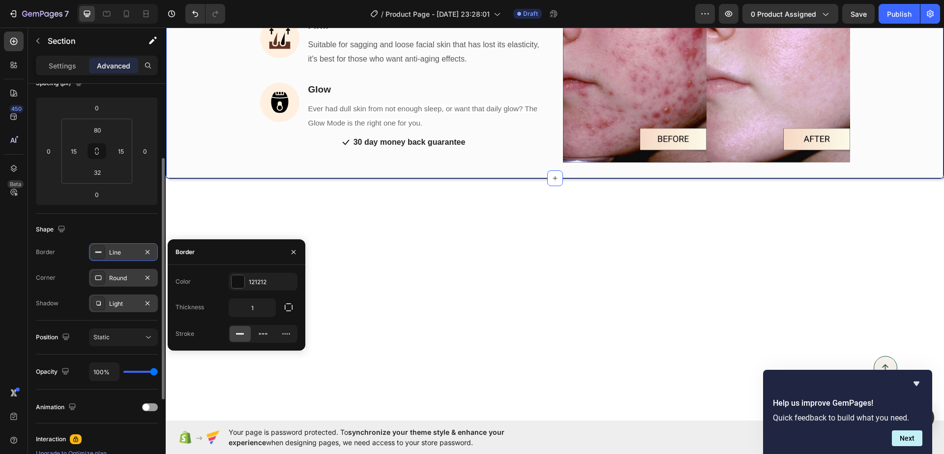
click at [240, 334] on rect at bounding box center [240, 333] width 8 height 1
click at [249, 303] on input "1" at bounding box center [252, 308] width 46 height 18
click at [262, 309] on input "1" at bounding box center [252, 308] width 46 height 18
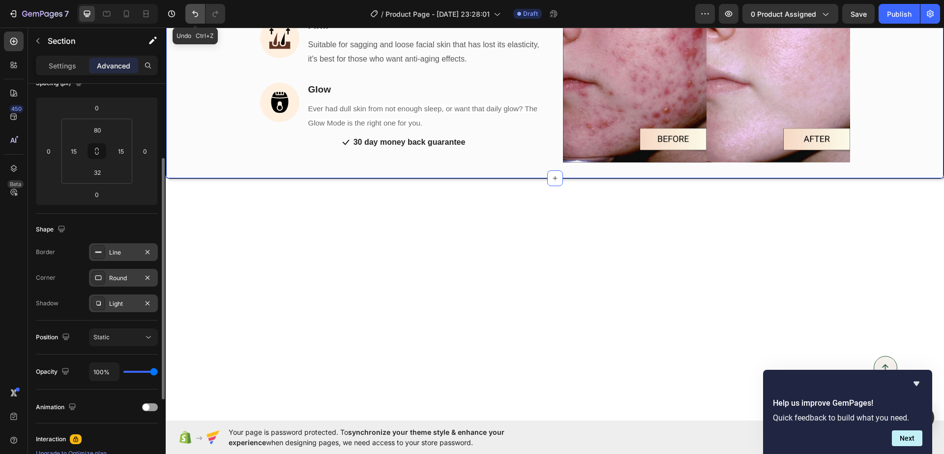
click at [196, 6] on button "Undo/Redo" at bounding box center [195, 14] width 20 height 20
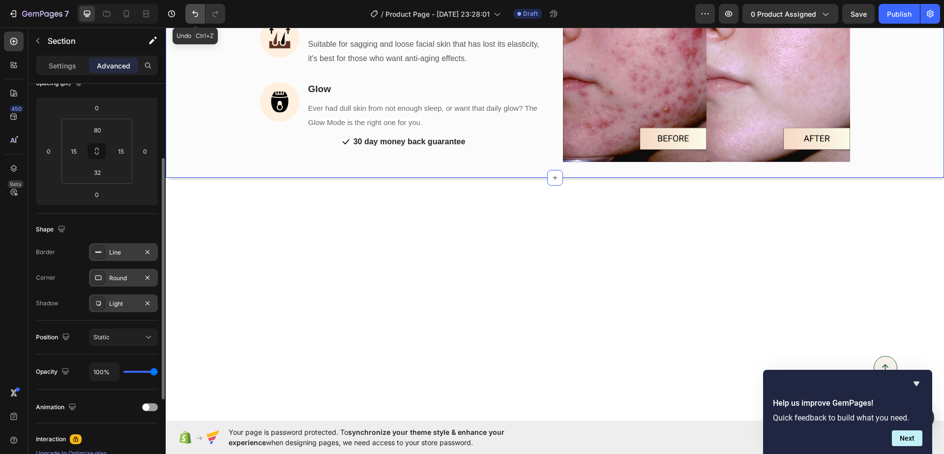
scroll to position [1498, 0]
click at [196, 7] on button "Undo/Redo" at bounding box center [195, 14] width 20 height 20
click at [198, 10] on icon "Undo/Redo" at bounding box center [195, 14] width 10 height 10
click at [193, 16] on icon "Undo/Redo" at bounding box center [195, 14] width 10 height 10
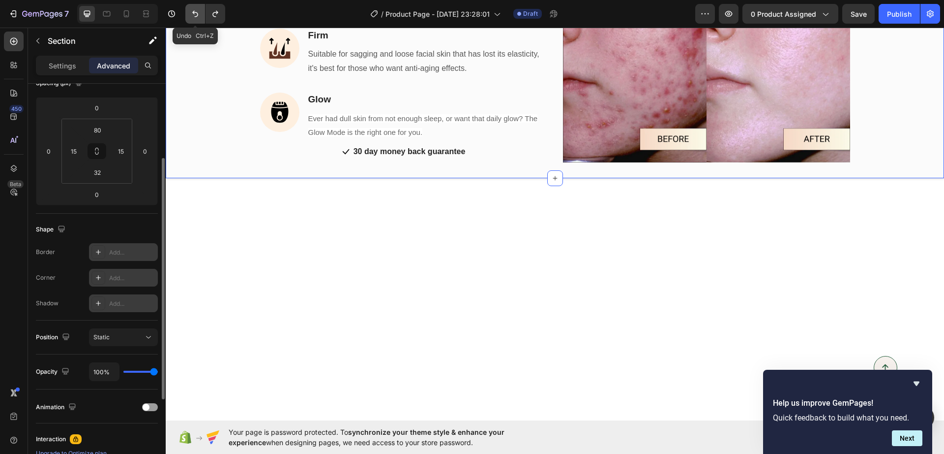
click at [195, 12] on icon "Undo/Redo" at bounding box center [195, 14] width 10 height 10
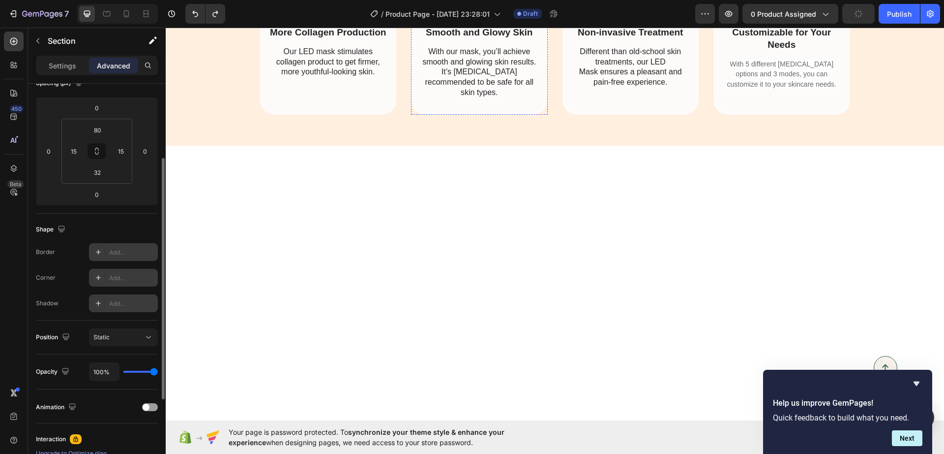
scroll to position [1929, 0]
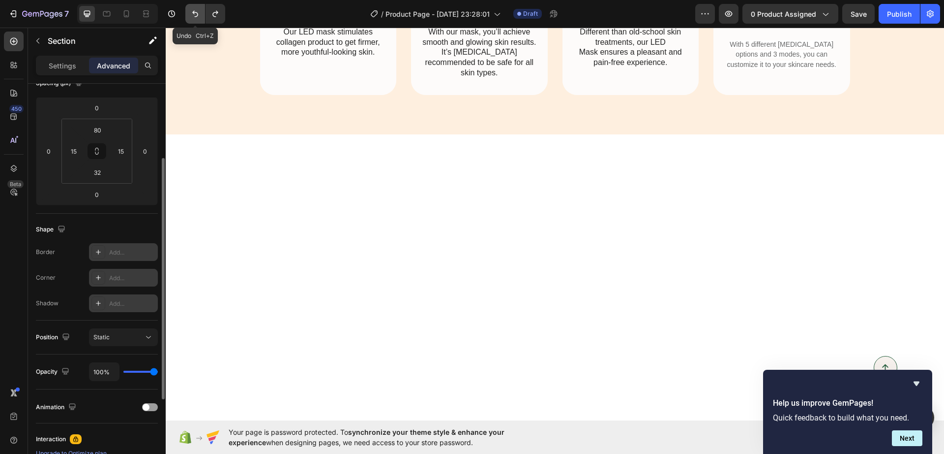
click at [195, 9] on icon "Undo/Redo" at bounding box center [195, 14] width 10 height 10
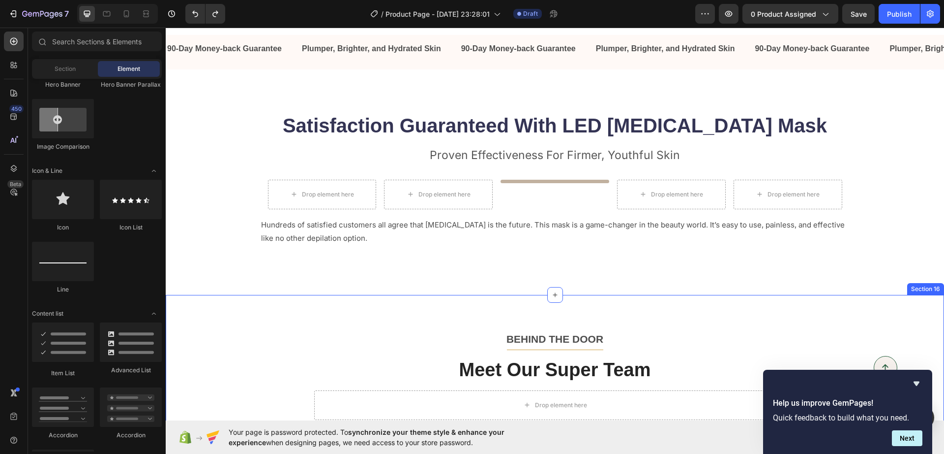
scroll to position [3159, 0]
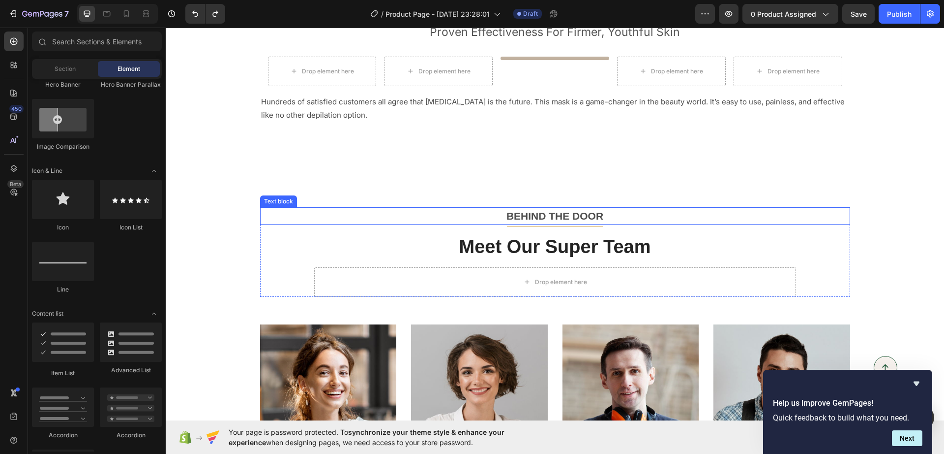
click at [521, 222] on p "BEHIND THE DOOR" at bounding box center [555, 216] width 588 height 16
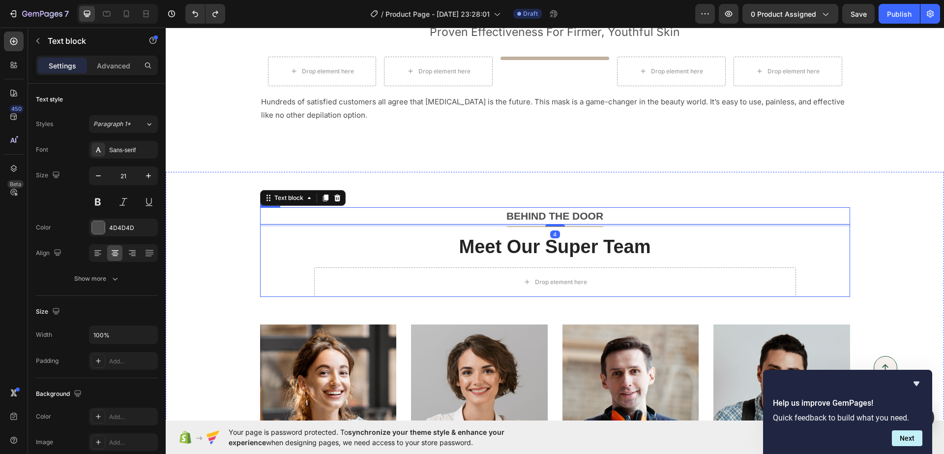
drag, startPoint x: 345, startPoint y: 232, endPoint x: 337, endPoint y: 233, distance: 7.4
click at [344, 232] on div "BEHIND THE DOOR Text block 4 Title Line Meet Our Super Team Heading Drop elemen…" at bounding box center [555, 252] width 590 height 90
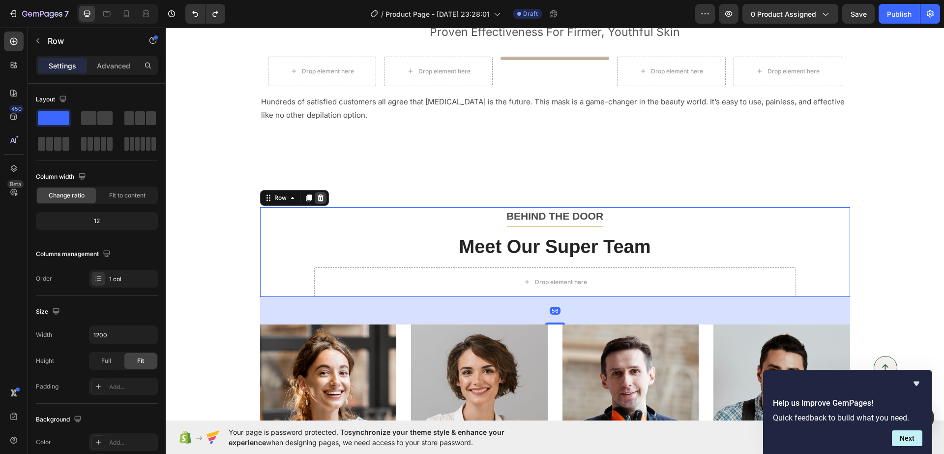
click at [317, 201] on icon at bounding box center [321, 198] width 8 height 8
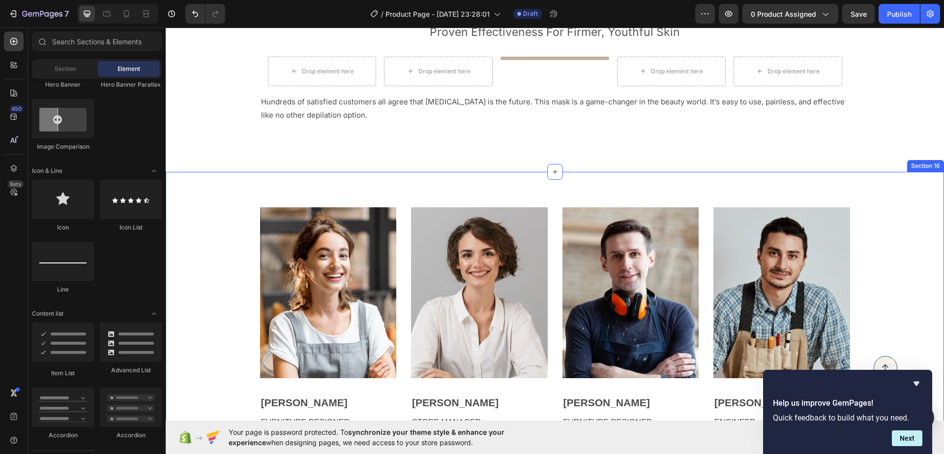
click at [205, 263] on div "Image [PERSON_NAME] Text block FURNITURE DESIGNER Text block Image [PERSON_NAME…" at bounding box center [555, 318] width 764 height 222
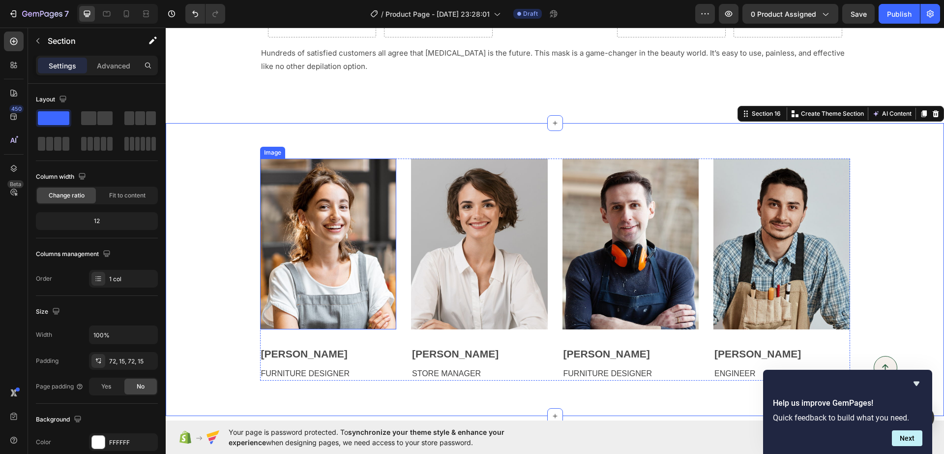
scroll to position [3220, 0]
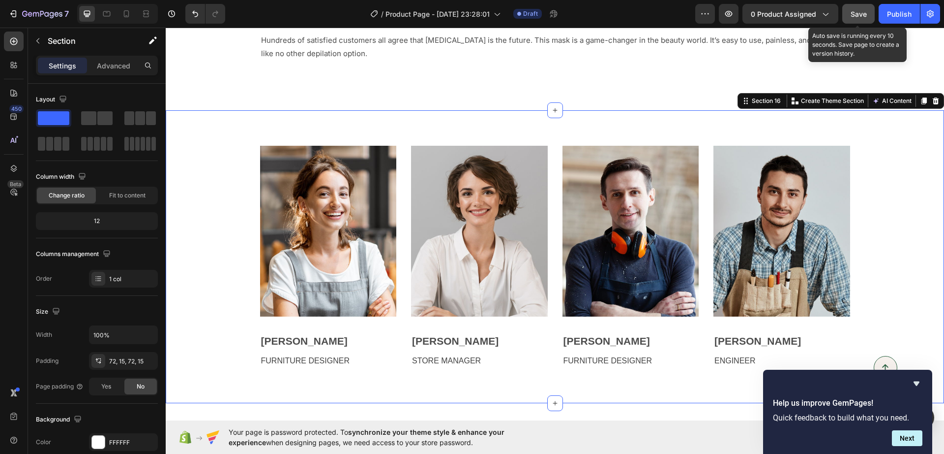
click at [858, 13] on span "Save" at bounding box center [859, 14] width 16 height 8
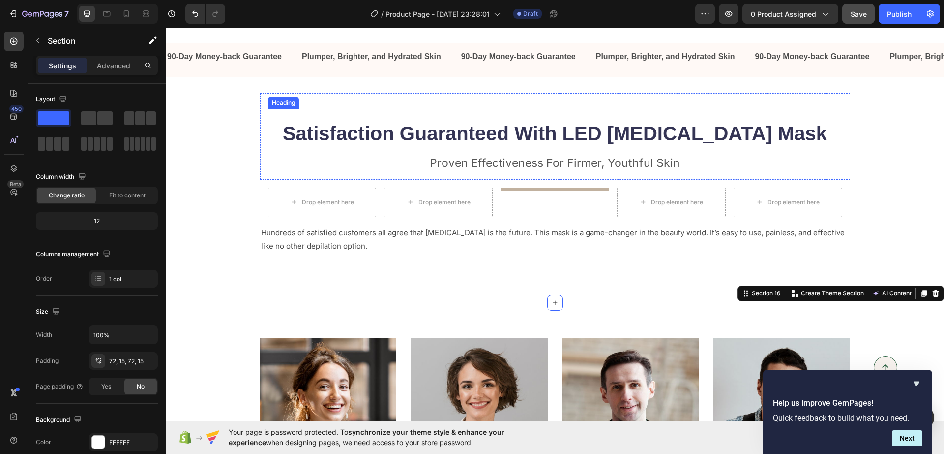
scroll to position [3021, 0]
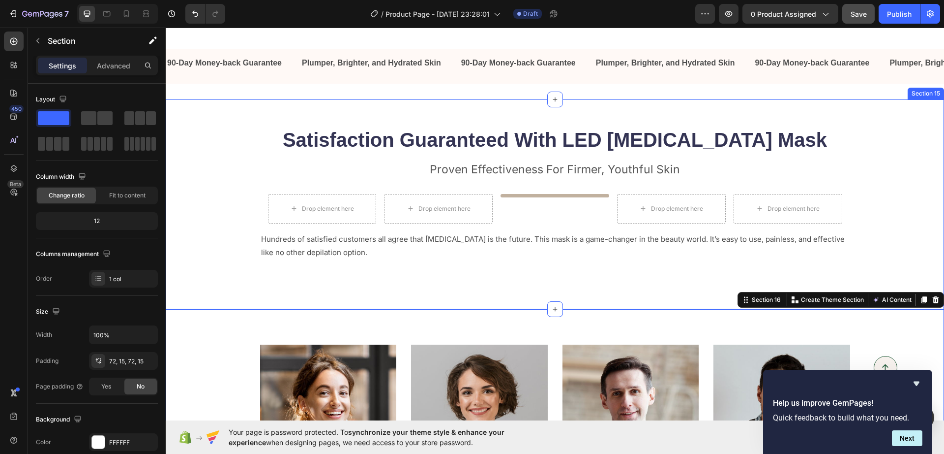
click at [926, 228] on div "Satisfaction Guaranteed With LED Light Therapy Mask Heading Proven Effectivenes…" at bounding box center [555, 204] width 779 height 210
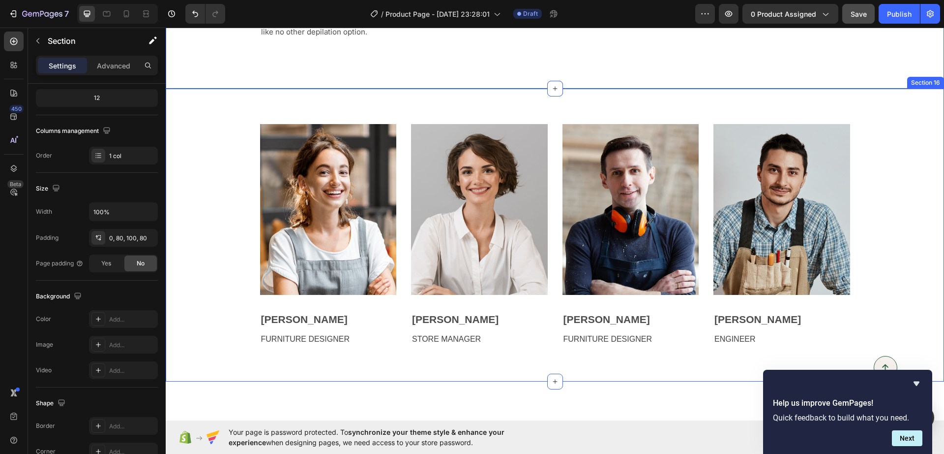
scroll to position [3267, 0]
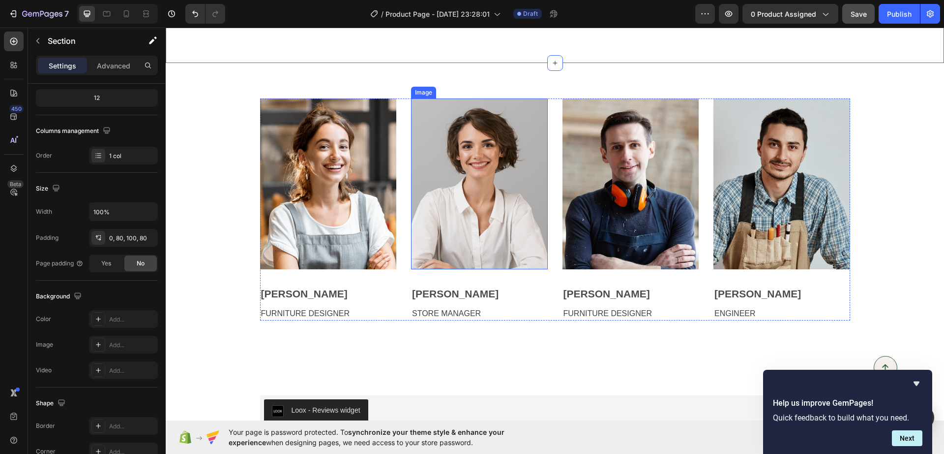
click at [435, 198] on img at bounding box center [479, 183] width 137 height 171
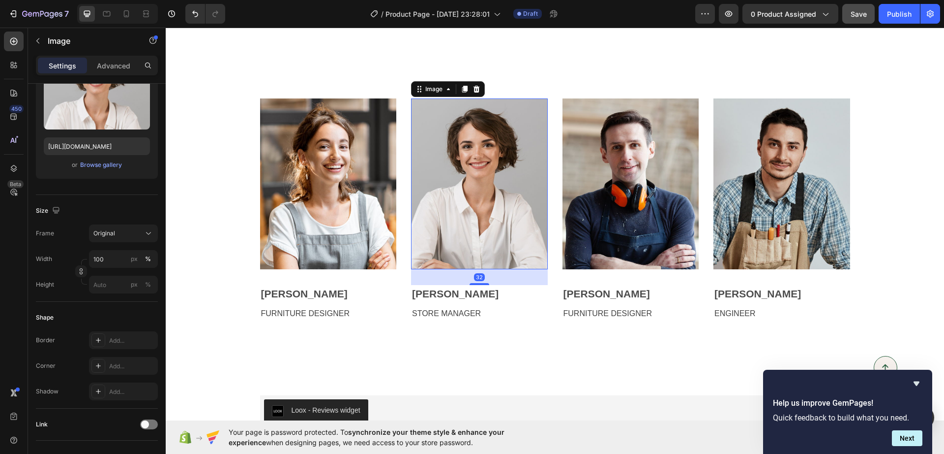
scroll to position [0, 0]
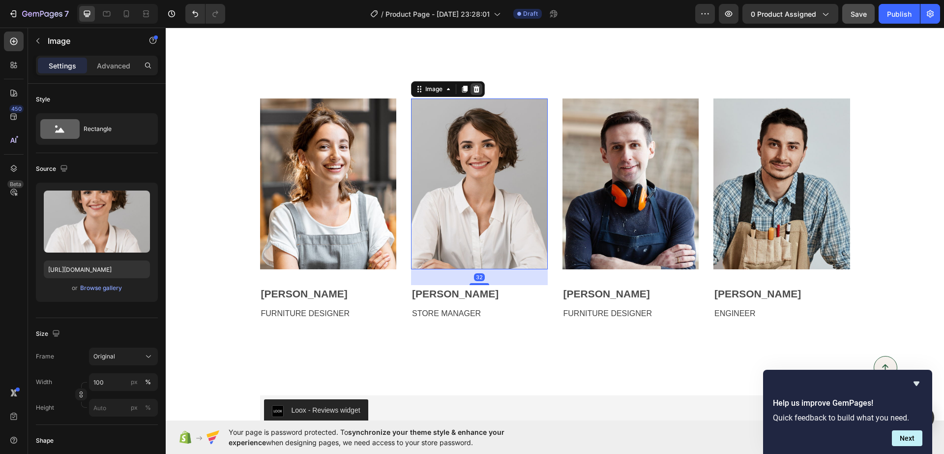
click at [474, 87] on icon at bounding box center [477, 89] width 6 height 7
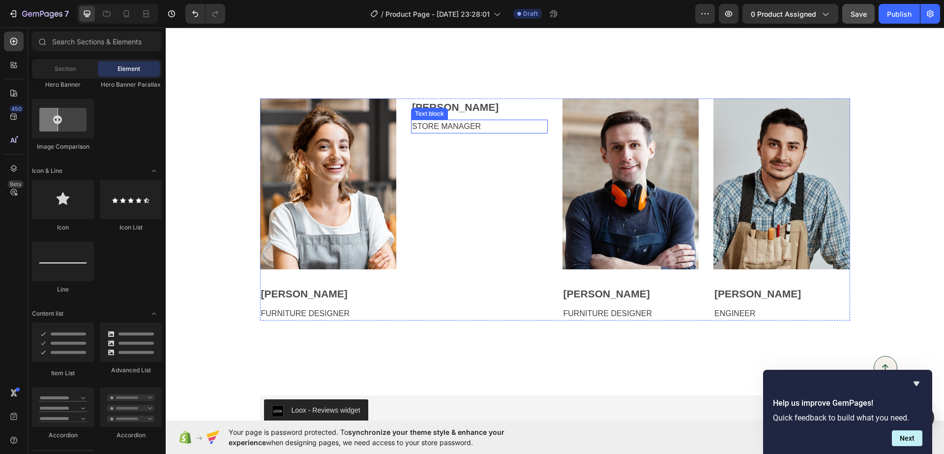
click at [447, 128] on p "STORE MANAGER" at bounding box center [479, 127] width 135 height 12
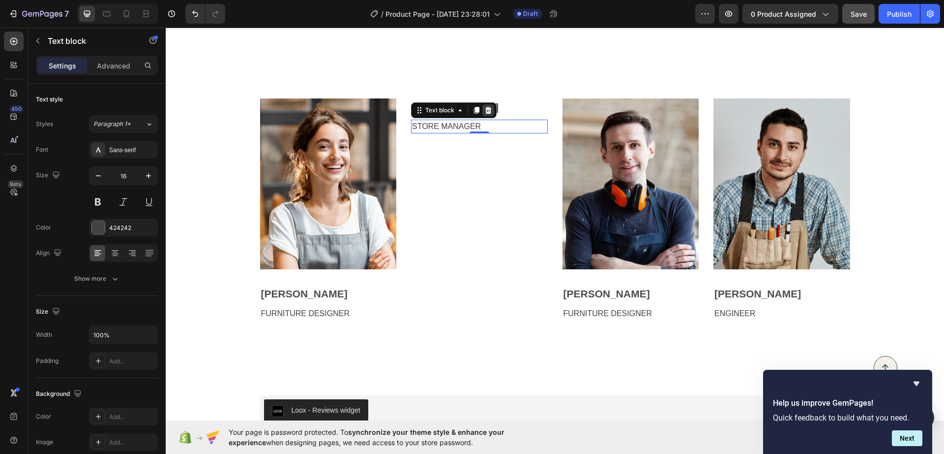
click at [483, 114] on div at bounding box center [489, 110] width 12 height 12
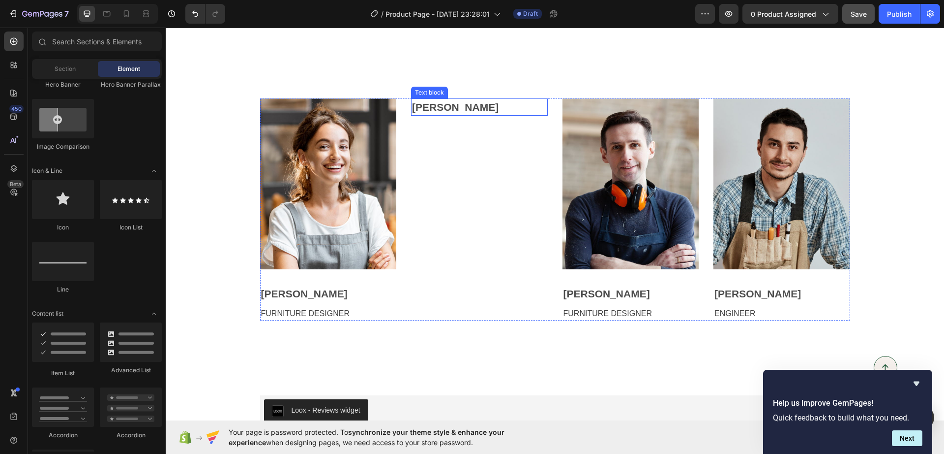
click at [452, 112] on p "Alice Lawson" at bounding box center [479, 107] width 135 height 16
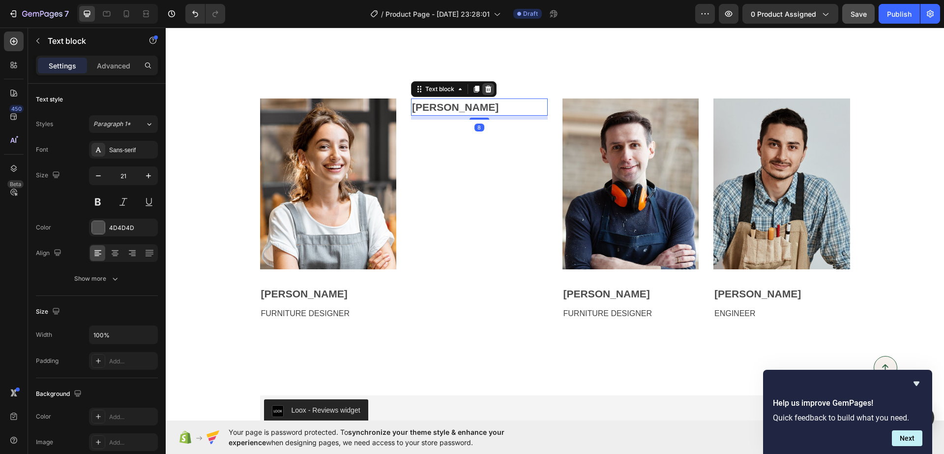
click at [486, 89] on icon at bounding box center [489, 89] width 6 height 7
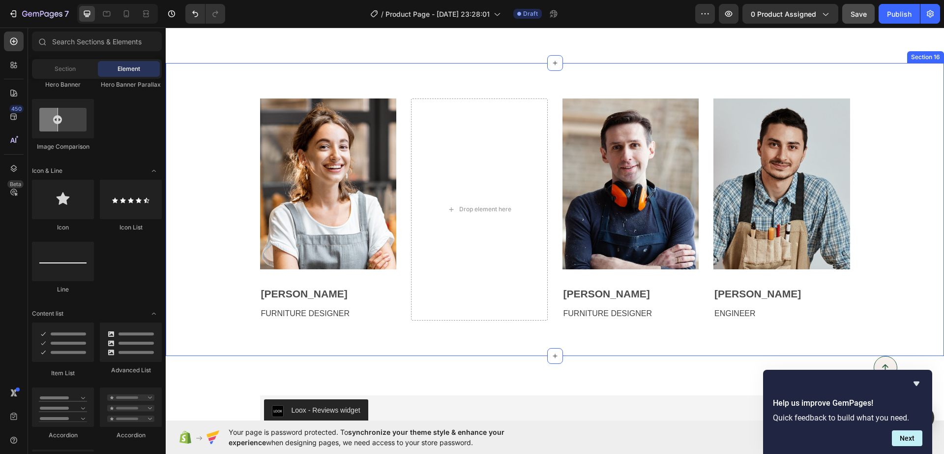
click at [247, 158] on div "Image Karen Hill Text block FURNITURE DESIGNER Text block Drop element here Ima…" at bounding box center [555, 209] width 764 height 222
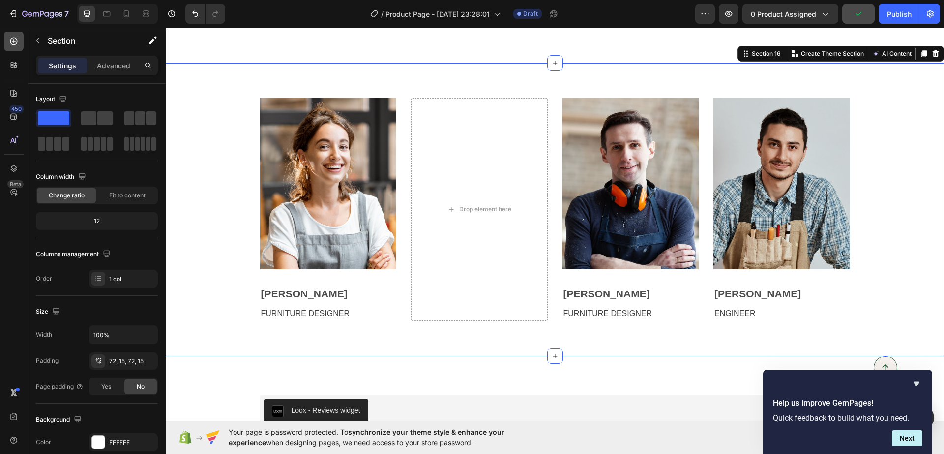
click at [15, 39] on icon at bounding box center [14, 41] width 10 height 10
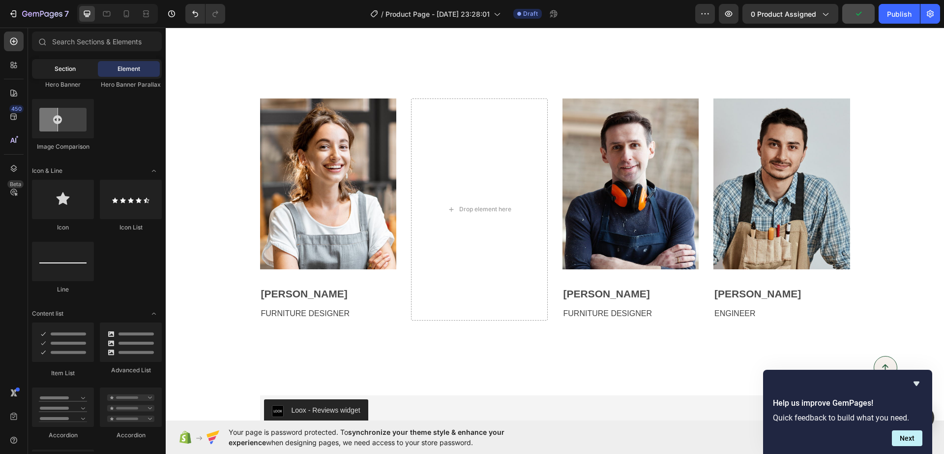
click at [71, 71] on span "Section" at bounding box center [65, 68] width 21 height 9
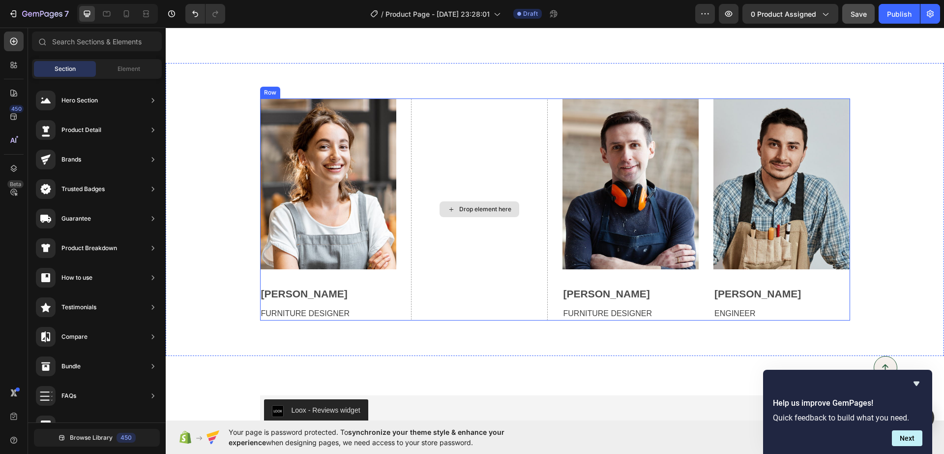
drag, startPoint x: 426, startPoint y: 213, endPoint x: 427, endPoint y: 199, distance: 13.9
click at [426, 213] on div "Drop element here" at bounding box center [479, 209] width 137 height 222
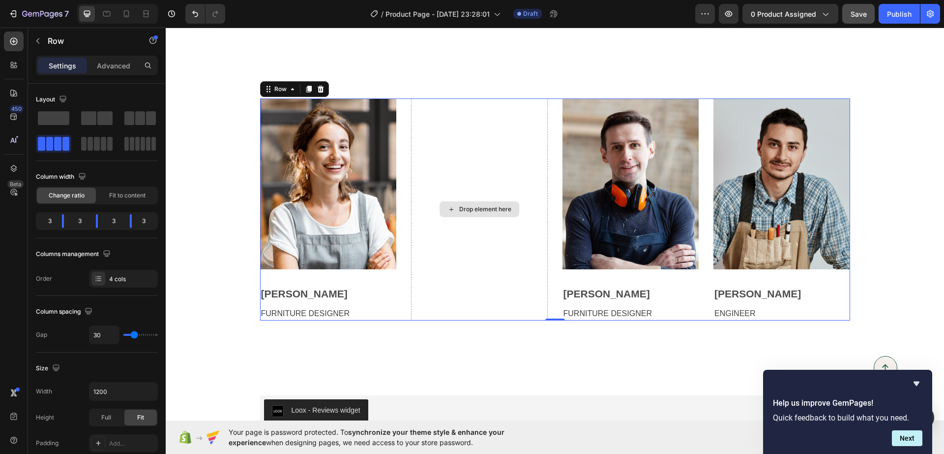
click at [442, 152] on div "Drop element here" at bounding box center [479, 209] width 137 height 222
click at [444, 152] on div "Drop element here" at bounding box center [479, 209] width 137 height 222
click at [153, 114] on span at bounding box center [151, 118] width 10 height 14
click at [136, 117] on span at bounding box center [140, 118] width 10 height 14
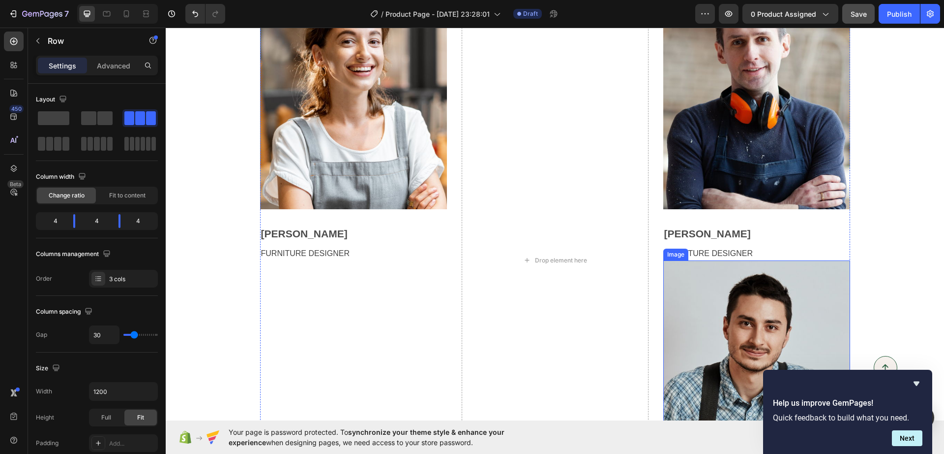
scroll to position [3452, 0]
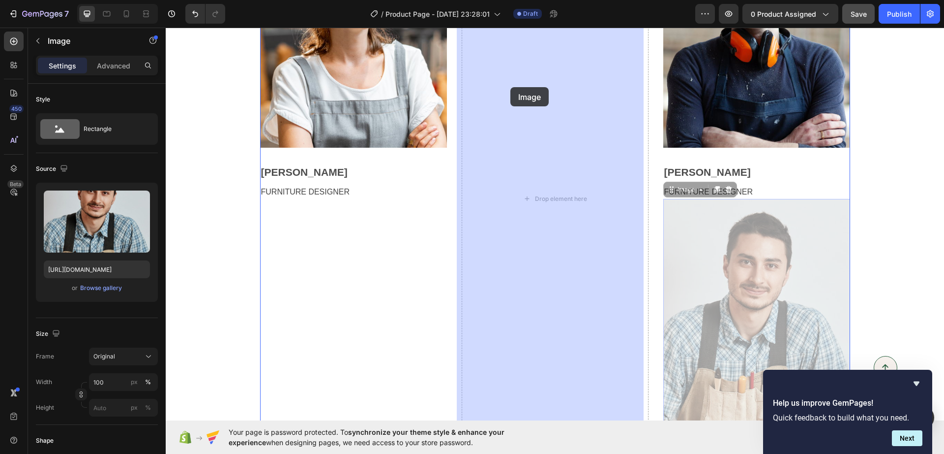
drag, startPoint x: 713, startPoint y: 301, endPoint x: 511, endPoint y: 87, distance: 294.4
click at [684, 450] on p "Peter Hale" at bounding box center [757, 458] width 185 height 16
click at [675, 450] on p "Peter Hale" at bounding box center [757, 458] width 185 height 16
click at [589, 251] on div "Image Karen Hill Text block FURNITURE DESIGNER Text block Drop element here Ima…" at bounding box center [555, 199] width 590 height 570
click at [585, 247] on div "Drop element here" at bounding box center [555, 199] width 187 height 570
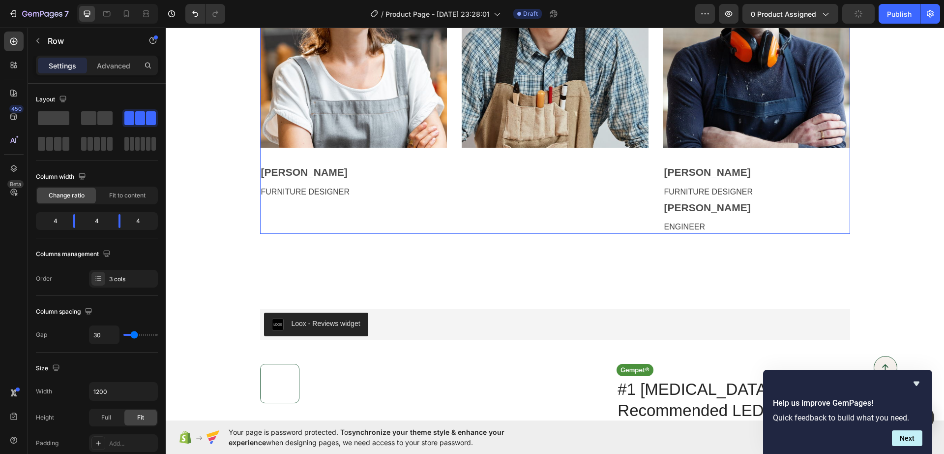
click at [590, 234] on div "Image 0" at bounding box center [555, 74] width 187 height 320
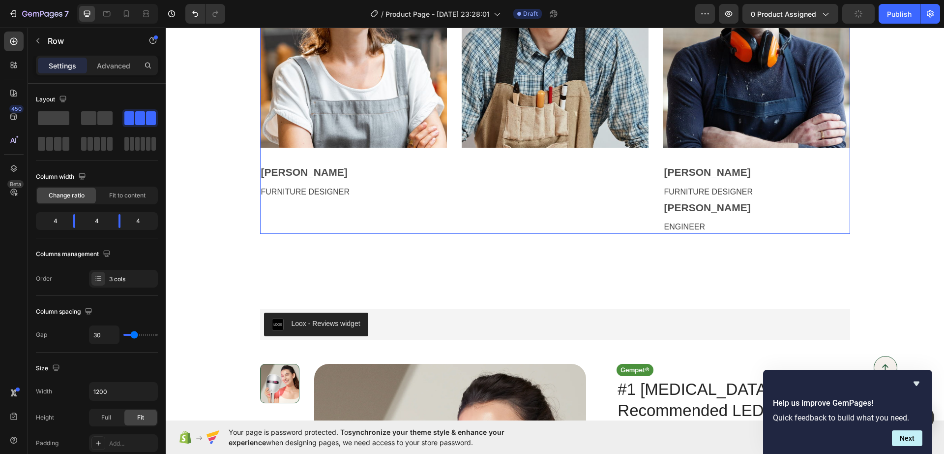
click at [709, 198] on p "FURNITURE DESIGNER" at bounding box center [757, 192] width 185 height 12
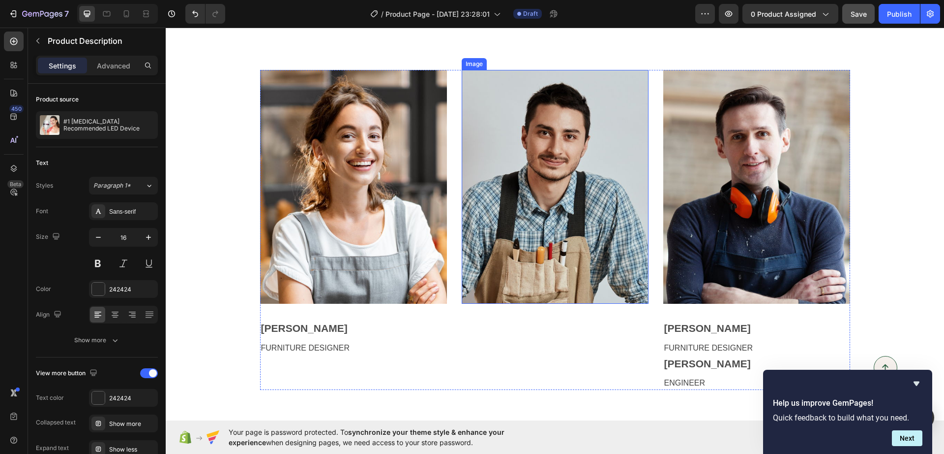
scroll to position [3368, 0]
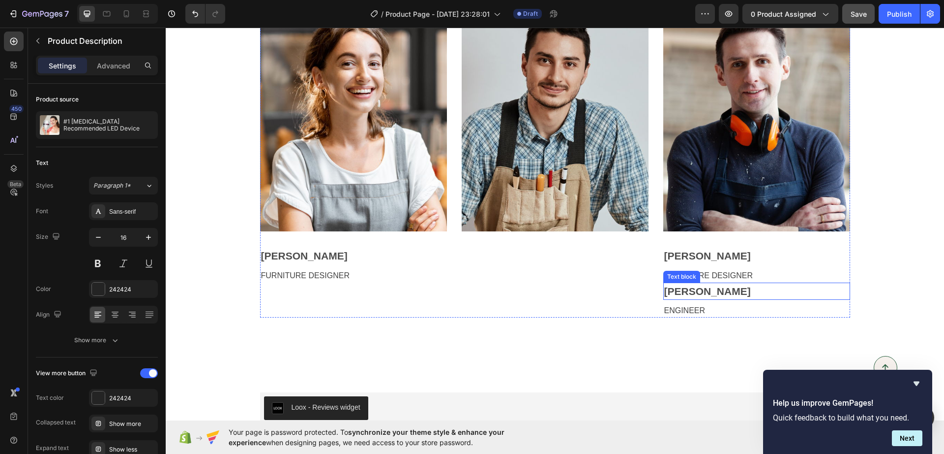
drag, startPoint x: 679, startPoint y: 282, endPoint x: 679, endPoint y: 288, distance: 5.9
click at [679, 283] on div "Peter Hale" at bounding box center [757, 291] width 187 height 18
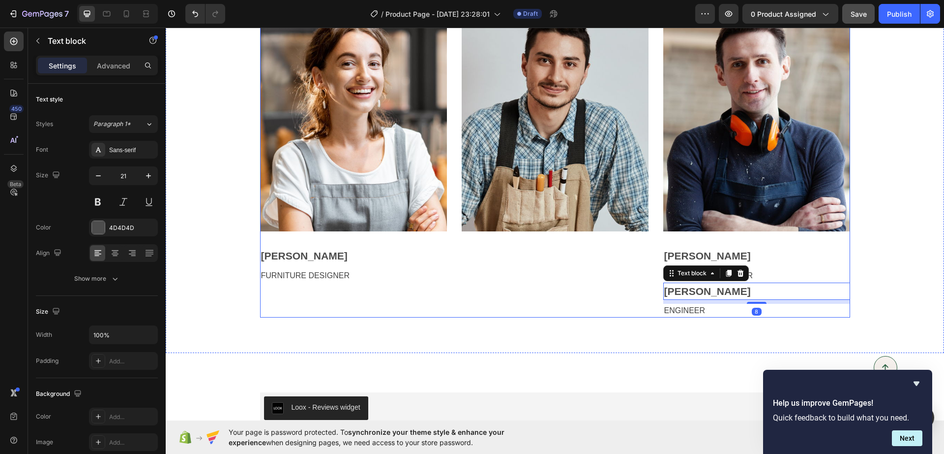
drag, startPoint x: 679, startPoint y: 288, endPoint x: 792, endPoint y: 338, distance: 123.3
click at [549, 256] on div "Image Karen Hill Text block FURNITURE DESIGNER Text block Image Image Bruno Geo…" at bounding box center [555, 158] width 590 height 320
click at [732, 310] on p "ENGINEER" at bounding box center [757, 310] width 185 height 12
click at [867, 346] on div "Image Karen Hill Text block FURNITURE DESIGNER Text block Image Image Bruno Geo…" at bounding box center [555, 157] width 779 height 391
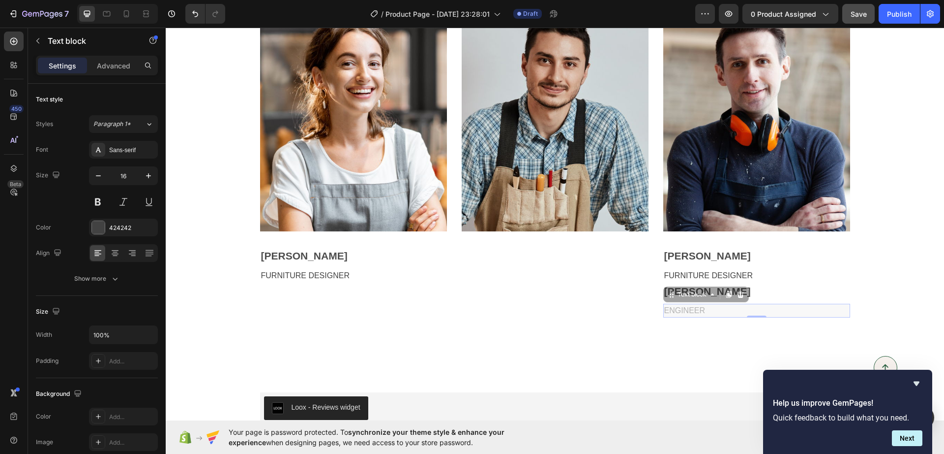
drag, startPoint x: 743, startPoint y: 310, endPoint x: 569, endPoint y: 289, distance: 174.9
click at [569, 289] on div "Image Karen Hill Text block FURNITURE DESIGNER Text block Image Image Bruno Geo…" at bounding box center [555, 158] width 590 height 320
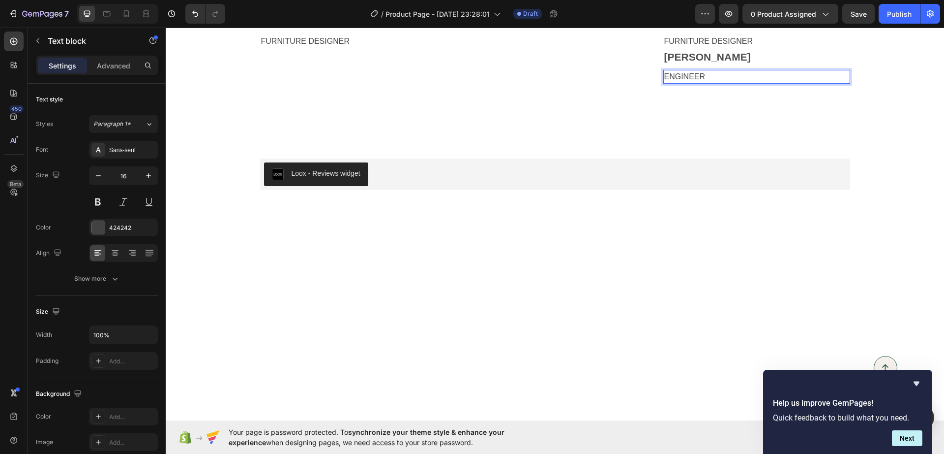
scroll to position [3368, 0]
click at [671, 65] on p "[PERSON_NAME]" at bounding box center [757, 57] width 185 height 16
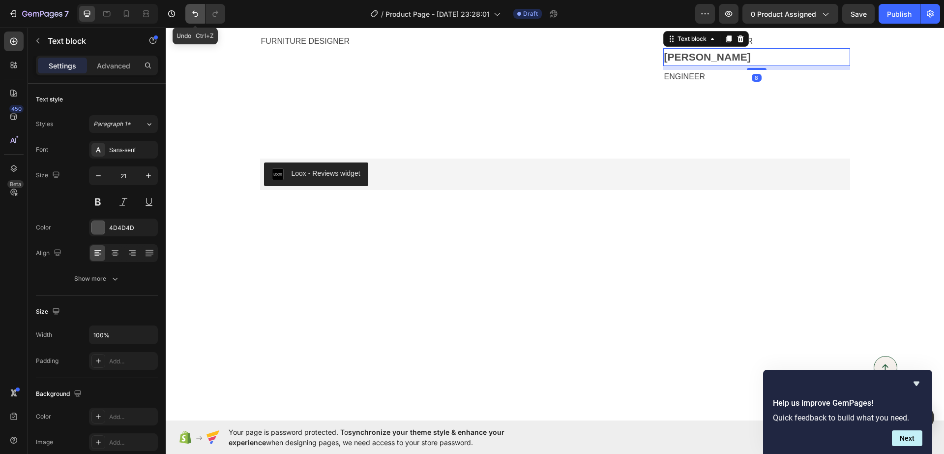
click at [192, 19] on button "Undo/Redo" at bounding box center [195, 14] width 20 height 20
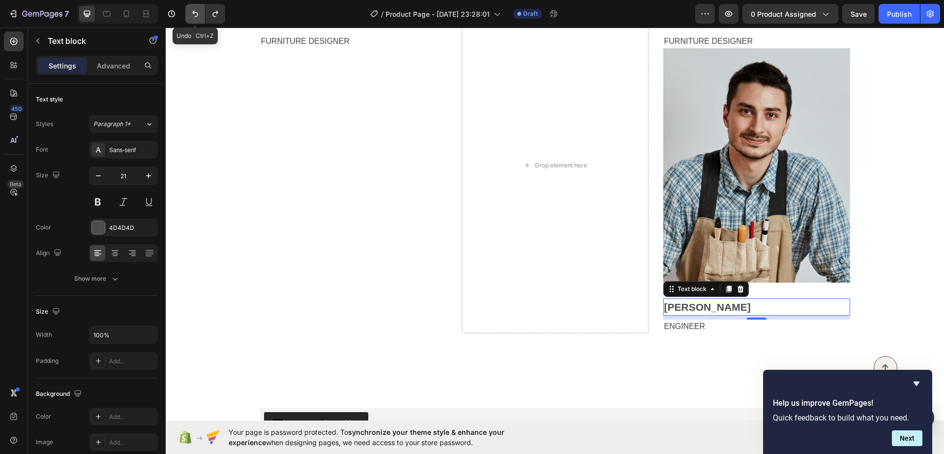
click at [197, 12] on icon "Undo/Redo" at bounding box center [195, 14] width 10 height 10
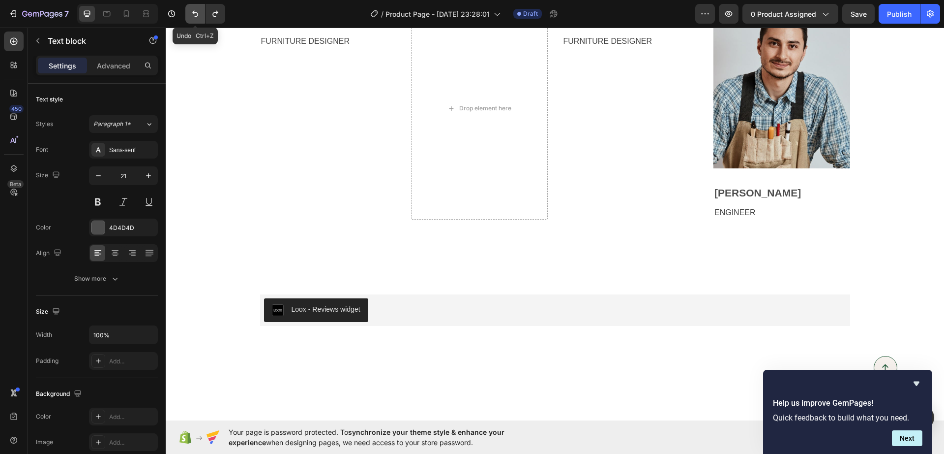
click at [189, 12] on button "Undo/Redo" at bounding box center [195, 14] width 20 height 20
click at [192, 14] on icon "Undo/Redo" at bounding box center [195, 14] width 10 height 10
click at [195, 8] on button "Undo/Redo" at bounding box center [195, 14] width 20 height 20
click at [17, 41] on icon at bounding box center [13, 41] width 7 height 7
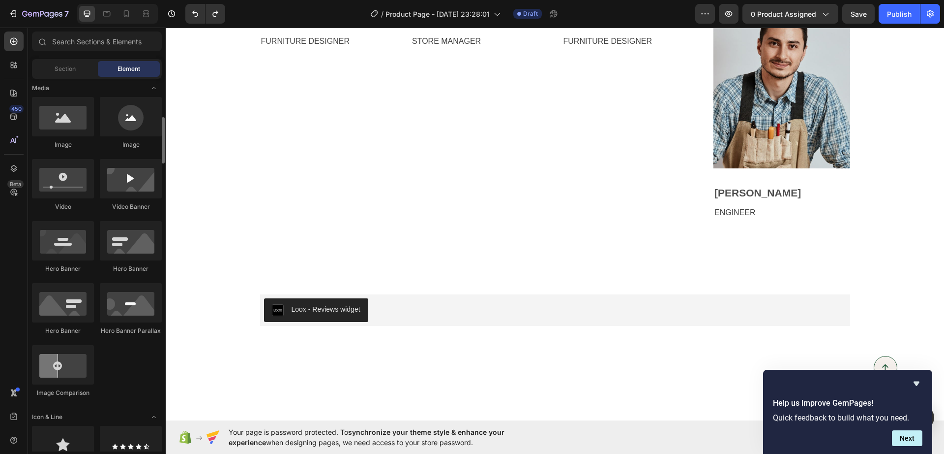
scroll to position [0, 0]
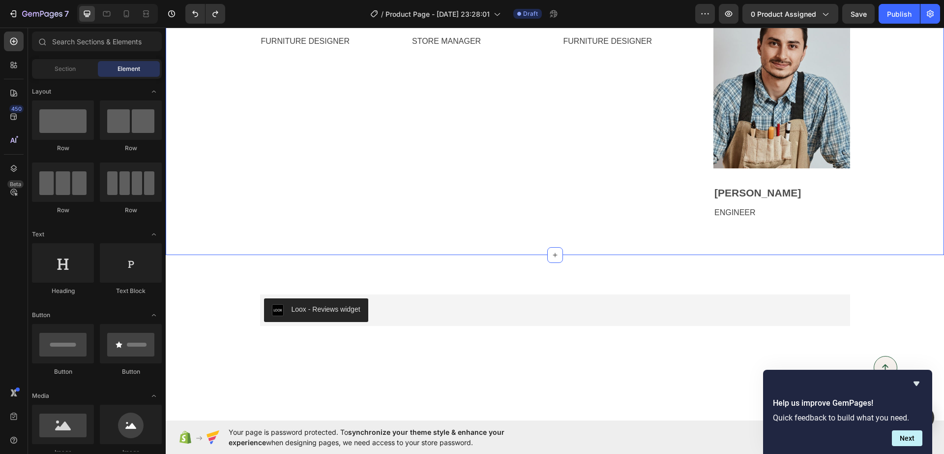
click at [220, 170] on div "Image [PERSON_NAME] Text block FURNITURE DESIGNER Text block Image [PERSON_NAME…" at bounding box center [555, 109] width 764 height 222
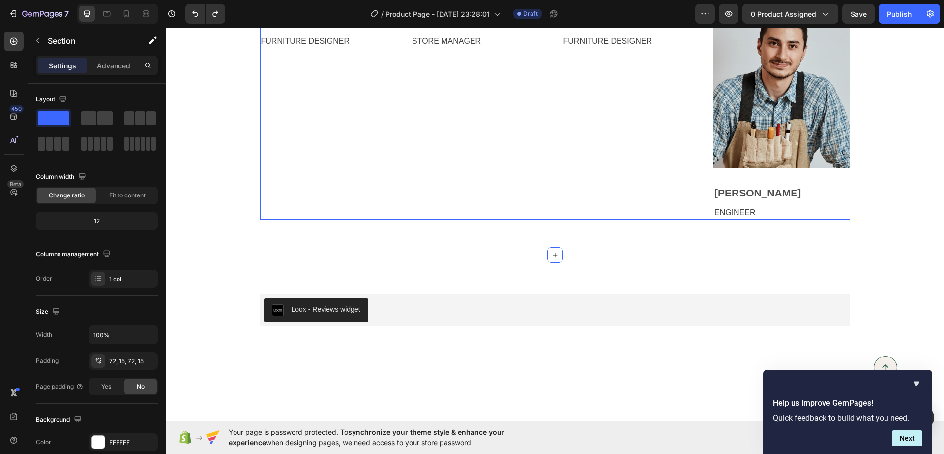
click at [401, 161] on div "Image [PERSON_NAME] Text block FURNITURE DESIGNER Text block Image [PERSON_NAME…" at bounding box center [555, 109] width 590 height 222
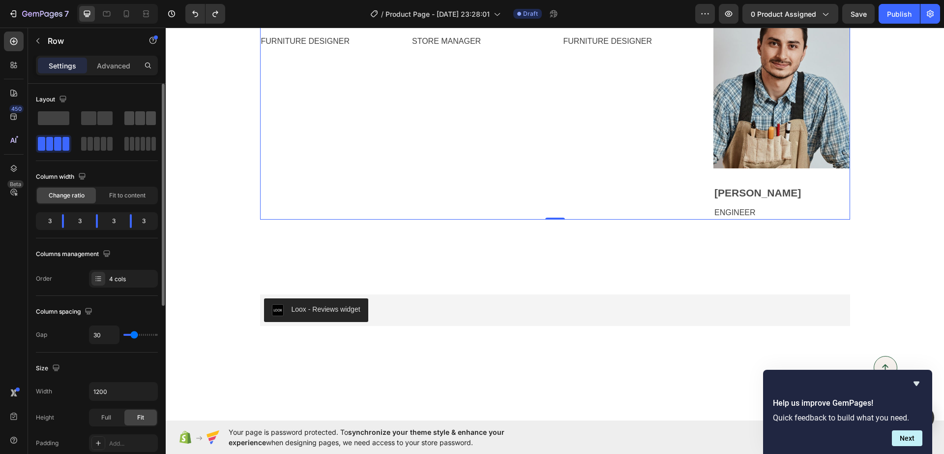
click at [140, 116] on span at bounding box center [140, 118] width 10 height 14
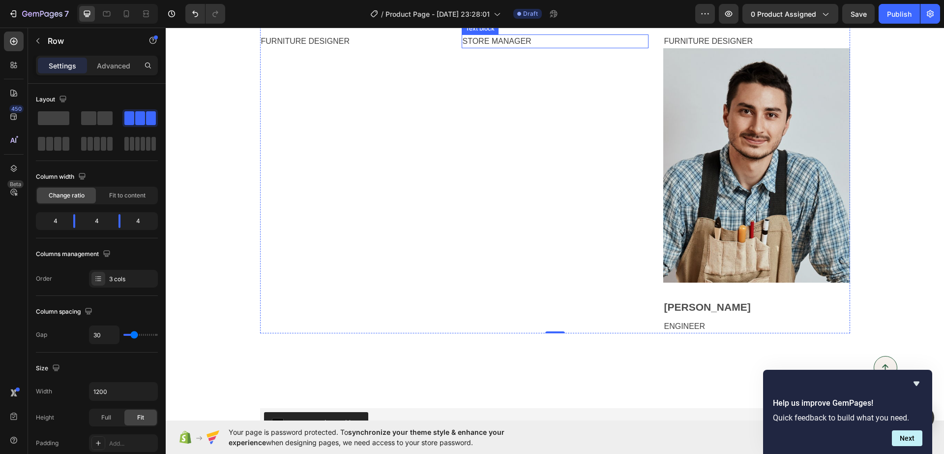
scroll to position [3456, 0]
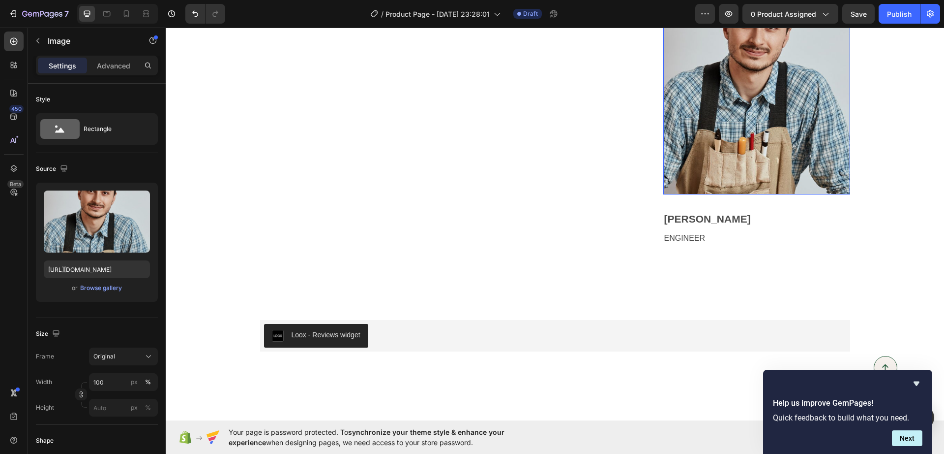
click at [728, 194] on img at bounding box center [757, 77] width 187 height 234
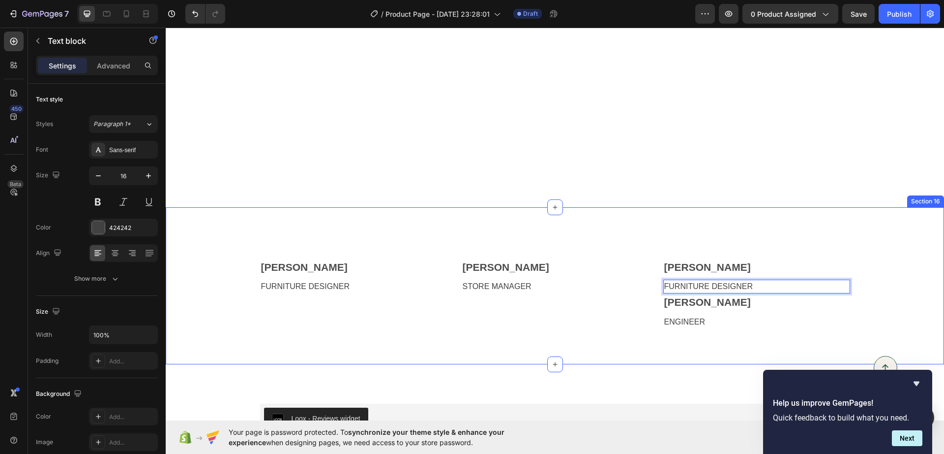
scroll to position [3368, 0]
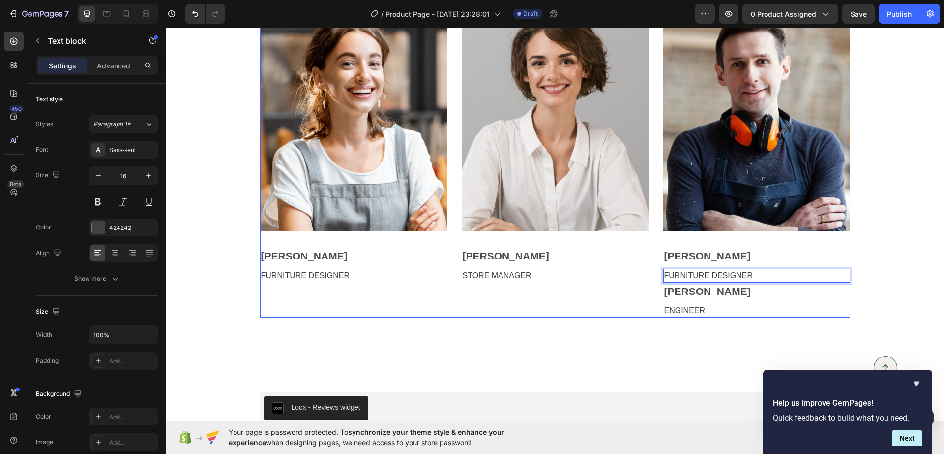
click at [704, 293] on p "Peter Hale" at bounding box center [757, 291] width 185 height 16
click at [737, 273] on icon at bounding box center [741, 273] width 8 height 8
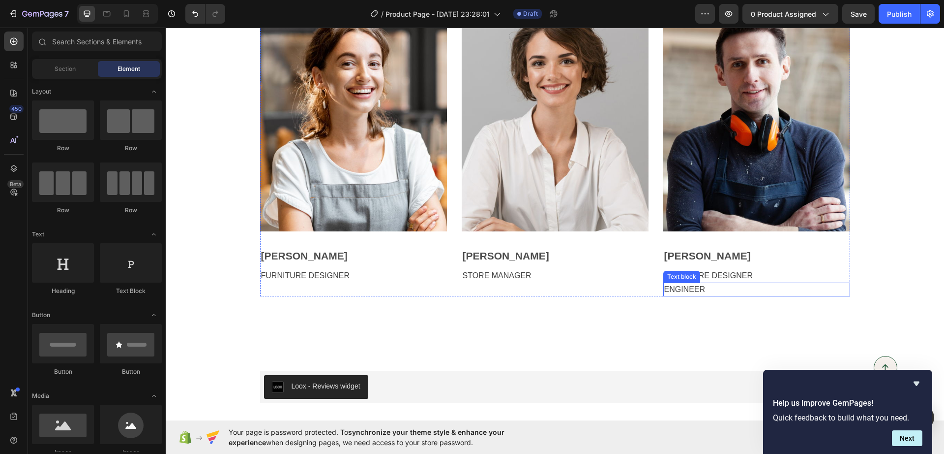
click at [689, 286] on p "ENGINEER" at bounding box center [757, 289] width 185 height 12
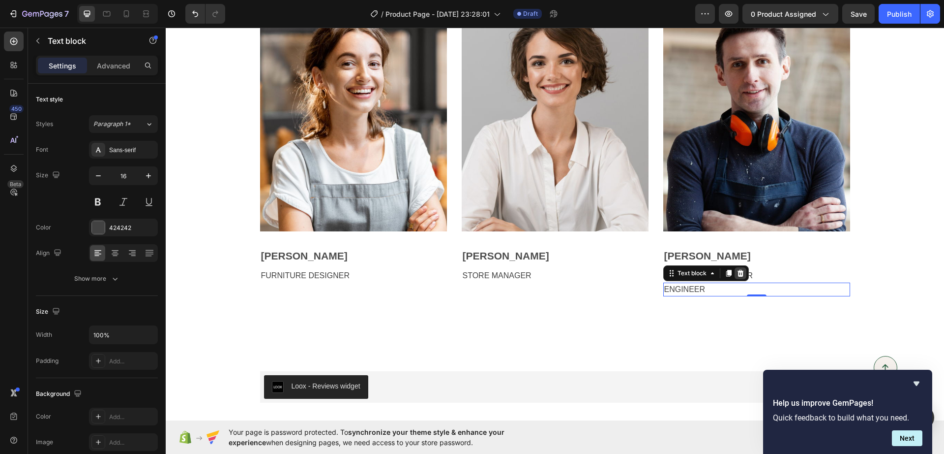
click at [739, 273] on icon at bounding box center [741, 273] width 8 height 8
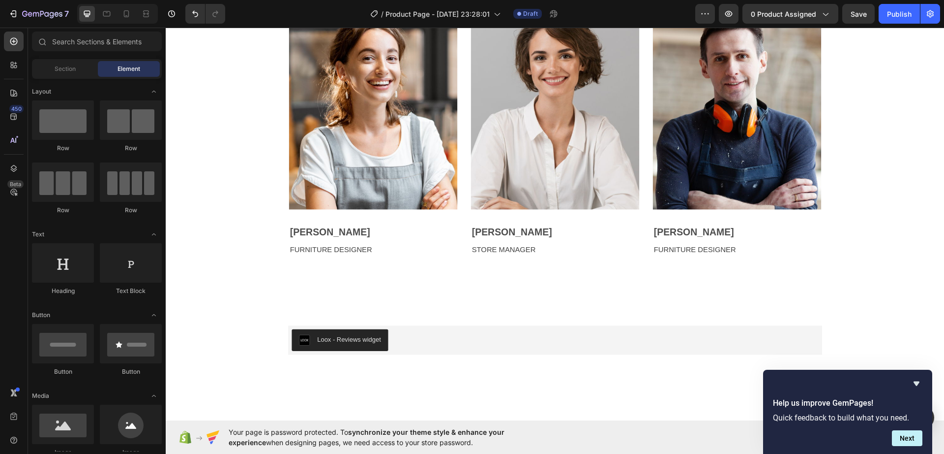
click at [471, 224] on img at bounding box center [380, 110] width 182 height 228
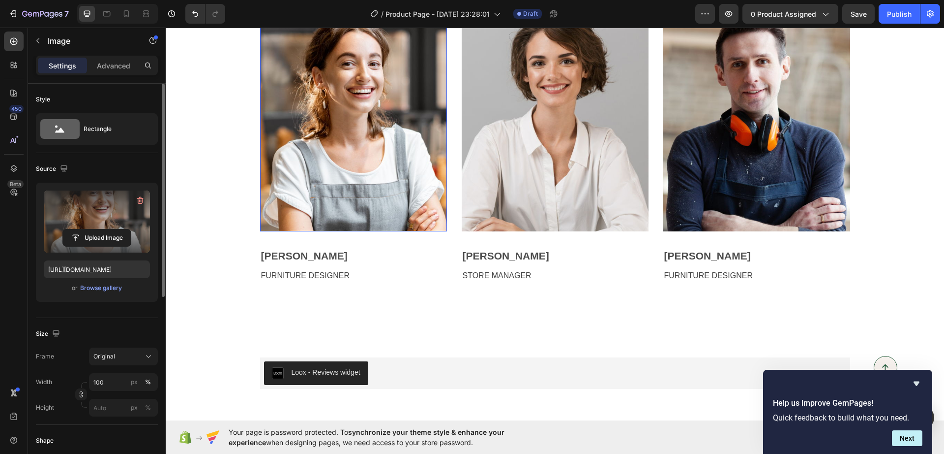
click at [52, 198] on label at bounding box center [97, 221] width 106 height 62
click at [63, 229] on input "file" at bounding box center [97, 237] width 68 height 17
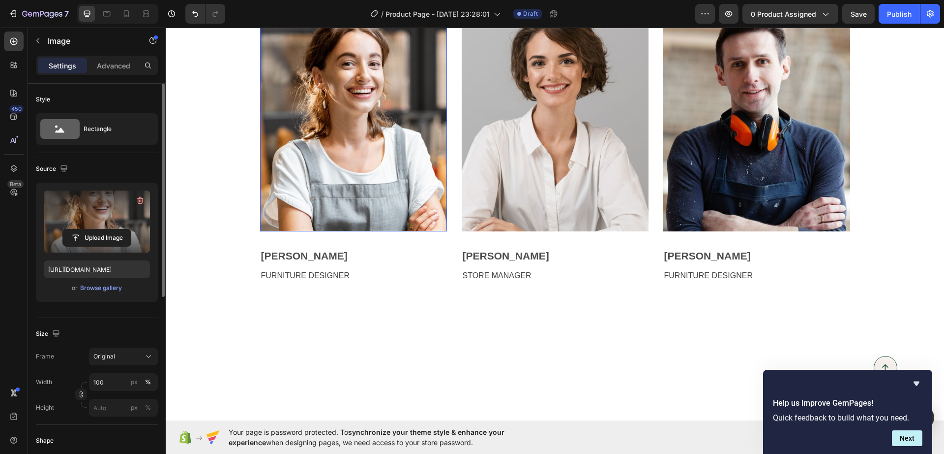
scroll to position [3245, 0]
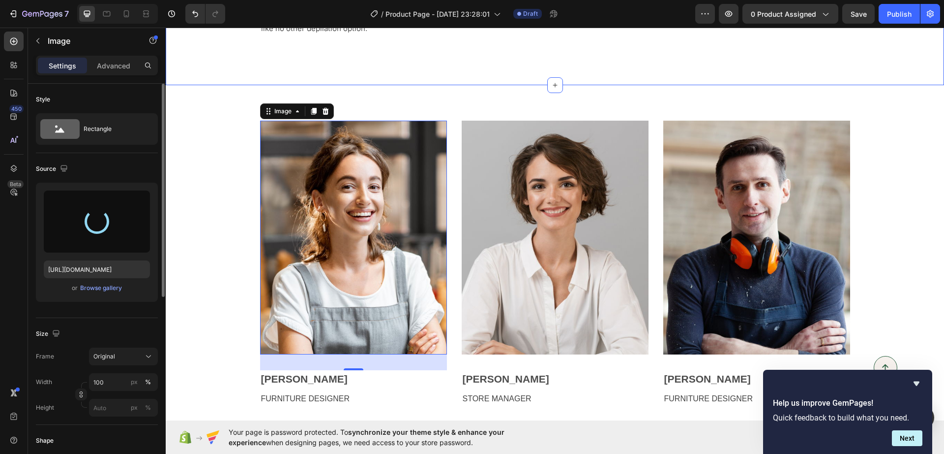
type input "https://cdn.shopify.com/s/files/1/0776/0953/3698/files/gempages_585649225467953…"
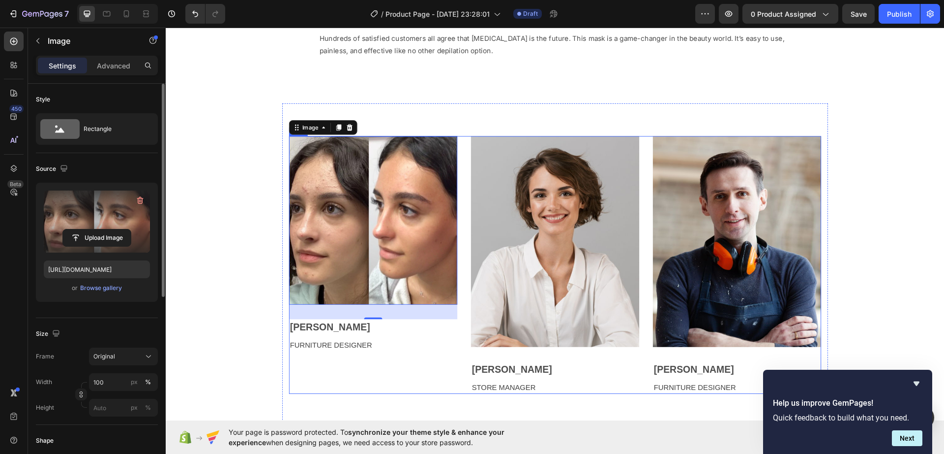
click at [471, 309] on div "Image 32" at bounding box center [380, 236] width 182 height 182
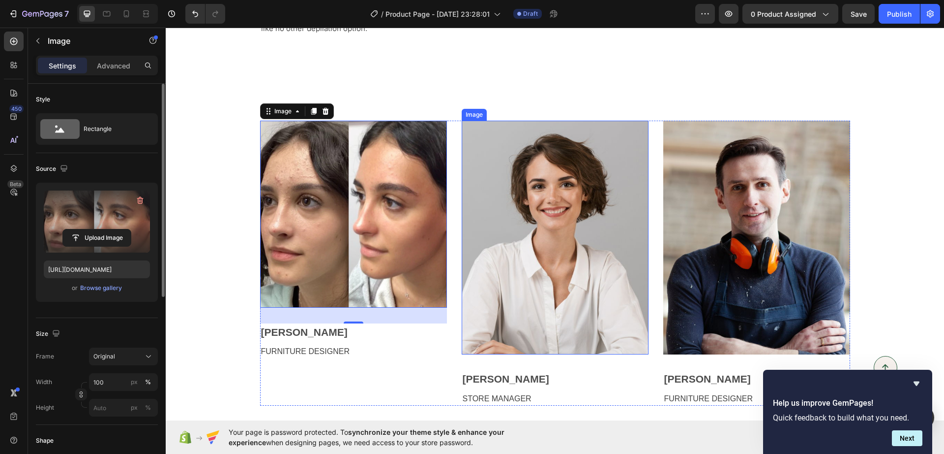
click at [527, 265] on img at bounding box center [555, 238] width 187 height 234
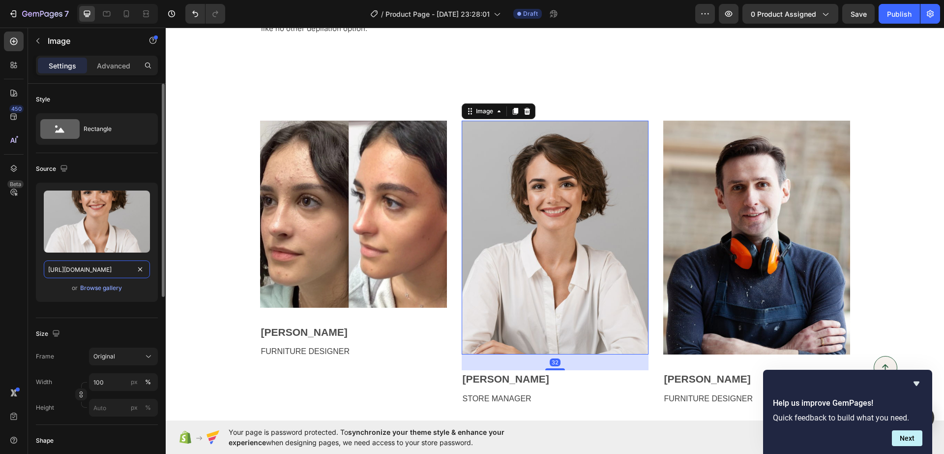
click at [105, 271] on input "https://ucarecdn.com/7ea8f5db-1668-4240-bd61-6ab1b05e275f/-/format/auto/" at bounding box center [97, 269] width 106 height 18
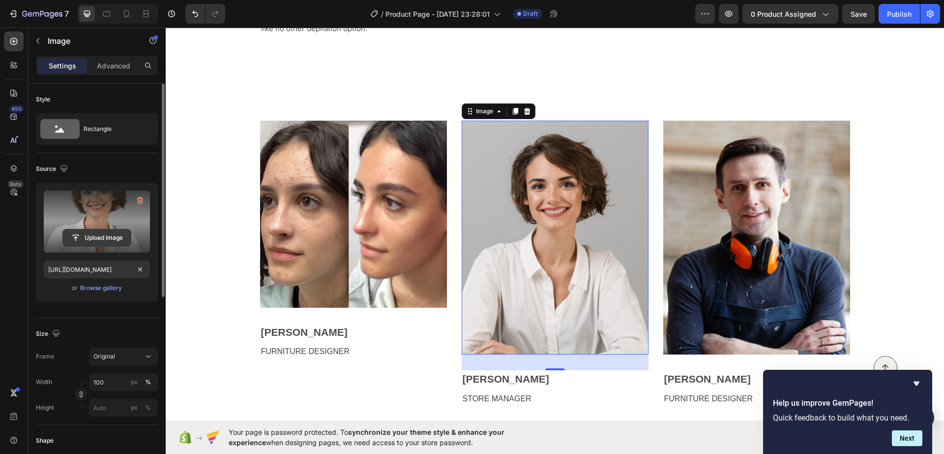
click at [98, 234] on input "file" at bounding box center [97, 237] width 68 height 17
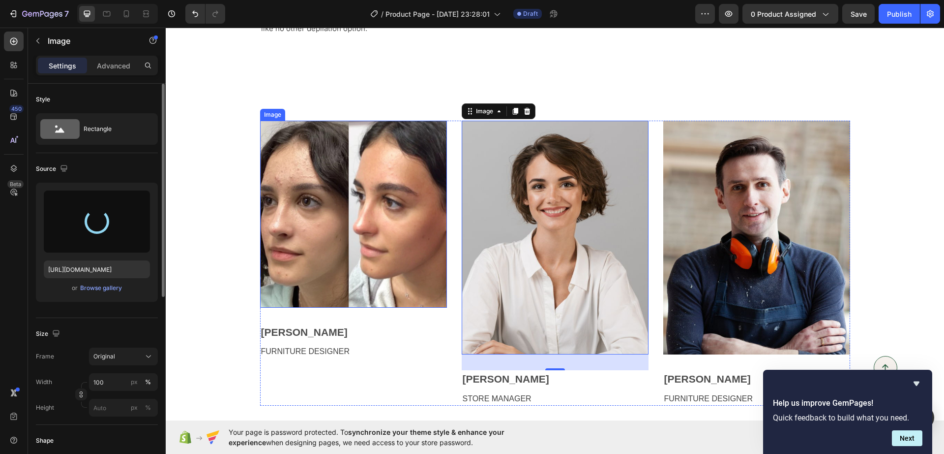
type input "https://cdn.shopify.com/s/files/1/0776/0953/3698/files/gempages_585649225467953…"
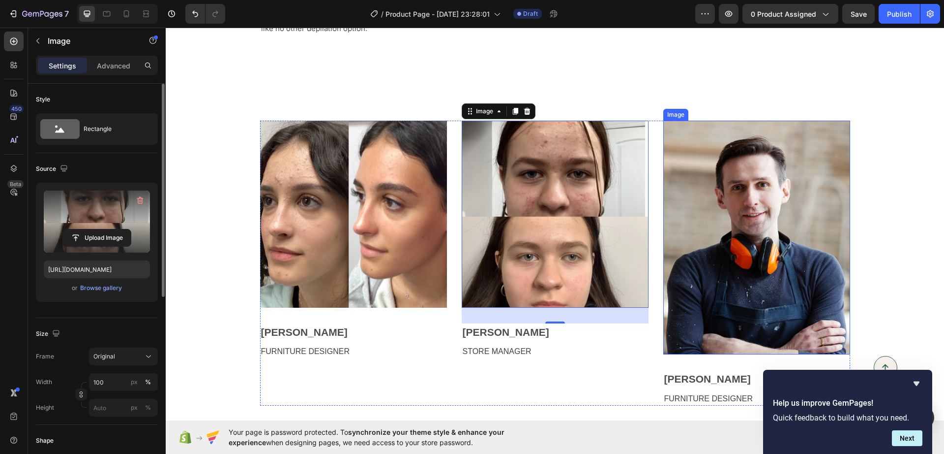
click at [730, 234] on img at bounding box center [757, 238] width 187 height 234
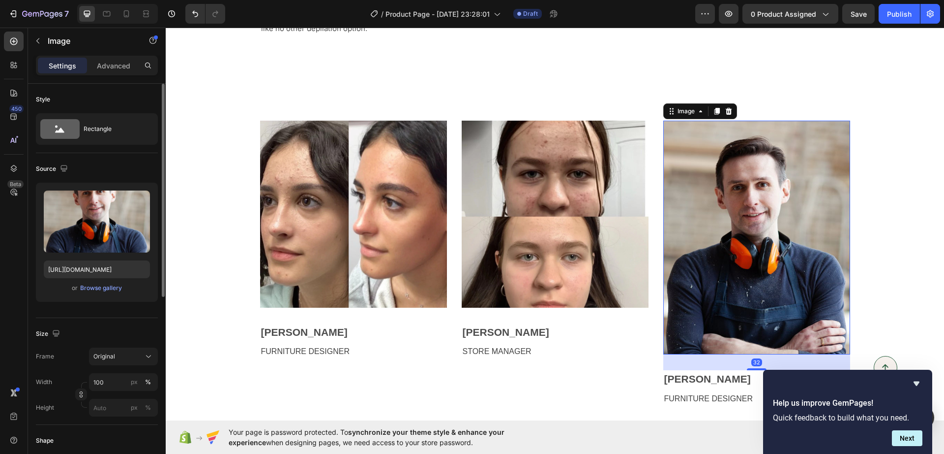
click at [730, 234] on img at bounding box center [757, 238] width 187 height 234
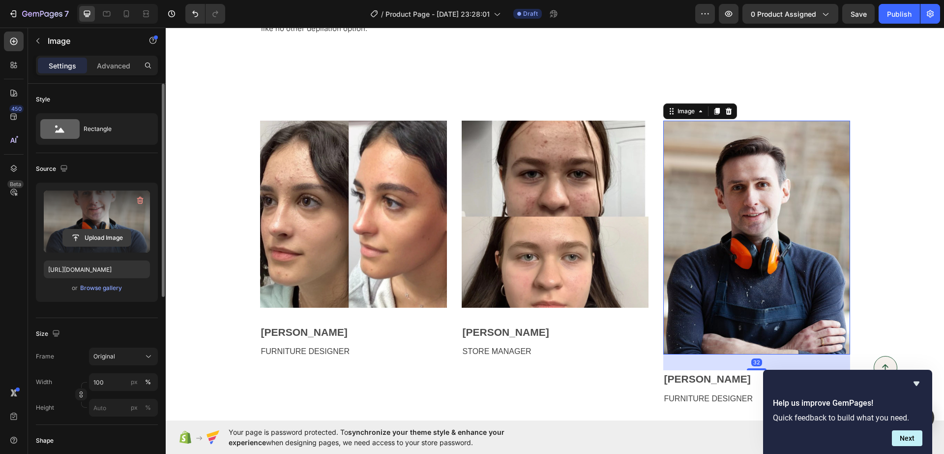
click at [87, 234] on input "file" at bounding box center [97, 237] width 68 height 17
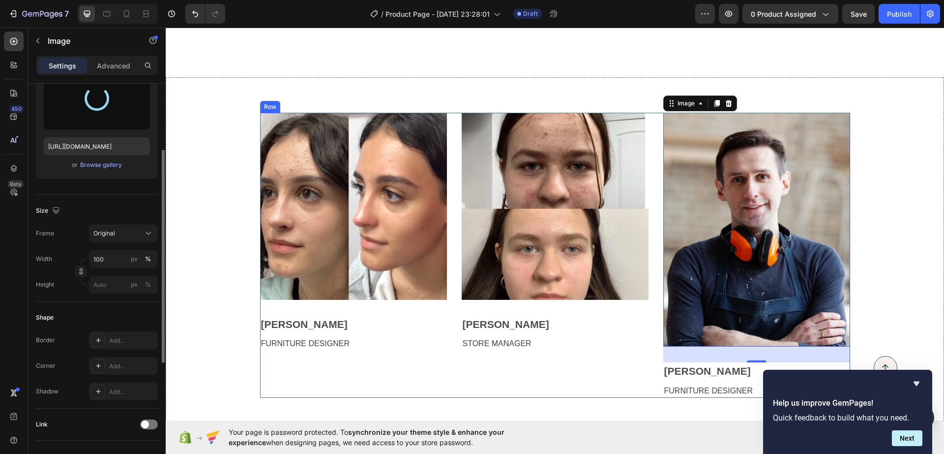
scroll to position [3368, 0]
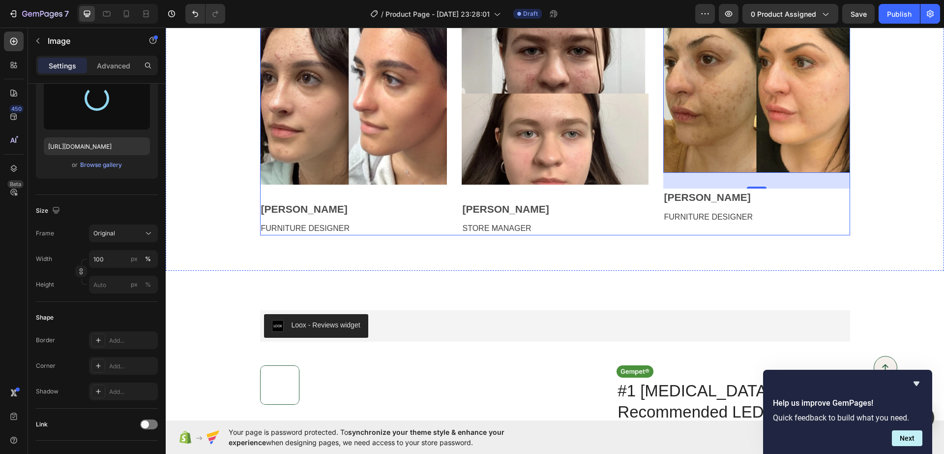
type input "https://cdn.shopify.com/s/files/1/0776/0953/3698/files/gempages_585649225467953…"
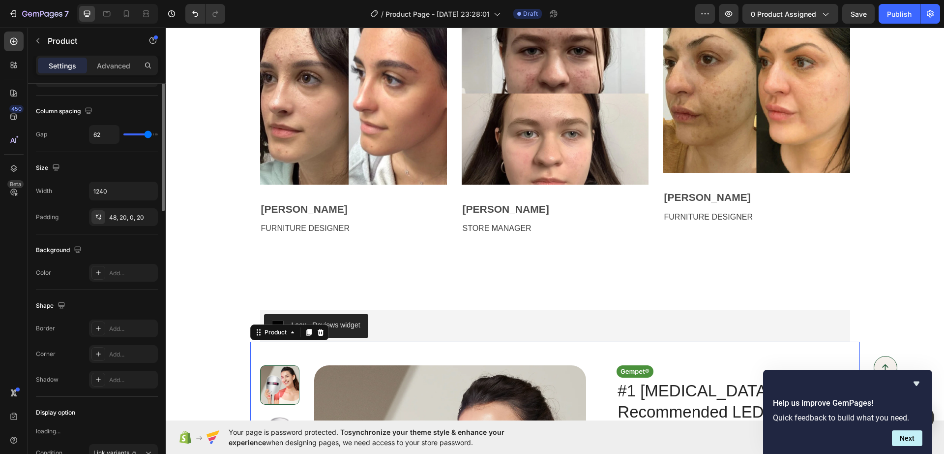
scroll to position [0, 0]
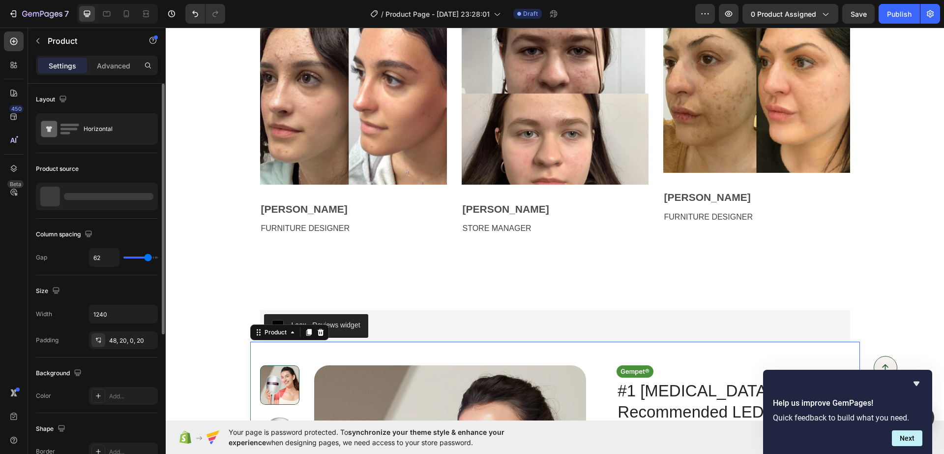
click at [433, 332] on div "Loox - Reviews widget" at bounding box center [555, 326] width 582 height 24
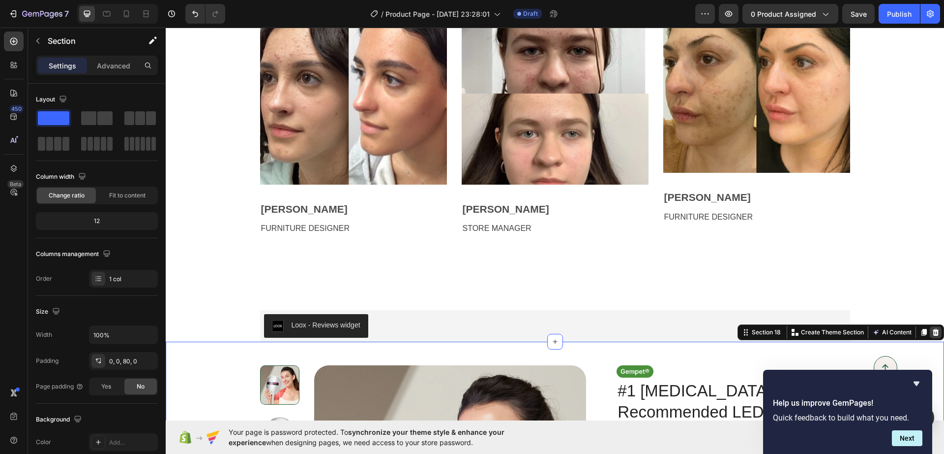
click at [933, 332] on icon at bounding box center [936, 332] width 6 height 7
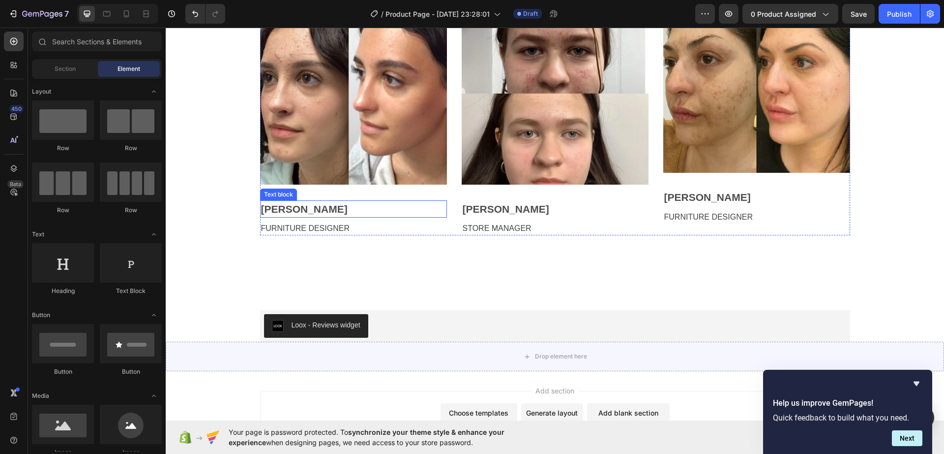
click at [279, 205] on p "Karen Hill" at bounding box center [353, 209] width 185 height 16
click at [279, 206] on p "Karen Hill" at bounding box center [353, 209] width 185 height 16
click at [282, 211] on p "Karen Hill" at bounding box center [353, 209] width 185 height 16
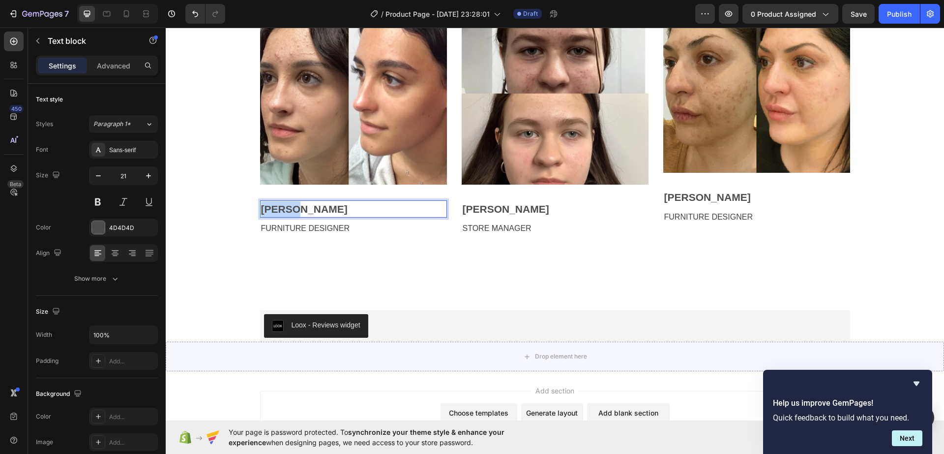
click at [282, 211] on p "Karen Hill" at bounding box center [353, 209] width 185 height 16
click at [336, 226] on p "FURNITURE DESIGNER" at bounding box center [353, 228] width 185 height 12
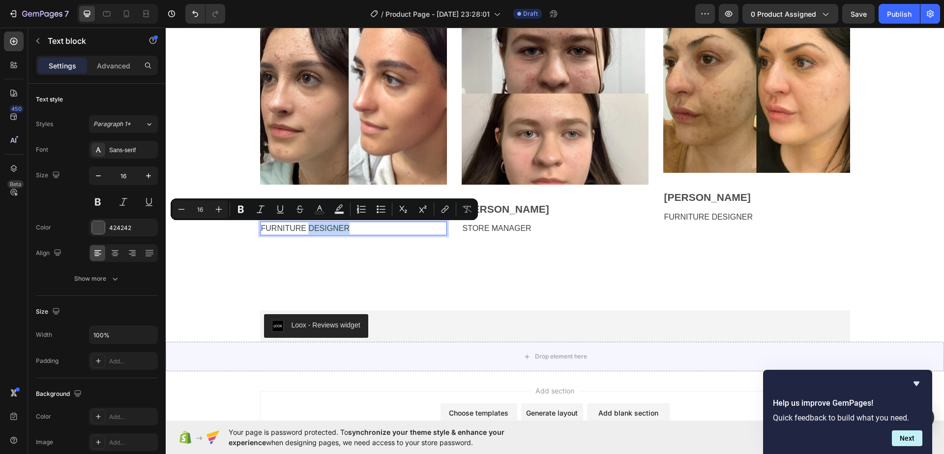
click at [336, 226] on p "FURNITURE DESIGNER" at bounding box center [353, 228] width 185 height 12
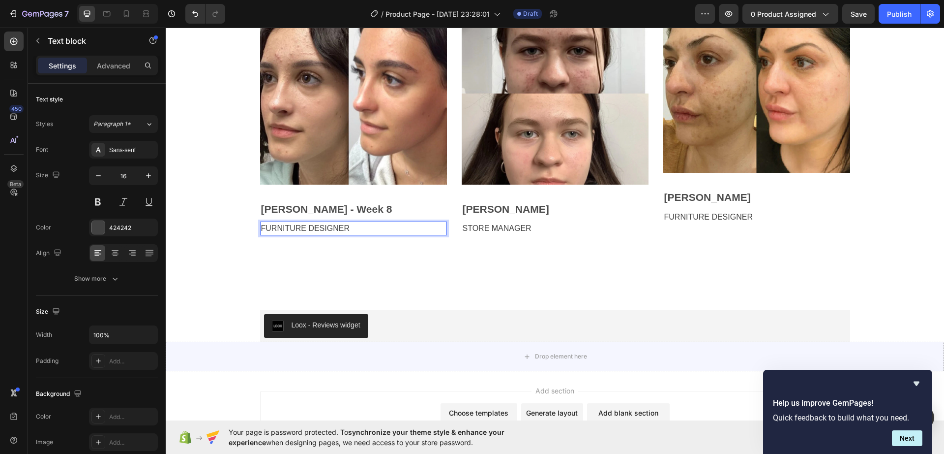
drag, startPoint x: 336, startPoint y: 226, endPoint x: 331, endPoint y: 223, distance: 5.9
click at [332, 224] on p "FURNITURE DESIGNER" at bounding box center [353, 228] width 185 height 12
drag, startPoint x: 330, startPoint y: 223, endPoint x: 315, endPoint y: 231, distance: 16.7
click at [321, 228] on p "FURNITURE DESIGNER" at bounding box center [353, 228] width 185 height 12
click at [314, 231] on p "FURNITURE DESIGNER" at bounding box center [353, 228] width 185 height 12
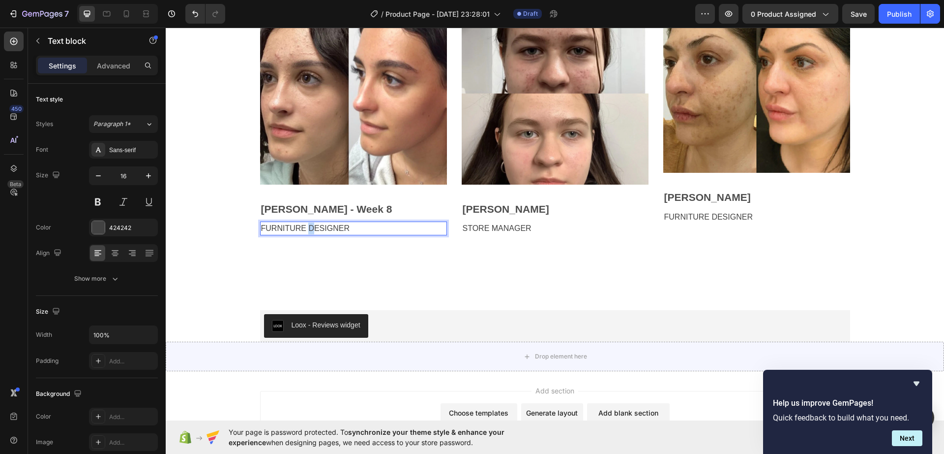
click at [306, 231] on p "FURNITURE DESIGNER" at bounding box center [353, 228] width 185 height 12
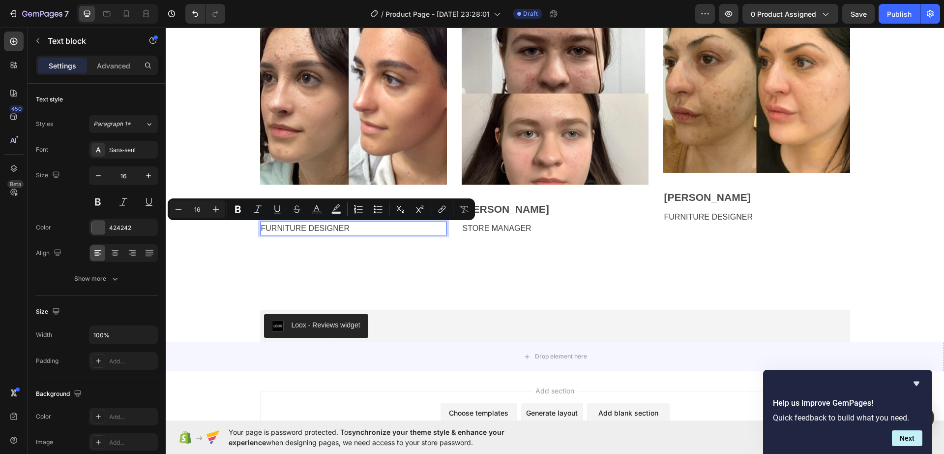
click at [347, 224] on p "FURNITURE DESIGNER" at bounding box center [353, 228] width 185 height 12
drag, startPoint x: 349, startPoint y: 224, endPoint x: 409, endPoint y: 234, distance: 60.8
click at [243, 207] on div "Image Alissa - Week 8 Text block FURNITURE DESIGNER Text block 0 Image Alice La…" at bounding box center [555, 117] width 764 height 238
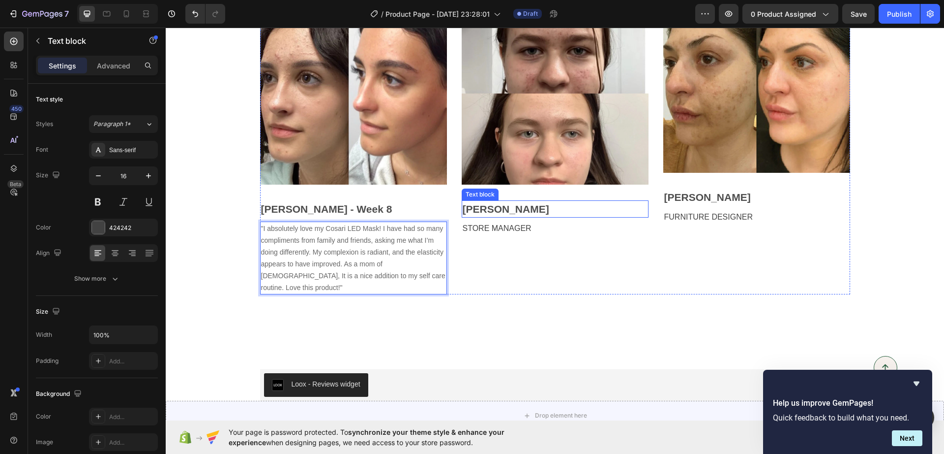
click at [501, 199] on div "Image Alice Lawson Text block STORE MANAGER Text block" at bounding box center [555, 146] width 187 height 297
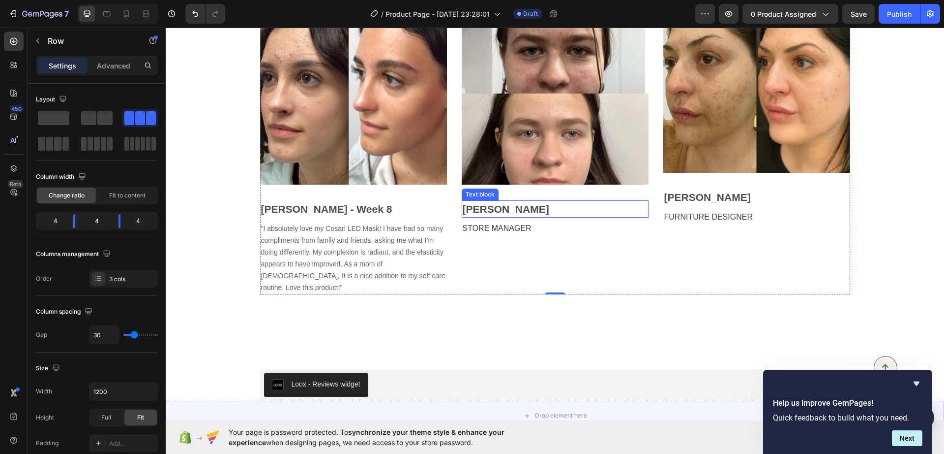
click at [497, 205] on p "Alice Lawson" at bounding box center [555, 209] width 185 height 16
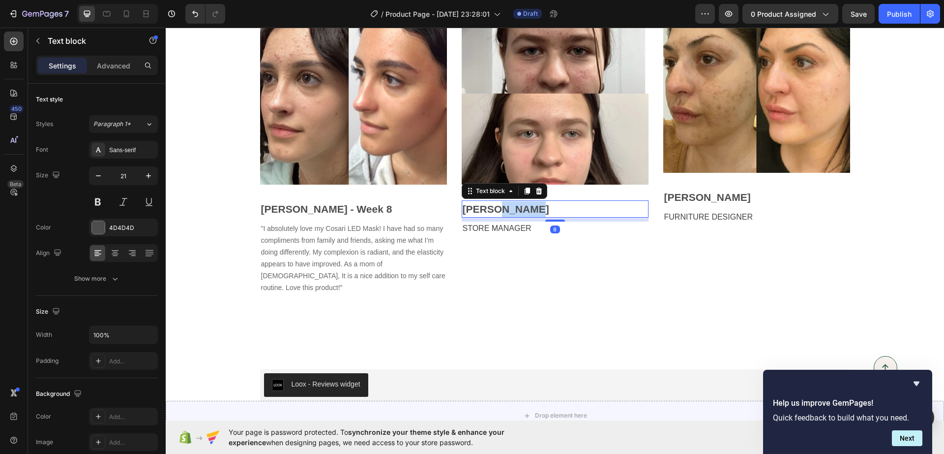
click at [497, 205] on p "Alice Lawson" at bounding box center [555, 209] width 185 height 16
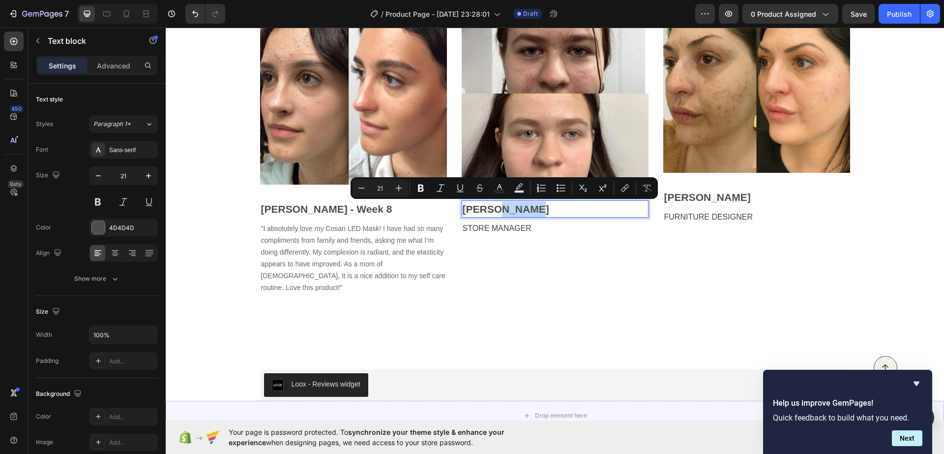
click at [497, 205] on p "Alice Lawson" at bounding box center [555, 209] width 185 height 16
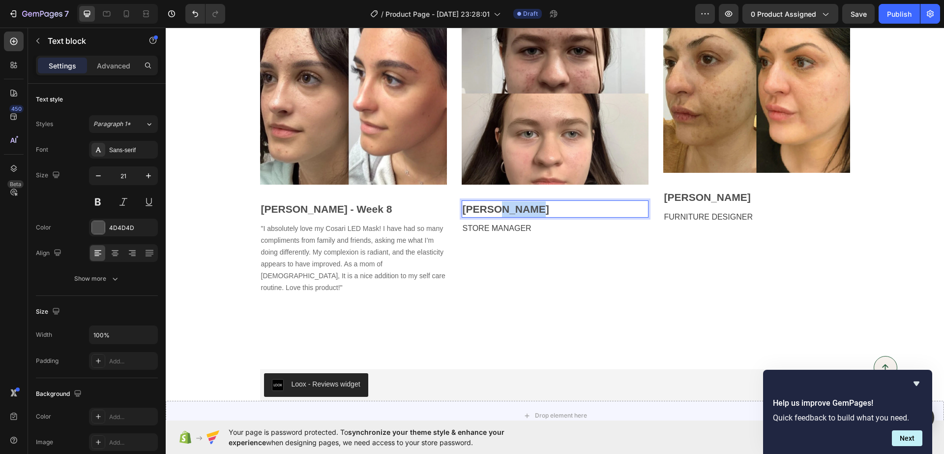
click at [497, 205] on p "Alice Lawson" at bounding box center [555, 209] width 185 height 16
click at [494, 205] on p "Alice Lawson" at bounding box center [555, 209] width 185 height 16
click at [490, 206] on p "Alice Lawson" at bounding box center [555, 209] width 185 height 16
click at [487, 206] on p "Alice Lawson" at bounding box center [555, 209] width 185 height 16
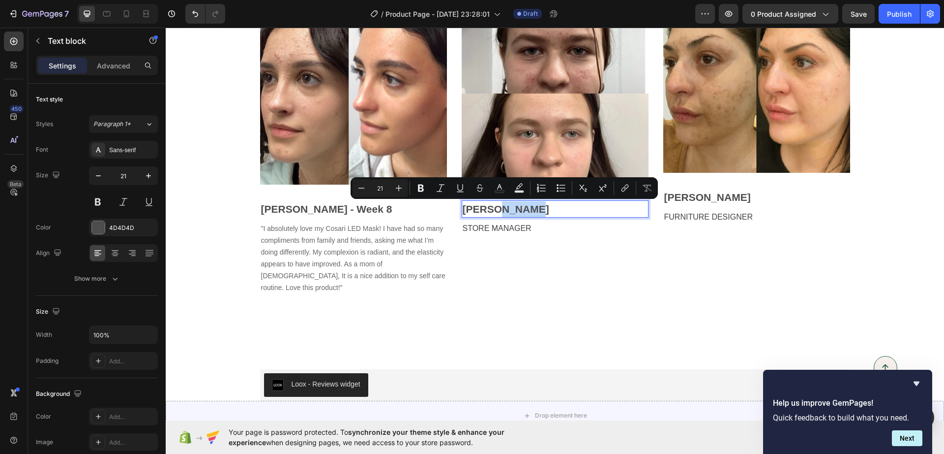
click at [487, 206] on p "Alice Lawson" at bounding box center [555, 209] width 185 height 16
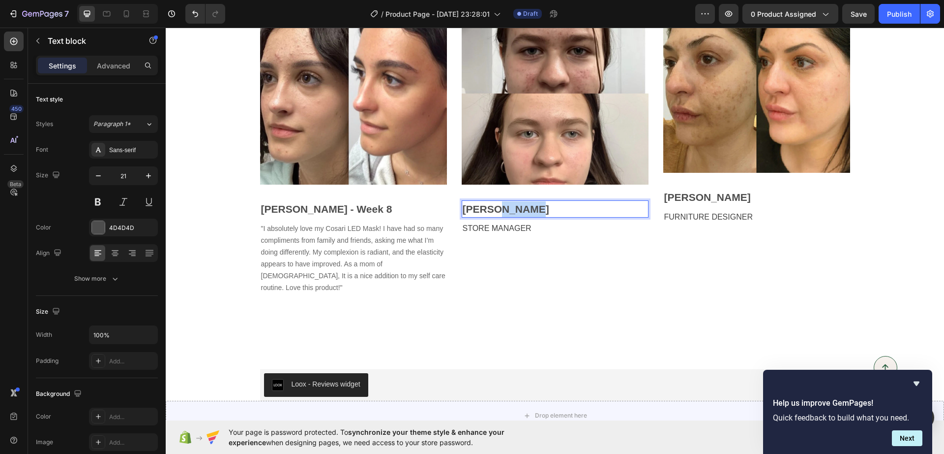
click at [487, 206] on p "Alice Lawson" at bounding box center [555, 209] width 185 height 16
click at [513, 228] on p "STORE MANAGER" at bounding box center [555, 228] width 185 height 12
click at [512, 228] on p "STORE MANAGER" at bounding box center [555, 228] width 185 height 12
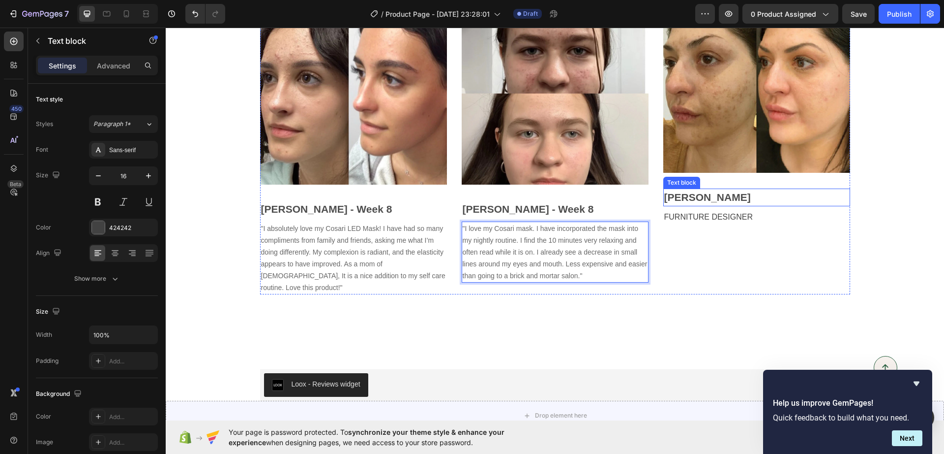
click at [670, 192] on p "Bruno George" at bounding box center [757, 197] width 185 height 16
click at [676, 194] on p "Bruno George" at bounding box center [757, 197] width 185 height 16
click at [680, 194] on p "Bruno George" at bounding box center [757, 197] width 185 height 16
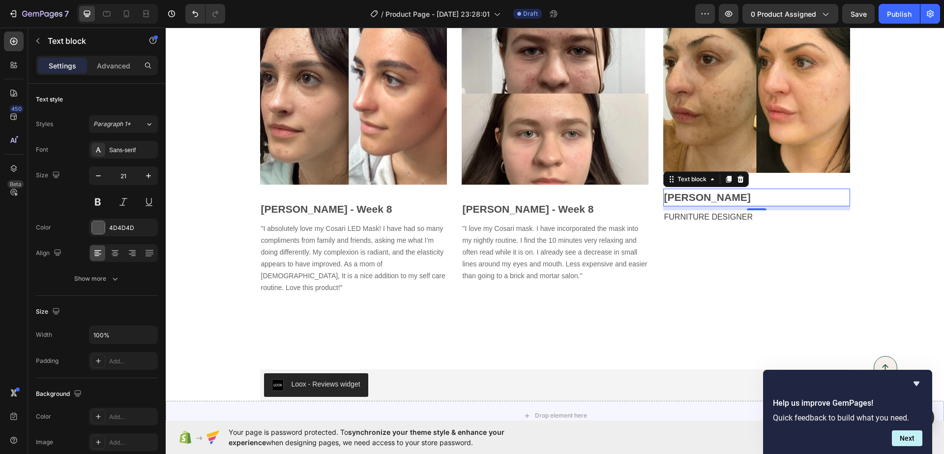
click at [743, 193] on p "Bruno George" at bounding box center [757, 197] width 185 height 16
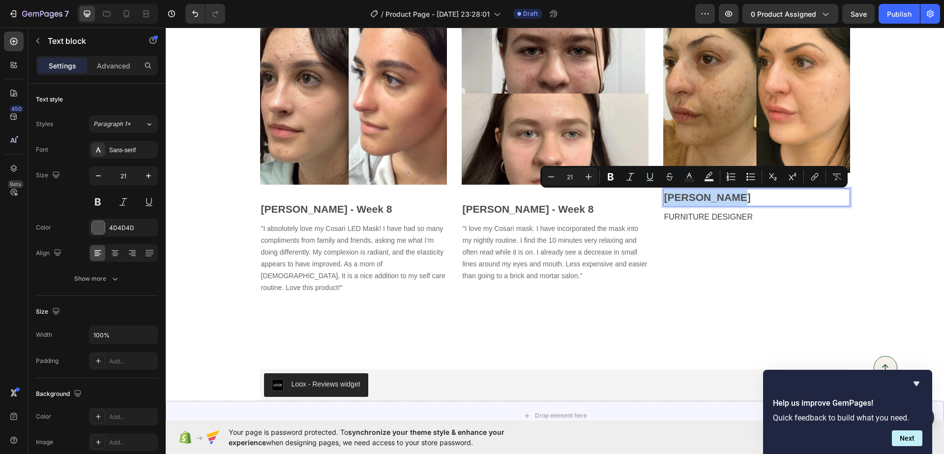
drag, startPoint x: 743, startPoint y: 193, endPoint x: 660, endPoint y: 189, distance: 83.2
click at [664, 189] on div "Bruno George" at bounding box center [757, 197] width 187 height 18
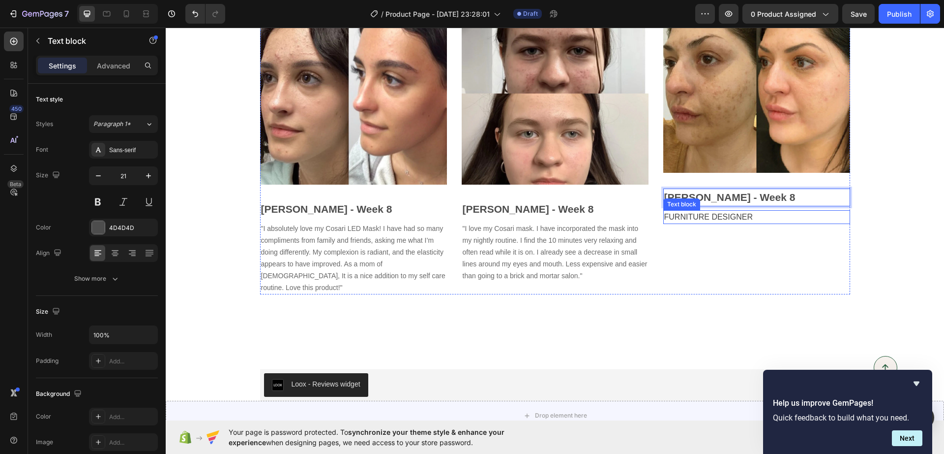
click at [711, 215] on p "FURNITURE DESIGNER" at bounding box center [757, 217] width 185 height 12
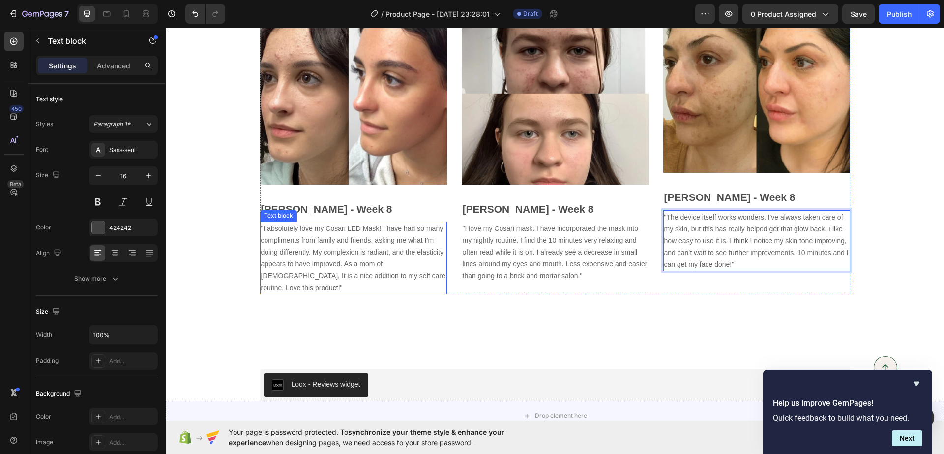
click at [290, 251] on span ""I absolutely love my Cosari LED Mask! I have had so many compliments from fami…" at bounding box center [353, 257] width 184 height 67
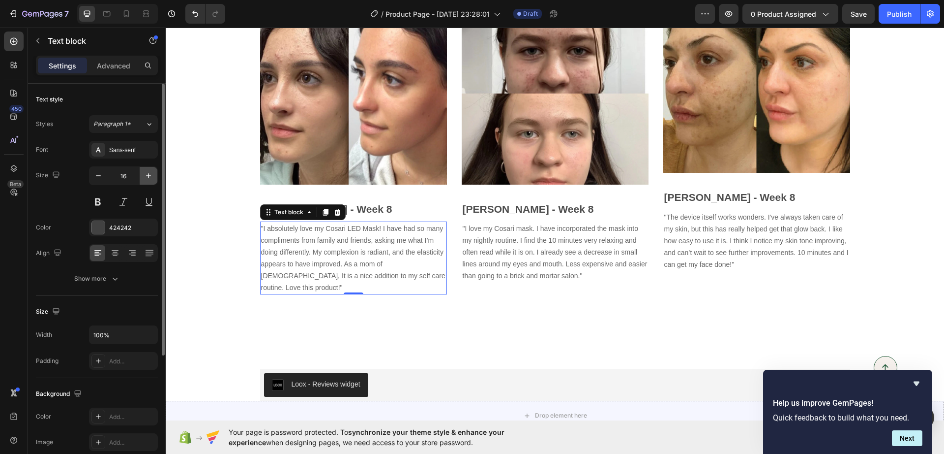
click at [150, 174] on icon "button" at bounding box center [149, 176] width 10 height 10
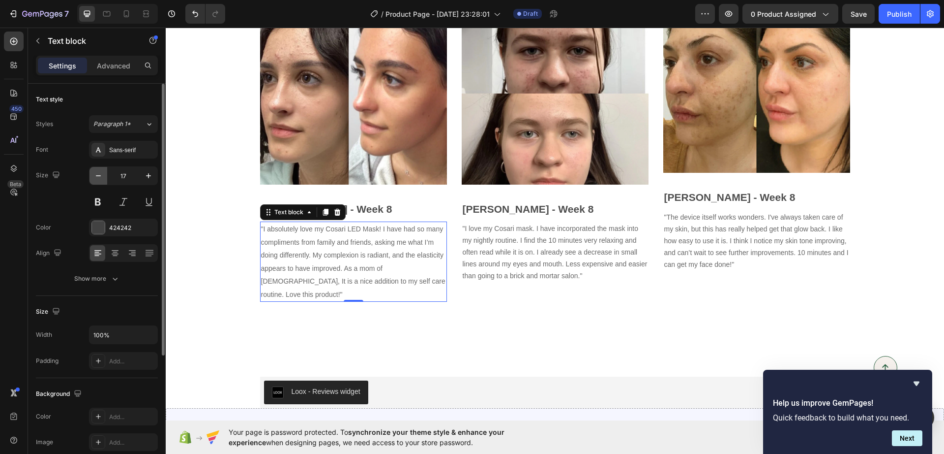
click at [98, 175] on icon "button" at bounding box center [98, 175] width 5 height 1
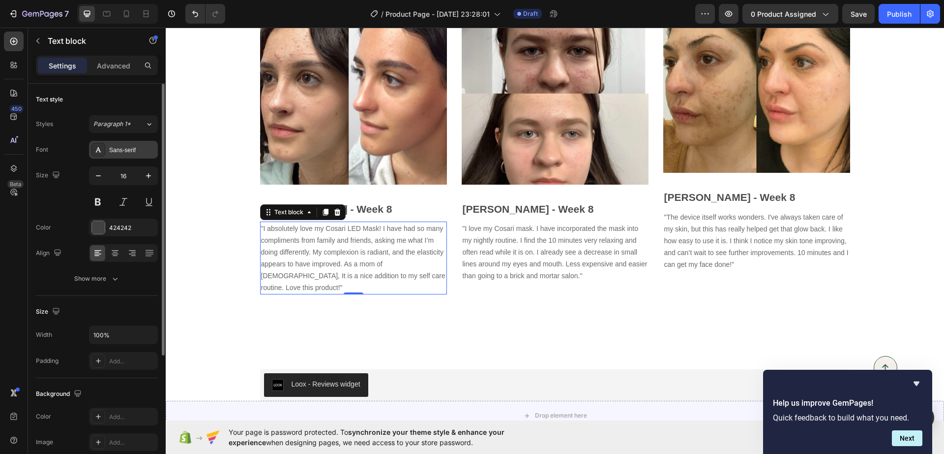
click at [128, 153] on div "Sans-serif" at bounding box center [132, 150] width 46 height 9
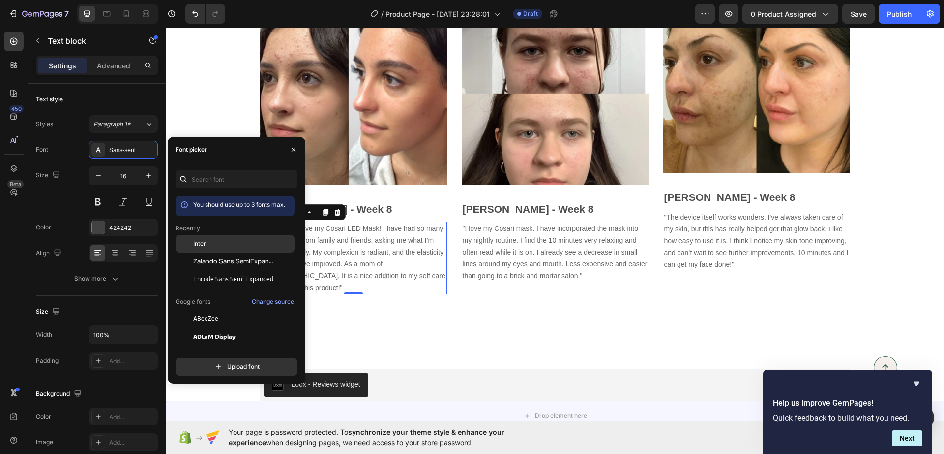
click at [224, 243] on div "Inter" at bounding box center [242, 243] width 99 height 9
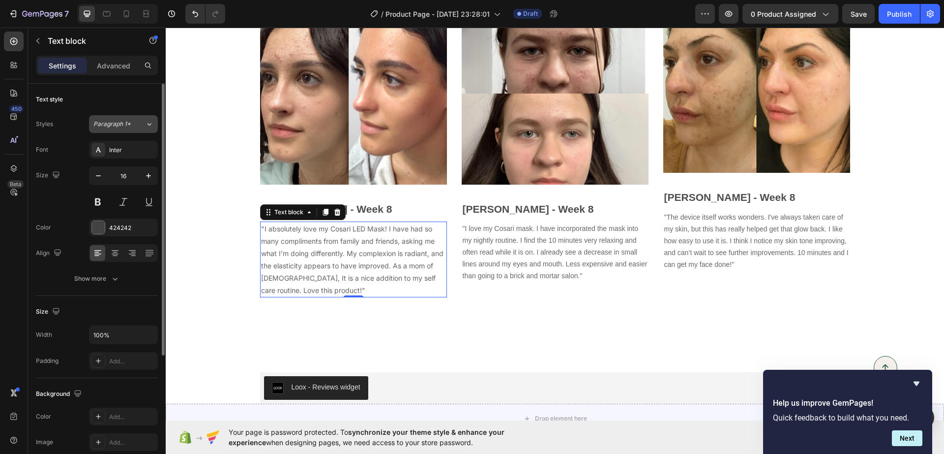
click at [139, 120] on div "Paragraph 1*" at bounding box center [119, 124] width 52 height 9
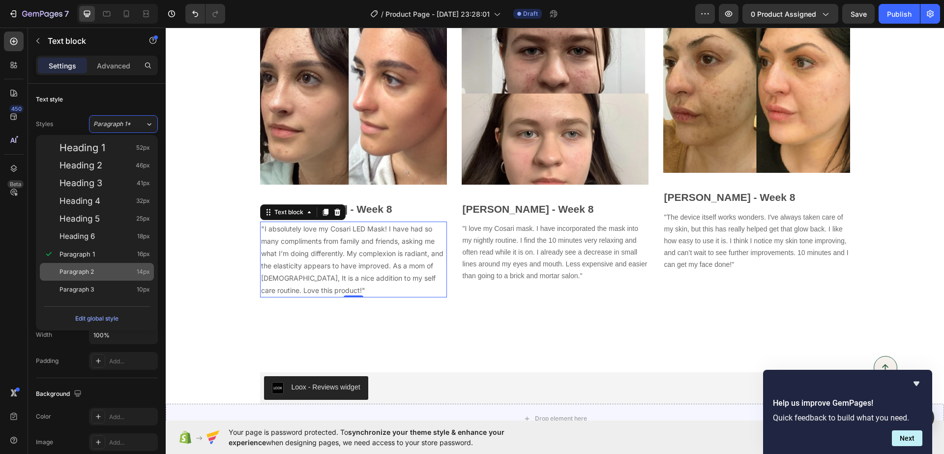
click at [114, 267] on div "Paragraph 2 14px" at bounding box center [105, 272] width 91 height 10
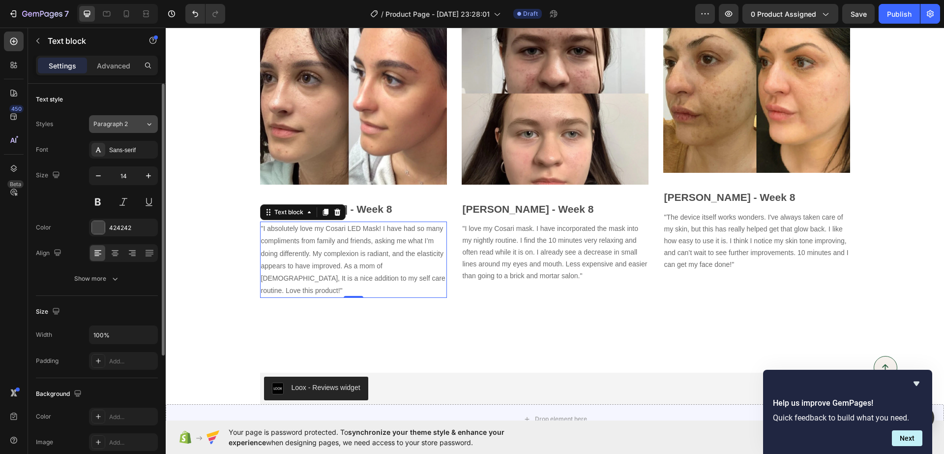
click at [117, 125] on span "Paragraph 2" at bounding box center [110, 124] width 34 height 9
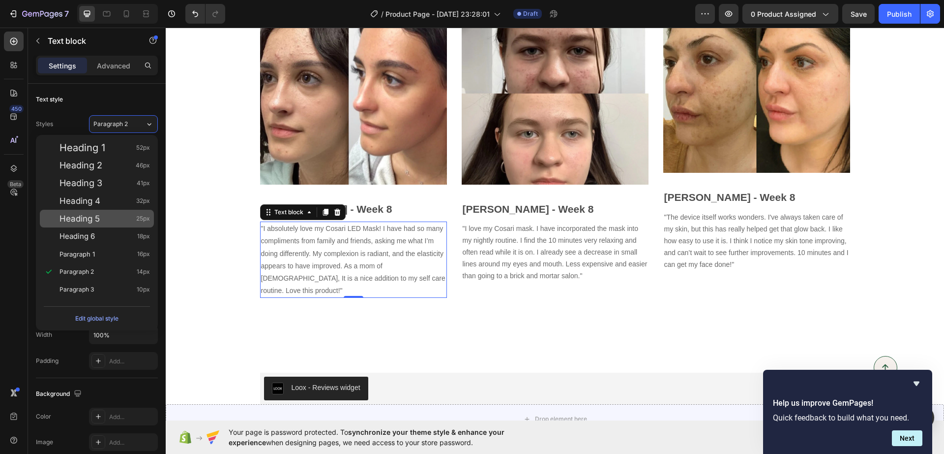
click at [101, 218] on div "Heading 5 25px" at bounding box center [105, 218] width 91 height 10
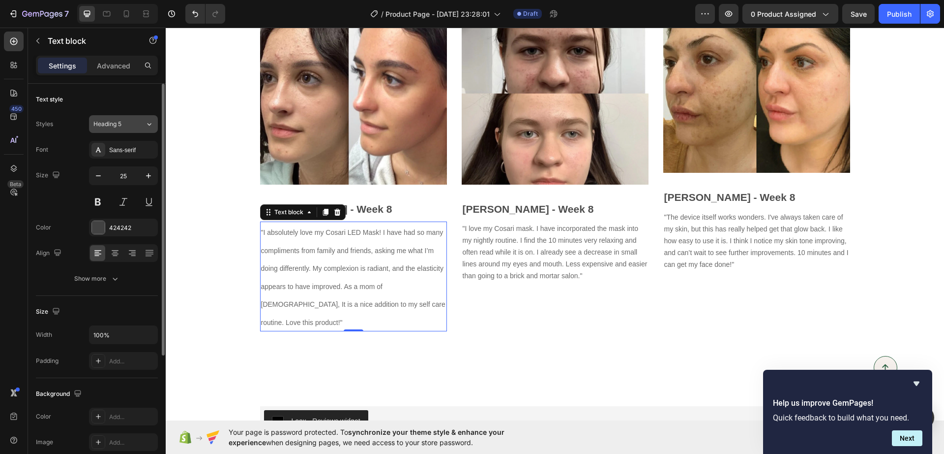
click at [121, 123] on span "Heading 5" at bounding box center [107, 124] width 28 height 9
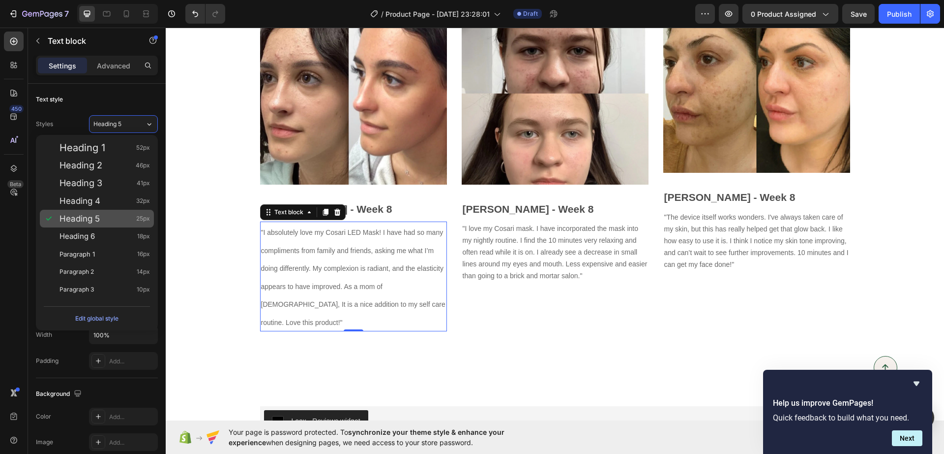
click at [105, 211] on div "Heading 5 25px" at bounding box center [97, 219] width 114 height 18
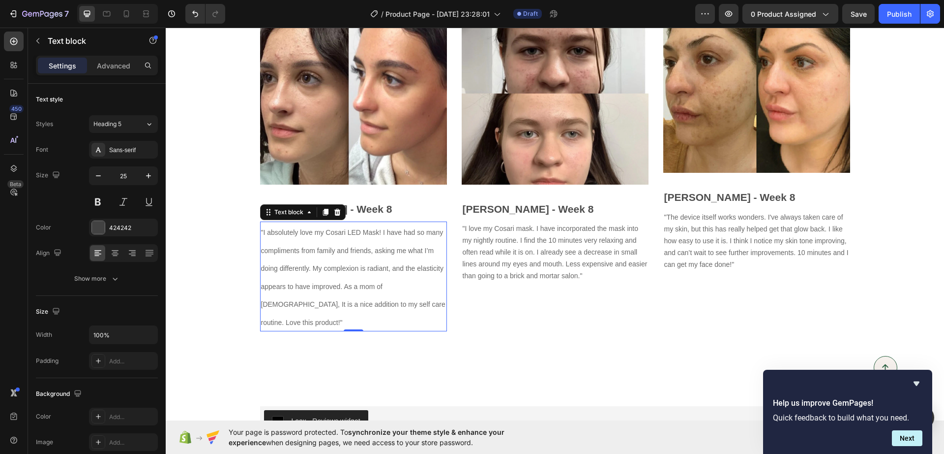
drag, startPoint x: 136, startPoint y: 123, endPoint x: 121, endPoint y: 157, distance: 37.4
click at [136, 123] on div "Heading 5" at bounding box center [119, 124] width 52 height 9
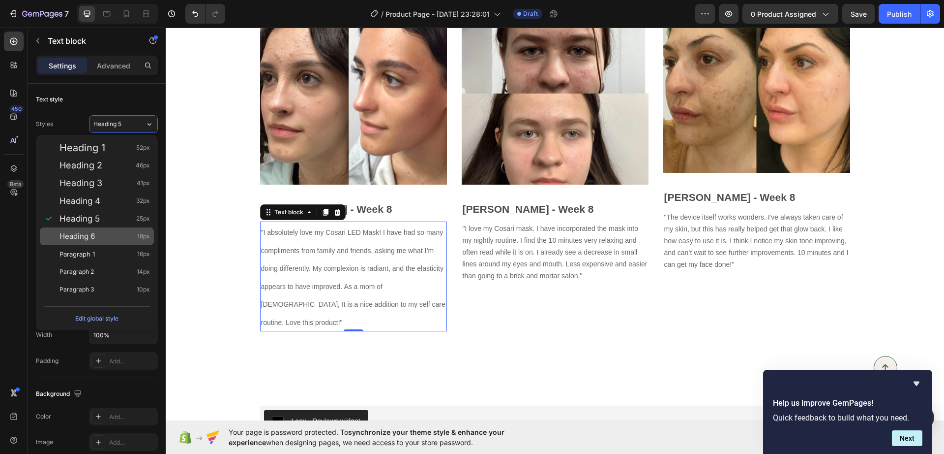
click at [91, 232] on span "Heading 6" at bounding box center [77, 236] width 35 height 10
type input "18"
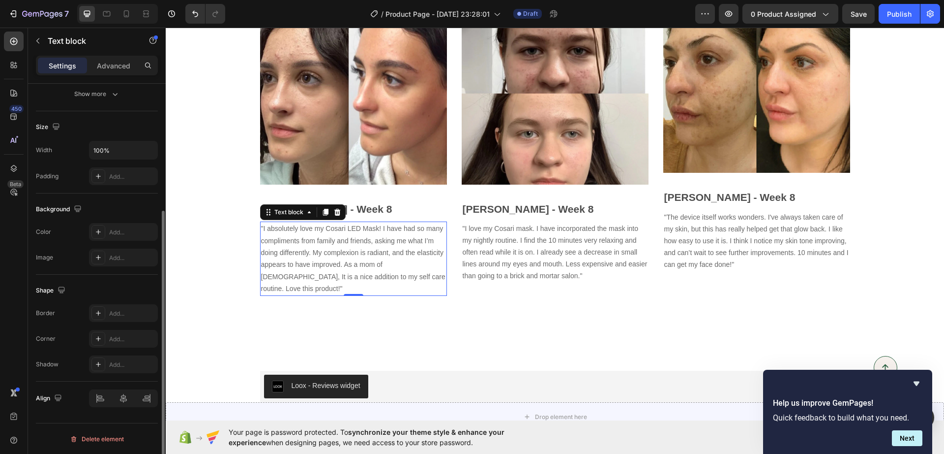
scroll to position [185, 0]
click at [147, 14] on icon at bounding box center [146, 14] width 10 height 10
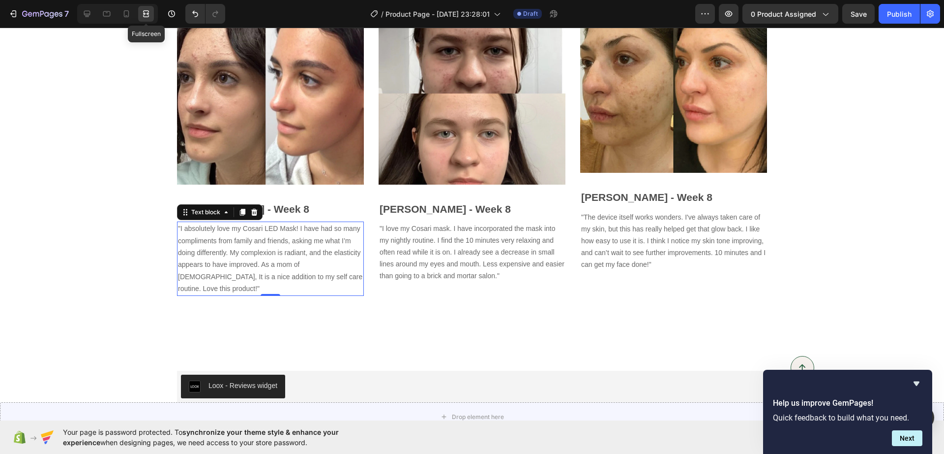
scroll to position [167, 0]
click at [91, 9] on icon at bounding box center [87, 14] width 10 height 10
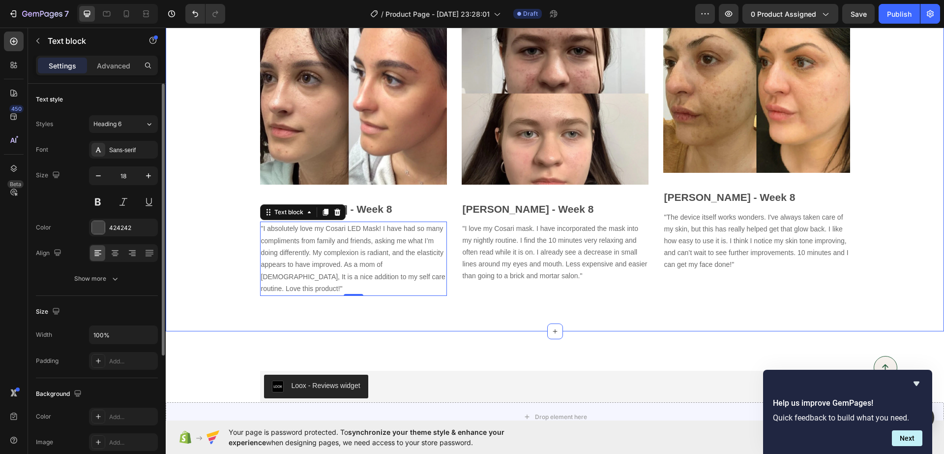
click at [220, 151] on div "Image Alissa - Week 8 Text block "I absolutely love my Cosari LED Mask! I have …" at bounding box center [555, 147] width 764 height 298
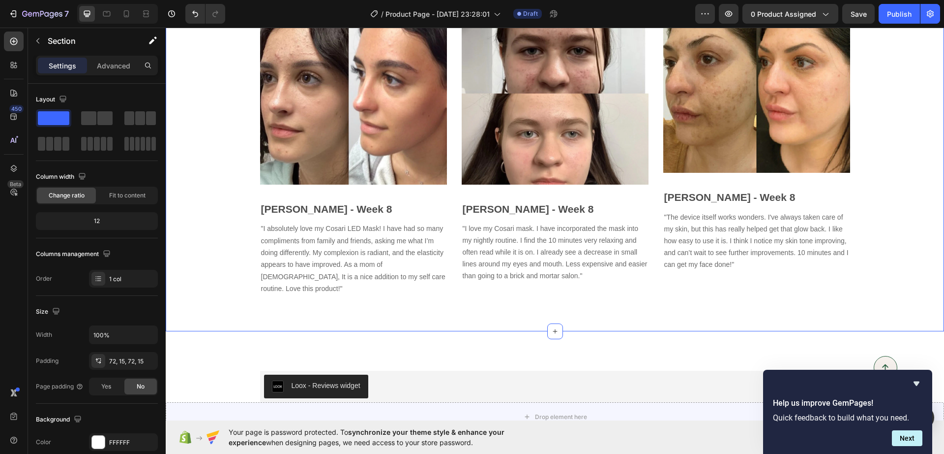
click at [368, 300] on div "Image Alissa - Week 8 Text block "I absolutely love my Cosari LED Mask! I have …" at bounding box center [555, 146] width 779 height 369
click at [382, 279] on span ""I absolutely love my Cosari LED Mask! I have had so many compliments from fami…" at bounding box center [353, 258] width 184 height 68
click at [407, 297] on div "Image Alissa - Week 8 Text block "I absolutely love my Cosari LED Mask! I have …" at bounding box center [555, 146] width 779 height 369
click at [415, 295] on div "Image Alissa - Week 8 Text block "I absolutely love my Cosari LED Mask! I have …" at bounding box center [555, 146] width 779 height 369
click at [242, 198] on div "Image Alissa - Week 8 Text block "I absolutely love my Cosari LED Mask! I have …" at bounding box center [555, 147] width 764 height 298
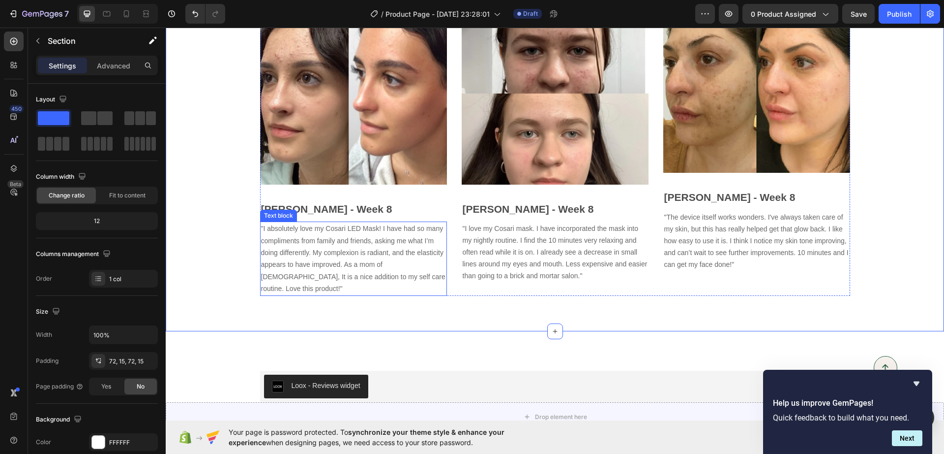
click at [446, 194] on div "Image Alissa - Week 8 Text block "I absolutely love my Cosari LED Mask! I have …" at bounding box center [555, 147] width 590 height 298
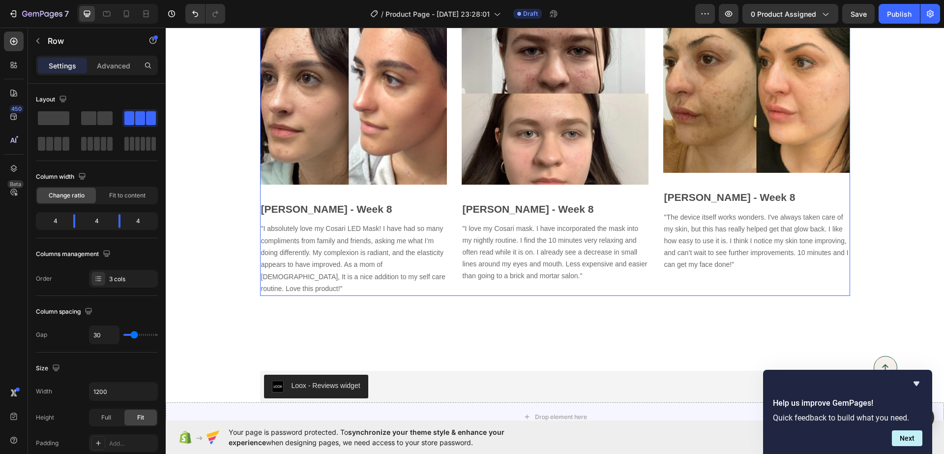
click at [446, 194] on div "Image Alissa - Week 8 Text block "I absolutely love my Cosari LED Mask! I have …" at bounding box center [555, 147] width 590 height 298
type input "38"
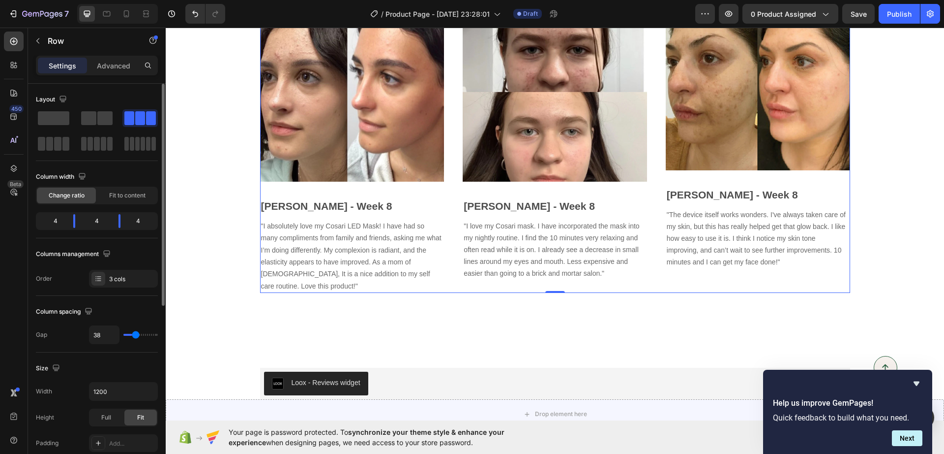
type input "20"
type input "0"
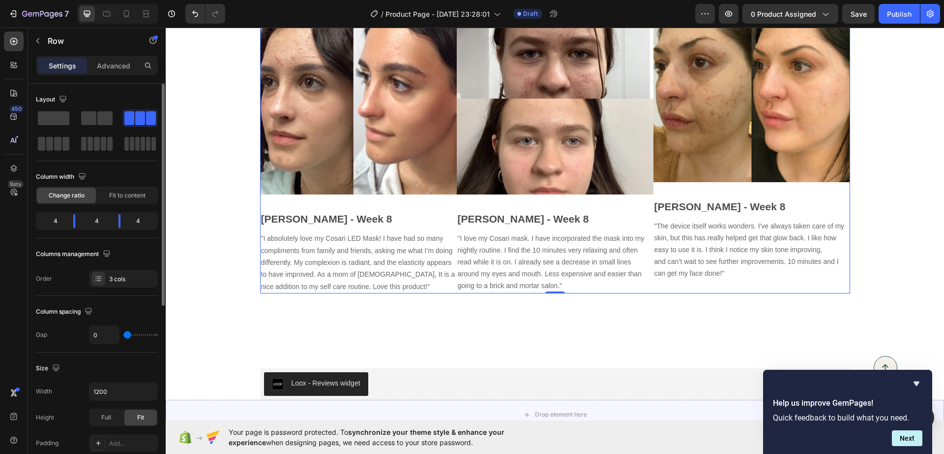
type input "9"
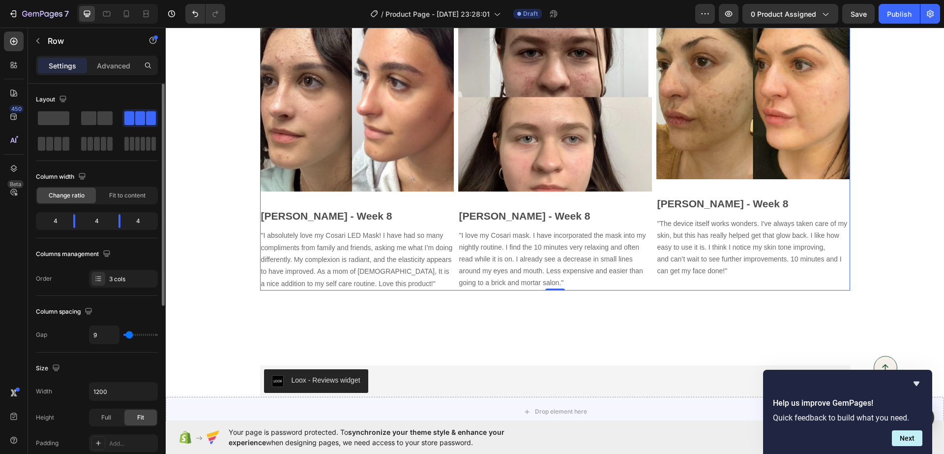
type input "16"
type input "27"
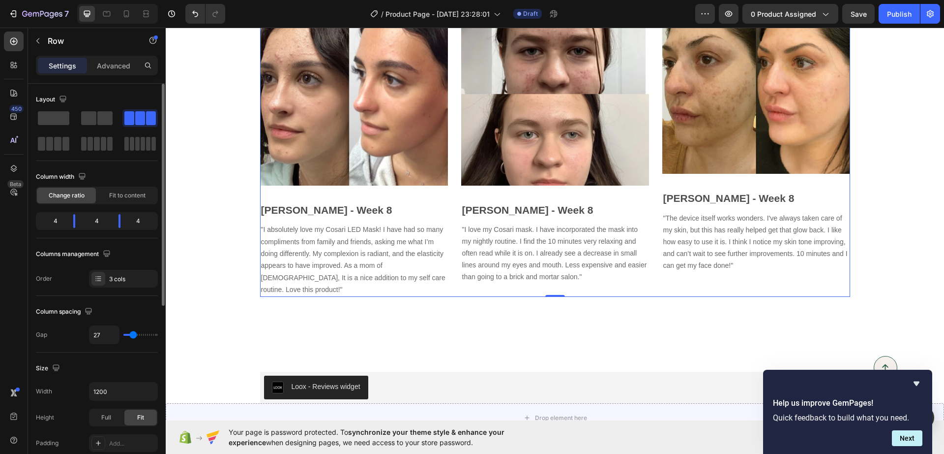
type input "38"
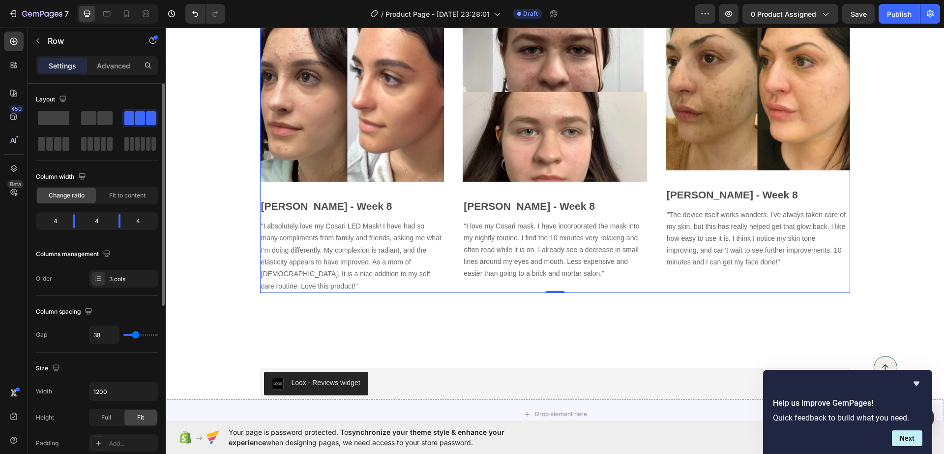
type input "42"
type input "51"
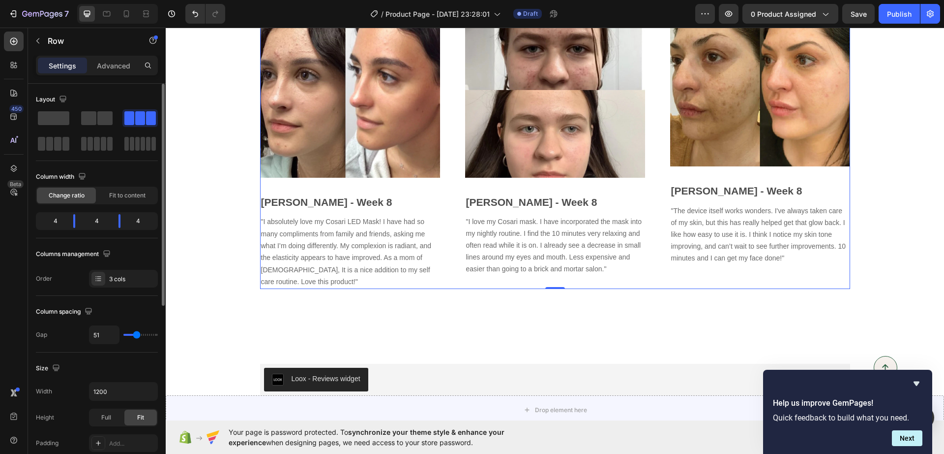
type input "51"
type input "58"
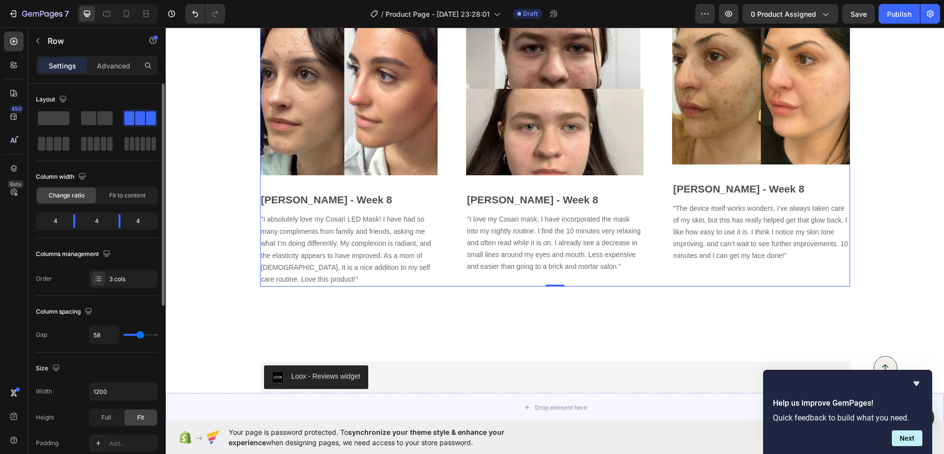
type input "53"
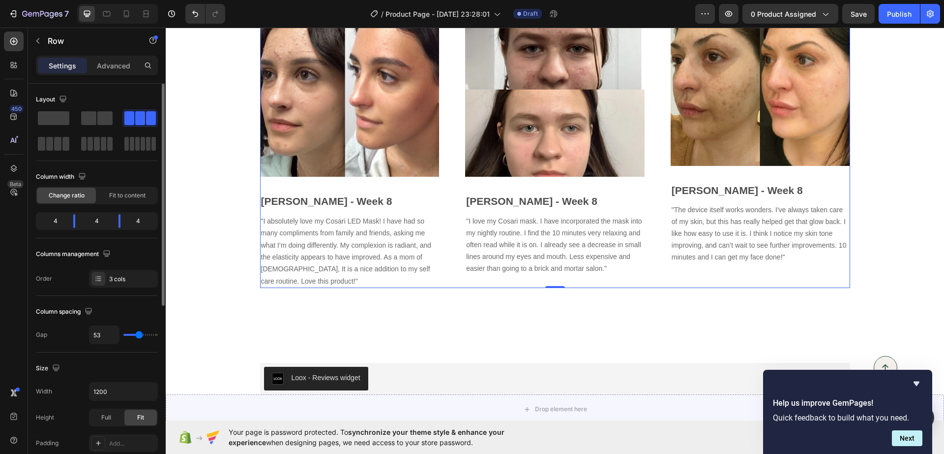
type input "51"
type input "49"
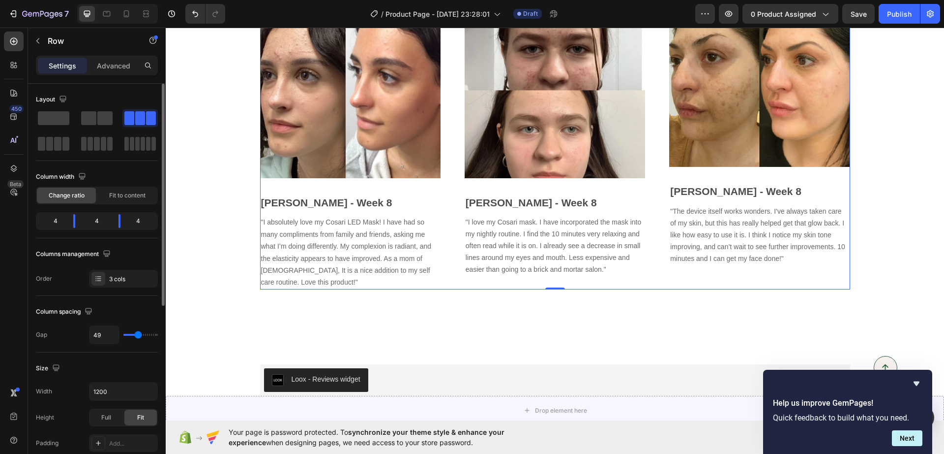
type input "44"
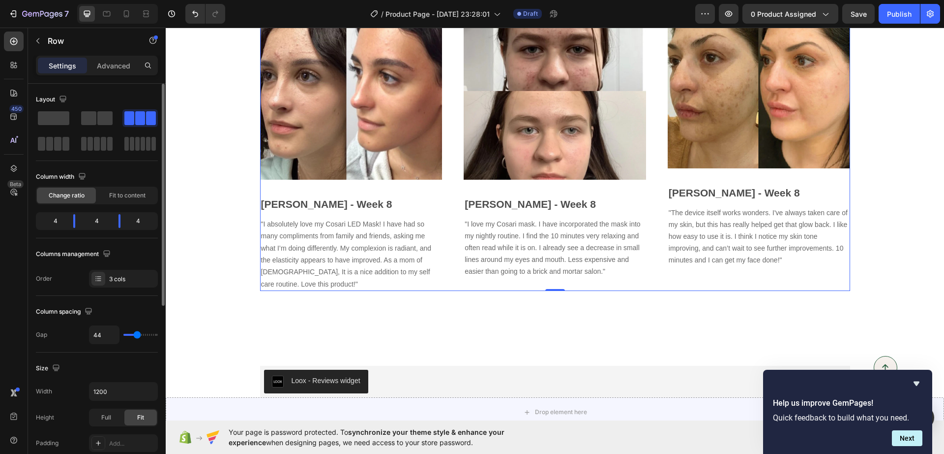
type input "42"
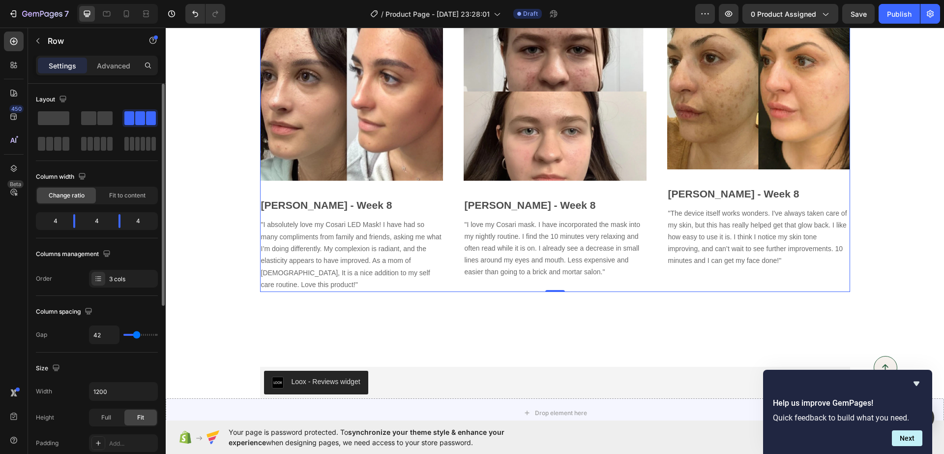
type input "36"
click at [135, 334] on input "range" at bounding box center [140, 335] width 34 height 2
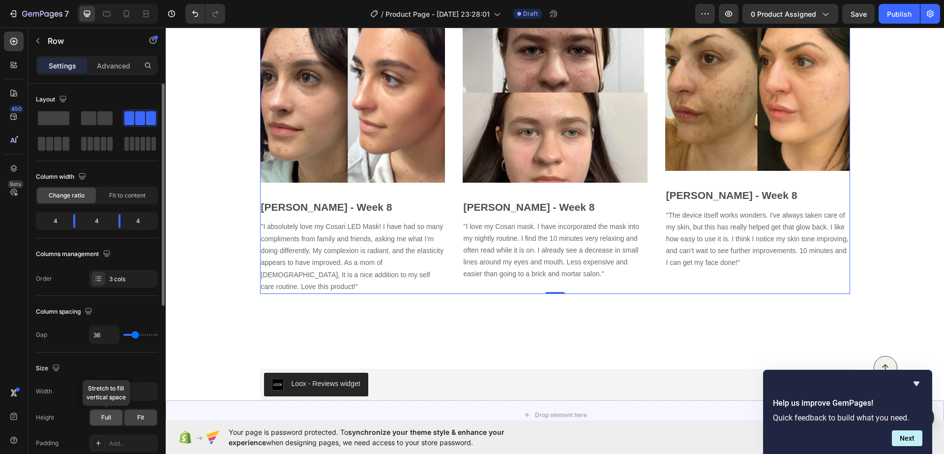
click at [112, 422] on div "Full" at bounding box center [106, 417] width 32 height 16
click at [133, 9] on div at bounding box center [127, 14] width 16 height 16
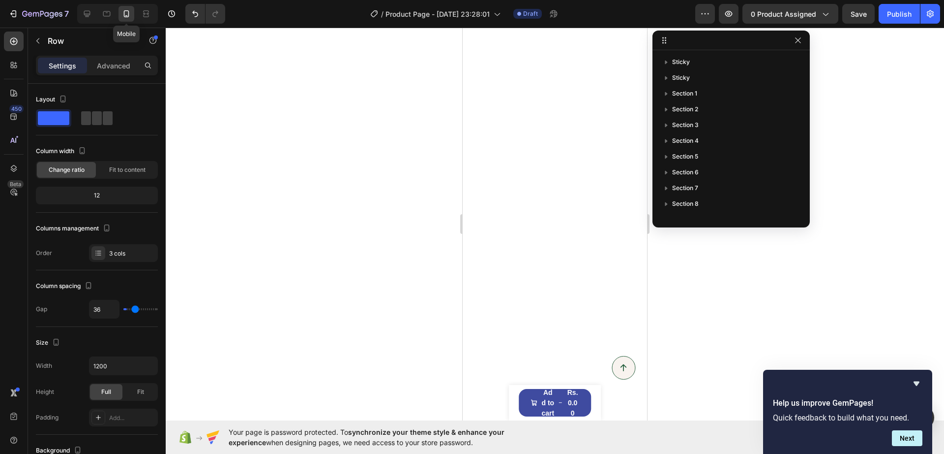
type input "0"
type input "100%"
click at [144, 16] on icon at bounding box center [146, 16] width 6 height 2
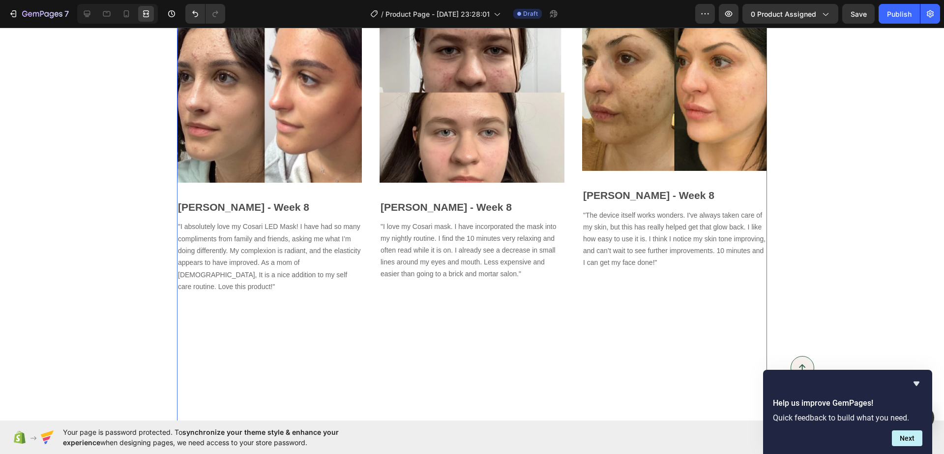
click at [198, 12] on icon "Undo/Redo" at bounding box center [195, 14] width 10 height 10
click at [87, 14] on icon at bounding box center [87, 14] width 10 height 10
click at [85, 15] on icon at bounding box center [87, 14] width 6 height 6
click at [142, 17] on div at bounding box center [146, 14] width 16 height 16
type input "36"
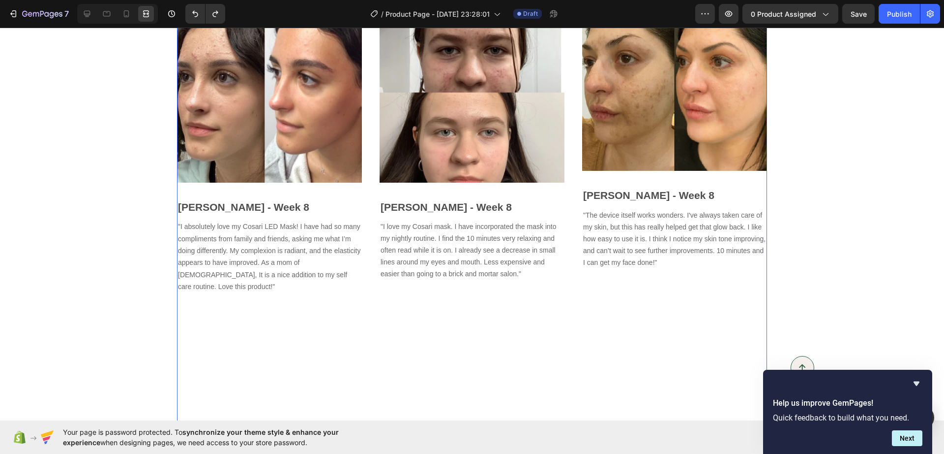
type input "36"
type input "1200"
click at [129, 12] on icon at bounding box center [126, 13] width 5 height 7
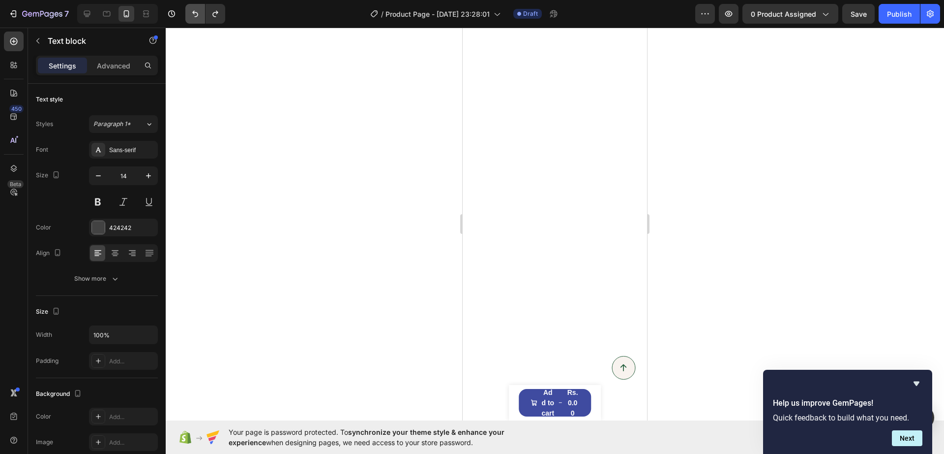
click at [200, 15] on div "Undo/Redo" at bounding box center [205, 14] width 40 height 20
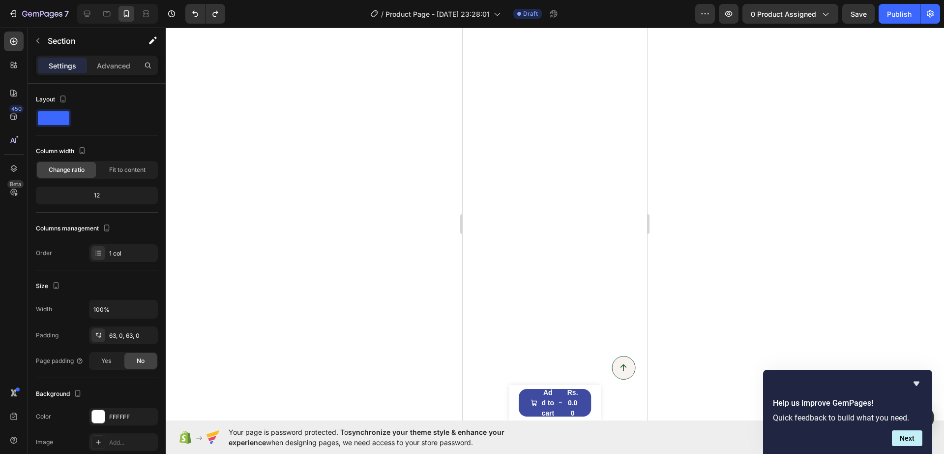
scroll to position [3366, 0]
click at [192, 13] on icon "Undo/Redo" at bounding box center [195, 14] width 10 height 10
click at [196, 11] on icon "Undo/Redo" at bounding box center [195, 14] width 10 height 10
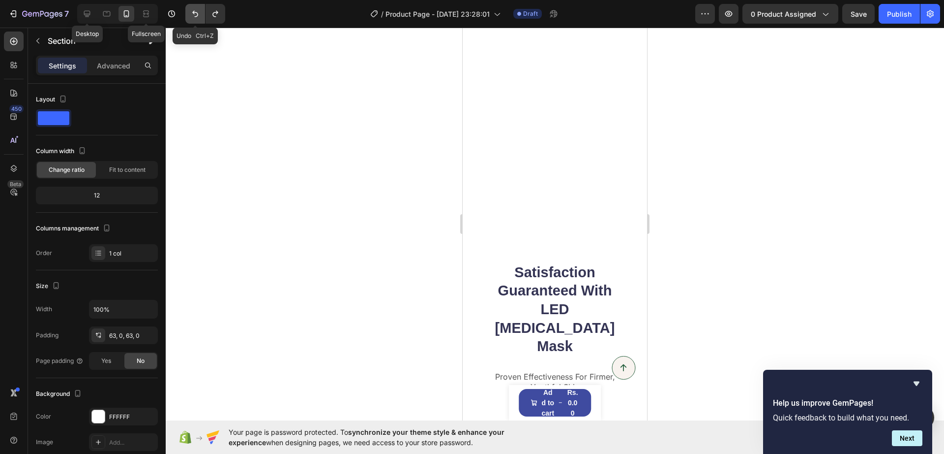
scroll to position [3749, 0]
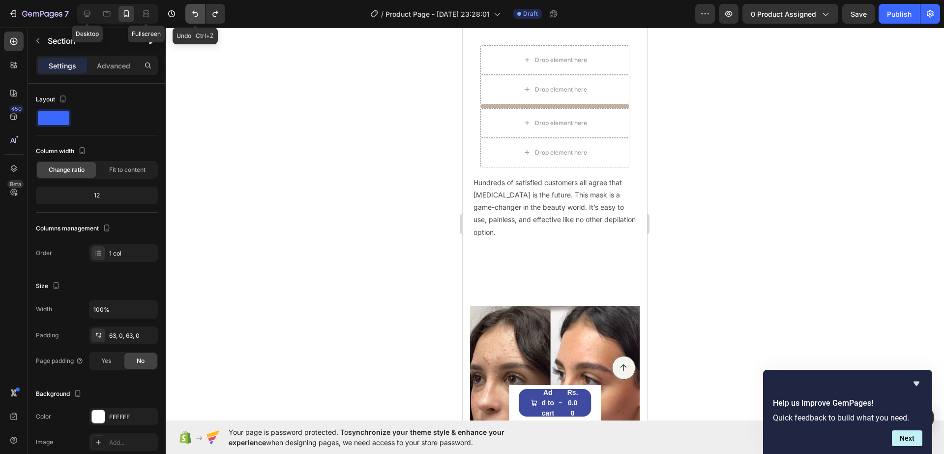
click at [197, 11] on icon "Undo/Redo" at bounding box center [195, 14] width 10 height 10
drag, startPoint x: 197, startPoint y: 11, endPoint x: 188, endPoint y: 2, distance: 12.2
click at [193, 7] on button "Undo/Redo" at bounding box center [195, 14] width 20 height 20
click at [193, 10] on icon "Undo/Redo" at bounding box center [195, 14] width 10 height 10
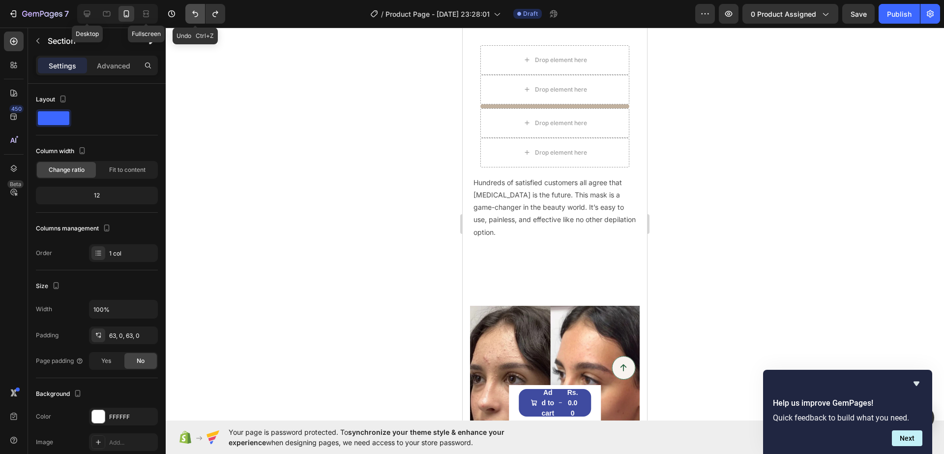
click at [193, 10] on icon "Undo/Redo" at bounding box center [195, 14] width 10 height 10
click at [52, 113] on span at bounding box center [53, 118] width 31 height 14
click at [85, 10] on icon at bounding box center [87, 14] width 10 height 10
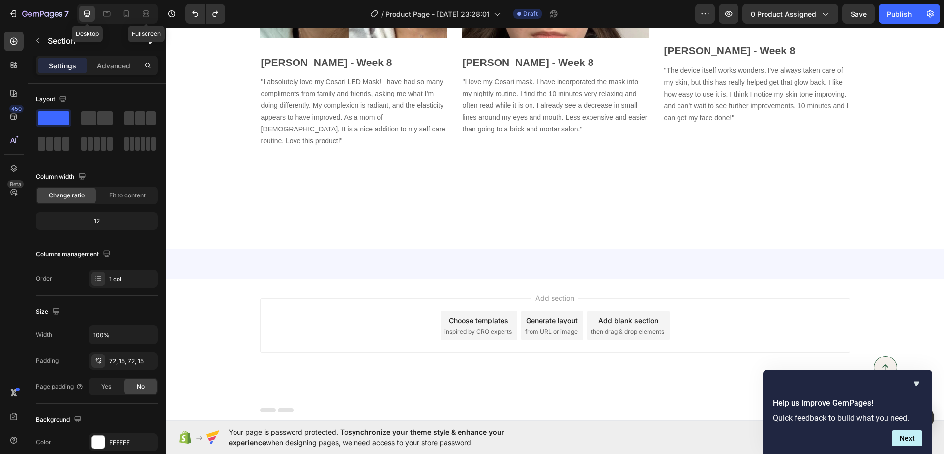
click at [147, 16] on icon at bounding box center [146, 14] width 10 height 10
click at [87, 17] on icon at bounding box center [87, 14] width 10 height 10
click at [324, 193] on div at bounding box center [555, 216] width 779 height 66
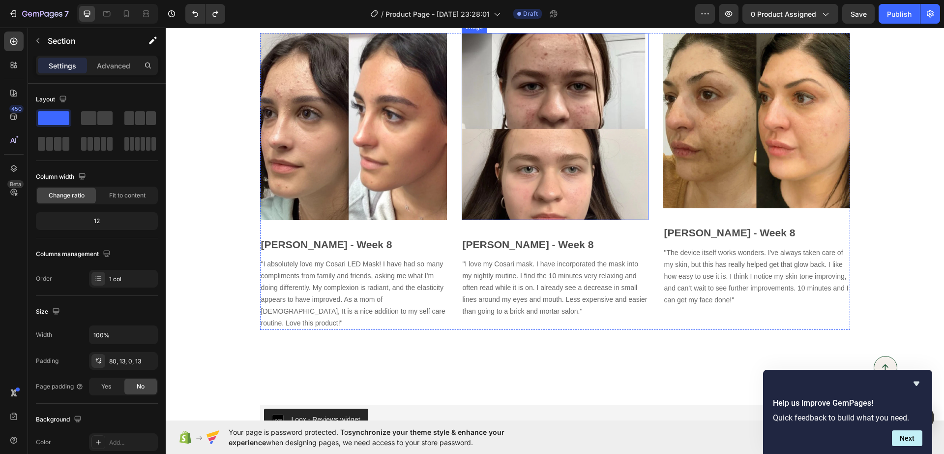
scroll to position [3380, 0]
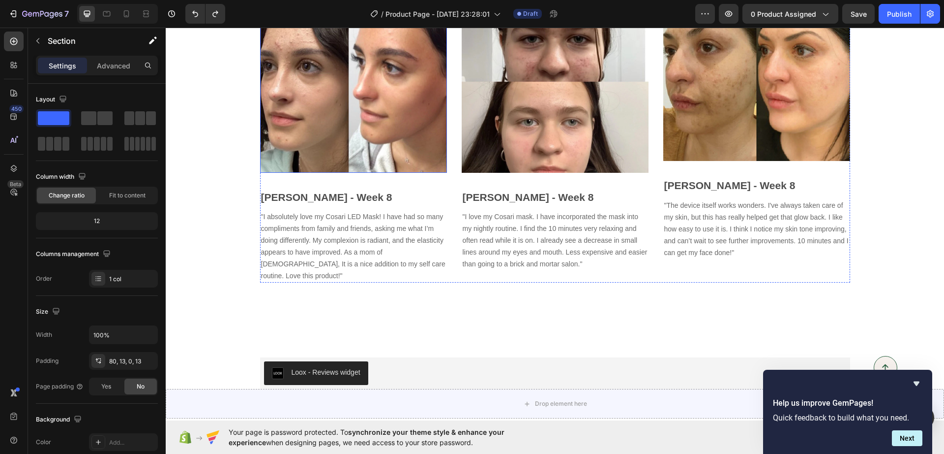
click at [334, 179] on div "Image Alissa - Week 8 Text block "I absolutely love my Cosari LED Mask! I have …" at bounding box center [353, 134] width 187 height 297
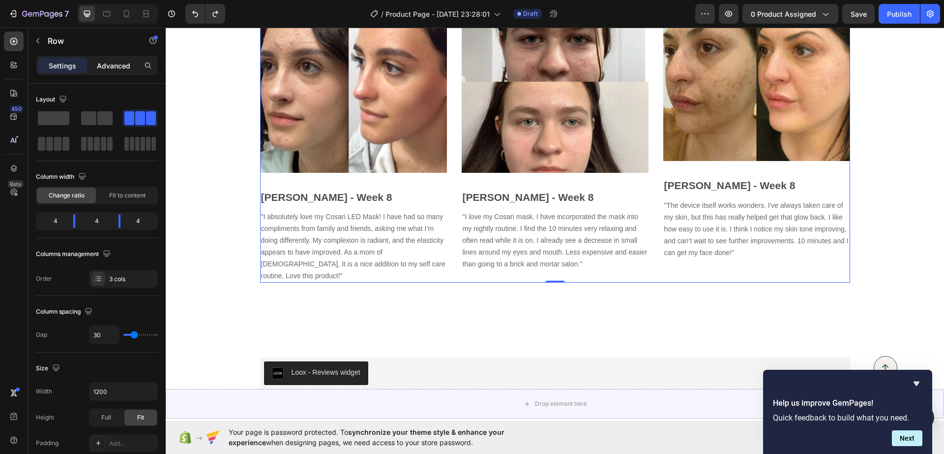
click at [104, 64] on p "Advanced" at bounding box center [113, 66] width 33 height 10
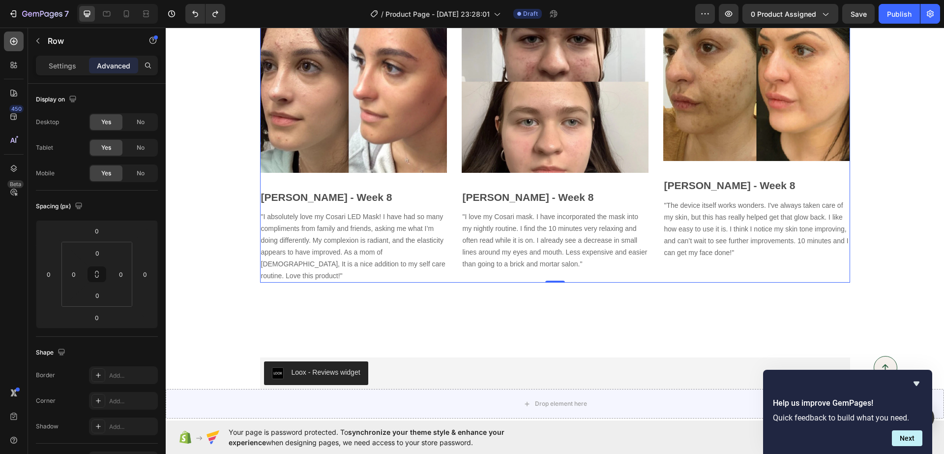
click at [12, 34] on div at bounding box center [14, 41] width 20 height 20
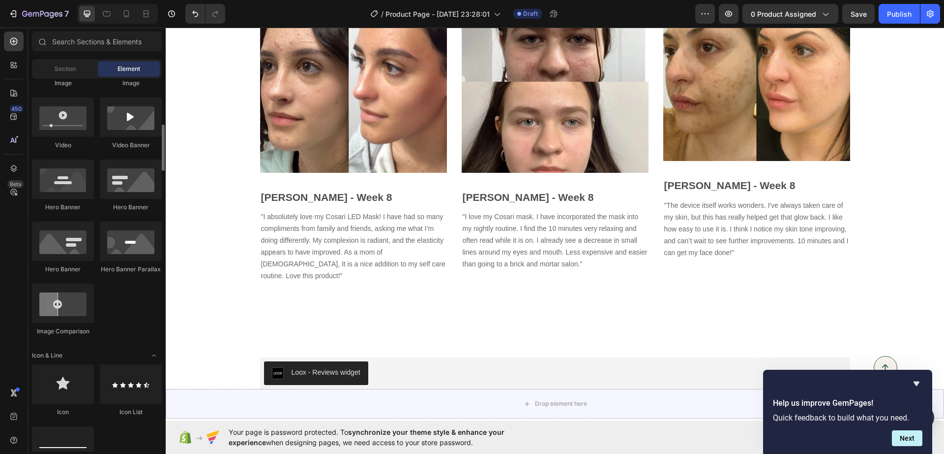
scroll to position [430, 0]
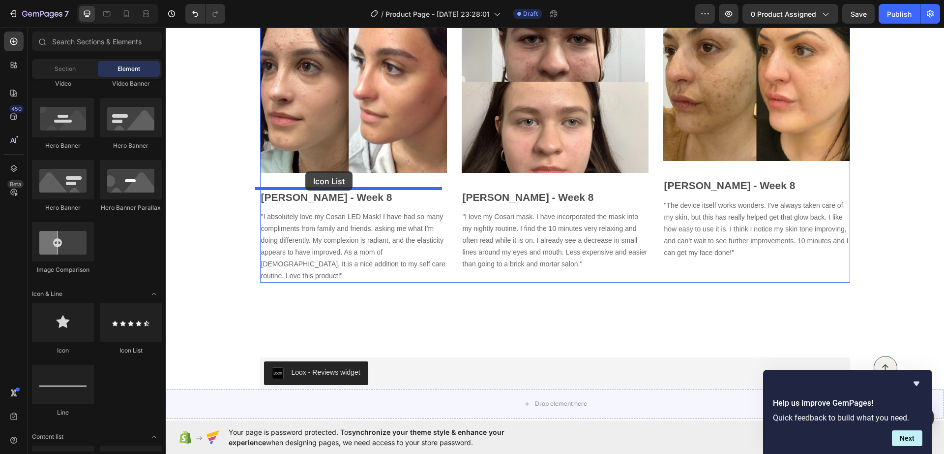
drag, startPoint x: 277, startPoint y: 347, endPoint x: 305, endPoint y: 171, distance: 178.4
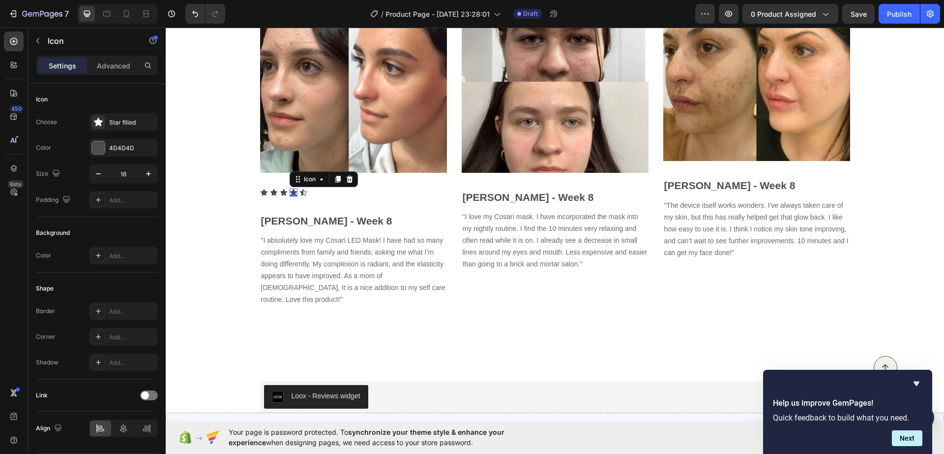
drag, startPoint x: 285, startPoint y: 188, endPoint x: 312, endPoint y: 194, distance: 27.2
click at [286, 211] on div "Image Icon Icon Icon Icon 0 Icon Icon List Alissa - Week 8 Text block "I absolu…" at bounding box center [353, 146] width 187 height 321
click at [263, 187] on div "Image Icon Icon Icon Icon 0 Icon Icon List Alissa - Week 8 Text block "I absolu…" at bounding box center [353, 146] width 187 height 321
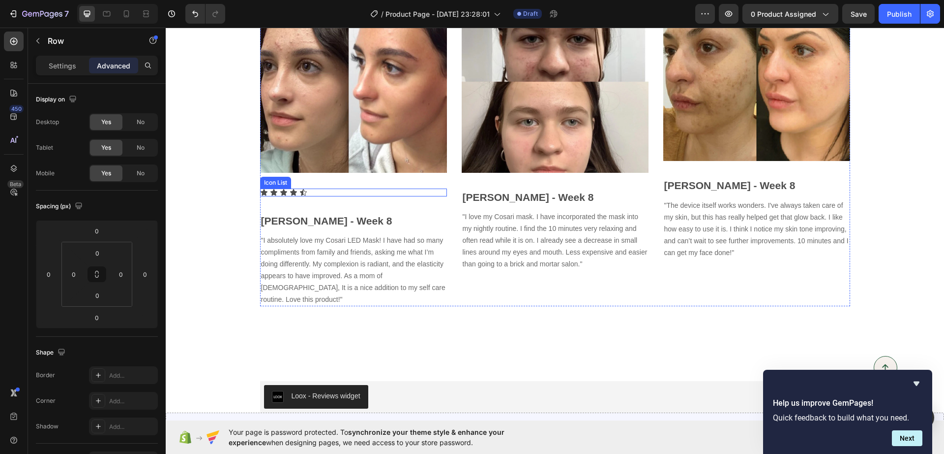
click at [312, 194] on div "Icon Icon Icon Icon 0 Icon" at bounding box center [353, 192] width 187 height 8
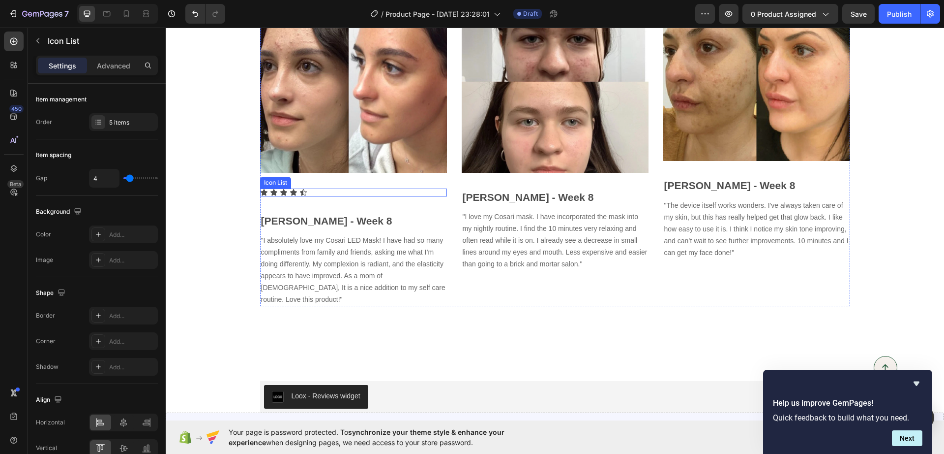
click at [320, 188] on div "Icon Icon Icon Icon 0 Icon" at bounding box center [353, 192] width 187 height 8
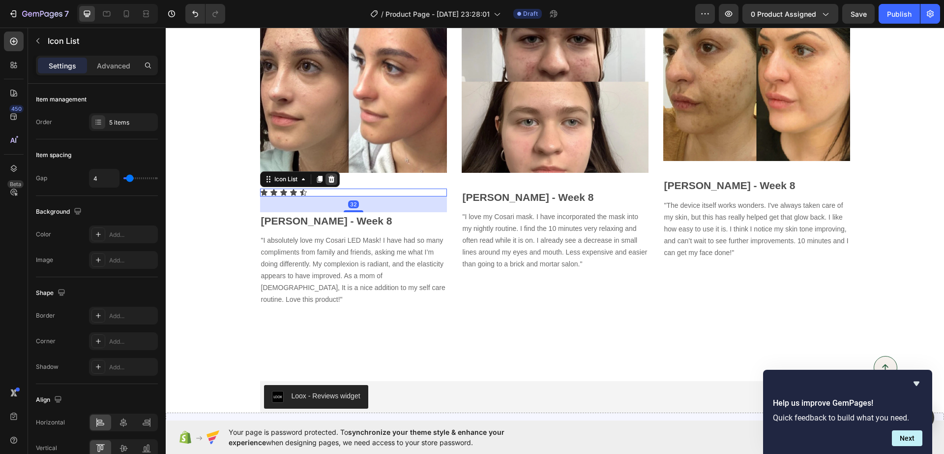
drag, startPoint x: 320, startPoint y: 188, endPoint x: 325, endPoint y: 181, distance: 9.6
click at [231, 198] on div "Image Icon Icon Icon Icon Icon Icon List 32 Alissa - Week 8 Text block "I absol…" at bounding box center [555, 146] width 764 height 321
click at [328, 181] on icon at bounding box center [331, 179] width 6 height 7
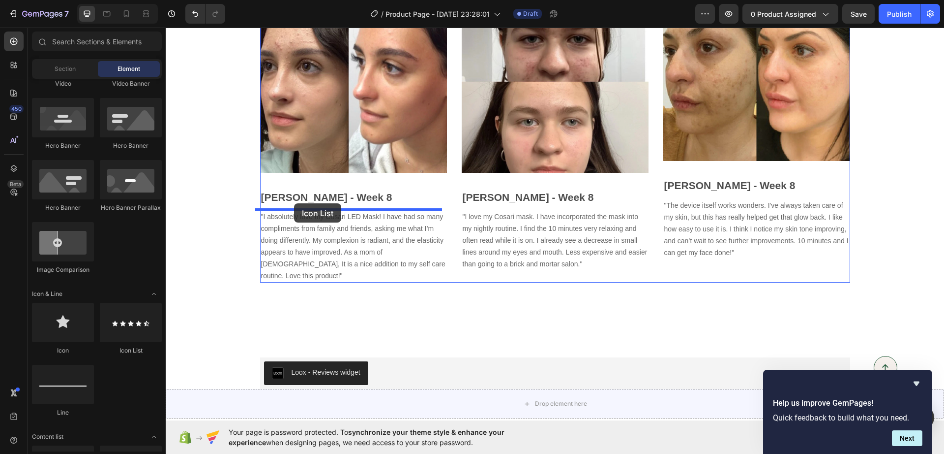
drag, startPoint x: 287, startPoint y: 354, endPoint x: 294, endPoint y: 203, distance: 151.7
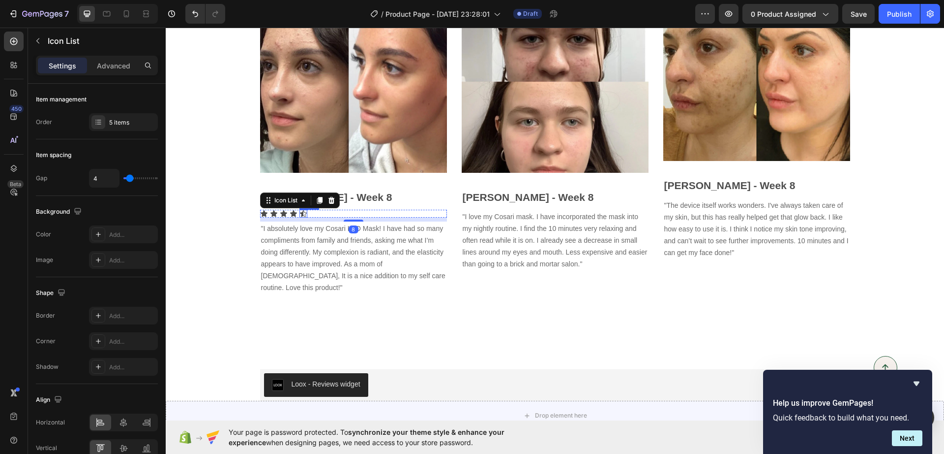
click at [300, 210] on icon at bounding box center [304, 214] width 8 height 8
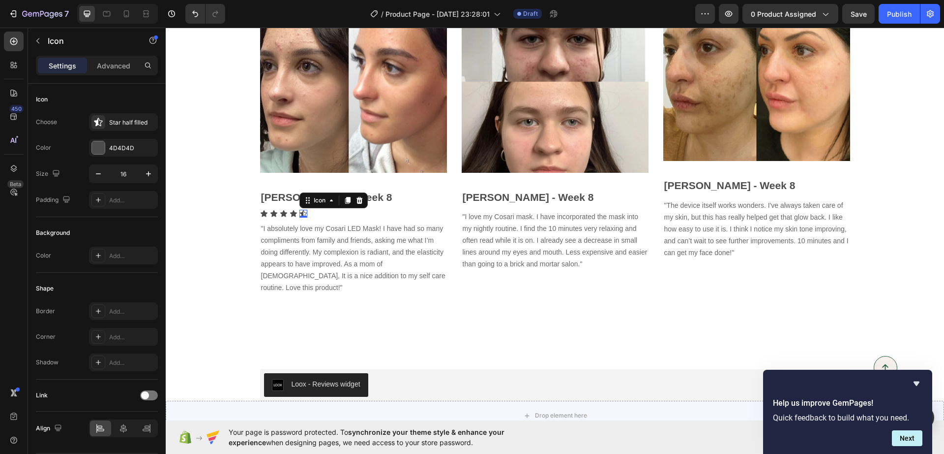
click at [300, 213] on div "Icon 0" at bounding box center [304, 214] width 8 height 8
click at [283, 212] on div "Icon Icon Icon Icon Icon 0" at bounding box center [353, 214] width 187 height 8
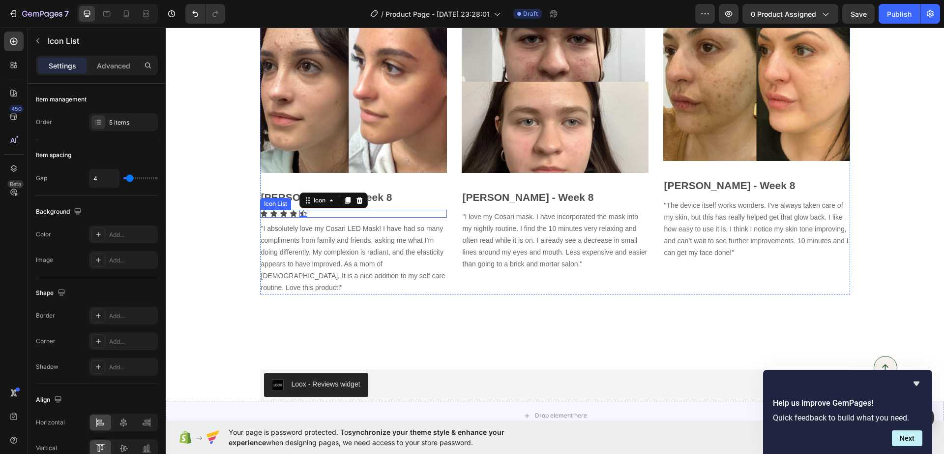
click at [280, 212] on icon at bounding box center [283, 213] width 7 height 6
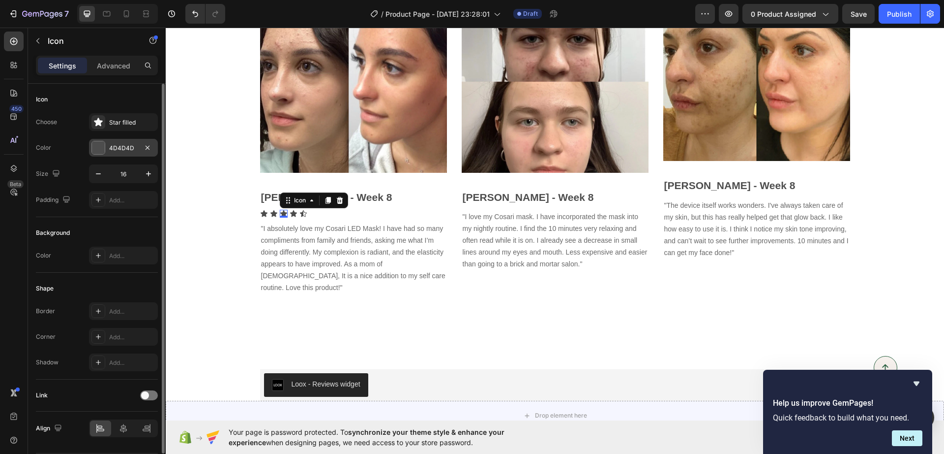
click at [127, 144] on div "4D4D4D" at bounding box center [123, 148] width 29 height 9
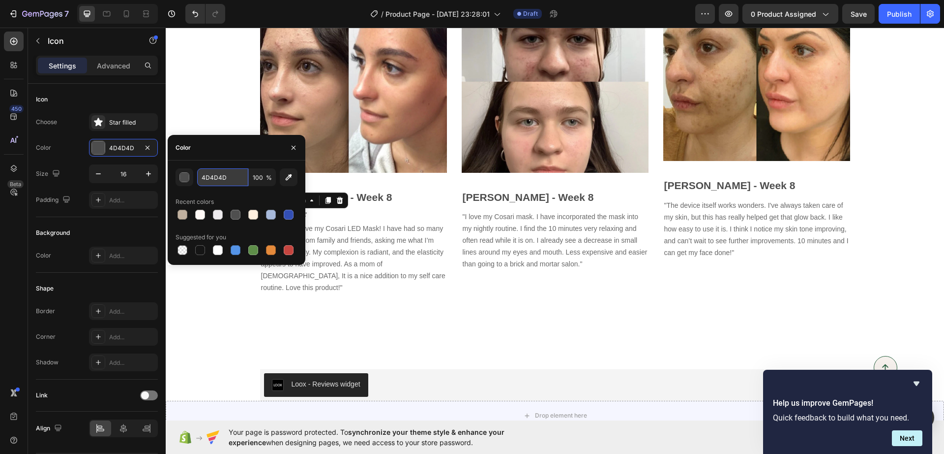
click at [220, 179] on input "4D4D4D" at bounding box center [222, 177] width 51 height 18
paste input "#FFCD3C"
type input "#FFCD3C"
click at [385, 213] on div "Icon Icon Icon 0 Icon Icon" at bounding box center [353, 214] width 187 height 8
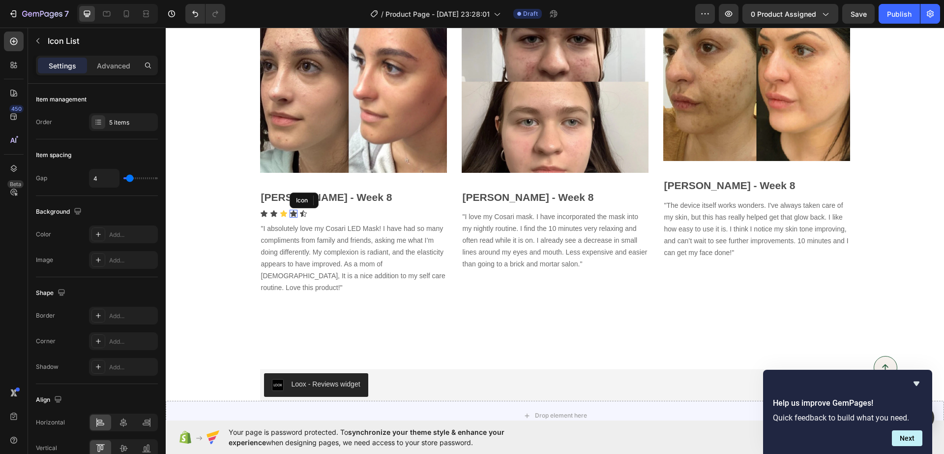
click at [291, 214] on icon at bounding box center [294, 214] width 8 height 8
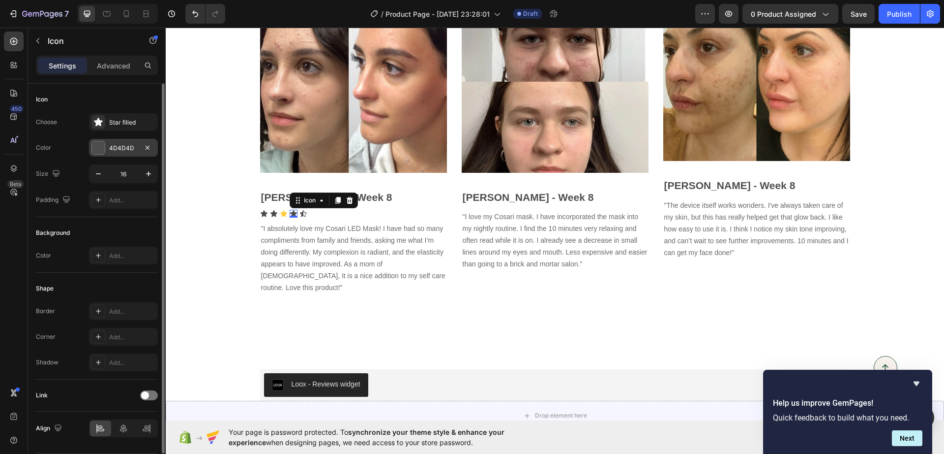
click at [120, 150] on div "4D4D4D" at bounding box center [123, 148] width 29 height 9
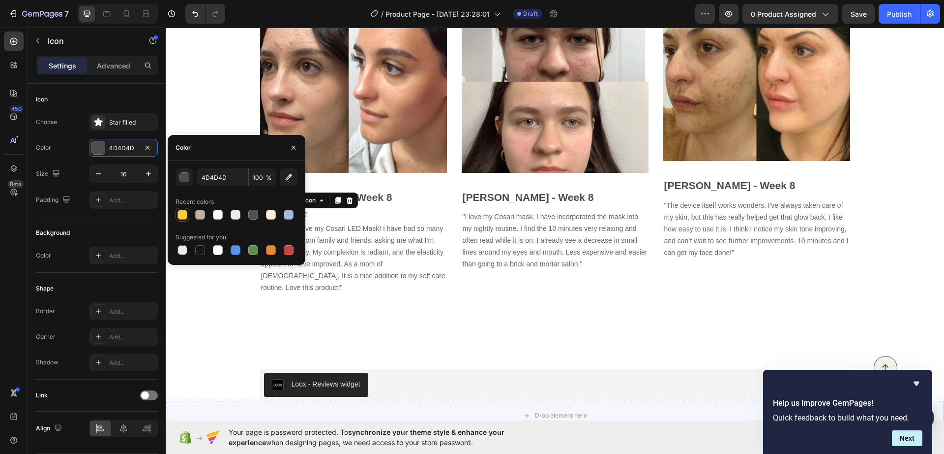
click at [182, 215] on div at bounding box center [183, 215] width 10 height 10
type input "FFCD3C"
click at [410, 193] on p "[PERSON_NAME] - Week 8" at bounding box center [353, 197] width 185 height 16
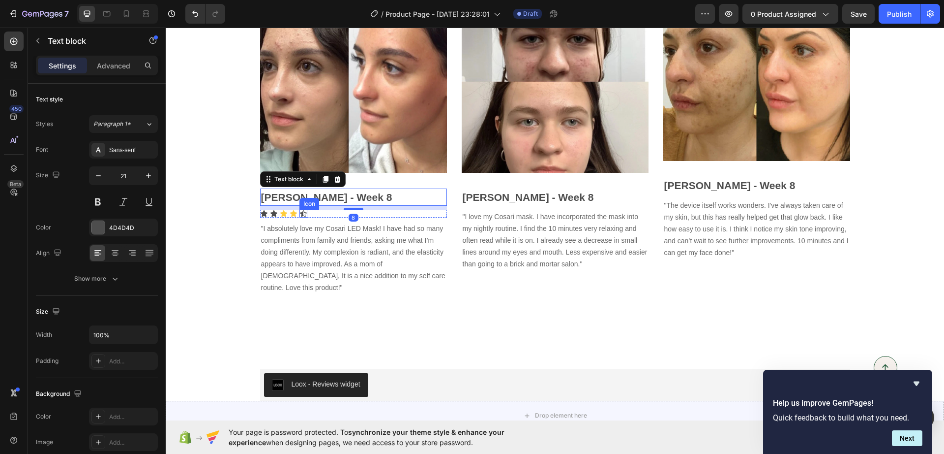
click at [300, 212] on icon at bounding box center [304, 214] width 8 height 8
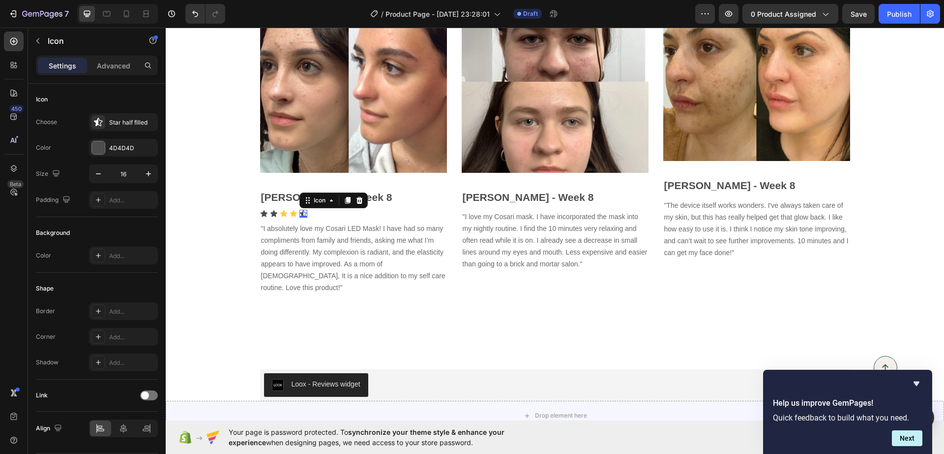
click at [126, 145] on div "4D4D4D" at bounding box center [132, 148] width 46 height 9
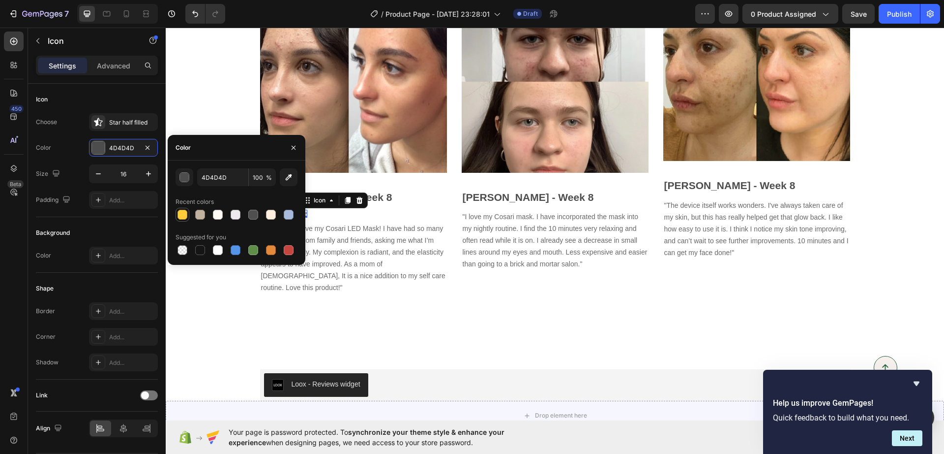
click at [178, 212] on div at bounding box center [183, 215] width 10 height 10
type input "FFCD3C"
click at [408, 192] on p "[PERSON_NAME] - Week 8" at bounding box center [353, 197] width 185 height 16
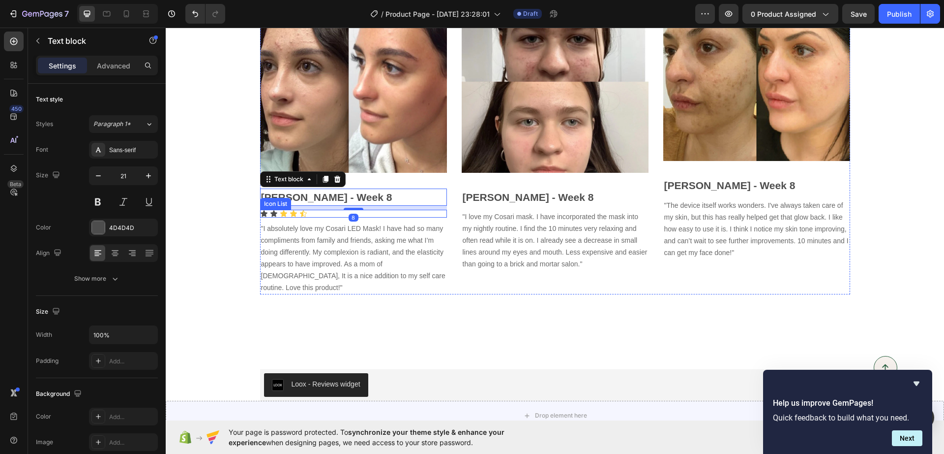
click at [264, 215] on div "Icon Icon Icon Icon Icon" at bounding box center [353, 214] width 187 height 8
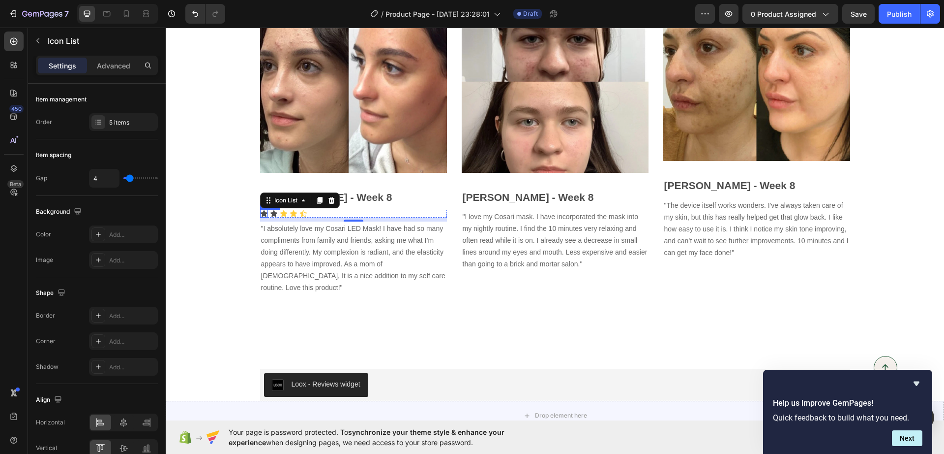
click at [261, 212] on icon at bounding box center [264, 213] width 7 height 6
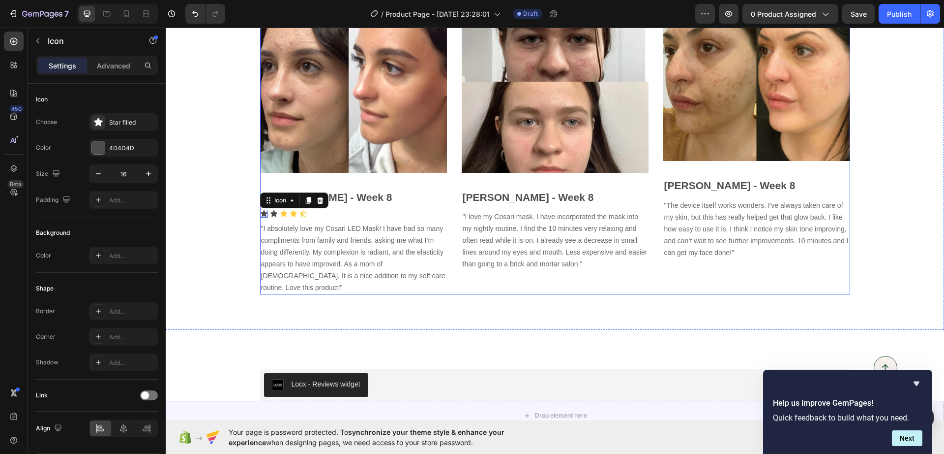
click at [272, 209] on div "Image Alissa - Week 8 Text block Icon 0 Icon Icon Icon Icon Icon List "I absolu…" at bounding box center [353, 140] width 187 height 309
click at [270, 213] on icon at bounding box center [274, 214] width 8 height 8
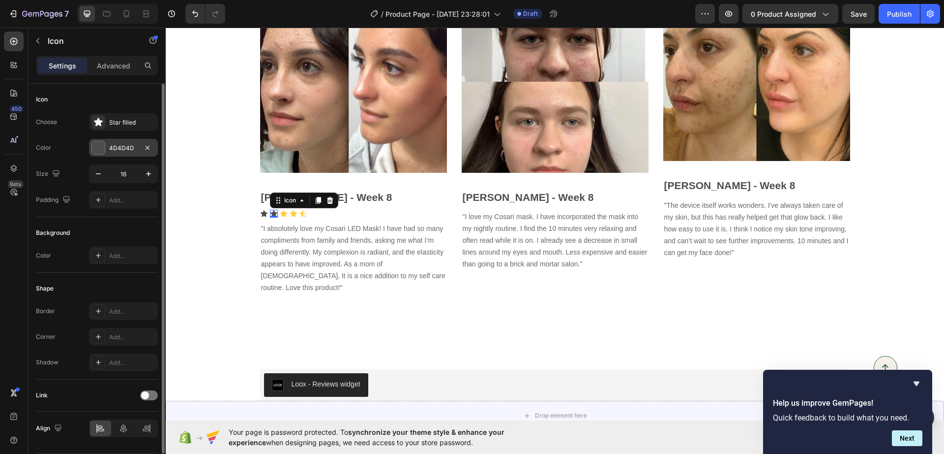
click at [104, 146] on div at bounding box center [98, 147] width 13 height 13
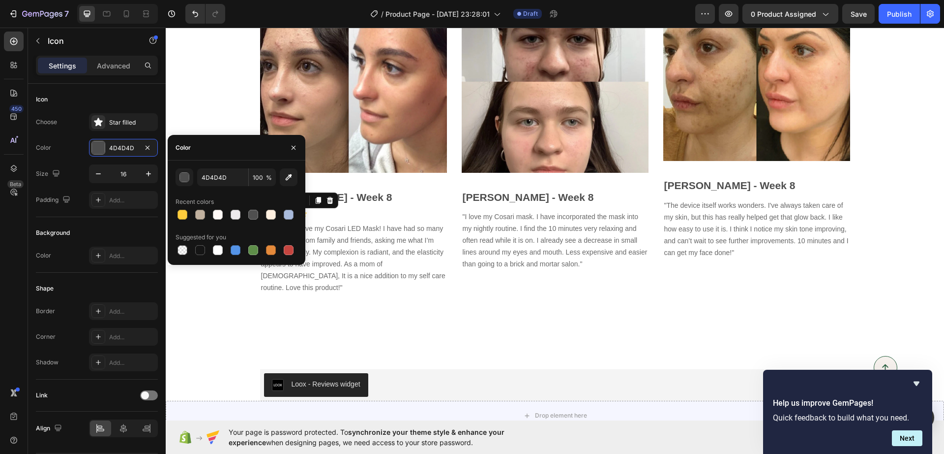
click at [184, 222] on div "4D4D4D 100 % Recent colors Suggested for you" at bounding box center [237, 212] width 122 height 89
click at [177, 213] on div at bounding box center [183, 215] width 12 height 12
type input "FFCD3C"
click at [373, 187] on div "Image Alissa - Week 8 Text block Icon Icon 0 Icon Icon Icon Icon List "I absolu…" at bounding box center [353, 140] width 187 height 309
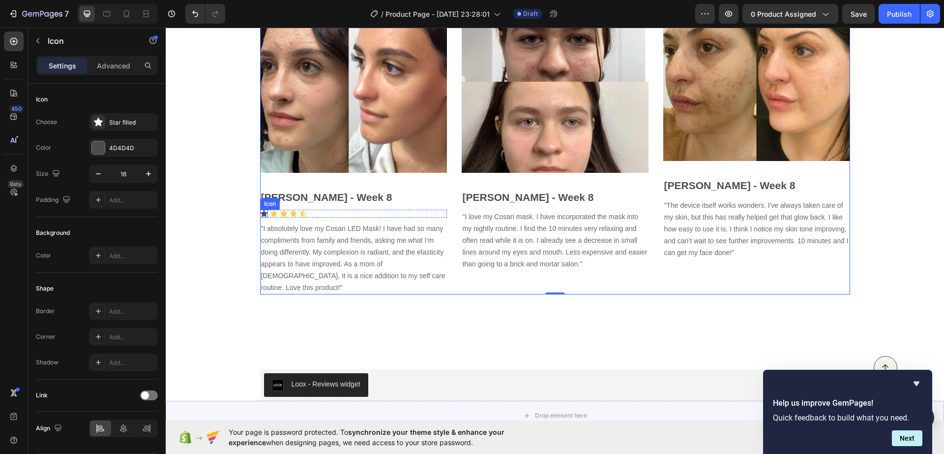
click at [261, 214] on icon at bounding box center [264, 213] width 7 height 6
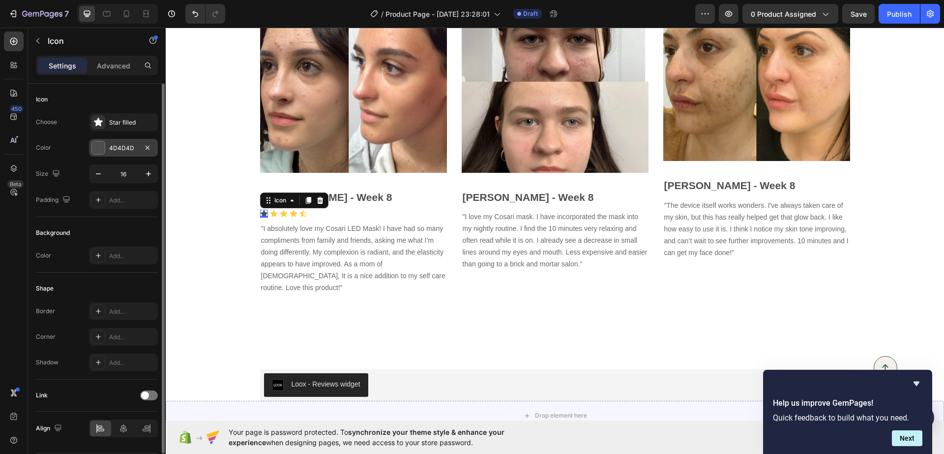
drag, startPoint x: 112, startPoint y: 136, endPoint x: 112, endPoint y: 148, distance: 11.3
click at [112, 148] on div "Choose Star filled Color 4D4D4D Size 16 Padding Add..." at bounding box center [97, 160] width 122 height 95
click at [112, 148] on div "4D4D4D" at bounding box center [123, 148] width 29 height 9
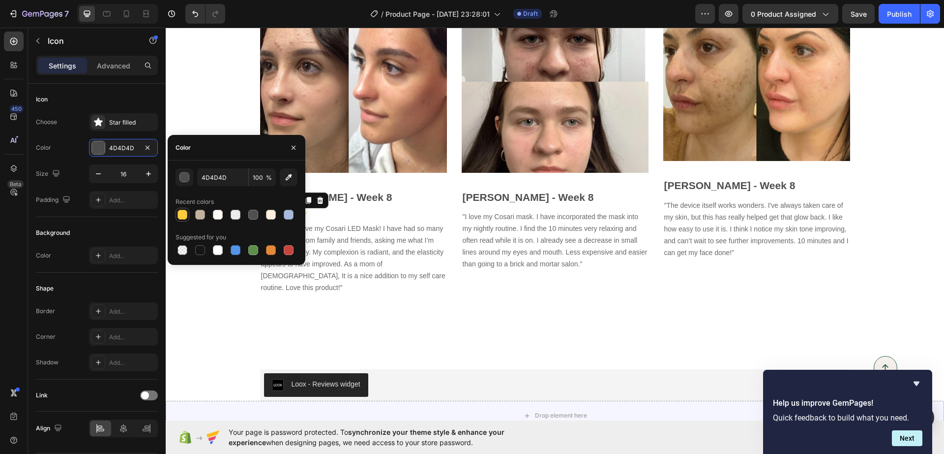
click at [185, 211] on div at bounding box center [183, 215] width 10 height 10
type input "FFCD3C"
click at [340, 198] on p "[PERSON_NAME] - Week 8" at bounding box center [353, 197] width 185 height 16
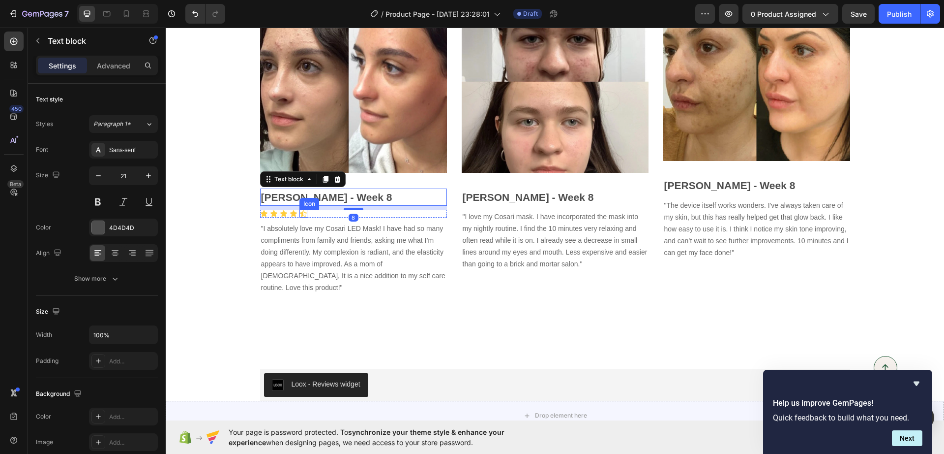
drag, startPoint x: 300, startPoint y: 212, endPoint x: 293, endPoint y: 213, distance: 7.0
click at [300, 213] on icon at bounding box center [304, 214] width 8 height 8
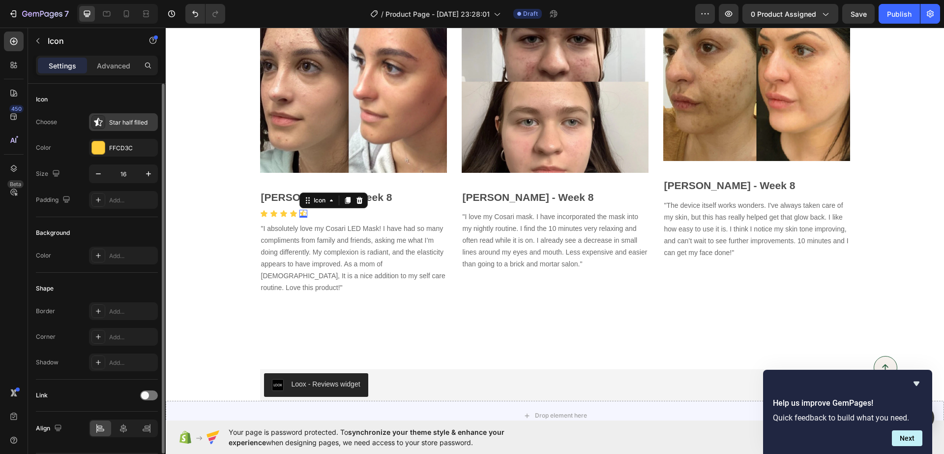
click at [109, 121] on div "Star half filled" at bounding box center [123, 122] width 69 height 18
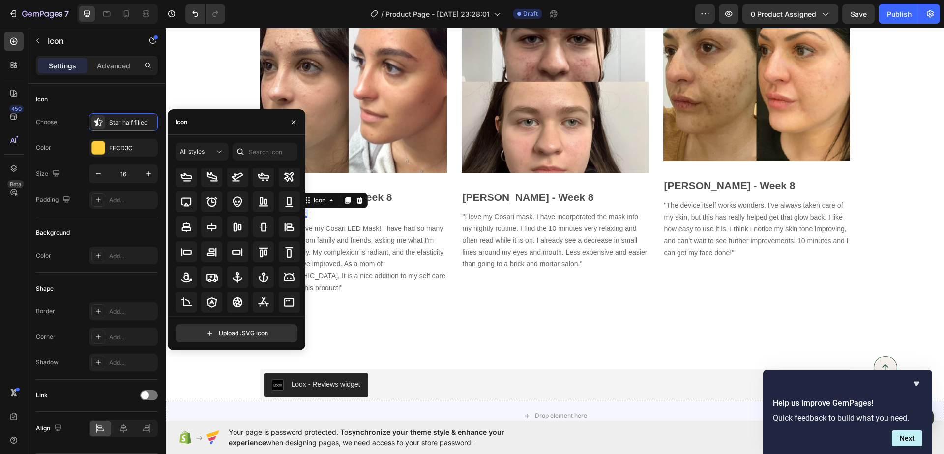
scroll to position [108, 0]
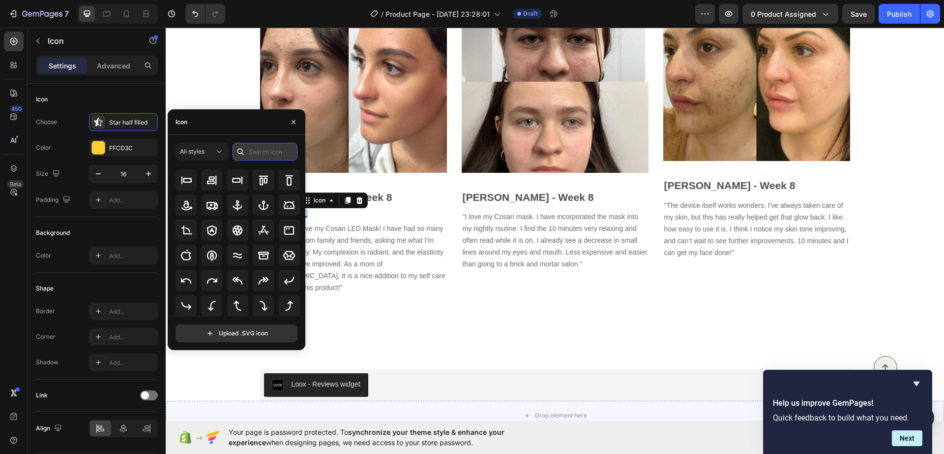
click at [269, 152] on input "text" at bounding box center [265, 152] width 65 height 18
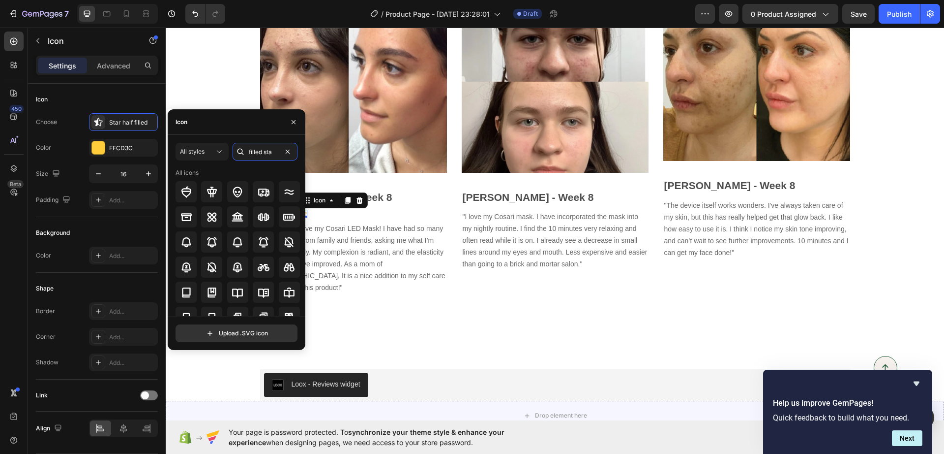
type input "filled star"
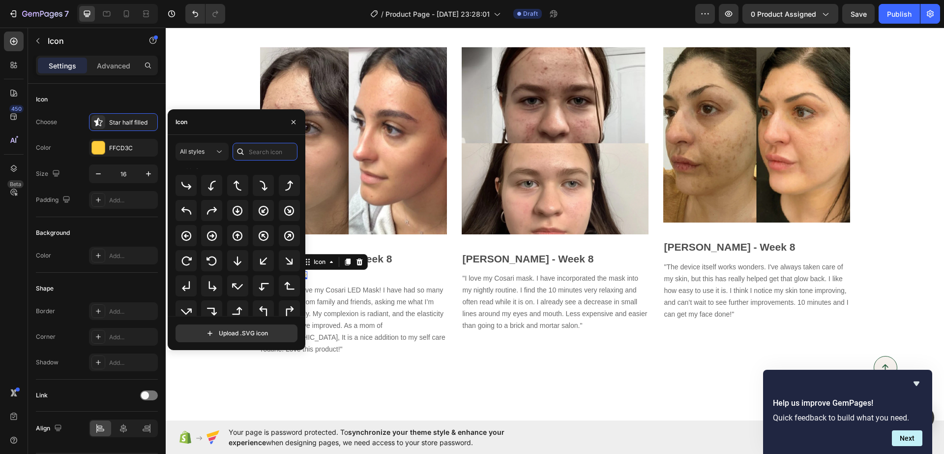
scroll to position [320, 0]
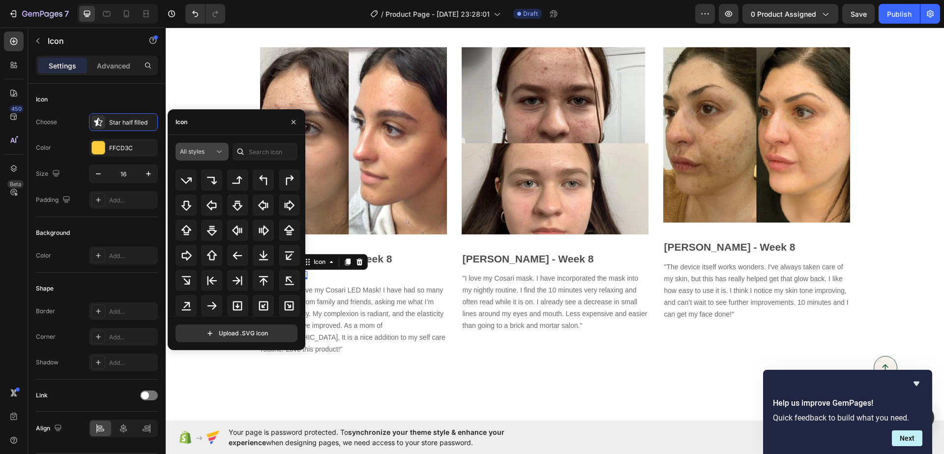
click at [189, 151] on span "All styles" at bounding box center [192, 151] width 25 height 7
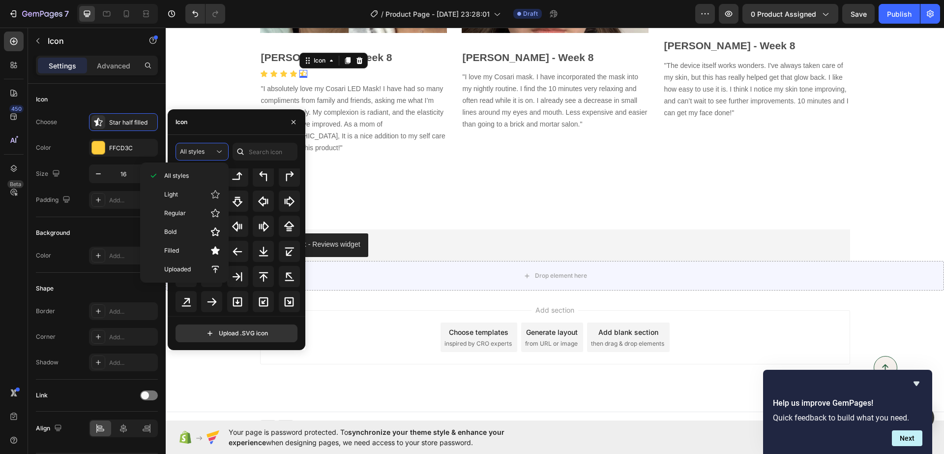
scroll to position [381, 0]
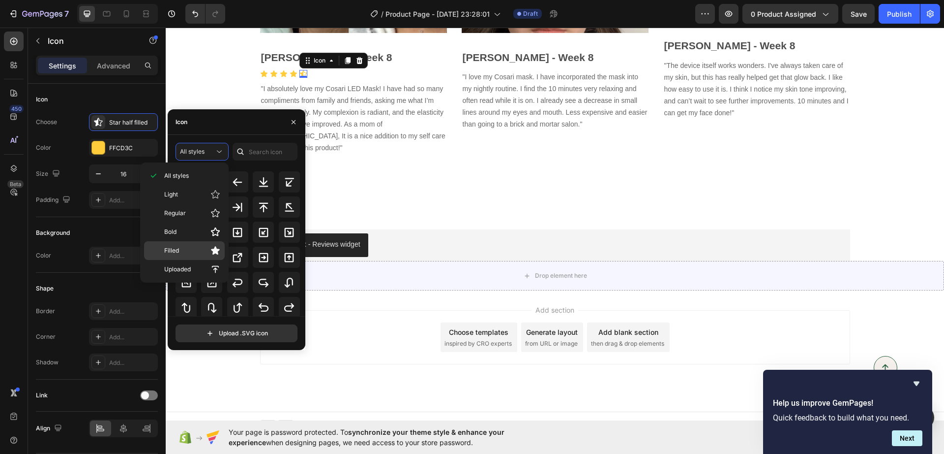
click at [214, 251] on icon at bounding box center [215, 250] width 9 height 8
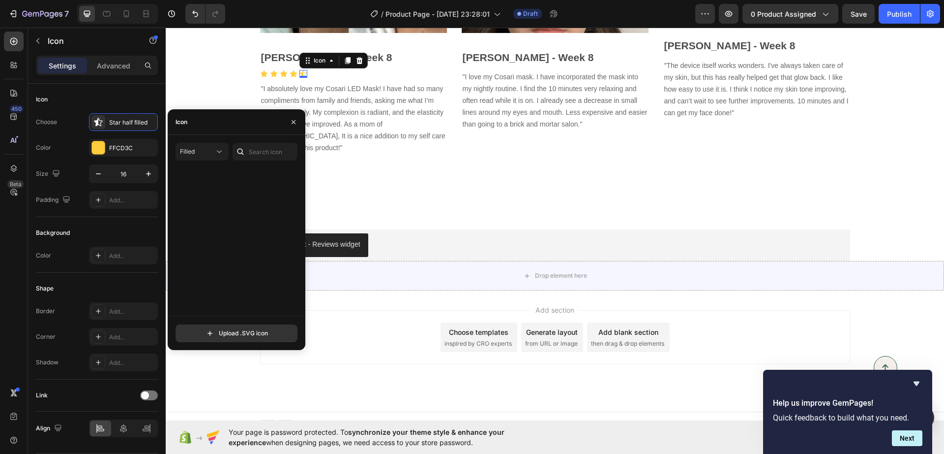
scroll to position [0, 0]
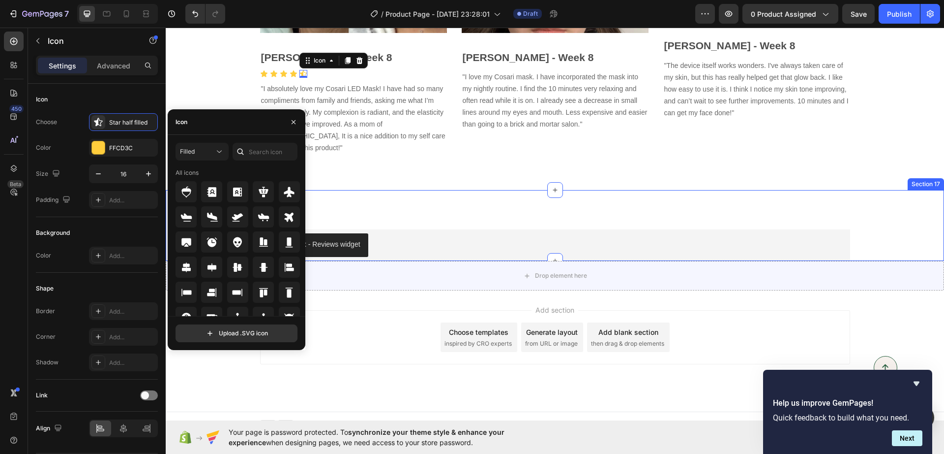
click at [368, 200] on div "Loox - Reviews widget Loox Row Section 17" at bounding box center [555, 225] width 779 height 71
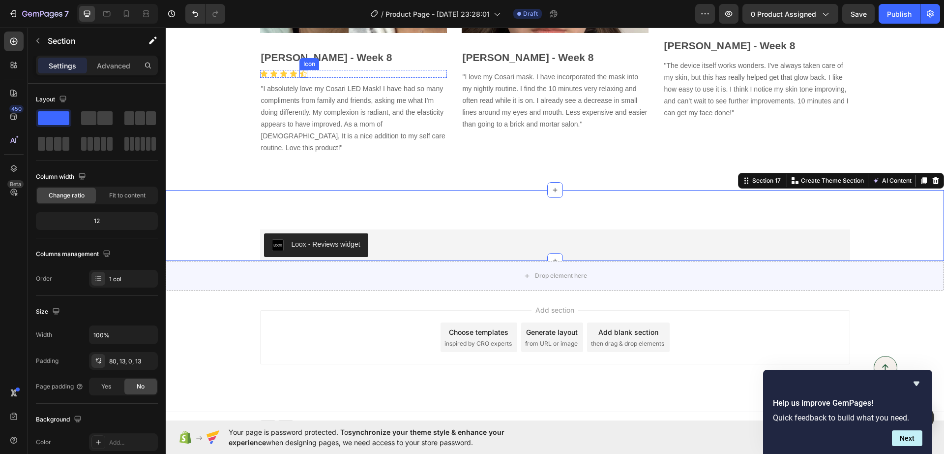
click at [300, 77] on icon at bounding box center [304, 74] width 8 height 8
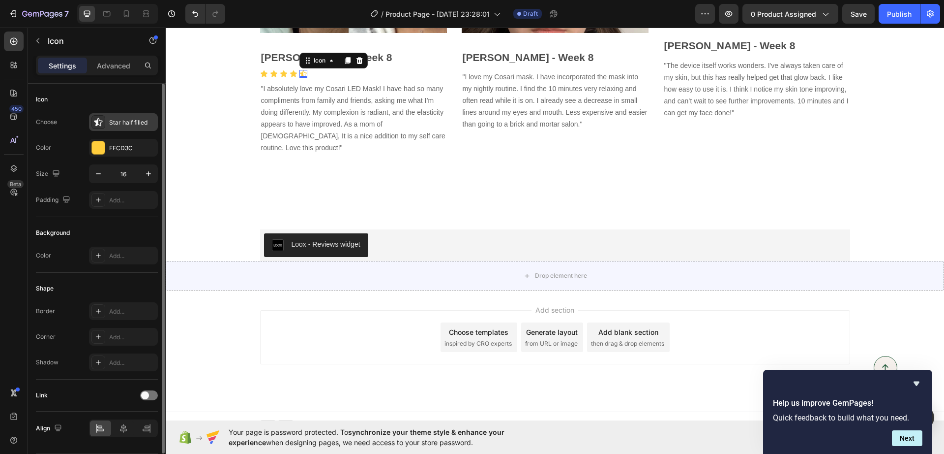
click at [126, 116] on div "Star half filled" at bounding box center [123, 122] width 69 height 18
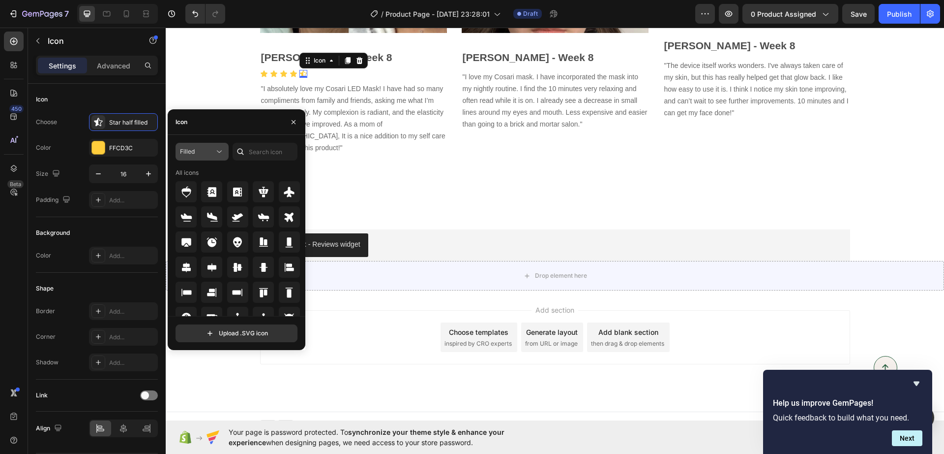
click at [191, 154] on span "Filled" at bounding box center [187, 151] width 15 height 7
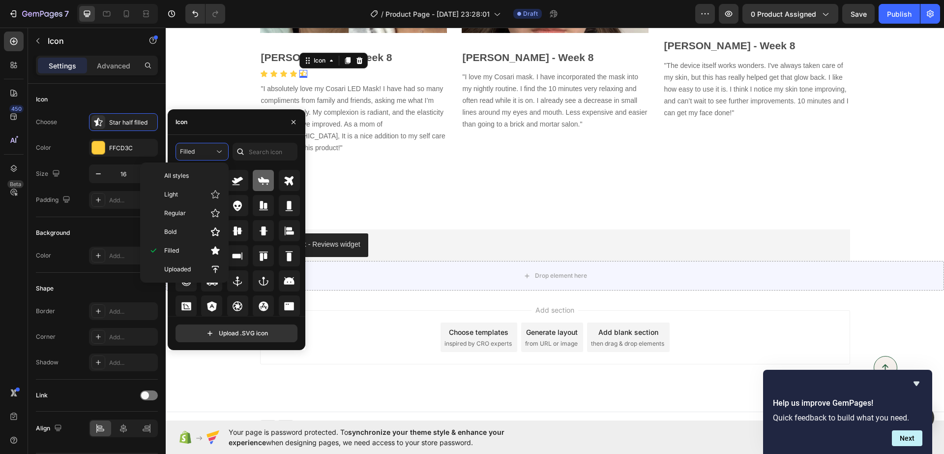
scroll to position [108, 0]
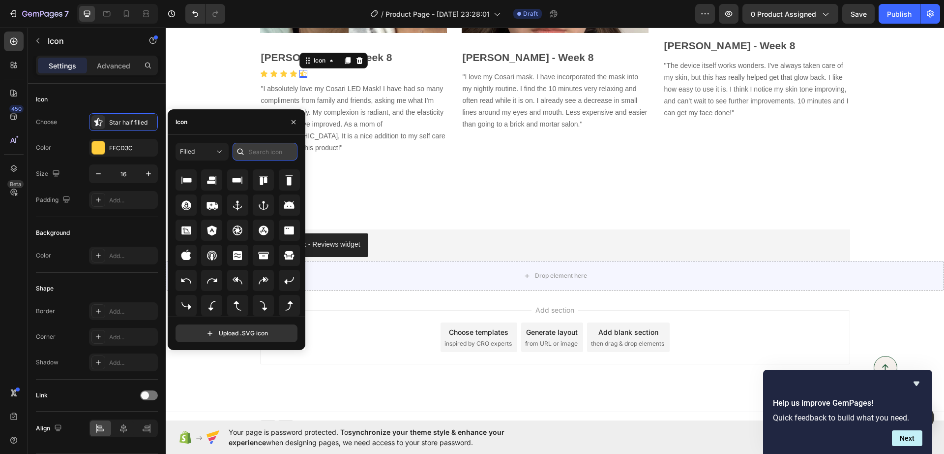
click at [280, 156] on input "text" at bounding box center [265, 152] width 65 height 18
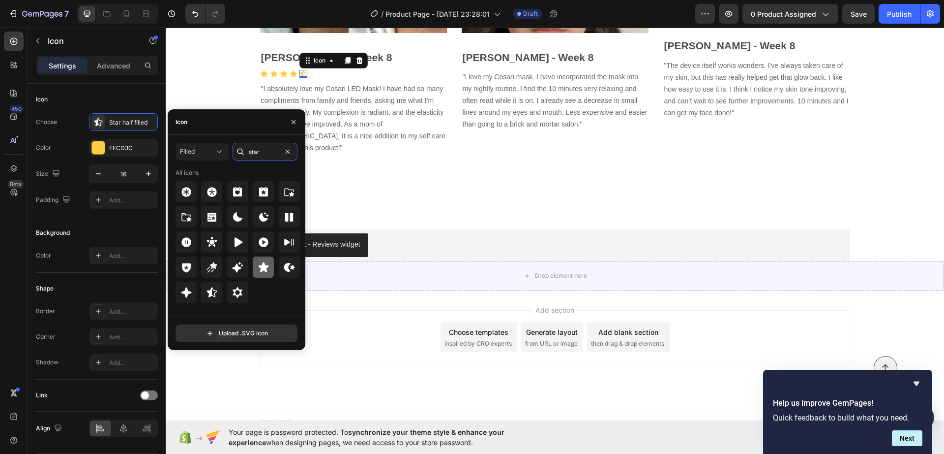
type input "star"
click at [256, 262] on div at bounding box center [263, 266] width 21 height 21
click at [100, 114] on div "Star filled" at bounding box center [123, 122] width 69 height 18
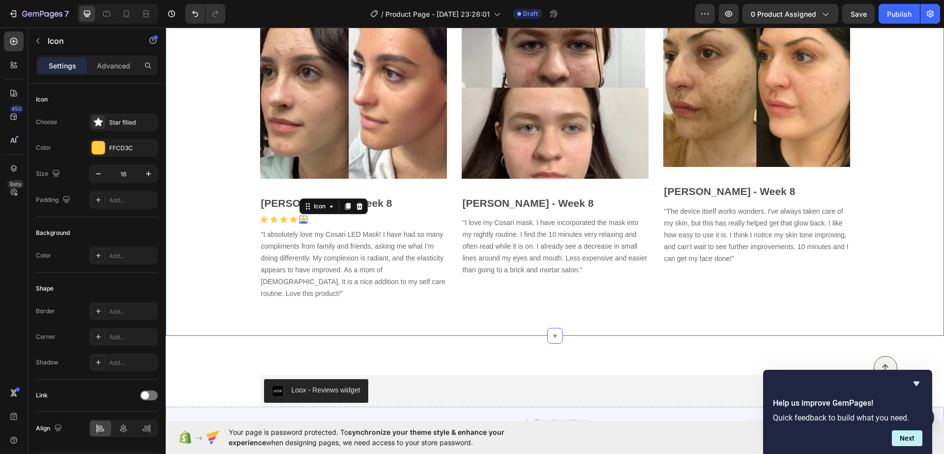
scroll to position [3335, 0]
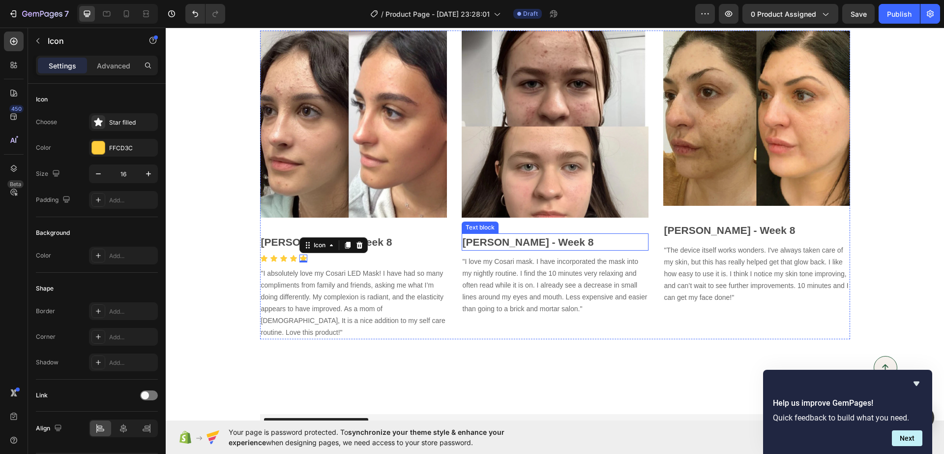
click at [463, 248] on p "[PERSON_NAME] - Week 8" at bounding box center [555, 242] width 185 height 16
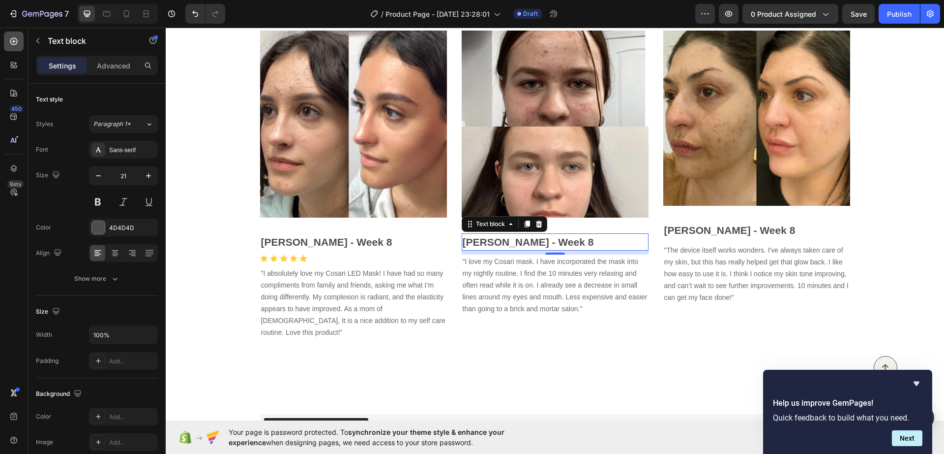
click at [7, 40] on div at bounding box center [14, 41] width 20 height 20
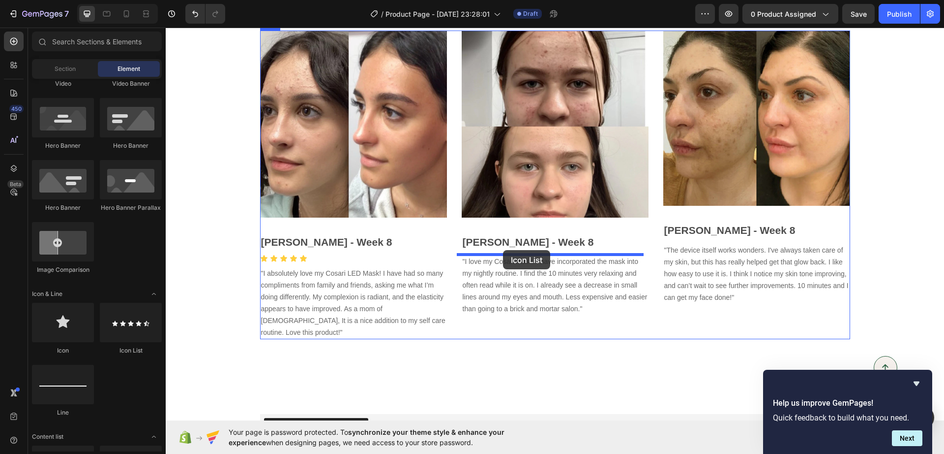
drag, startPoint x: 300, startPoint y: 353, endPoint x: 503, endPoint y: 250, distance: 227.7
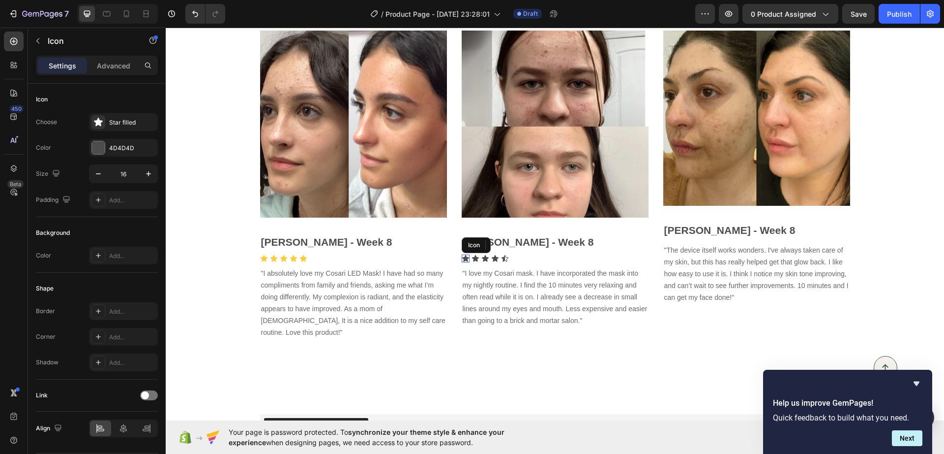
click at [462, 258] on icon at bounding box center [465, 258] width 7 height 6
click at [103, 150] on div at bounding box center [98, 147] width 13 height 13
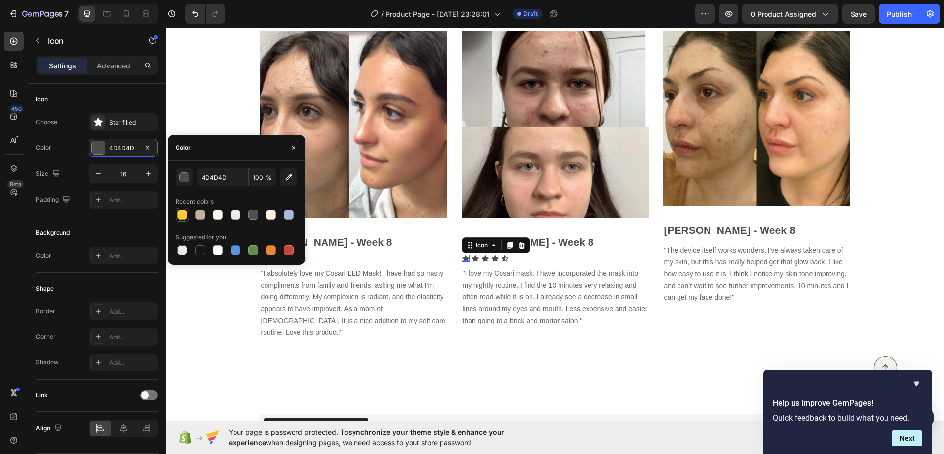
click at [185, 211] on div at bounding box center [183, 215] width 10 height 10
type input "FFCD3C"
click at [472, 258] on icon at bounding box center [475, 258] width 7 height 6
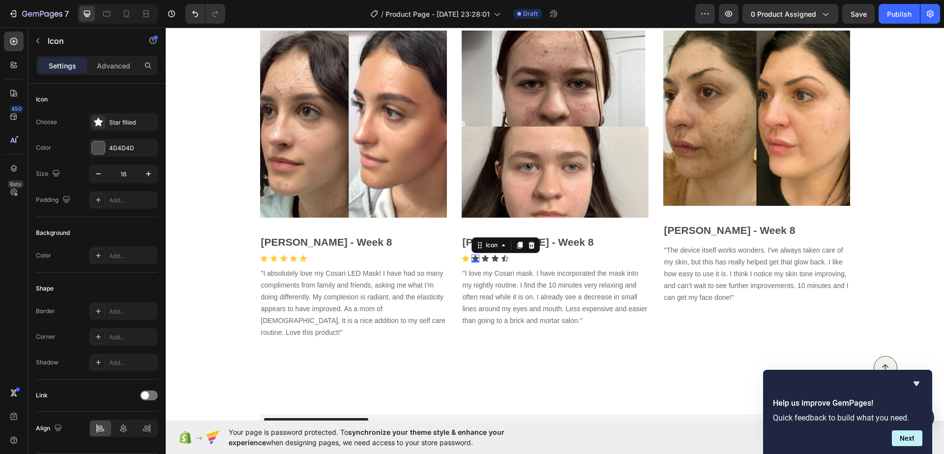
click at [503, 251] on div "Icon" at bounding box center [506, 245] width 68 height 16
click at [501, 255] on icon at bounding box center [505, 258] width 8 height 8
click at [514, 260] on div "Icon Icon Icon Icon Icon 0" at bounding box center [555, 258] width 187 height 8
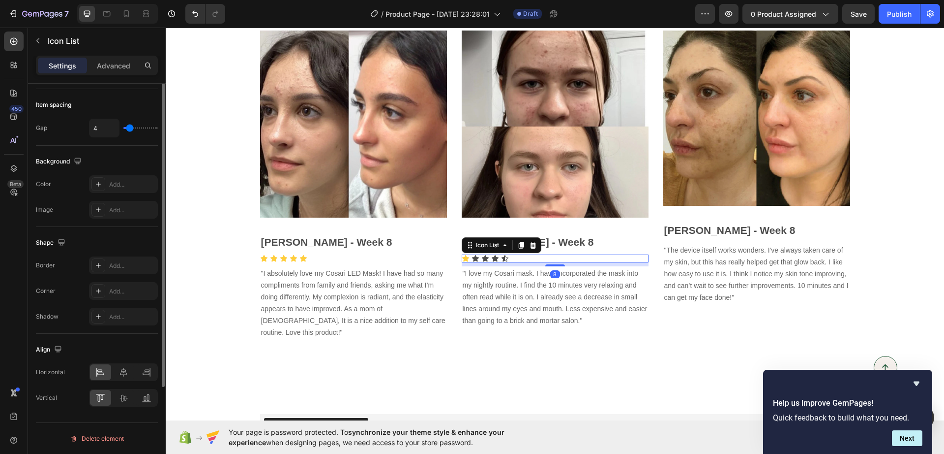
scroll to position [0, 0]
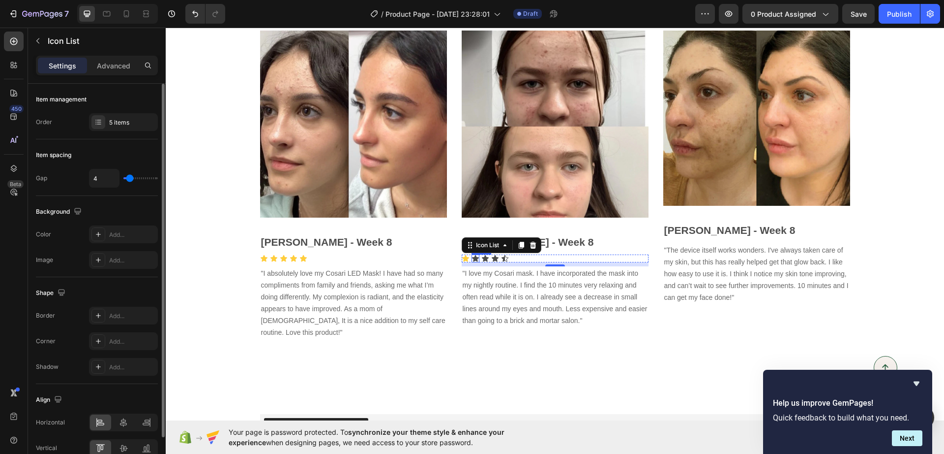
click at [472, 253] on div "Image Hannah - Week 8 Text block Icon Icon Icon Icon Icon Icon List 8 "I love m…" at bounding box center [555, 184] width 187 height 309
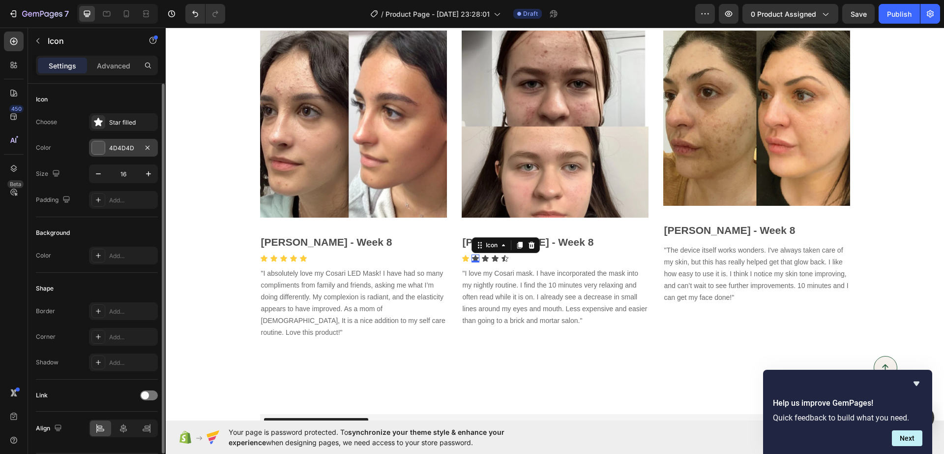
click at [127, 154] on div "4D4D4D" at bounding box center [123, 148] width 69 height 18
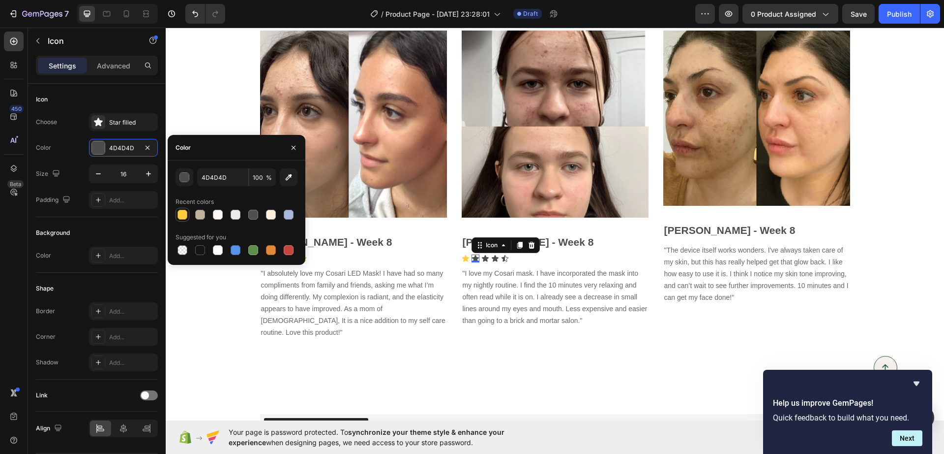
click at [178, 215] on div at bounding box center [183, 215] width 10 height 10
type input "FFCD3C"
click at [493, 260] on div "Image Hannah - Week 8 Text block Icon Icon 0 Icon Icon Icon Icon List "I love m…" at bounding box center [555, 184] width 187 height 309
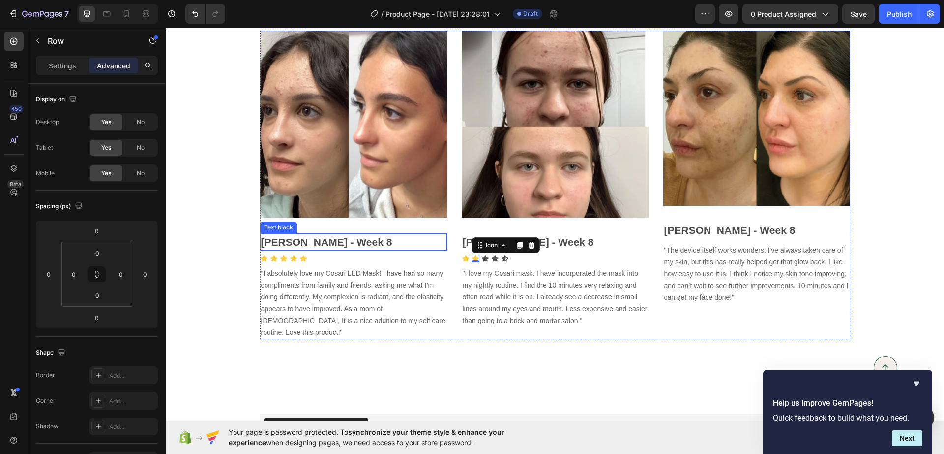
click at [482, 259] on icon at bounding box center [485, 258] width 7 height 6
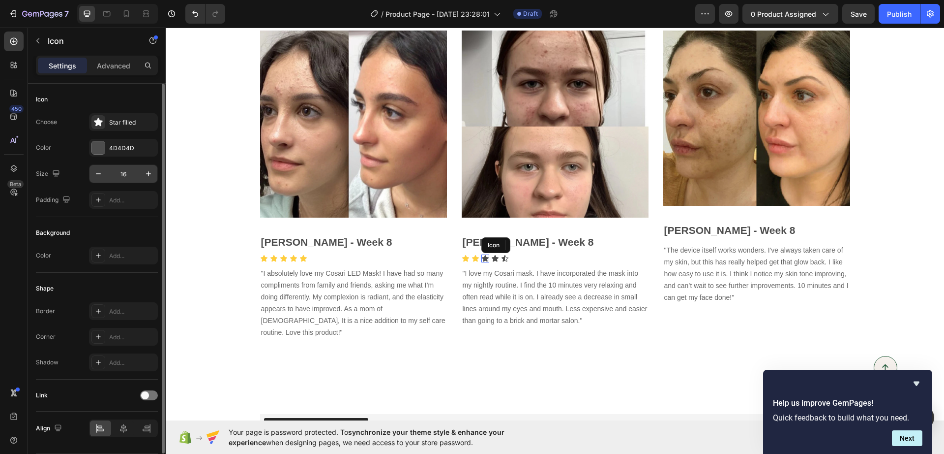
click at [134, 145] on div "4D4D4D" at bounding box center [132, 148] width 46 height 9
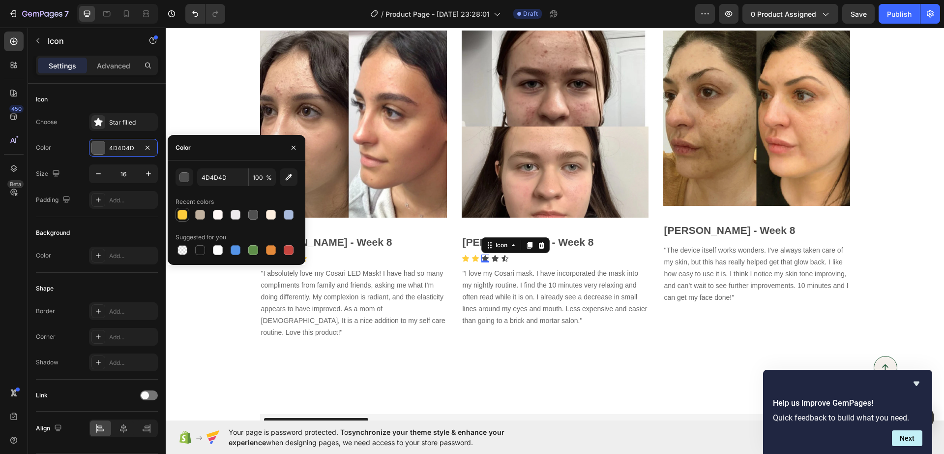
click at [179, 211] on div at bounding box center [183, 215] width 10 height 10
type input "FFCD3C"
click at [491, 259] on icon at bounding box center [495, 258] width 8 height 8
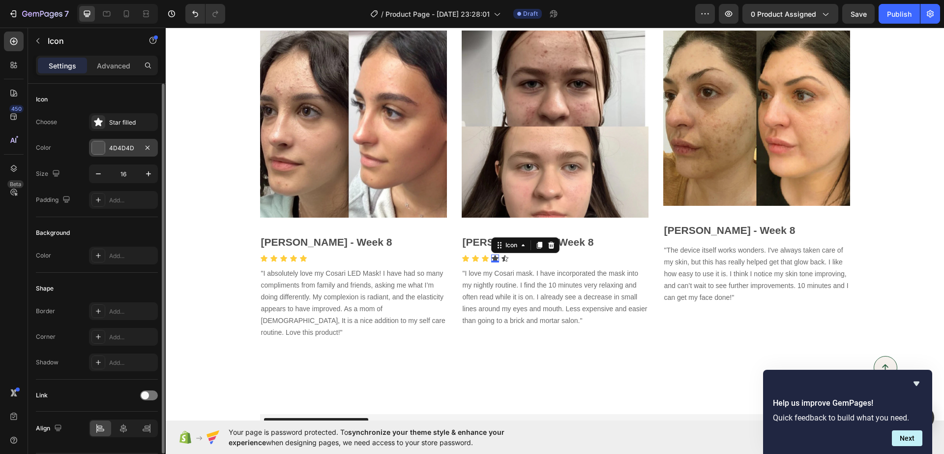
click at [98, 145] on div at bounding box center [98, 147] width 13 height 13
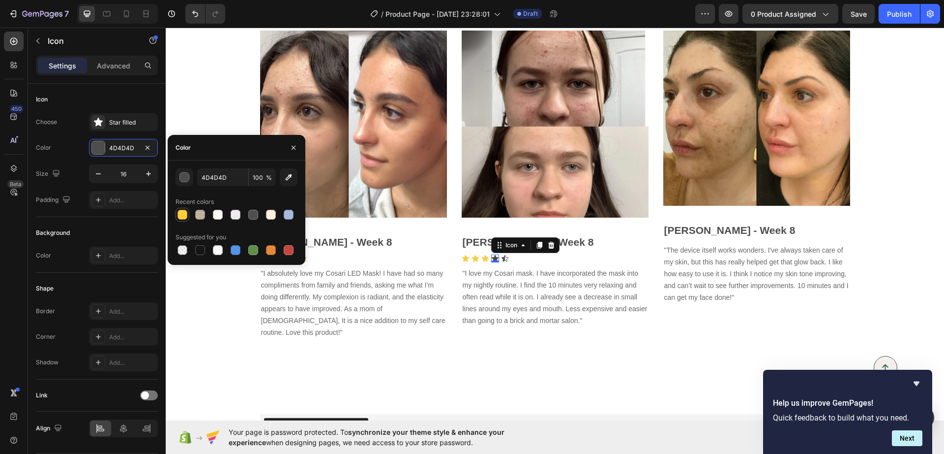
click at [178, 217] on div at bounding box center [183, 215] width 10 height 10
type input "FFCD3C"
click at [501, 257] on icon at bounding box center [505, 258] width 8 height 8
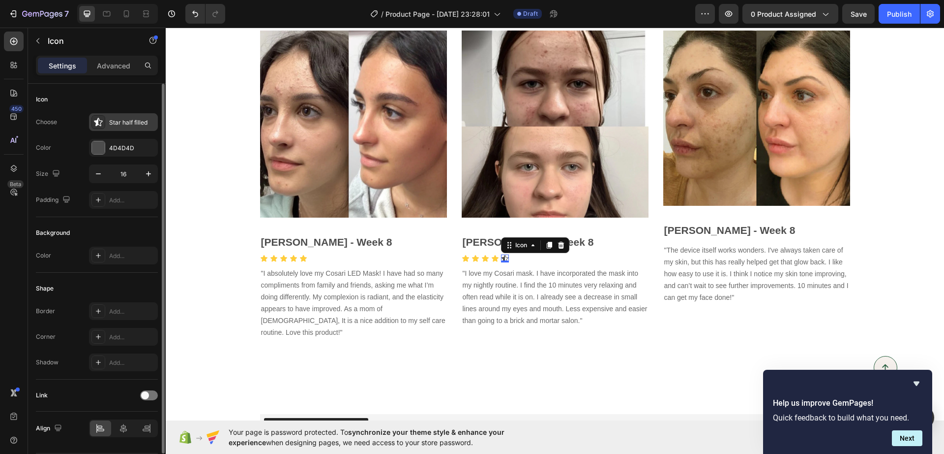
click at [91, 119] on div at bounding box center [98, 122] width 14 height 14
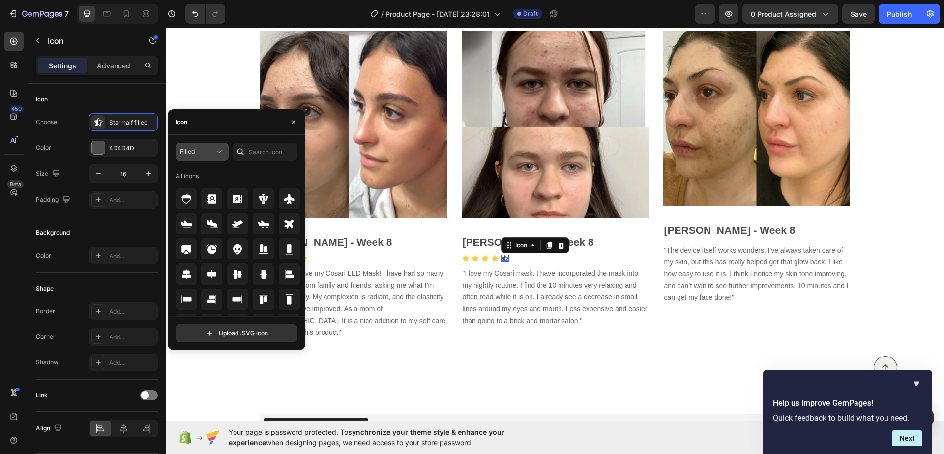
click at [182, 149] on span "Filled" at bounding box center [187, 151] width 15 height 7
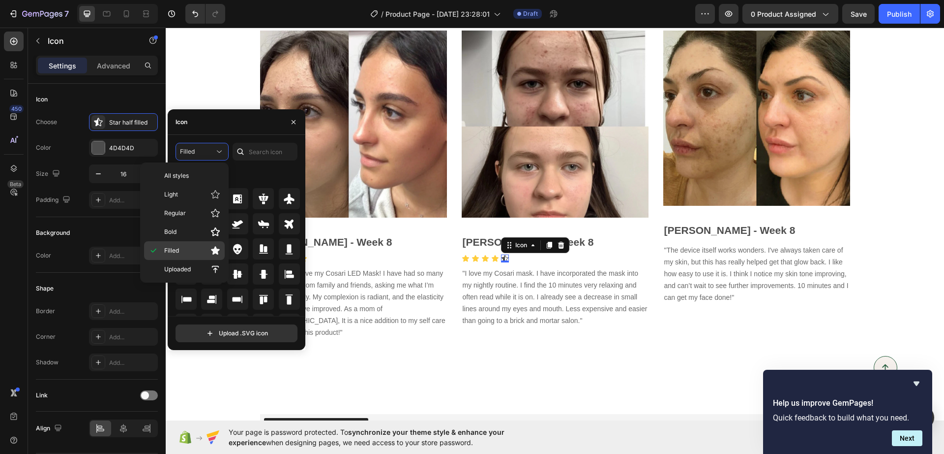
click at [217, 249] on icon at bounding box center [215, 250] width 9 height 8
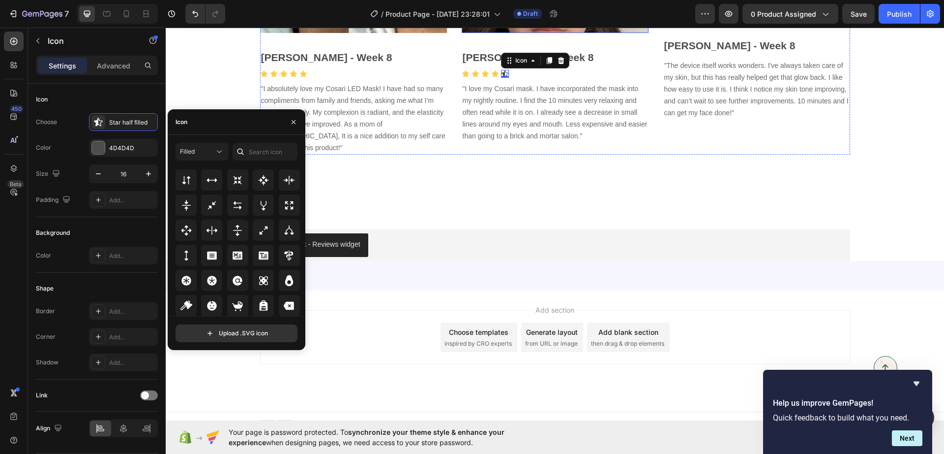
scroll to position [3274, 0]
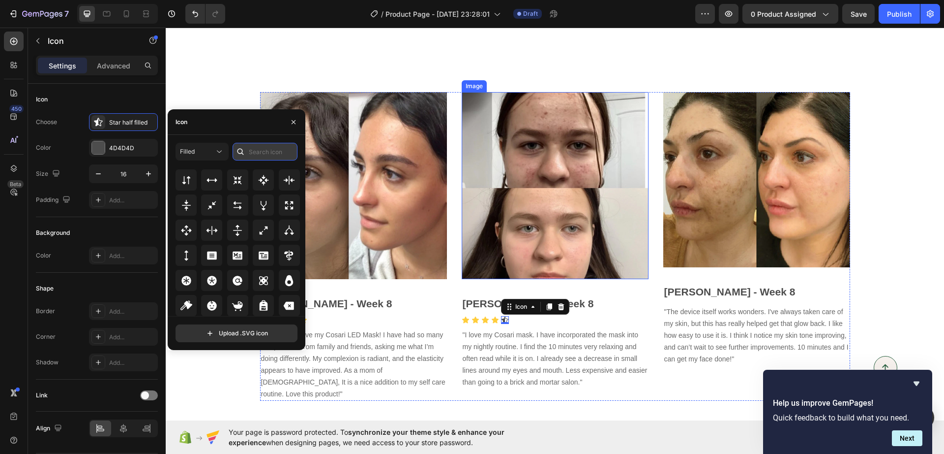
click at [271, 149] on input "text" at bounding box center [265, 152] width 65 height 18
click at [273, 155] on input "text" at bounding box center [265, 152] width 65 height 18
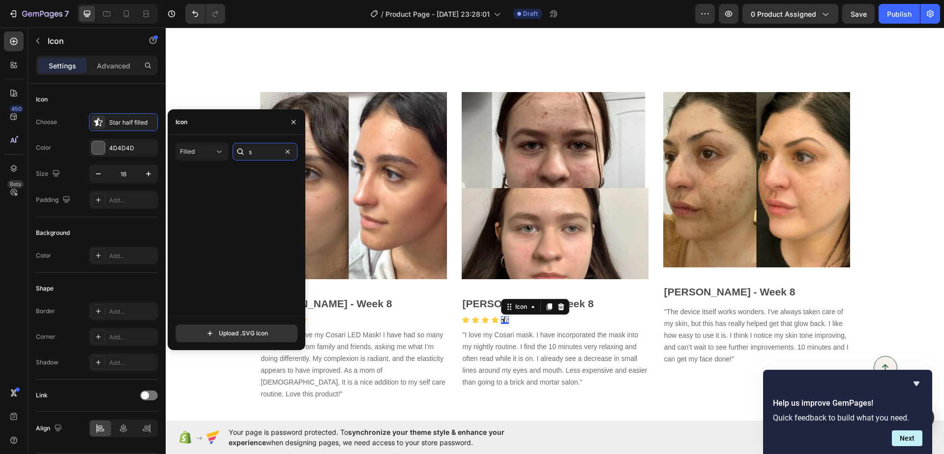
scroll to position [0, 0]
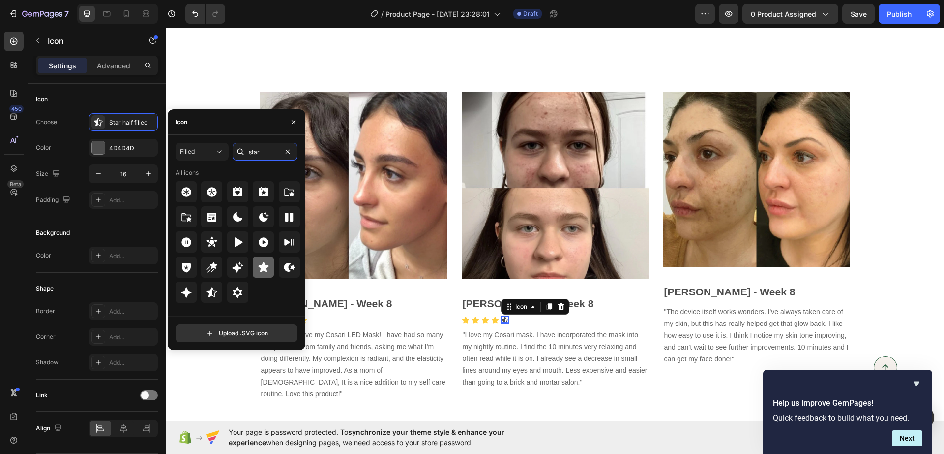
type input "star"
click at [262, 264] on icon at bounding box center [263, 267] width 10 height 10
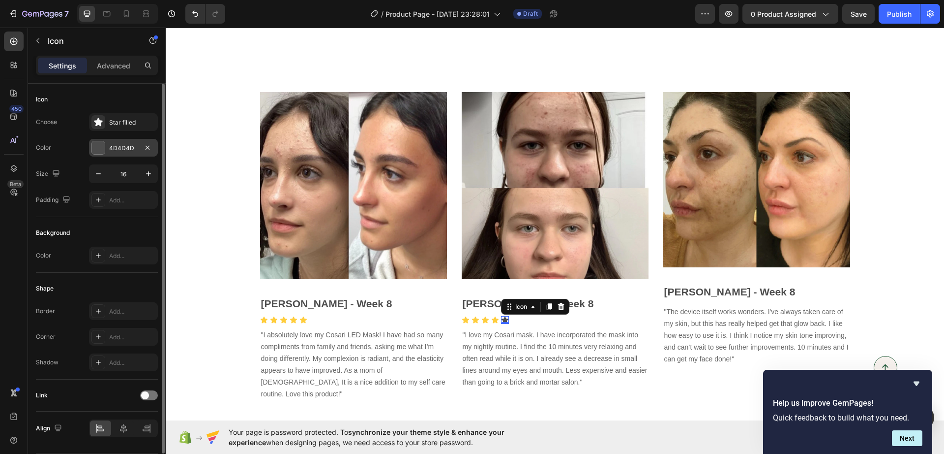
click at [106, 149] on div "4D4D4D" at bounding box center [123, 148] width 69 height 18
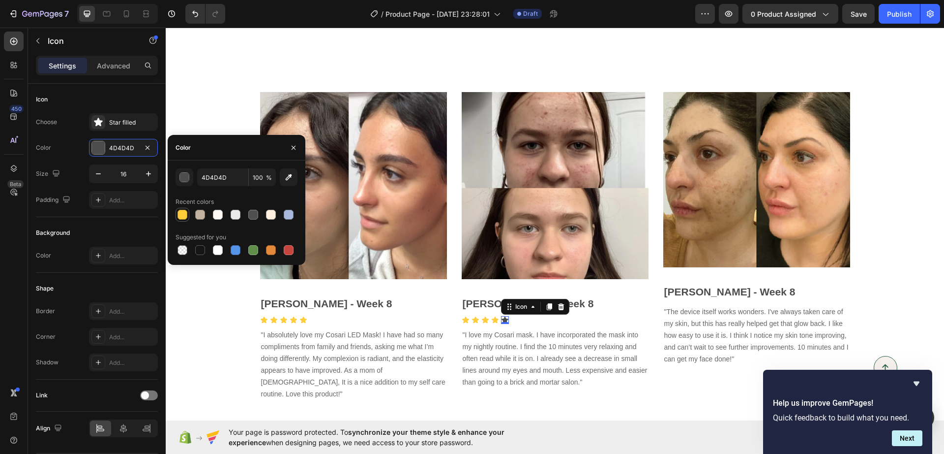
click at [180, 213] on div at bounding box center [183, 215] width 10 height 10
type input "FFCD3C"
click at [415, 311] on div "[PERSON_NAME] - Week 8" at bounding box center [353, 304] width 187 height 18
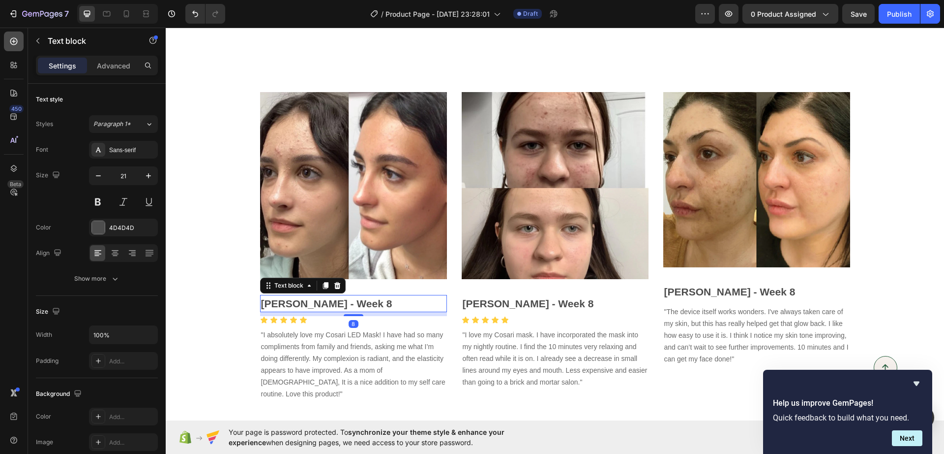
click at [11, 36] on icon at bounding box center [14, 41] width 10 height 10
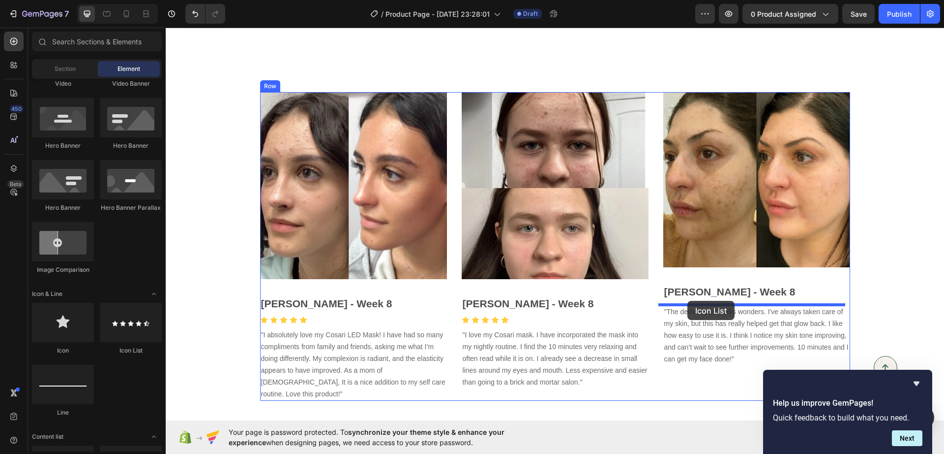
drag, startPoint x: 291, startPoint y: 355, endPoint x: 688, endPoint y: 301, distance: 400.6
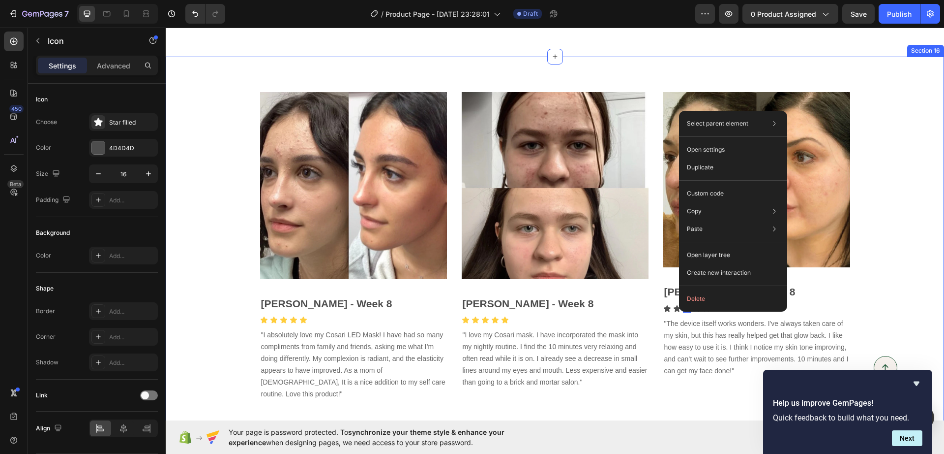
drag, startPoint x: 907, startPoint y: 245, endPoint x: 672, endPoint y: 307, distance: 242.2
click at [908, 245] on div "Image Alissa - Week 8 Text block Icon Icon Icon Icon Icon Icon List "I absolute…" at bounding box center [555, 246] width 764 height 309
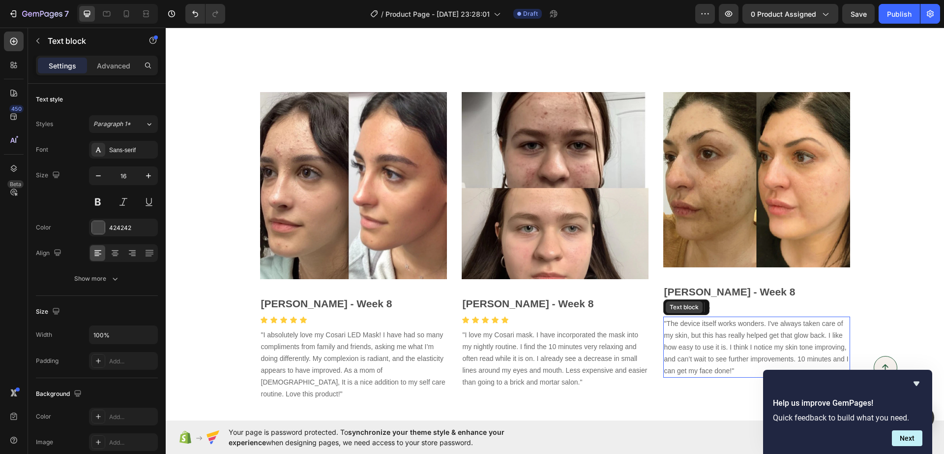
click at [672, 307] on div "Text block" at bounding box center [684, 307] width 33 height 9
drag, startPoint x: 597, startPoint y: 295, endPoint x: 628, endPoint y: 298, distance: 31.1
click at [597, 296] on p "[PERSON_NAME] - Week 8" at bounding box center [555, 304] width 185 height 16
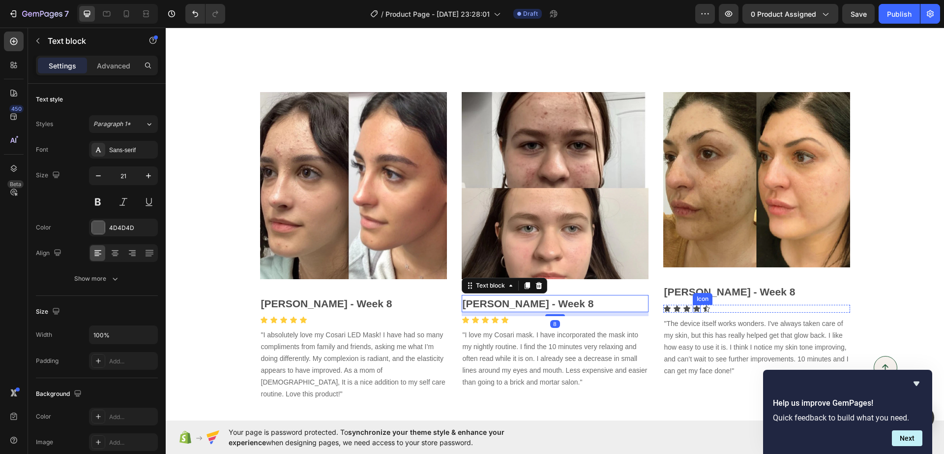
click at [694, 308] on icon at bounding box center [697, 308] width 7 height 6
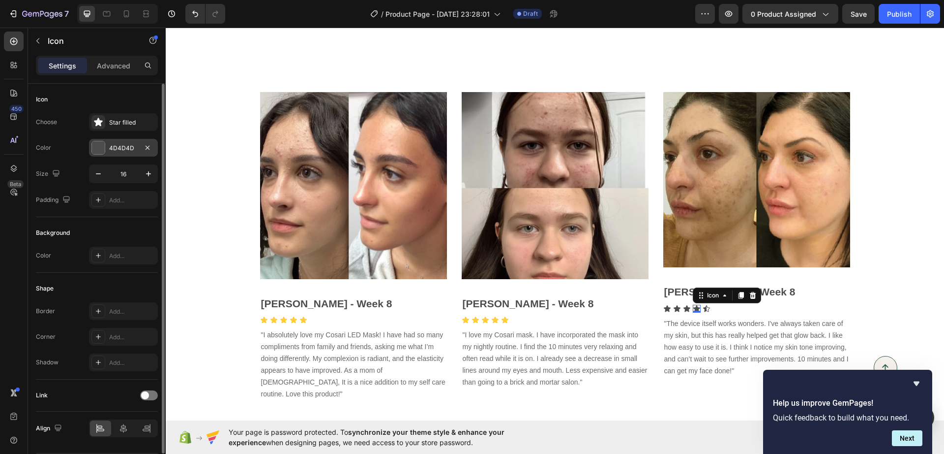
drag, startPoint x: 128, startPoint y: 148, endPoint x: 133, endPoint y: 148, distance: 4.9
click at [128, 148] on div "4D4D4D" at bounding box center [123, 148] width 29 height 9
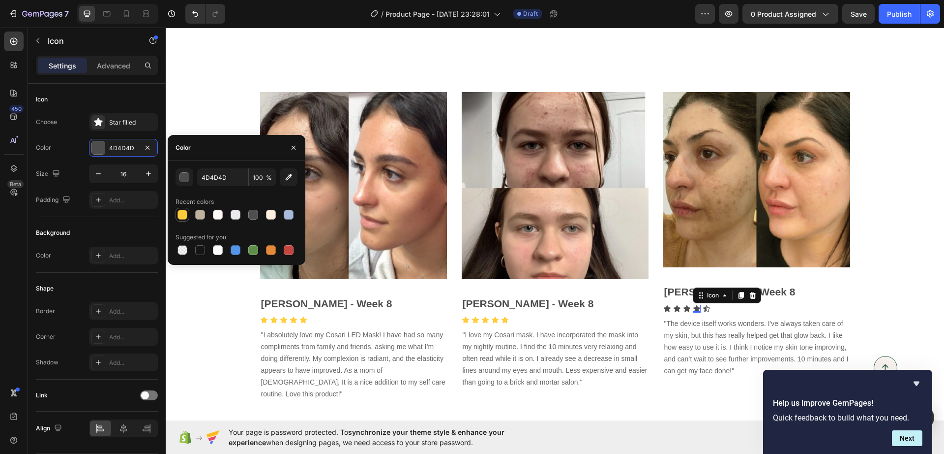
click at [188, 209] on div at bounding box center [183, 215] width 14 height 14
type input "FFCD3C"
click at [681, 302] on div "Icon" at bounding box center [683, 299] width 20 height 12
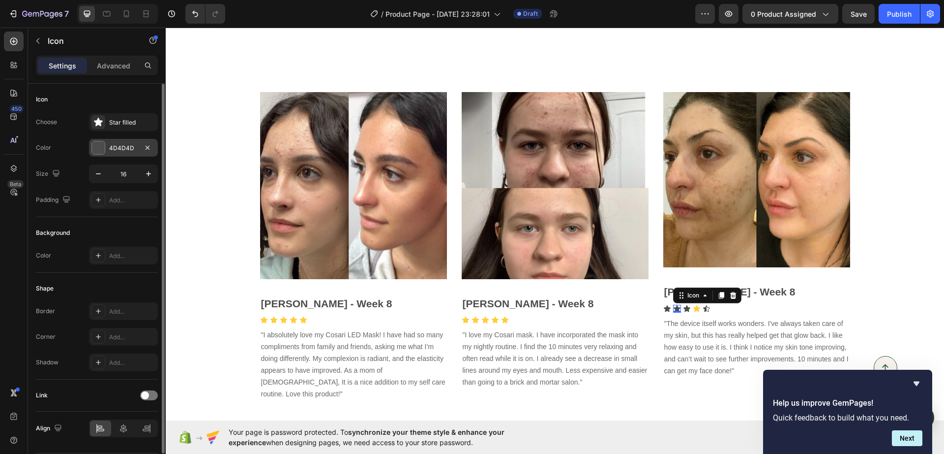
click at [115, 147] on div "4D4D4D" at bounding box center [123, 148] width 29 height 9
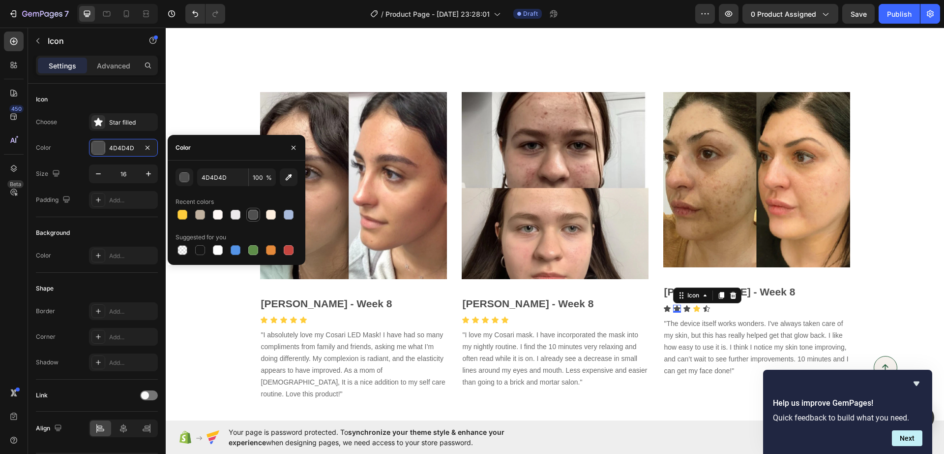
drag, startPoint x: 185, startPoint y: 214, endPoint x: 251, endPoint y: 213, distance: 65.9
click at [184, 213] on div at bounding box center [183, 215] width 10 height 10
type input "FFCD3C"
click at [684, 307] on icon at bounding box center [687, 308] width 7 height 6
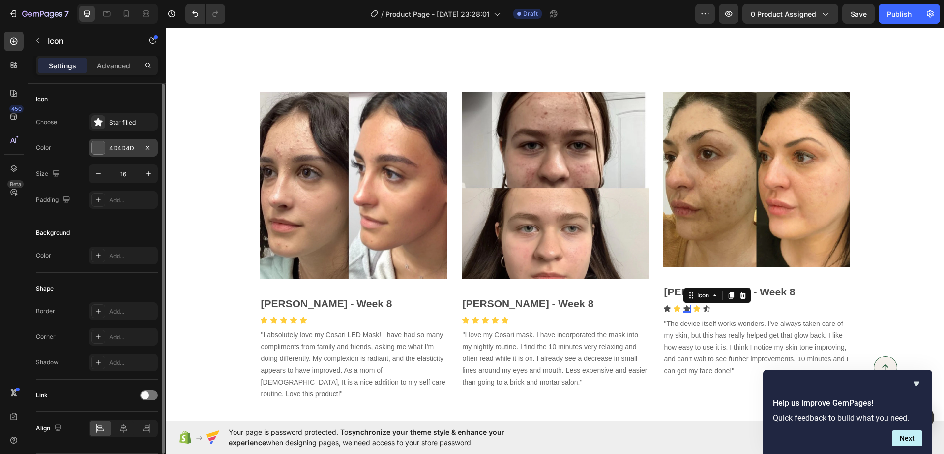
click at [122, 149] on div "4D4D4D" at bounding box center [123, 148] width 29 height 9
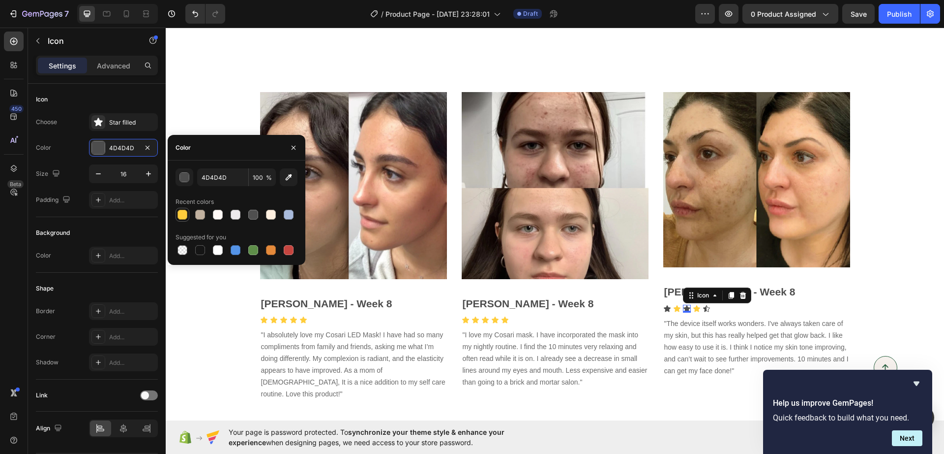
click at [179, 209] on div at bounding box center [183, 215] width 12 height 12
type input "FFCD3C"
click at [664, 303] on div "Image Lina - Week 8 Text block Icon Icon Icon 0 Icon Icon Icon List "The device…" at bounding box center [757, 246] width 187 height 309
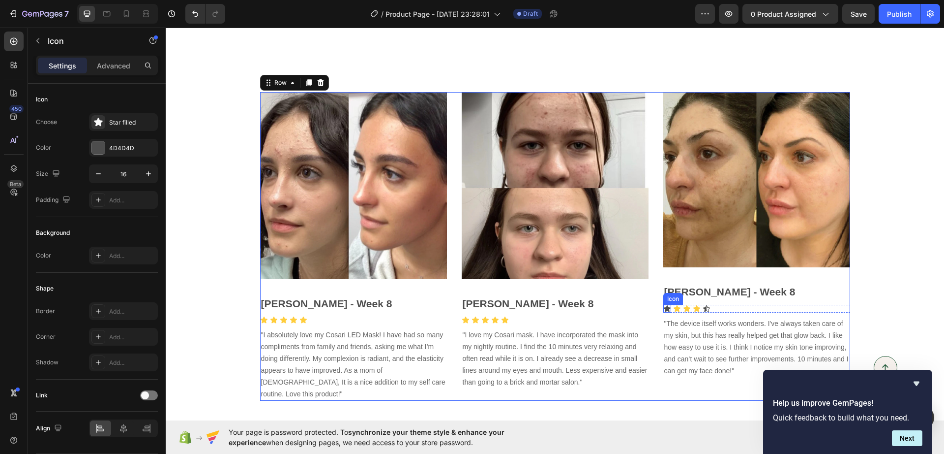
click at [664, 307] on icon at bounding box center [667, 308] width 7 height 6
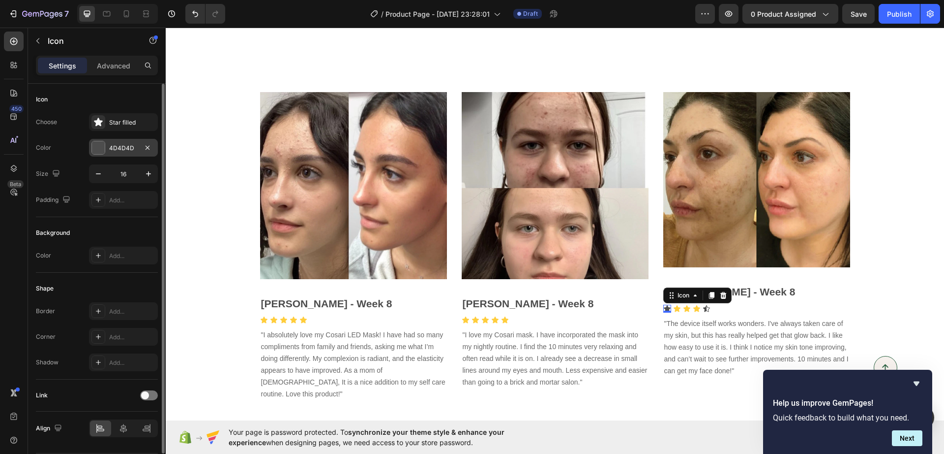
click at [126, 153] on div "4D4D4D" at bounding box center [123, 148] width 69 height 18
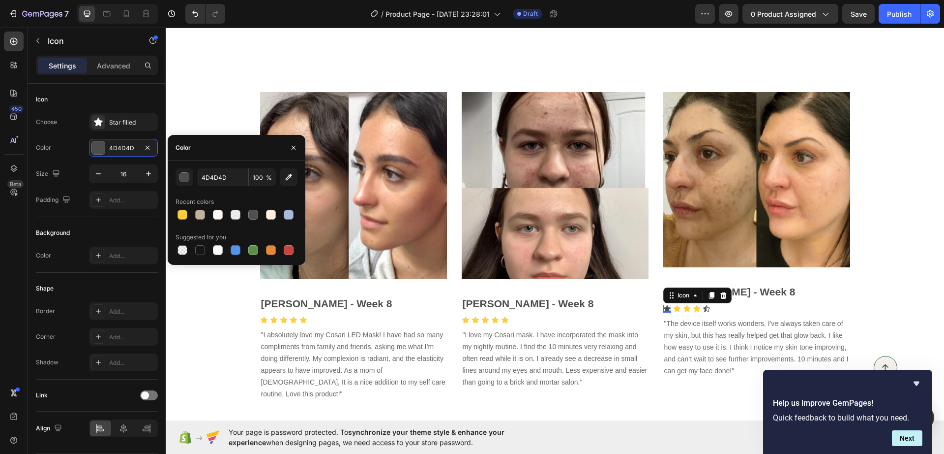
click at [173, 216] on div "4D4D4D 100 % Recent colors Suggested for you" at bounding box center [237, 212] width 138 height 89
click at [179, 211] on div at bounding box center [183, 215] width 10 height 10
type input "FFCD3C"
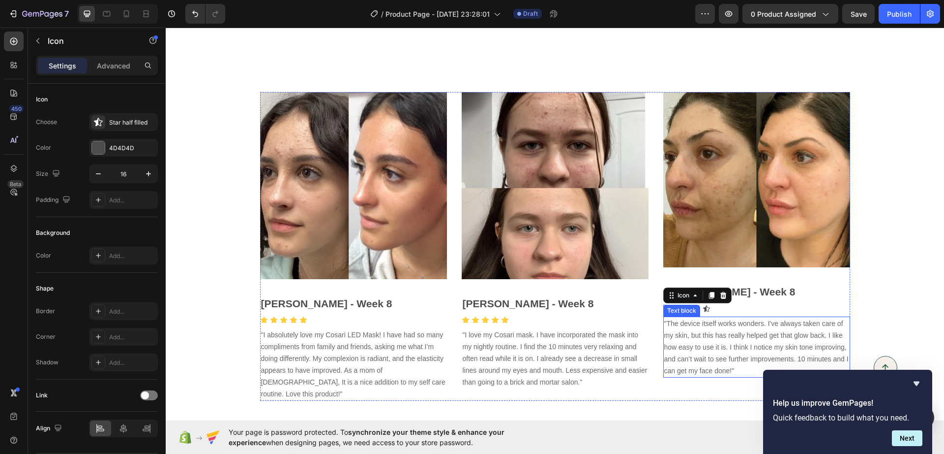
click at [703, 307] on icon at bounding box center [706, 308] width 7 height 6
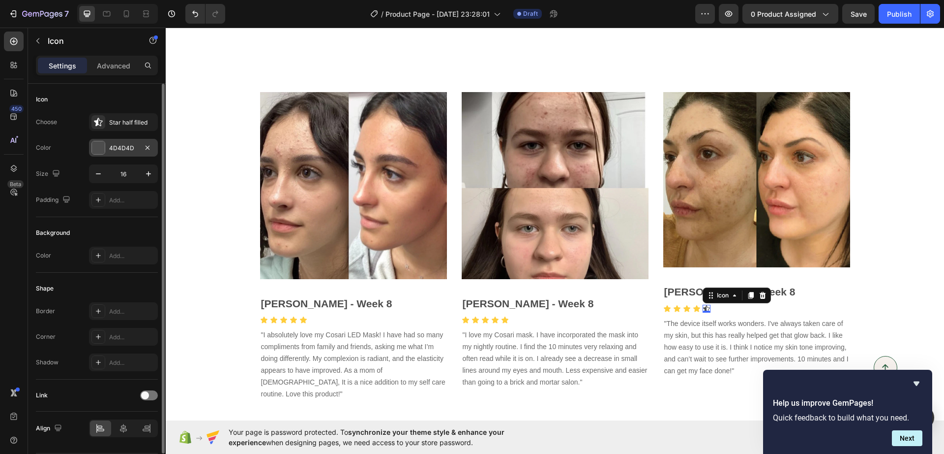
click at [137, 152] on div "4D4D4D" at bounding box center [123, 148] width 69 height 18
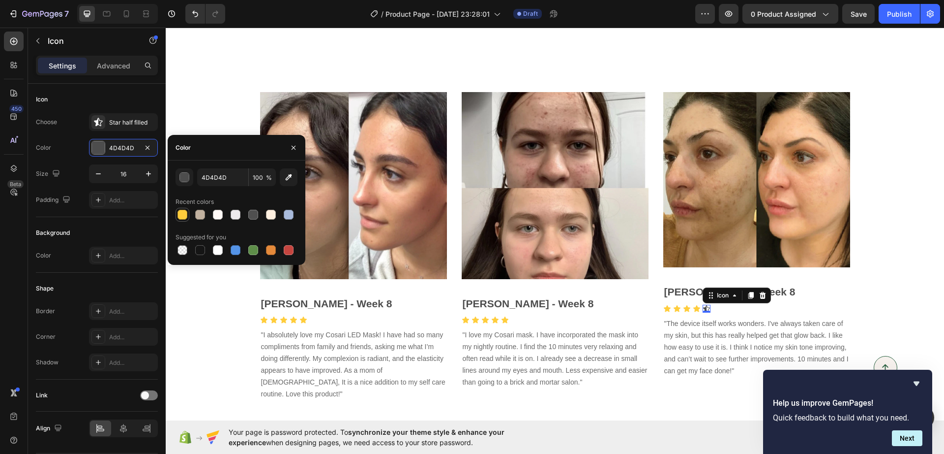
click at [186, 212] on div at bounding box center [183, 215] width 10 height 10
type input "FFCD3C"
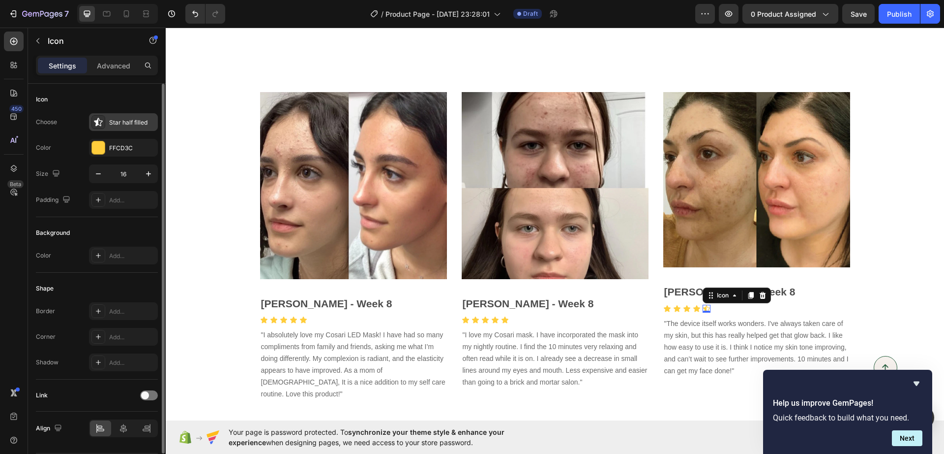
click at [131, 125] on div "Star half filled" at bounding box center [123, 122] width 69 height 18
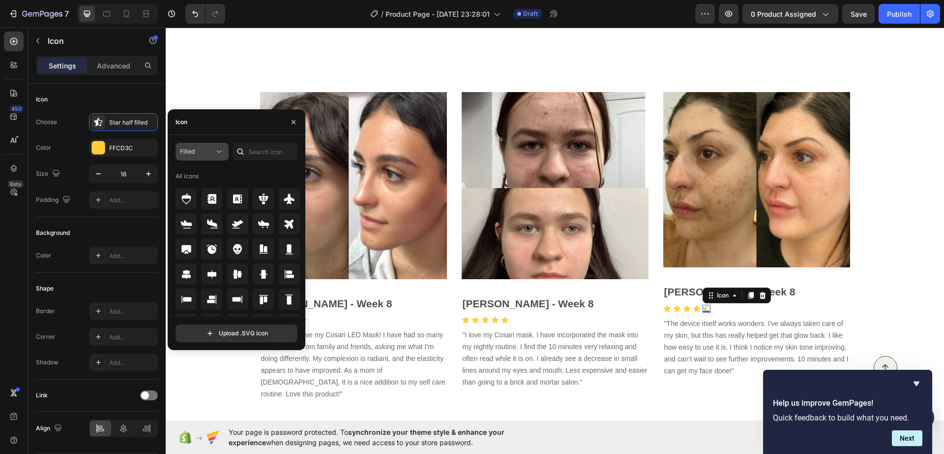
click at [190, 148] on span "Filled" at bounding box center [187, 151] width 15 height 7
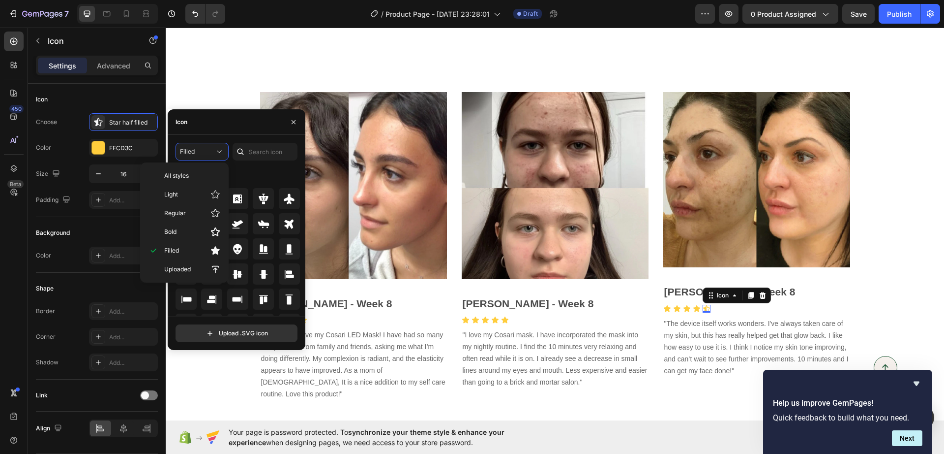
click at [258, 171] on div "All icons" at bounding box center [238, 176] width 125 height 16
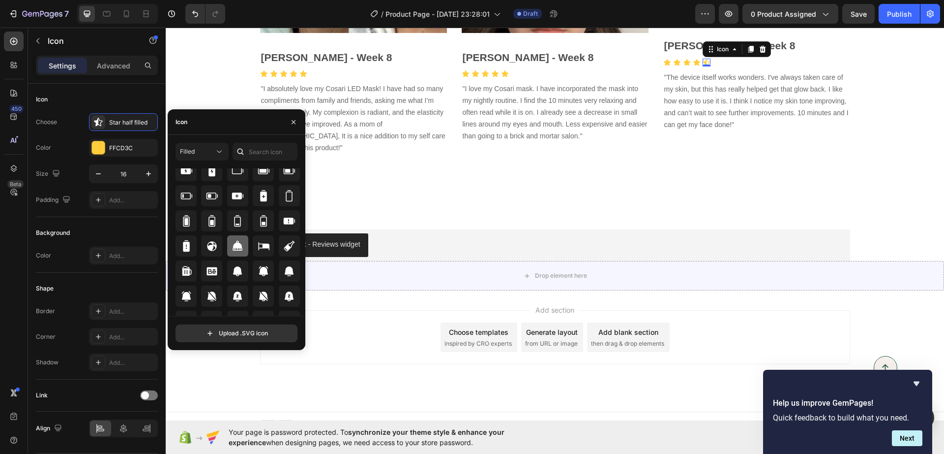
scroll to position [743, 0]
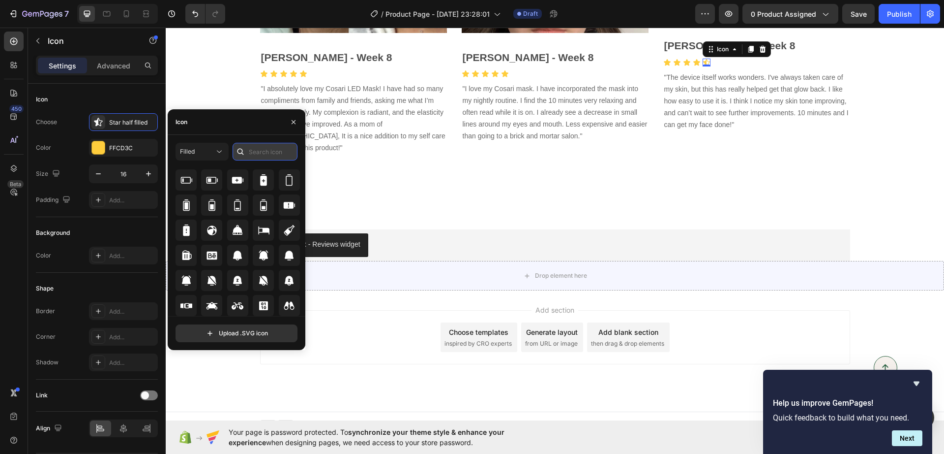
click at [269, 144] on input "text" at bounding box center [265, 152] width 65 height 18
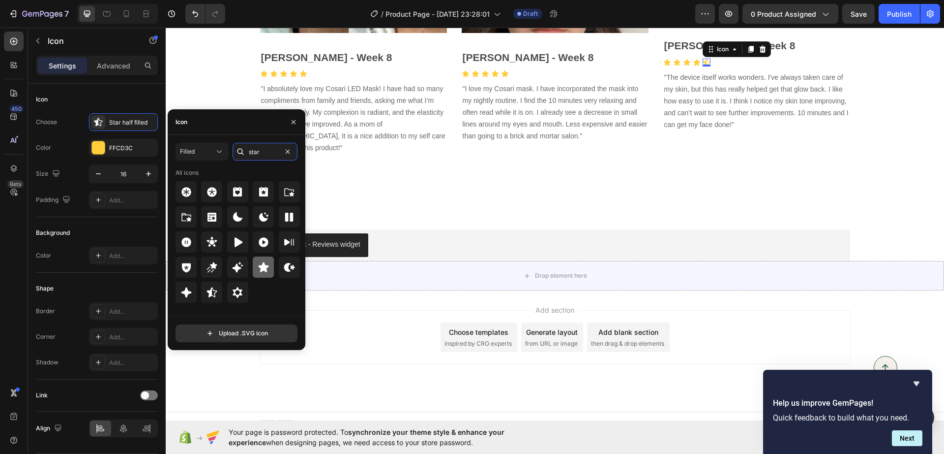
type input "star"
click at [264, 259] on div at bounding box center [263, 266] width 21 height 21
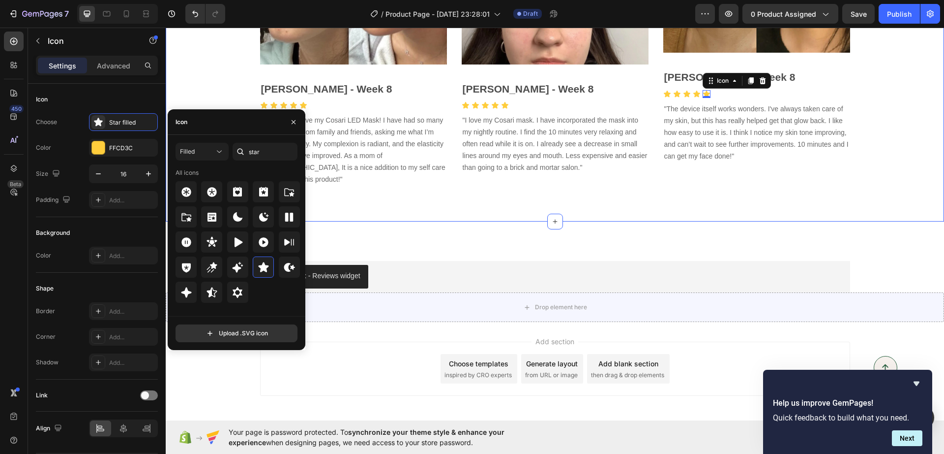
scroll to position [3397, 0]
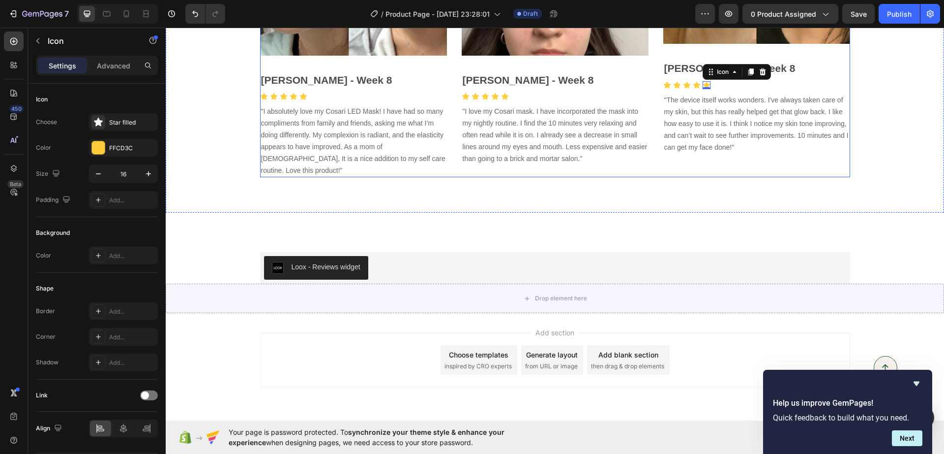
scroll to position [3458, 0]
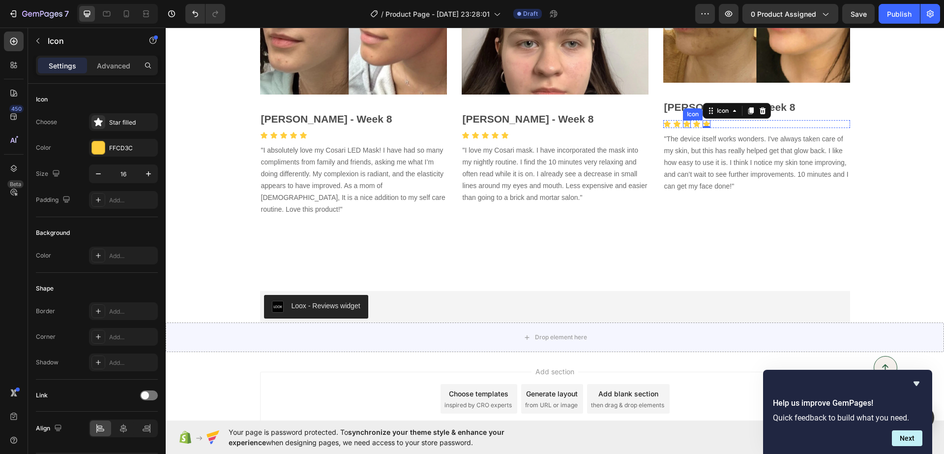
drag, startPoint x: 684, startPoint y: 124, endPoint x: 691, endPoint y: 122, distance: 6.9
click at [685, 123] on icon at bounding box center [687, 124] width 7 height 6
click at [734, 124] on div "Icon Icon Icon 0 Icon Icon" at bounding box center [757, 124] width 187 height 8
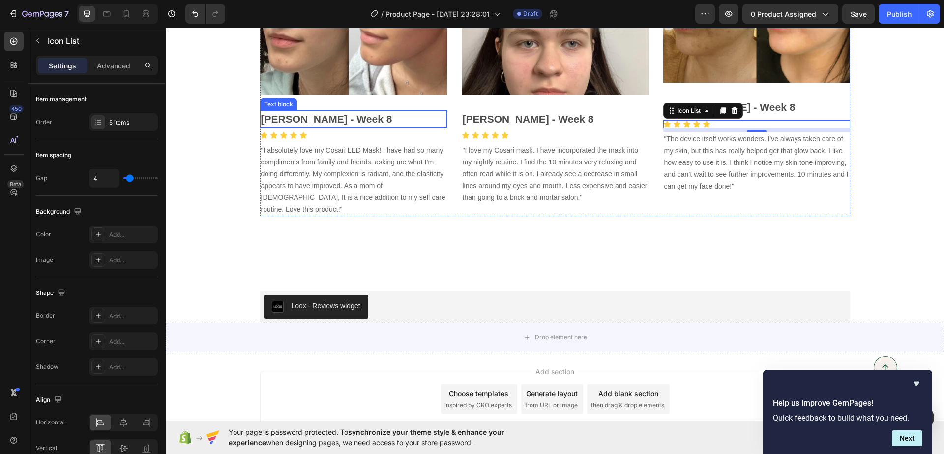
click at [279, 115] on strong "[PERSON_NAME] - Week 8" at bounding box center [326, 118] width 131 height 11
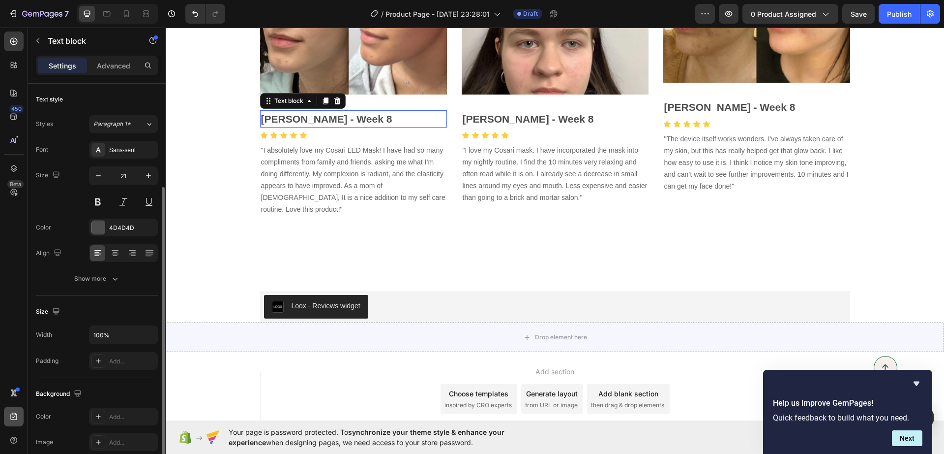
scroll to position [61, 0]
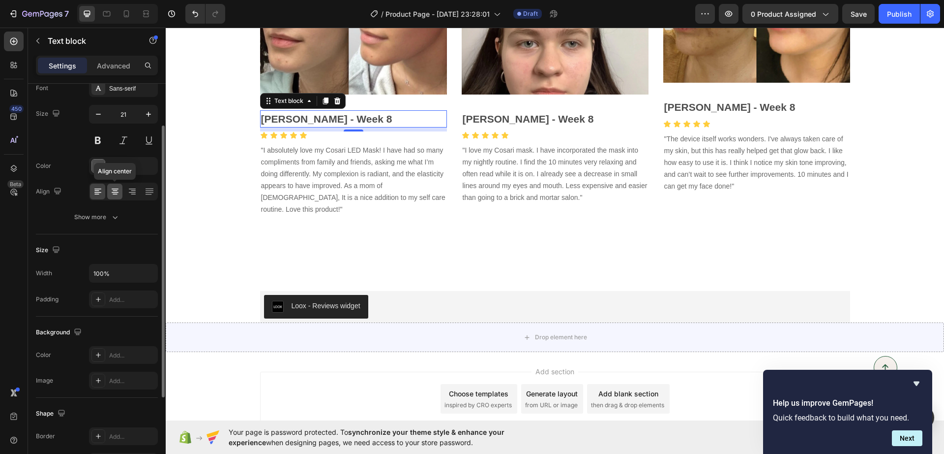
click at [114, 187] on icon at bounding box center [115, 191] width 10 height 10
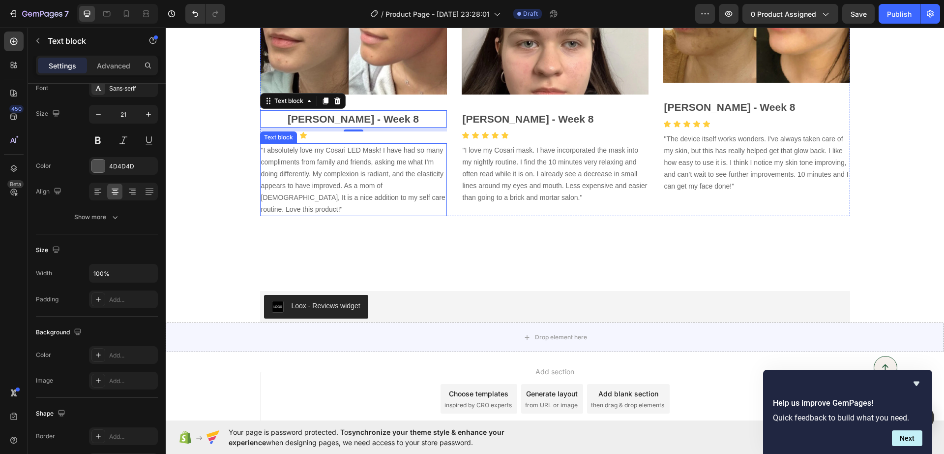
click at [278, 137] on div "Text block" at bounding box center [278, 137] width 33 height 9
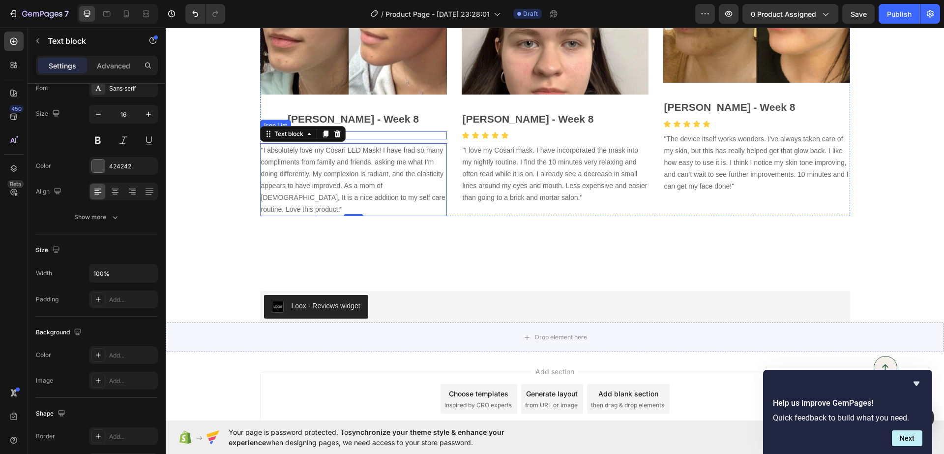
click at [404, 133] on div "Icon Icon Icon Icon Icon" at bounding box center [353, 135] width 187 height 8
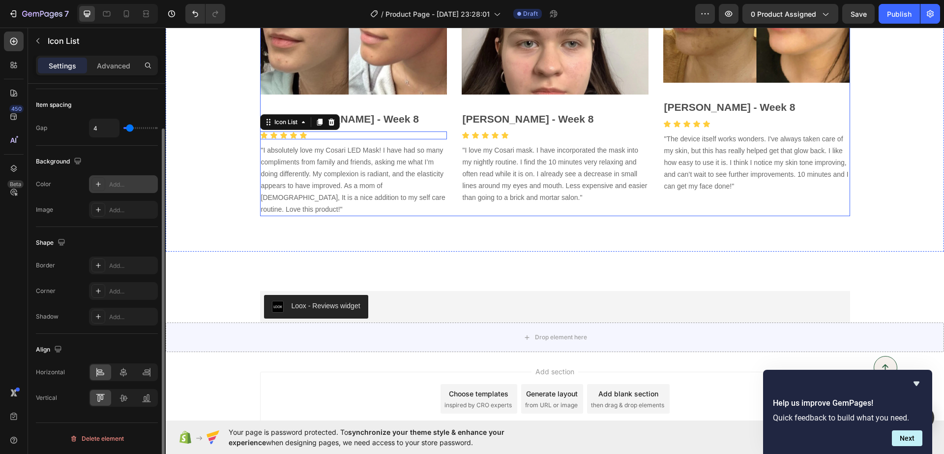
scroll to position [0, 0]
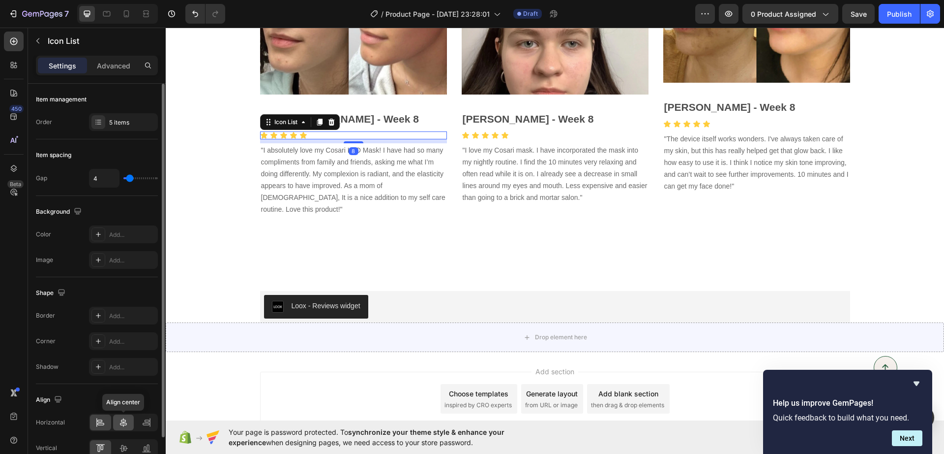
click at [125, 416] on div at bounding box center [123, 422] width 21 height 16
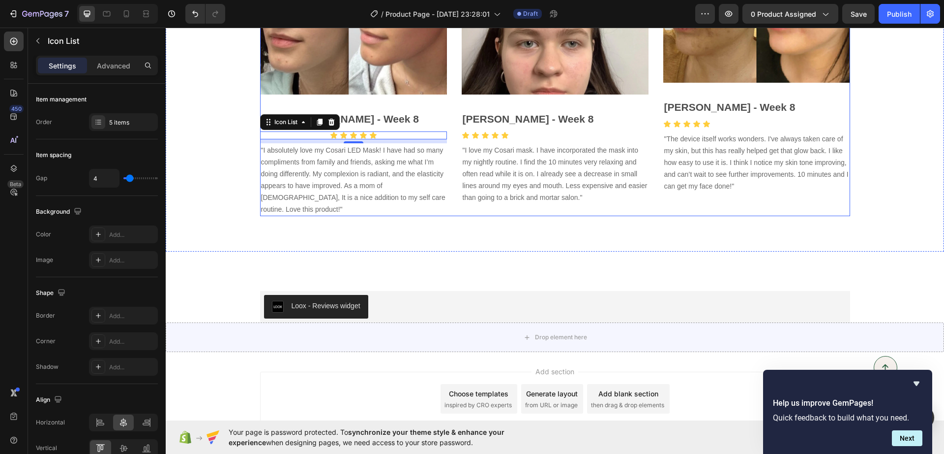
click at [499, 118] on strong "[PERSON_NAME] - Week 8" at bounding box center [528, 118] width 131 height 11
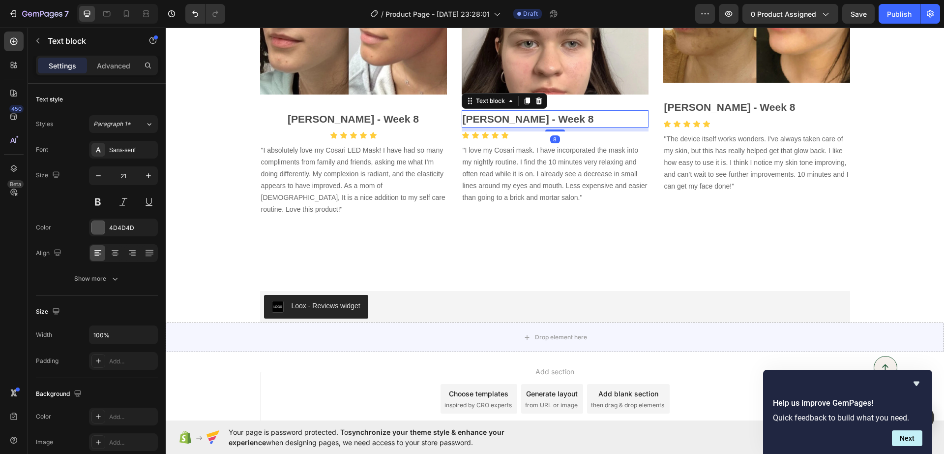
click at [522, 117] on strong "[PERSON_NAME] - Week 8" at bounding box center [528, 118] width 131 height 11
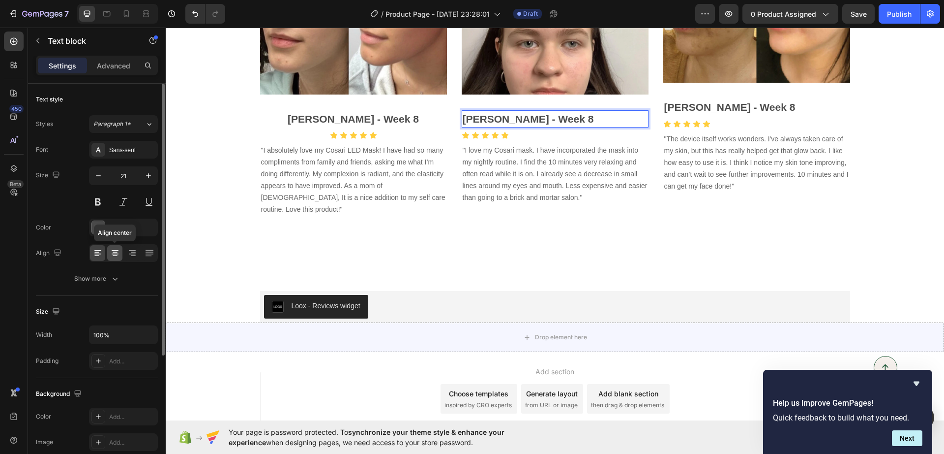
click at [111, 248] on icon at bounding box center [115, 253] width 10 height 10
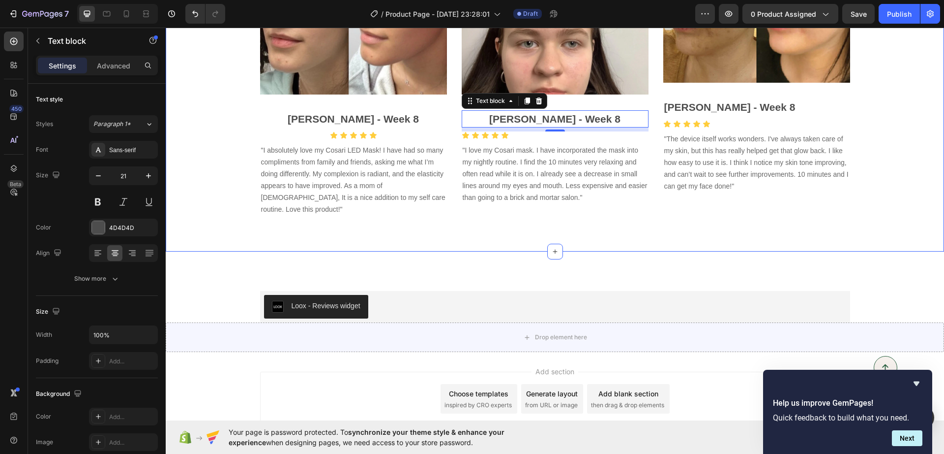
drag, startPoint x: 846, startPoint y: 207, endPoint x: 944, endPoint y: 298, distance: 134.0
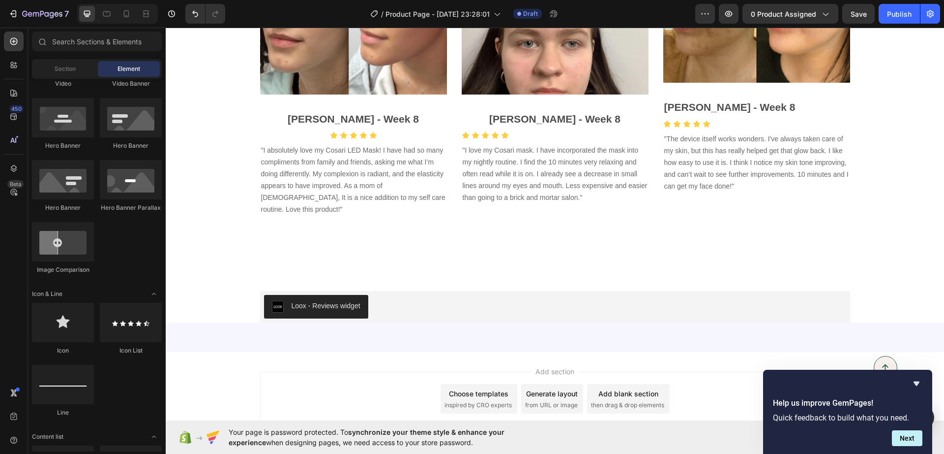
scroll to position [3313, 0]
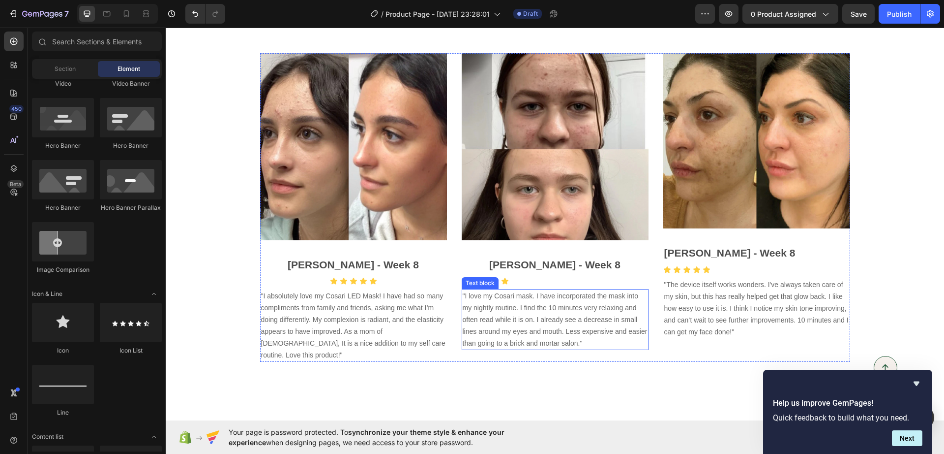
click at [579, 280] on div "Icon Icon Icon Icon Icon" at bounding box center [555, 281] width 187 height 8
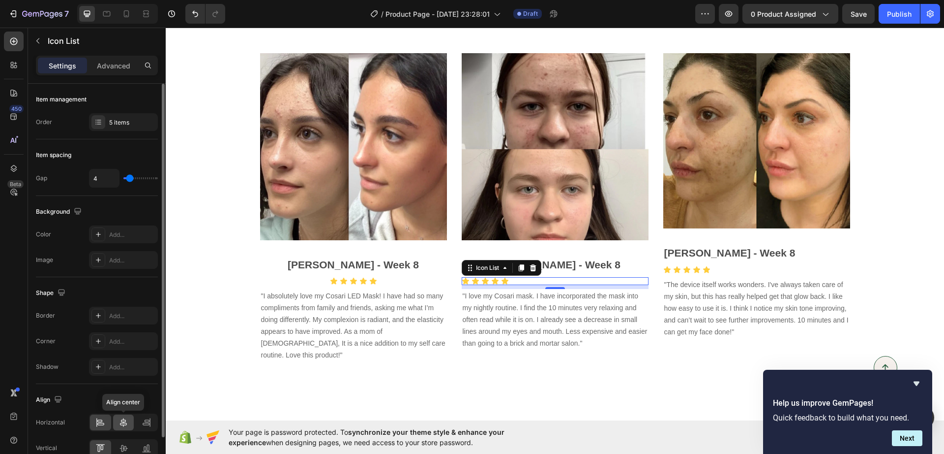
drag, startPoint x: 121, startPoint y: 418, endPoint x: 119, endPoint y: 414, distance: 5.1
click at [121, 416] on div at bounding box center [123, 422] width 21 height 16
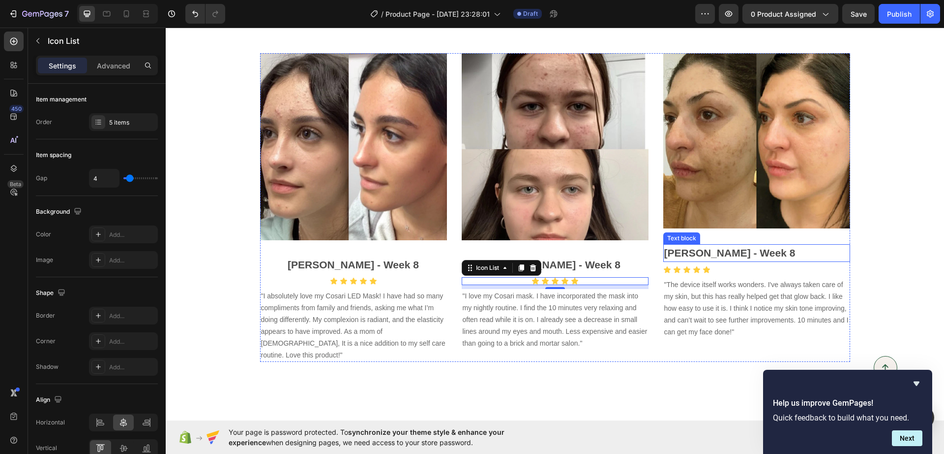
click at [681, 253] on strong "[PERSON_NAME] - Week 8" at bounding box center [730, 252] width 131 height 11
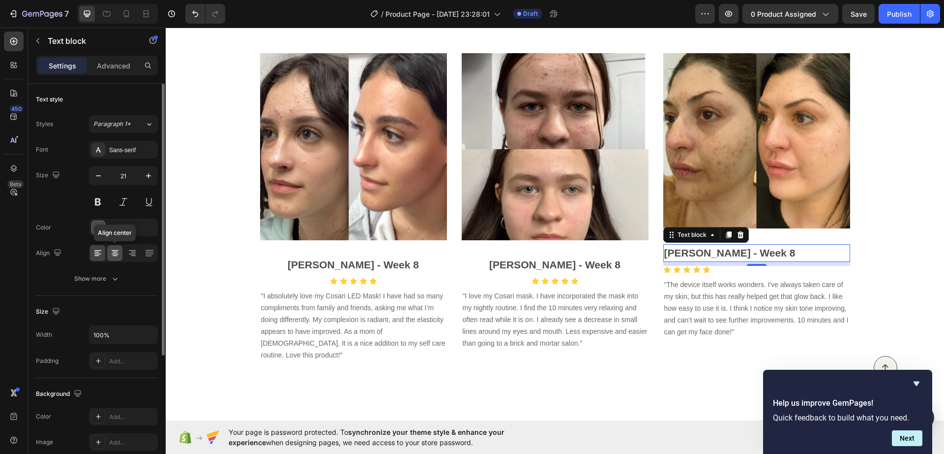
click at [114, 249] on icon at bounding box center [115, 253] width 10 height 10
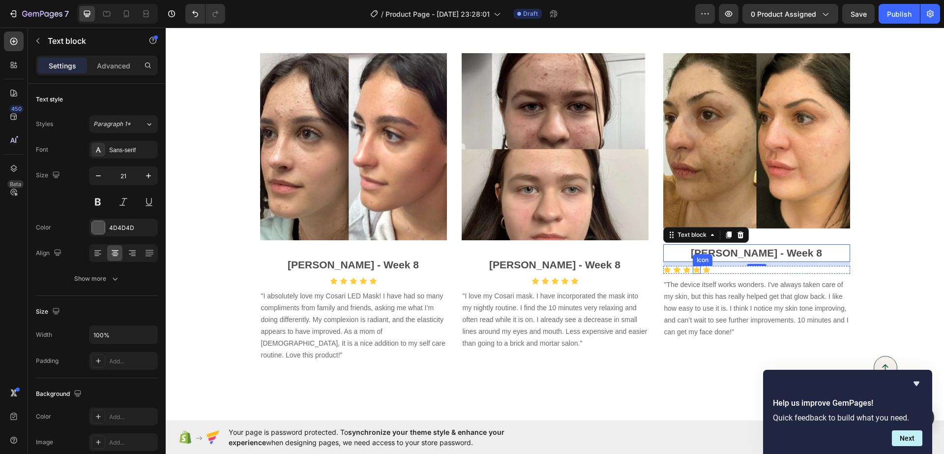
drag, startPoint x: 693, startPoint y: 273, endPoint x: 733, endPoint y: 266, distance: 41.5
click at [696, 271] on icon at bounding box center [697, 270] width 8 height 8
click at [725, 267] on div "Icon Icon Icon Icon Icon" at bounding box center [757, 270] width 187 height 8
click at [733, 266] on div "Icon Icon Icon Icon Icon" at bounding box center [757, 270] width 187 height 8
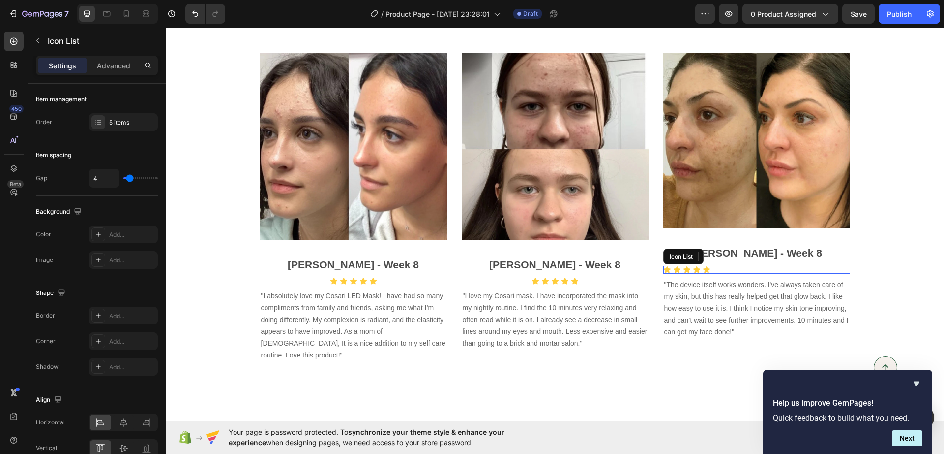
click at [733, 266] on div "Icon Icon Icon Icon 0 Icon" at bounding box center [757, 270] width 187 height 8
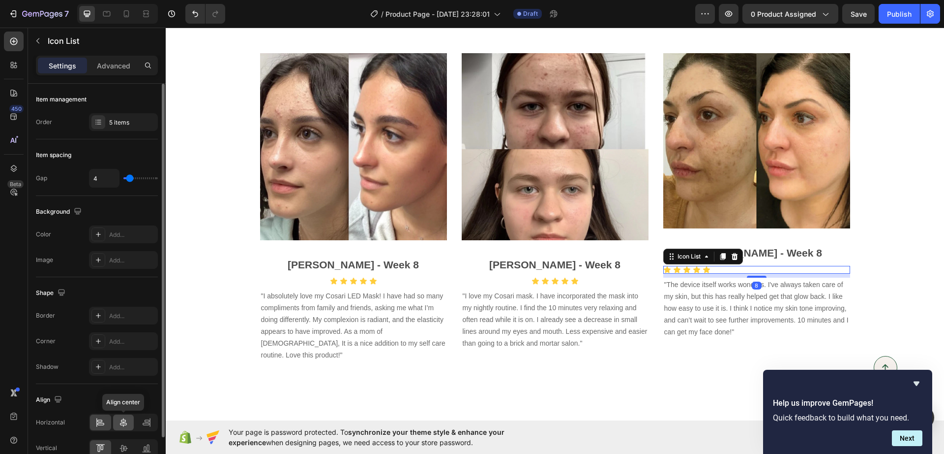
click at [123, 419] on icon at bounding box center [123, 422] width 7 height 9
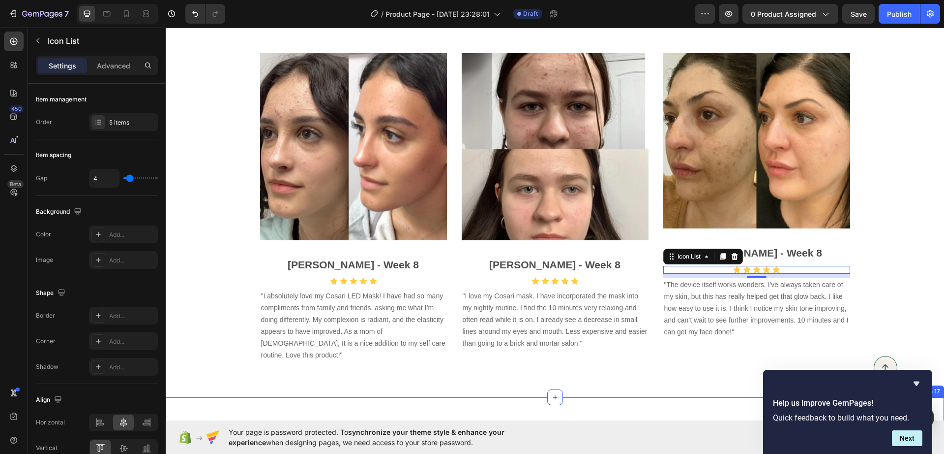
click at [340, 330] on span ""I absolutely love my Cosari LED Mask! I have had so many compliments from fami…" at bounding box center [353, 325] width 184 height 67
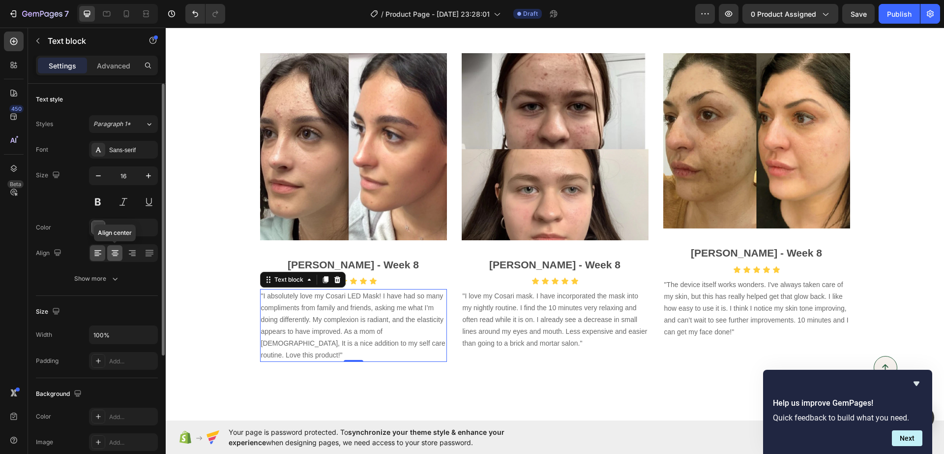
click at [119, 251] on icon at bounding box center [115, 253] width 10 height 10
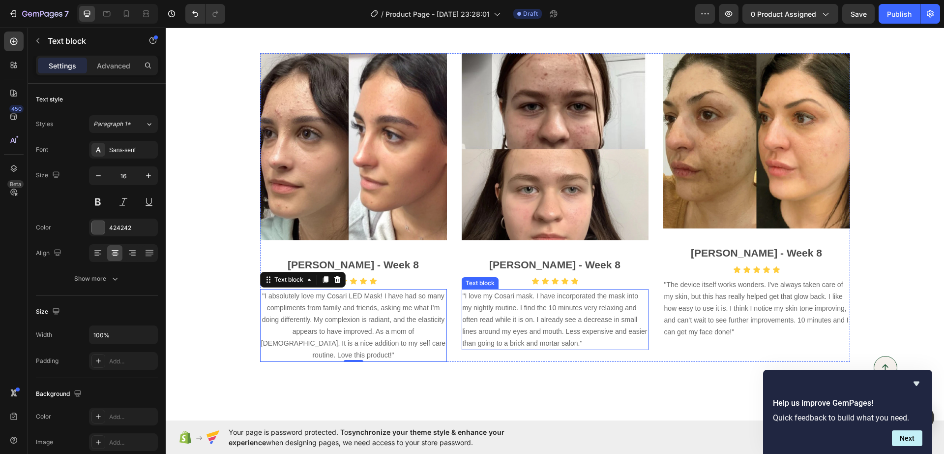
click at [543, 308] on span ""I love my Cosari mask. I have incorporated the mask into my nightly routine. I…" at bounding box center [555, 319] width 185 height 55
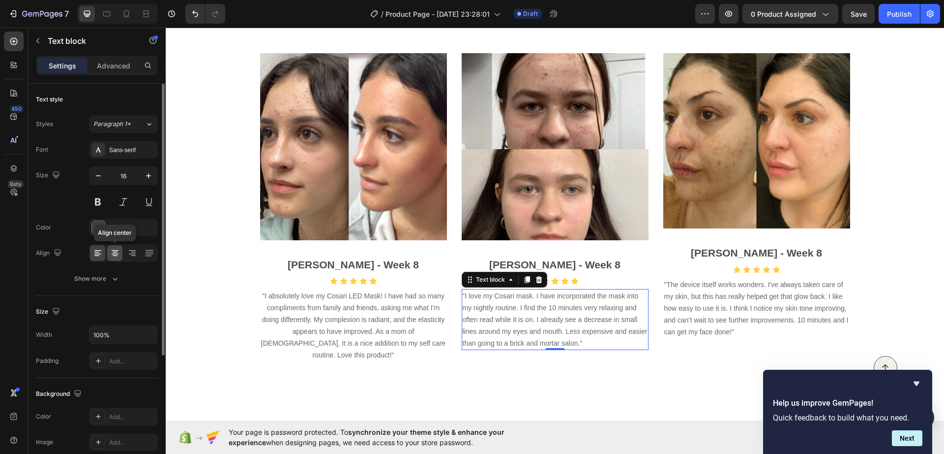
click at [117, 251] on icon at bounding box center [115, 253] width 10 height 10
click at [695, 300] on p ""The device itself works wonders. I've always taken care of my skin, but this h…" at bounding box center [757, 307] width 185 height 59
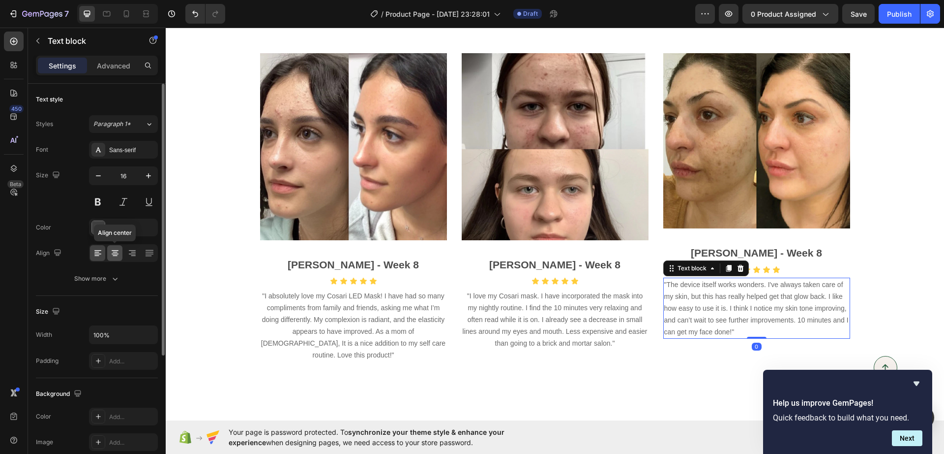
click at [114, 250] on icon at bounding box center [115, 250] width 7 height 1
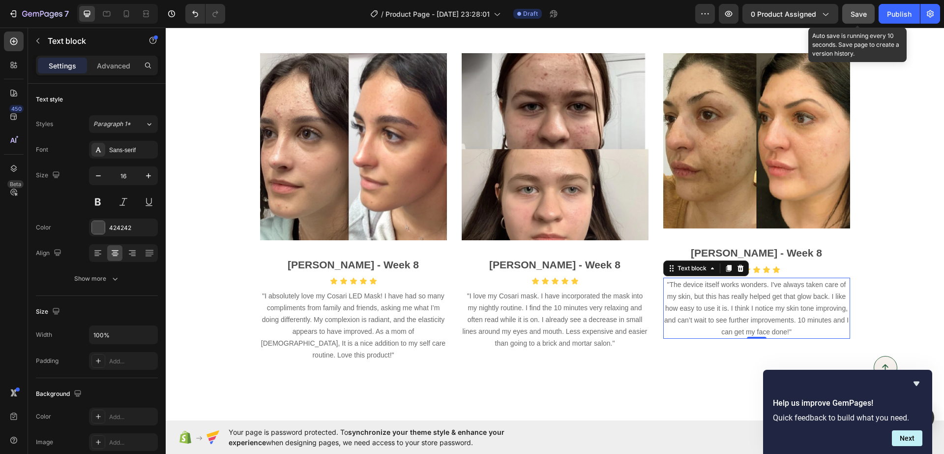
click at [854, 10] on span "Save" at bounding box center [859, 14] width 16 height 8
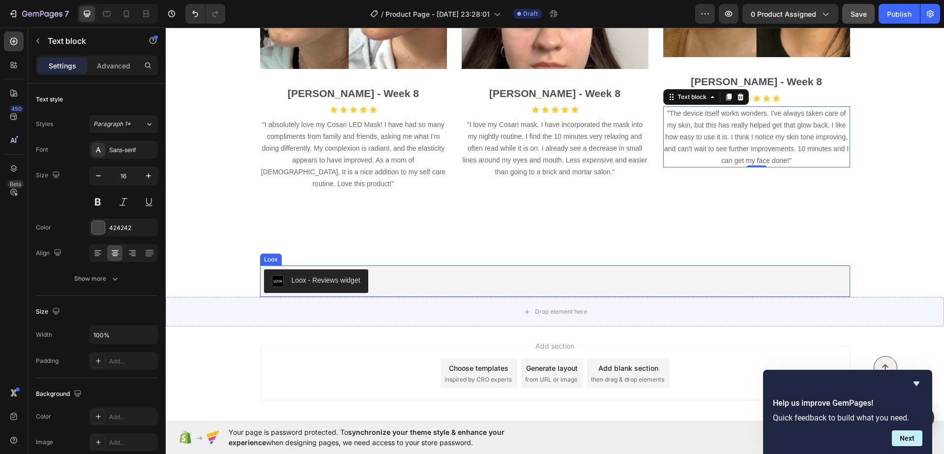
scroll to position [3497, 0]
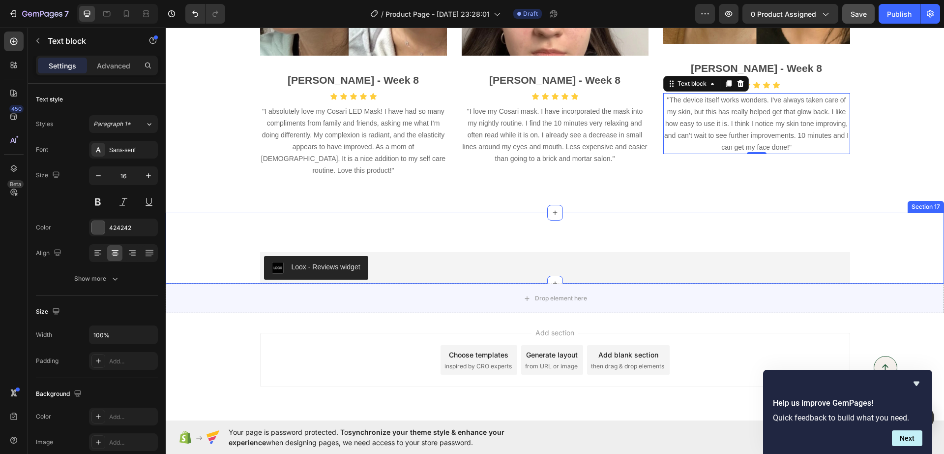
click at [509, 221] on div "Loox - Reviews widget Loox Row Section 17" at bounding box center [555, 248] width 779 height 71
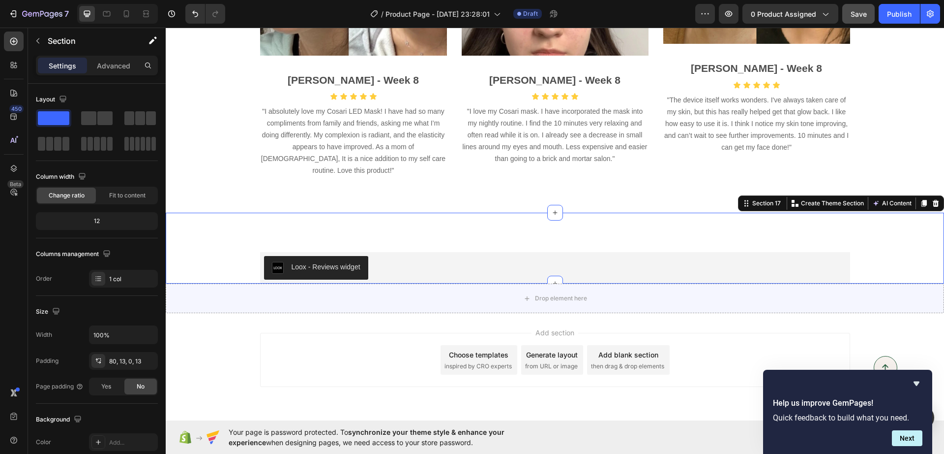
scroll to position [3520, 0]
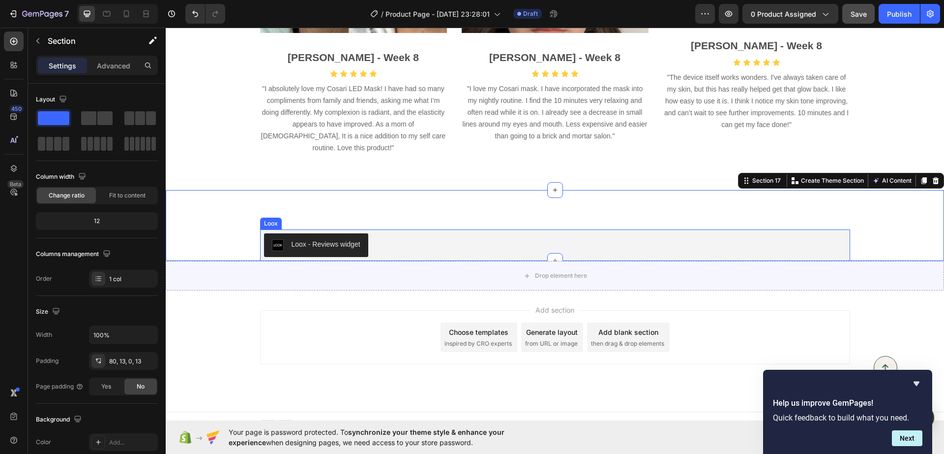
click at [415, 238] on div "Loox - Reviews widget" at bounding box center [555, 245] width 582 height 24
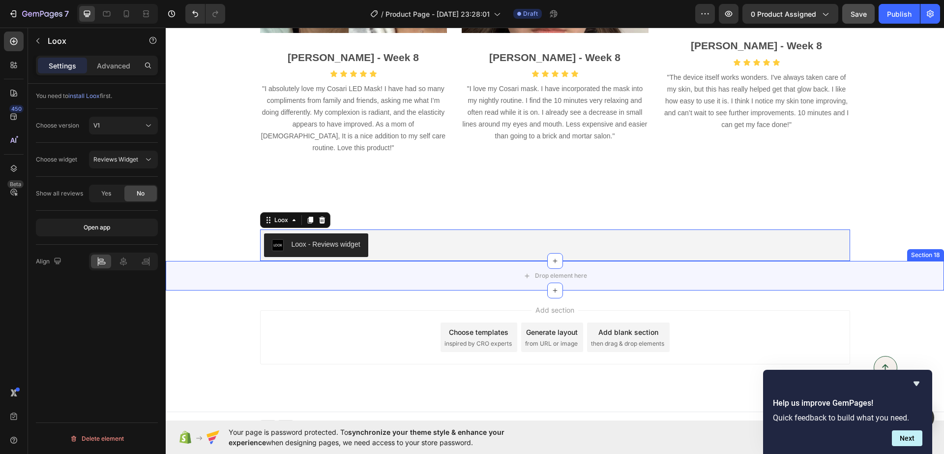
click at [425, 261] on div "Drop element here" at bounding box center [555, 276] width 779 height 30
click at [879, 266] on div "Drop element here" at bounding box center [555, 276] width 779 height 30
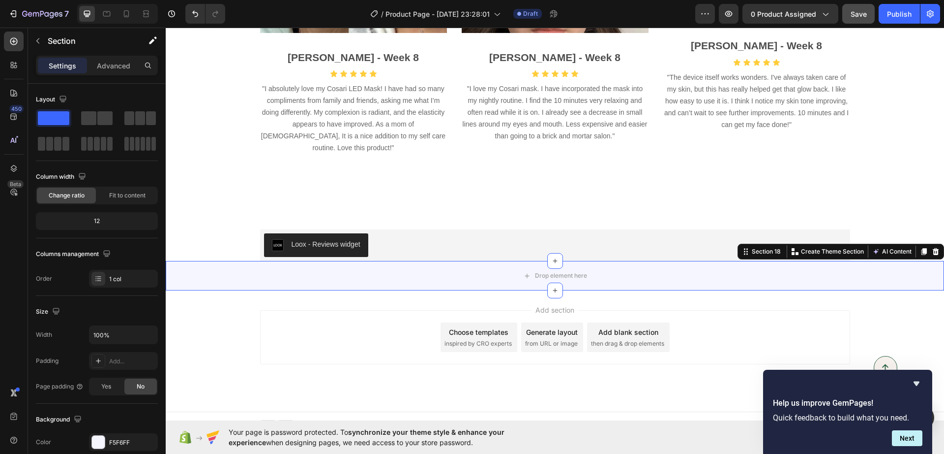
click at [930, 245] on div at bounding box center [936, 251] width 12 height 12
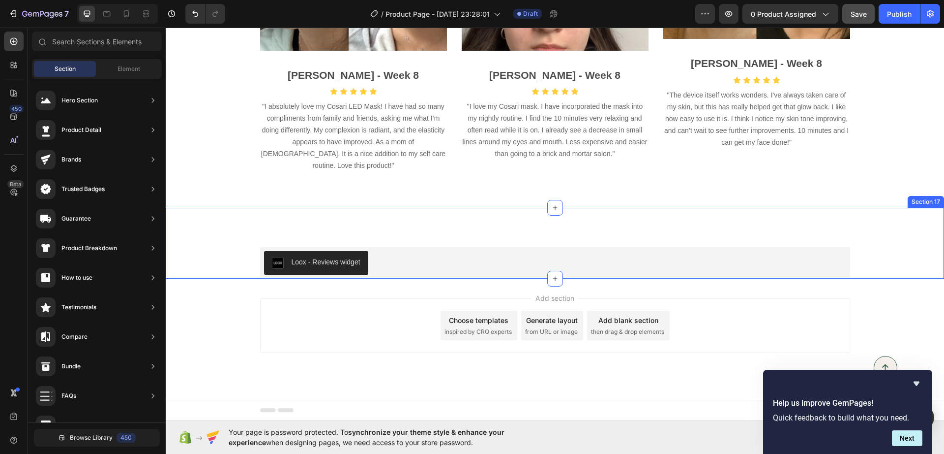
scroll to position [3490, 0]
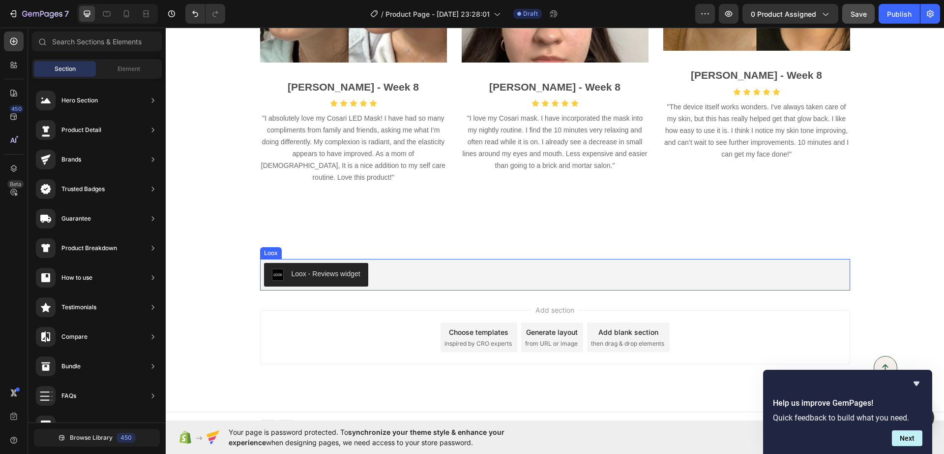
click at [348, 269] on div "Loox - Reviews widget" at bounding box center [326, 274] width 69 height 10
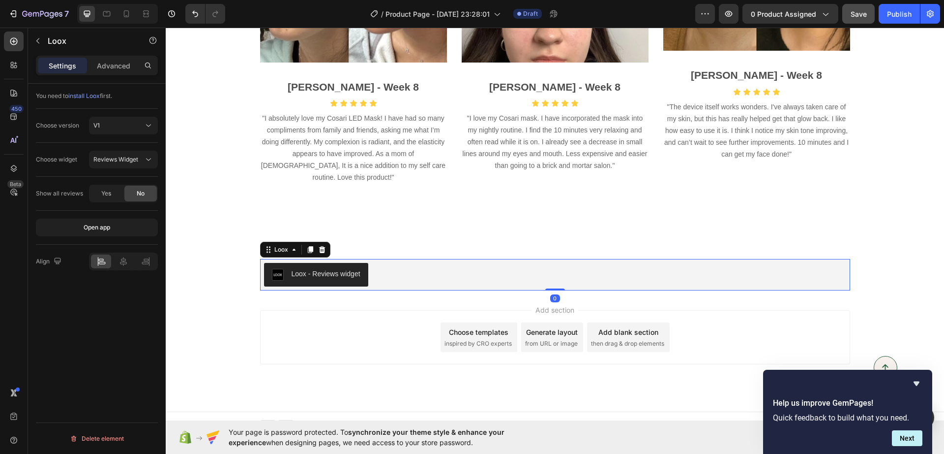
click at [493, 265] on div "Loox - Reviews widget" at bounding box center [555, 275] width 582 height 24
click at [318, 245] on icon at bounding box center [322, 249] width 8 height 8
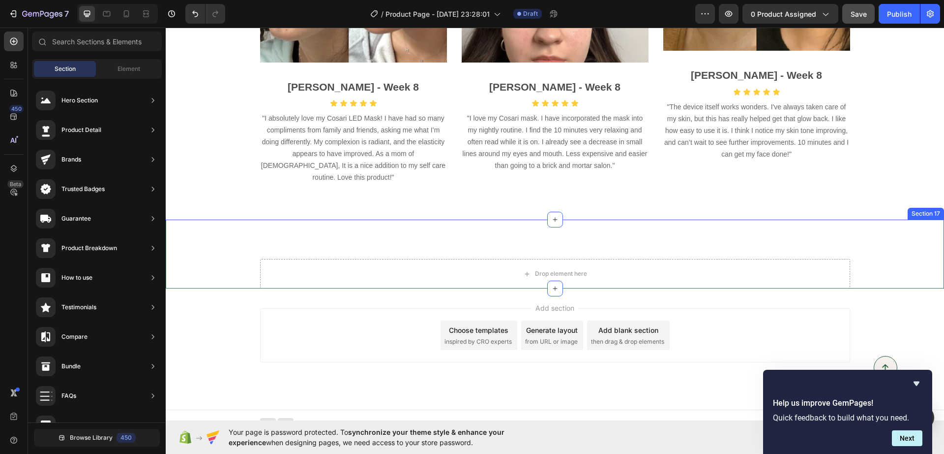
scroll to position [3488, 0]
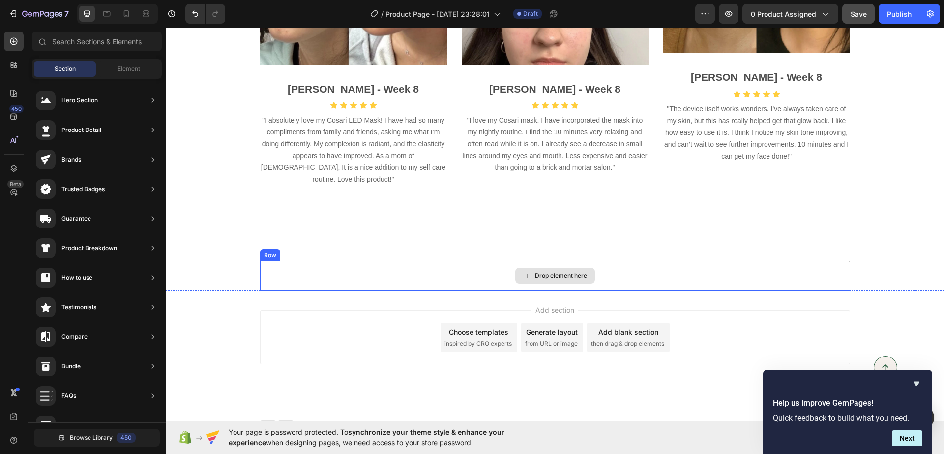
click at [410, 261] on div "Drop element here" at bounding box center [555, 276] width 590 height 30
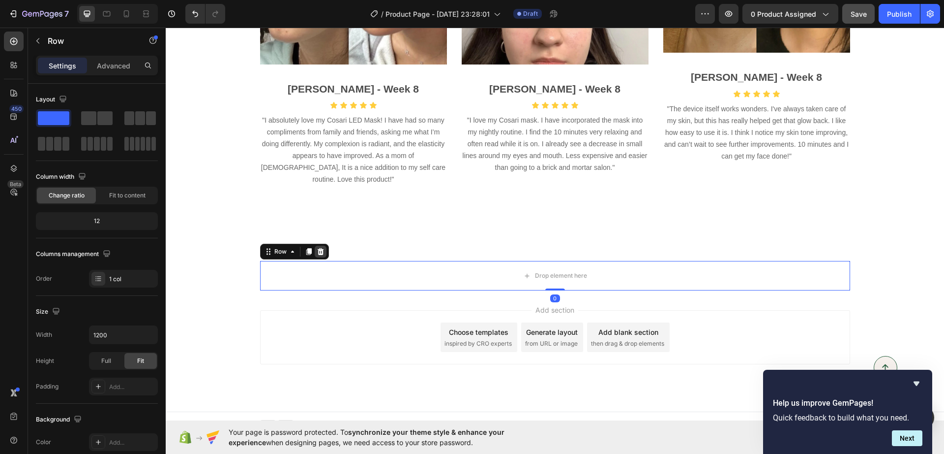
click at [319, 247] on icon at bounding box center [321, 251] width 8 height 8
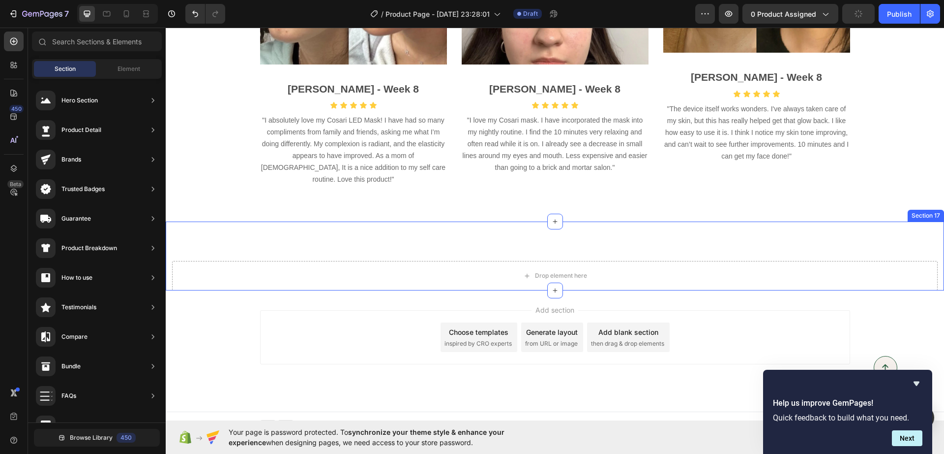
click at [365, 266] on div "Drop element here" at bounding box center [555, 276] width 766 height 30
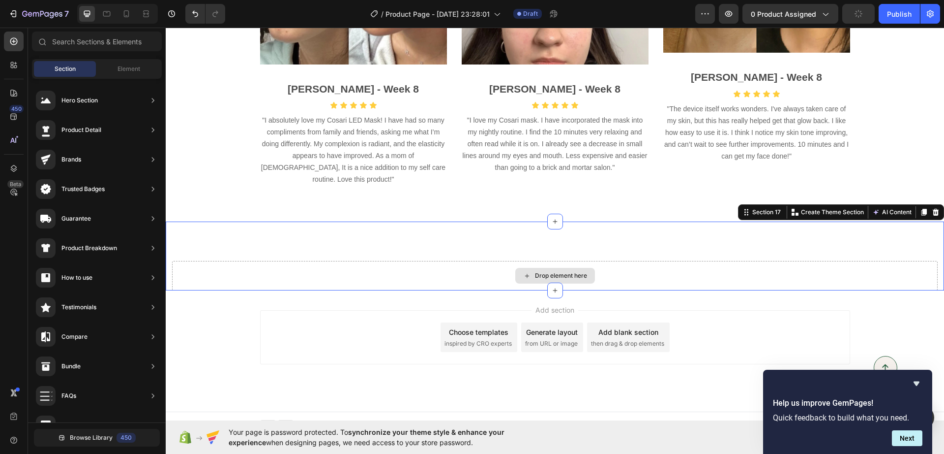
click at [458, 322] on div "Choose templates inspired by CRO experts" at bounding box center [479, 337] width 77 height 30
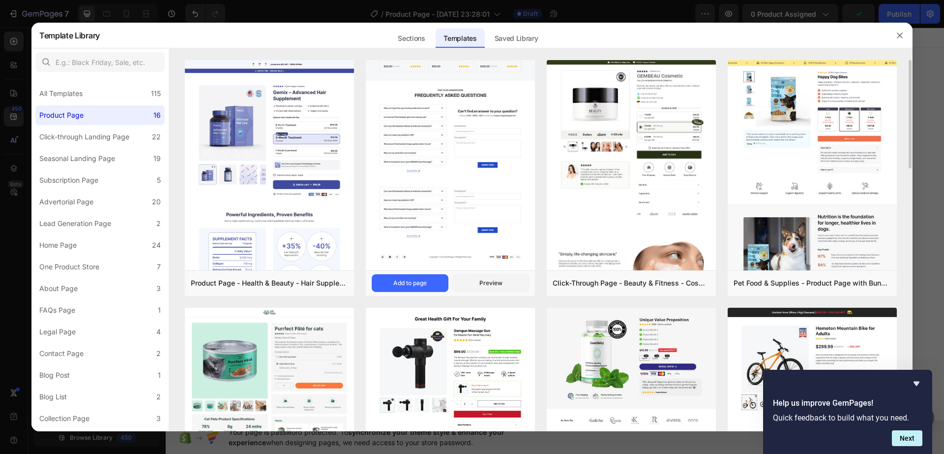
scroll to position [3488, 0]
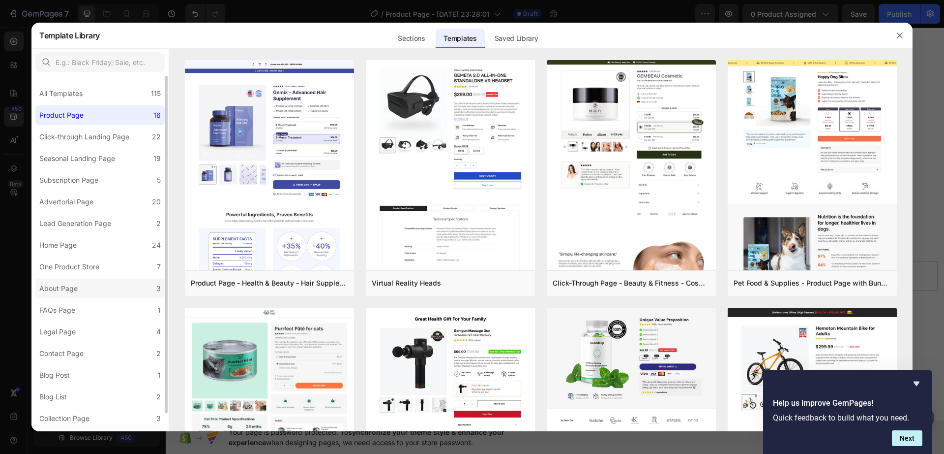
click at [87, 284] on label "About Page 3" at bounding box center [99, 288] width 129 height 20
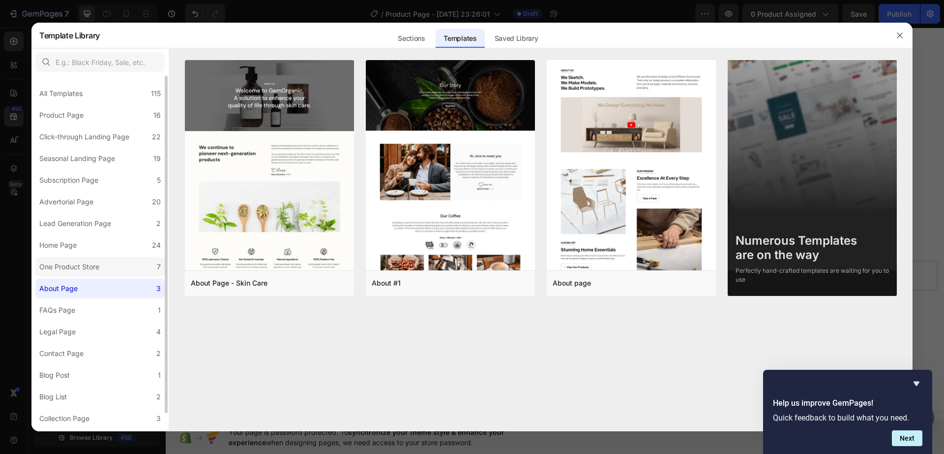
click at [89, 267] on div "One Product Store" at bounding box center [69, 267] width 60 height 12
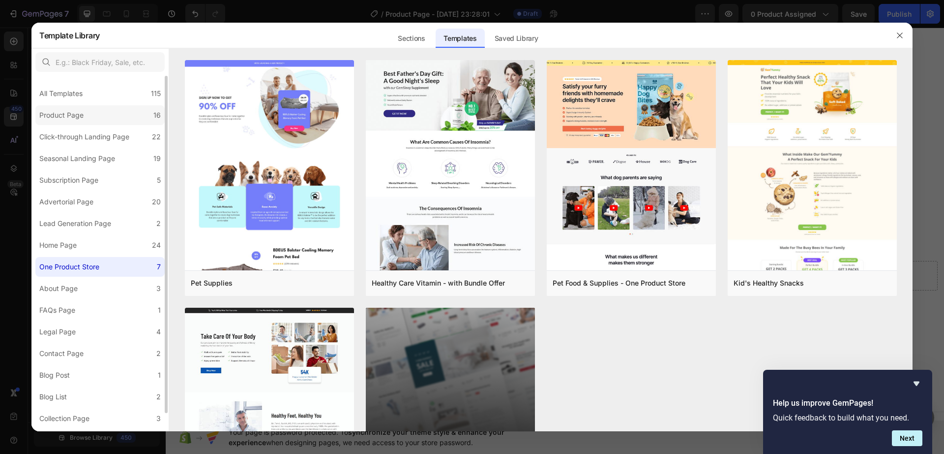
click at [85, 112] on div "Product Page" at bounding box center [63, 115] width 48 height 12
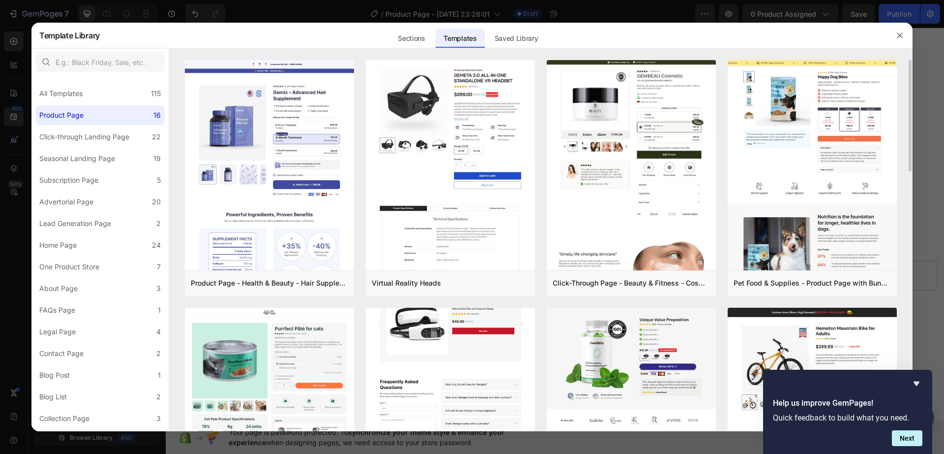
scroll to position [123, 0]
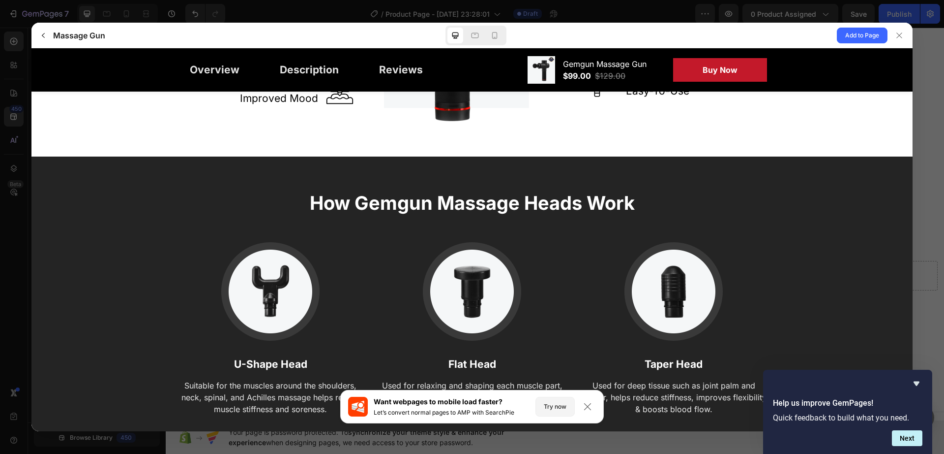
scroll to position [1396, 0]
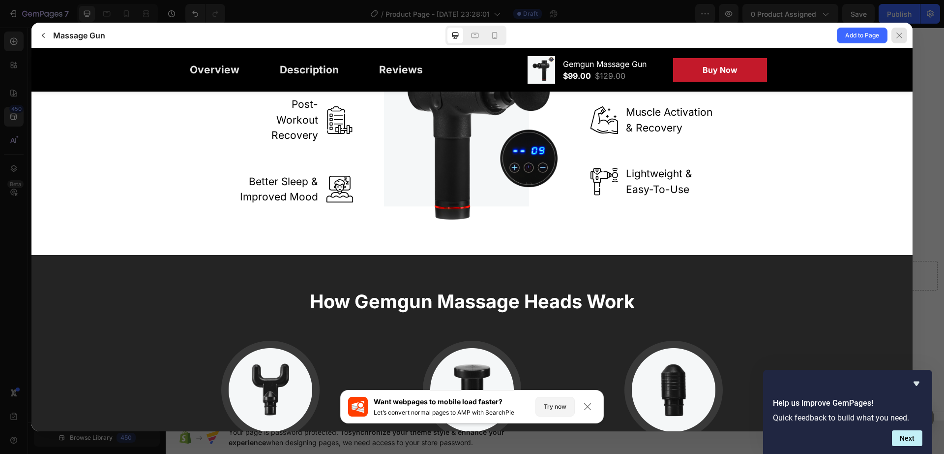
click at [907, 28] on button at bounding box center [900, 35] width 25 height 25
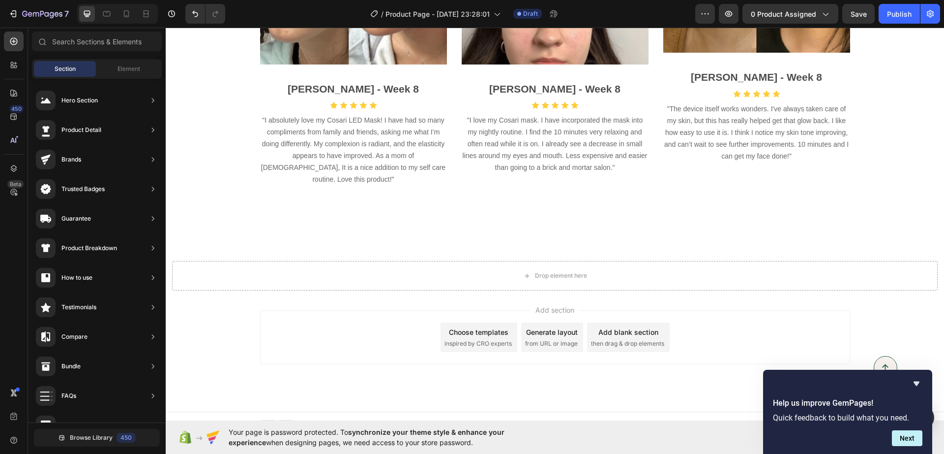
click at [471, 339] on span "inspired by CRO experts" at bounding box center [478, 343] width 67 height 9
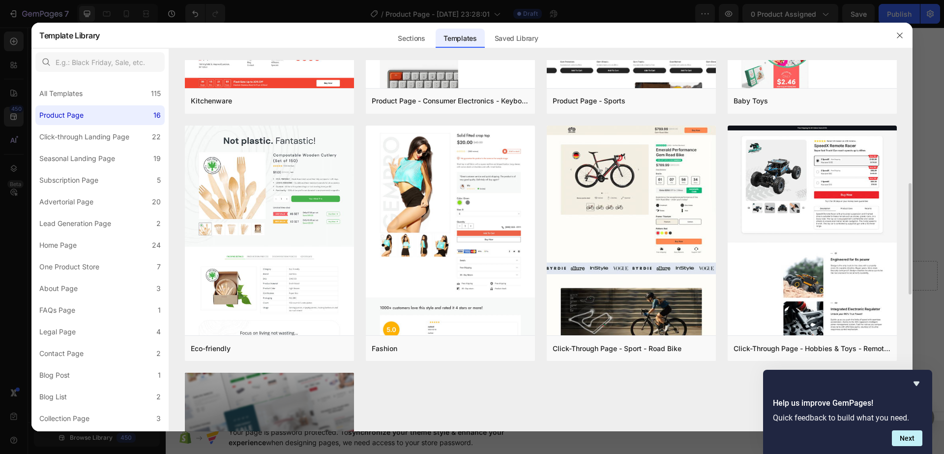
scroll to position [615, 0]
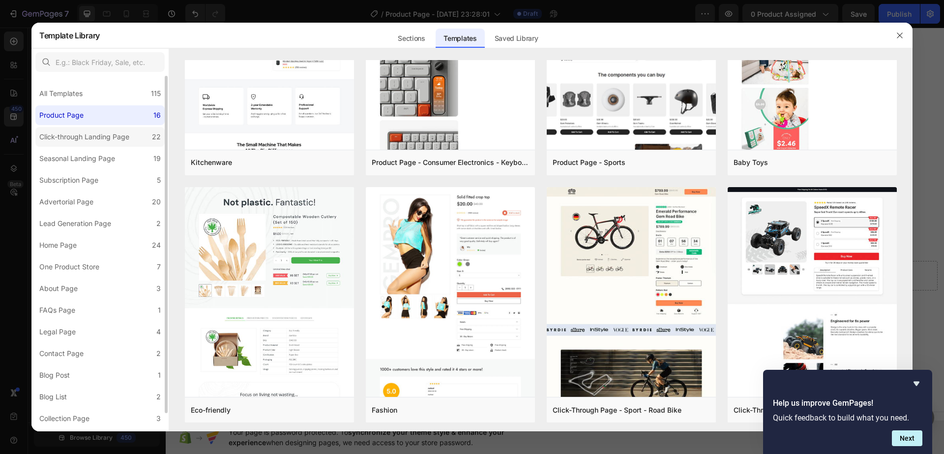
click at [120, 131] on div "Click-through Landing Page" at bounding box center [84, 137] width 90 height 12
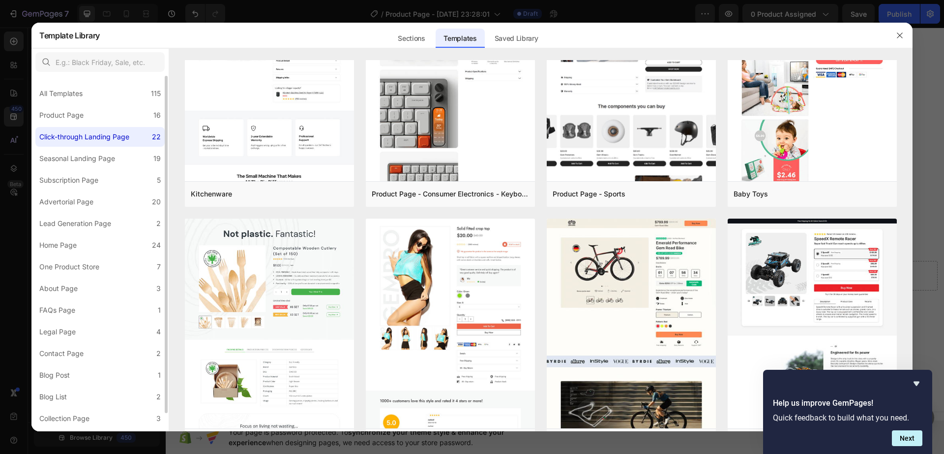
scroll to position [0, 0]
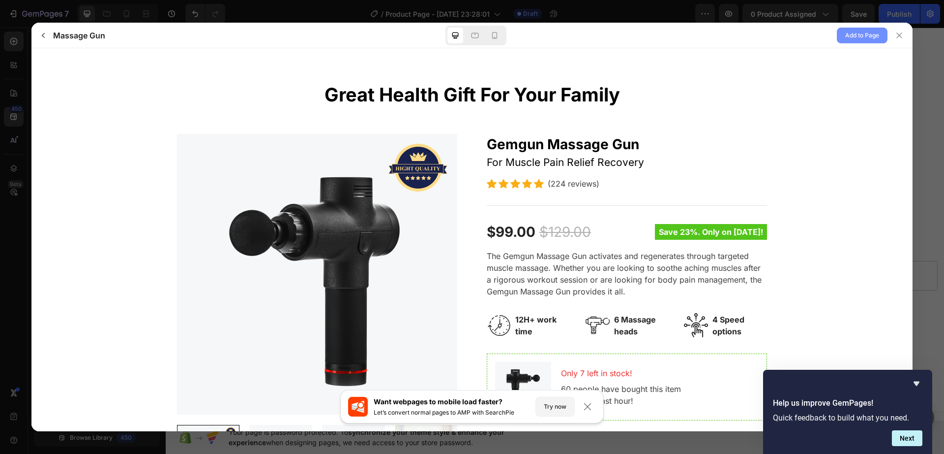
click at [863, 36] on span "Add to Page" at bounding box center [863, 36] width 34 height 12
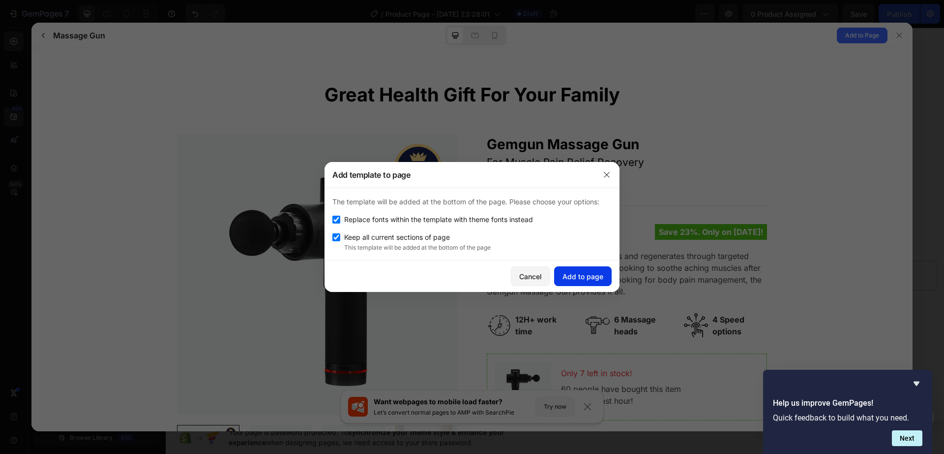
click at [561, 279] on button "Add to page" at bounding box center [583, 276] width 58 height 20
click at [0, 0] on img at bounding box center [0, 0] width 0 height 0
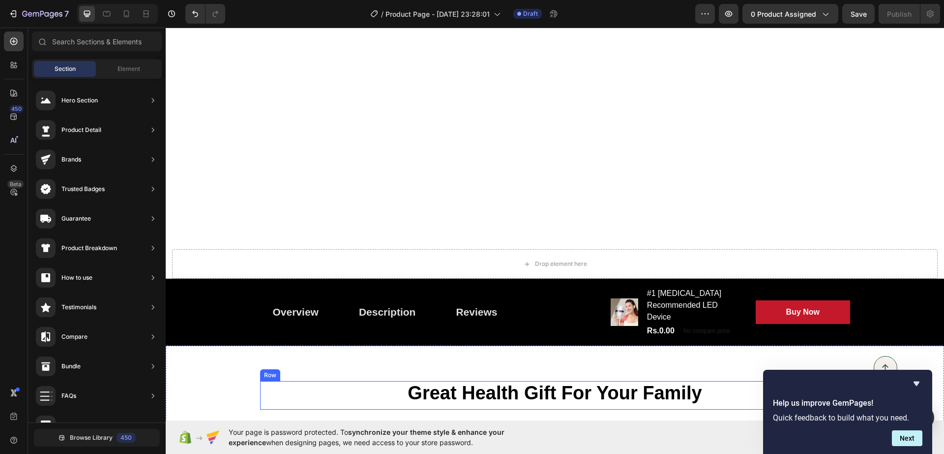
click at [846, 278] on div "Overview Button Description Button Reviews Button Row Product Images #1 [MEDICA…" at bounding box center [555, 311] width 605 height 67
click at [878, 249] on div "Drop element here" at bounding box center [555, 264] width 766 height 30
click at [909, 278] on div "Overview Button Description Button Reviews Button Row Product Images #1 [MEDICA…" at bounding box center [555, 311] width 779 height 67
click at [836, 433] on h2 "#1 [MEDICAL_DATA] Recommended LED Device" at bounding box center [710, 454] width 280 height 43
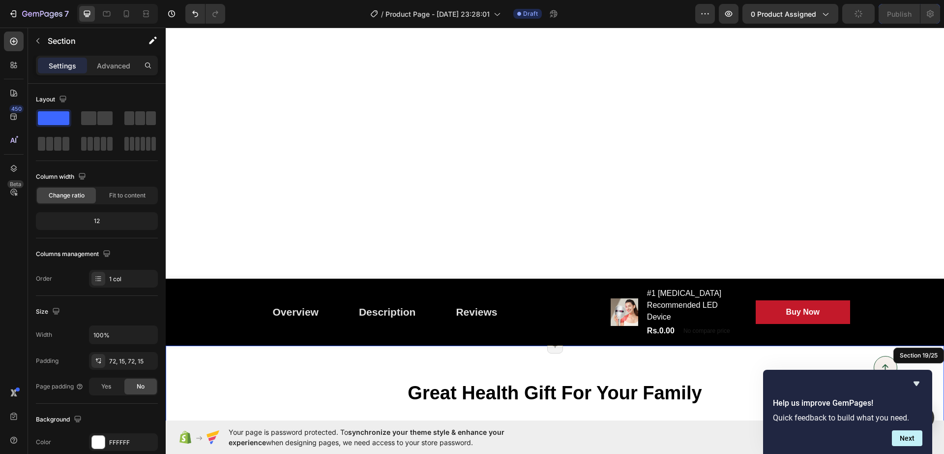
scroll to position [3806, 0]
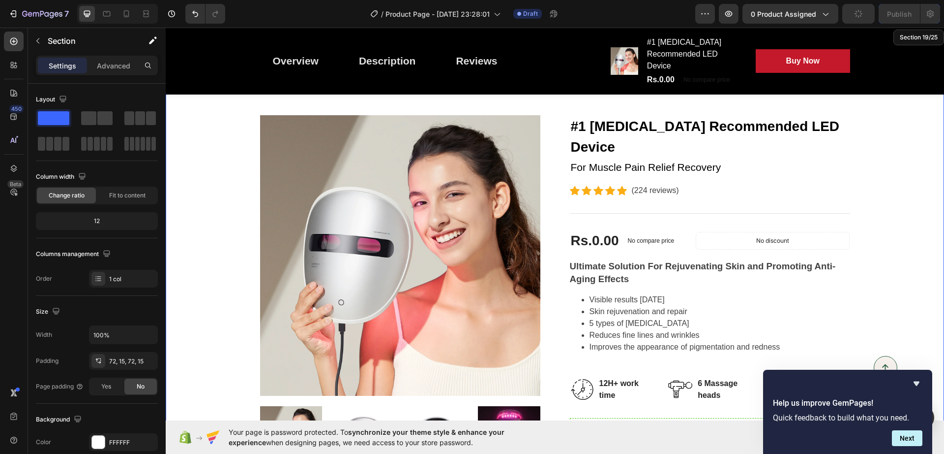
click at [909, 169] on div "Great Health Gift For Your Family Heading Row Product Images #1 [MEDICAL_DATA] …" at bounding box center [555, 400] width 764 height 675
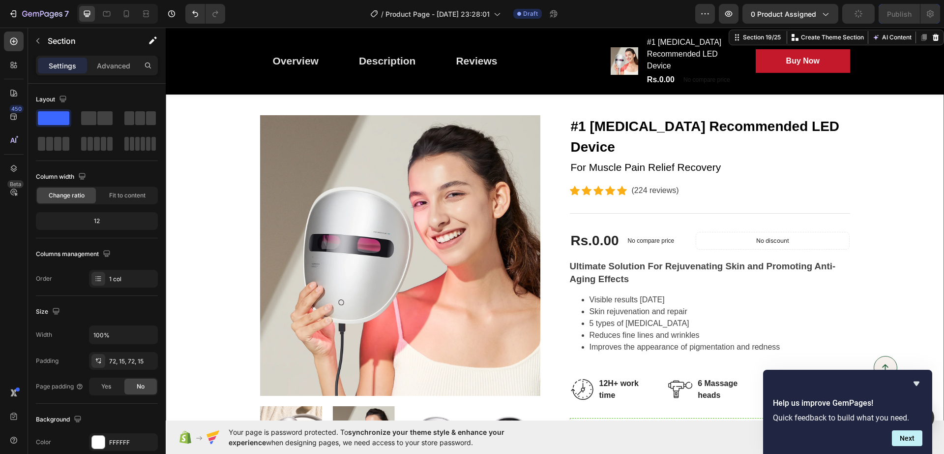
scroll to position [3683, 0]
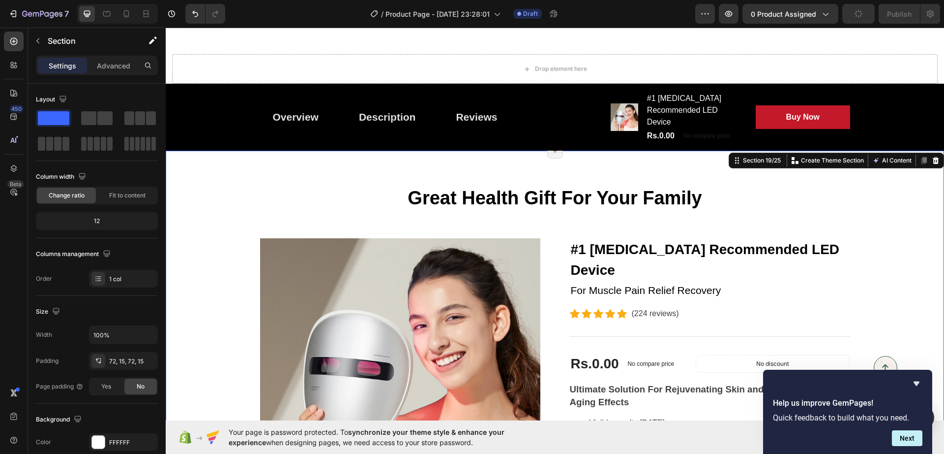
click at [933, 157] on icon at bounding box center [936, 160] width 6 height 7
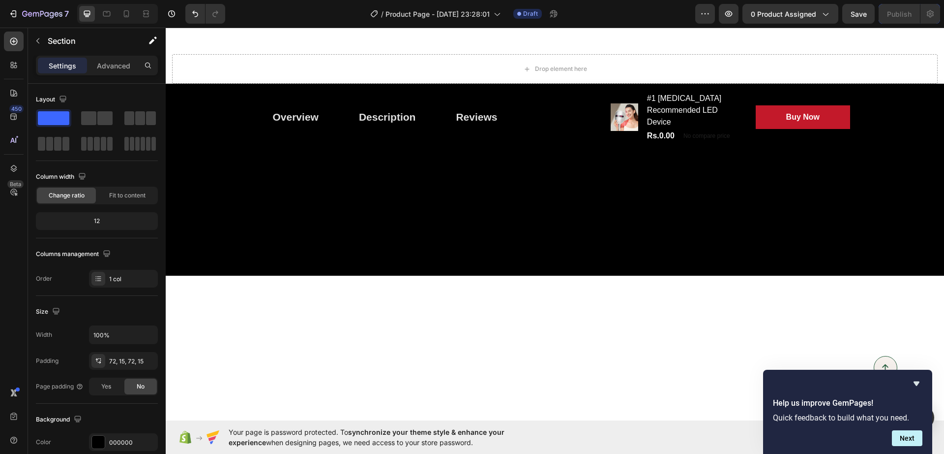
click at [815, 211] on div at bounding box center [555, 213] width 779 height 125
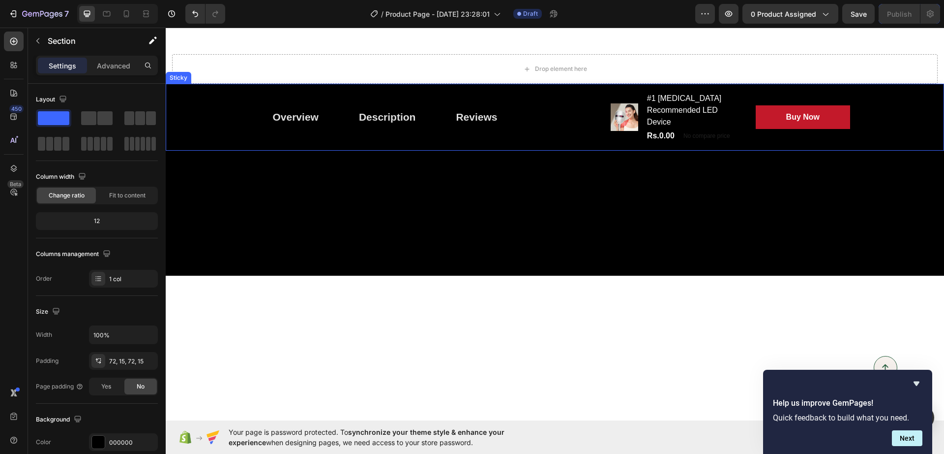
click at [865, 91] on div "Overview Button Description Button Reviews Button Row Product Images #1 [MEDICA…" at bounding box center [555, 117] width 779 height 67
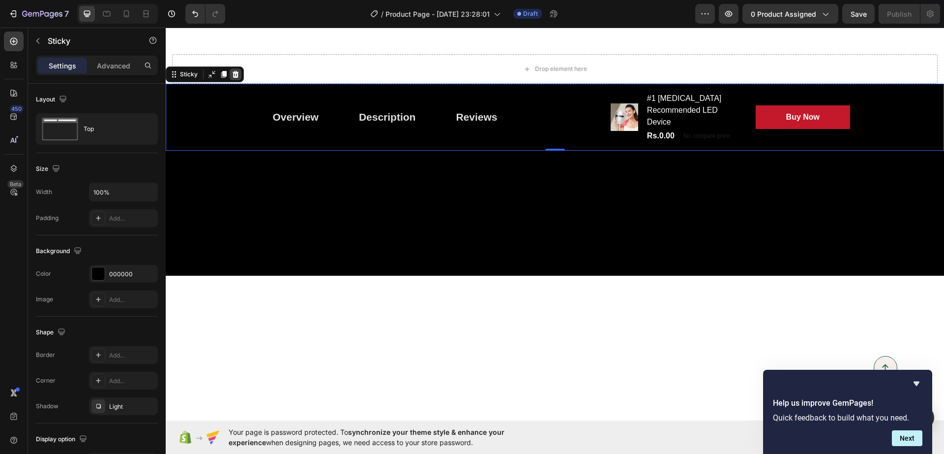
click at [233, 72] on icon at bounding box center [236, 74] width 6 height 7
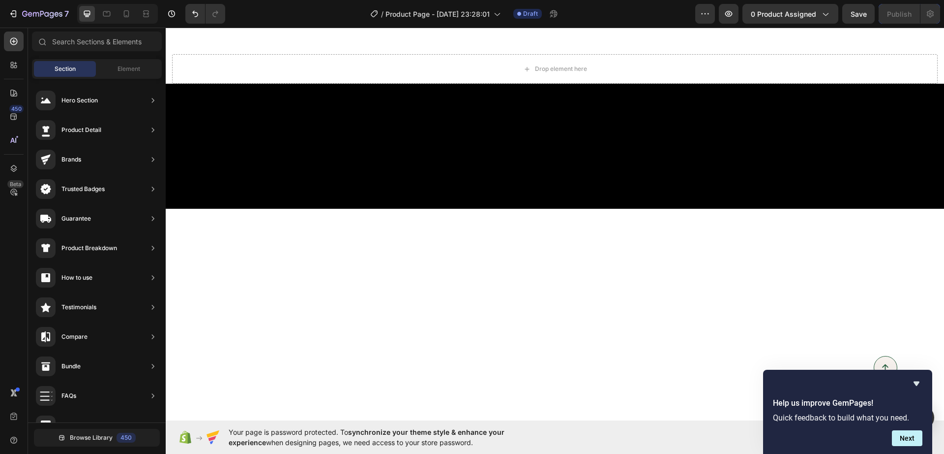
click at [279, 158] on div at bounding box center [555, 146] width 779 height 125
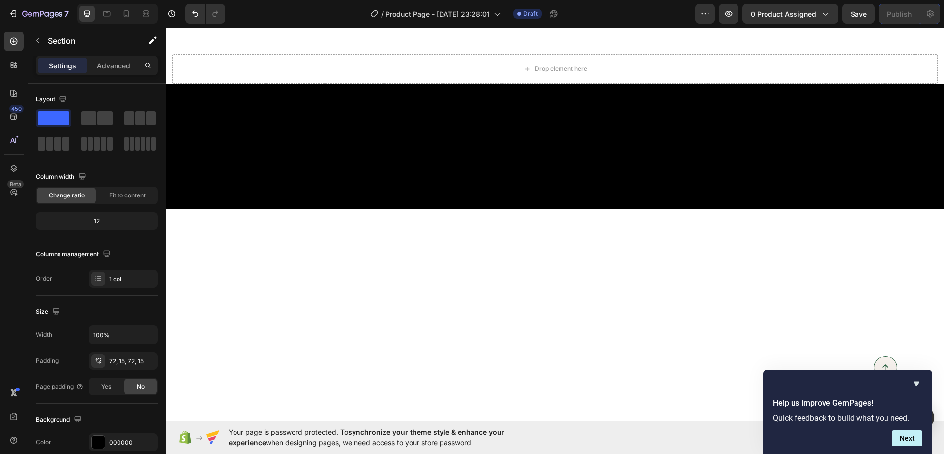
click at [273, 150] on div at bounding box center [555, 146] width 779 height 125
drag, startPoint x: 353, startPoint y: 206, endPoint x: 396, endPoint y: 206, distance: 42.3
click at [387, 206] on div at bounding box center [555, 146] width 779 height 125
click at [496, 183] on div at bounding box center [555, 146] width 779 height 125
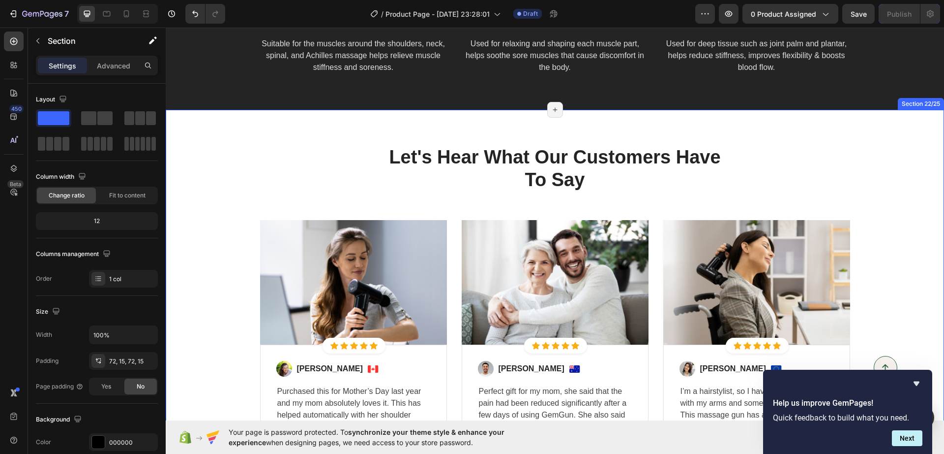
scroll to position [4974, 0]
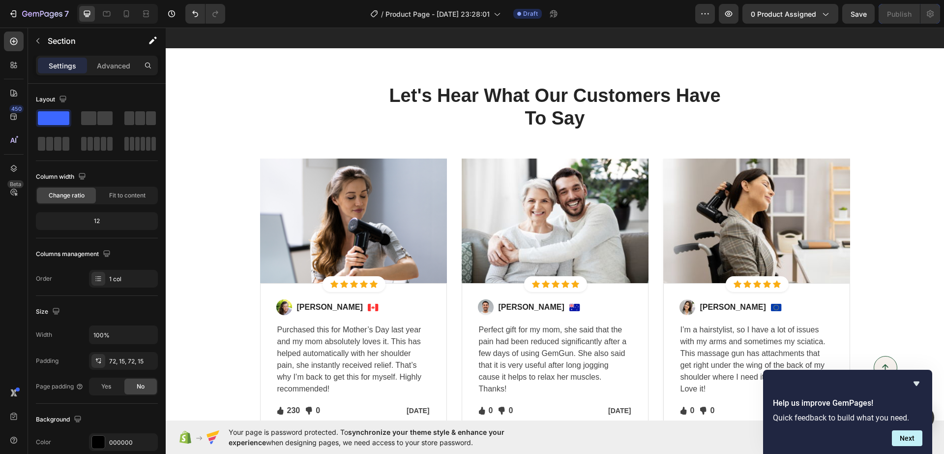
click at [240, 153] on div "Let's Hear What Our Customers Have To Say Heading Row Image Icon Icon Icon Icon…" at bounding box center [555, 259] width 764 height 350
drag, startPoint x: 231, startPoint y: 152, endPoint x: 297, endPoint y: 89, distance: 91.2
click at [231, 151] on div "Let's Hear What Our Customers Have To Say Heading Row Image Icon Icon Icon Icon…" at bounding box center [555, 259] width 764 height 350
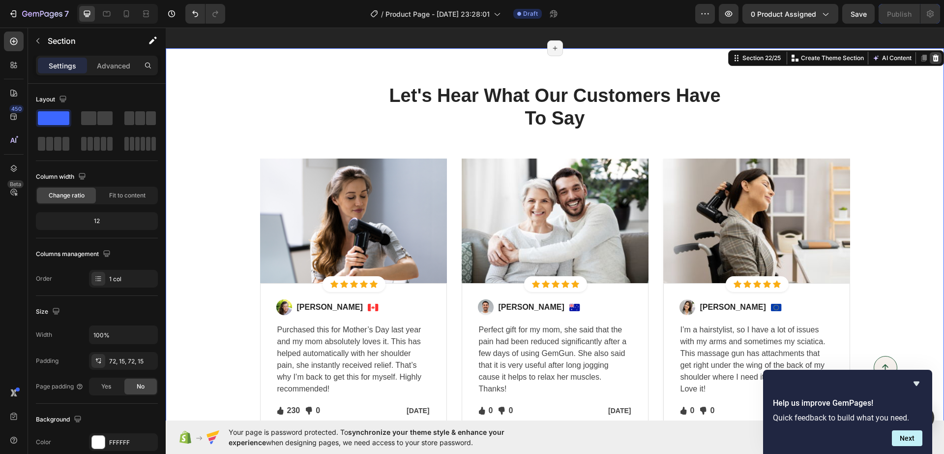
click at [932, 59] on icon at bounding box center [936, 58] width 8 height 8
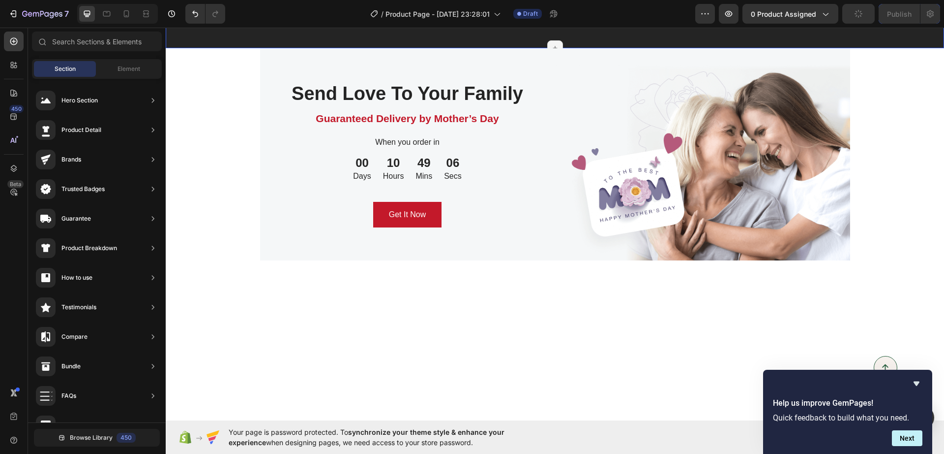
click at [799, 114] on img at bounding box center [702, 154] width 295 height 212
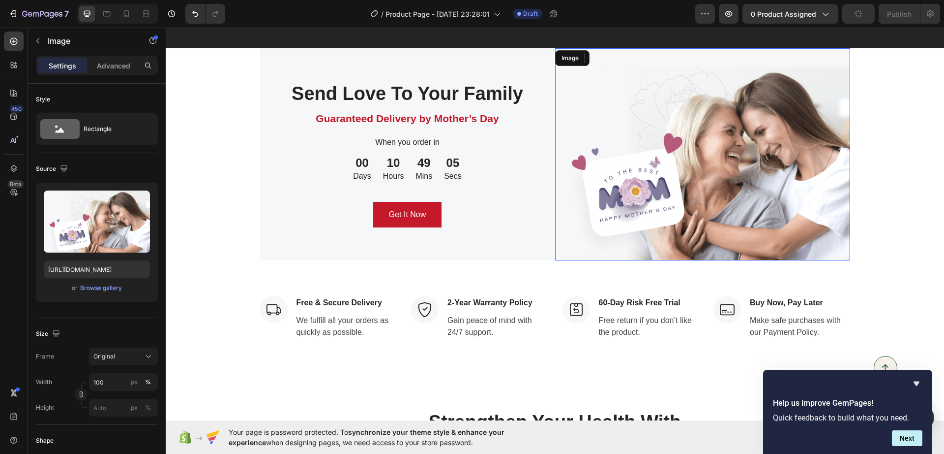
scroll to position [4728, 0]
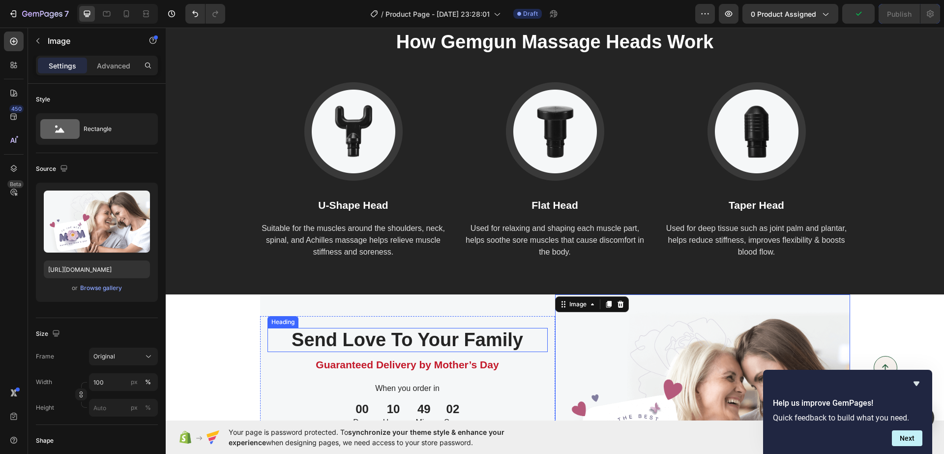
click at [512, 320] on div "Send Love To Your Family Heading Guaranteed Delivery by Mother’s Day Text block…" at bounding box center [407, 400] width 295 height 169
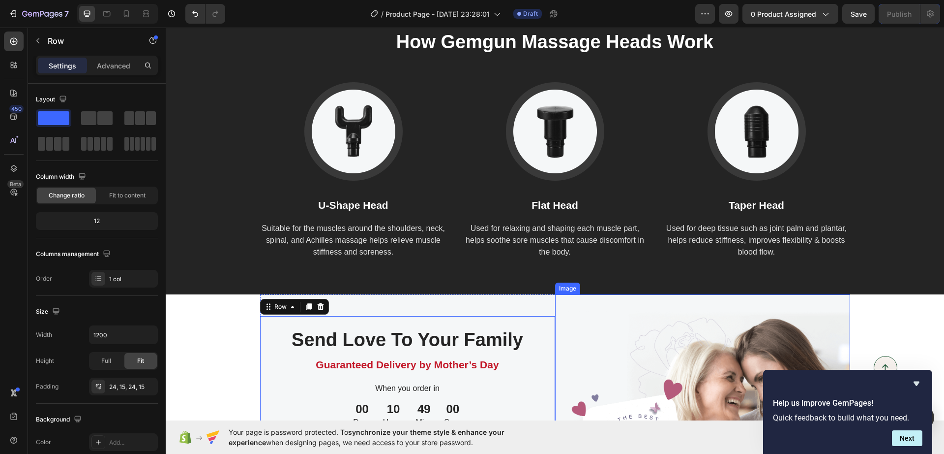
click at [577, 316] on img at bounding box center [702, 400] width 295 height 212
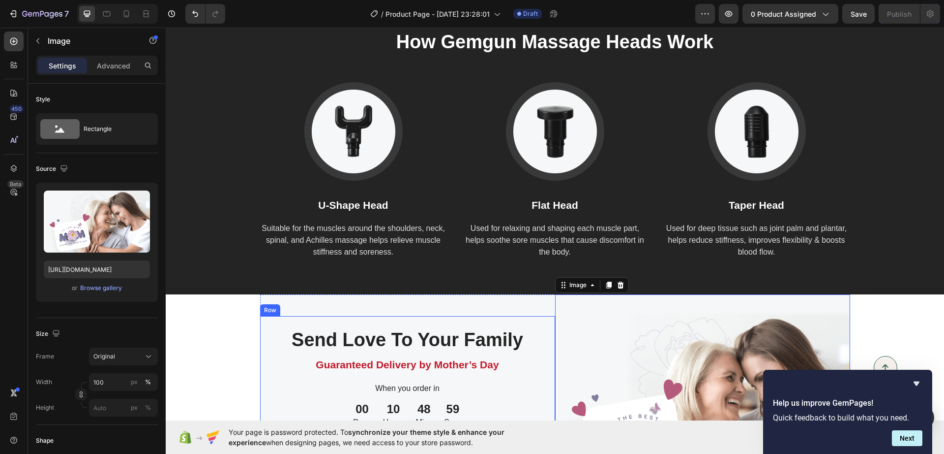
click at [519, 318] on div "Send Love To Your Family Heading Guaranteed Delivery by Mother’s Day Text block…" at bounding box center [407, 400] width 295 height 169
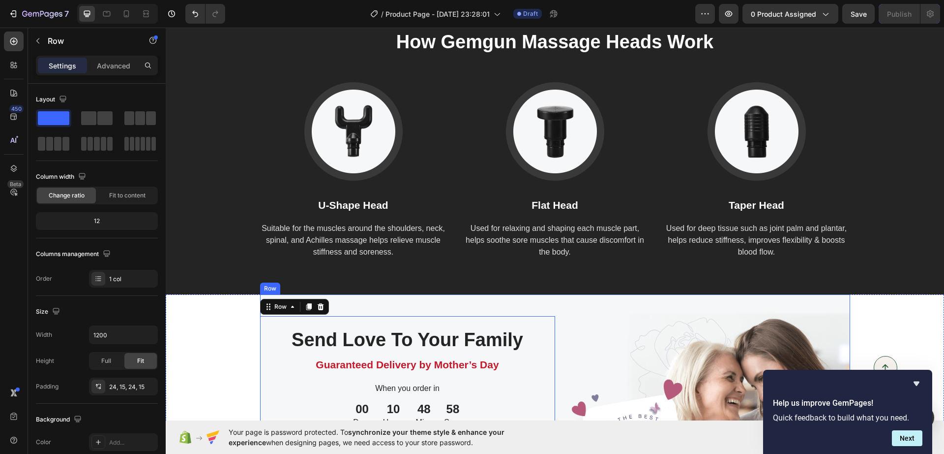
click at [523, 305] on div "Send Love To Your Family Heading Guaranteed Delivery by Mother’s Day Text block…" at bounding box center [407, 400] width 295 height 212
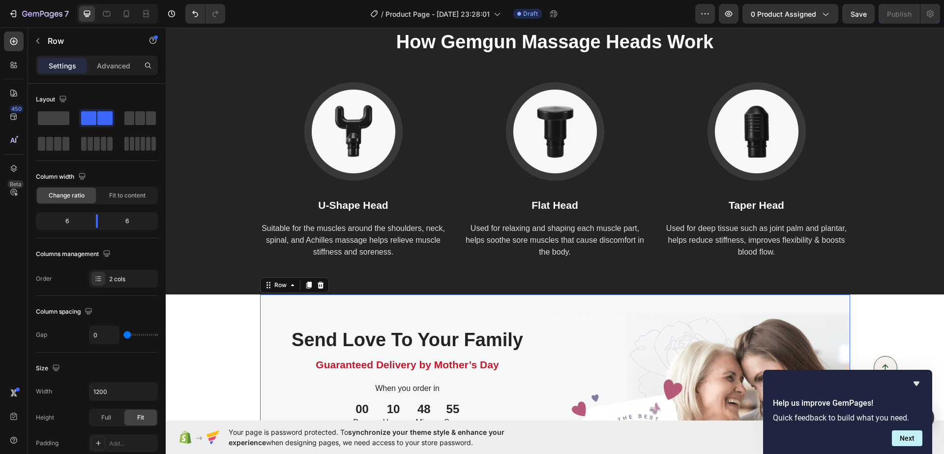
click at [326, 311] on div "Send Love To Your Family Heading Guaranteed Delivery by Mother’s Day Text block…" at bounding box center [407, 400] width 295 height 212
click at [315, 279] on div at bounding box center [321, 285] width 12 height 12
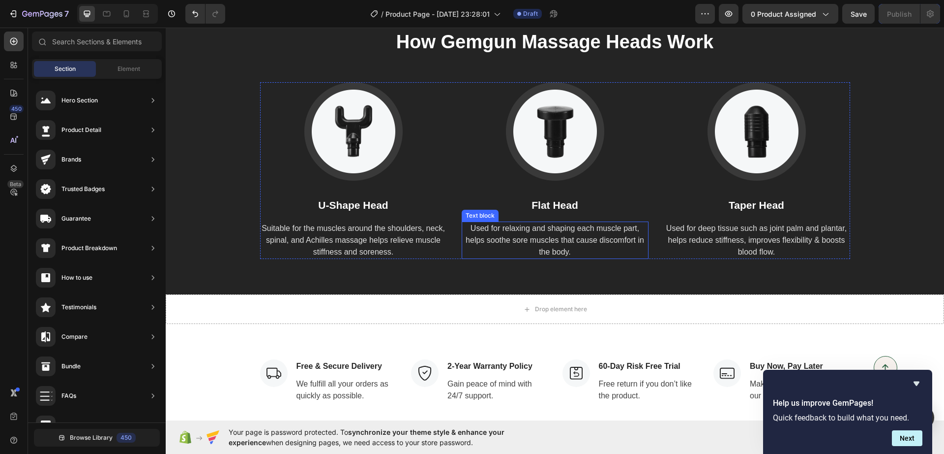
click at [619, 324] on div "Image Free & Secure Delivery Text block We fulfill all your orders as quickly a…" at bounding box center [555, 381] width 779 height 114
click at [553, 430] on div "Page has reached Shopify’s 25 section-limit" at bounding box center [556, 438] width 16 height 16
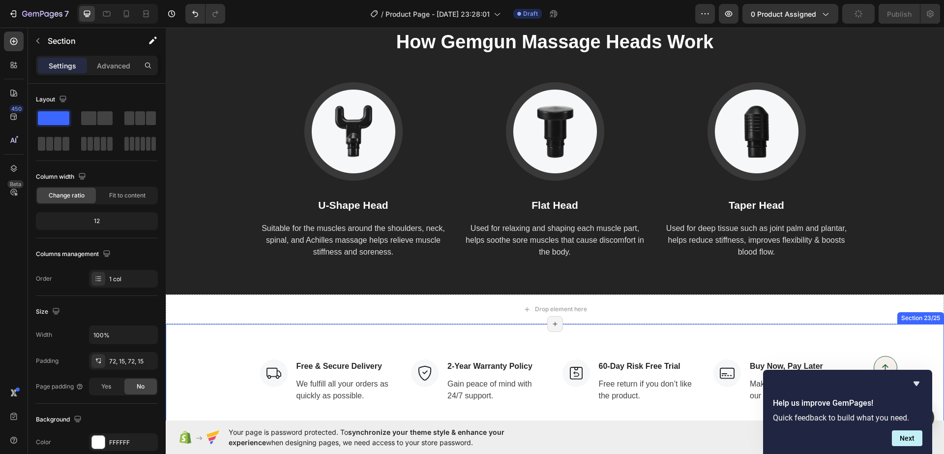
scroll to position [4790, 0]
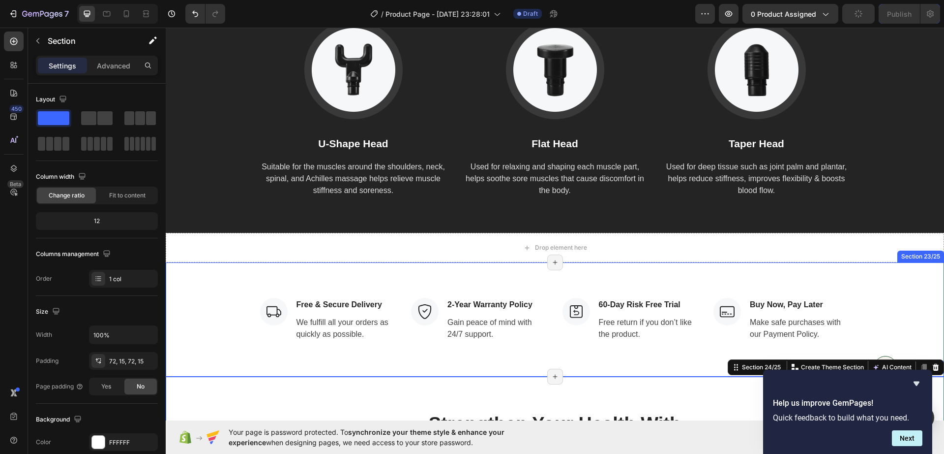
click at [669, 348] on div "Image Free & Secure Delivery Text block We fulfill all your orders as quickly a…" at bounding box center [555, 319] width 779 height 114
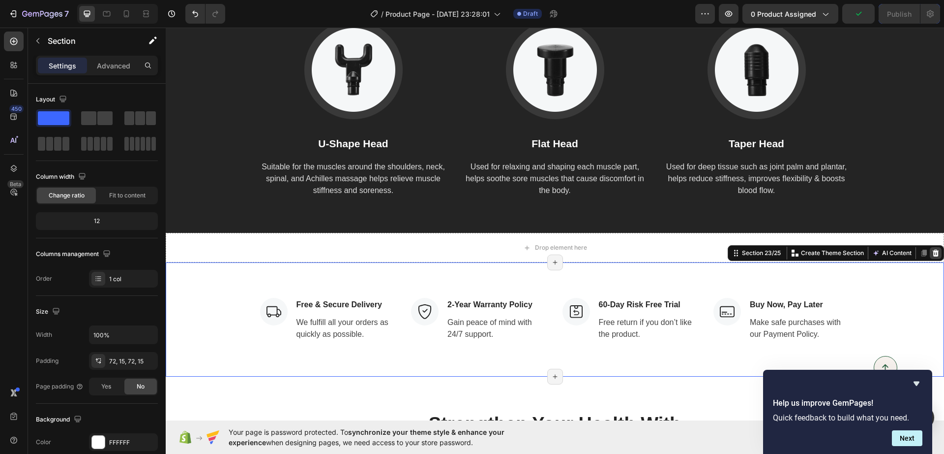
click at [932, 250] on icon at bounding box center [936, 253] width 8 height 8
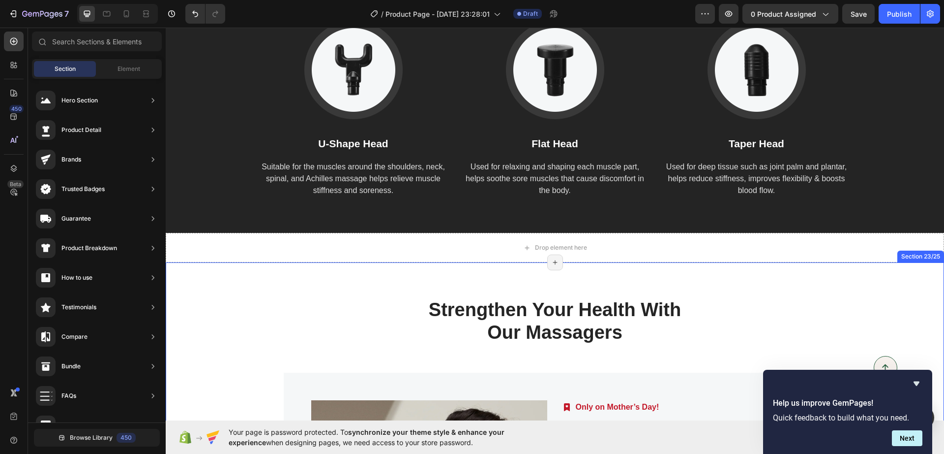
drag, startPoint x: 757, startPoint y: 285, endPoint x: 864, endPoint y: 278, distance: 108.0
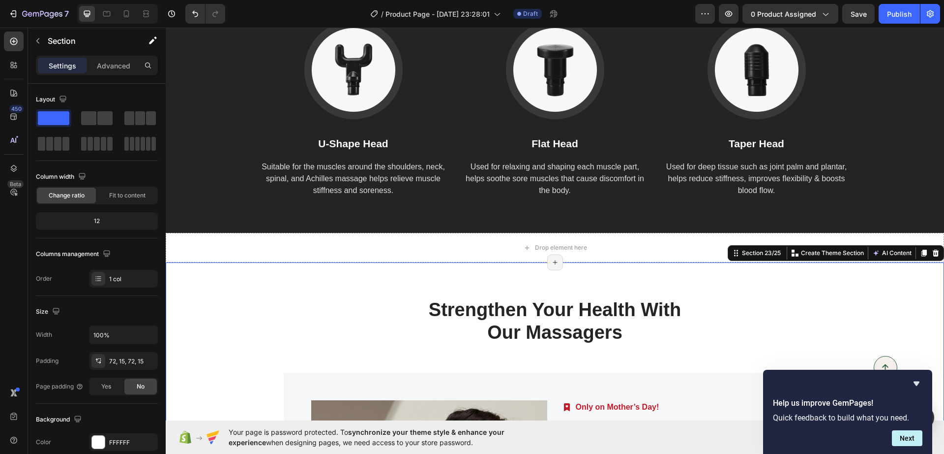
drag, startPoint x: 864, startPoint y: 278, endPoint x: 866, endPoint y: 283, distance: 5.1
click at [933, 254] on icon at bounding box center [936, 252] width 6 height 7
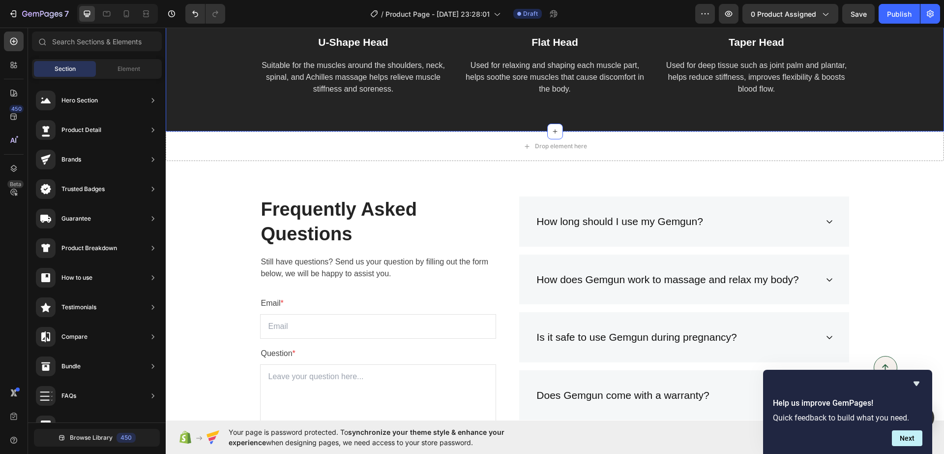
scroll to position [4913, 0]
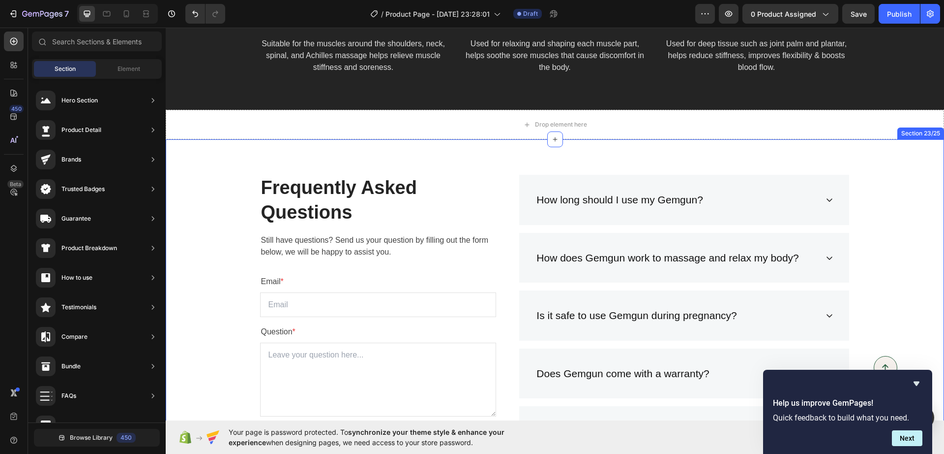
drag, startPoint x: 923, startPoint y: 197, endPoint x: 928, endPoint y: 166, distance: 31.8
click at [923, 197] on div "Frequently Asked Questions Heading Still have questions? Send us your question …" at bounding box center [555, 381] width 764 height 413
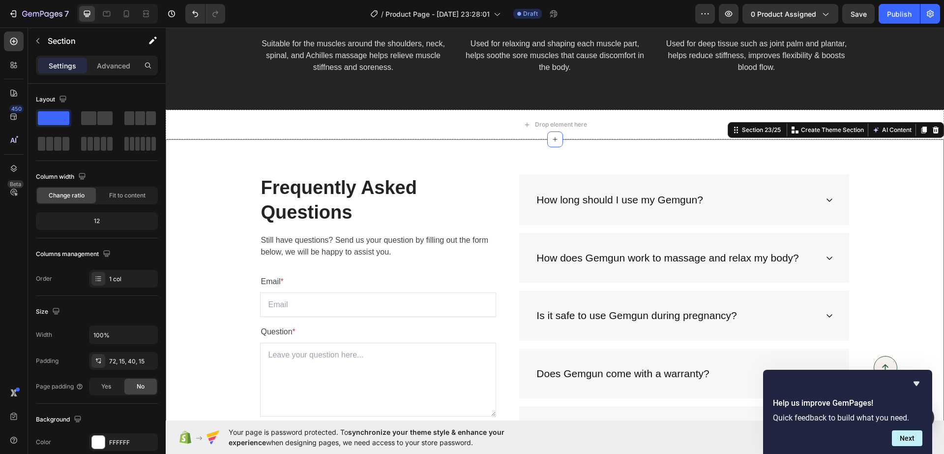
click at [918, 178] on div "Frequently Asked Questions Heading Still have questions? Send us your question …" at bounding box center [555, 381] width 764 height 413
click at [932, 129] on icon at bounding box center [936, 130] width 8 height 8
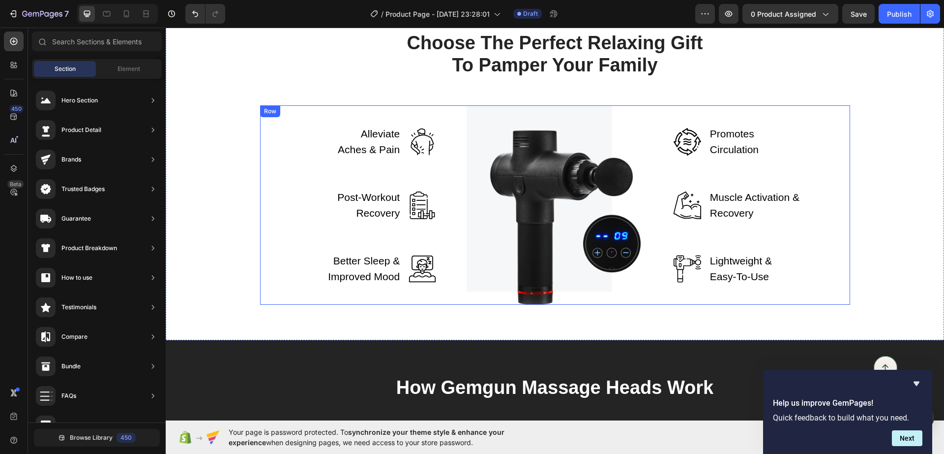
scroll to position [4380, 0]
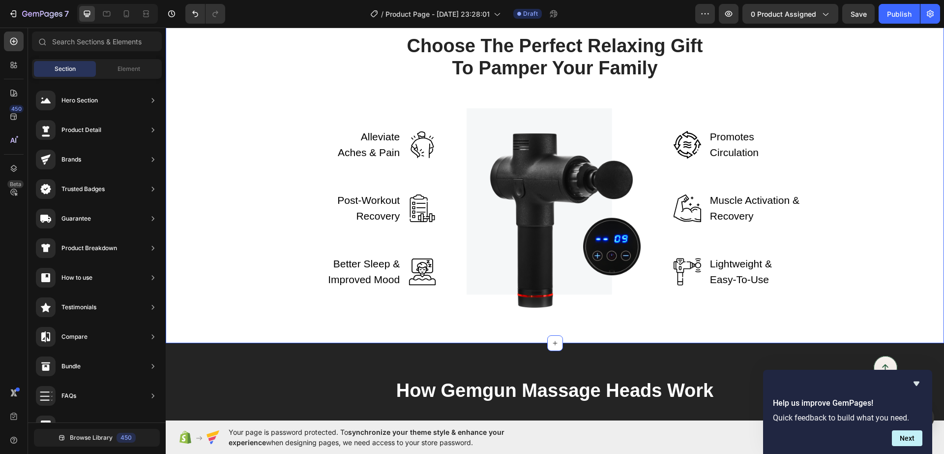
click at [869, 172] on div "Choose The Perfect Relaxing Gift To Pamper Your Family Heading Row Alleviate Ac…" at bounding box center [555, 171] width 764 height 274
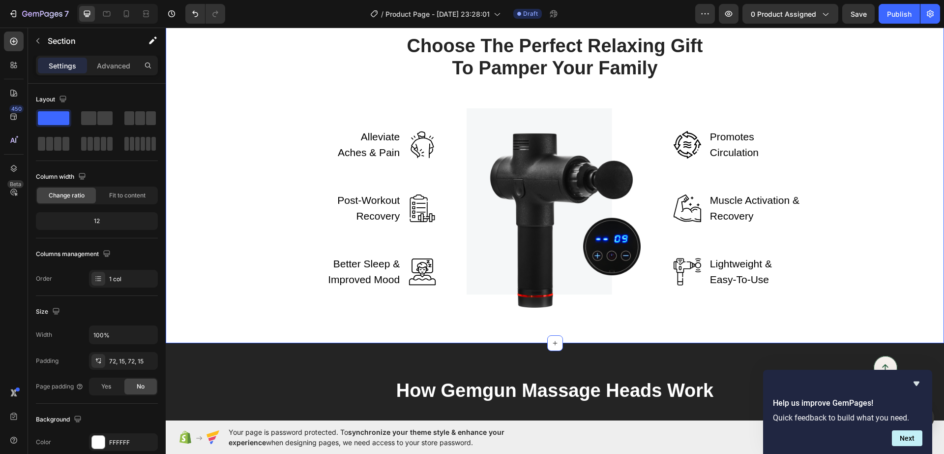
click at [882, 175] on div "Choose The Perfect Relaxing Gift To Pamper Your Family Heading Row Alleviate Ac…" at bounding box center [555, 171] width 764 height 274
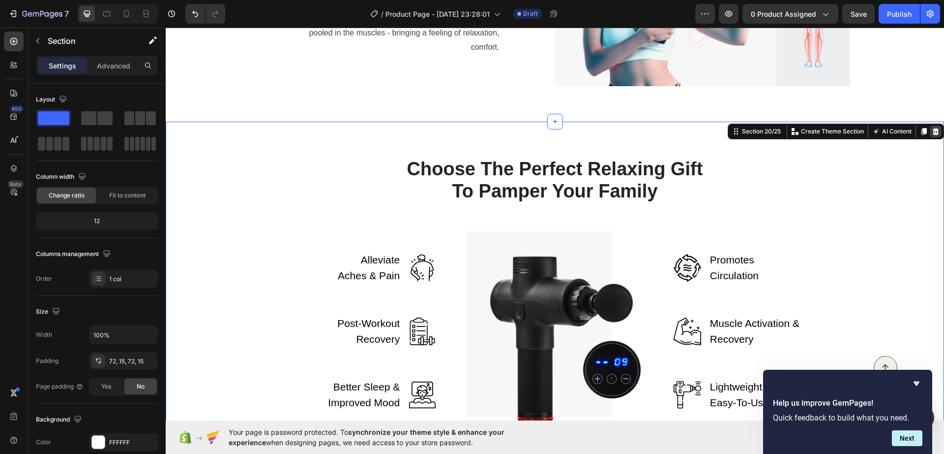
click at [930, 125] on div at bounding box center [936, 131] width 12 height 12
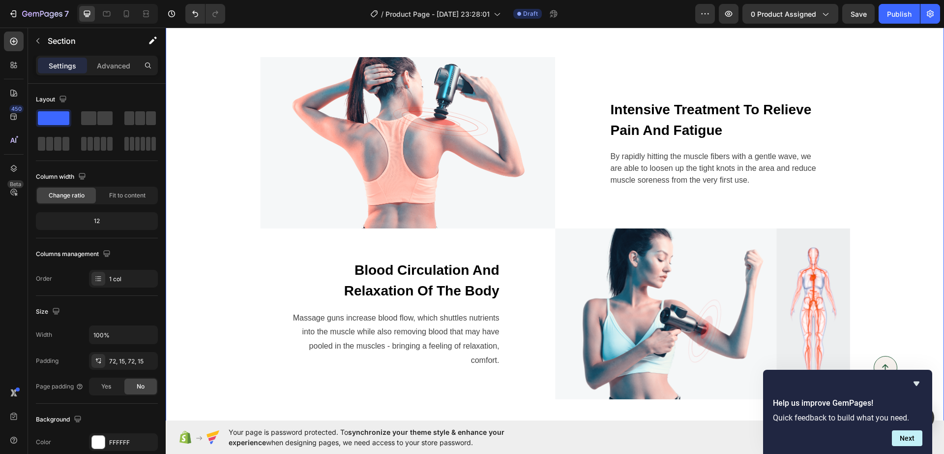
scroll to position [3827, 0]
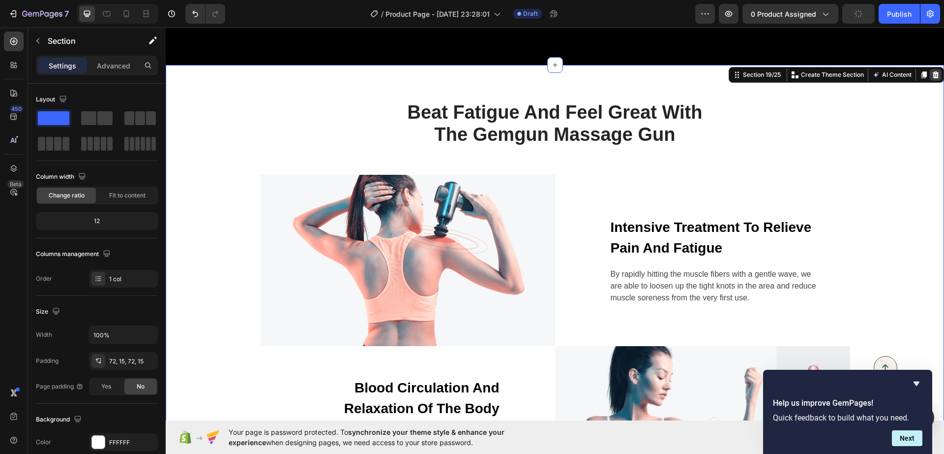
click at [932, 75] on icon at bounding box center [936, 75] width 8 height 8
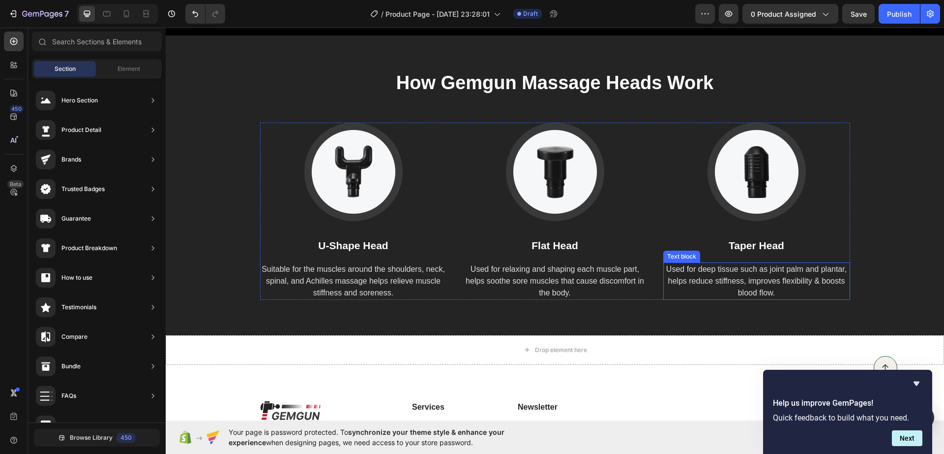
scroll to position [3979, 0]
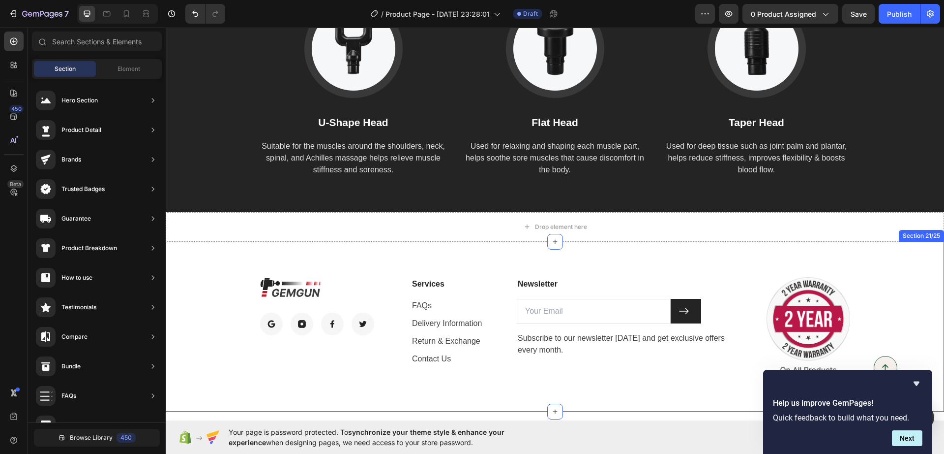
drag, startPoint x: 883, startPoint y: 274, endPoint x: 918, endPoint y: 250, distance: 41.9
click at [884, 274] on div "Image Image Image Image Image Row Services Text block FAQs Text block Delivery …" at bounding box center [555, 327] width 779 height 170
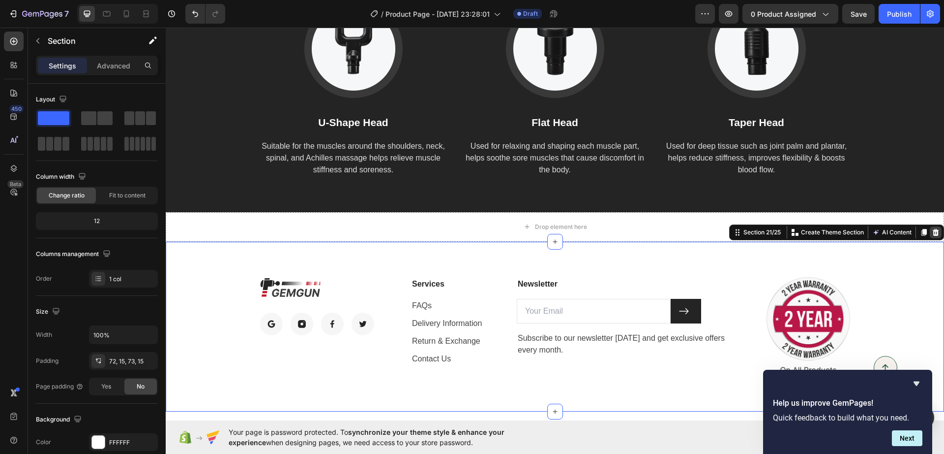
click at [933, 230] on icon at bounding box center [936, 232] width 6 height 7
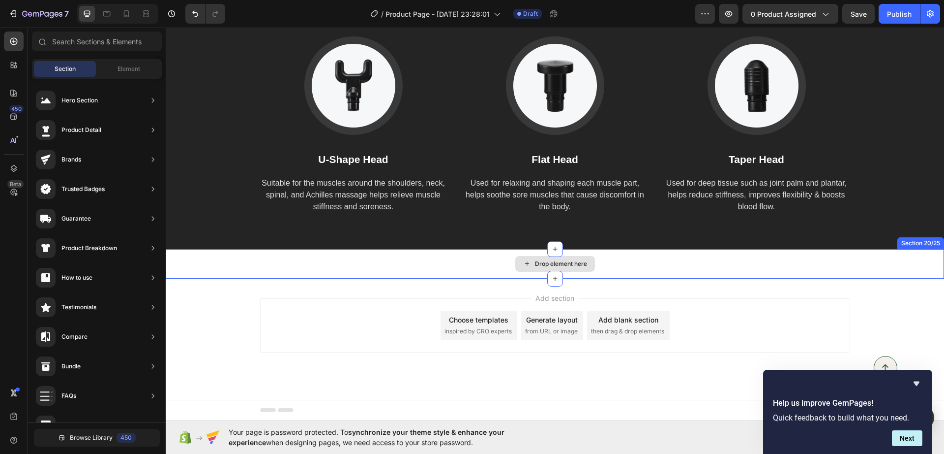
scroll to position [3819, 0]
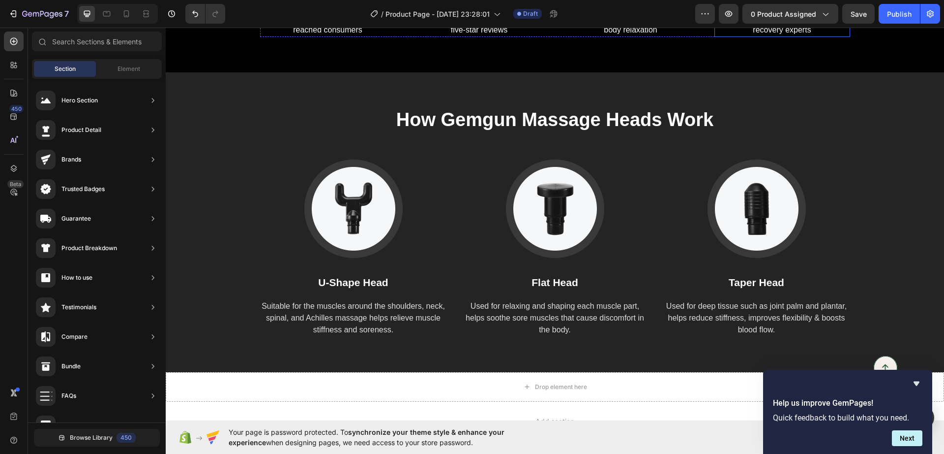
click at [900, 37] on div "32.942+ Heading Products have reached consumers Text block 97.5% Heading Satisf…" at bounding box center [555, 10] width 764 height 54
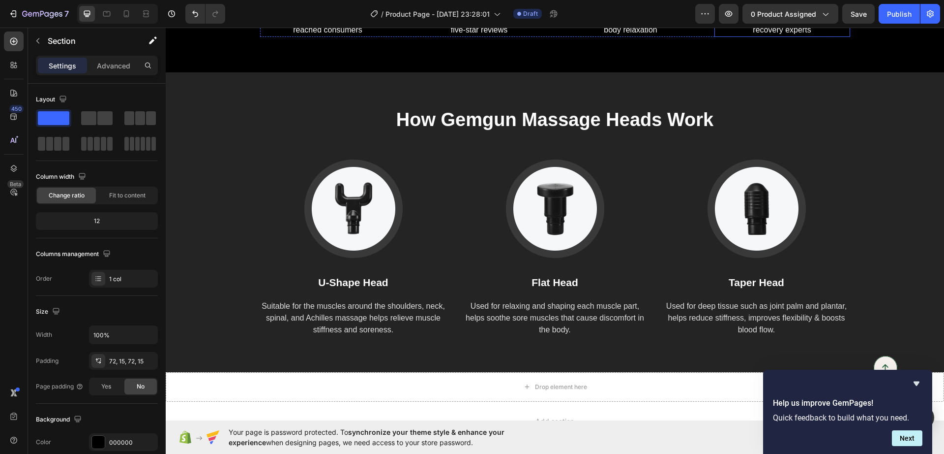
click at [920, 72] on div "32.942+ Heading Products have reached consumers Text block 97.5% Heading Satisf…" at bounding box center [555, 9] width 779 height 125
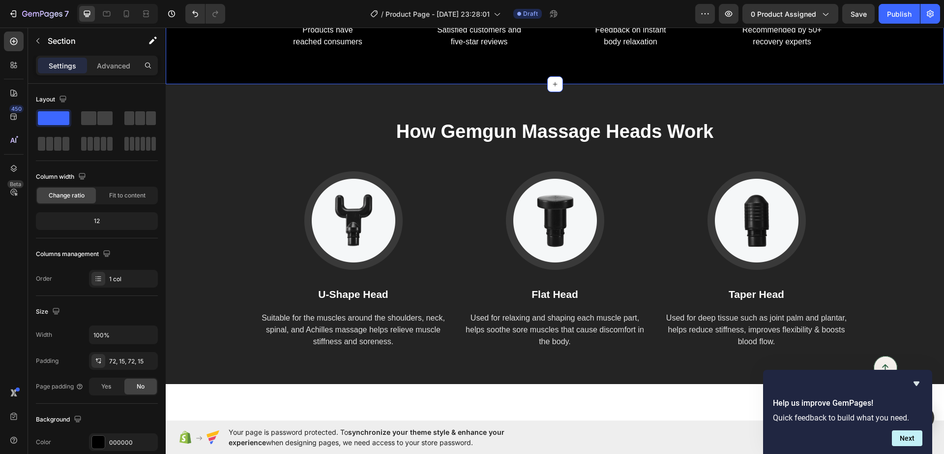
scroll to position [3512, 0]
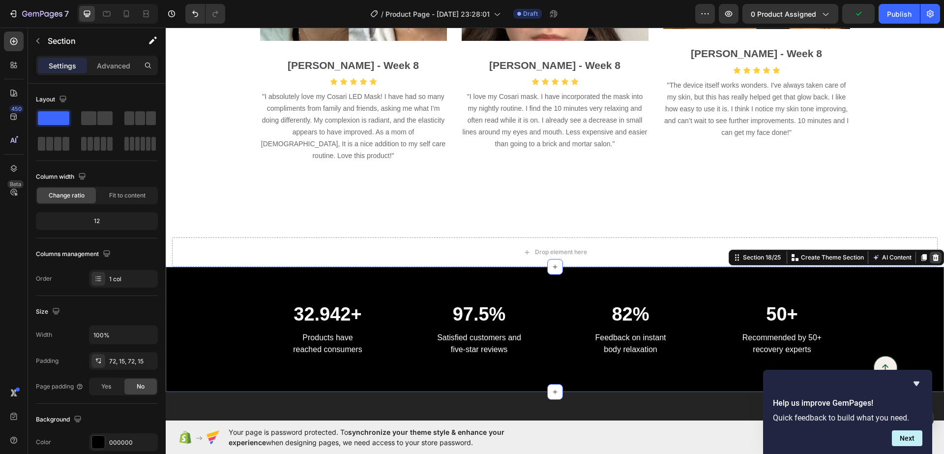
click at [933, 254] on icon at bounding box center [936, 257] width 6 height 7
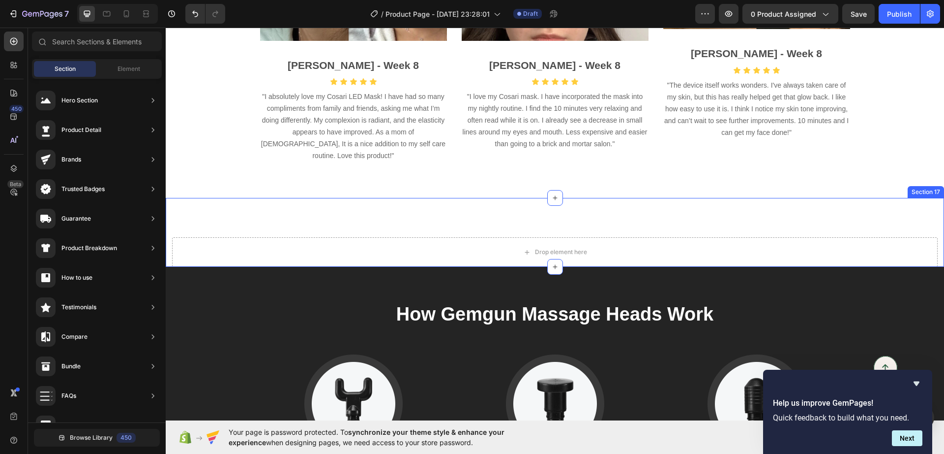
scroll to position [3450, 0]
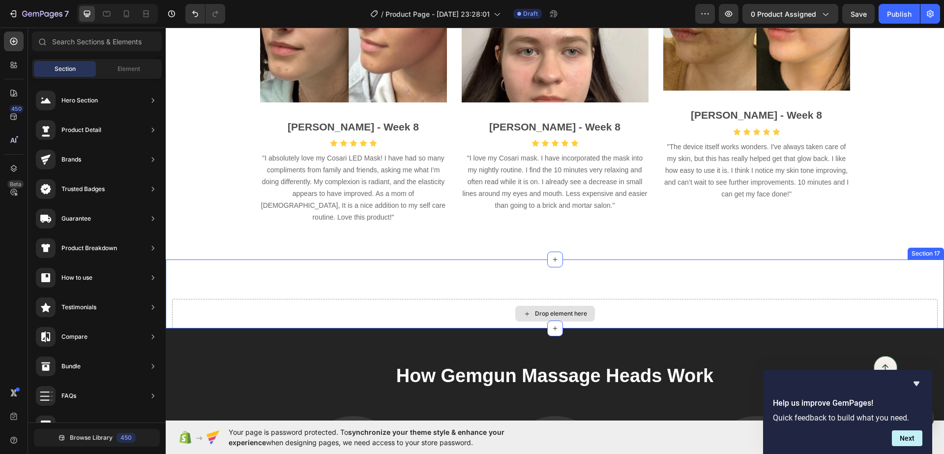
click at [620, 301] on div "Drop element here" at bounding box center [555, 314] width 766 height 30
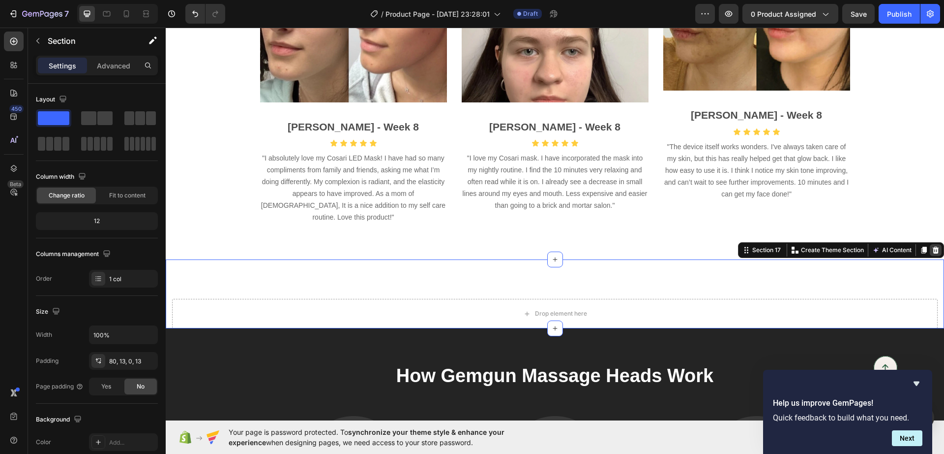
click at [933, 246] on icon at bounding box center [936, 249] width 6 height 7
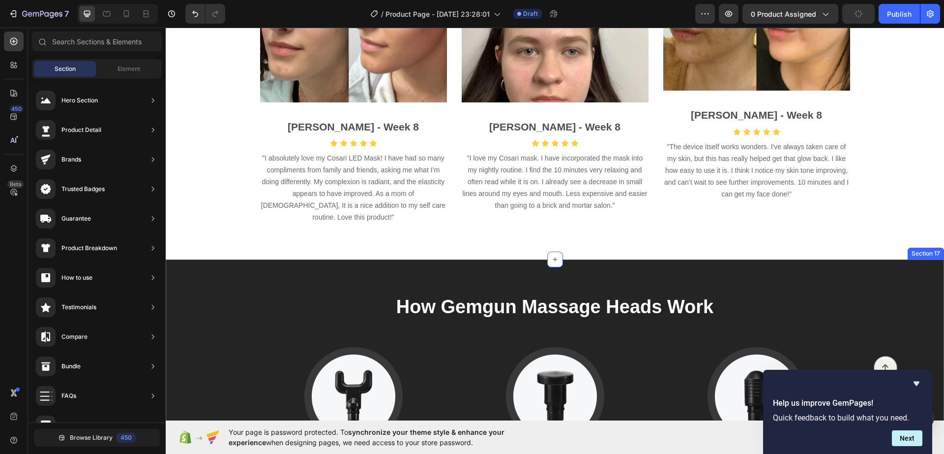
click at [234, 272] on div "How Gemgun Massage Heads Work Heading Image U-Shape Head Text block Suitable fo…" at bounding box center [555, 409] width 779 height 300
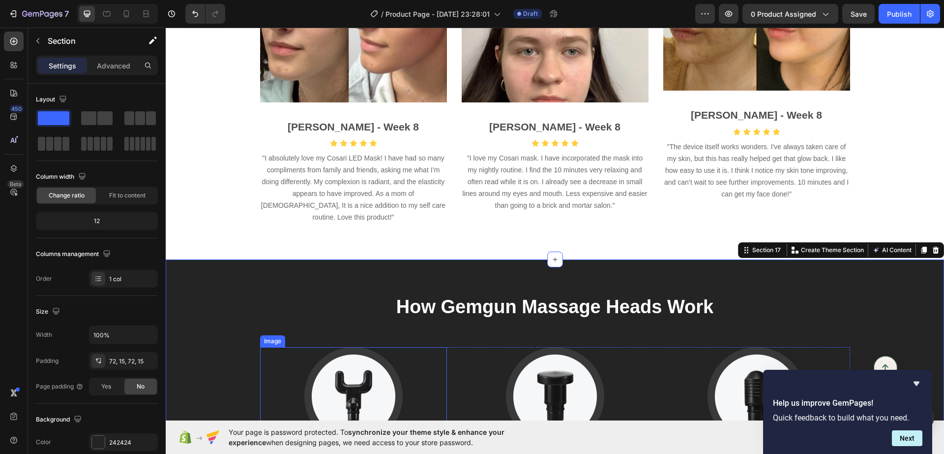
click at [339, 363] on img at bounding box center [353, 396] width 98 height 98
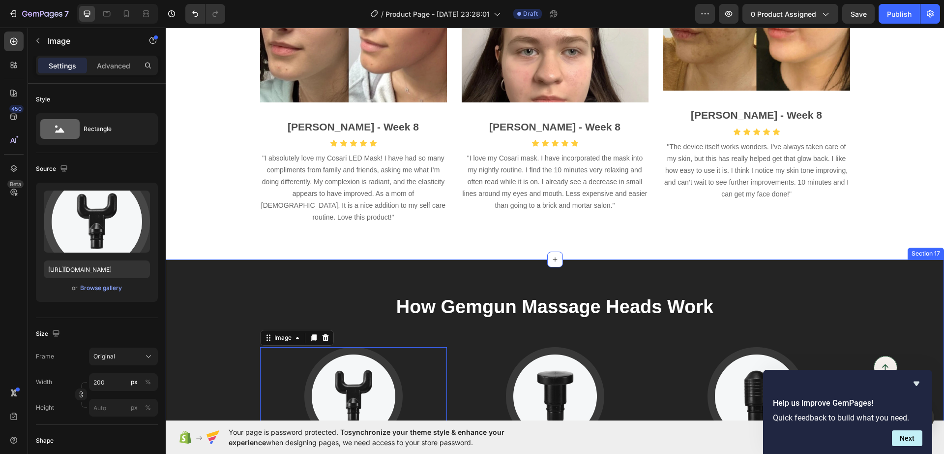
click at [358, 307] on div "How Gemgun Massage Heads Work Heading Image 32 U-Shape Head Text block Suitable…" at bounding box center [555, 409] width 764 height 229
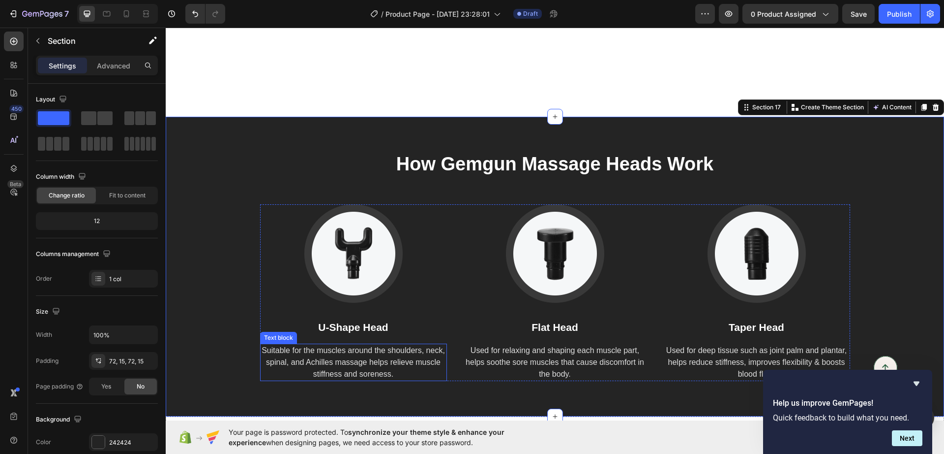
scroll to position [3696, 0]
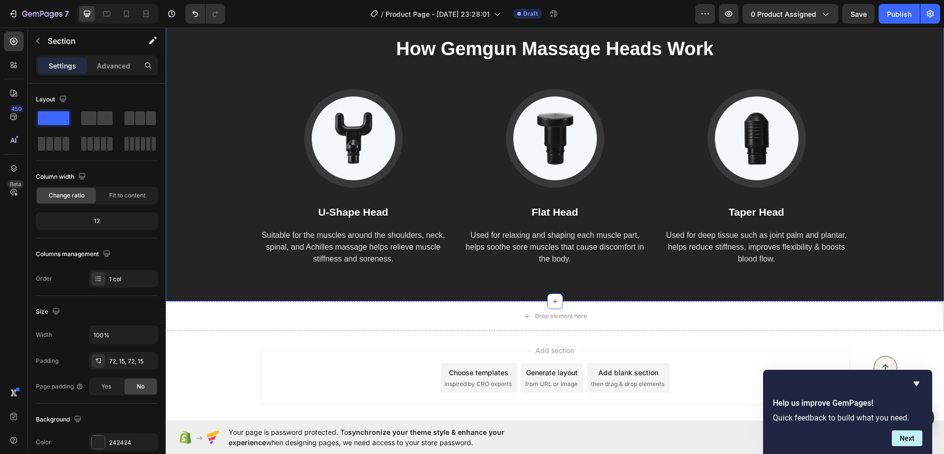
click at [209, 254] on div "How Gemgun Massage Heads Work Heading Image U-Shape Head Text block Suitable fo…" at bounding box center [555, 151] width 764 height 229
click at [106, 64] on p "Advanced" at bounding box center [113, 66] width 33 height 10
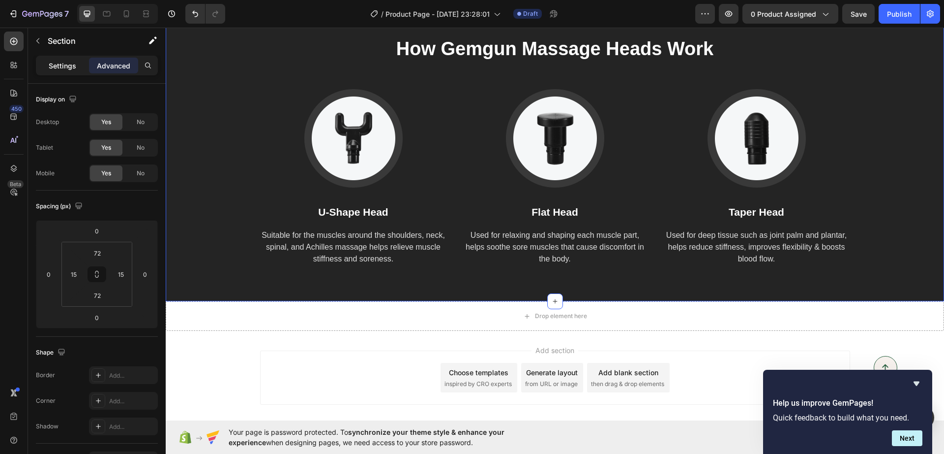
click at [65, 61] on p "Settings" at bounding box center [63, 66] width 28 height 10
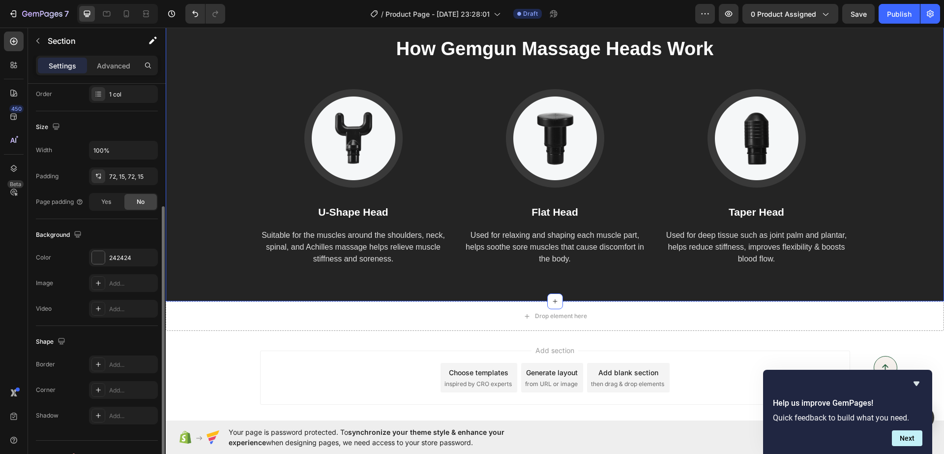
scroll to position [202, 0]
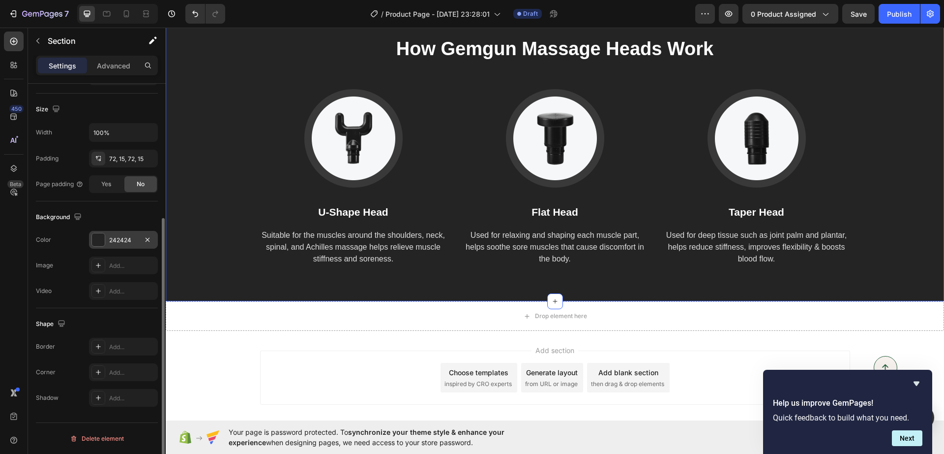
click at [108, 238] on div "242424" at bounding box center [123, 240] width 69 height 18
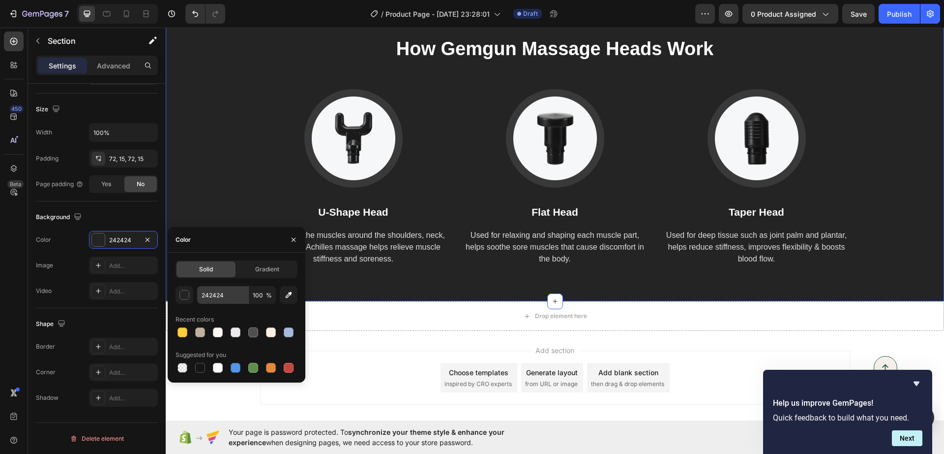
click at [218, 286] on div "Solid Gradient 242424 100 % Recent colors Suggested for you" at bounding box center [237, 317] width 122 height 114
click at [218, 290] on input "242424" at bounding box center [222, 295] width 51 height 18
paste input "#FEEFDF"
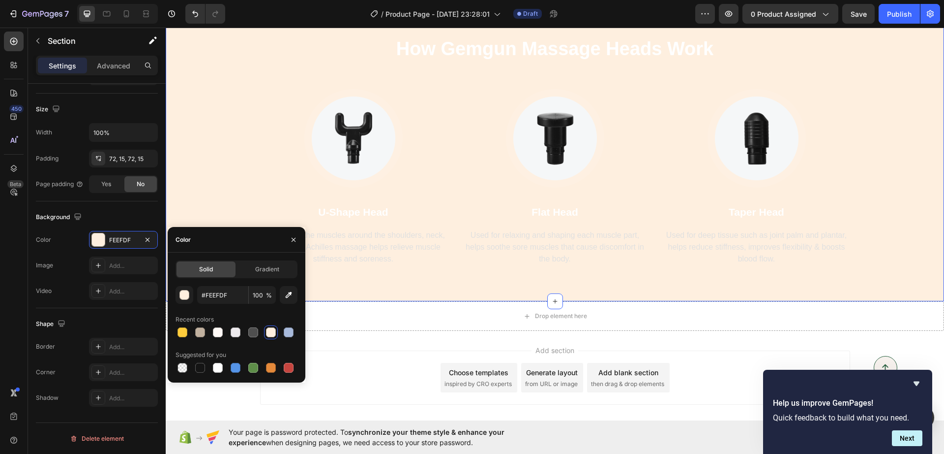
type input "FEEFDF"
click at [481, 241] on p "Used for relaxing and shaping each muscle part, helps soothe sore muscles that …" at bounding box center [555, 246] width 185 height 35
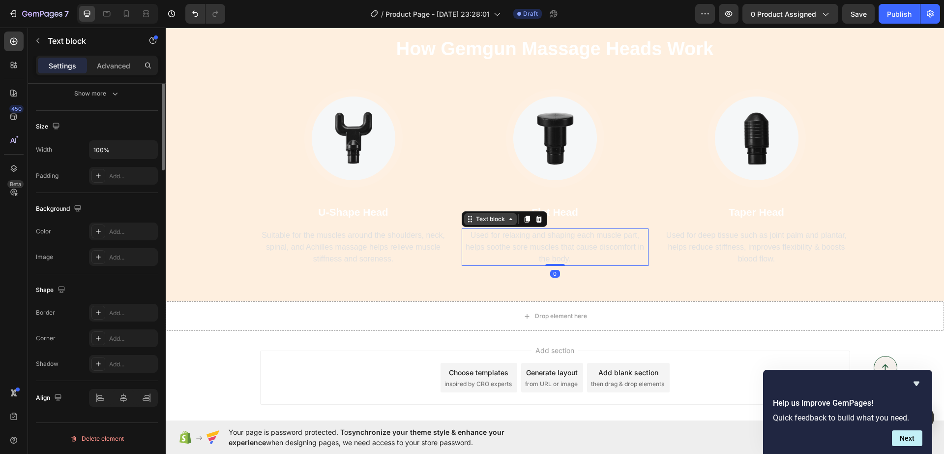
scroll to position [0, 0]
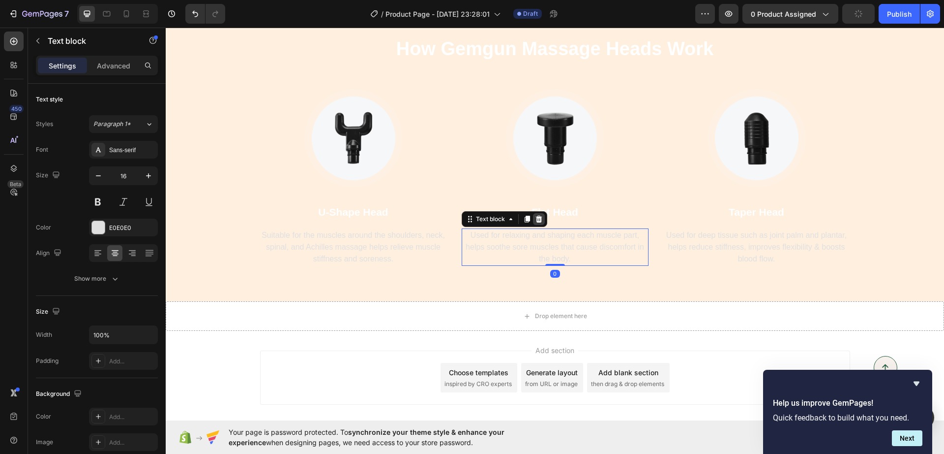
click at [535, 217] on icon at bounding box center [539, 219] width 8 height 8
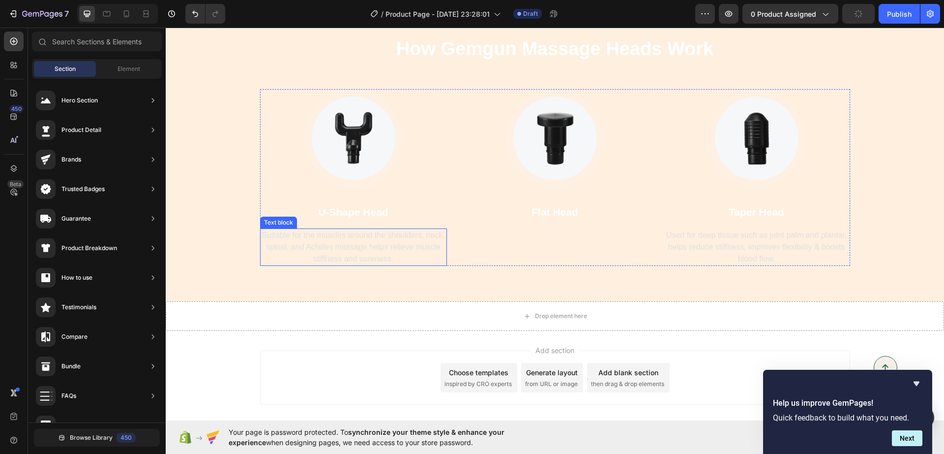
click at [387, 240] on p "Suitable for the muscles around the shoulders, neck, spinal, and Achilles massa…" at bounding box center [353, 246] width 185 height 35
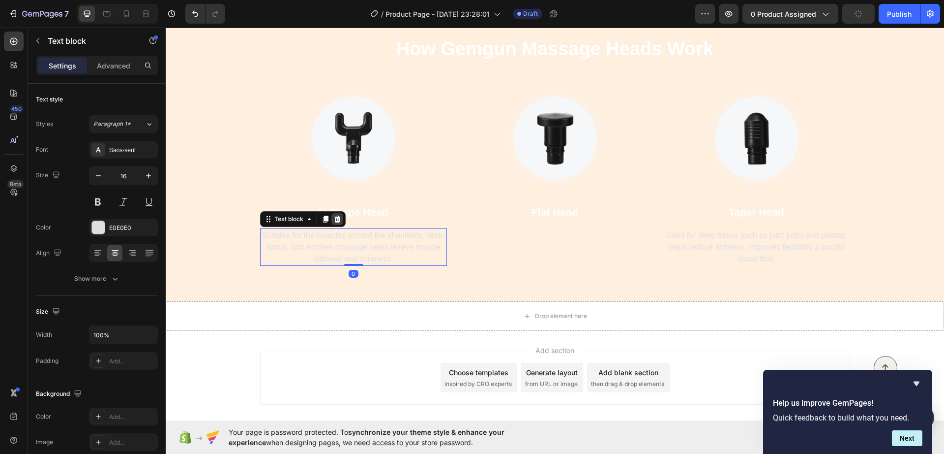
click at [335, 217] on icon at bounding box center [337, 218] width 6 height 7
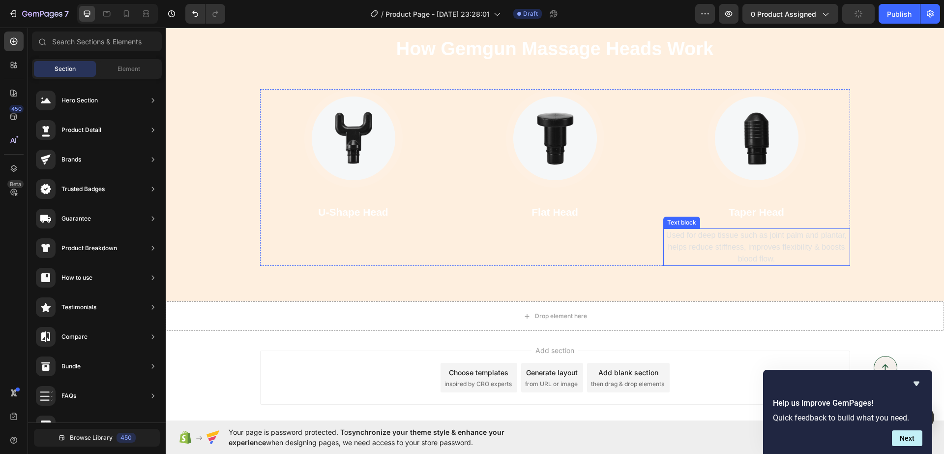
click at [758, 237] on p "Used for deep tissue such as joint palm and plantar, helps reduce stiffness, im…" at bounding box center [757, 246] width 185 height 35
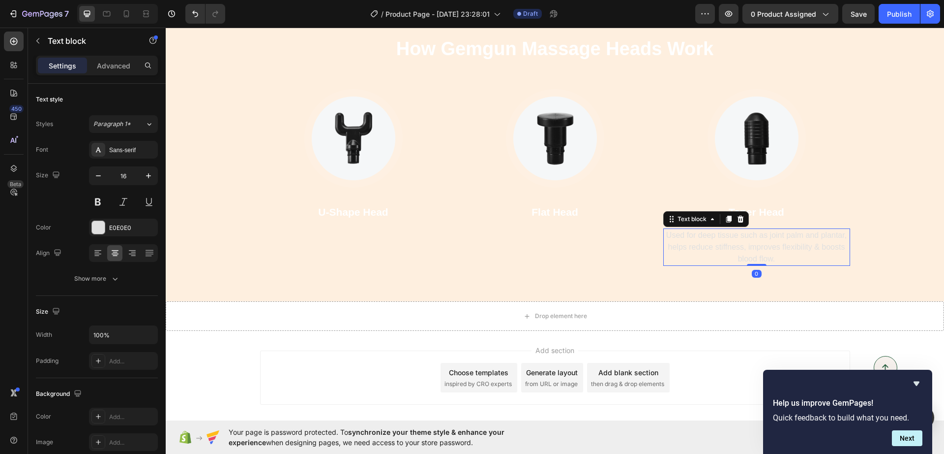
click at [731, 213] on div "Text block" at bounding box center [707, 219] width 86 height 16
click at [338, 139] on img at bounding box center [353, 138] width 98 height 98
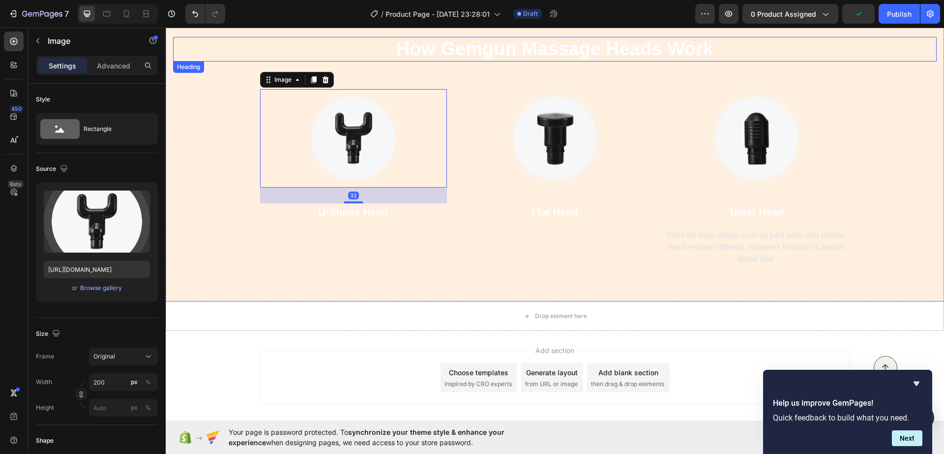
click at [298, 60] on p "How Gemgun Massage Heads Work" at bounding box center [555, 49] width 762 height 23
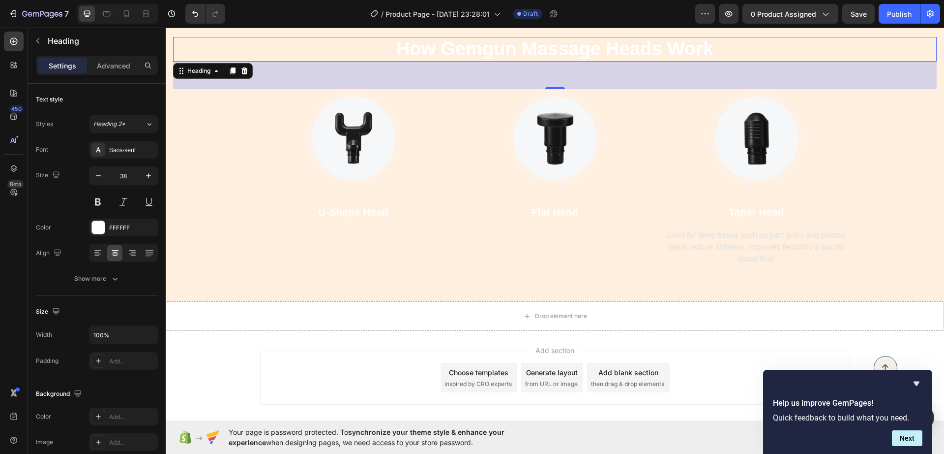
click at [230, 63] on div "Heading" at bounding box center [213, 71] width 80 height 16
click at [232, 71] on icon at bounding box center [233, 71] width 8 height 8
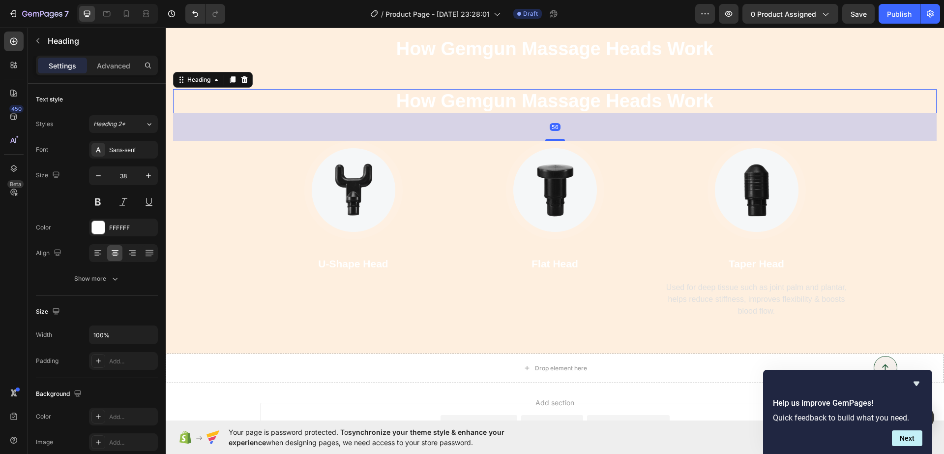
click at [407, 135] on div "How Gemgun Massage Heads Work Heading How Gemgun Massage Heads Work Heading 56 …" at bounding box center [555, 177] width 764 height 281
click at [193, 13] on icon "Undo/Redo" at bounding box center [195, 14] width 10 height 10
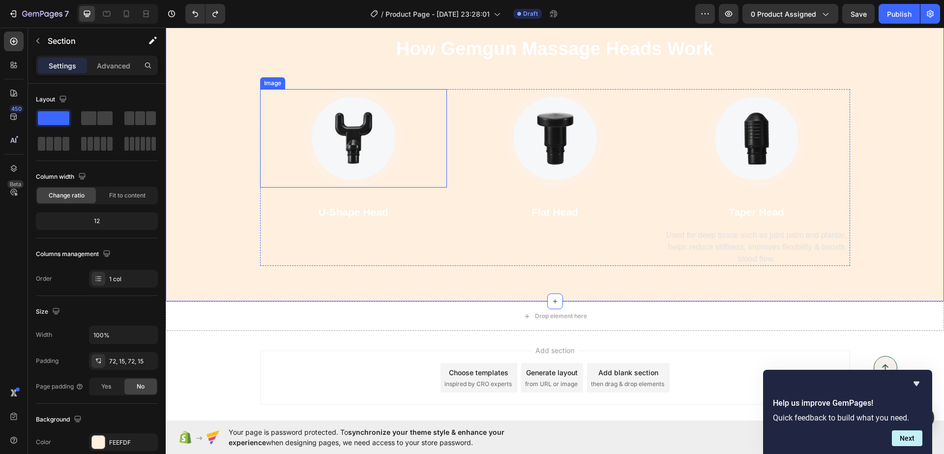
click at [342, 187] on img at bounding box center [353, 138] width 98 height 98
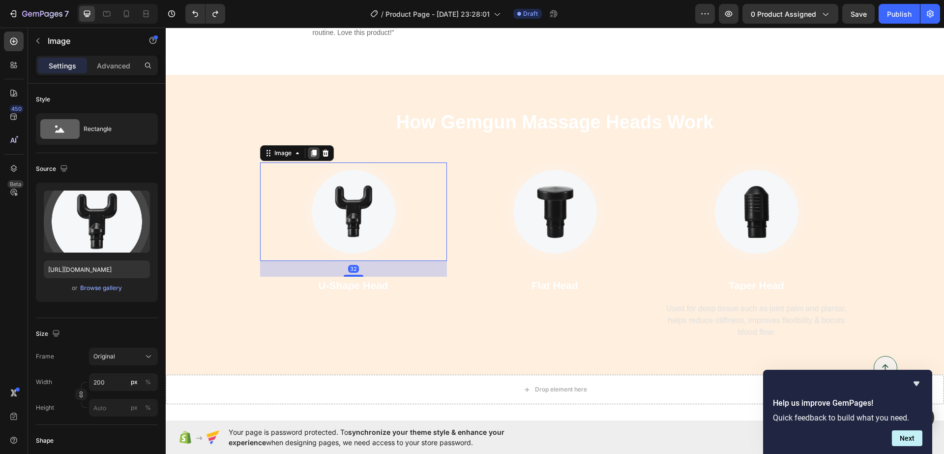
click at [311, 150] on icon at bounding box center [313, 153] width 5 height 7
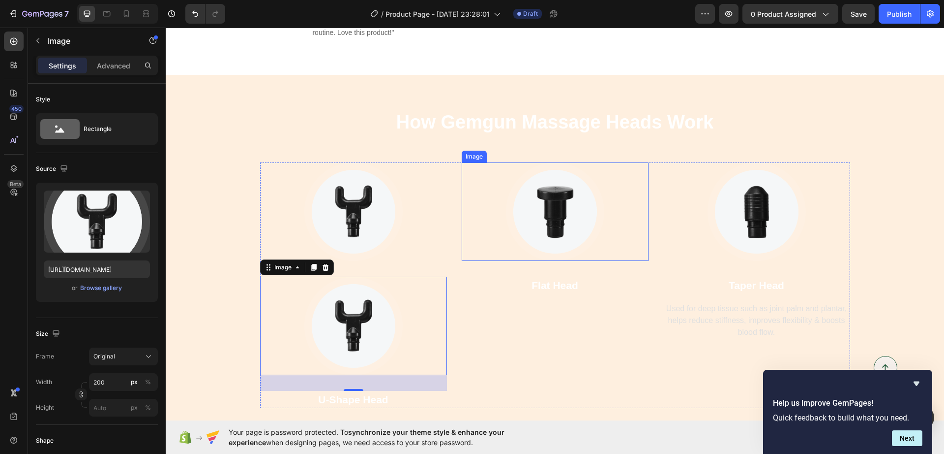
click at [552, 187] on img at bounding box center [555, 211] width 98 height 98
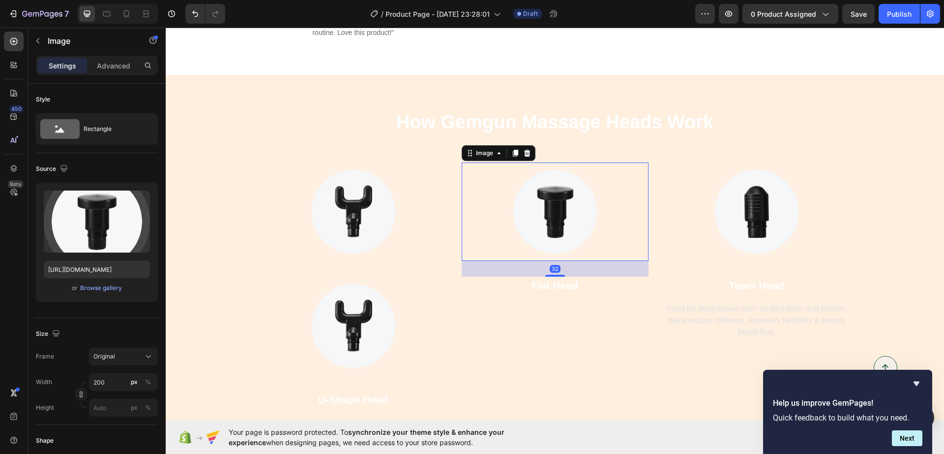
drag, startPoint x: 506, startPoint y: 139, endPoint x: 518, endPoint y: 143, distance: 12.9
click at [510, 147] on div at bounding box center [516, 153] width 12 height 12
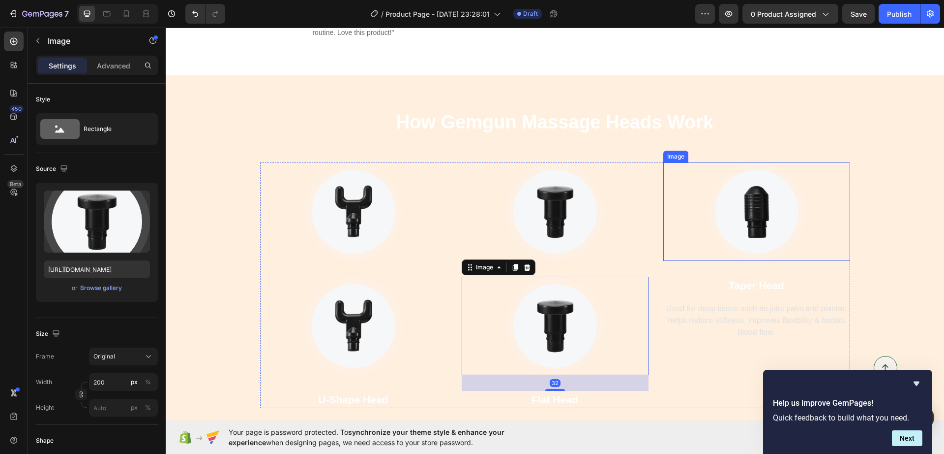
click at [731, 207] on img at bounding box center [757, 211] width 98 height 98
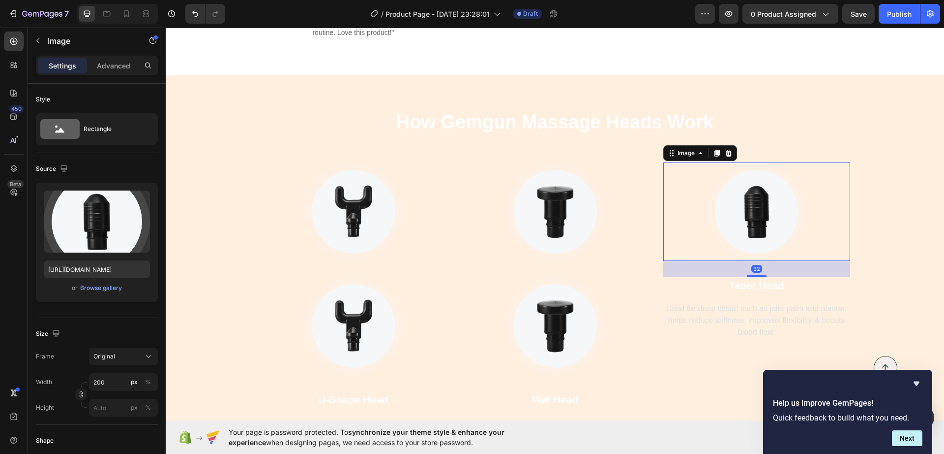
click at [713, 149] on icon at bounding box center [717, 153] width 8 height 8
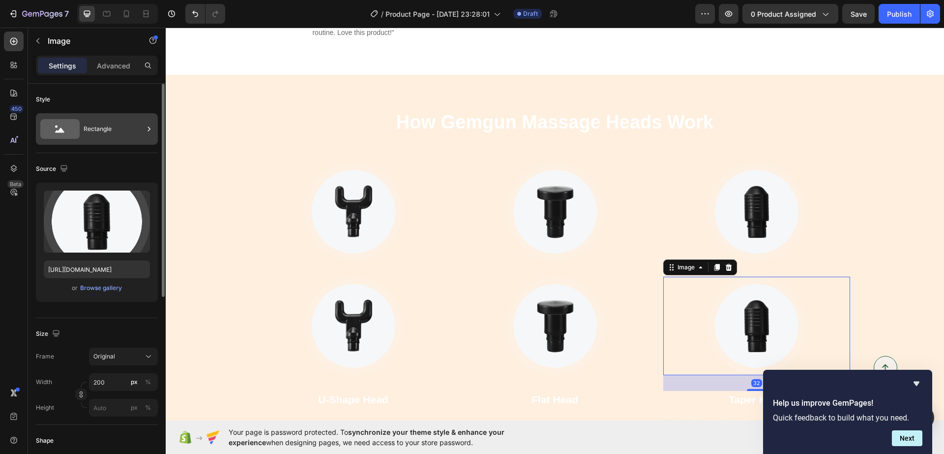
click at [87, 120] on div "Rectangle" at bounding box center [114, 129] width 60 height 23
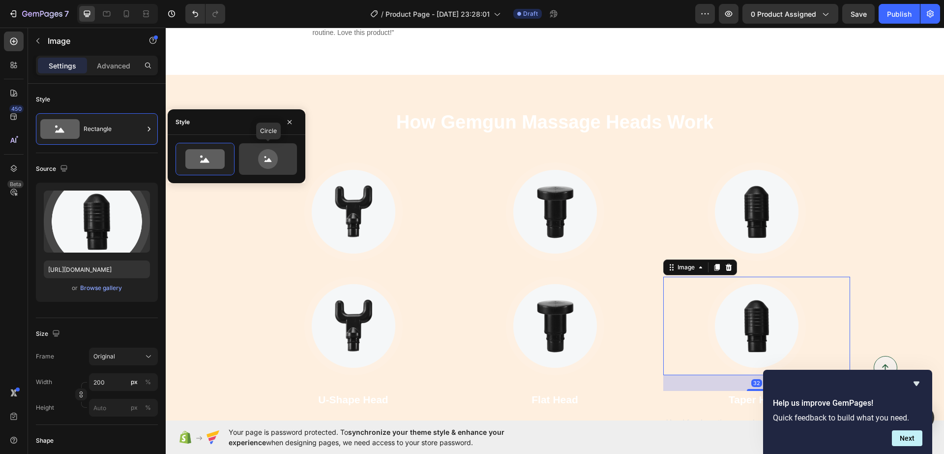
click at [278, 154] on icon at bounding box center [268, 159] width 46 height 20
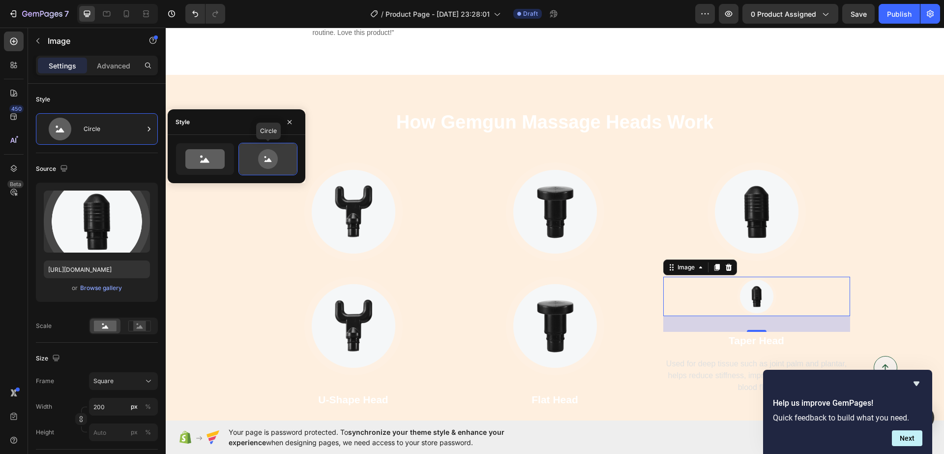
type input "80"
click at [558, 331] on img at bounding box center [555, 325] width 98 height 98
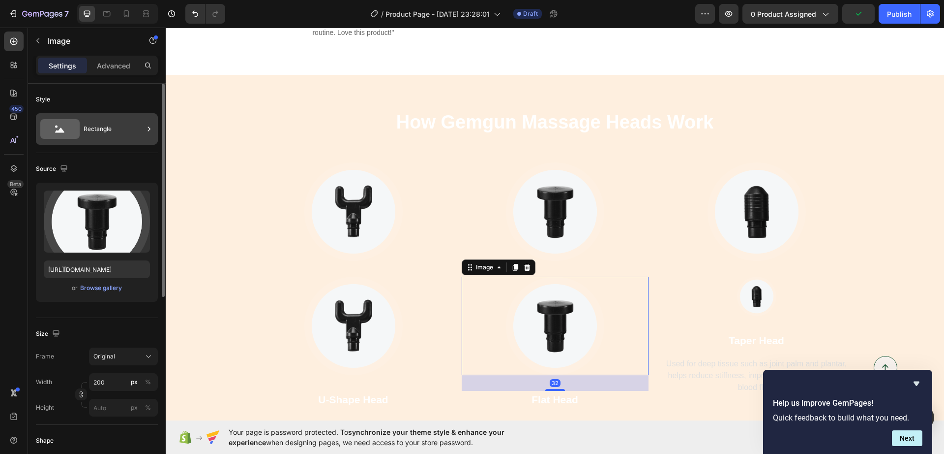
click at [102, 132] on div "Rectangle" at bounding box center [114, 129] width 60 height 23
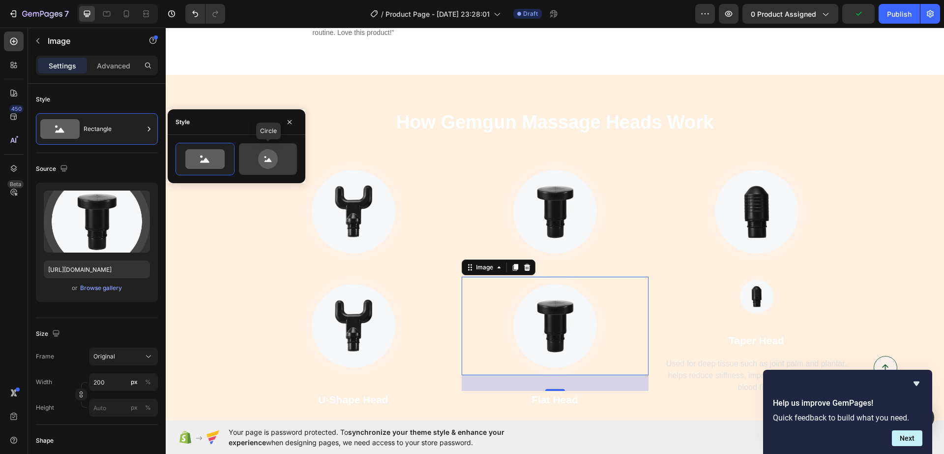
click at [267, 160] on icon at bounding box center [268, 160] width 7 height 4
type input "80"
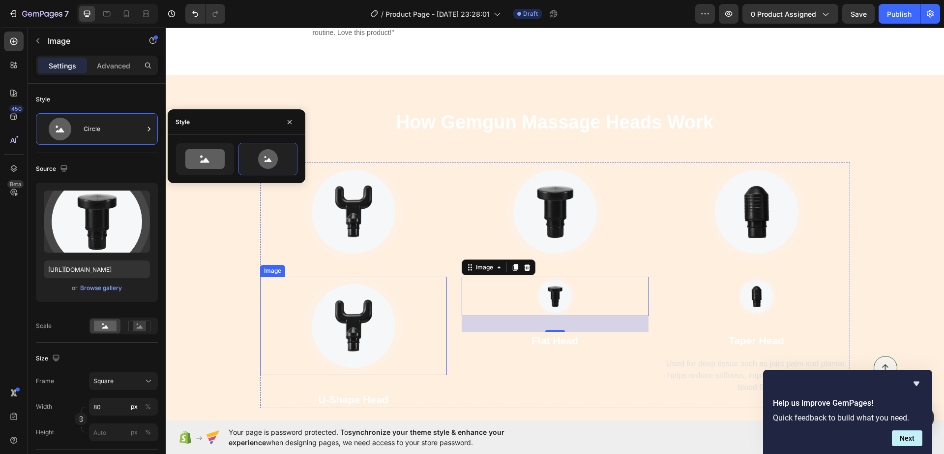
click at [337, 326] on img at bounding box center [353, 325] width 98 height 98
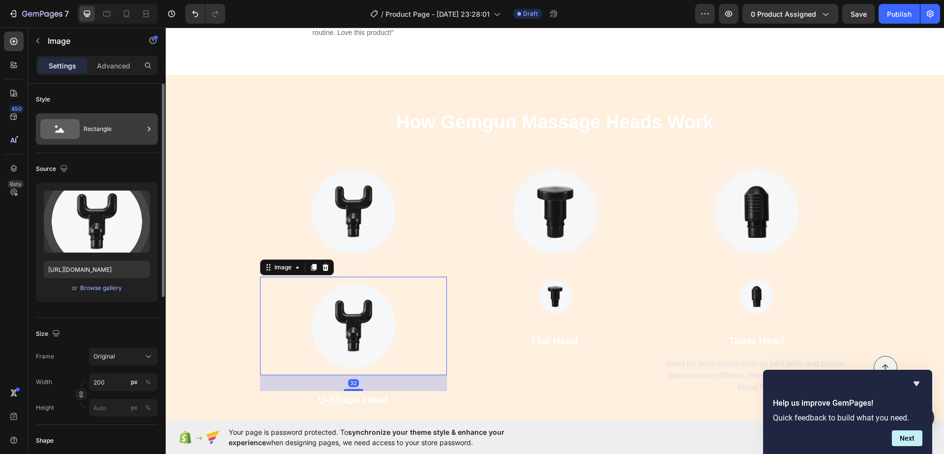
click at [109, 131] on div "Rectangle" at bounding box center [114, 129] width 60 height 23
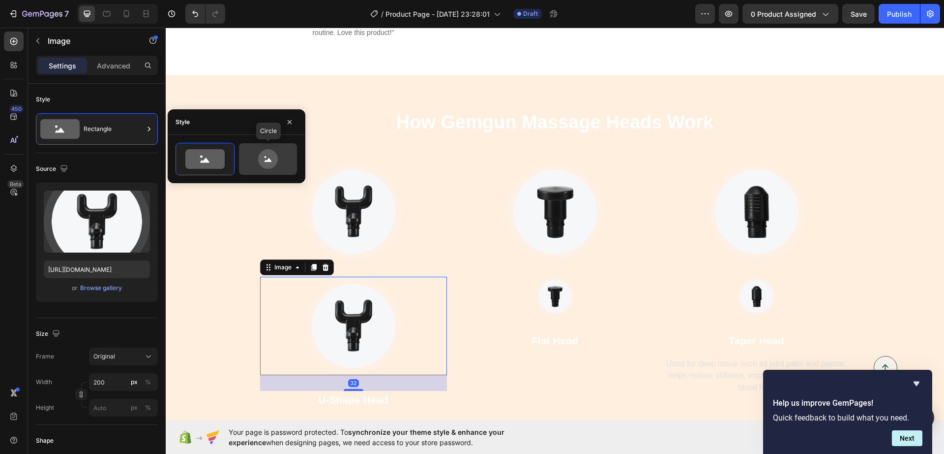
click at [274, 160] on icon at bounding box center [268, 159] width 20 height 20
type input "80"
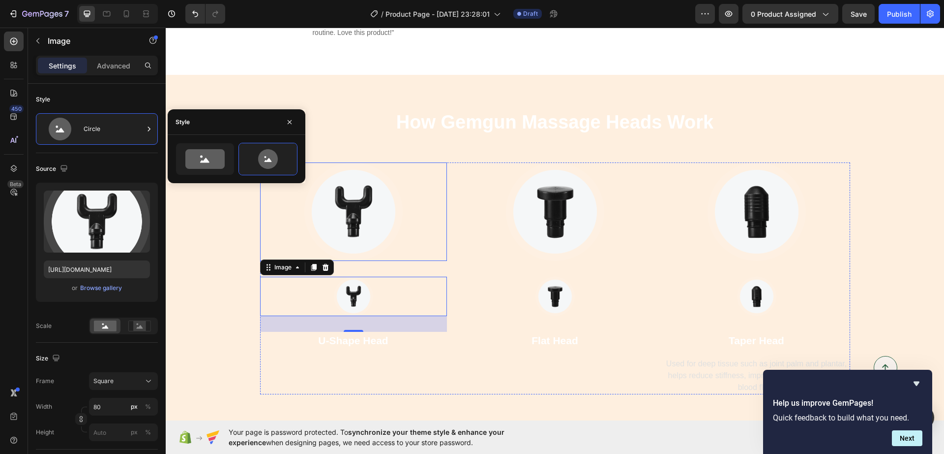
drag, startPoint x: 345, startPoint y: 185, endPoint x: 243, endPoint y: 146, distance: 109.6
click at [346, 185] on img at bounding box center [353, 211] width 98 height 98
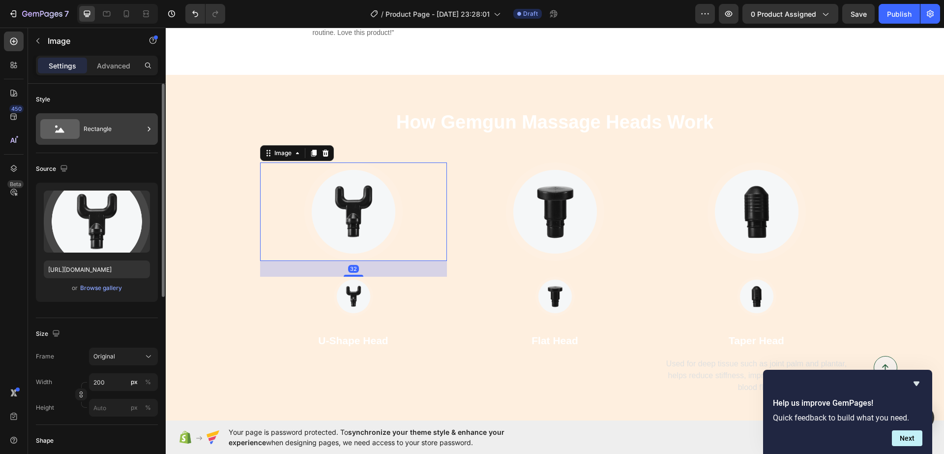
click at [84, 135] on div "Rectangle" at bounding box center [114, 129] width 60 height 23
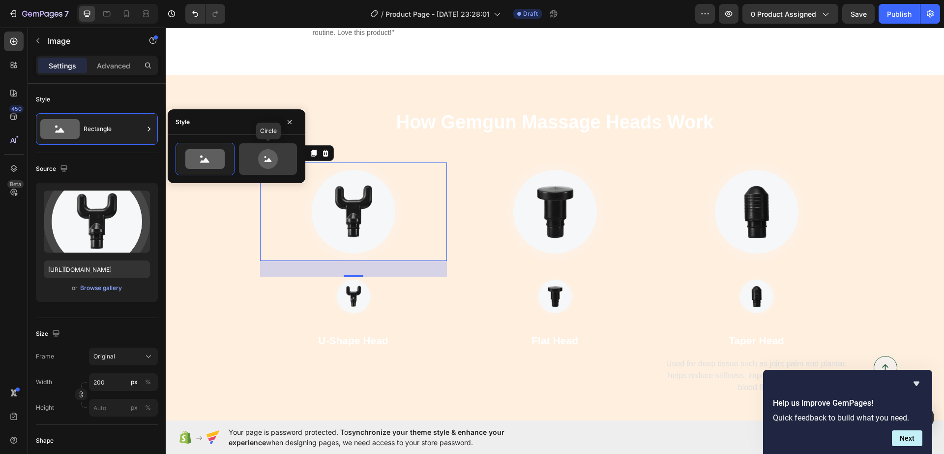
click at [270, 146] on div at bounding box center [268, 158] width 58 height 31
type input "80"
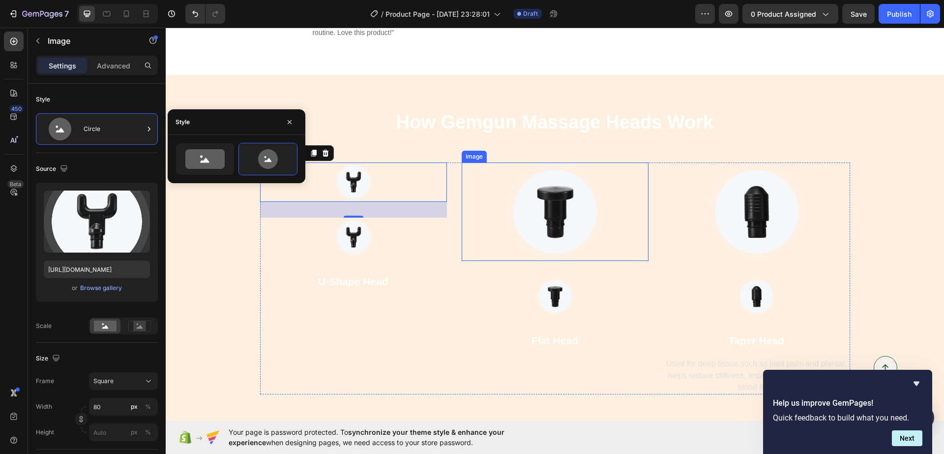
click at [555, 181] on img at bounding box center [555, 211] width 98 height 98
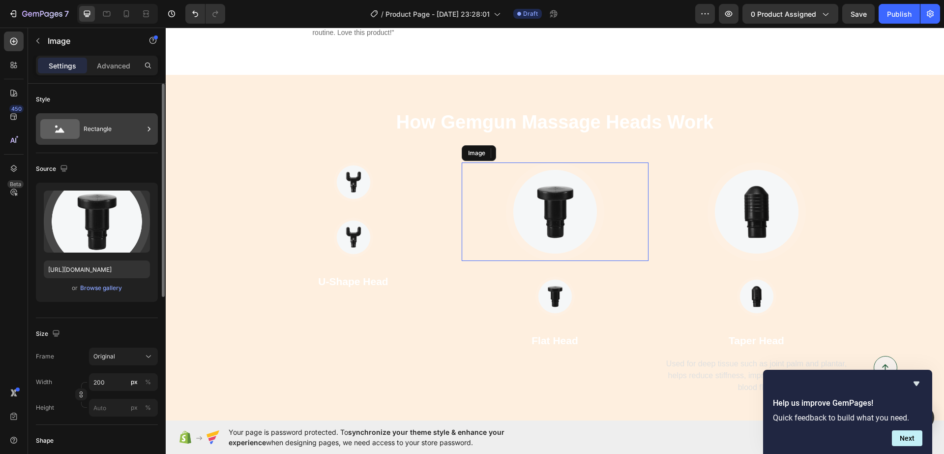
click at [81, 125] on div "Rectangle" at bounding box center [97, 128] width 122 height 31
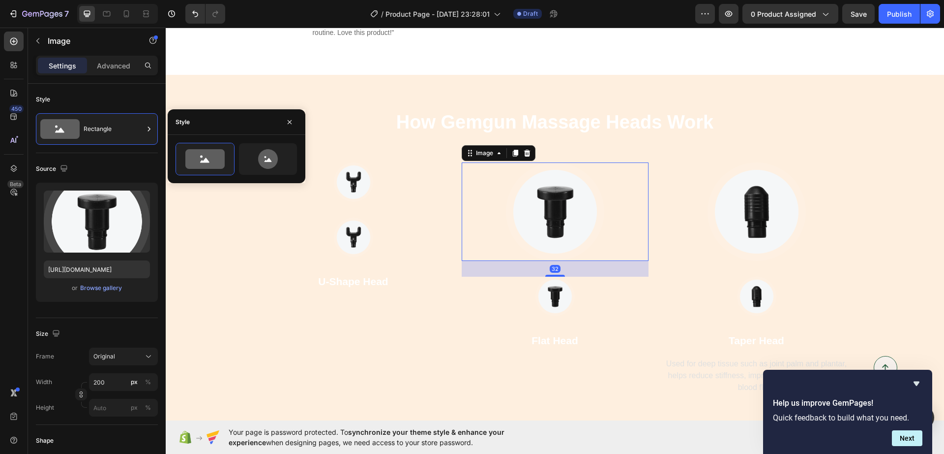
click at [254, 141] on div at bounding box center [237, 159] width 138 height 48
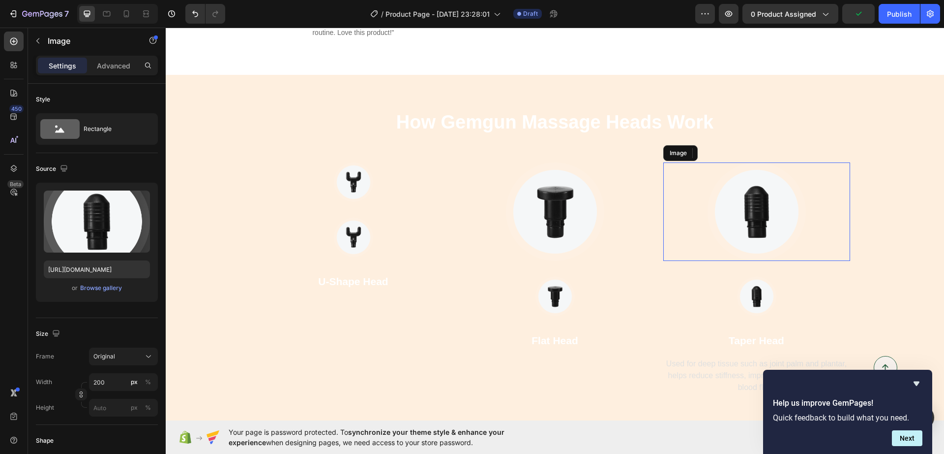
click at [753, 185] on img at bounding box center [757, 211] width 98 height 98
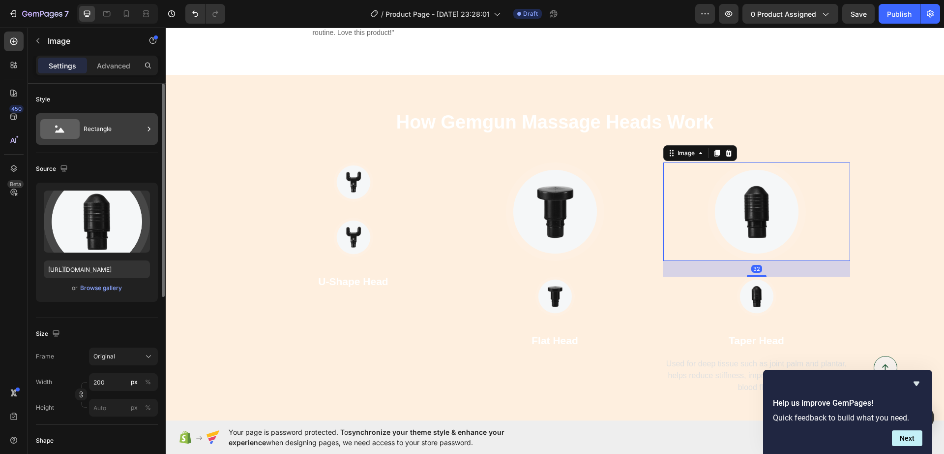
click at [115, 118] on div "Rectangle" at bounding box center [114, 129] width 60 height 23
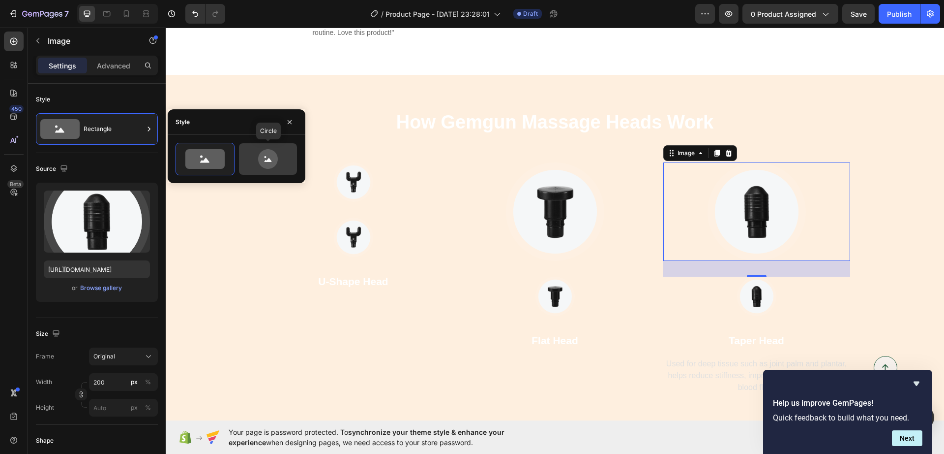
click at [273, 152] on icon at bounding box center [268, 159] width 20 height 20
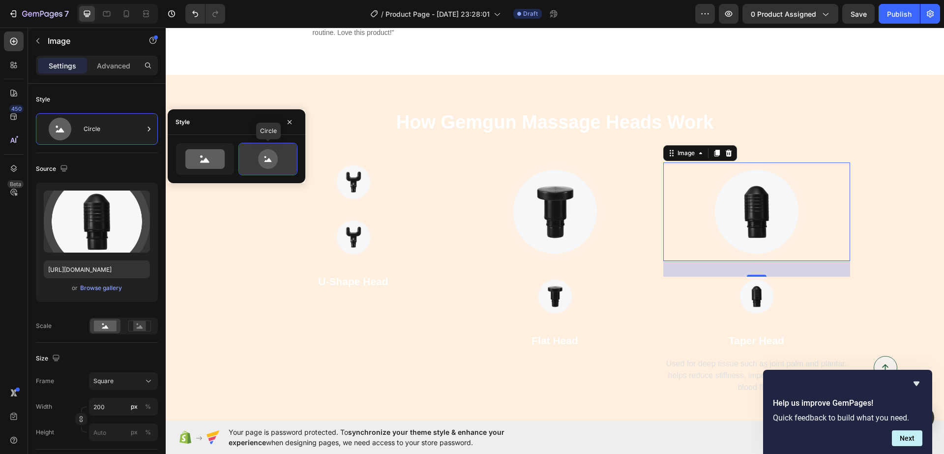
type input "80"
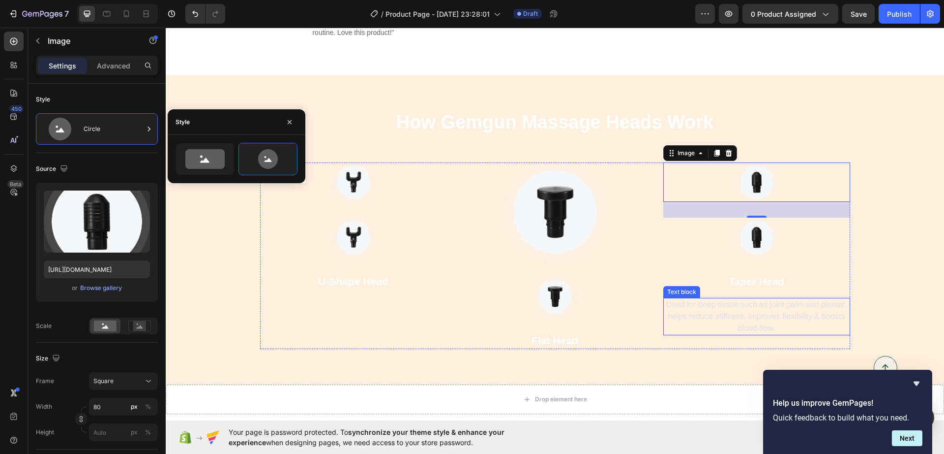
click at [708, 299] on p "Used for deep tissue such as joint palm and plantar, helps reduce stiffness, im…" at bounding box center [757, 316] width 185 height 35
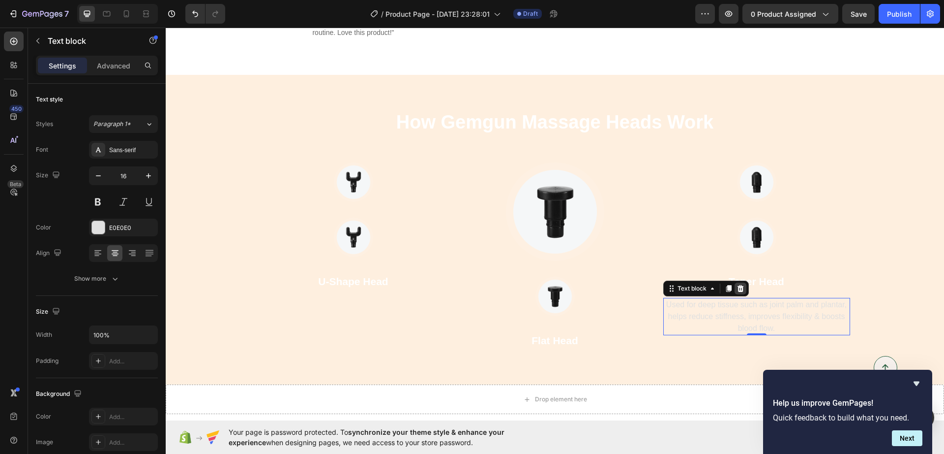
click at [737, 285] on icon at bounding box center [740, 288] width 6 height 7
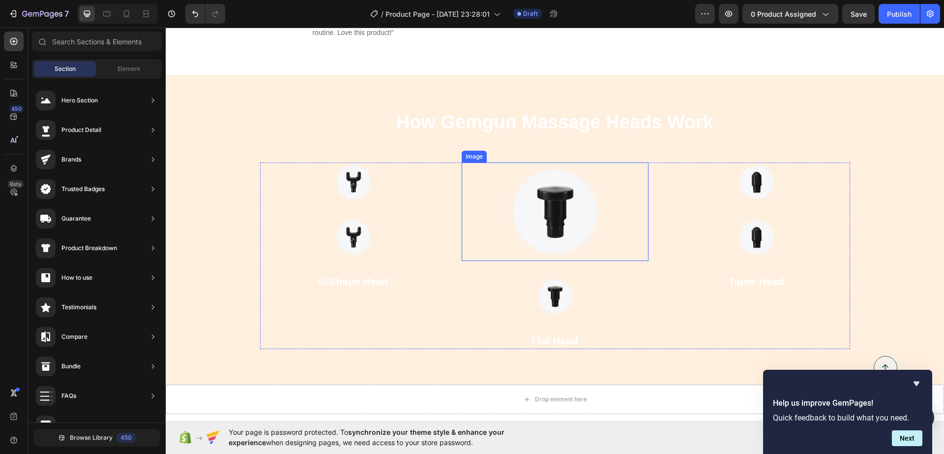
click at [576, 192] on img at bounding box center [555, 211] width 98 height 98
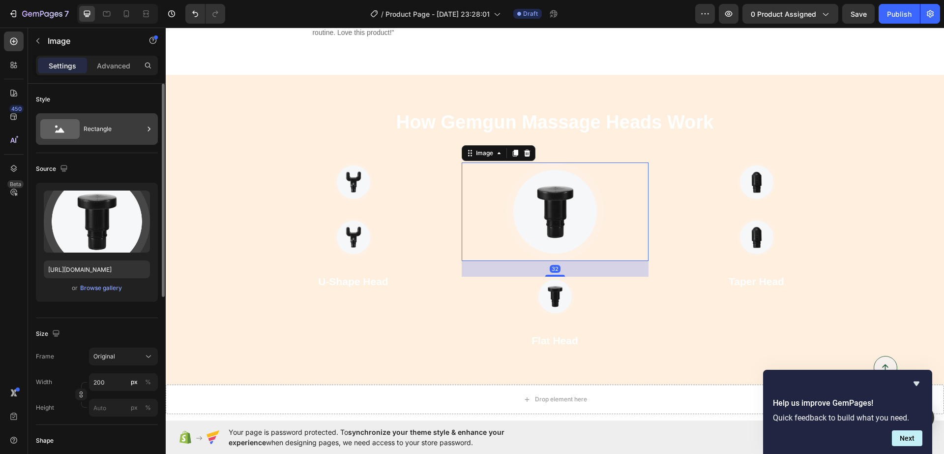
click at [110, 131] on div "Rectangle" at bounding box center [114, 129] width 60 height 23
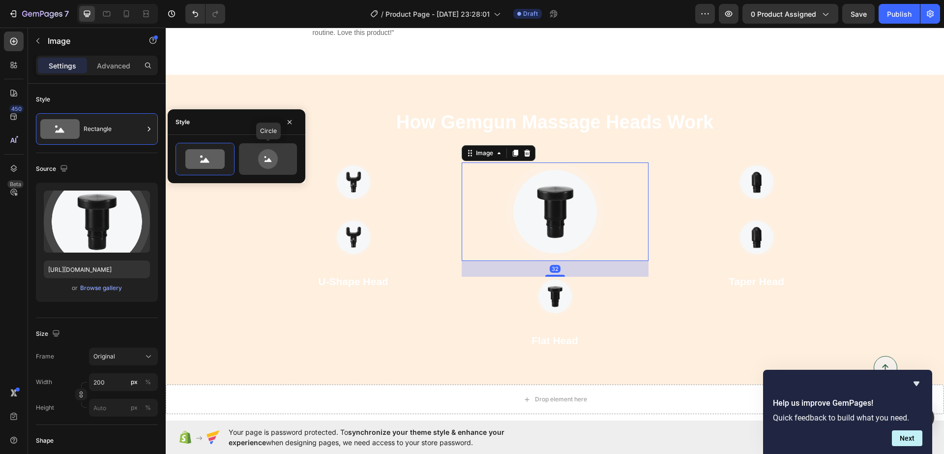
drag, startPoint x: 284, startPoint y: 164, endPoint x: 207, endPoint y: 195, distance: 82.8
click at [284, 164] on icon at bounding box center [268, 159] width 46 height 20
type input "80"
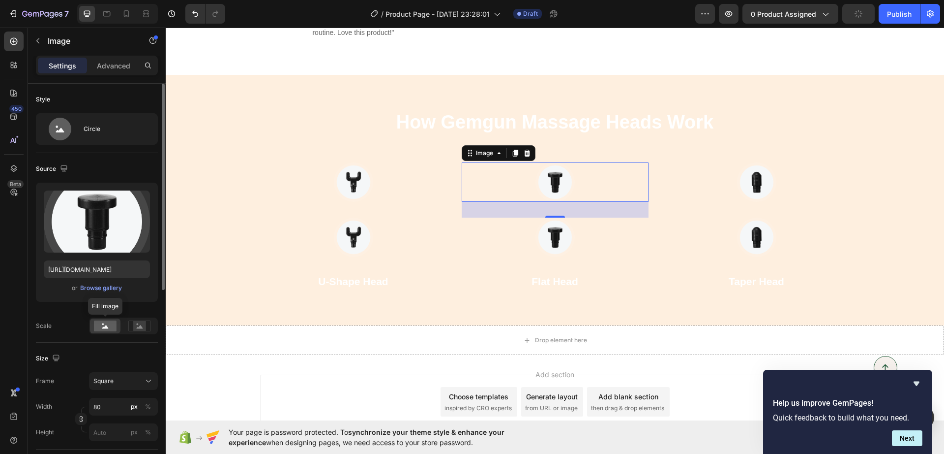
click at [108, 327] on icon at bounding box center [105, 326] width 6 height 3
click at [142, 336] on div "Source Upload Image https://ucarecdn.com/fa4a3cb6-6dac-45ff-889c-ce47fe96bde8/-…" at bounding box center [97, 247] width 122 height 189
click at [458, 236] on div "Image Image U-Shape Head Text block Image 32 Image Flat Head Text block Image I…" at bounding box center [555, 226] width 590 height 128
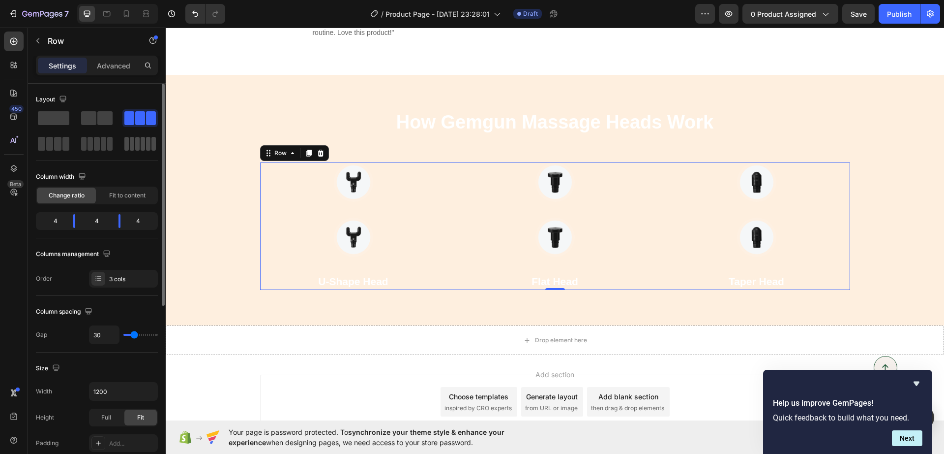
click at [149, 145] on span at bounding box center [148, 144] width 4 height 14
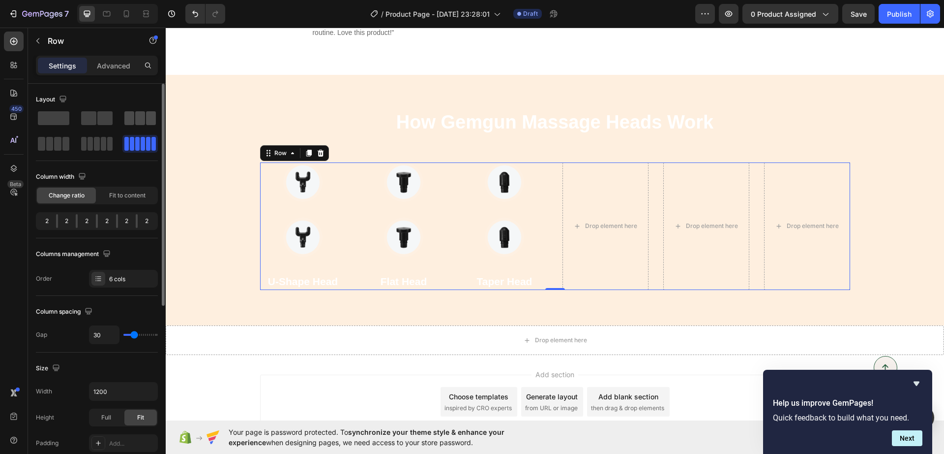
click at [142, 121] on span at bounding box center [140, 118] width 10 height 14
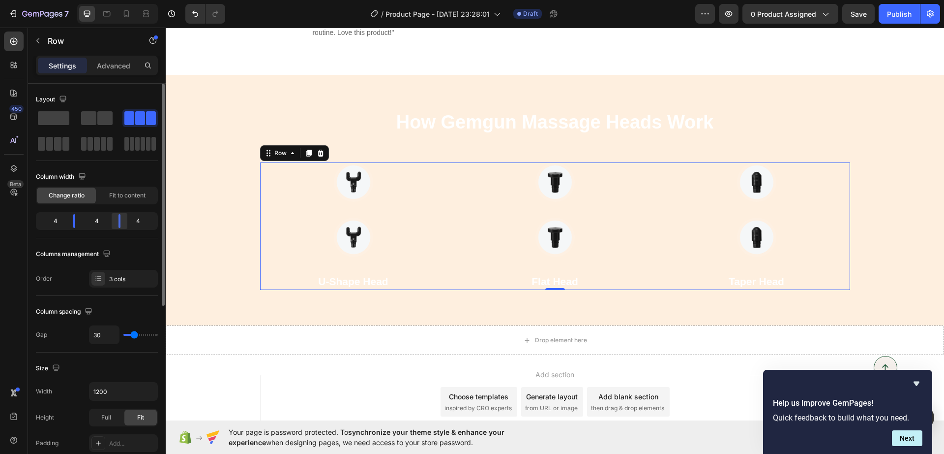
drag, startPoint x: 120, startPoint y: 226, endPoint x: 115, endPoint y: 223, distance: 5.6
click at [115, 223] on div at bounding box center [120, 221] width 18 height 14
click at [340, 226] on img at bounding box center [353, 236] width 39 height 39
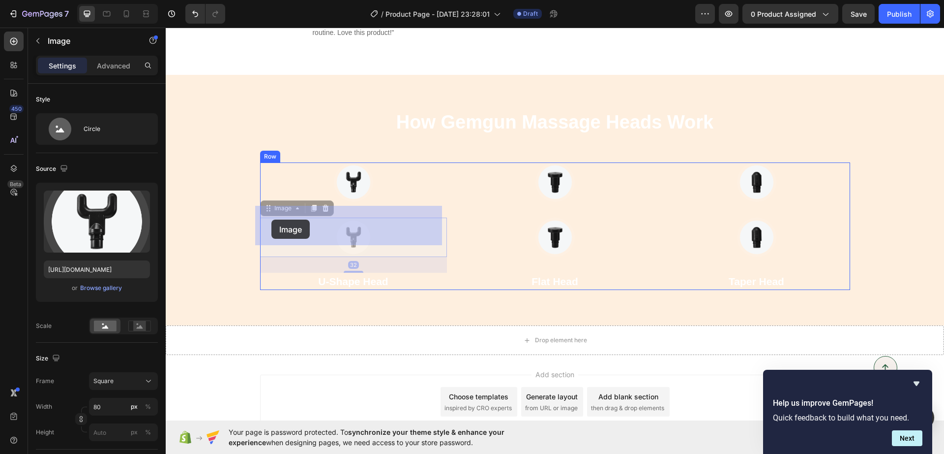
drag, startPoint x: 344, startPoint y: 223, endPoint x: 276, endPoint y: 218, distance: 67.5
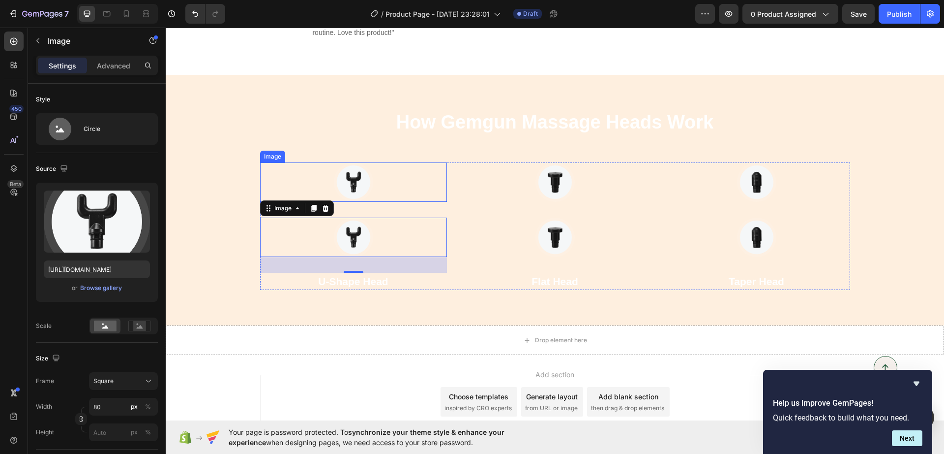
drag, startPoint x: 383, startPoint y: 175, endPoint x: 389, endPoint y: 175, distance: 5.9
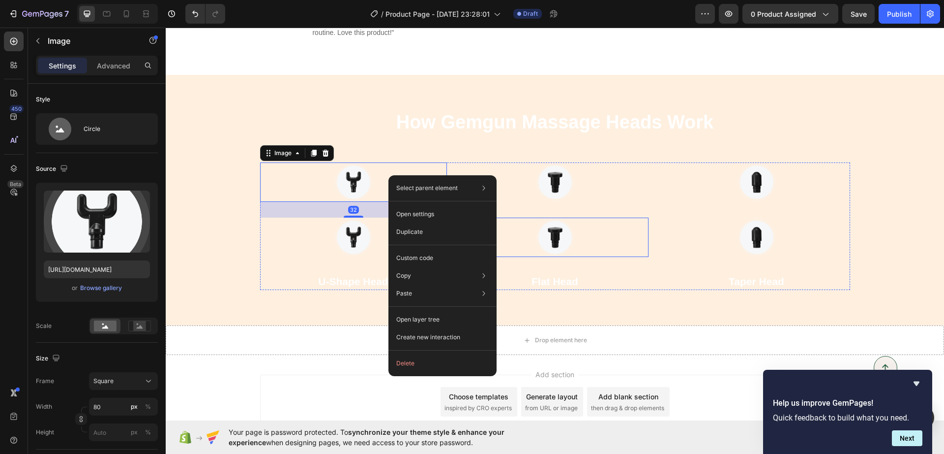
click at [515, 217] on div at bounding box center [555, 236] width 187 height 39
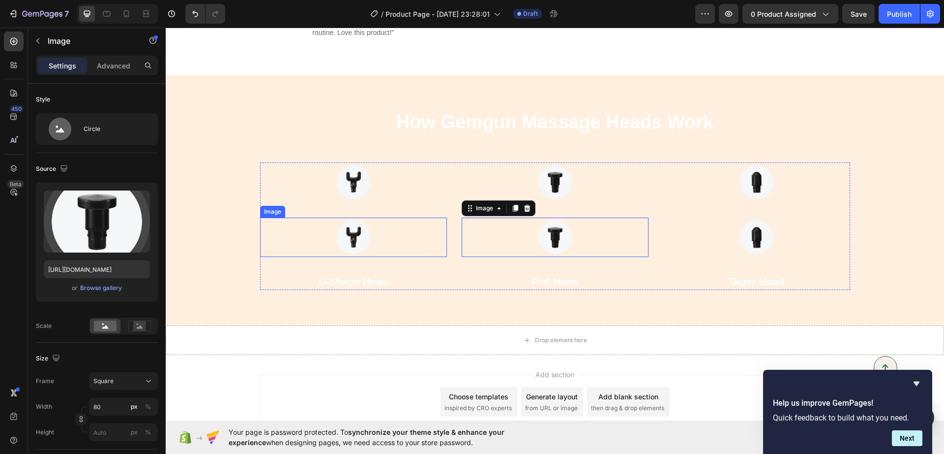
click at [378, 256] on div "Image Image U-Shape Head Text block" at bounding box center [353, 226] width 187 height 128
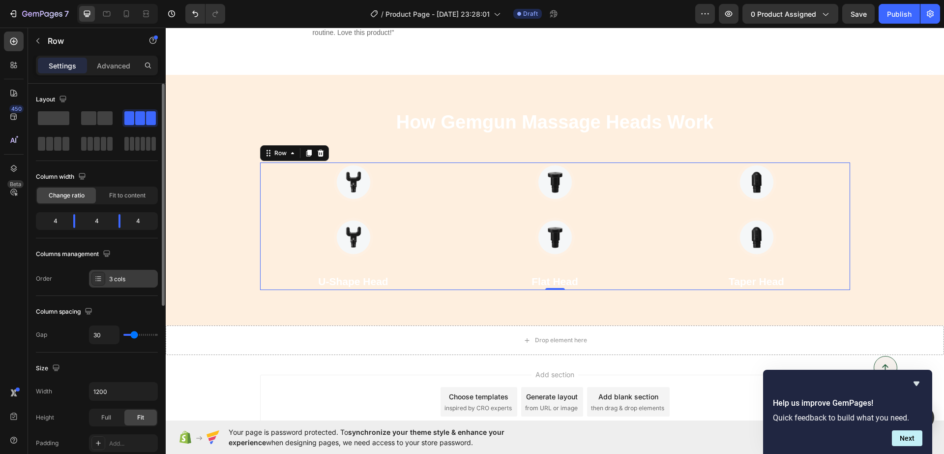
click at [136, 277] on div "3 cols" at bounding box center [132, 278] width 46 height 9
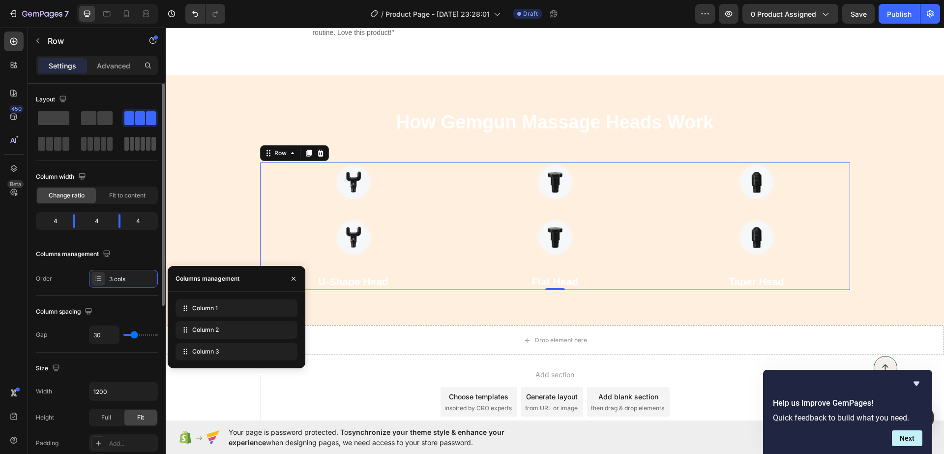
click at [153, 142] on span at bounding box center [154, 144] width 4 height 14
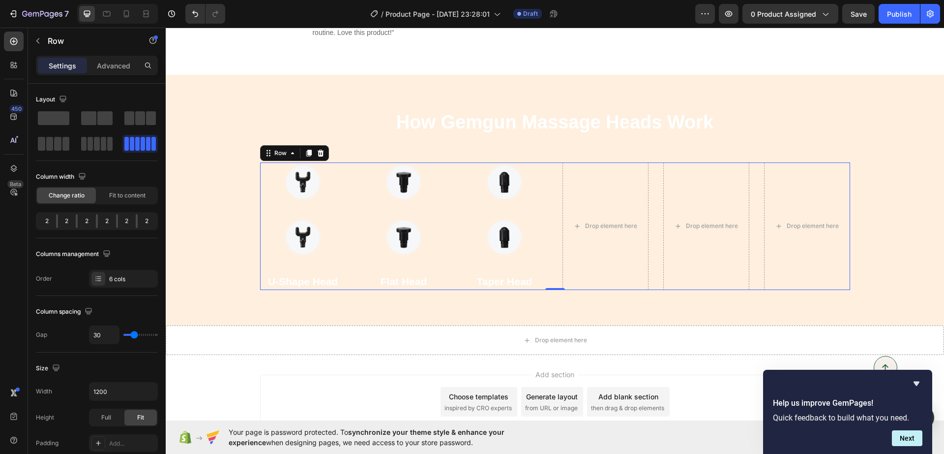
click at [343, 249] on div "Image Image U-Shape Head Text block Image Image Flat Head Text block Image Imag…" at bounding box center [555, 226] width 590 height 128
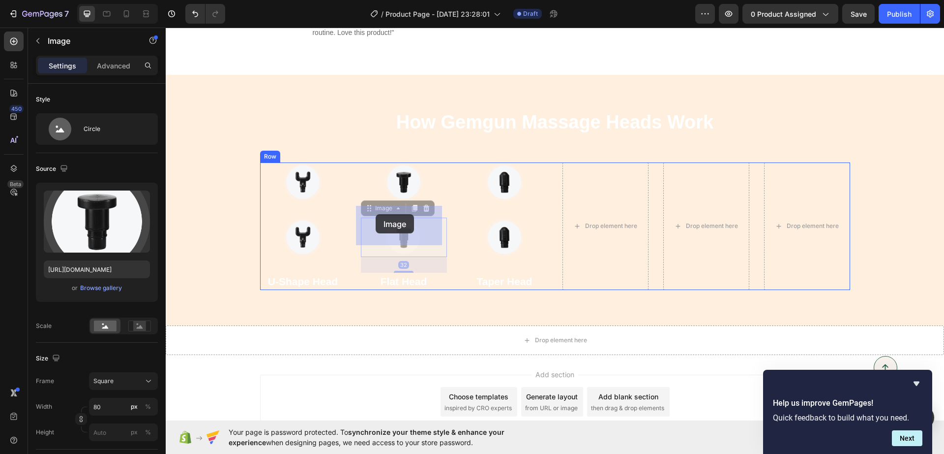
drag, startPoint x: 414, startPoint y: 225, endPoint x: 376, endPoint y: 214, distance: 39.5
click at [452, 241] on div "Image Image U-Shape Head Text block Image Image 32 Flat Head Text block Image I…" at bounding box center [555, 226] width 590 height 128
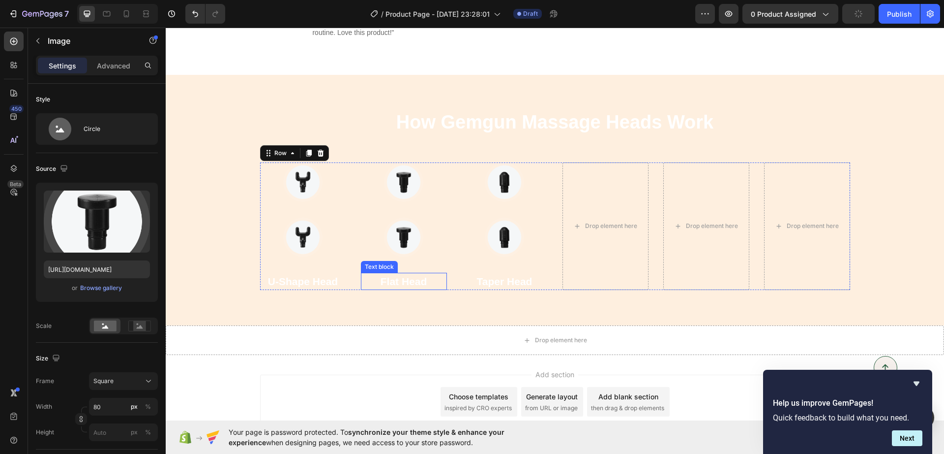
click at [413, 273] on div "Flat Head" at bounding box center [404, 282] width 86 height 18
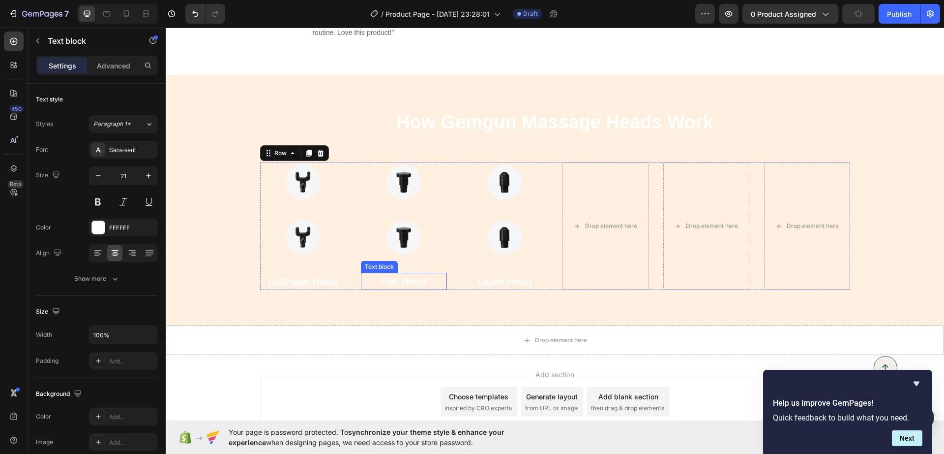
click at [412, 260] on div "Image Image Flat Head Text block" at bounding box center [404, 226] width 86 height 128
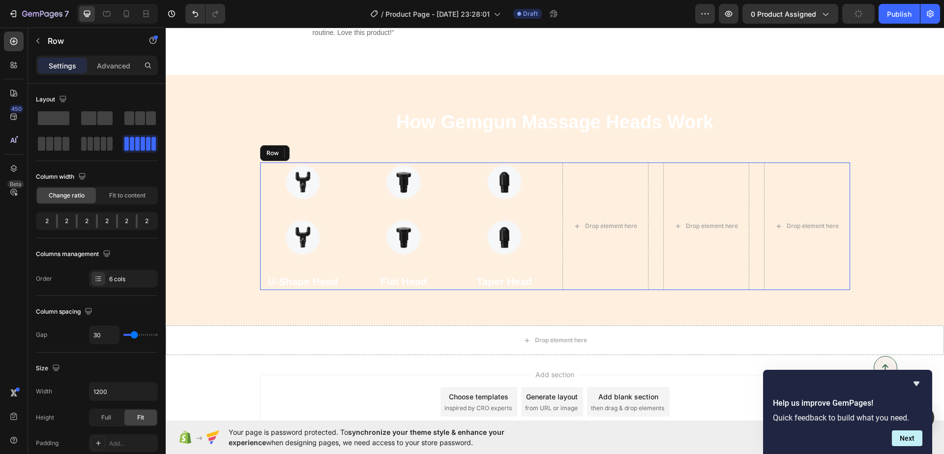
click at [413, 239] on img at bounding box center [403, 236] width 39 height 39
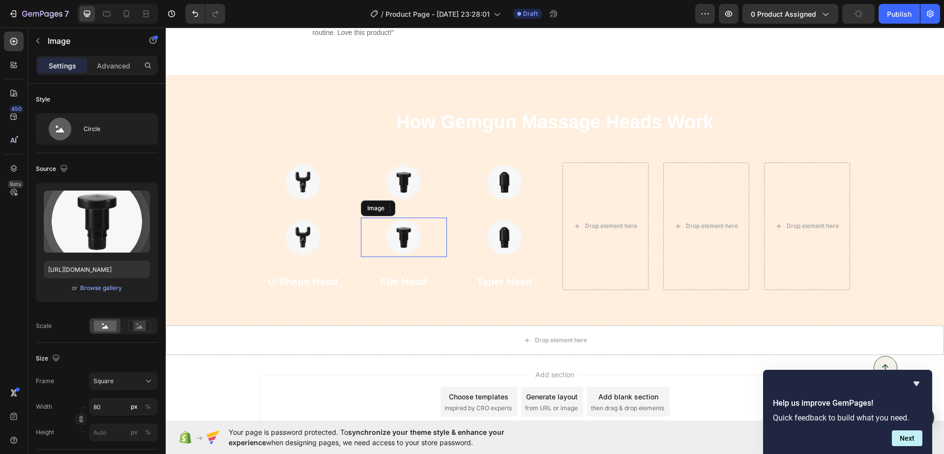
click at [413, 239] on img at bounding box center [403, 236] width 39 height 39
click at [348, 283] on div "How Gemgun Massage Heads Work Heading Image Image U-Shape Head Text block Image…" at bounding box center [555, 200] width 779 height 250
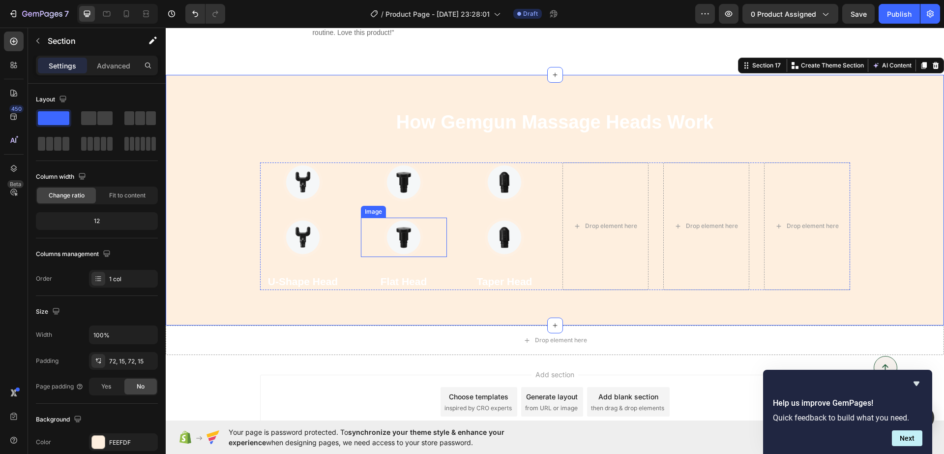
drag, startPoint x: 390, startPoint y: 215, endPoint x: 344, endPoint y: 213, distance: 45.3
click at [390, 217] on img at bounding box center [403, 236] width 39 height 39
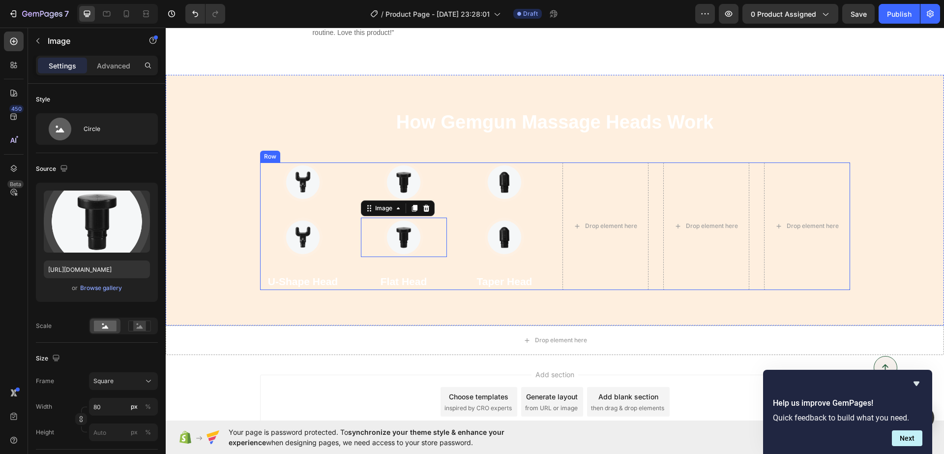
click at [335, 191] on div "Image Image U-Shape Head Text block" at bounding box center [303, 226] width 86 height 128
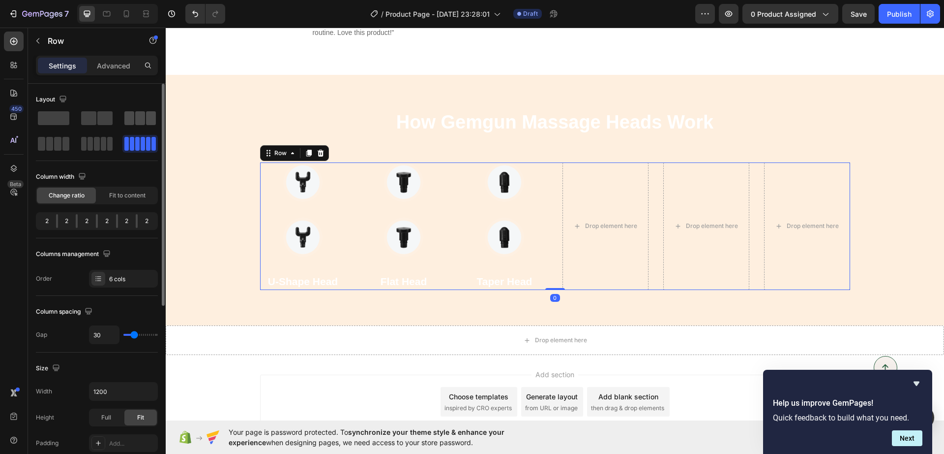
click at [132, 120] on span at bounding box center [129, 118] width 10 height 14
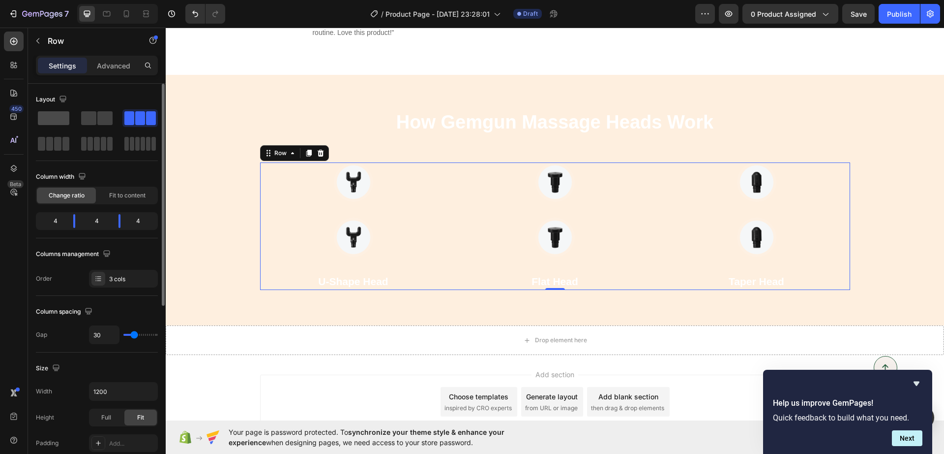
click at [62, 116] on span at bounding box center [53, 118] width 31 height 14
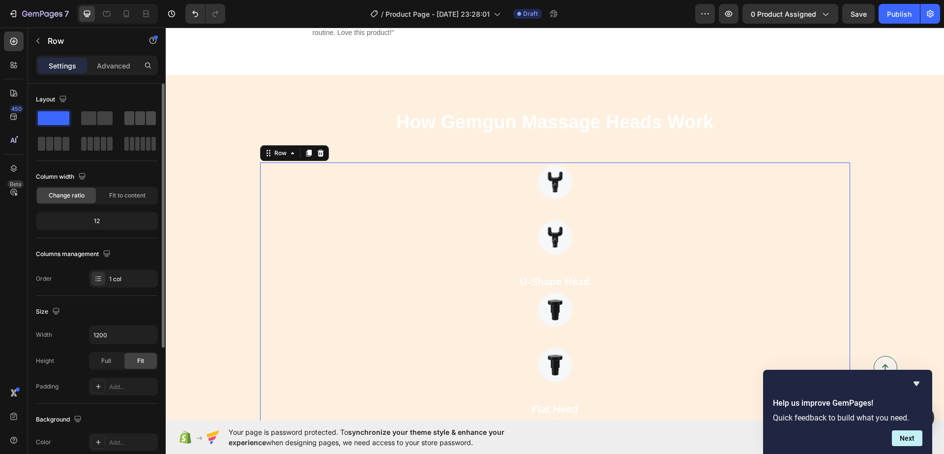
click at [132, 120] on span at bounding box center [129, 118] width 10 height 14
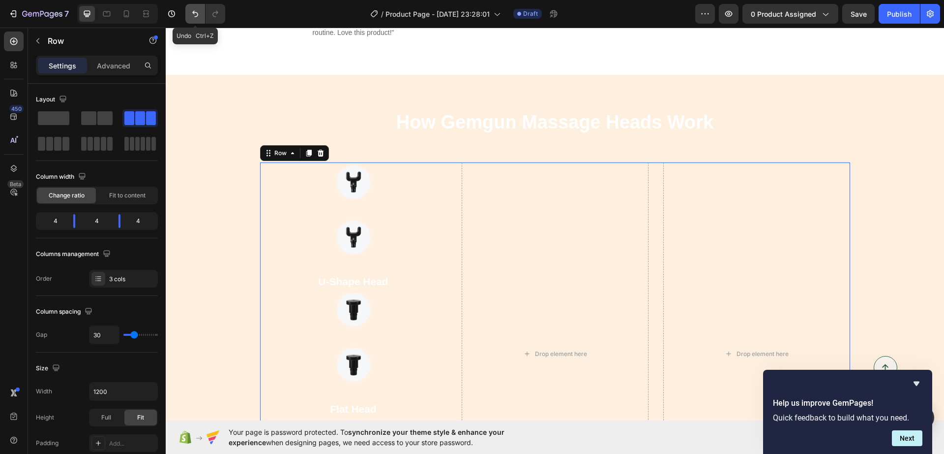
click at [190, 8] on button "Undo/Redo" at bounding box center [195, 14] width 20 height 20
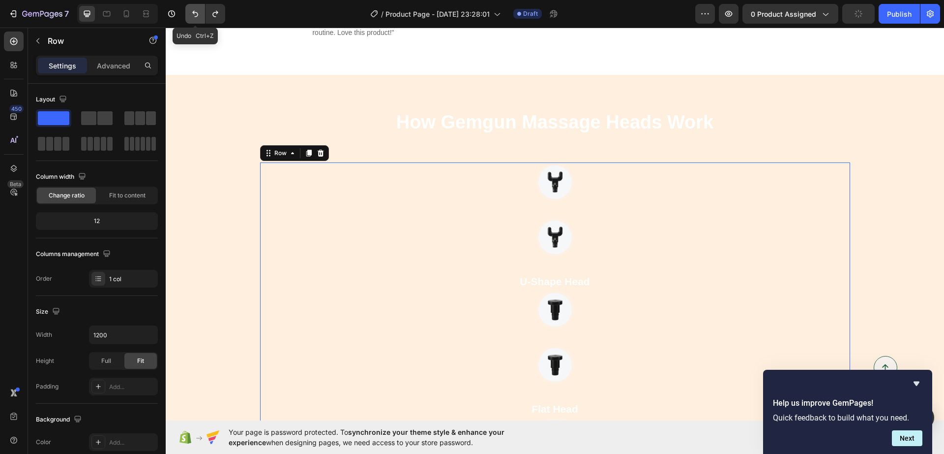
click at [190, 8] on button "Undo/Redo" at bounding box center [195, 14] width 20 height 20
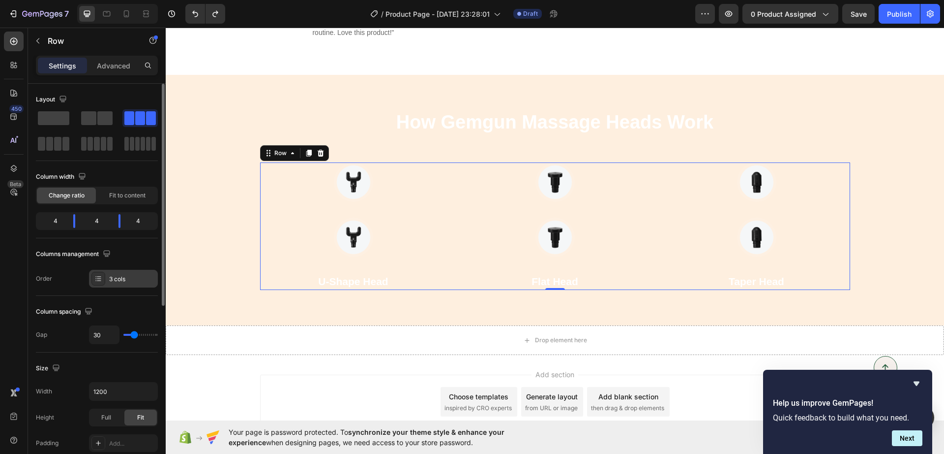
click at [115, 275] on div "3 cols" at bounding box center [132, 278] width 46 height 9
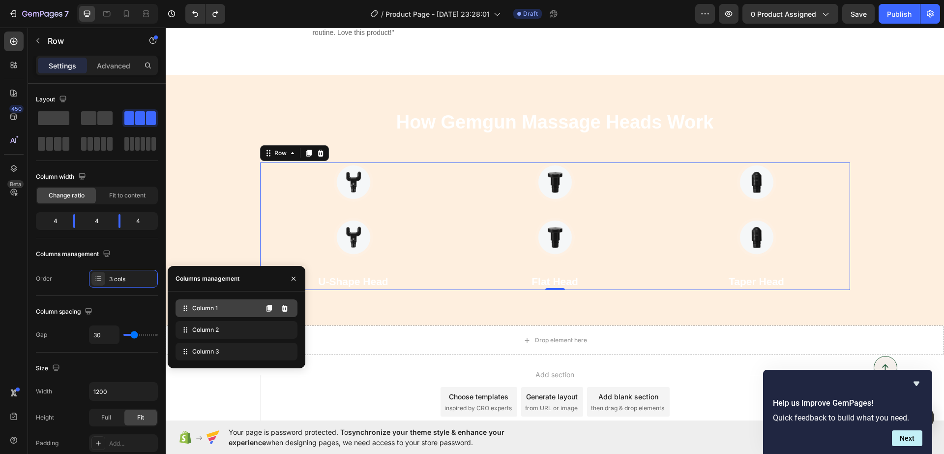
click at [240, 311] on div "Column 1" at bounding box center [237, 308] width 122 height 18
click at [283, 305] on icon at bounding box center [285, 307] width 6 height 7
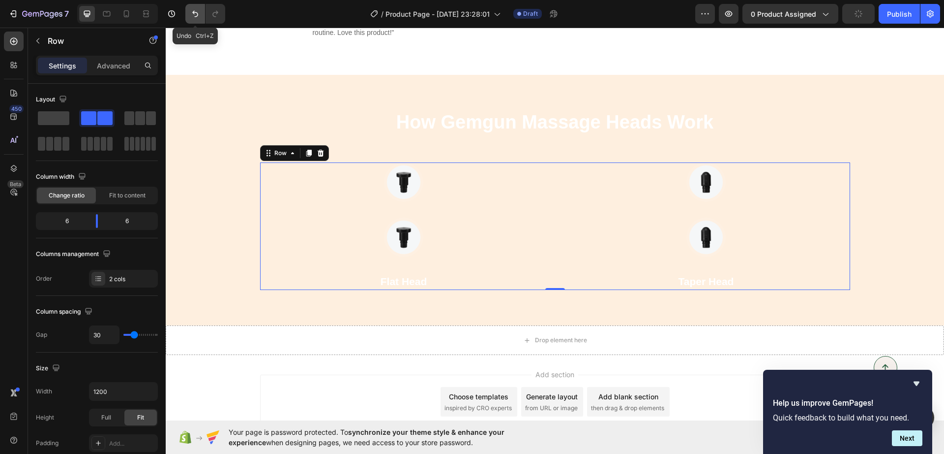
drag, startPoint x: 189, startPoint y: 9, endPoint x: 189, endPoint y: 15, distance: 6.4
click at [189, 9] on button "Undo/Redo" at bounding box center [195, 14] width 20 height 20
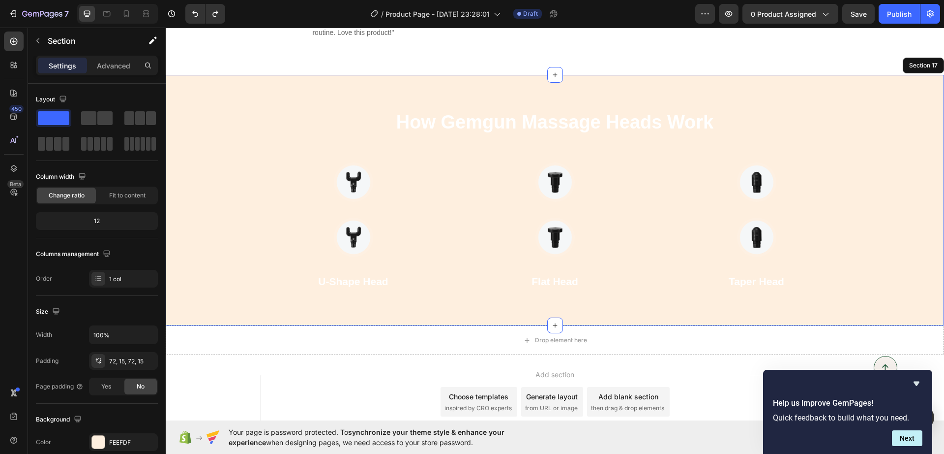
click at [465, 309] on div "How Gemgun Massage Heads Work Heading Image Image 0 U-Shape Head Text block Ima…" at bounding box center [555, 200] width 779 height 250
click at [418, 238] on div at bounding box center [353, 236] width 187 height 39
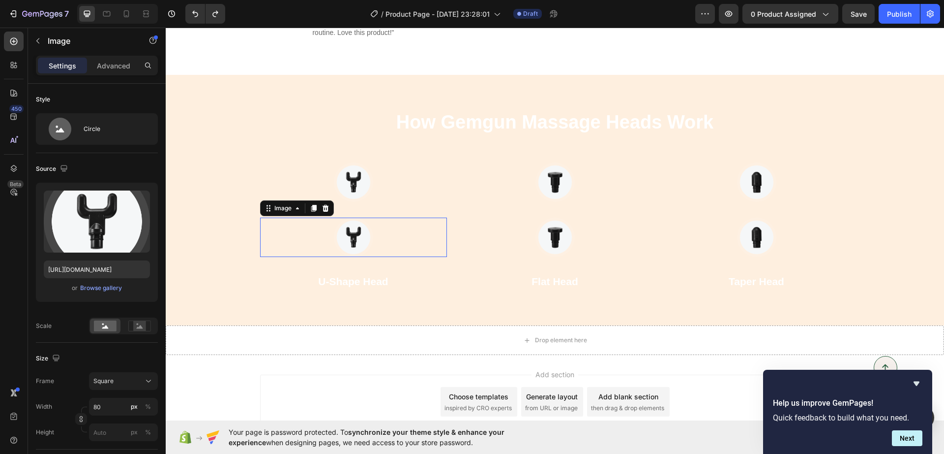
click at [462, 246] on div "Image Image Flat Head Text block" at bounding box center [555, 226] width 187 height 128
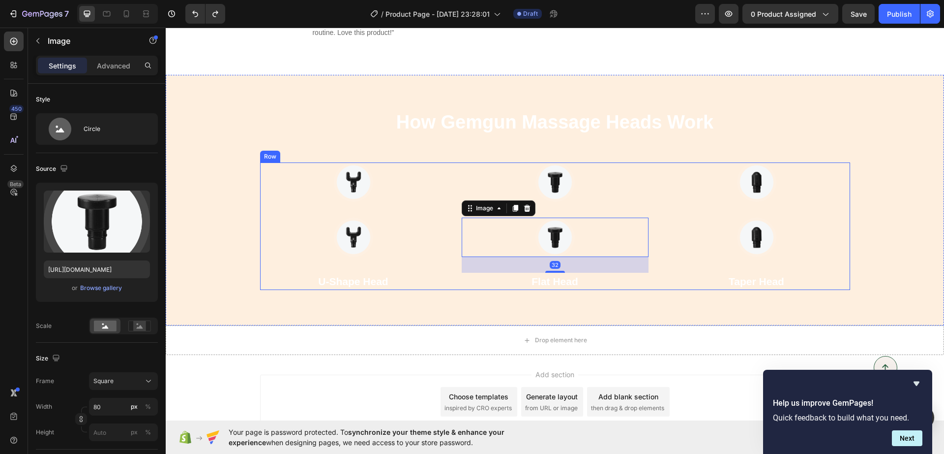
click at [453, 268] on div "Image Image U-Shape Head Text block Image Image 32 Flat Head Text block Image I…" at bounding box center [555, 226] width 590 height 128
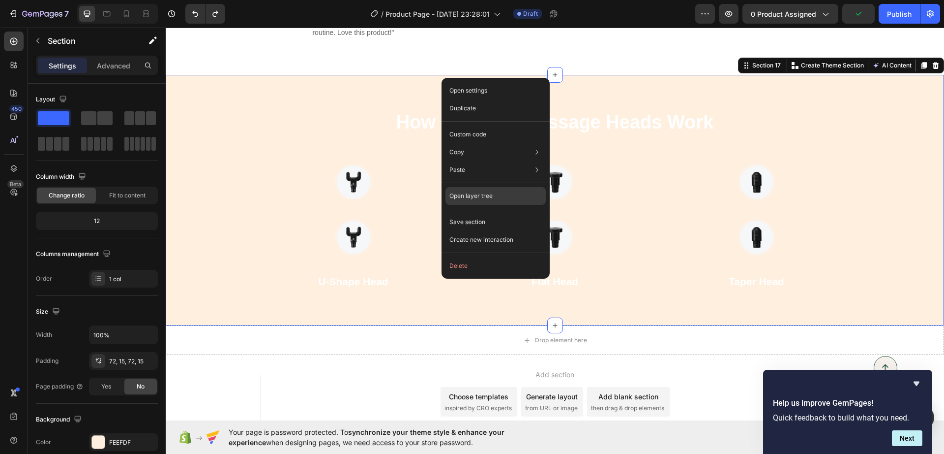
click at [486, 198] on p "Open layer tree" at bounding box center [471, 195] width 43 height 9
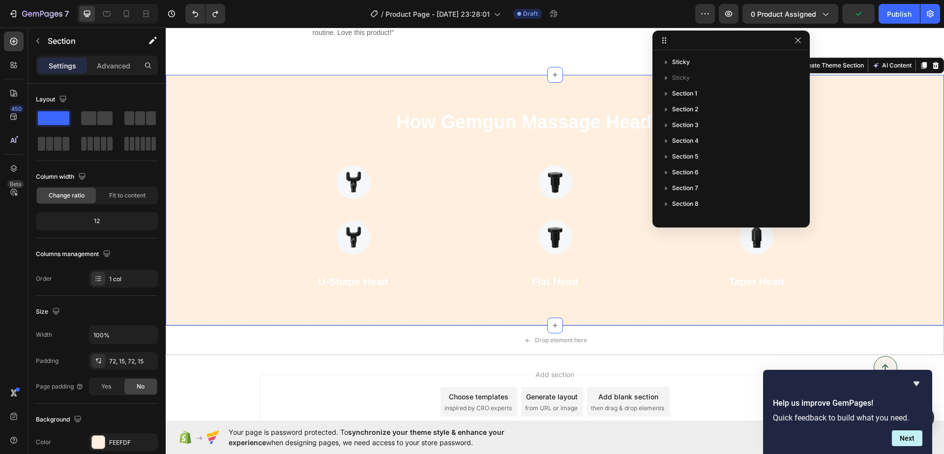
scroll to position [121, 0]
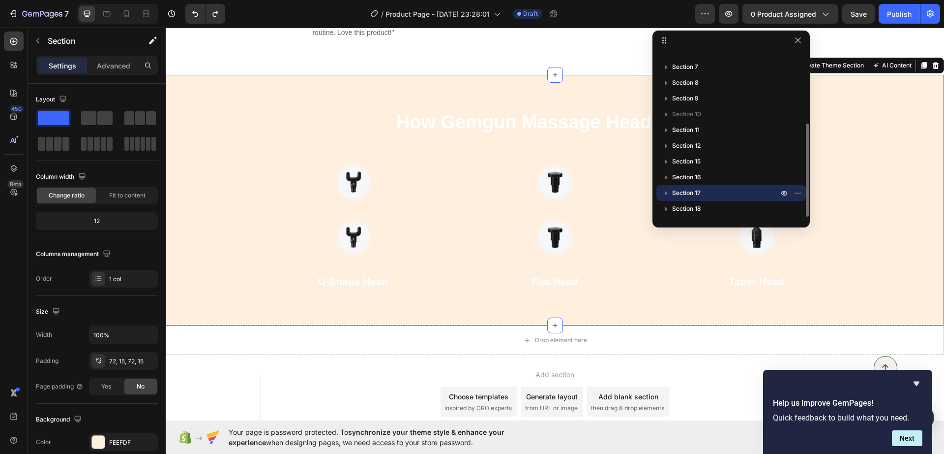
click at [747, 190] on p "Section 17" at bounding box center [726, 193] width 108 height 10
click at [709, 206] on p "Column" at bounding box center [731, 209] width 98 height 10
click at [674, 207] on icon "button" at bounding box center [676, 209] width 10 height 10
click at [784, 191] on icon "button" at bounding box center [785, 193] width 6 height 5
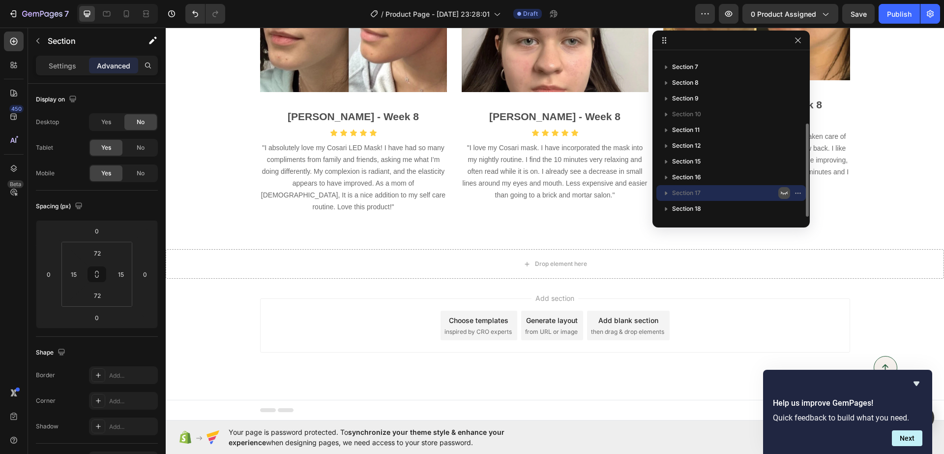
scroll to position [3449, 0]
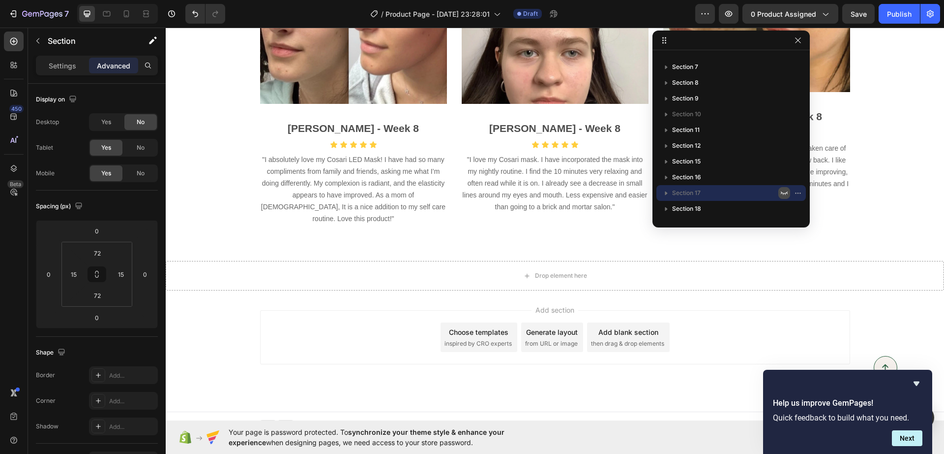
click at [783, 193] on icon "button" at bounding box center [784, 192] width 7 height 3
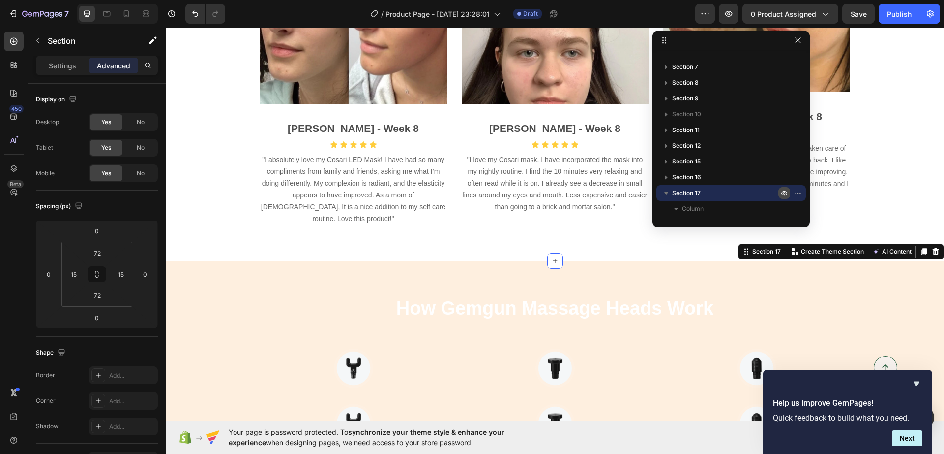
scroll to position [3635, 0]
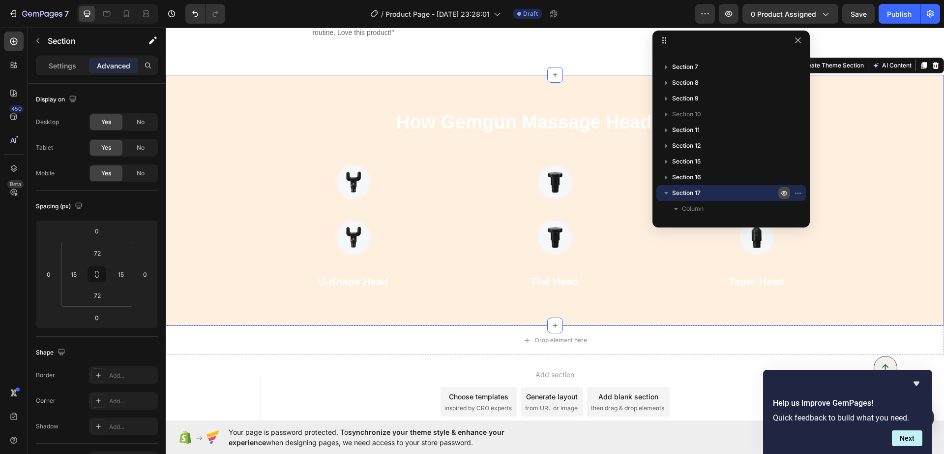
click at [675, 279] on div "How Gemgun Massage Heads Work Heading Image Image U-Shape Head Text block Image…" at bounding box center [555, 200] width 779 height 250
click at [796, 39] on icon "button" at bounding box center [798, 40] width 8 height 8
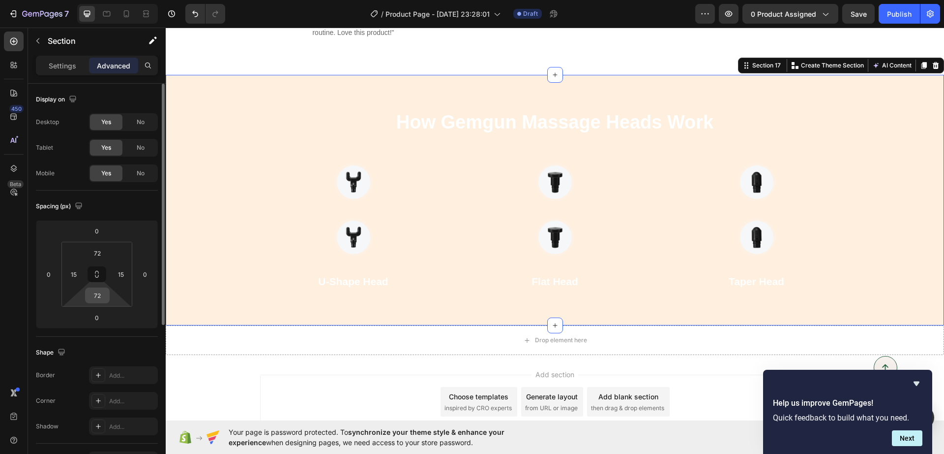
click at [91, 301] on input "72" at bounding box center [98, 295] width 20 height 15
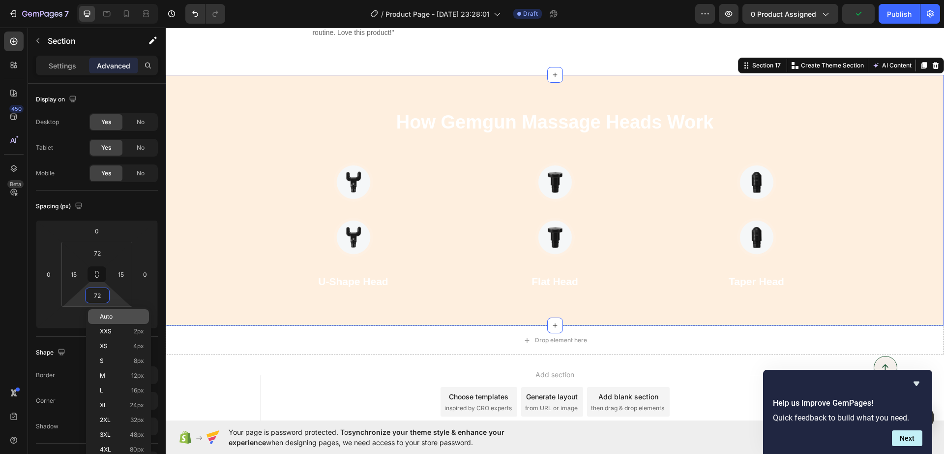
click at [116, 312] on div "Auto" at bounding box center [118, 316] width 61 height 15
type input "Auto"
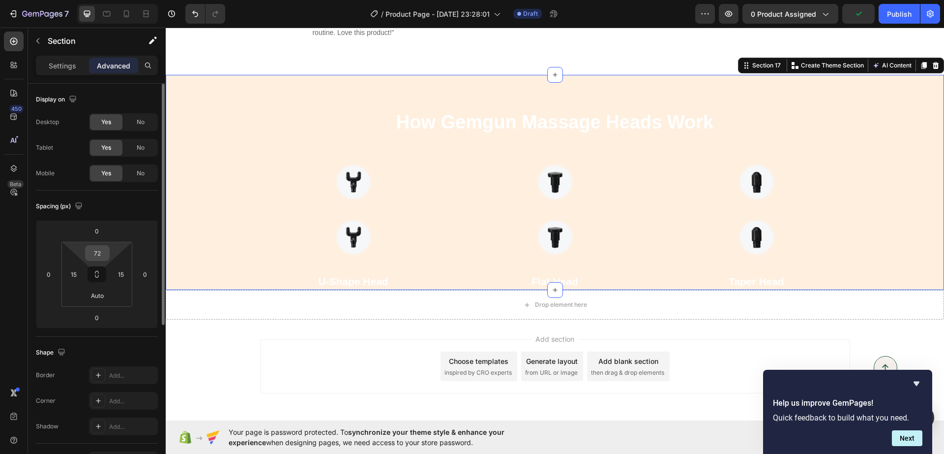
click at [96, 258] on input "72" at bounding box center [98, 252] width 20 height 15
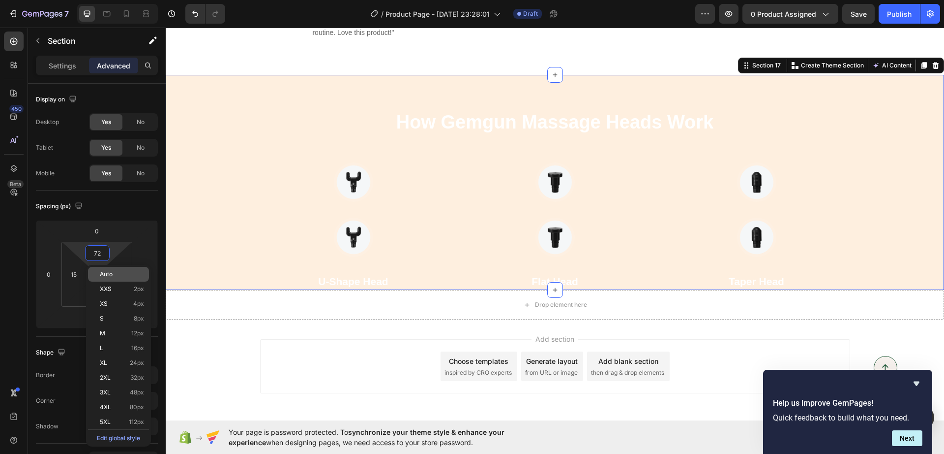
click at [108, 276] on span "Auto" at bounding box center [106, 274] width 13 height 7
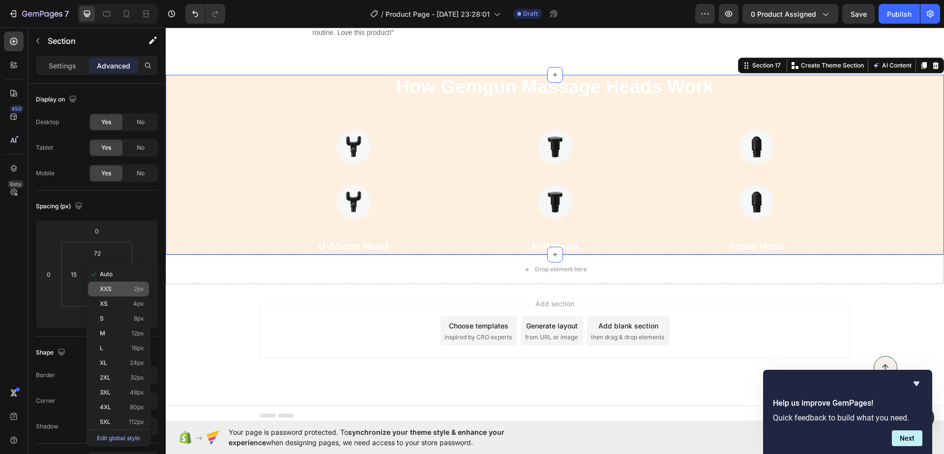
type input "Auto"
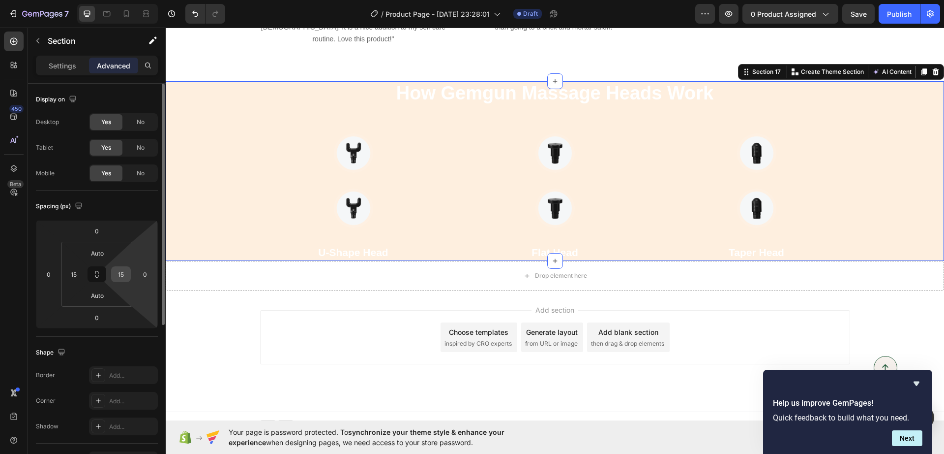
click at [122, 275] on input "15" at bounding box center [121, 274] width 15 height 15
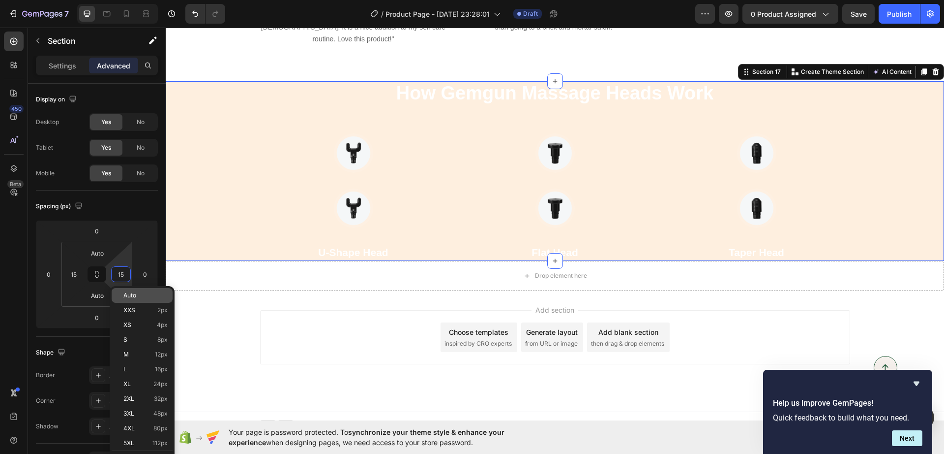
click at [117, 290] on div "Auto" at bounding box center [142, 295] width 61 height 15
type input "Auto"
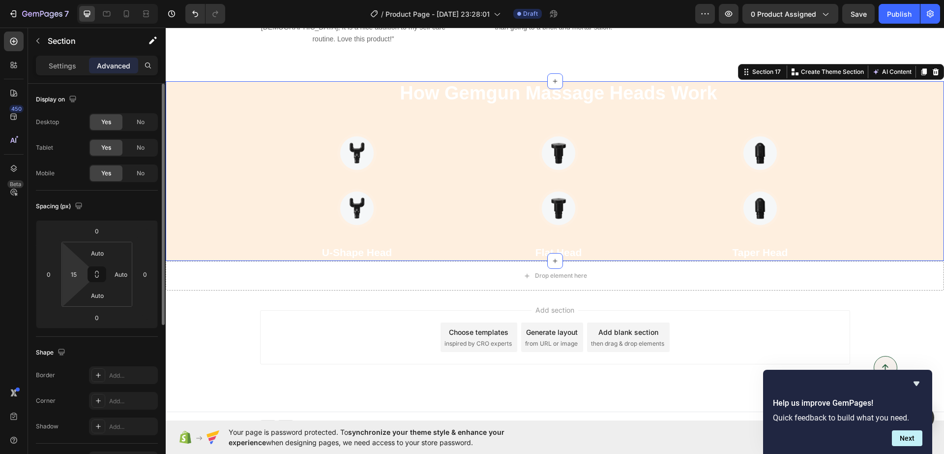
click at [85, 0] on html "7 Version history / Product Page - Sep 22, 23:28:01 Draft Preview 0 product ass…" at bounding box center [472, 0] width 944 height 0
click at [67, 275] on input "15" at bounding box center [73, 274] width 15 height 15
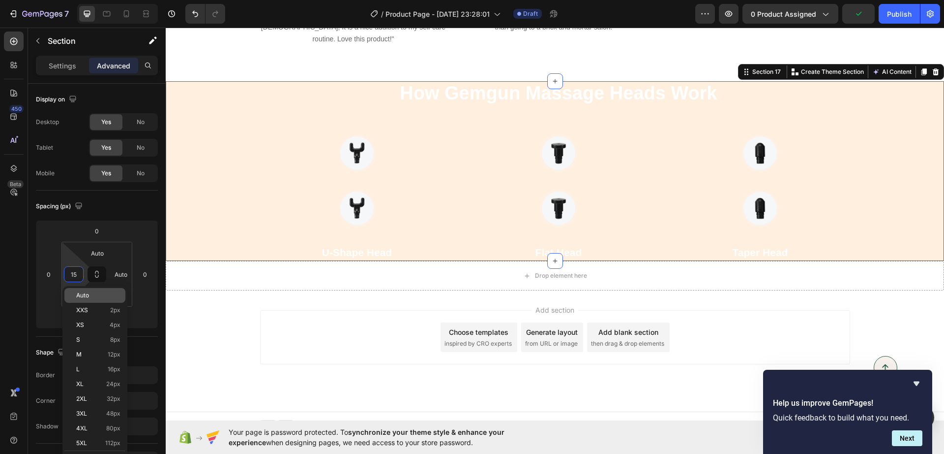
click at [84, 292] on span "Auto" at bounding box center [82, 295] width 13 height 7
type input "Auto"
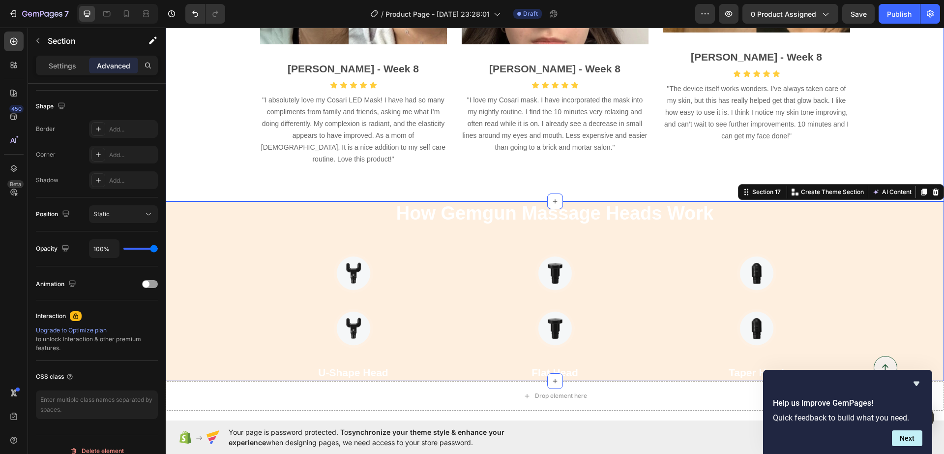
scroll to position [3444, 0]
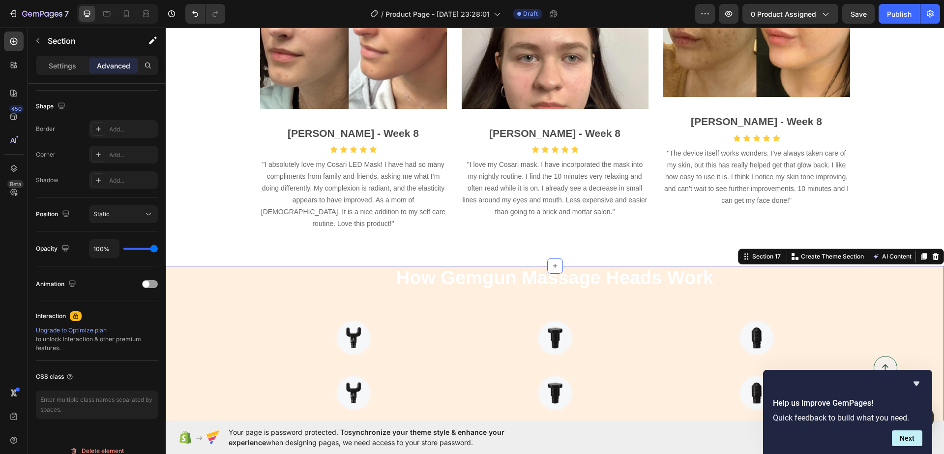
click at [256, 298] on div "How Gemgun Massage Heads Work Heading Image Image U-Shape Head Text block Image…" at bounding box center [555, 356] width 779 height 180
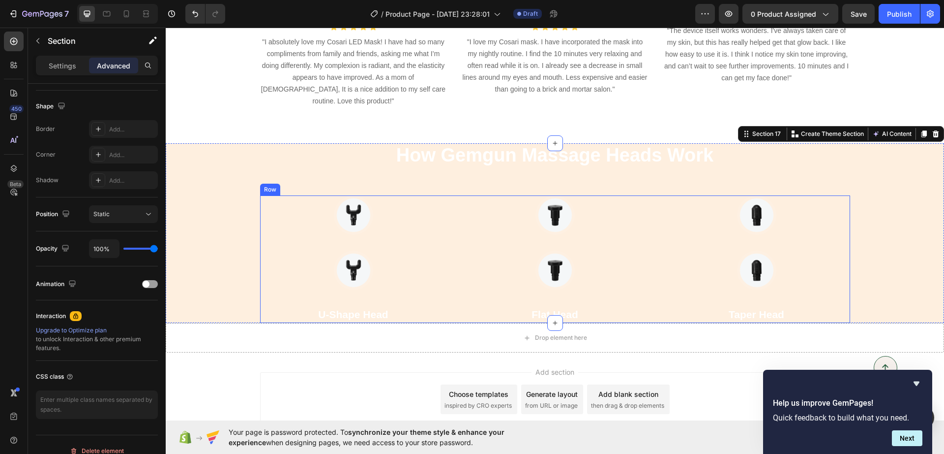
scroll to position [3567, 0]
click at [446, 266] on div "Image Image U-Shape Head Text block Image Image Flat Head Text block Image Imag…" at bounding box center [555, 259] width 590 height 128
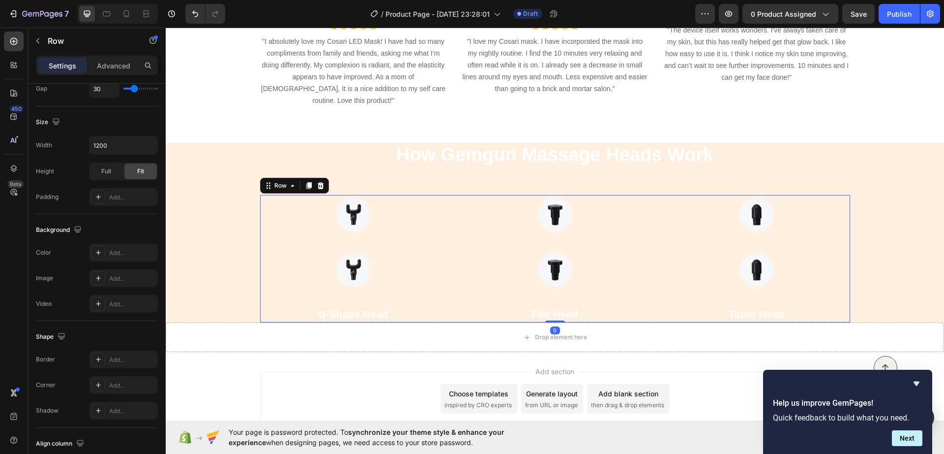
scroll to position [0, 0]
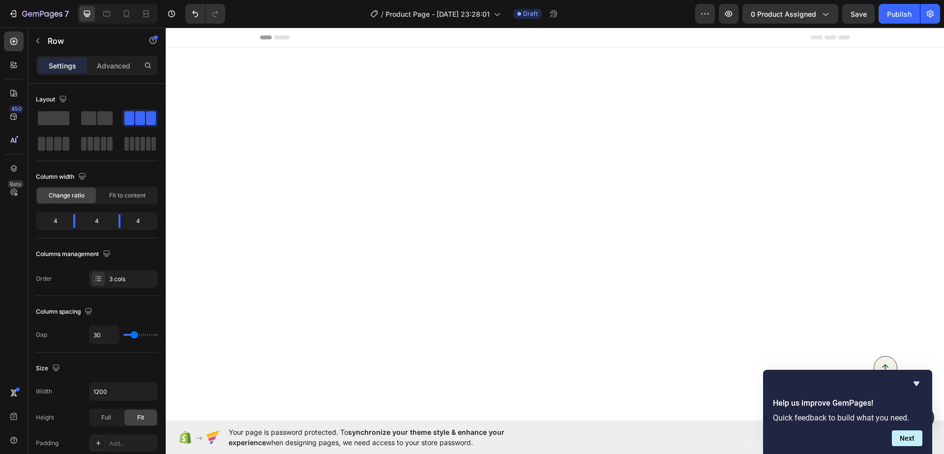
scroll to position [3567, 0]
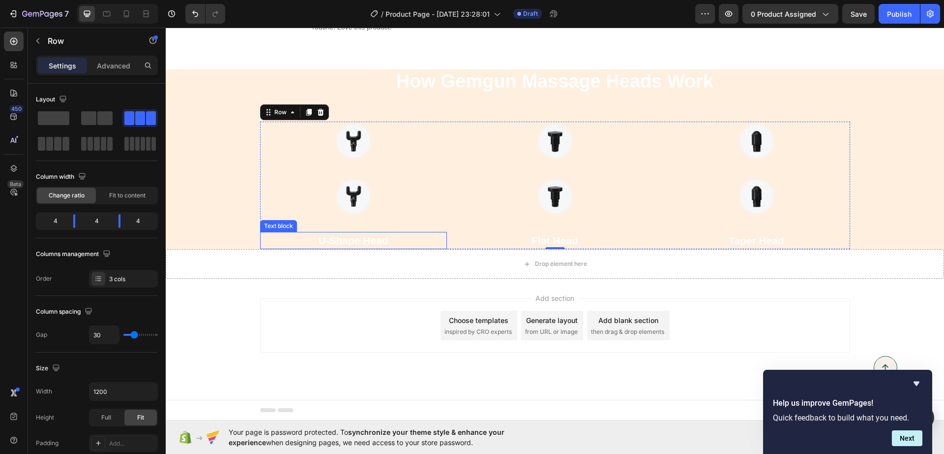
click at [365, 248] on p "U-Shape Head" at bounding box center [353, 241] width 185 height 16
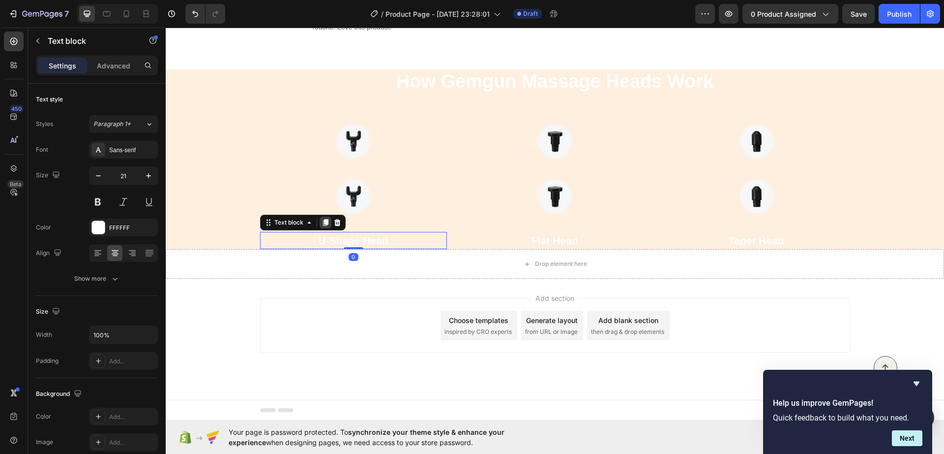
click at [322, 226] on icon at bounding box center [326, 222] width 8 height 8
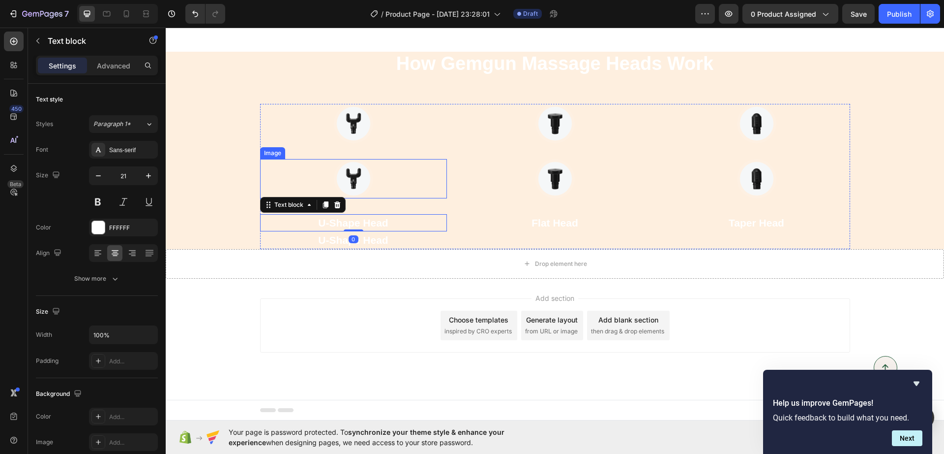
drag, startPoint x: 358, startPoint y: 298, endPoint x: 371, endPoint y: 302, distance: 13.7
click at [364, 235] on div "Image Image U-Shape Head Text block 0 U-Shape Head Text block" at bounding box center [353, 176] width 187 height 145
click at [371, 231] on p "U-Shape Head" at bounding box center [353, 223] width 185 height 16
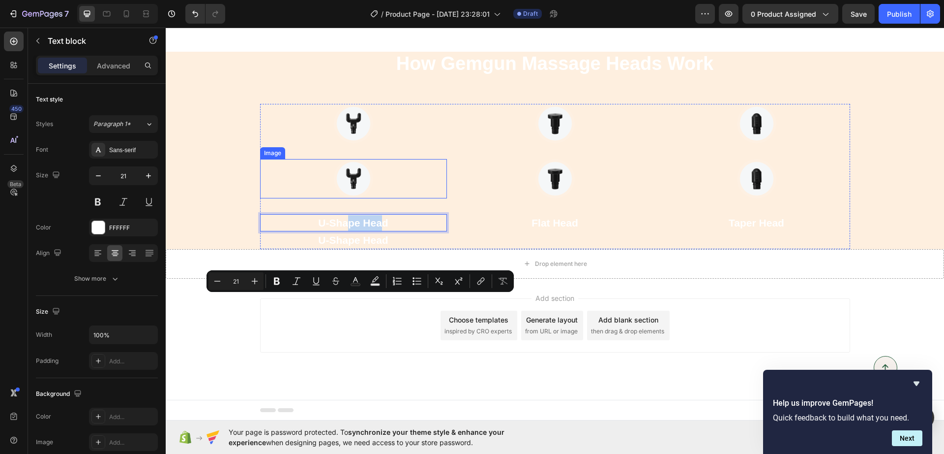
drag, startPoint x: 380, startPoint y: 302, endPoint x: 341, endPoint y: 266, distance: 52.9
click at [341, 249] on div "Image Image U-Shape Head Text block 0 U-Shape Head Text block" at bounding box center [353, 176] width 187 height 145
click at [440, 143] on div at bounding box center [353, 123] width 187 height 39
click at [473, 198] on div at bounding box center [555, 178] width 187 height 39
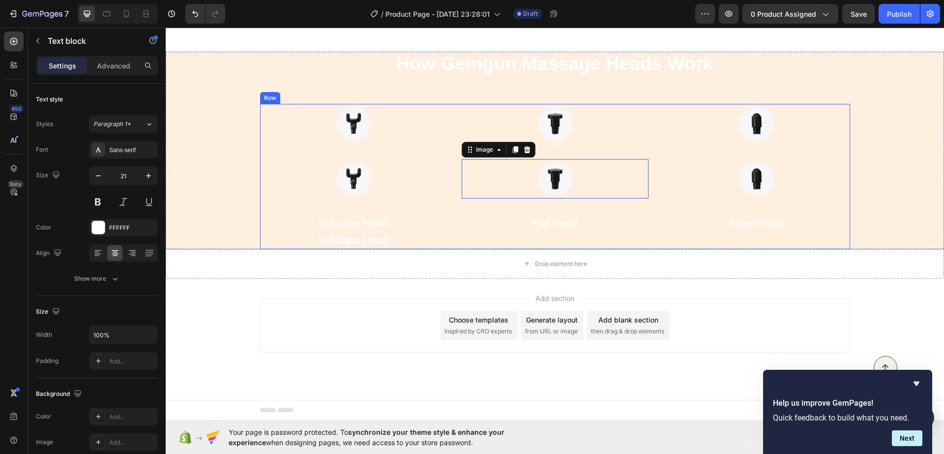
click at [391, 231] on p "U-Shape Head" at bounding box center [353, 223] width 185 height 16
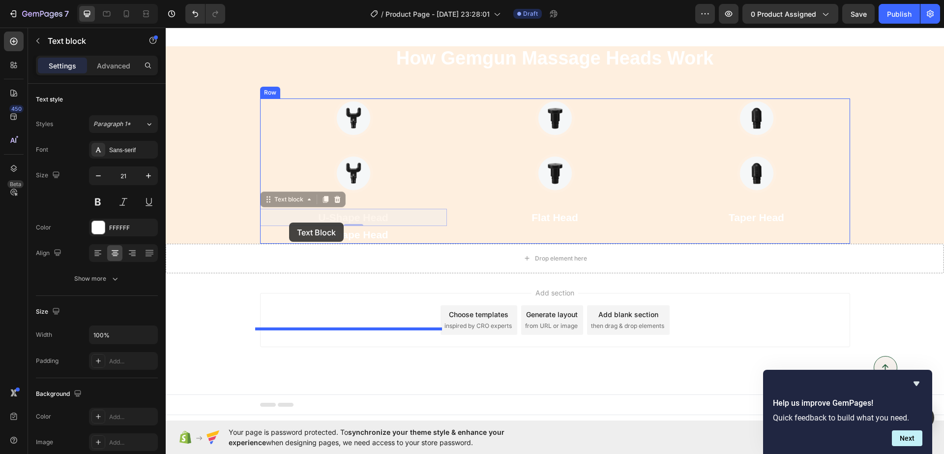
drag, startPoint x: 269, startPoint y: 283, endPoint x: 289, endPoint y: 222, distance: 63.8
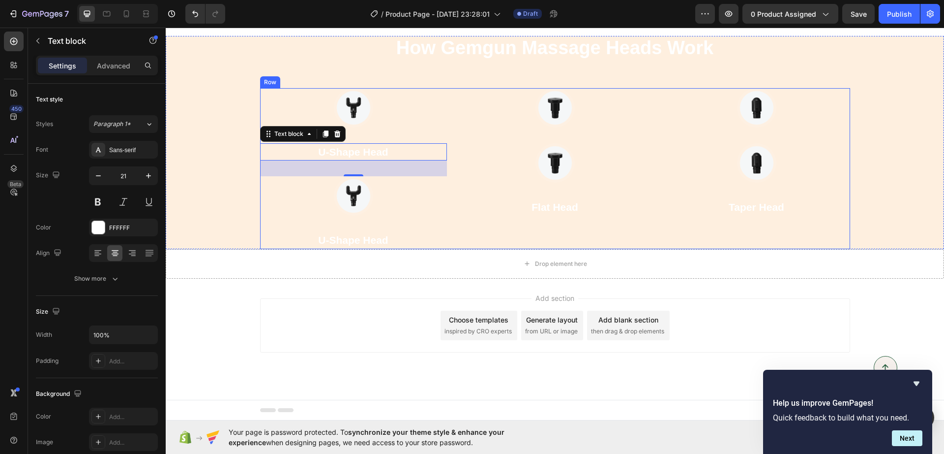
click at [493, 249] on div "Image Image Flat Head Text block" at bounding box center [555, 168] width 187 height 161
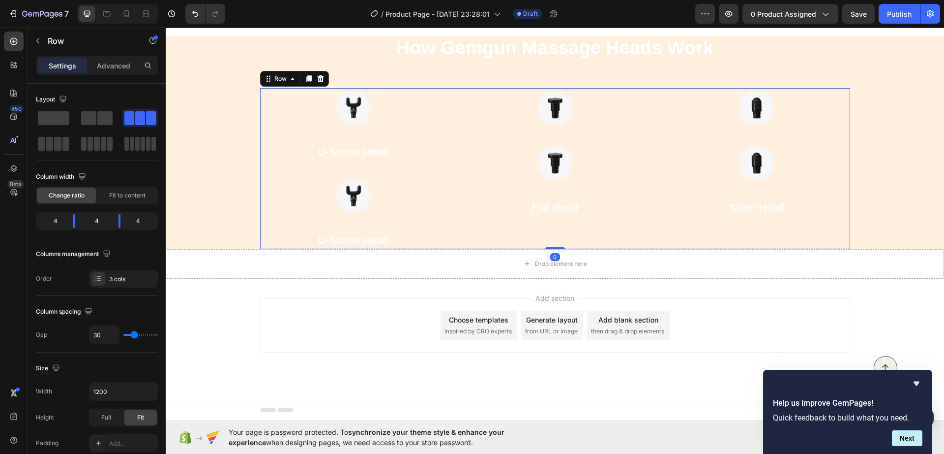
click at [440, 249] on div "Image U-Shape Head Text block Image U-Shape Head Text block" at bounding box center [353, 168] width 187 height 161
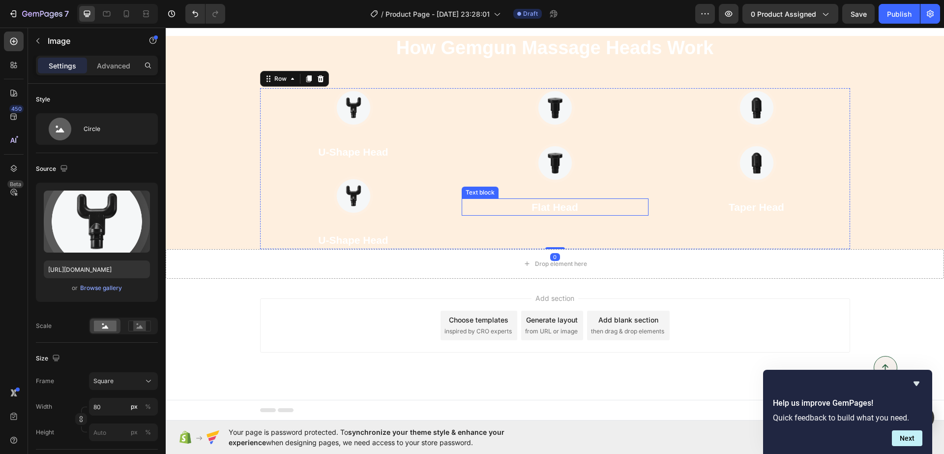
click at [438, 215] on div at bounding box center [353, 195] width 187 height 39
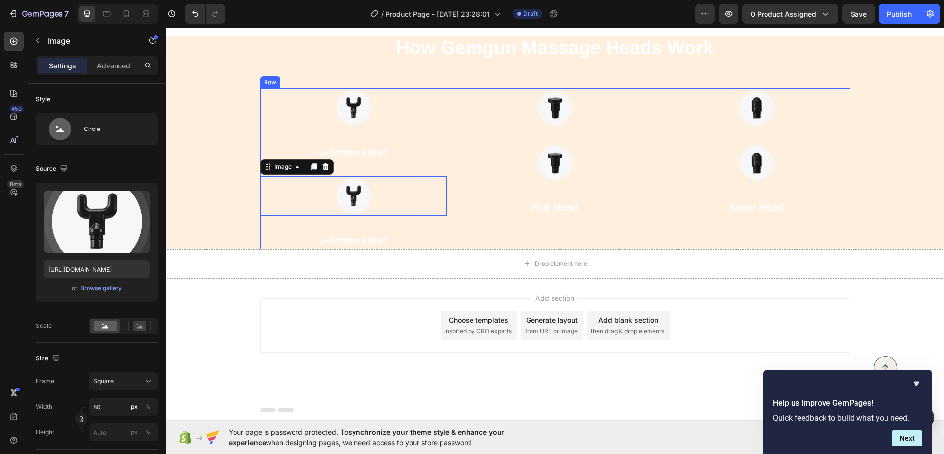
click at [478, 249] on div "Image Image Flat Head Text block" at bounding box center [555, 168] width 187 height 161
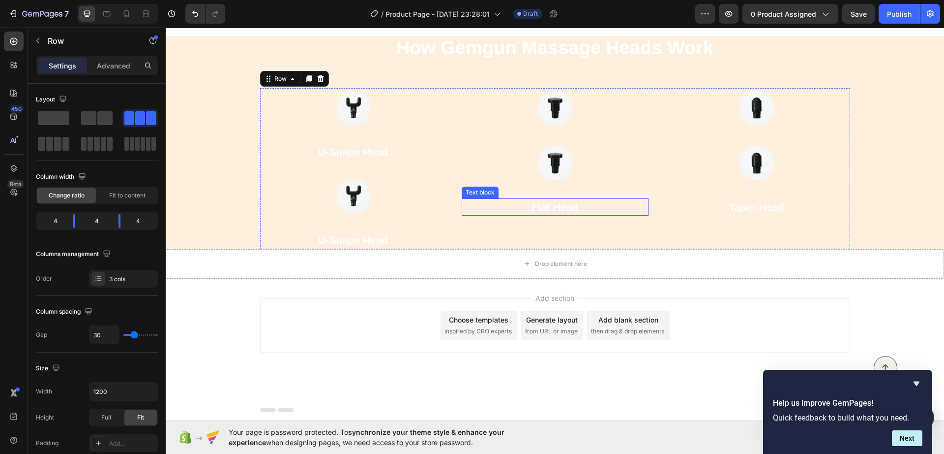
click at [493, 215] on p "Flat Head" at bounding box center [555, 207] width 185 height 16
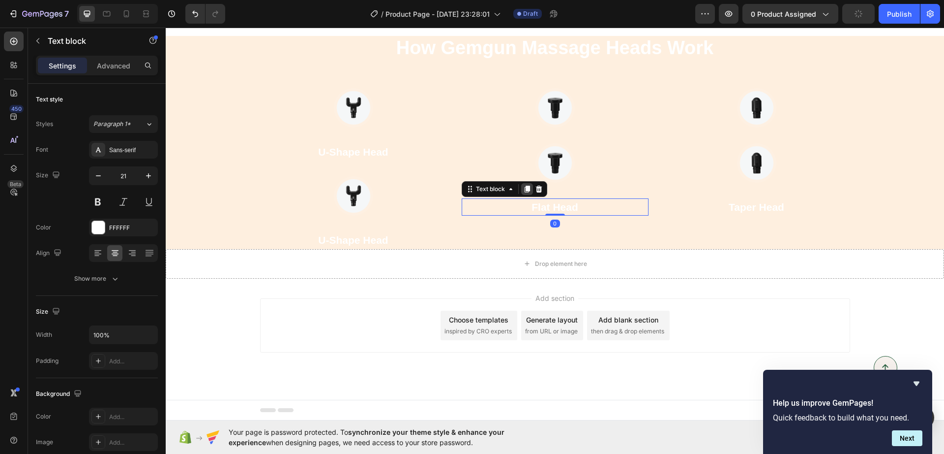
click at [521, 195] on div at bounding box center [527, 189] width 12 height 12
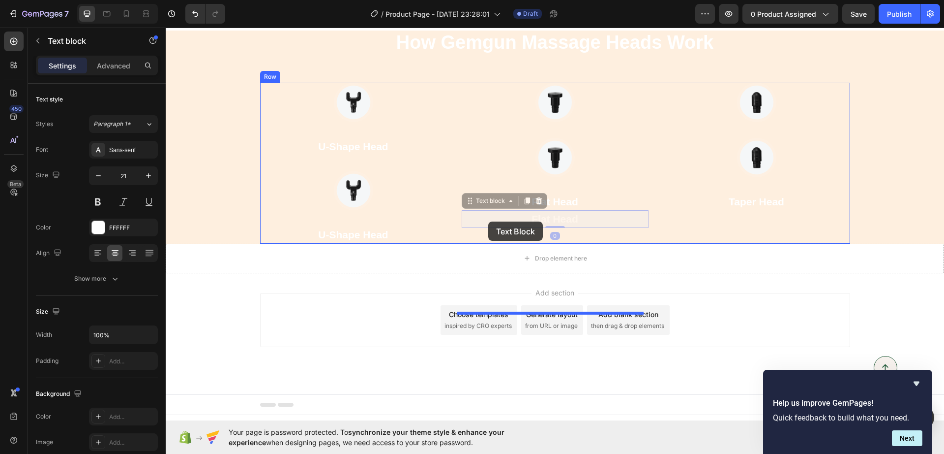
drag, startPoint x: 478, startPoint y: 299, endPoint x: 488, endPoint y: 221, distance: 77.9
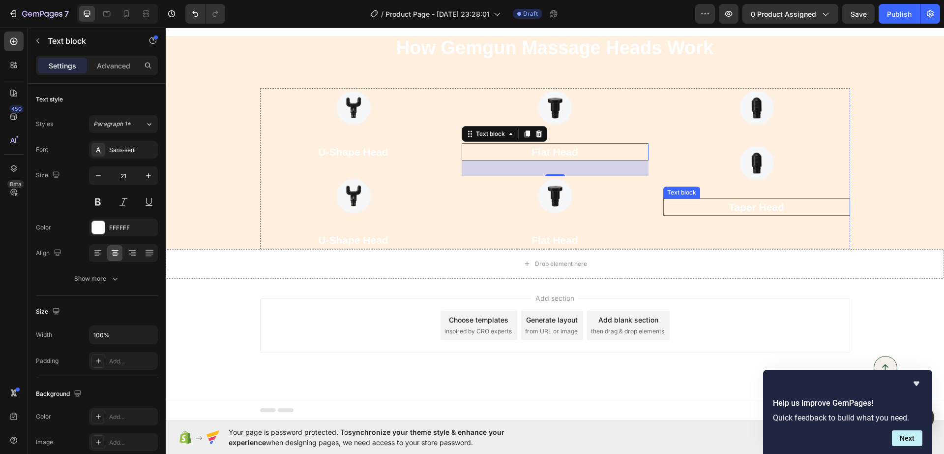
click at [753, 215] on p "Taper Head" at bounding box center [757, 207] width 185 height 16
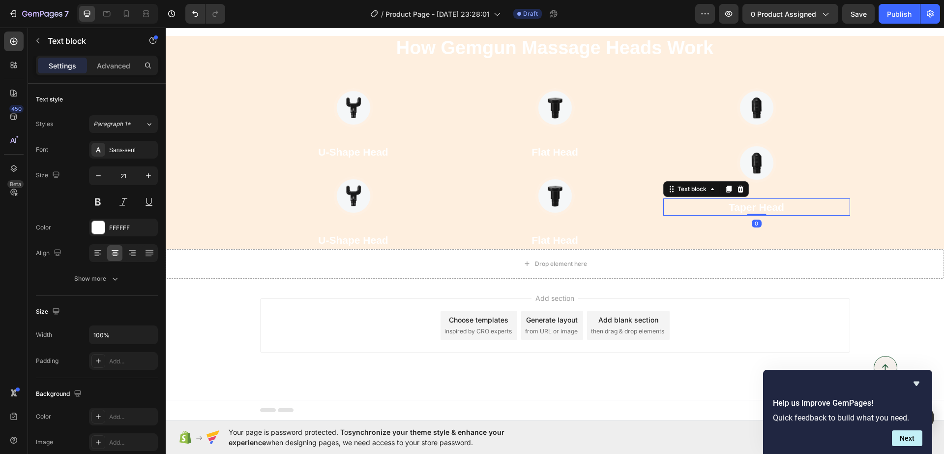
click at [718, 197] on div "Text block" at bounding box center [707, 189] width 86 height 16
click at [724, 195] on div at bounding box center [729, 189] width 12 height 12
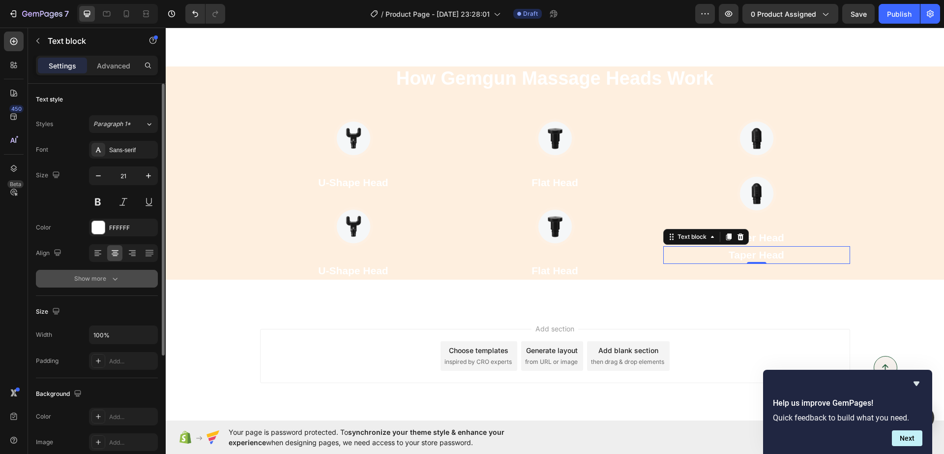
scroll to position [3284, 0]
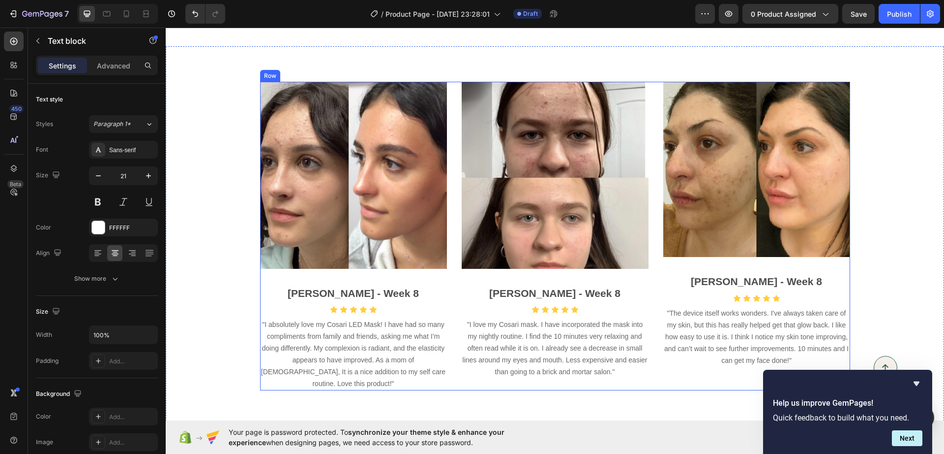
click at [367, 294] on strong "[PERSON_NAME] - Week 8" at bounding box center [353, 292] width 131 height 11
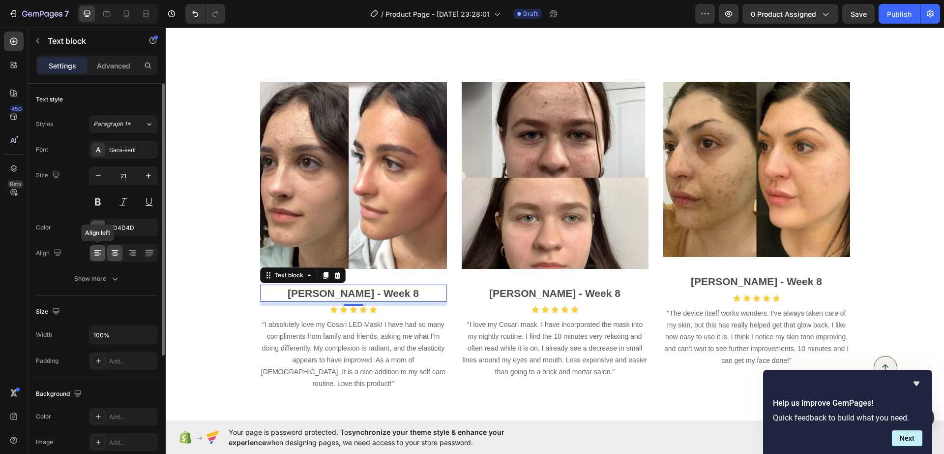
click at [100, 249] on icon at bounding box center [98, 253] width 10 height 10
click at [113, 252] on icon at bounding box center [115, 253] width 10 height 10
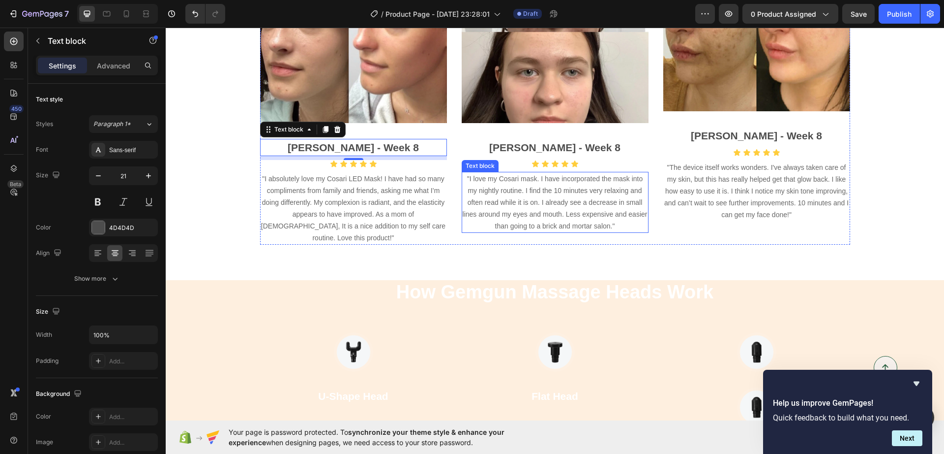
scroll to position [3415, 0]
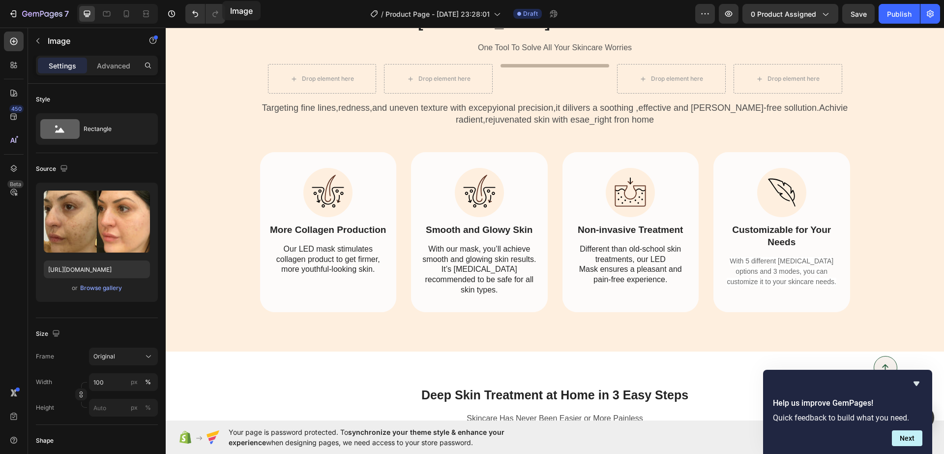
scroll to position [2205, 0]
